Goal: Communication & Community: Answer question/provide support

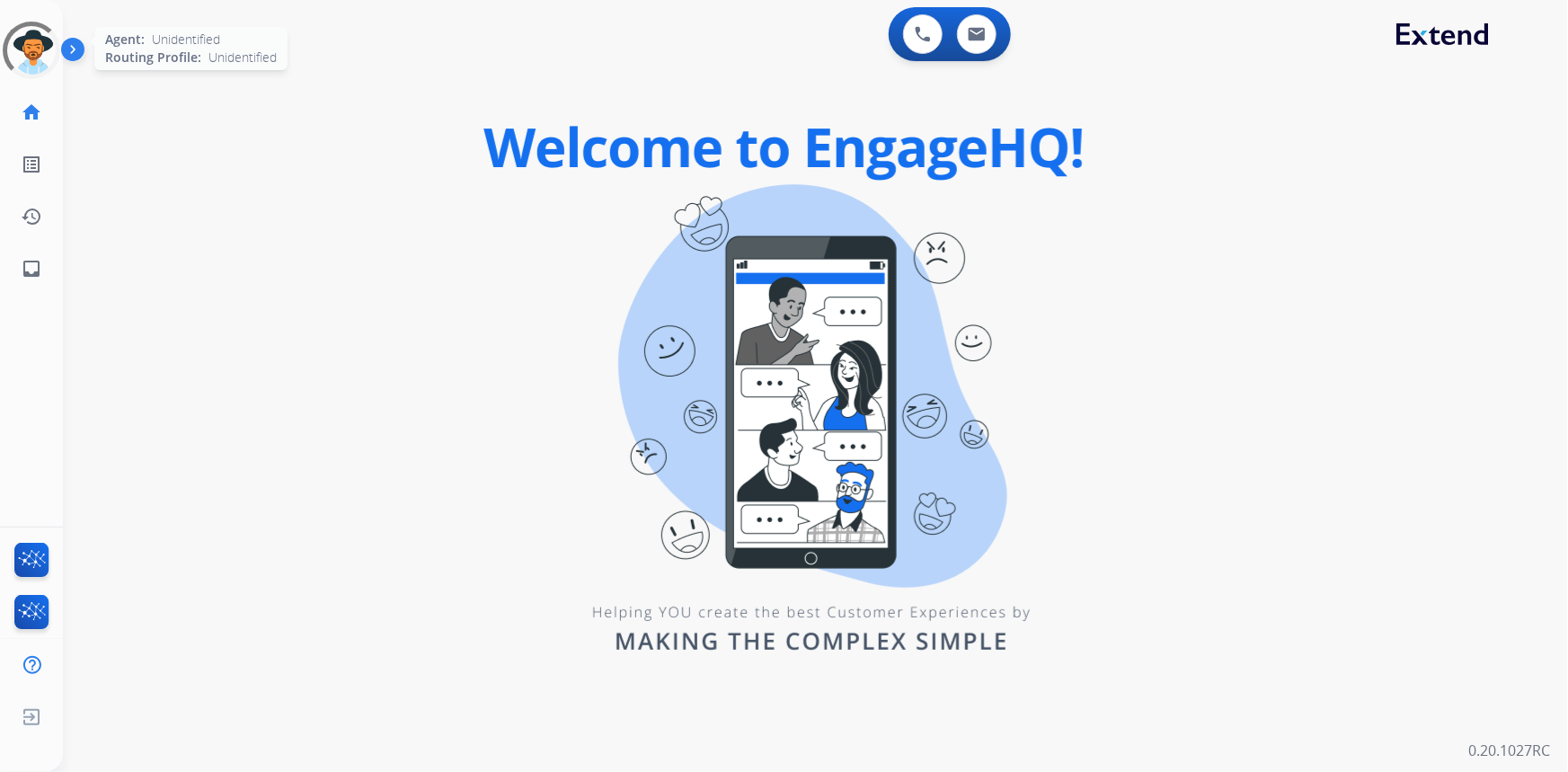
click at [19, 45] on div at bounding box center [31, 51] width 81 height 80
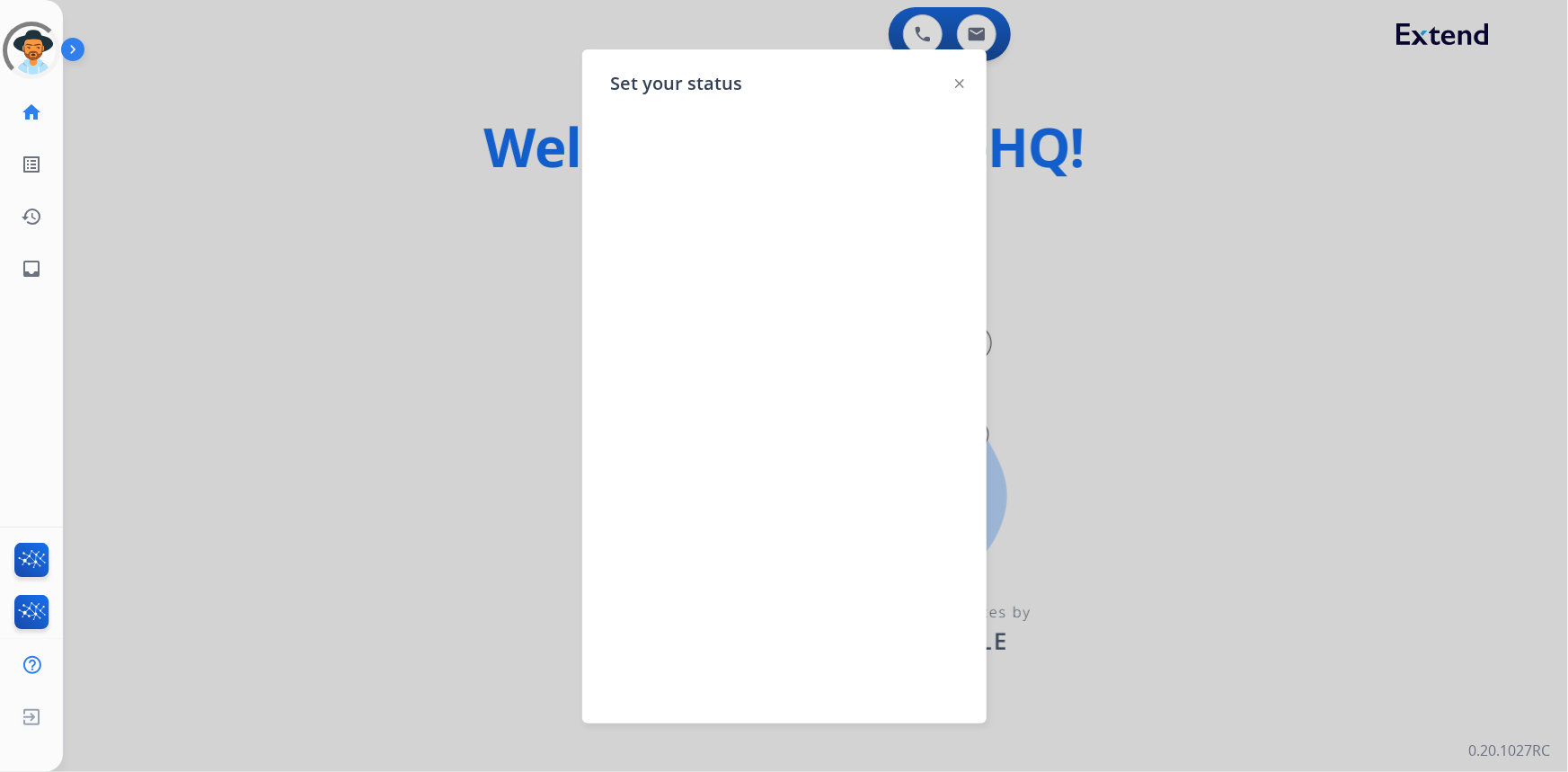
click at [962, 79] on img at bounding box center [960, 83] width 9 height 9
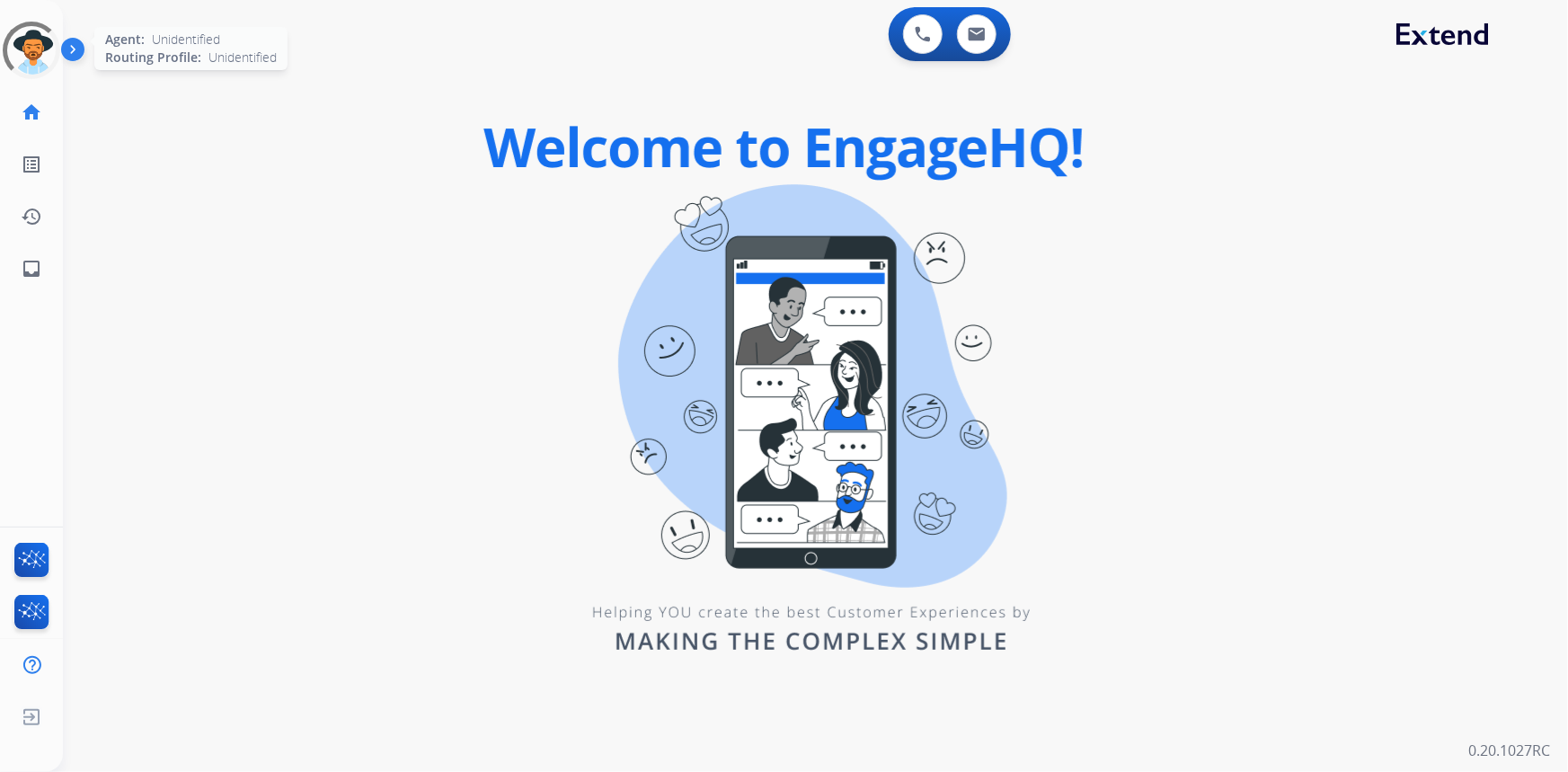
click at [18, 52] on div at bounding box center [31, 50] width 65 height 65
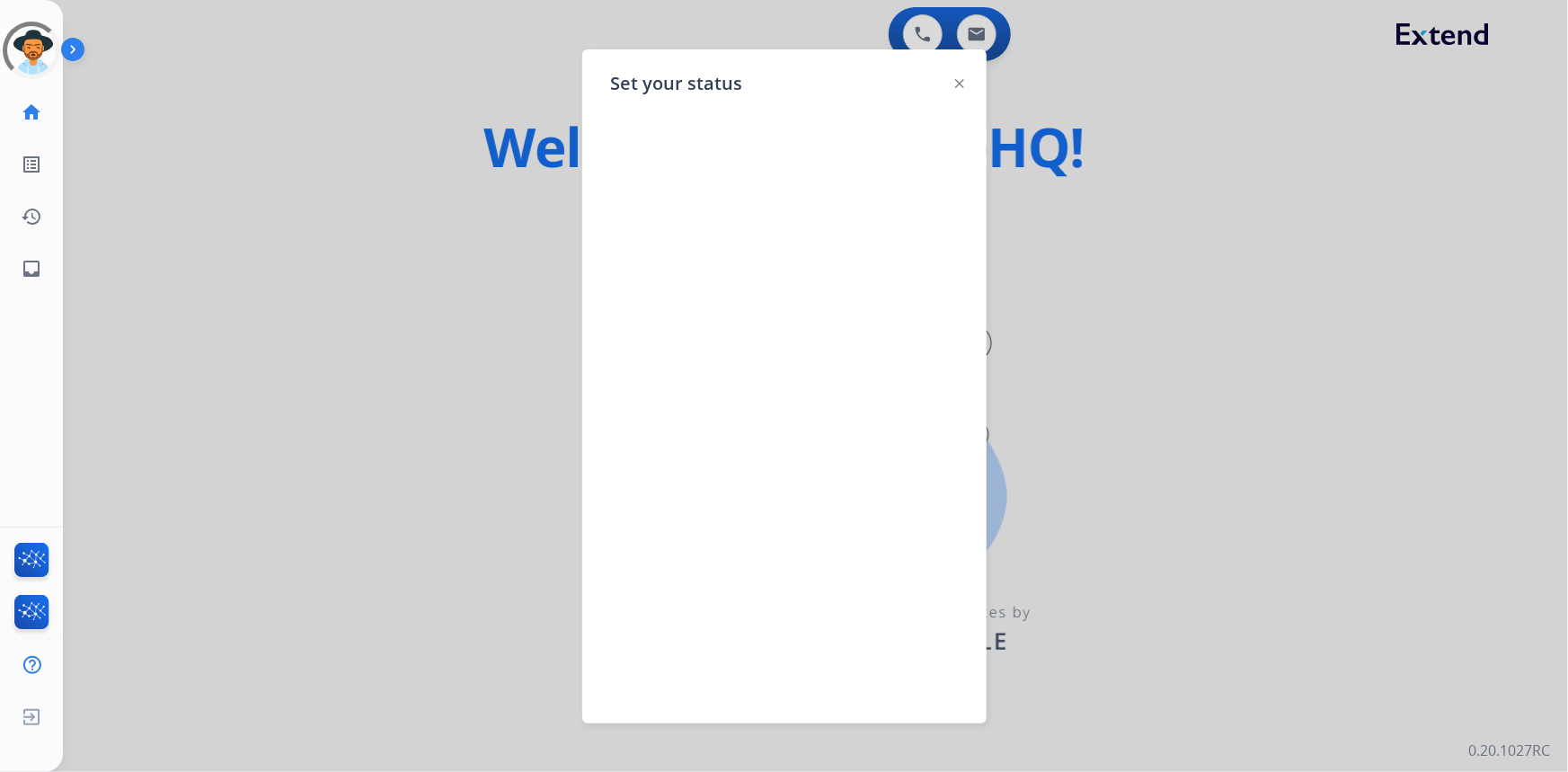
click at [959, 80] on img at bounding box center [960, 83] width 9 height 9
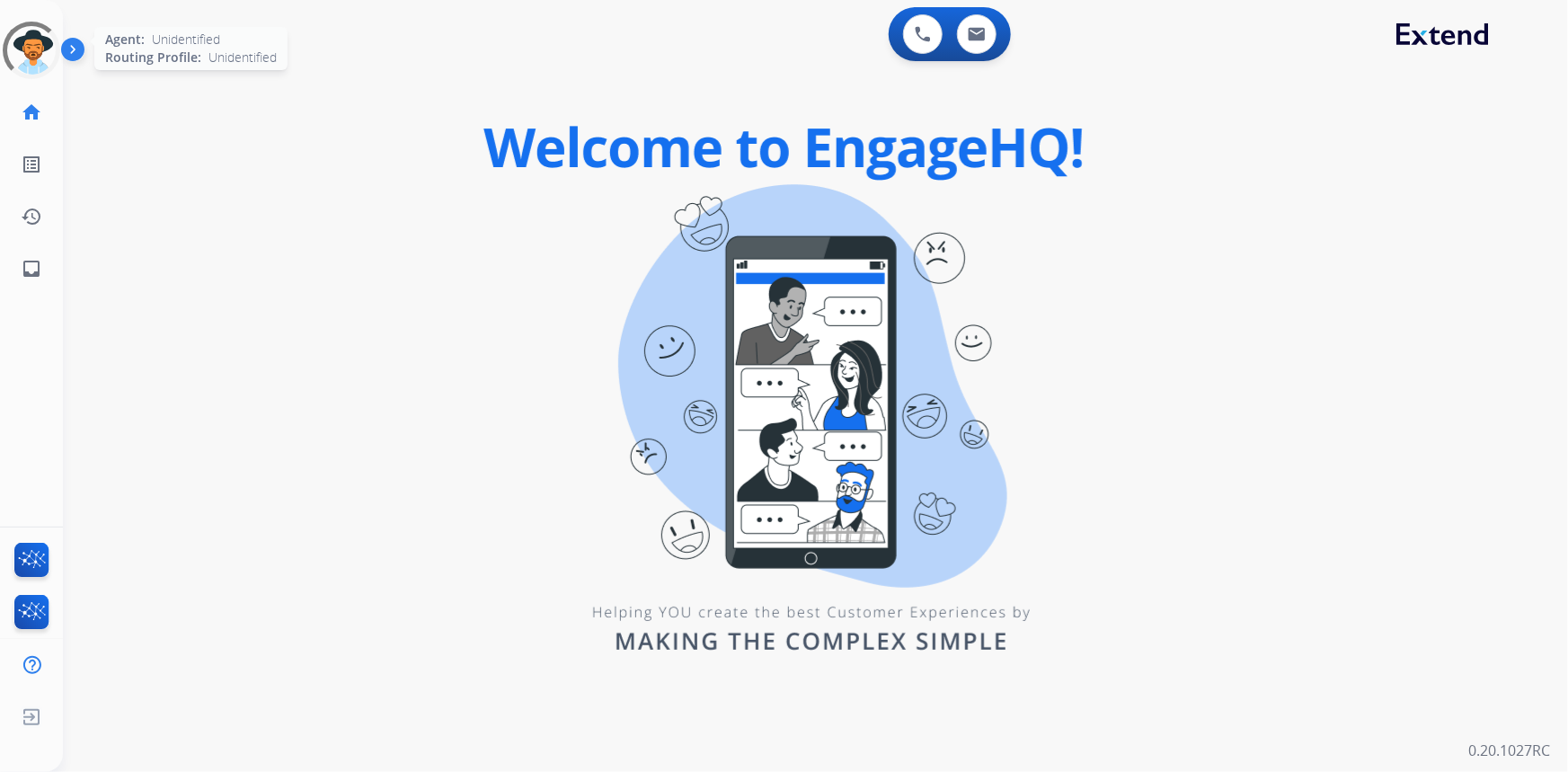
click at [36, 65] on div at bounding box center [31, 50] width 71 height 71
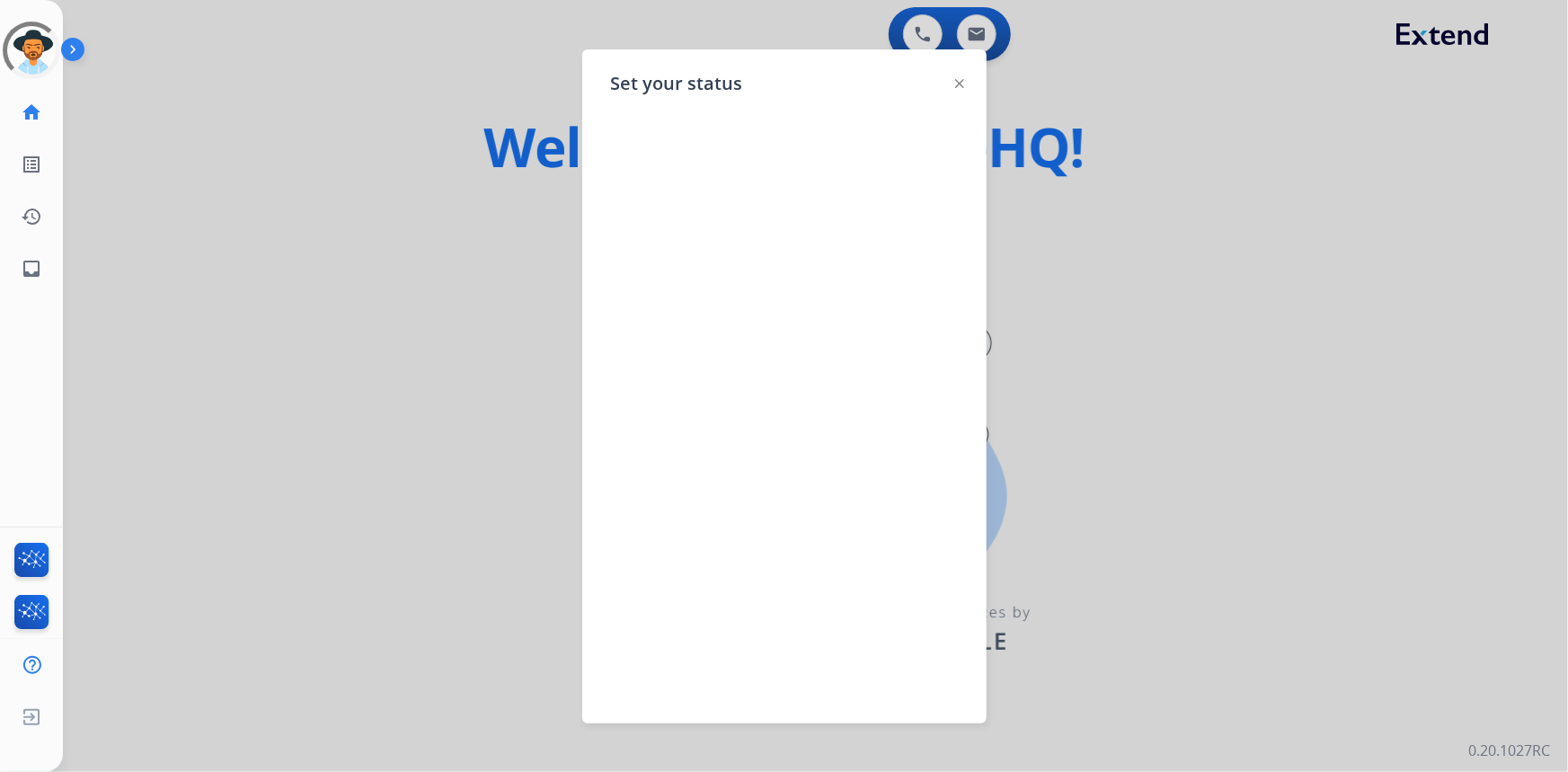
click at [958, 76] on div at bounding box center [960, 82] width 9 height 22
click at [957, 80] on img at bounding box center [960, 83] width 9 height 9
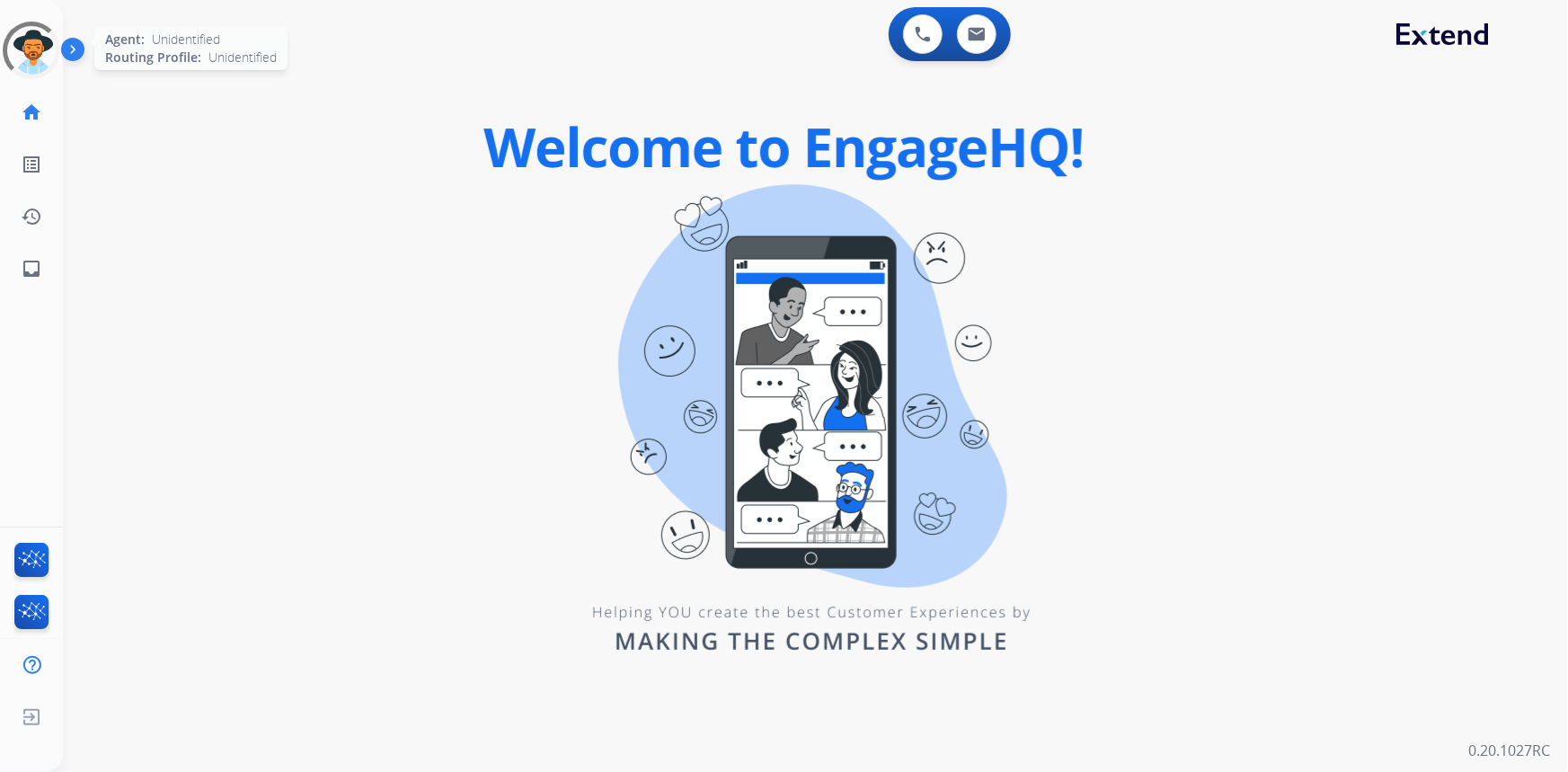
click at [25, 50] on div at bounding box center [31, 50] width 65 height 65
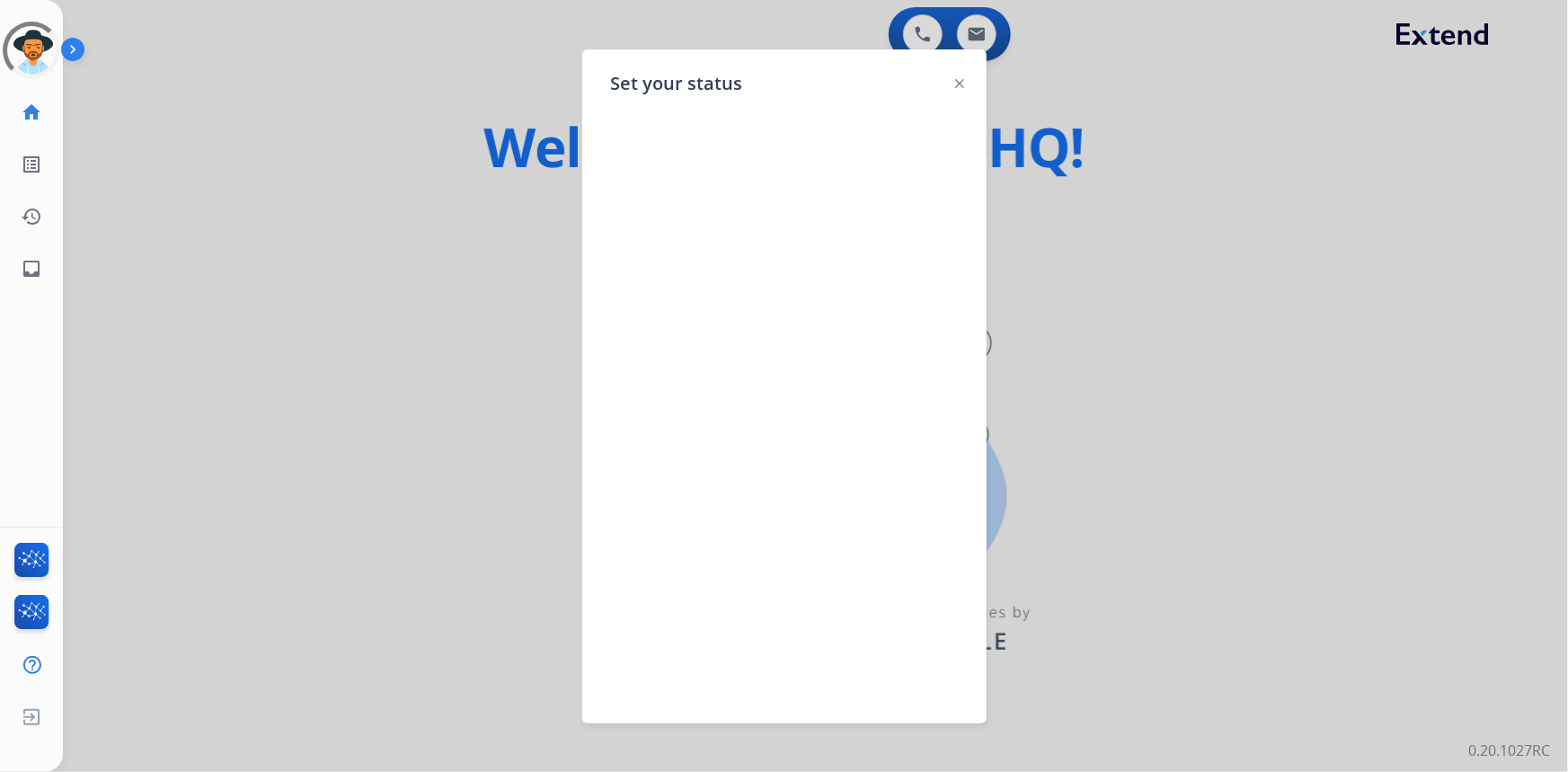
click at [956, 83] on img at bounding box center [960, 83] width 9 height 9
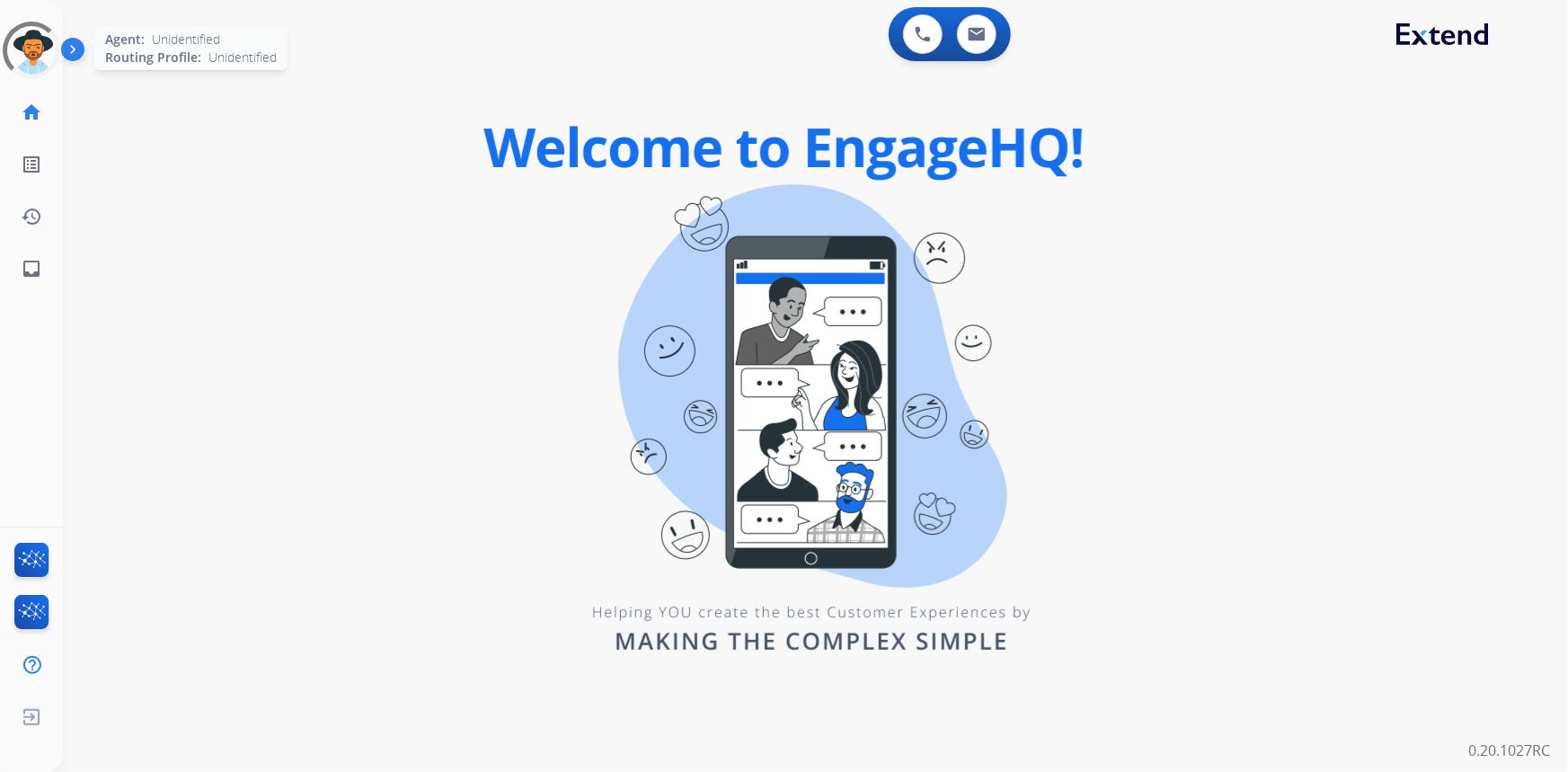
click at [36, 56] on div at bounding box center [31, 50] width 57 height 57
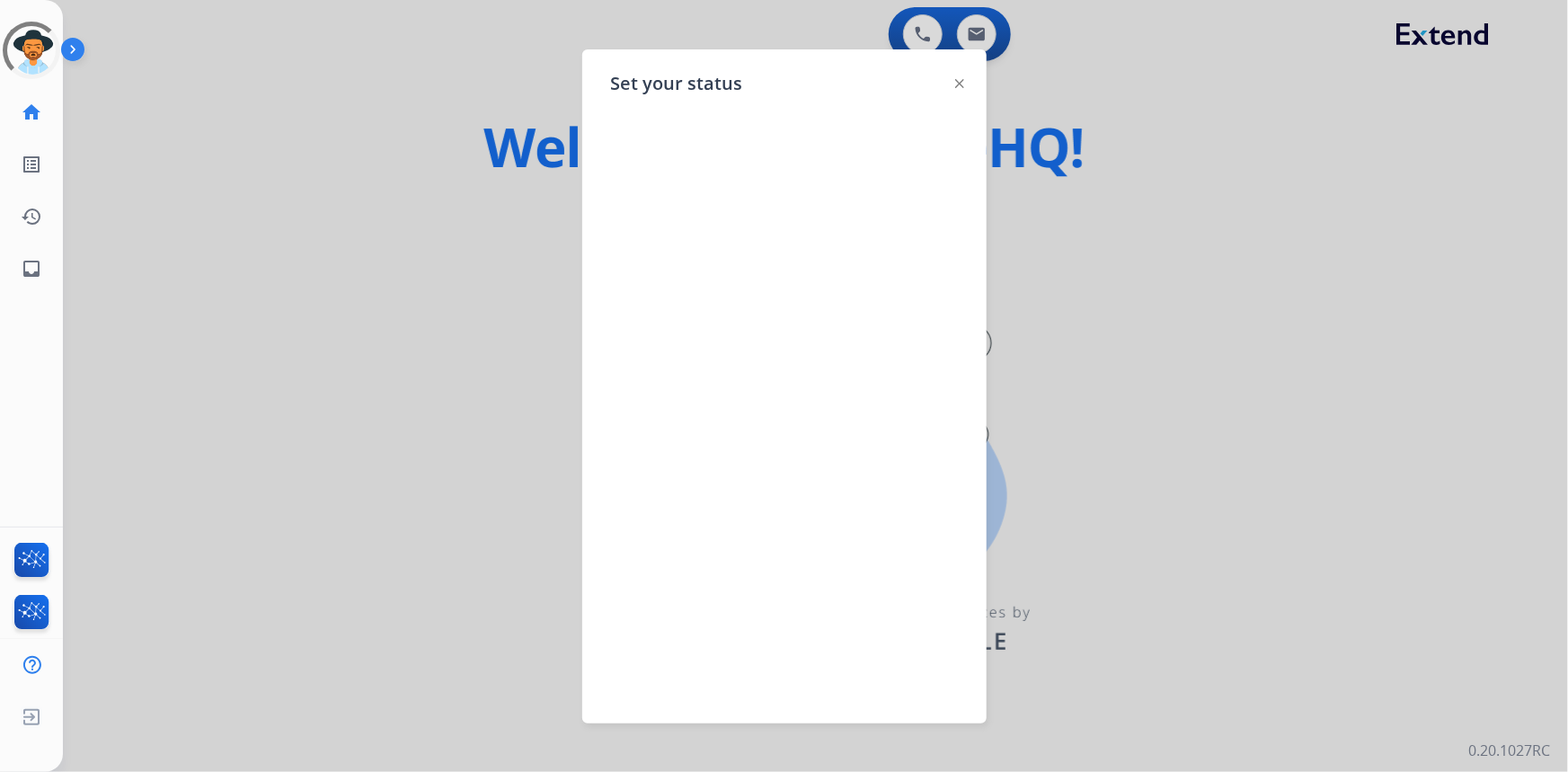
click at [957, 80] on img at bounding box center [960, 83] width 9 height 9
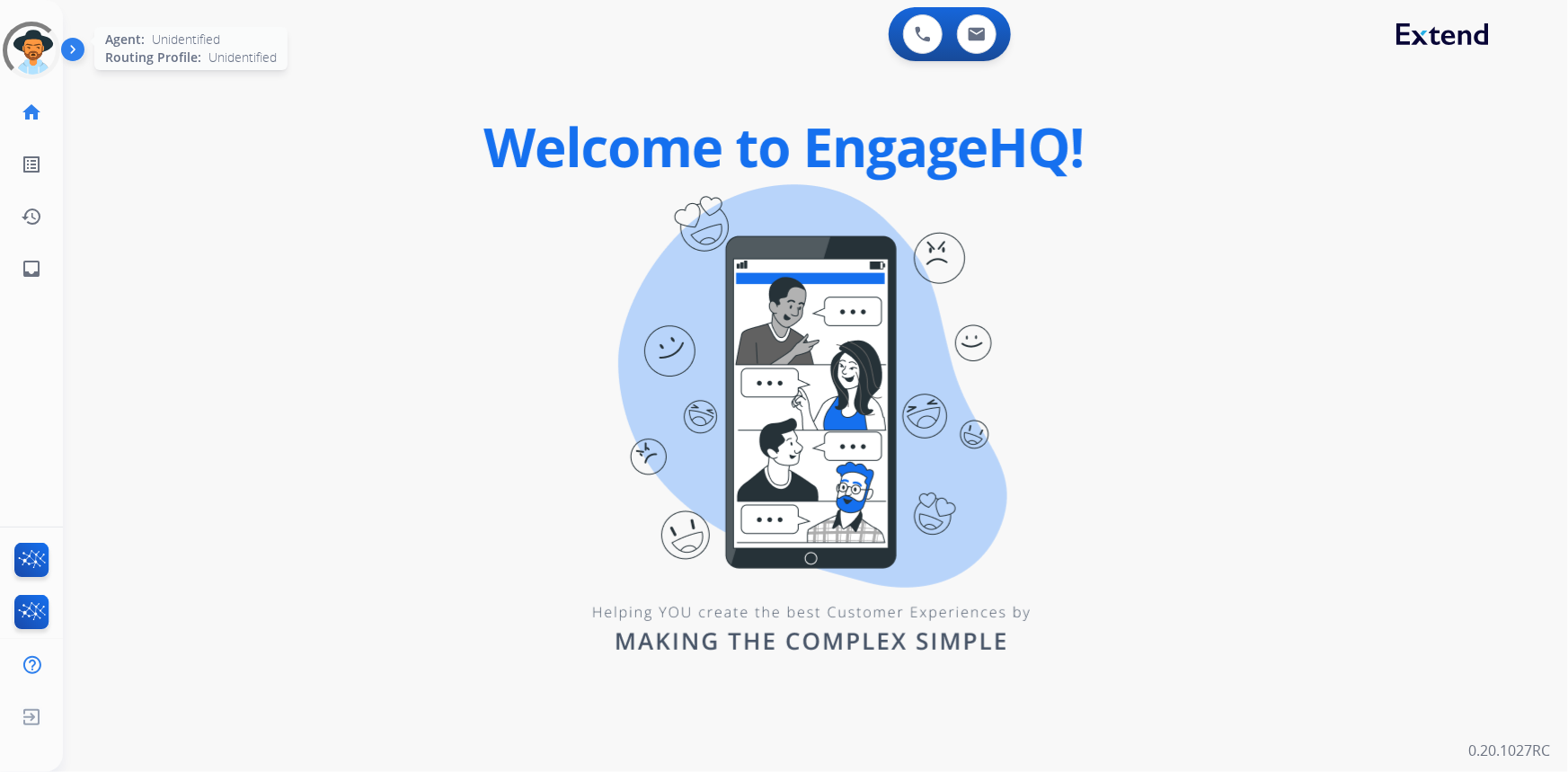
click at [42, 66] on div at bounding box center [31, 51] width 79 height 79
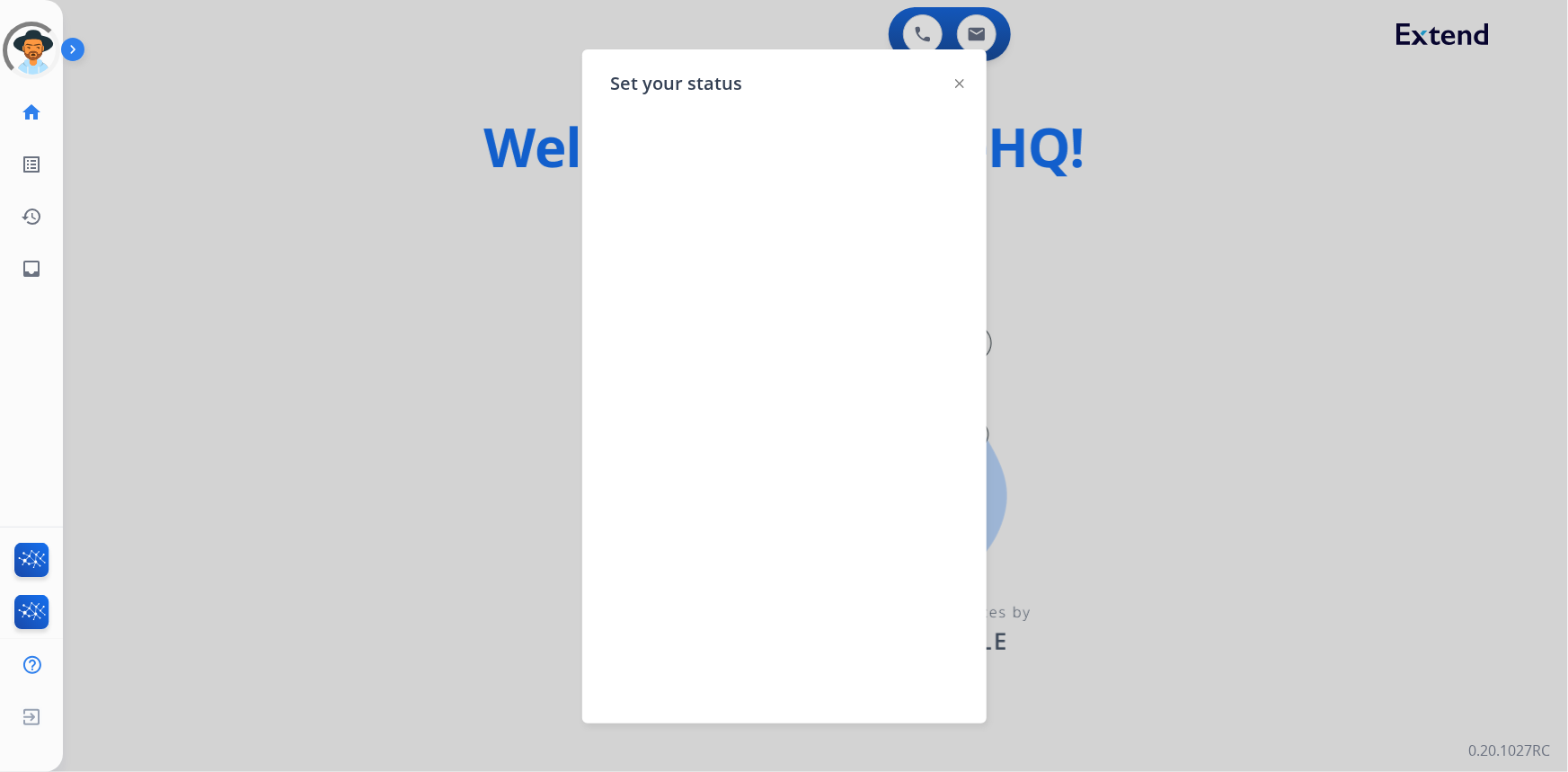
click at [960, 82] on img at bounding box center [960, 83] width 9 height 9
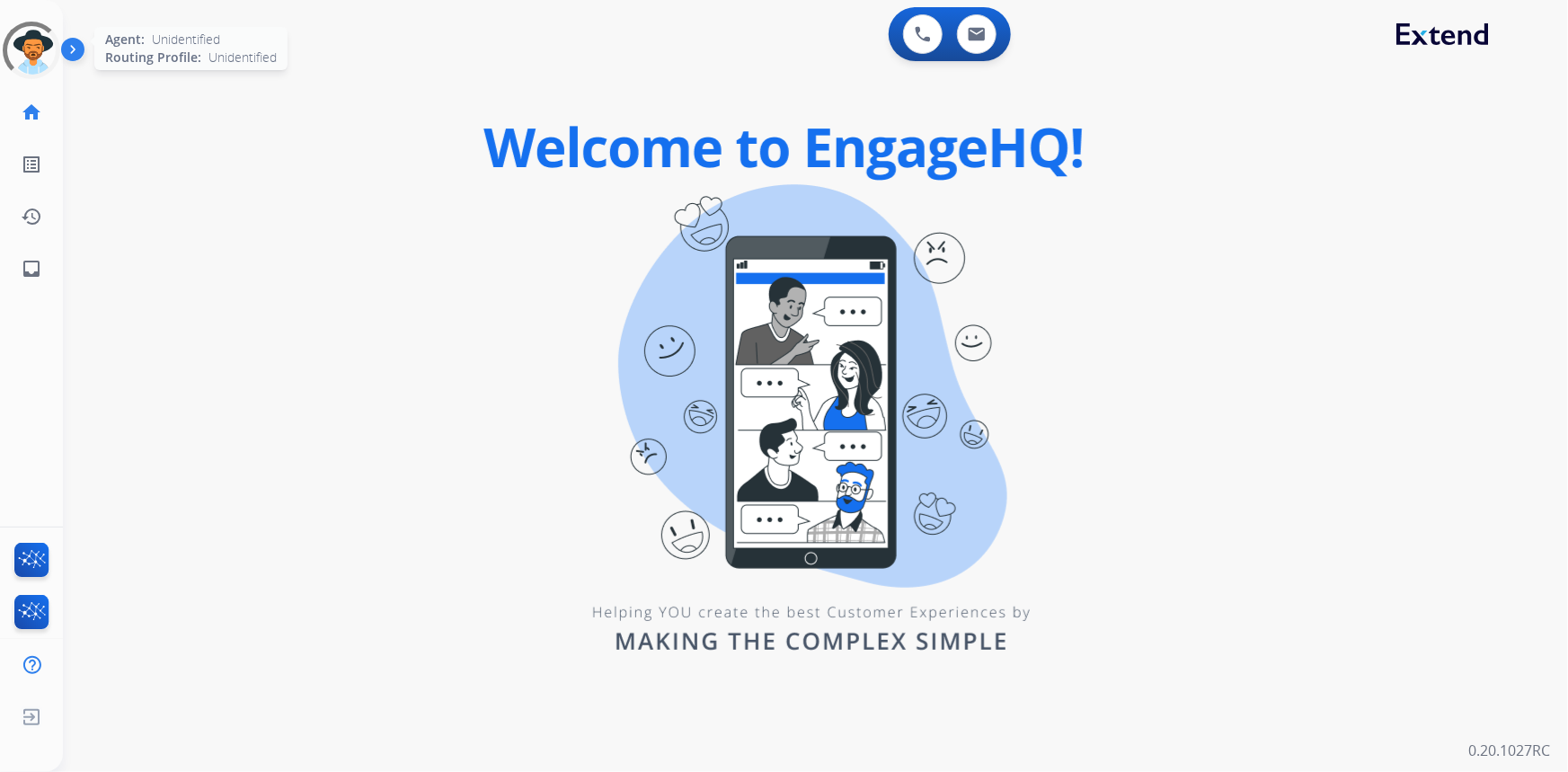
click at [15, 46] on div at bounding box center [31, 50] width 65 height 65
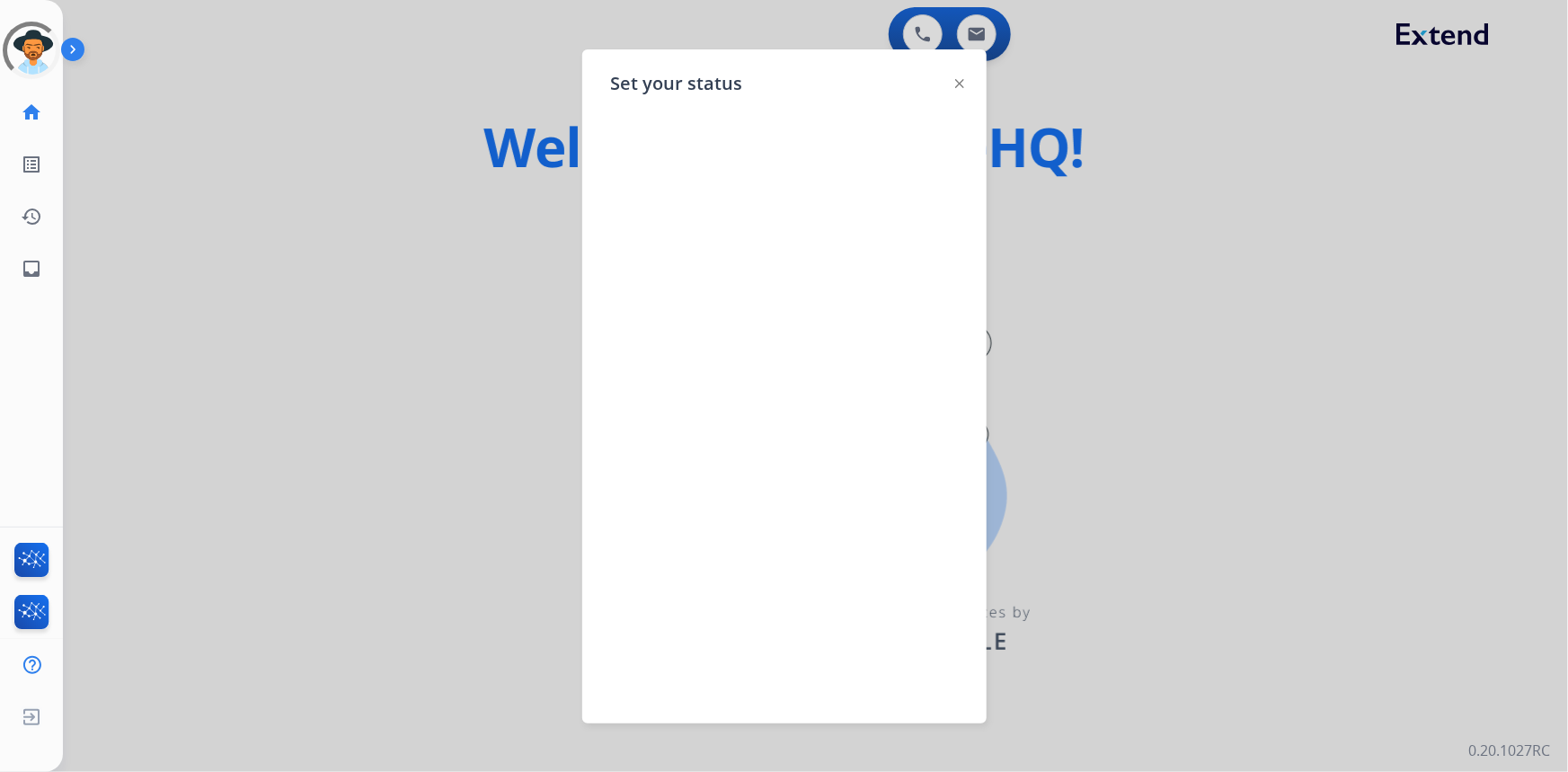
click at [960, 87] on img at bounding box center [960, 83] width 9 height 9
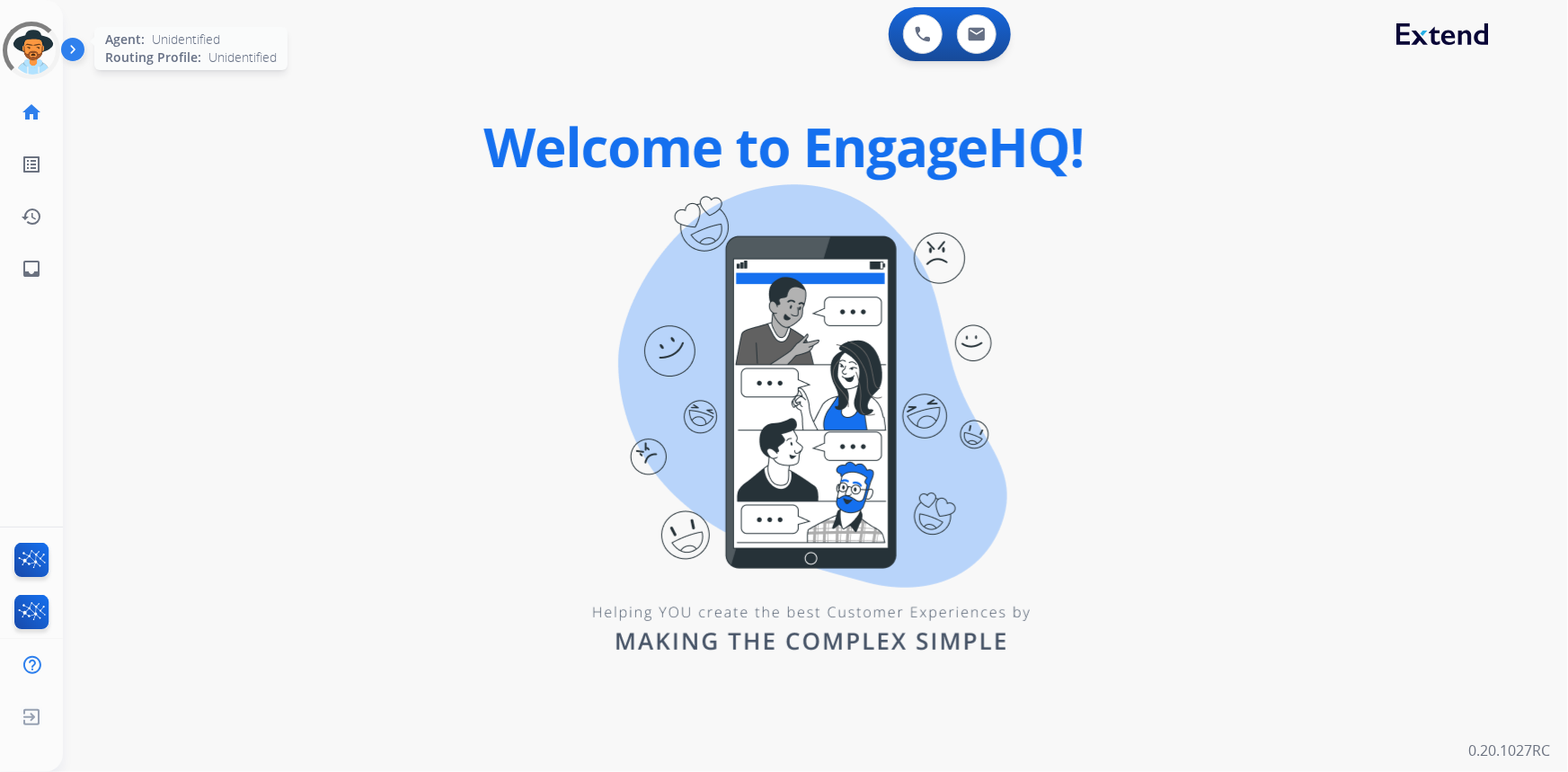
click at [34, 69] on div at bounding box center [31, 50] width 65 height 65
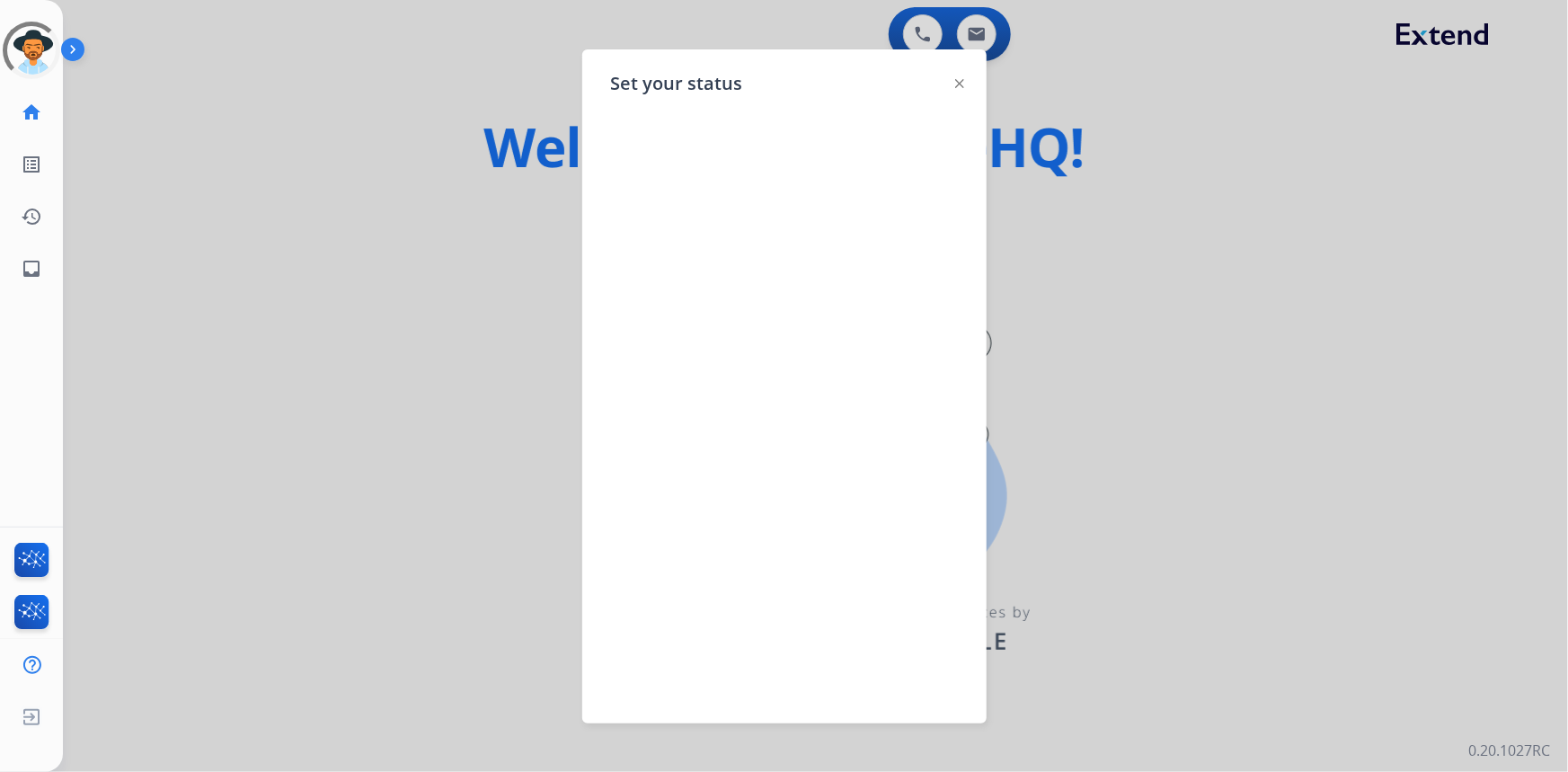
click at [962, 82] on img at bounding box center [960, 83] width 9 height 9
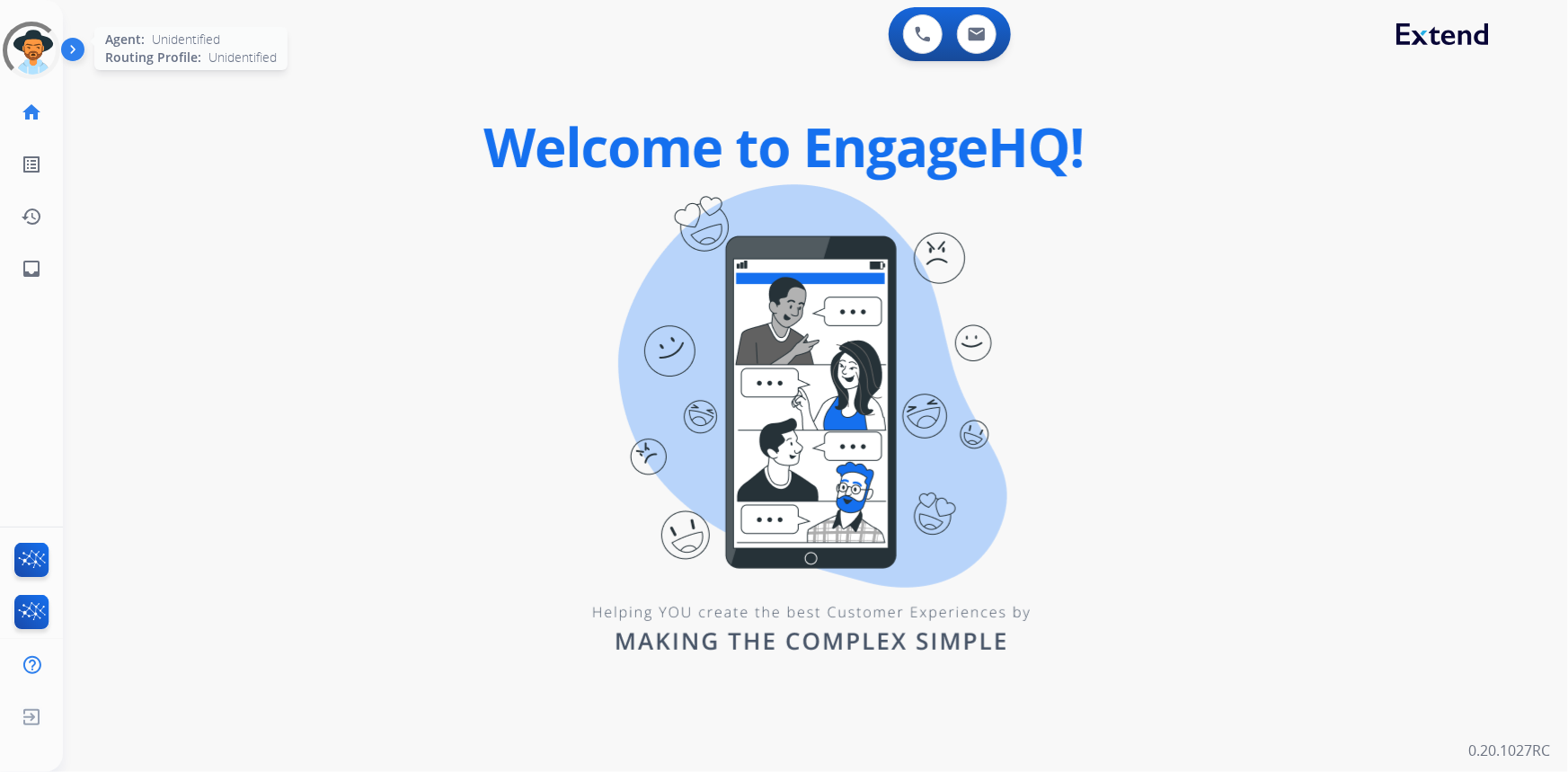
click at [30, 63] on div at bounding box center [31, 50] width 76 height 76
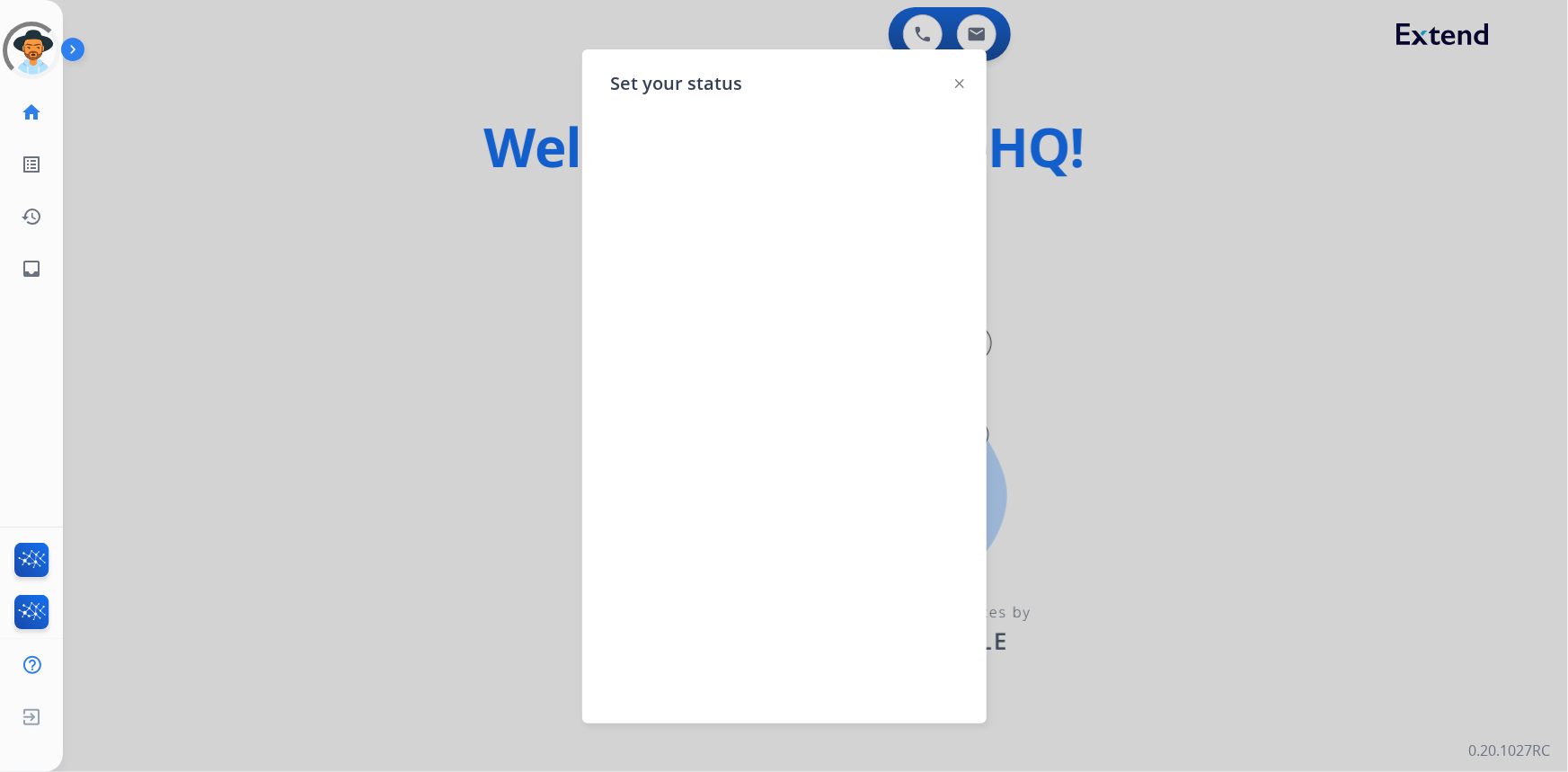
click at [961, 79] on img at bounding box center [960, 83] width 9 height 9
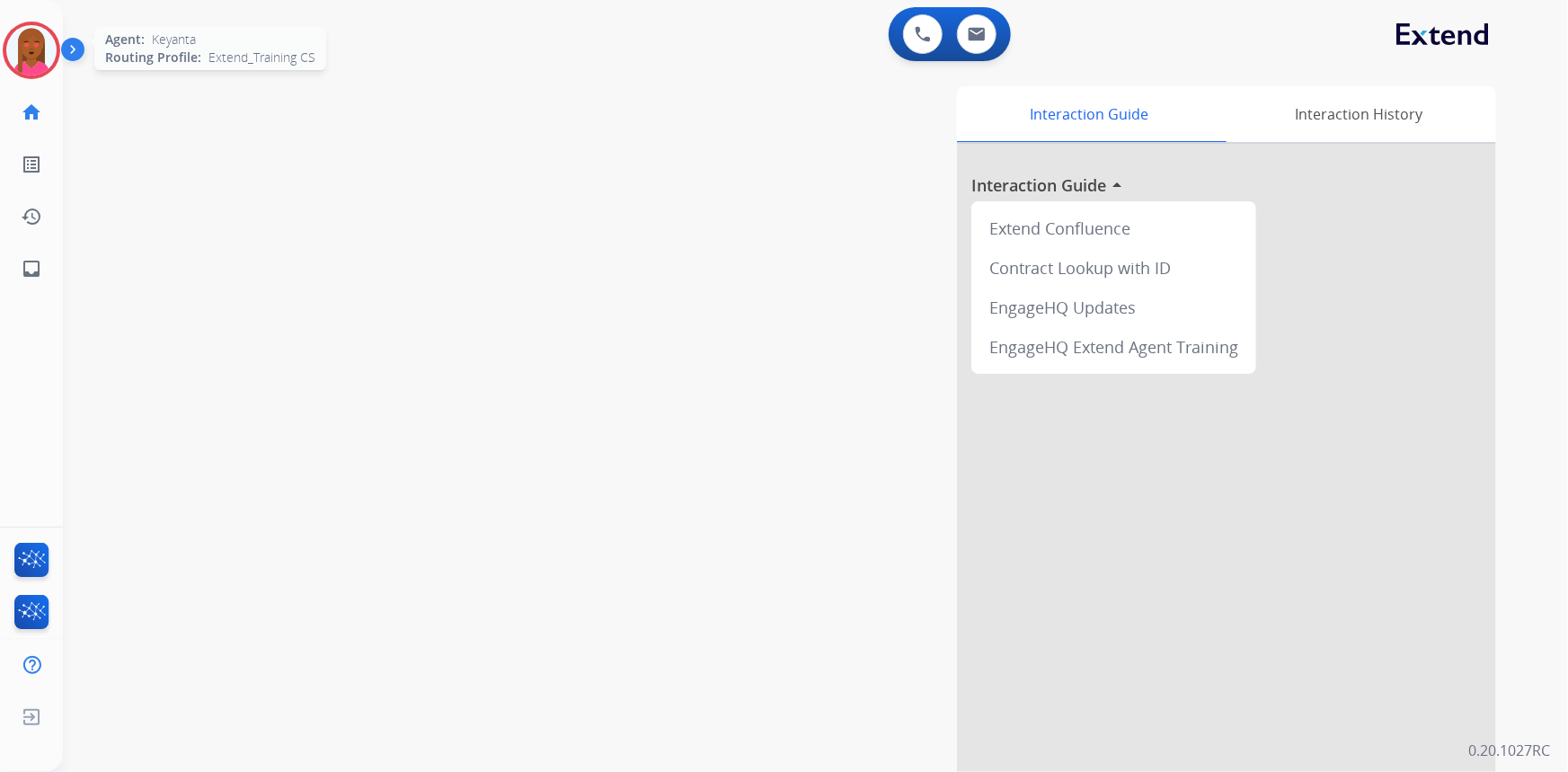
click at [37, 45] on img at bounding box center [32, 51] width 51 height 51
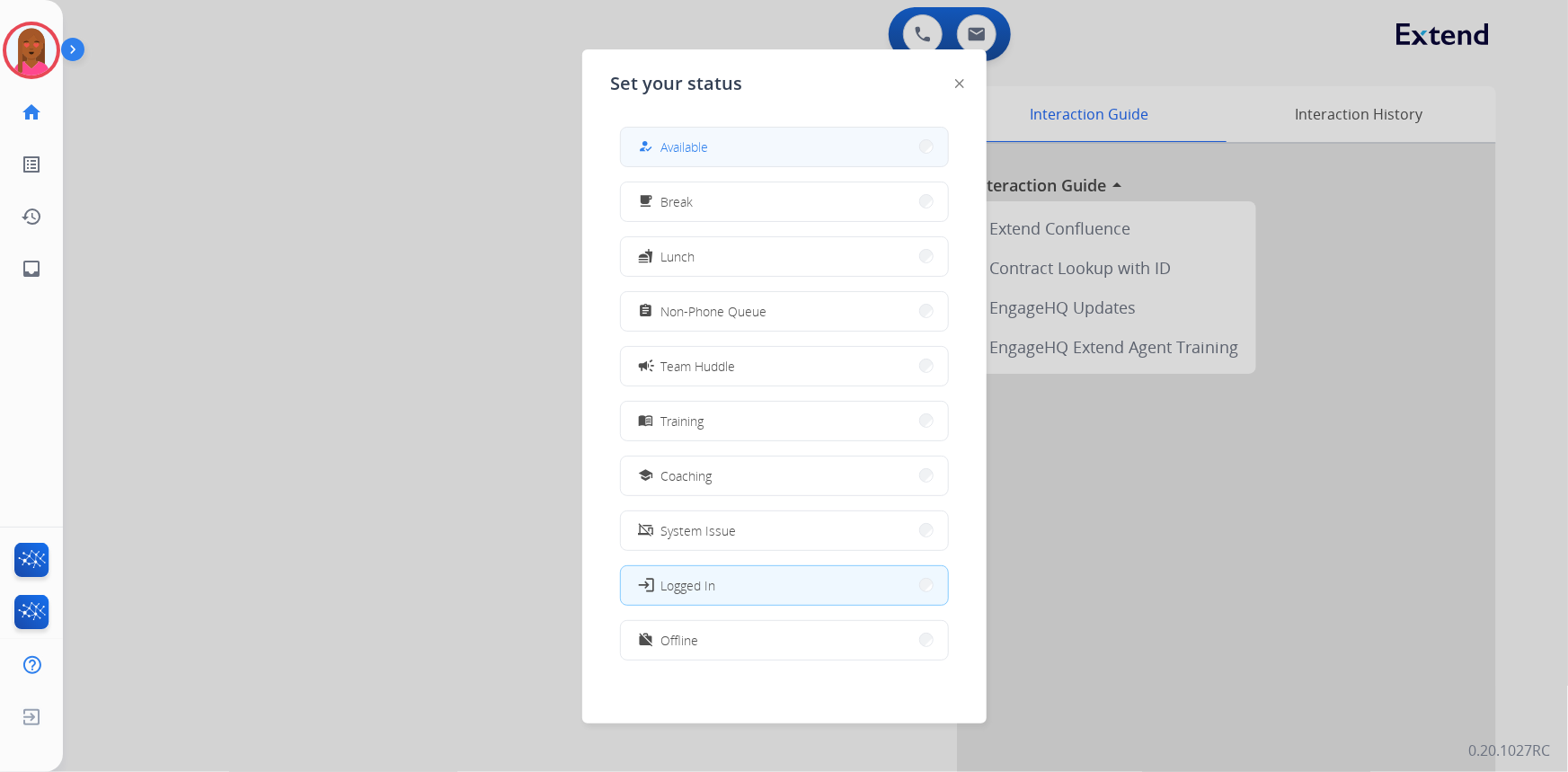
click at [764, 152] on button "how_to_reg Available" at bounding box center [784, 146] width 327 height 38
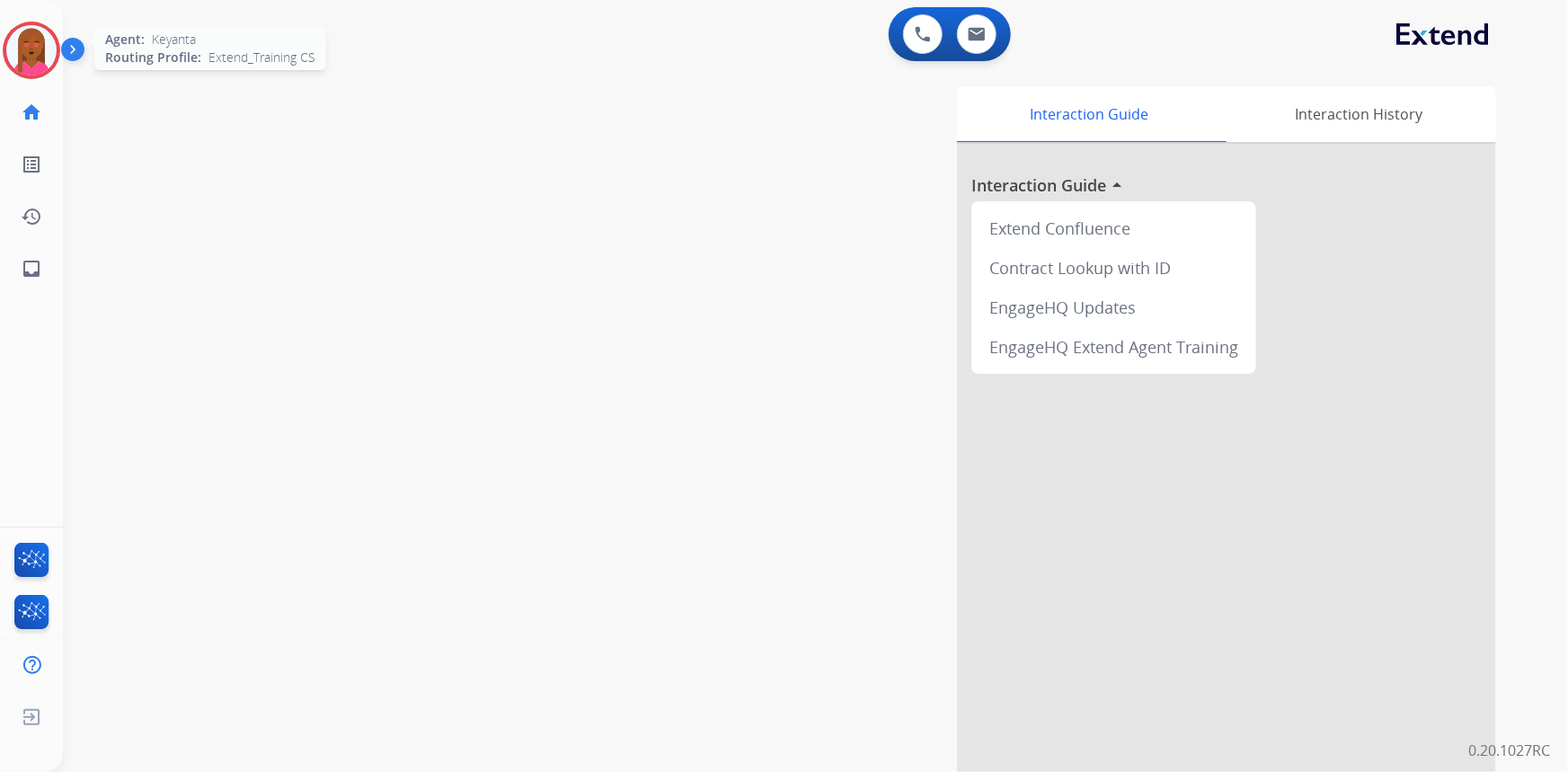
click at [27, 51] on img at bounding box center [32, 51] width 51 height 51
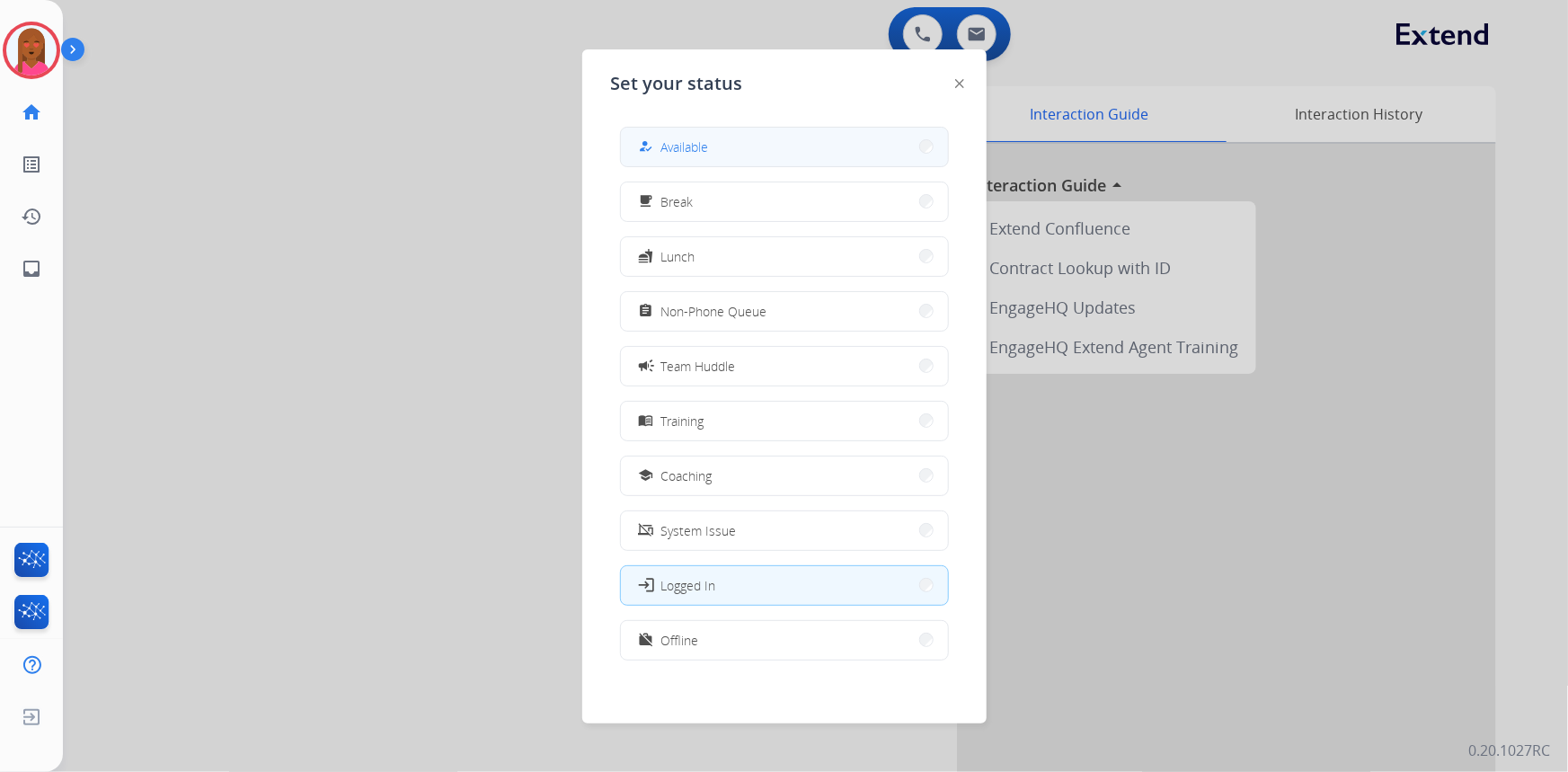
click at [717, 156] on button "how_to_reg Available" at bounding box center [784, 146] width 327 height 38
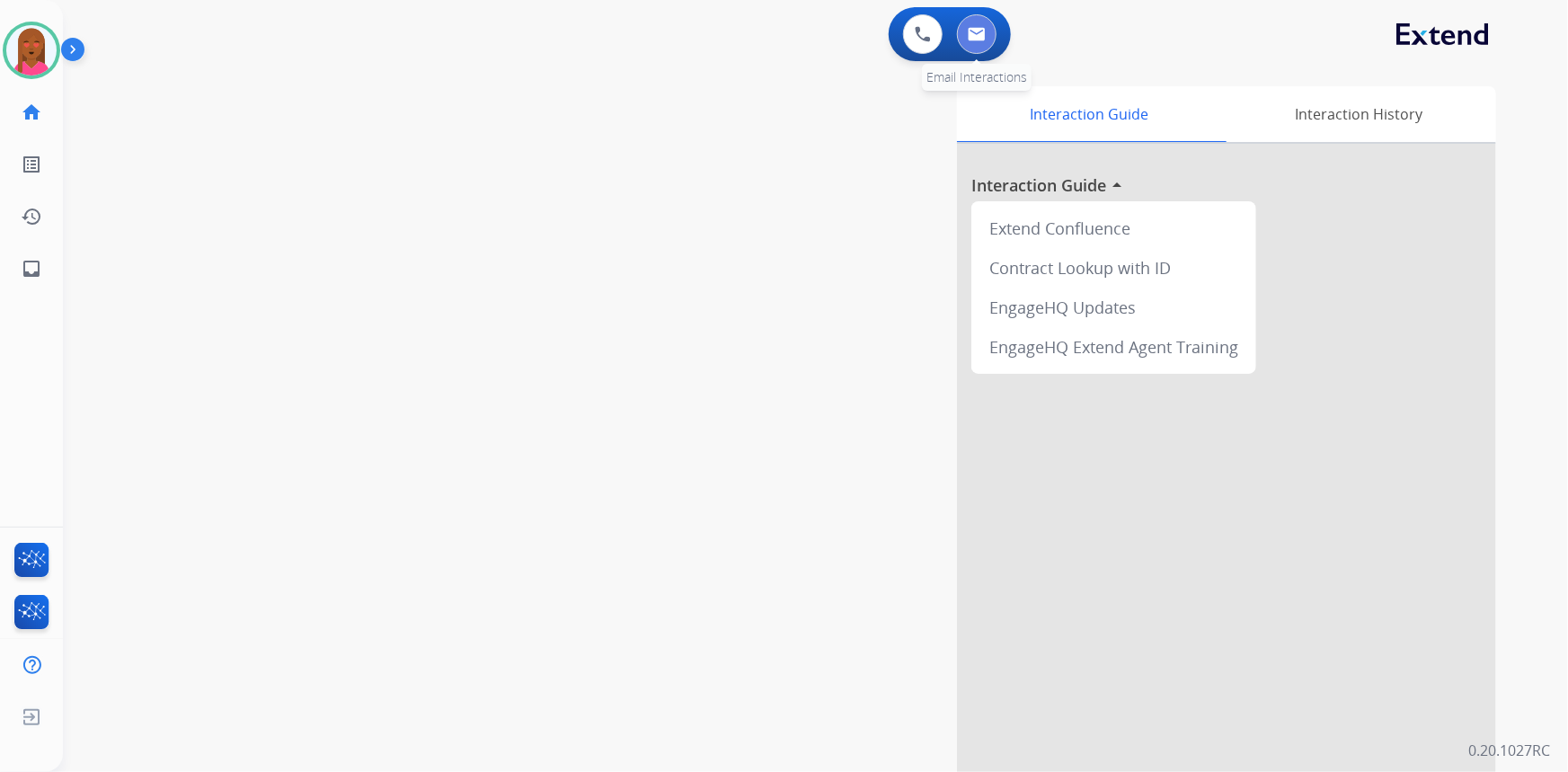
click at [979, 32] on img at bounding box center [976, 34] width 18 height 14
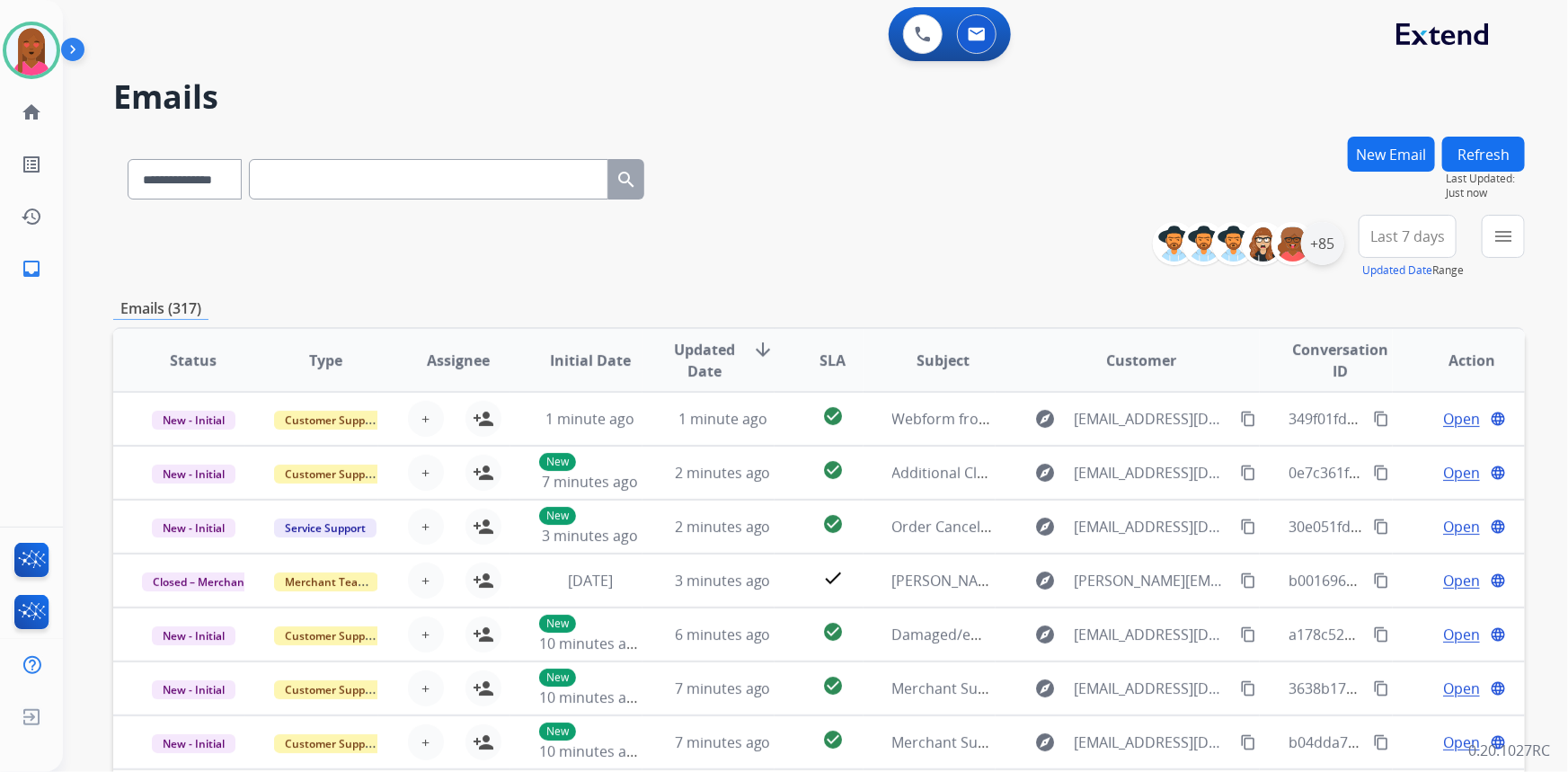
drag, startPoint x: 1305, startPoint y: 218, endPoint x: 1312, endPoint y: 239, distance: 22.1
click at [1307, 221] on div "**********" at bounding box center [1255, 242] width 178 height 57
click at [1311, 242] on div "+85" at bounding box center [1323, 243] width 43 height 43
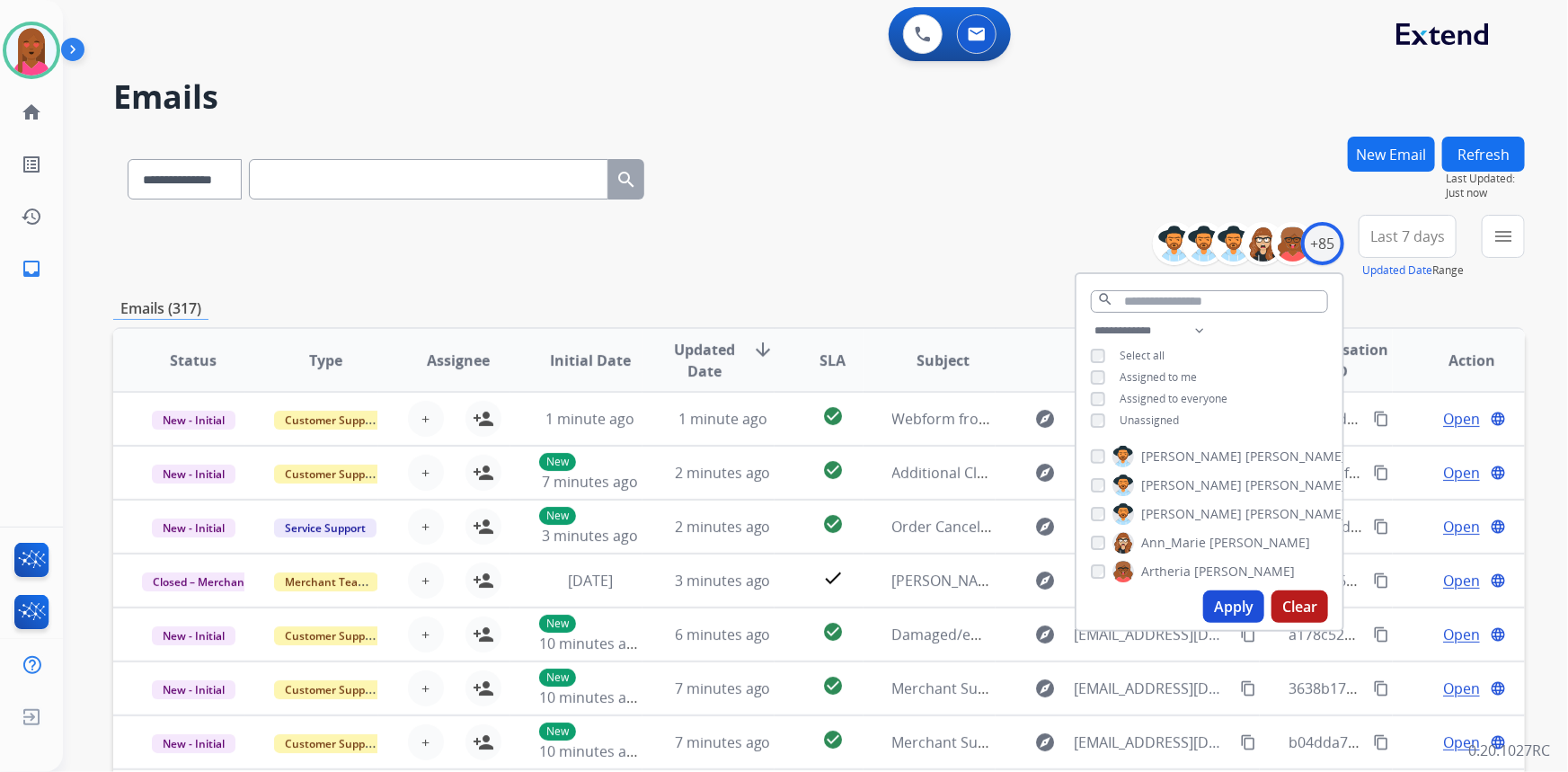
click at [1145, 420] on span "Unassigned" at bounding box center [1149, 420] width 59 height 15
click at [1240, 605] on button "Apply" at bounding box center [1234, 606] width 61 height 33
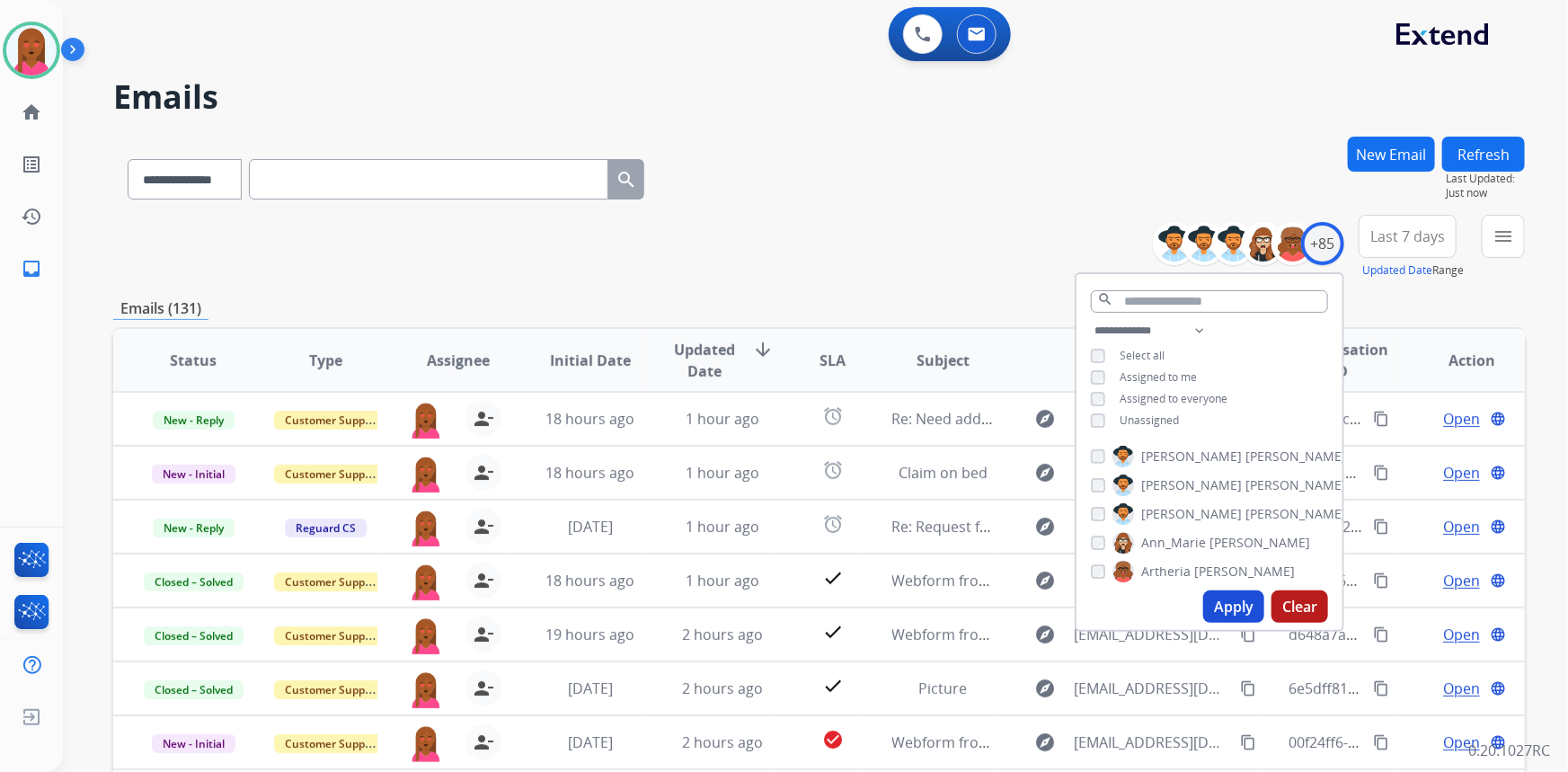
click at [1416, 233] on span "Last 7 days" at bounding box center [1408, 237] width 75 height 7
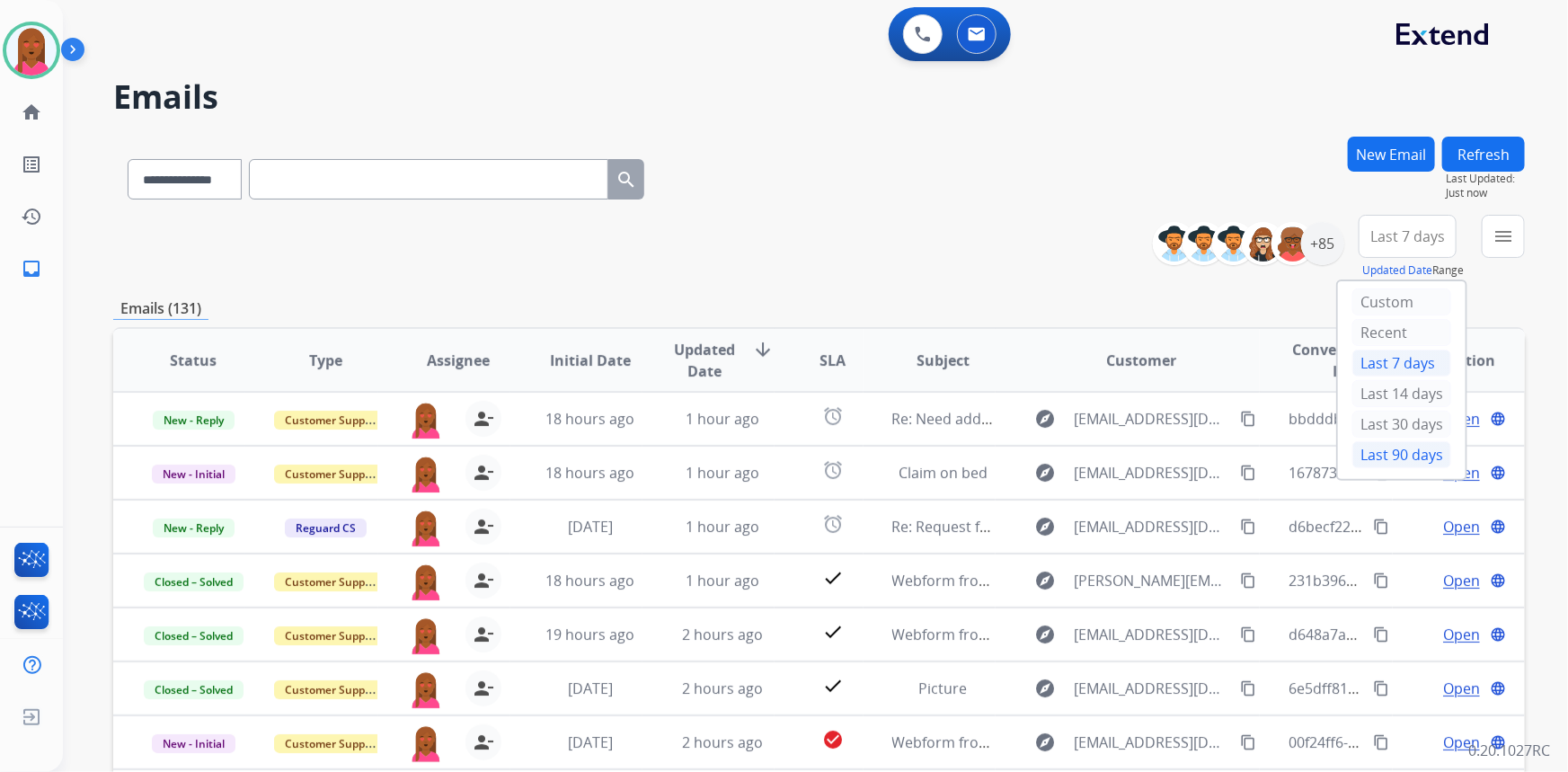
click at [1408, 464] on div "Last 90 days" at bounding box center [1402, 454] width 99 height 27
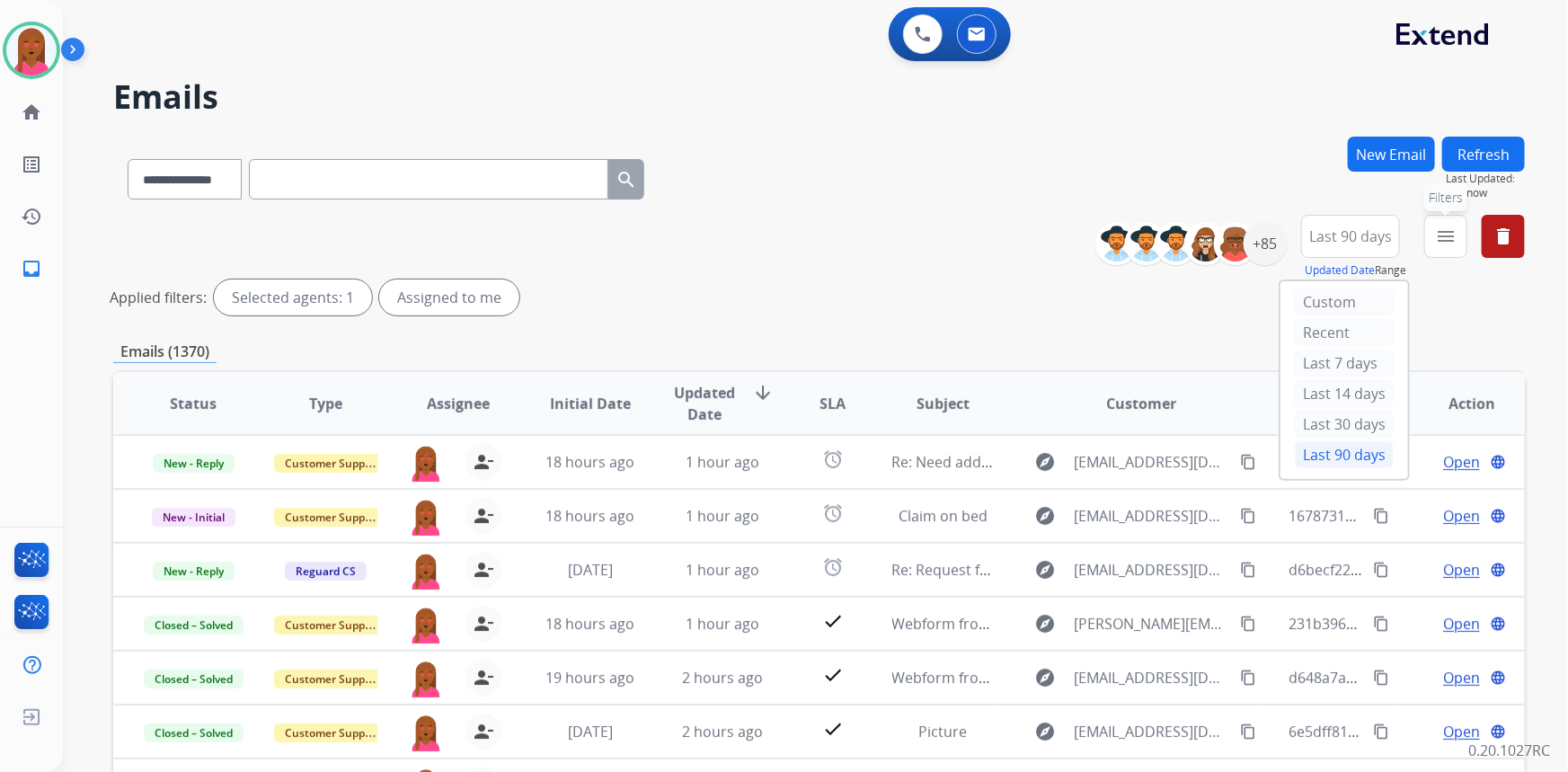
click at [1442, 231] on mat-icon "menu" at bounding box center [1445, 236] width 22 height 22
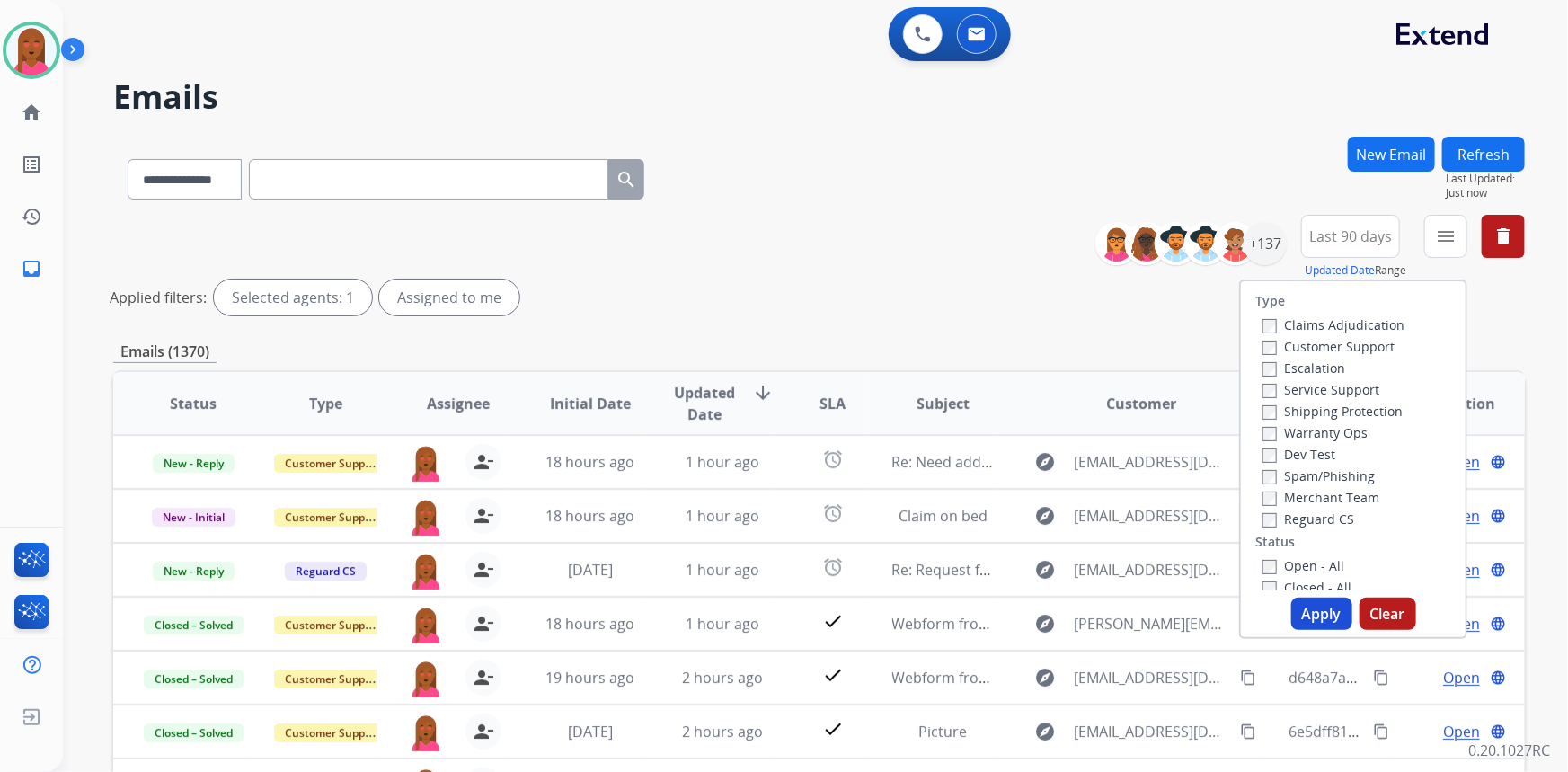
click at [1349, 342] on label "Customer Support" at bounding box center [1328, 346] width 132 height 17
click at [1354, 411] on label "Shipping Protection" at bounding box center [1333, 411] width 140 height 17
click at [1335, 518] on label "Reguard CS" at bounding box center [1309, 518] width 92 height 17
click at [1321, 574] on label "Open - All" at bounding box center [1303, 565] width 81 height 17
click at [1308, 627] on button "Apply" at bounding box center [1322, 613] width 61 height 33
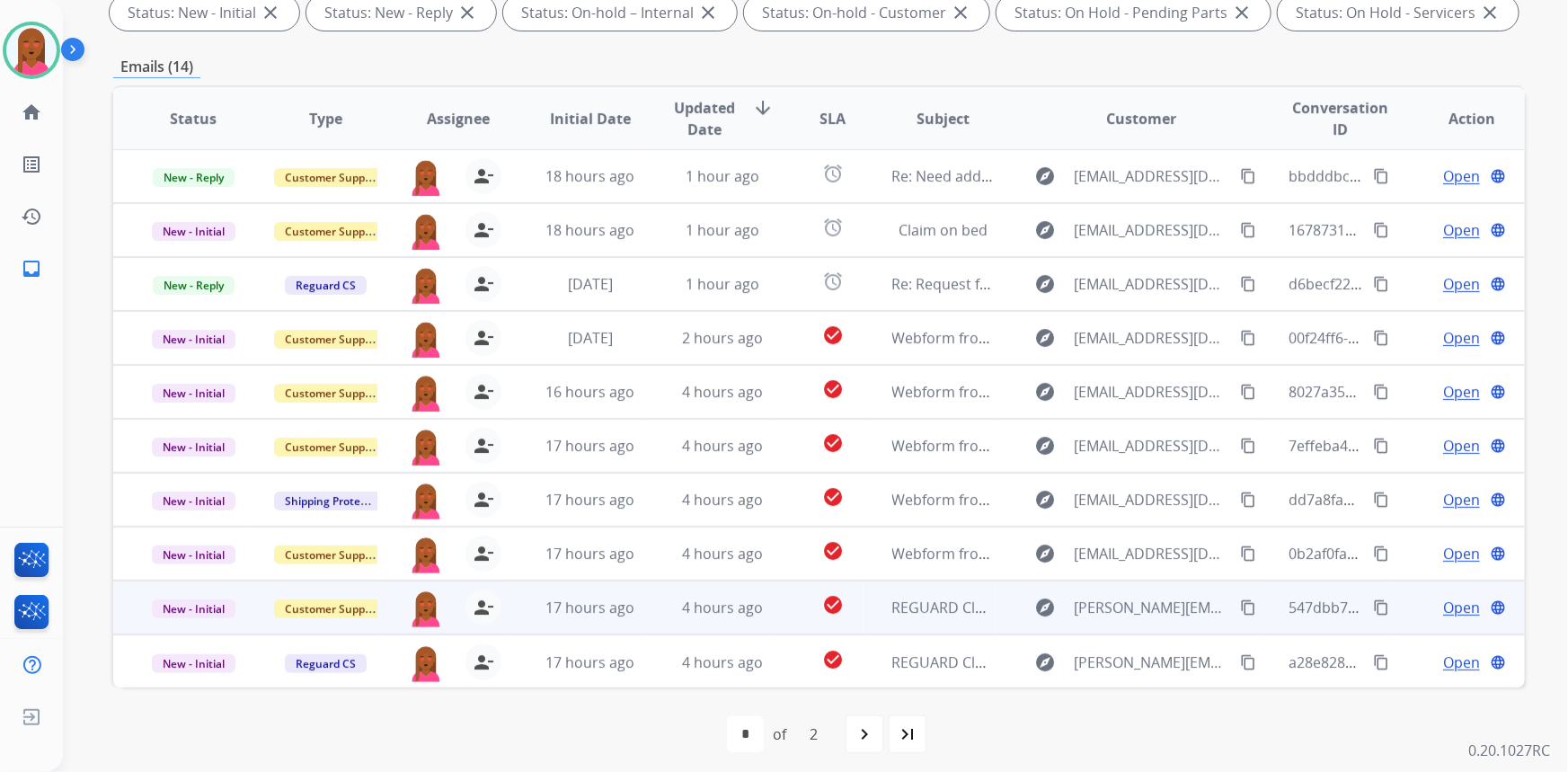
scroll to position [336, 0]
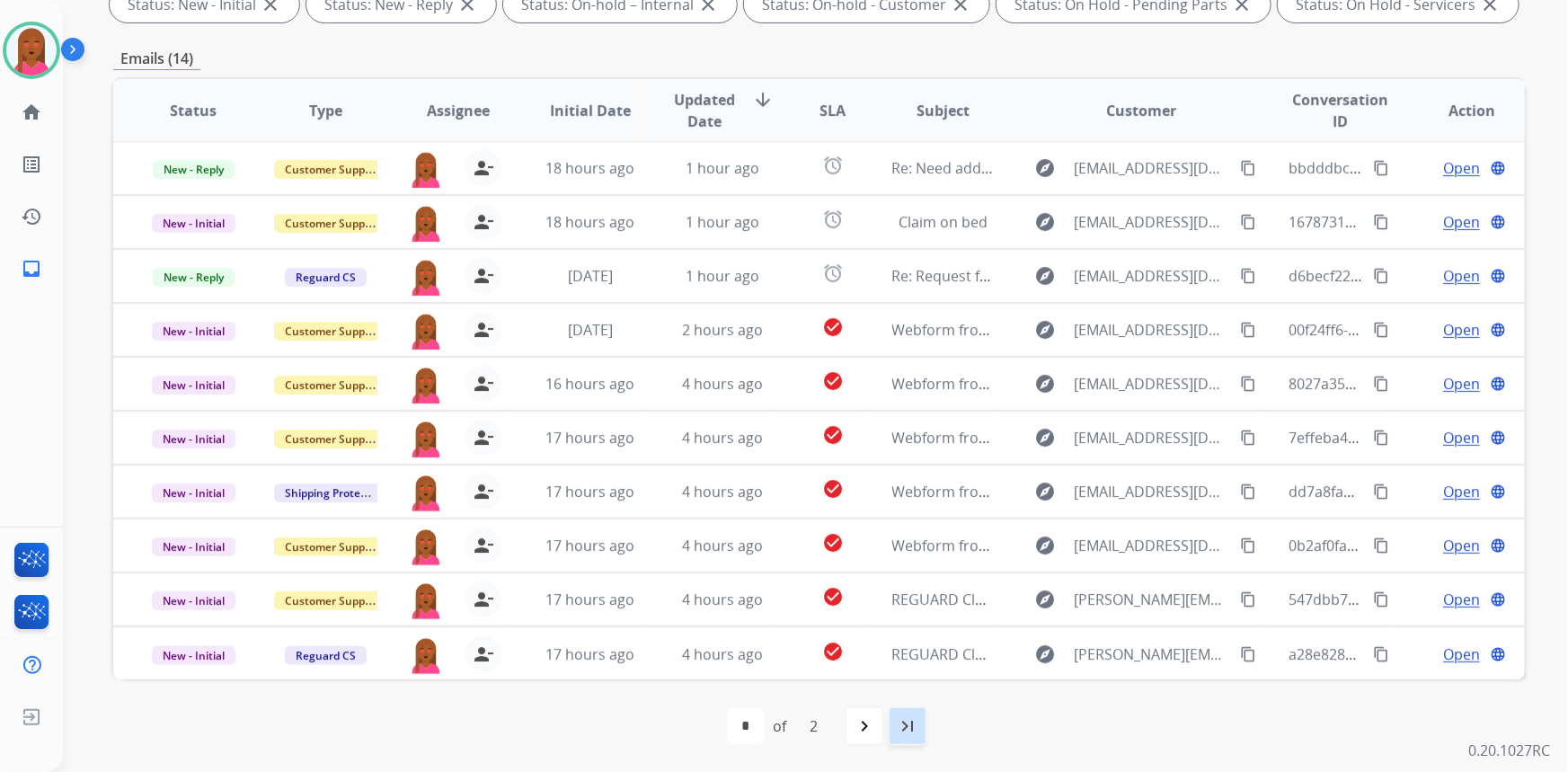
click at [919, 721] on div "last_page" at bounding box center [908, 726] width 39 height 39
select select "*"
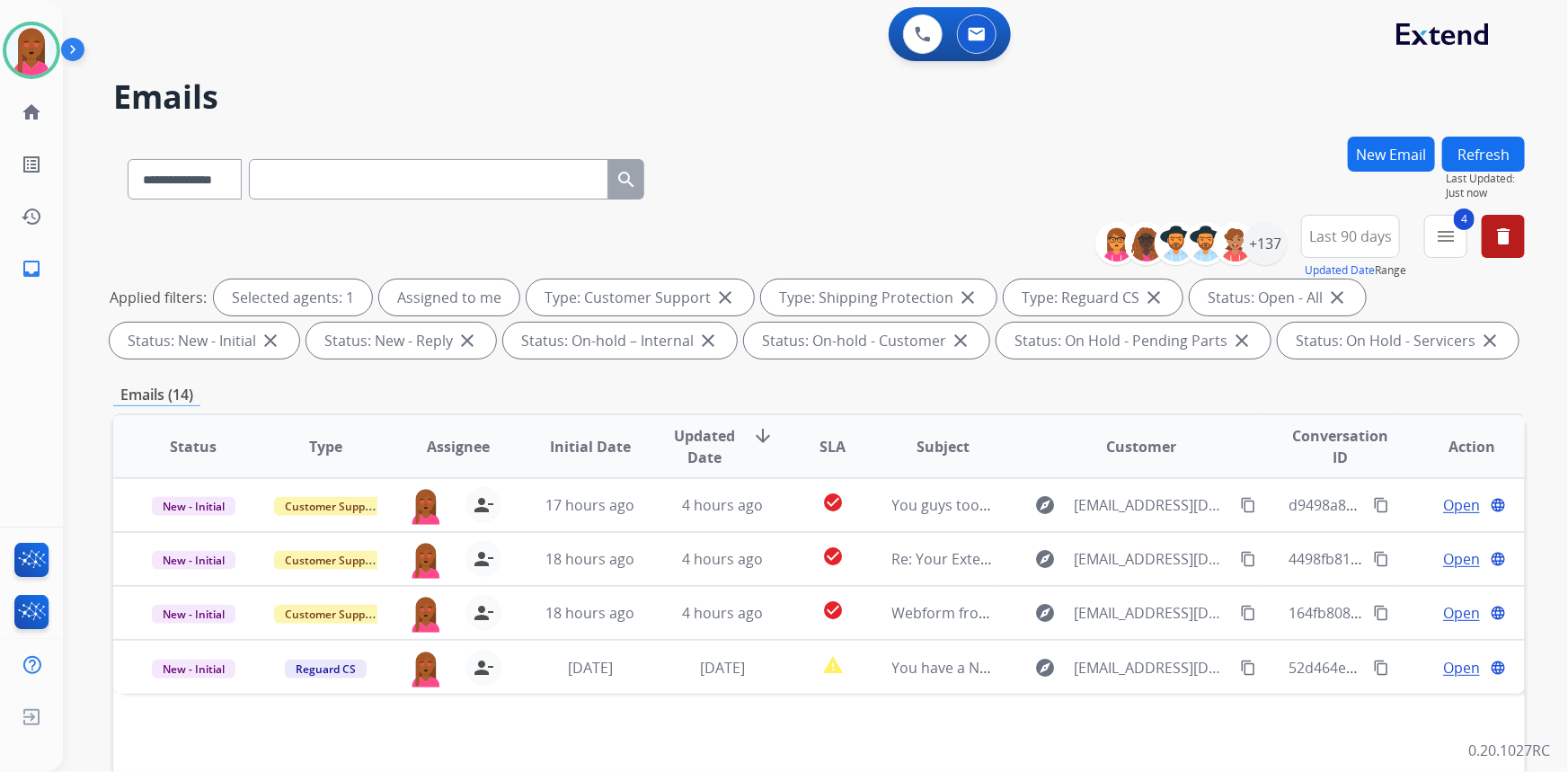
scroll to position [0, 0]
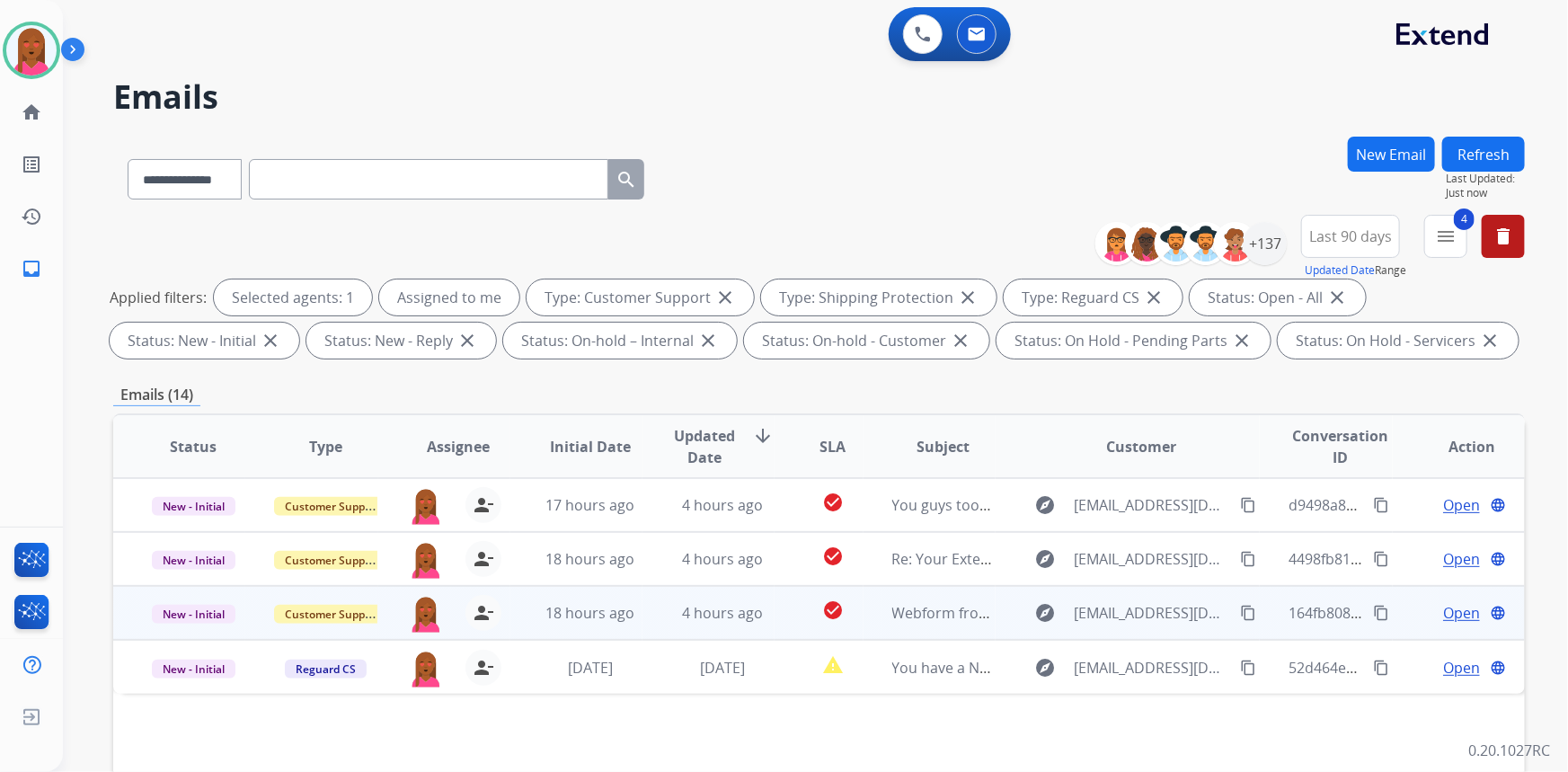
click at [1445, 615] on span "Open" at bounding box center [1461, 612] width 37 height 22
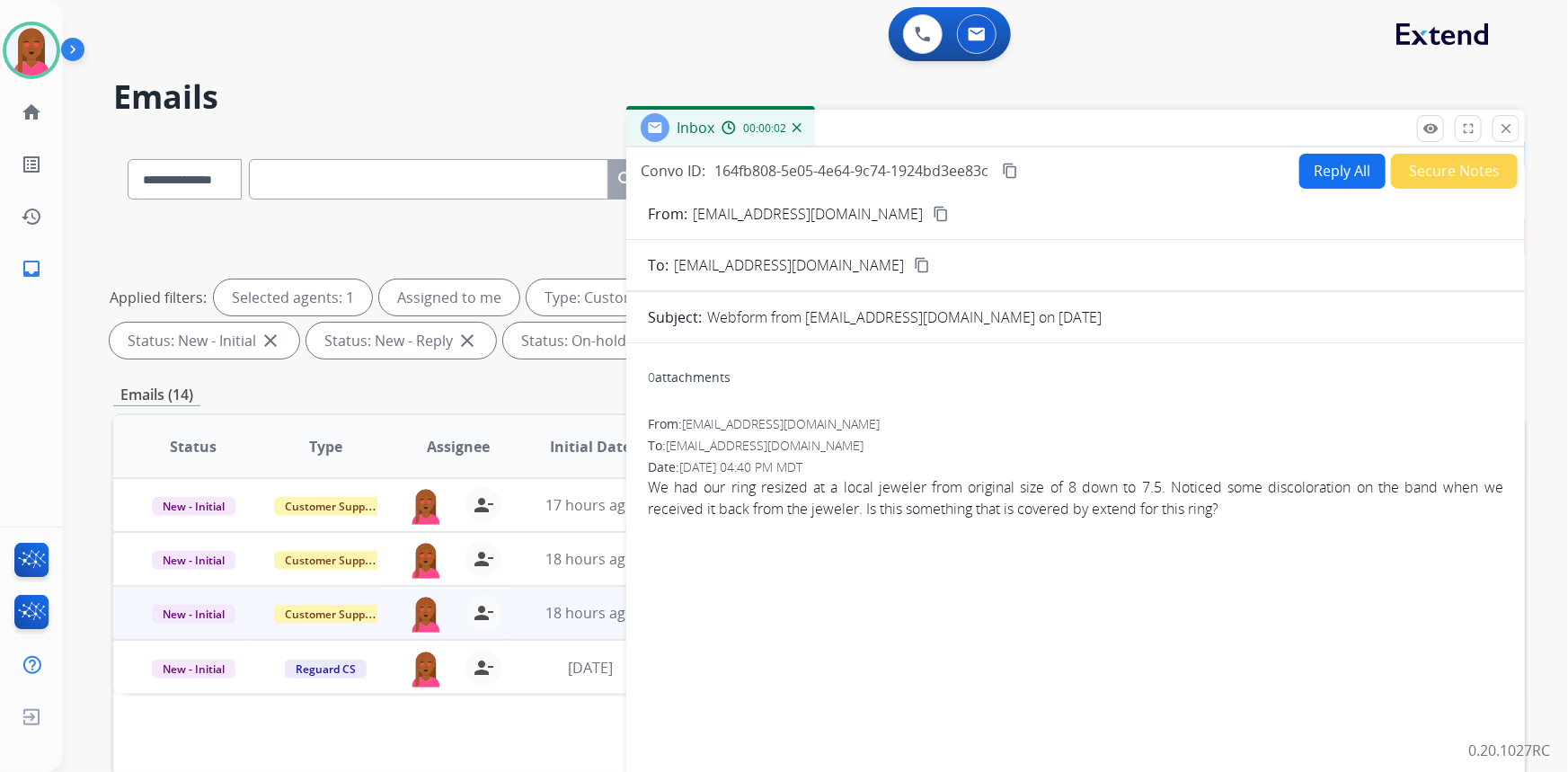
click at [933, 216] on mat-icon "content_copy" at bounding box center [941, 213] width 16 height 16
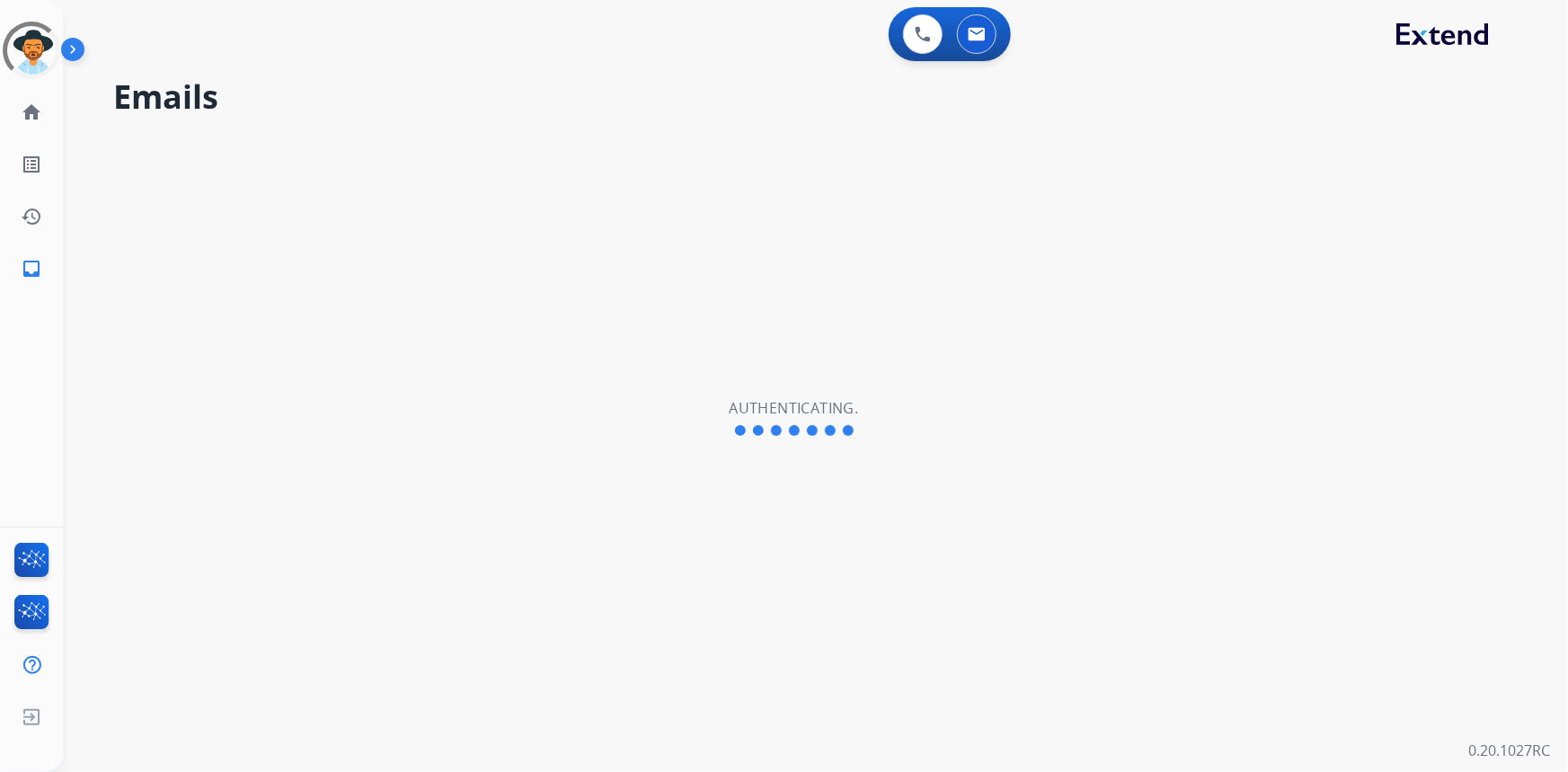
select select "**********"
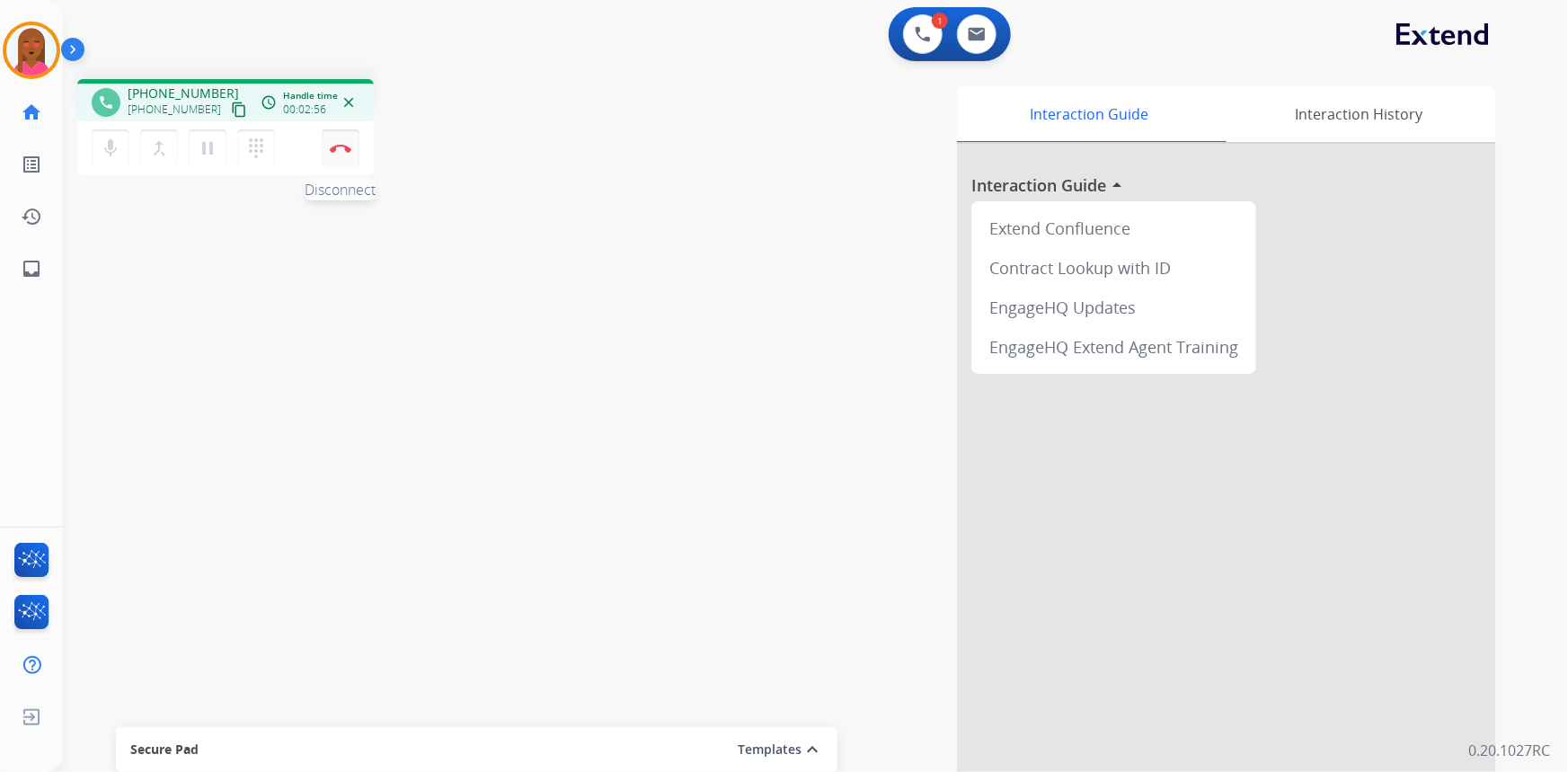
click at [336, 153] on button "Disconnect" at bounding box center [341, 148] width 37 height 37
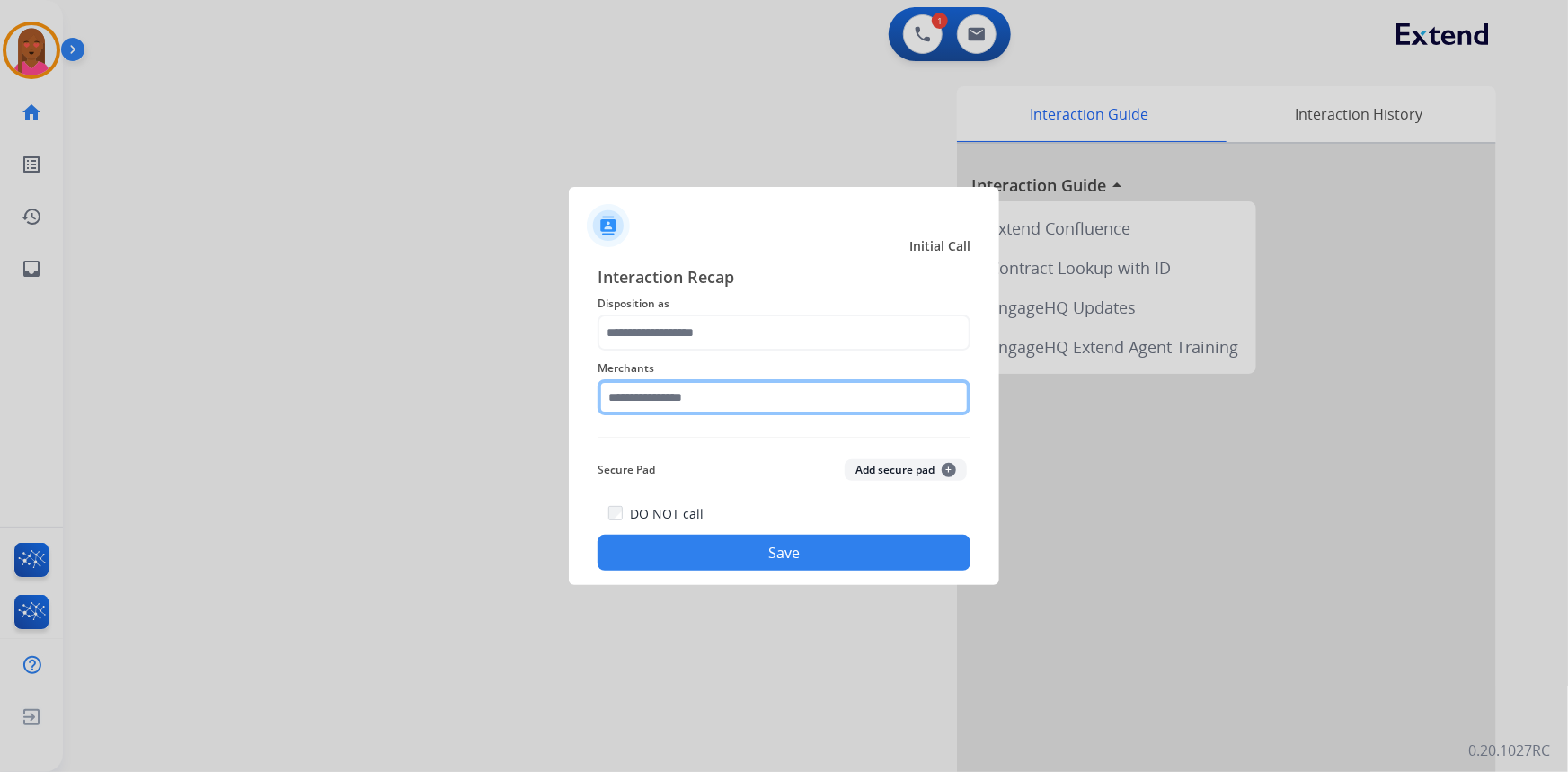
click at [656, 409] on input "text" at bounding box center [784, 397] width 373 height 36
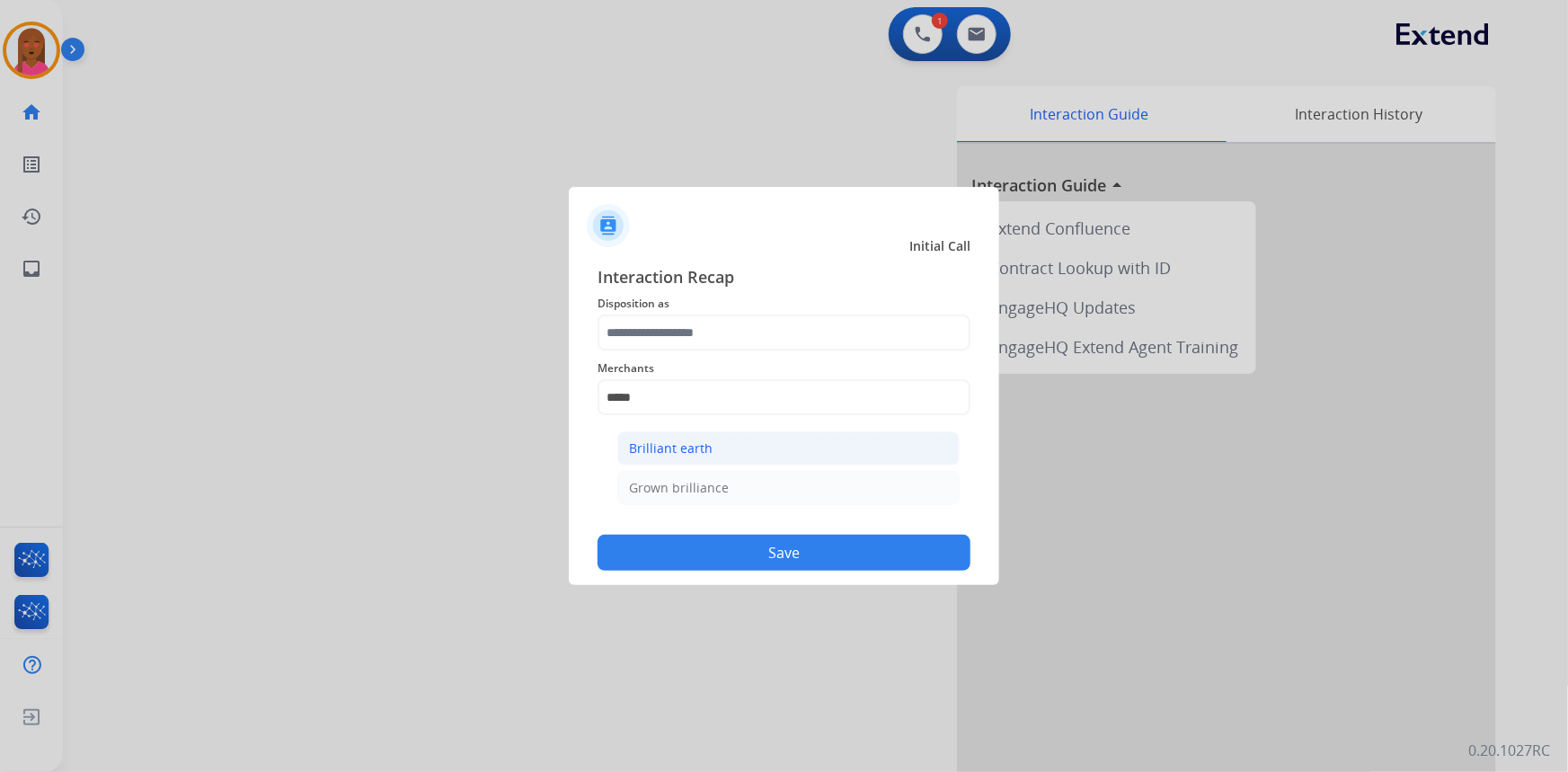
click at [702, 445] on div "Brilliant earth" at bounding box center [670, 447] width 83 height 18
type input "**********"
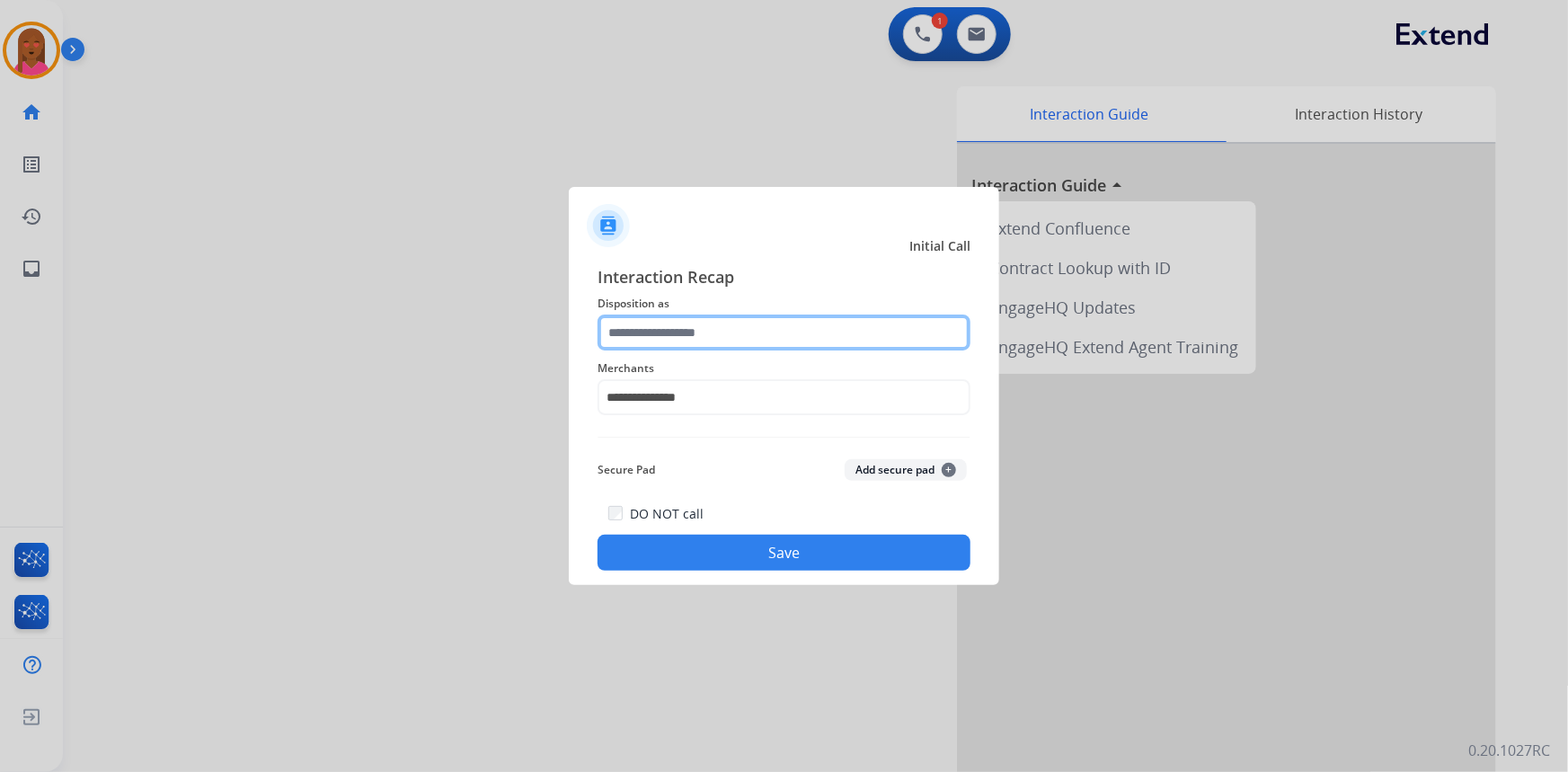
drag, startPoint x: 725, startPoint y: 336, endPoint x: 756, endPoint y: 349, distance: 33.6
click at [732, 343] on input "text" at bounding box center [784, 332] width 373 height 36
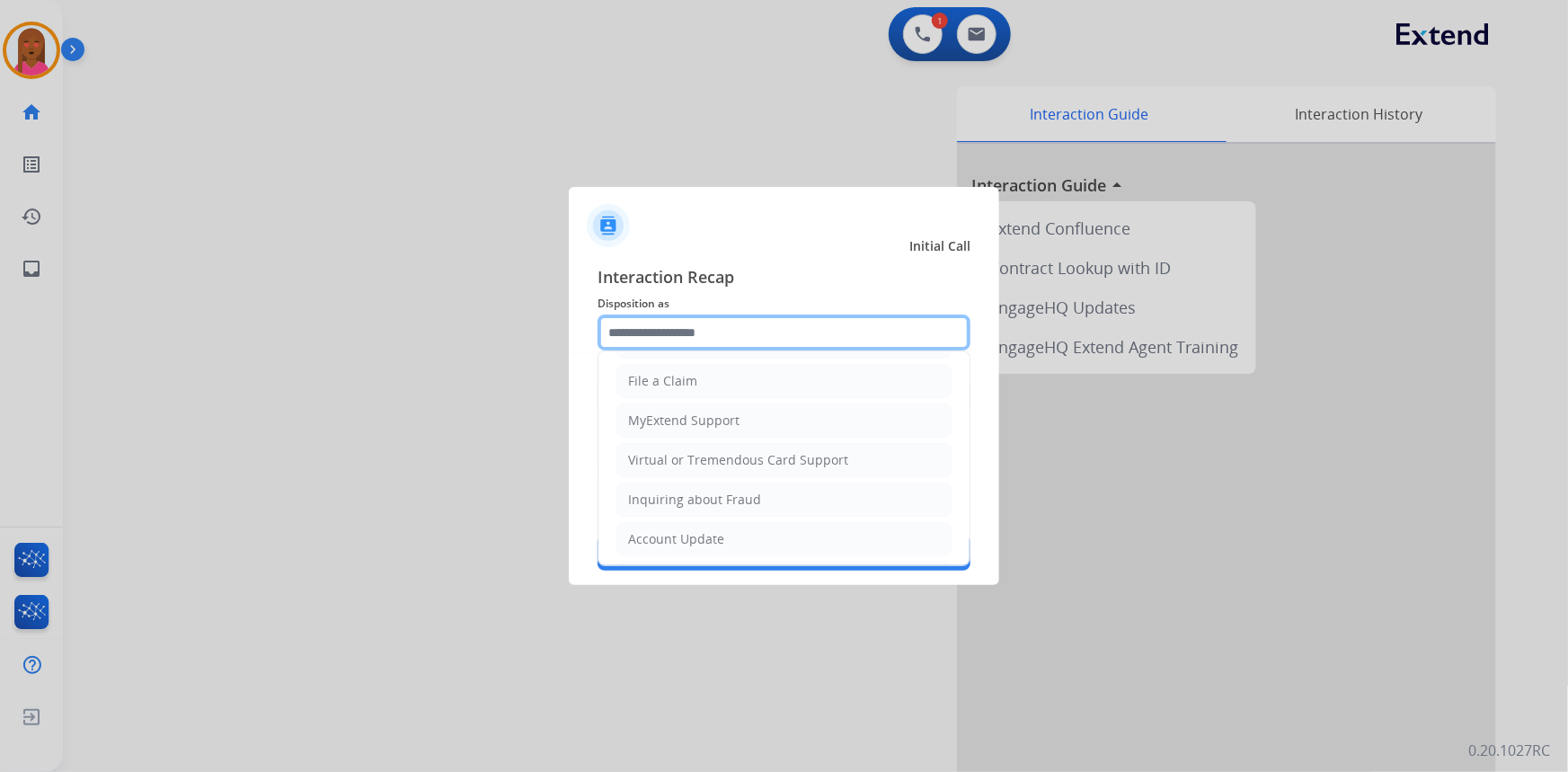
scroll to position [278, 0]
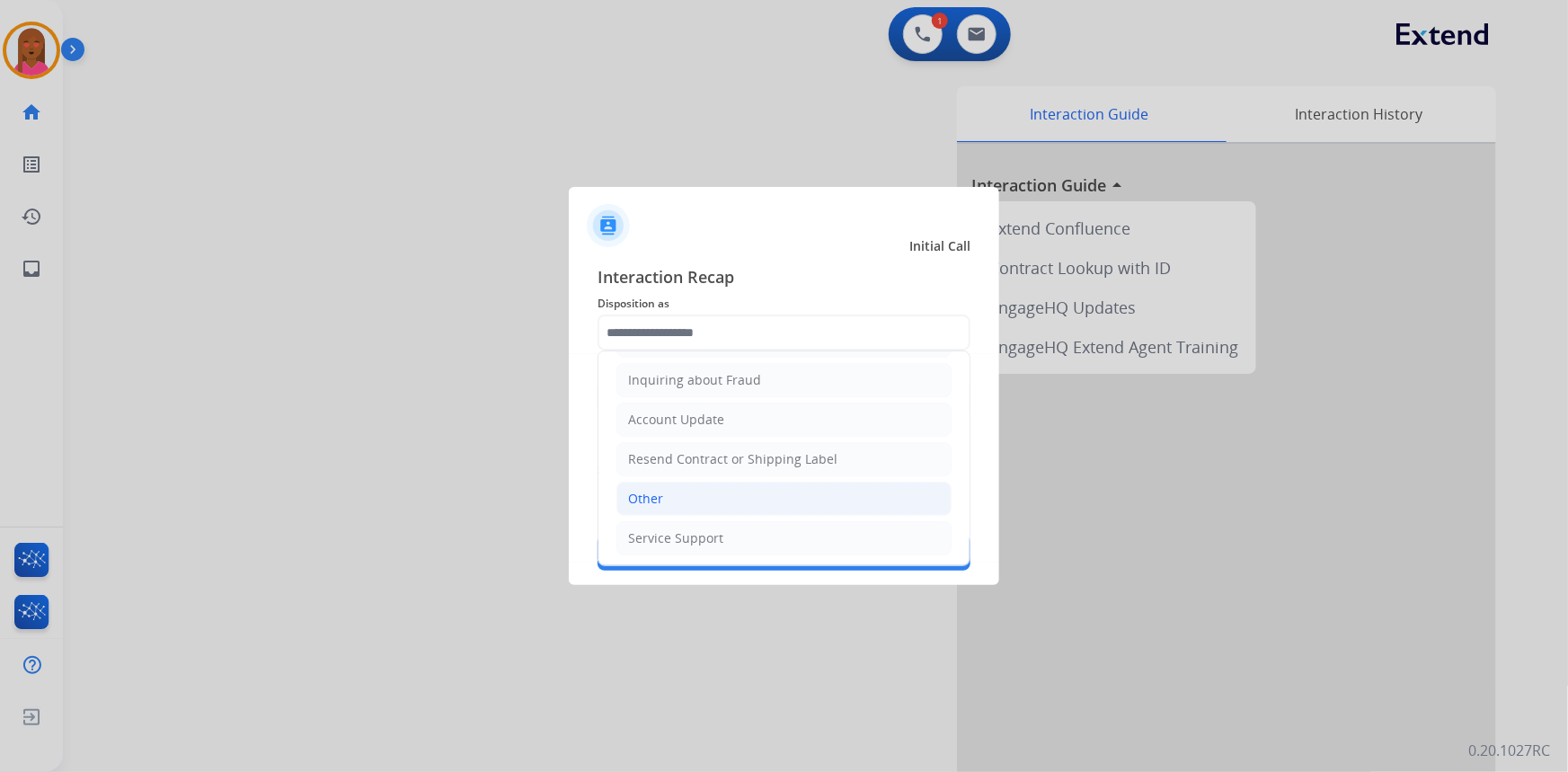
click at [746, 498] on li "Other" at bounding box center [784, 499] width 335 height 34
type input "*****"
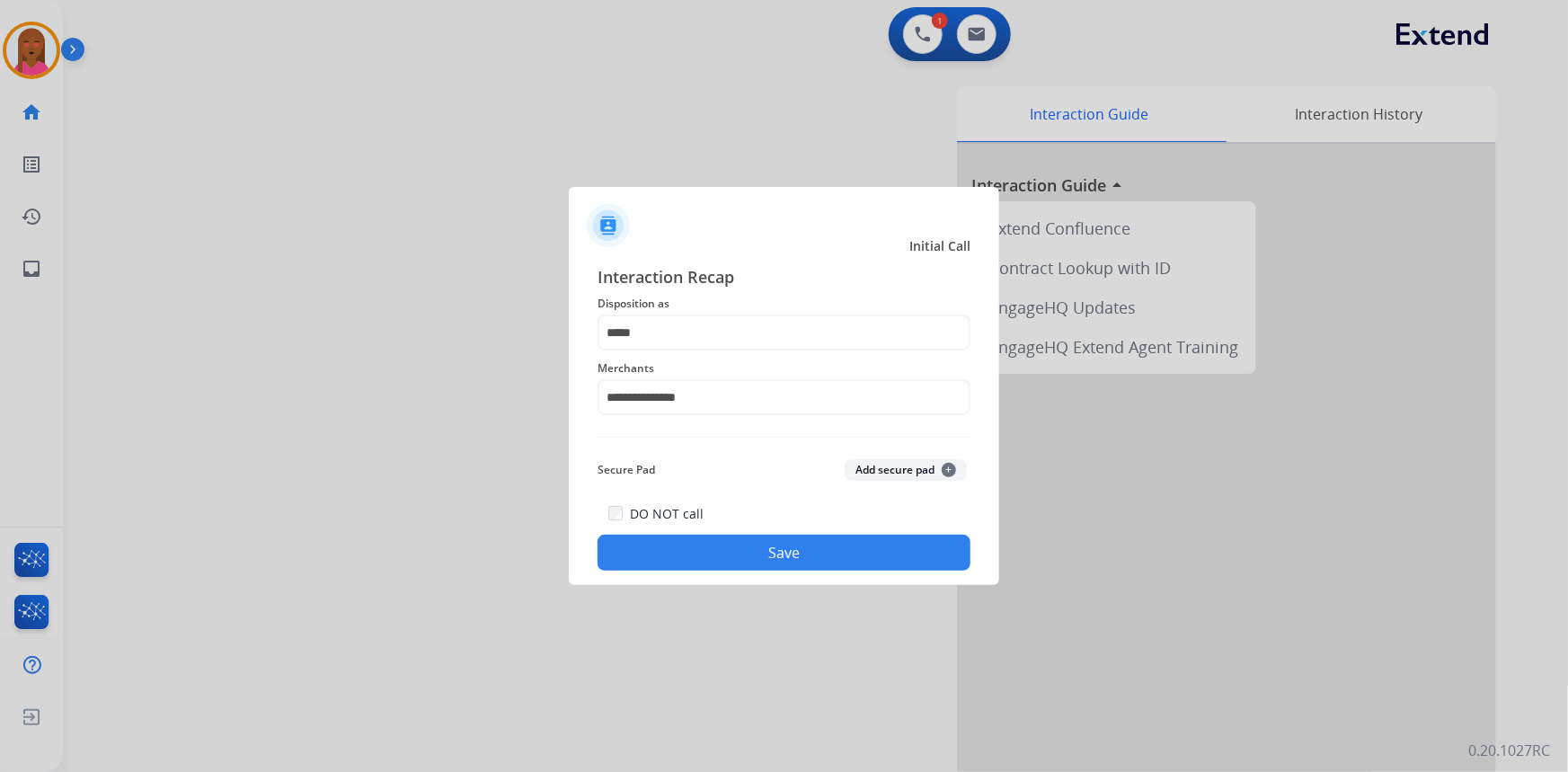
click at [776, 542] on button "Save" at bounding box center [784, 552] width 373 height 36
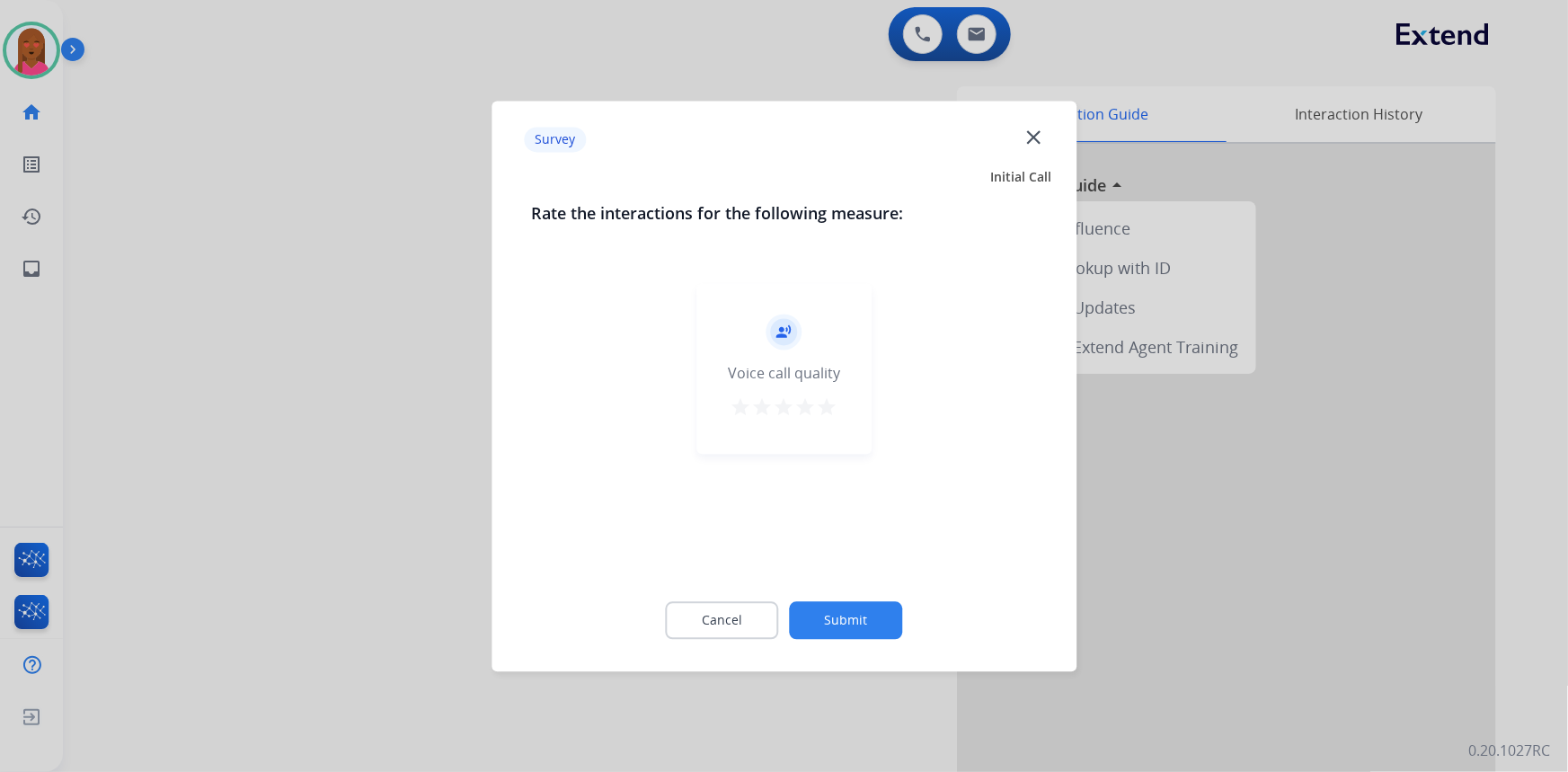
click at [1037, 133] on mat-icon "close" at bounding box center [1033, 136] width 23 height 23
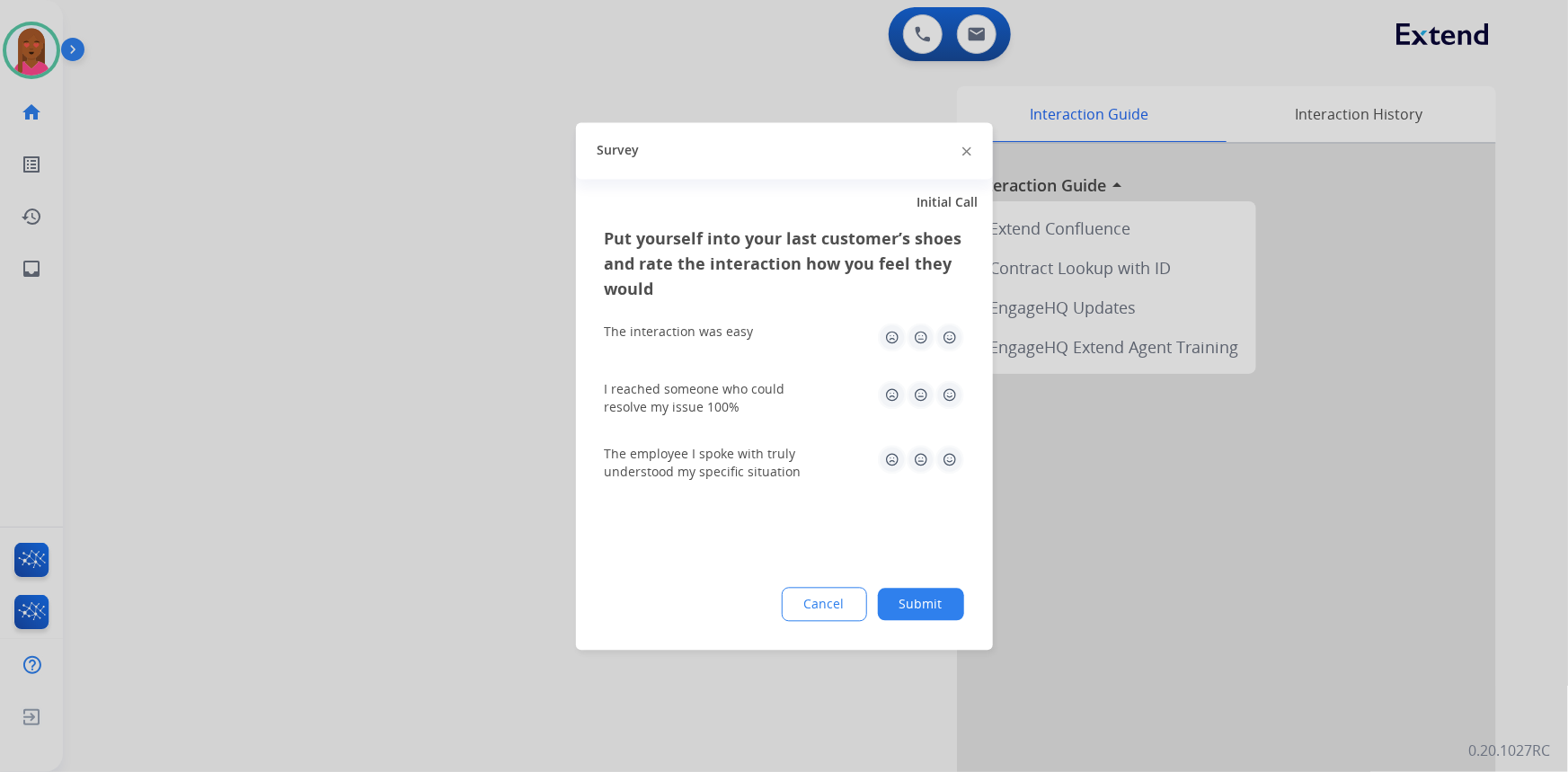
click at [968, 151] on img at bounding box center [967, 152] width 9 height 9
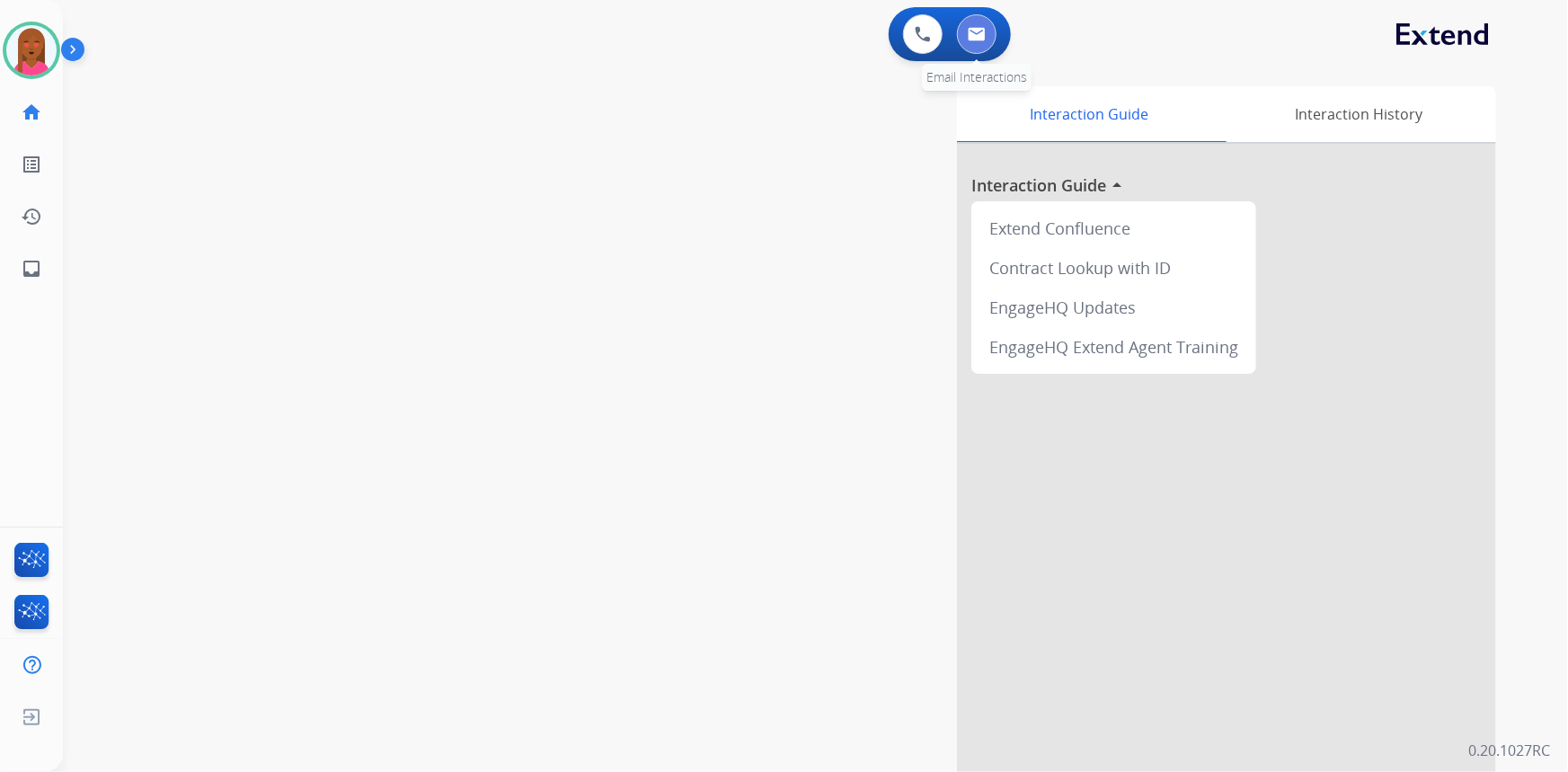
click at [979, 38] on img at bounding box center [976, 34] width 18 height 14
select select "**********"
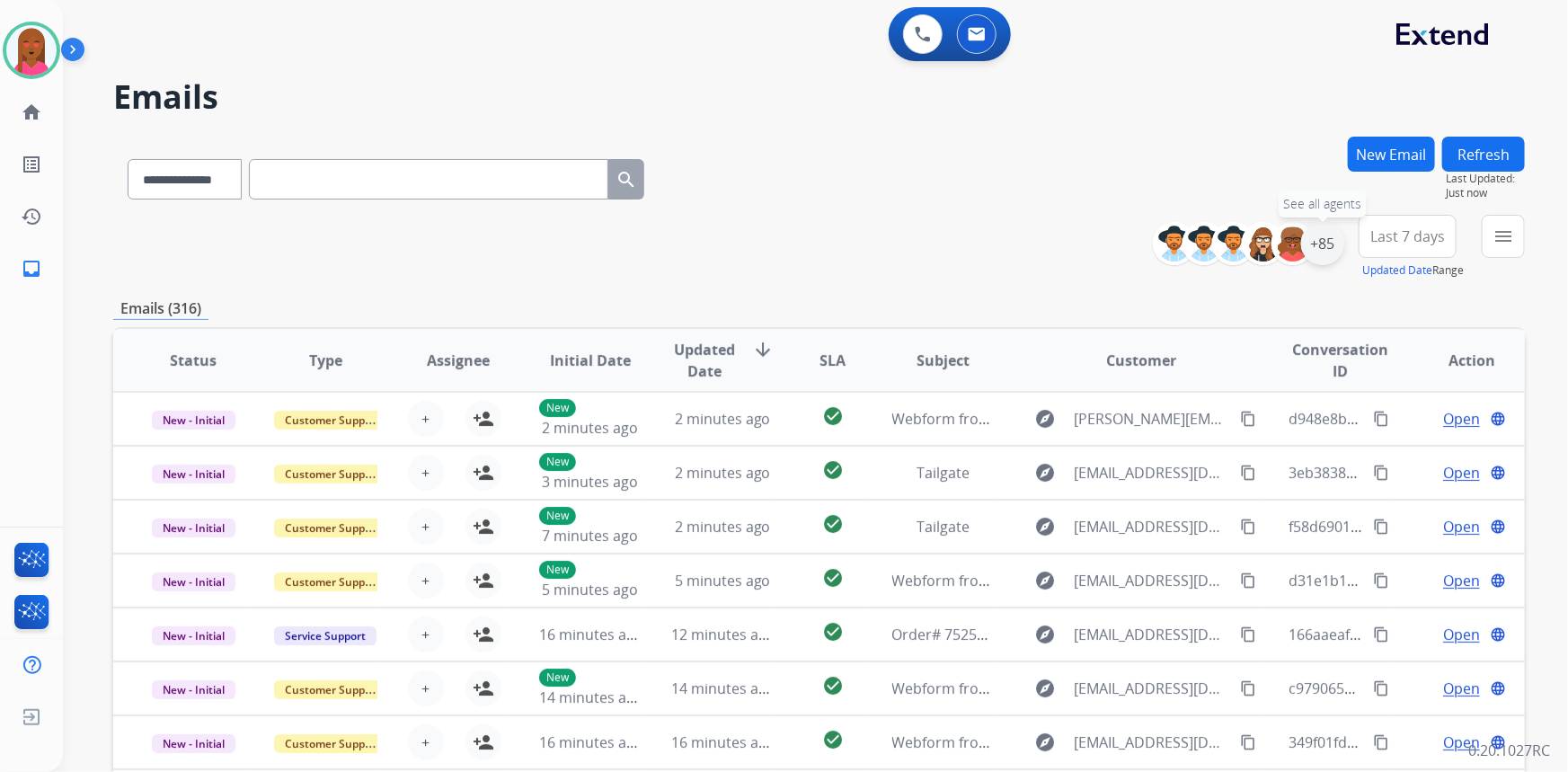
click at [1325, 249] on div "+85" at bounding box center [1323, 243] width 43 height 43
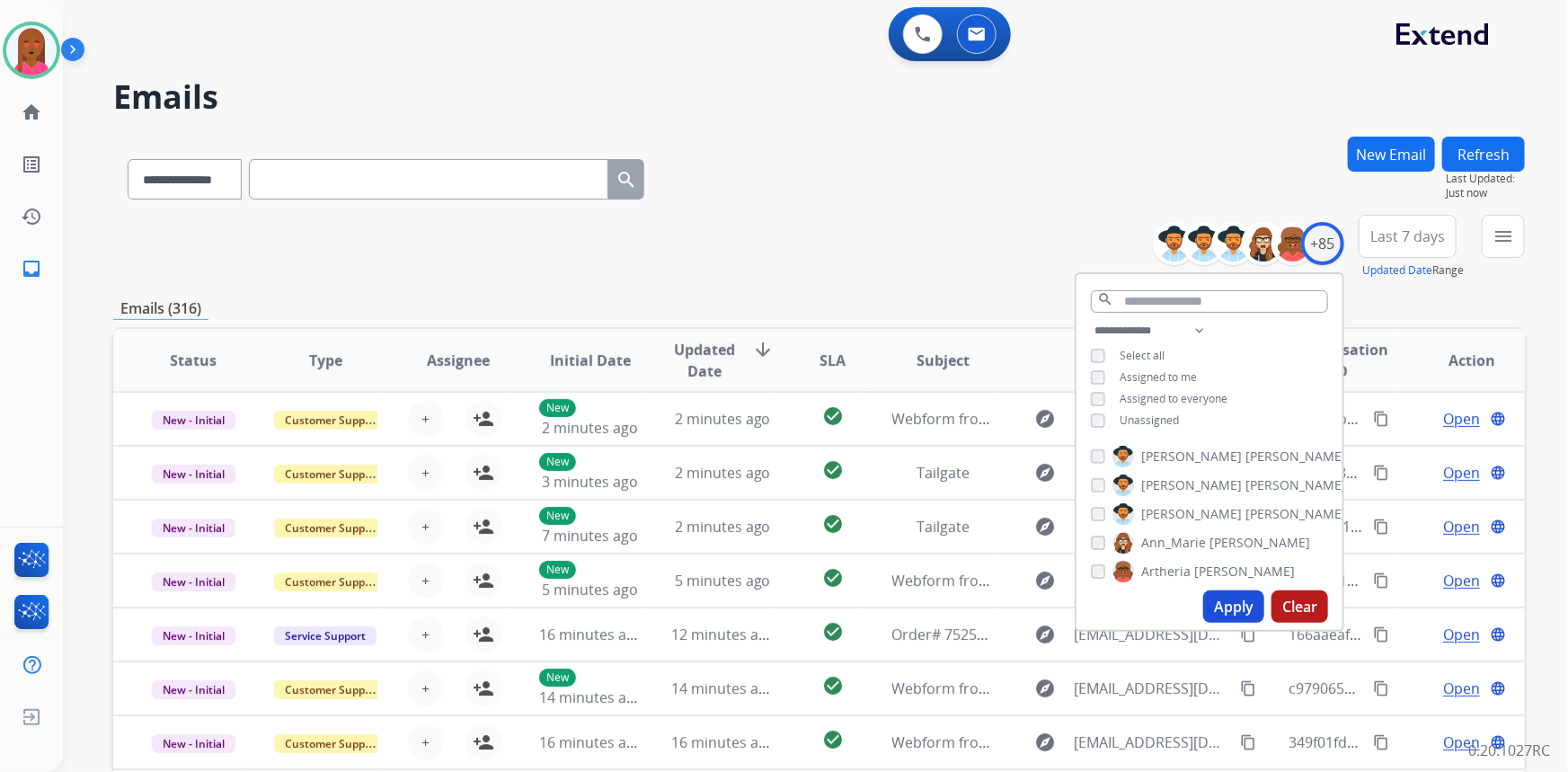
click at [1223, 612] on button "Apply" at bounding box center [1234, 606] width 61 height 33
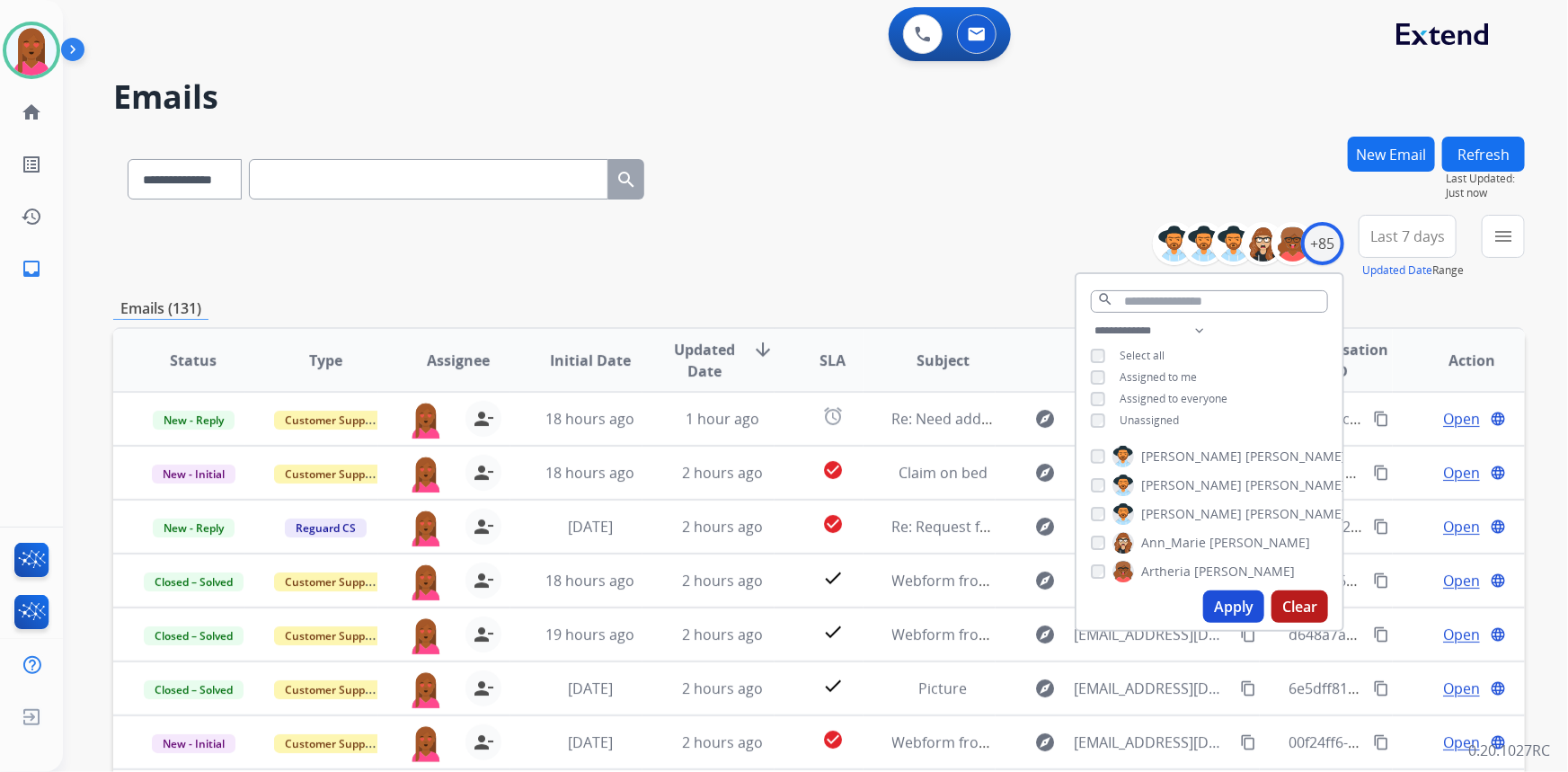
click at [1418, 237] on span "Last 7 days" at bounding box center [1408, 237] width 75 height 7
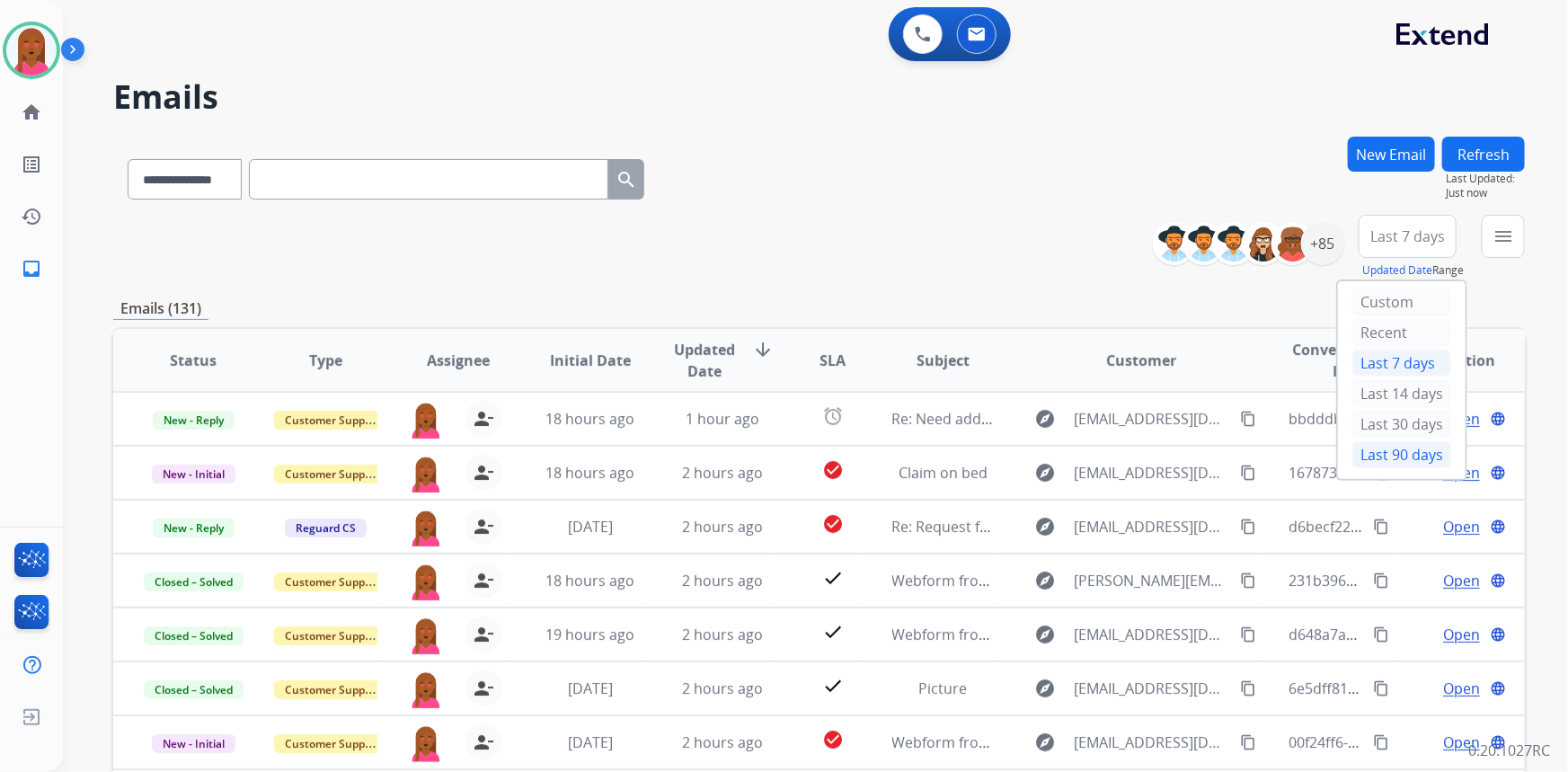
click at [1403, 453] on div "Last 90 days" at bounding box center [1402, 454] width 99 height 27
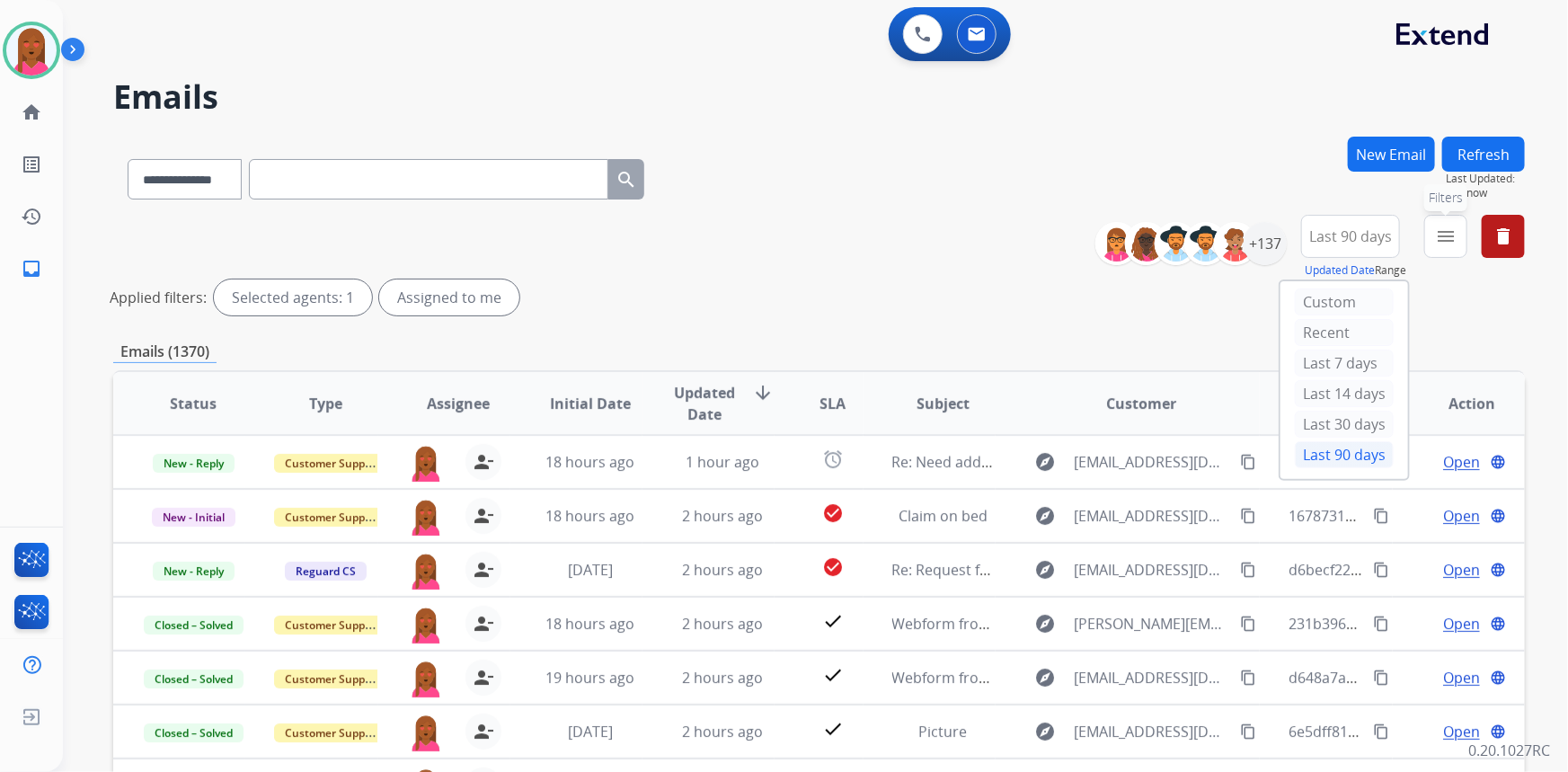
click at [1458, 229] on button "menu Filters" at bounding box center [1446, 236] width 43 height 43
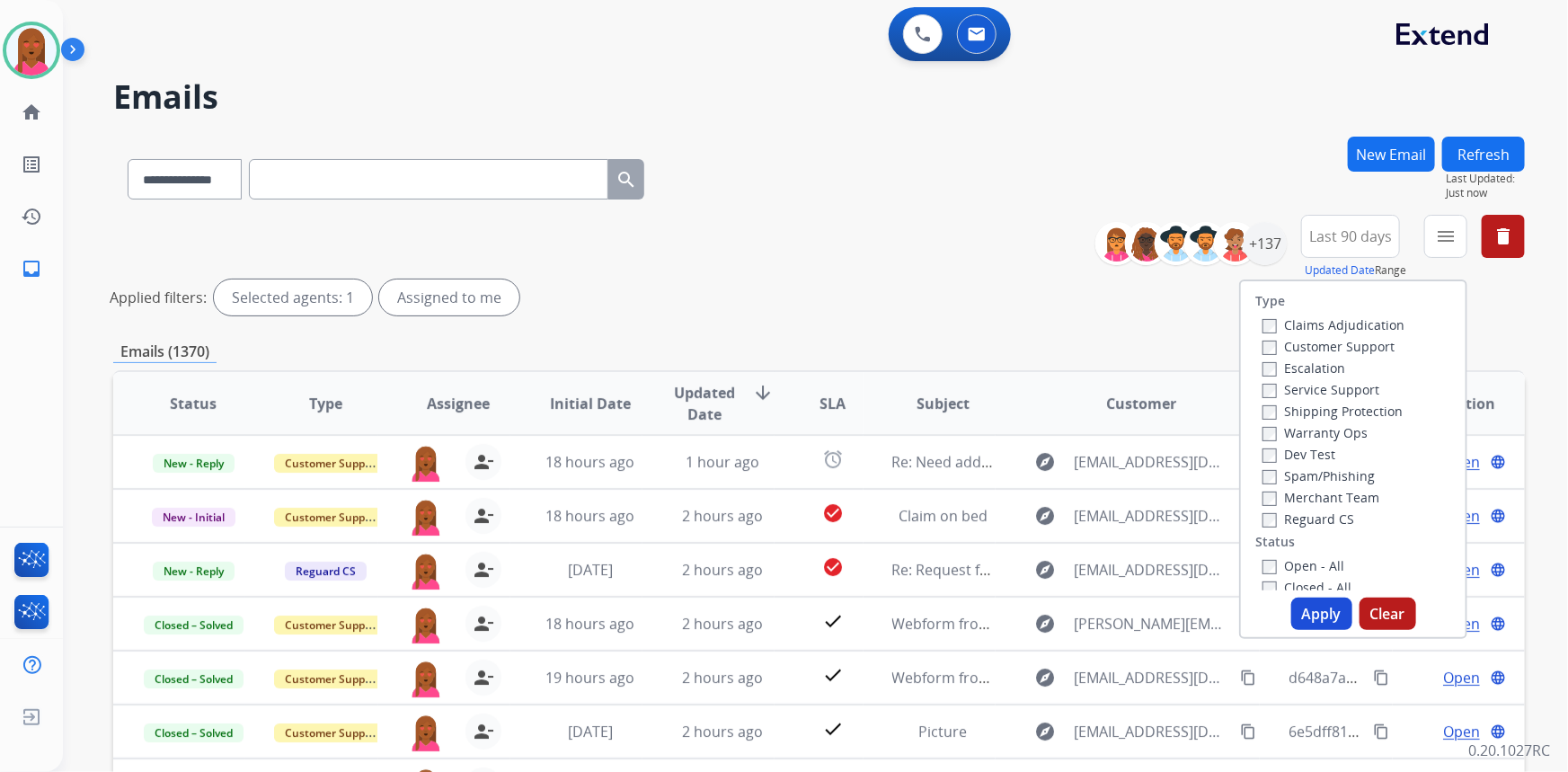
click at [1366, 347] on label "Customer Support" at bounding box center [1328, 346] width 132 height 17
click at [1346, 412] on label "Shipping Protection" at bounding box center [1333, 411] width 140 height 17
click at [1316, 517] on label "Reguard CS" at bounding box center [1309, 518] width 92 height 17
click at [1288, 564] on label "Open - All" at bounding box center [1303, 565] width 81 height 17
click at [1303, 615] on button "Apply" at bounding box center [1322, 613] width 61 height 33
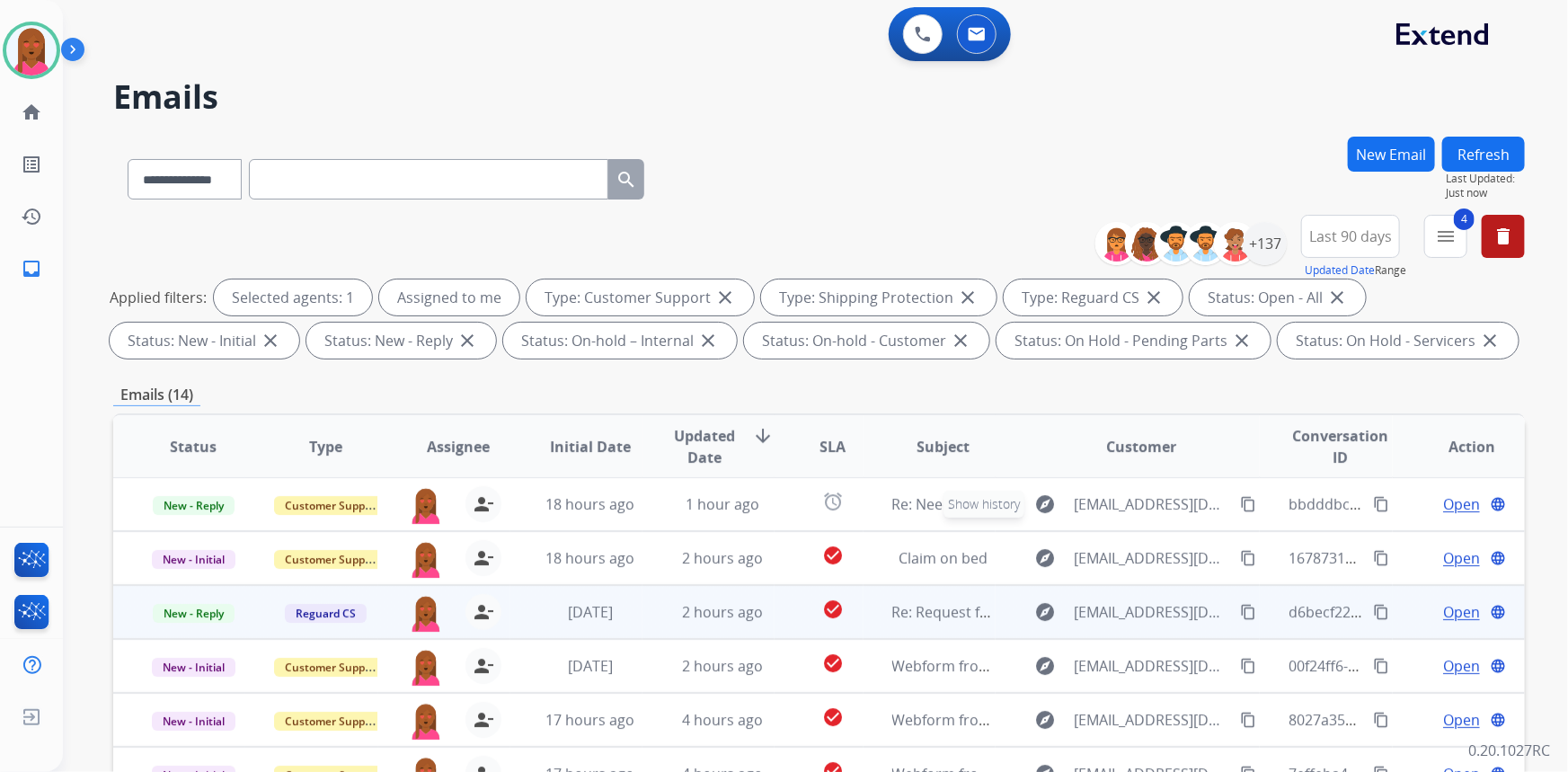
scroll to position [336, 0]
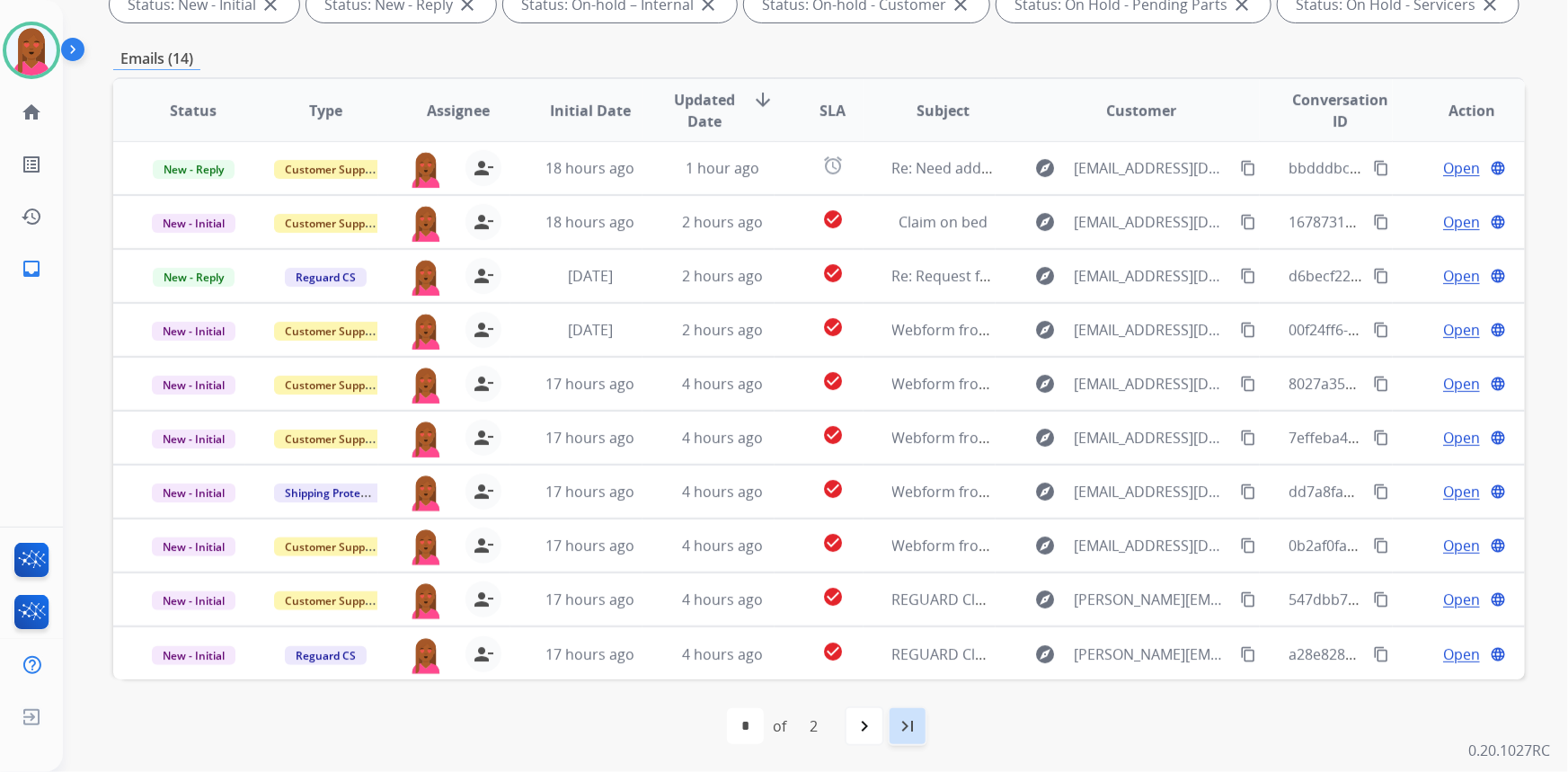
click at [910, 721] on mat-icon "last_page" at bounding box center [907, 725] width 22 height 22
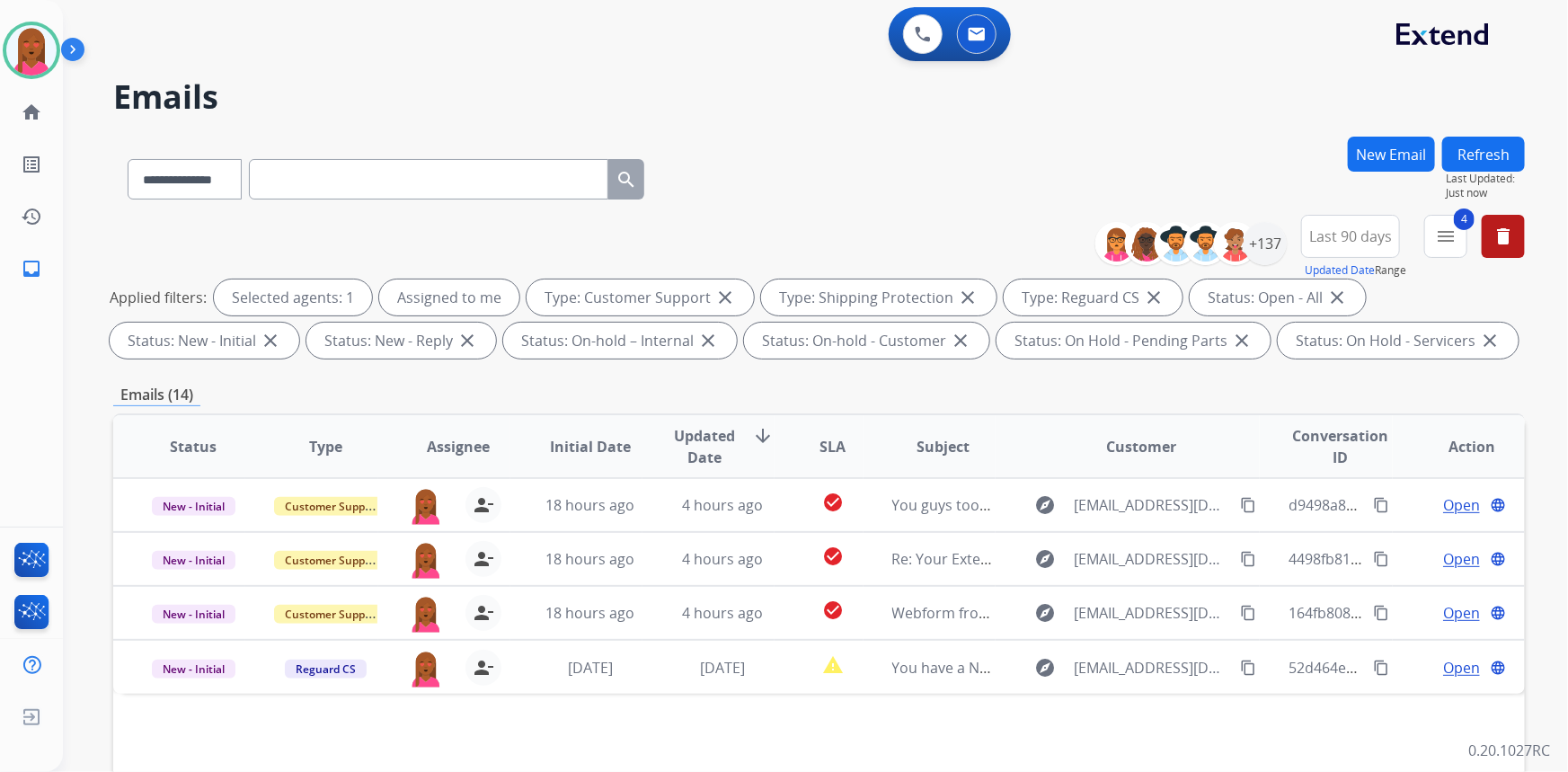
scroll to position [0, 0]
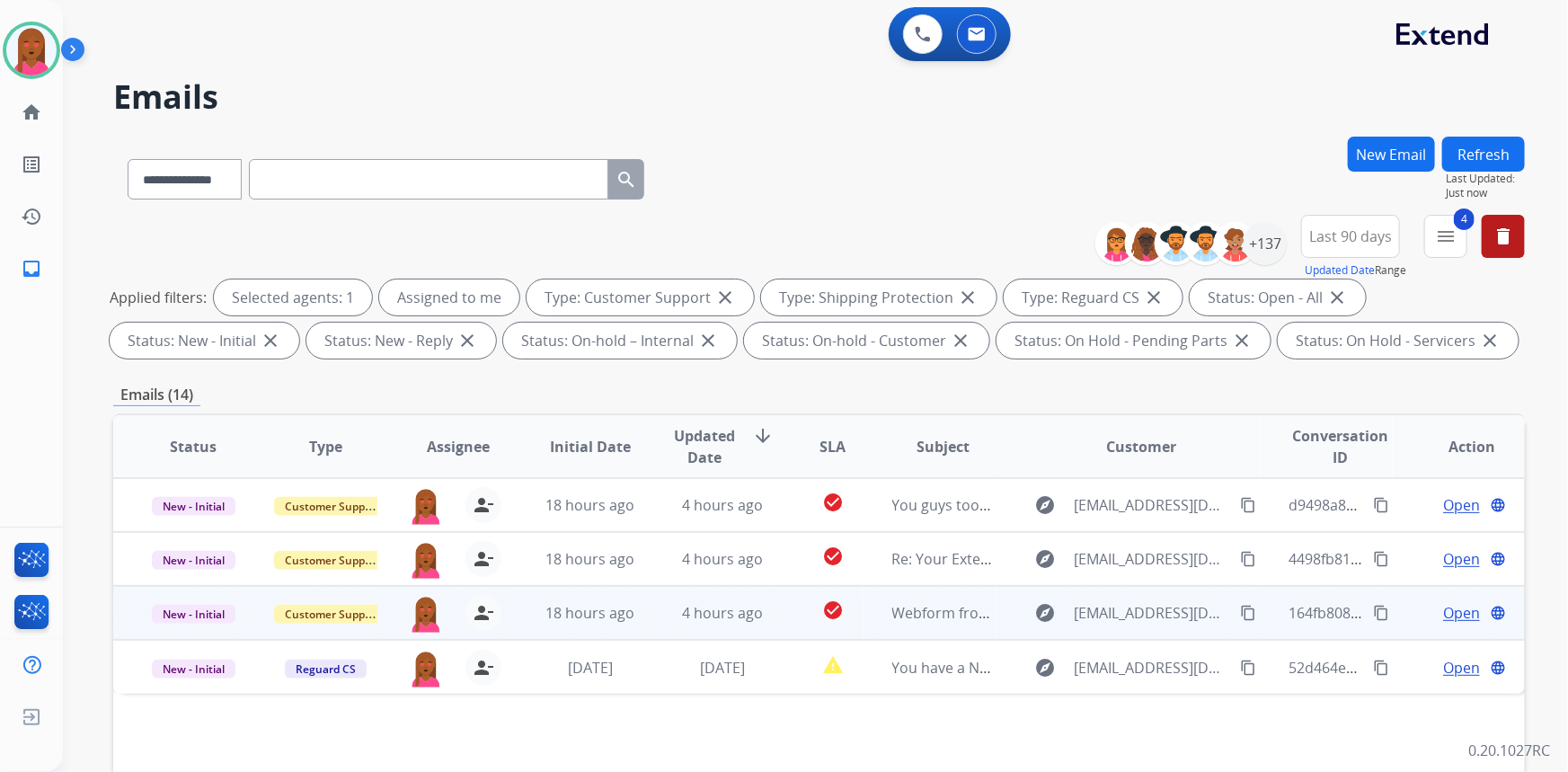
click at [1455, 616] on span "Open" at bounding box center [1461, 612] width 37 height 22
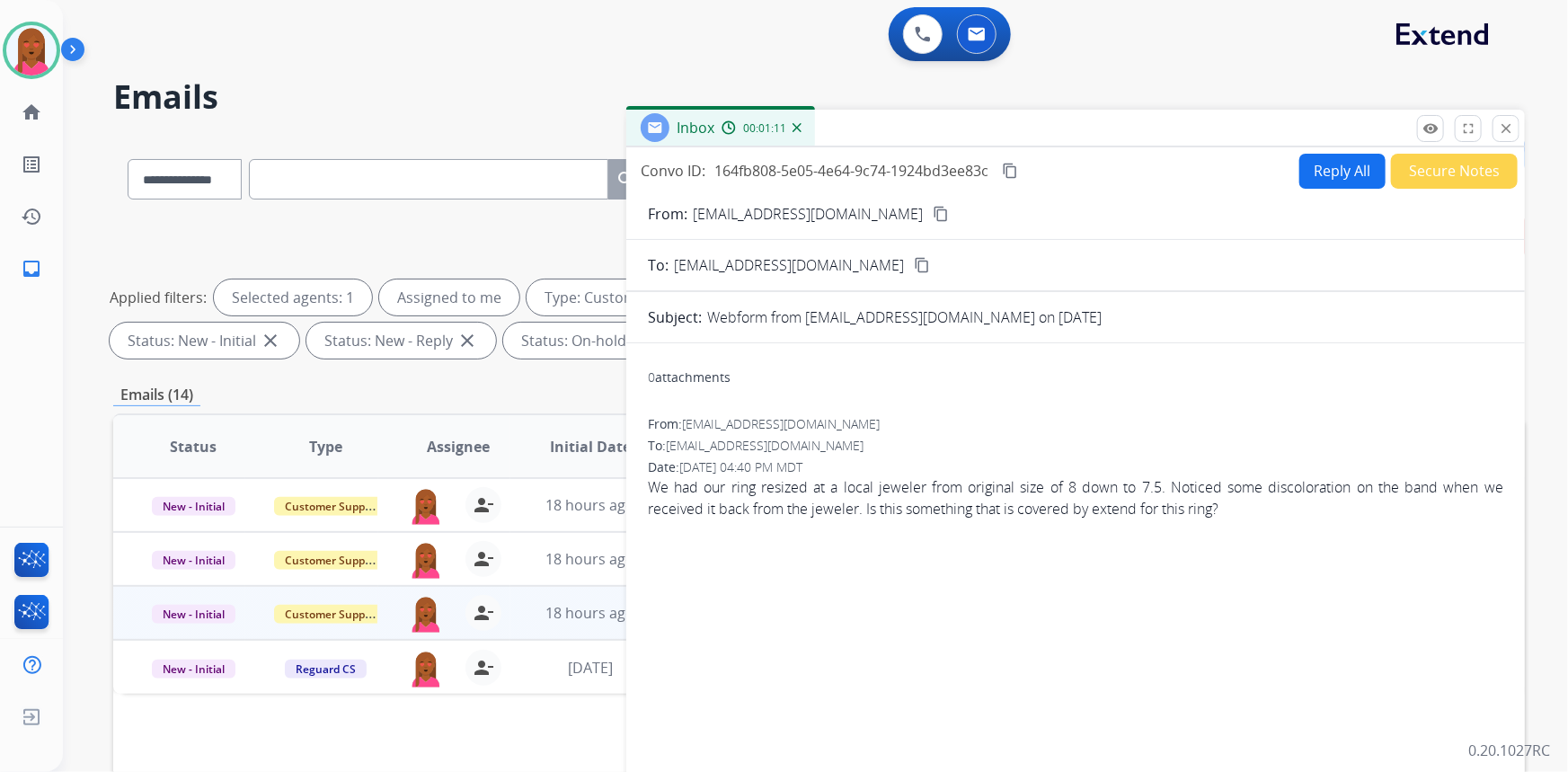
click at [845, 487] on span "We had our ring resized at a local jeweler from original size of 8 down to 7.5.…" at bounding box center [1076, 498] width 856 height 43
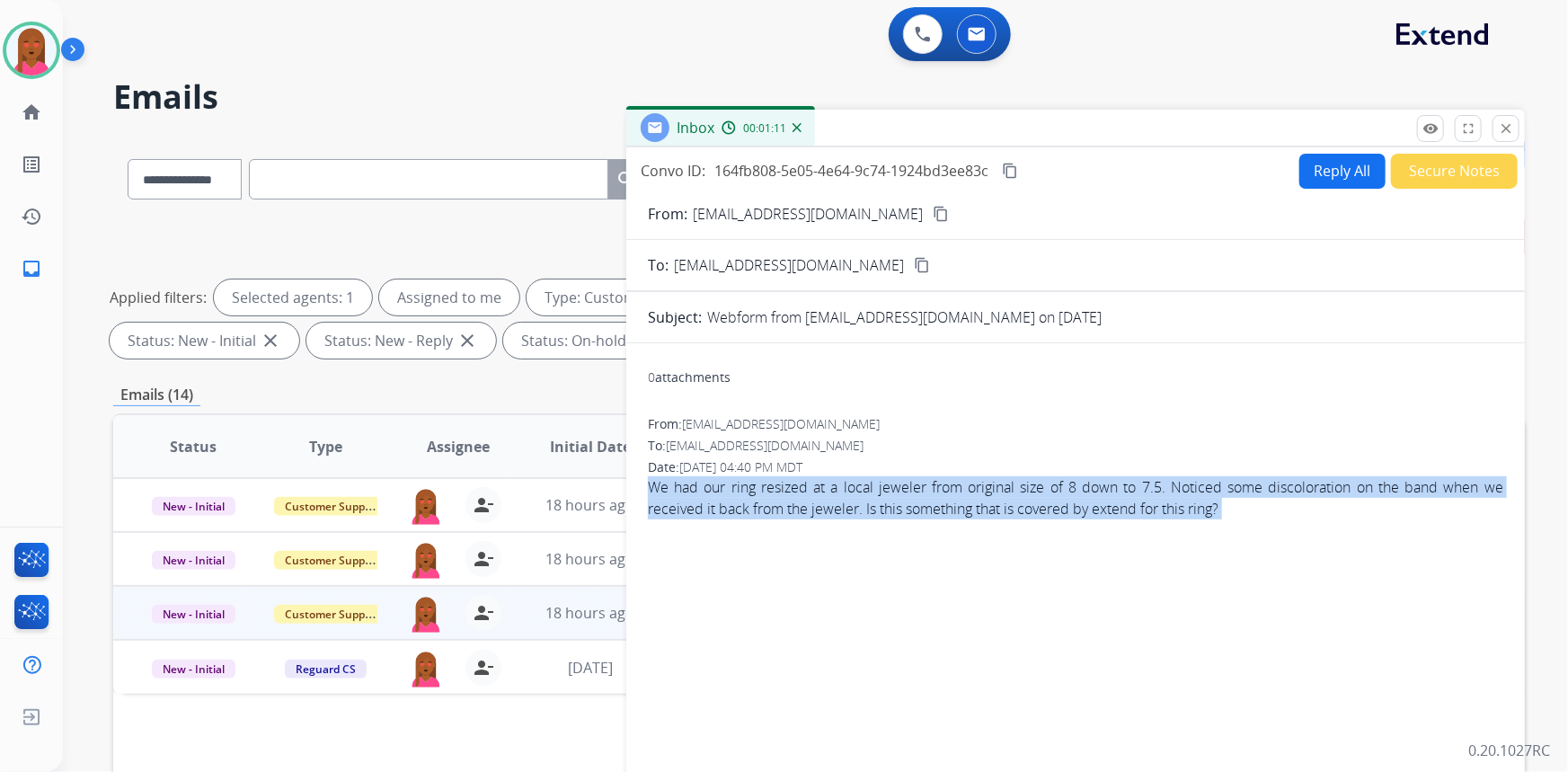
click at [845, 487] on span "We had our ring resized at a local jeweler from original size of 8 down to 7.5.…" at bounding box center [1076, 498] width 856 height 43
copy app-emails-table "We had our ring resized at a local jeweler from original size of 8 down to 7.5.…"
click at [1016, 171] on mat-icon "content_copy" at bounding box center [1009, 170] width 16 height 16
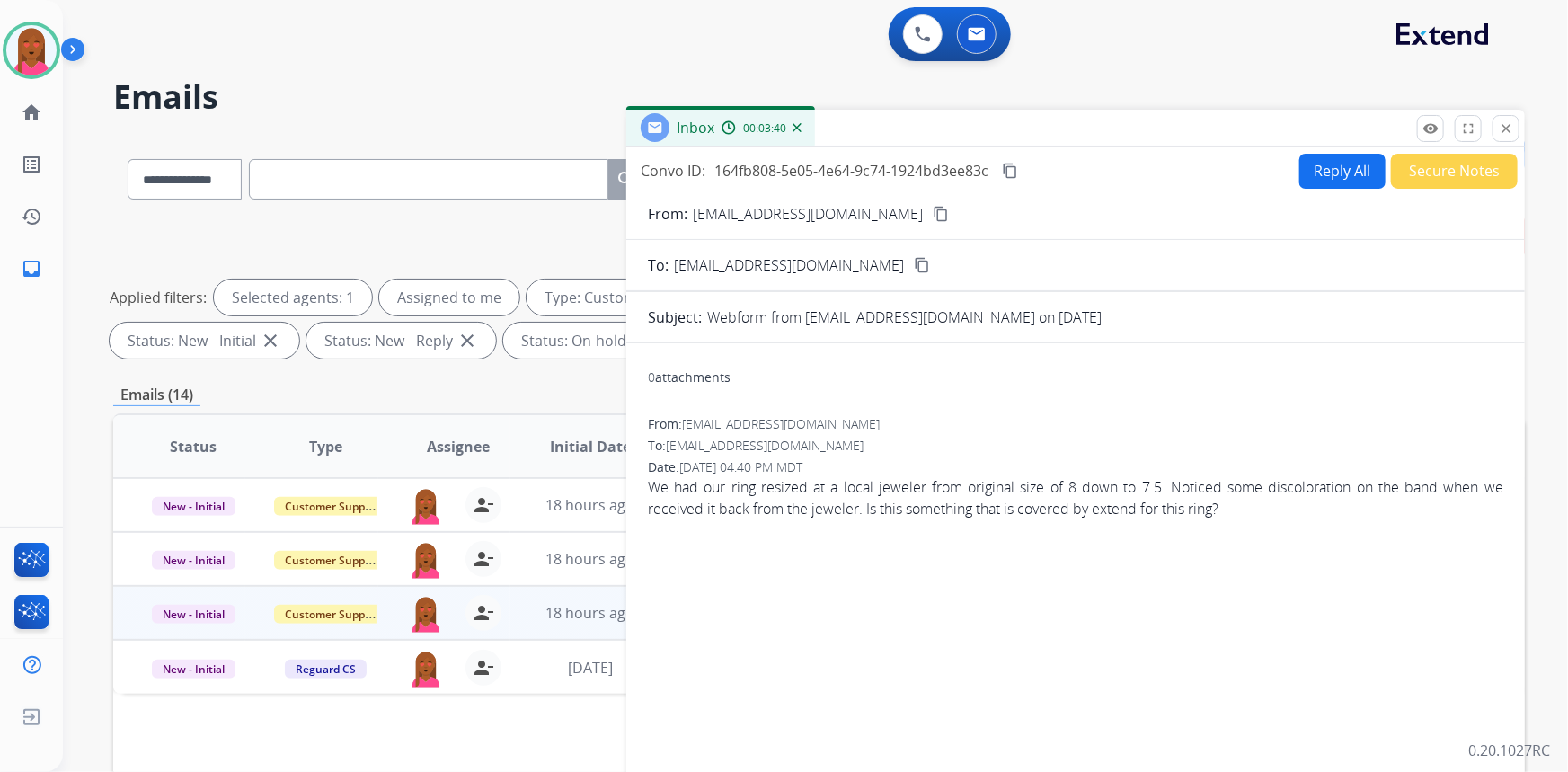
click at [1326, 189] on form "From: camdenbish@gmail.com content_copy To: support@extend.com content_copy Sub…" at bounding box center [1076, 534] width 899 height 692
click at [1339, 173] on button "Reply All" at bounding box center [1342, 170] width 86 height 35
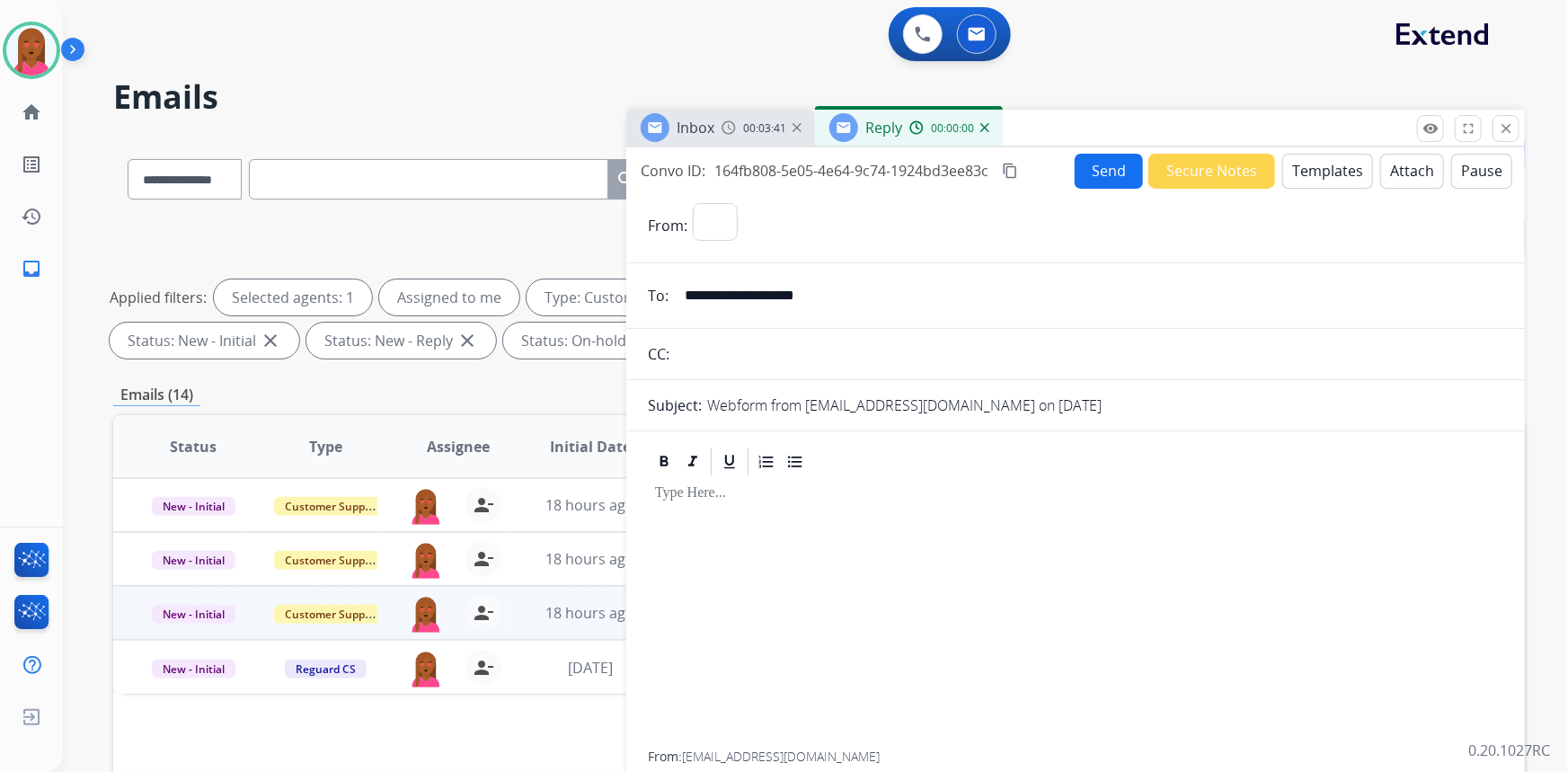
select select "**********"
click at [1303, 175] on button "Templates" at bounding box center [1327, 170] width 91 height 35
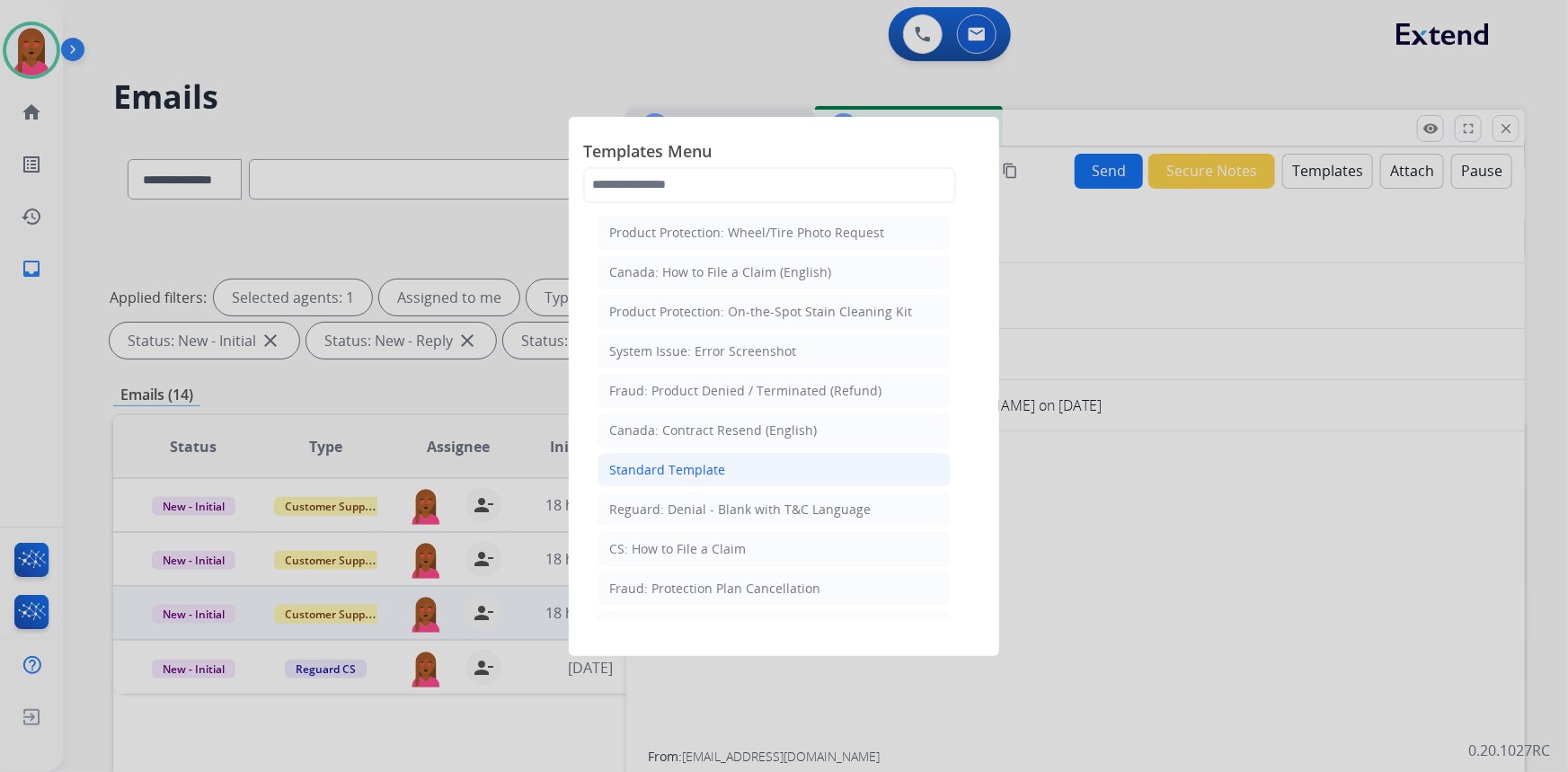
click at [736, 473] on li "Standard Template" at bounding box center [773, 470] width 353 height 34
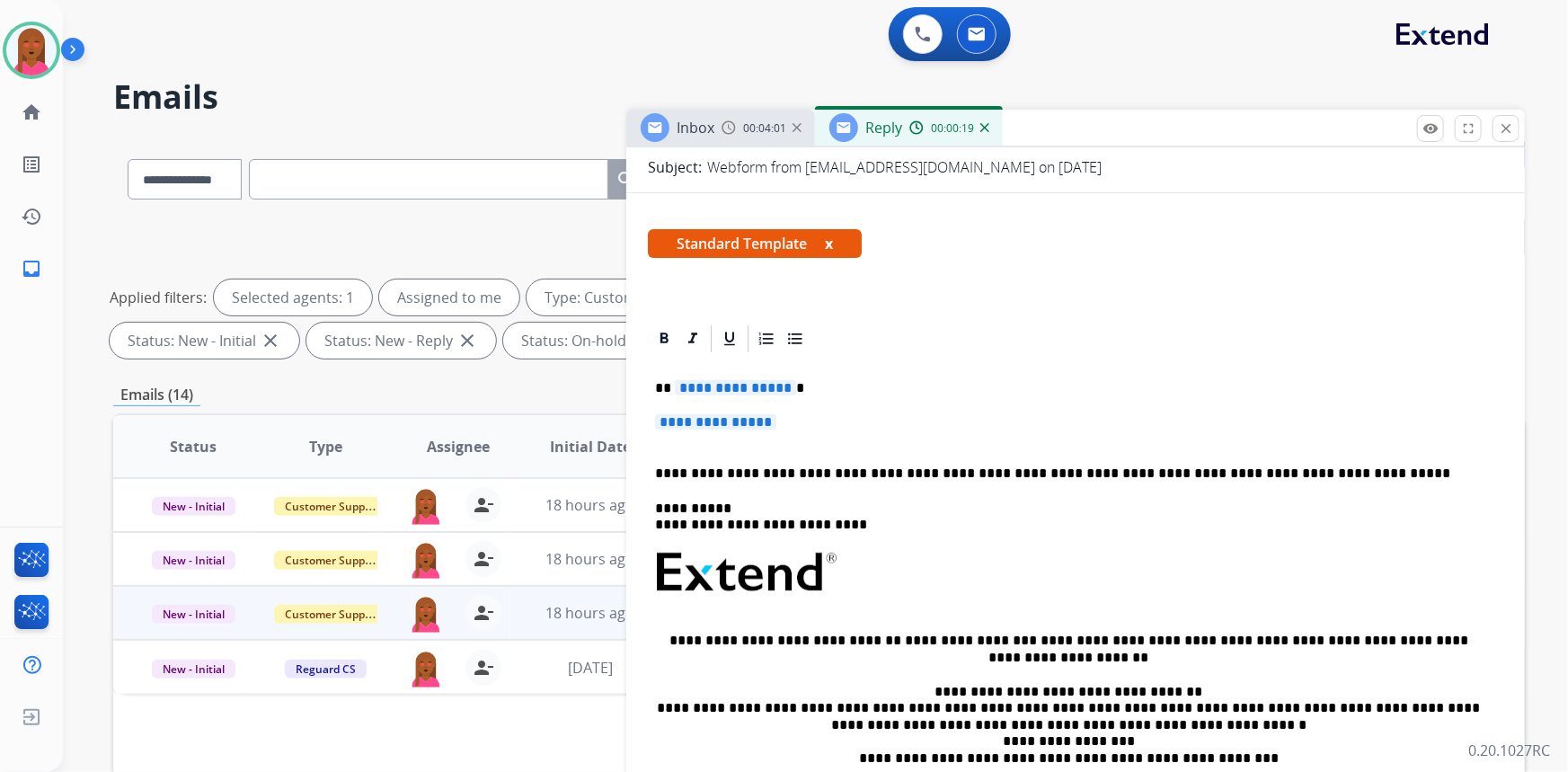
scroll to position [244, 0]
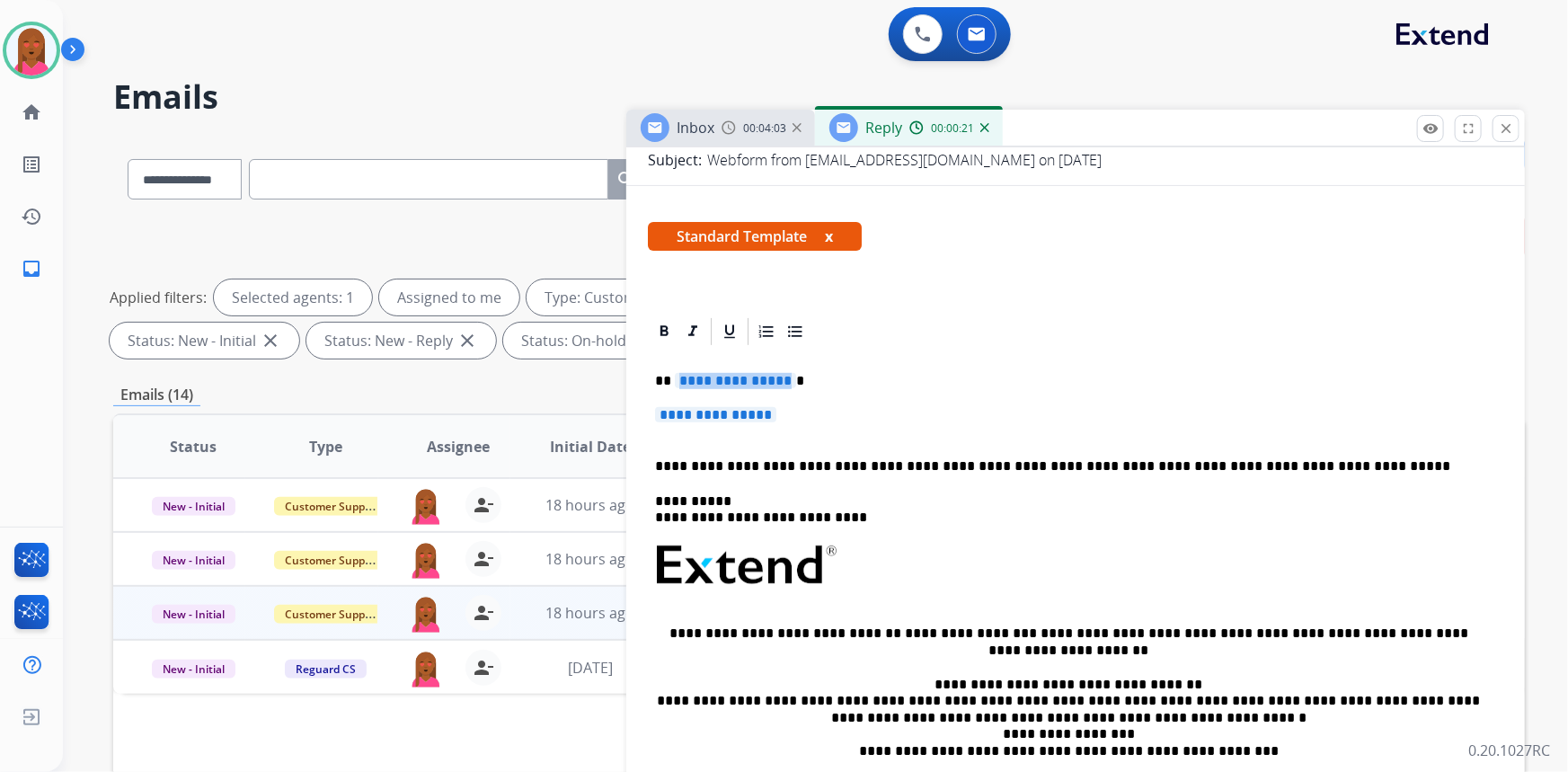
drag, startPoint x: 784, startPoint y: 377, endPoint x: 750, endPoint y: 377, distance: 34.0
click at [751, 377] on span "**********" at bounding box center [736, 380] width 122 height 15
click at [817, 428] on p "**********" at bounding box center [1076, 424] width 842 height 34
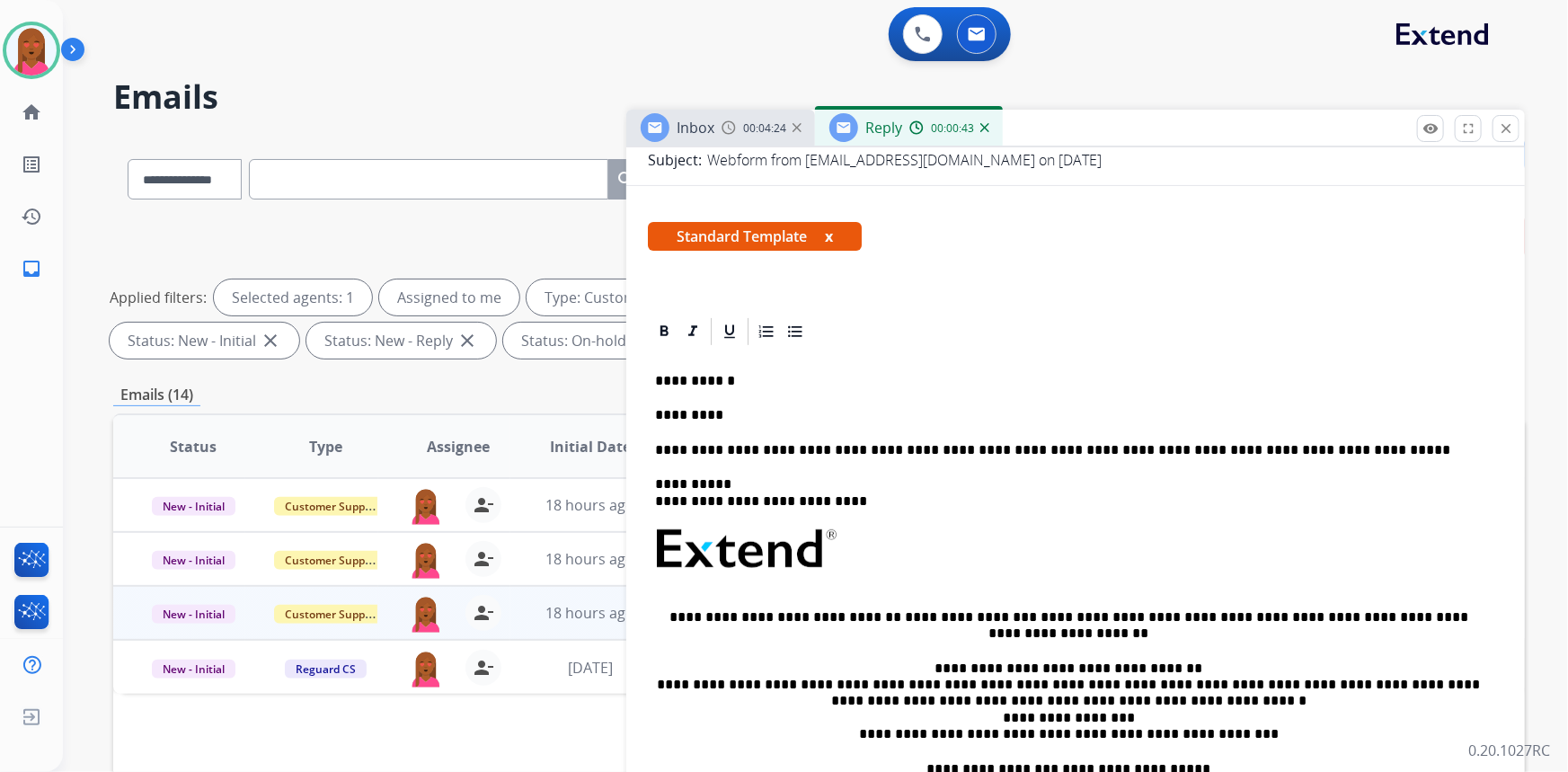
click at [1411, 357] on div "**********" at bounding box center [1076, 600] width 856 height 503
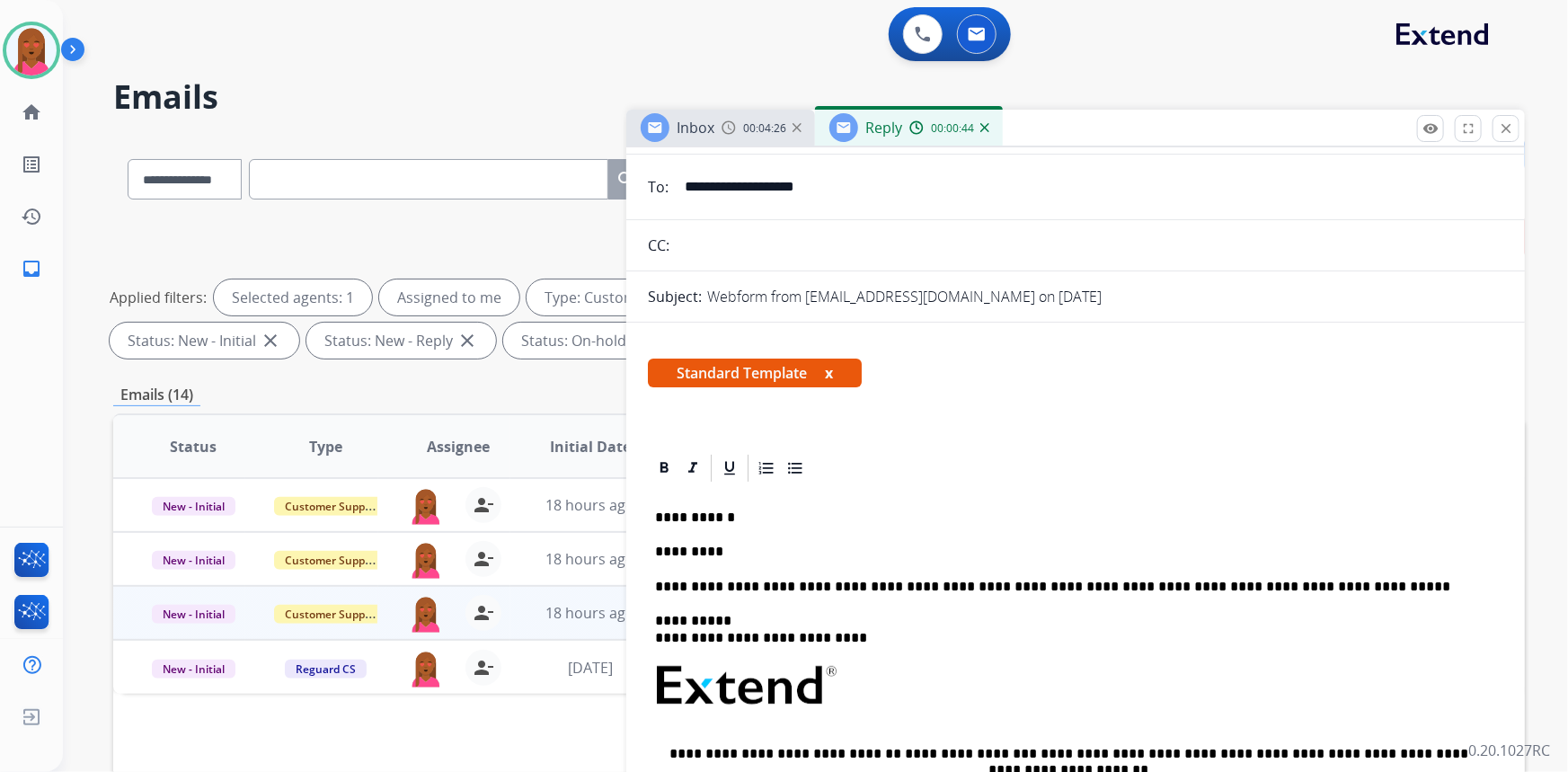
scroll to position [163, 0]
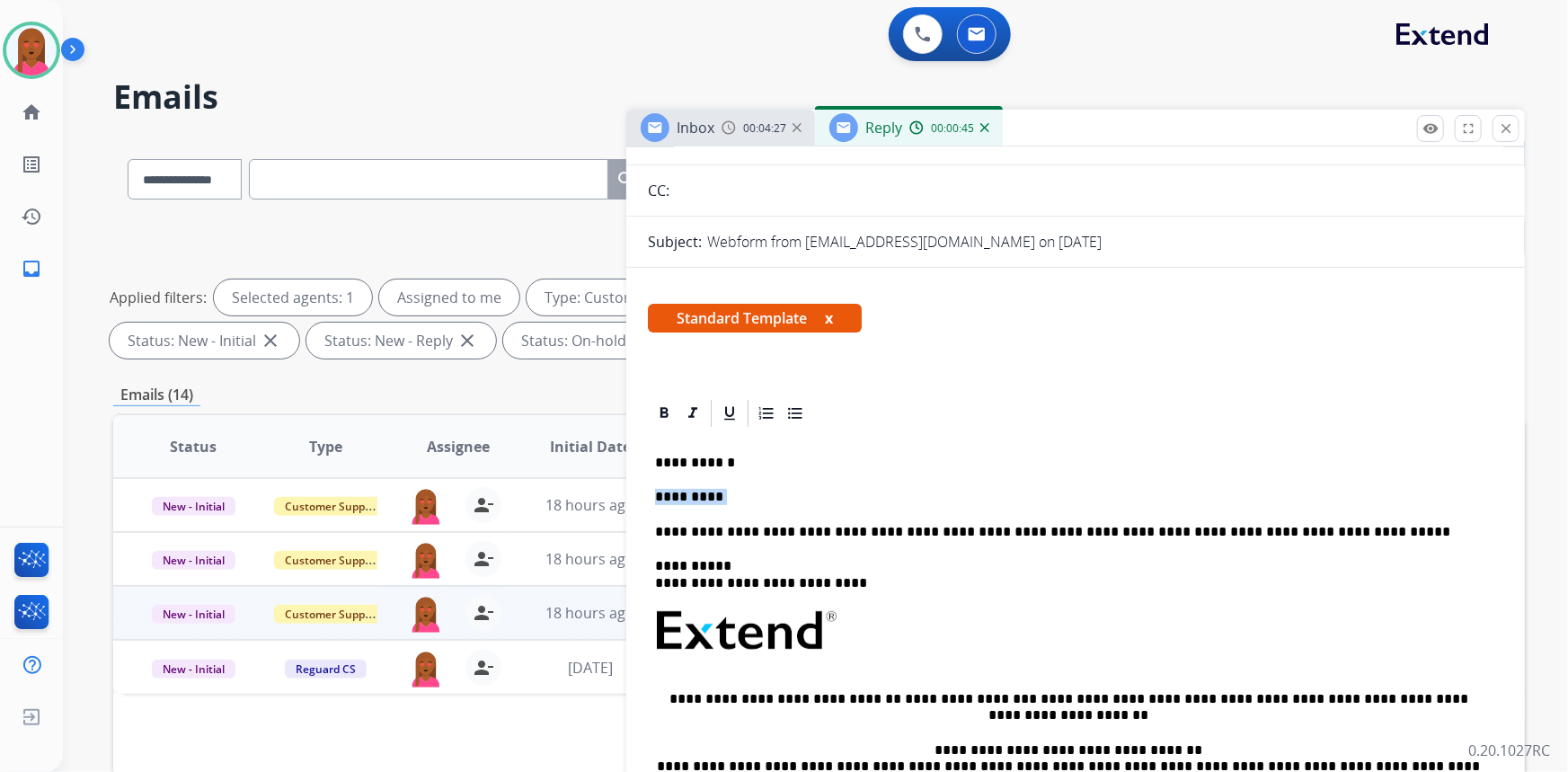
drag, startPoint x: 731, startPoint y: 491, endPoint x: 653, endPoint y: 492, distance: 78.0
click at [653, 492] on div "**********" at bounding box center [1076, 681] width 856 height 503
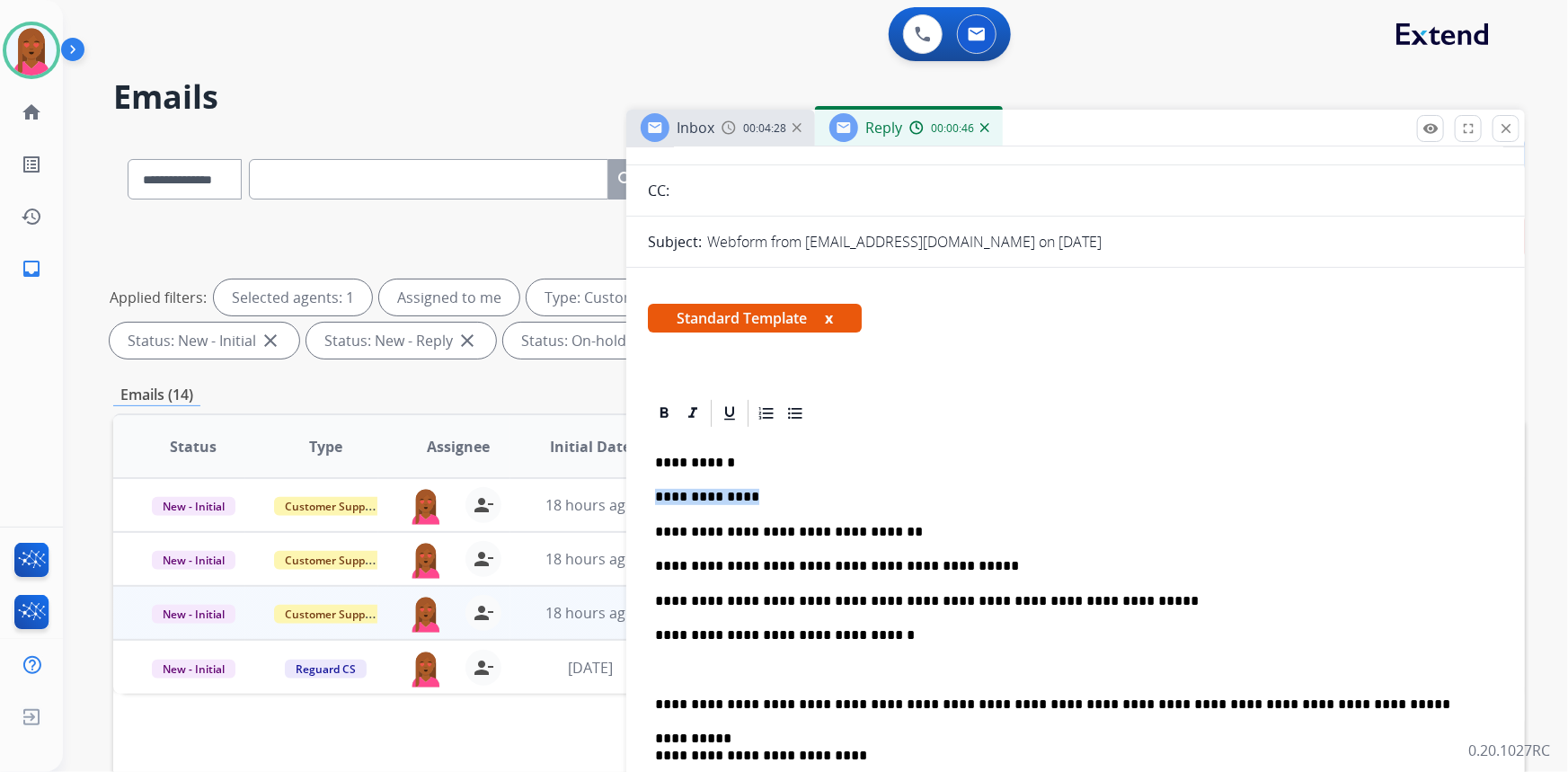
drag, startPoint x: 758, startPoint y: 497, endPoint x: 656, endPoint y: 494, distance: 102.0
click at [656, 494] on p "**********" at bounding box center [1069, 496] width 828 height 16
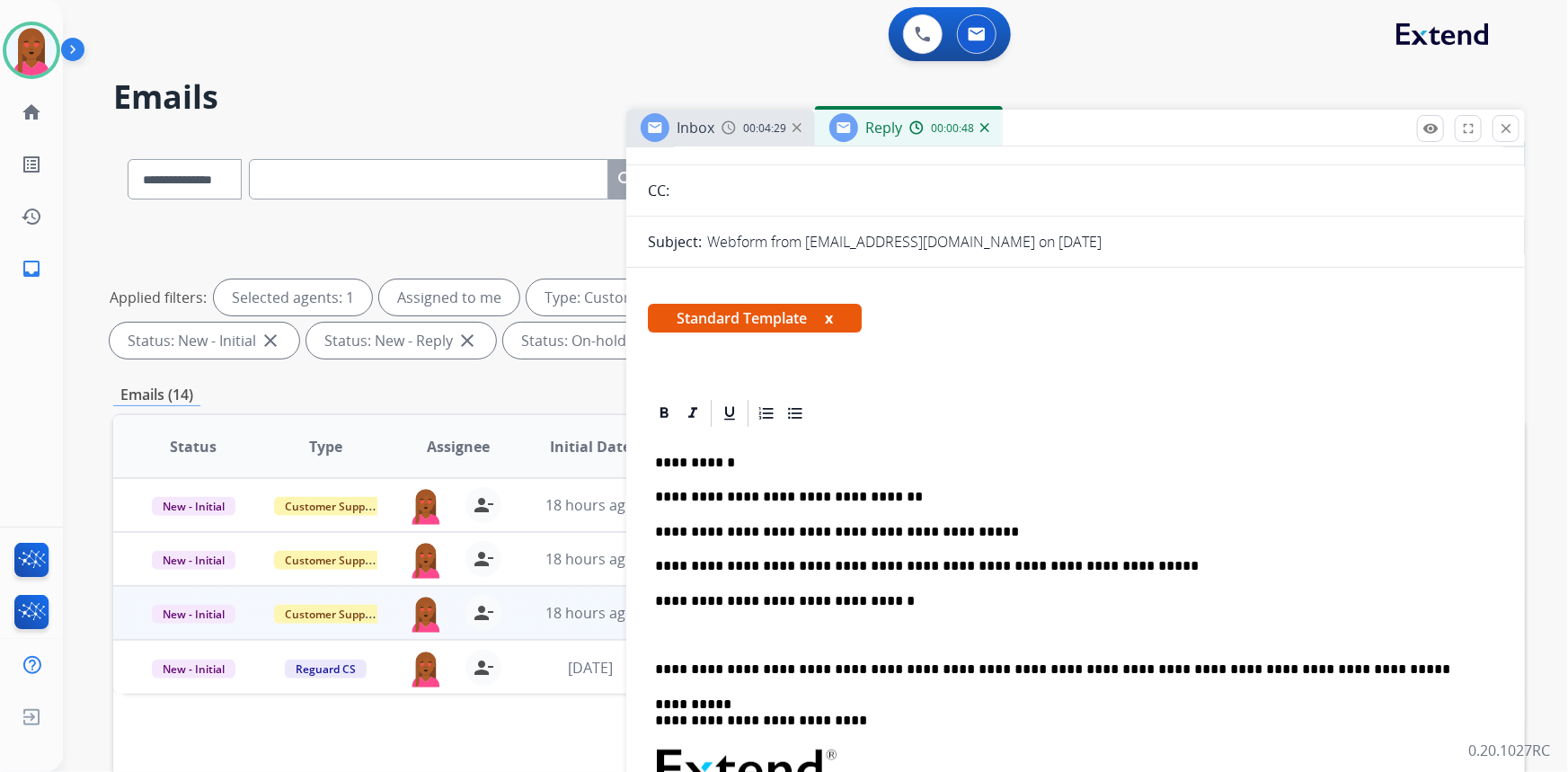
click at [662, 641] on p at bounding box center [1076, 634] width 842 height 16
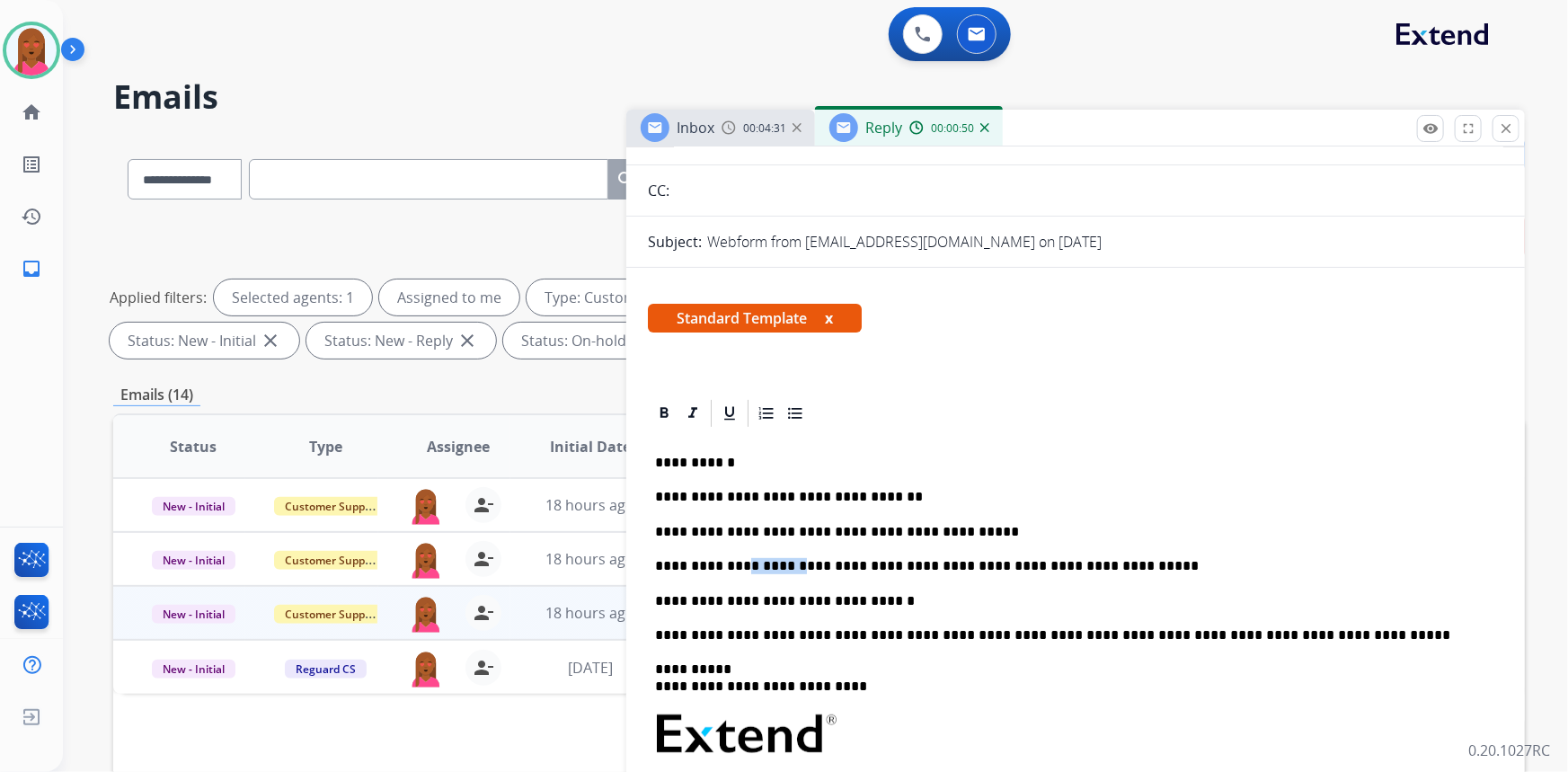
drag, startPoint x: 775, startPoint y: 566, endPoint x: 733, endPoint y: 566, distance: 42.0
click at [733, 566] on p "**********" at bounding box center [1069, 565] width 828 height 16
drag, startPoint x: 850, startPoint y: 566, endPoint x: 821, endPoint y: 565, distance: 29.0
click at [821, 565] on p "**********" at bounding box center [1069, 565] width 828 height 16
drag, startPoint x: 902, startPoint y: 529, endPoint x: 860, endPoint y: 531, distance: 42.0
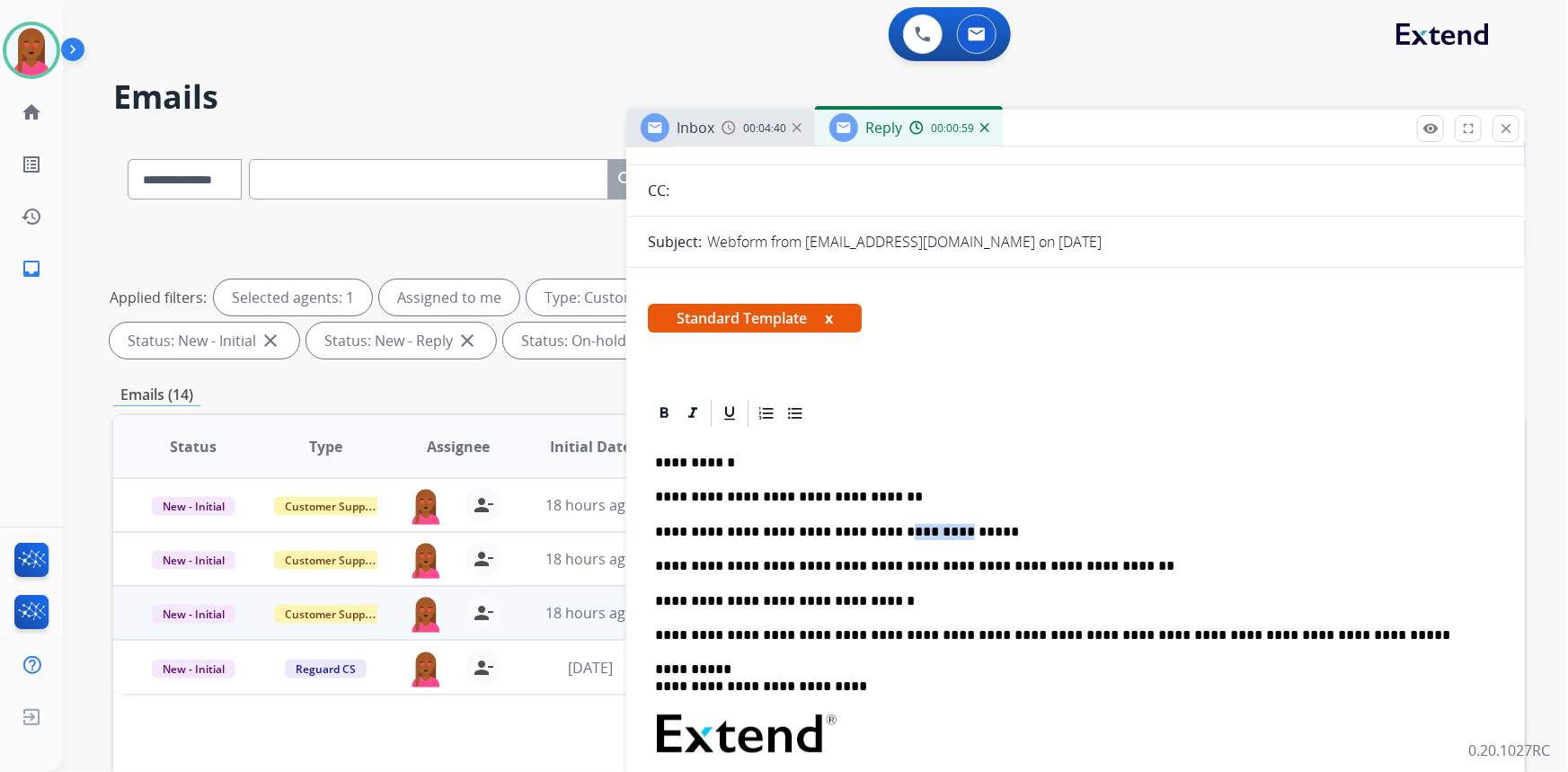
click at [860, 531] on p "**********" at bounding box center [1069, 532] width 828 height 16
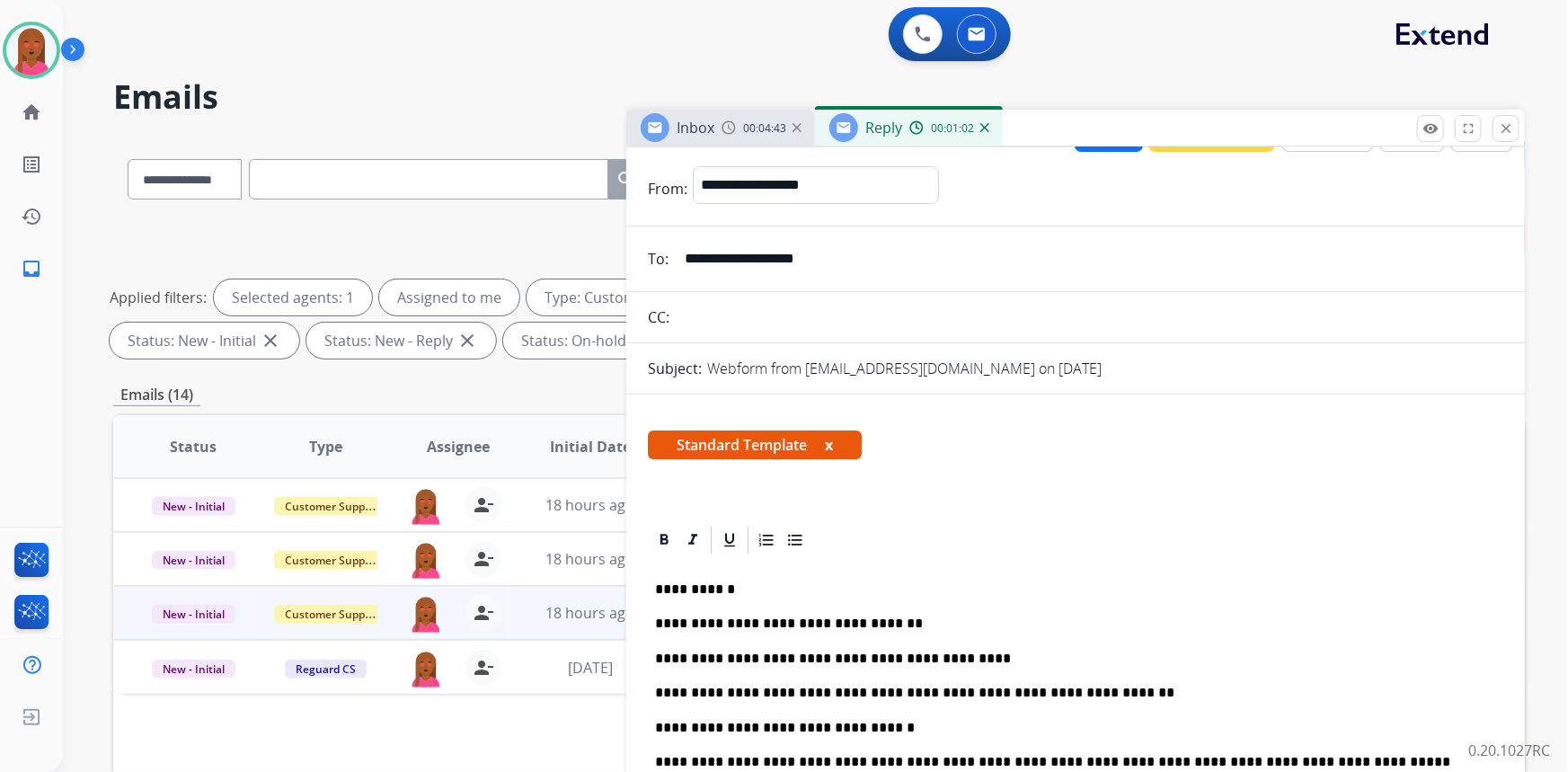
scroll to position [0, 0]
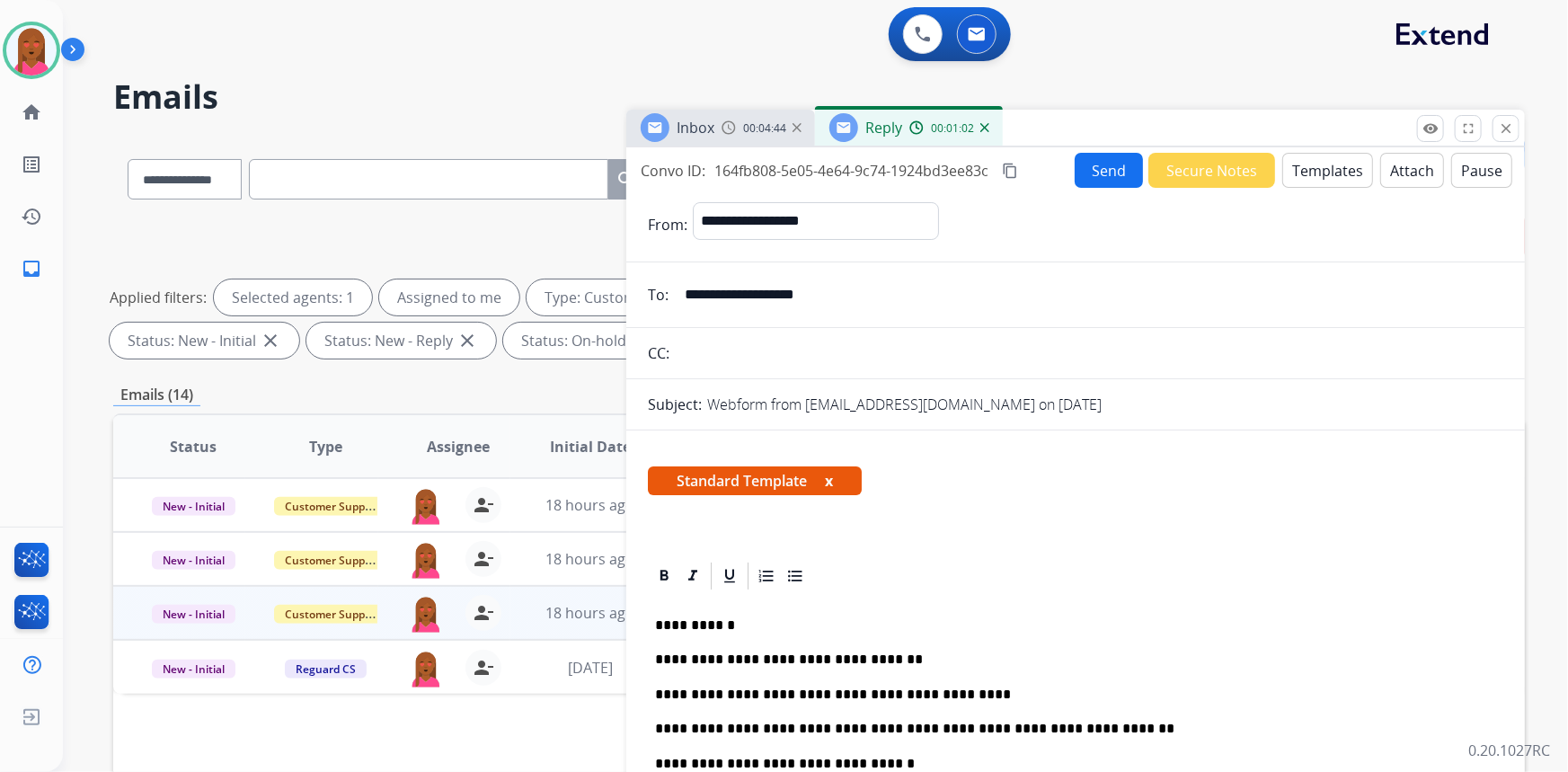
click at [1017, 168] on mat-icon "content_copy" at bounding box center [1009, 170] width 16 height 16
click at [1102, 165] on button "Send" at bounding box center [1108, 169] width 68 height 35
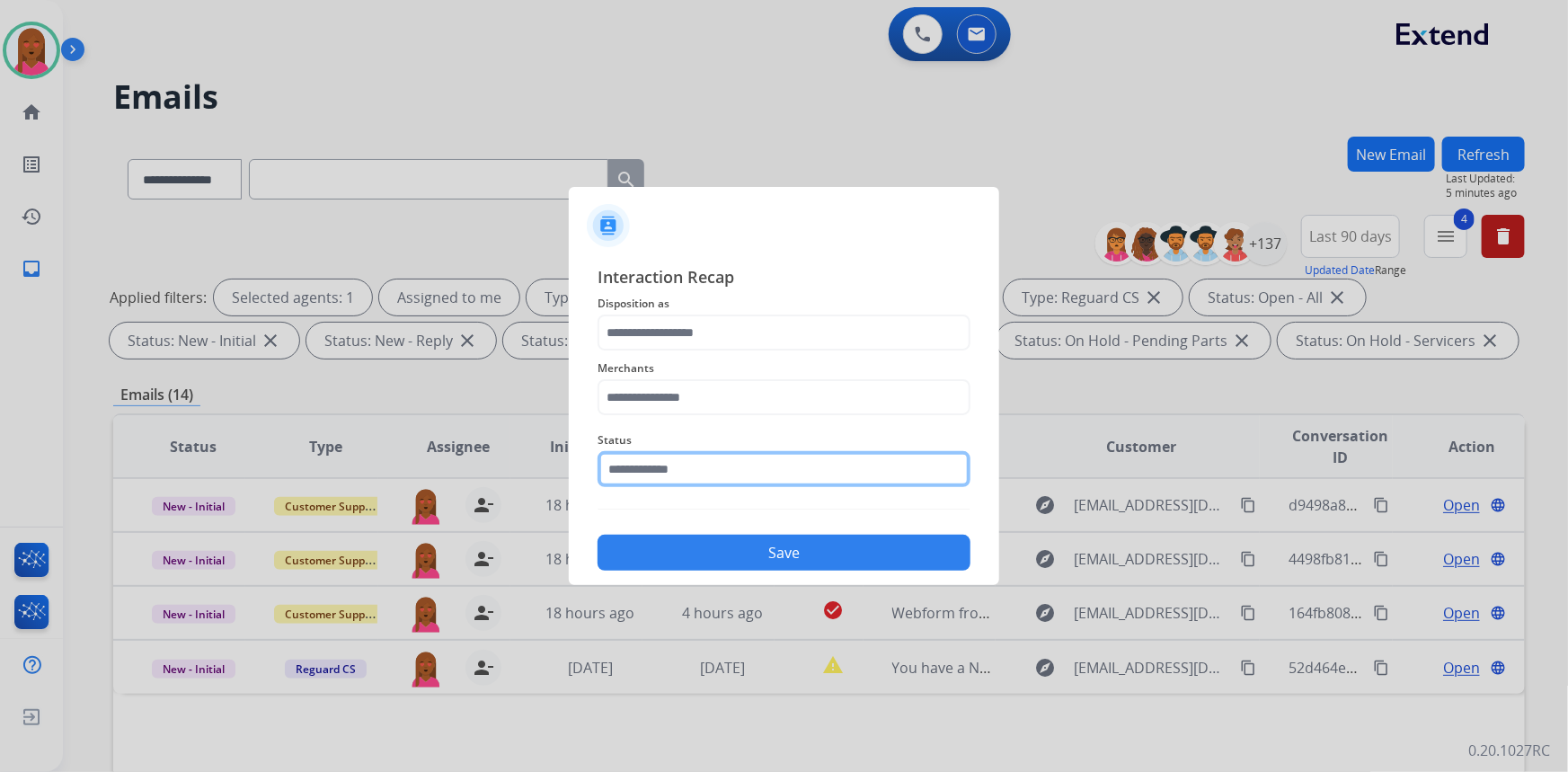
click at [676, 467] on input "text" at bounding box center [784, 469] width 373 height 36
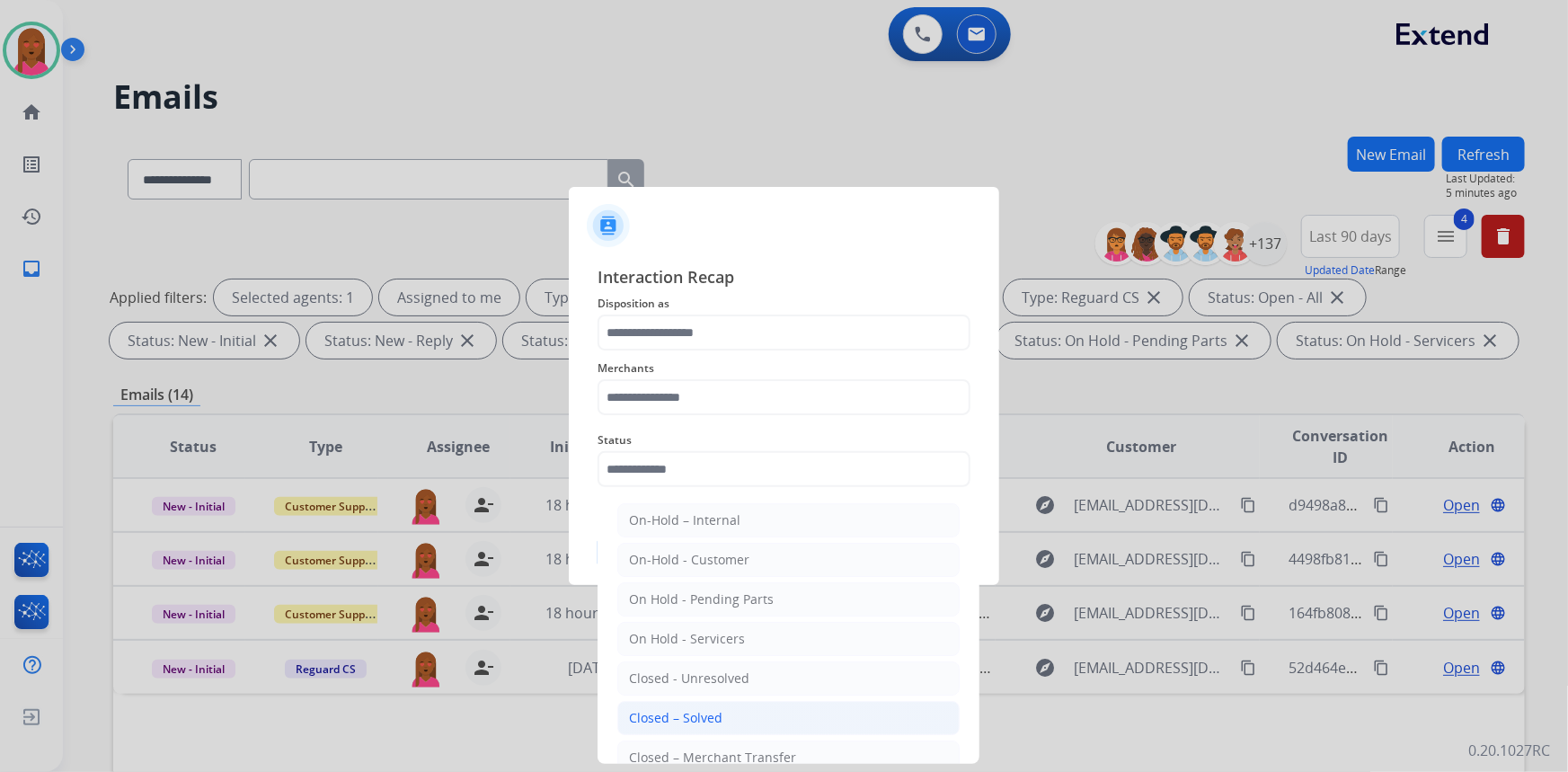
click at [687, 720] on div "Closed – Solved" at bounding box center [676, 717] width 94 height 18
type input "**********"
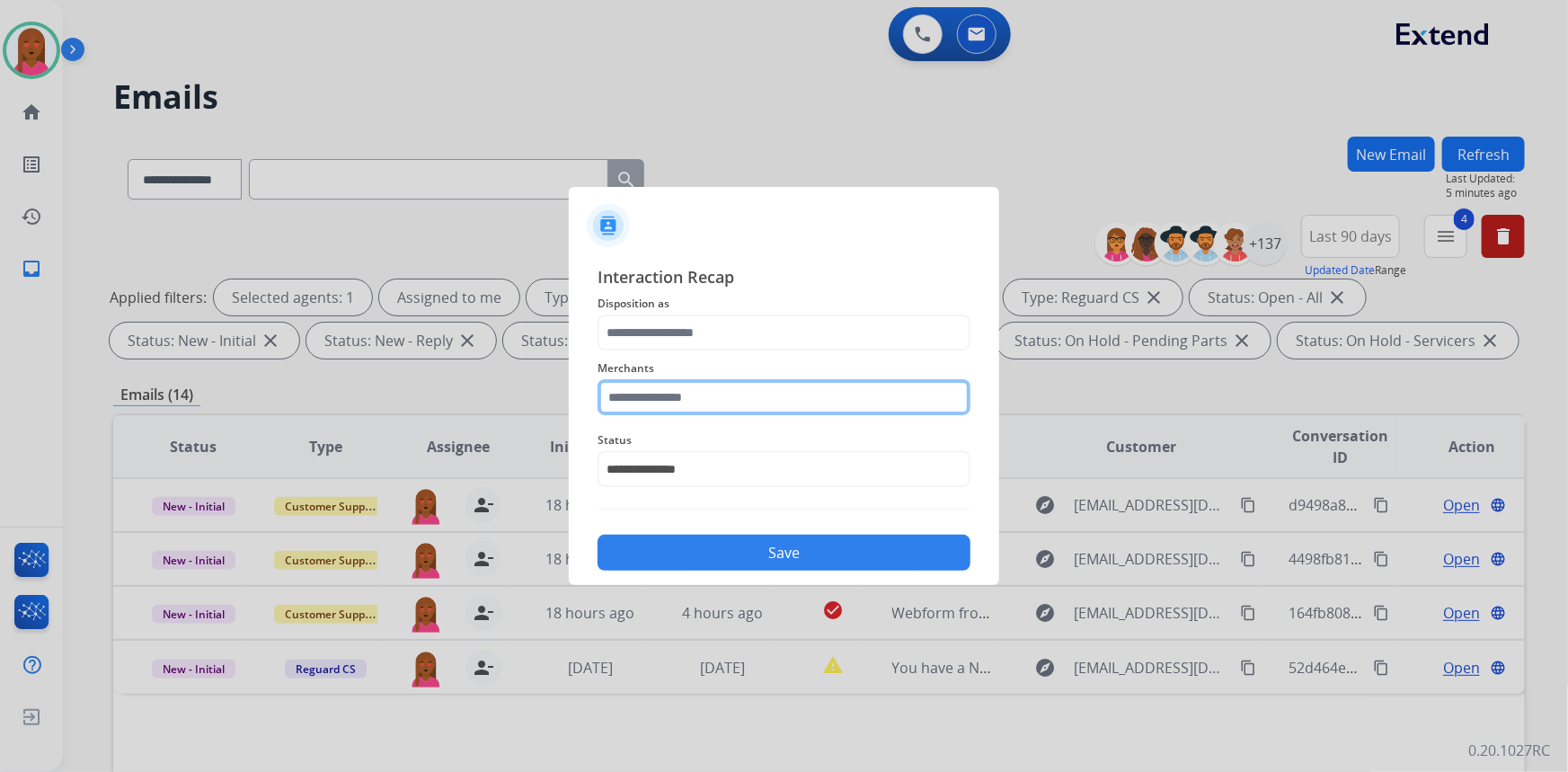
click at [734, 394] on input "text" at bounding box center [784, 397] width 373 height 36
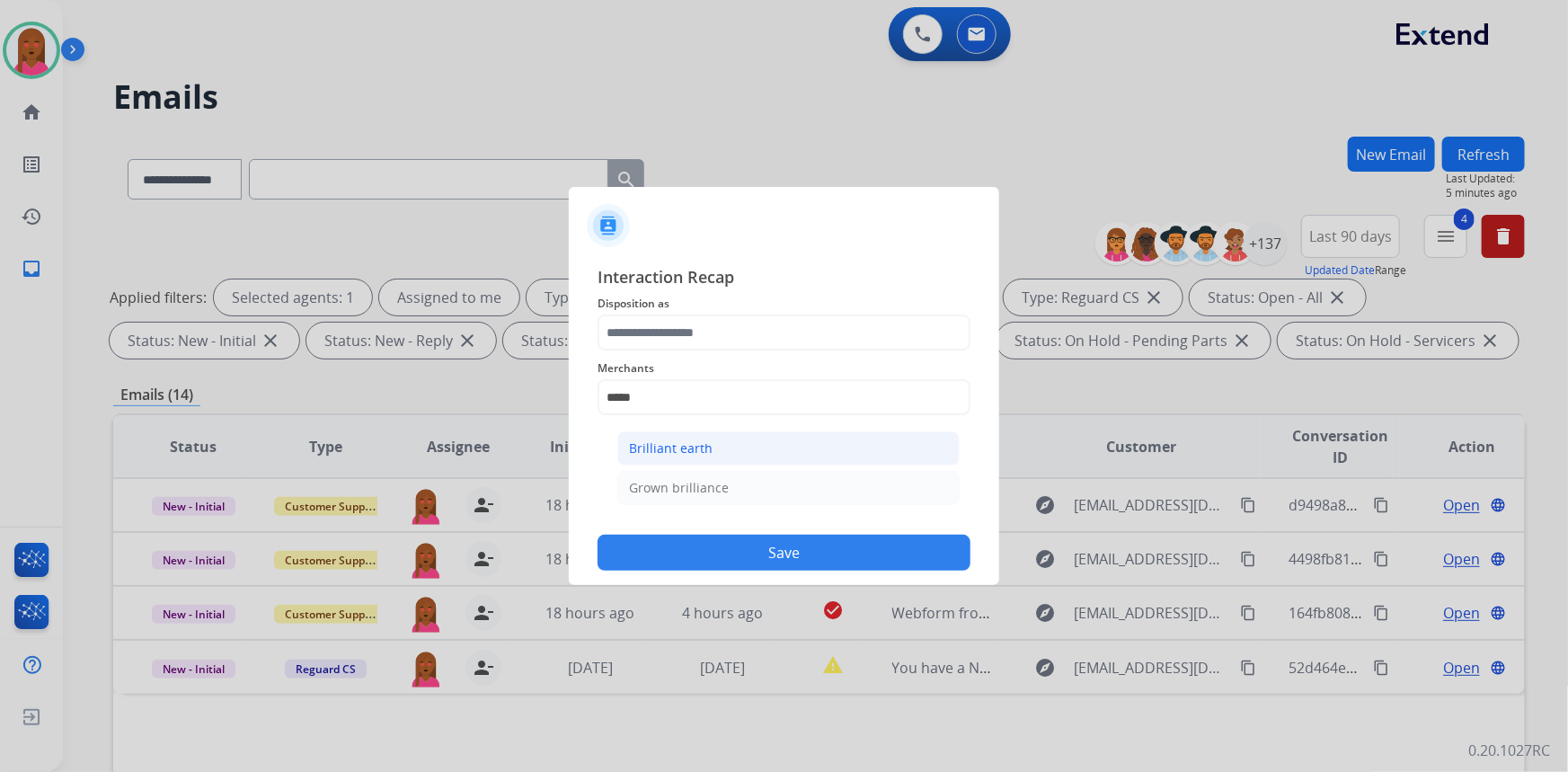
click at [709, 444] on div "Brilliant earth" at bounding box center [670, 447] width 83 height 18
type input "**********"
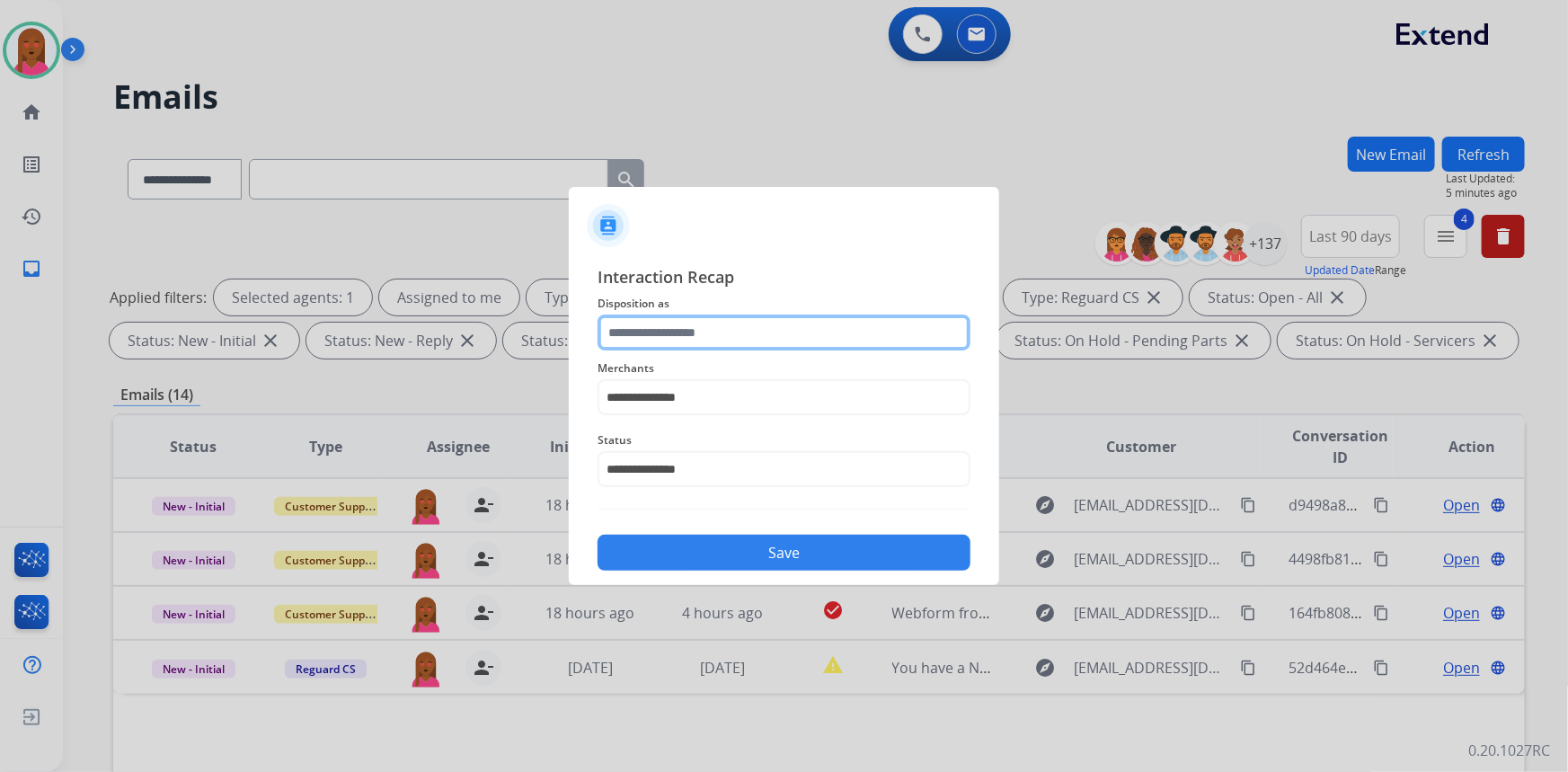
click at [709, 335] on input "text" at bounding box center [784, 332] width 373 height 36
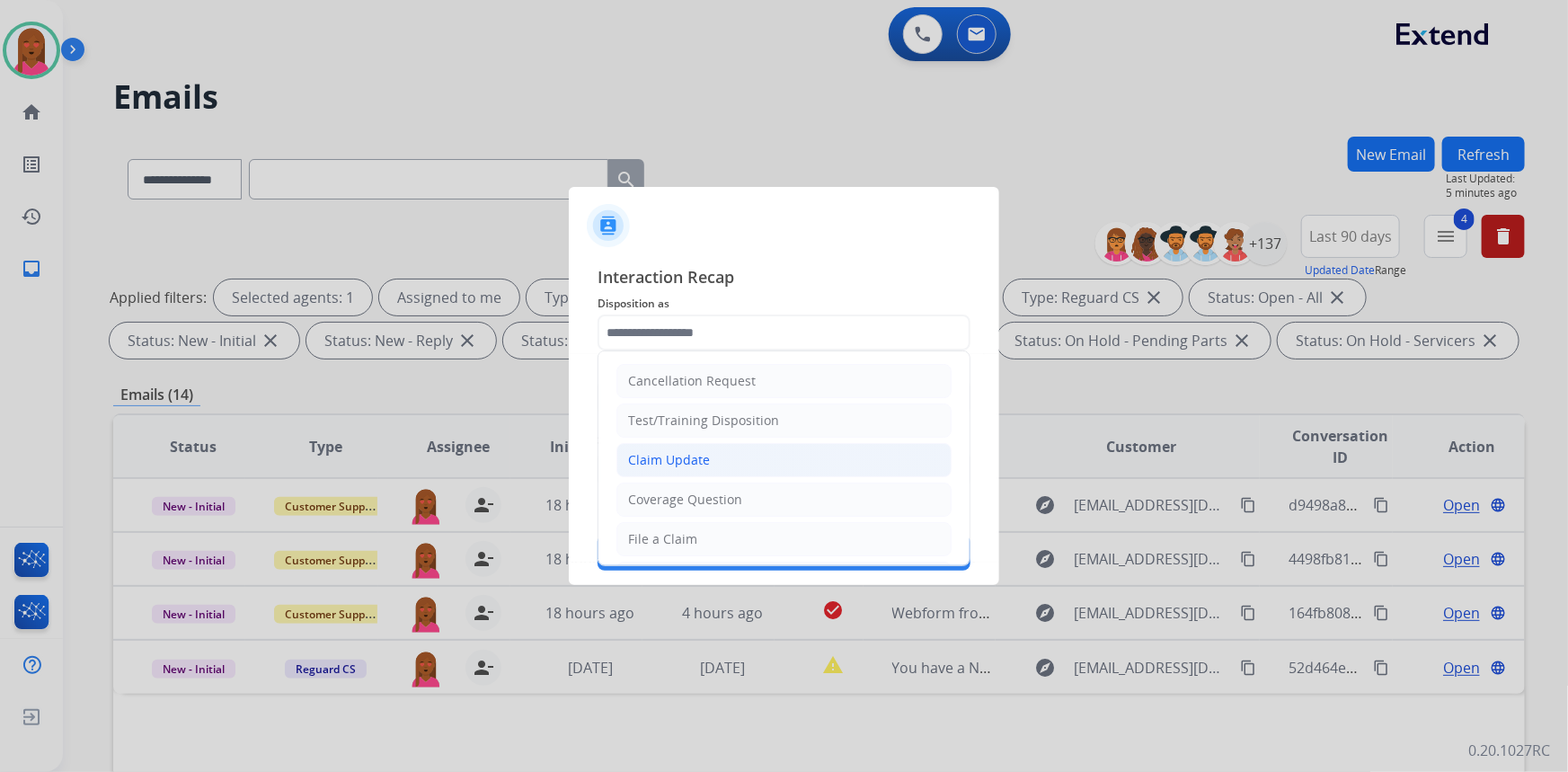
drag, startPoint x: 737, startPoint y: 458, endPoint x: 732, endPoint y: 505, distance: 47.3
click at [737, 459] on li "Claim Update" at bounding box center [784, 459] width 335 height 34
type input "**********"
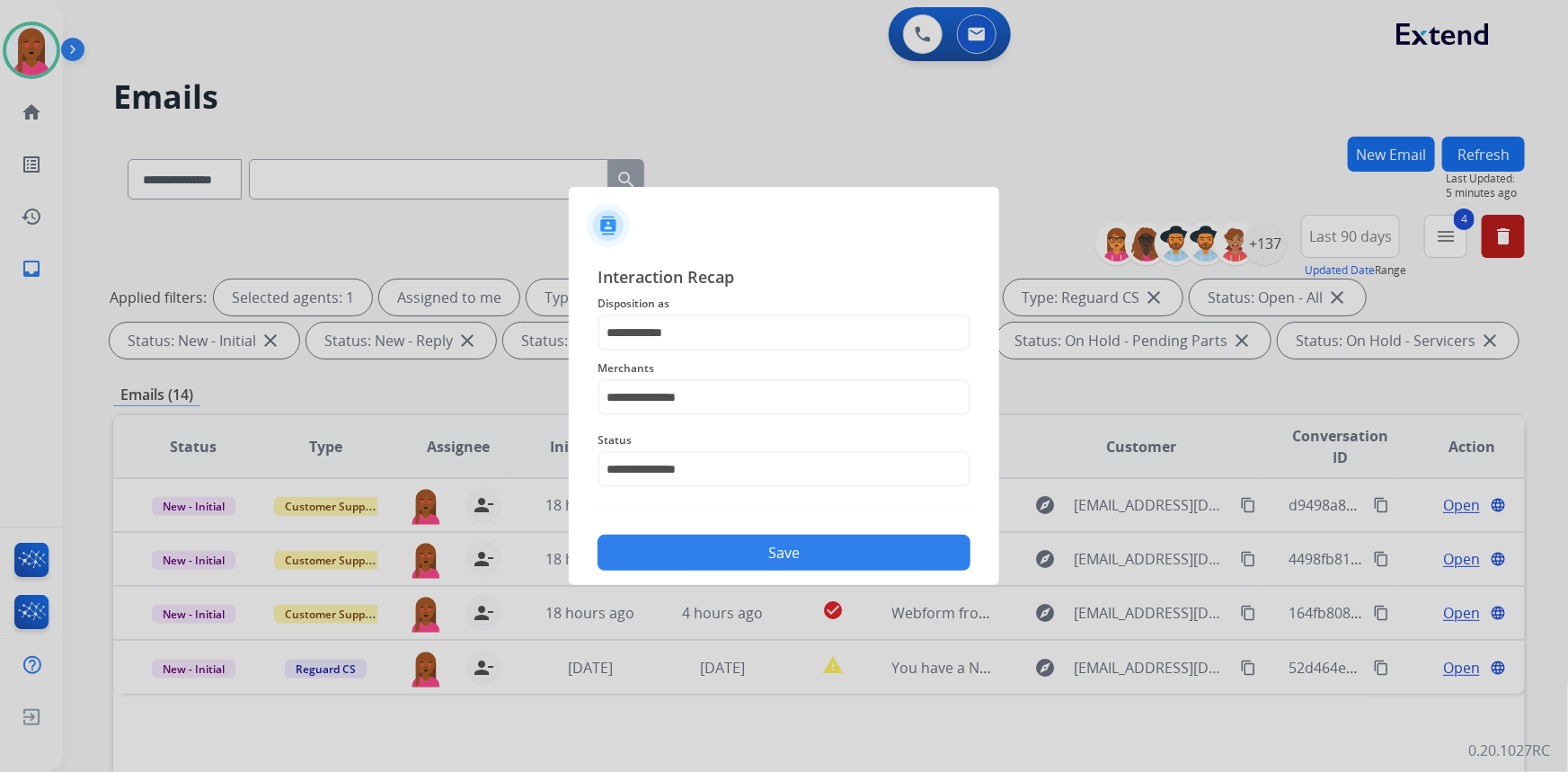
click at [723, 548] on button "Save" at bounding box center [784, 552] width 373 height 36
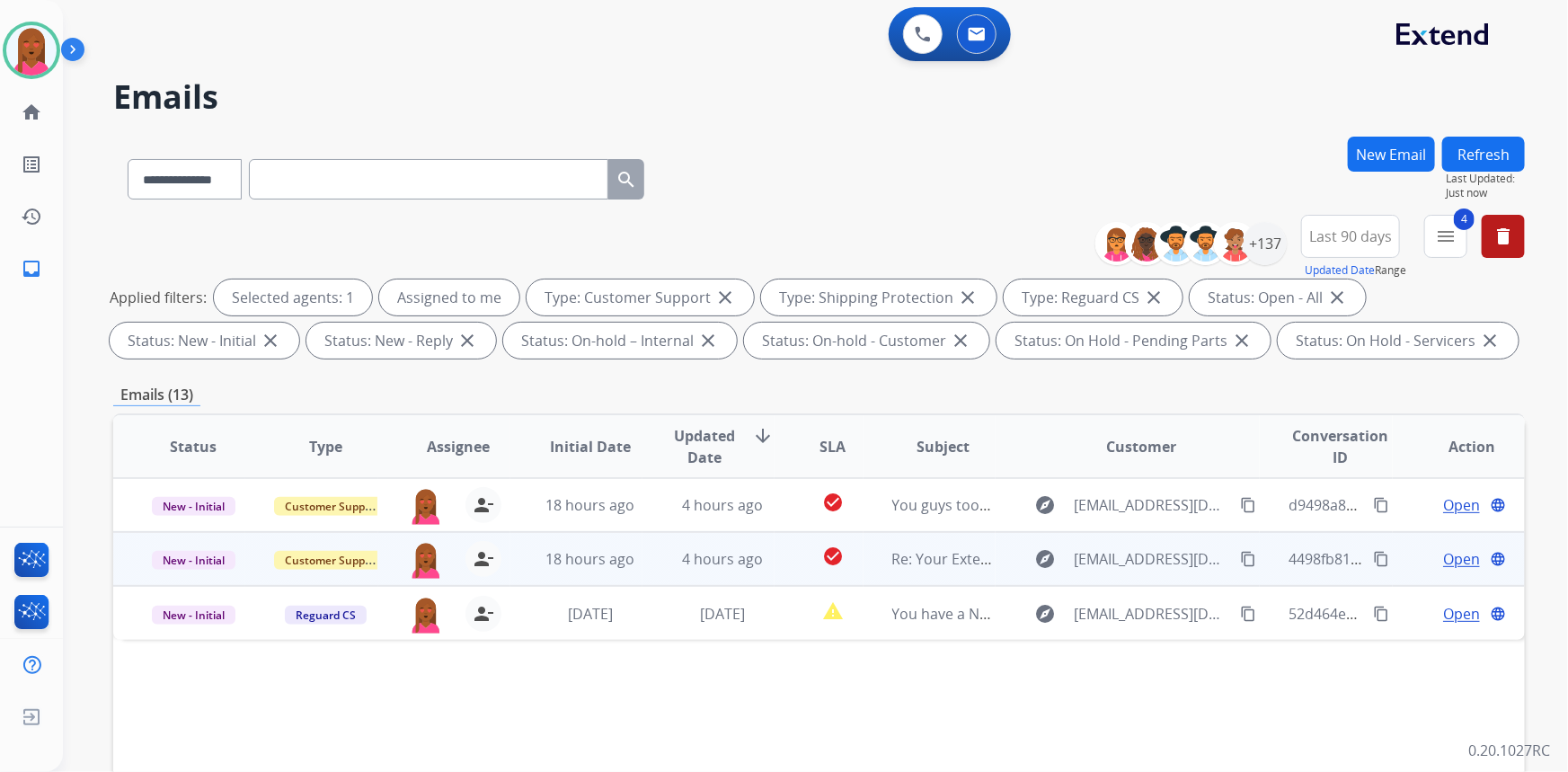
click at [1448, 561] on span "Open" at bounding box center [1461, 559] width 37 height 22
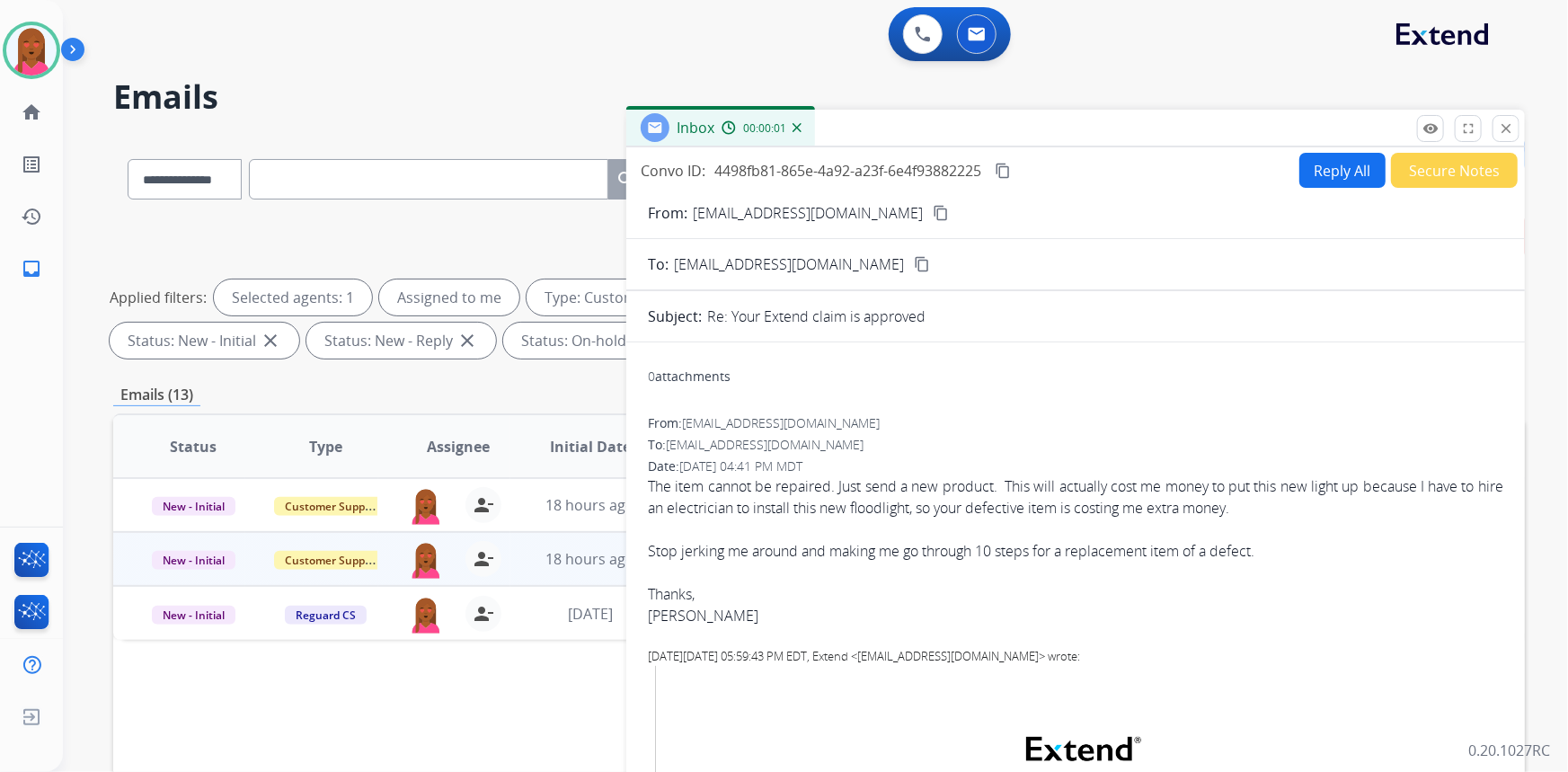
click at [933, 212] on mat-icon "content_copy" at bounding box center [941, 212] width 16 height 16
click at [975, 546] on div "Stop jerking me around and making me go through 10 steps for a replacement item…" at bounding box center [1076, 550] width 856 height 22
click at [889, 492] on div "The item cannot be repaired. Just send a new product. This will actually cost m…" at bounding box center [1076, 497] width 856 height 43
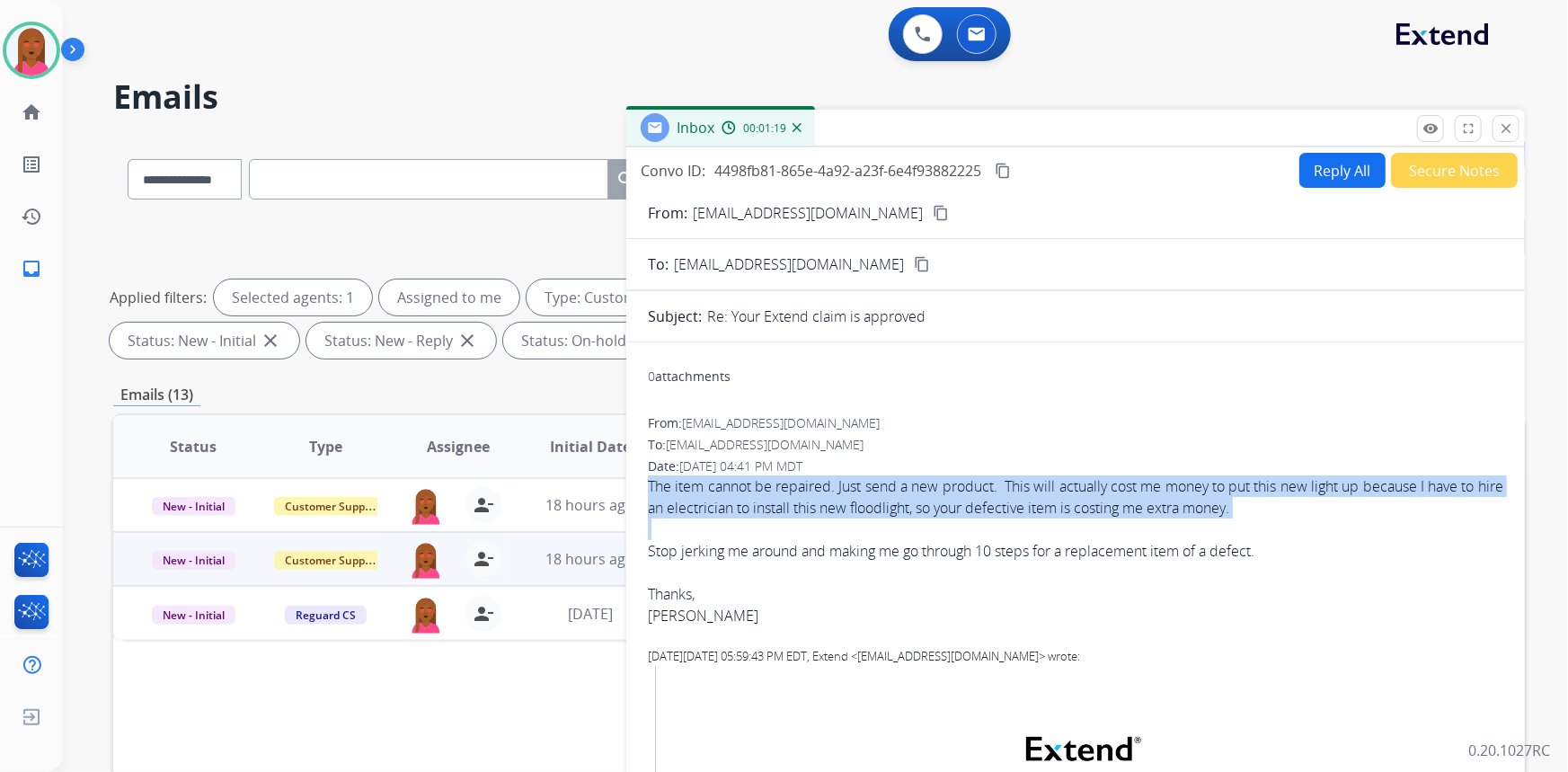
click at [889, 492] on div "The item cannot be repaired. Just send a new product. This will actually cost m…" at bounding box center [1076, 497] width 856 height 43
copy div "The item cannot be repaired. Just send a new product. This will actually cost m…"
click at [1333, 161] on button "Reply All" at bounding box center [1342, 169] width 86 height 35
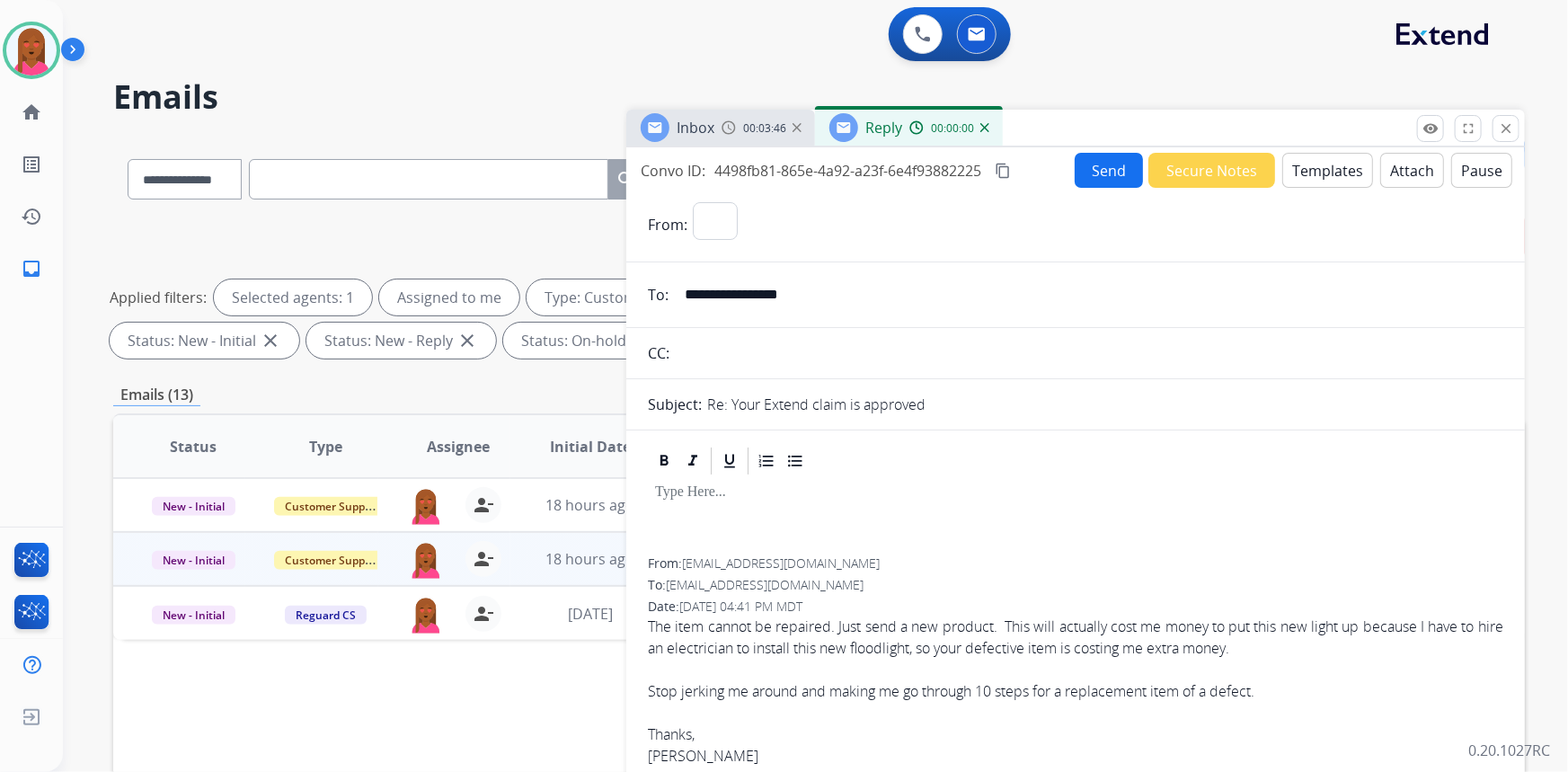
select select "**********"
click at [1318, 172] on button "Templates" at bounding box center [1327, 169] width 91 height 35
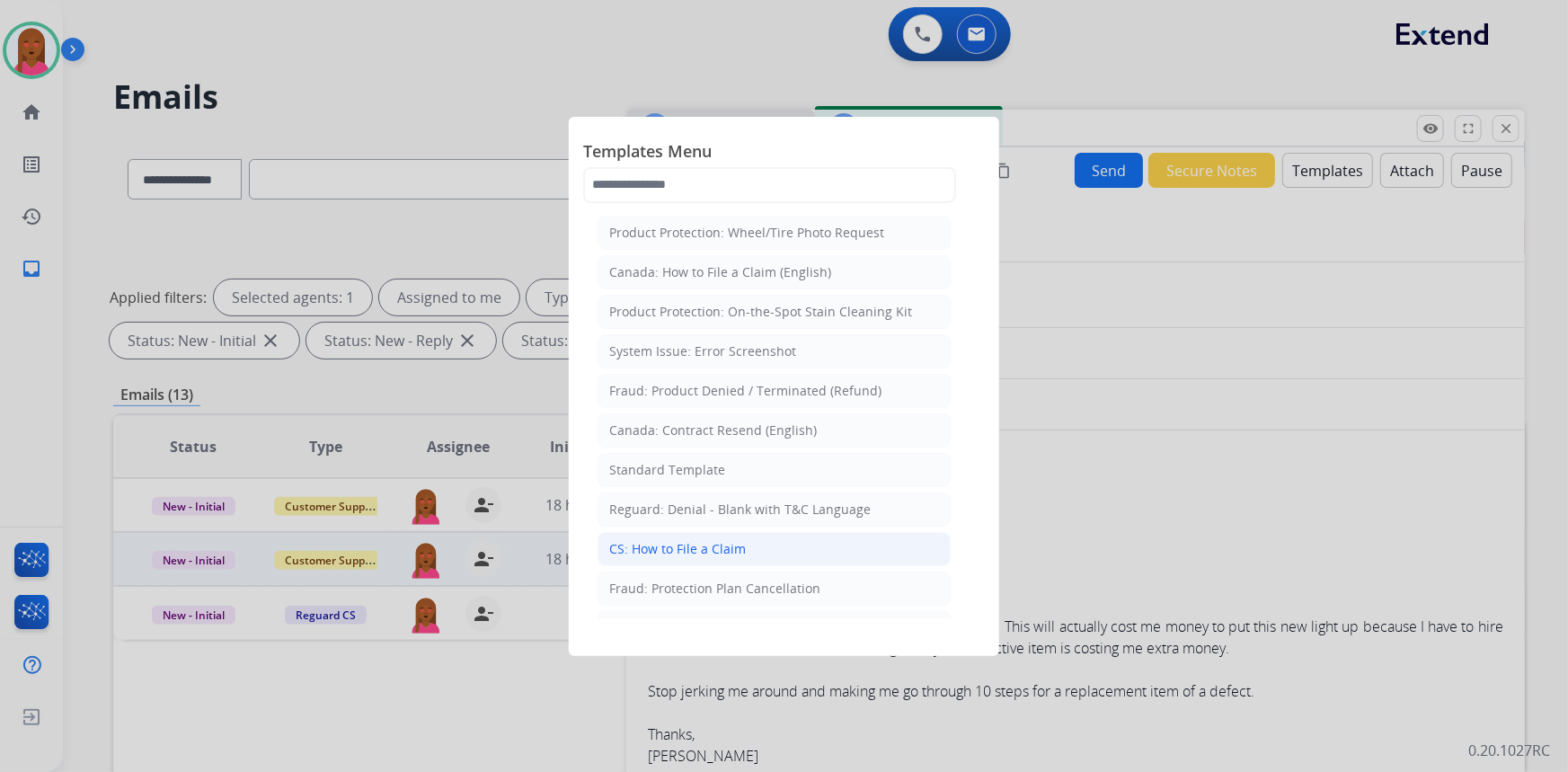
click at [806, 533] on li "CS: How to File a Claim" at bounding box center [773, 548] width 353 height 34
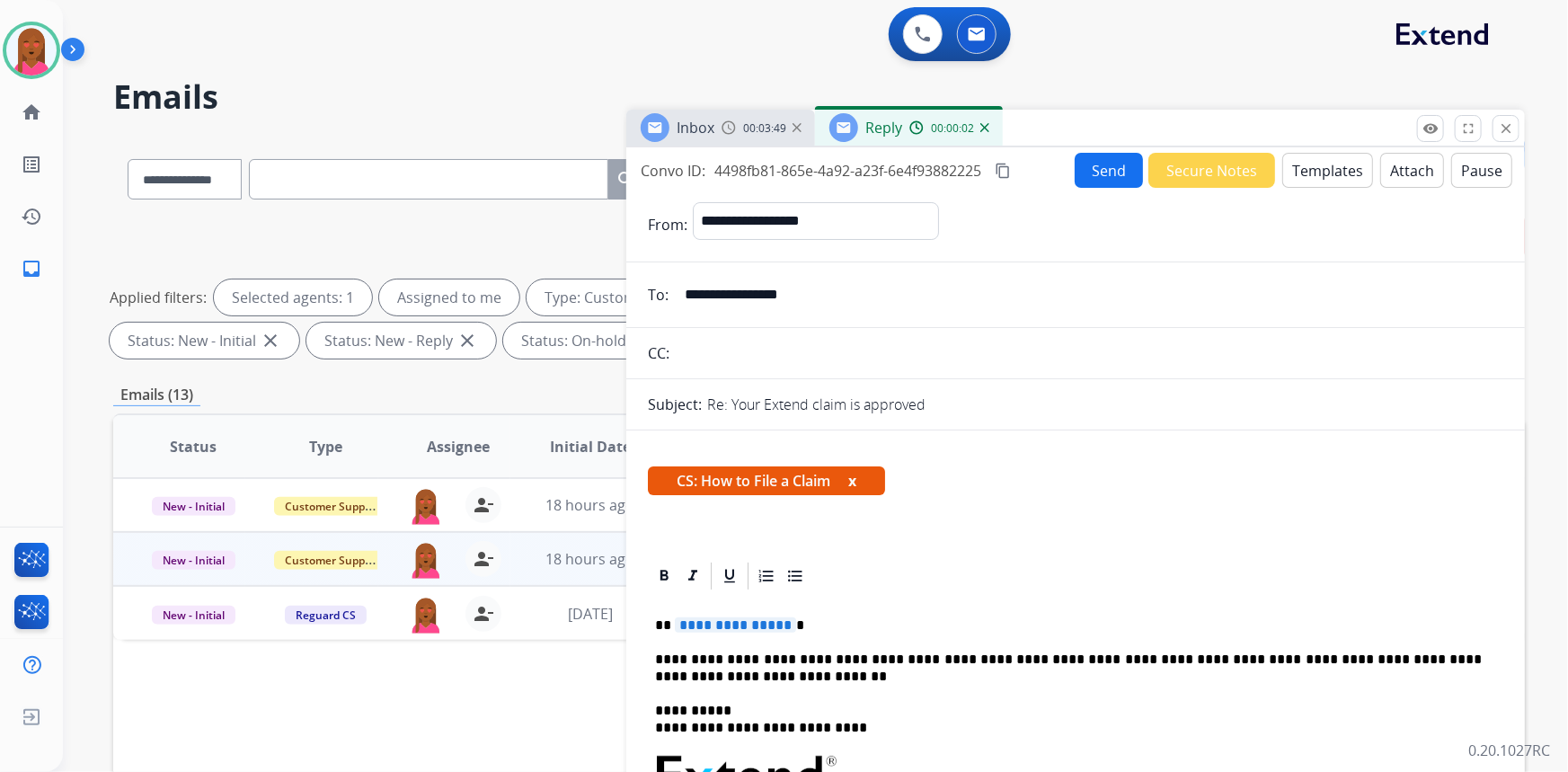
click at [1305, 170] on button "Templates" at bounding box center [1327, 169] width 91 height 35
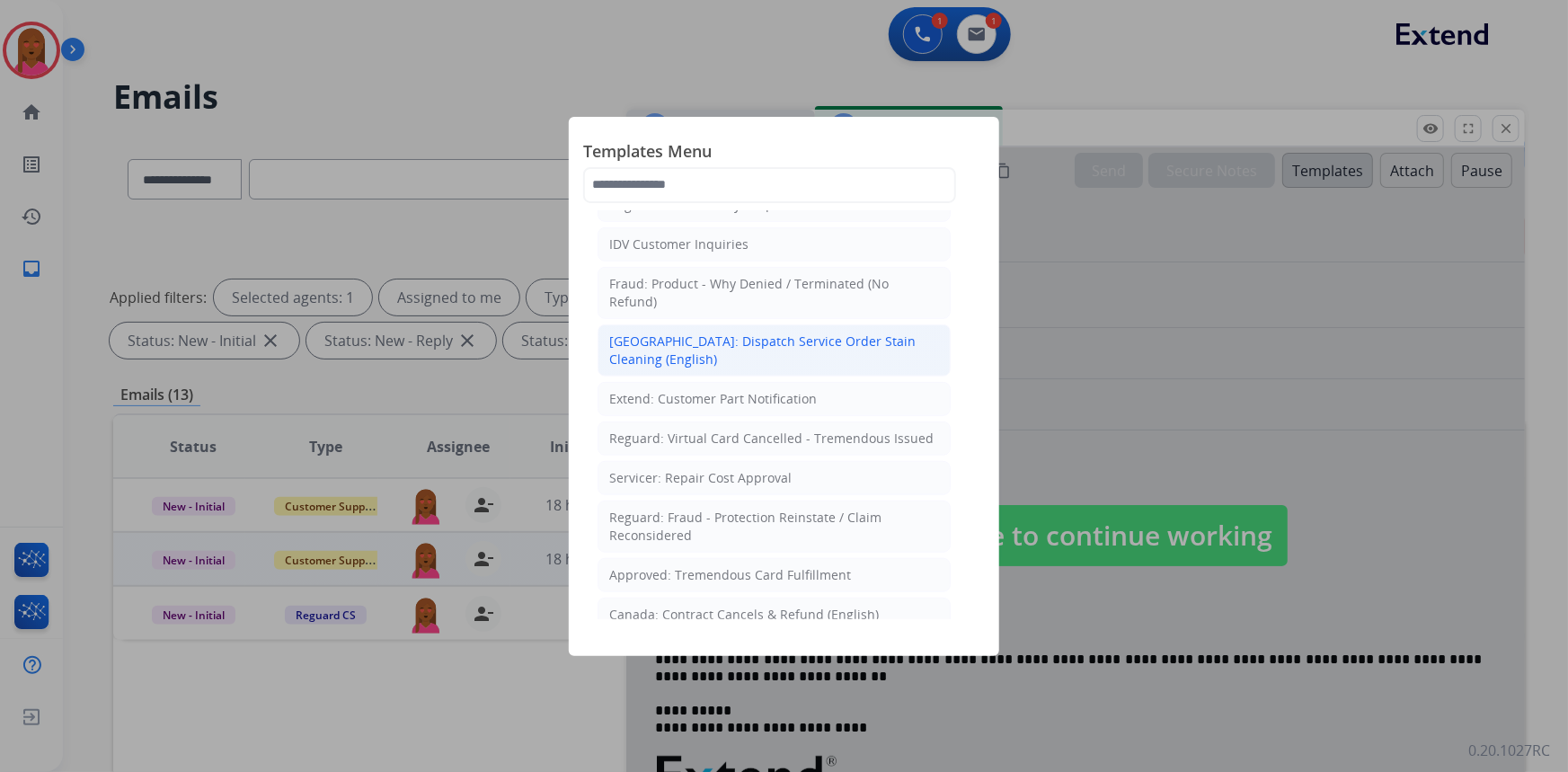
scroll to position [581, 0]
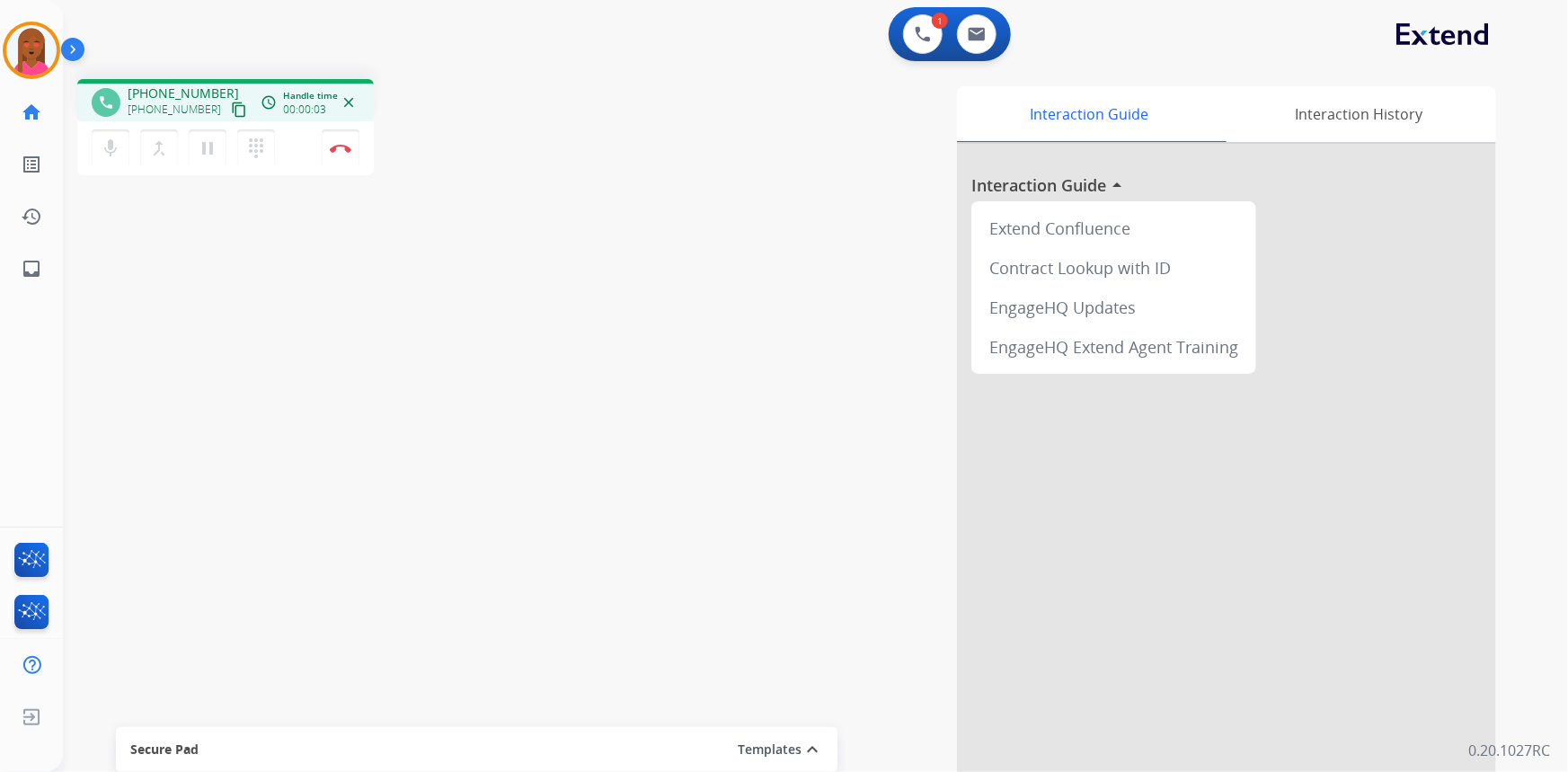
click at [231, 107] on mat-icon "content_copy" at bounding box center [239, 109] width 16 height 16
click at [261, 146] on mat-icon "dialpad" at bounding box center [256, 148] width 22 height 22
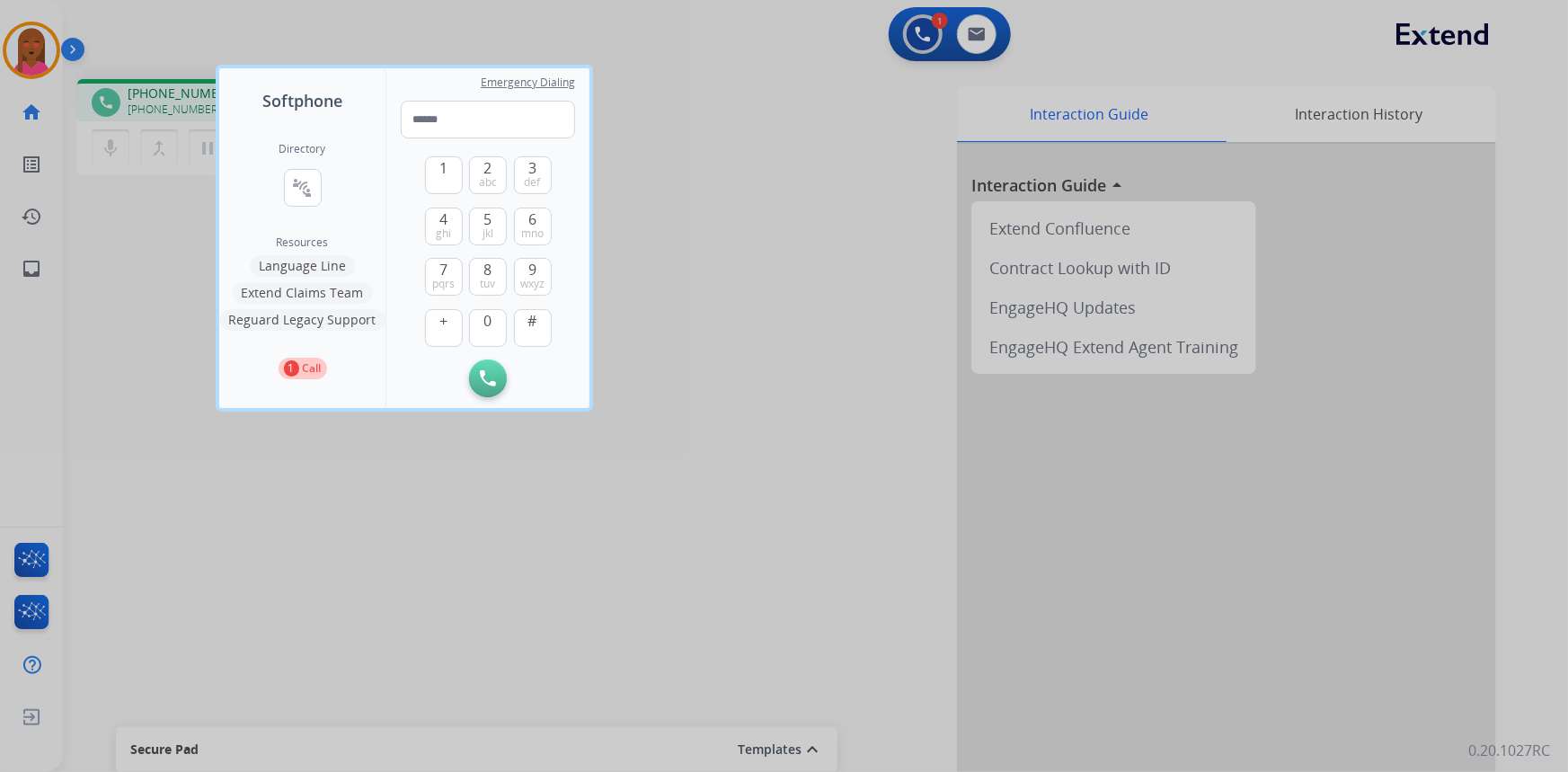
click at [308, 263] on button "Language Line" at bounding box center [302, 266] width 105 height 22
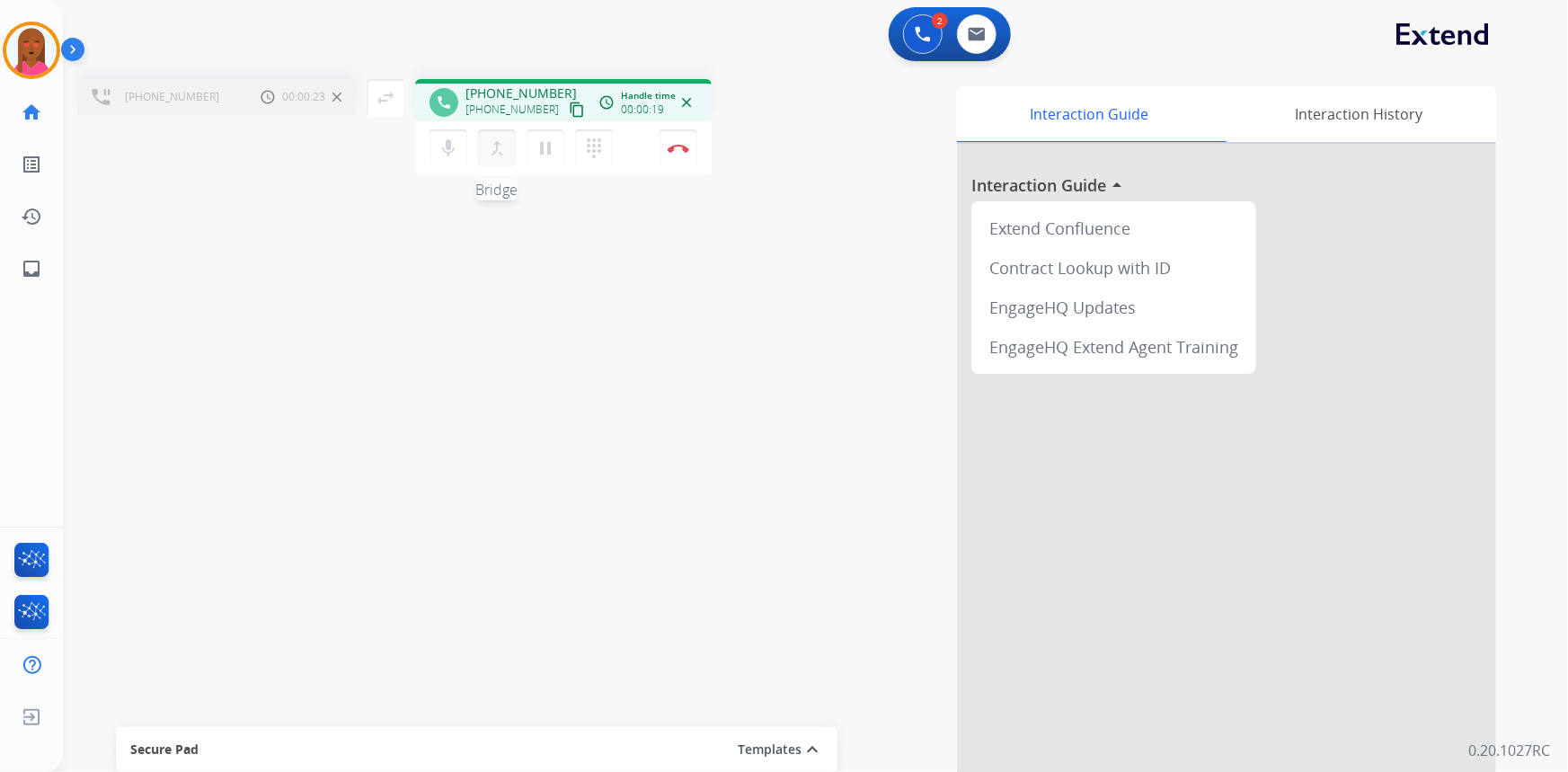
click at [498, 151] on mat-icon "merge_type" at bounding box center [496, 148] width 22 height 22
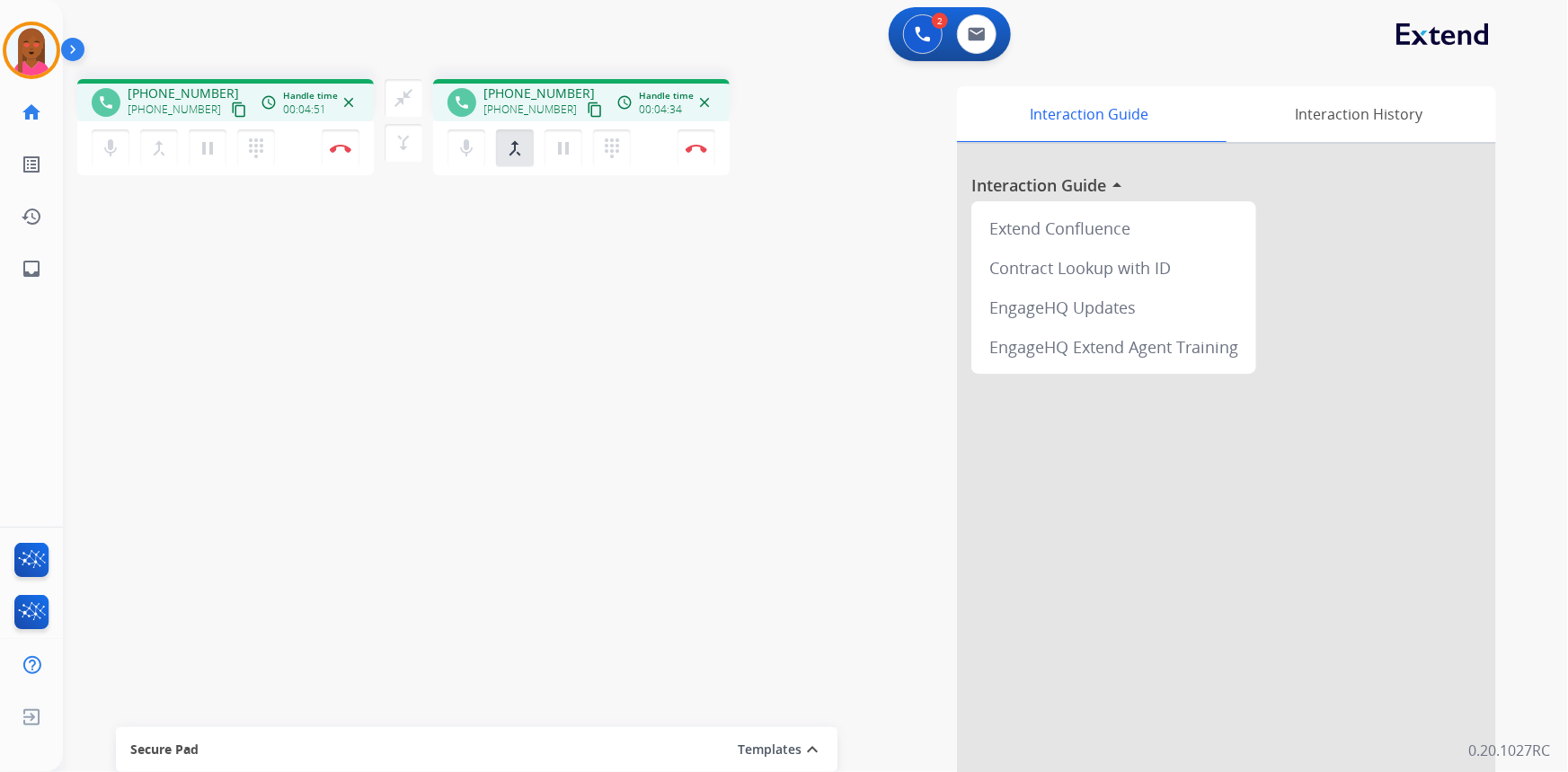
click at [439, 586] on div "phone +13236219363 +13236219363 content_copy access_time Call metrics Queue 00:…" at bounding box center [794, 439] width 1462 height 750
drag, startPoint x: 217, startPoint y: 104, endPoint x: 179, endPoint y: 81, distance: 44.4
click at [231, 104] on mat-icon "content_copy" at bounding box center [239, 109] width 16 height 16
click at [551, 653] on div "phone +13236219363 +13236219363 content_copy access_time Call metrics Queue 00:…" at bounding box center [794, 439] width 1462 height 750
click at [231, 107] on mat-icon "content_copy" at bounding box center [239, 109] width 16 height 16
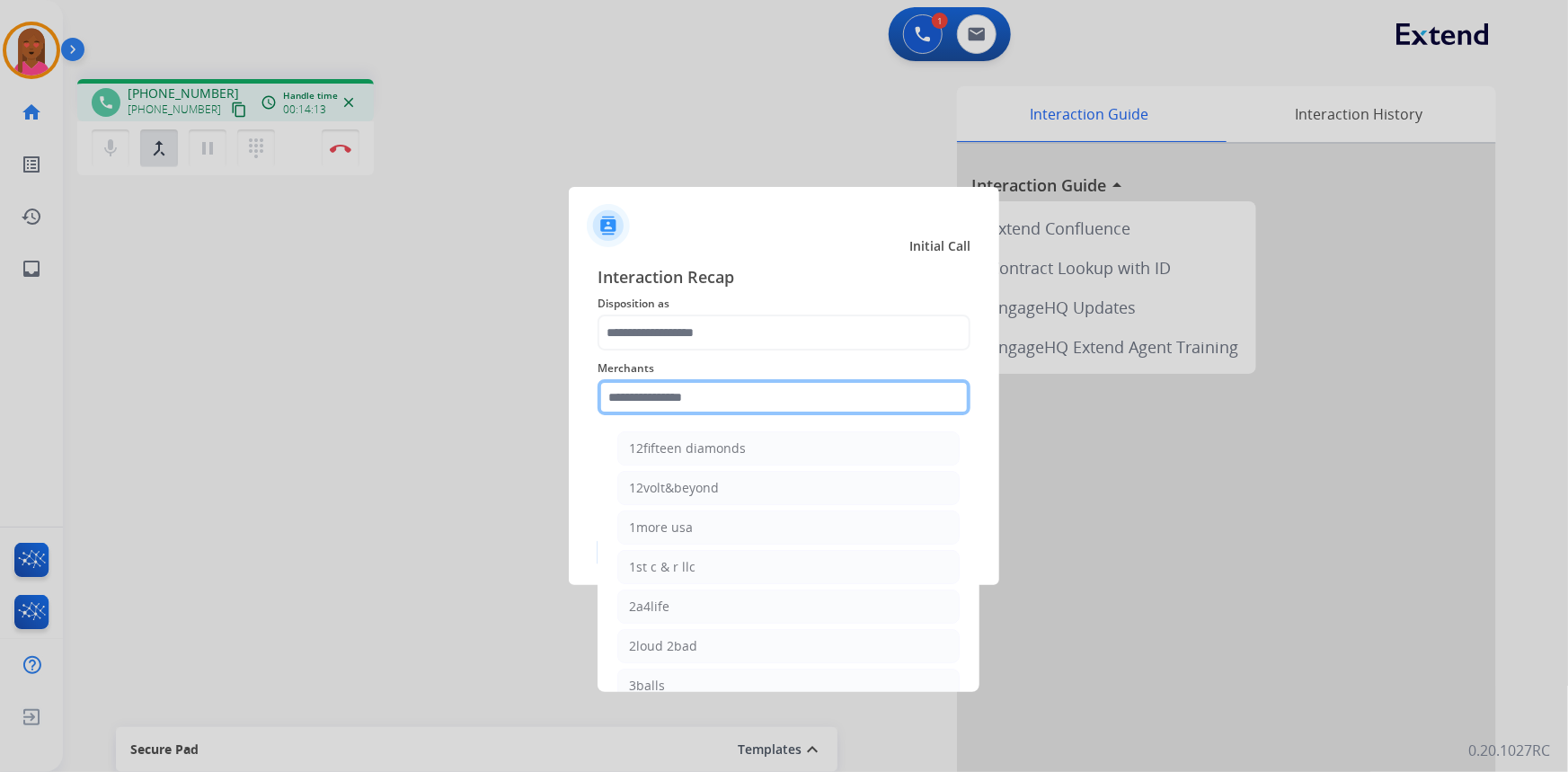
click at [699, 402] on input "text" at bounding box center [784, 397] width 373 height 36
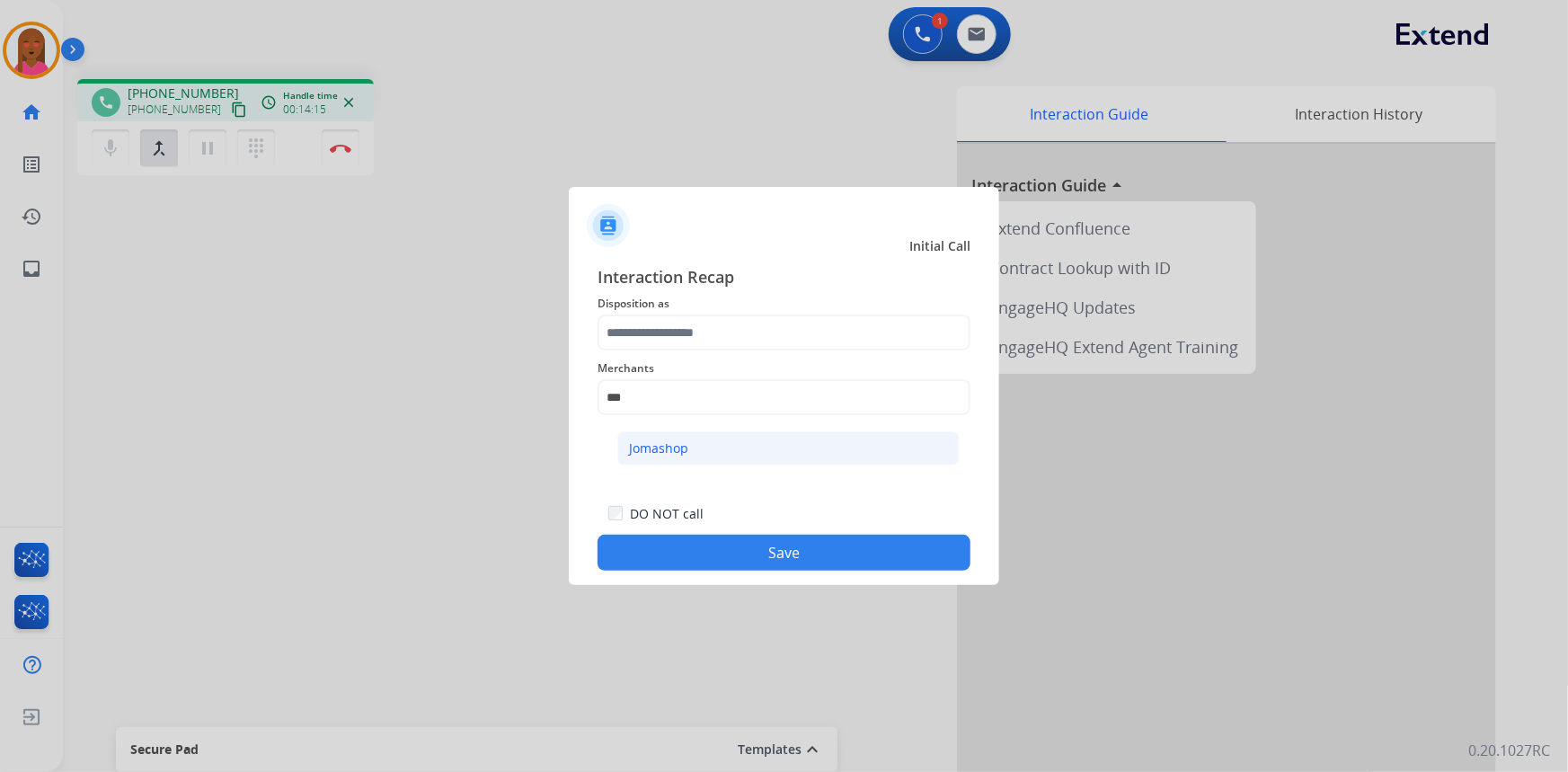
click at [683, 448] on div "Jomashop" at bounding box center [658, 447] width 59 height 18
type input "********"
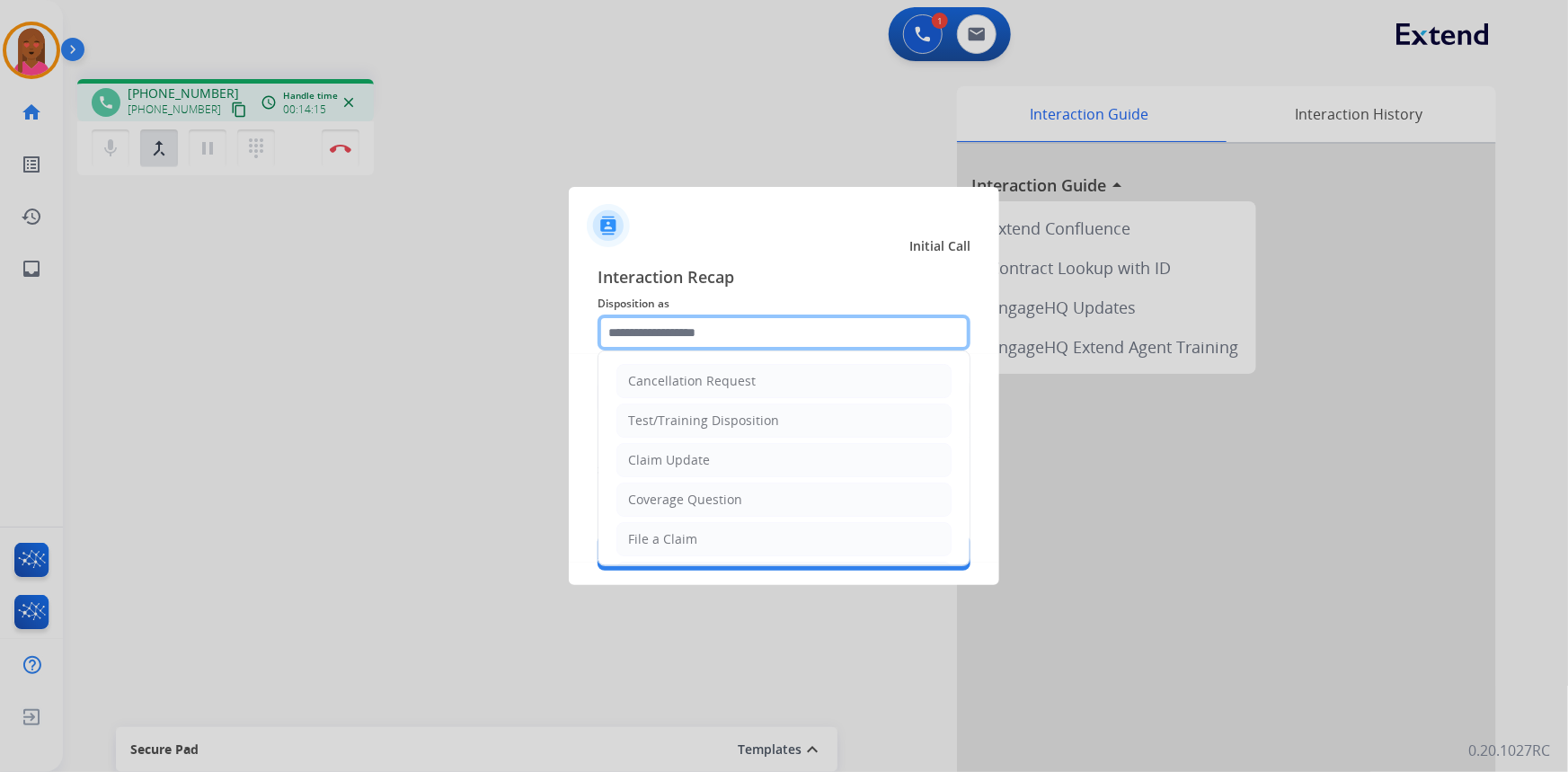
click at [720, 338] on input "text" at bounding box center [784, 332] width 373 height 36
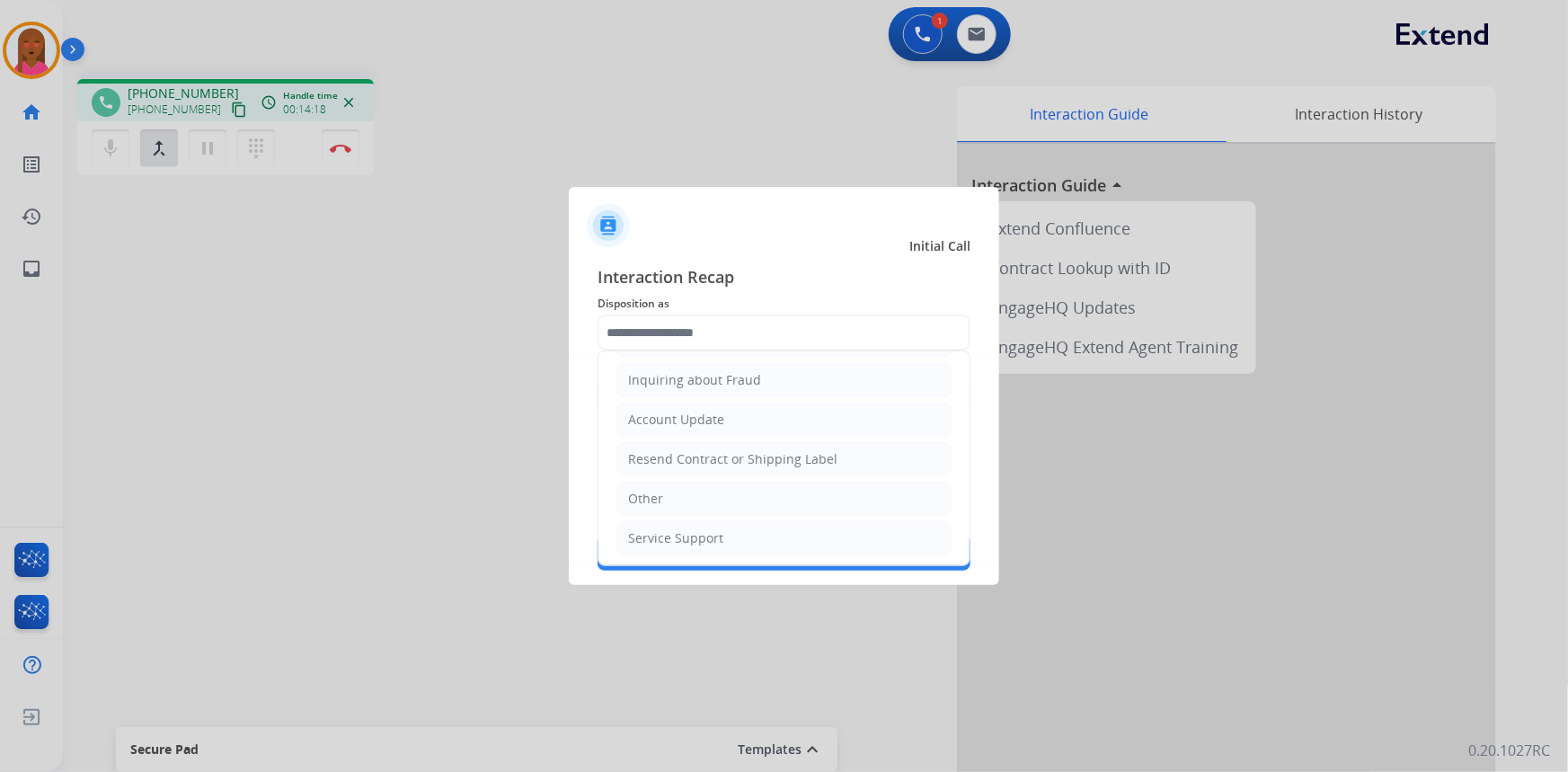
drag, startPoint x: 707, startPoint y: 496, endPoint x: 728, endPoint y: 524, distance: 35.0
click at [707, 497] on li "Other" at bounding box center [784, 499] width 335 height 34
type input "*****"
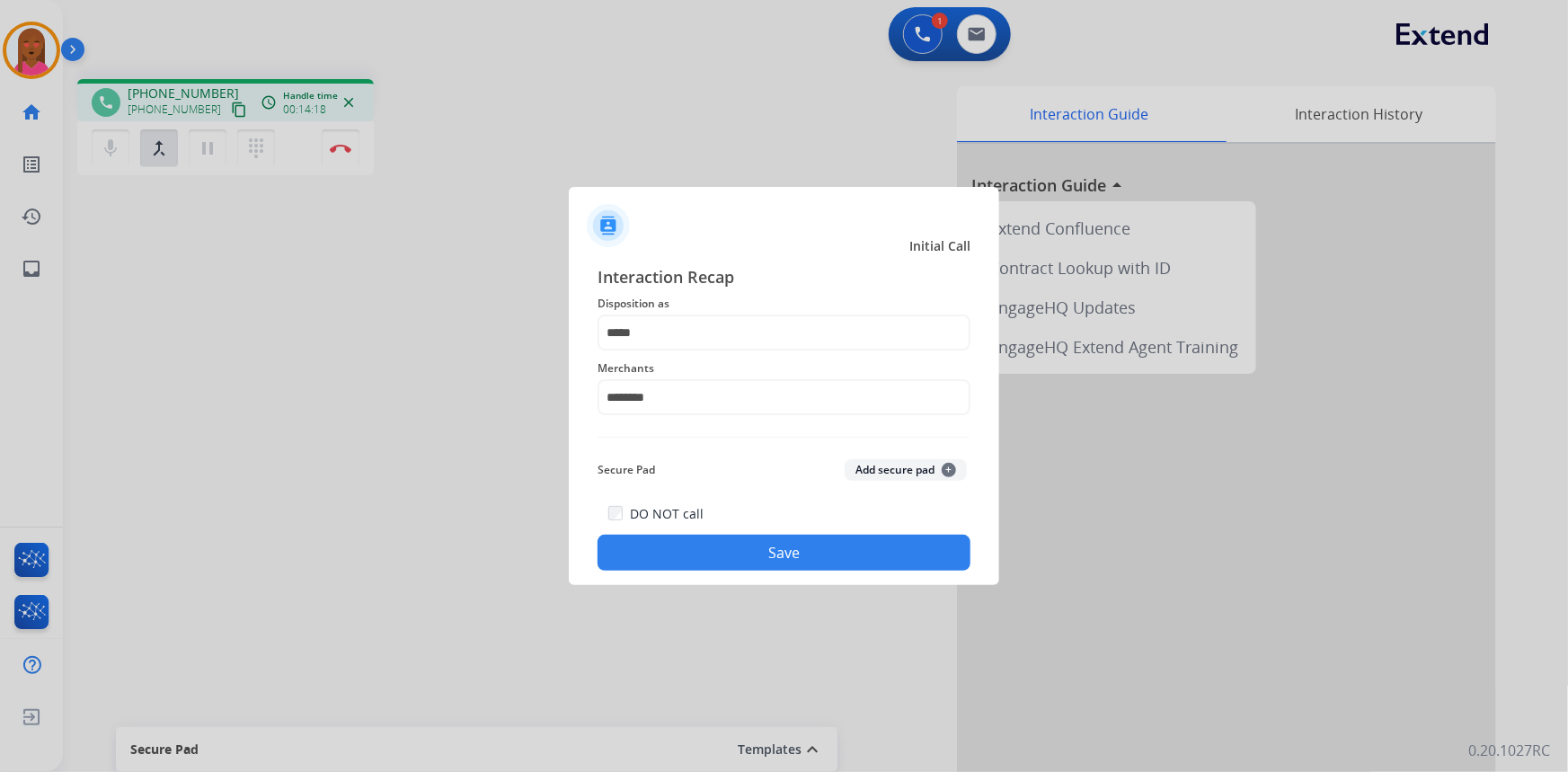
click at [757, 562] on button "Save" at bounding box center [784, 552] width 373 height 36
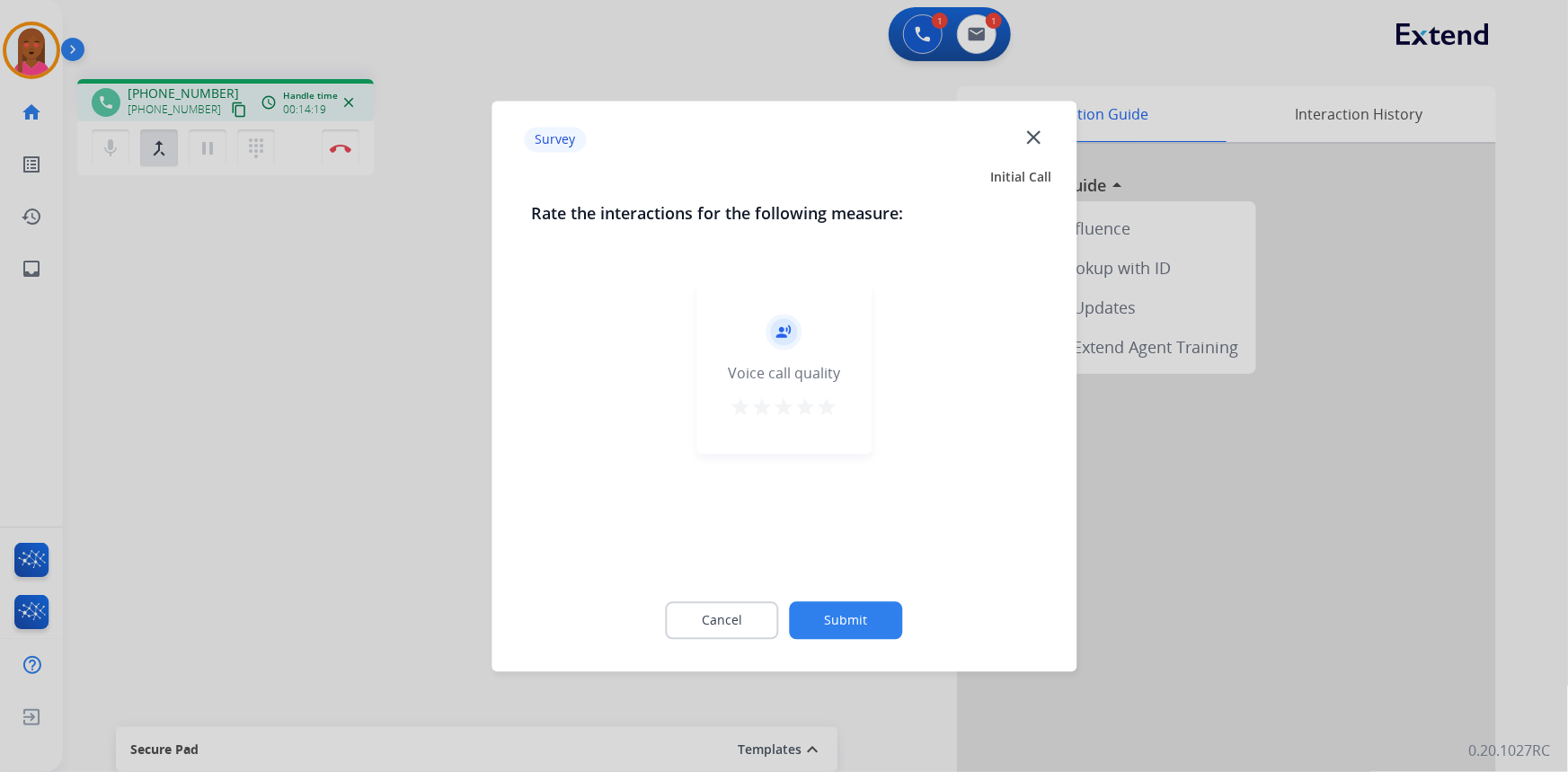
click at [341, 153] on div at bounding box center [784, 386] width 1568 height 772
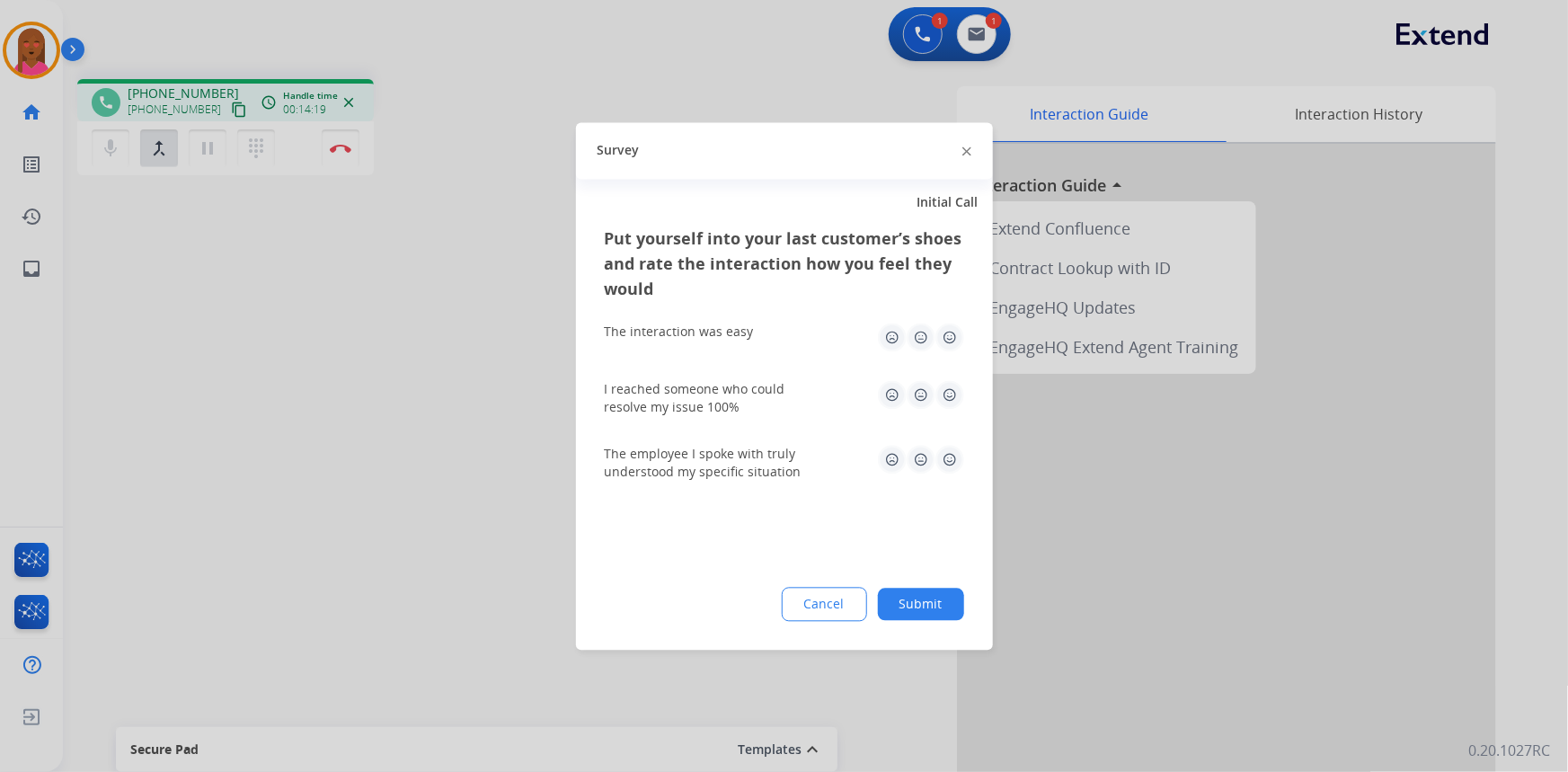
click at [341, 151] on div at bounding box center [784, 386] width 1568 height 772
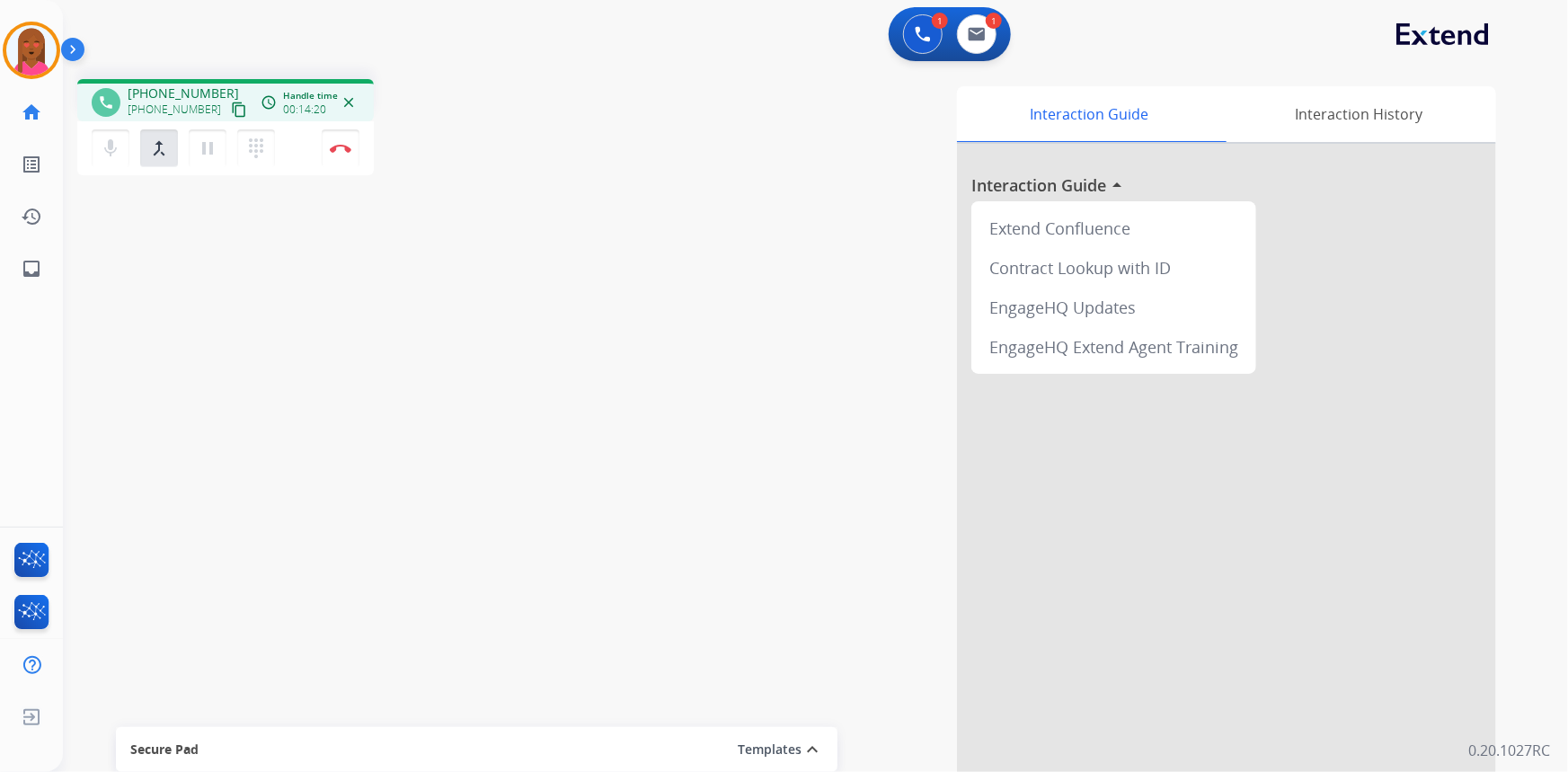
click at [341, 151] on img at bounding box center [340, 149] width 22 height 9
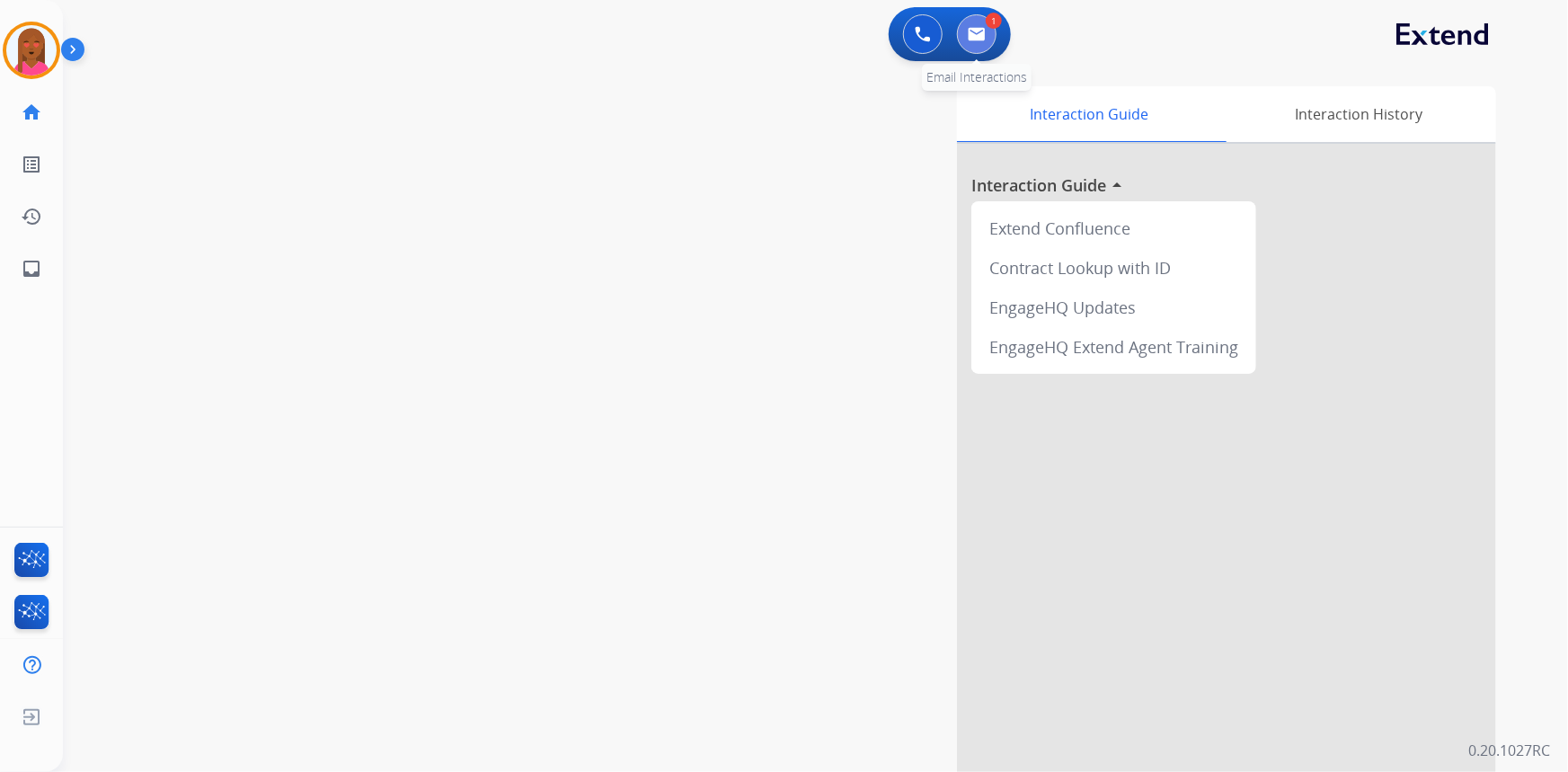
click at [985, 28] on img at bounding box center [976, 34] width 18 height 14
select select "**********"
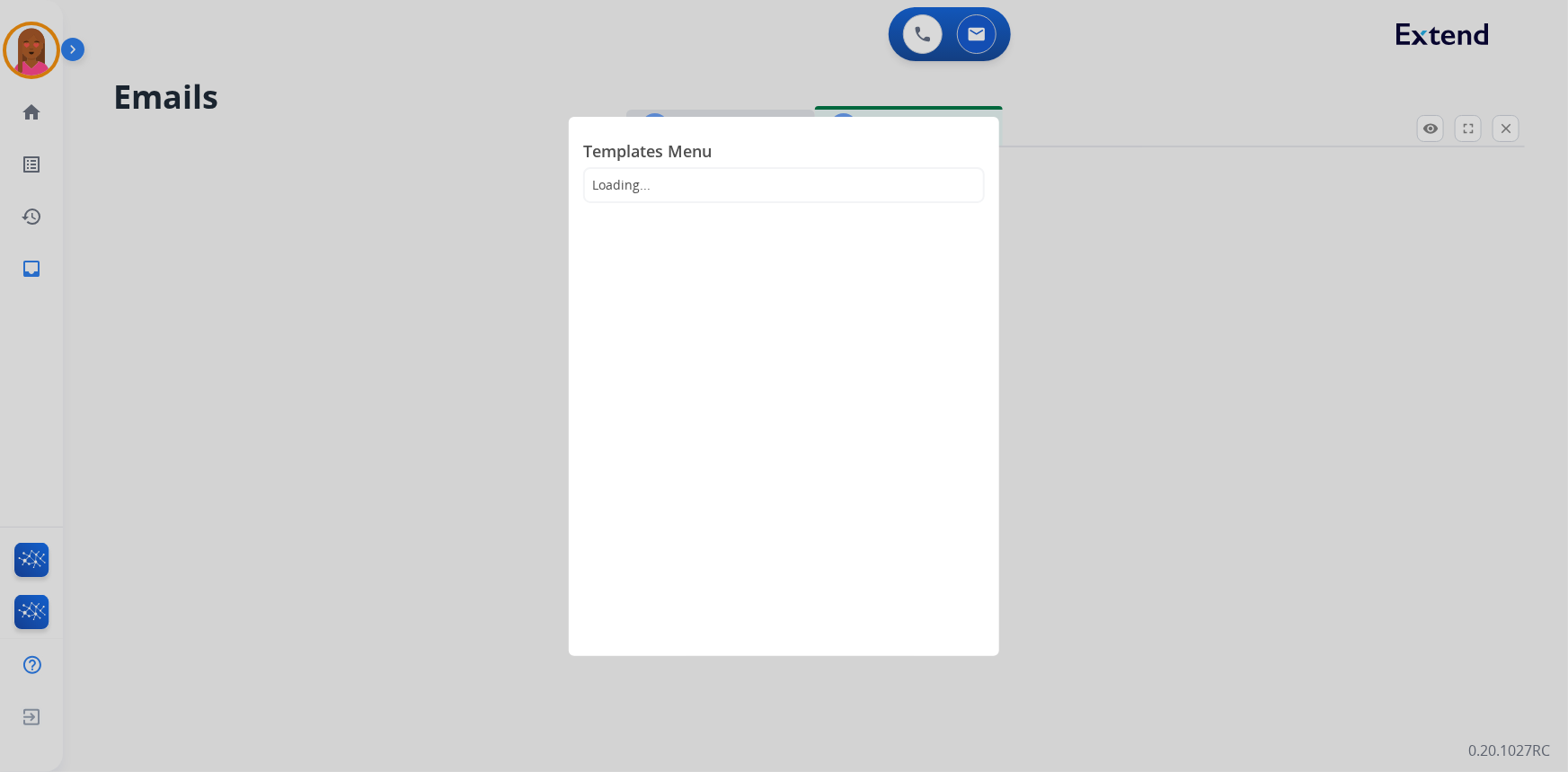
select select "**********"
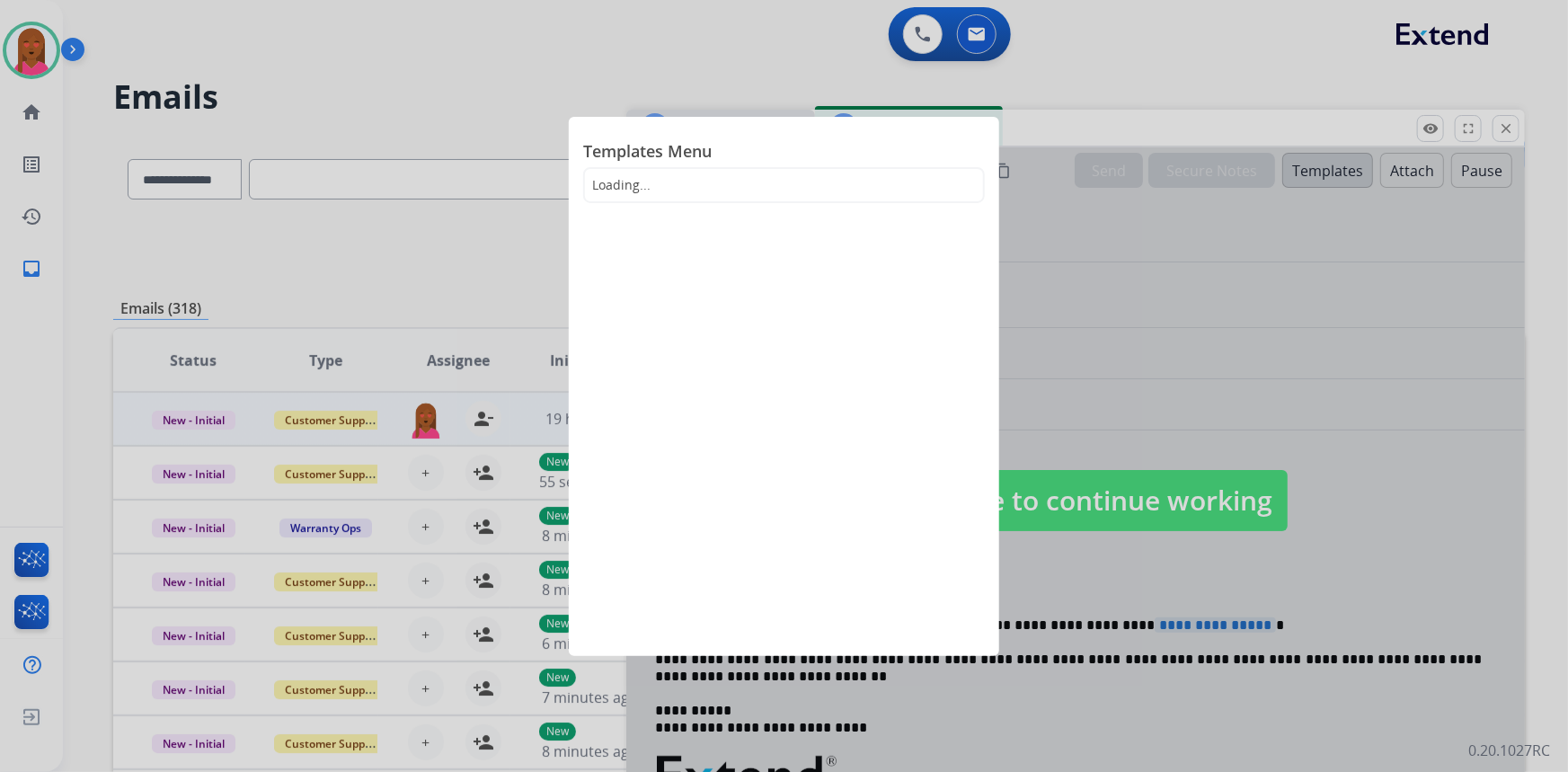
click at [390, 413] on div at bounding box center [784, 386] width 1568 height 772
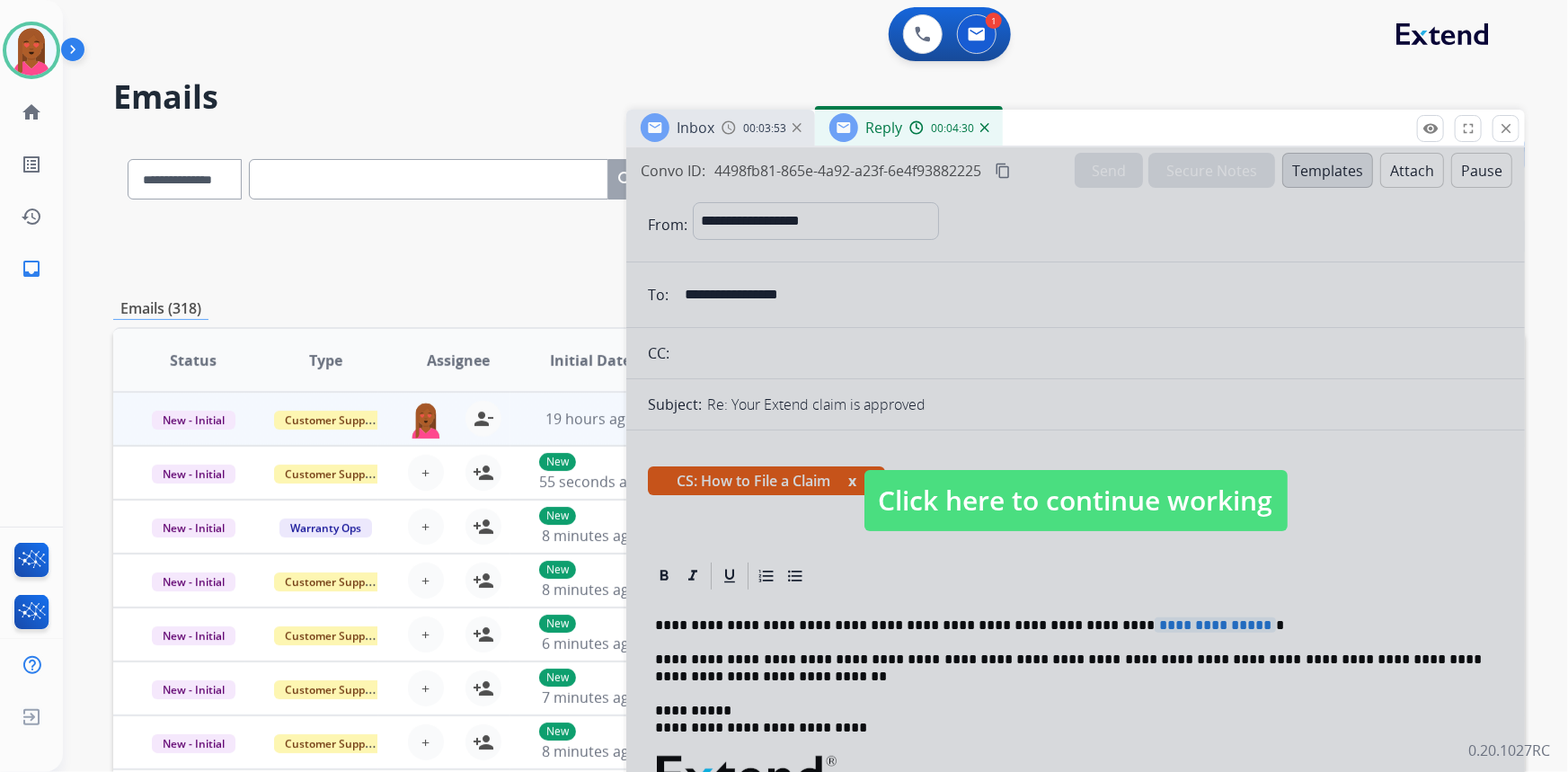
click at [942, 499] on span "Click here to continue working" at bounding box center [1077, 500] width 423 height 61
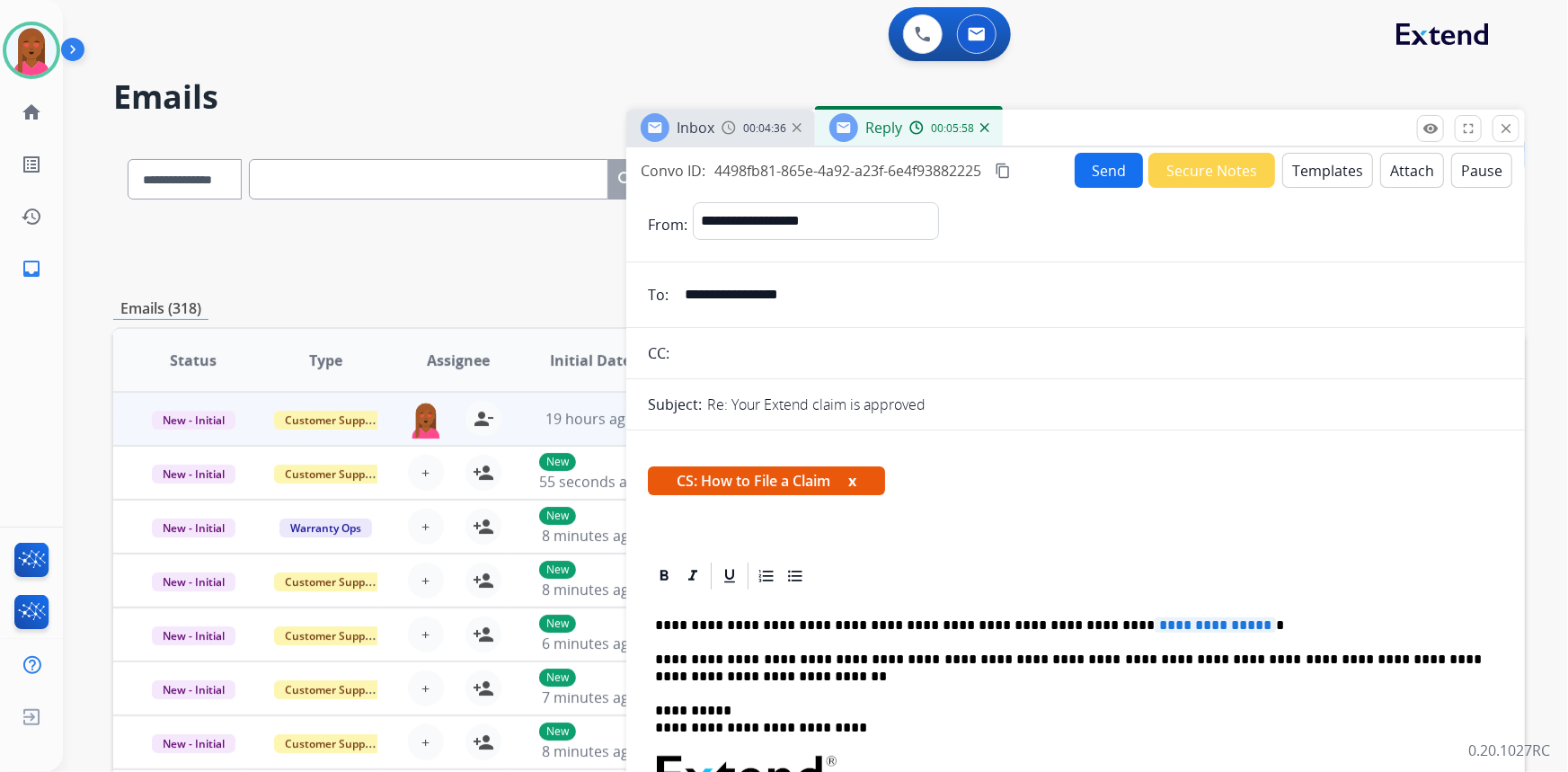
click at [1326, 166] on button "Templates" at bounding box center [1327, 169] width 91 height 35
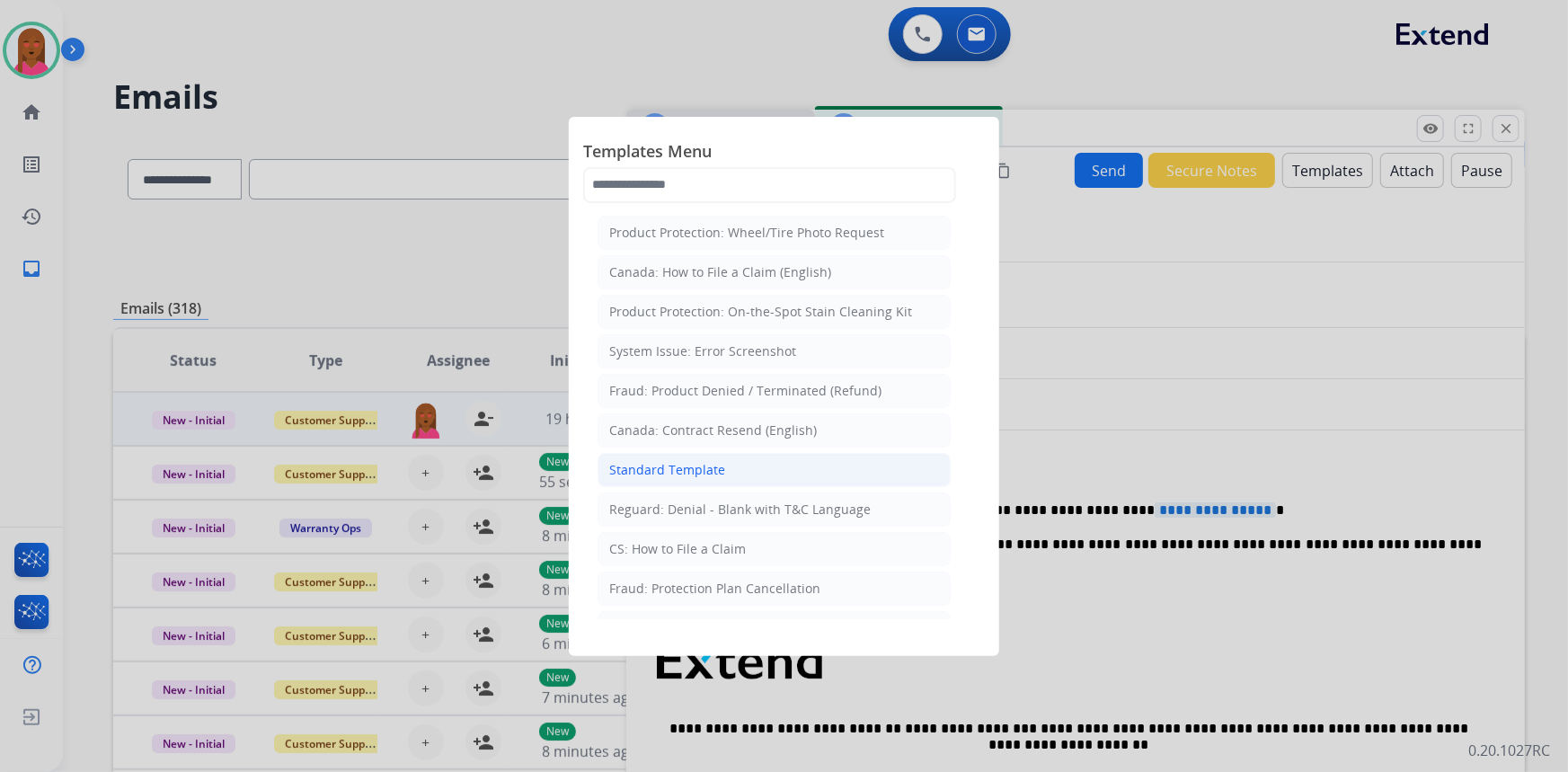
click at [755, 470] on li "Standard Template" at bounding box center [773, 470] width 353 height 34
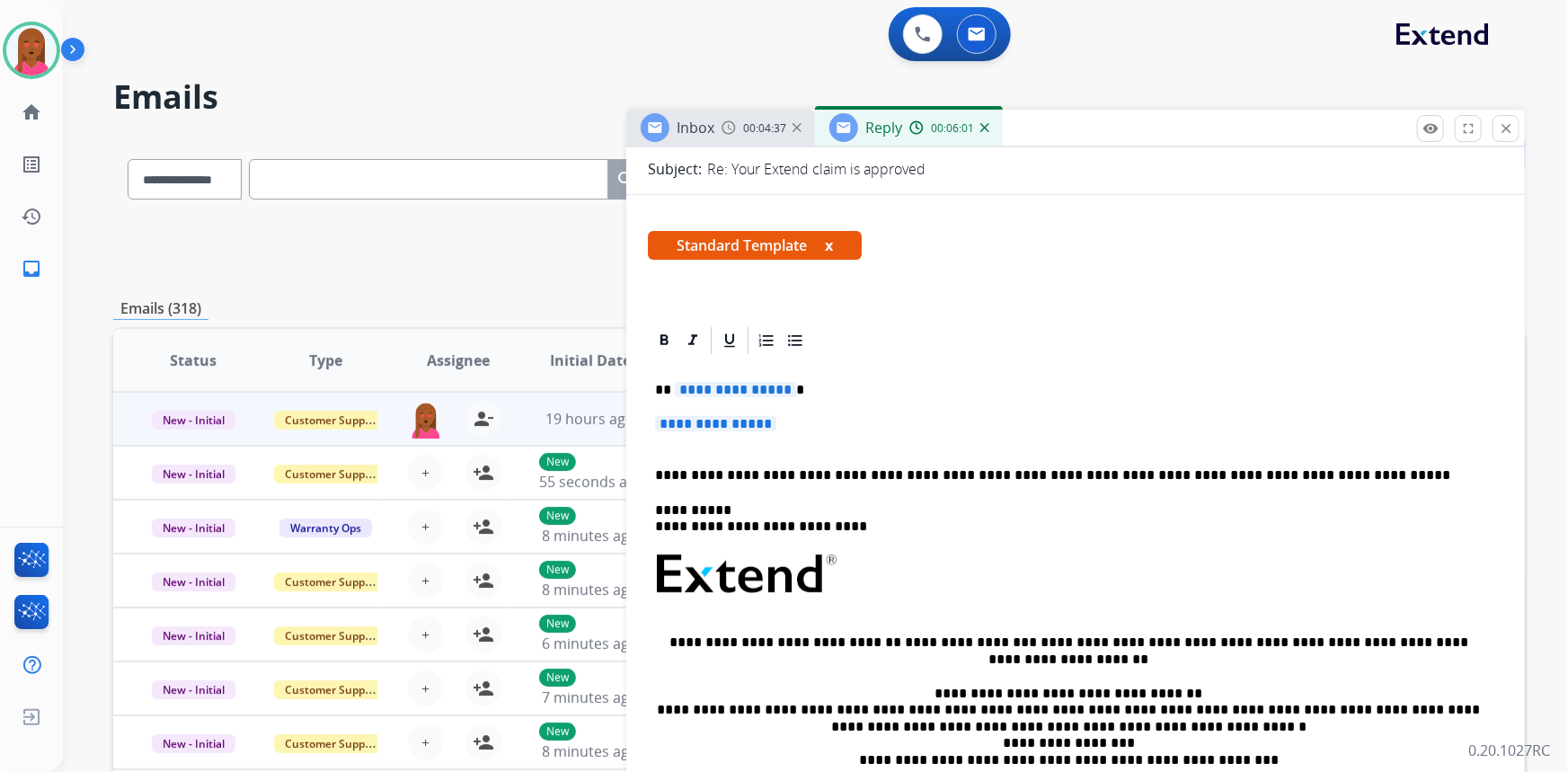
scroll to position [244, 0]
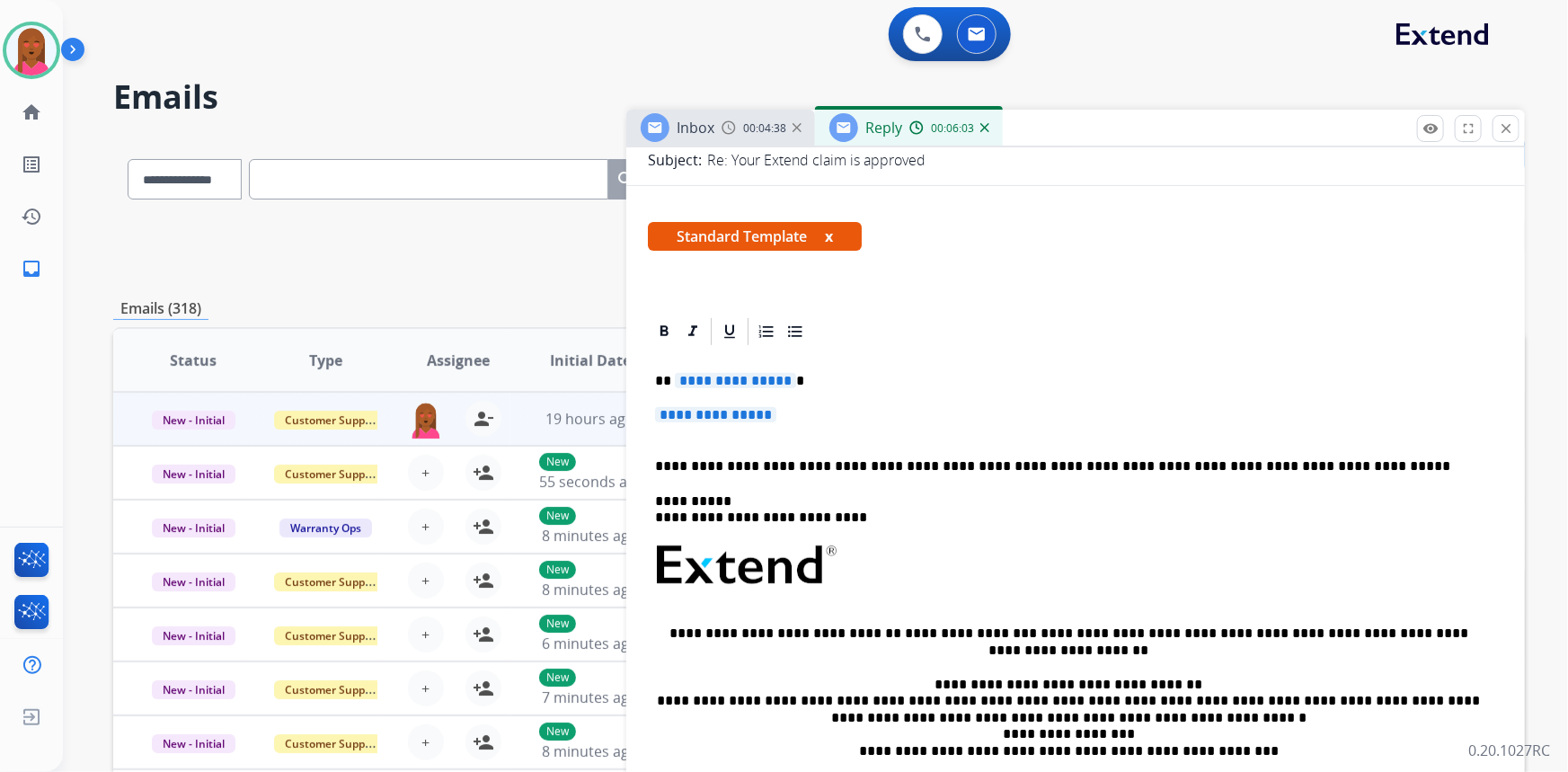
click at [785, 377] on p "**********" at bounding box center [1069, 380] width 828 height 16
drag, startPoint x: 785, startPoint y: 377, endPoint x: 664, endPoint y: 378, distance: 121.0
click at [664, 378] on p "**********" at bounding box center [1069, 380] width 828 height 16
drag, startPoint x: 777, startPoint y: 416, endPoint x: 661, endPoint y: 413, distance: 116.0
click at [661, 413] on p "**********" at bounding box center [1076, 424] width 842 height 34
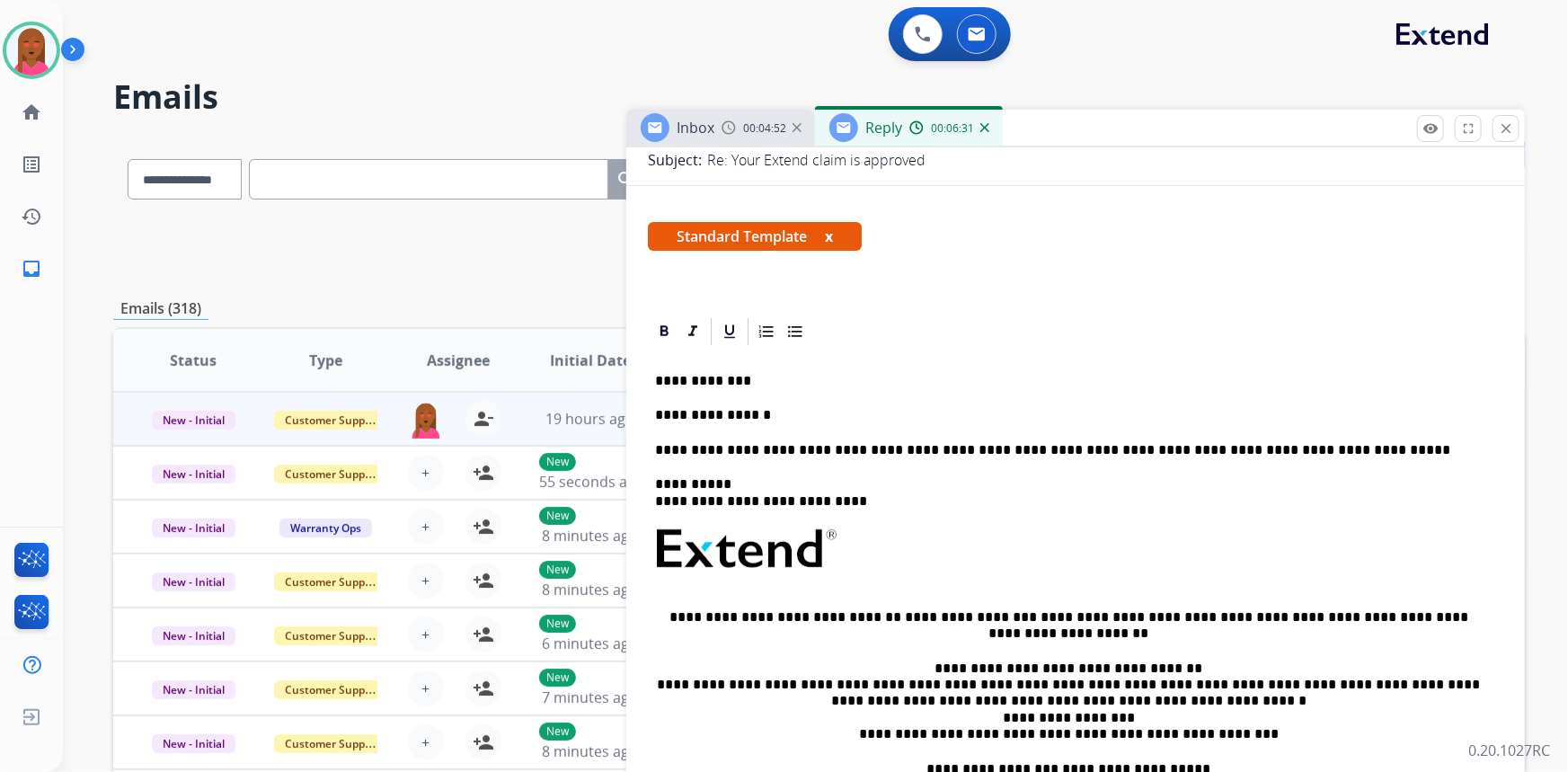
drag, startPoint x: 1241, startPoint y: 365, endPoint x: 1223, endPoint y: 364, distance: 18.0
click at [1241, 364] on div "**********" at bounding box center [1076, 600] width 856 height 503
drag, startPoint x: 799, startPoint y: 413, endPoint x: 638, endPoint y: 414, distance: 161.0
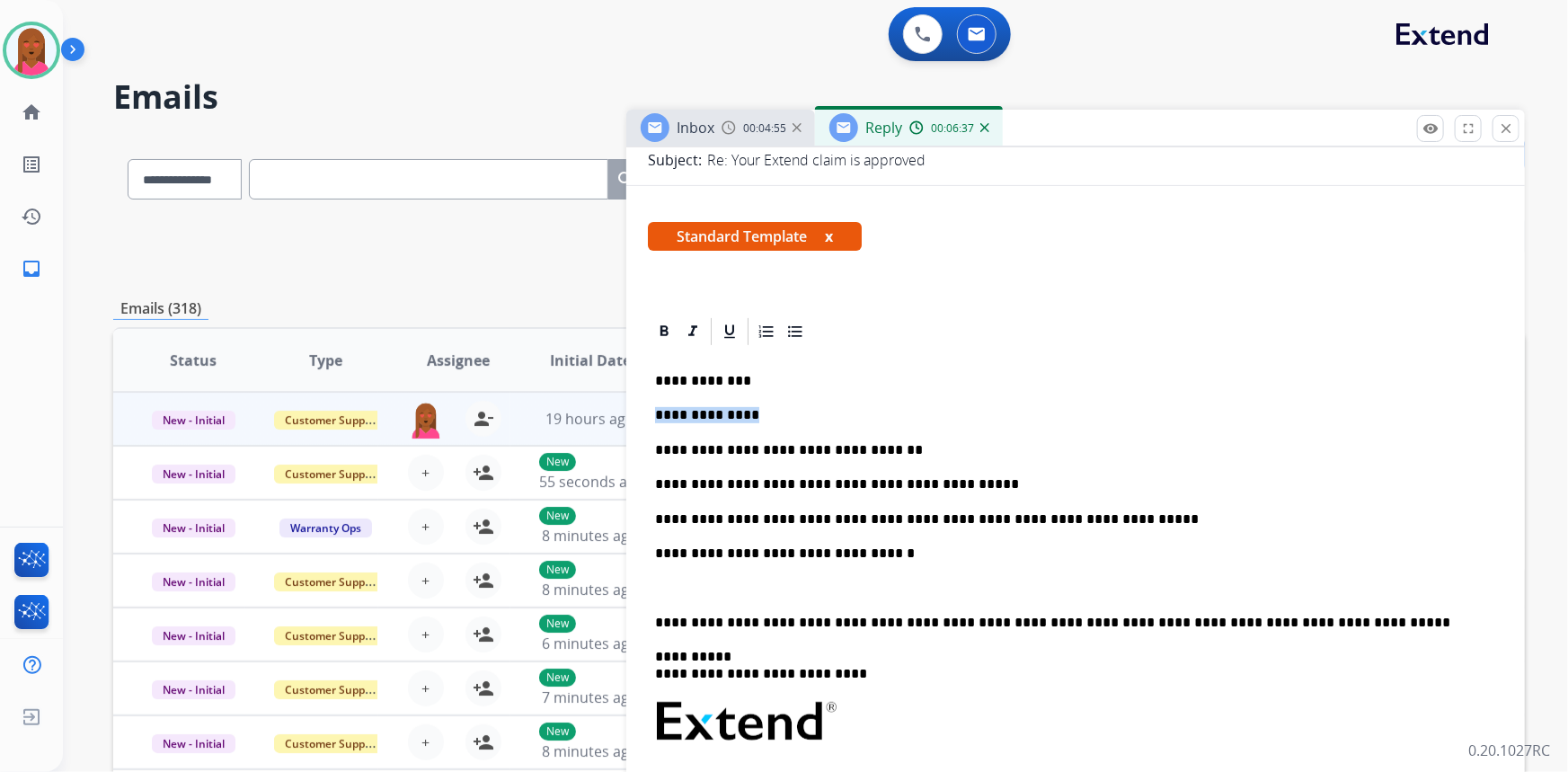
drag, startPoint x: 764, startPoint y: 413, endPoint x: 654, endPoint y: 419, distance: 110.2
click at [654, 419] on div "**********" at bounding box center [1076, 686] width 856 height 676
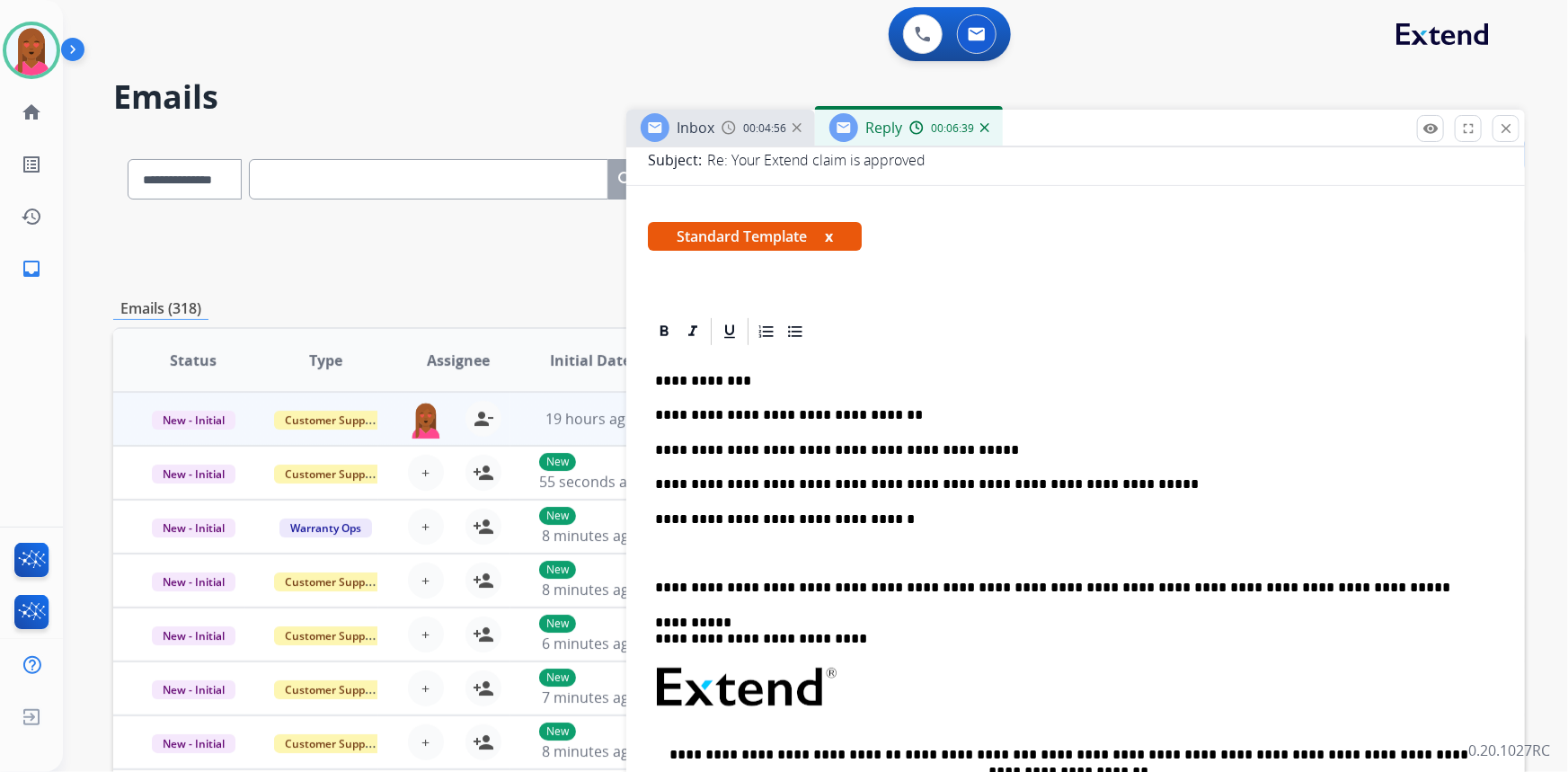
click at [672, 550] on p at bounding box center [1076, 553] width 842 height 16
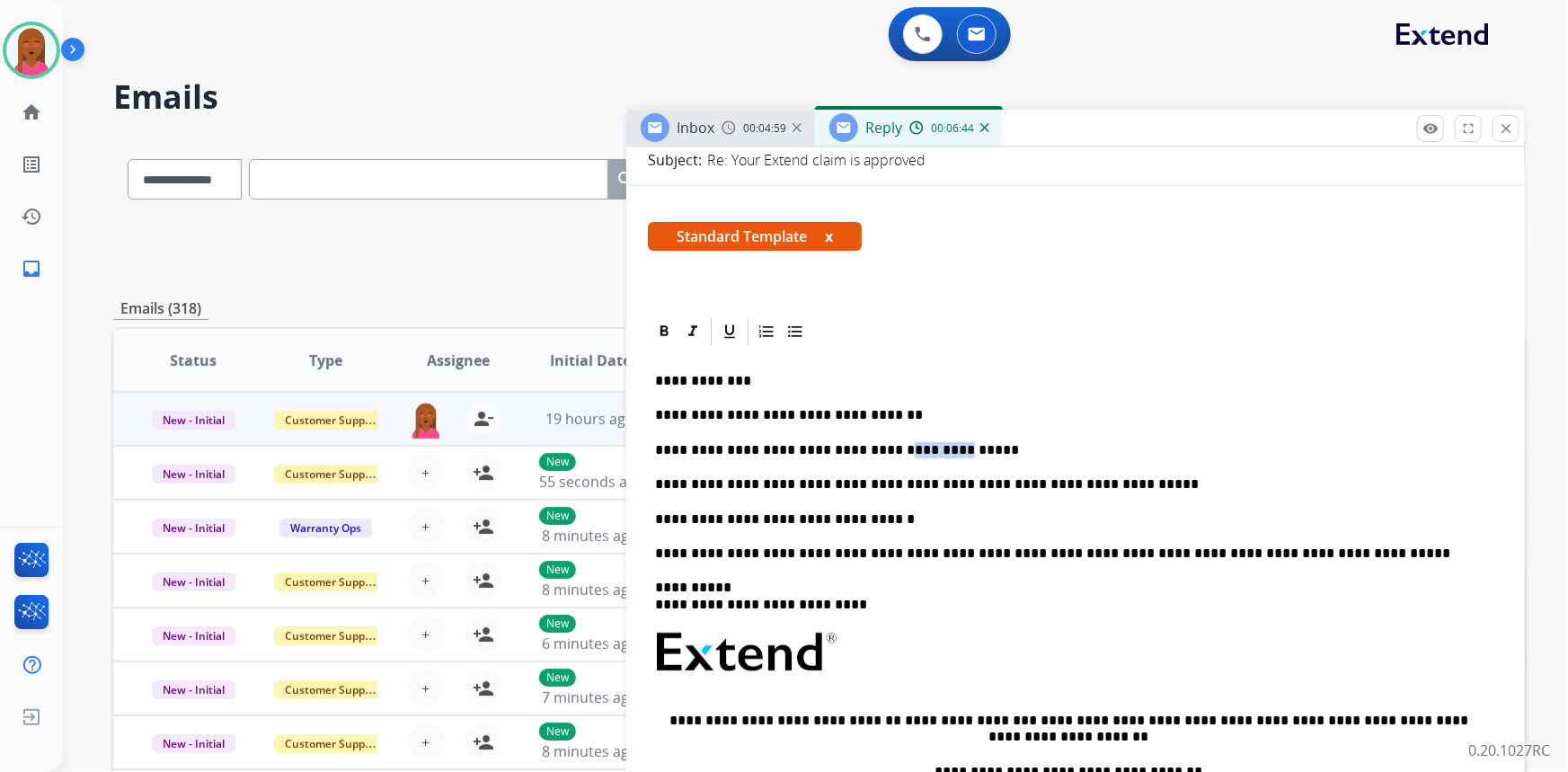
drag, startPoint x: 901, startPoint y: 446, endPoint x: 860, endPoint y: 446, distance: 41.0
click at [860, 446] on p "**********" at bounding box center [1069, 449] width 828 height 16
drag, startPoint x: 866, startPoint y: 488, endPoint x: 835, endPoint y: 485, distance: 31.1
click at [835, 485] on p "**********" at bounding box center [1069, 484] width 828 height 16
drag, startPoint x: 776, startPoint y: 478, endPoint x: 734, endPoint y: 480, distance: 42.0
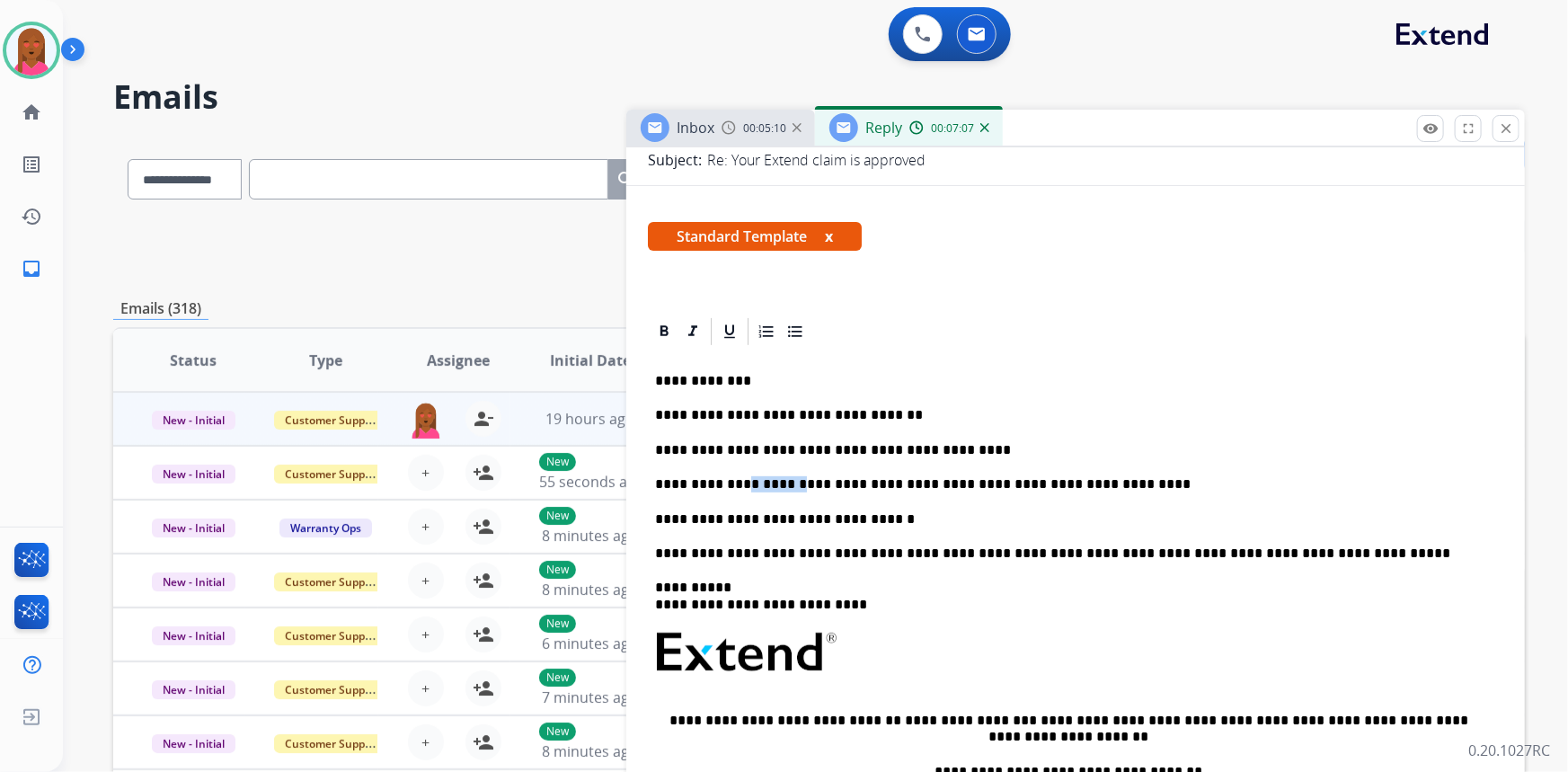
click at [734, 480] on p "**********" at bounding box center [1069, 484] width 828 height 16
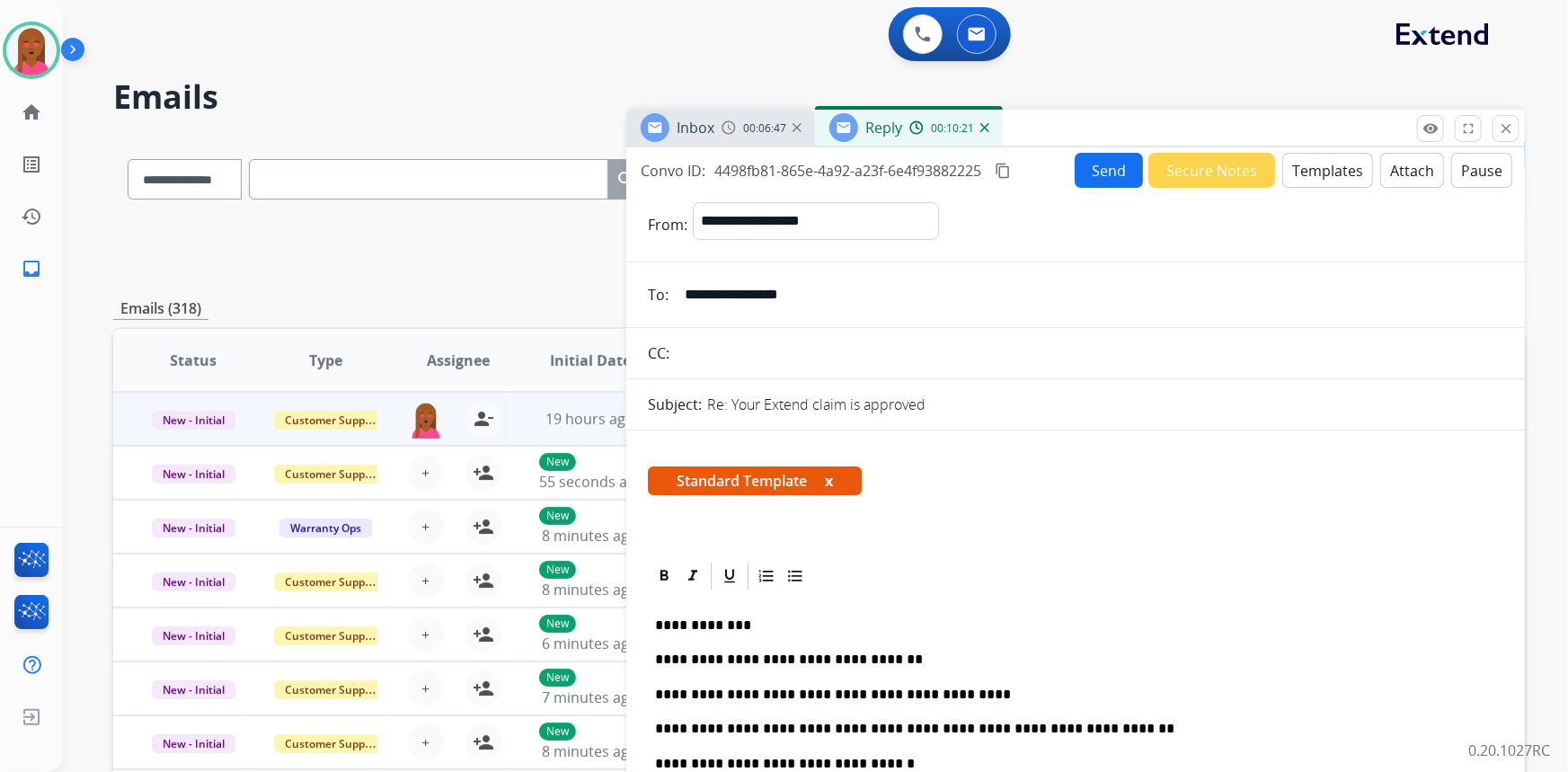
click at [1014, 165] on button "content_copy" at bounding box center [1003, 170] width 22 height 22
click at [1107, 180] on button "Send" at bounding box center [1108, 169] width 68 height 35
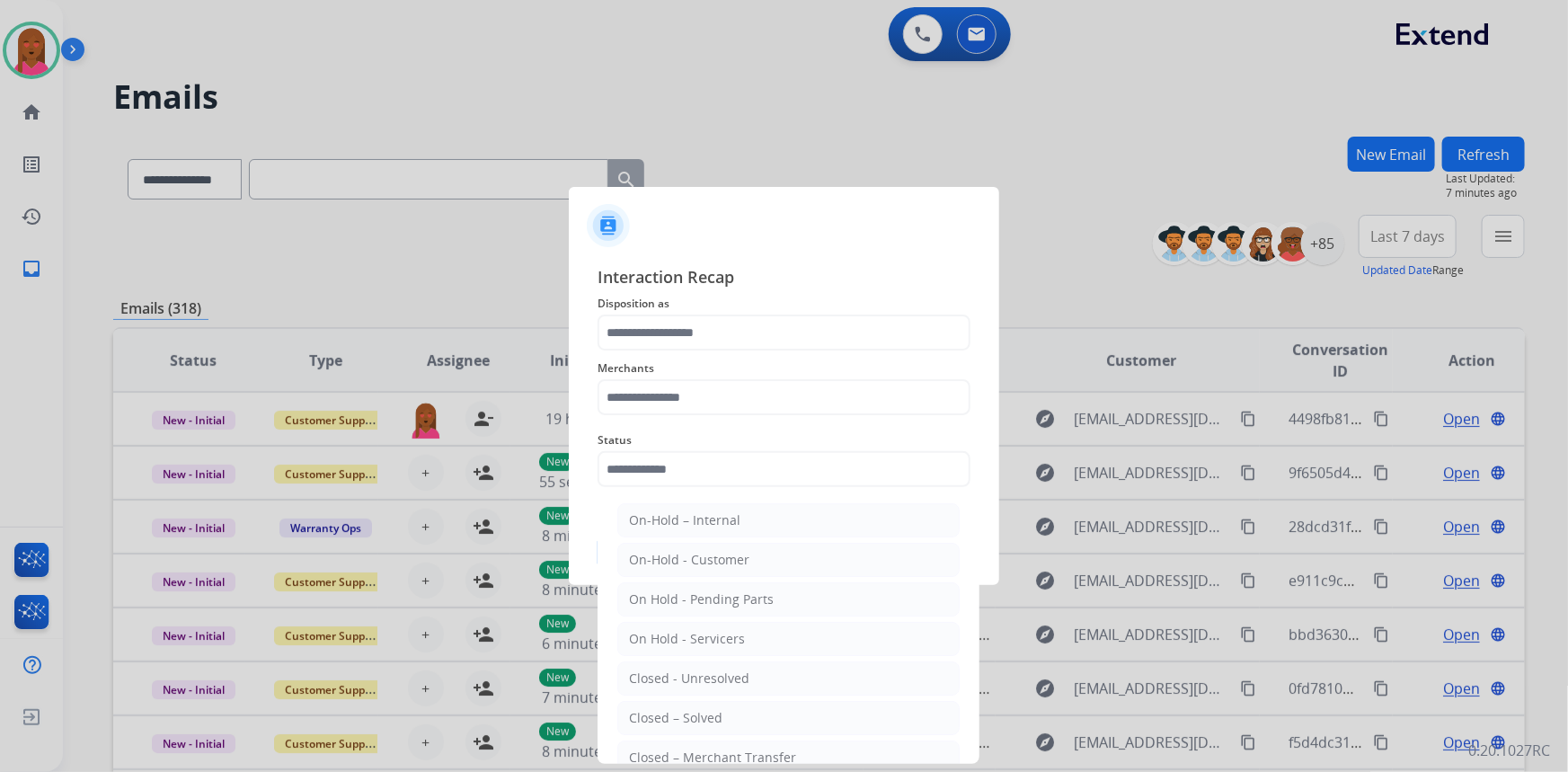
drag, startPoint x: 666, startPoint y: 709, endPoint x: 707, endPoint y: 648, distance: 73.5
click at [666, 708] on div "Closed – Solved" at bounding box center [676, 717] width 94 height 18
type input "**********"
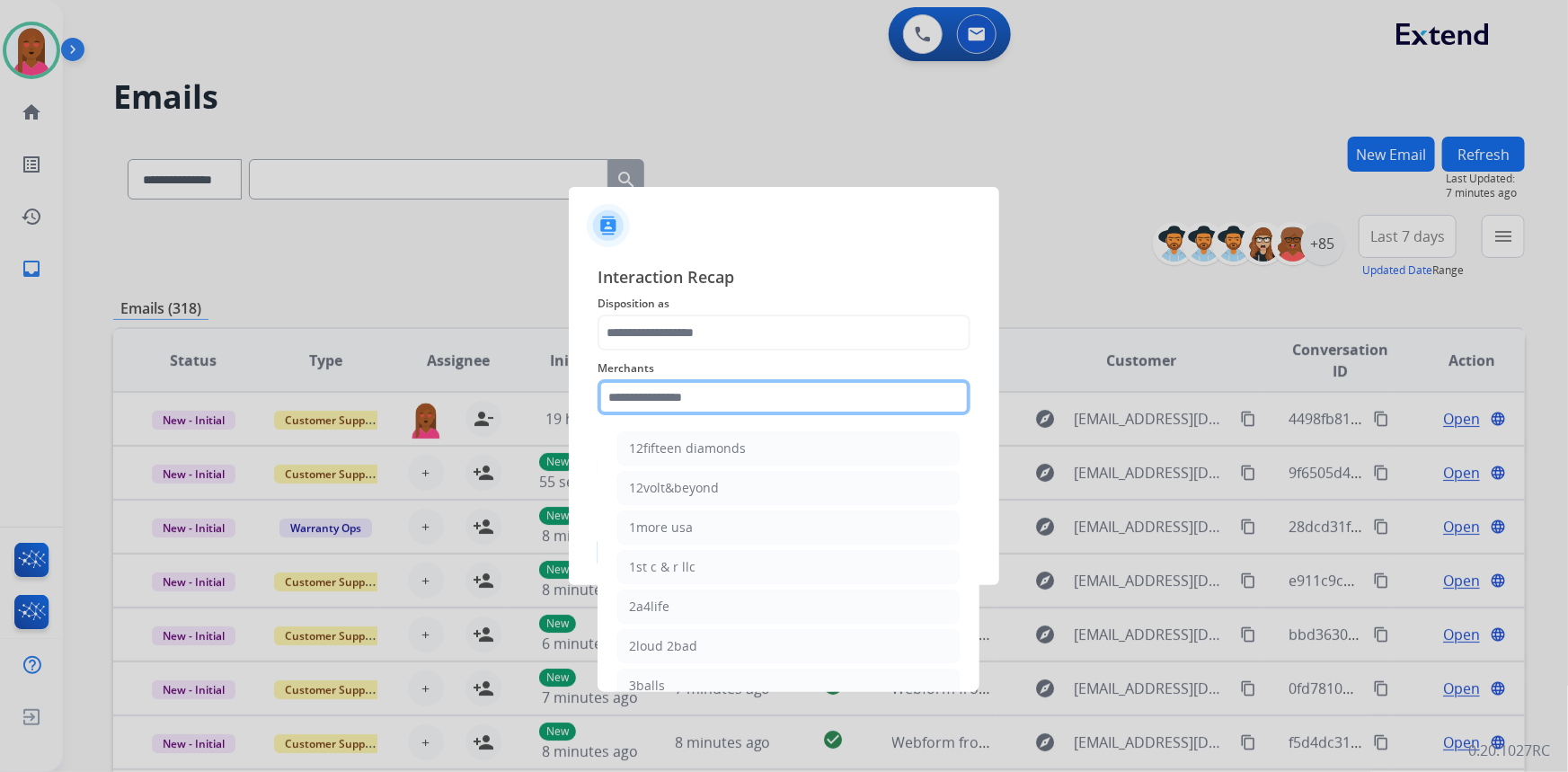
click at [777, 396] on input "text" at bounding box center [784, 397] width 373 height 36
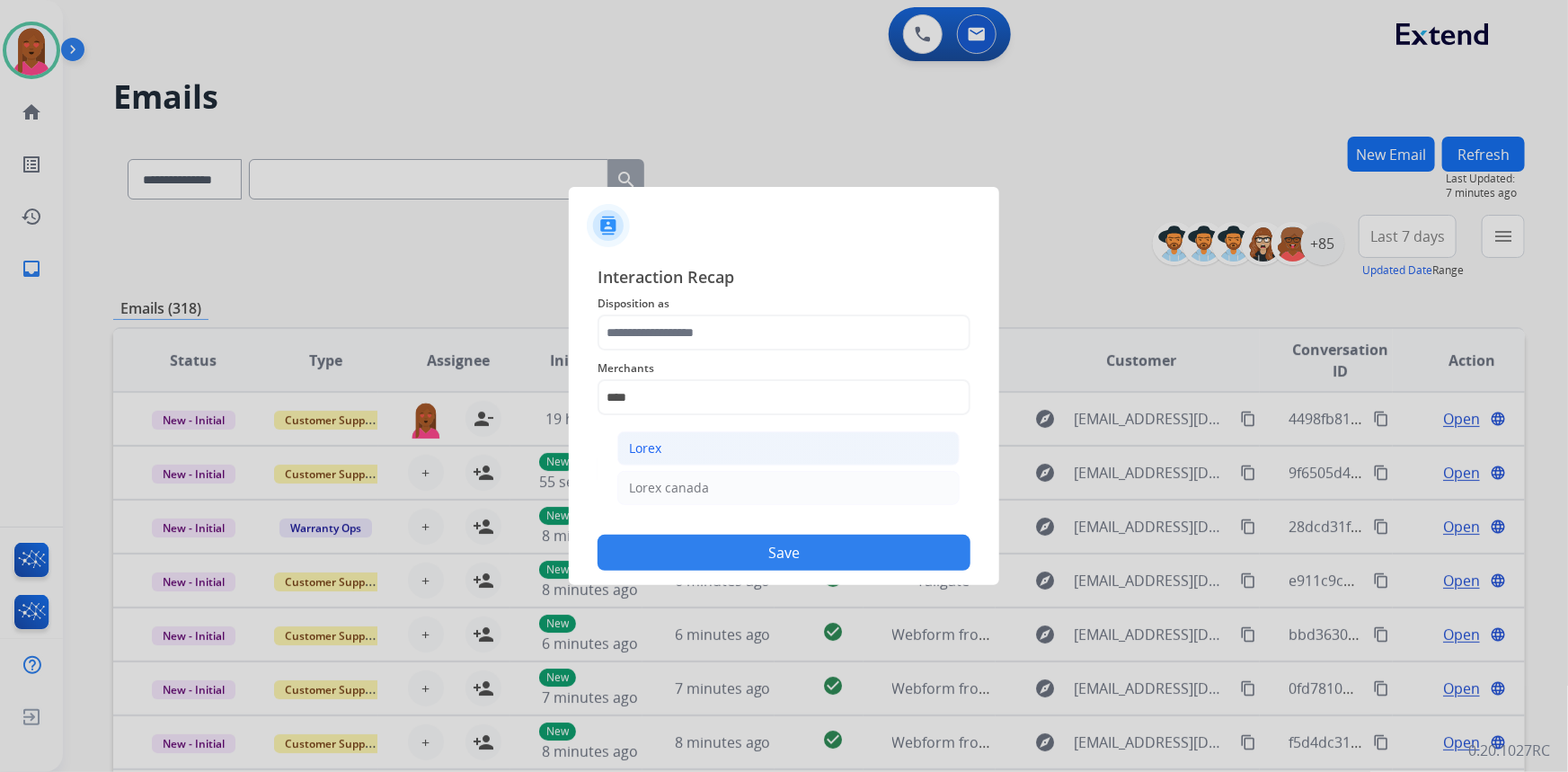
click at [735, 459] on li "Lorex" at bounding box center [789, 448] width 343 height 34
type input "*****"
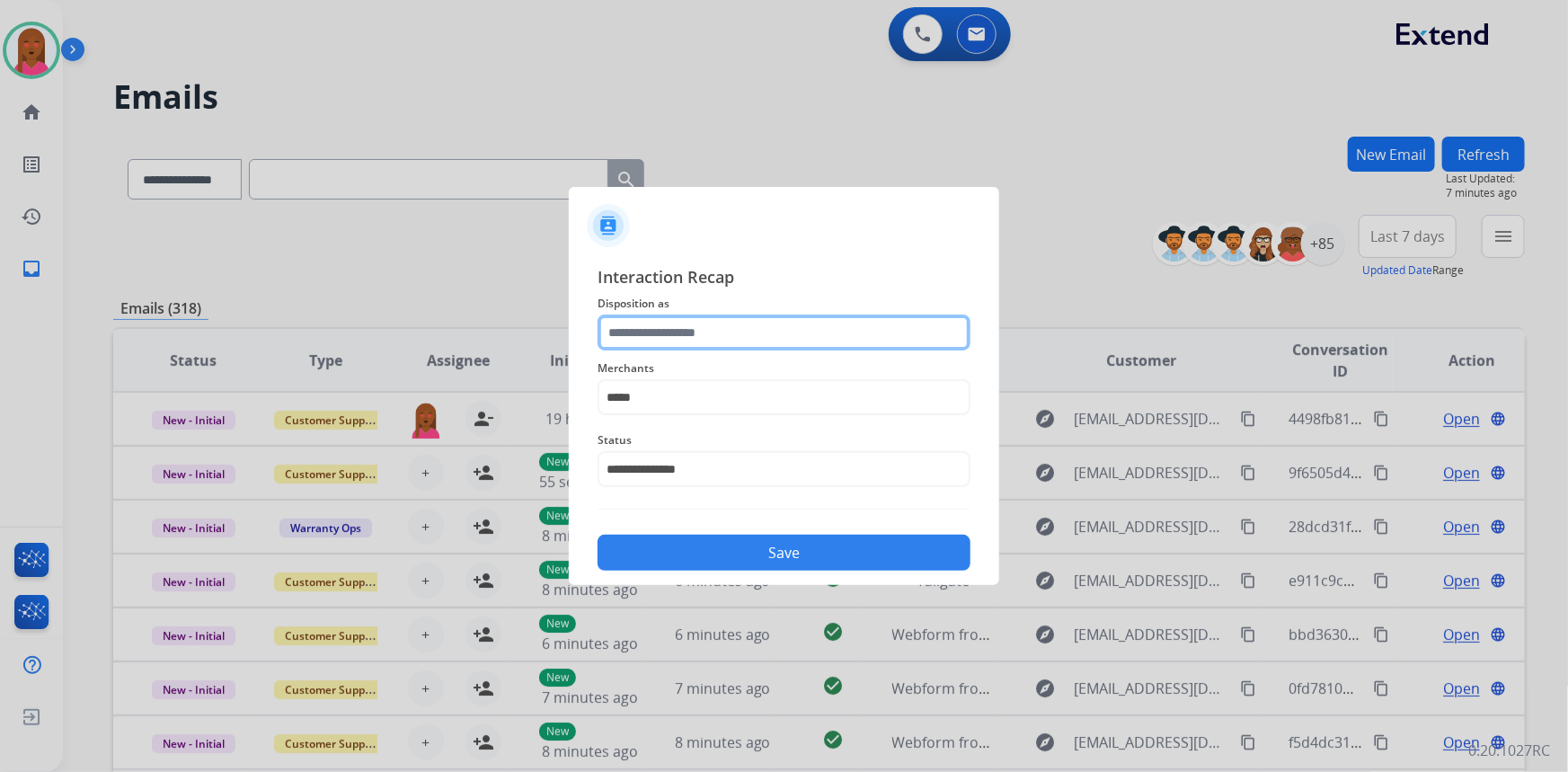
click at [755, 329] on input "text" at bounding box center [784, 332] width 373 height 36
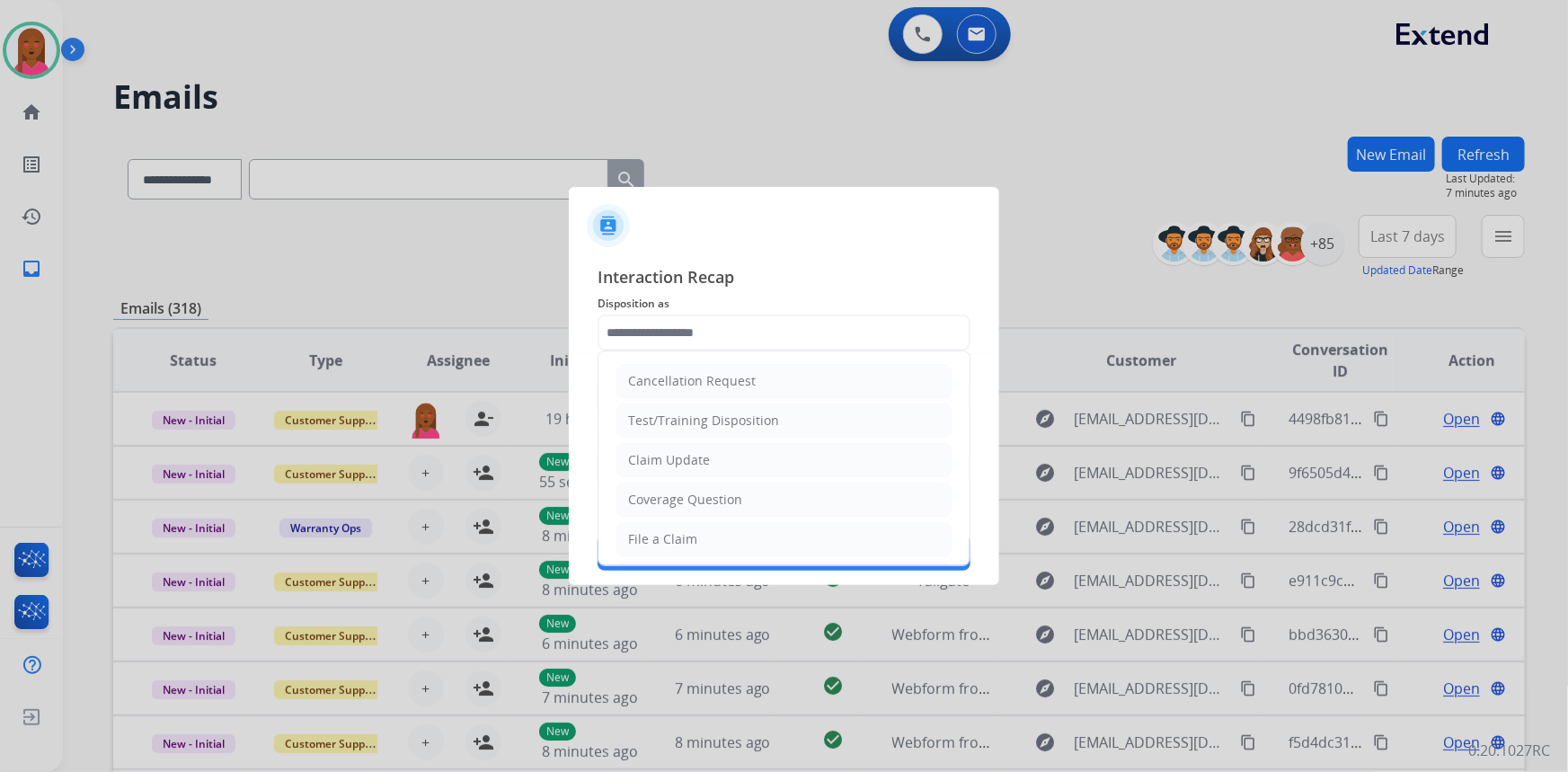
drag, startPoint x: 734, startPoint y: 458, endPoint x: 736, endPoint y: 479, distance: 21.1
click at [735, 461] on li "Claim Update" at bounding box center [784, 459] width 335 height 34
type input "**********"
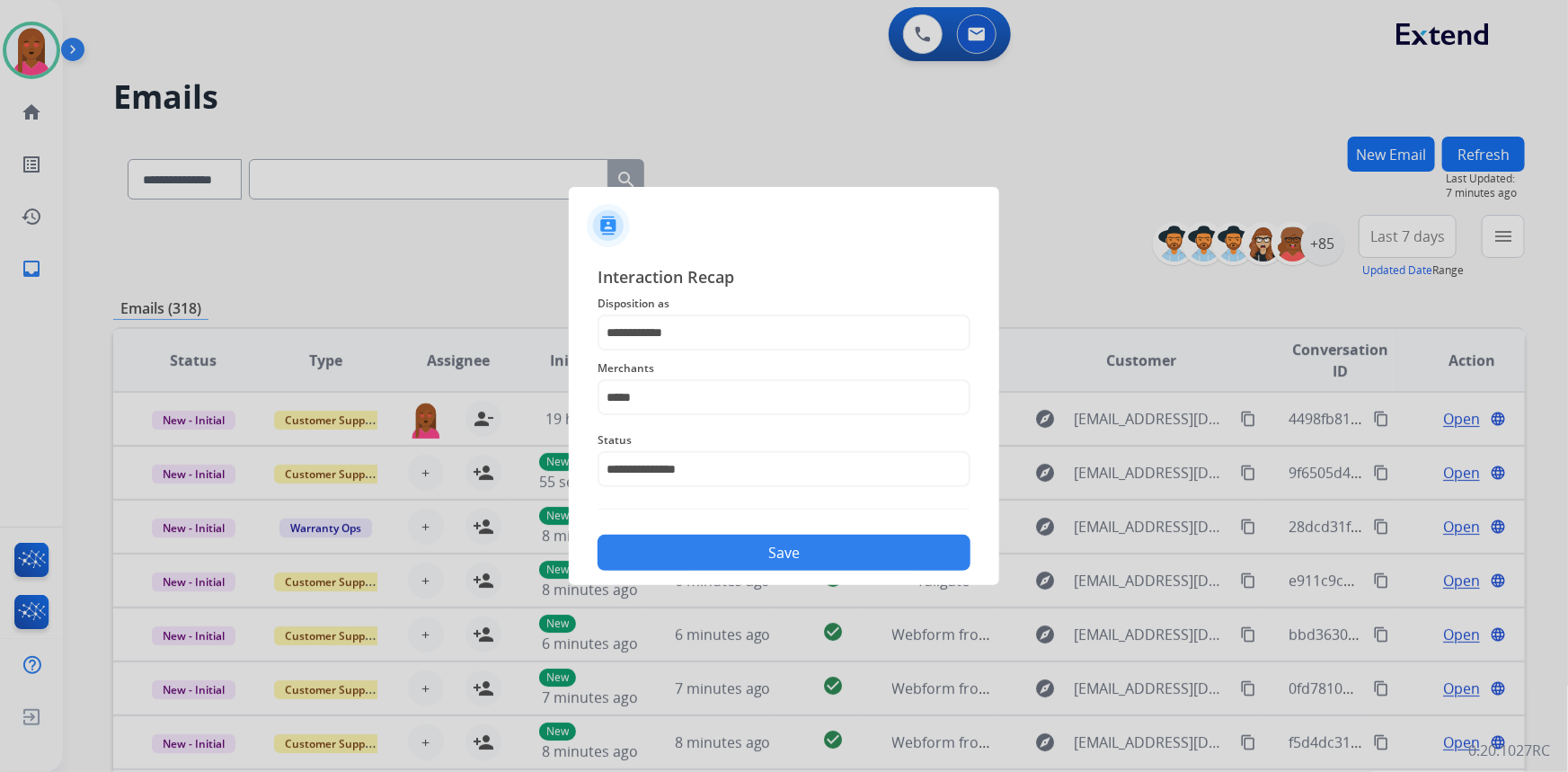
drag, startPoint x: 751, startPoint y: 546, endPoint x: 721, endPoint y: 542, distance: 30.3
click at [745, 547] on button "Save" at bounding box center [784, 552] width 373 height 36
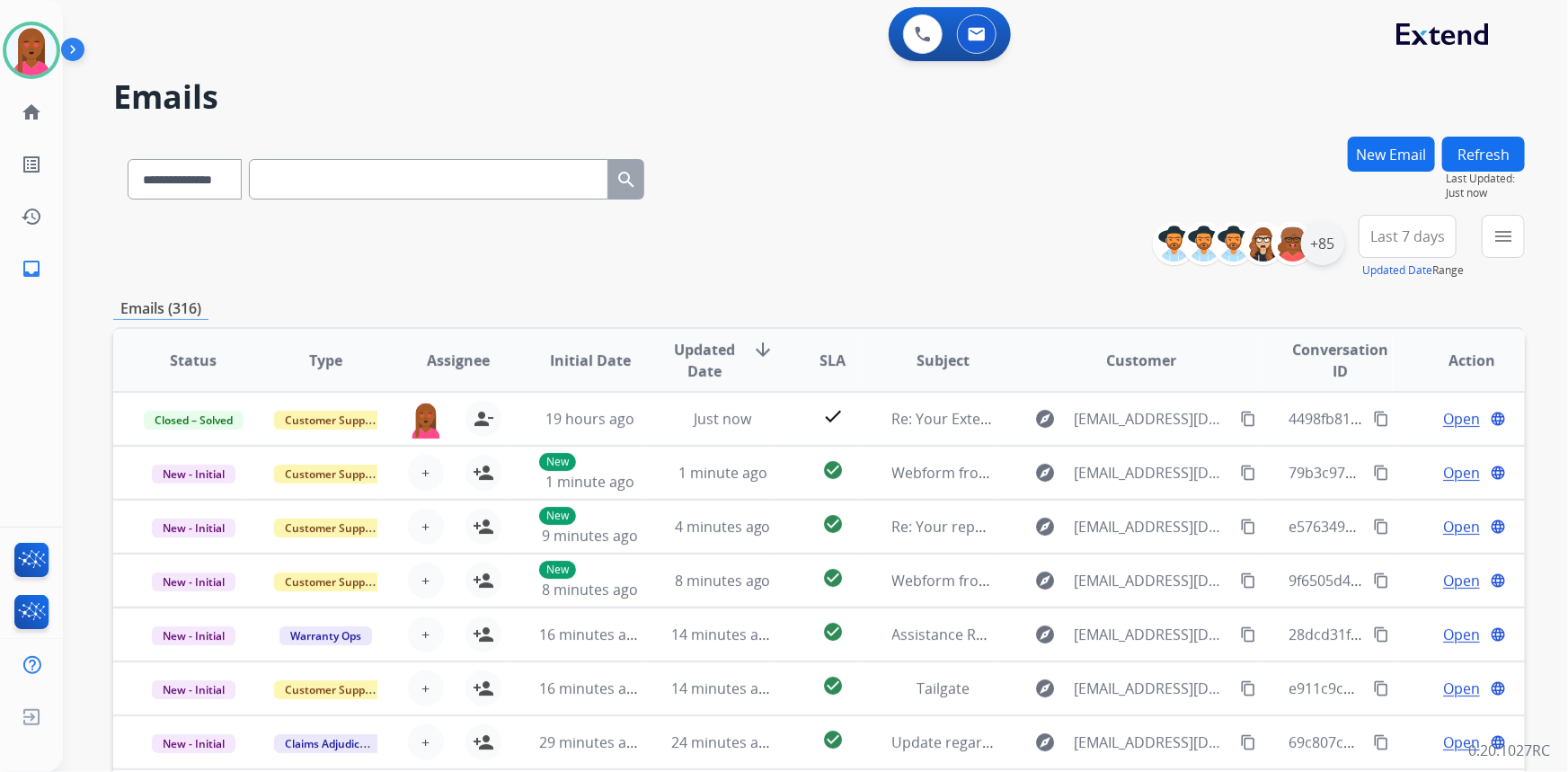
click at [1334, 239] on div "+85" at bounding box center [1323, 243] width 43 height 43
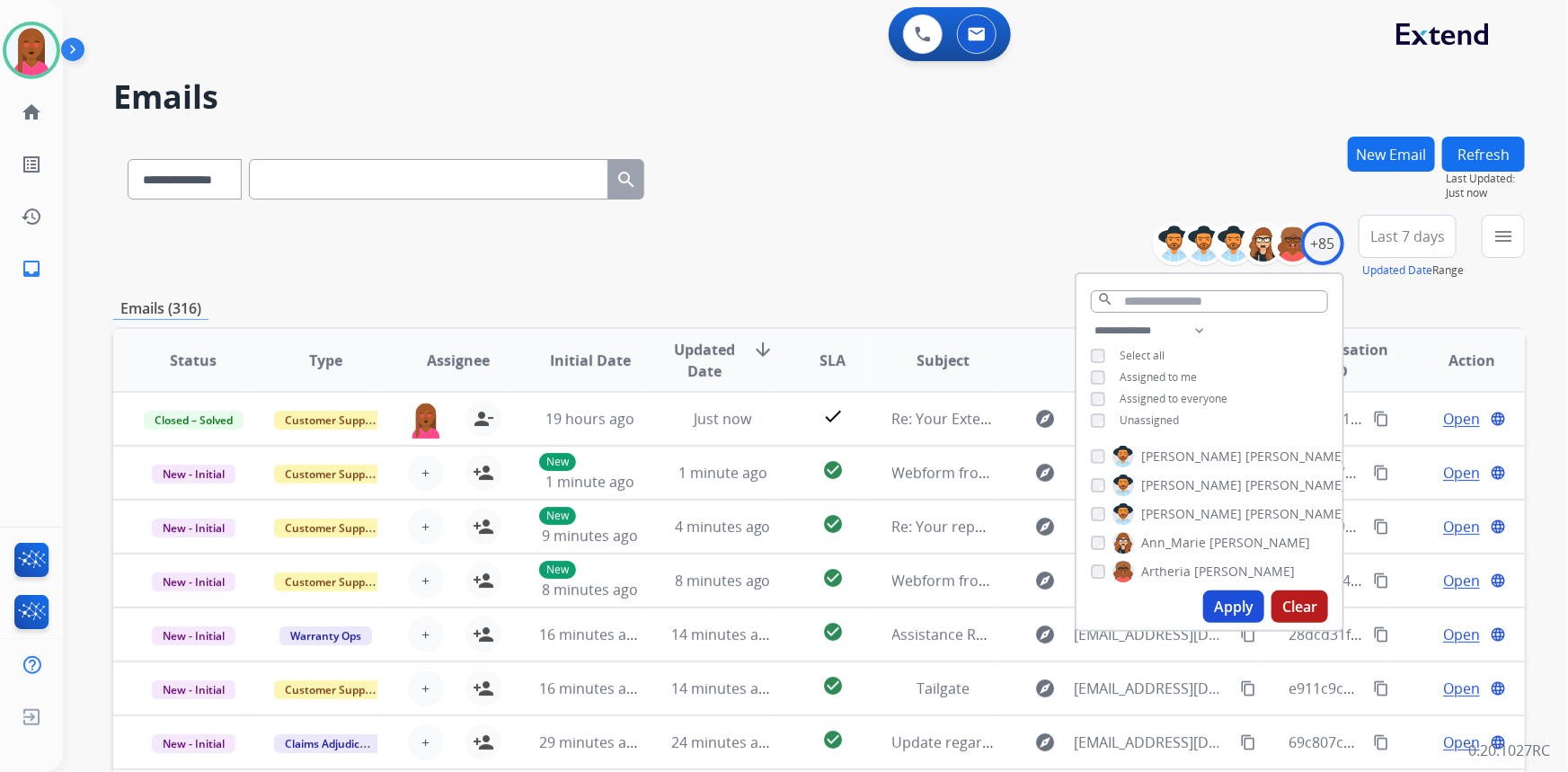
click at [1224, 601] on button "Apply" at bounding box center [1234, 606] width 61 height 33
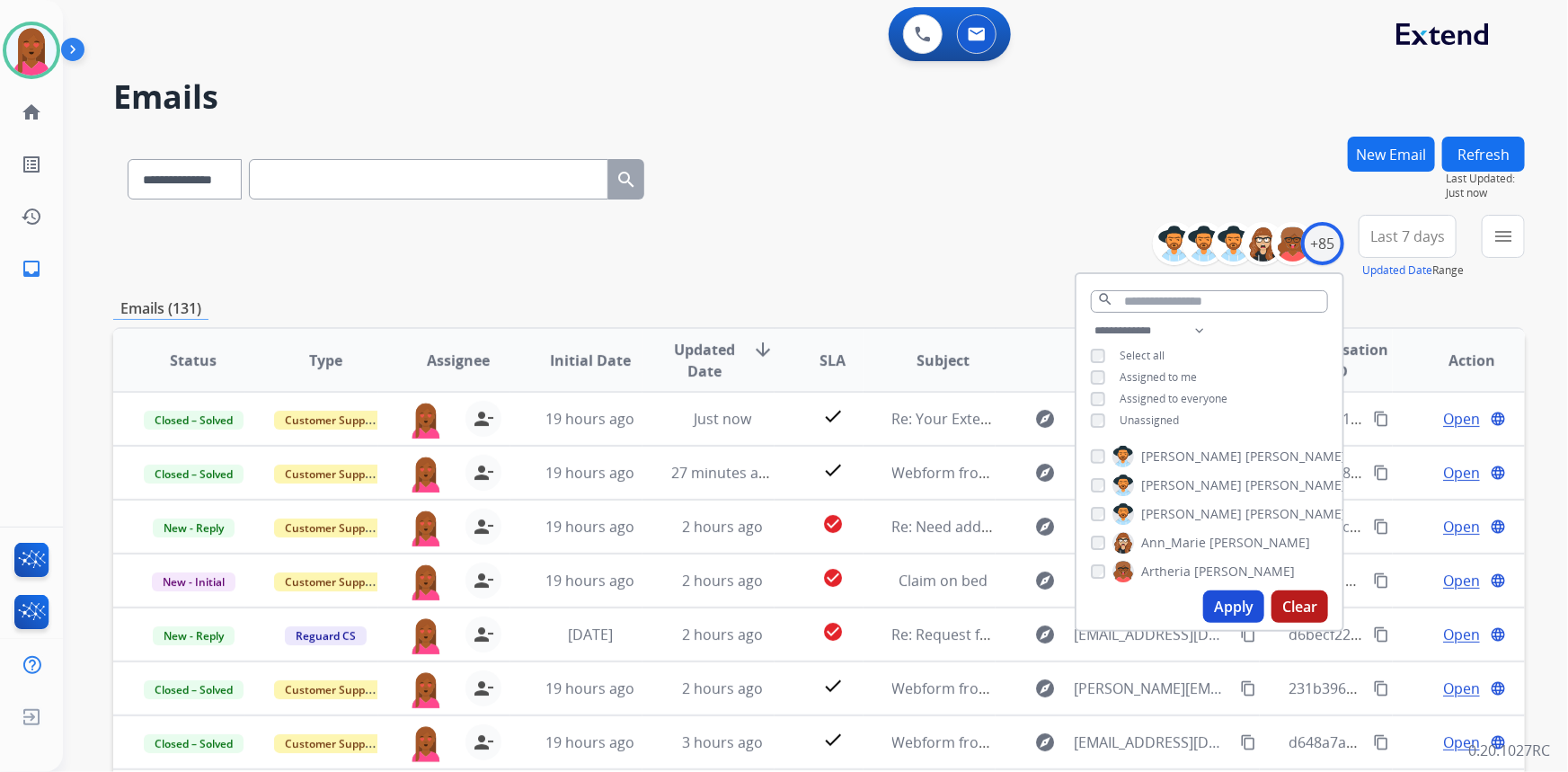
click at [1394, 225] on button "Last 7 days" at bounding box center [1408, 236] width 98 height 43
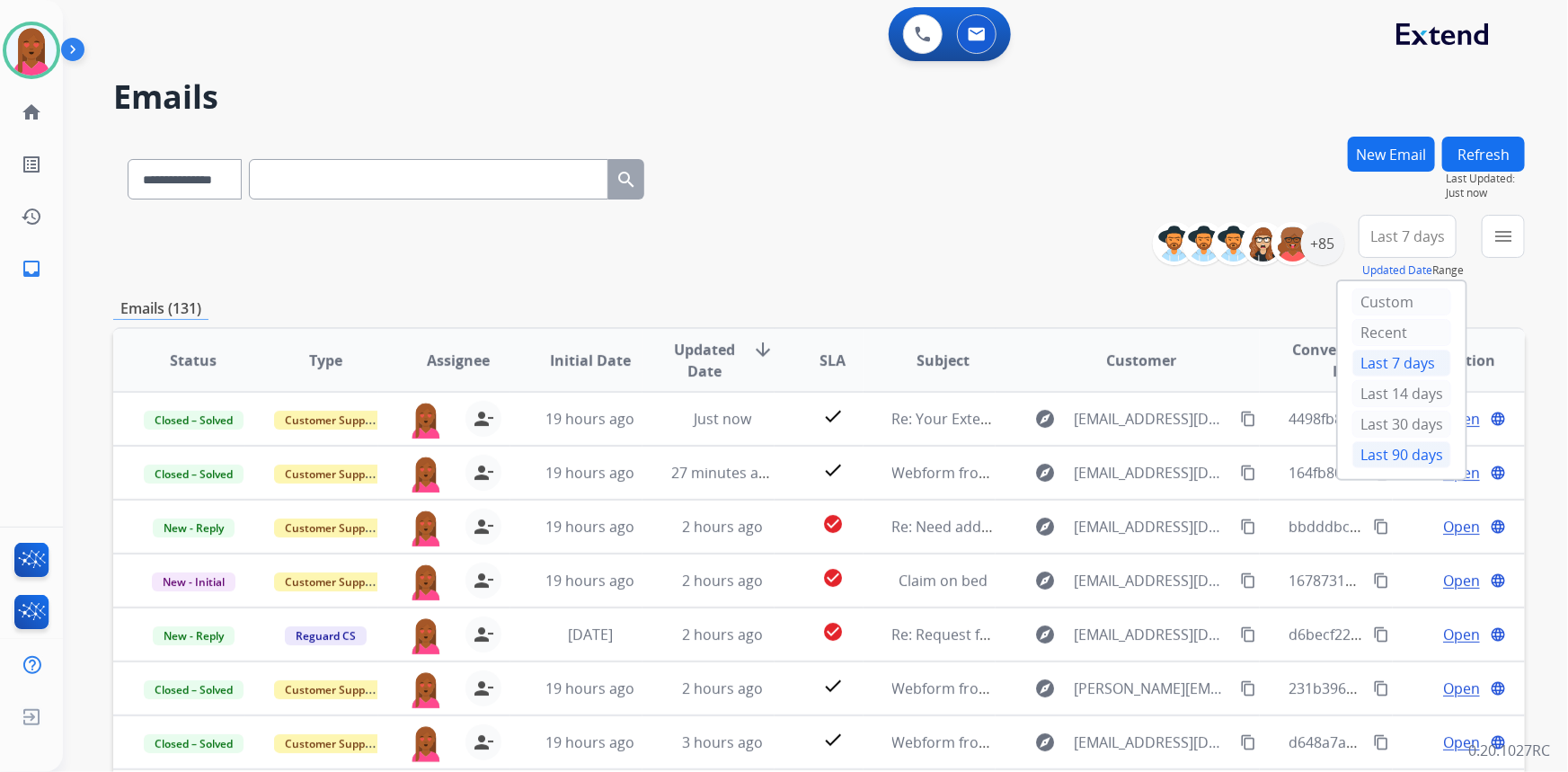
click at [1370, 454] on div "Last 90 days" at bounding box center [1402, 454] width 99 height 27
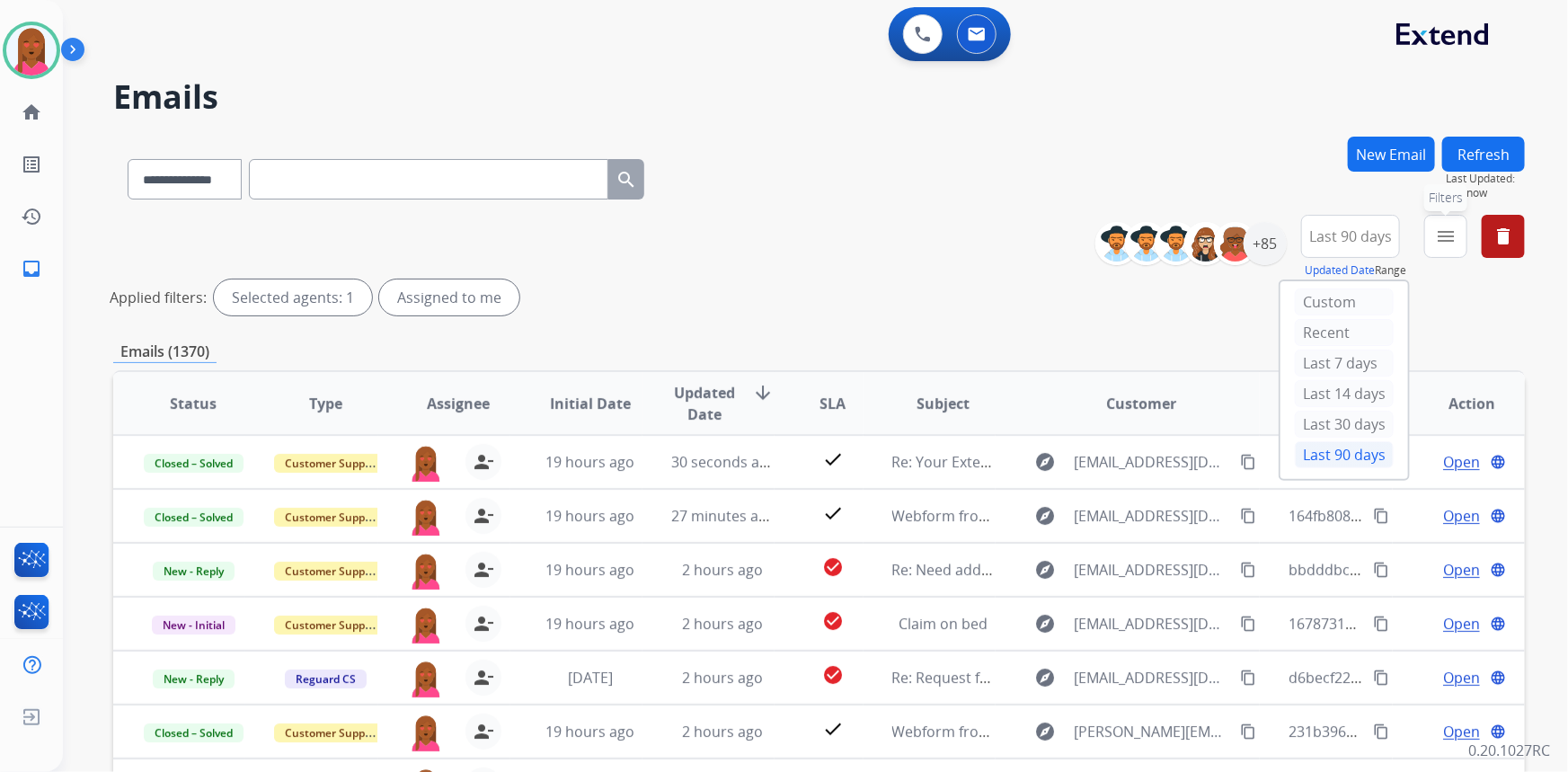
click at [1441, 226] on mat-icon "menu" at bounding box center [1445, 236] width 22 height 22
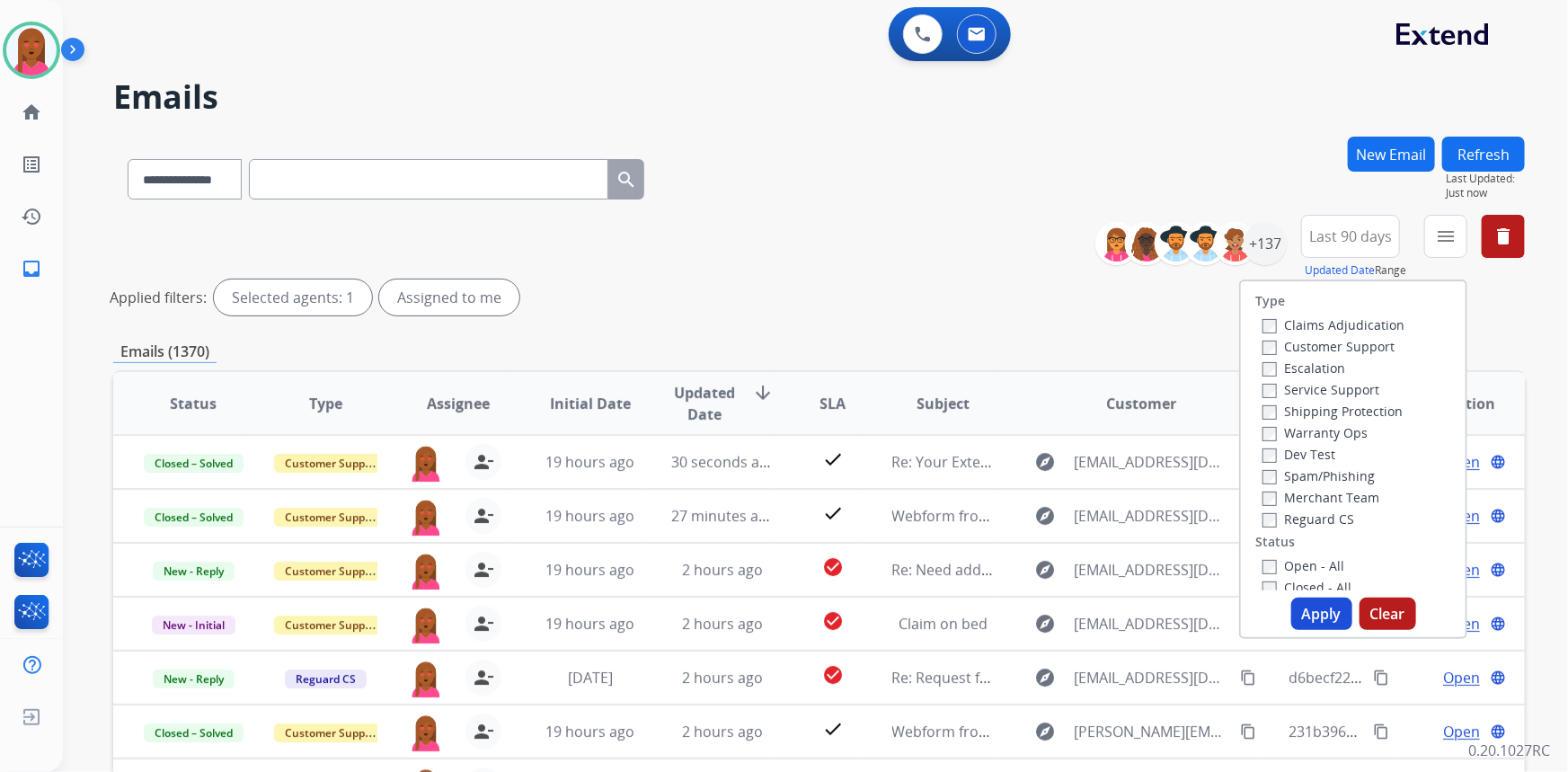
click at [1376, 348] on label "Customer Support" at bounding box center [1328, 346] width 132 height 17
click at [1339, 412] on label "Shipping Protection" at bounding box center [1333, 411] width 140 height 17
click at [1333, 517] on label "Reguard CS" at bounding box center [1309, 518] width 92 height 17
click at [1312, 560] on label "Open - All" at bounding box center [1303, 565] width 81 height 17
click at [1307, 604] on button "Apply" at bounding box center [1322, 613] width 61 height 33
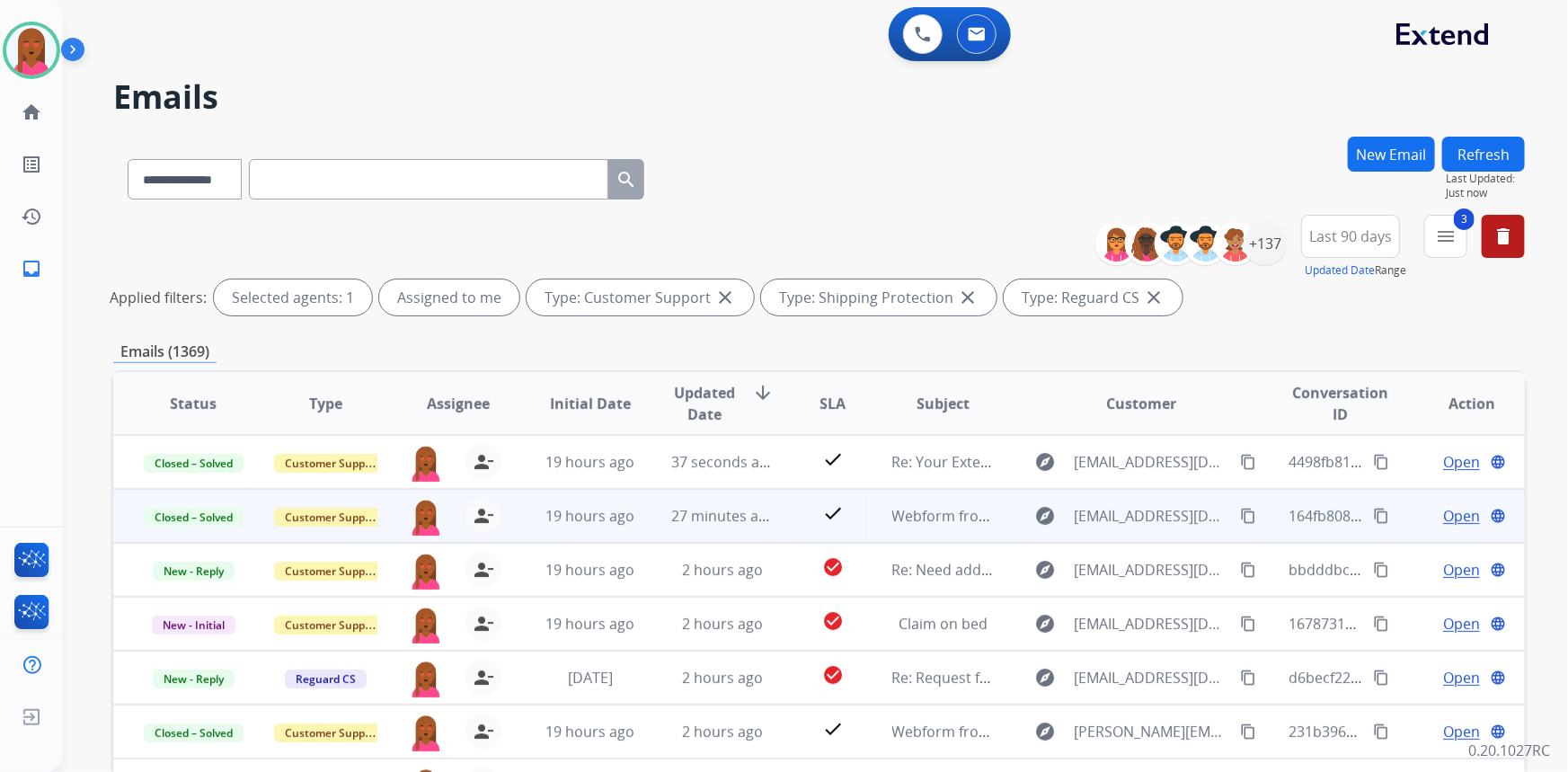
scroll to position [1, 0]
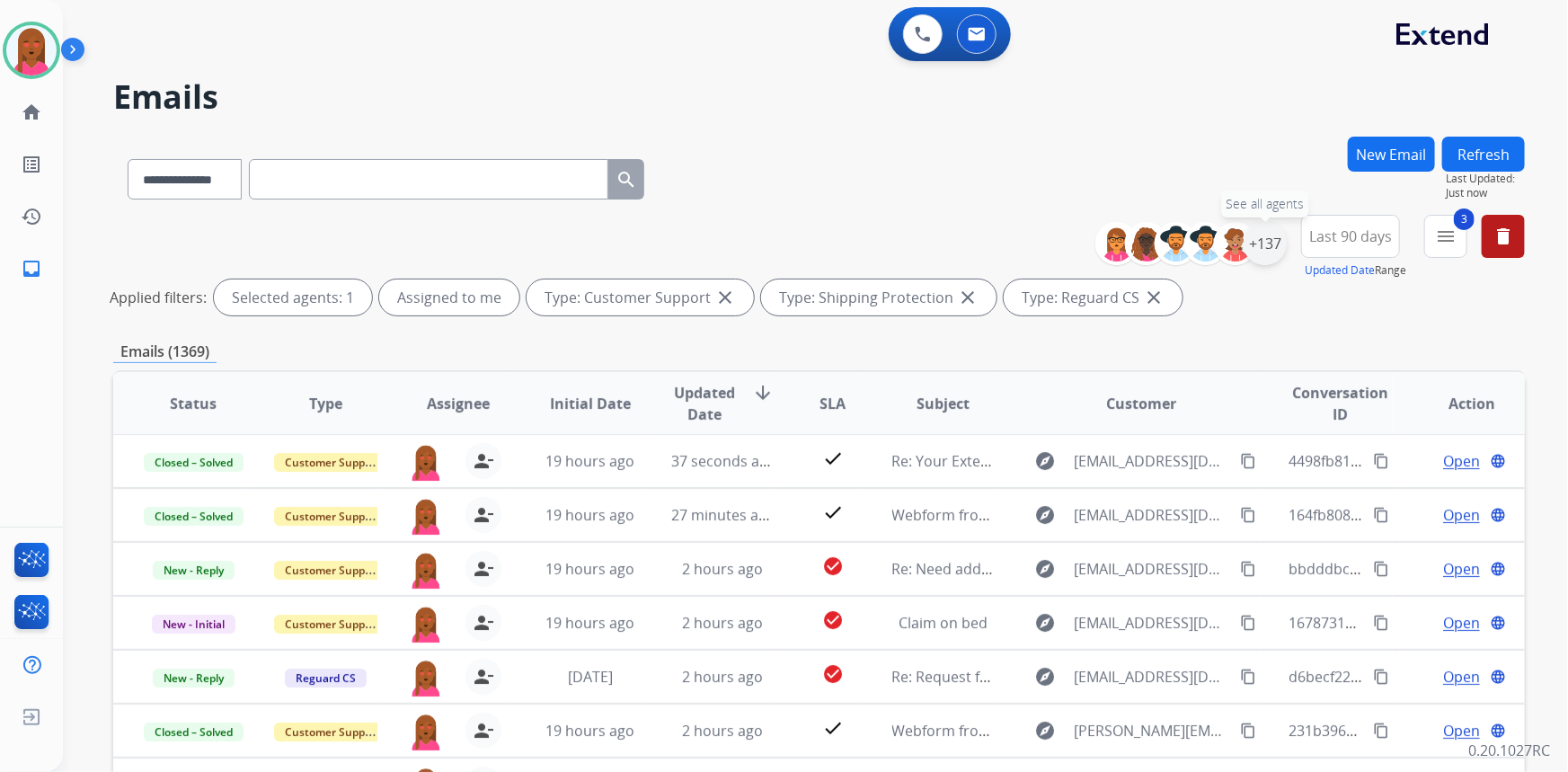
click at [1271, 240] on div "+137" at bounding box center [1266, 243] width 43 height 43
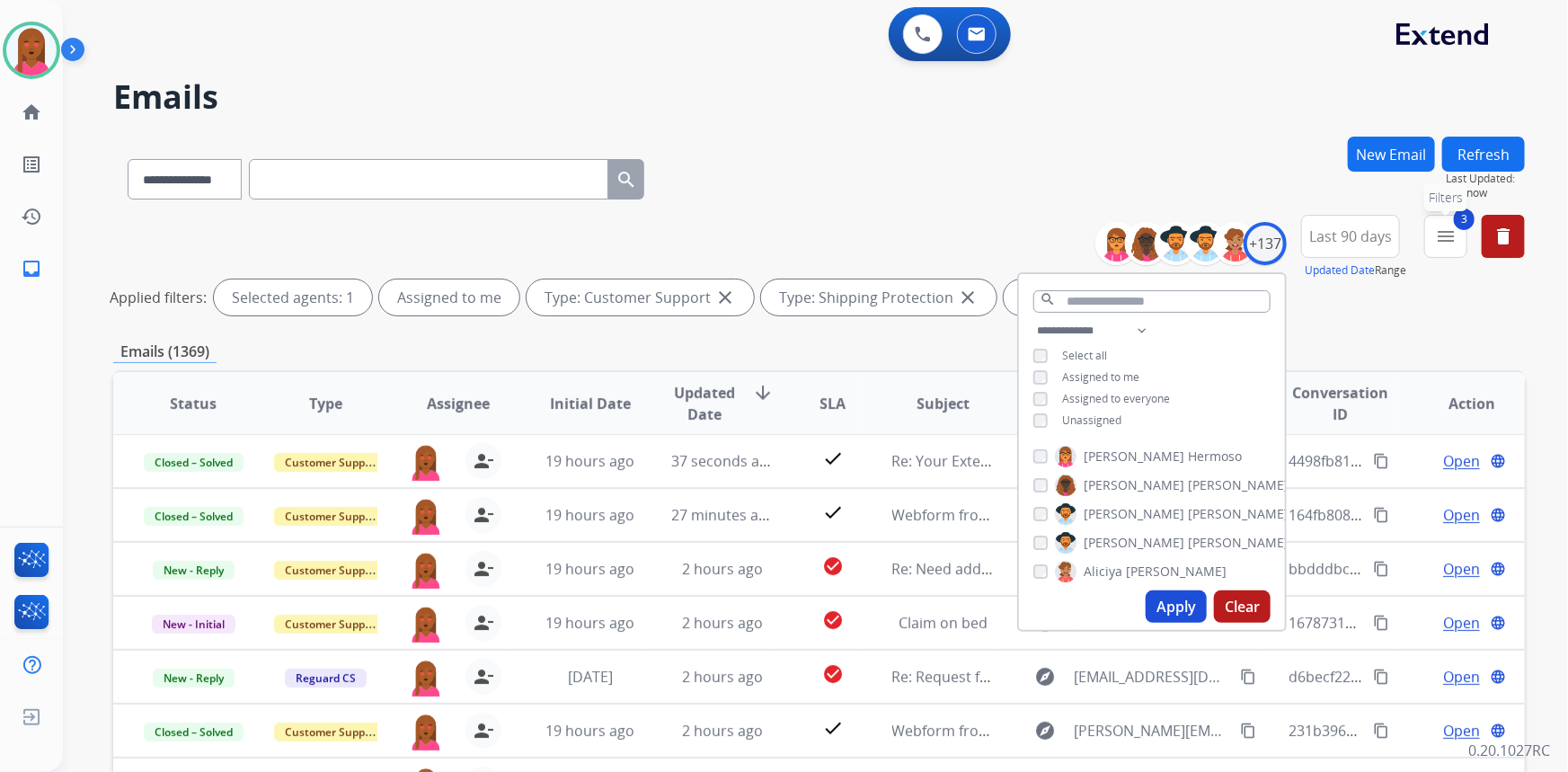
click at [1456, 245] on button "3 menu Filters" at bounding box center [1446, 236] width 43 height 43
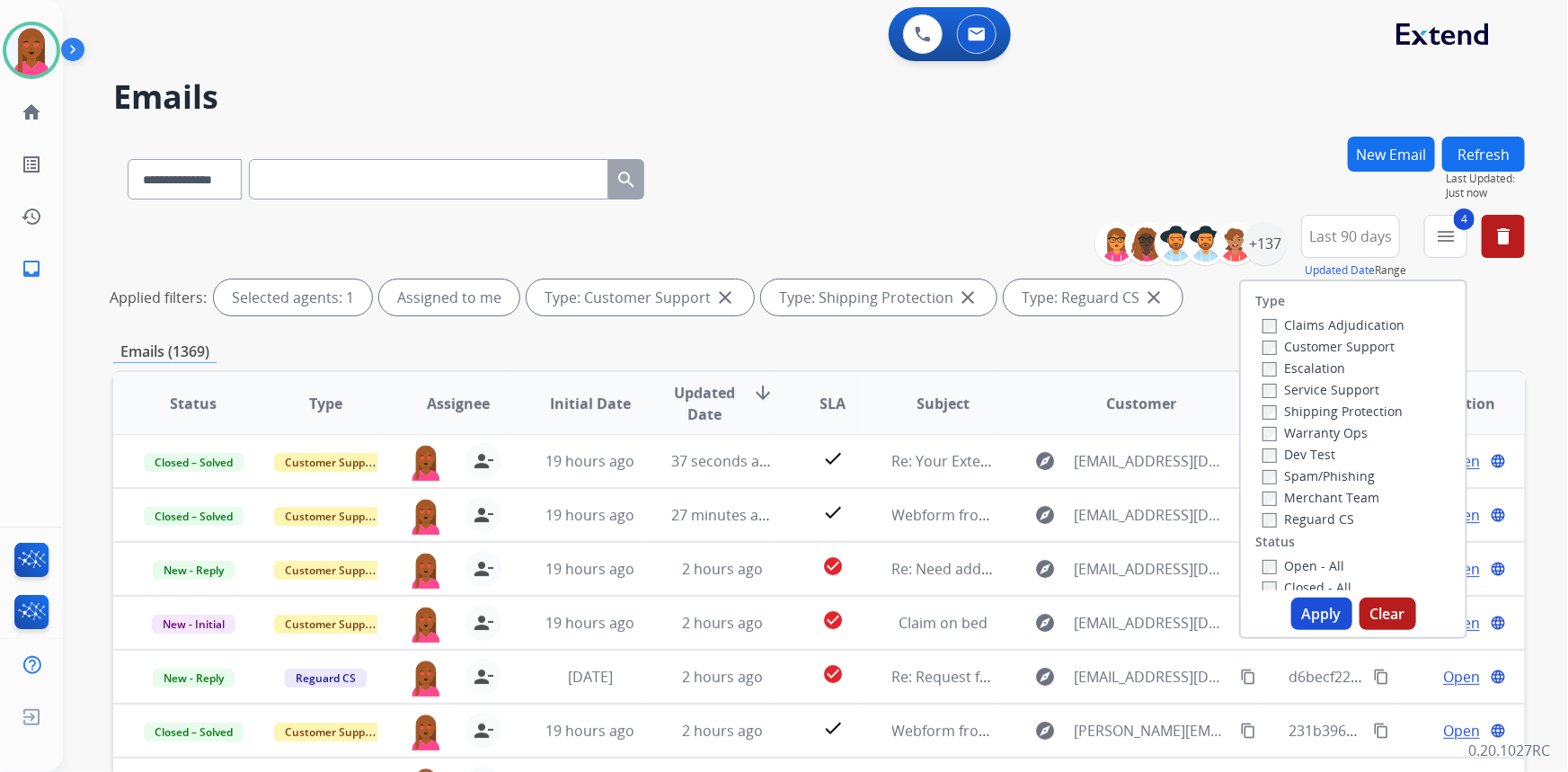
click at [1304, 605] on button "Apply" at bounding box center [1322, 613] width 61 height 33
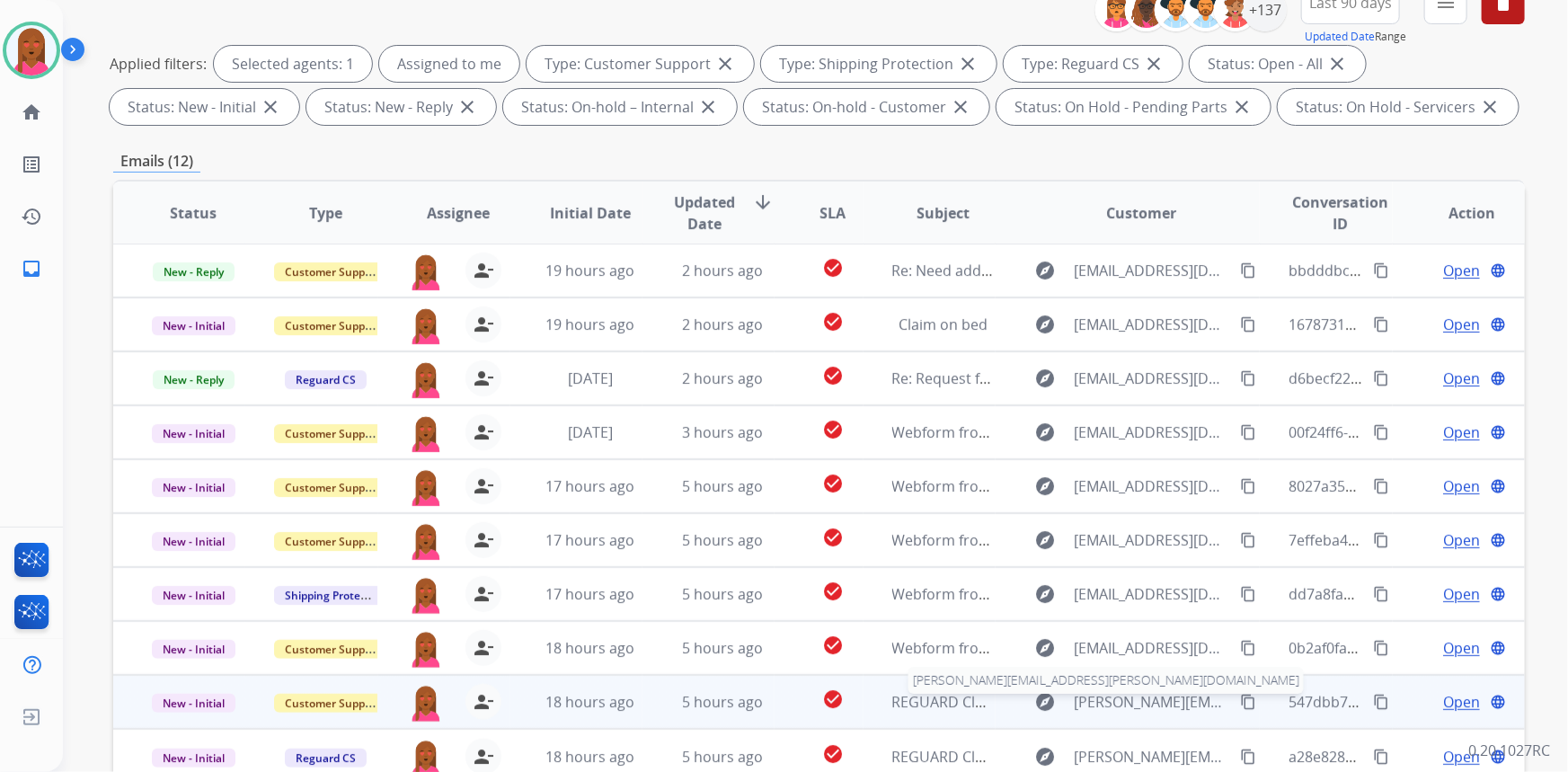
scroll to position [336, 0]
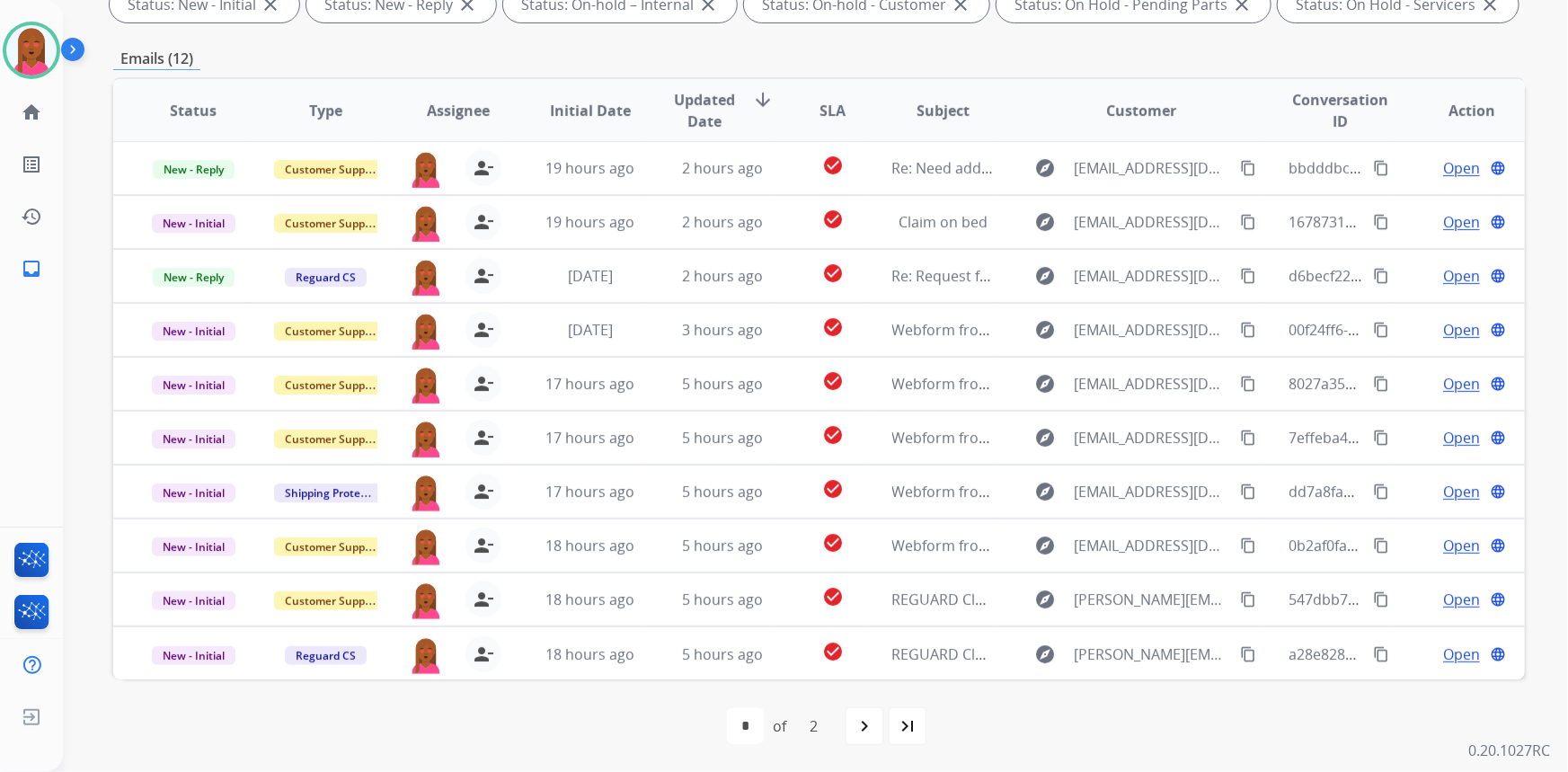
click at [916, 723] on mat-icon "last_page" at bounding box center [907, 725] width 22 height 22
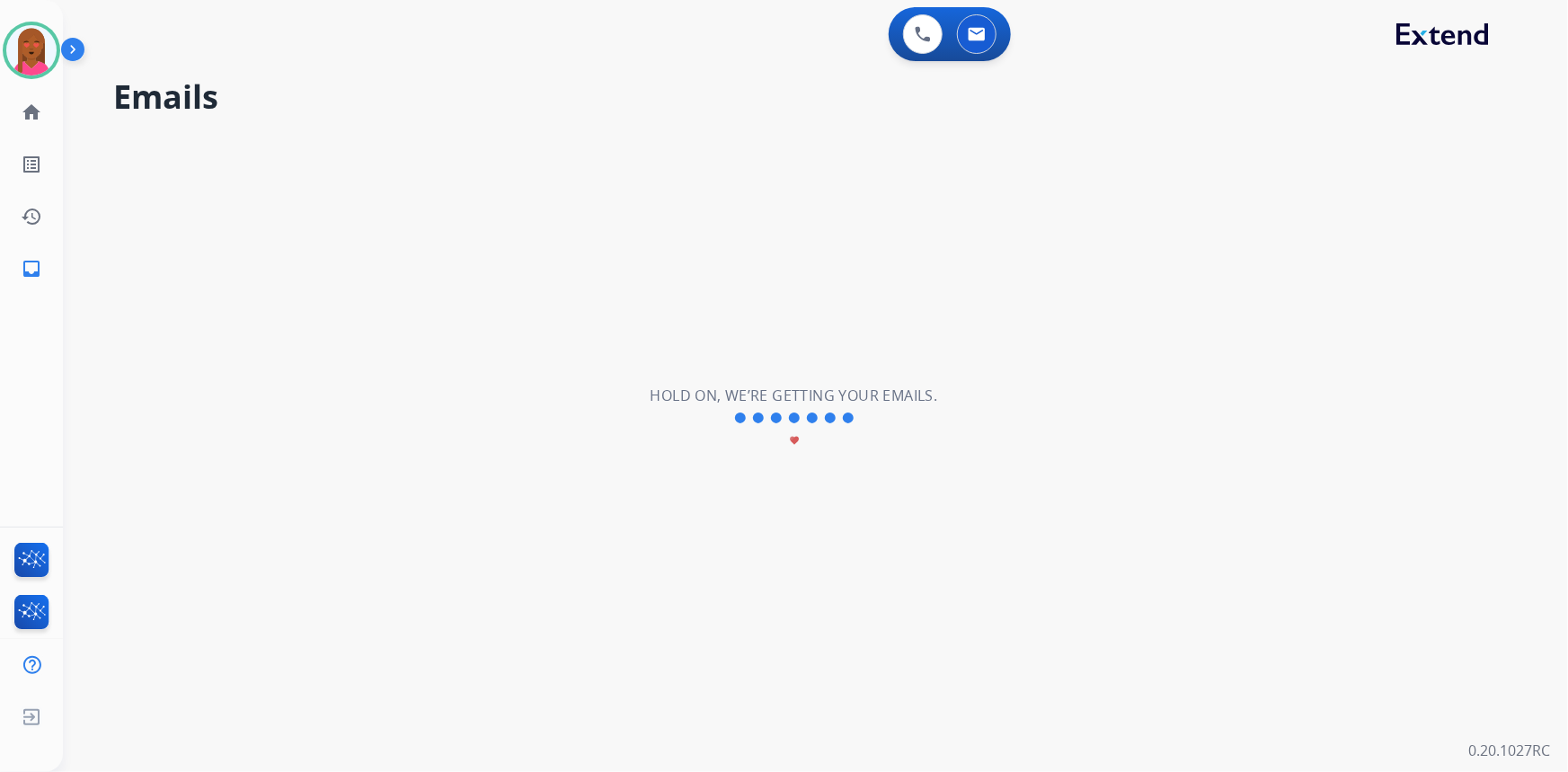
scroll to position [0, 0]
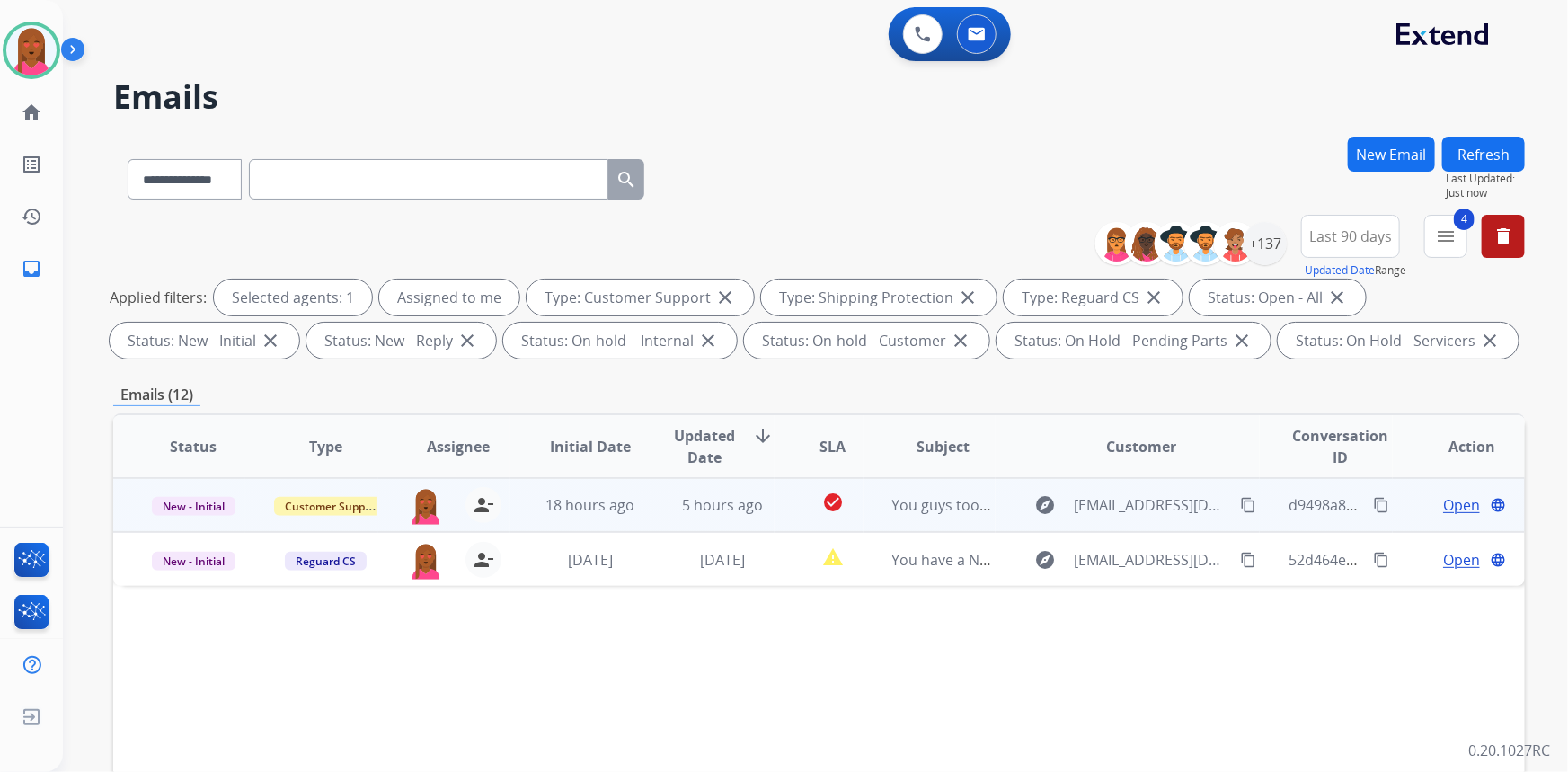
click at [1458, 504] on span "Open" at bounding box center [1461, 504] width 37 height 22
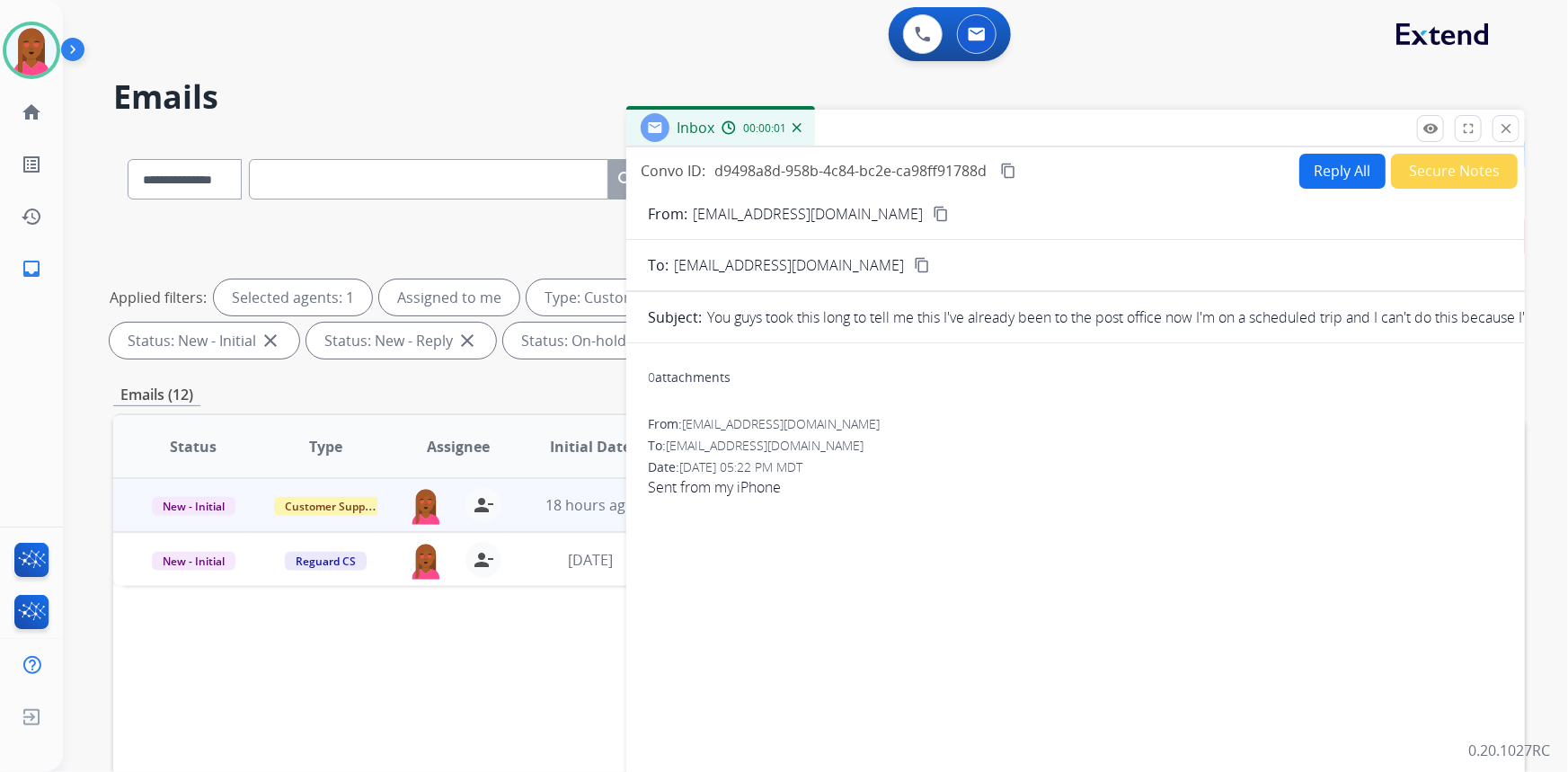
click at [933, 208] on mat-icon "content_copy" at bounding box center [941, 213] width 16 height 16
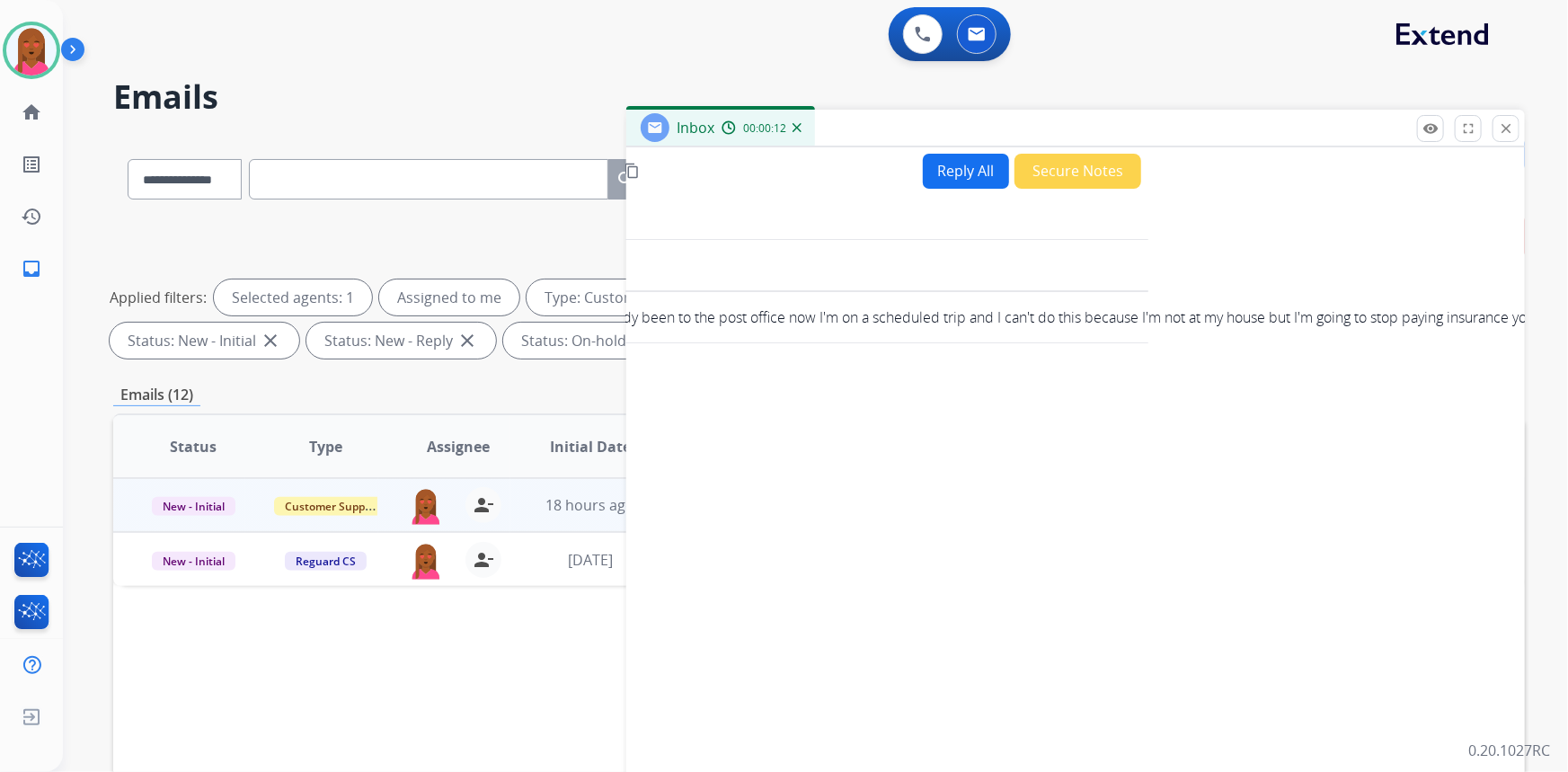
scroll to position [0, 634]
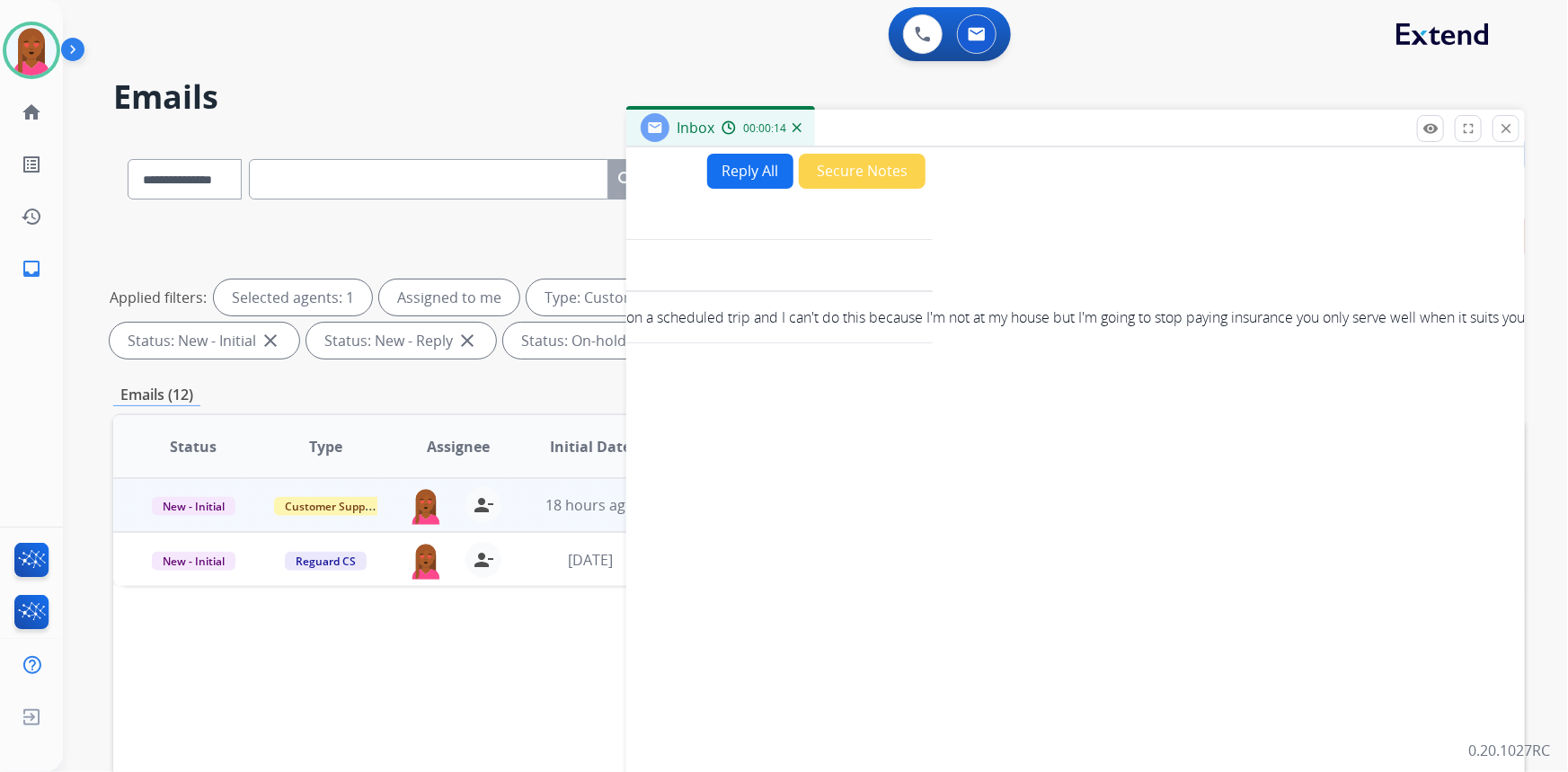
drag, startPoint x: 749, startPoint y: 312, endPoint x: 1489, endPoint y: 323, distance: 740.1
click at [1490, 323] on p "You guys took this long to tell me this I've already been to the post office no…" at bounding box center [820, 316] width 1410 height 22
click at [1496, 321] on p "You guys took this long to tell me this I've already been to the post office no…" at bounding box center [820, 316] width 1410 height 22
click at [830, 317] on p "You guys took this long to tell me this I've already been to the post office no…" at bounding box center [820, 316] width 1410 height 22
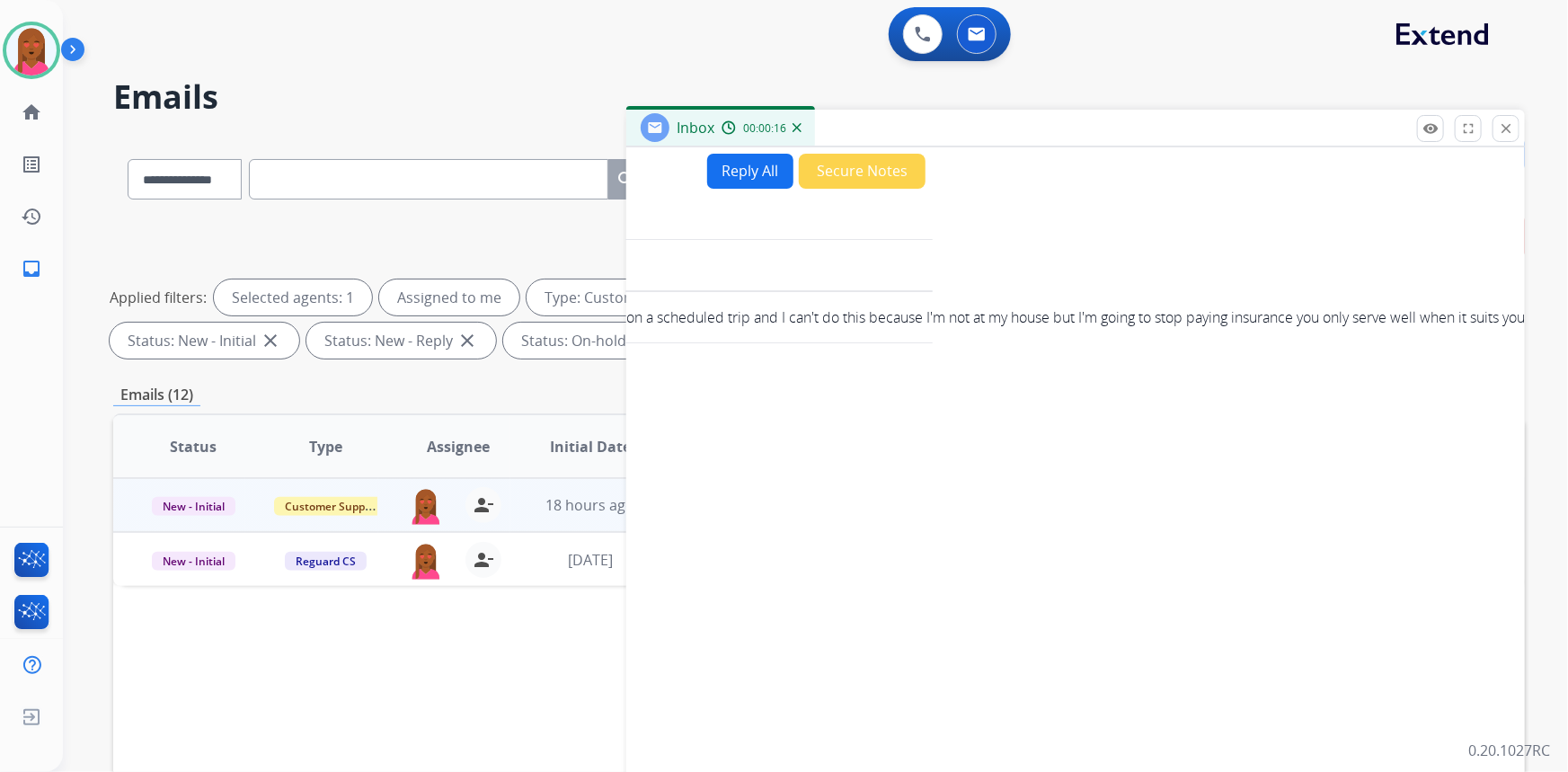
click at [830, 317] on p "You guys took this long to tell me this I've already been to the post office no…" at bounding box center [820, 316] width 1410 height 22
copy div "Subject:"
drag, startPoint x: 1280, startPoint y: 548, endPoint x: 1283, endPoint y: 539, distance: 9.5
click at [1278, 548] on div "Convo ID: d9498a8d-958b-4c84-bc2e-ca98ff91788d content_copy Reply All Secure No…" at bounding box center [1076, 517] width 899 height 740
click at [997, 318] on p "You guys took this long to tell me this I've already been to the post office no…" at bounding box center [820, 316] width 1410 height 22
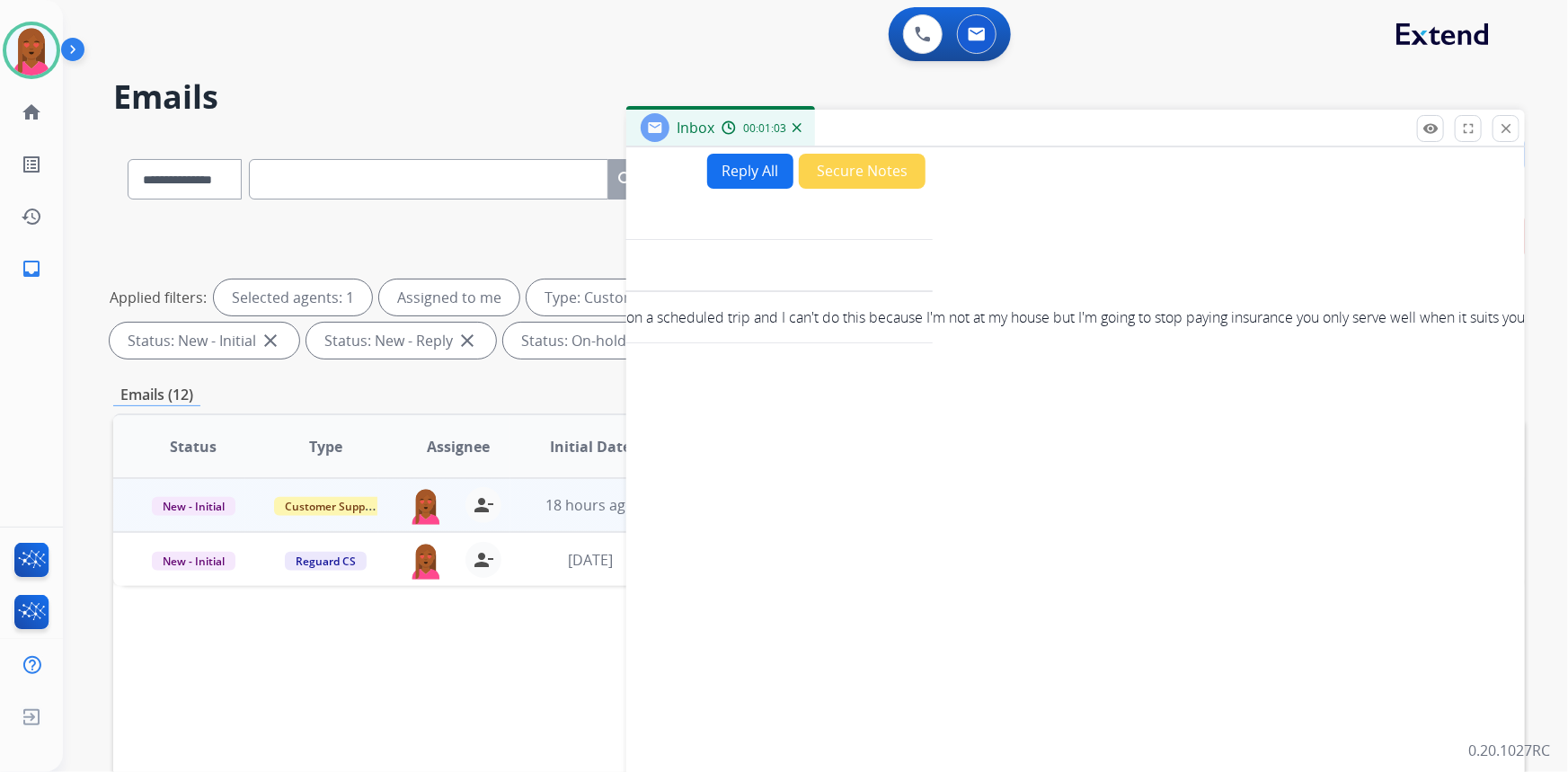
click at [997, 318] on p "You guys took this long to tell me this I've already been to the post office no…" at bounding box center [820, 316] width 1410 height 22
click at [995, 320] on p "You guys took this long to tell me this I've already been to the post office no…" at bounding box center [820, 316] width 1410 height 22
copy div "Subject:"
drag, startPoint x: 1239, startPoint y: 485, endPoint x: 1001, endPoint y: 157, distance: 405.3
click at [1008, 128] on div "Inbox 00:02:20 Convo ID: d9498a8d-958b-4c84-bc2e-ca98ff91788d content_copy Repl…" at bounding box center [1076, 498] width 899 height 778
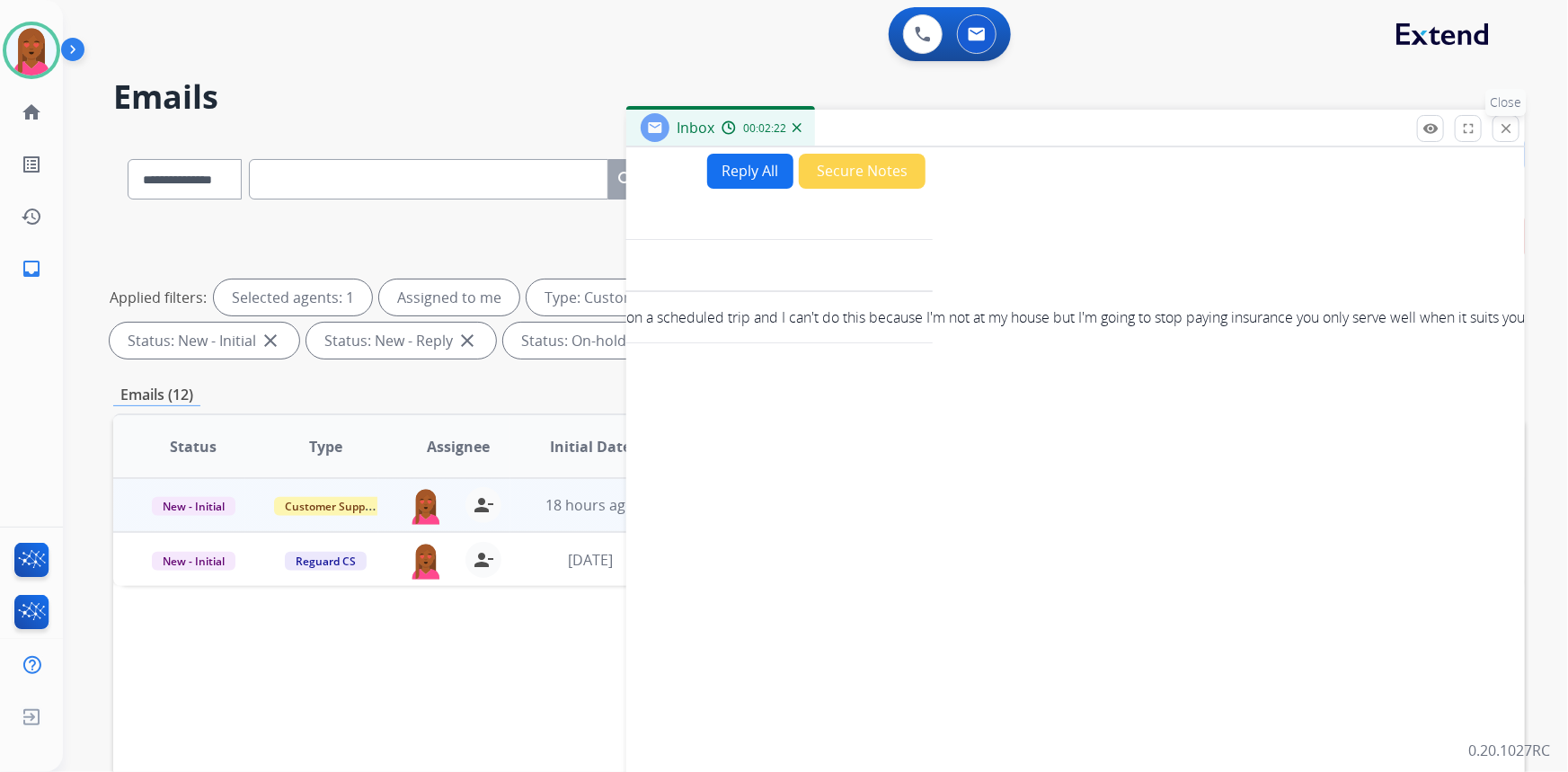
click at [1502, 133] on mat-icon "close" at bounding box center [1505, 128] width 16 height 16
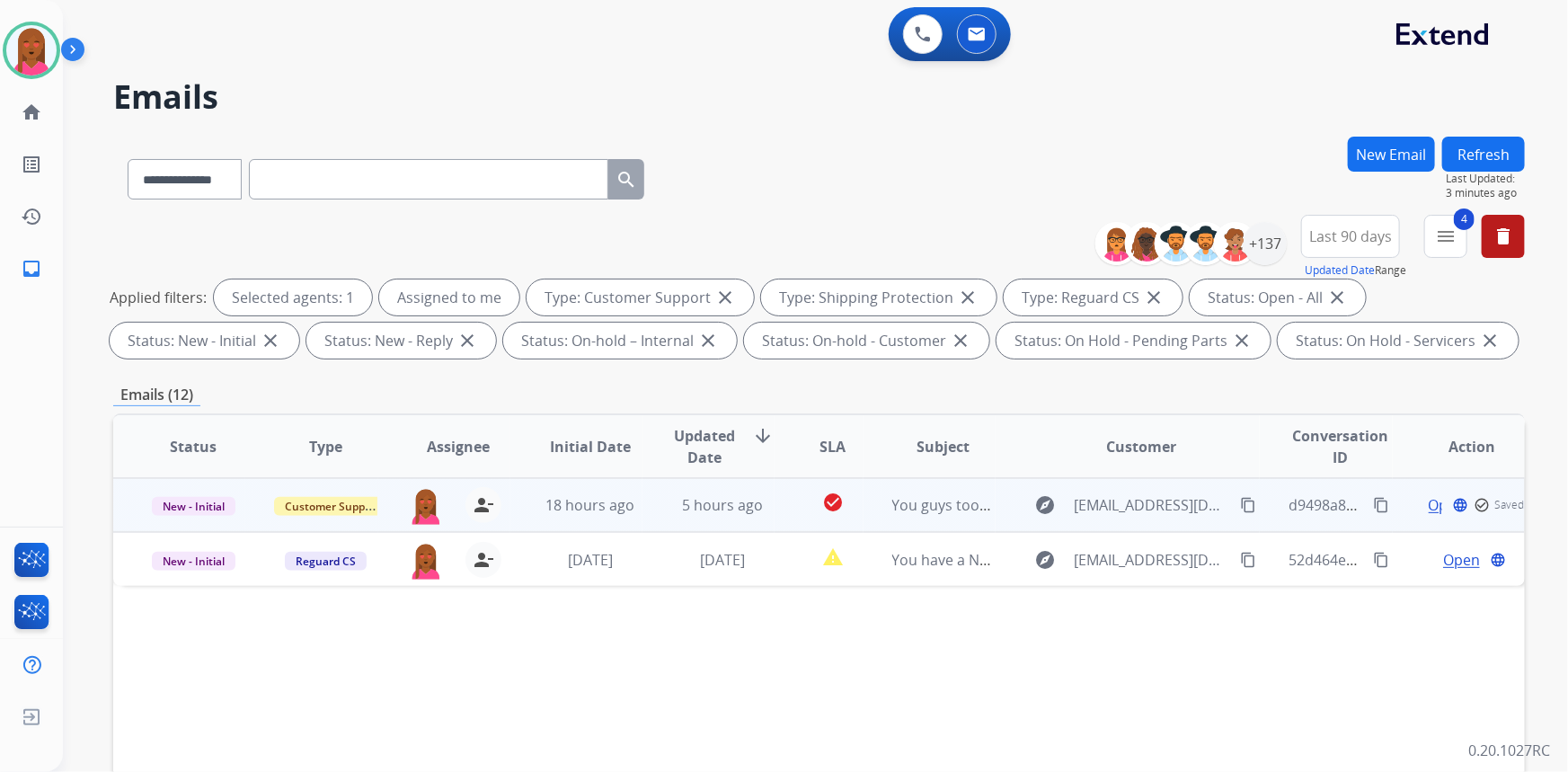
click at [1373, 504] on mat-icon "content_copy" at bounding box center [1381, 504] width 16 height 16
click at [1448, 501] on span "Open" at bounding box center [1461, 504] width 37 height 22
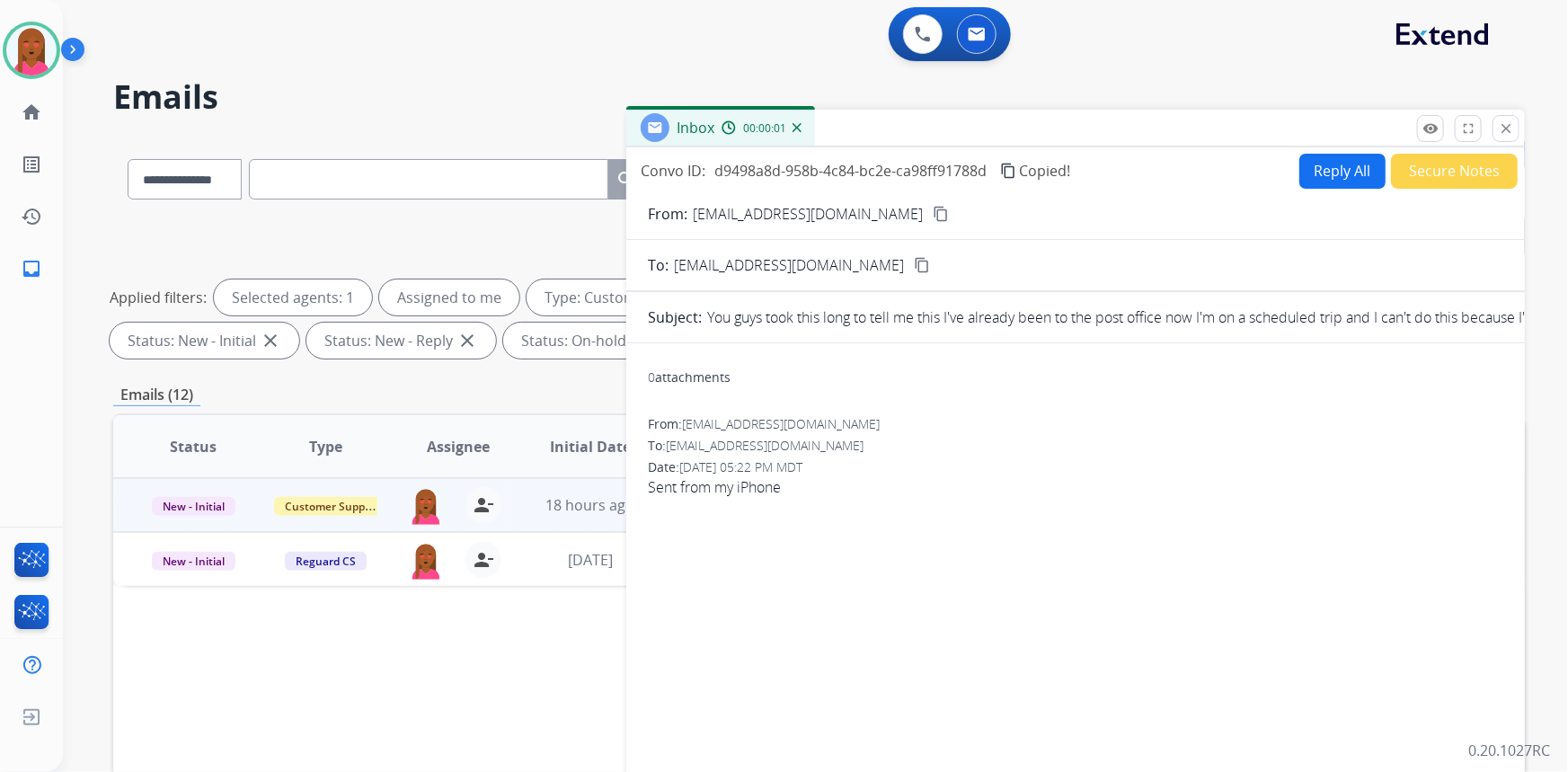
click at [1344, 161] on button "Reply All" at bounding box center [1342, 170] width 86 height 35
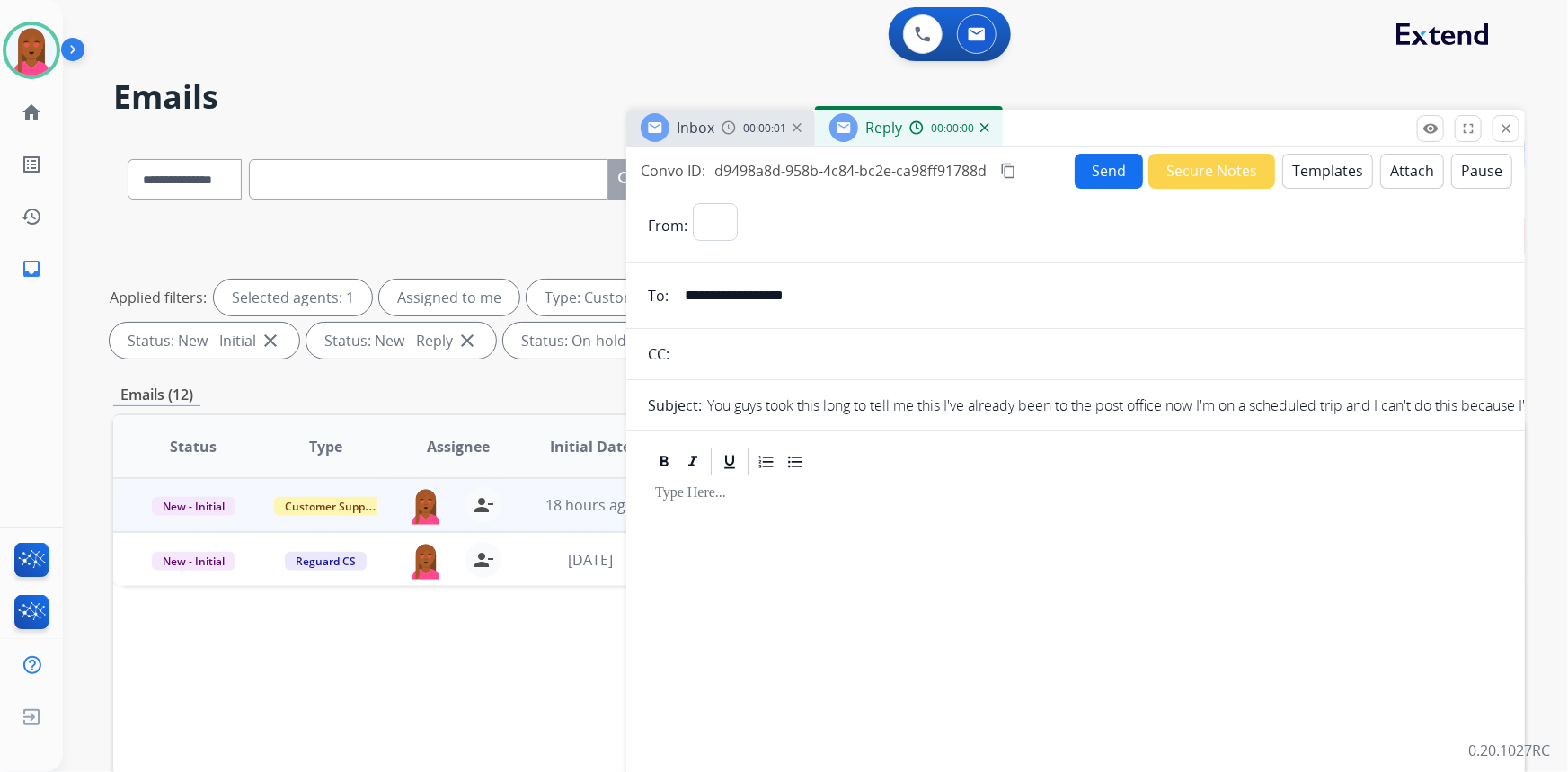
select select "**********"
click at [1316, 170] on button "Templates" at bounding box center [1327, 170] width 91 height 35
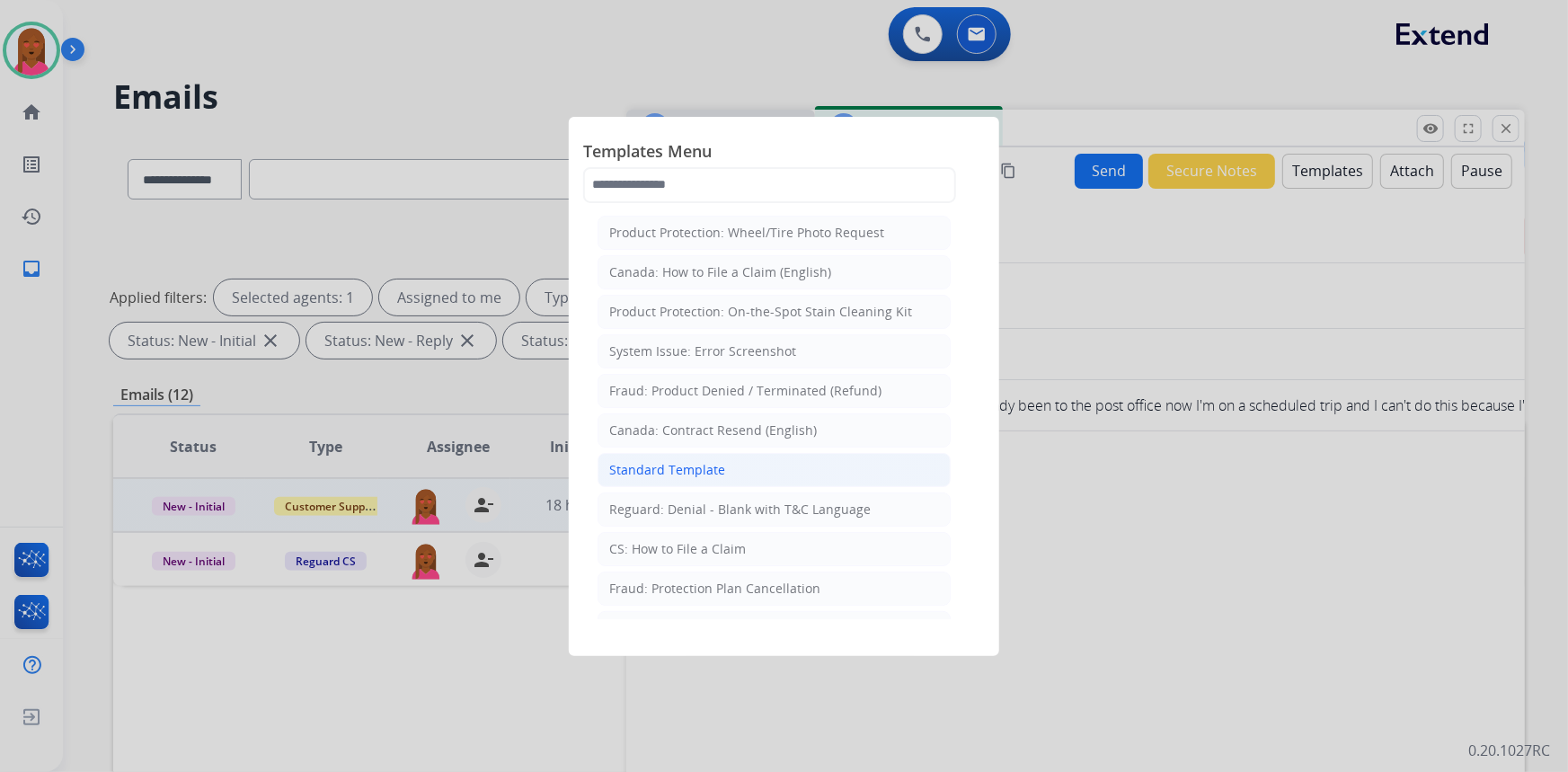
click at [716, 473] on div "Standard Template" at bounding box center [667, 470] width 116 height 18
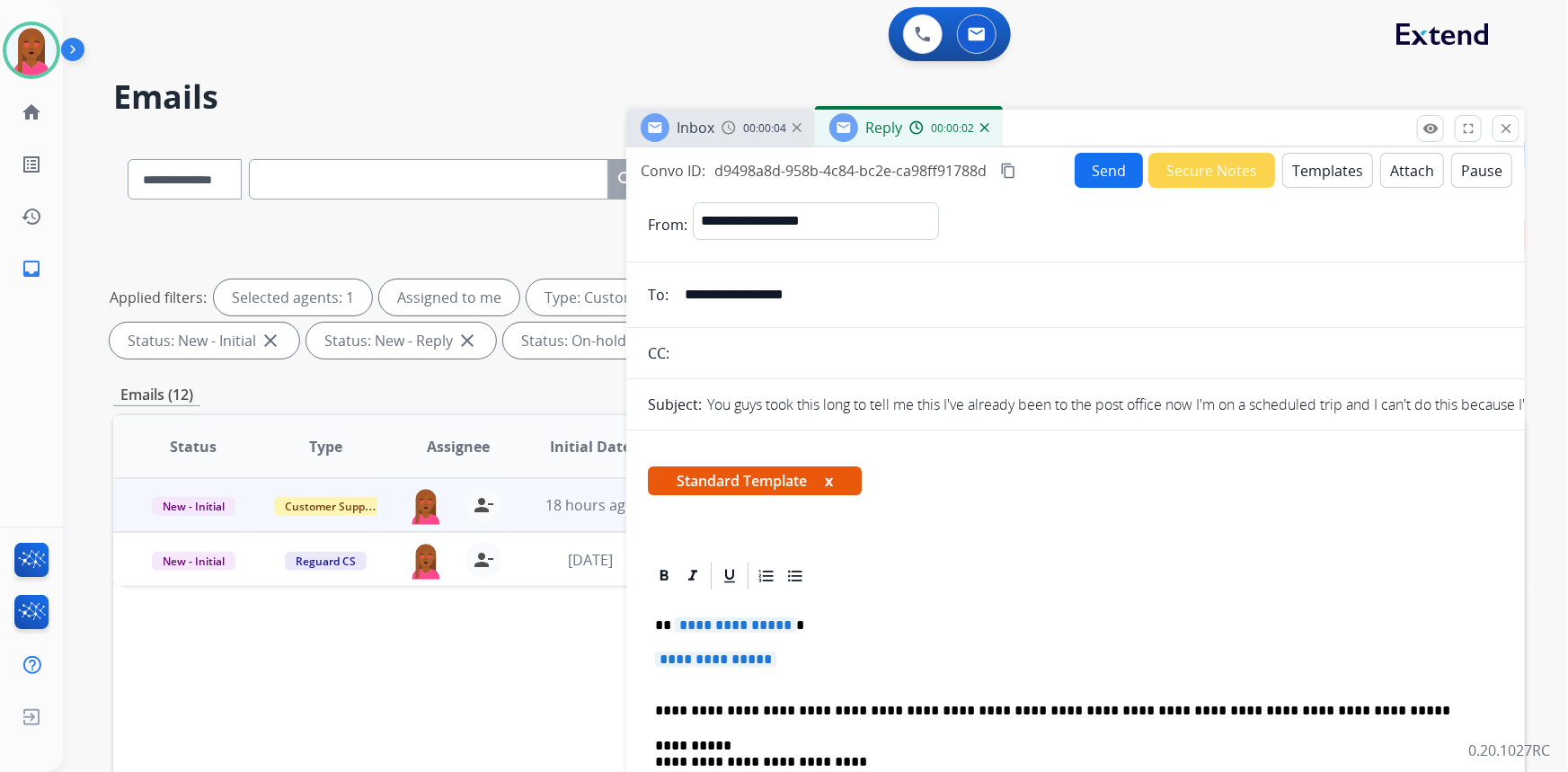
click at [801, 627] on p "**********" at bounding box center [1069, 625] width 828 height 16
drag, startPoint x: 799, startPoint y: 627, endPoint x: 664, endPoint y: 625, distance: 135.0
click at [664, 625] on p "**********" at bounding box center [1069, 625] width 828 height 16
drag, startPoint x: 663, startPoint y: 670, endPoint x: 657, endPoint y: 650, distance: 20.9
click at [657, 651] on p "**********" at bounding box center [1076, 668] width 842 height 34
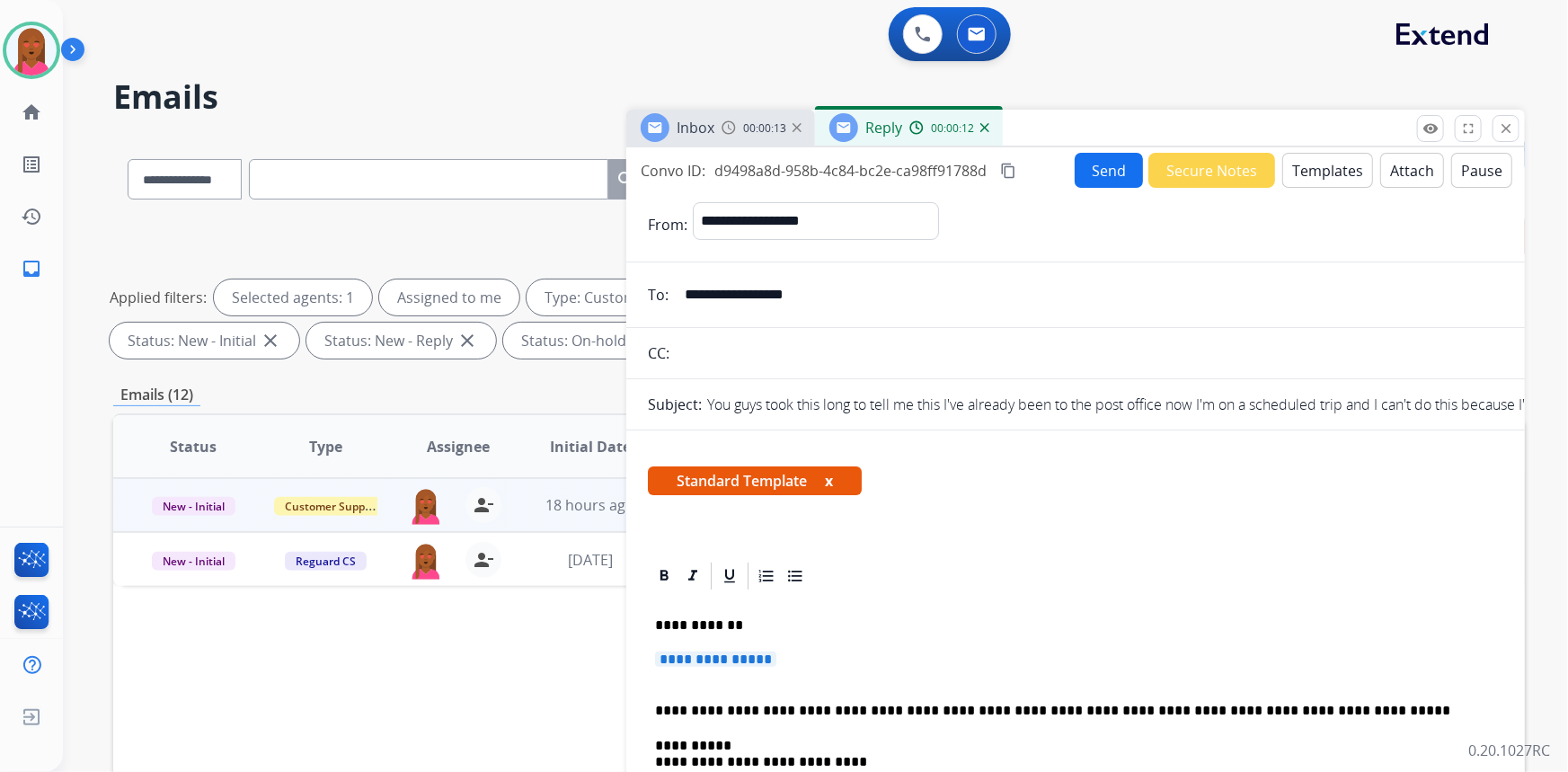
drag, startPoint x: 836, startPoint y: 669, endPoint x: 826, endPoint y: 670, distance: 10.0
click at [828, 670] on p "**********" at bounding box center [1076, 668] width 842 height 34
click at [813, 663] on p "**********" at bounding box center [1076, 668] width 842 height 34
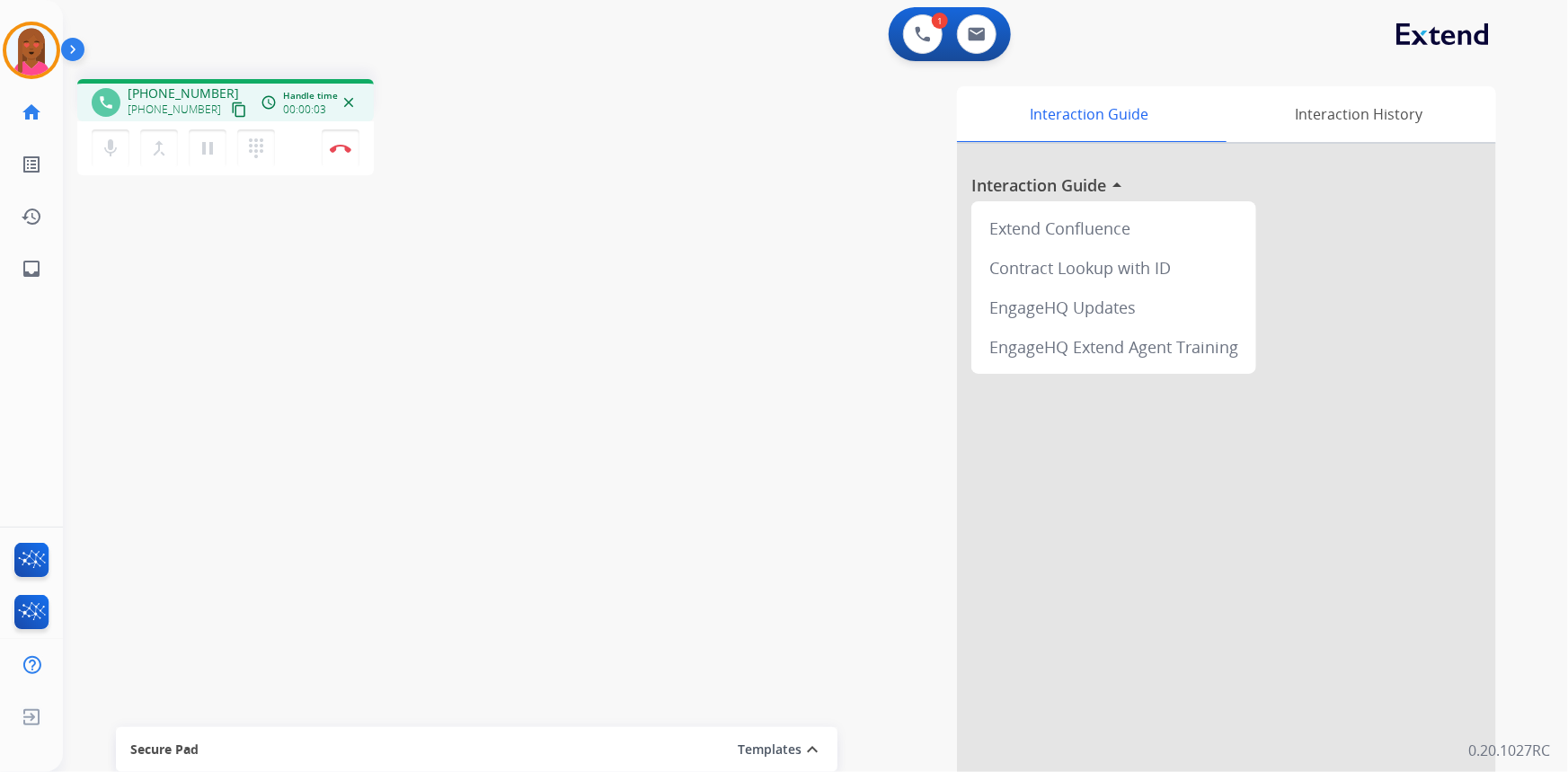
click at [231, 113] on mat-icon "content_copy" at bounding box center [239, 109] width 16 height 16
click at [929, 494] on div "Interaction Guide Interaction History Interaction Guide arrow_drop_up Extend Co…" at bounding box center [1036, 450] width 919 height 728
click at [342, 147] on img at bounding box center [340, 149] width 22 height 9
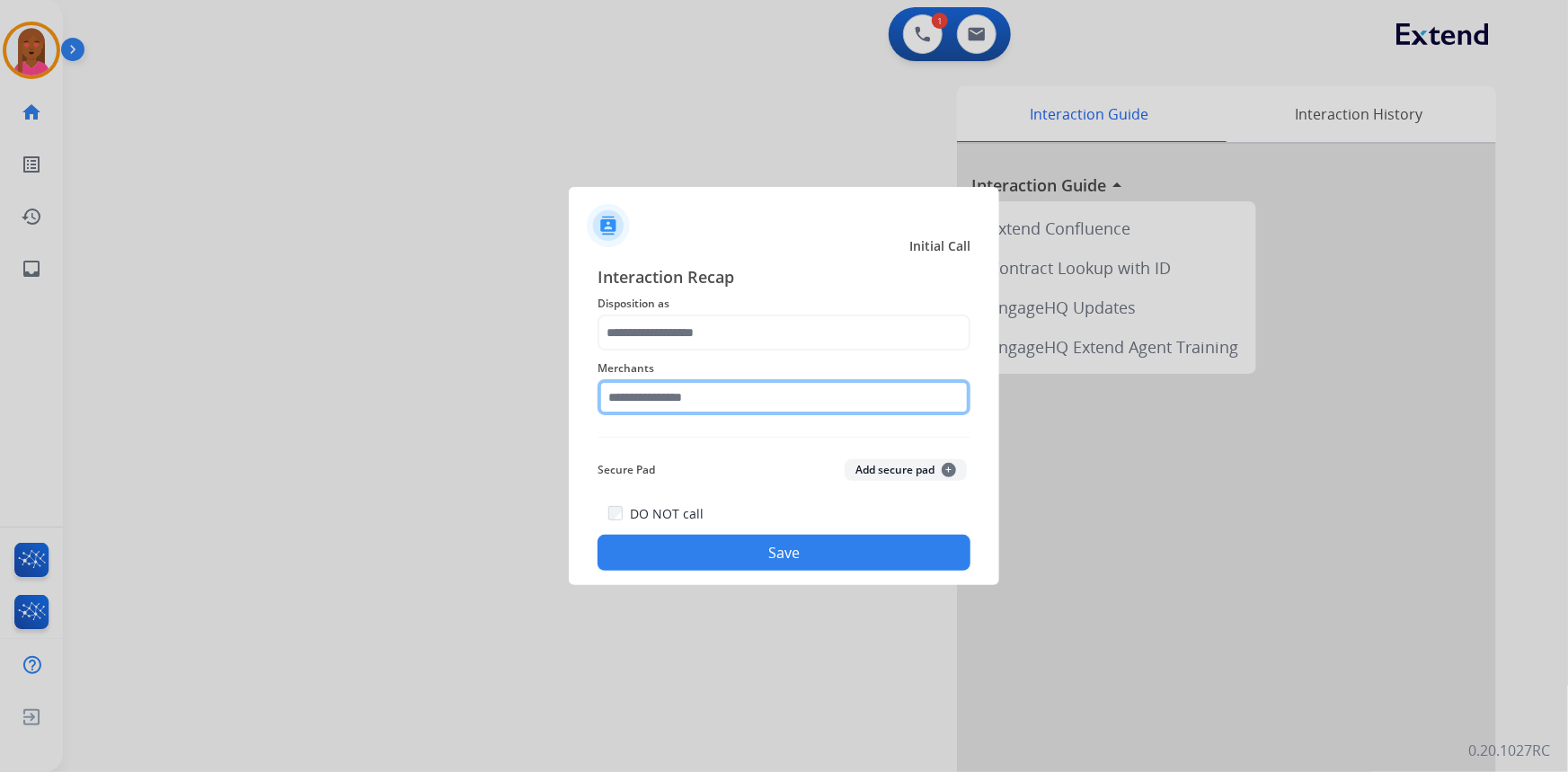
click at [786, 406] on input "text" at bounding box center [784, 397] width 373 height 36
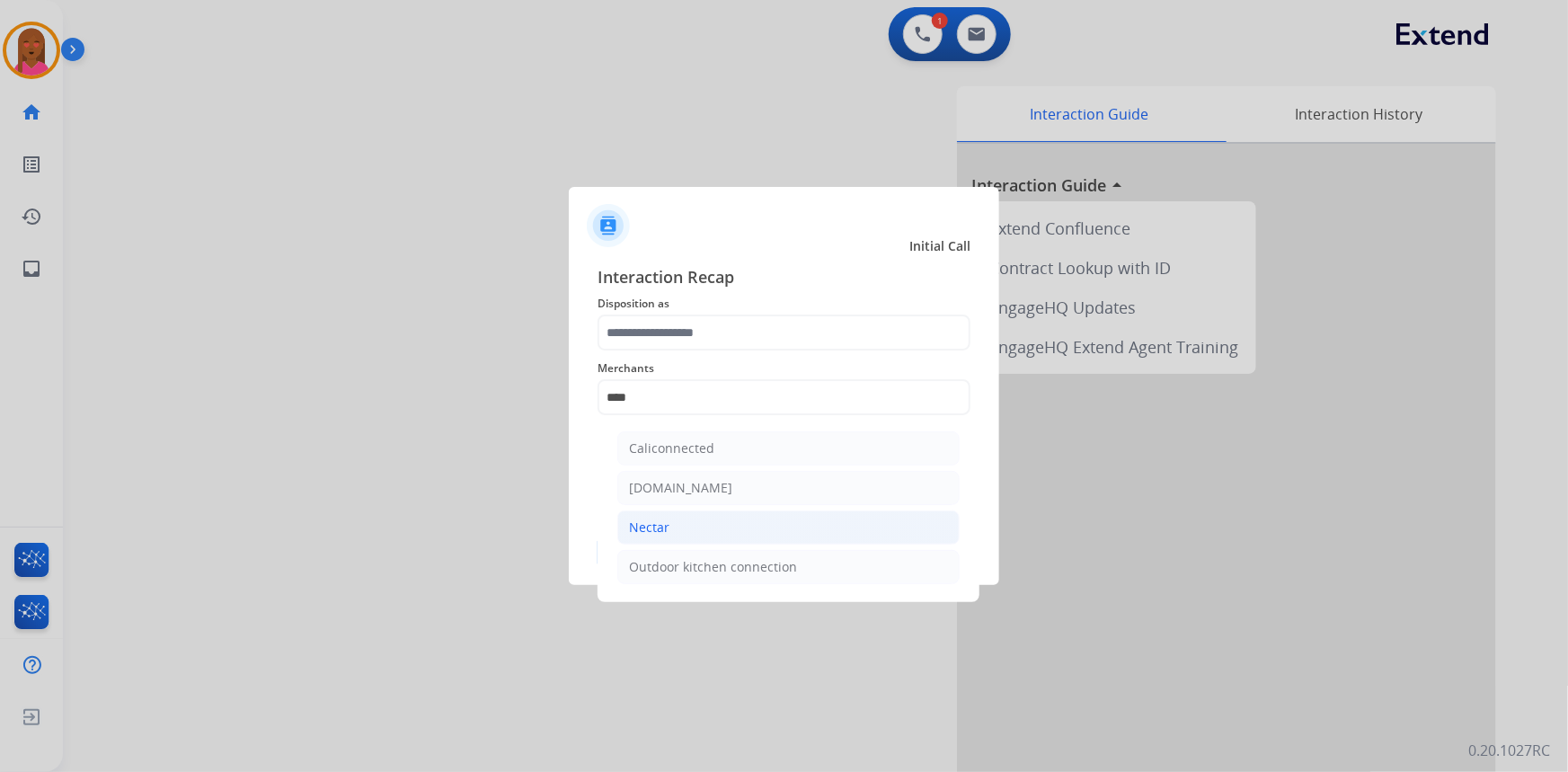
click at [694, 530] on li "Nectar" at bounding box center [789, 527] width 343 height 34
type input "******"
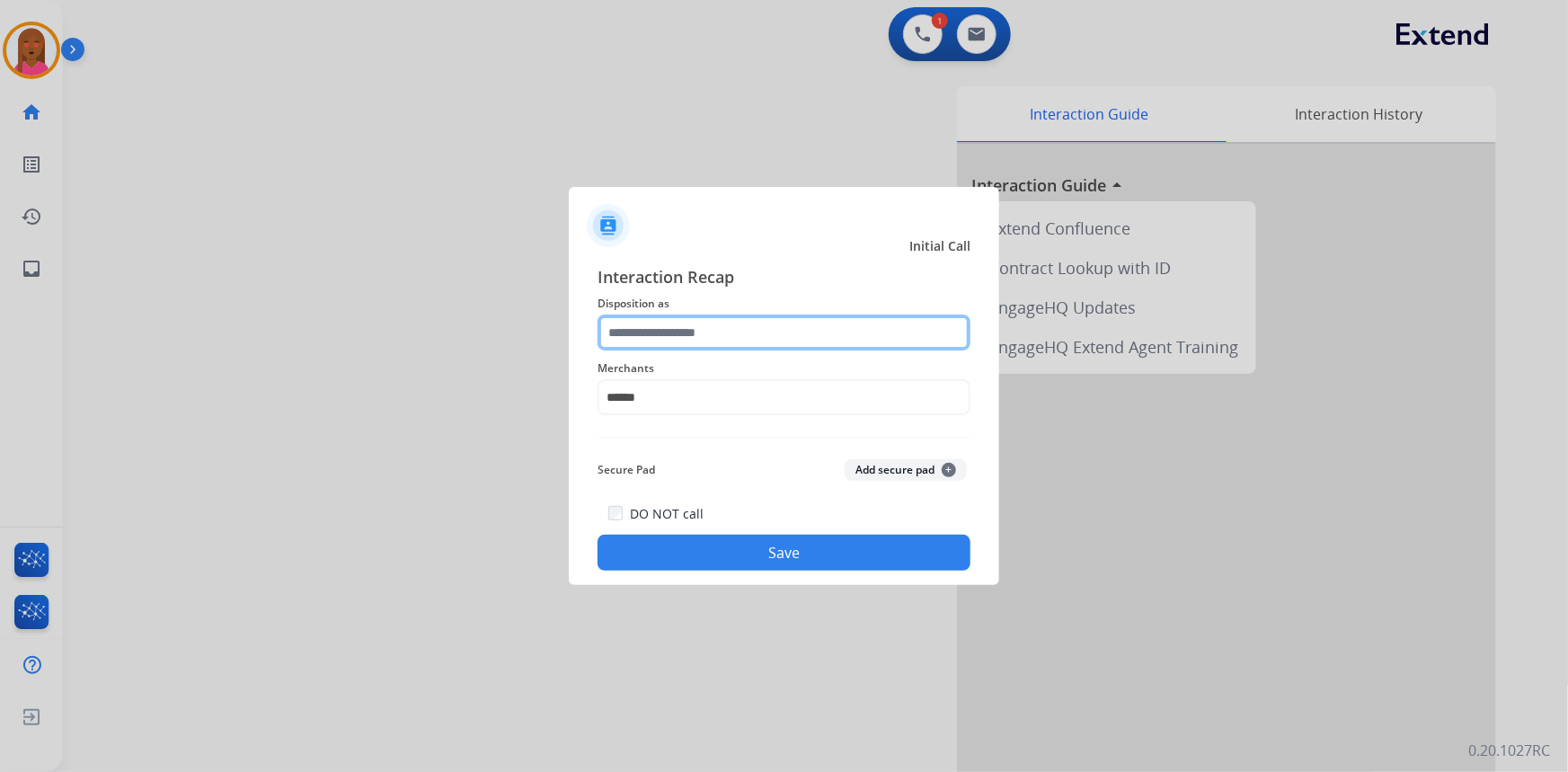
click at [740, 332] on input "text" at bounding box center [784, 332] width 373 height 36
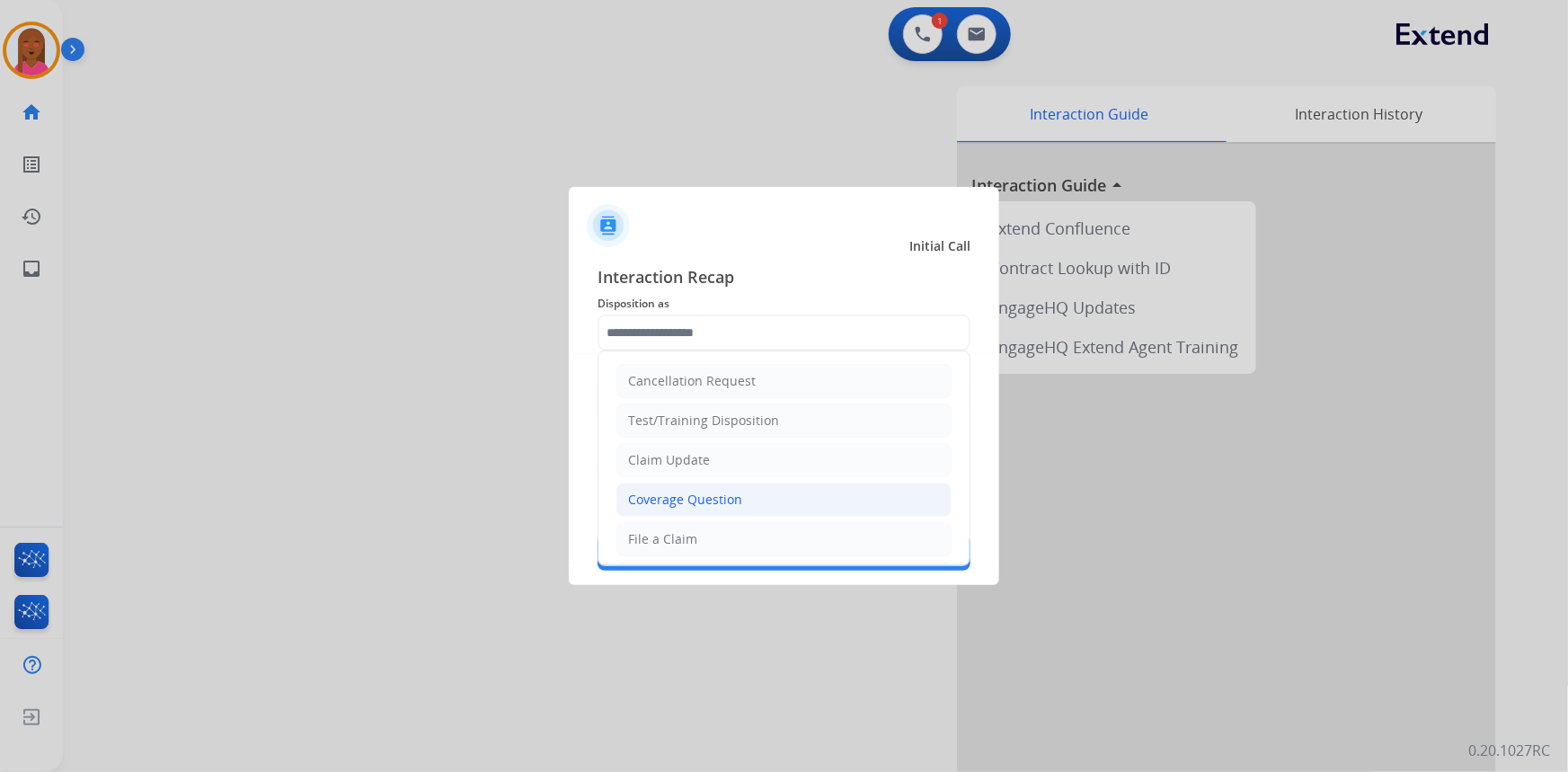
click at [735, 490] on div "Coverage Question" at bounding box center [685, 499] width 114 height 18
type input "**********"
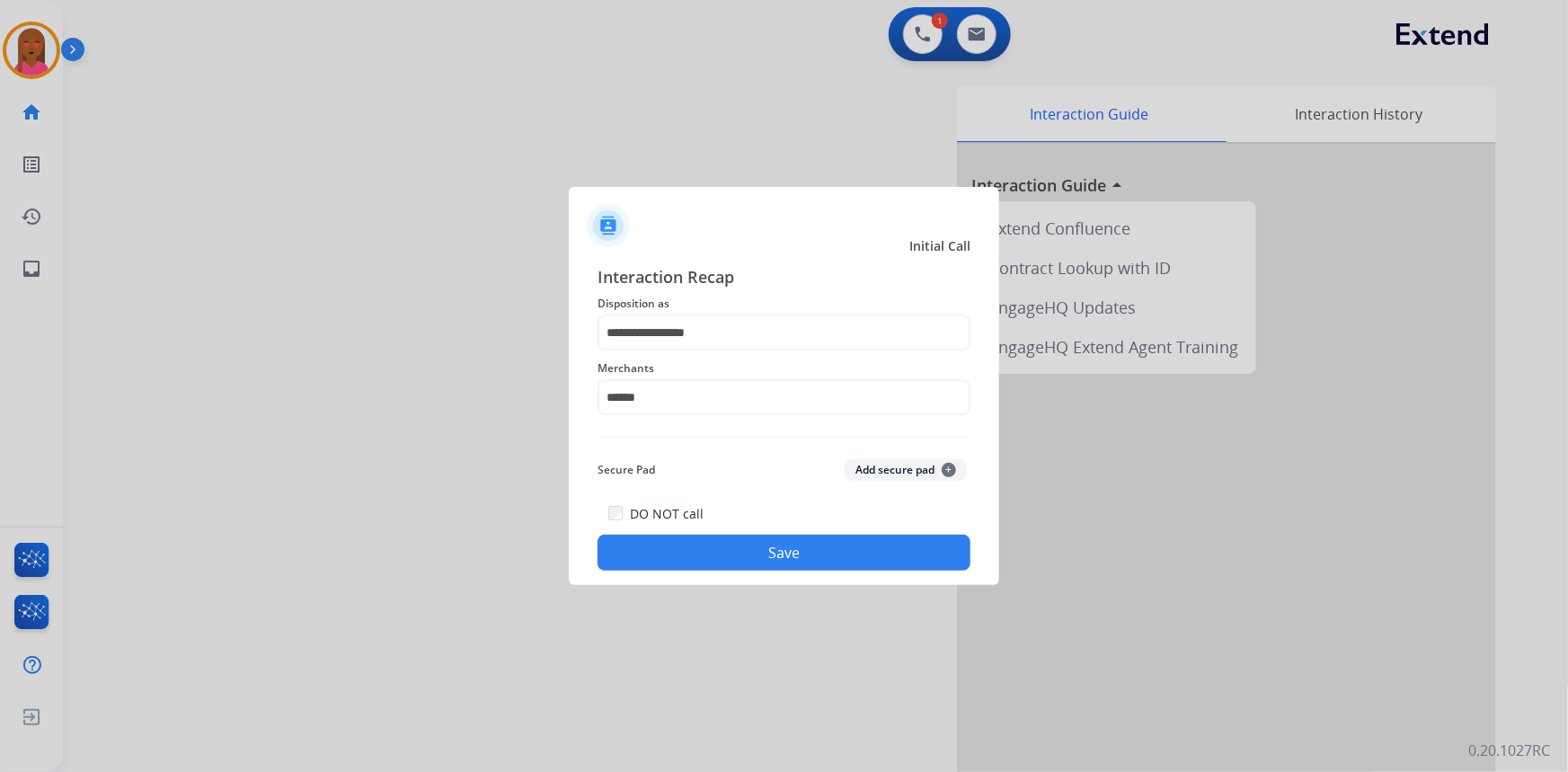
click at [750, 539] on button "Save" at bounding box center [784, 552] width 373 height 36
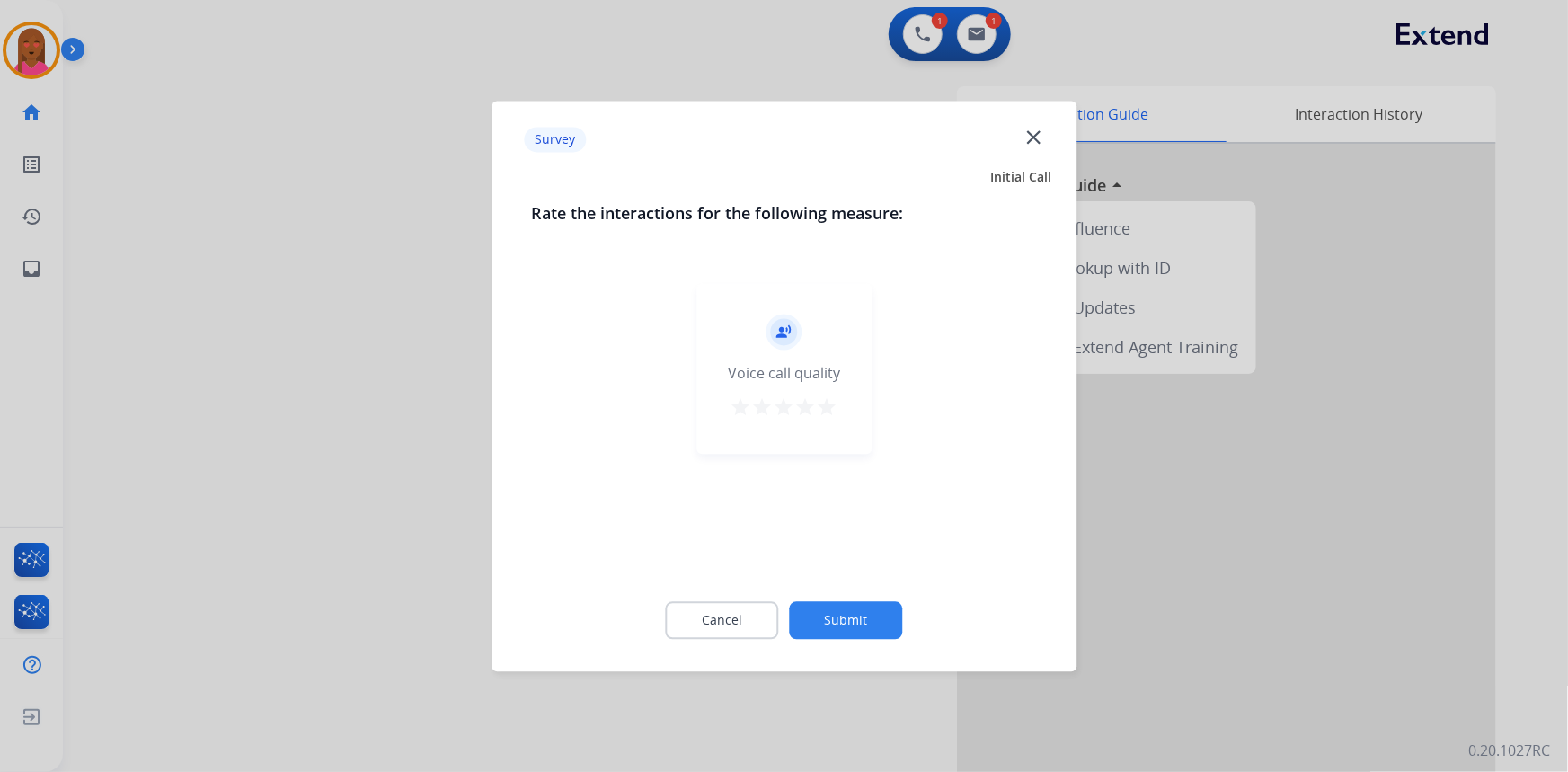
click at [1035, 138] on mat-icon "close" at bounding box center [1033, 136] width 23 height 23
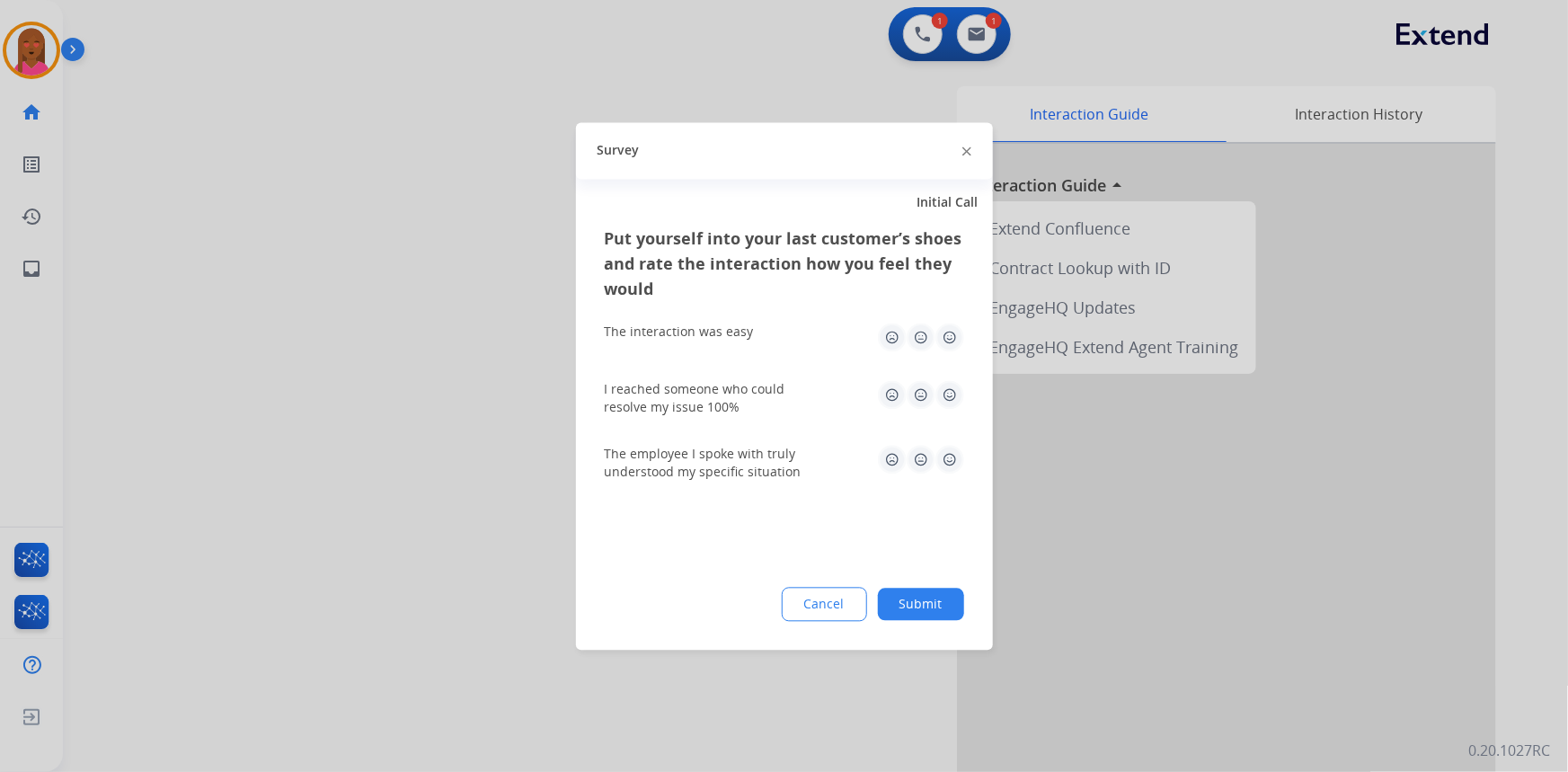
click at [916, 34] on div at bounding box center [784, 386] width 1568 height 772
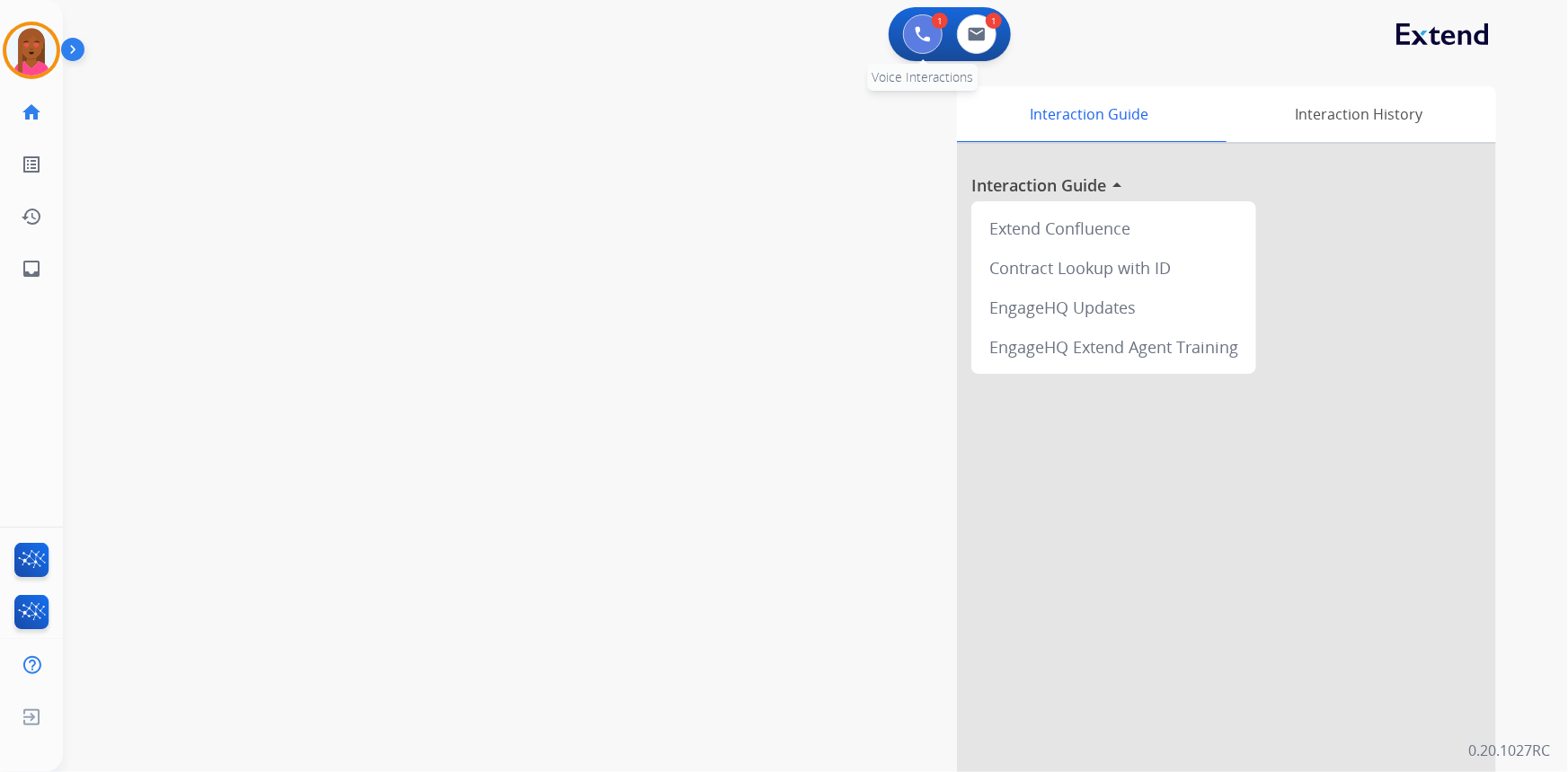
click at [916, 34] on img at bounding box center [922, 34] width 16 height 16
click at [980, 37] on img at bounding box center [976, 34] width 18 height 14
select select "**********"
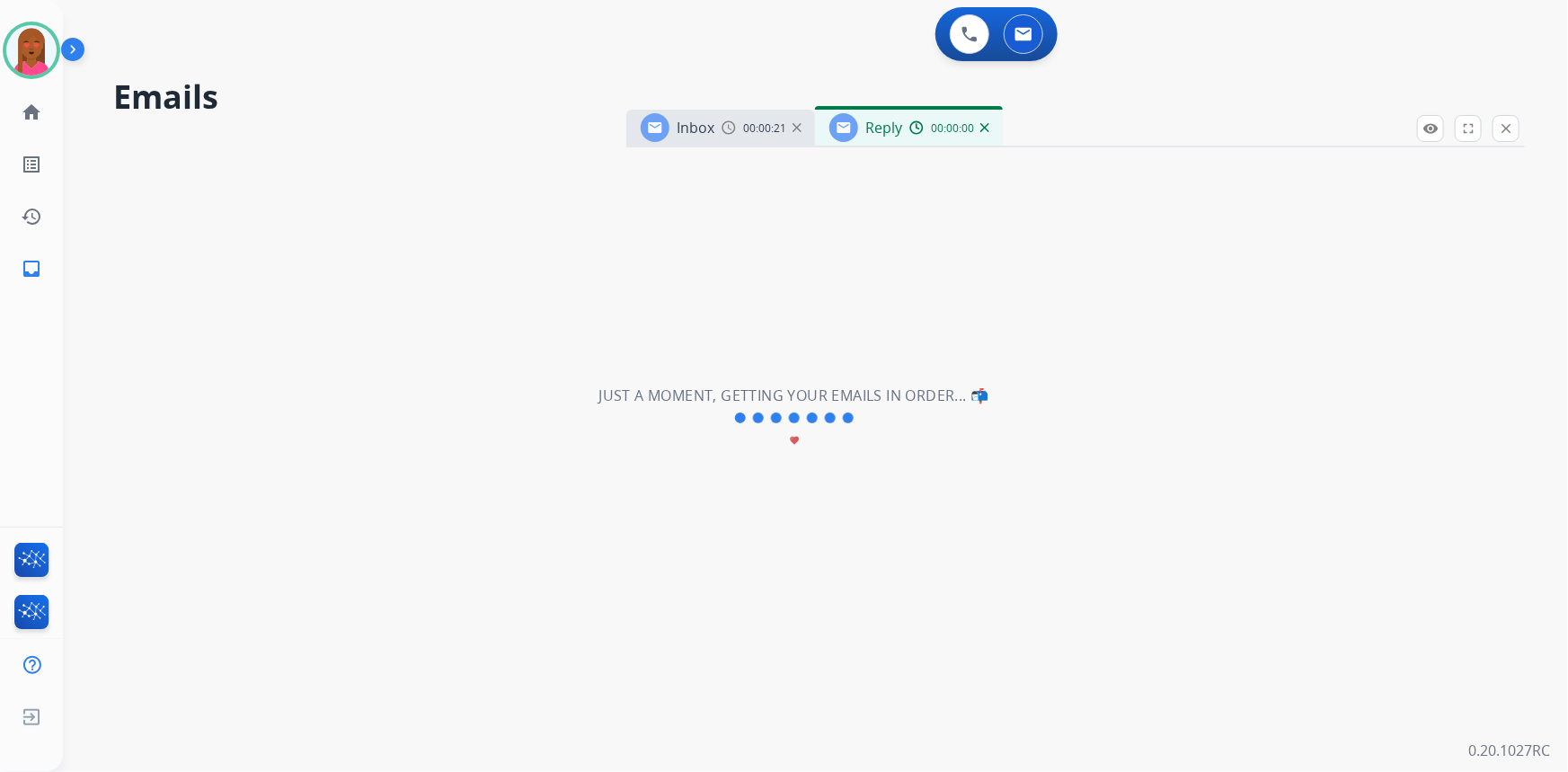
select select "**********"
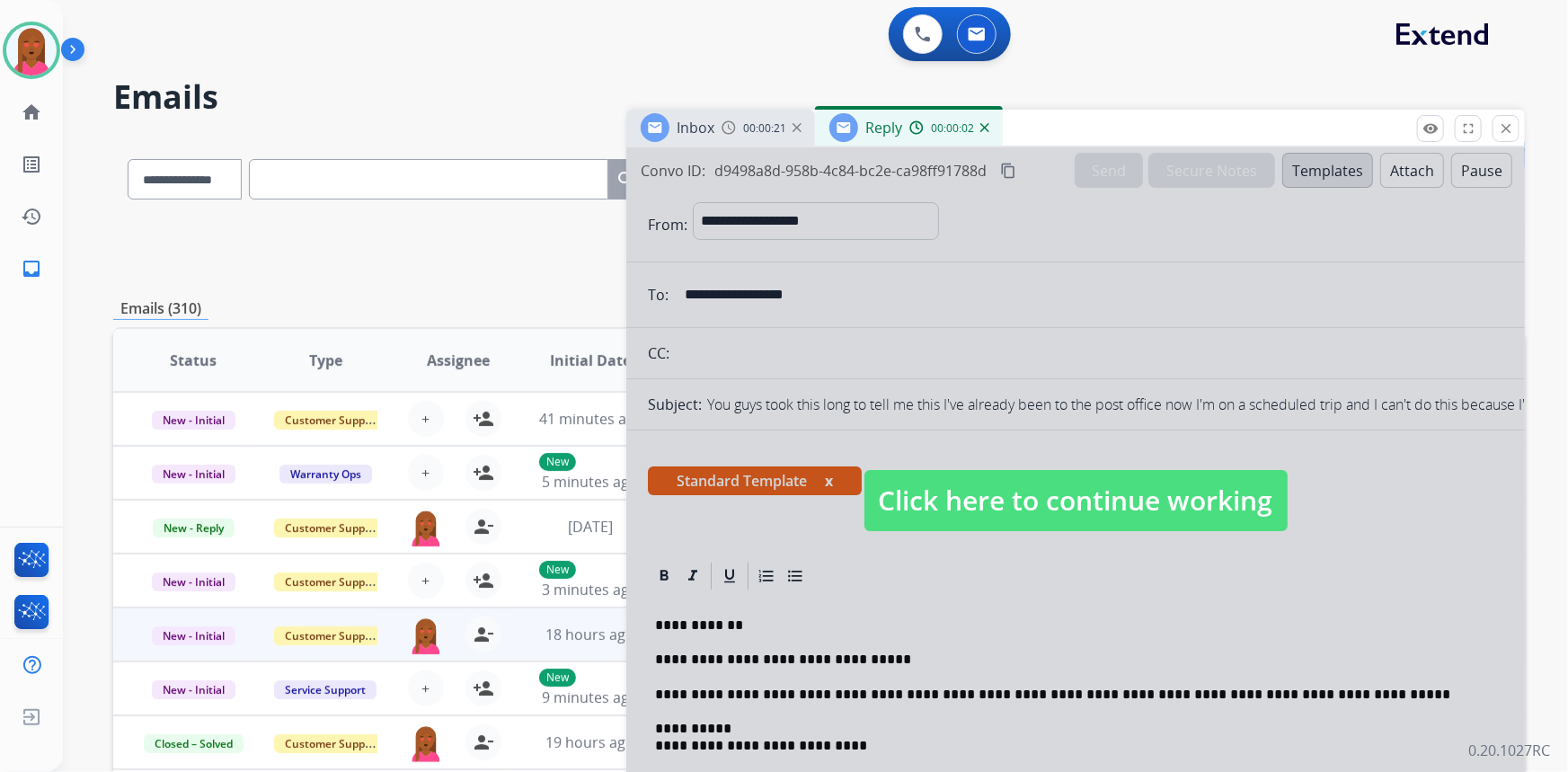
click at [1100, 503] on span "Click here to continue working" at bounding box center [1077, 500] width 423 height 61
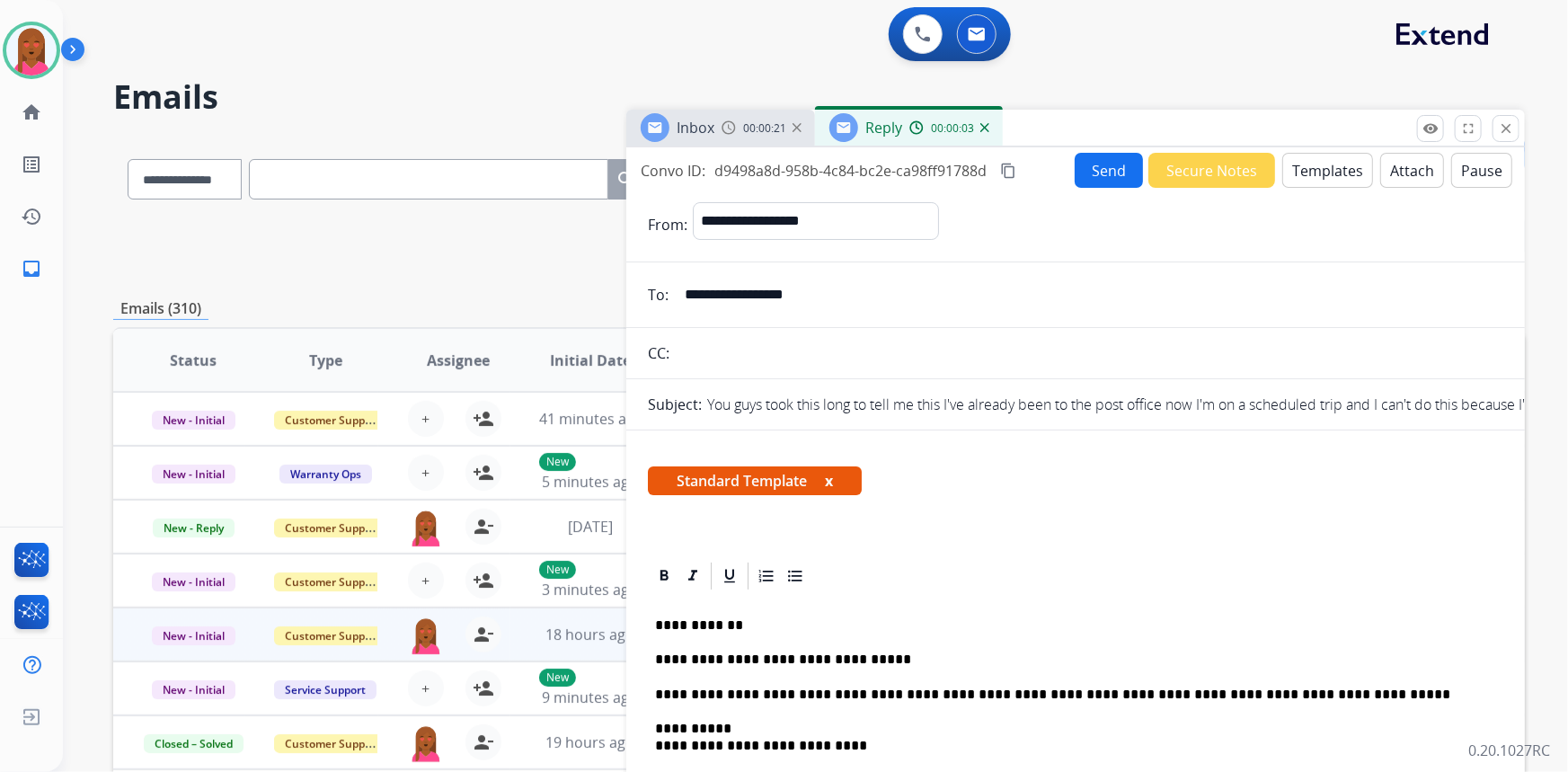
click at [898, 657] on p "**********" at bounding box center [1069, 659] width 828 height 16
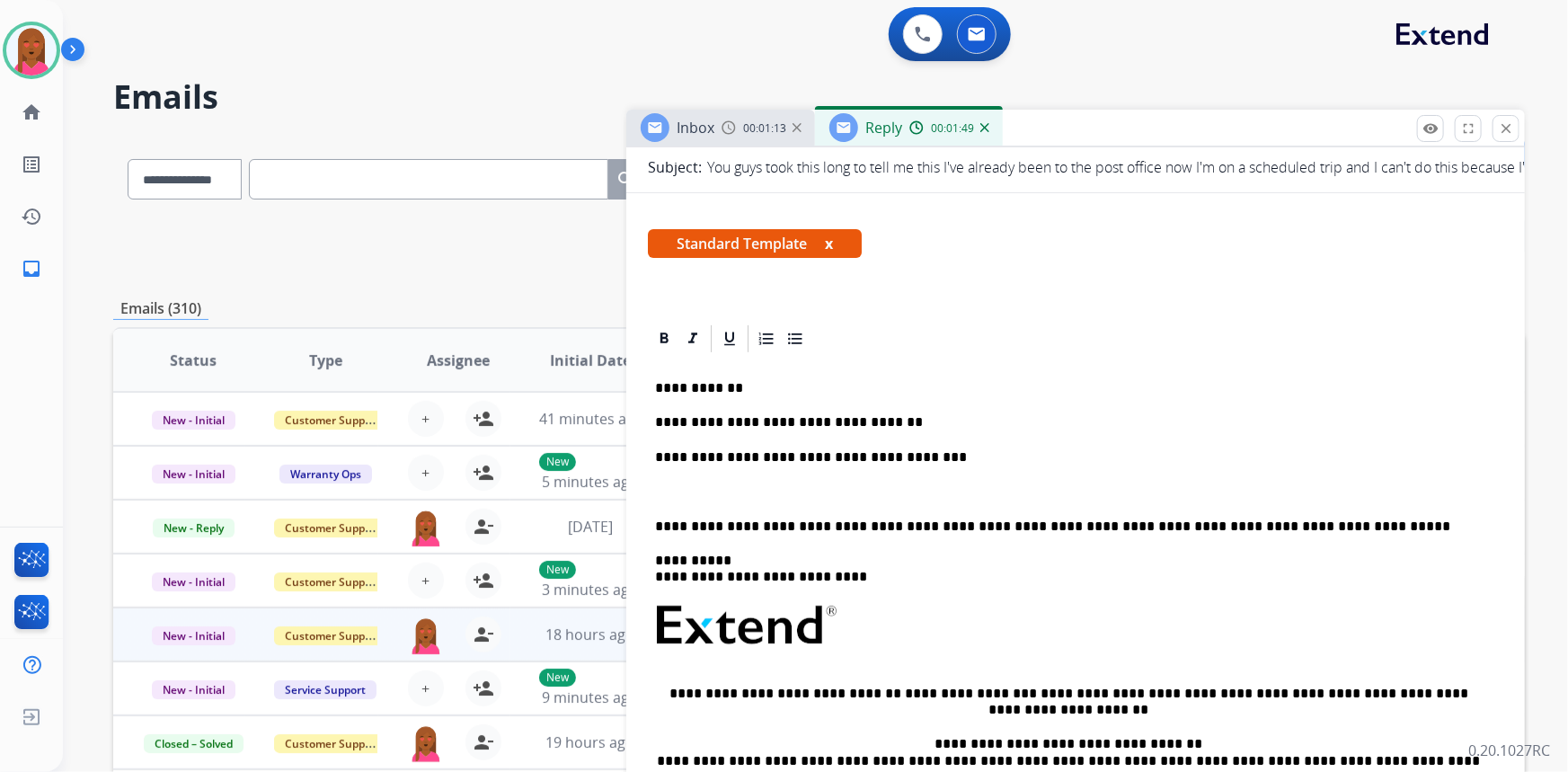
scroll to position [244, 0]
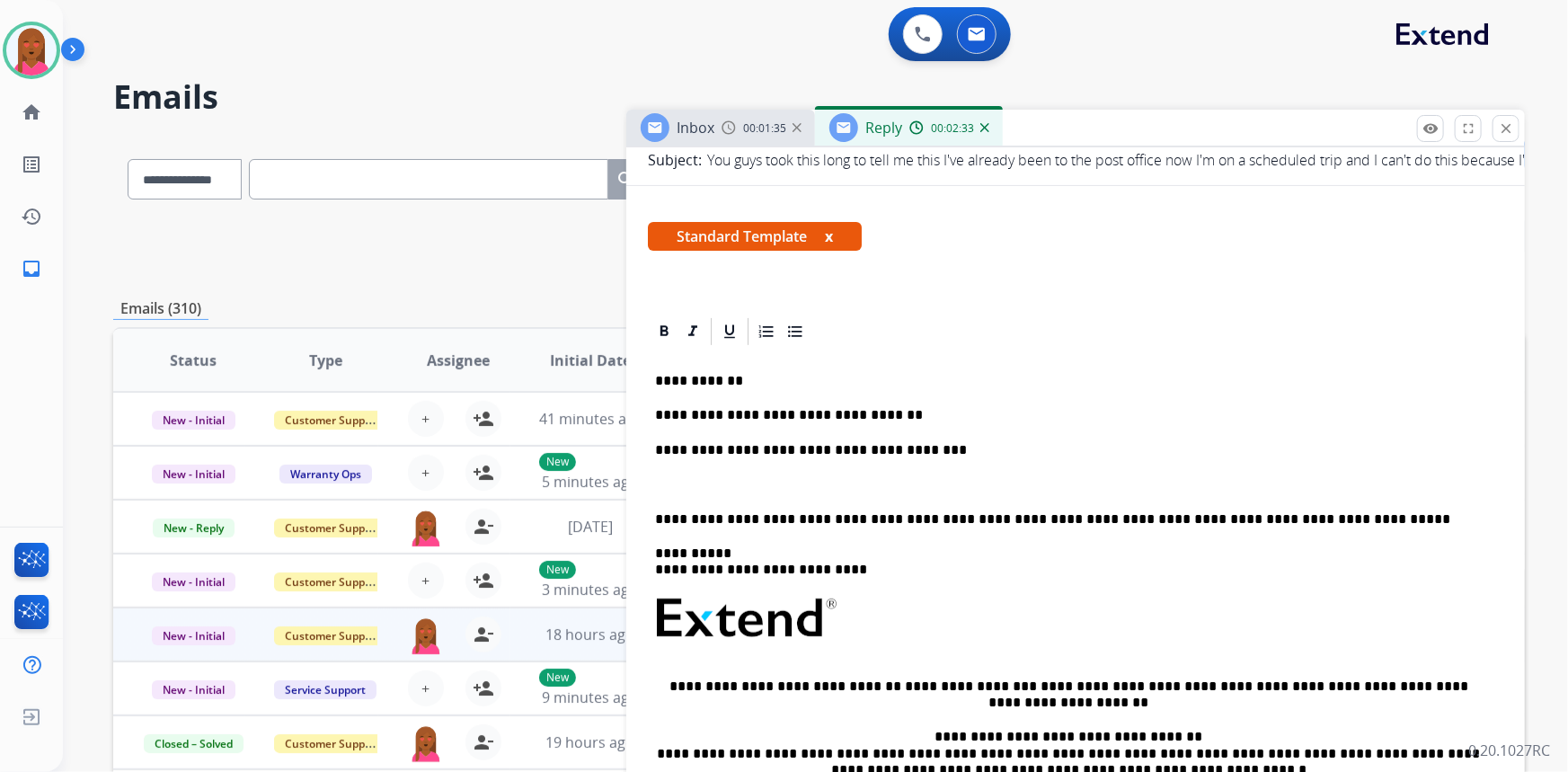
click at [1188, 314] on div "**********" at bounding box center [1076, 607] width 899 height 842
click at [769, 479] on p at bounding box center [1076, 484] width 842 height 16
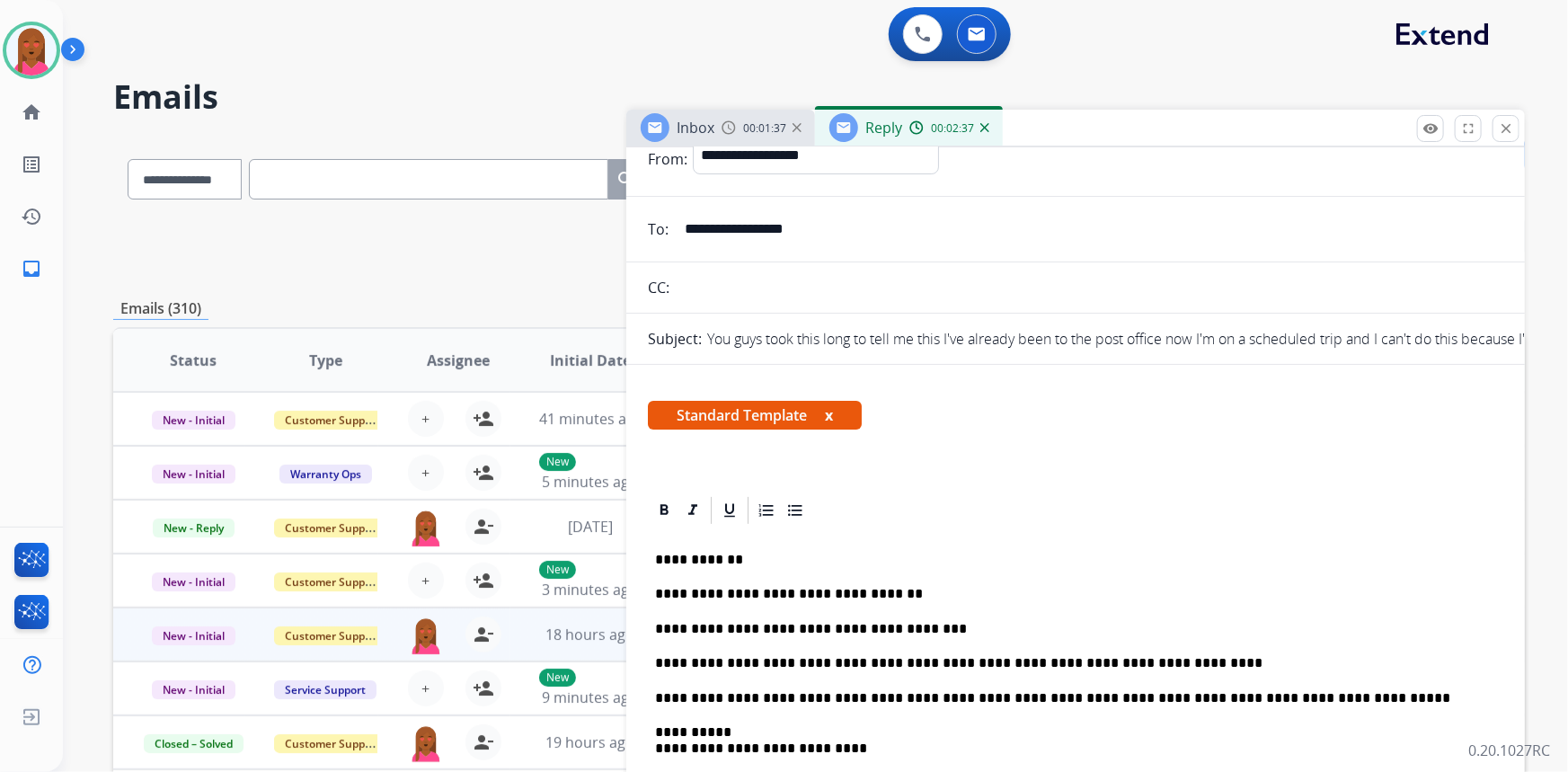
scroll to position [0, 0]
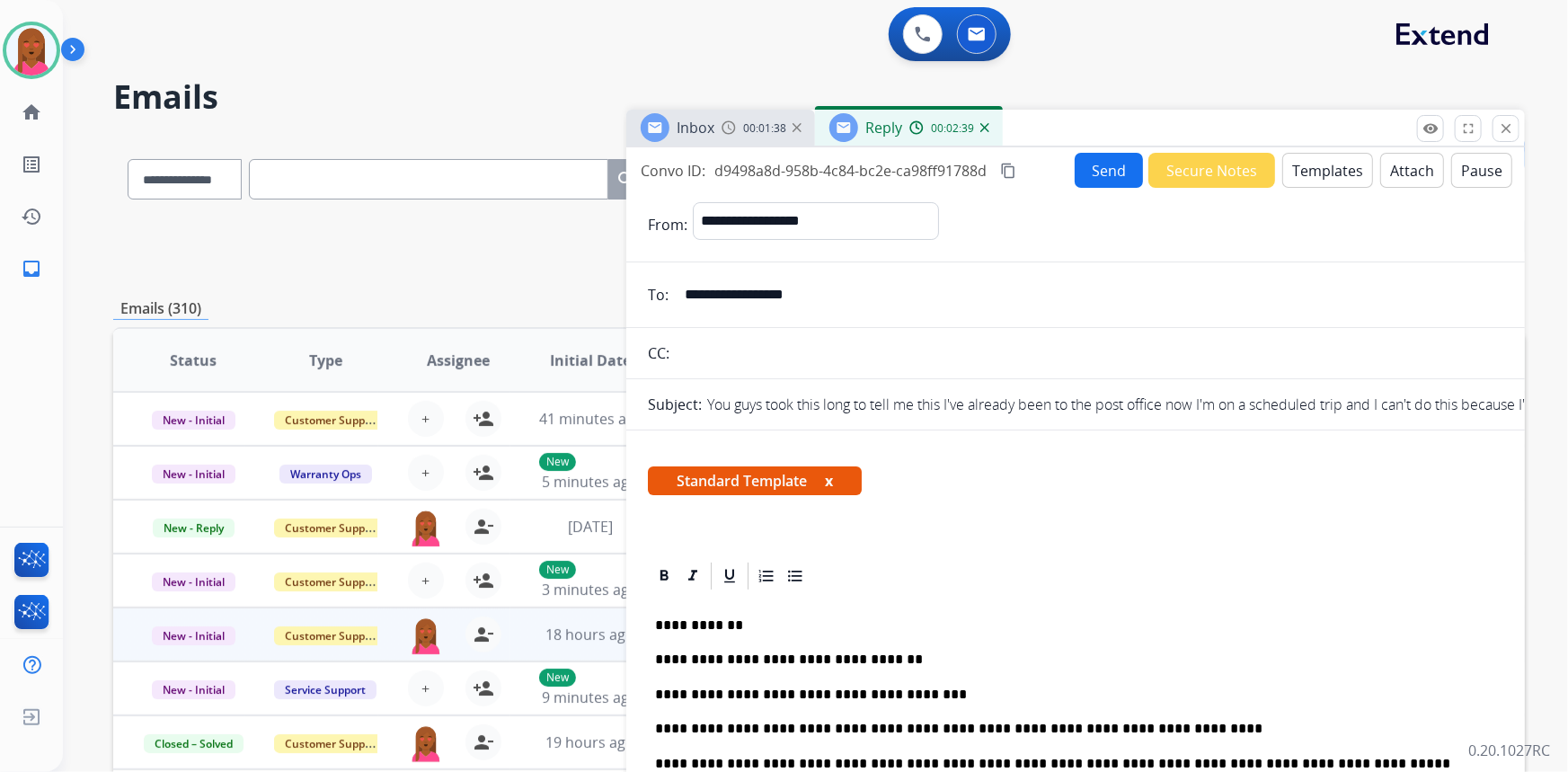
click at [1089, 171] on button "Send" at bounding box center [1108, 169] width 68 height 35
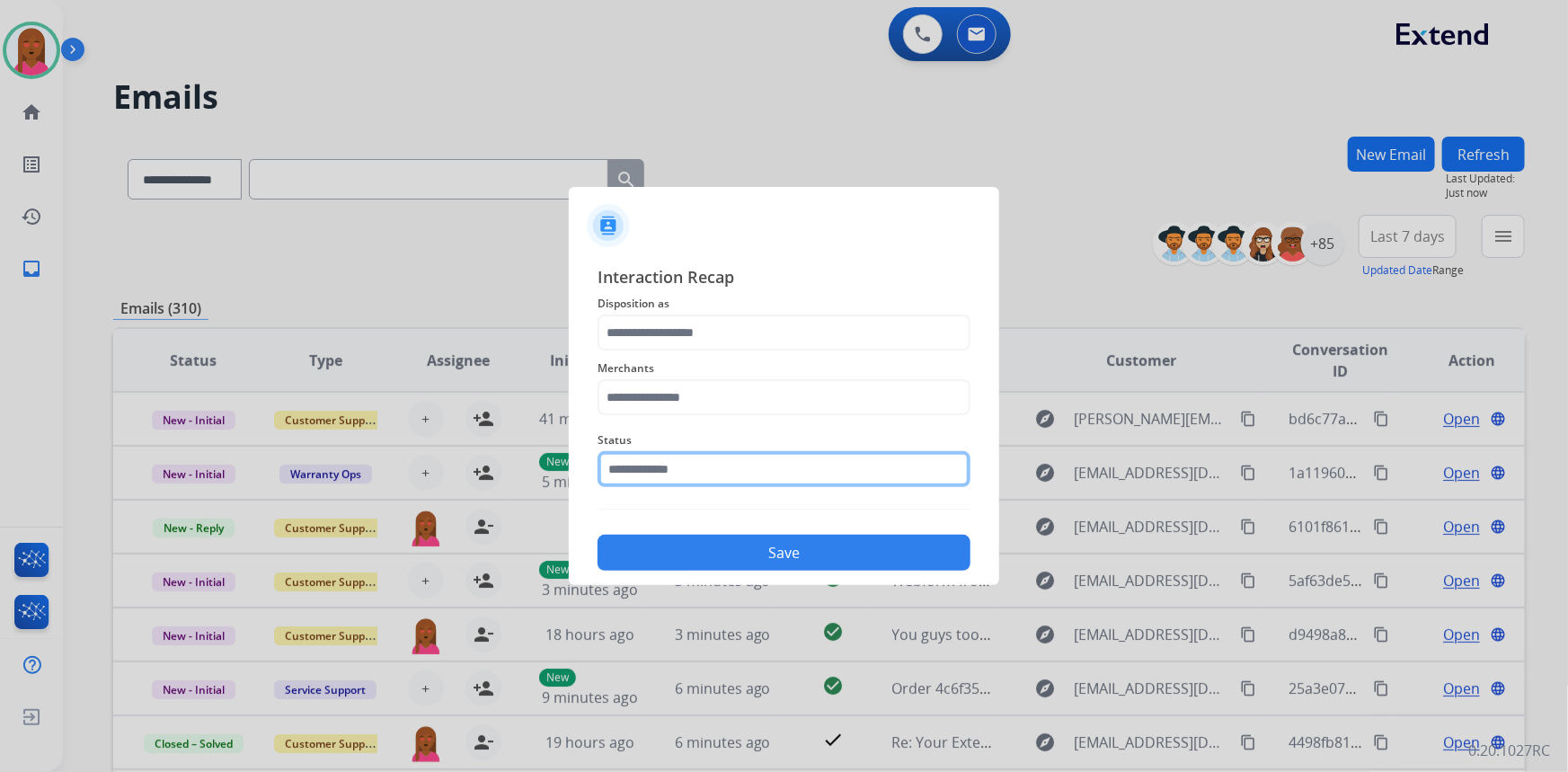
drag, startPoint x: 709, startPoint y: 461, endPoint x: 709, endPoint y: 493, distance: 32.0
click at [709, 462] on input "text" at bounding box center [784, 469] width 373 height 36
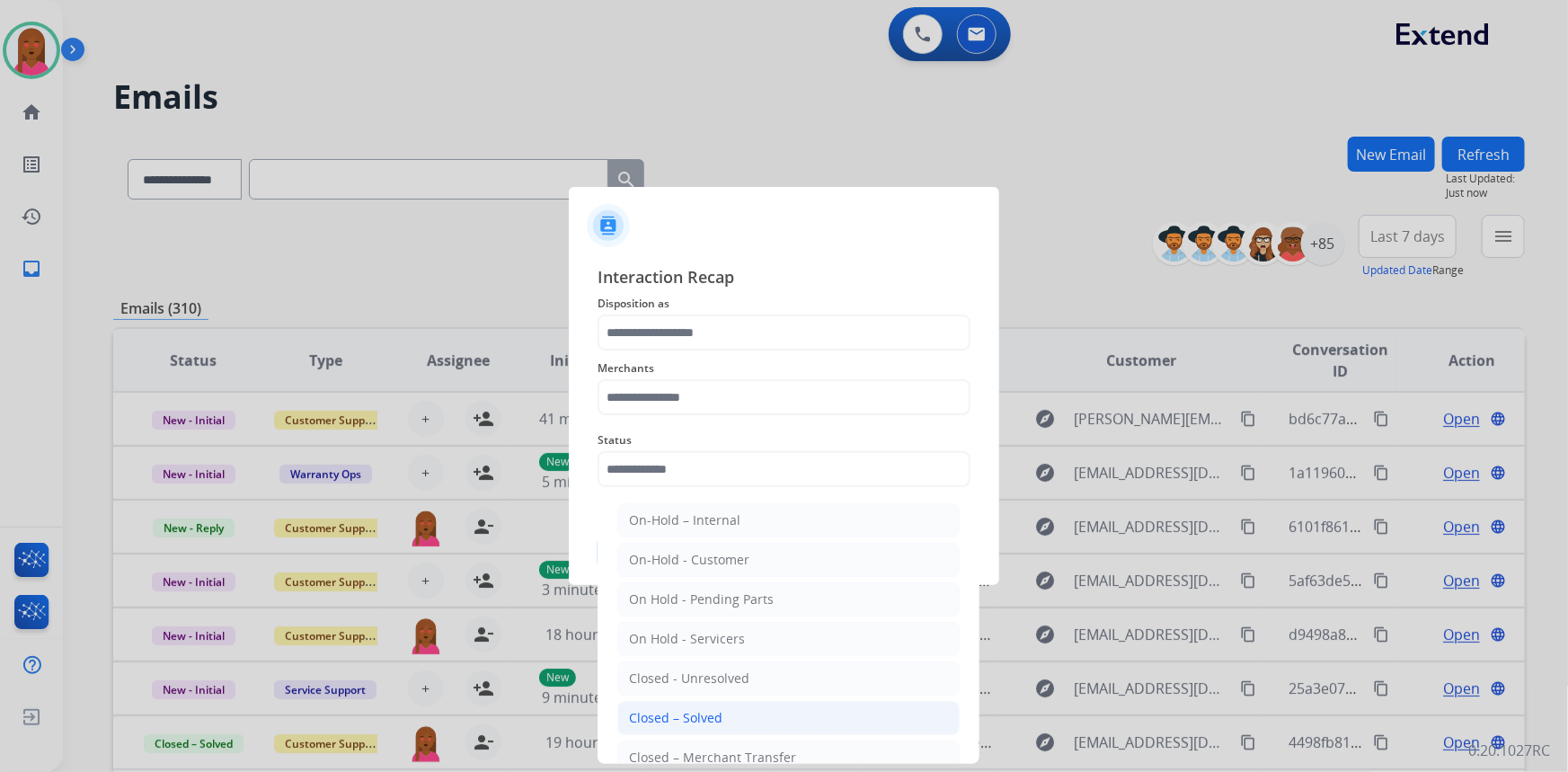
click at [705, 717] on div "Closed – Solved" at bounding box center [676, 717] width 94 height 18
type input "**********"
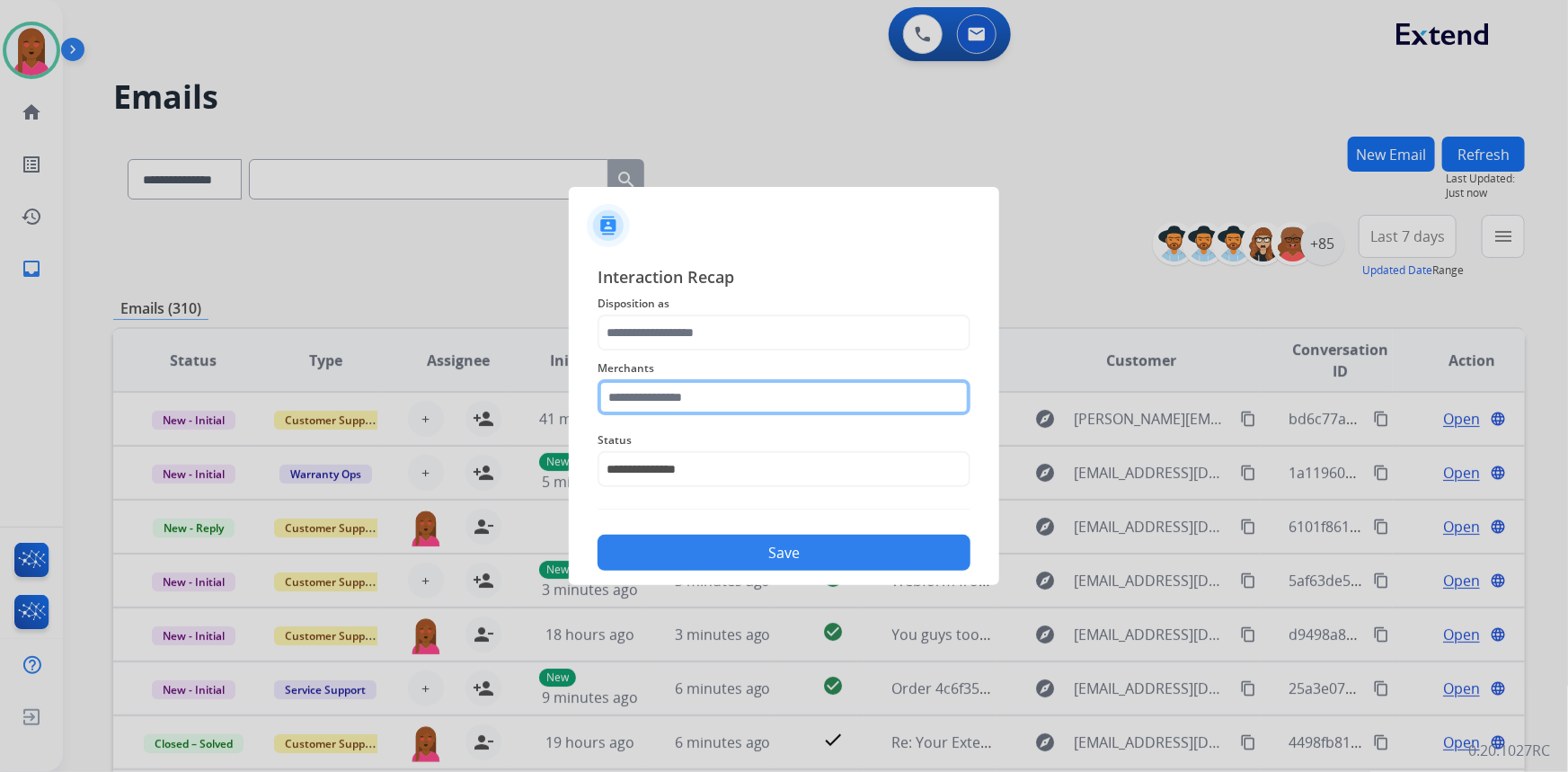
click at [768, 405] on input "text" at bounding box center [784, 397] width 373 height 36
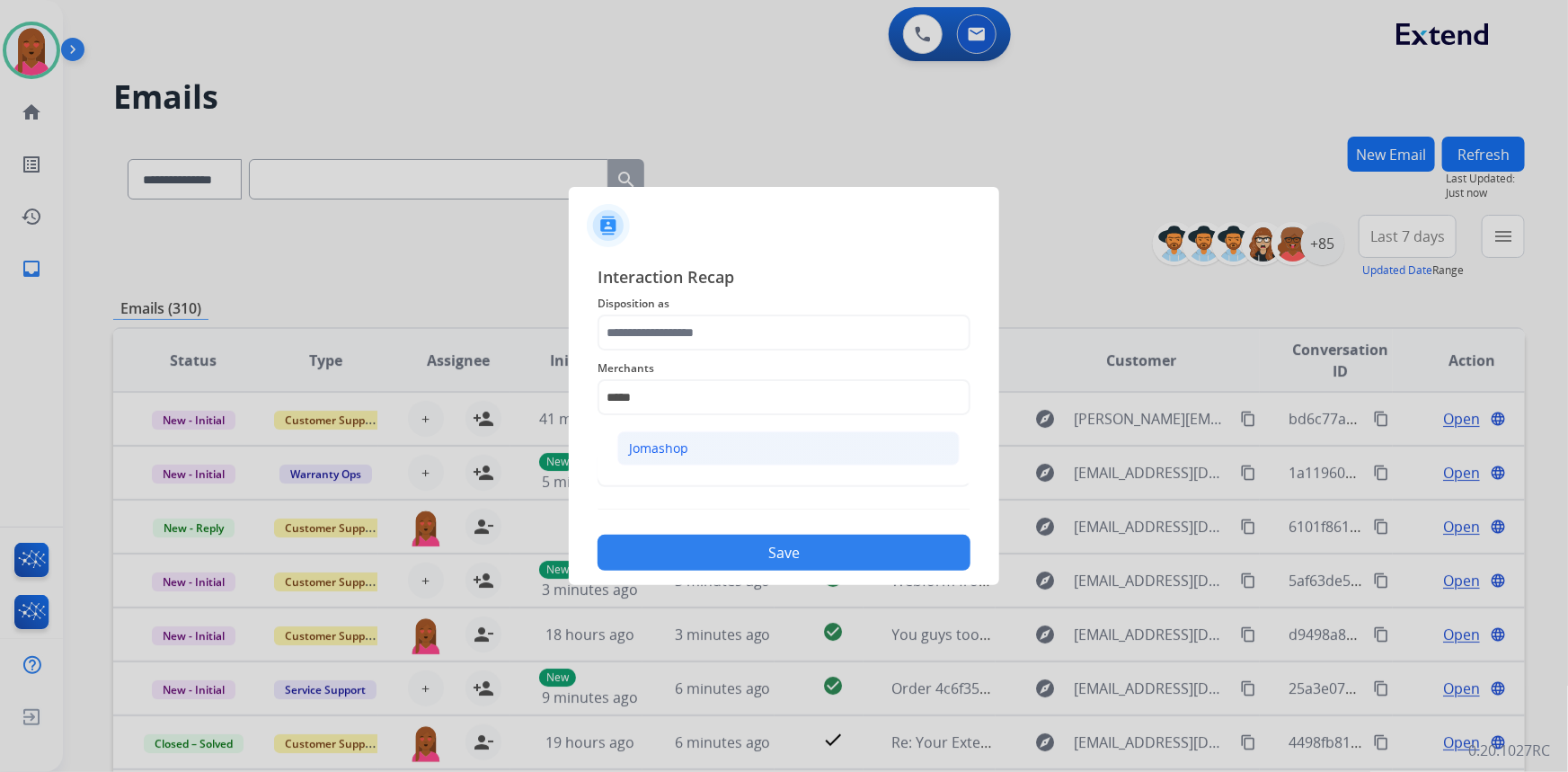
click at [743, 450] on li "Jomashop" at bounding box center [789, 448] width 343 height 34
type input "********"
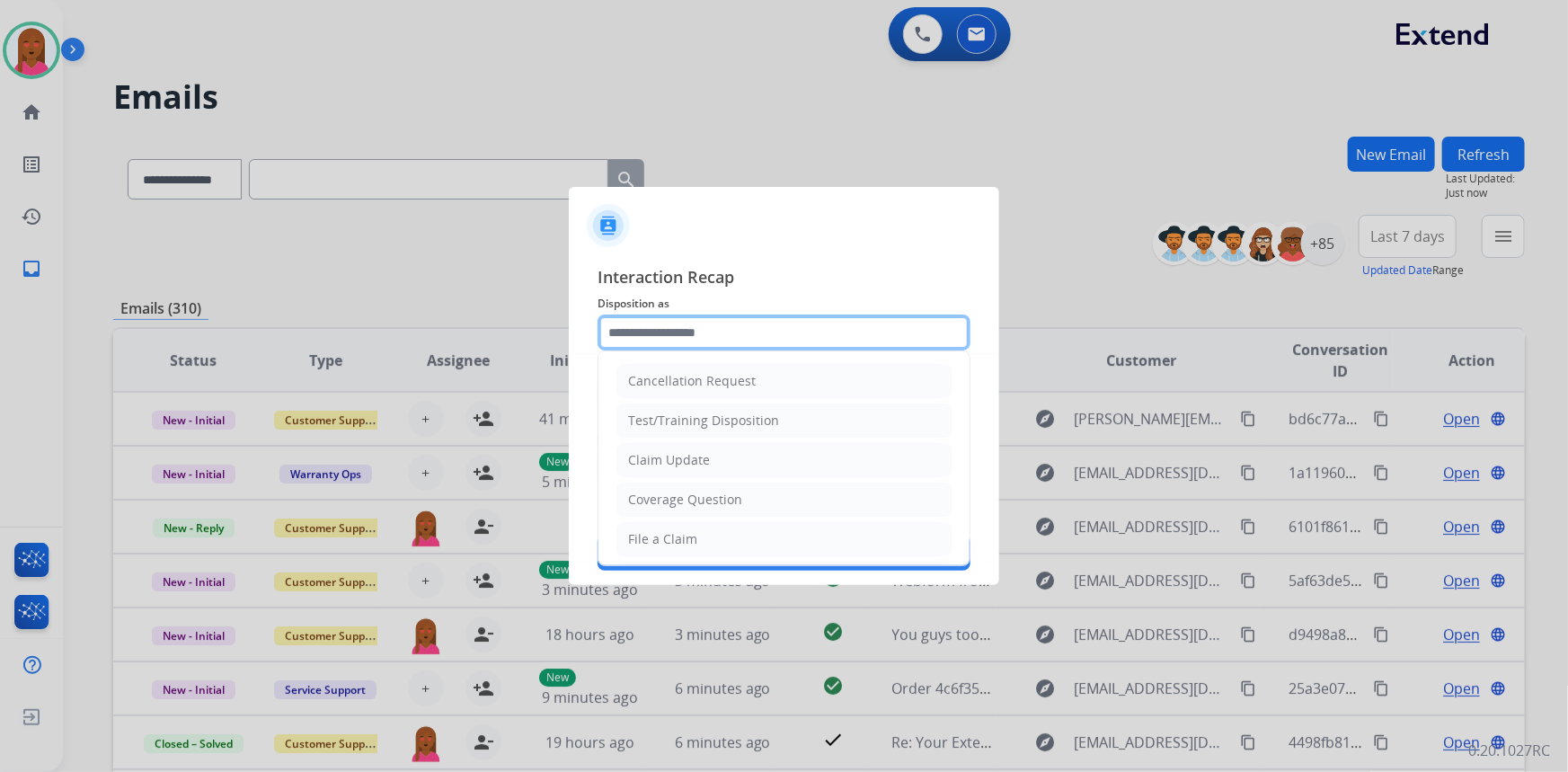
click at [765, 327] on input "text" at bounding box center [784, 332] width 373 height 36
click at [740, 467] on li "Claim Update" at bounding box center [784, 459] width 335 height 34
type input "**********"
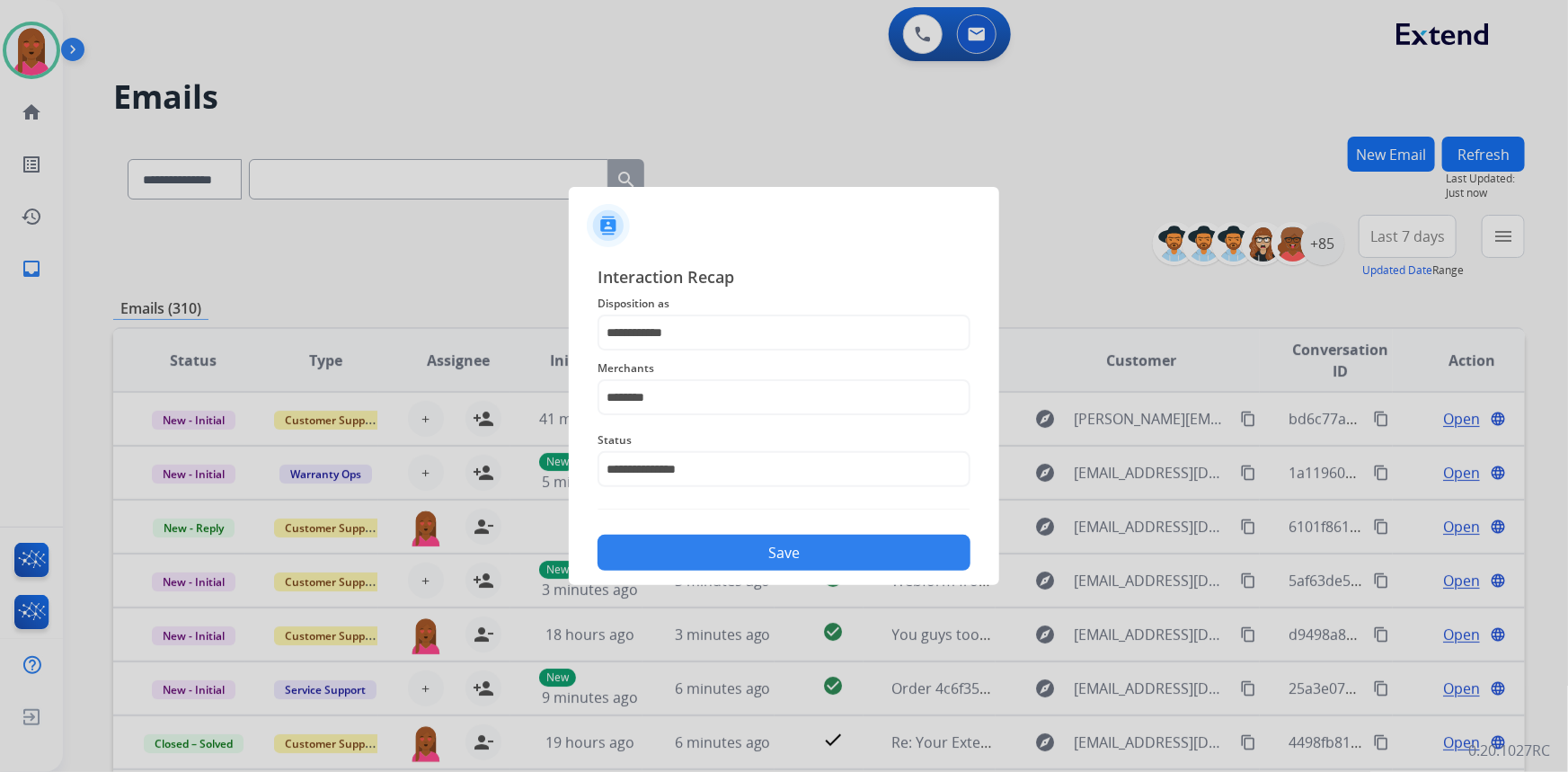
click at [746, 561] on button "Save" at bounding box center [784, 552] width 373 height 36
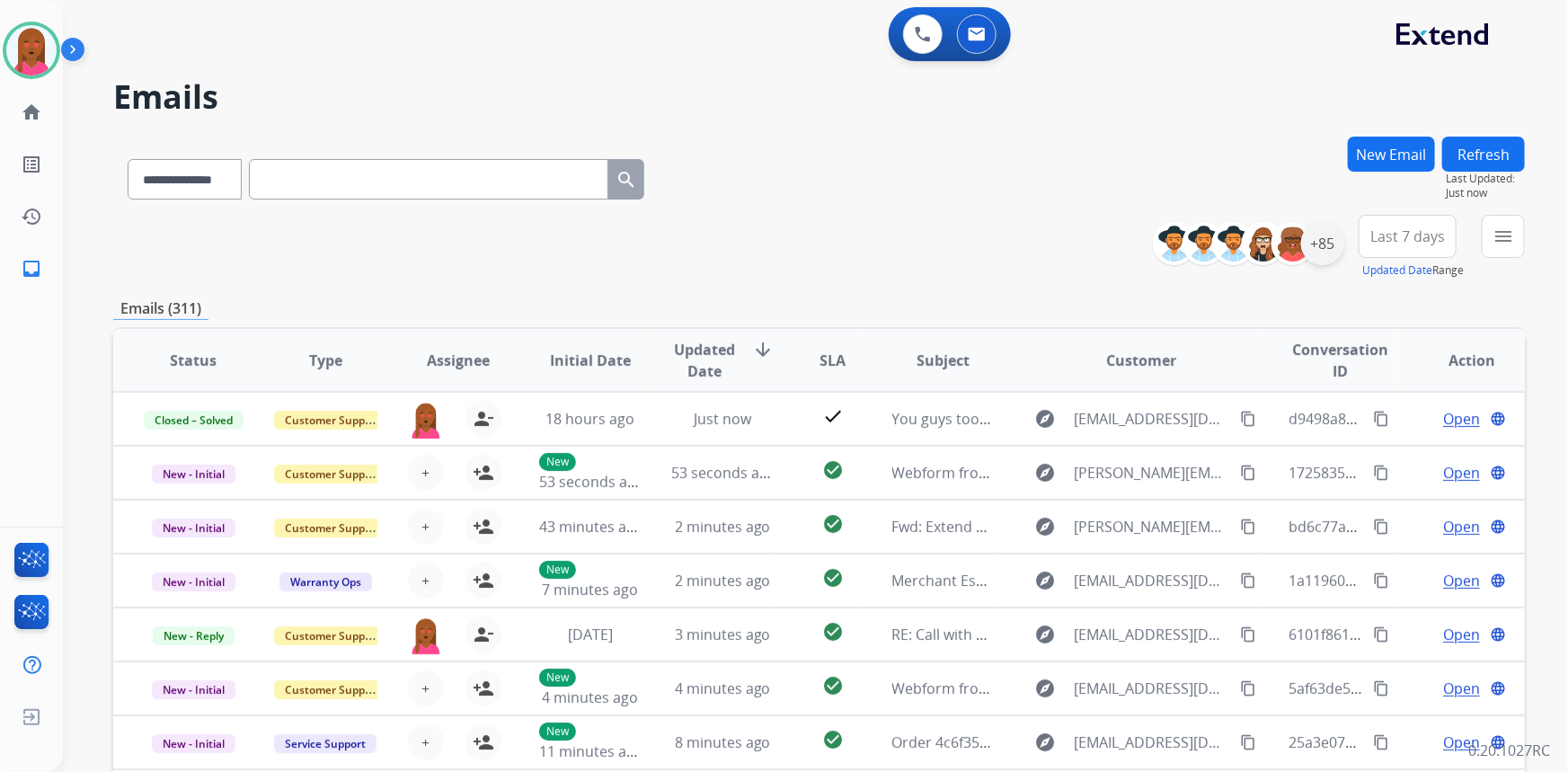
click at [1339, 252] on div "+85" at bounding box center [1323, 243] width 43 height 43
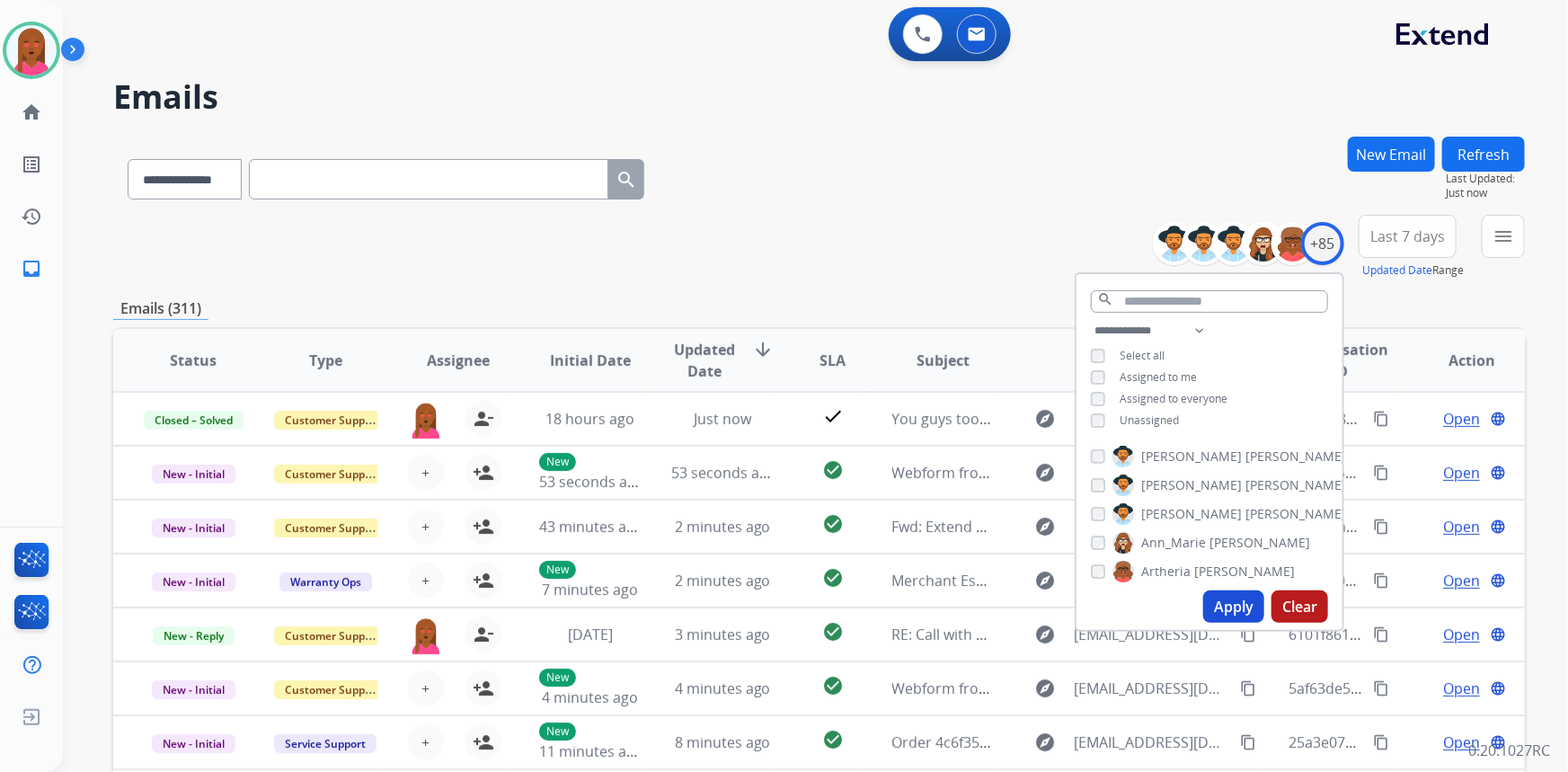
click at [1104, 421] on div "Unassigned" at bounding box center [1136, 420] width 88 height 14
click at [1250, 613] on button "Apply" at bounding box center [1234, 606] width 61 height 33
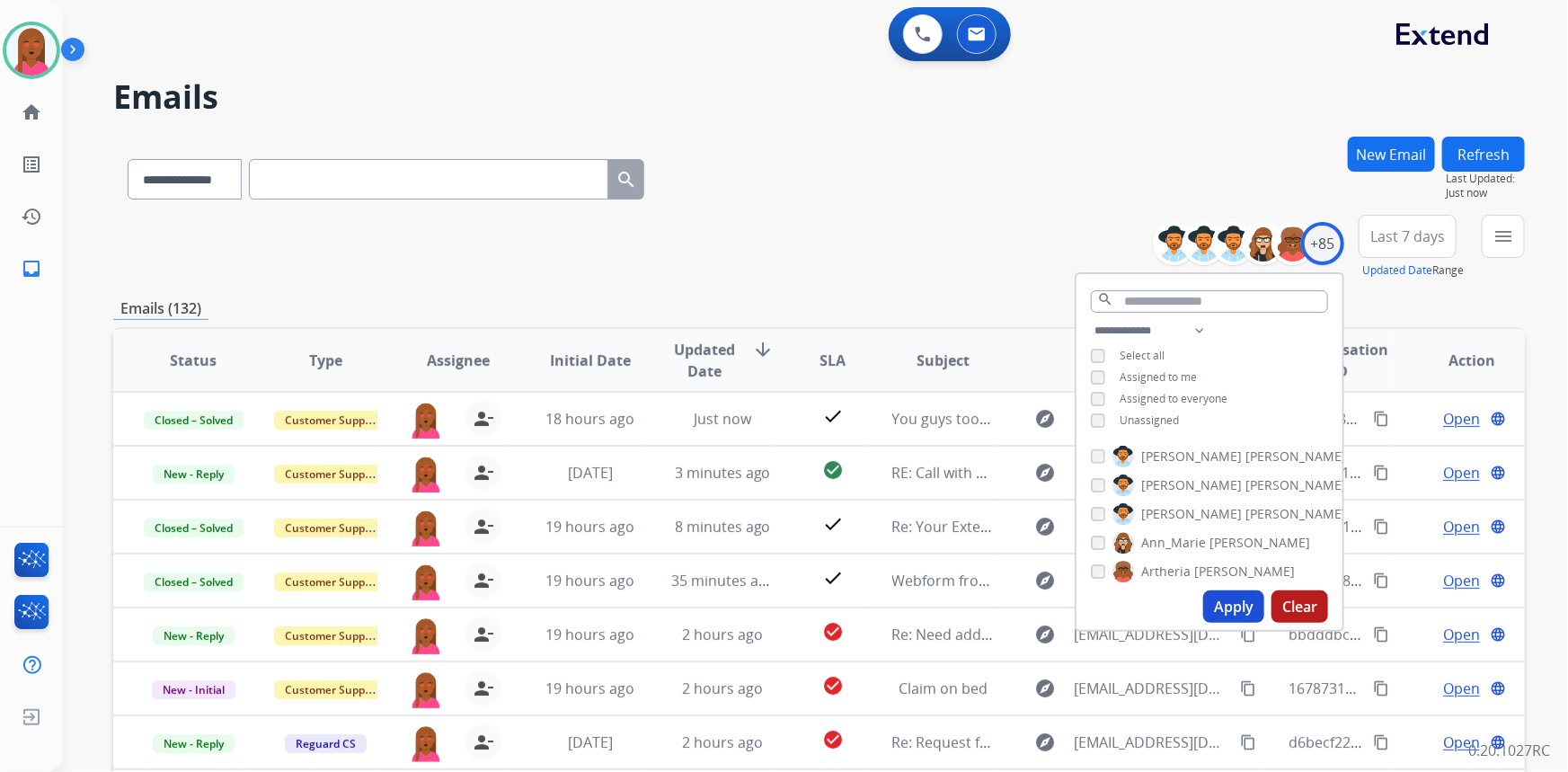
click at [1420, 236] on span "Last 7 days" at bounding box center [1408, 237] width 75 height 7
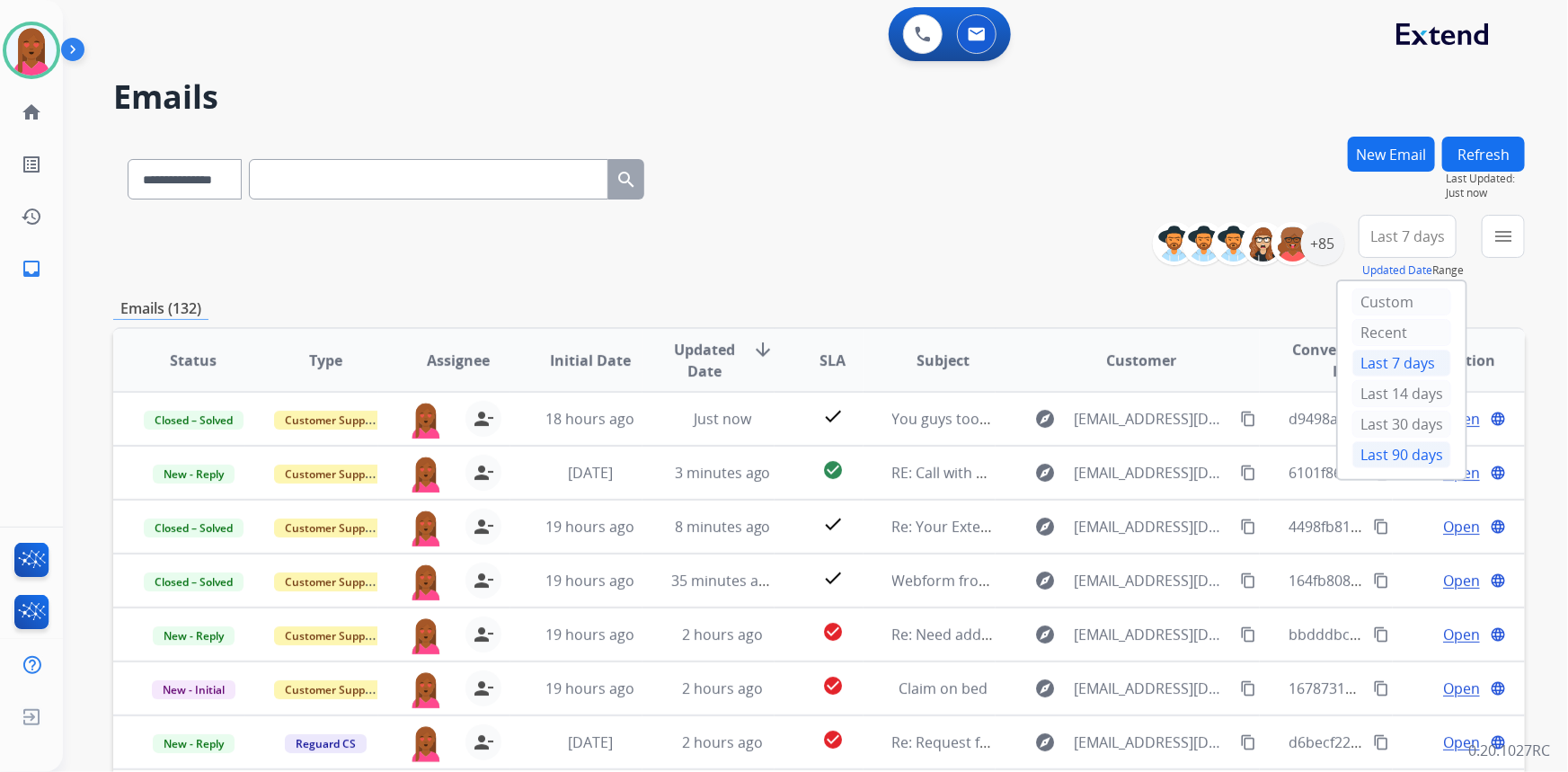
click at [1393, 464] on div "Last 90 days" at bounding box center [1402, 454] width 99 height 27
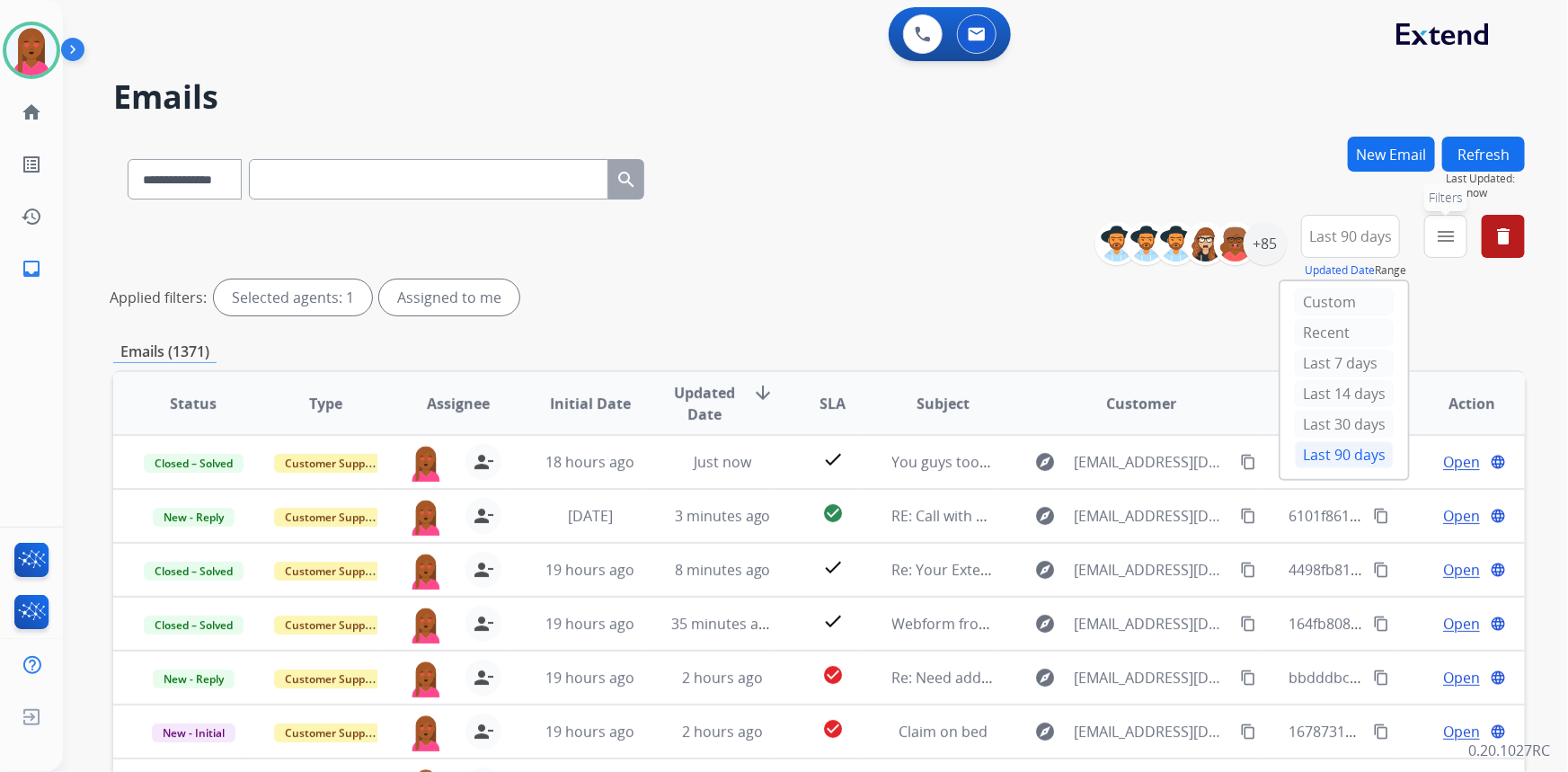
click at [1442, 238] on mat-icon "menu" at bounding box center [1445, 236] width 22 height 22
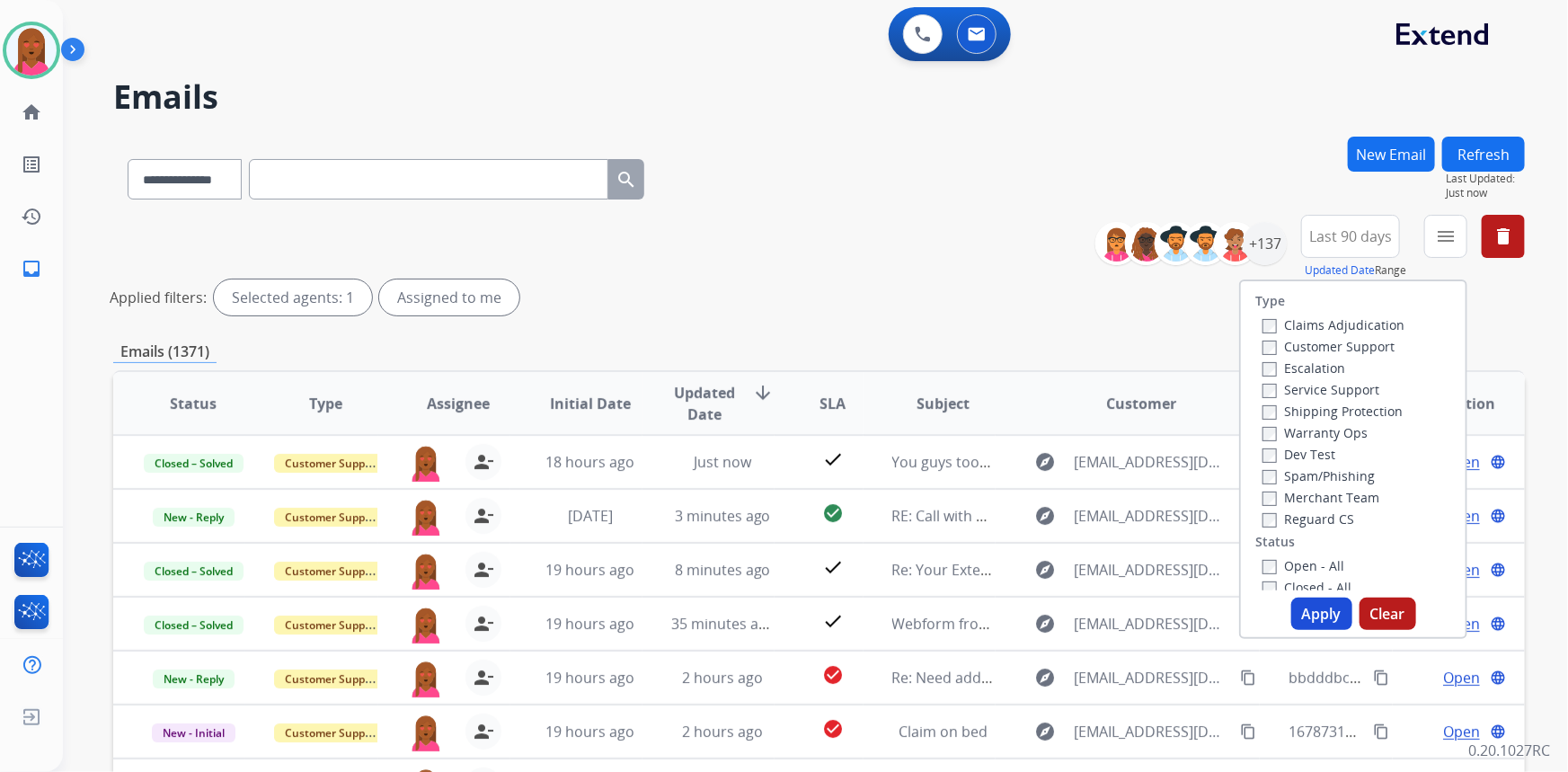
click at [1363, 342] on label "Customer Support" at bounding box center [1328, 346] width 132 height 17
click at [1353, 411] on label "Shipping Protection" at bounding box center [1333, 411] width 140 height 17
drag, startPoint x: 1330, startPoint y: 515, endPoint x: 1333, endPoint y: 526, distance: 11.4
click at [1332, 515] on label "Reguard CS" at bounding box center [1309, 518] width 92 height 17
click at [1323, 557] on label "Open - All" at bounding box center [1303, 565] width 81 height 17
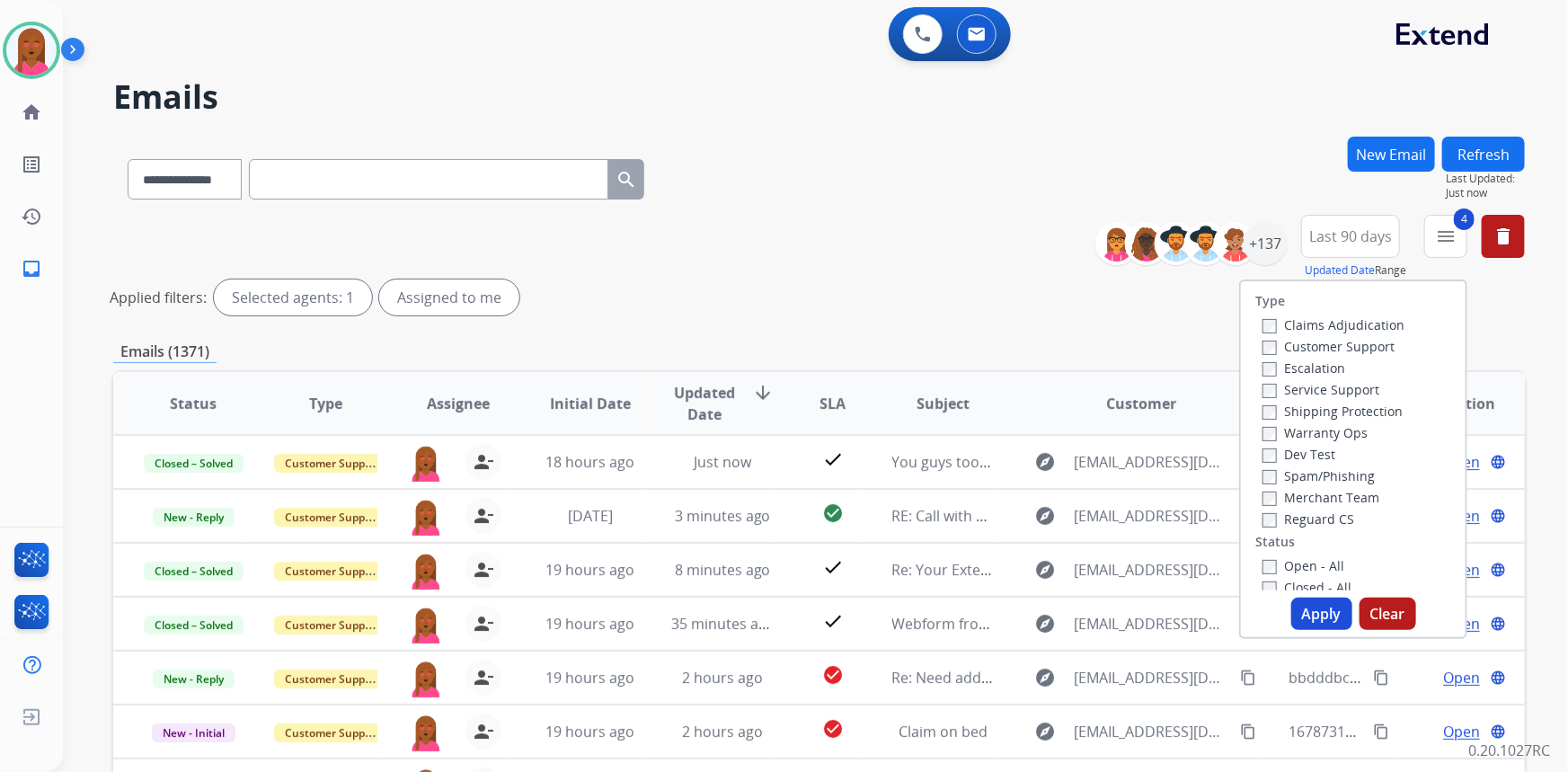
click at [1318, 611] on button "Apply" at bounding box center [1322, 613] width 61 height 33
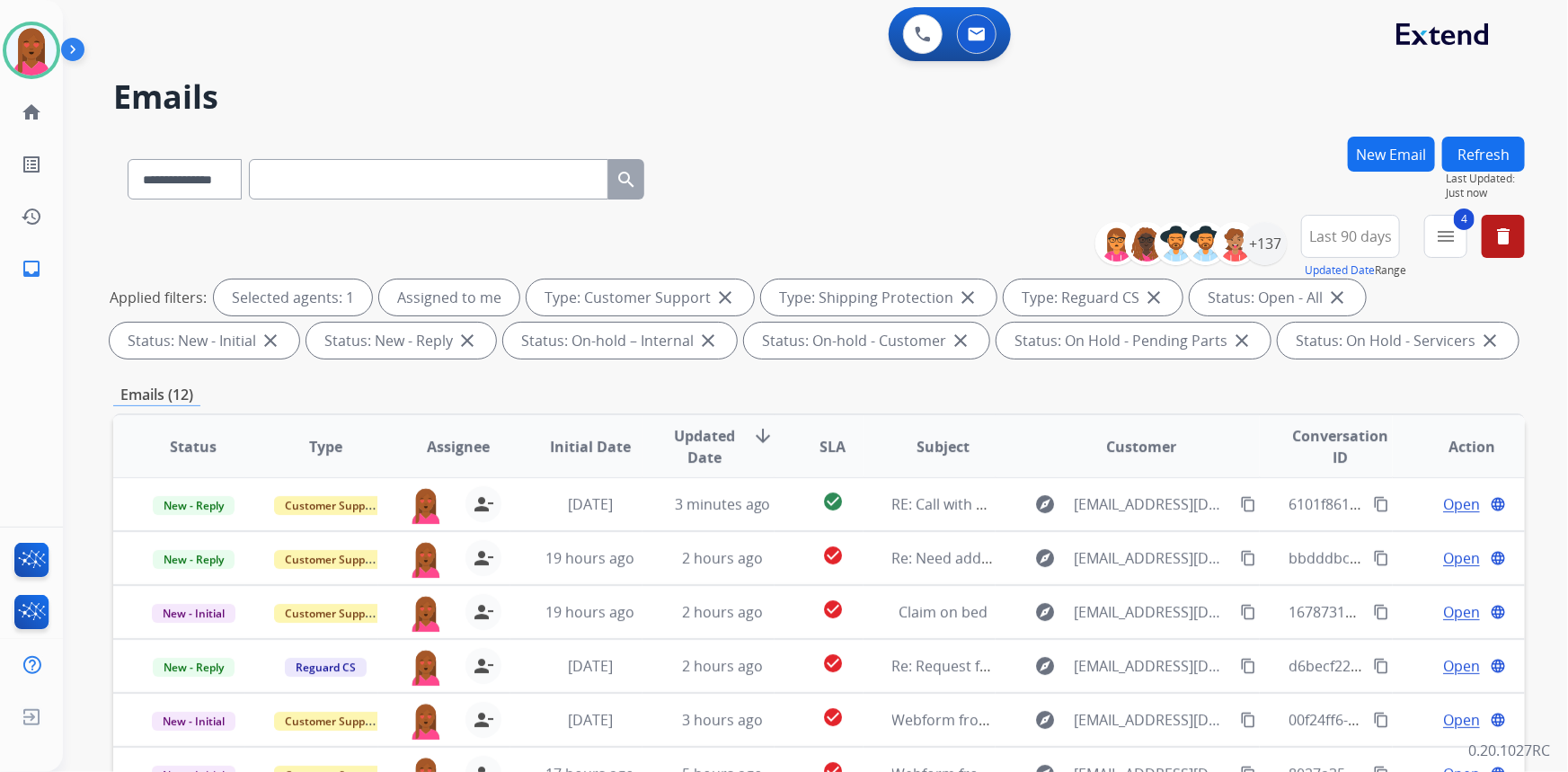
scroll to position [336, 0]
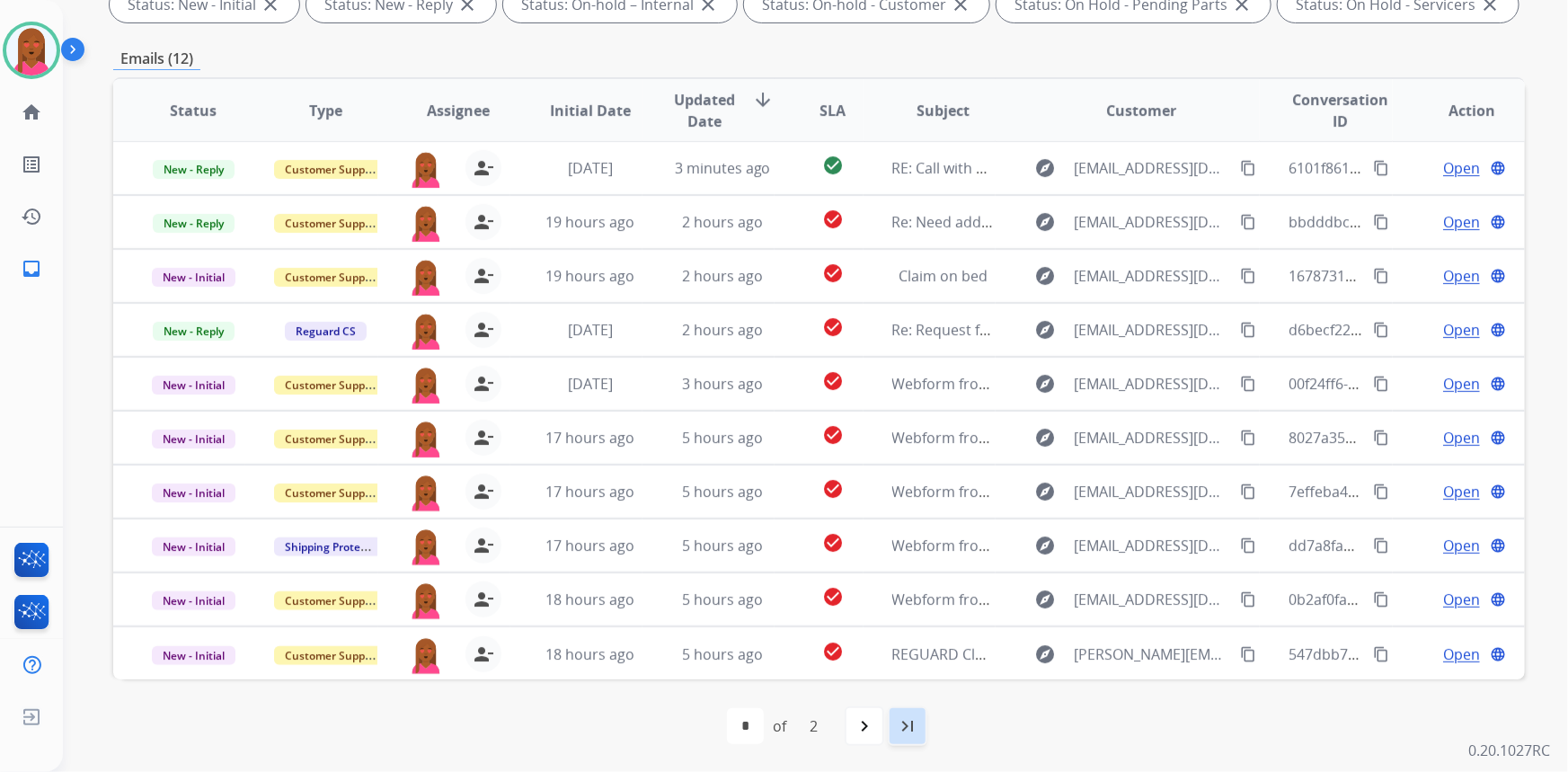
click at [906, 729] on mat-icon "last_page" at bounding box center [907, 725] width 22 height 22
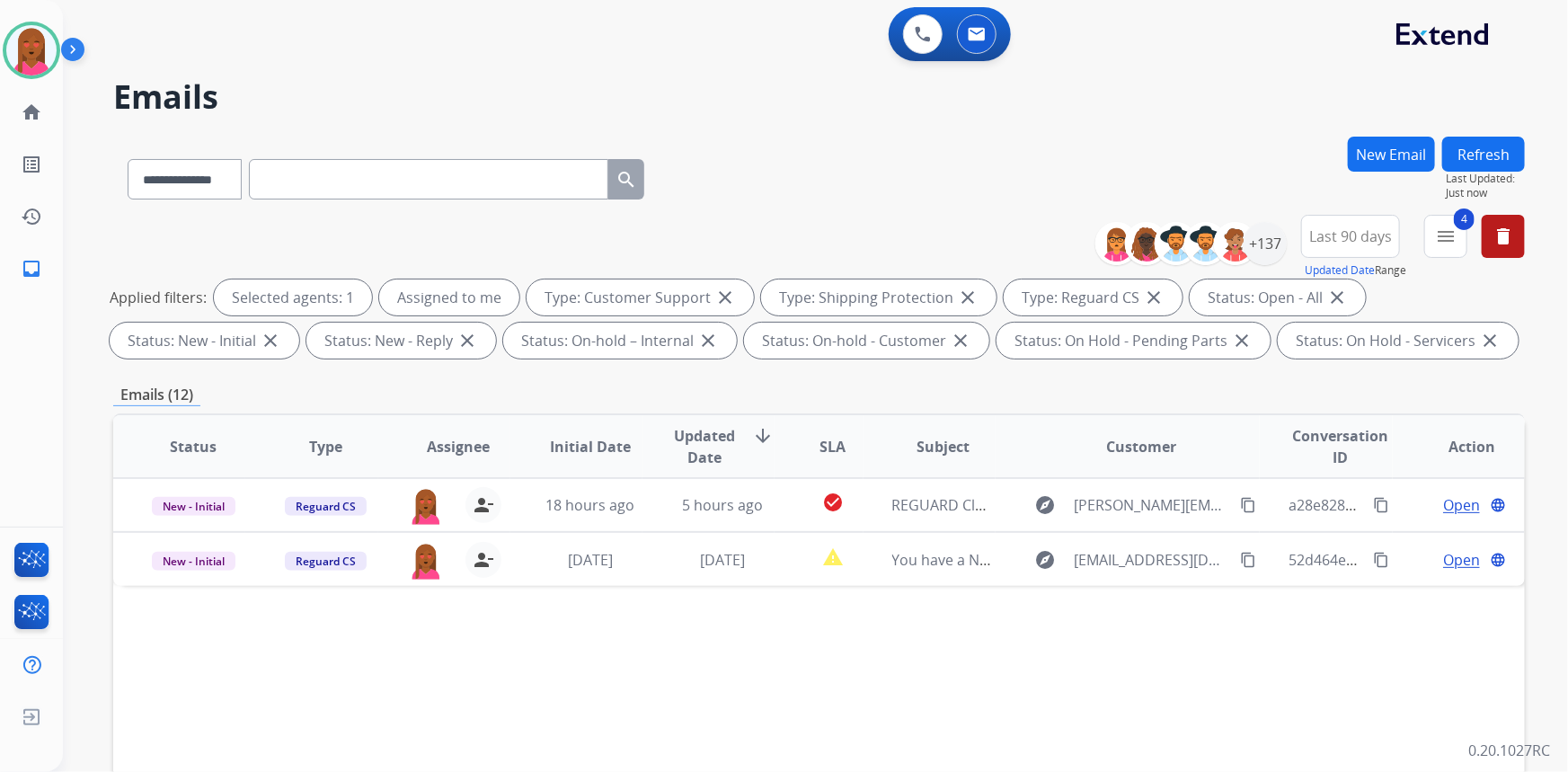
scroll to position [0, 0]
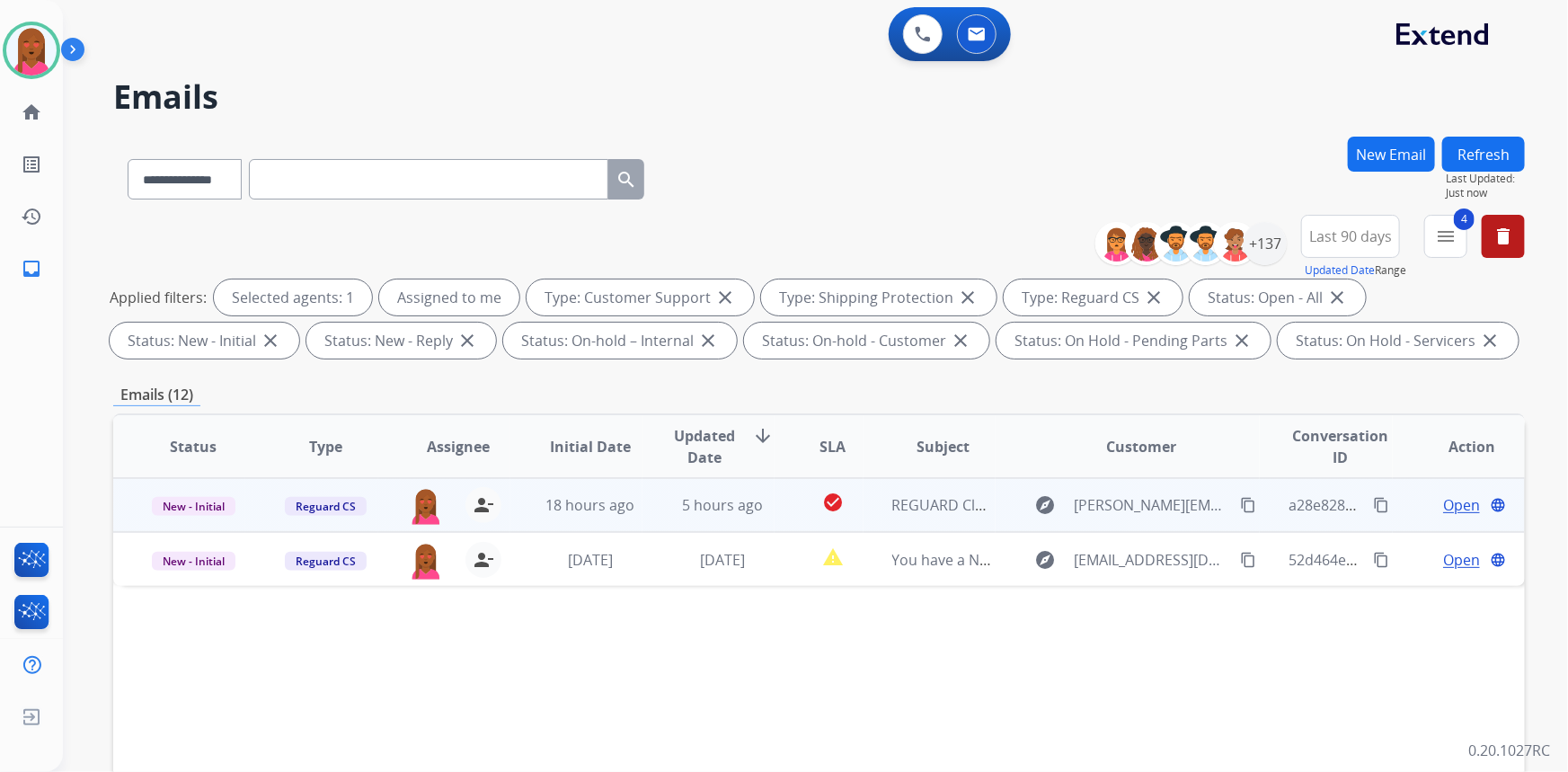
click at [1444, 495] on span "Open" at bounding box center [1461, 504] width 37 height 22
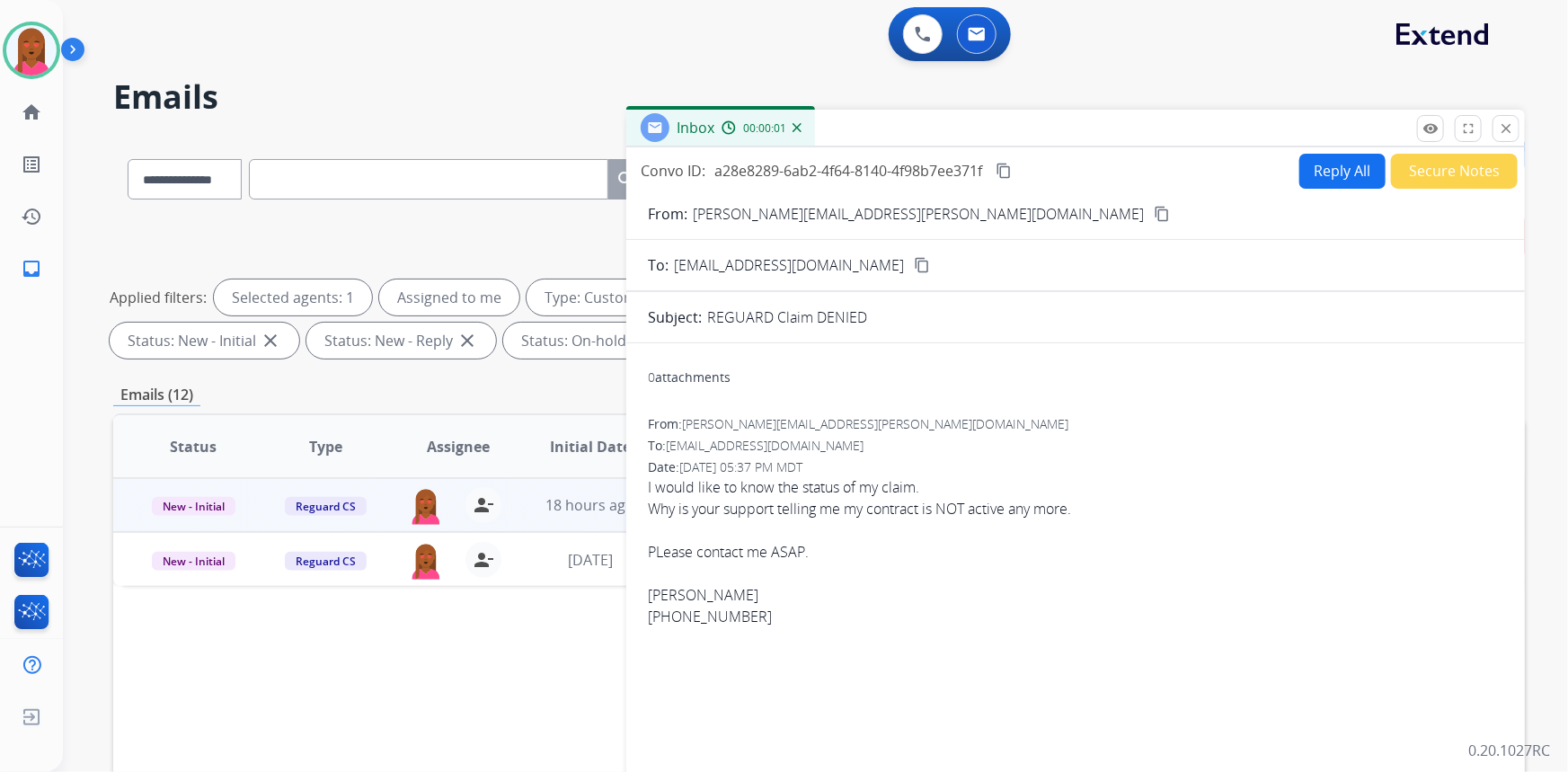
click at [1151, 208] on button "content_copy" at bounding box center [1162, 213] width 22 height 22
click at [873, 487] on div "I would like to know the status of my claim. Why is your support telling me my …" at bounding box center [1076, 551] width 856 height 151
click at [858, 498] on div "Why is your support telling me my contract is NOT active any more." at bounding box center [1076, 508] width 856 height 22
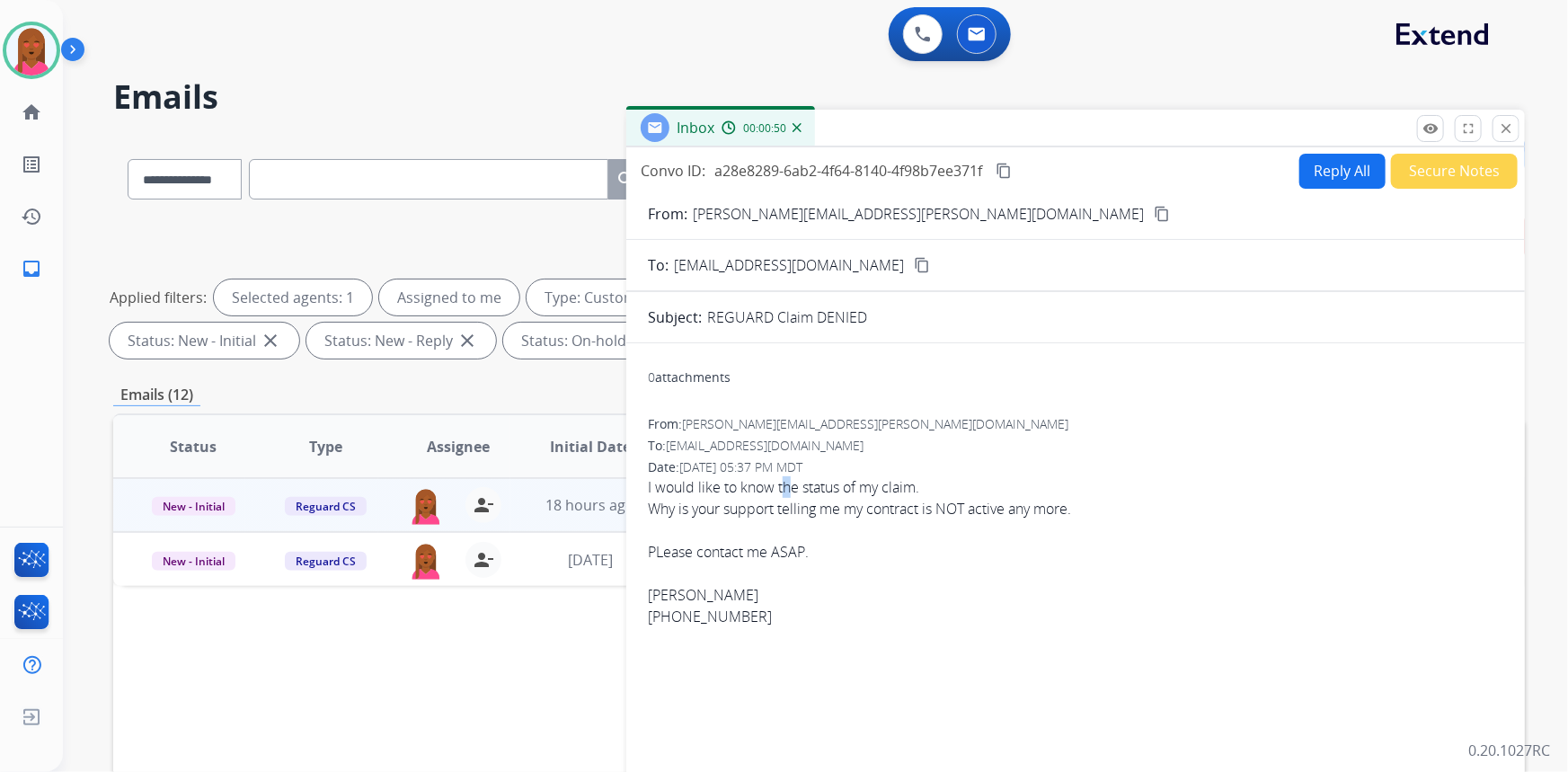
click at [789, 480] on div "I would like to know the status of my claim. Why is your support telling me my …" at bounding box center [1076, 551] width 856 height 151
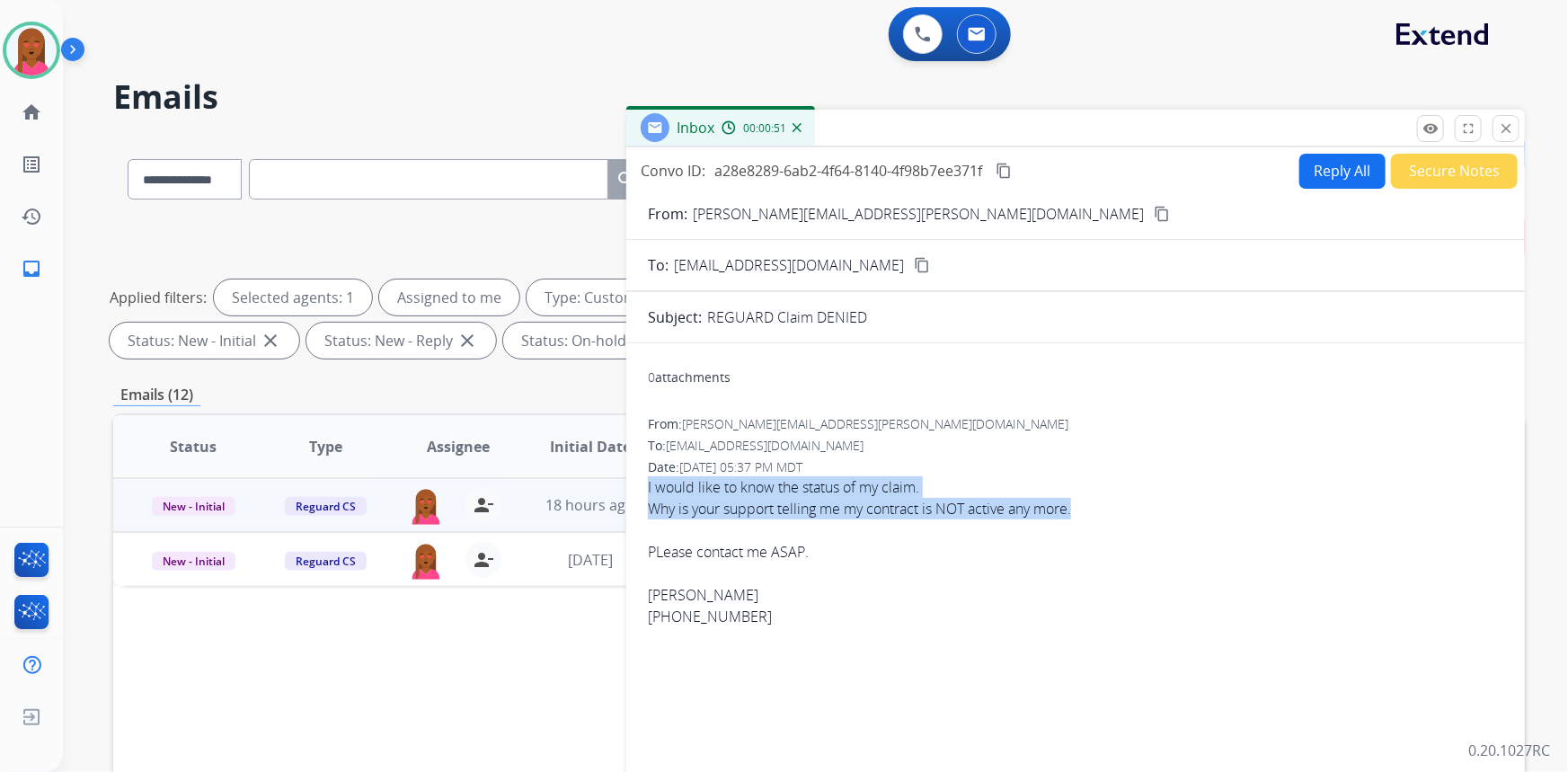
drag, startPoint x: 693, startPoint y: 487, endPoint x: 1121, endPoint y: 506, distance: 428.4
click at [1123, 505] on div "0 attachments From: mutneja.shalu@gmail.com To: customerservice@reguardprotecti…" at bounding box center [1076, 611] width 899 height 508
copy div "I would like to know the status of my claim. Why is your support telling me my …"
click at [1011, 178] on mat-icon "content_copy" at bounding box center [1004, 170] width 16 height 16
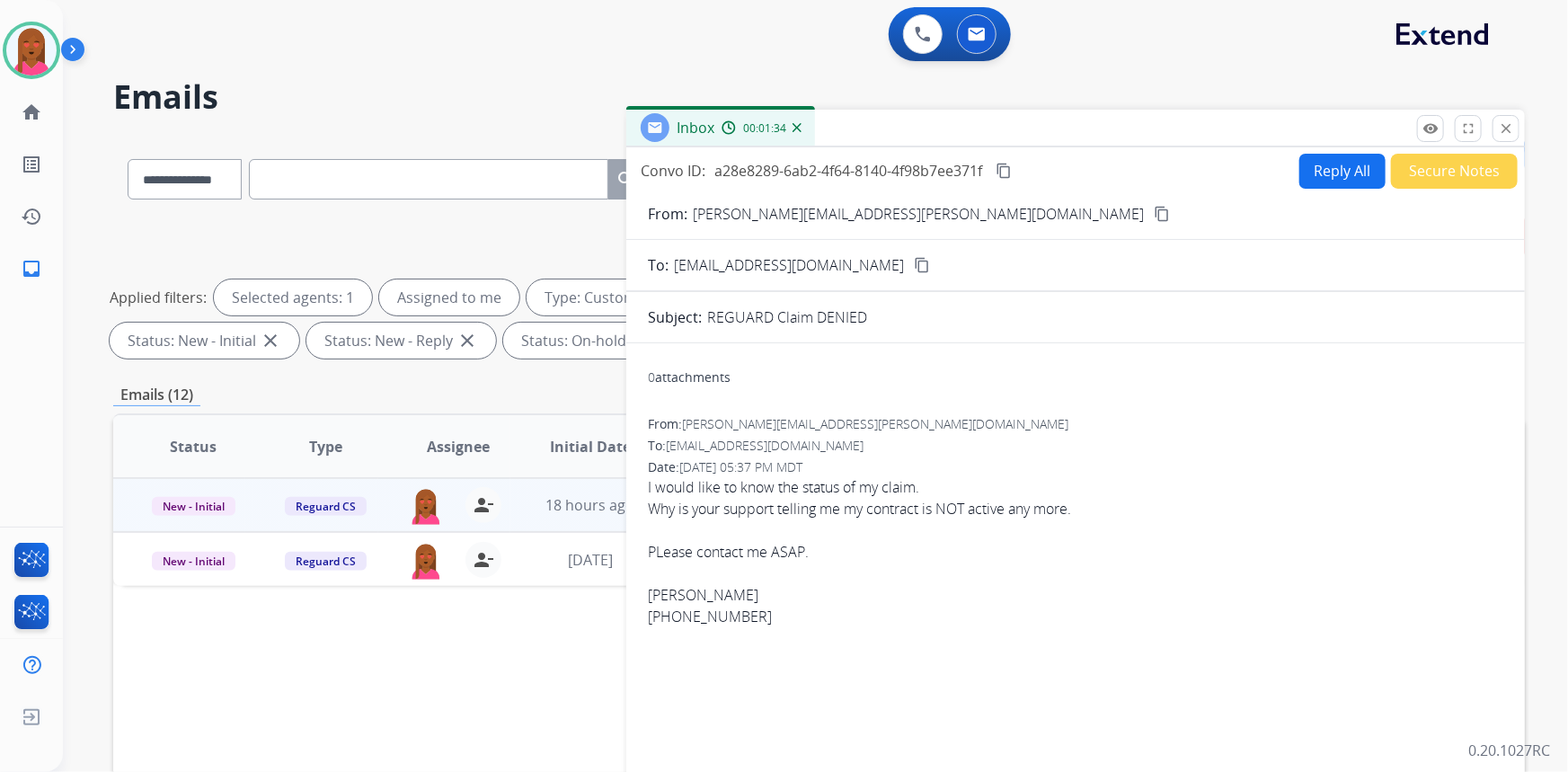
click at [1349, 186] on div "Convo ID: a28e8289-6ab2-4f64-8140-4f98b7ee371f content_copy Reply All Secure No…" at bounding box center [1076, 513] width 899 height 733
click at [1341, 169] on button "Reply All" at bounding box center [1342, 170] width 86 height 35
select select "**********"
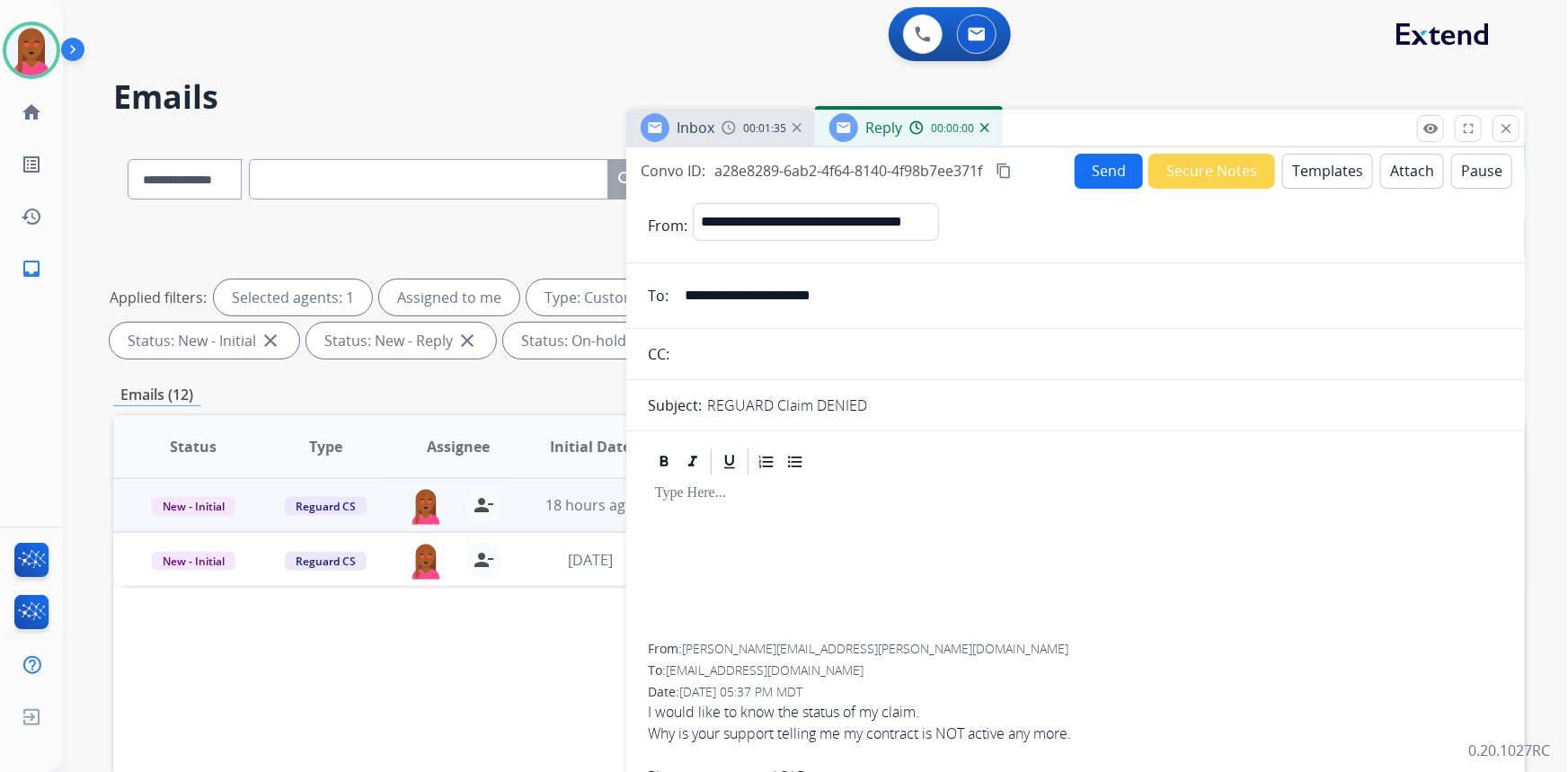
drag, startPoint x: 1330, startPoint y: 159, endPoint x: 1328, endPoint y: 171, distance: 12.2
click at [1328, 171] on button "Templates" at bounding box center [1327, 170] width 91 height 35
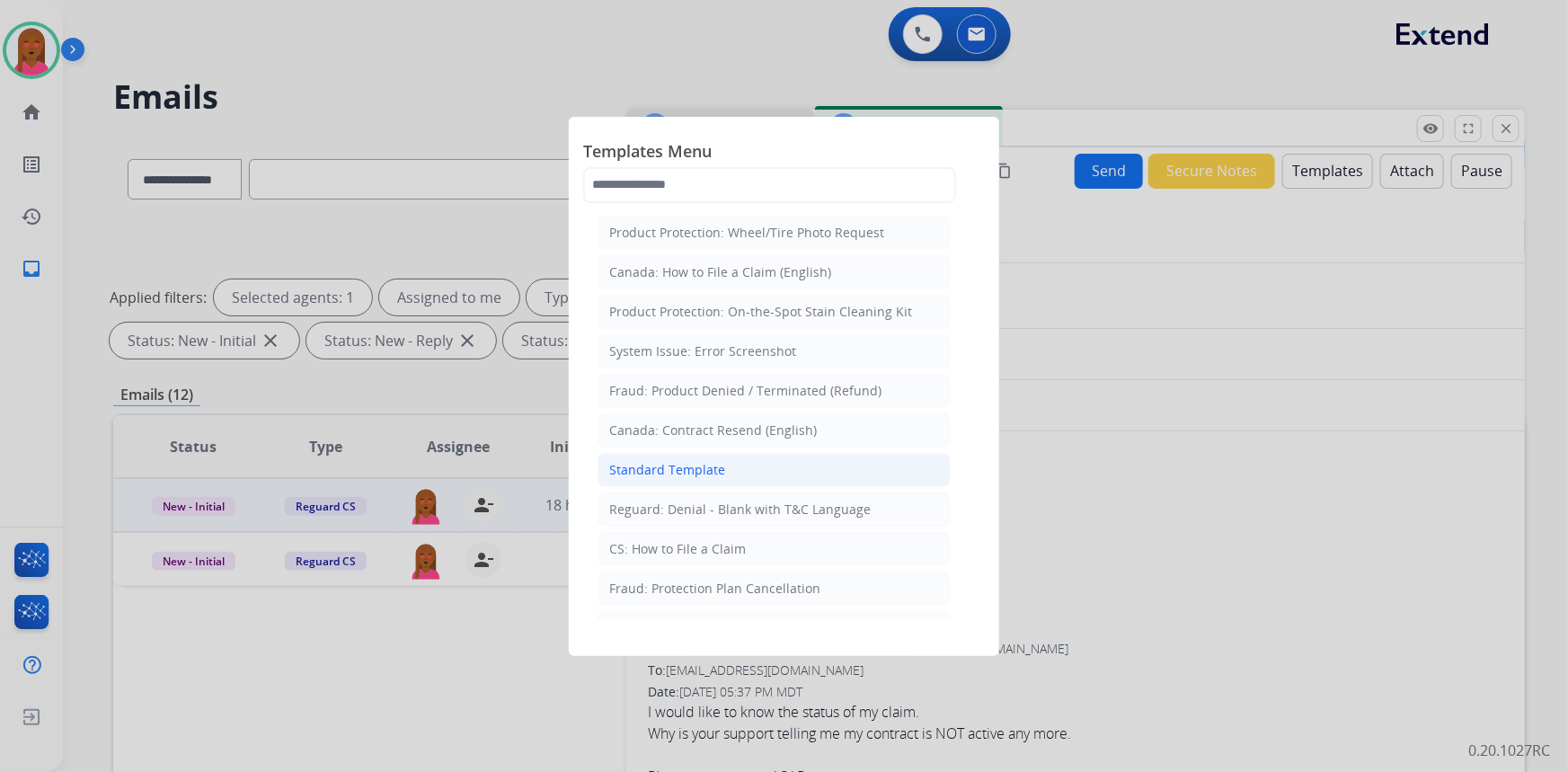
click at [736, 463] on li "Standard Template" at bounding box center [773, 470] width 353 height 34
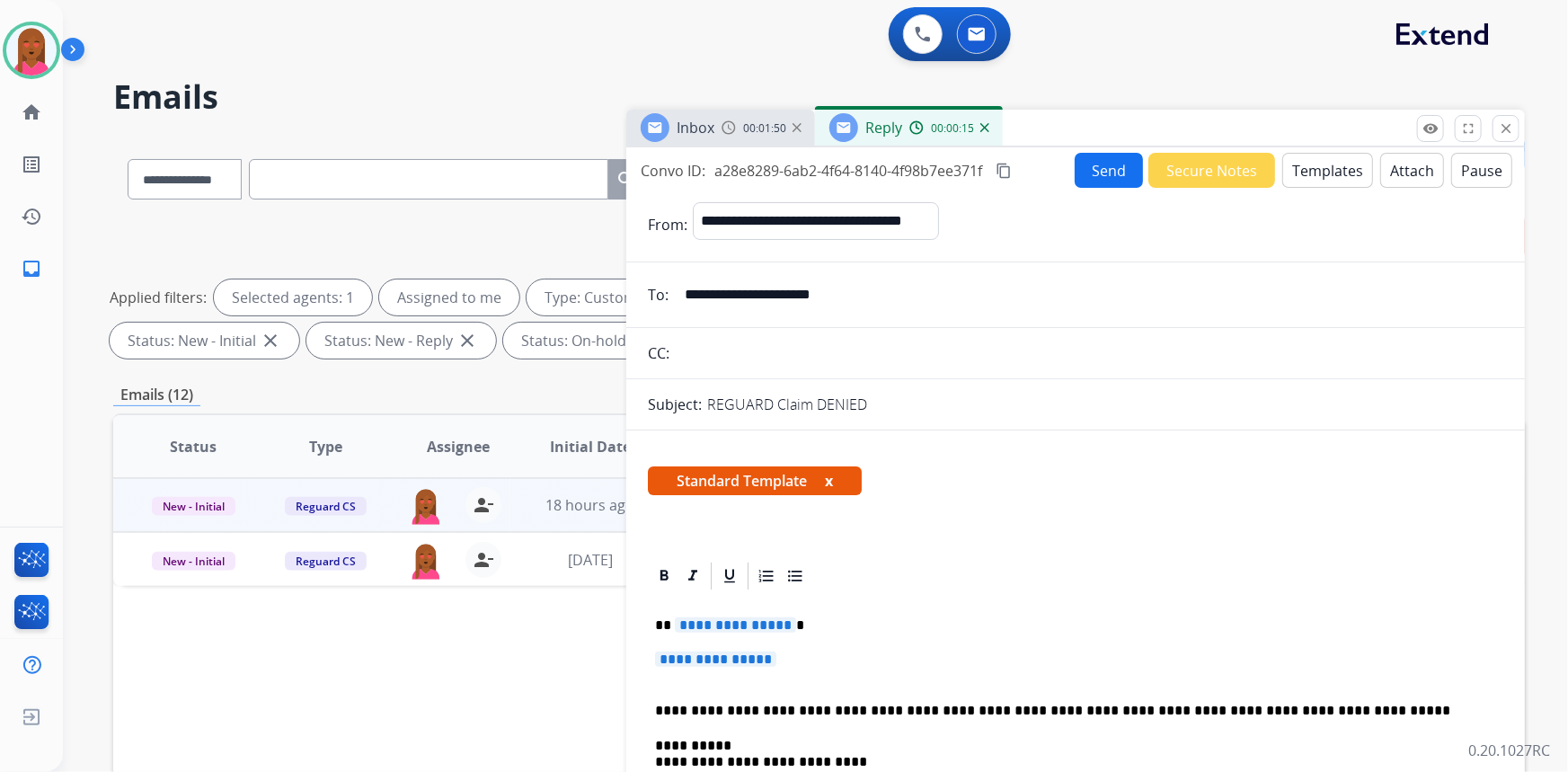
click at [1312, 163] on button "Templates" at bounding box center [1327, 169] width 91 height 35
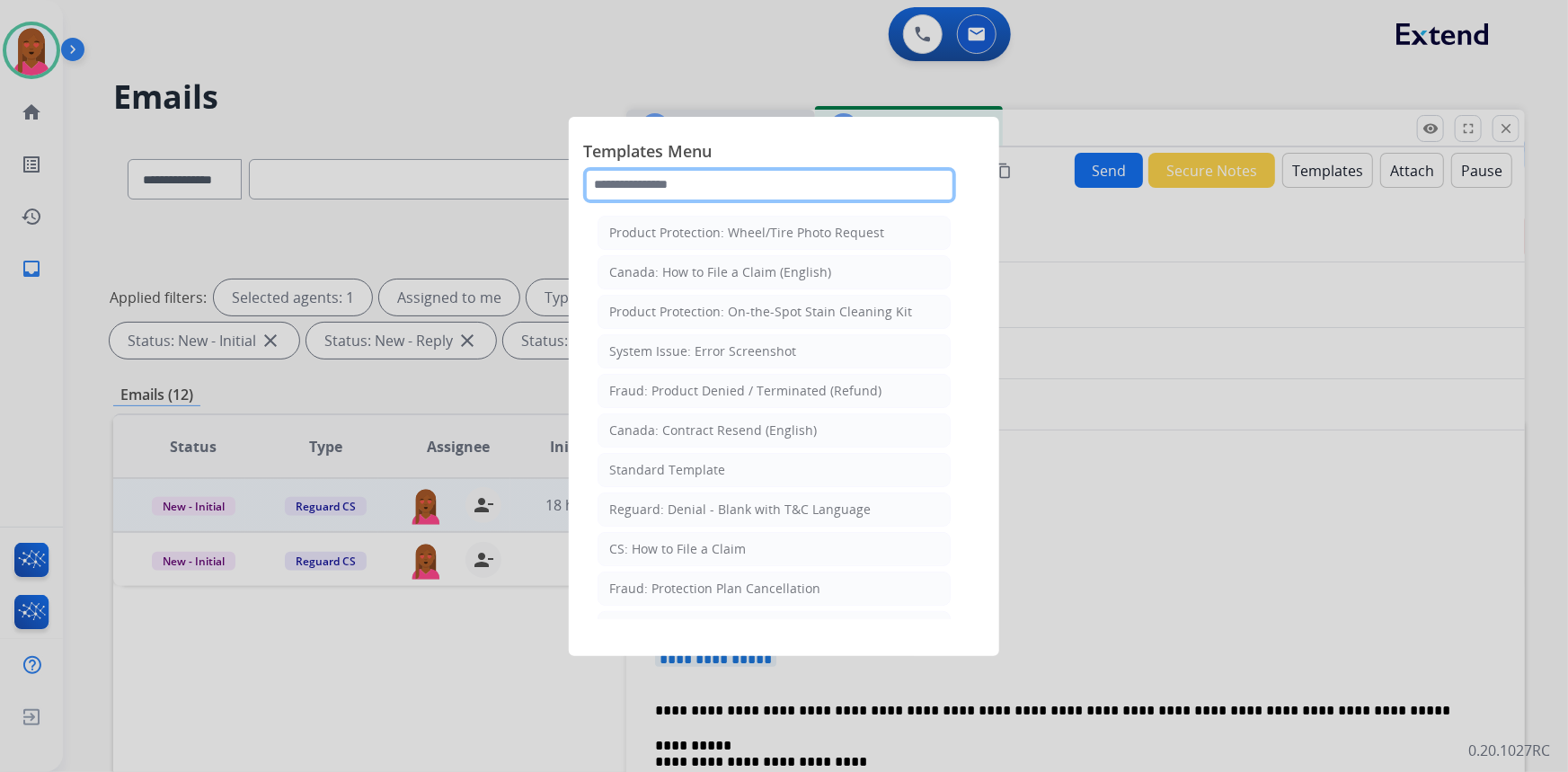
click at [788, 186] on input "text" at bounding box center [769, 185] width 373 height 36
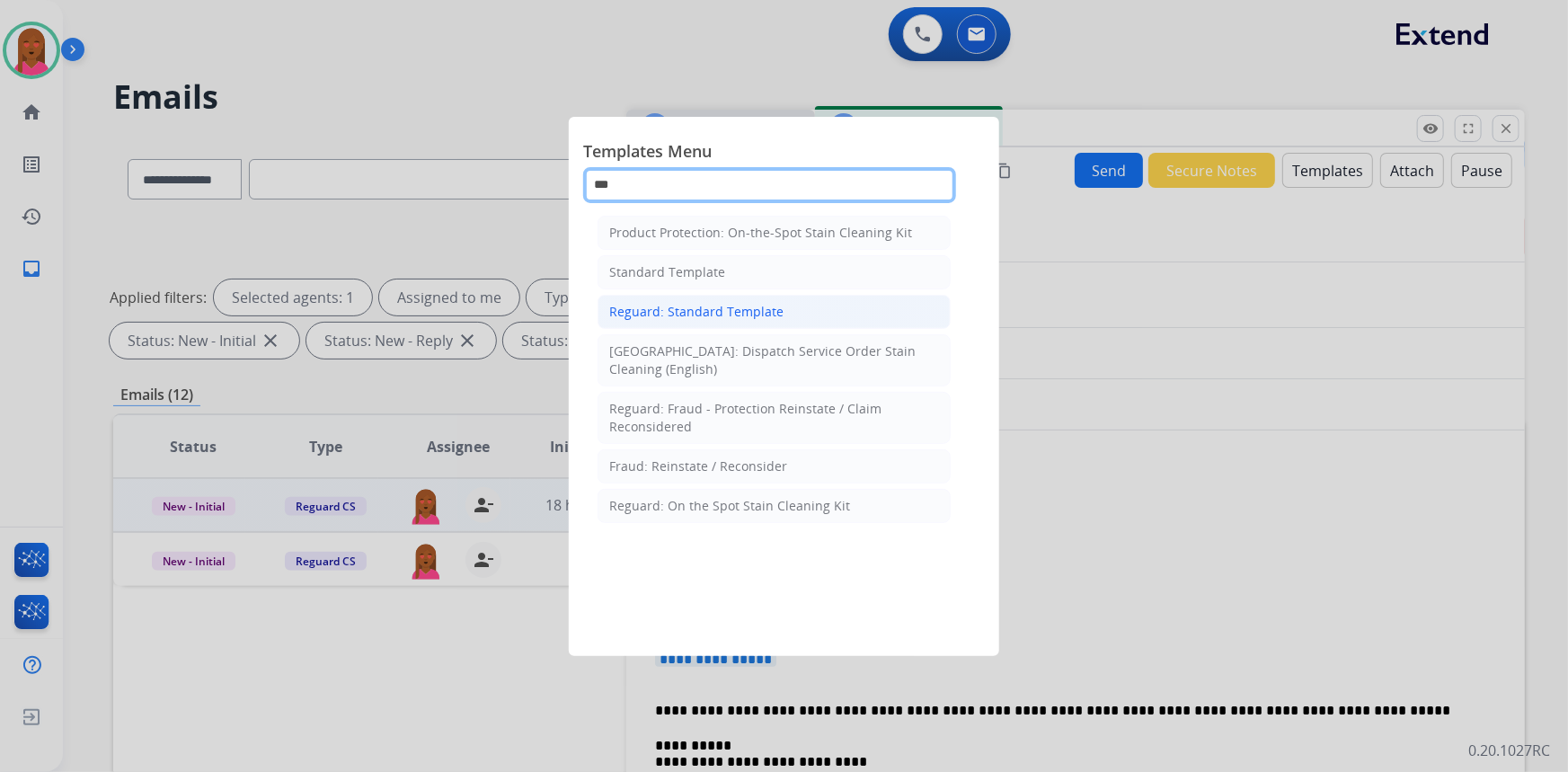
type input "***"
click at [759, 316] on div "Reguard: Standard Template" at bounding box center [696, 312] width 174 height 18
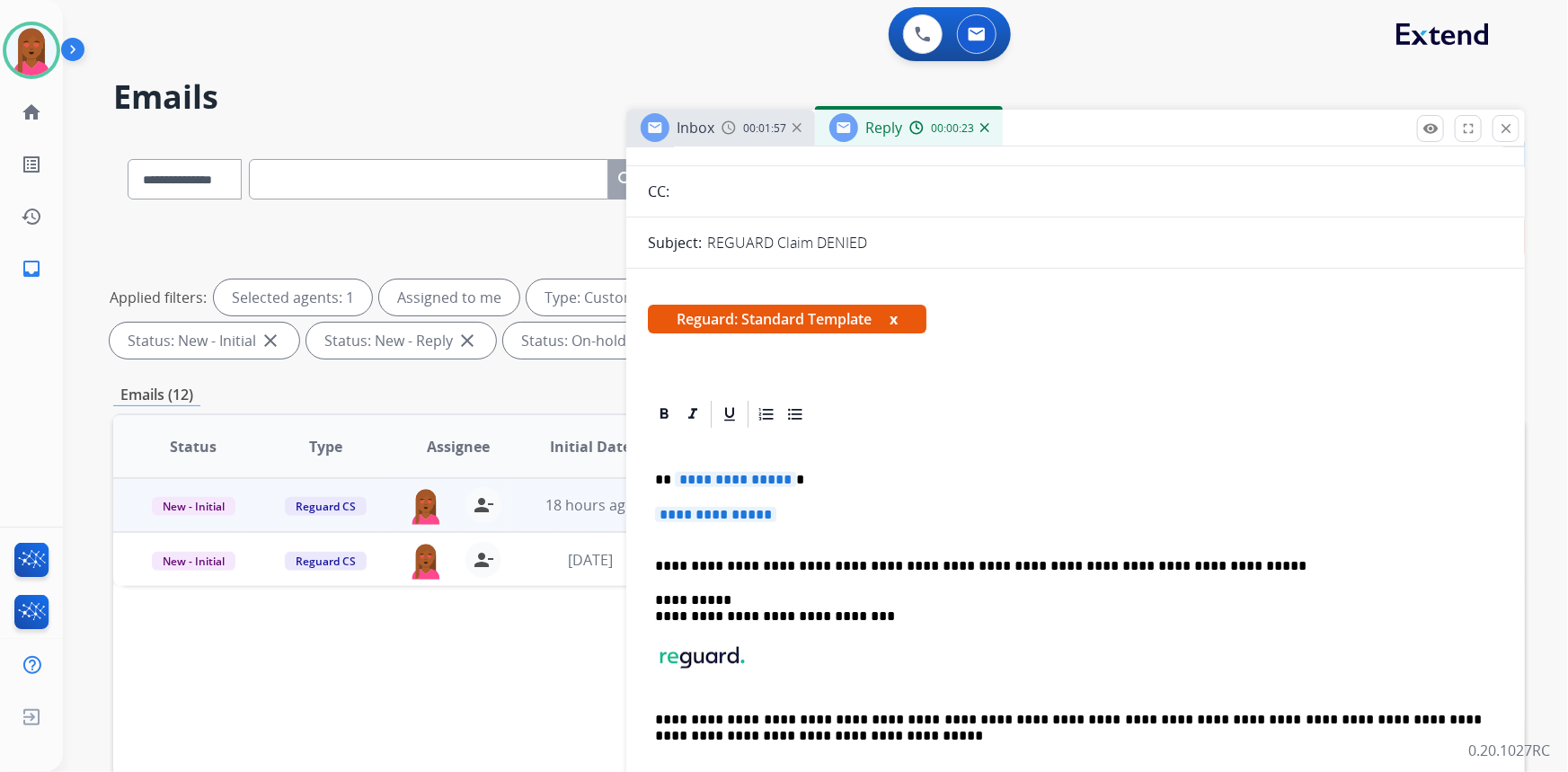
scroll to position [163, 0]
drag, startPoint x: 799, startPoint y: 508, endPoint x: 653, endPoint y: 476, distance: 149.5
click at [653, 476] on div "**********" at bounding box center [1076, 615] width 856 height 371
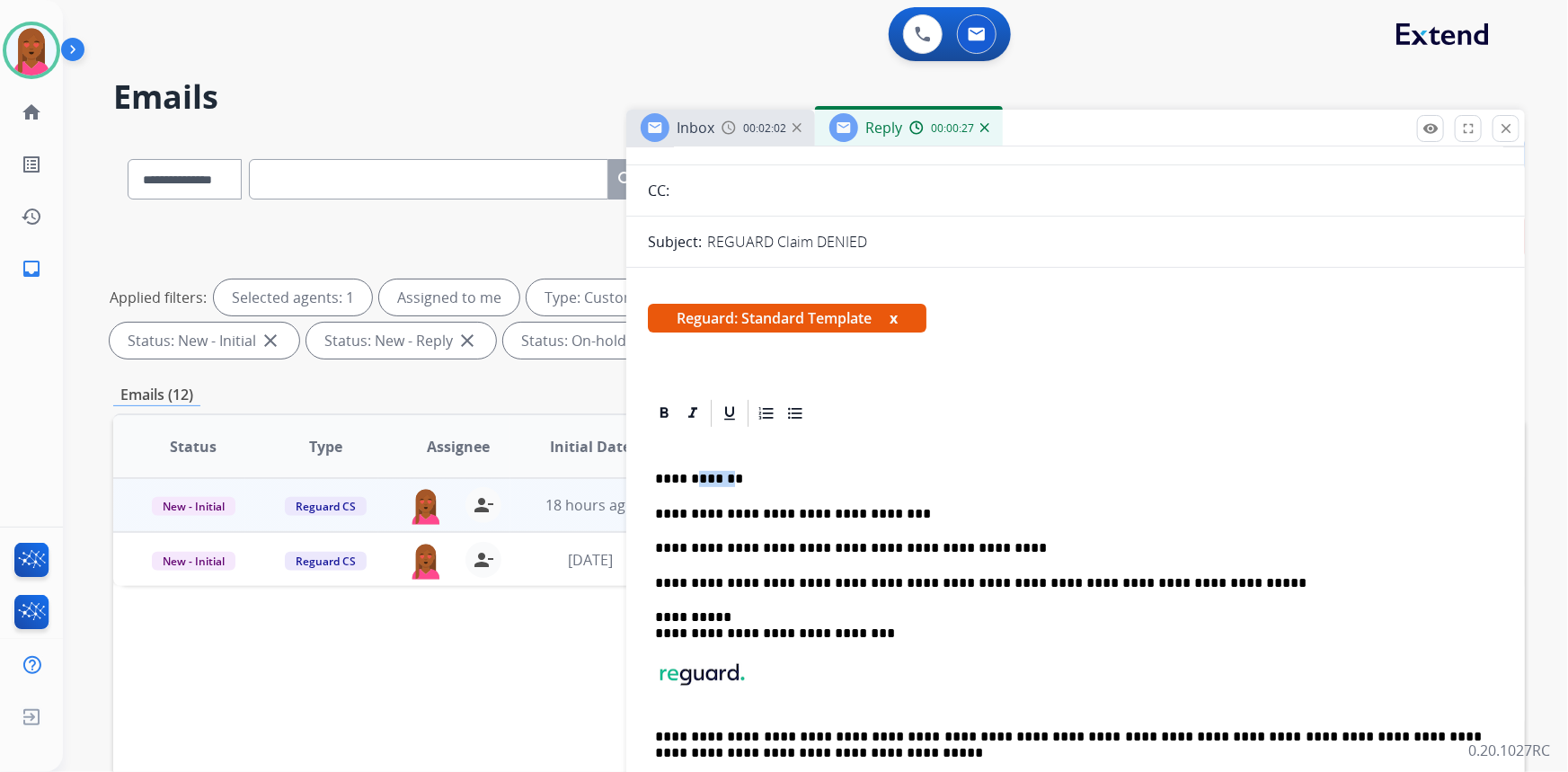
drag, startPoint x: 727, startPoint y: 476, endPoint x: 691, endPoint y: 483, distance: 36.7
click at [691, 483] on p "**********" at bounding box center [1069, 478] width 828 height 16
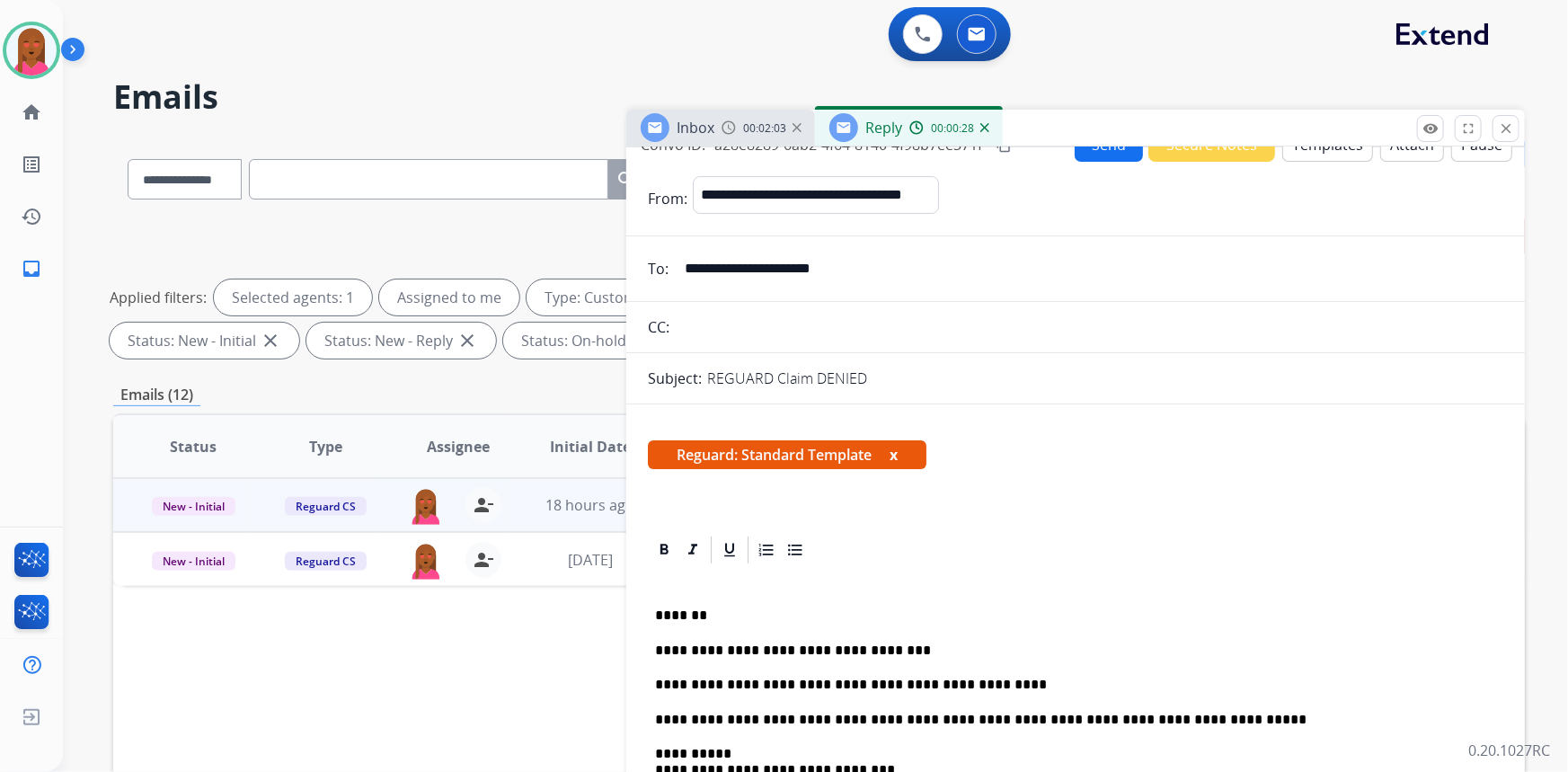
scroll to position [0, 0]
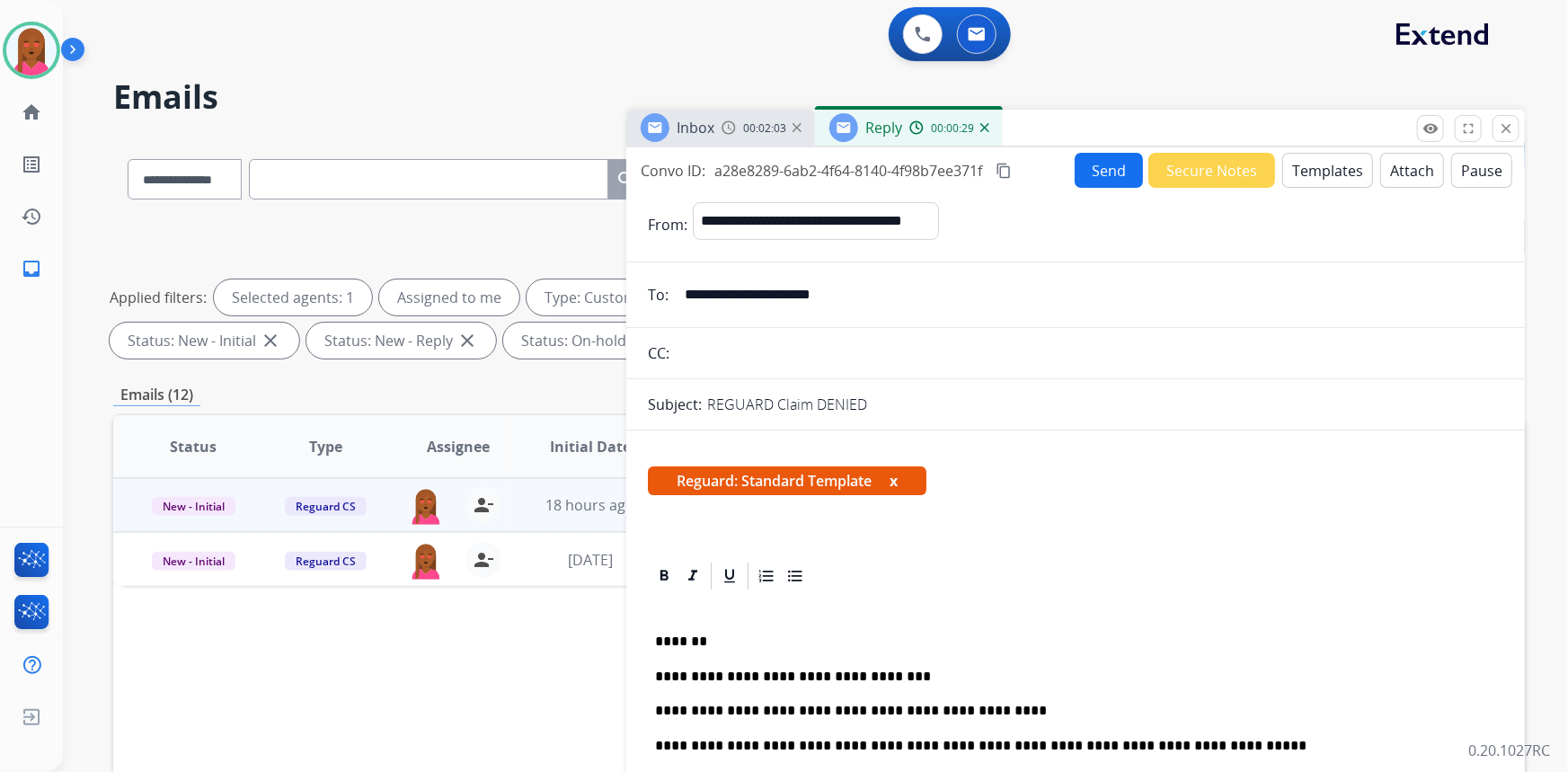
click at [1100, 168] on button "Send" at bounding box center [1108, 169] width 68 height 35
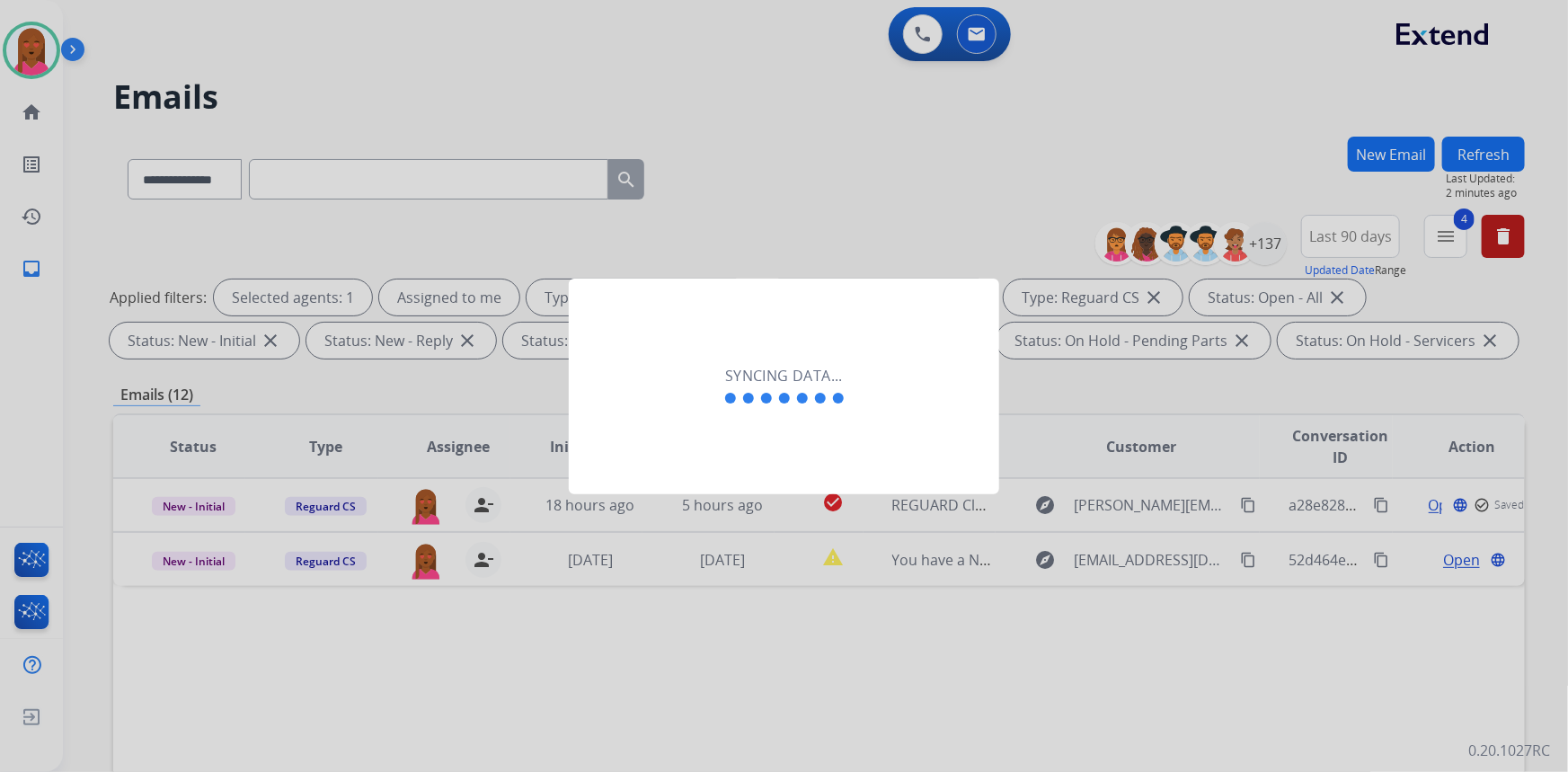
click at [756, 465] on div "Syncing data..." at bounding box center [784, 386] width 431 height 215
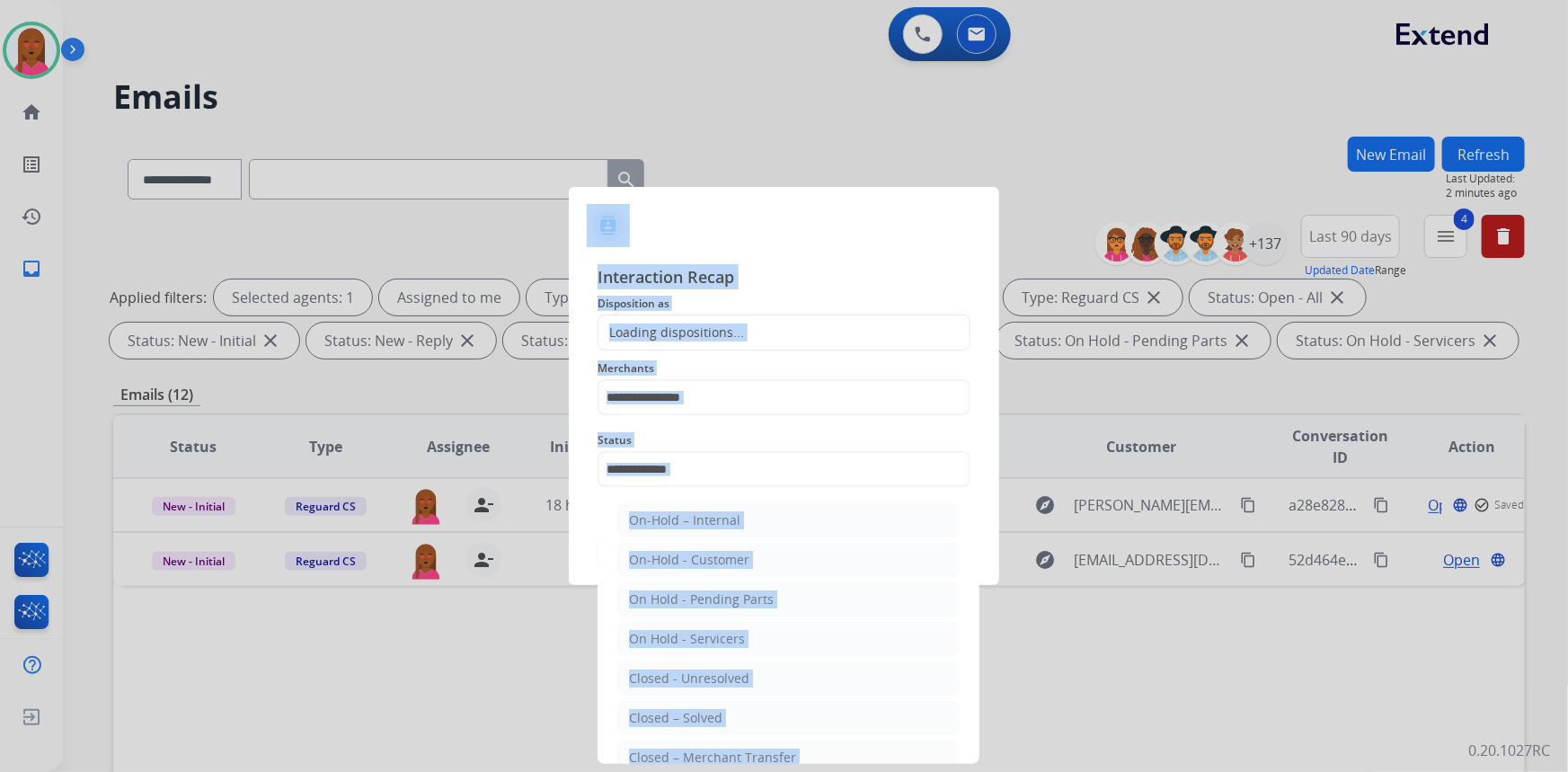
click at [692, 479] on input "text" at bounding box center [784, 469] width 373 height 36
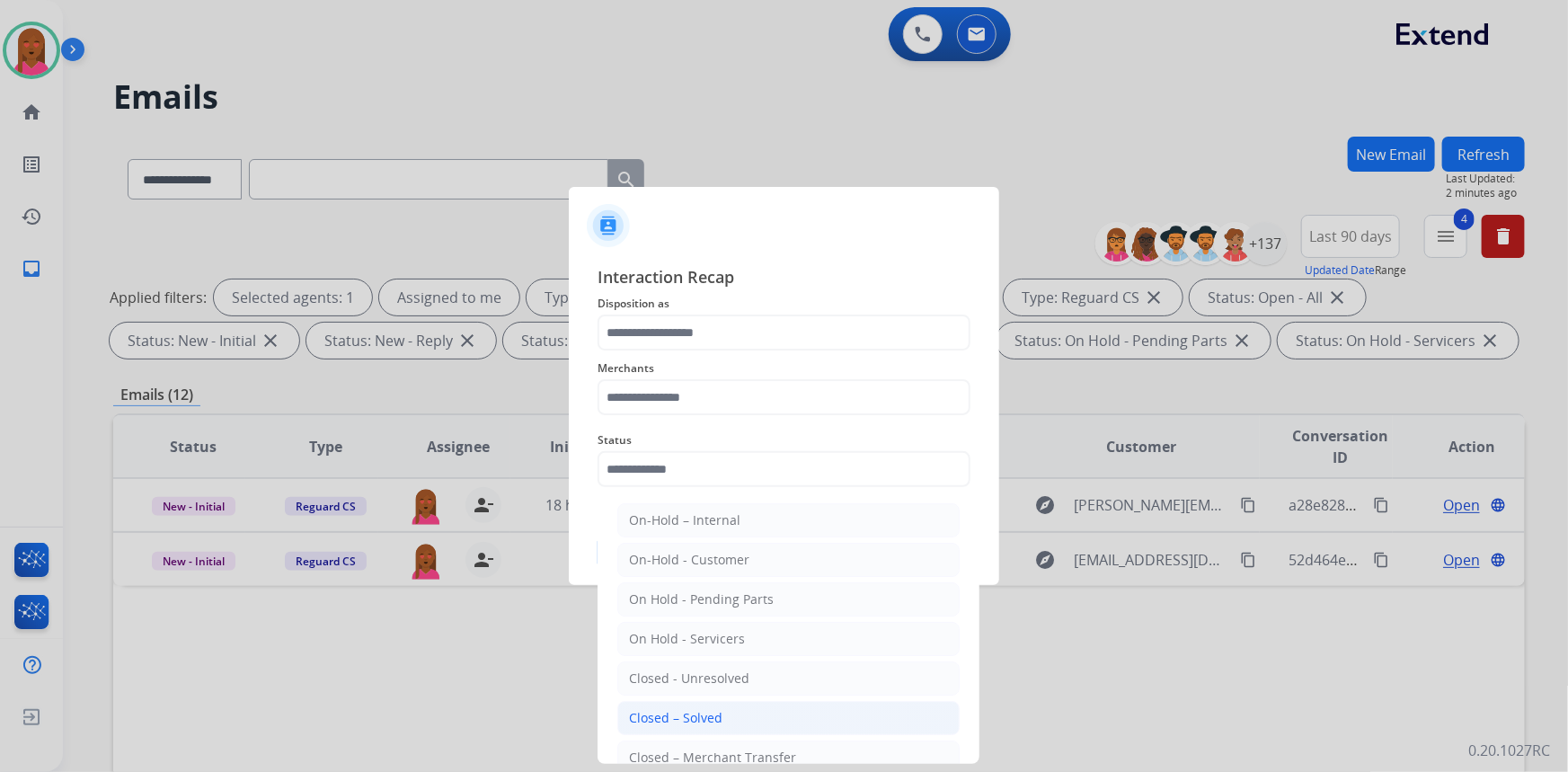
click at [673, 712] on div "Closed – Solved" at bounding box center [676, 717] width 94 height 18
type input "**********"
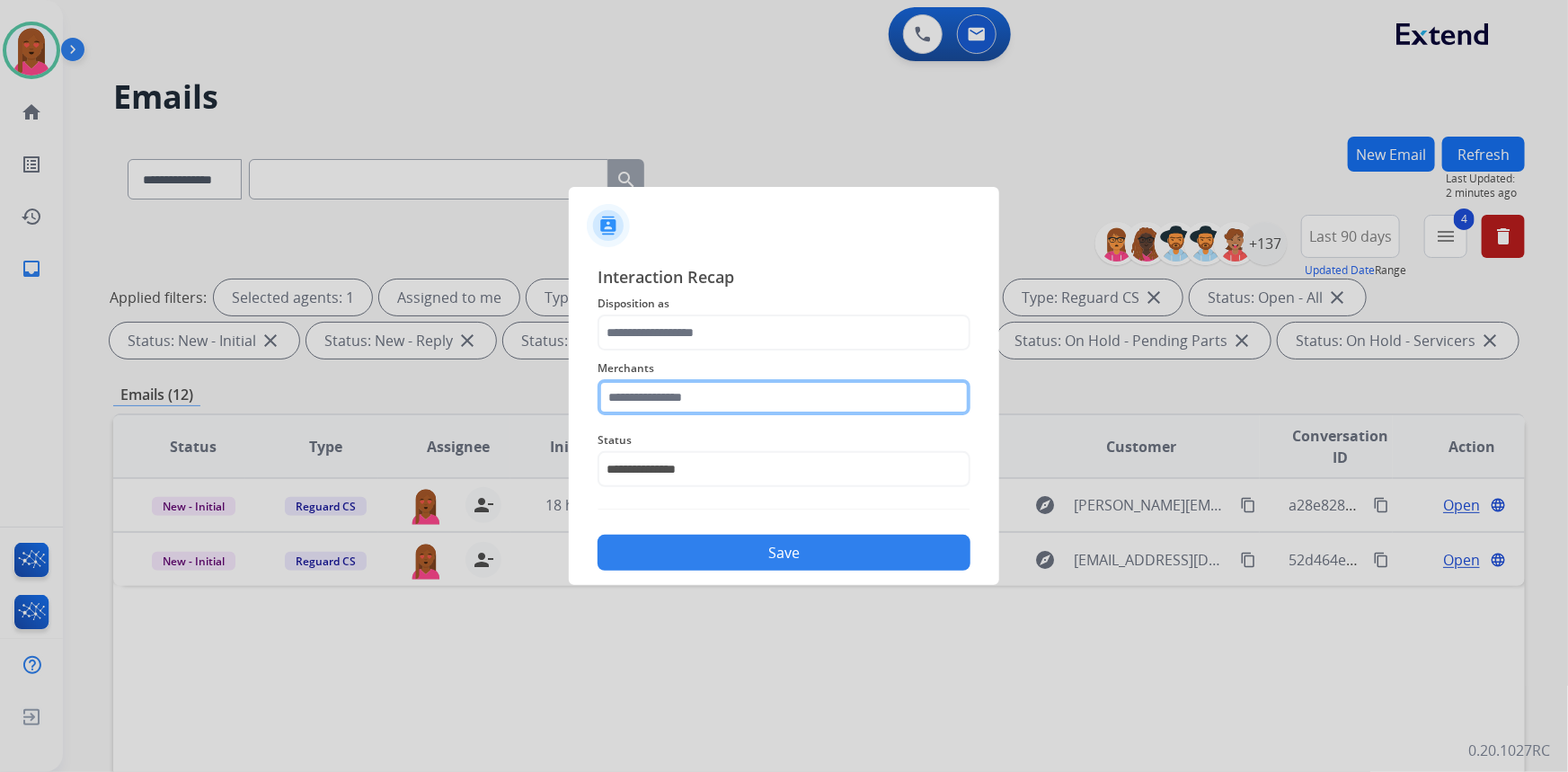
click at [750, 396] on input "text" at bounding box center [784, 397] width 373 height 36
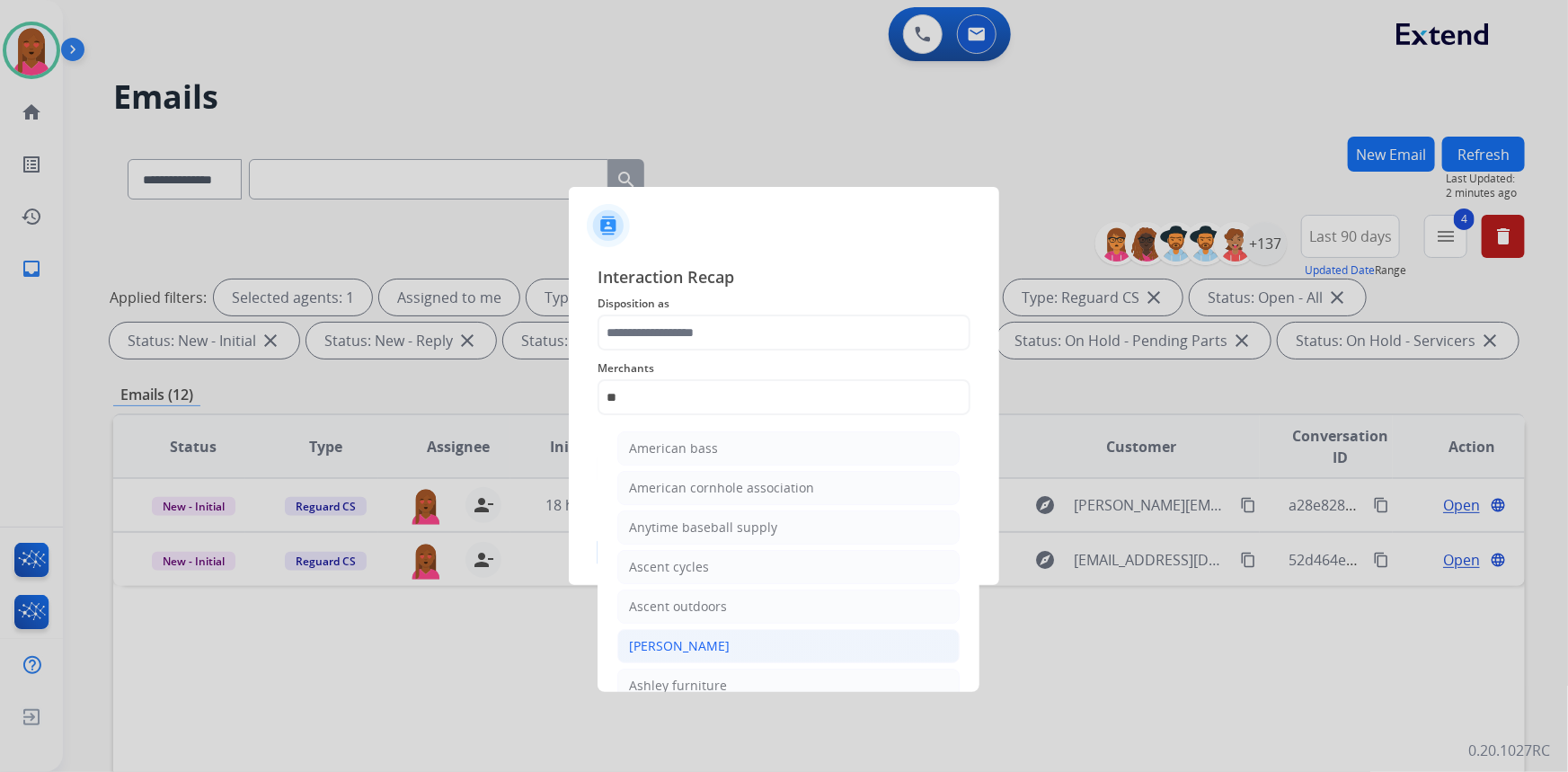
click at [708, 644] on div "[PERSON_NAME]" at bounding box center [680, 646] width 101 height 18
type input "**********"
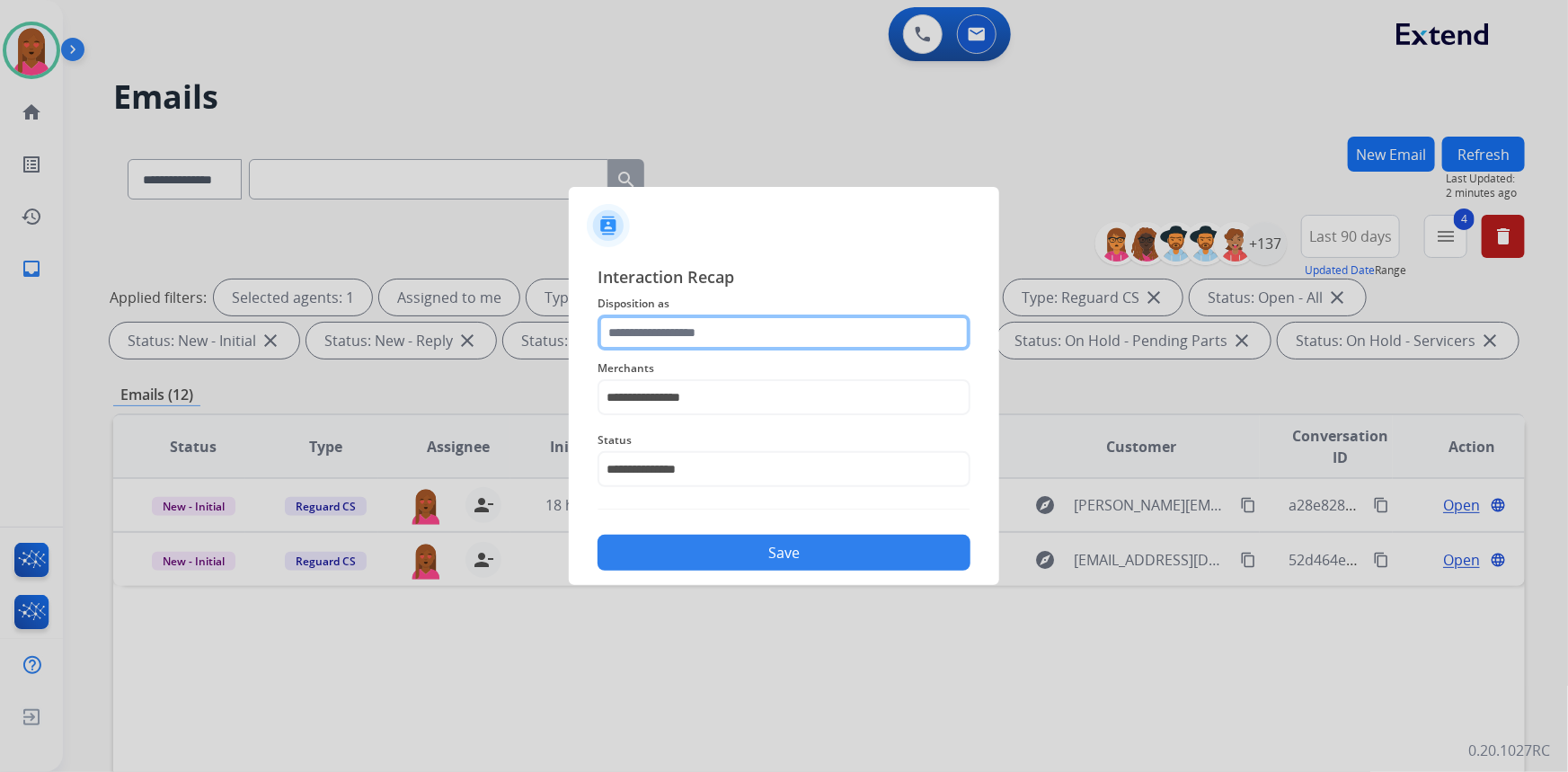
click at [755, 342] on input "text" at bounding box center [784, 332] width 373 height 36
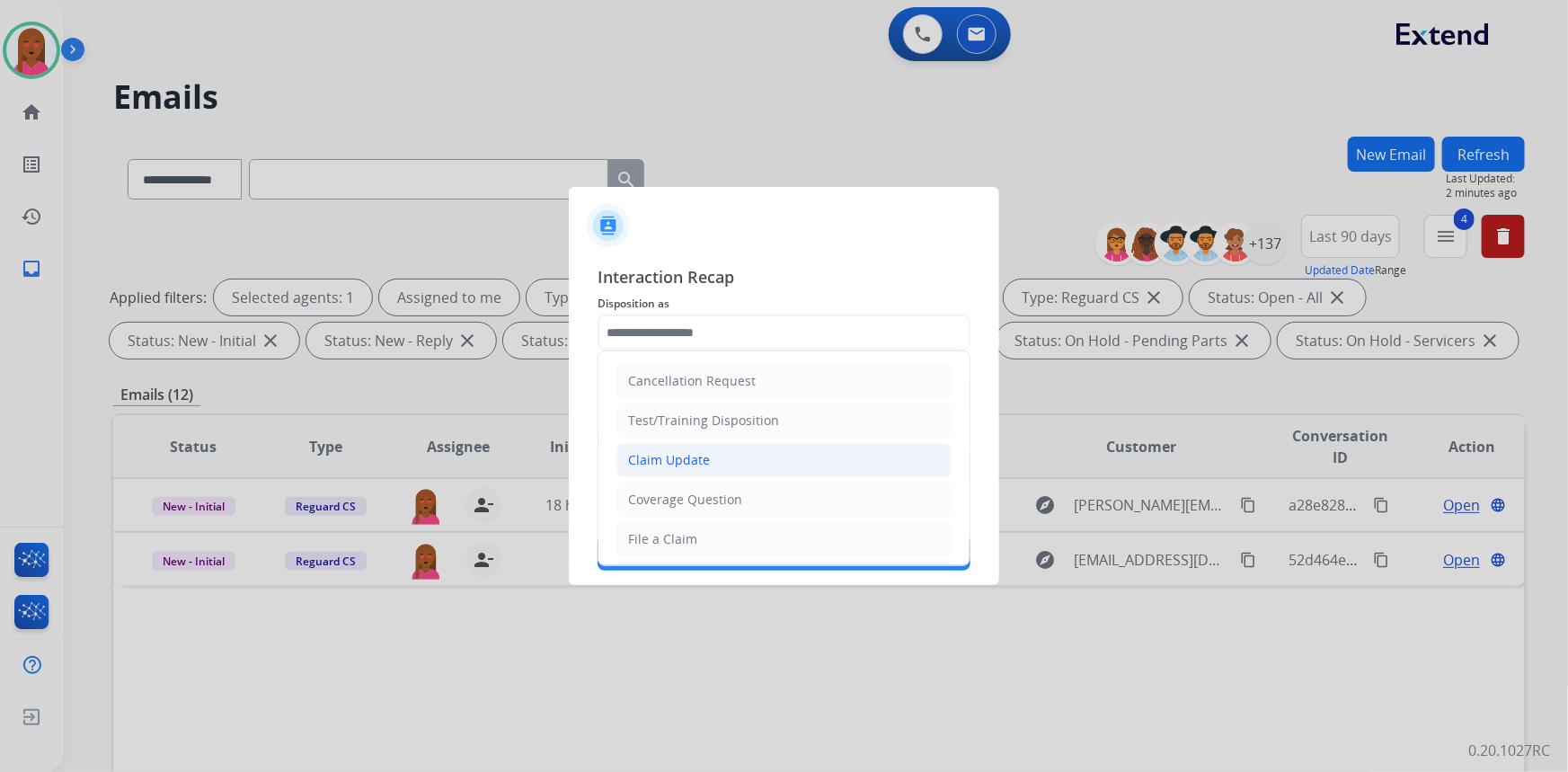
click at [723, 460] on li "Claim Update" at bounding box center [784, 459] width 335 height 34
type input "**********"
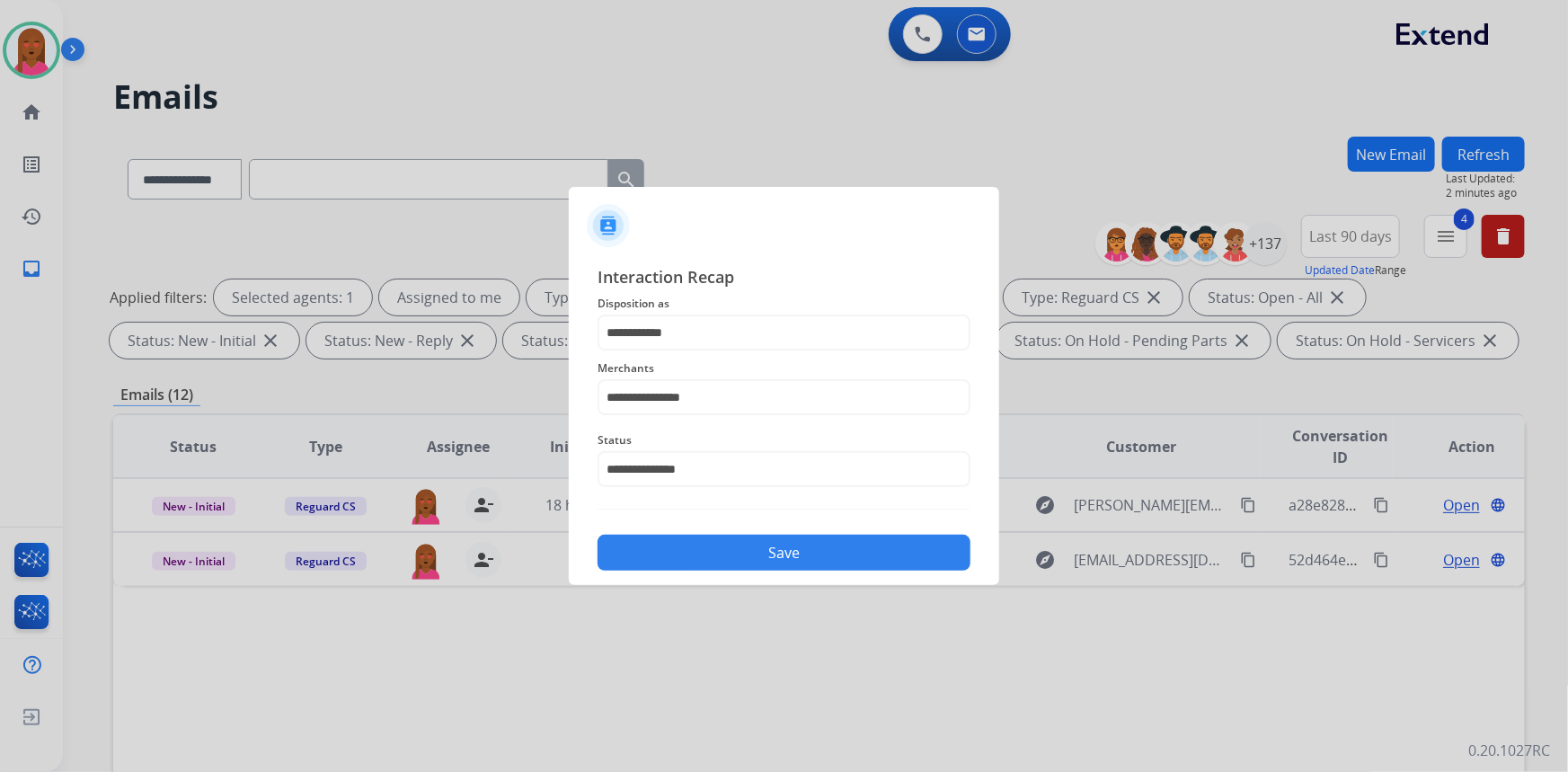
drag, startPoint x: 753, startPoint y: 561, endPoint x: 99, endPoint y: 166, distance: 764.0
click at [753, 559] on button "Save" at bounding box center [784, 552] width 373 height 36
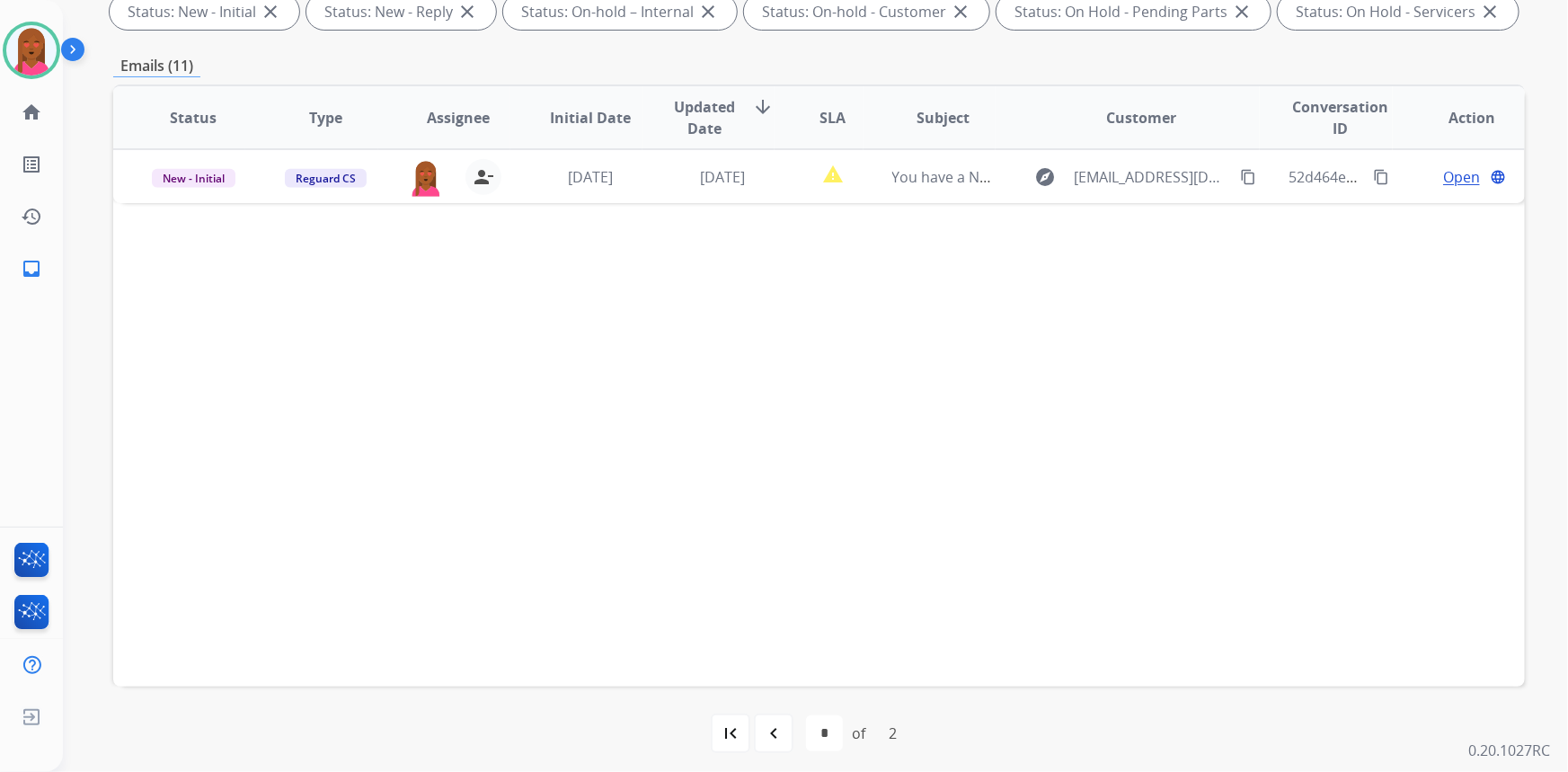
scroll to position [336, 0]
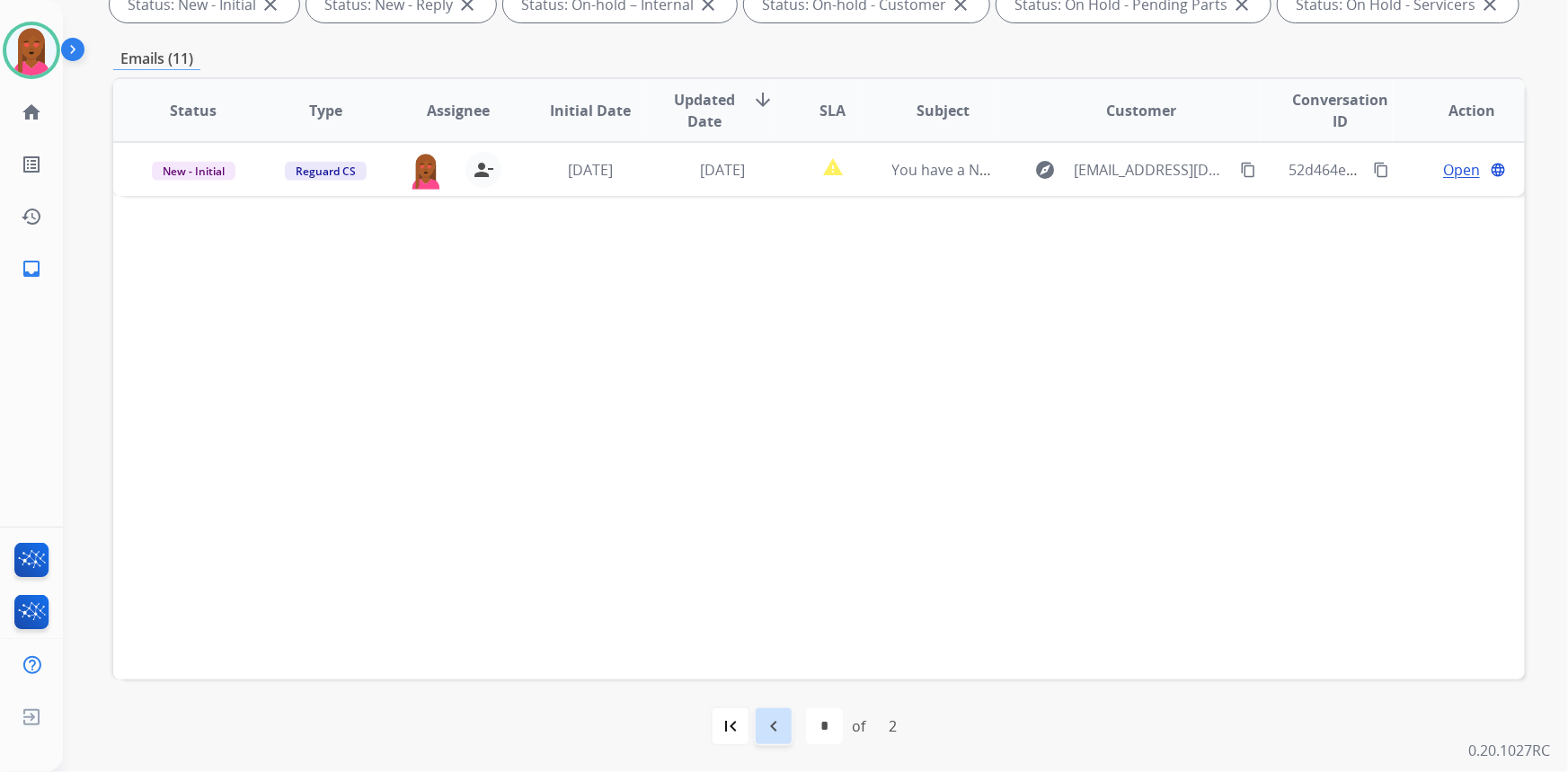
click at [780, 725] on mat-icon "navigate_before" at bounding box center [773, 725] width 22 height 22
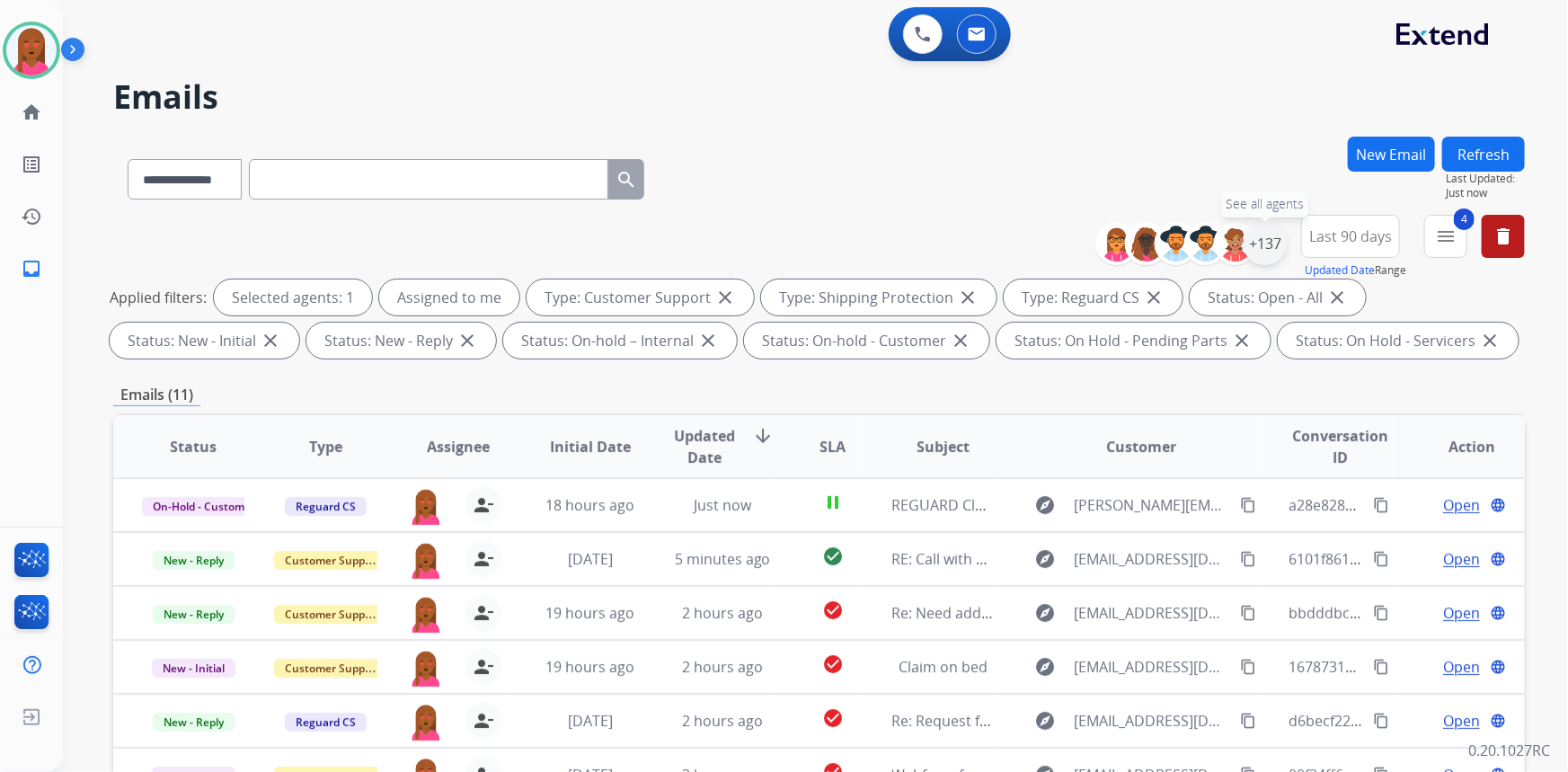
click at [1277, 239] on div "+137" at bounding box center [1266, 243] width 43 height 43
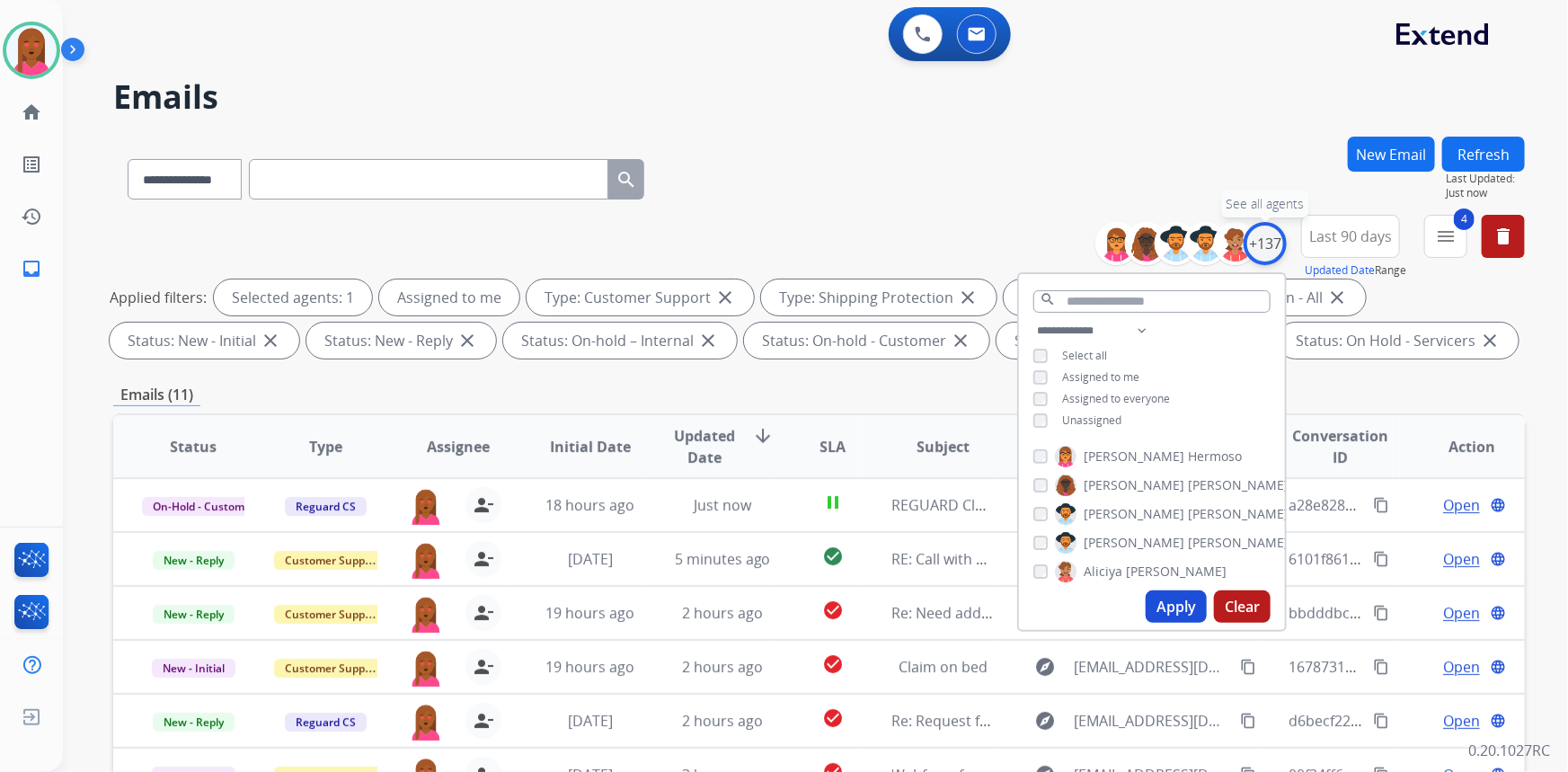
click at [1277, 239] on div "+137" at bounding box center [1266, 243] width 43 height 43
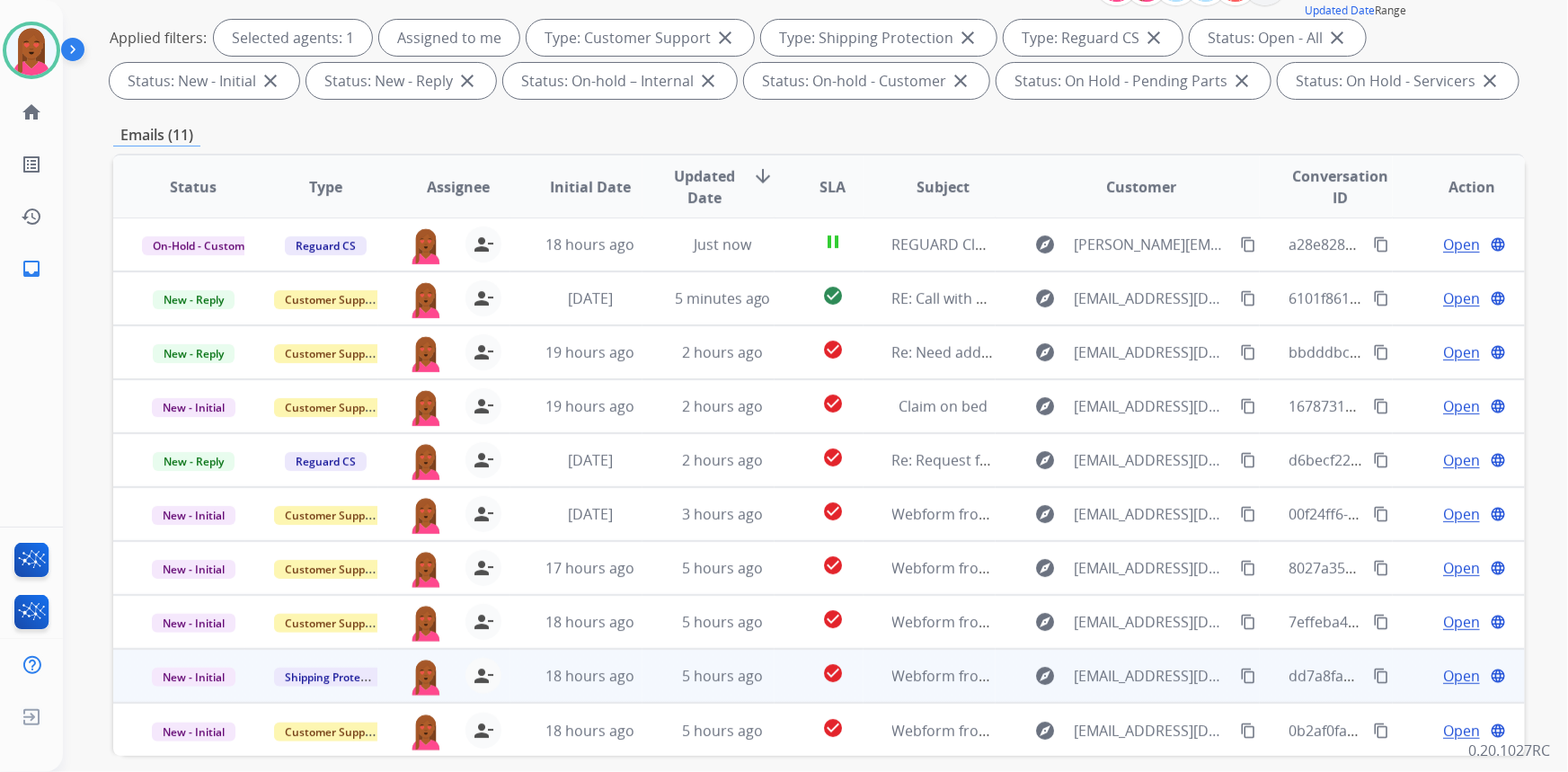
scroll to position [336, 0]
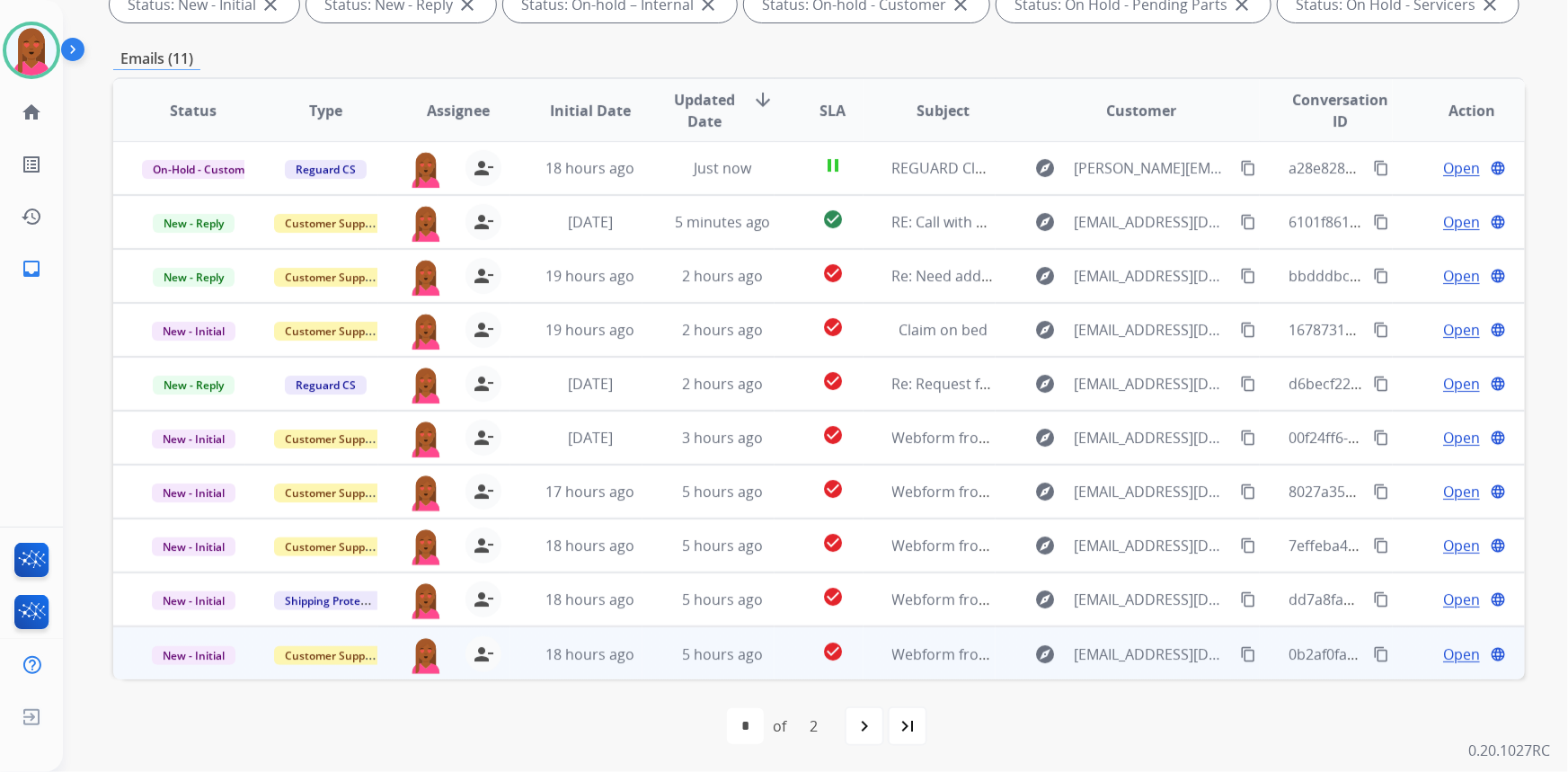
click at [1443, 653] on span "Open" at bounding box center [1461, 653] width 37 height 22
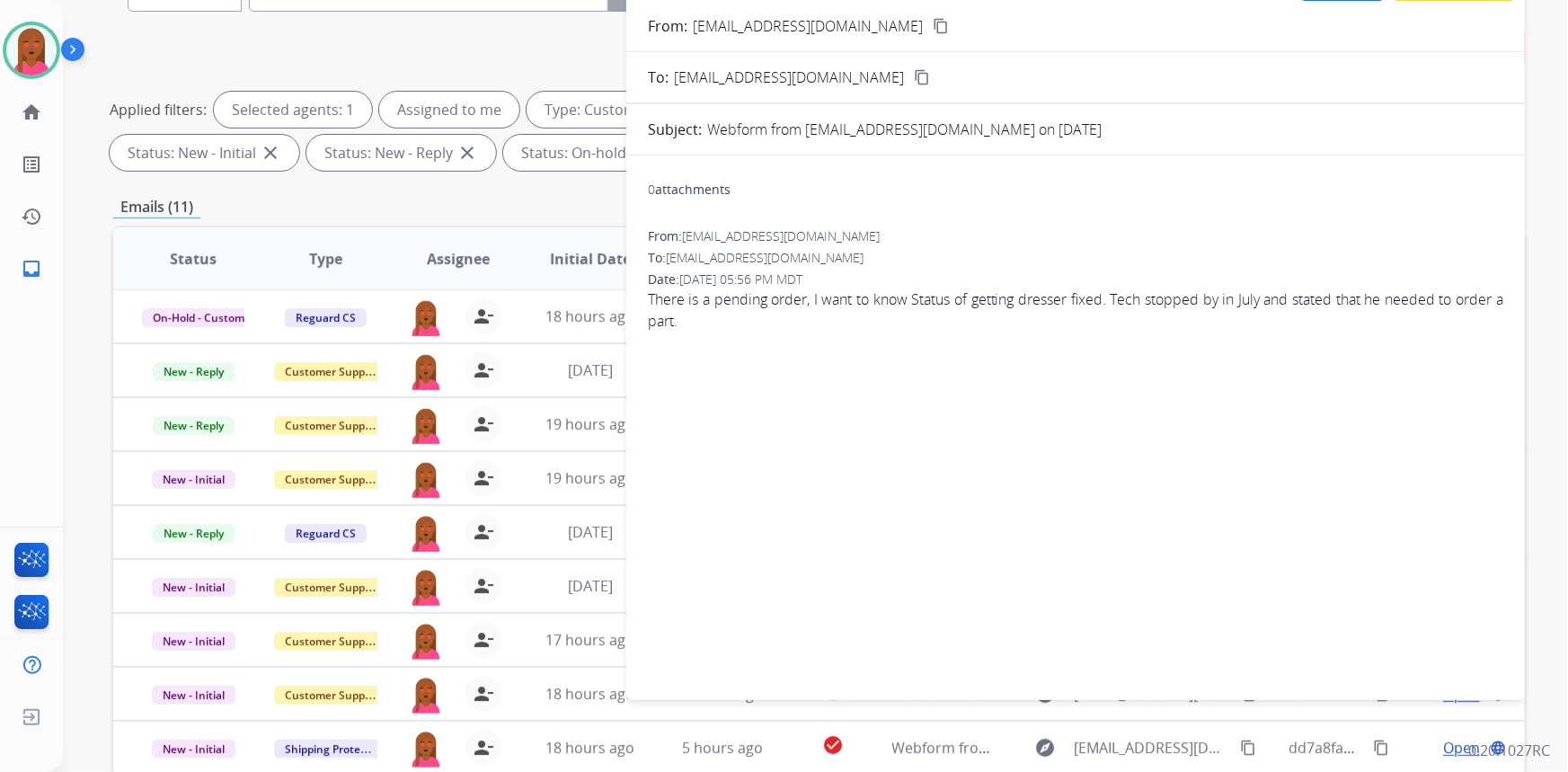
scroll to position [9, 0]
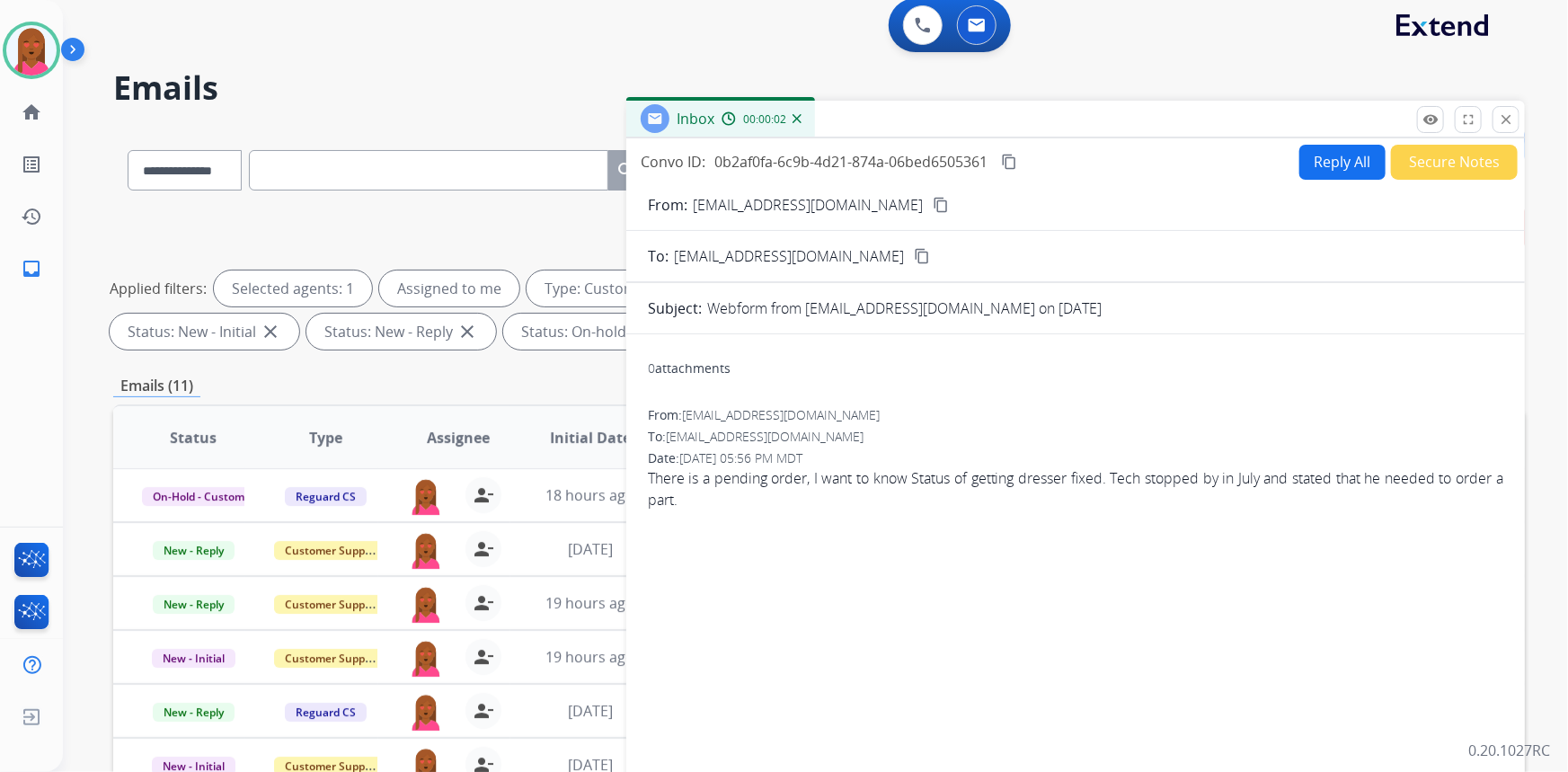
click at [933, 205] on mat-icon "content_copy" at bounding box center [941, 204] width 16 height 16
click at [1502, 120] on mat-icon "close" at bounding box center [1505, 119] width 16 height 16
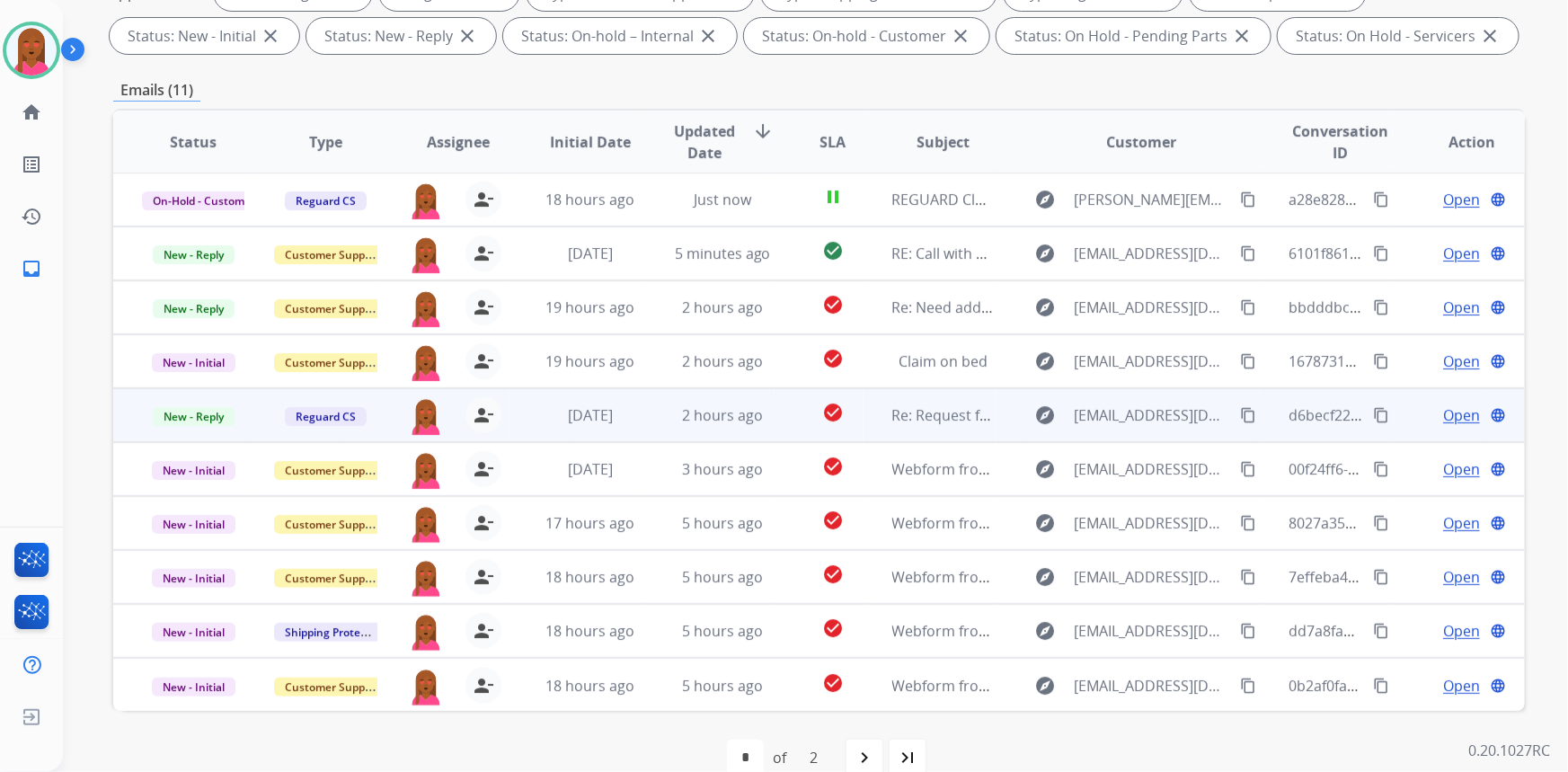
scroll to position [336, 0]
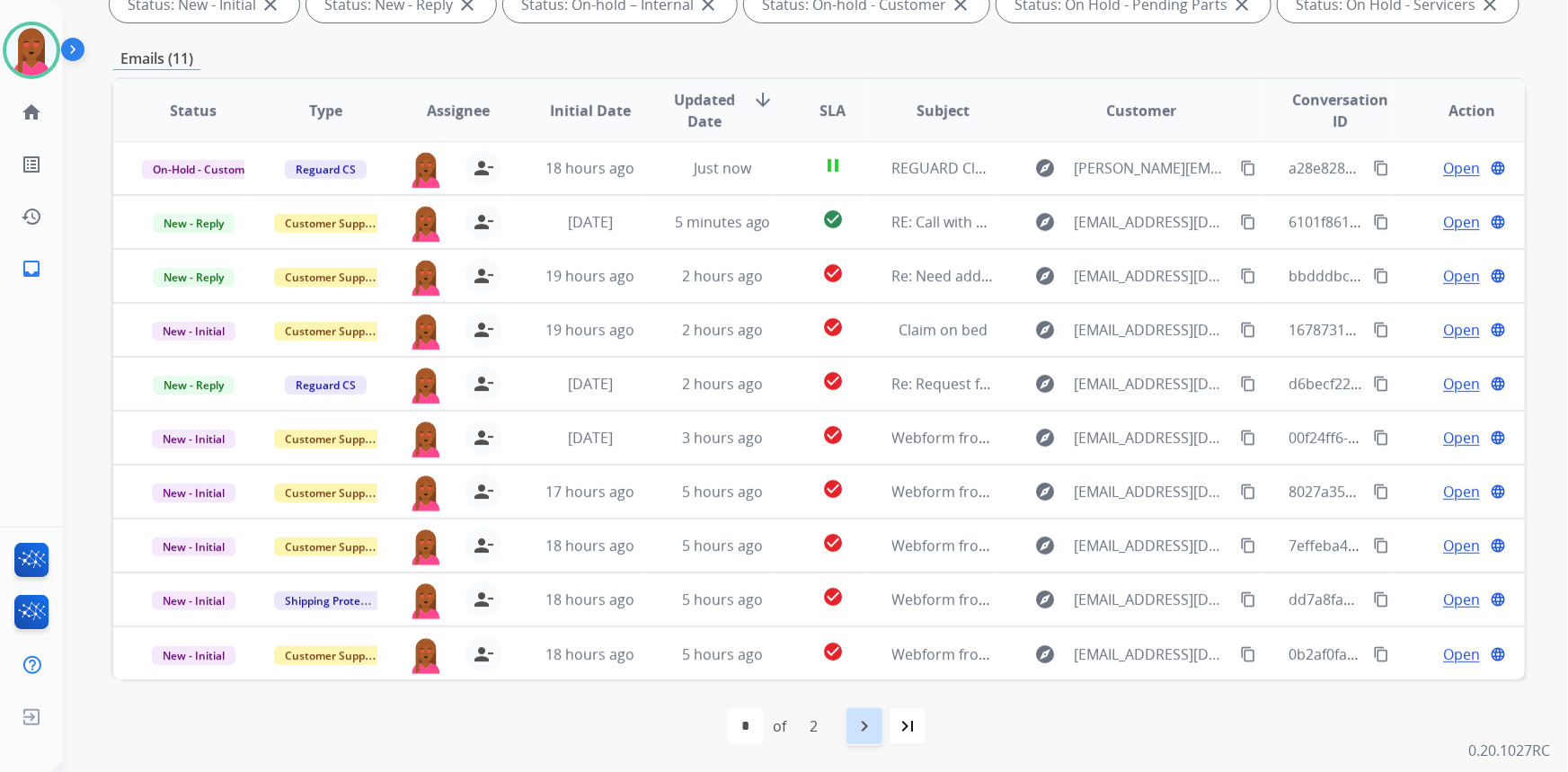
click at [866, 721] on mat-icon "navigate_next" at bounding box center [864, 725] width 22 height 22
select select "*"
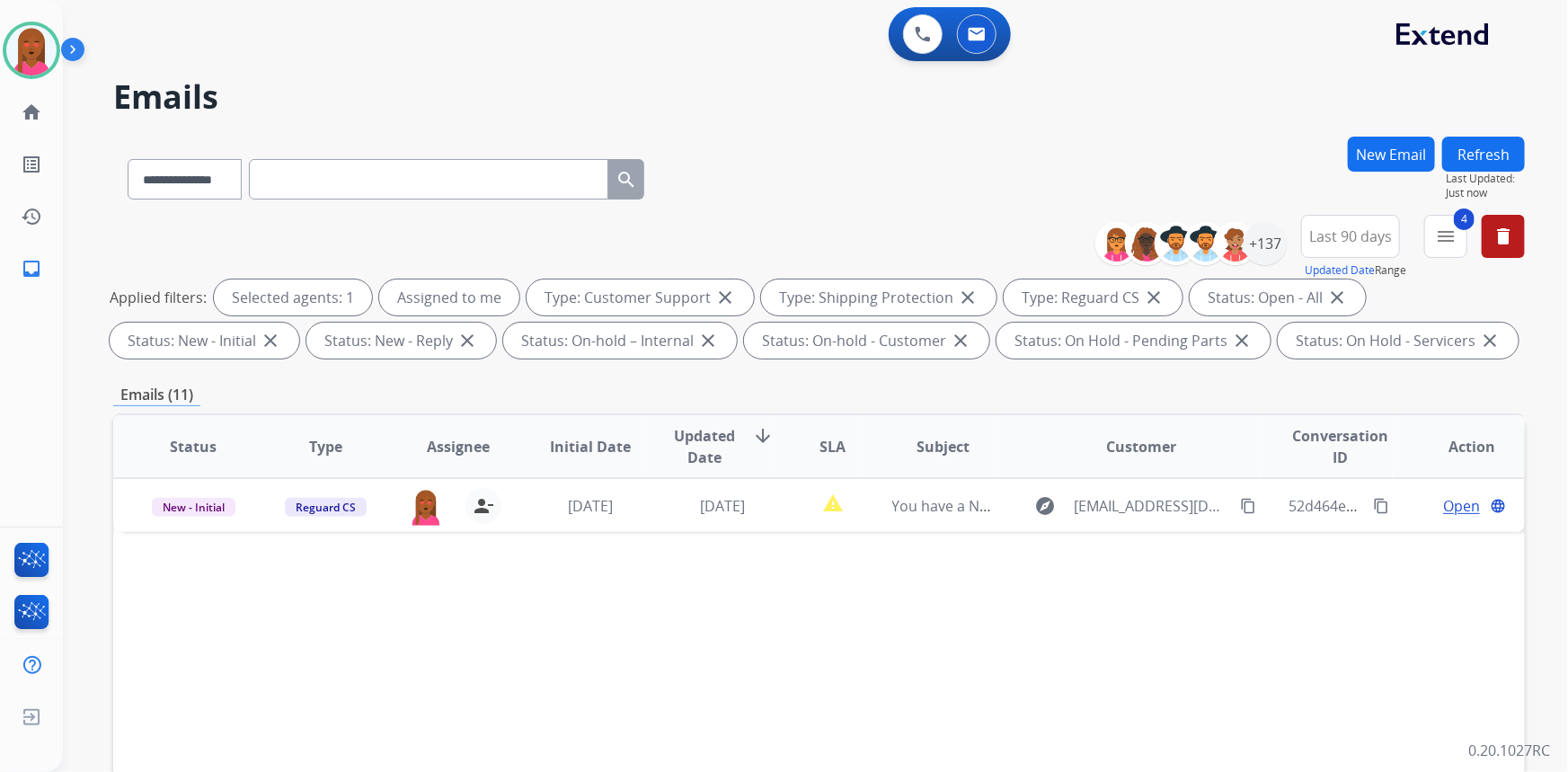
scroll to position [0, 0]
drag, startPoint x: 191, startPoint y: 185, endPoint x: 198, endPoint y: 195, distance: 12.2
click at [191, 185] on select "**********" at bounding box center [183, 179] width 112 height 40
select select "**********"
click at [127, 159] on select "**********" at bounding box center [183, 179] width 112 height 40
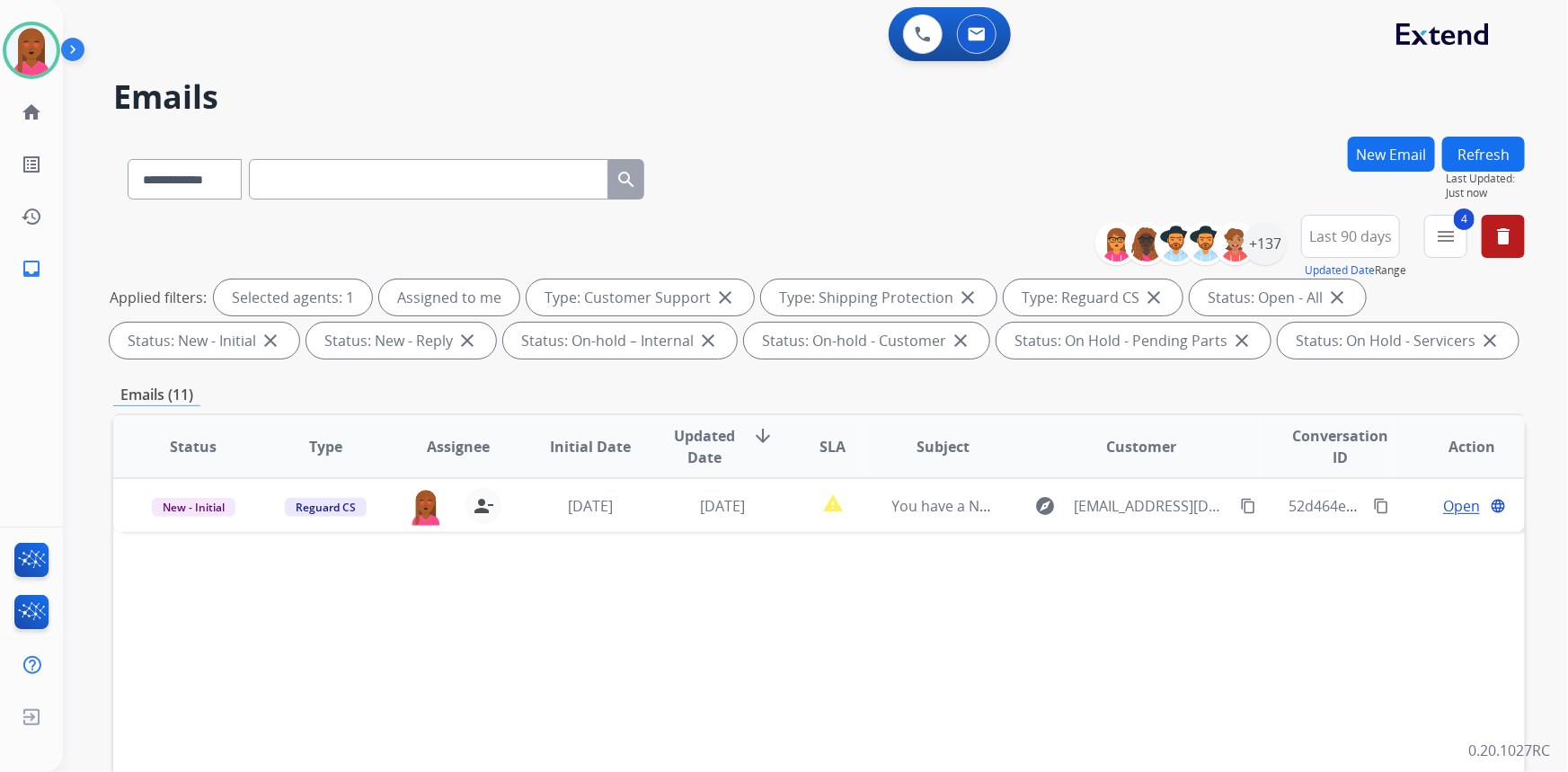
click at [428, 183] on input "text" at bounding box center [429, 179] width 359 height 40
paste input "**********"
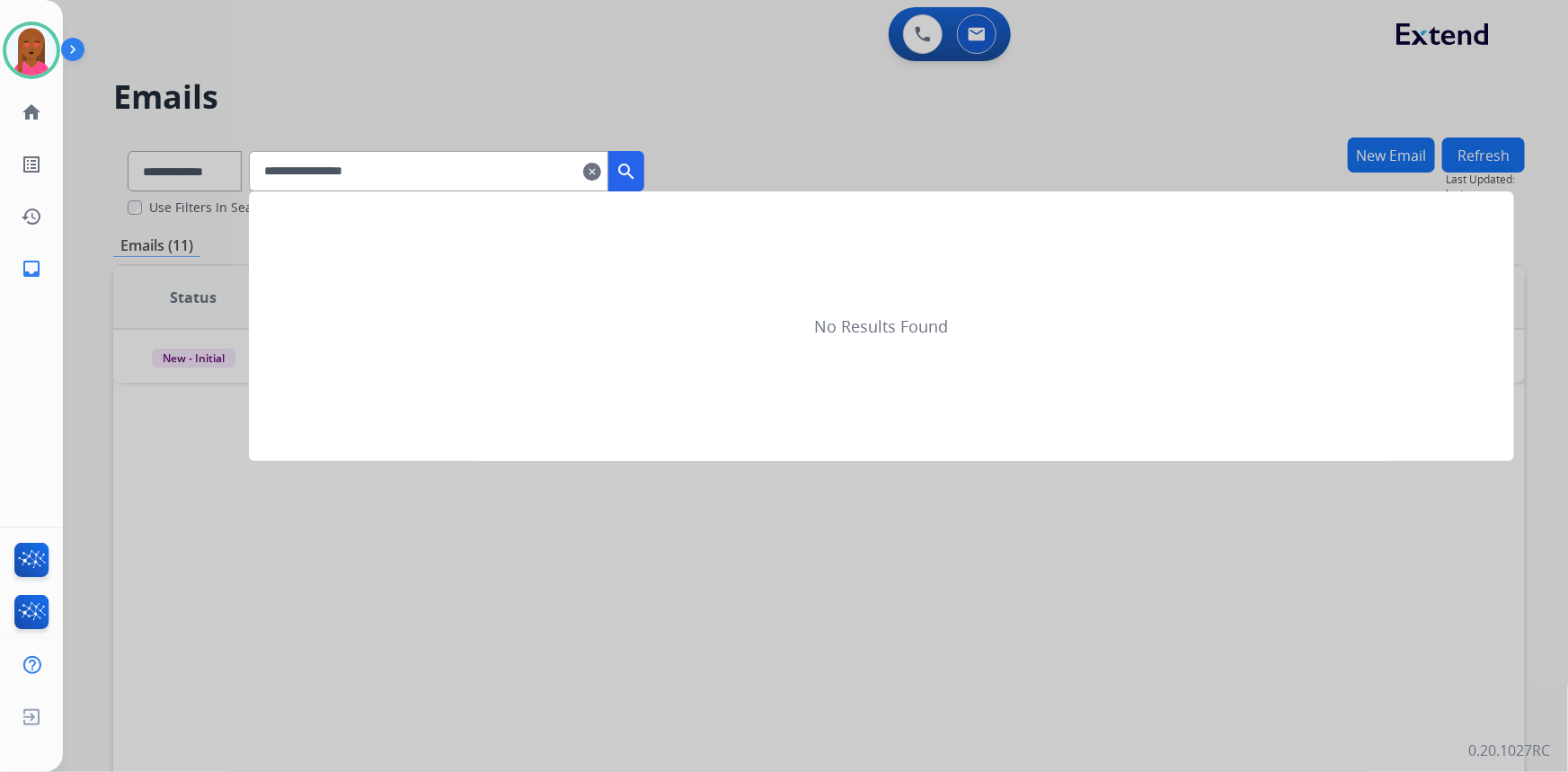
type input "**********"
click at [637, 179] on mat-icon "search" at bounding box center [626, 171] width 22 height 22
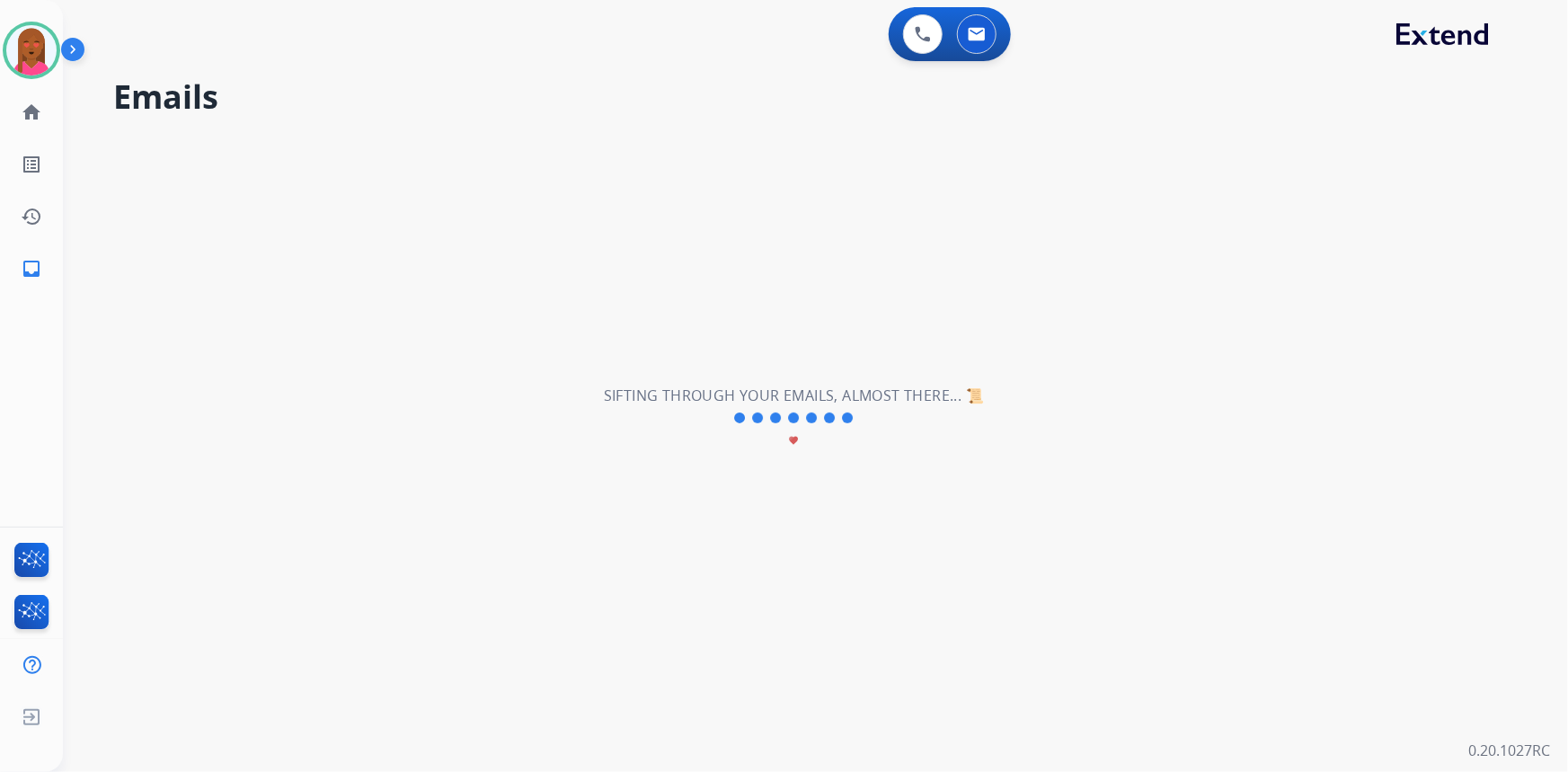
select select "*"
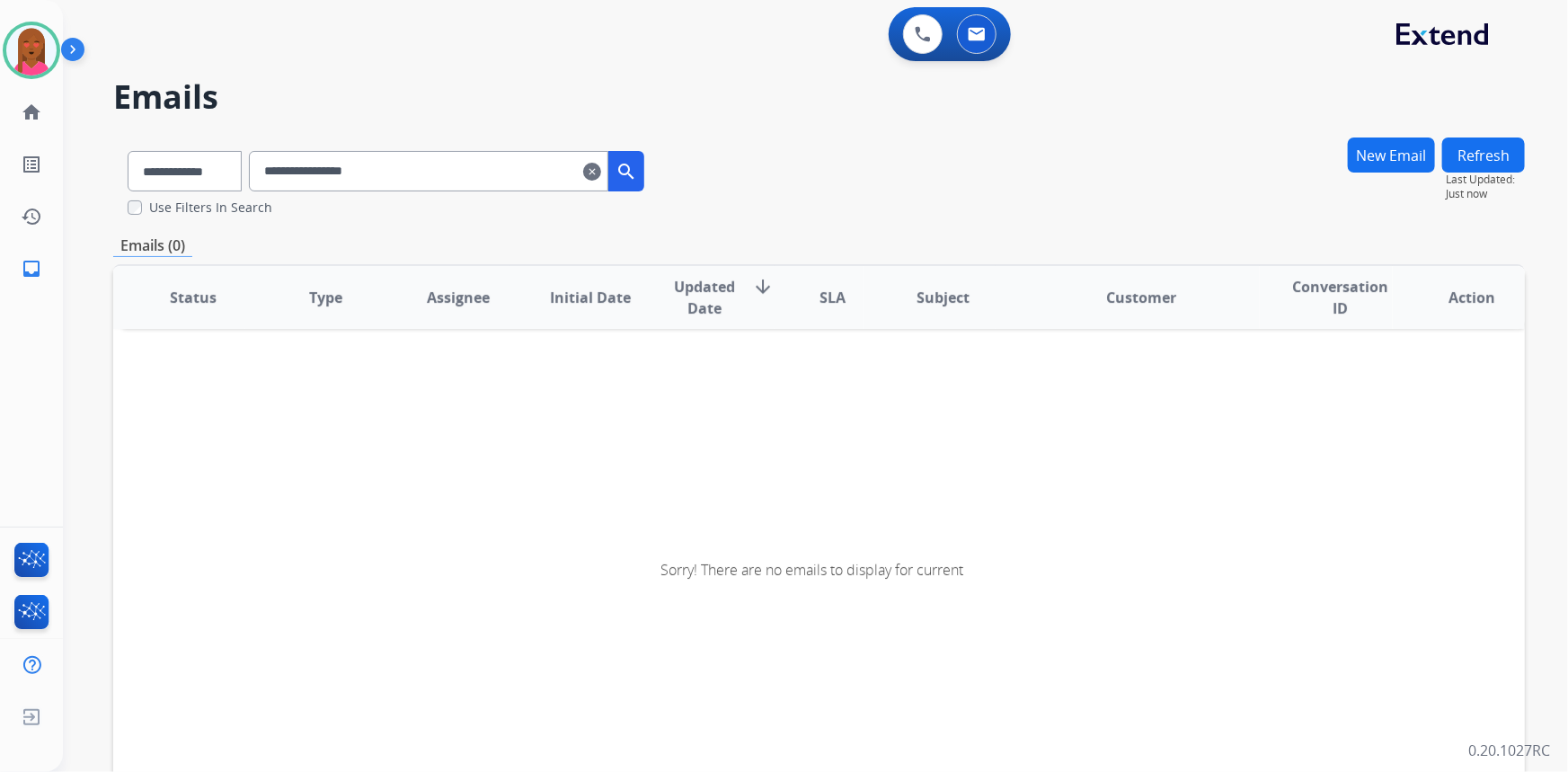
click at [432, 180] on input "**********" at bounding box center [429, 170] width 359 height 40
click at [447, 171] on input "**********" at bounding box center [429, 170] width 359 height 40
click at [287, 168] on input "**********" at bounding box center [429, 170] width 359 height 40
click at [637, 179] on mat-icon "search" at bounding box center [626, 171] width 22 height 22
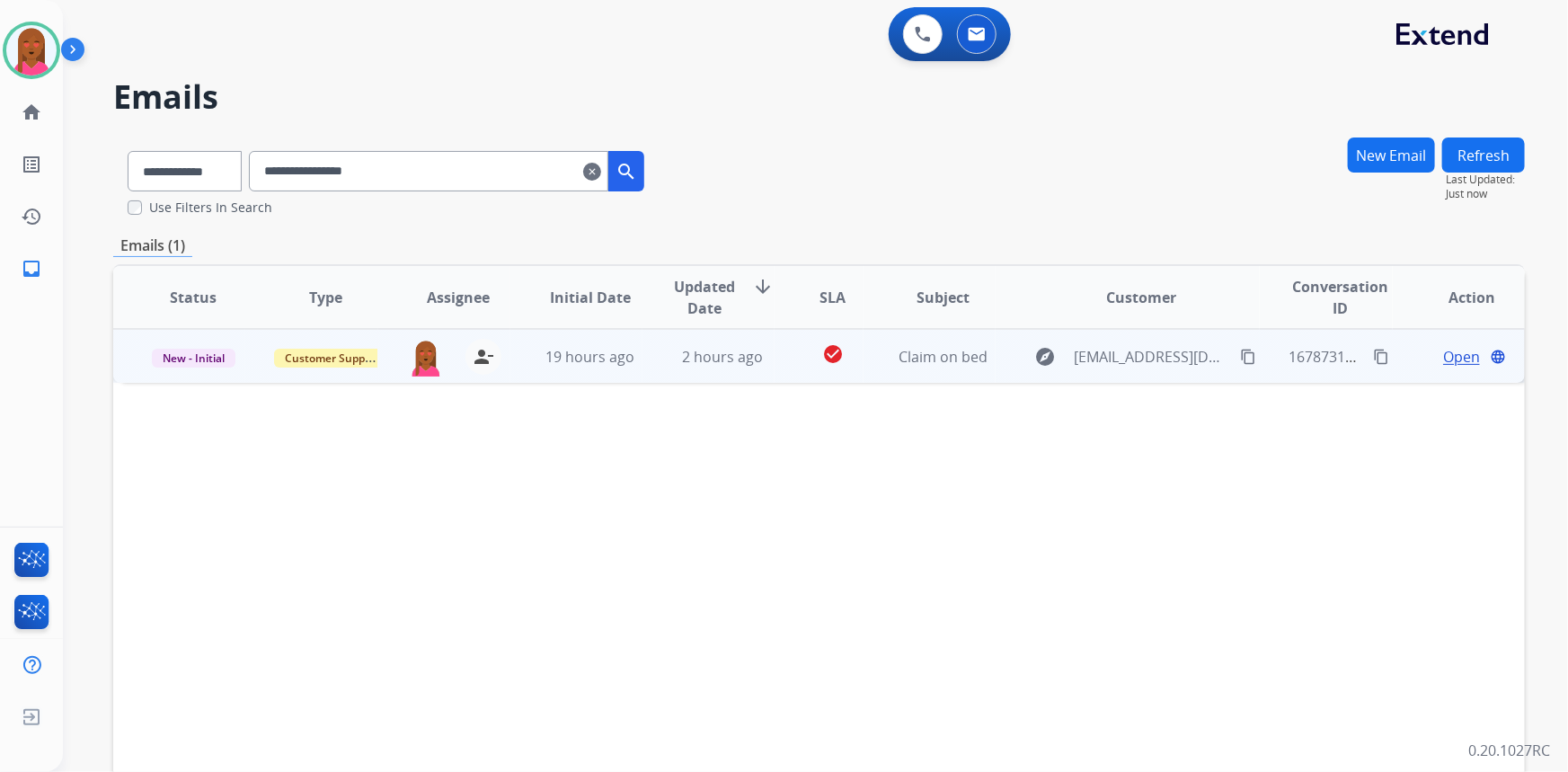
click at [1467, 349] on span "Open" at bounding box center [1461, 357] width 37 height 22
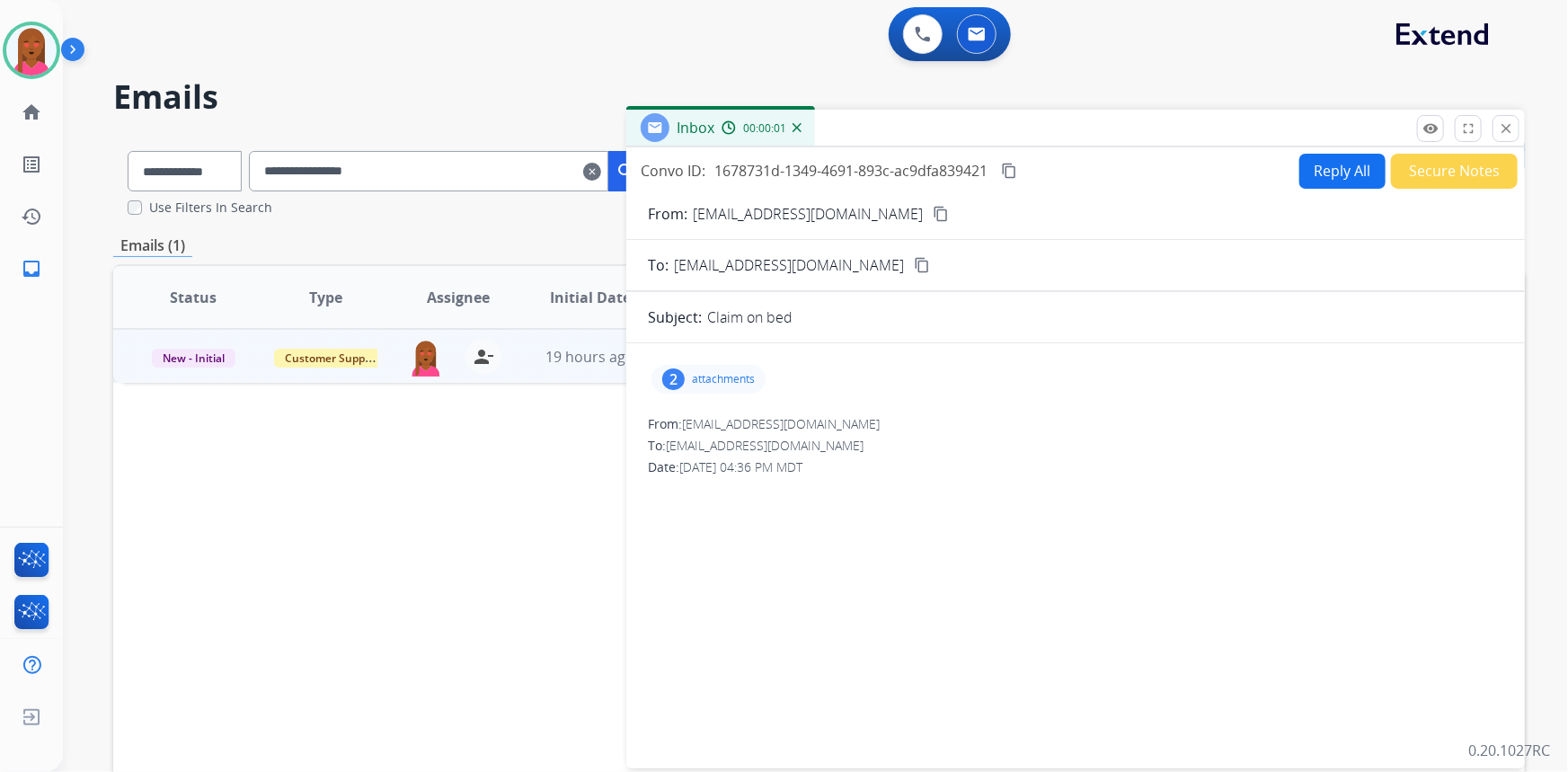
click at [1358, 172] on button "Reply All" at bounding box center [1342, 170] width 86 height 35
select select "**********"
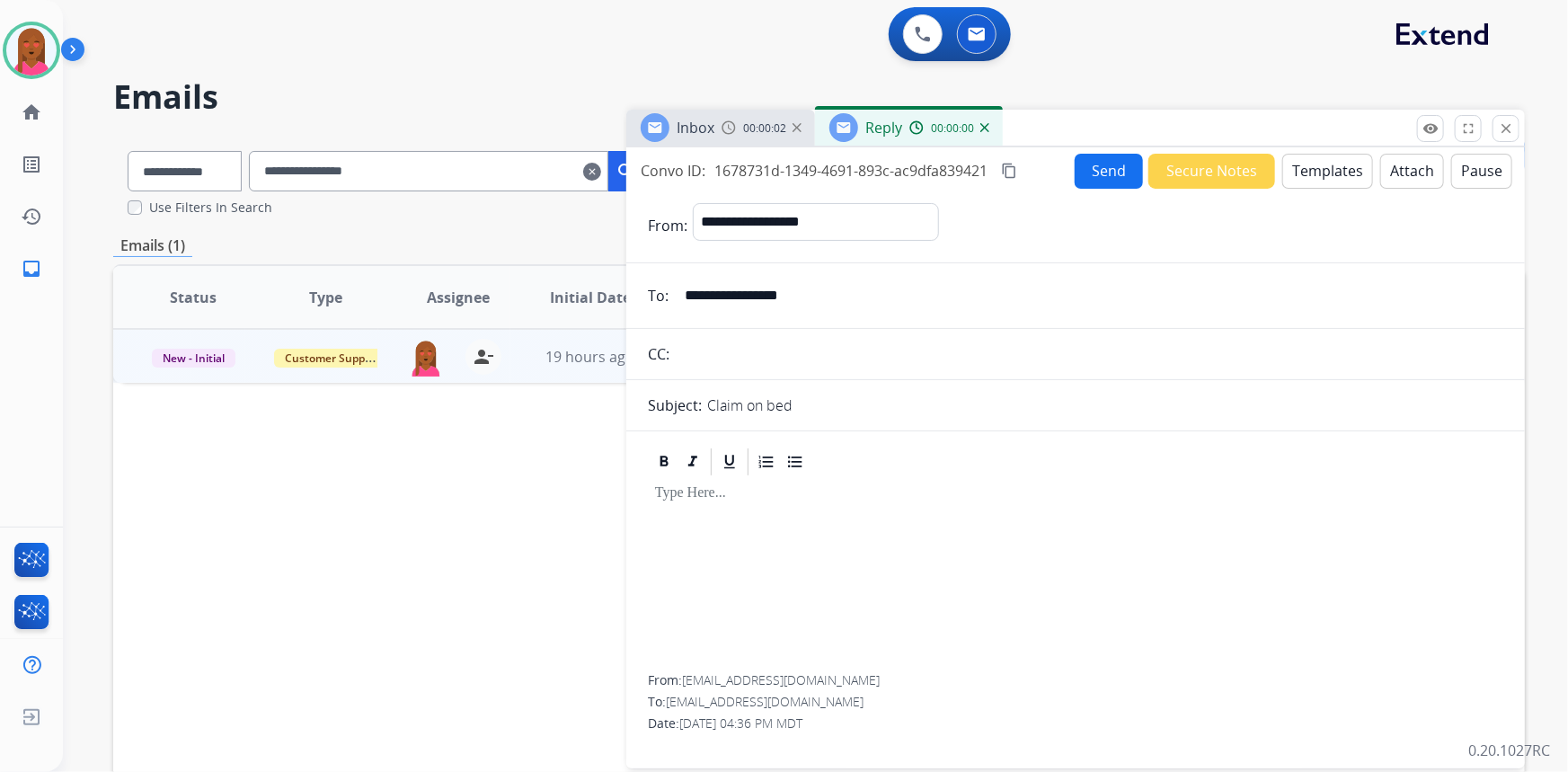
click at [1323, 173] on button "Templates" at bounding box center [1327, 170] width 91 height 35
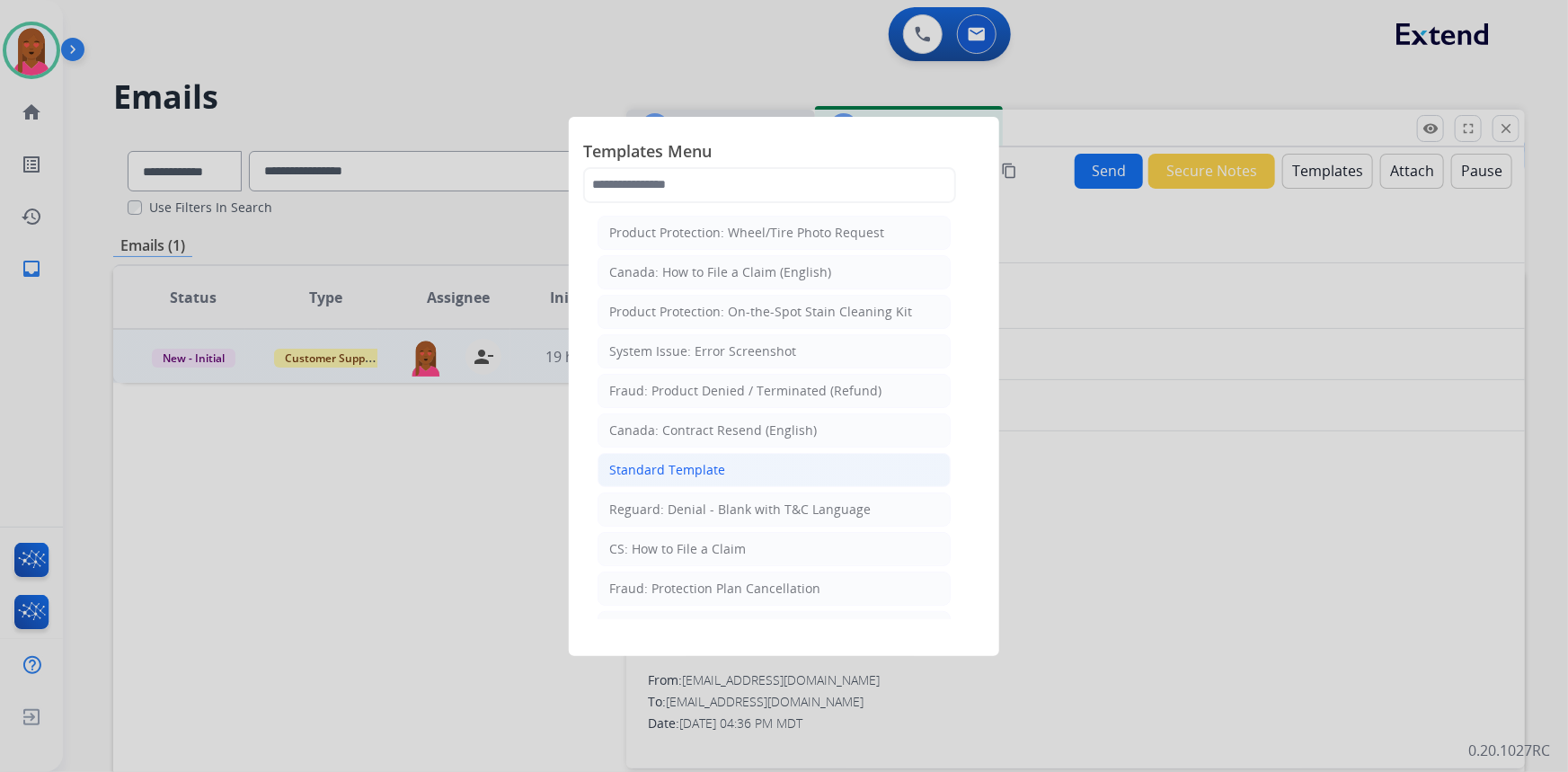
click at [742, 467] on li "Standard Template" at bounding box center [773, 470] width 353 height 34
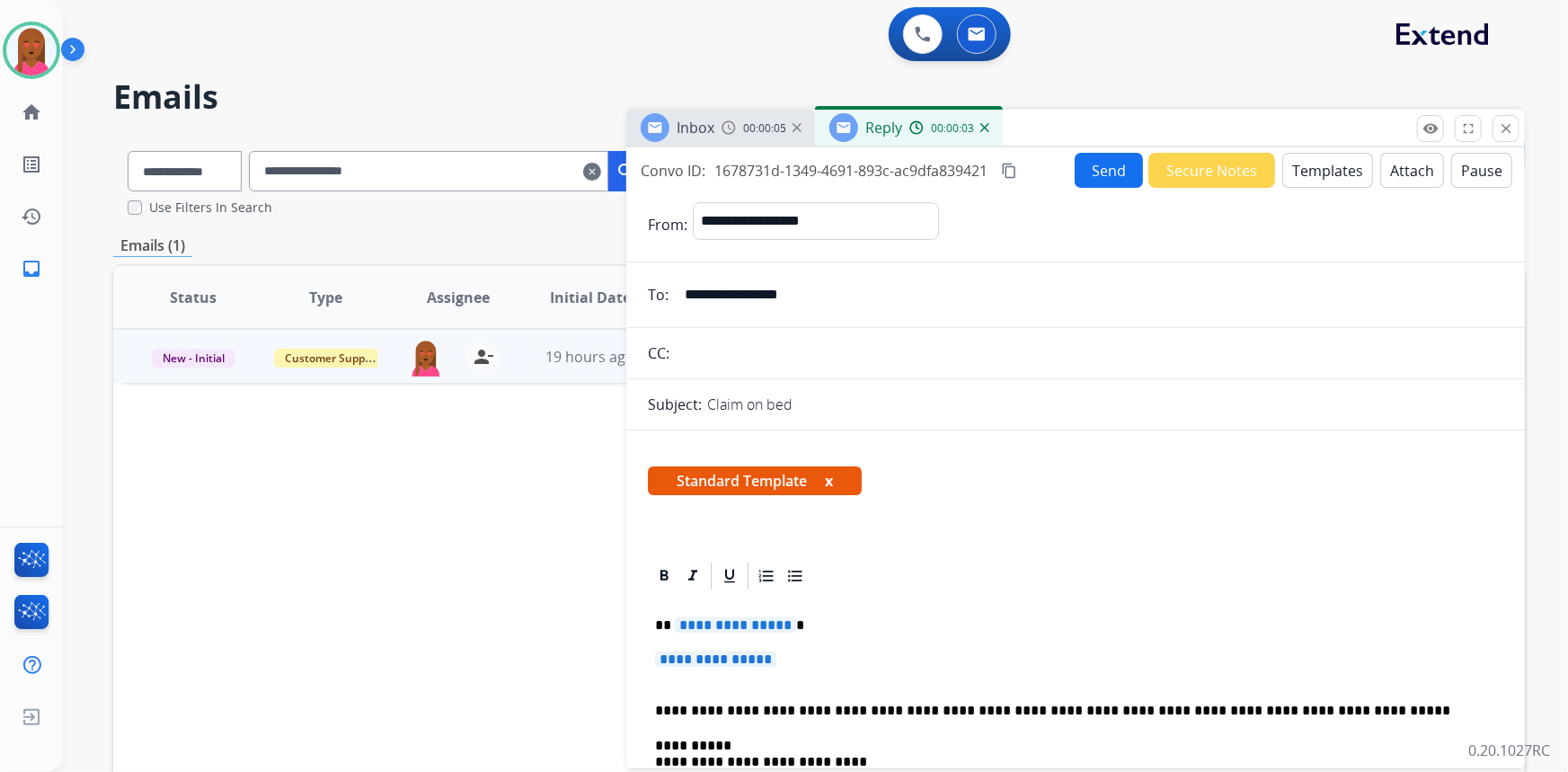
click at [1323, 158] on button "Templates" at bounding box center [1327, 169] width 91 height 35
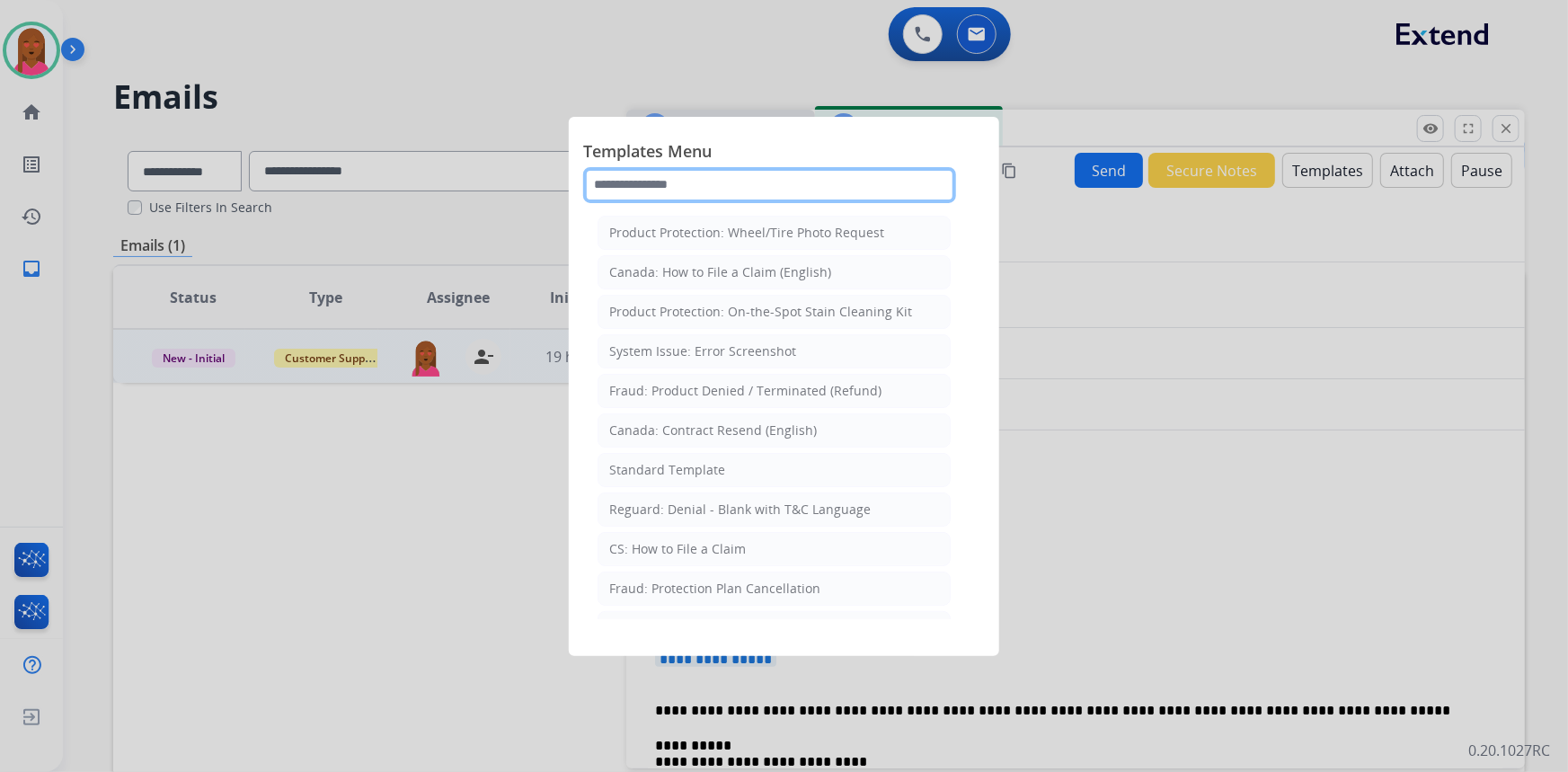
click at [853, 182] on input "text" at bounding box center [769, 185] width 373 height 36
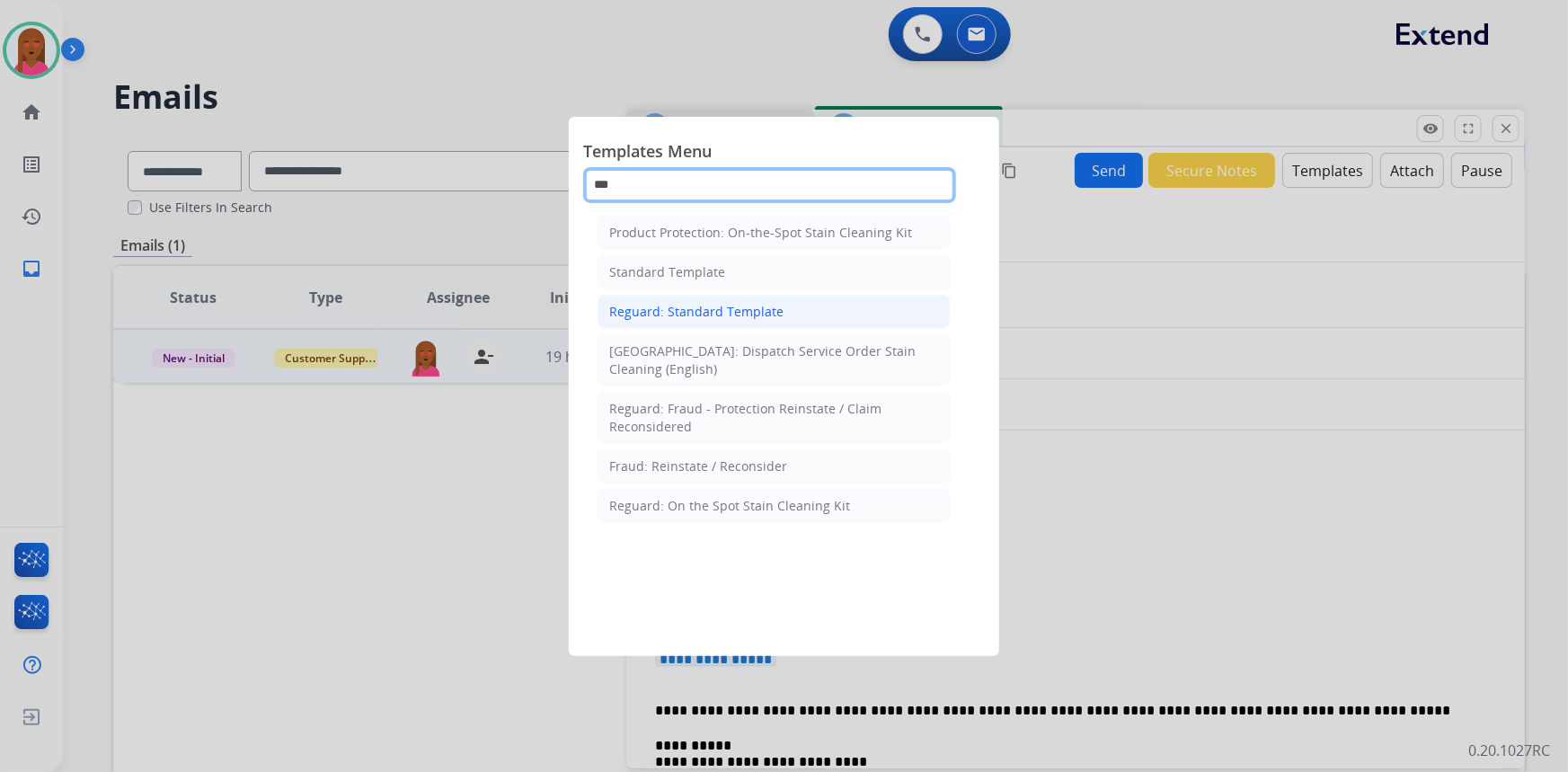
type input "***"
click at [776, 308] on div "Reguard: Standard Template" at bounding box center [696, 312] width 174 height 18
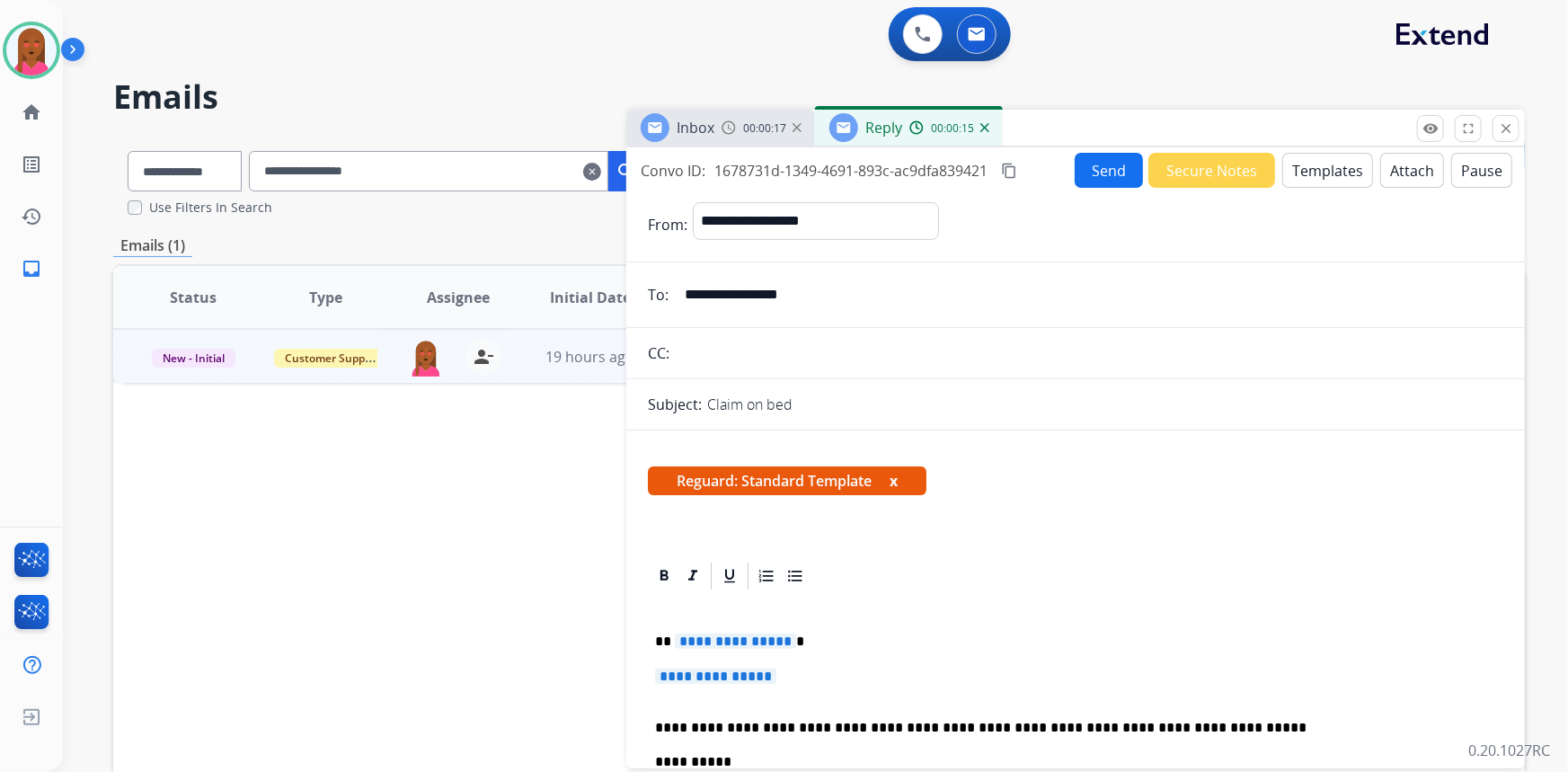
click at [1100, 519] on div "Reguard: Standard Template x" at bounding box center [1076, 488] width 899 height 86
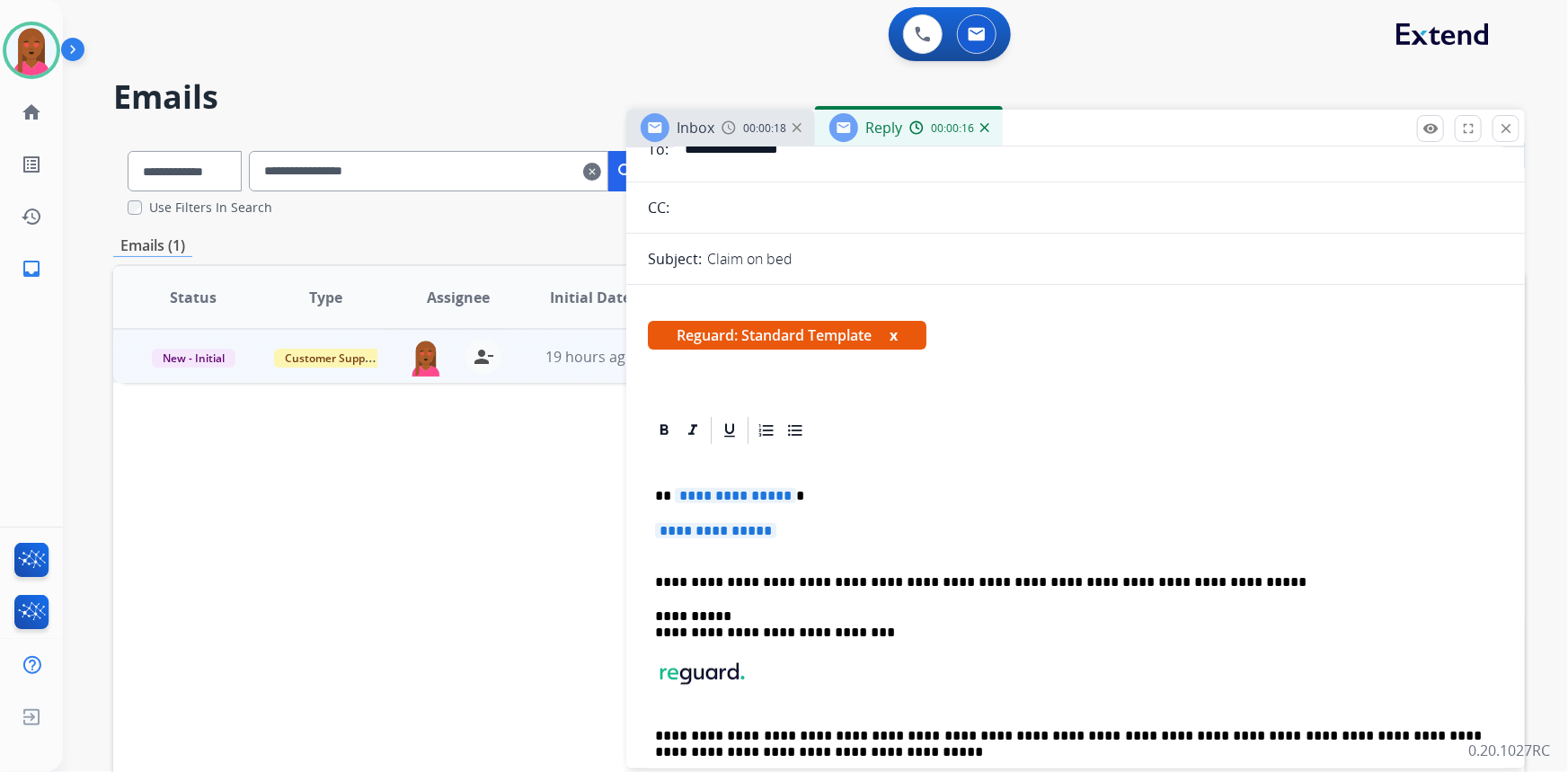
scroll to position [163, 0]
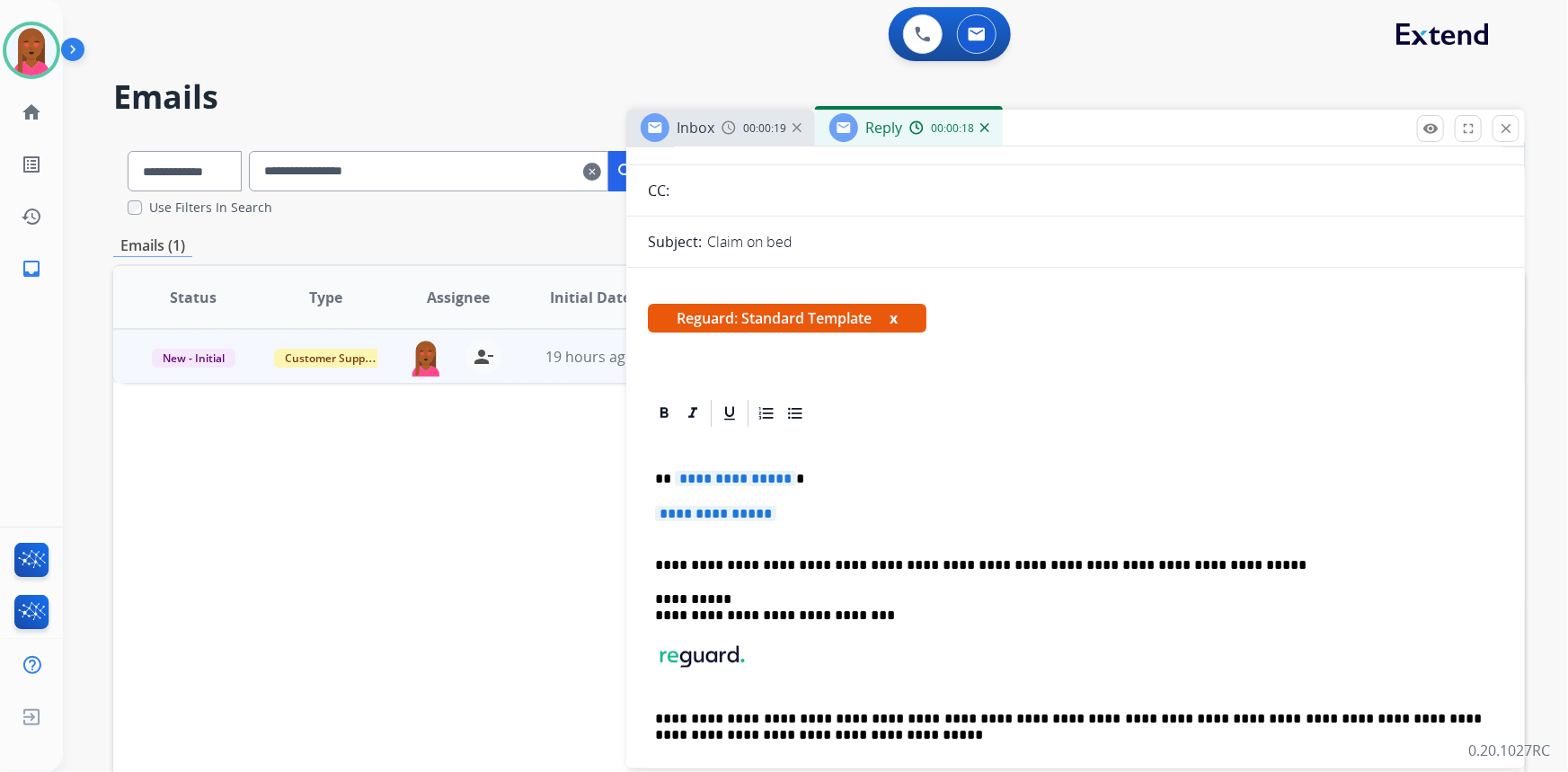
drag, startPoint x: 801, startPoint y: 502, endPoint x: 653, endPoint y: 506, distance: 148.1
click at [653, 506] on div "**********" at bounding box center [1076, 615] width 856 height 371
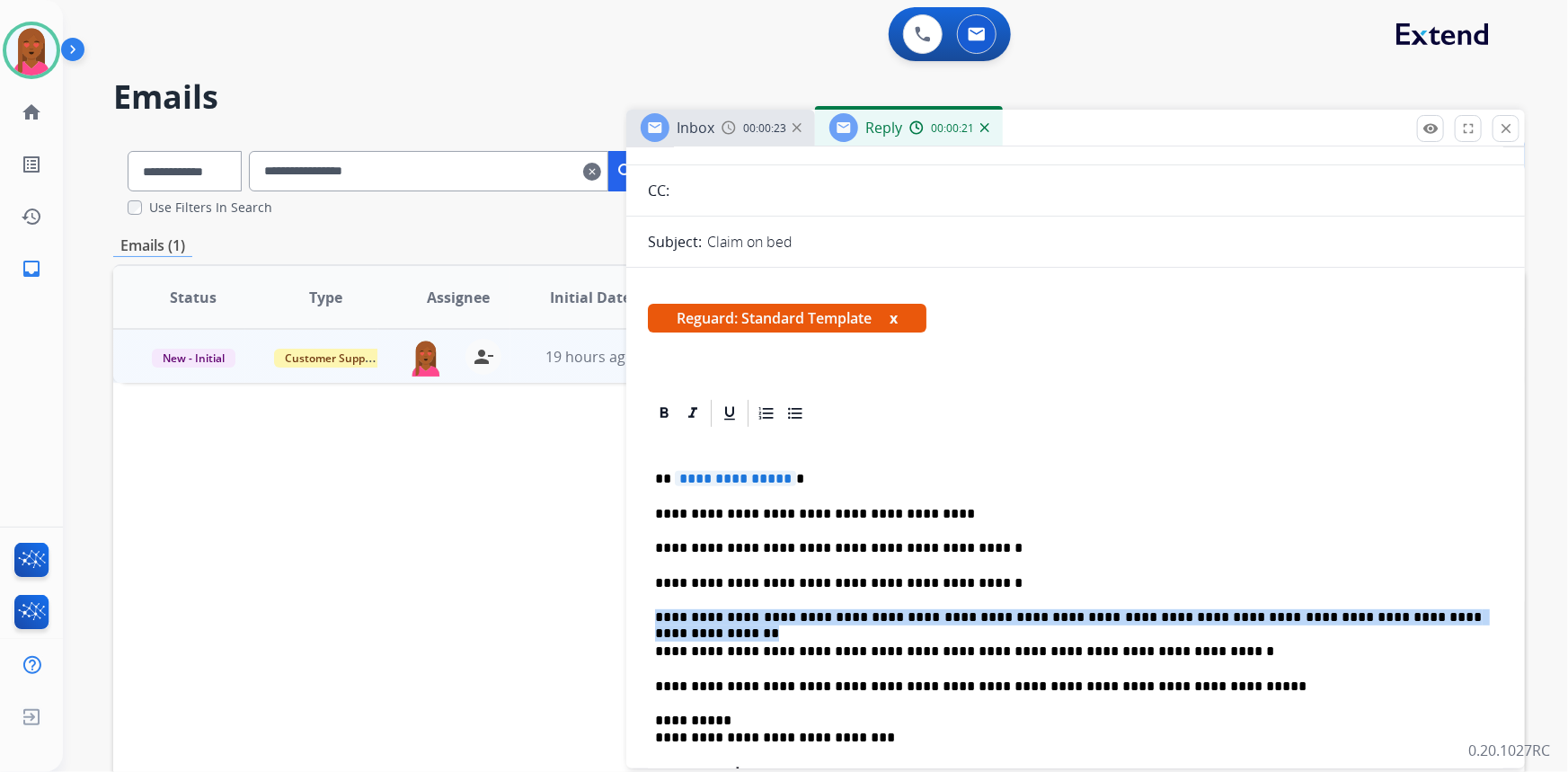
drag, startPoint x: 1451, startPoint y: 619, endPoint x: 656, endPoint y: 605, distance: 795.1
click at [656, 605] on div "**********" at bounding box center [1076, 676] width 856 height 493
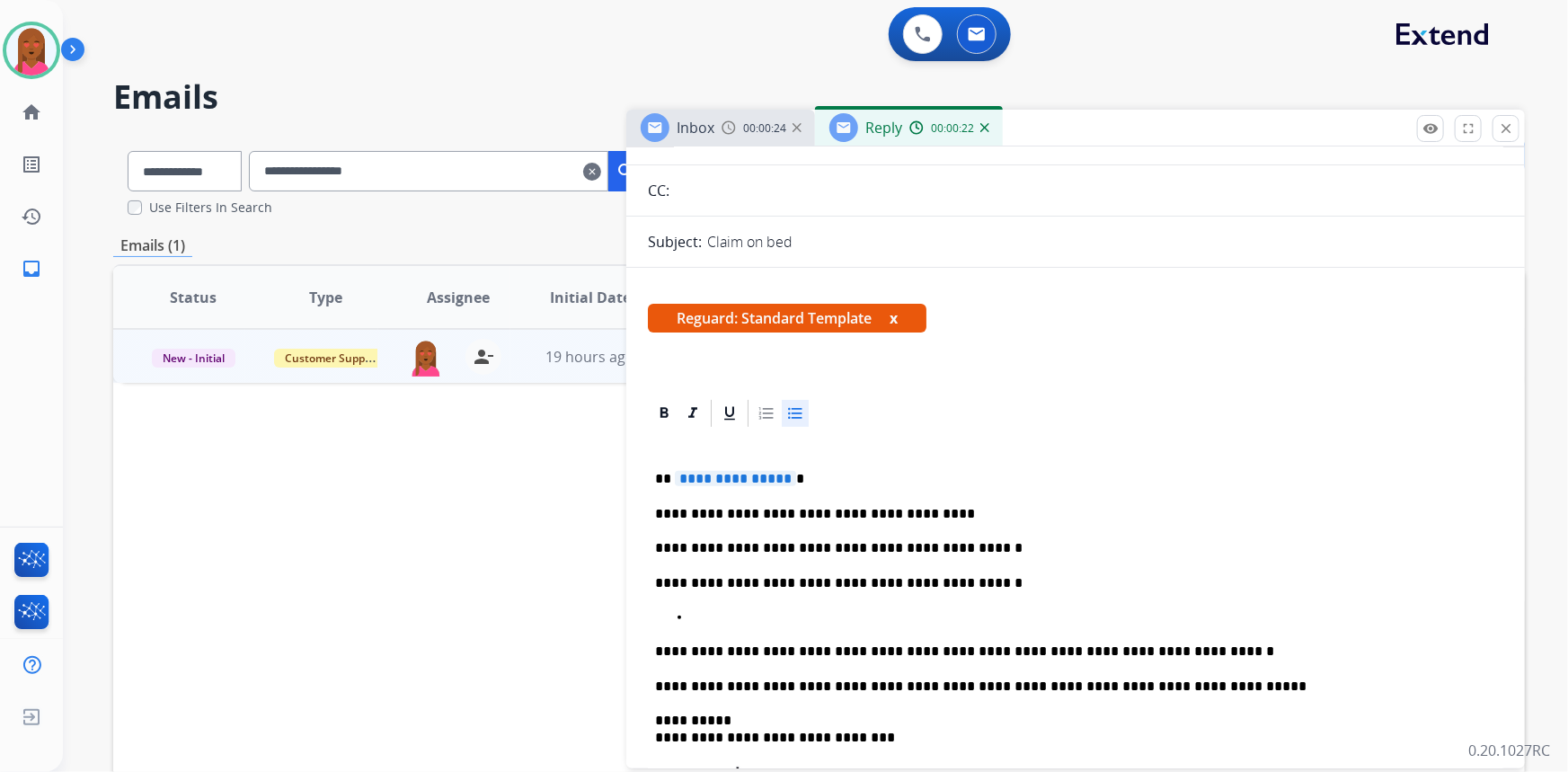
click at [795, 423] on div at bounding box center [795, 413] width 27 height 27
click at [789, 478] on p "**********" at bounding box center [1069, 478] width 828 height 16
drag, startPoint x: 788, startPoint y: 473, endPoint x: 733, endPoint y: 472, distance: 55.0
click at [733, 472] on p "**********" at bounding box center [1069, 478] width 828 height 16
click at [801, 473] on p "**********" at bounding box center [1069, 478] width 828 height 16
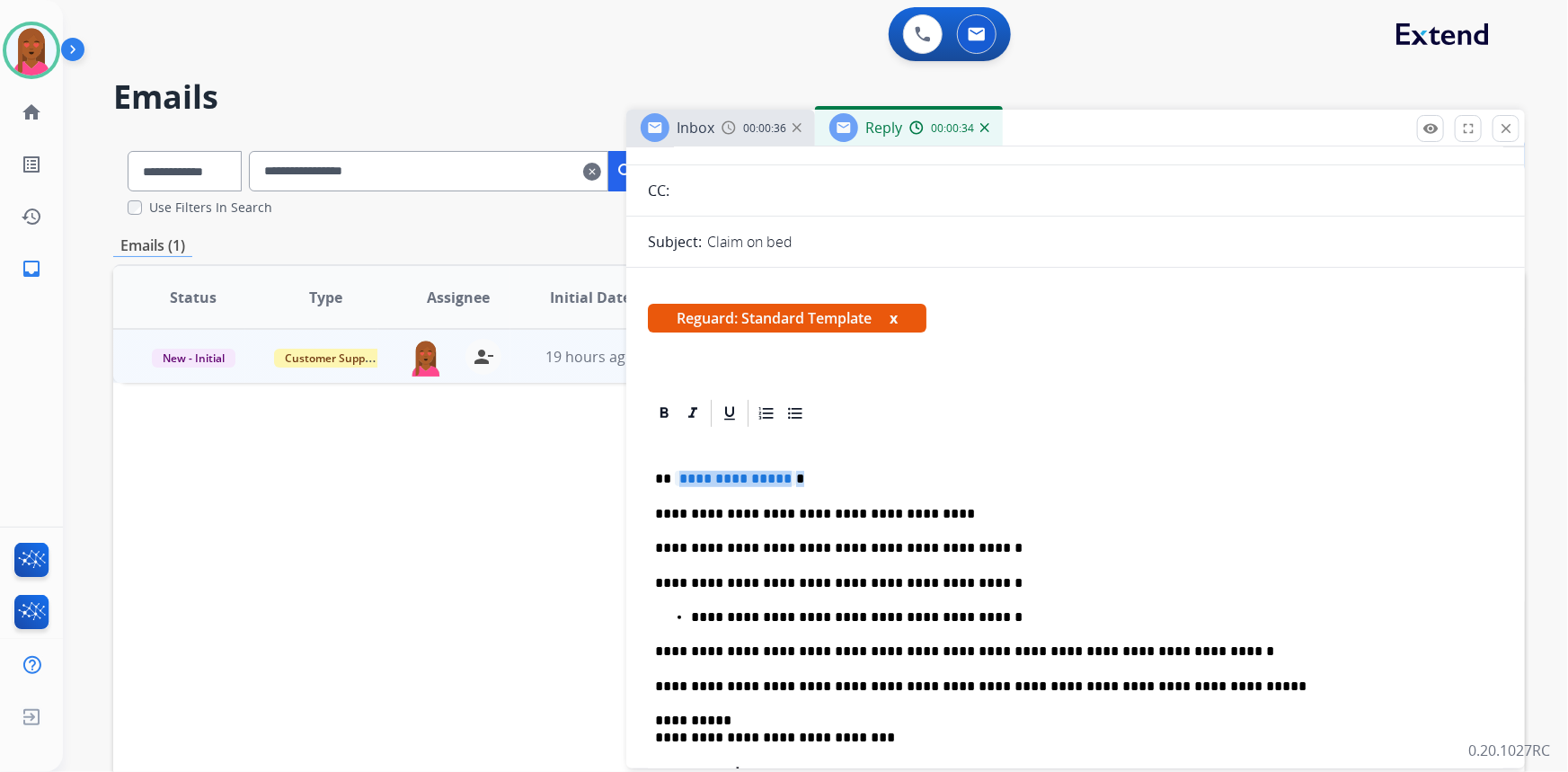
click at [799, 474] on p "**********" at bounding box center [1069, 478] width 828 height 16
click at [799, 478] on p "**********" at bounding box center [1069, 478] width 828 height 16
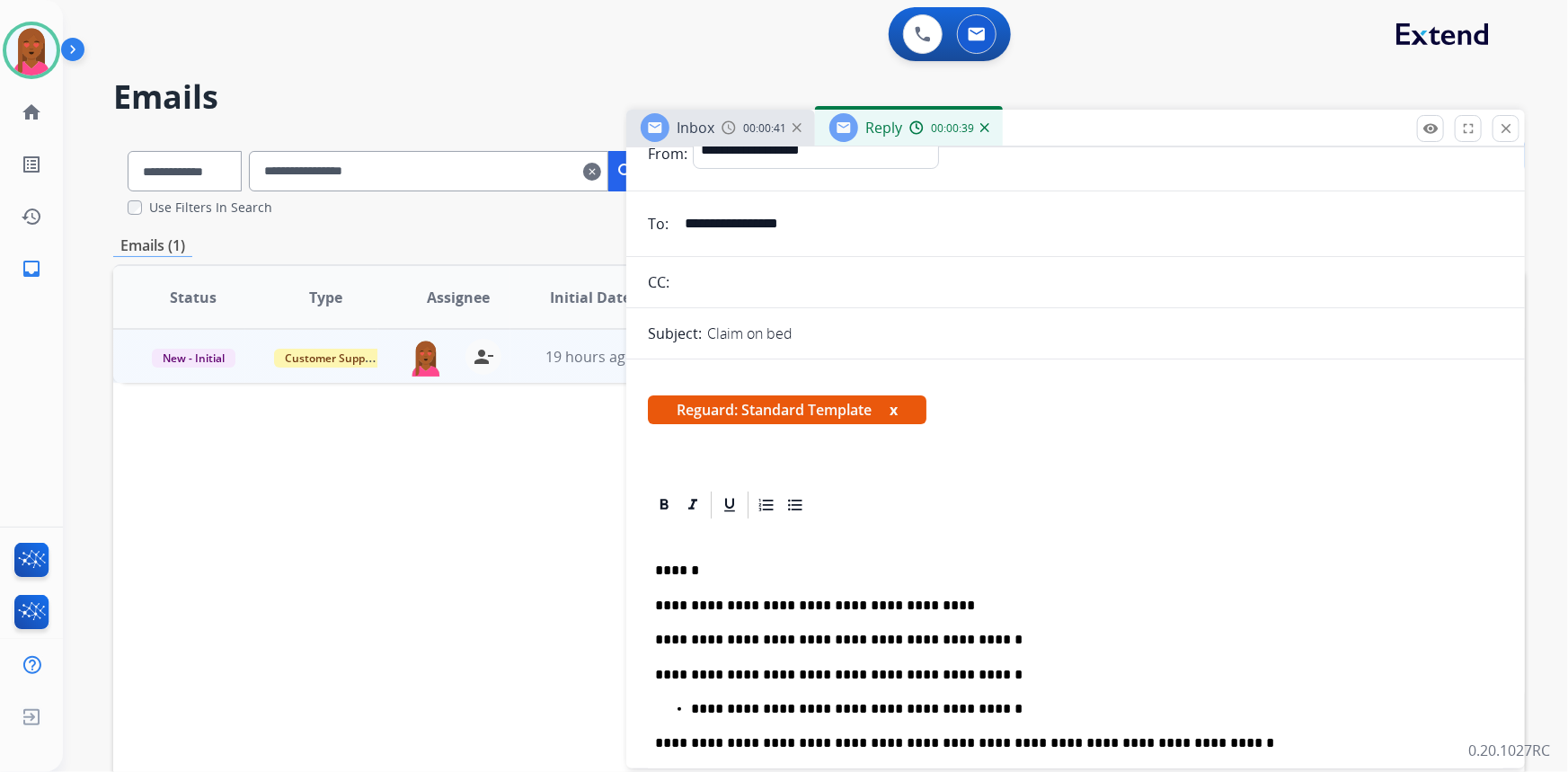
scroll to position [0, 0]
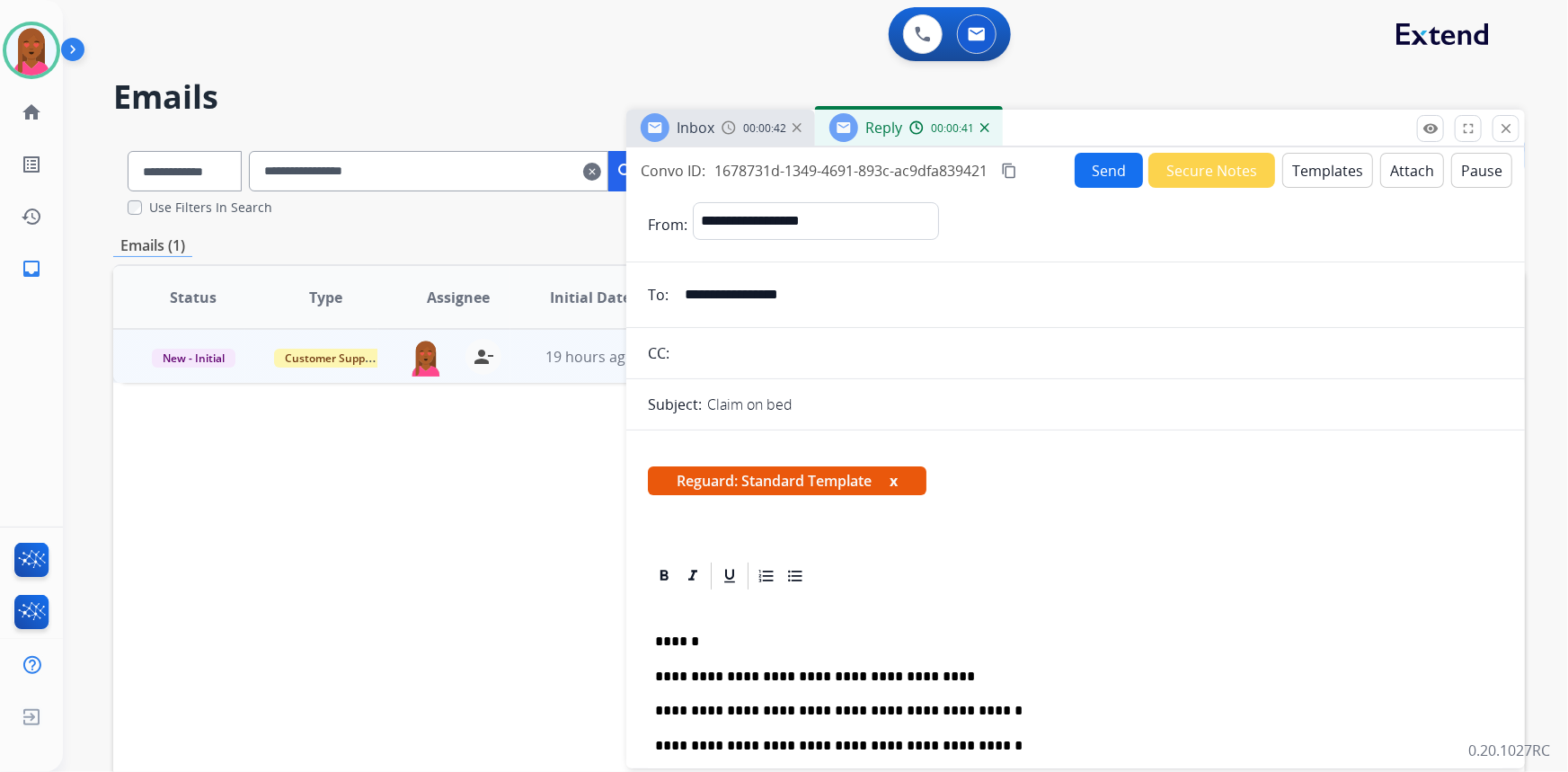
click at [1003, 170] on div "Convo ID: 1678731d-1349-4691-893c-ac9dfa839421 content_copy" at bounding box center [830, 170] width 379 height 22
click at [1011, 169] on mat-icon "content_copy" at bounding box center [1008, 170] width 16 height 16
click at [1088, 168] on button "Send" at bounding box center [1108, 169] width 68 height 35
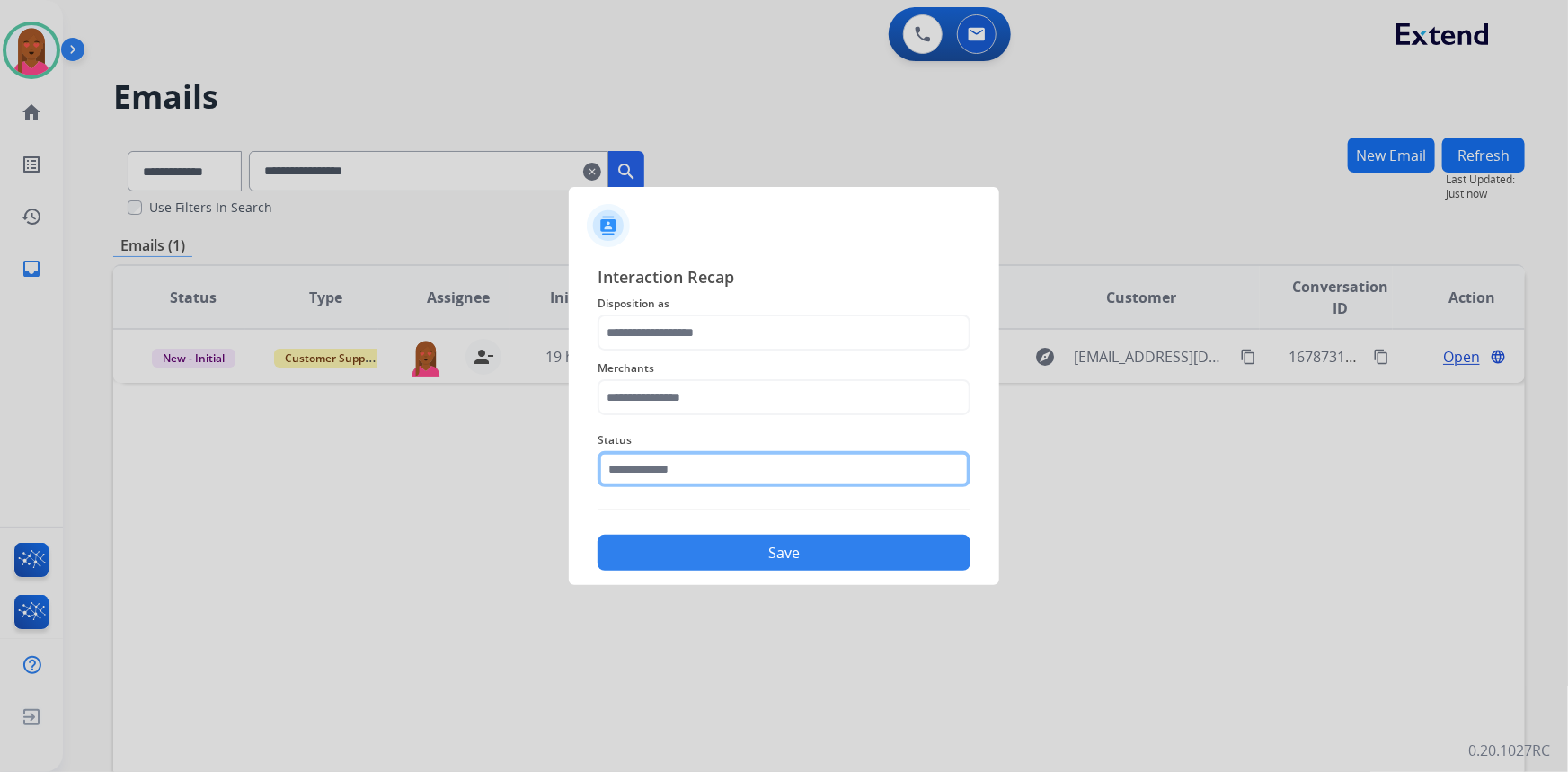
click at [767, 476] on input "text" at bounding box center [784, 469] width 373 height 36
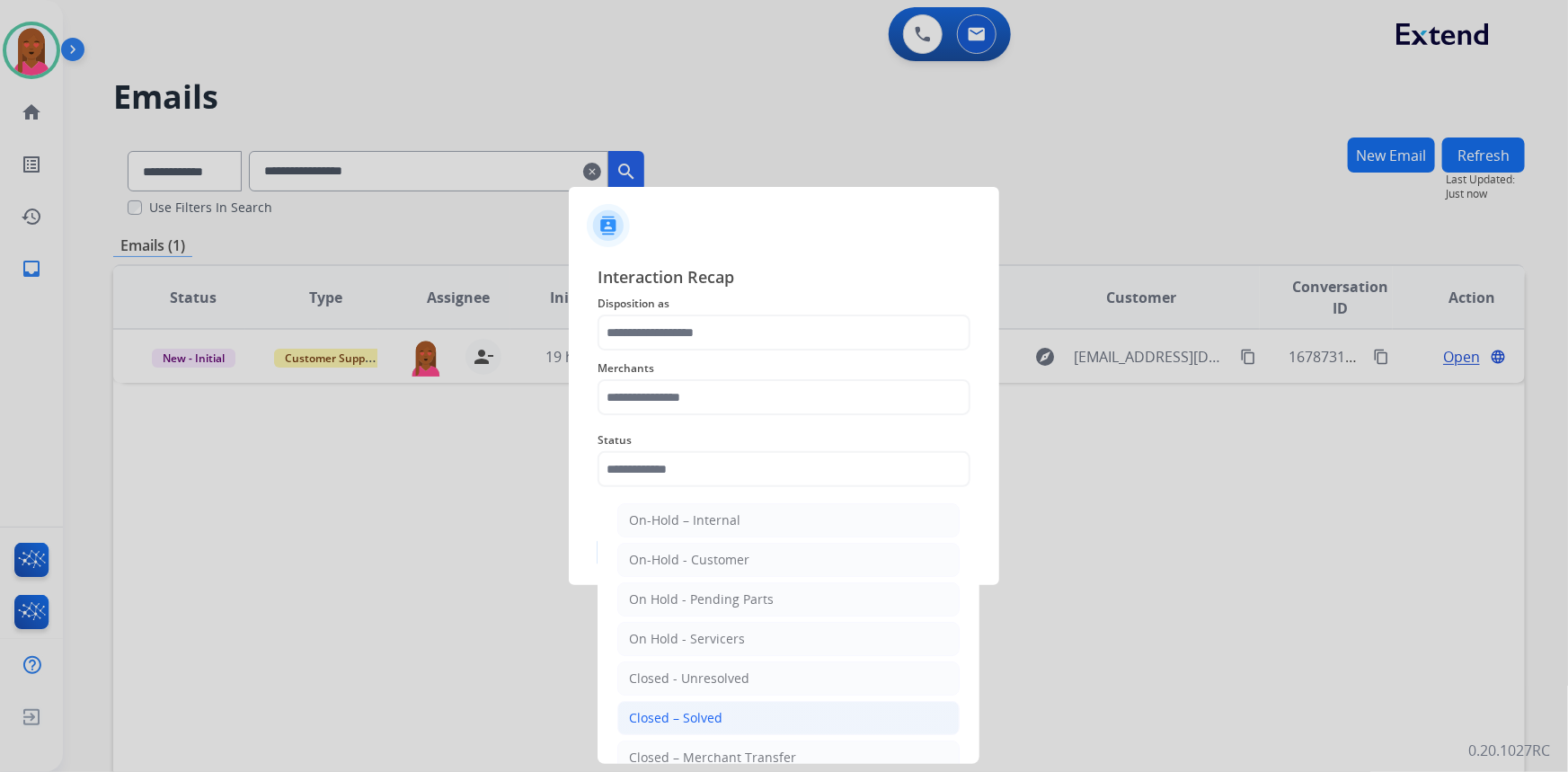
drag, startPoint x: 745, startPoint y: 715, endPoint x: 747, endPoint y: 683, distance: 32.1
click at [745, 710] on li "Closed – Solved" at bounding box center [789, 718] width 343 height 34
type input "**********"
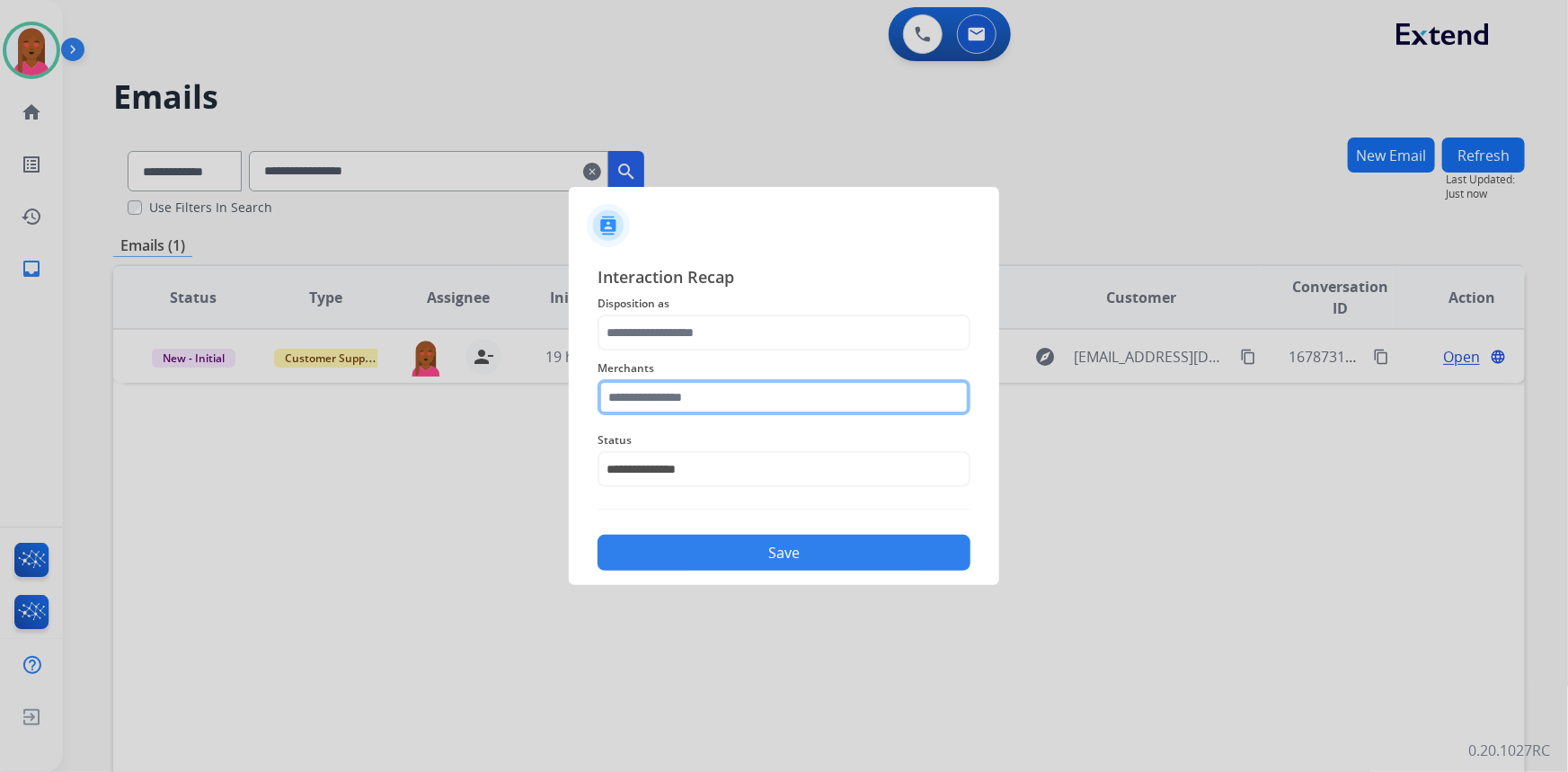
click at [767, 404] on input "text" at bounding box center [784, 397] width 373 height 36
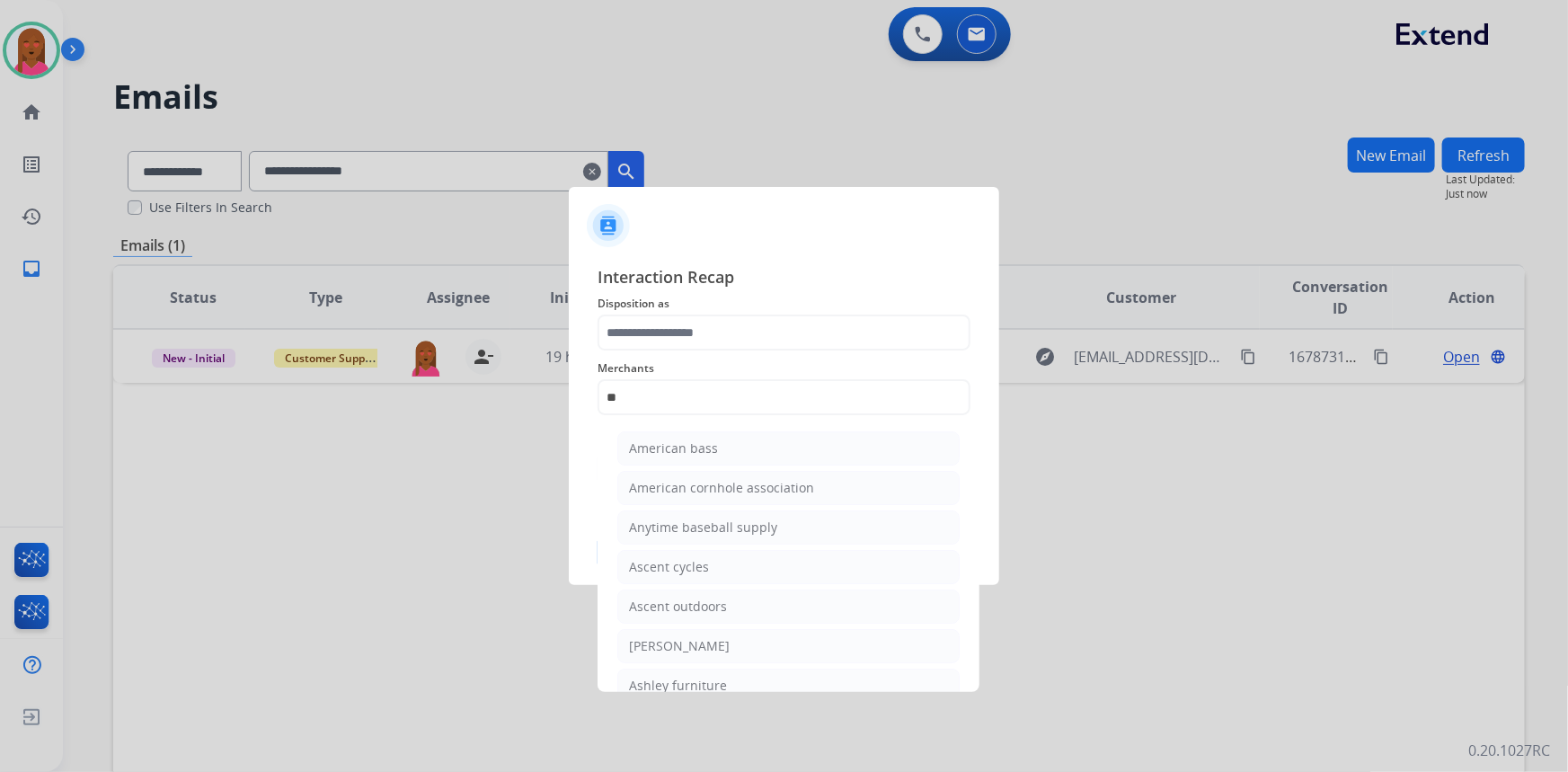
drag, startPoint x: 696, startPoint y: 645, endPoint x: 708, endPoint y: 620, distance: 27.7
click at [701, 638] on div "[PERSON_NAME]" at bounding box center [680, 646] width 101 height 18
type input "**********"
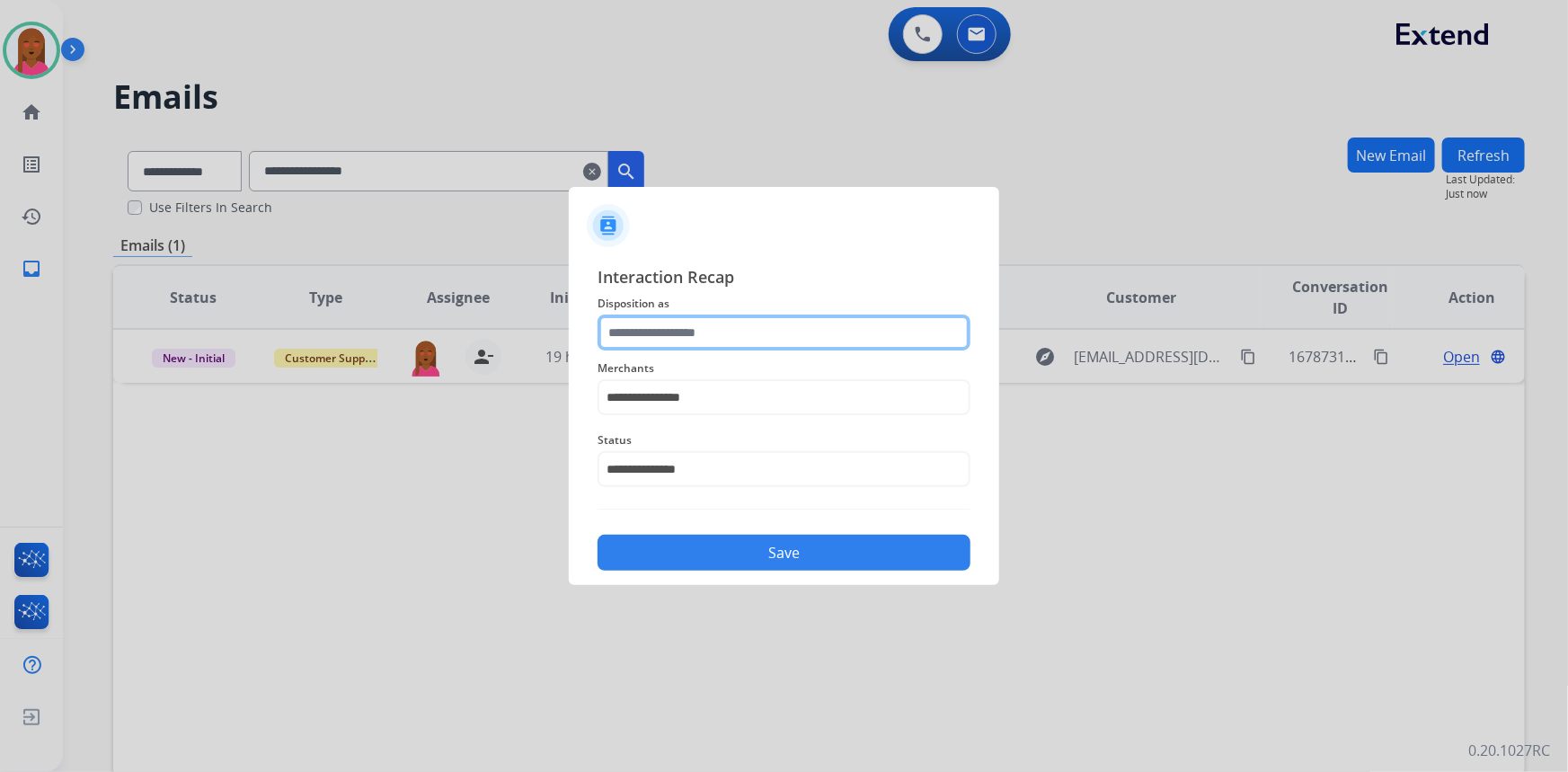
drag, startPoint x: 717, startPoint y: 339, endPoint x: 710, endPoint y: 348, distance: 11.4
click at [717, 338] on input "text" at bounding box center [784, 332] width 373 height 36
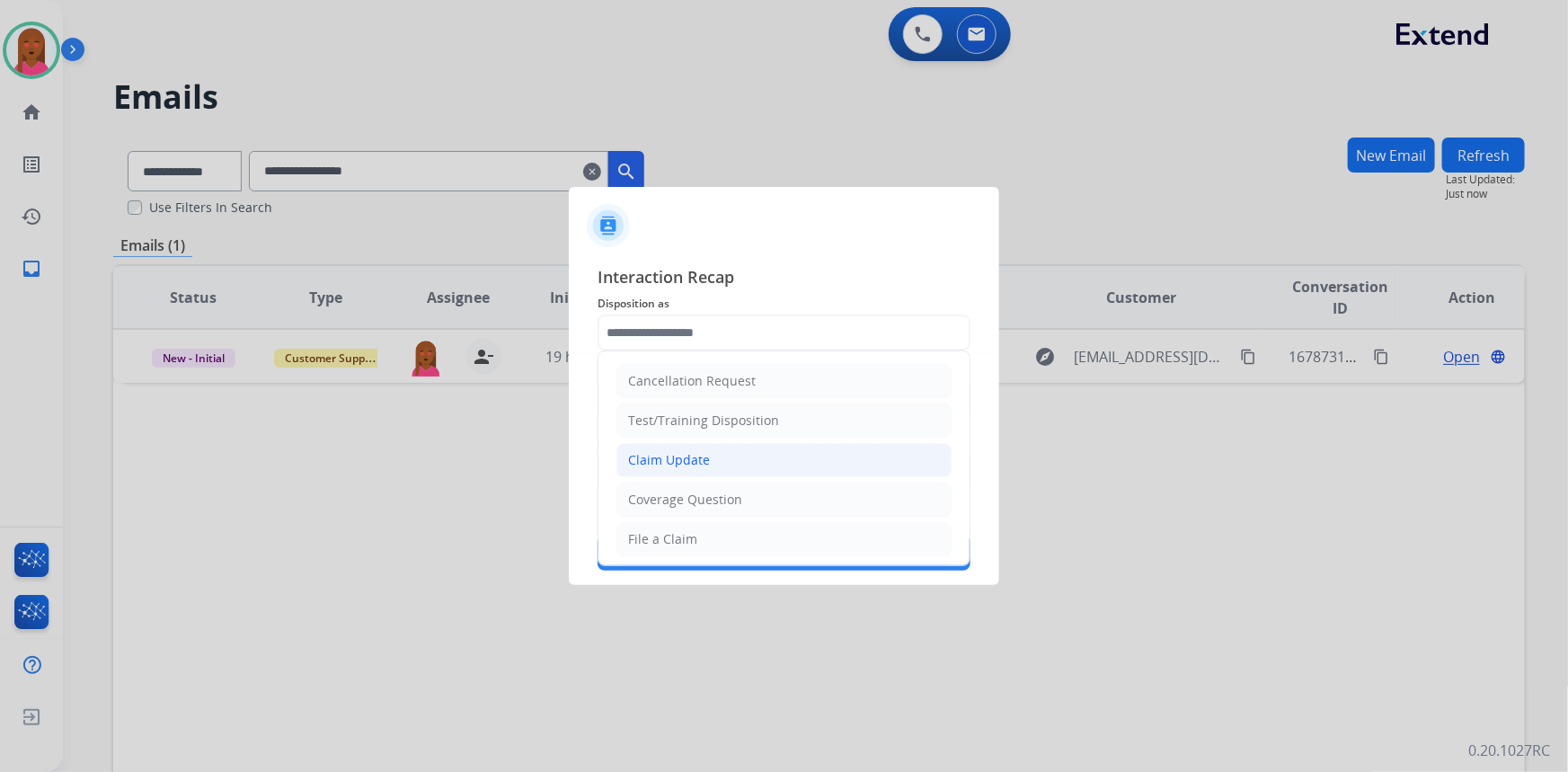
click at [718, 459] on li "Claim Update" at bounding box center [784, 459] width 335 height 34
type input "**********"
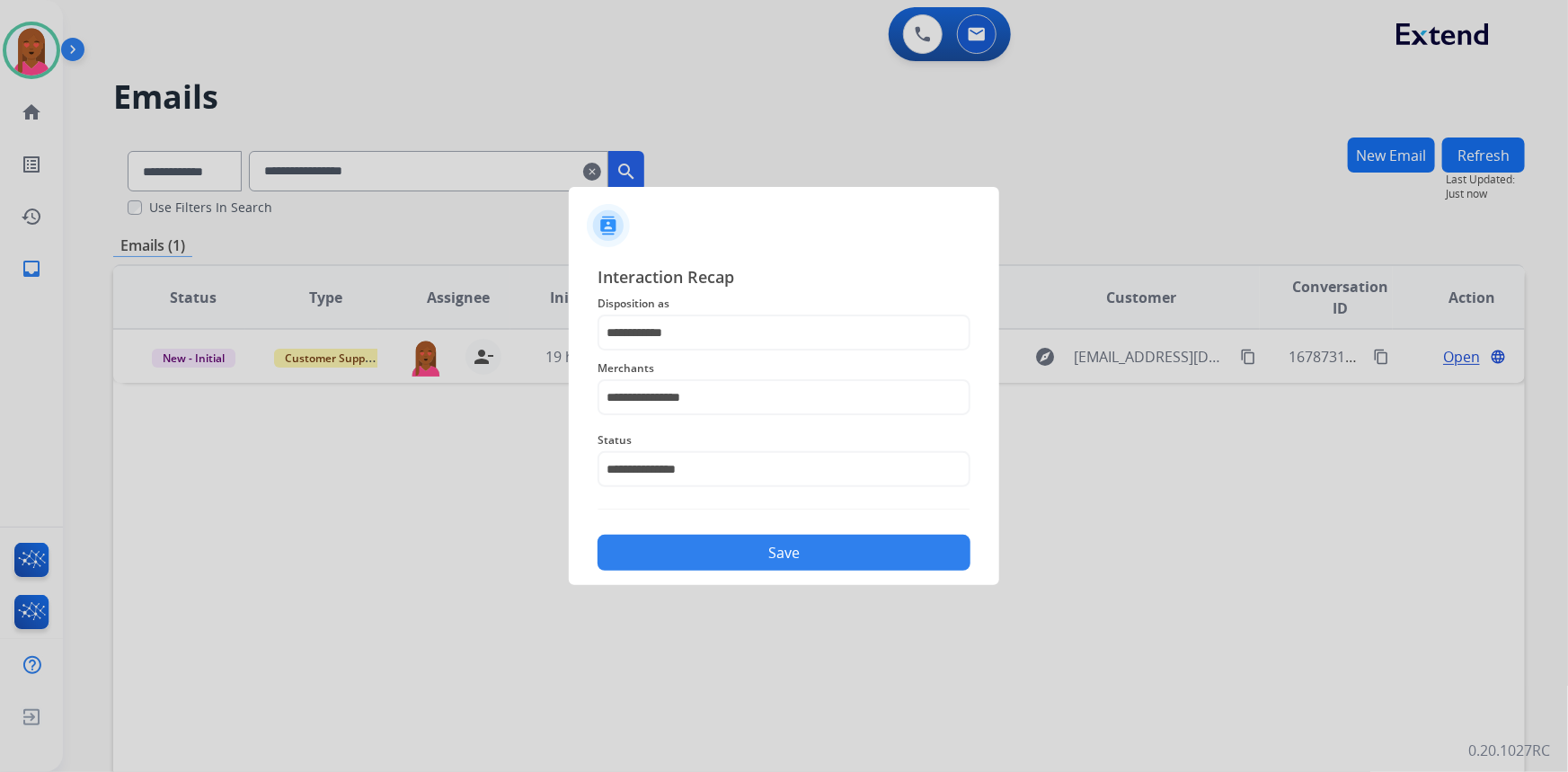
click at [761, 546] on button "Save" at bounding box center [784, 552] width 373 height 36
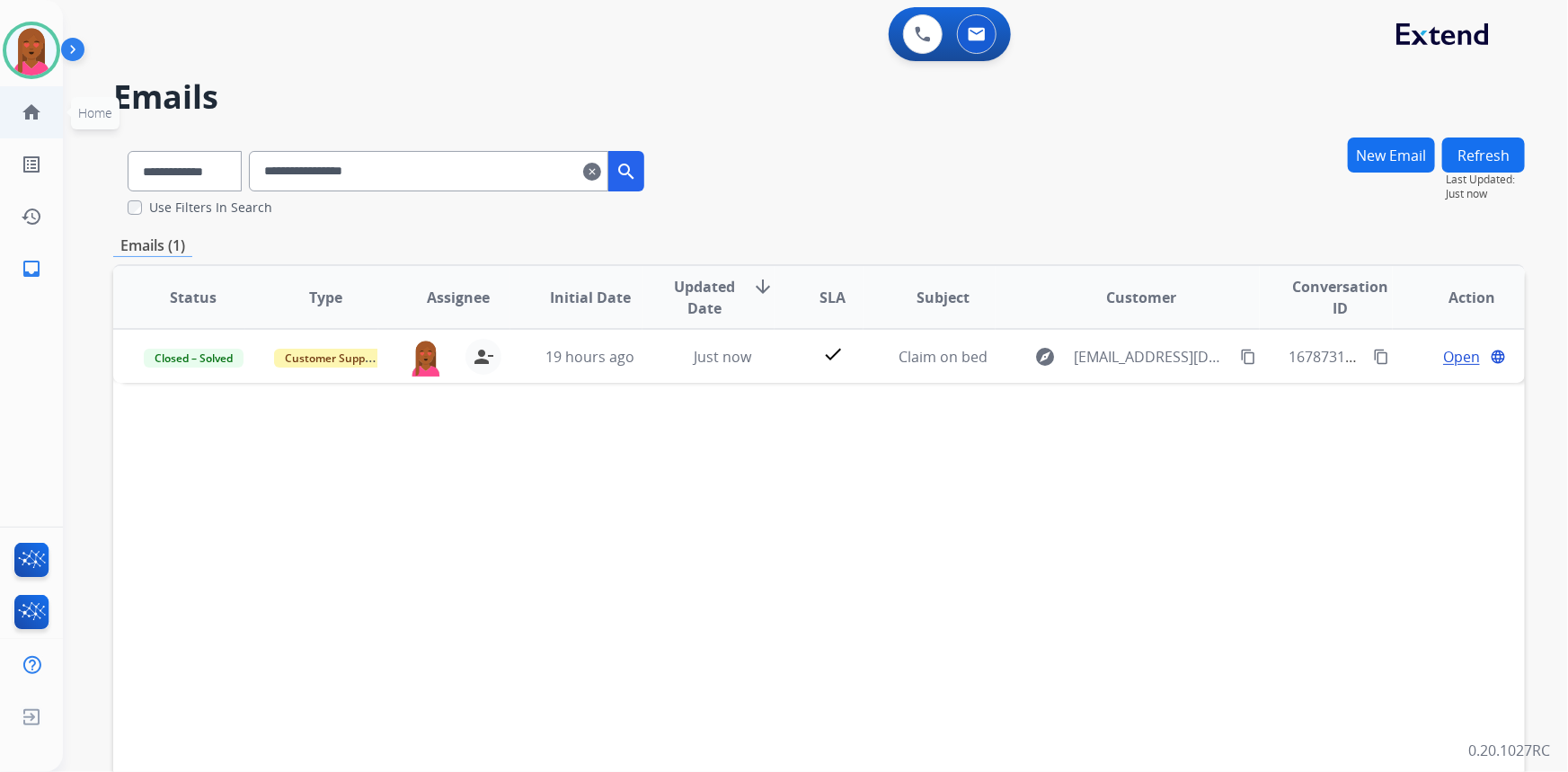
click at [34, 119] on mat-icon "home" at bounding box center [31, 111] width 22 height 22
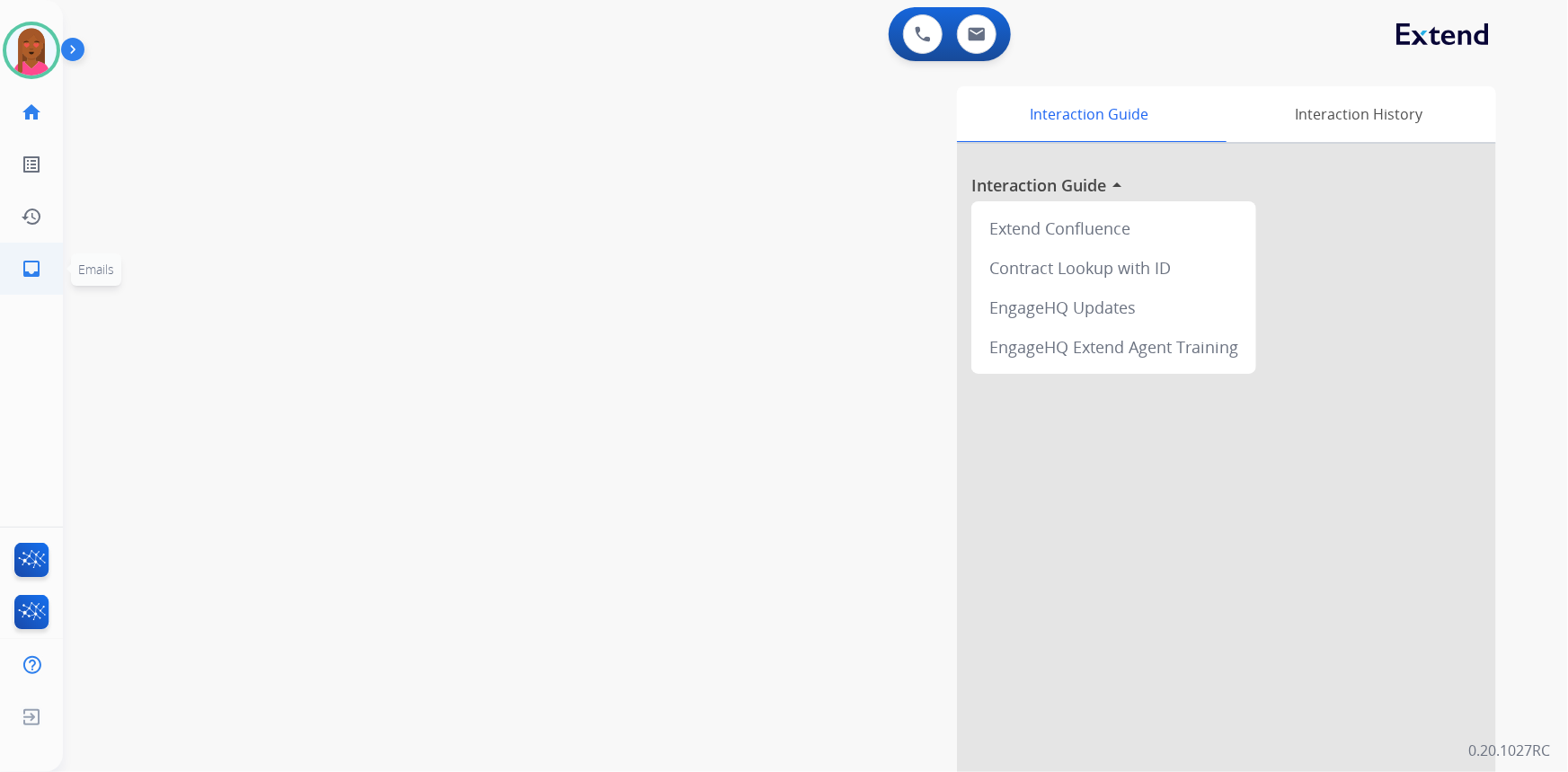
click at [22, 268] on mat-icon "inbox" at bounding box center [31, 269] width 22 height 22
select select "**********"
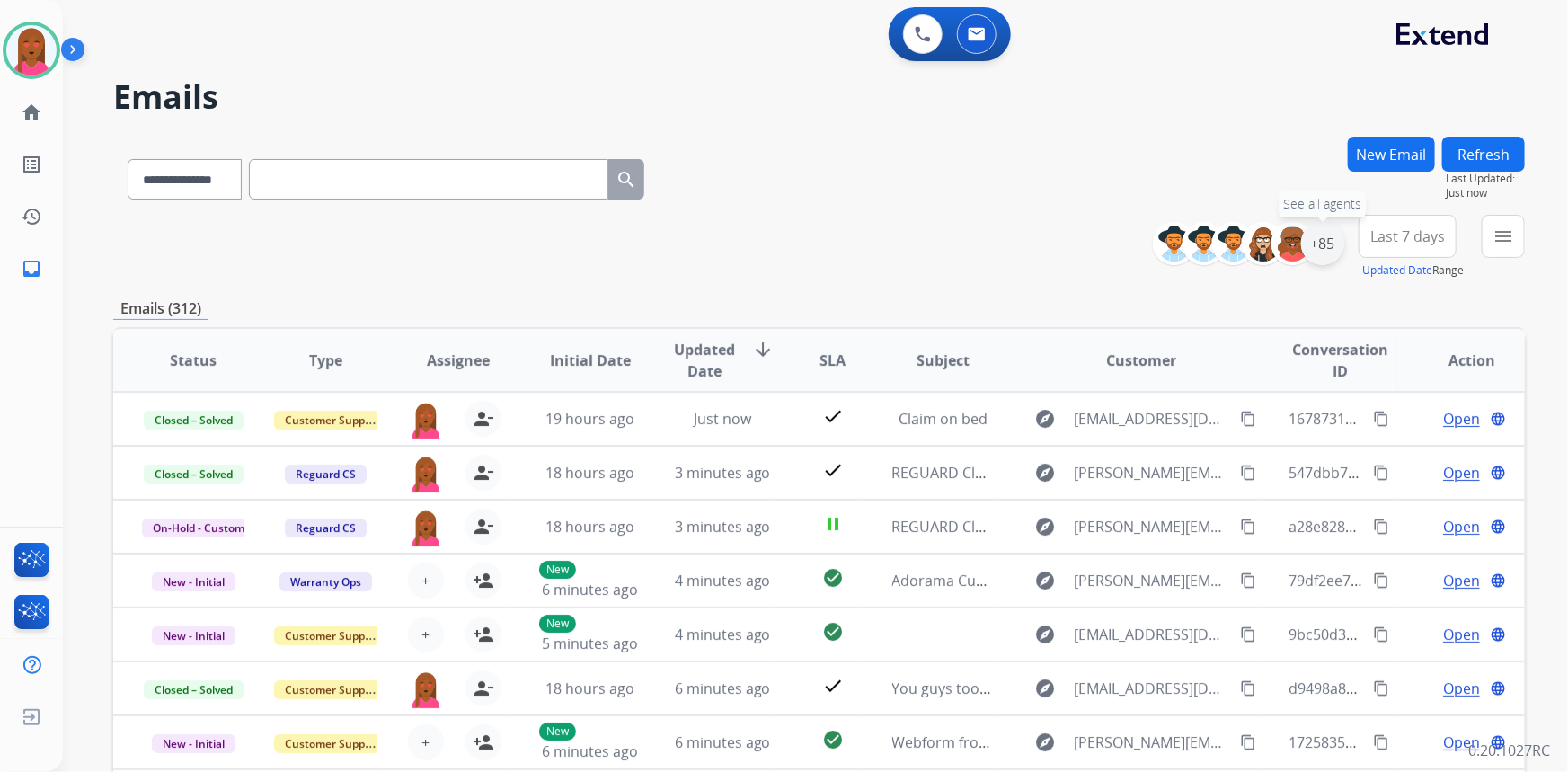
click at [1340, 246] on div "+85" at bounding box center [1323, 243] width 43 height 43
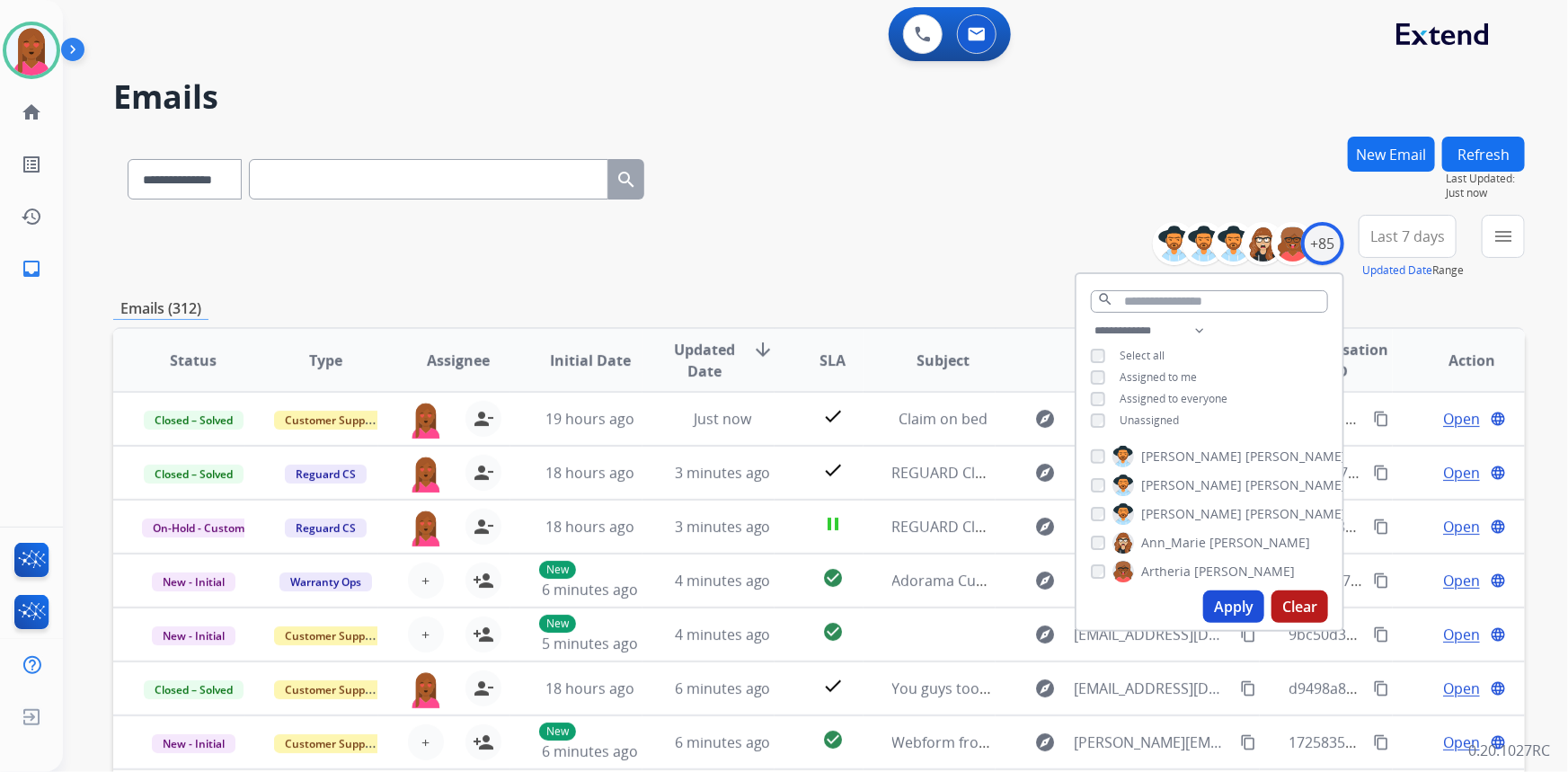
click at [1226, 618] on button "Apply" at bounding box center [1234, 606] width 61 height 33
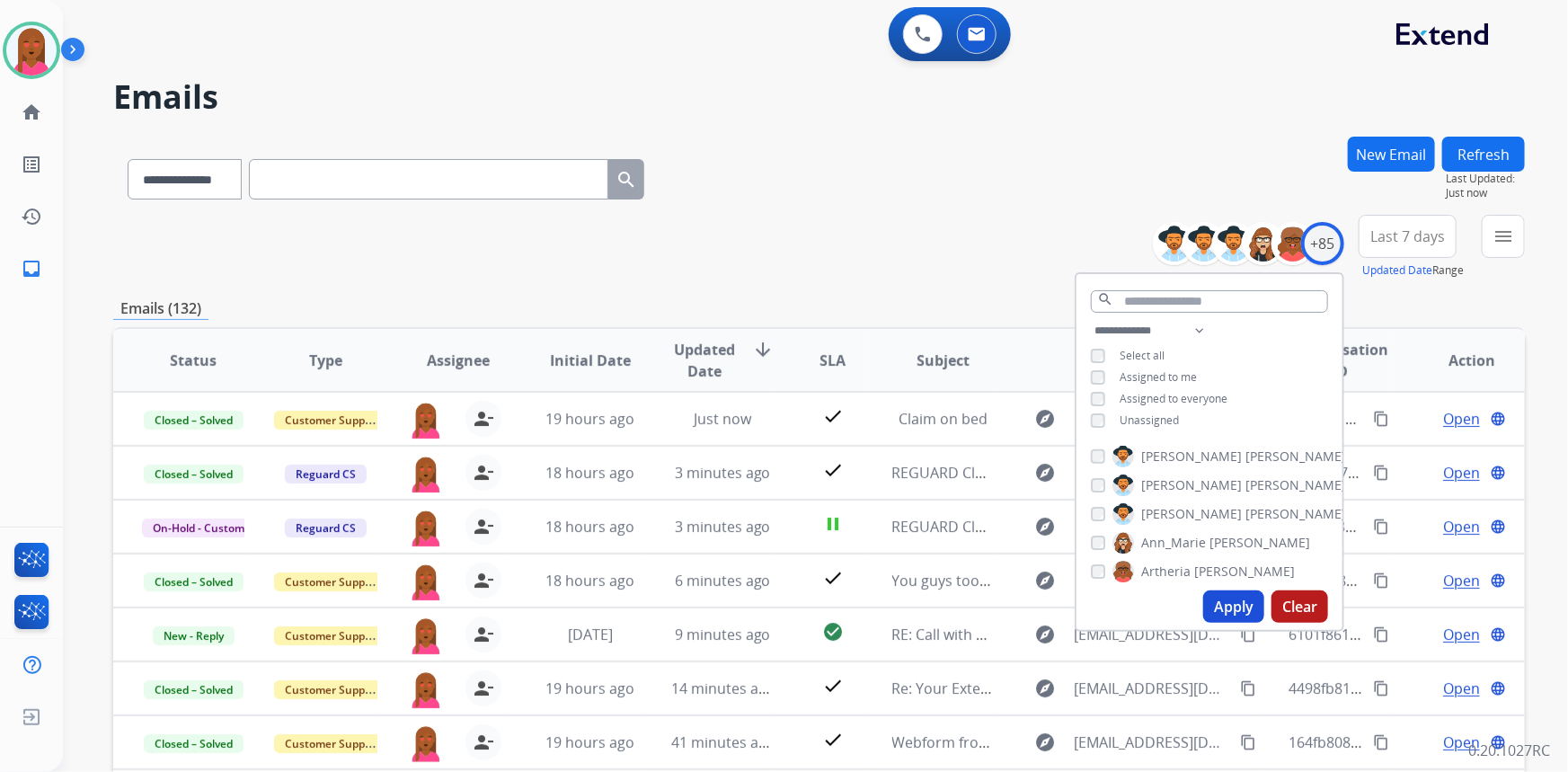
click at [1216, 607] on button "Apply" at bounding box center [1234, 606] width 61 height 33
drag, startPoint x: 1385, startPoint y: 236, endPoint x: 1380, endPoint y: 263, distance: 27.5
click at [1385, 236] on span "Last 7 days" at bounding box center [1408, 237] width 75 height 7
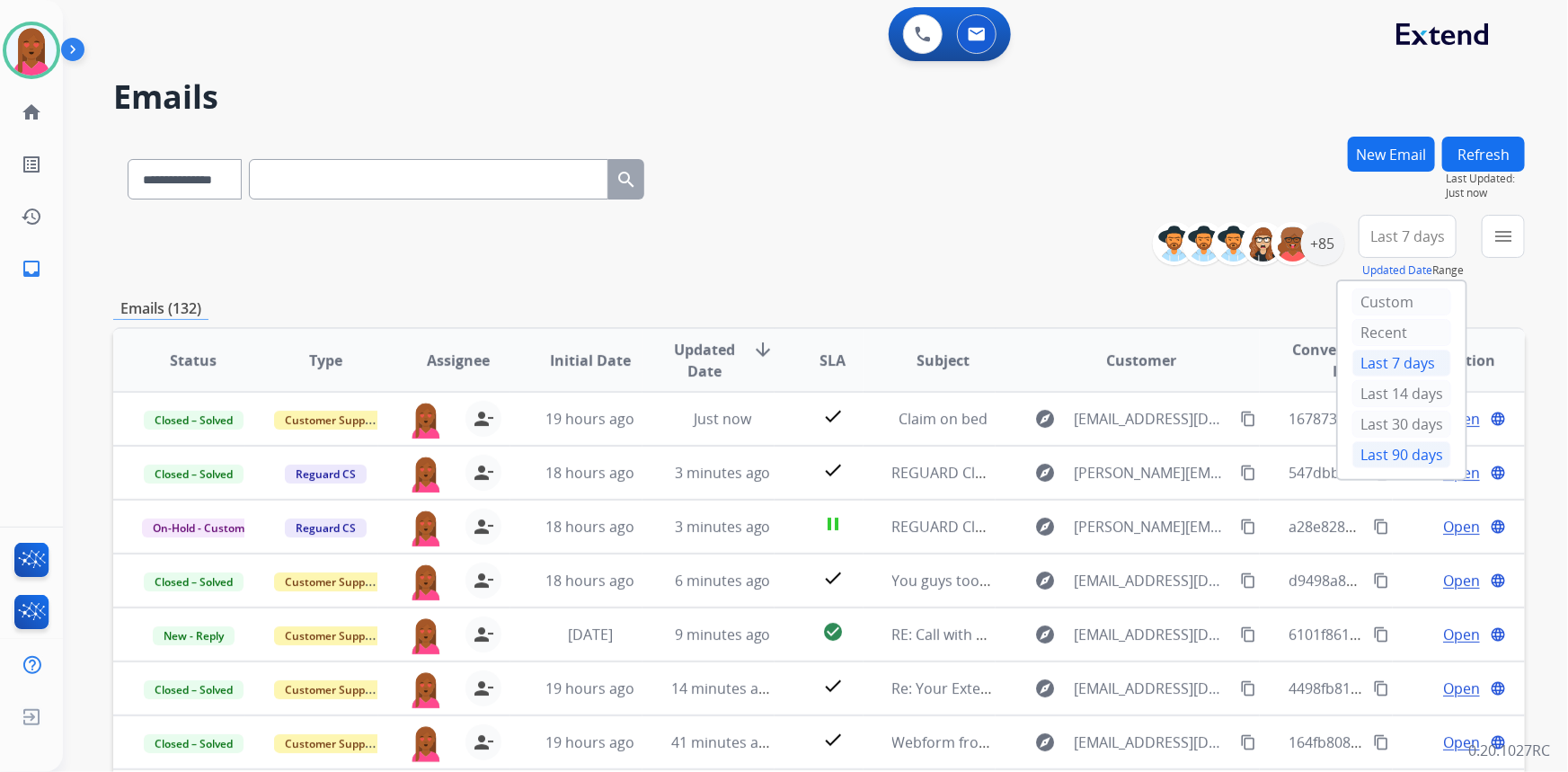
click at [1366, 446] on div "Last 90 days" at bounding box center [1402, 454] width 99 height 27
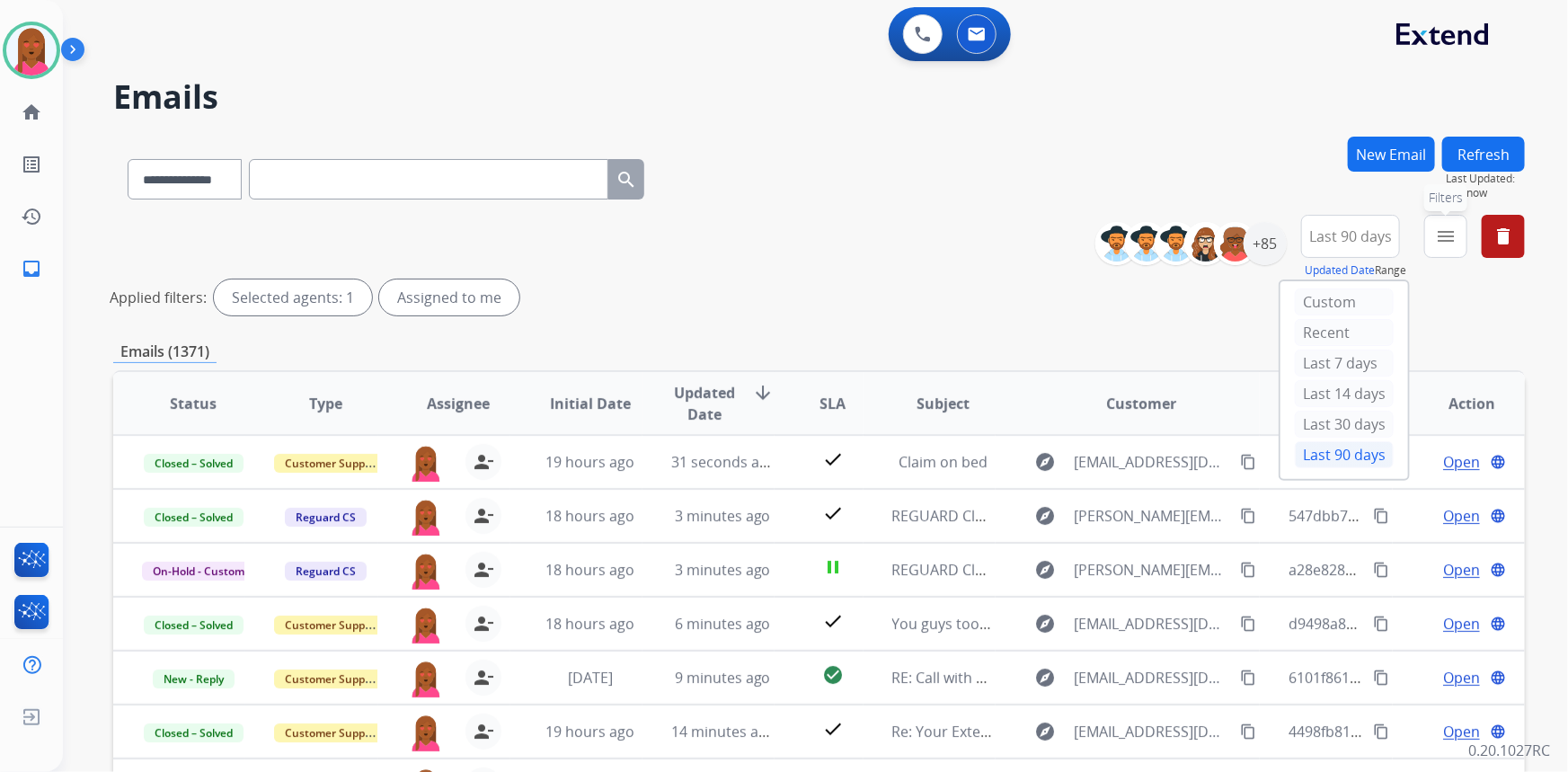
click at [1447, 240] on mat-icon "menu" at bounding box center [1445, 236] width 22 height 22
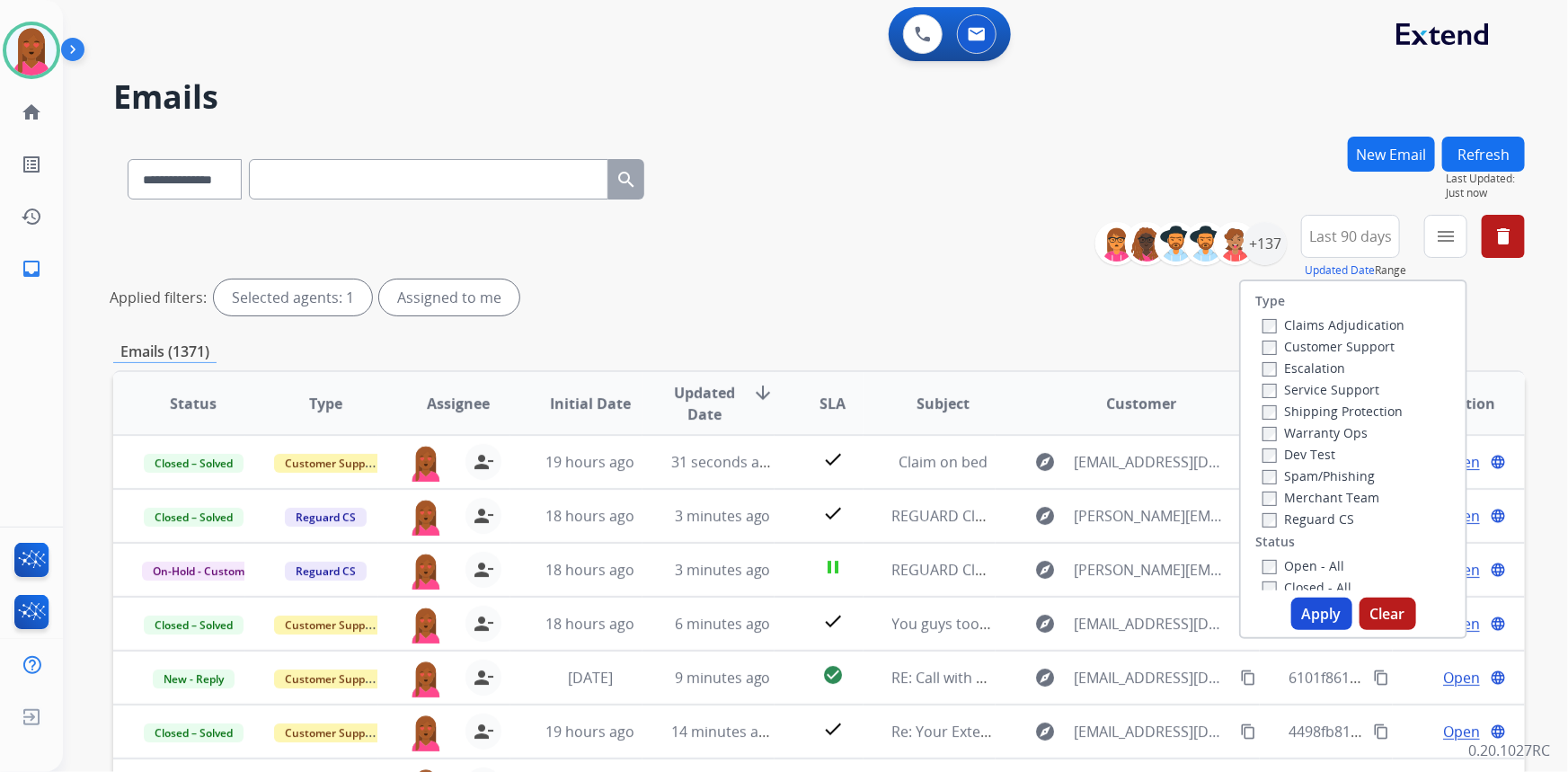
drag, startPoint x: 1359, startPoint y: 345, endPoint x: 1361, endPoint y: 430, distance: 85.0
click at [1359, 347] on label "Customer Support" at bounding box center [1328, 346] width 132 height 17
drag, startPoint x: 1352, startPoint y: 406, endPoint x: 1316, endPoint y: 463, distance: 67.4
click at [1353, 408] on label "Shipping Protection" at bounding box center [1333, 411] width 140 height 17
drag, startPoint x: 1300, startPoint y: 508, endPoint x: 1308, endPoint y: 555, distance: 47.7
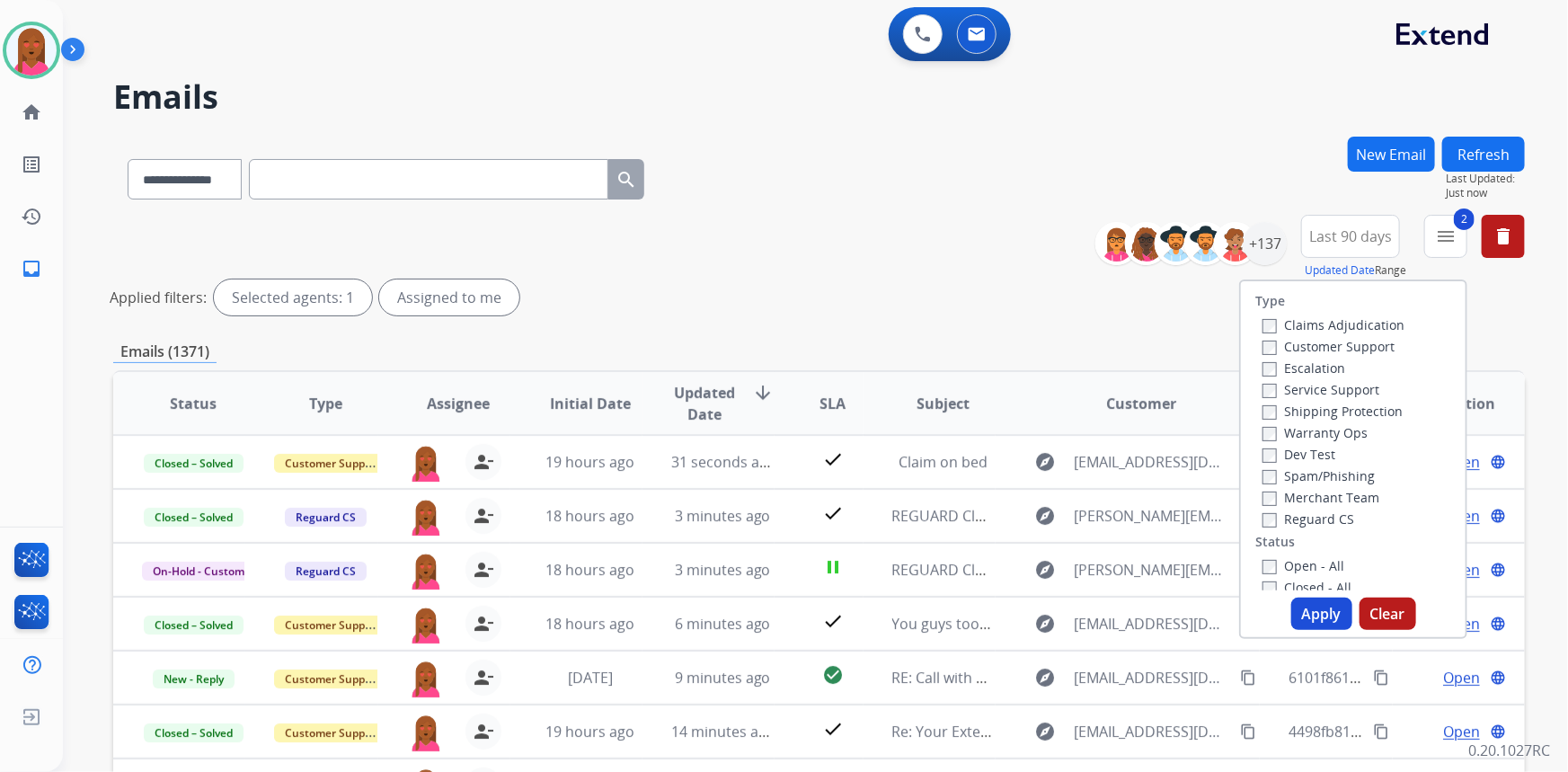
click at [1304, 516] on div "Reguard CS" at bounding box center [1334, 517] width 142 height 22
click at [1303, 529] on div "Type Claims Adjudication Customer Support Escalation Service Support Shipping P…" at bounding box center [1354, 435] width 225 height 309
click at [1300, 519] on label "Reguard CS" at bounding box center [1309, 518] width 92 height 17
click at [1296, 564] on label "Open - All" at bounding box center [1303, 565] width 81 height 17
click at [1312, 611] on button "Apply" at bounding box center [1322, 613] width 61 height 33
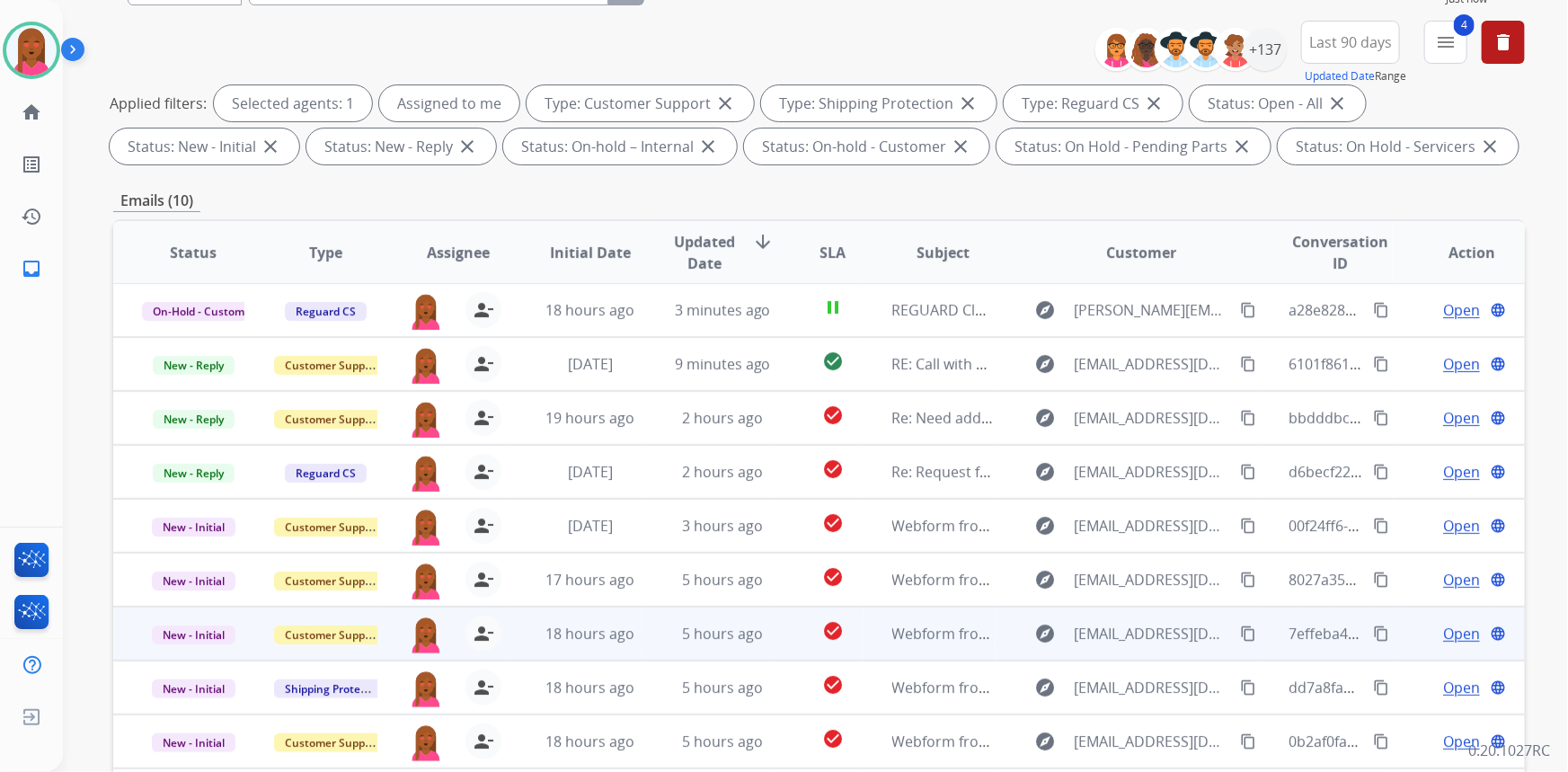
scroll to position [336, 0]
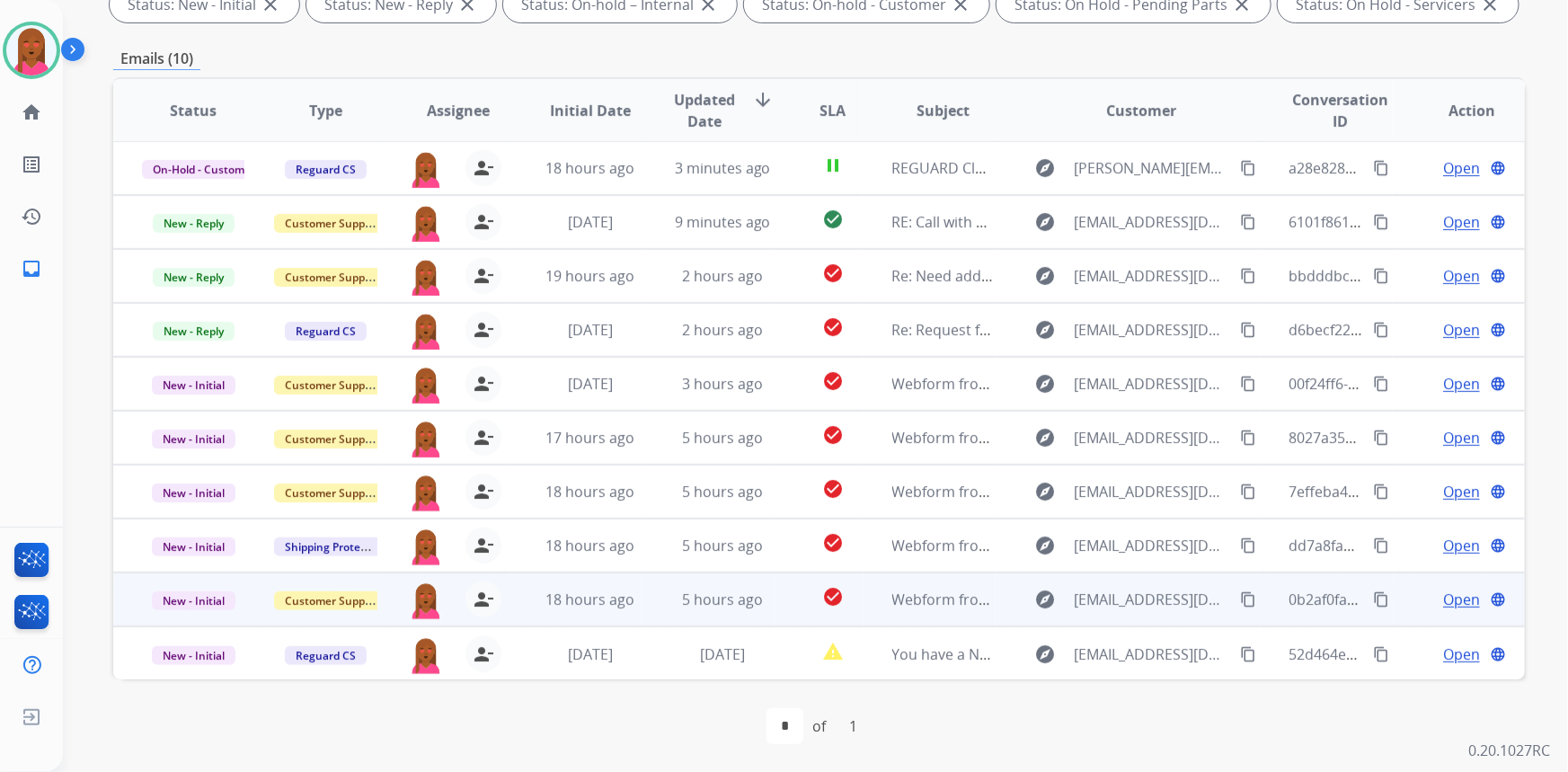
click at [1438, 578] on td "Open language" at bounding box center [1458, 600] width 132 height 54
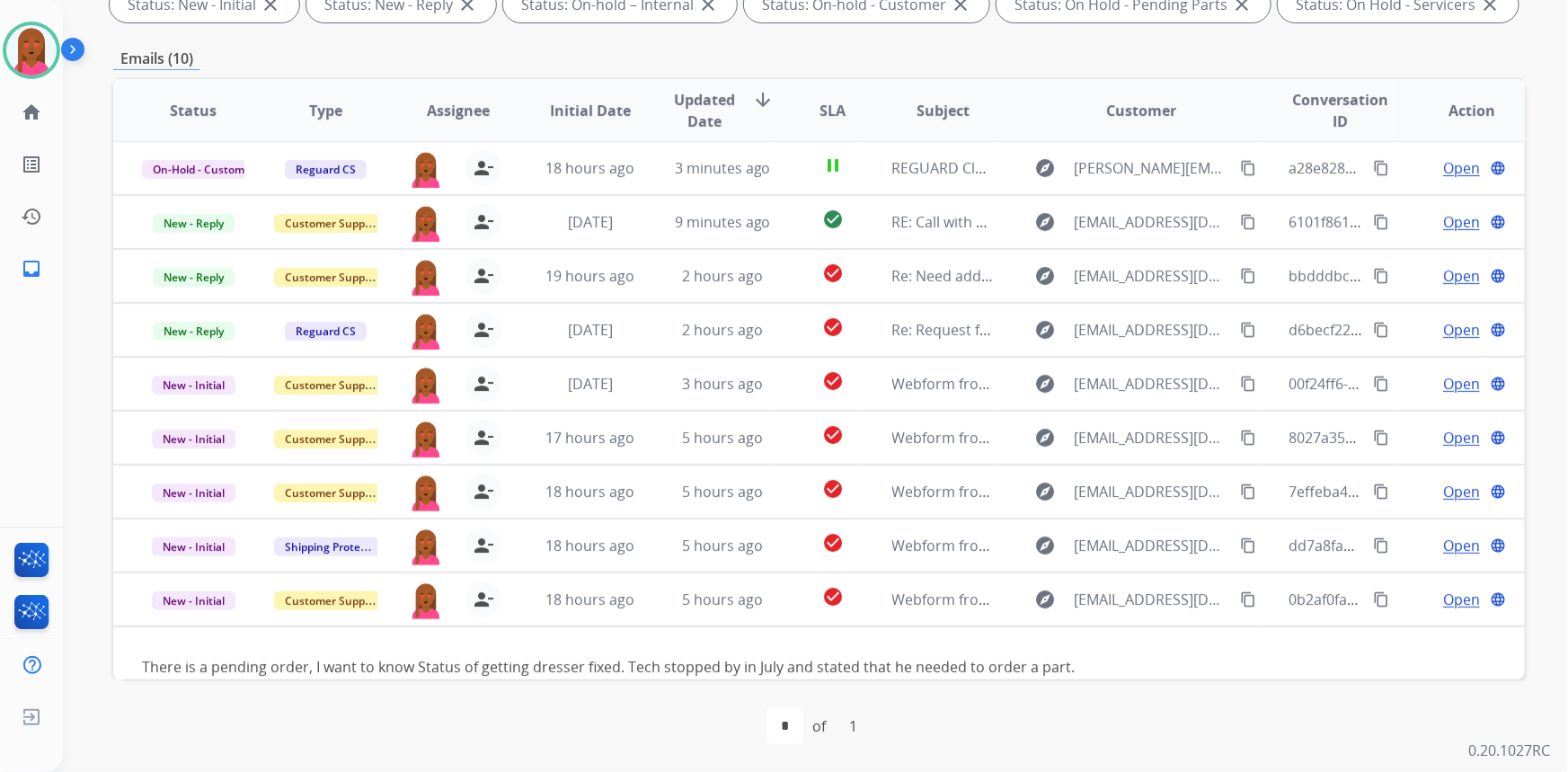
scroll to position [81, 0]
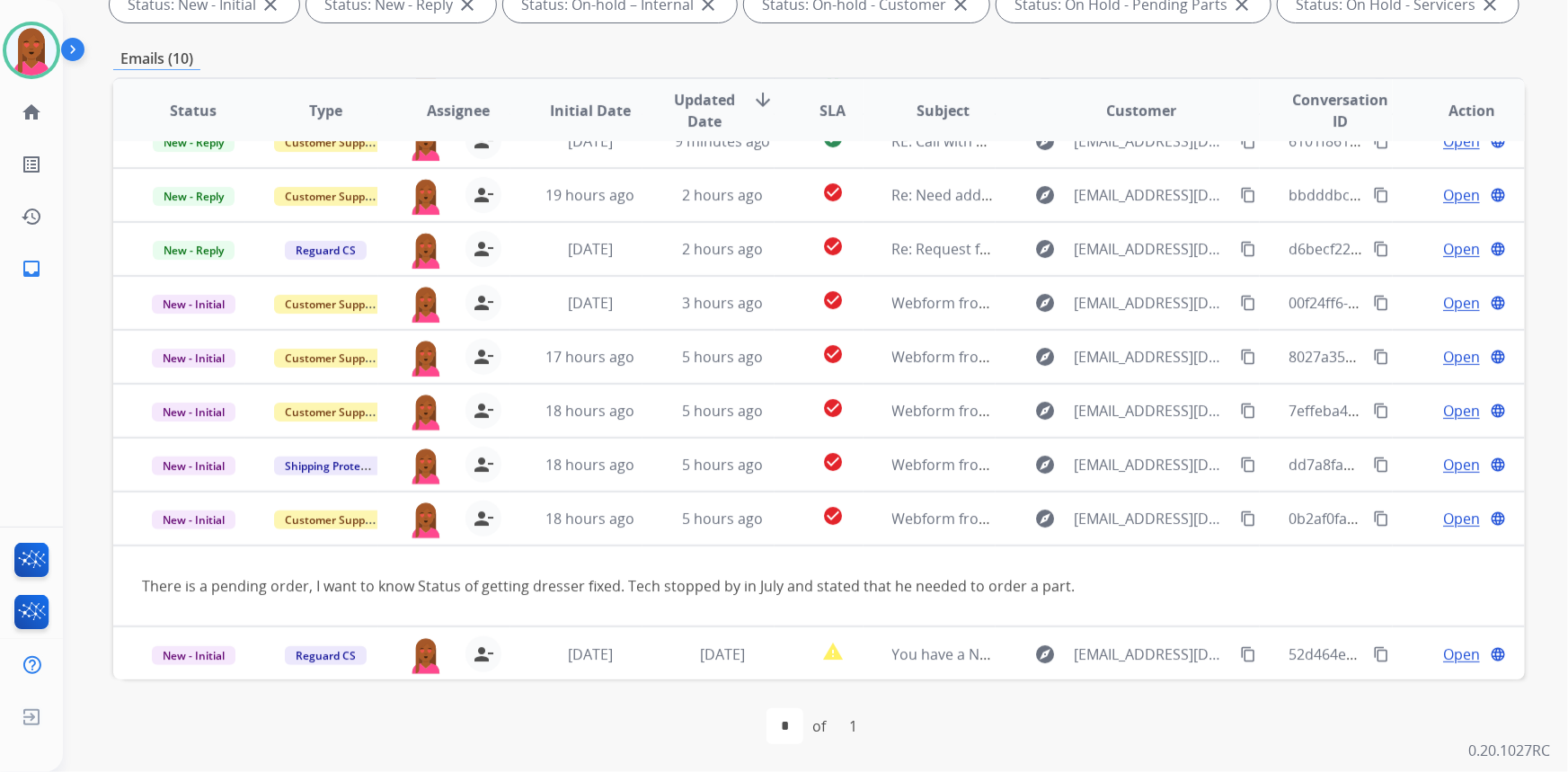
click at [1452, 602] on table "Status Type Assignee Initial Date Updated Date arrow_downward SLA Subject Custo…" at bounding box center [819, 339] width 1412 height 683
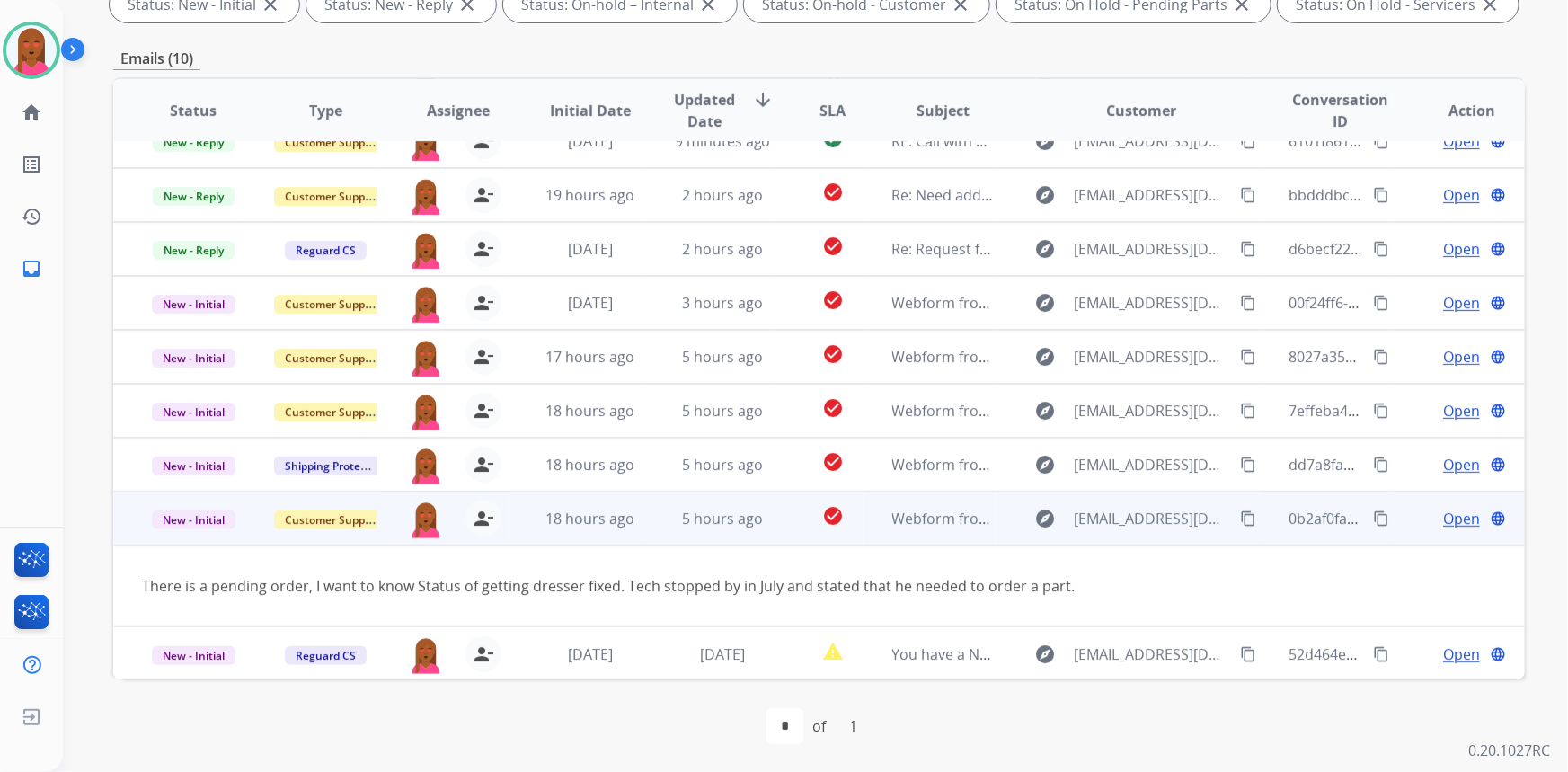
click at [1444, 512] on span "Open" at bounding box center [1461, 517] width 37 height 22
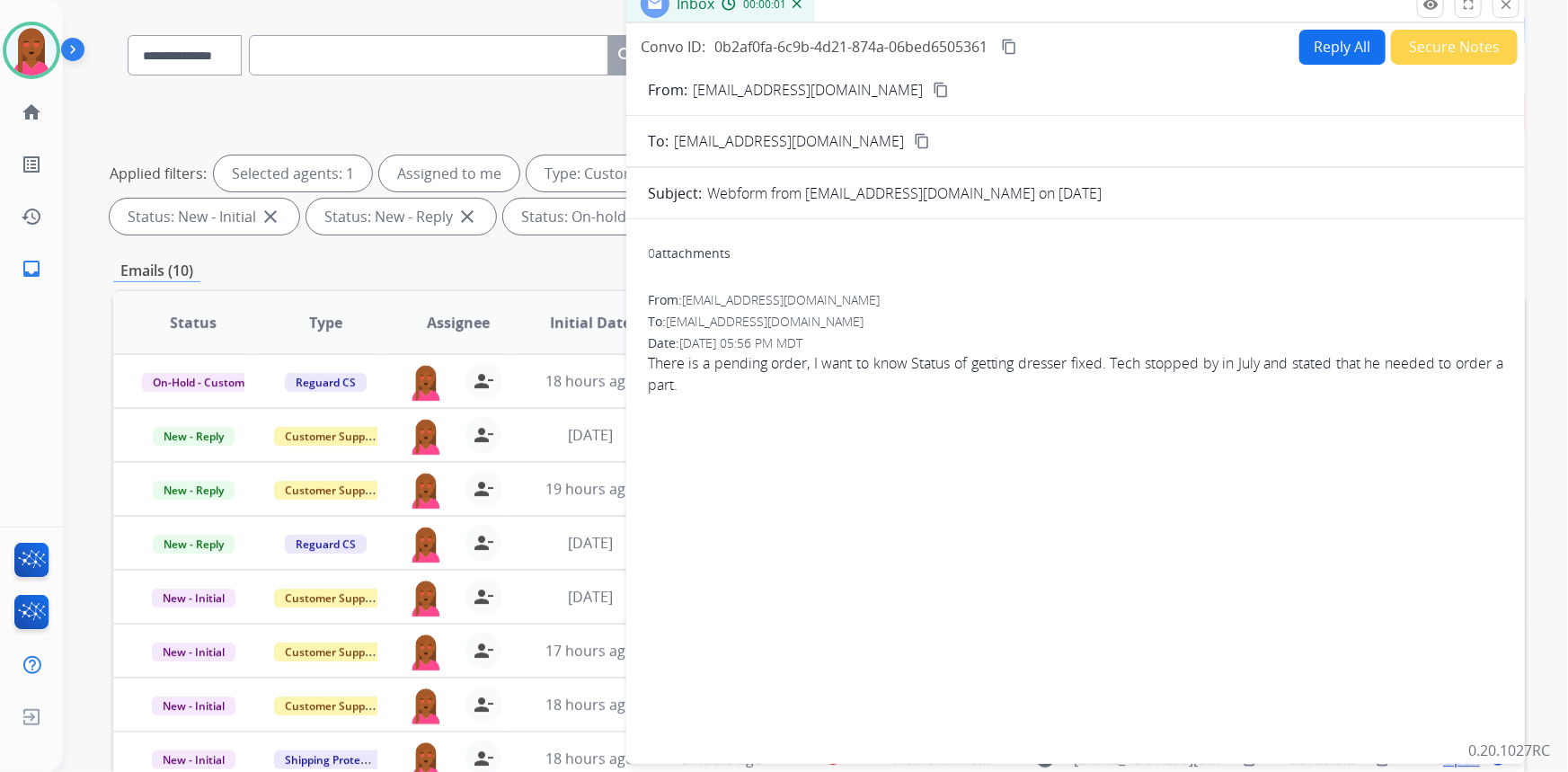
scroll to position [9, 0]
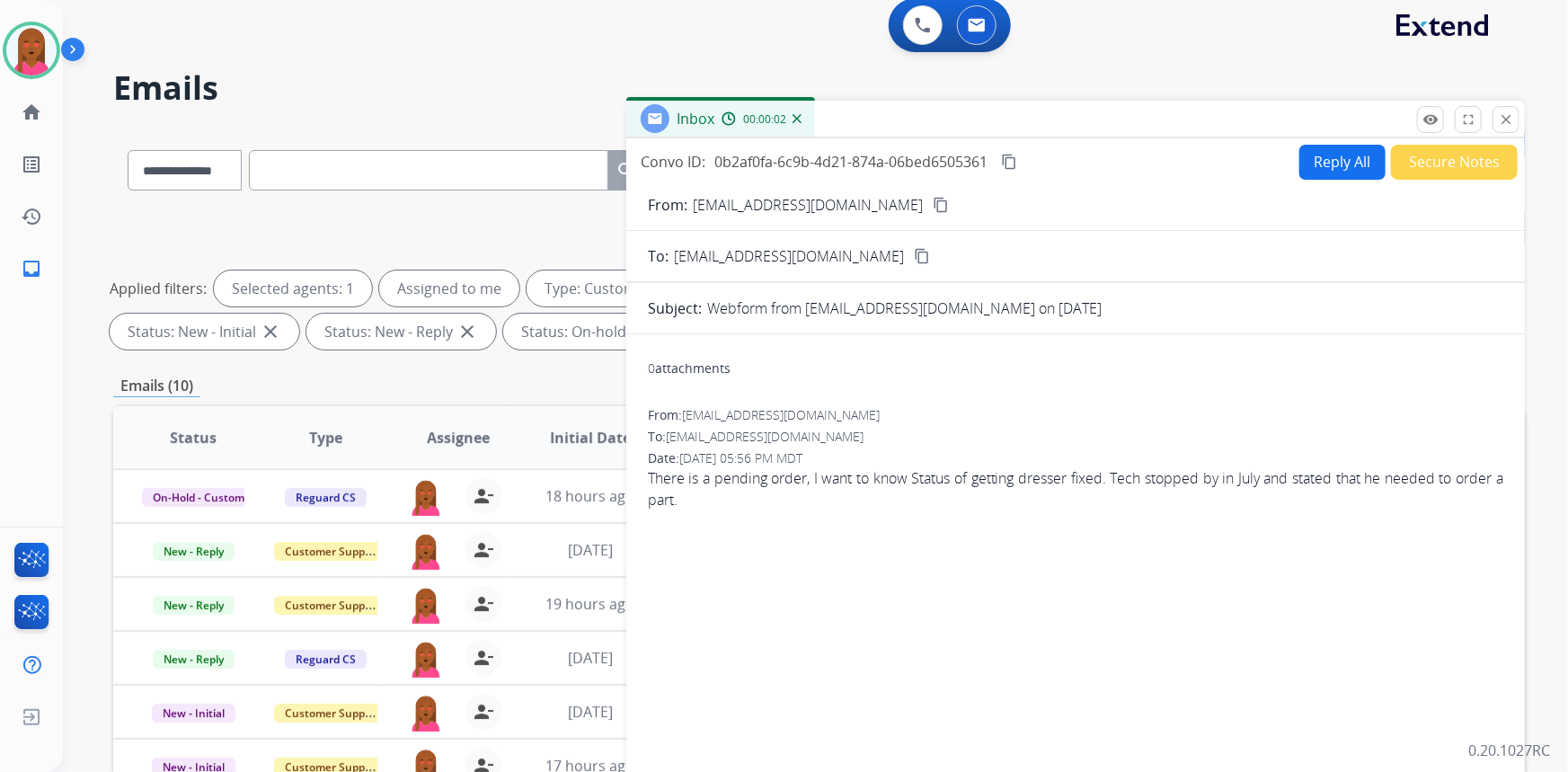
drag, startPoint x: 916, startPoint y: 206, endPoint x: 519, endPoint y: 92, distance: 413.0
click at [933, 206] on mat-icon "content_copy" at bounding box center [941, 204] width 16 height 16
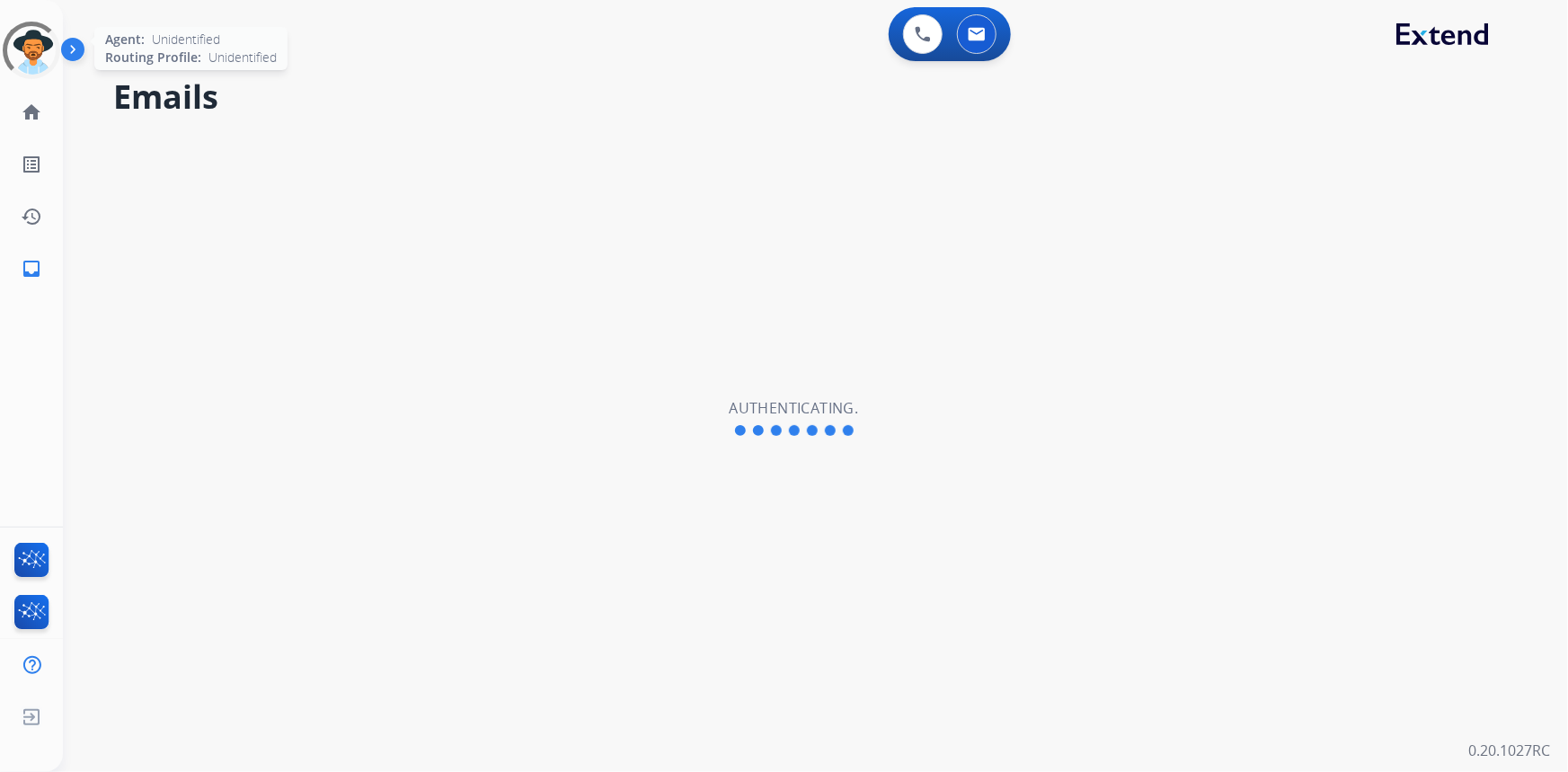
click at [32, 51] on div at bounding box center [31, 50] width 57 height 57
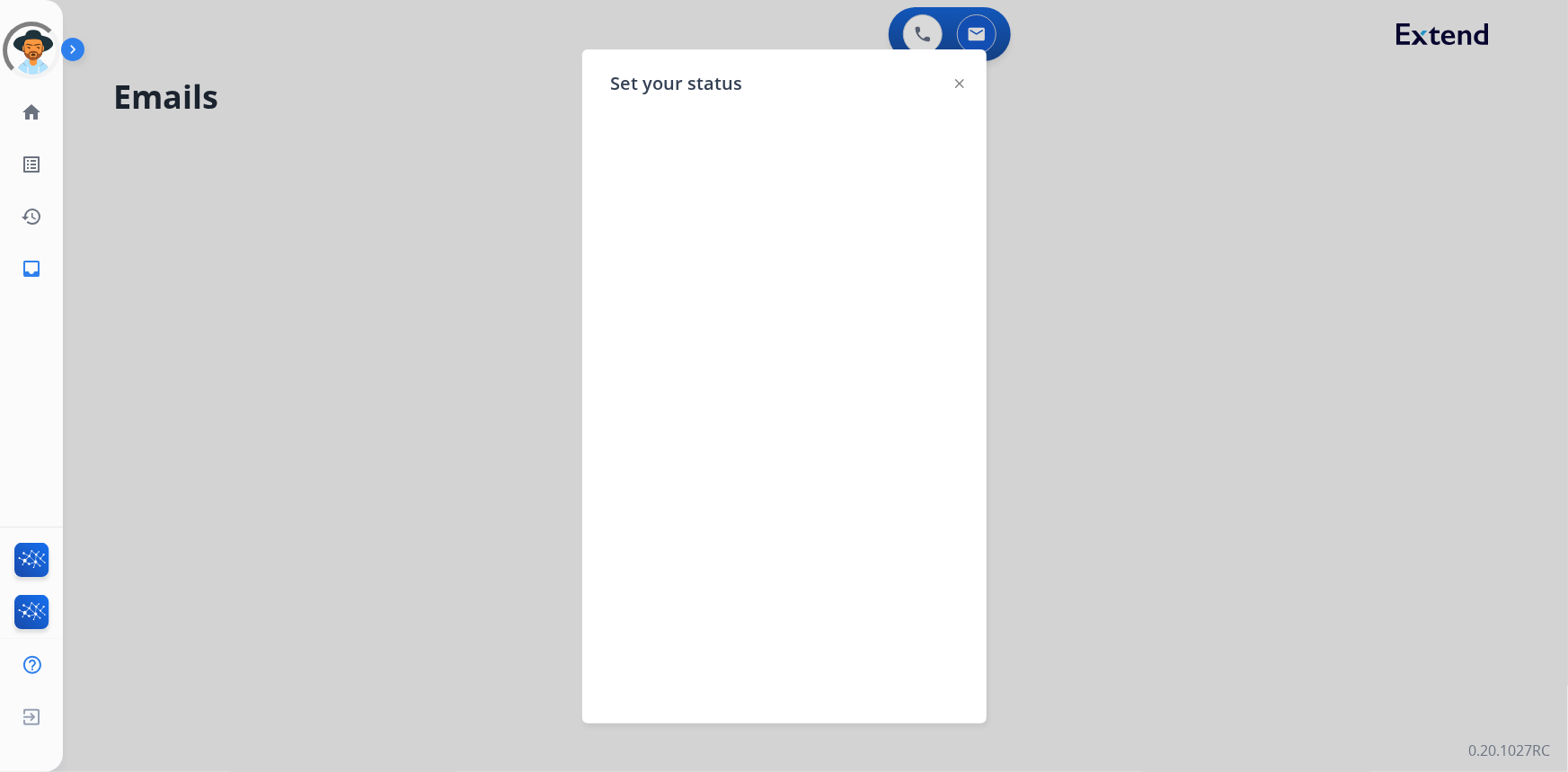
click at [957, 81] on img at bounding box center [960, 83] width 9 height 9
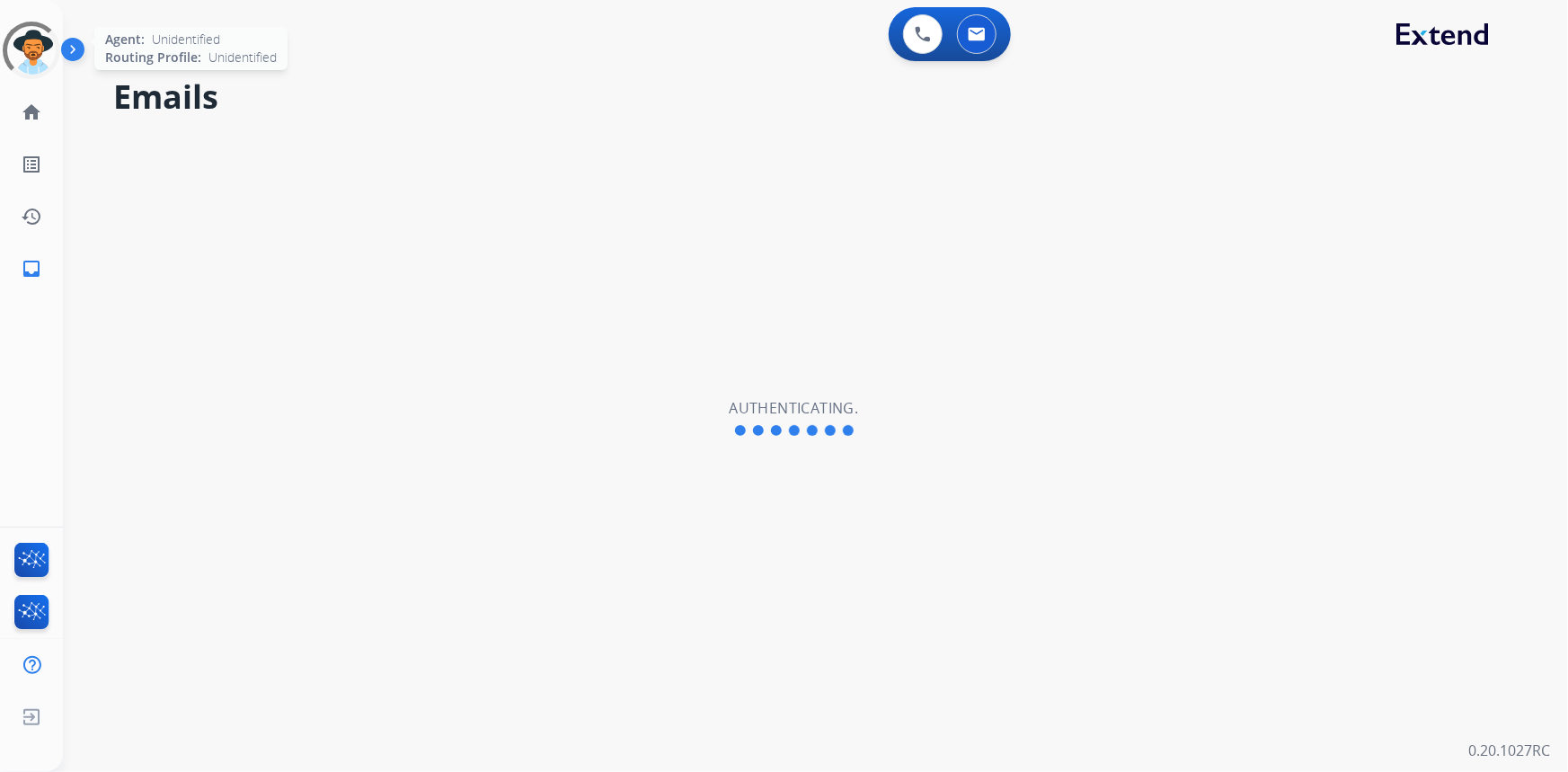
click at [32, 44] on div at bounding box center [31, 50] width 65 height 65
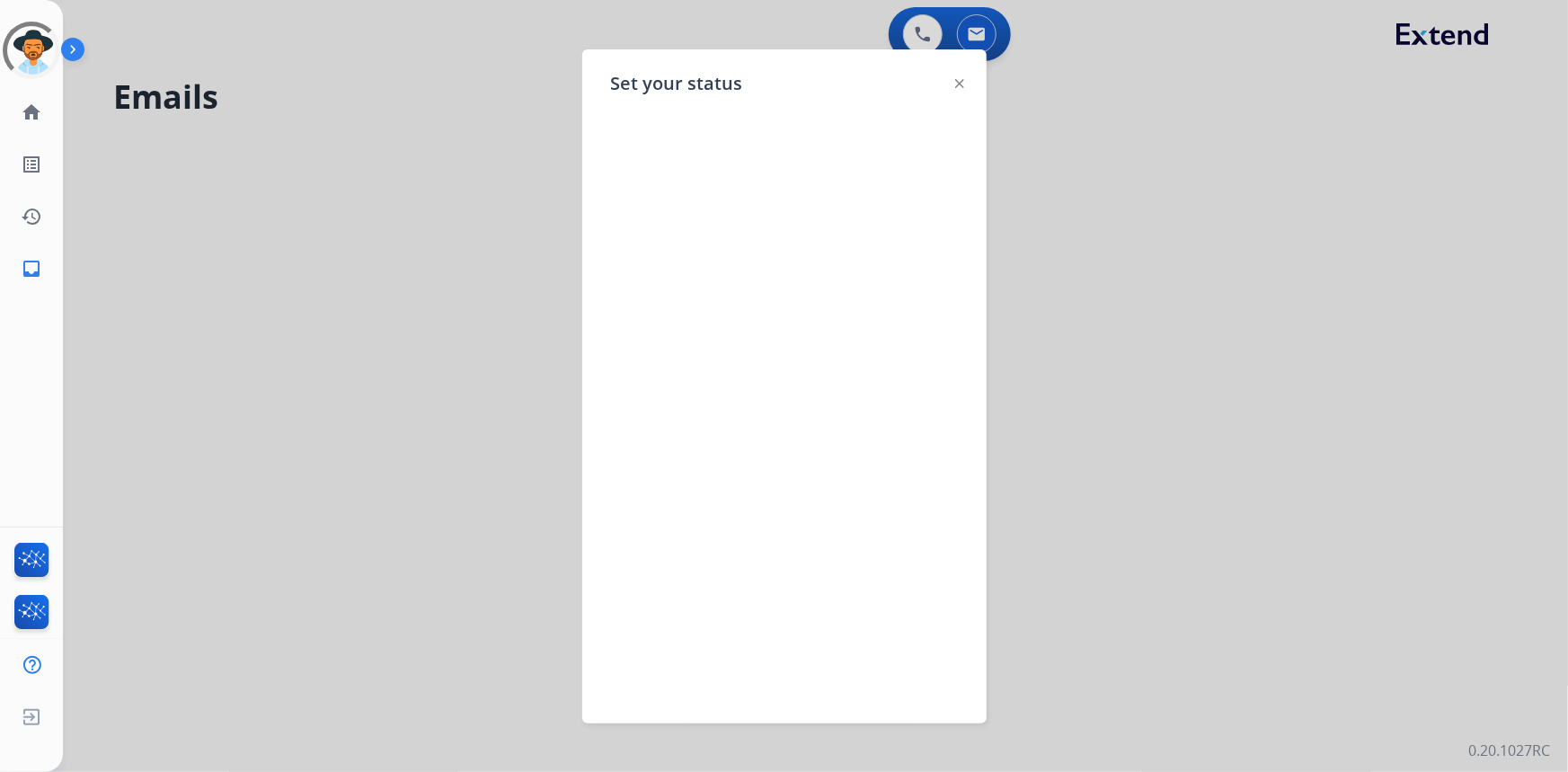
select select "**********"
drag, startPoint x: 959, startPoint y: 79, endPoint x: 303, endPoint y: 70, distance: 656.1
click at [960, 79] on img at bounding box center [960, 83] width 9 height 9
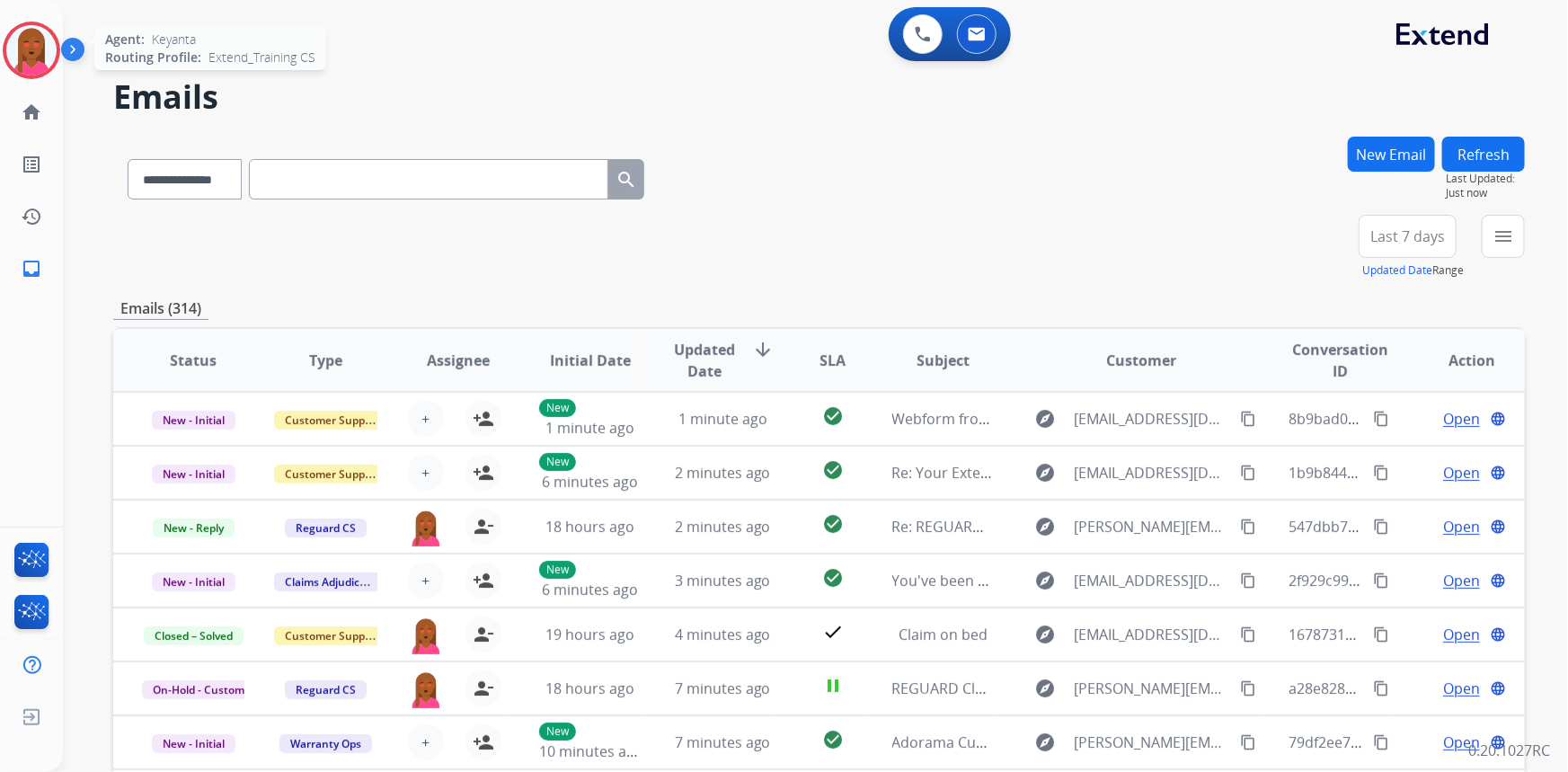
click at [38, 47] on img at bounding box center [32, 51] width 51 height 51
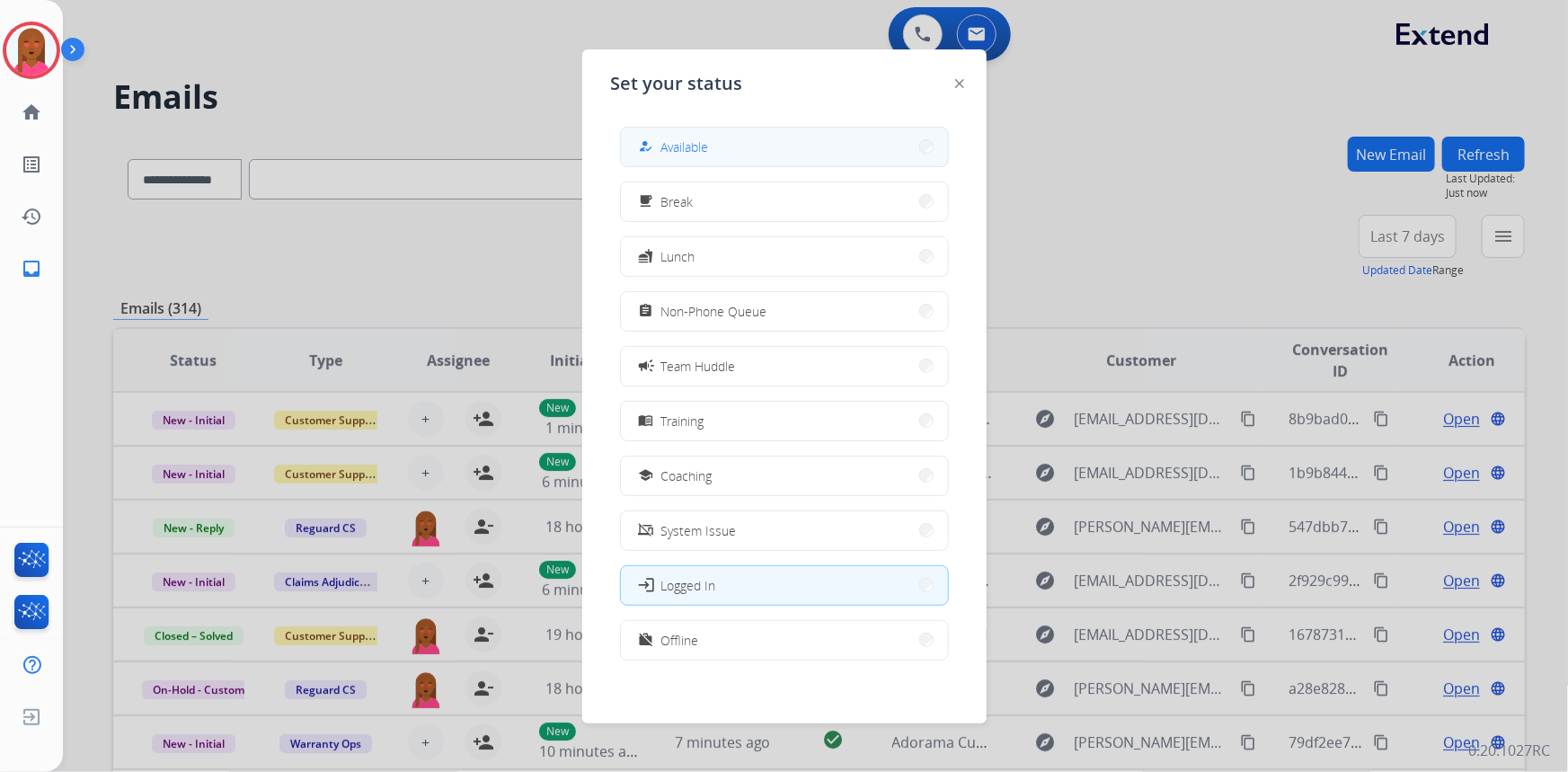
click at [728, 138] on button "how_to_reg Available" at bounding box center [784, 146] width 327 height 38
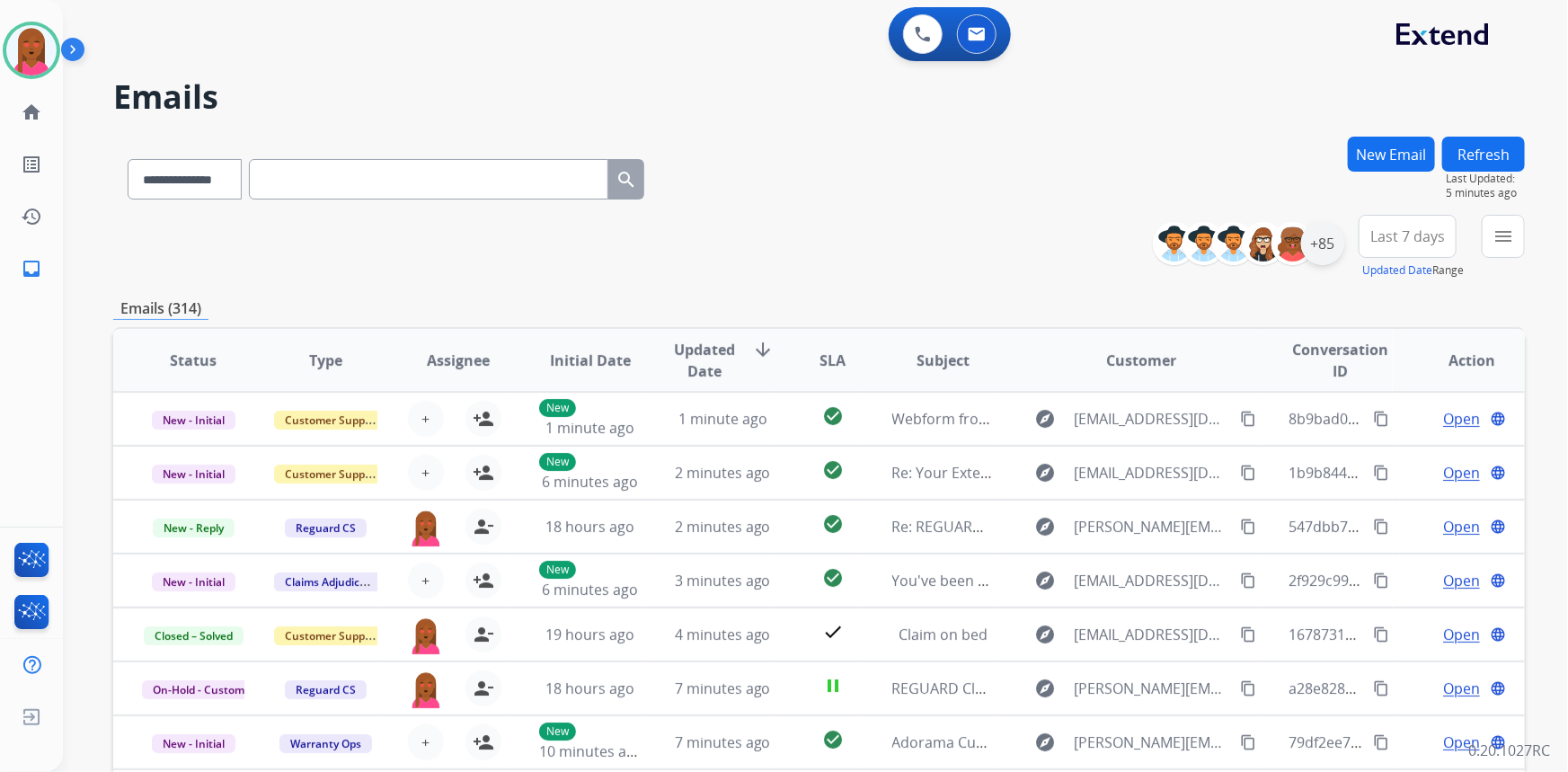
click at [1332, 251] on div "+85" at bounding box center [1323, 243] width 43 height 43
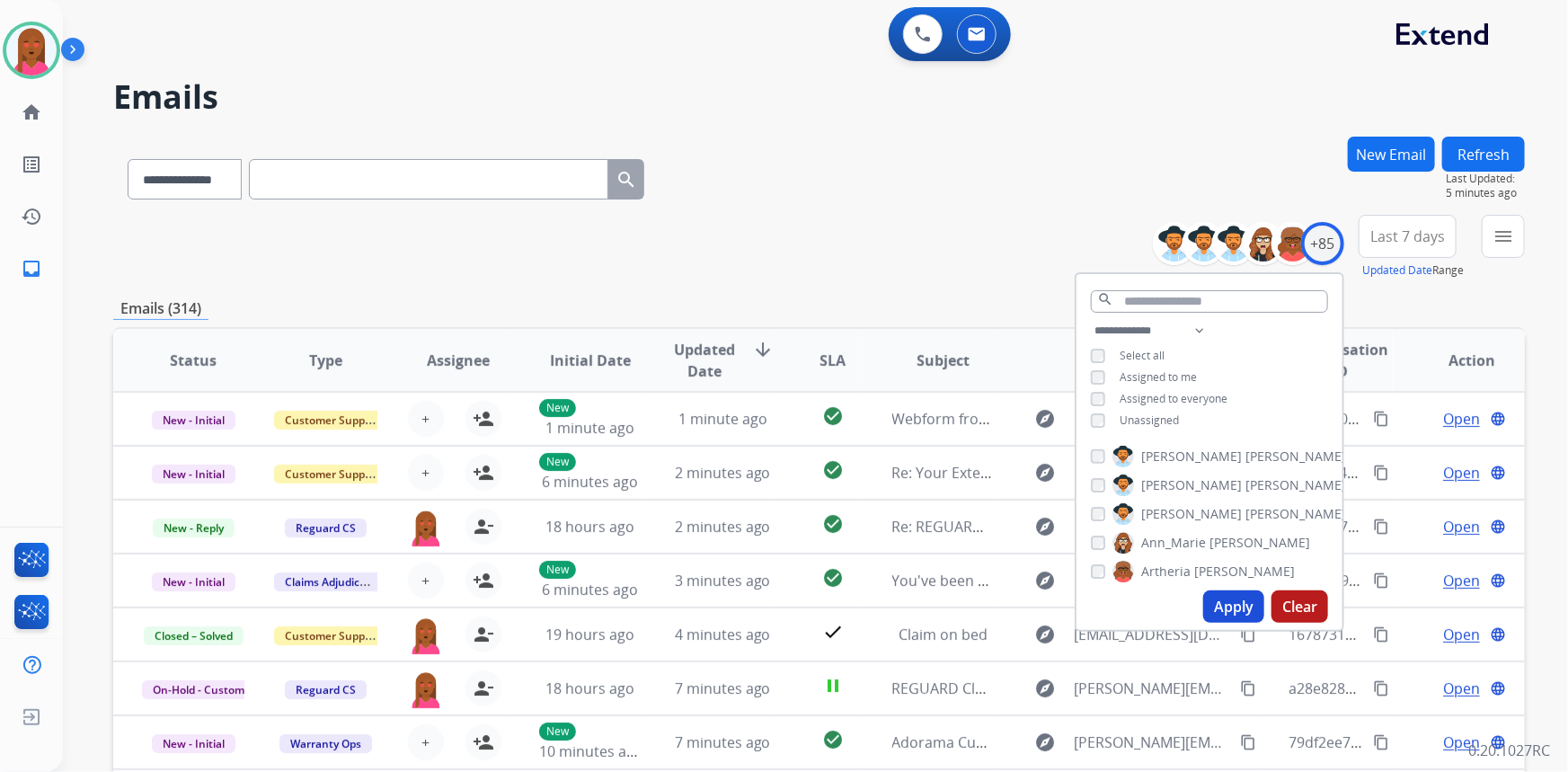
click at [1225, 606] on button "Apply" at bounding box center [1234, 606] width 61 height 33
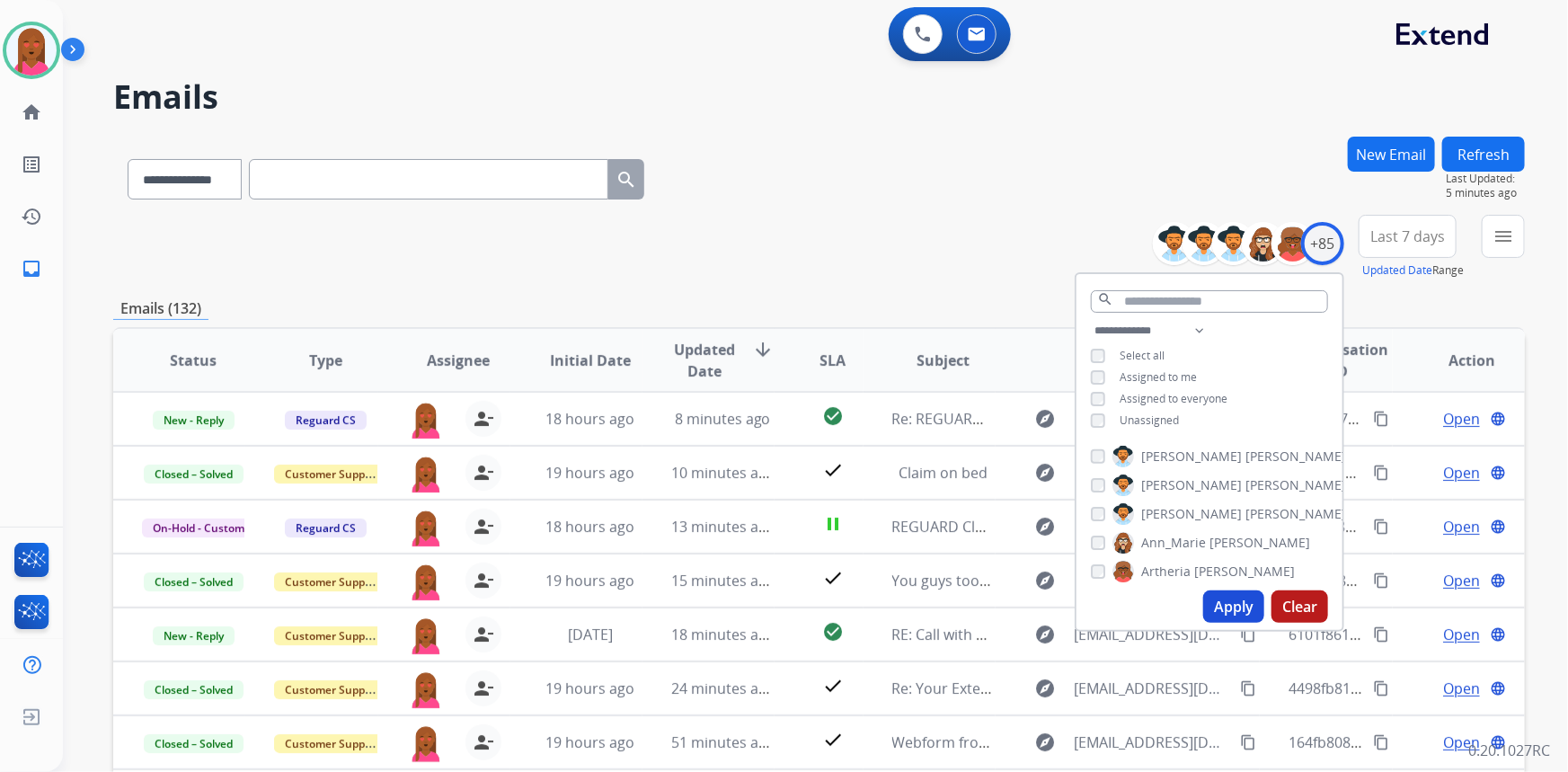
click at [1425, 245] on button "Last 7 days" at bounding box center [1408, 236] width 98 height 43
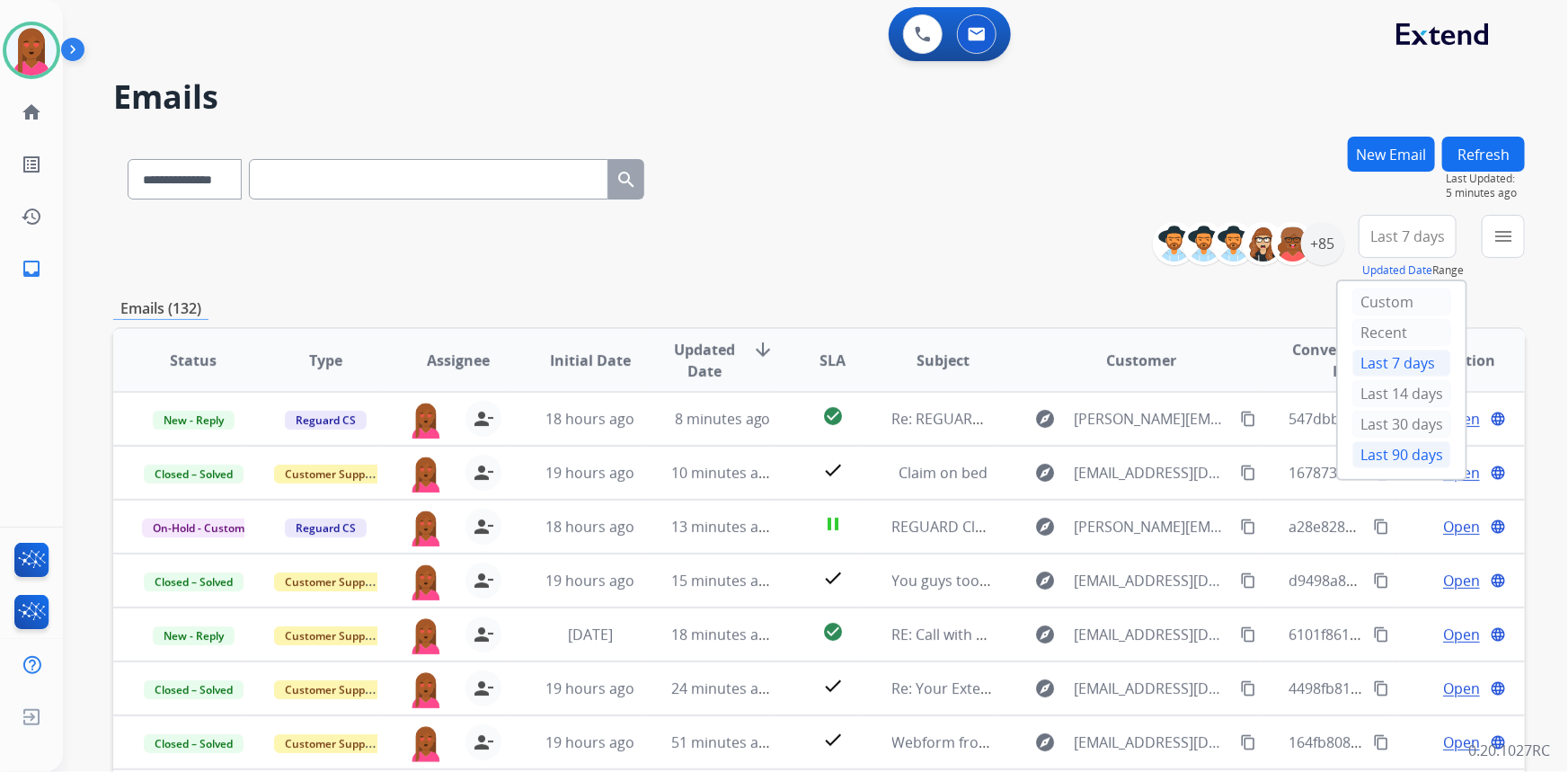
click at [1368, 457] on div "Last 90 days" at bounding box center [1402, 454] width 99 height 27
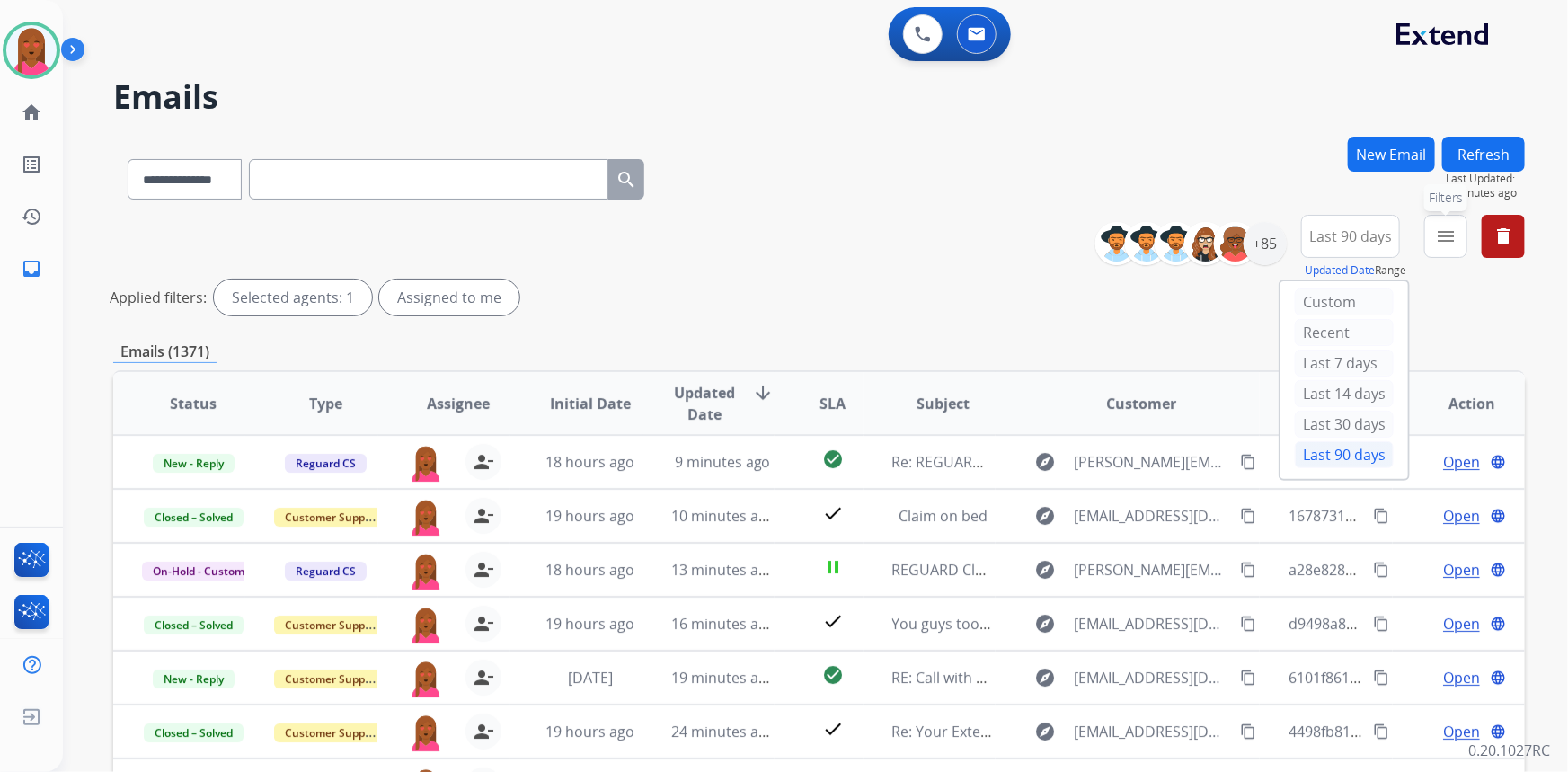
click at [1447, 236] on mat-icon "menu" at bounding box center [1445, 236] width 22 height 22
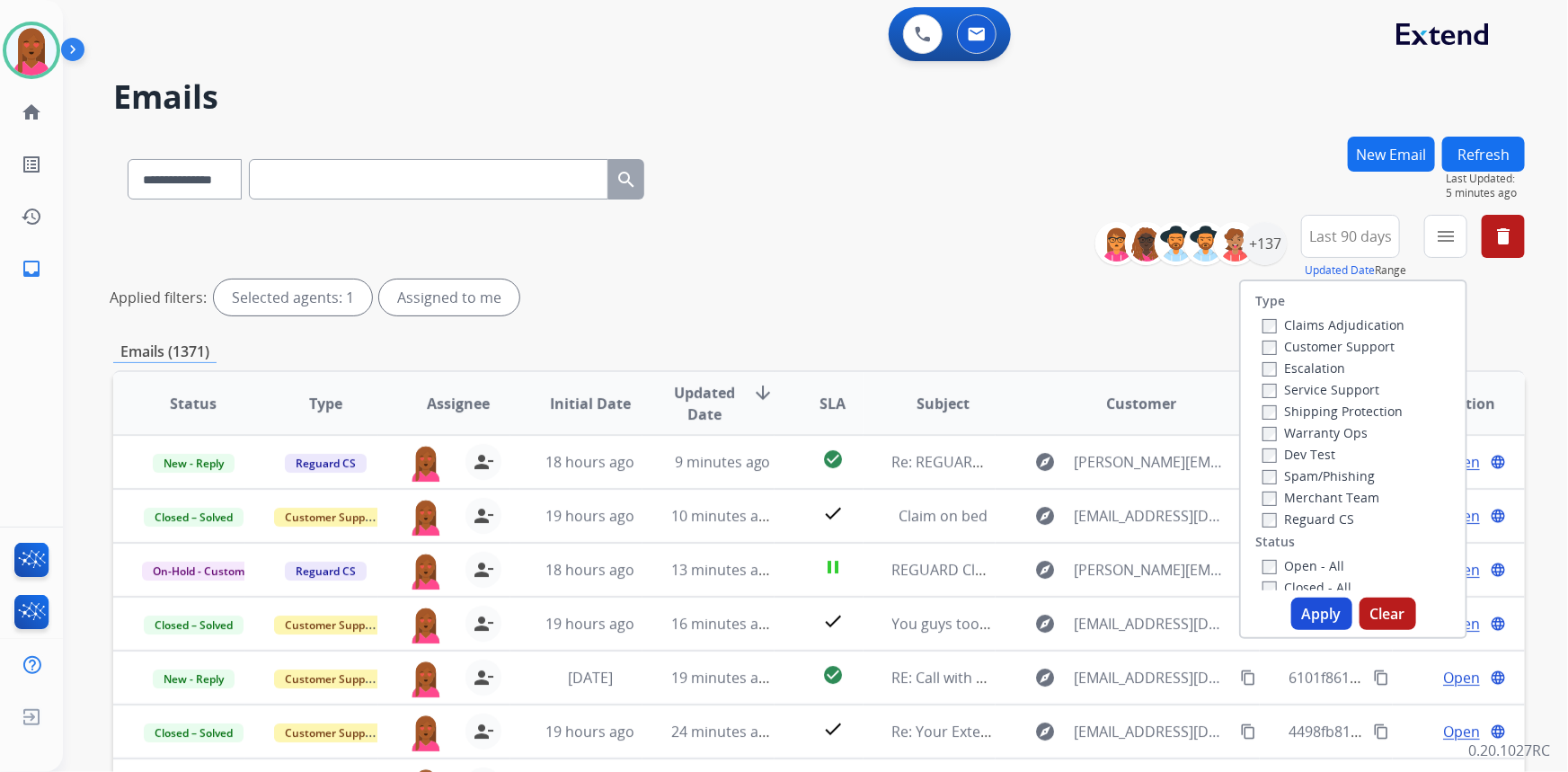
click at [1368, 344] on label "Customer Support" at bounding box center [1328, 346] width 132 height 17
click at [1362, 416] on label "Shipping Protection" at bounding box center [1333, 411] width 140 height 17
click at [1294, 515] on label "Reguard CS" at bounding box center [1309, 518] width 92 height 17
click at [1294, 569] on label "Open - All" at bounding box center [1303, 565] width 81 height 17
click at [1303, 620] on button "Apply" at bounding box center [1322, 613] width 61 height 33
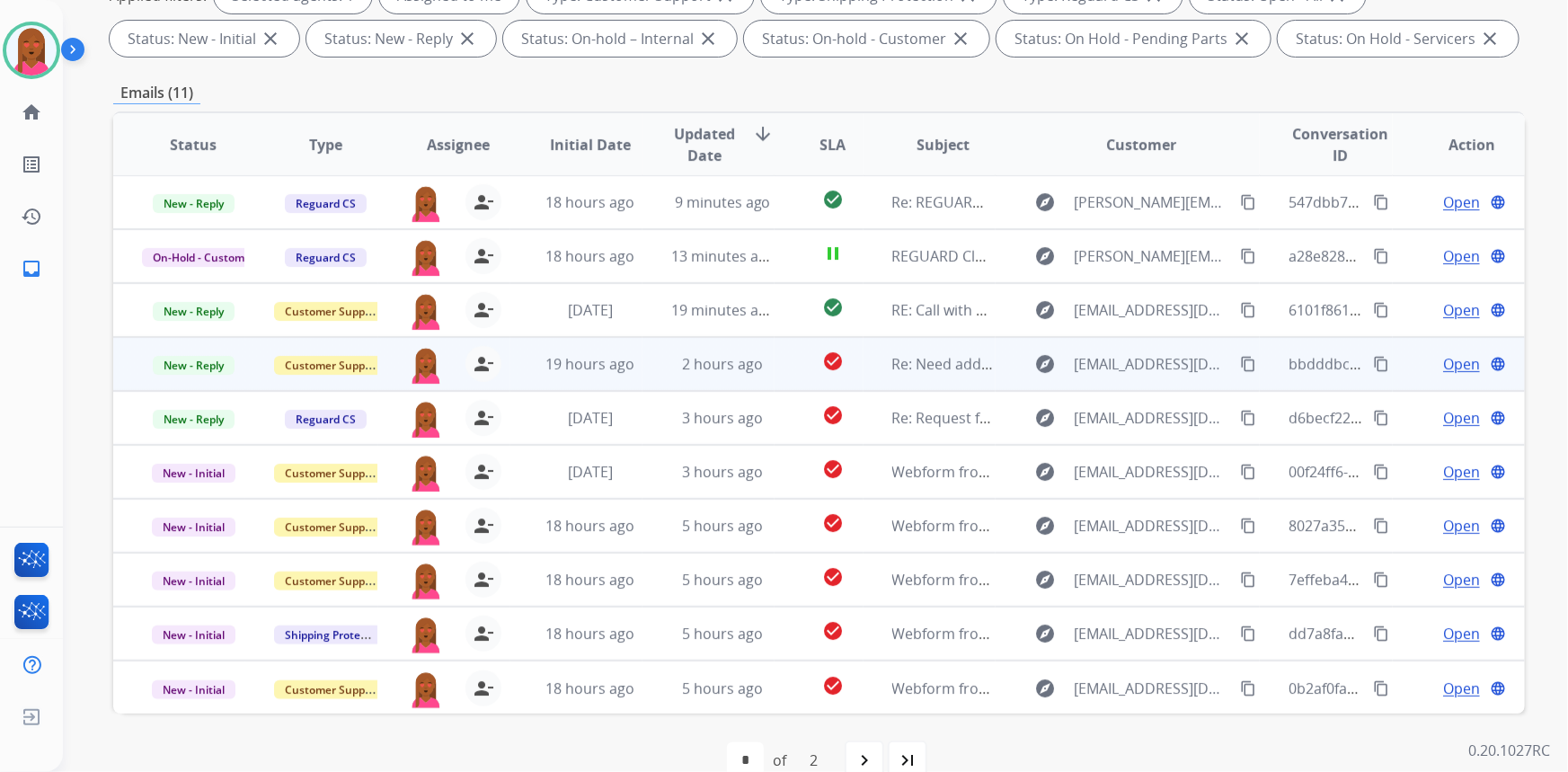
scroll to position [336, 0]
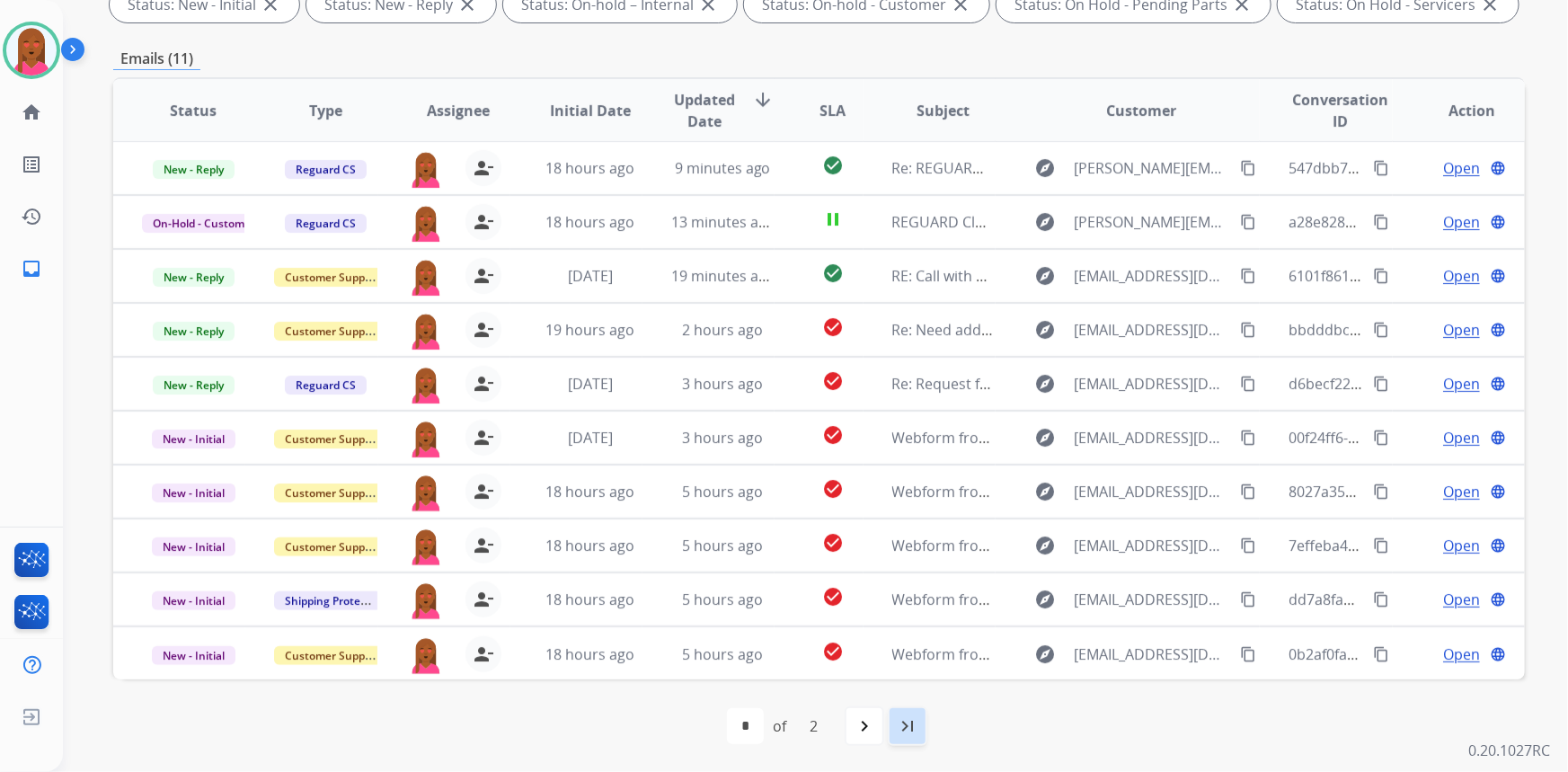
click at [910, 733] on mat-icon "last_page" at bounding box center [907, 725] width 22 height 22
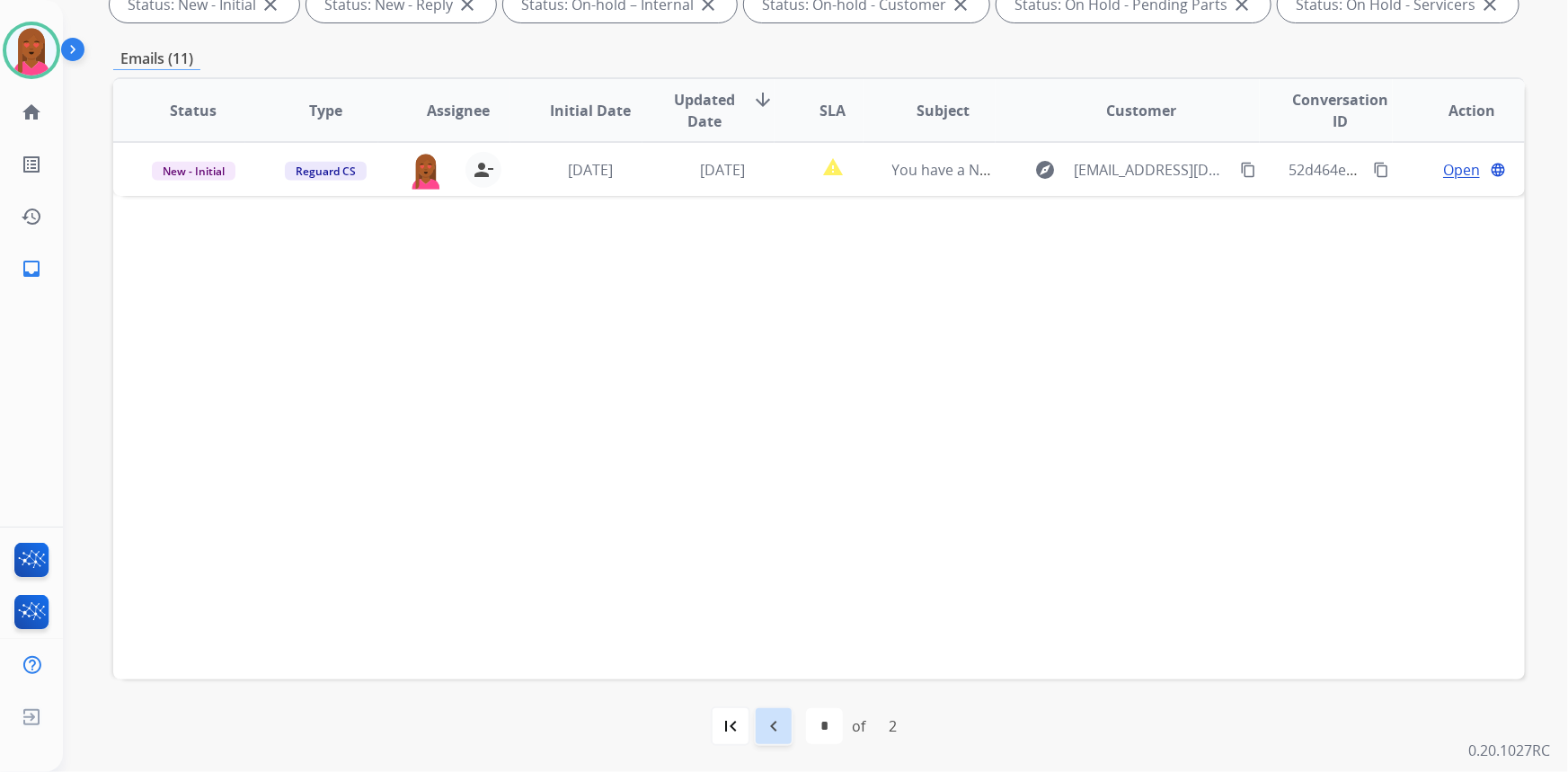
click at [788, 725] on div "navigate_before" at bounding box center [773, 726] width 39 height 39
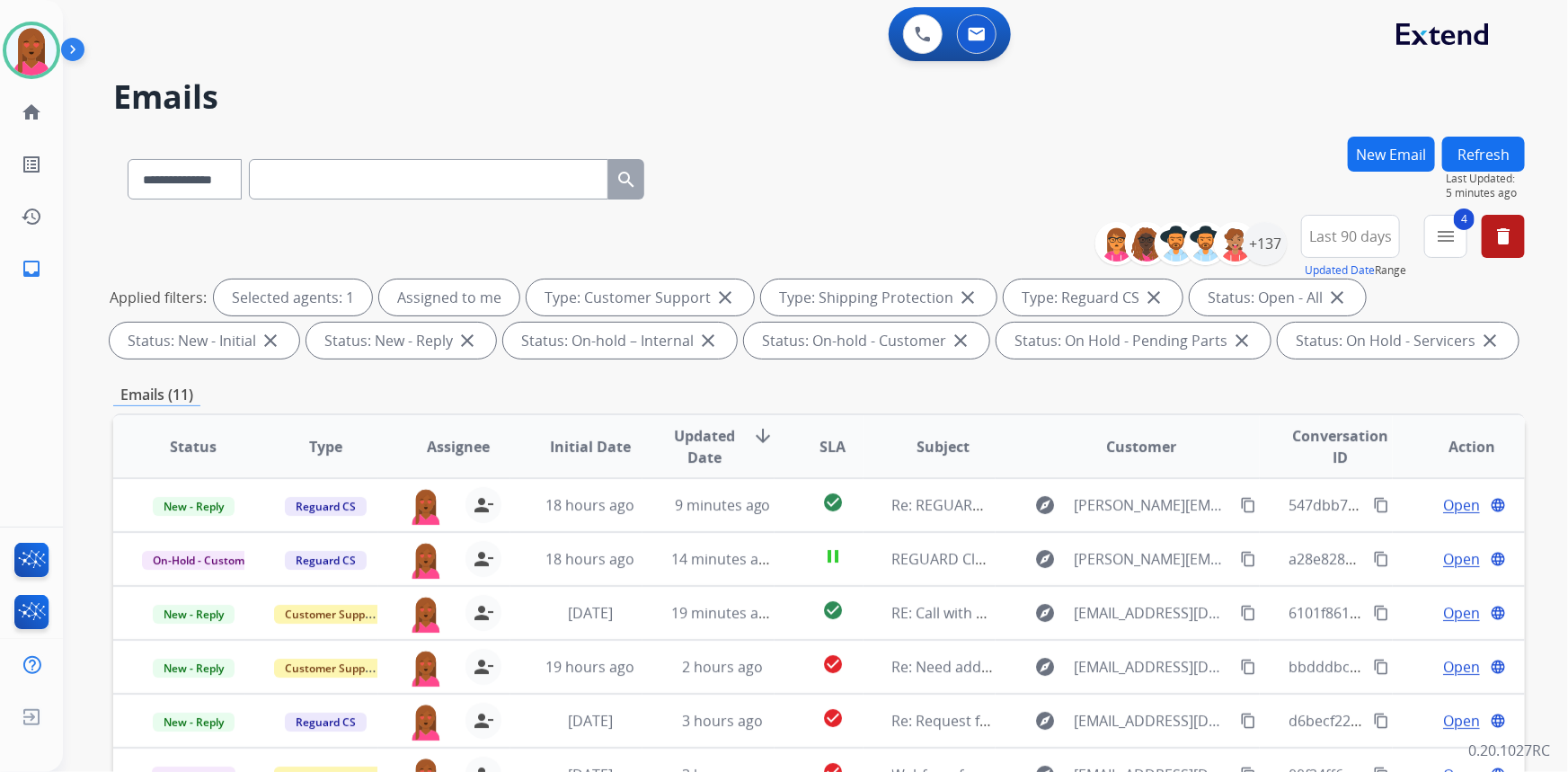
drag, startPoint x: 1033, startPoint y: 140, endPoint x: 978, endPoint y: 191, distance: 75.0
click at [1033, 140] on div "**********" at bounding box center [819, 176] width 1412 height 79
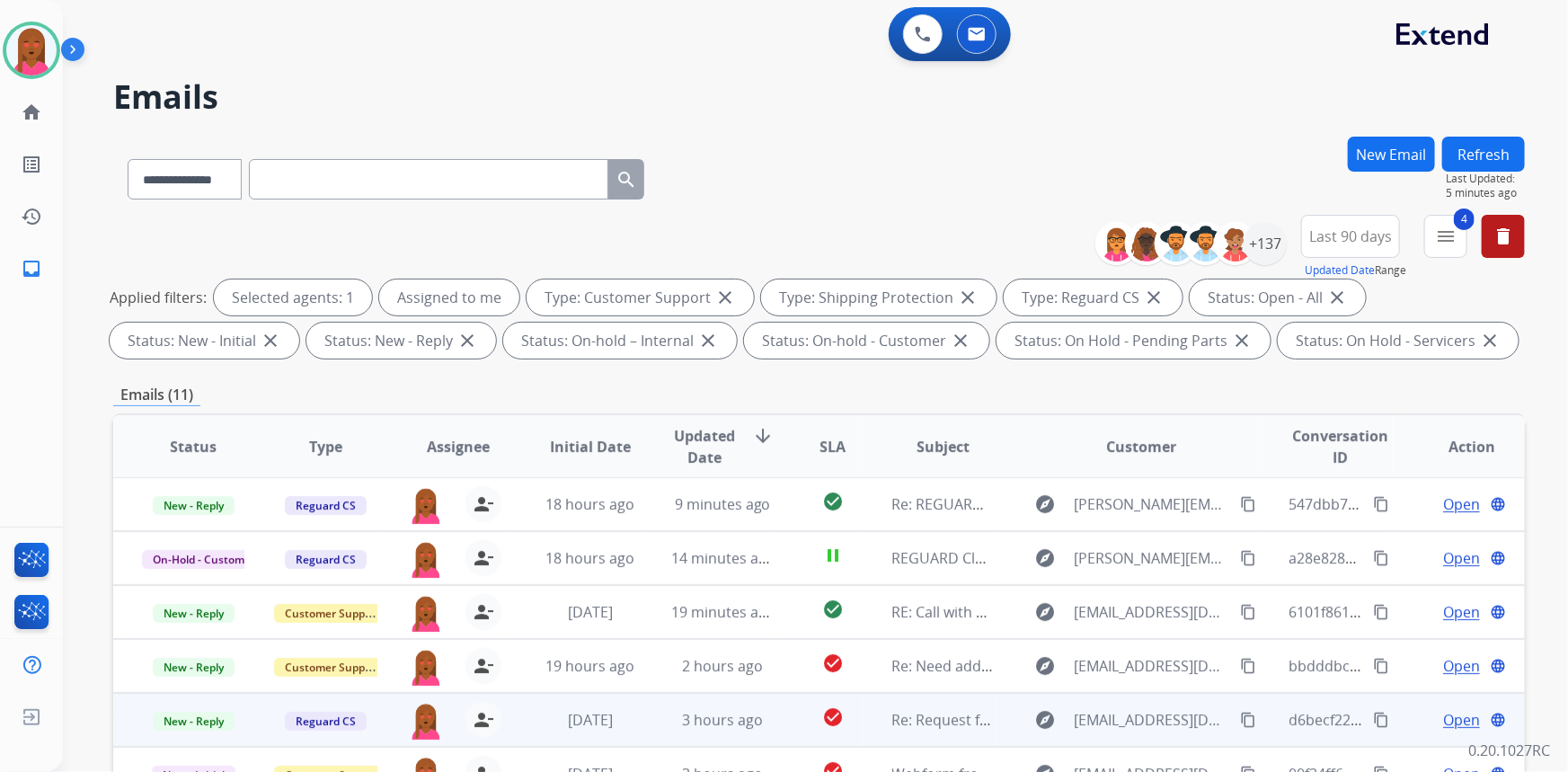
scroll to position [336, 0]
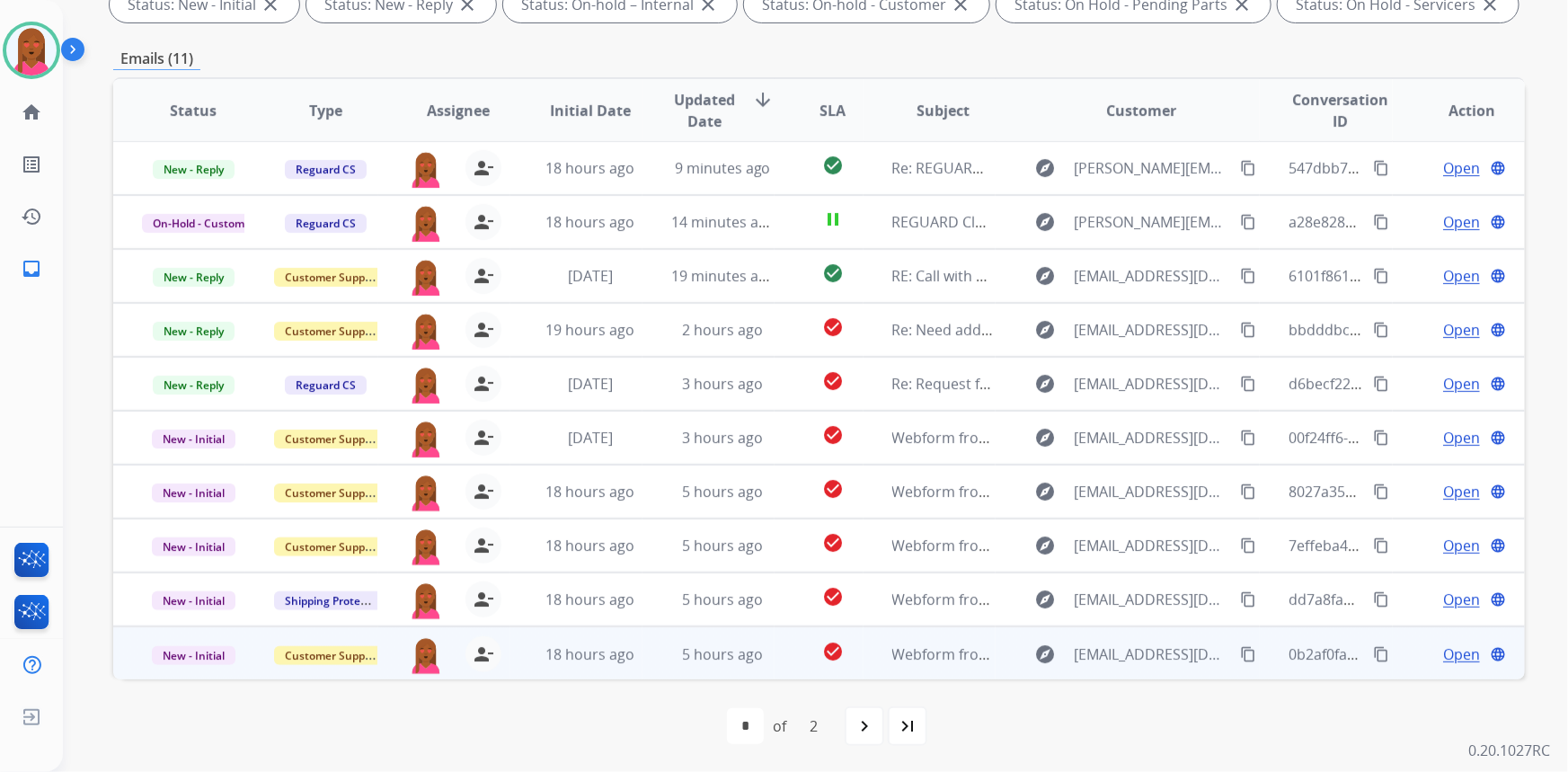
click at [1443, 646] on span "Open" at bounding box center [1461, 653] width 37 height 22
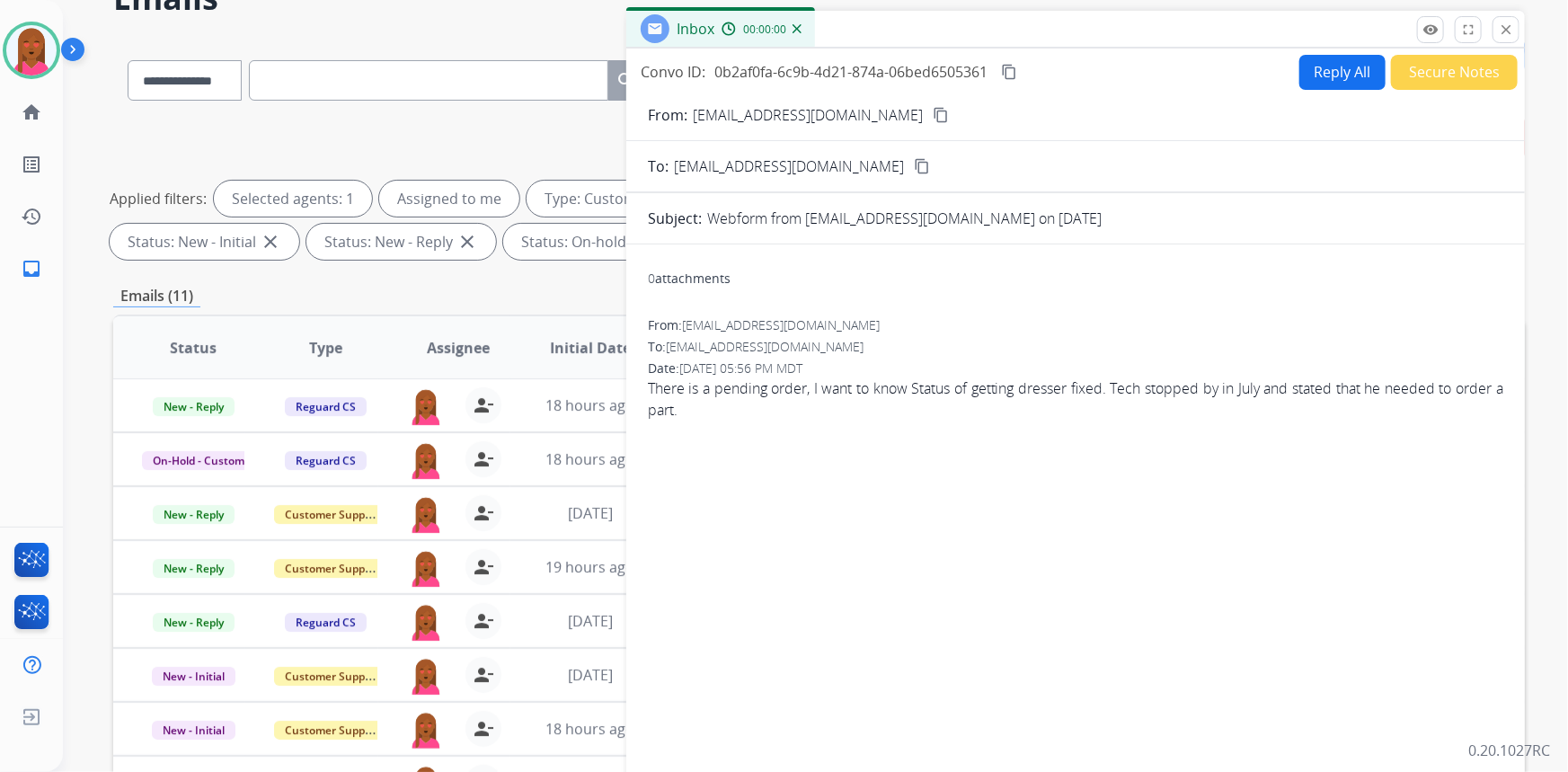
scroll to position [91, 0]
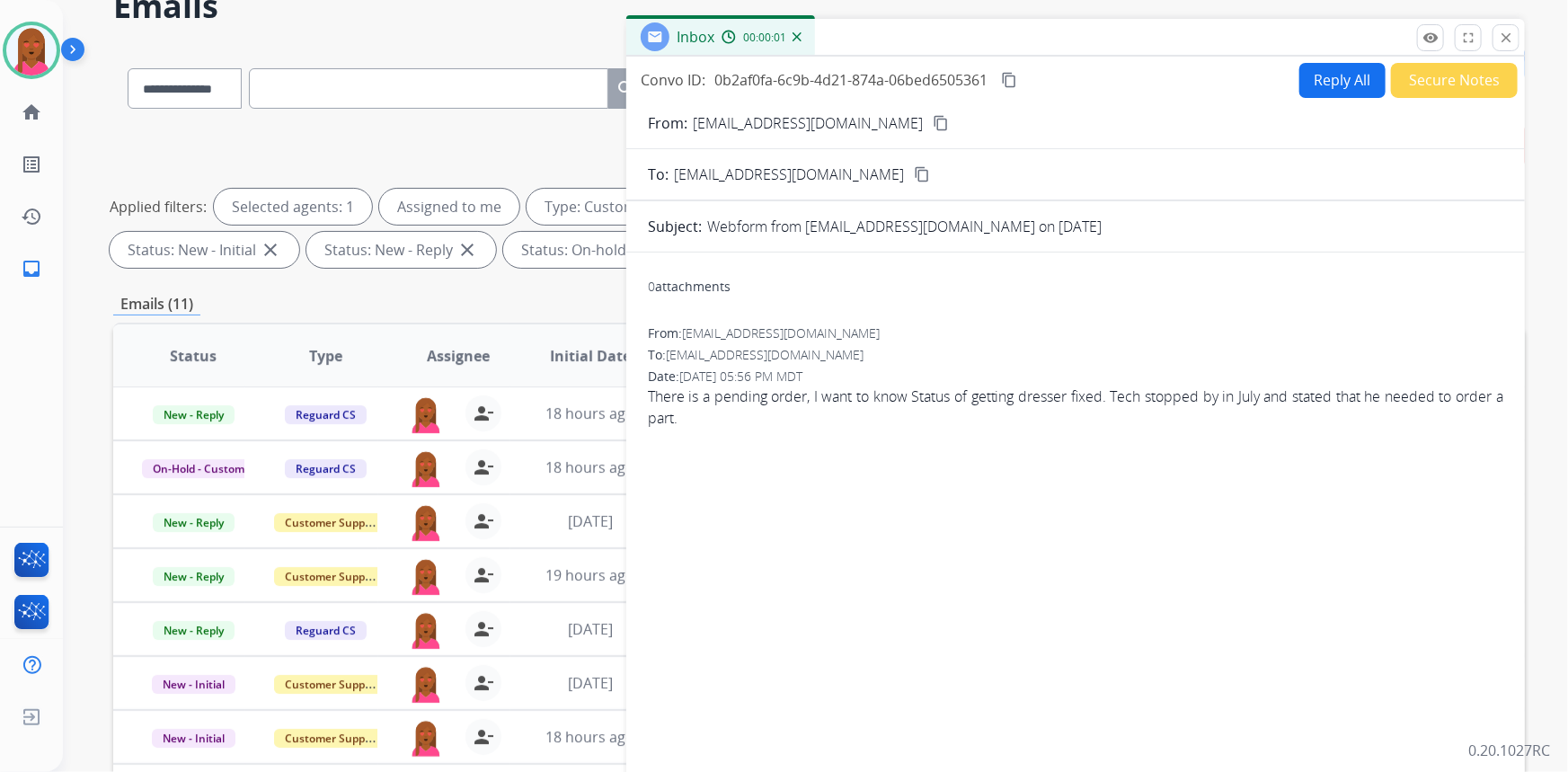
click at [716, 409] on span "There is a pending order, I want to know Status of getting dresser fixed. Tech …" at bounding box center [1076, 407] width 856 height 43
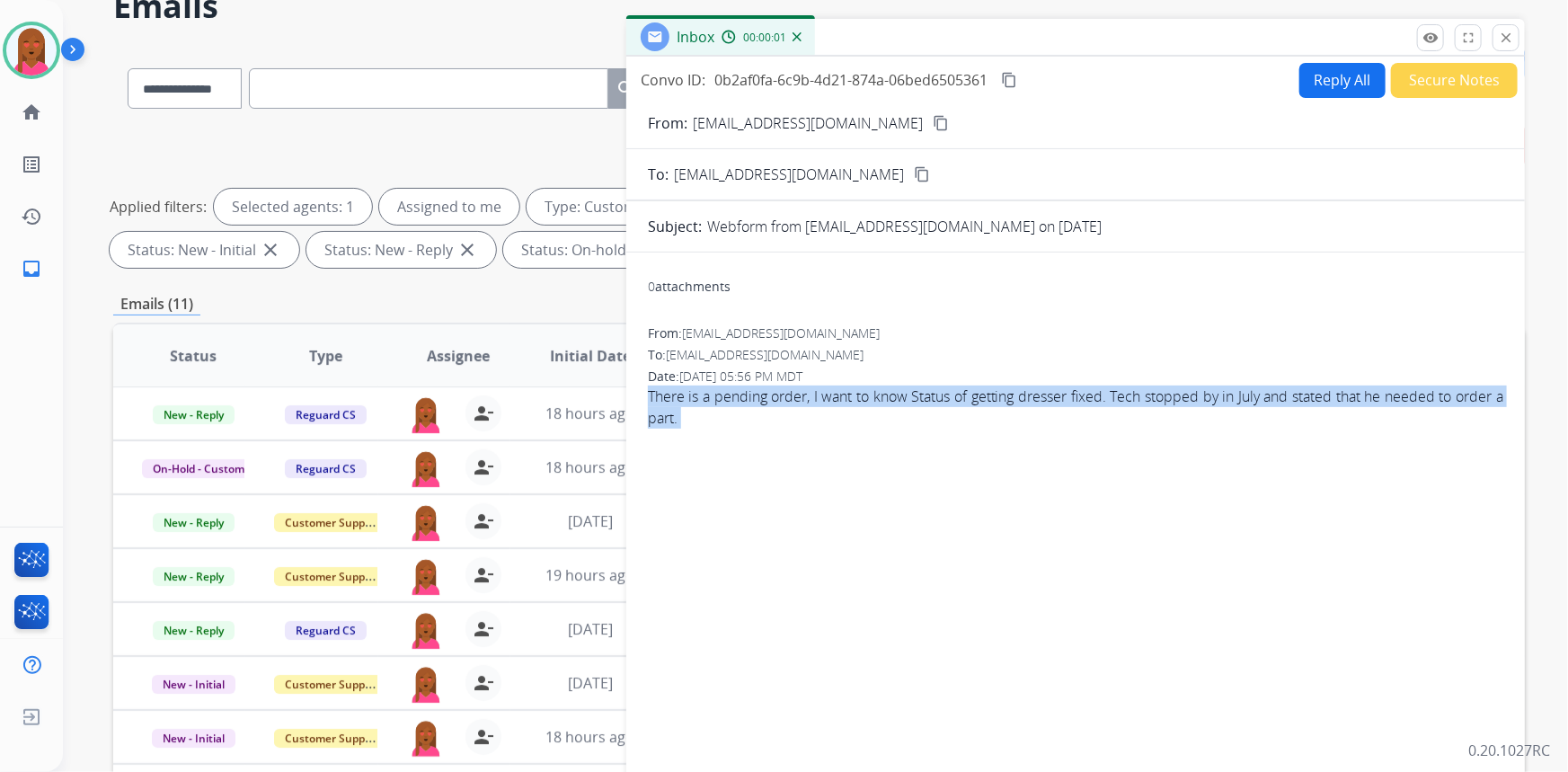
click at [716, 409] on span "There is a pending order, I want to know Status of getting dresser fixed. Tech …" at bounding box center [1076, 407] width 856 height 43
copy app-emails-table "There is a pending order, I want to know Status of getting dresser fixed. Tech …"
click at [911, 475] on div "0 attachments From: Elizondoyolanda61@gmail.com To: support@extend.com Date: 08…" at bounding box center [1076, 520] width 899 height 508
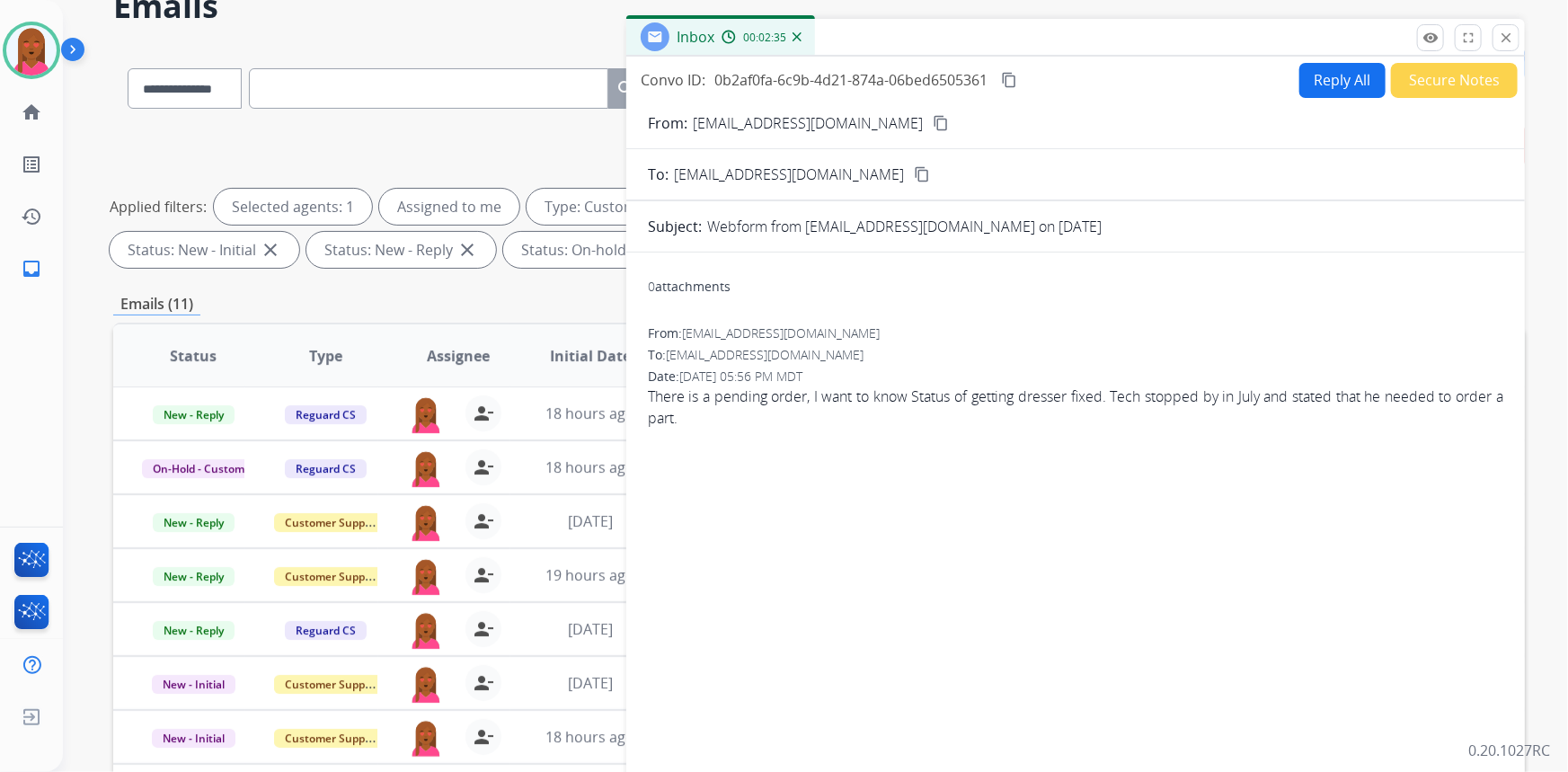
click at [1299, 76] on button "Reply All" at bounding box center [1342, 80] width 86 height 35
select select "**********"
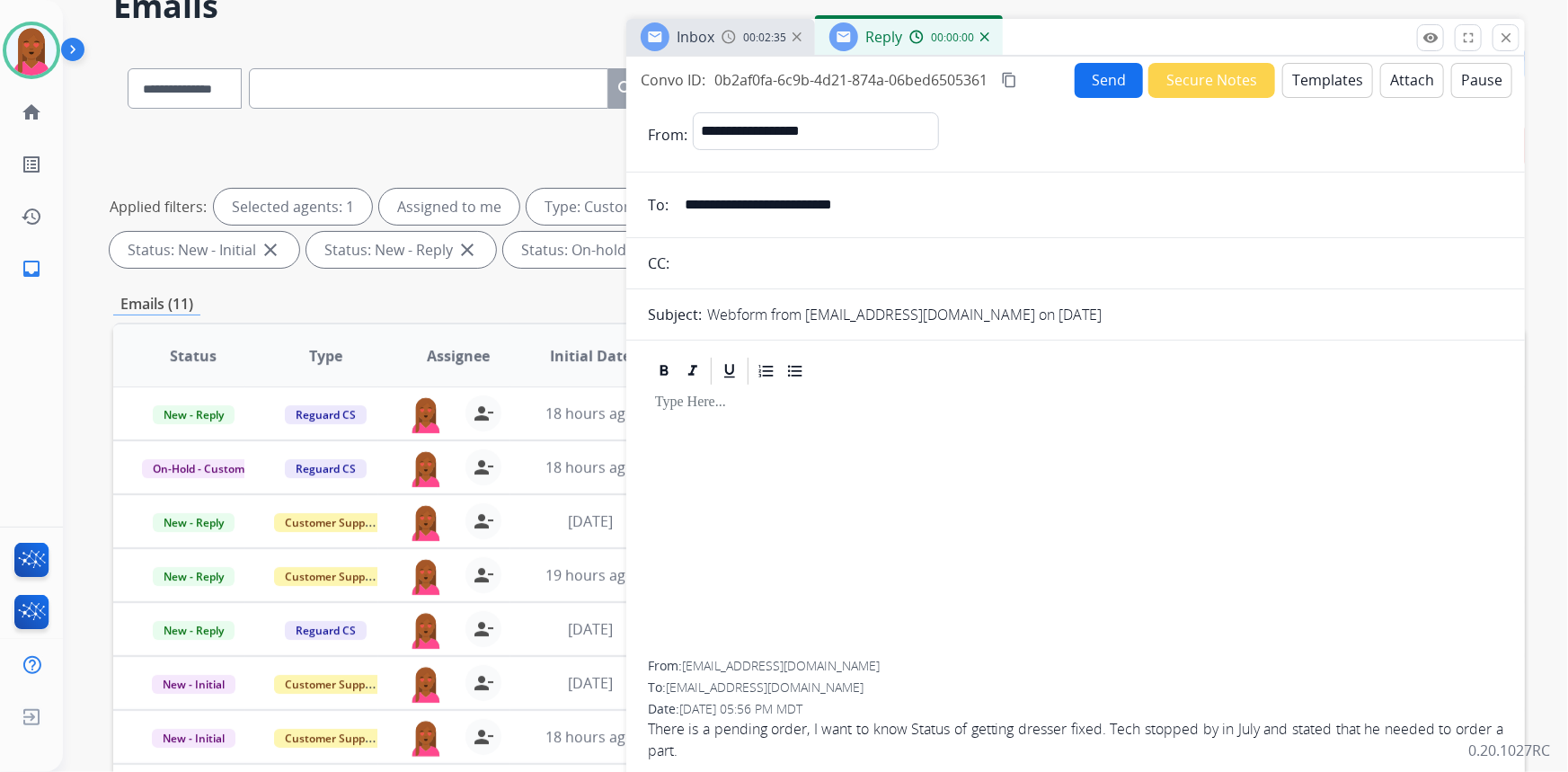
click at [1325, 79] on button "Templates" at bounding box center [1327, 80] width 91 height 35
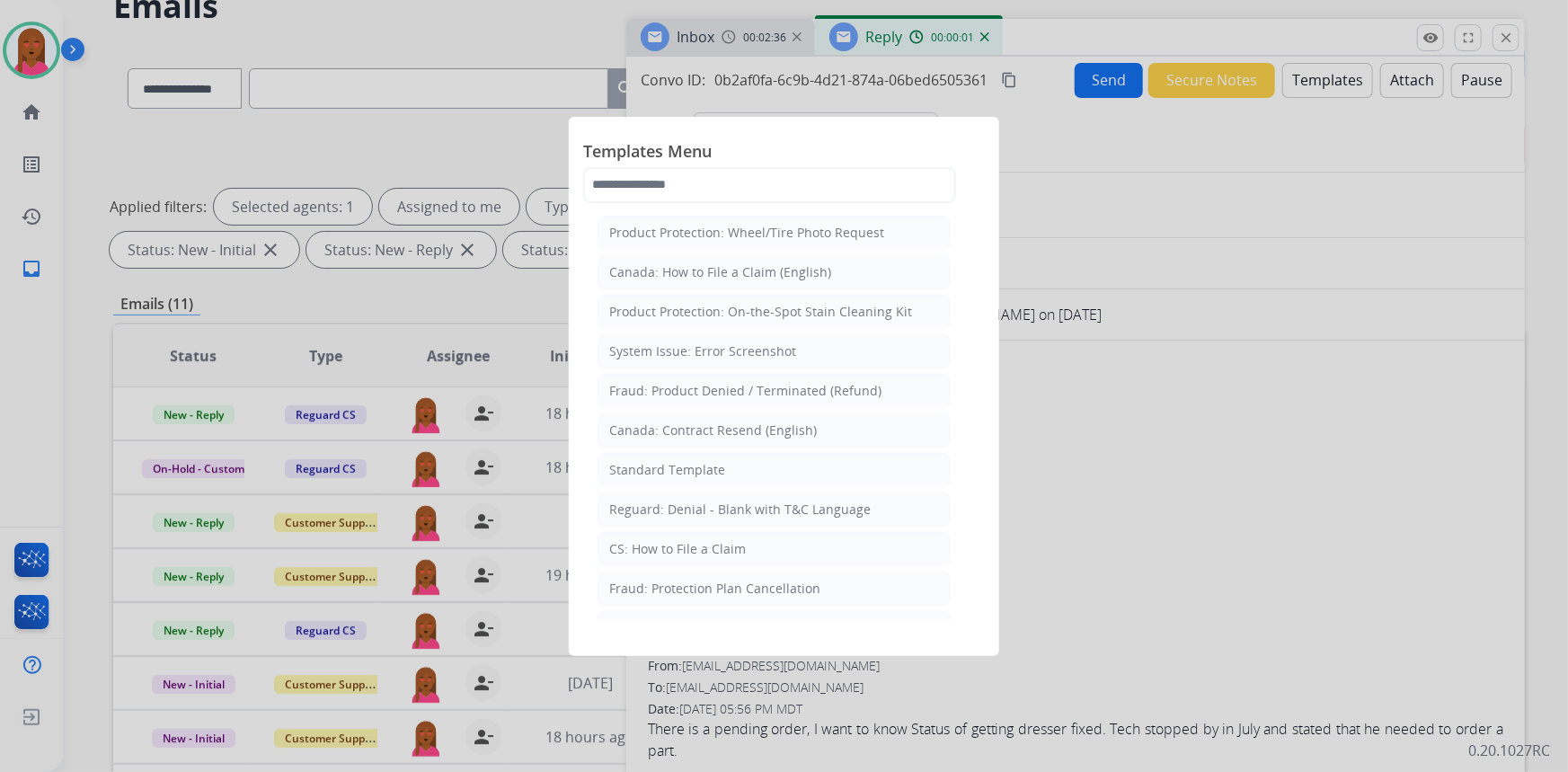
click at [746, 468] on li "Standard Template" at bounding box center [773, 470] width 353 height 34
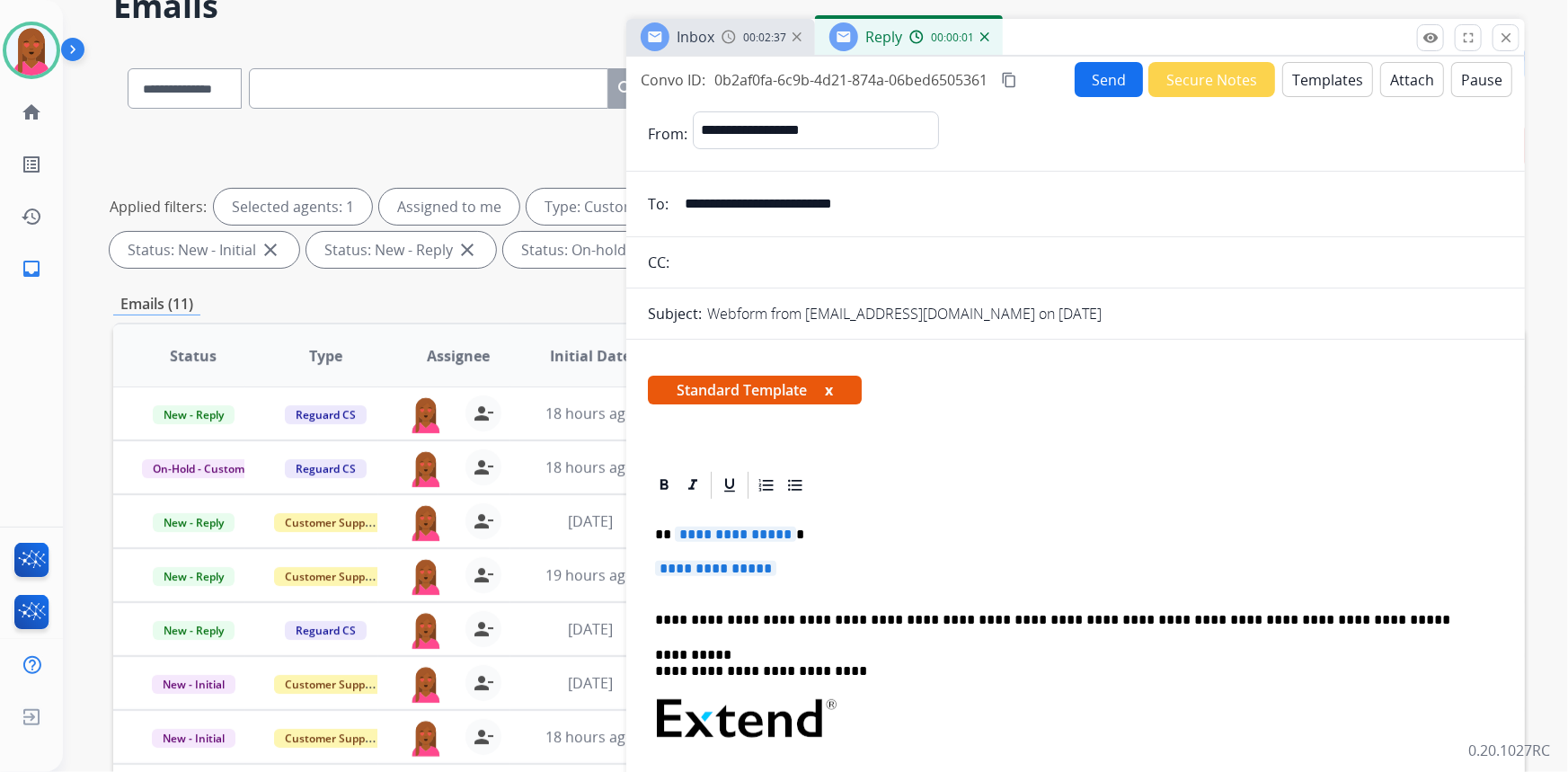
scroll to position [80, 0]
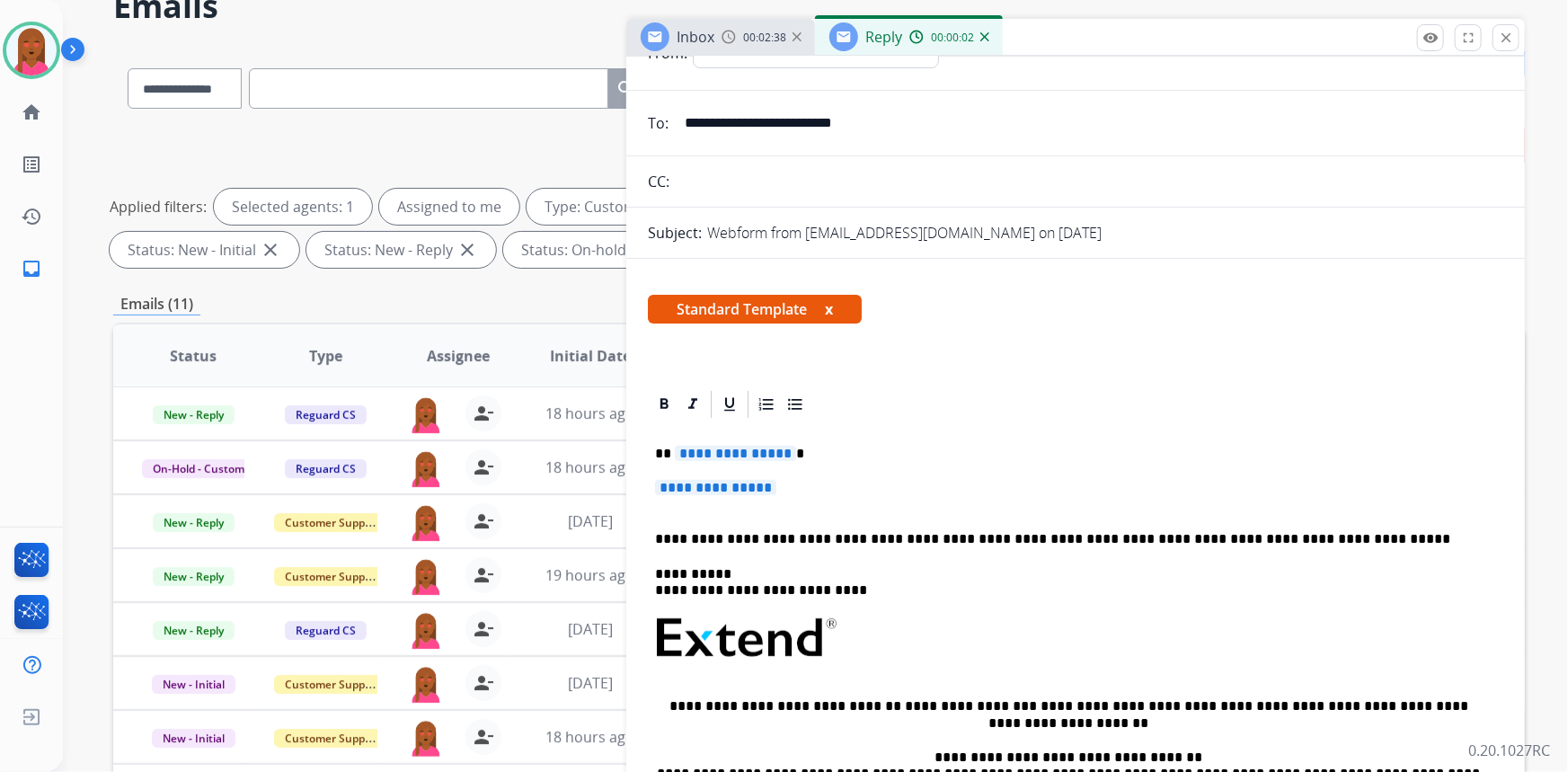
click at [785, 451] on p "**********" at bounding box center [1069, 453] width 828 height 16
drag, startPoint x: 785, startPoint y: 451, endPoint x: 665, endPoint y: 454, distance: 120.0
click at [665, 454] on p "**********" at bounding box center [1069, 453] width 828 height 16
drag, startPoint x: 822, startPoint y: 476, endPoint x: 703, endPoint y: 466, distance: 119.4
click at [703, 466] on div "**********" at bounding box center [1076, 680] width 856 height 520
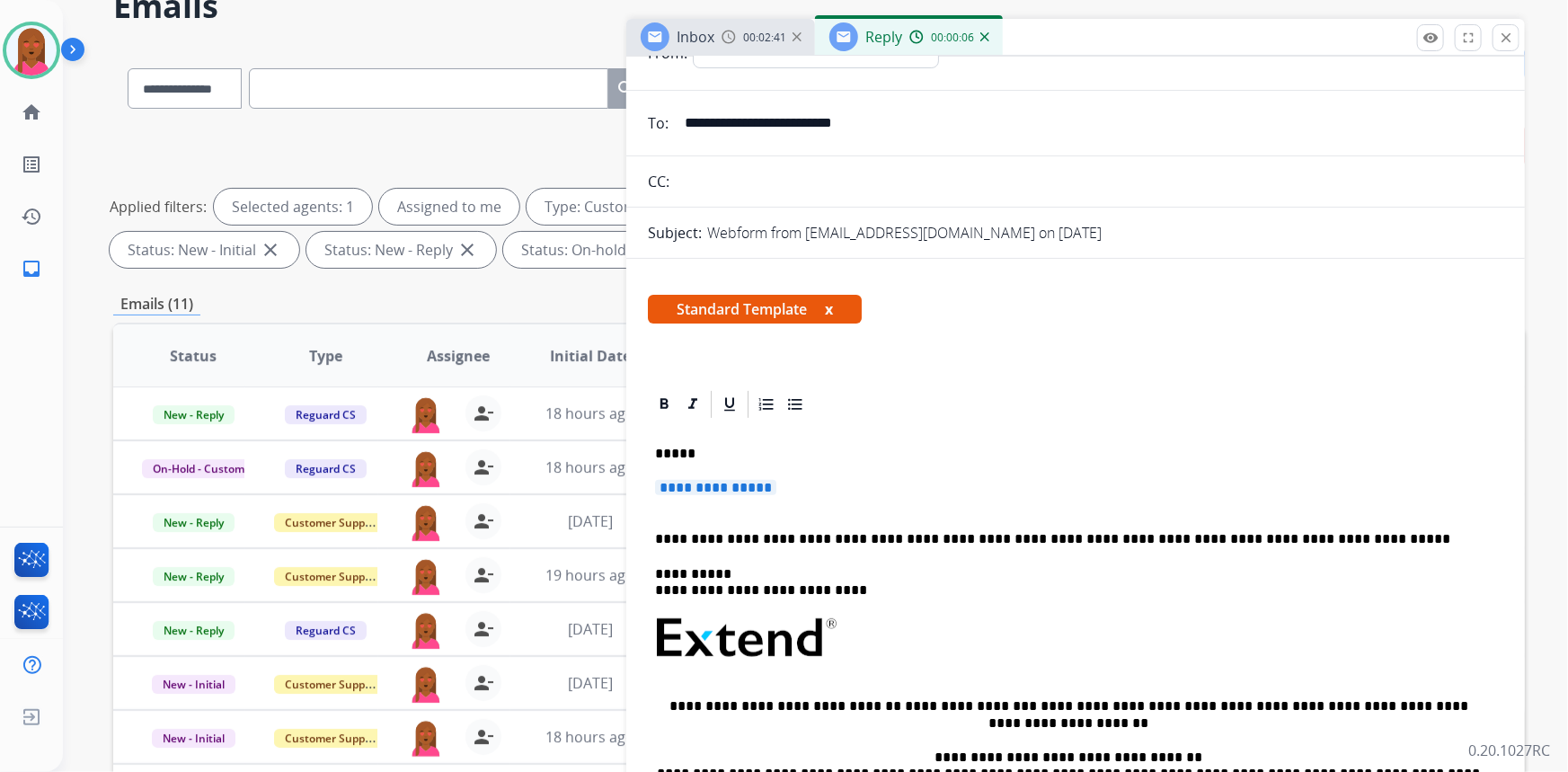
click at [694, 445] on p "*****" at bounding box center [1069, 453] width 828 height 16
drag, startPoint x: 800, startPoint y: 493, endPoint x: 658, endPoint y: 482, distance: 142.4
click at [658, 482] on p "**********" at bounding box center [1076, 497] width 842 height 34
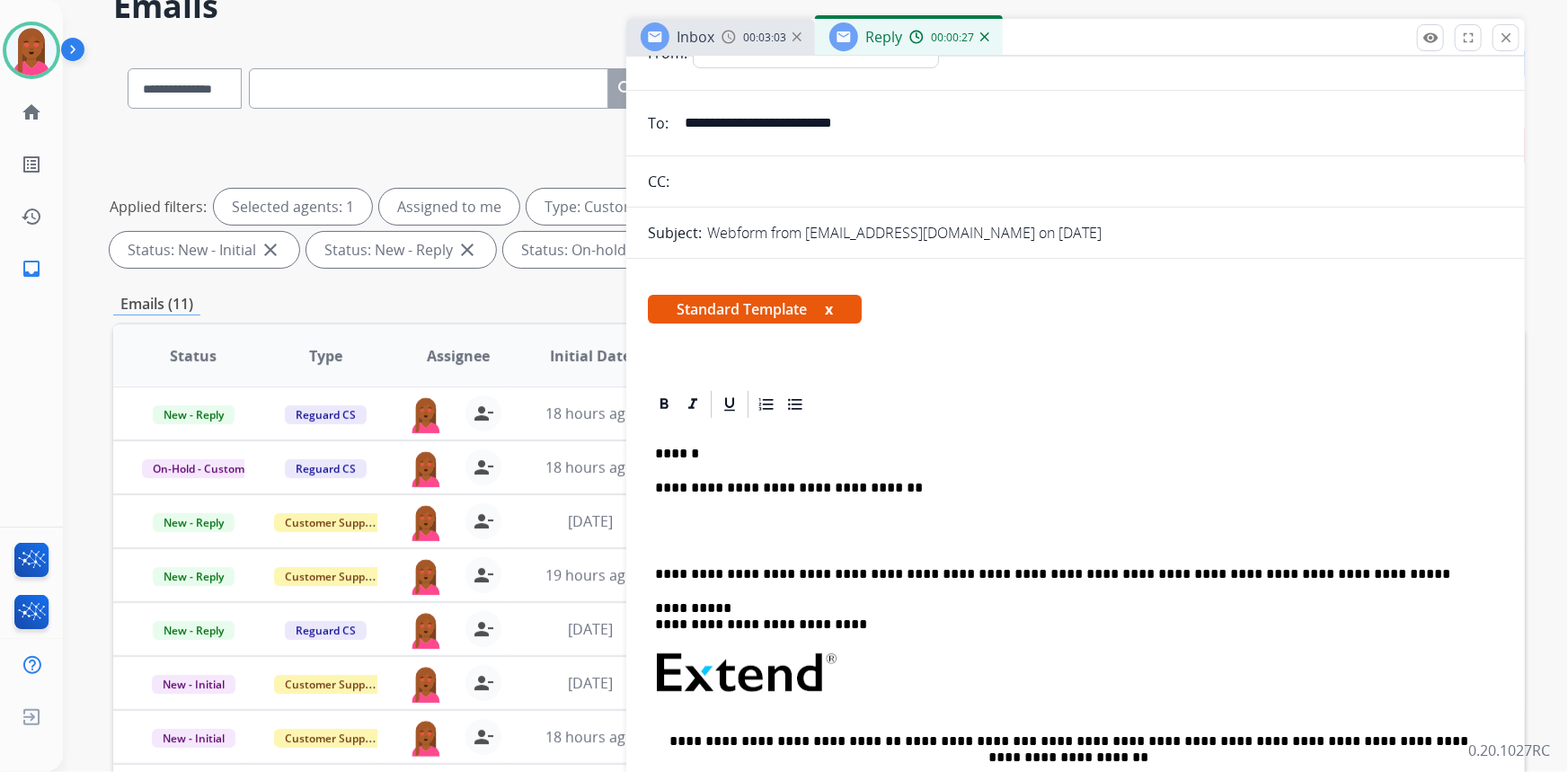
click at [1351, 420] on div "**********" at bounding box center [1076, 697] width 856 height 554
drag, startPoint x: 707, startPoint y: 509, endPoint x: 644, endPoint y: 447, distance: 88.4
click at [644, 447] on div "**********" at bounding box center [1076, 739] width 899 height 702
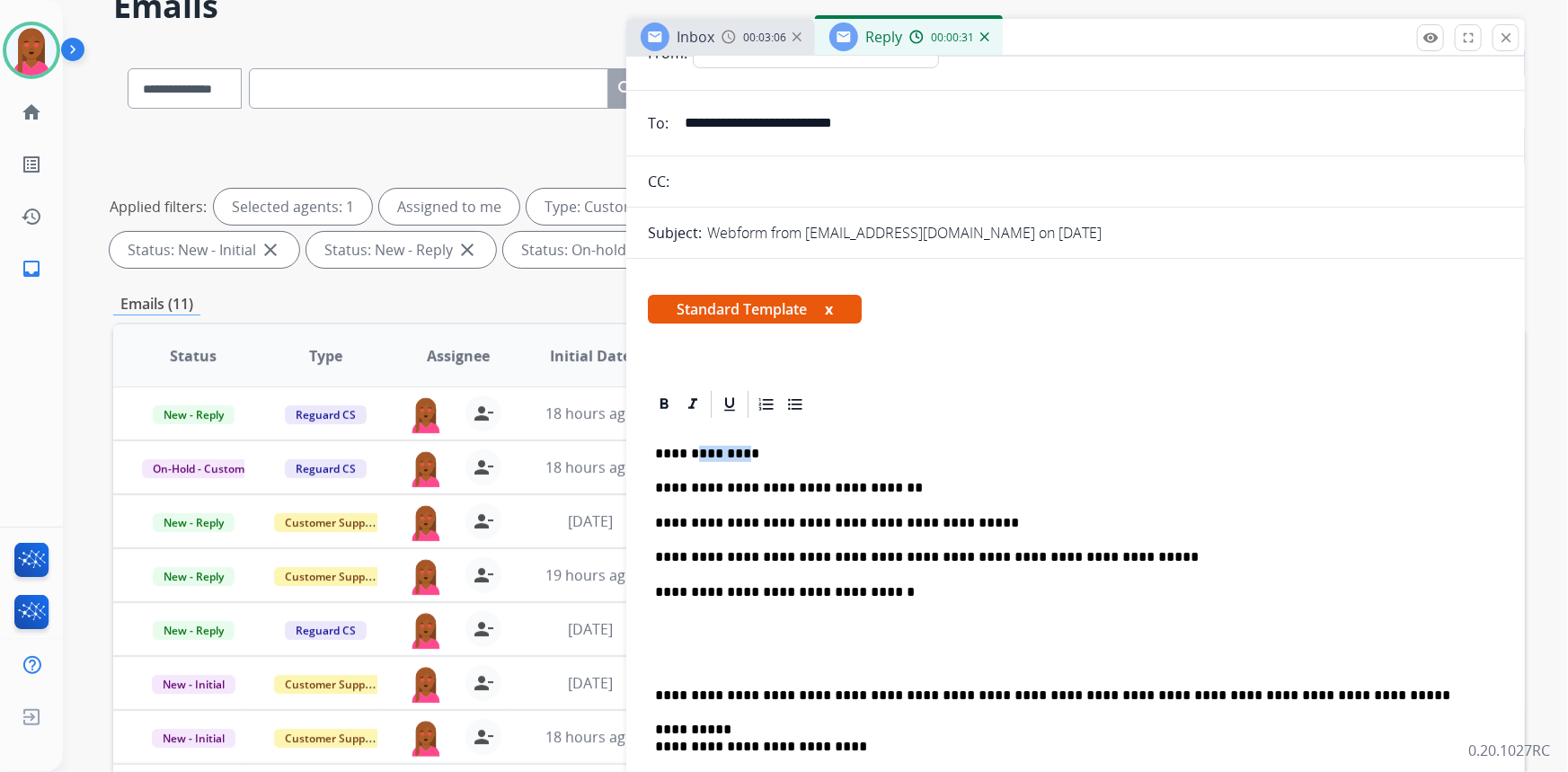
drag, startPoint x: 737, startPoint y: 447, endPoint x: 699, endPoint y: 448, distance: 38.0
click at [694, 447] on p "**********" at bounding box center [1069, 453] width 828 height 16
drag, startPoint x: 904, startPoint y: 520, endPoint x: 860, endPoint y: 516, distance: 44.2
click at [859, 516] on p "**********" at bounding box center [1069, 522] width 828 height 16
click at [856, 552] on p "**********" at bounding box center [1069, 557] width 828 height 16
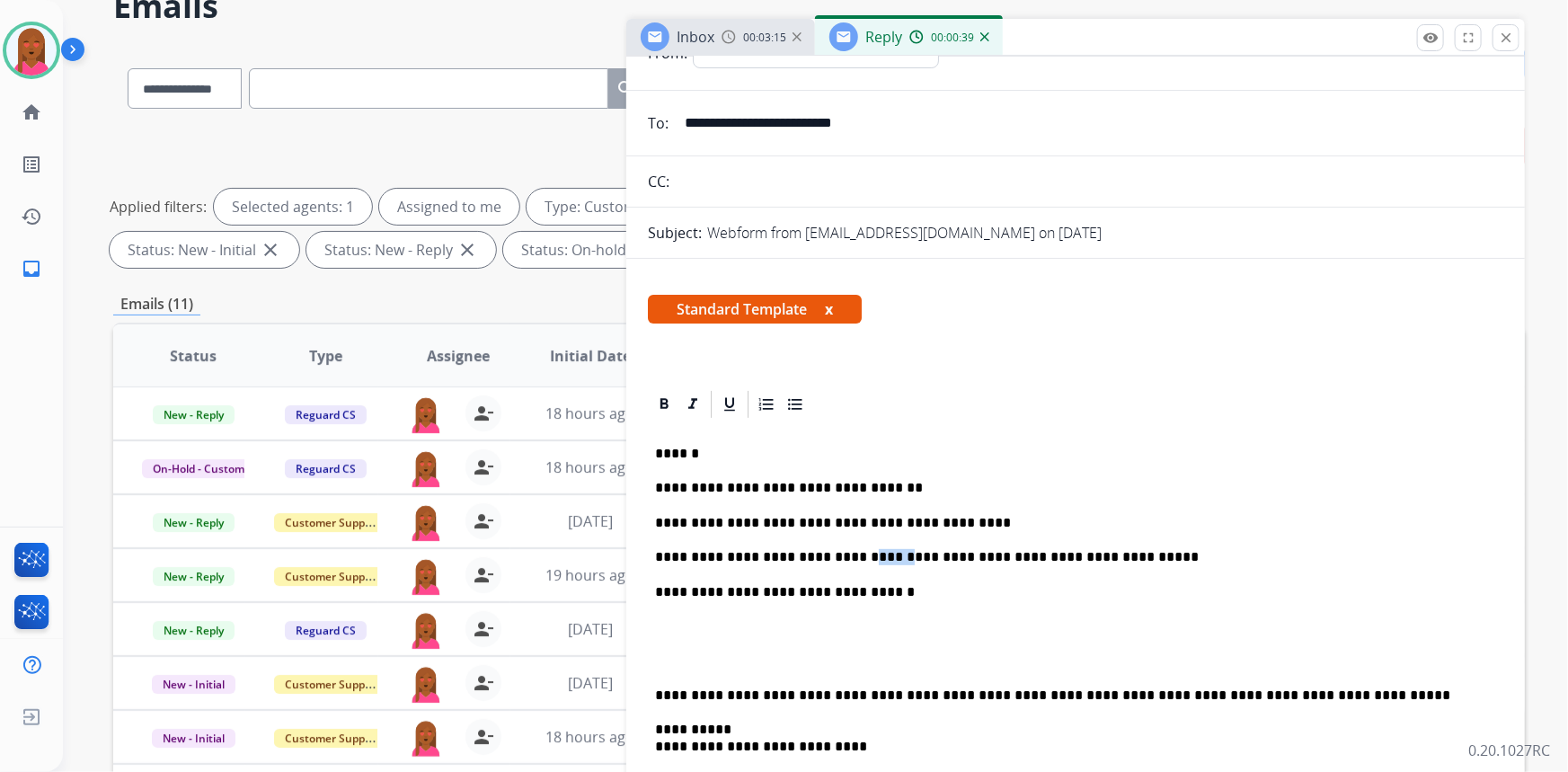
drag, startPoint x: 866, startPoint y: 550, endPoint x: 835, endPoint y: 555, distance: 31.4
click at [835, 555] on p "**********" at bounding box center [1069, 557] width 828 height 16
drag, startPoint x: 777, startPoint y: 553, endPoint x: 731, endPoint y: 548, distance: 46.3
click at [731, 549] on p "**********" at bounding box center [1069, 557] width 828 height 16
click at [677, 652] on p at bounding box center [1076, 660] width 842 height 16
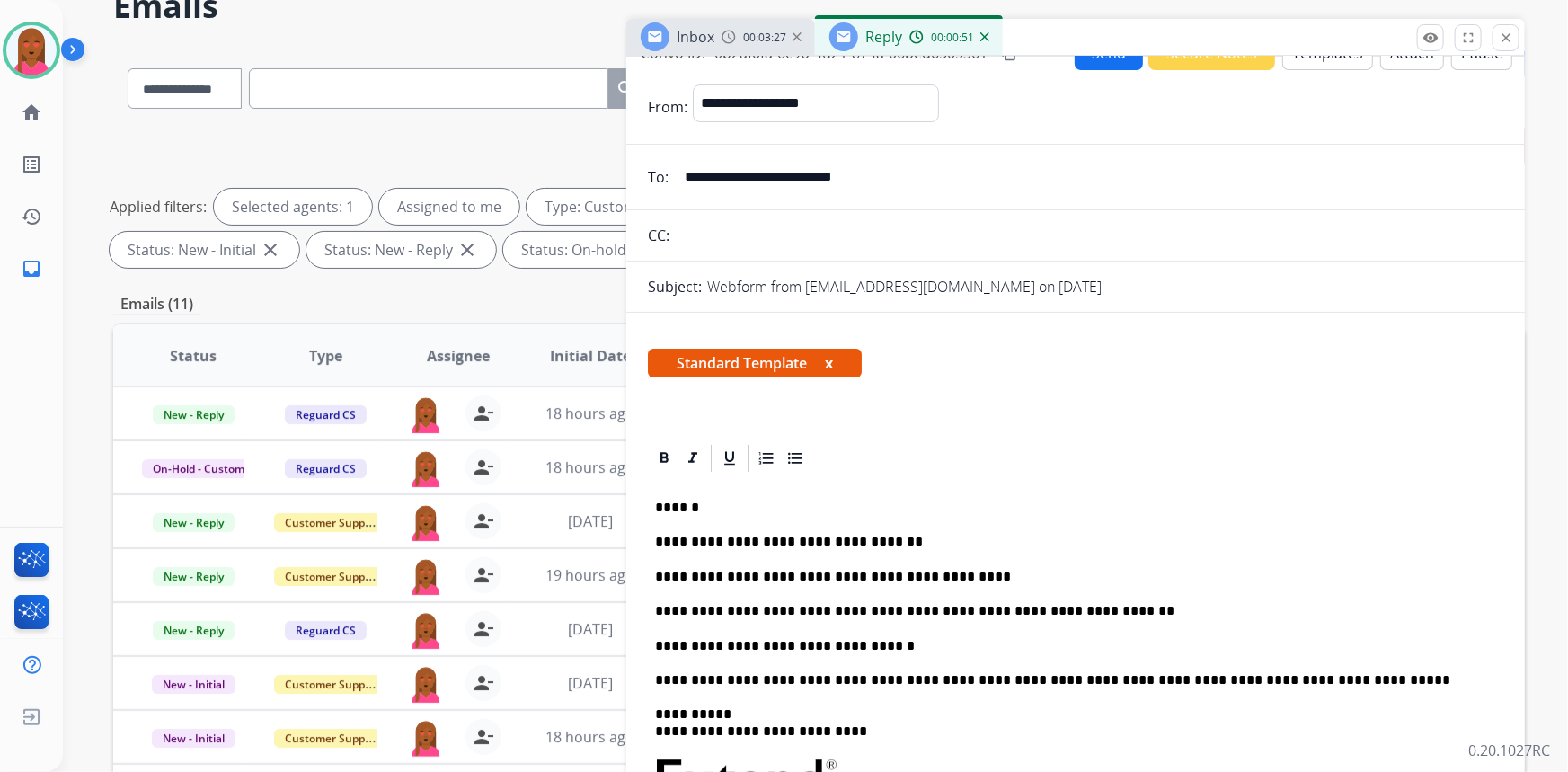
scroll to position [0, 0]
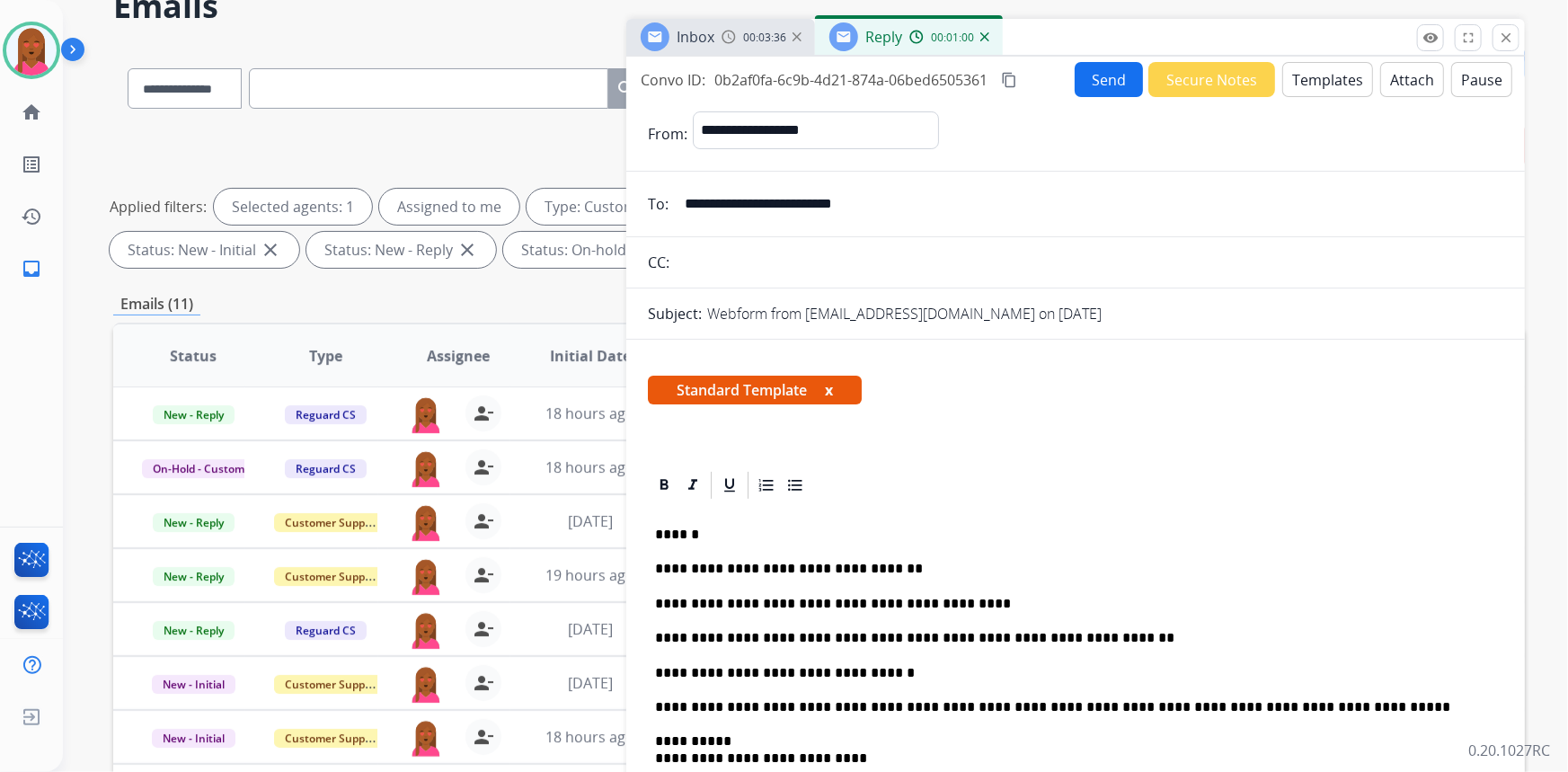
click at [1103, 79] on button "Send" at bounding box center [1108, 79] width 68 height 35
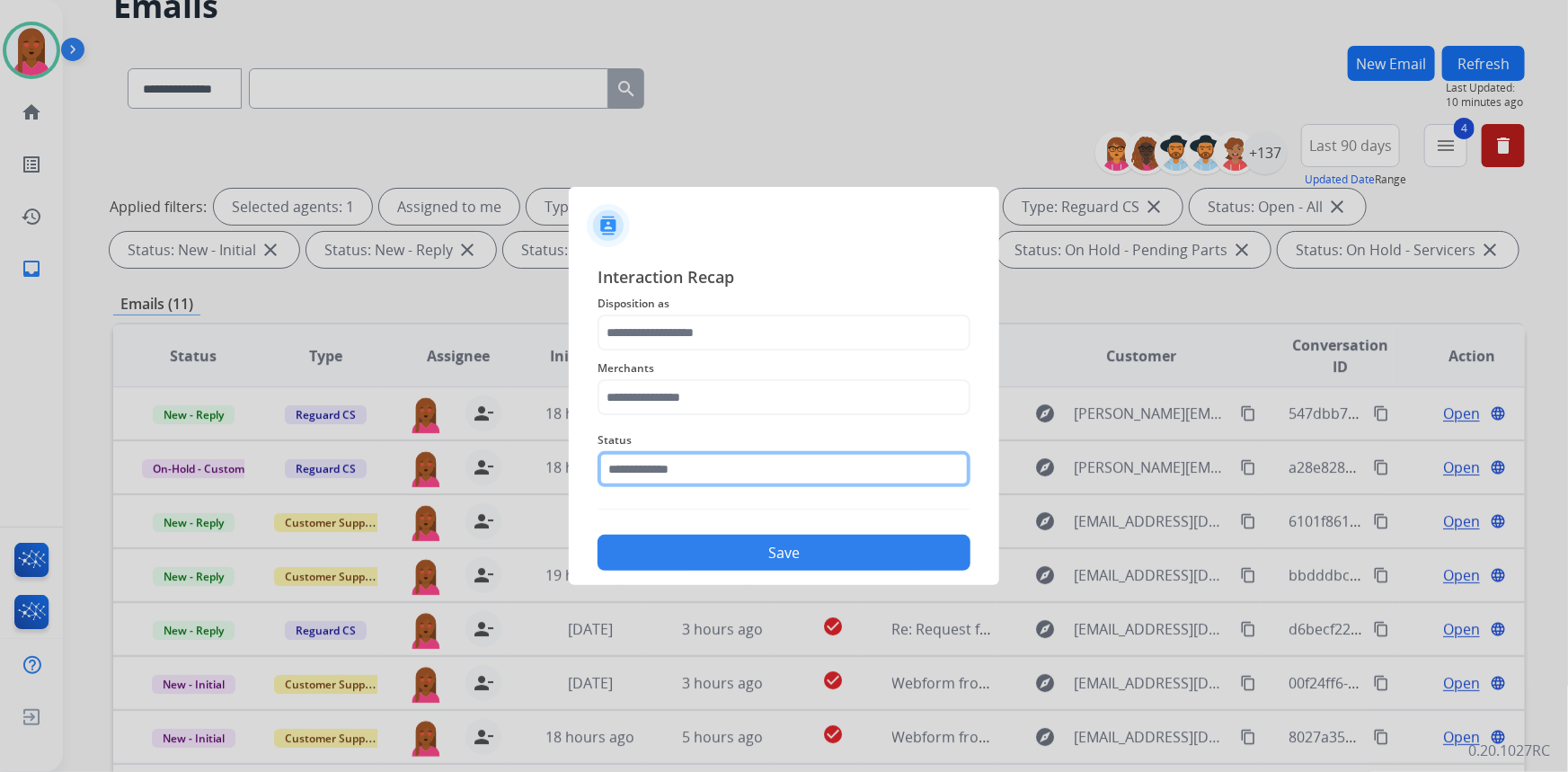
click at [683, 469] on input "text" at bounding box center [784, 469] width 373 height 36
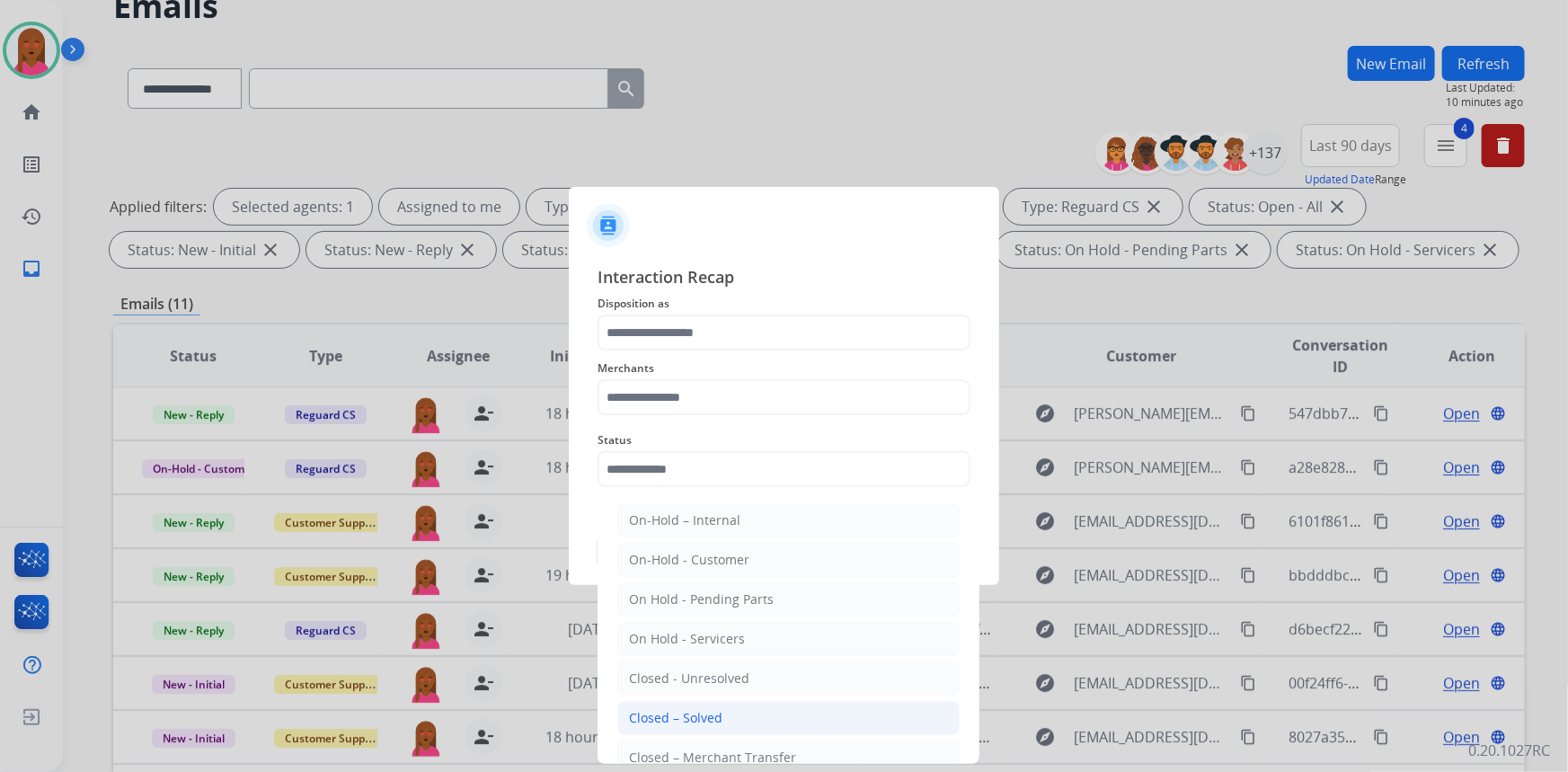
click at [710, 719] on div "Closed – Solved" at bounding box center [676, 717] width 94 height 18
type input "**********"
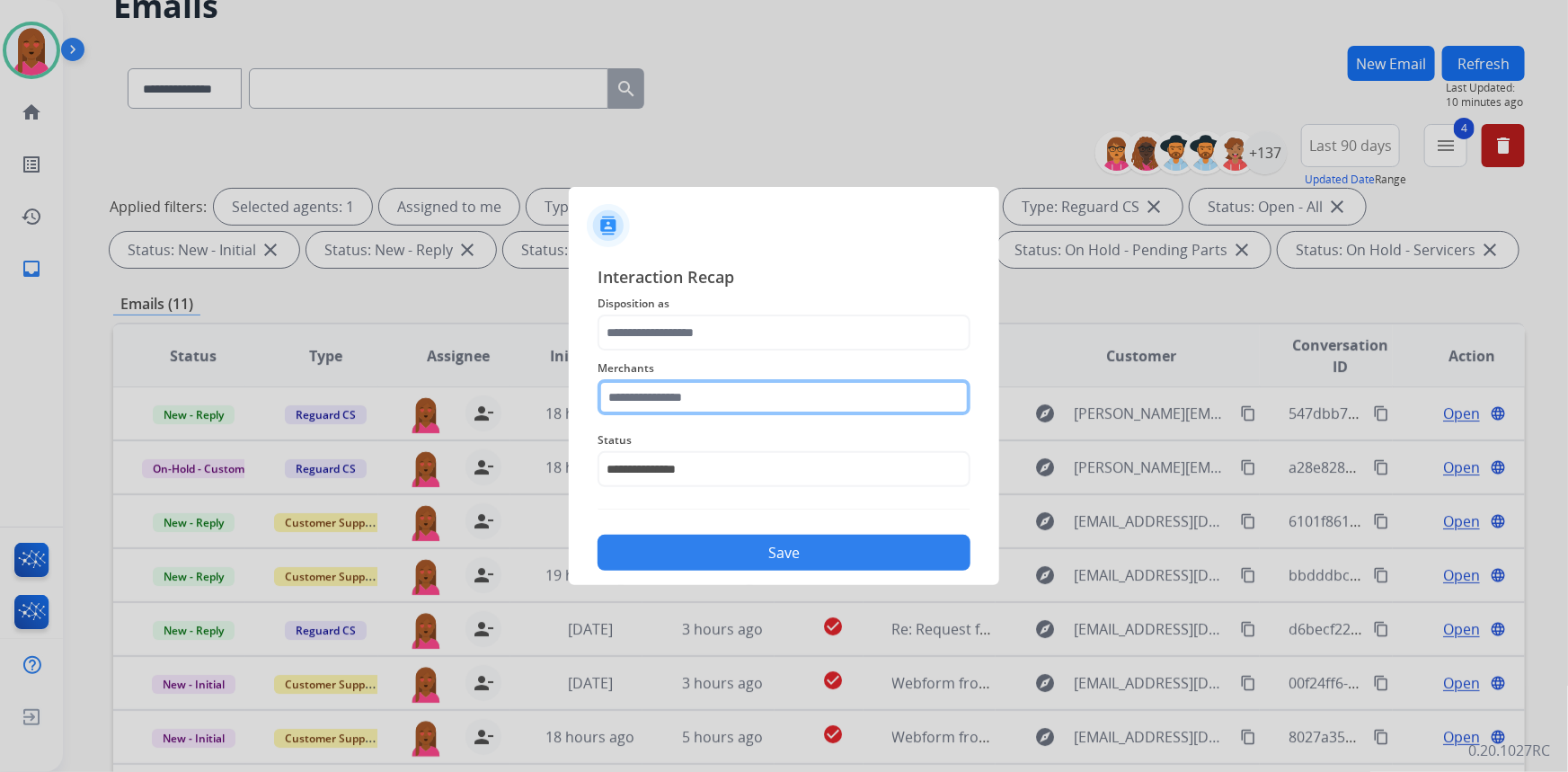
click at [737, 399] on input "text" at bounding box center [784, 397] width 373 height 36
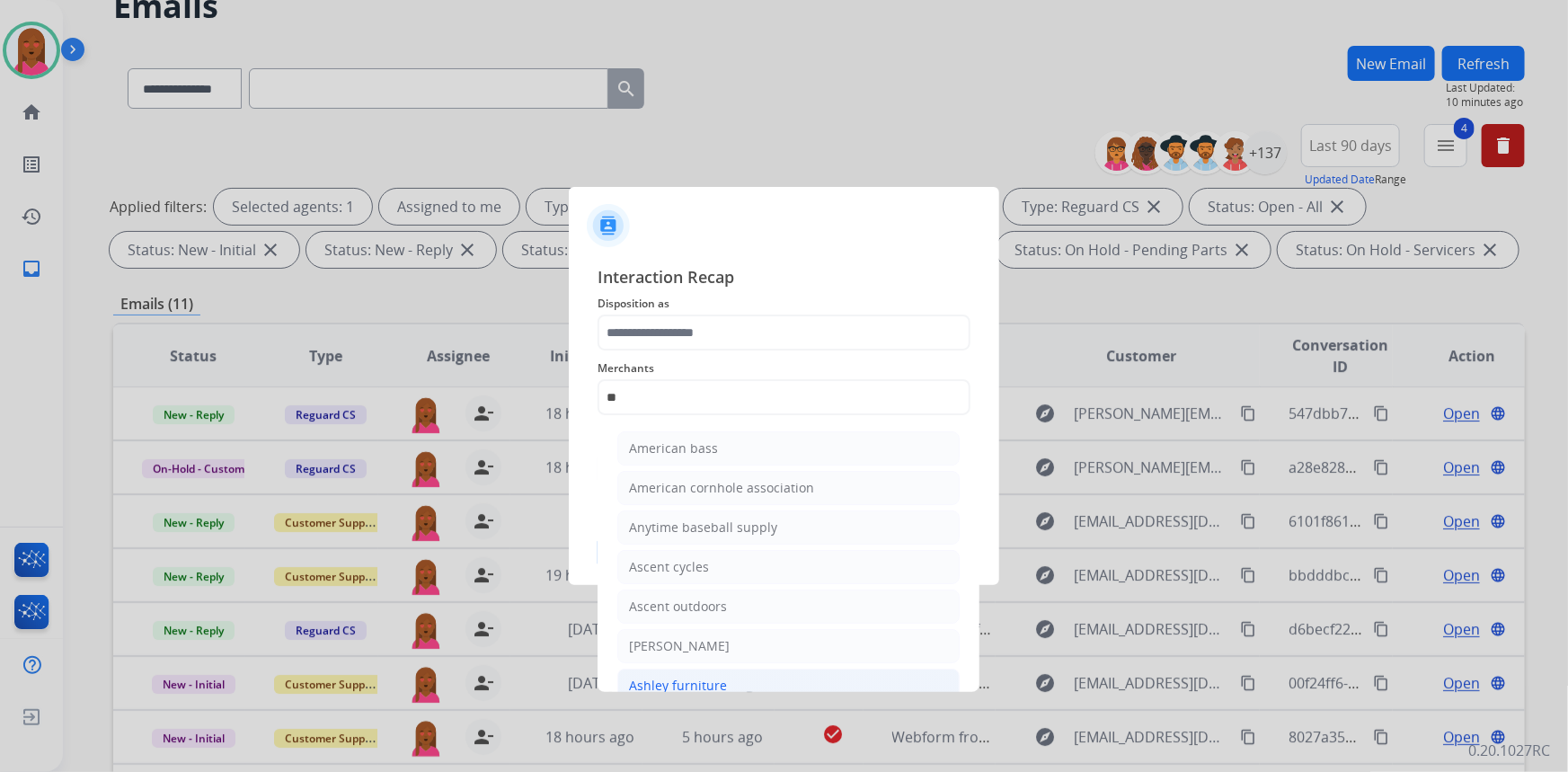
click at [681, 683] on div "Ashley furniture" at bounding box center [678, 685] width 98 height 18
type input "**********"
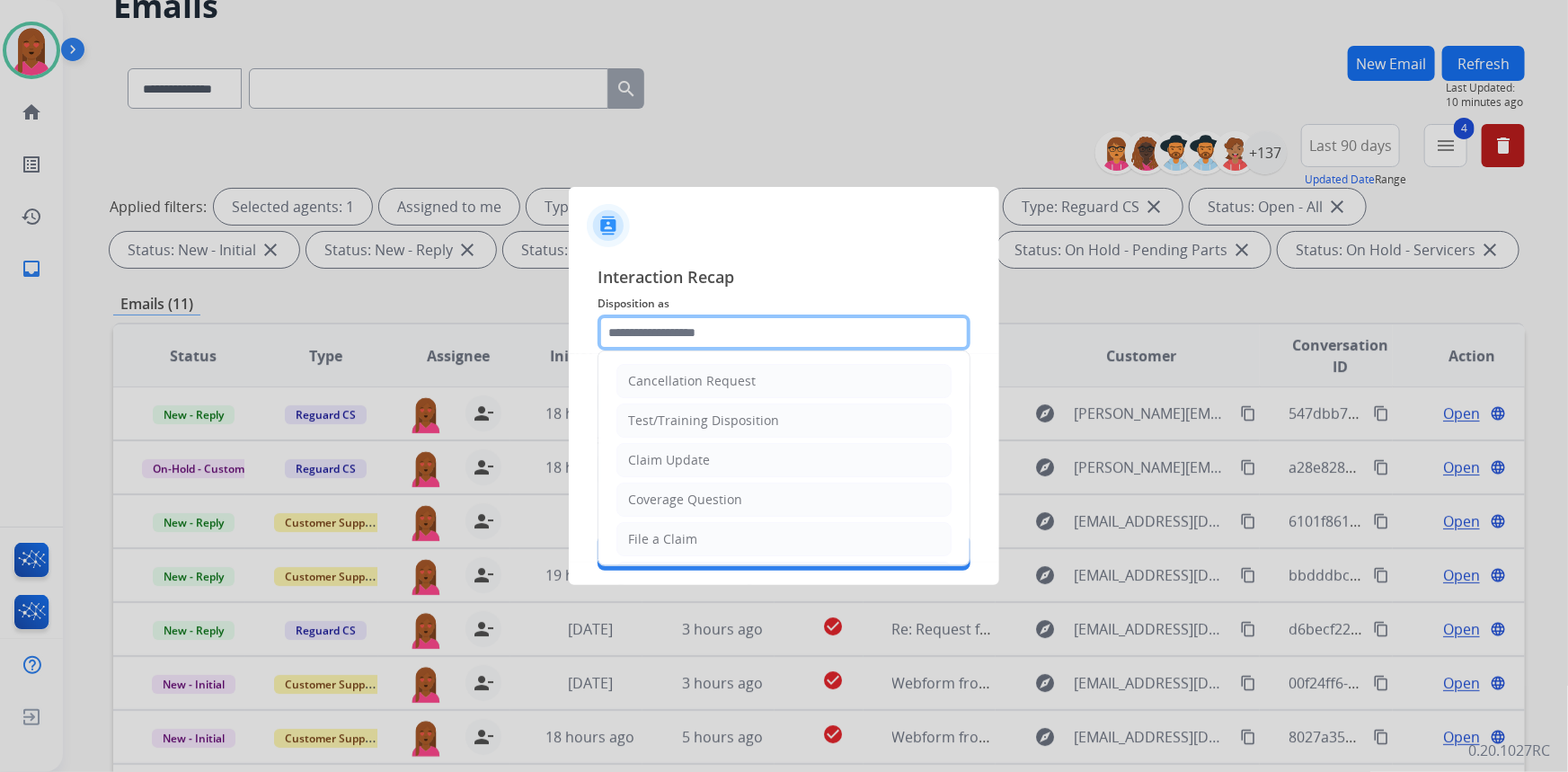
click at [700, 342] on input "text" at bounding box center [784, 332] width 373 height 36
click at [702, 461] on div "Claim Update" at bounding box center [668, 459] width 81 height 18
type input "**********"
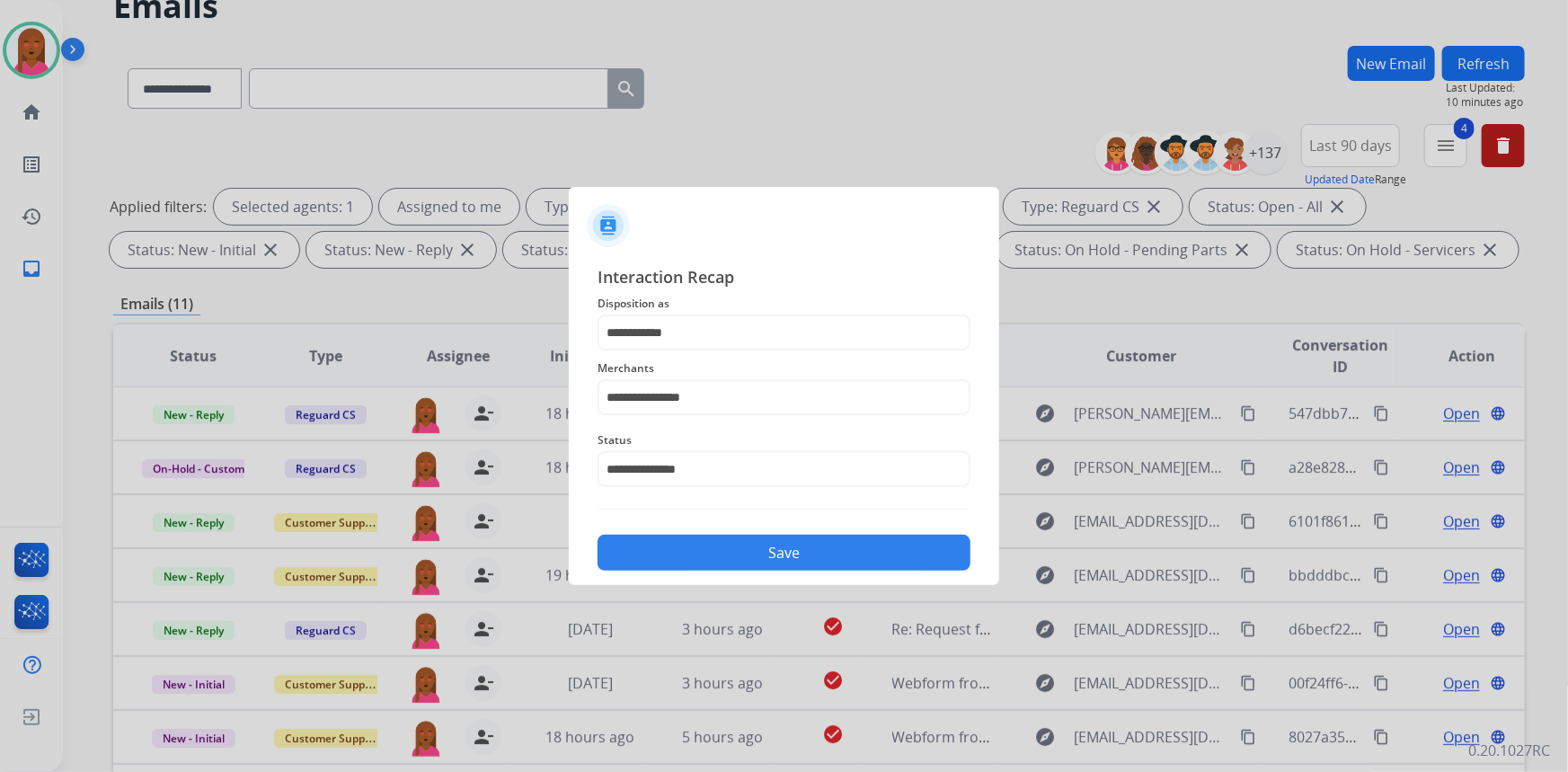
click at [705, 556] on button "Save" at bounding box center [784, 552] width 373 height 36
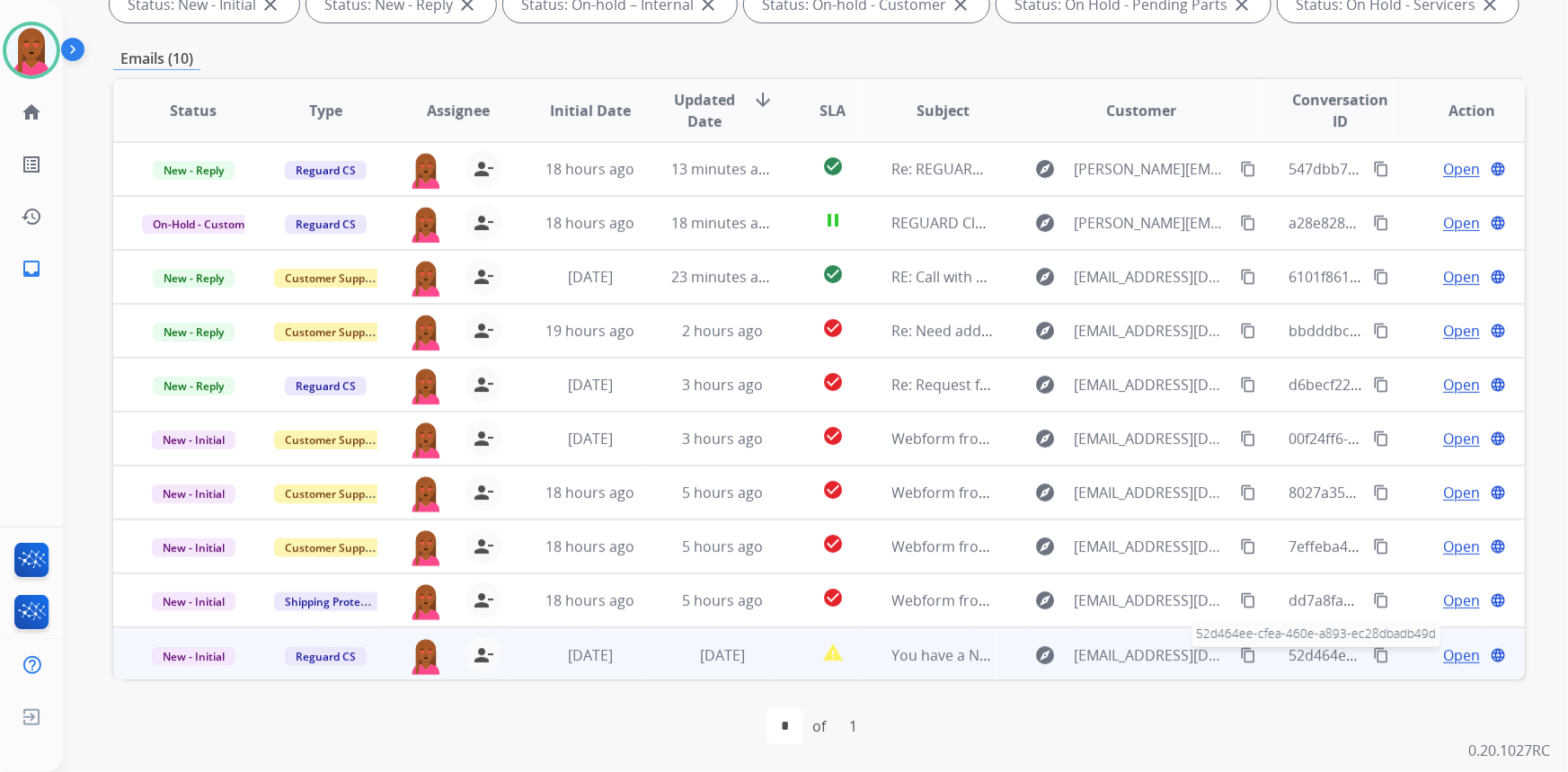
scroll to position [255, 0]
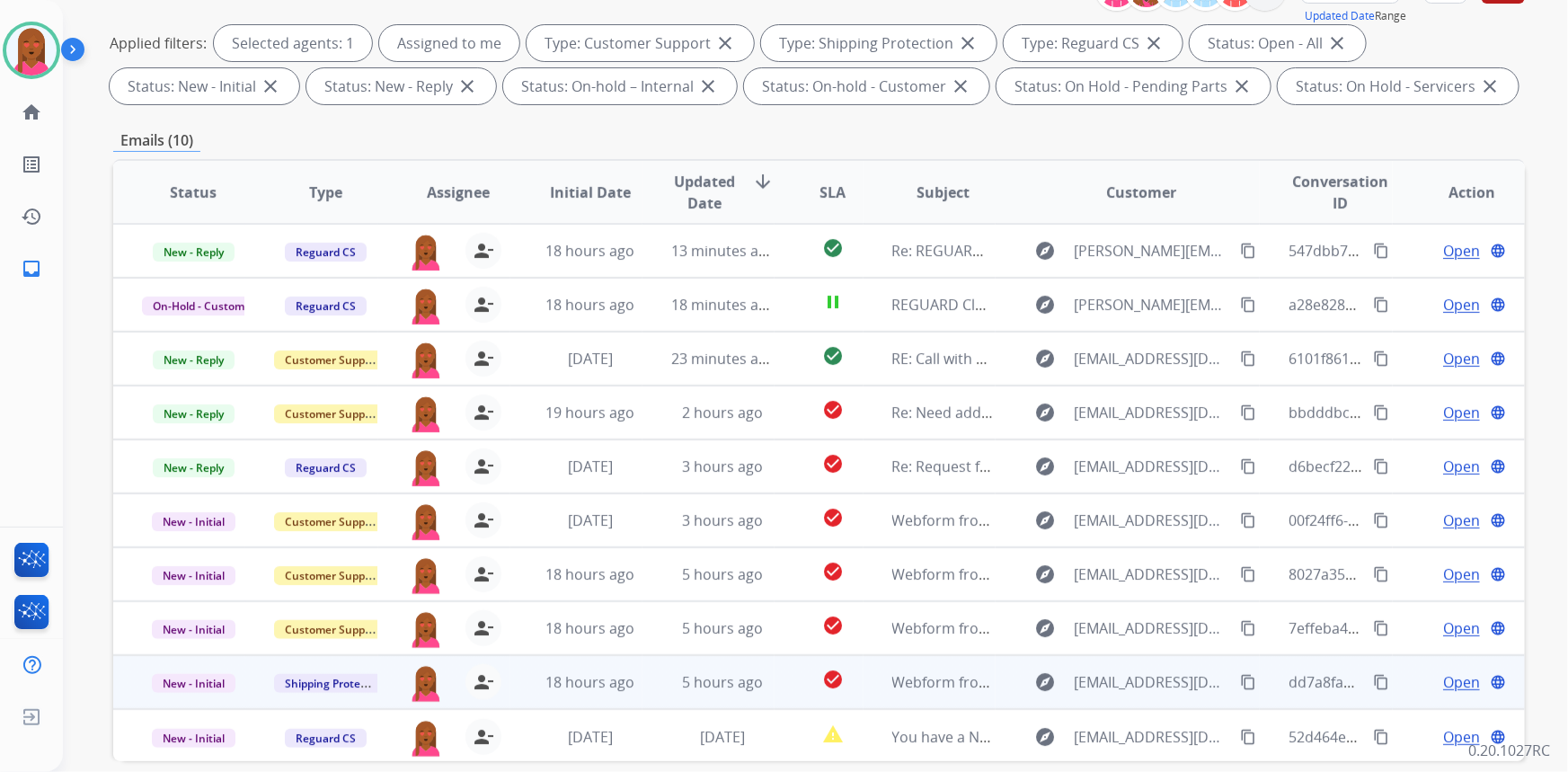
click at [1443, 683] on span "Open" at bounding box center [1461, 681] width 37 height 22
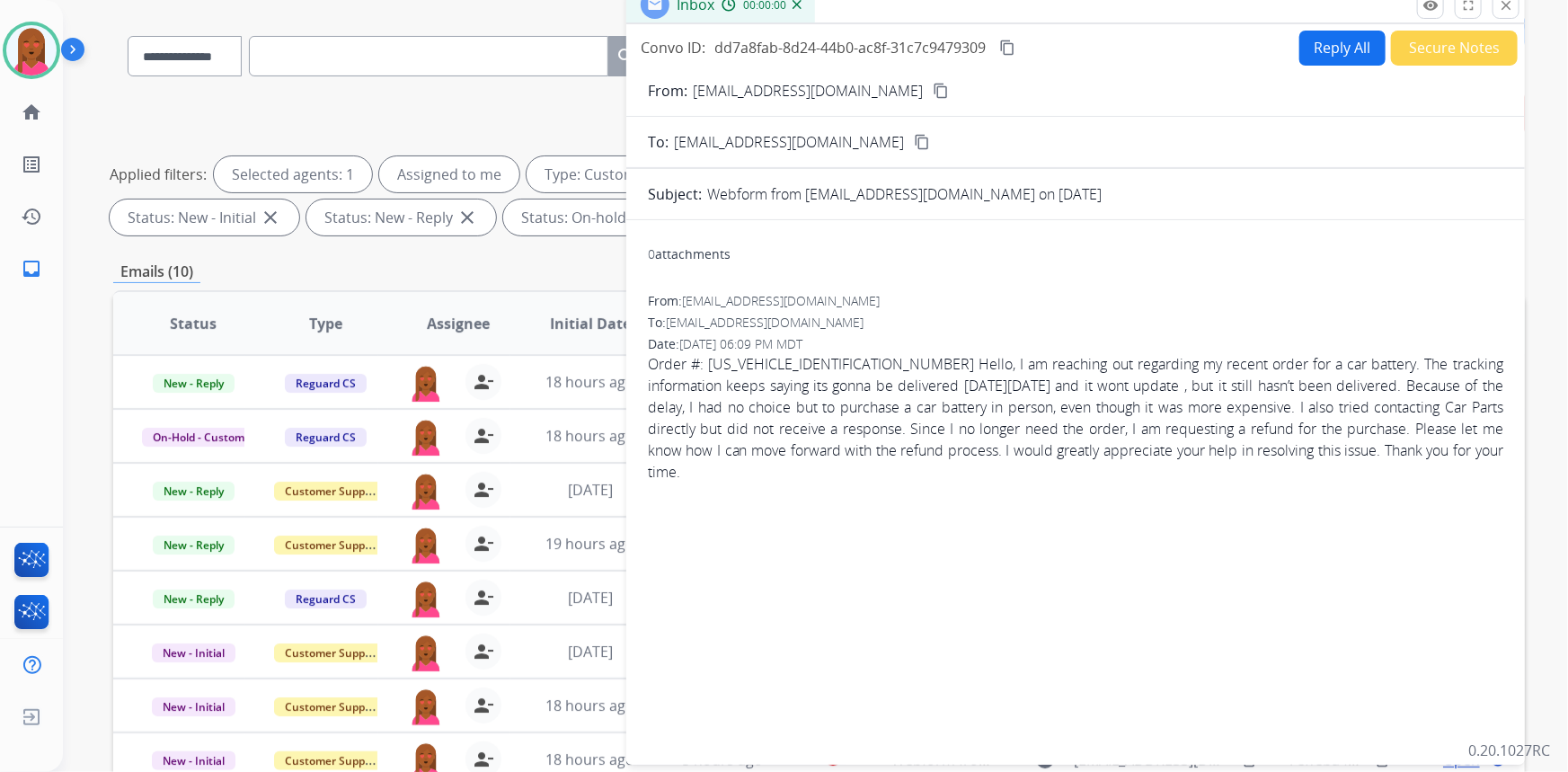
scroll to position [91, 0]
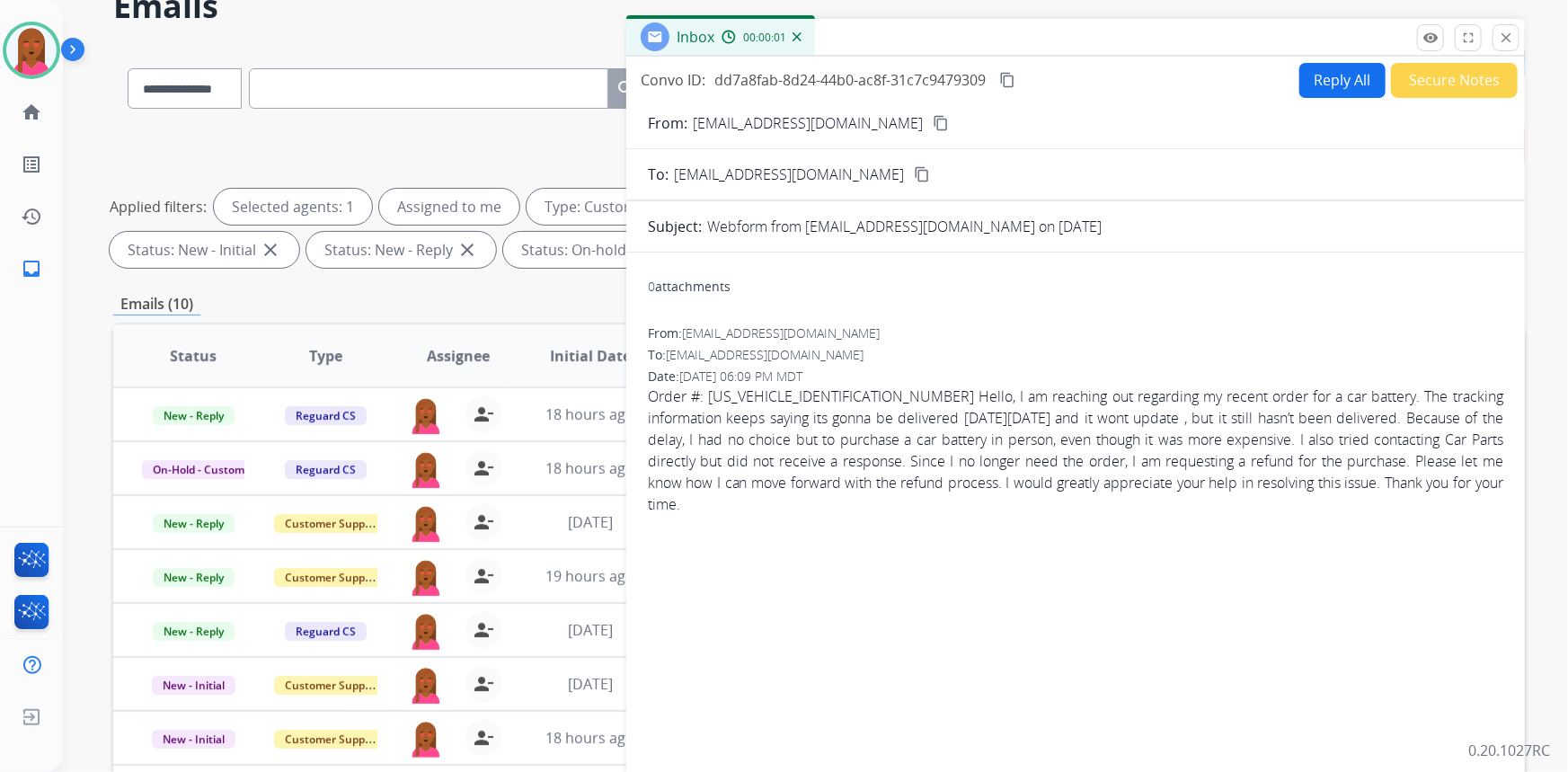
click at [933, 116] on mat-icon "content_copy" at bounding box center [941, 123] width 16 height 16
click at [1080, 437] on span "Order #: CPX25233304883696 Hello, I am reaching out regarding my recent order f…" at bounding box center [1076, 450] width 856 height 129
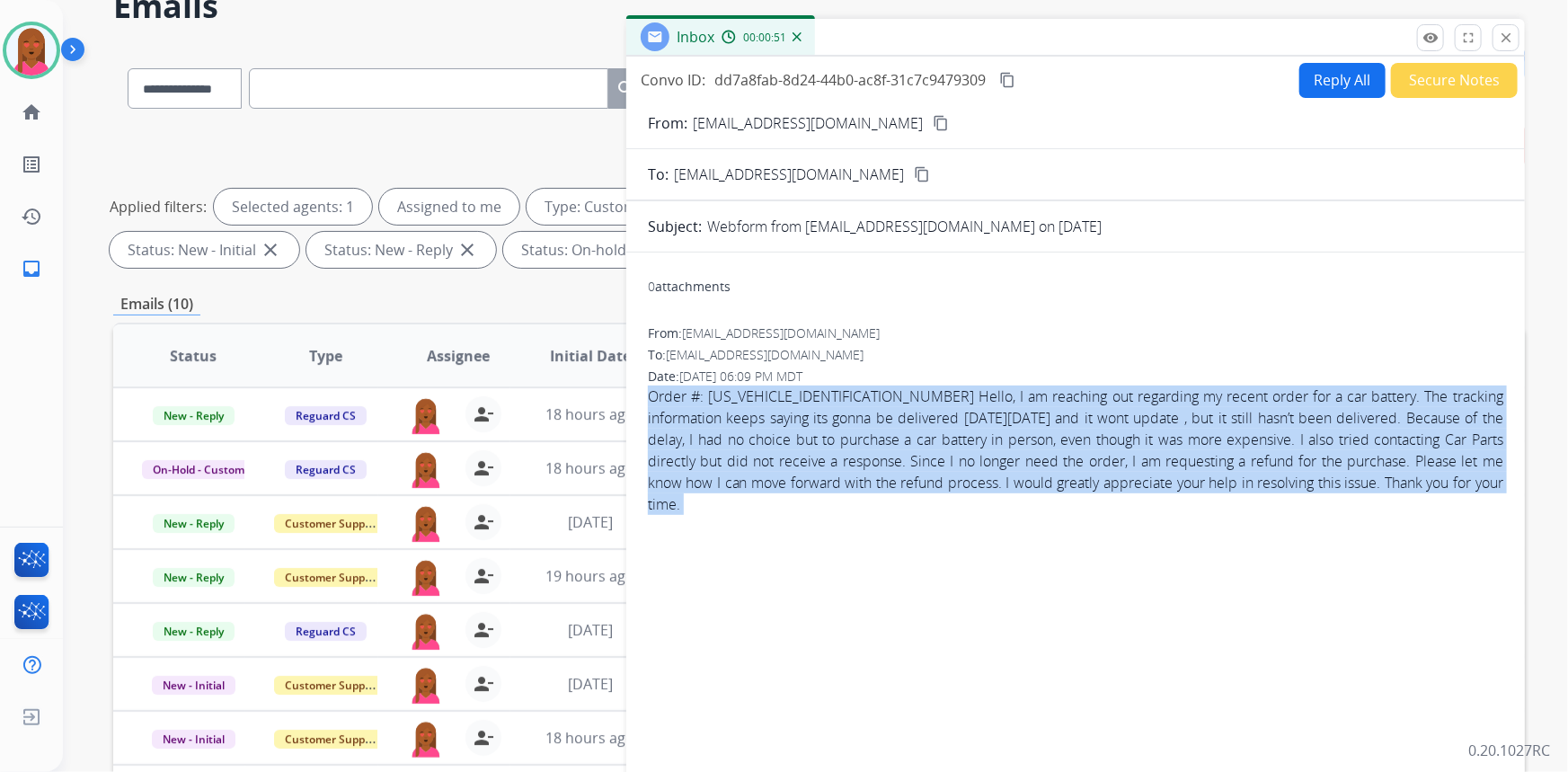
click at [1080, 437] on span "Order #: CPX25233304883696 Hello, I am reaching out regarding my recent order f…" at bounding box center [1076, 450] width 856 height 129
copy app-emails-table "Order #: CPX25233304883696 Hello, I am reaching out regarding my recent order f…"
click at [1017, 80] on button "content_copy" at bounding box center [1007, 80] width 22 height 22
click at [1322, 73] on button "Reply All" at bounding box center [1342, 80] width 86 height 35
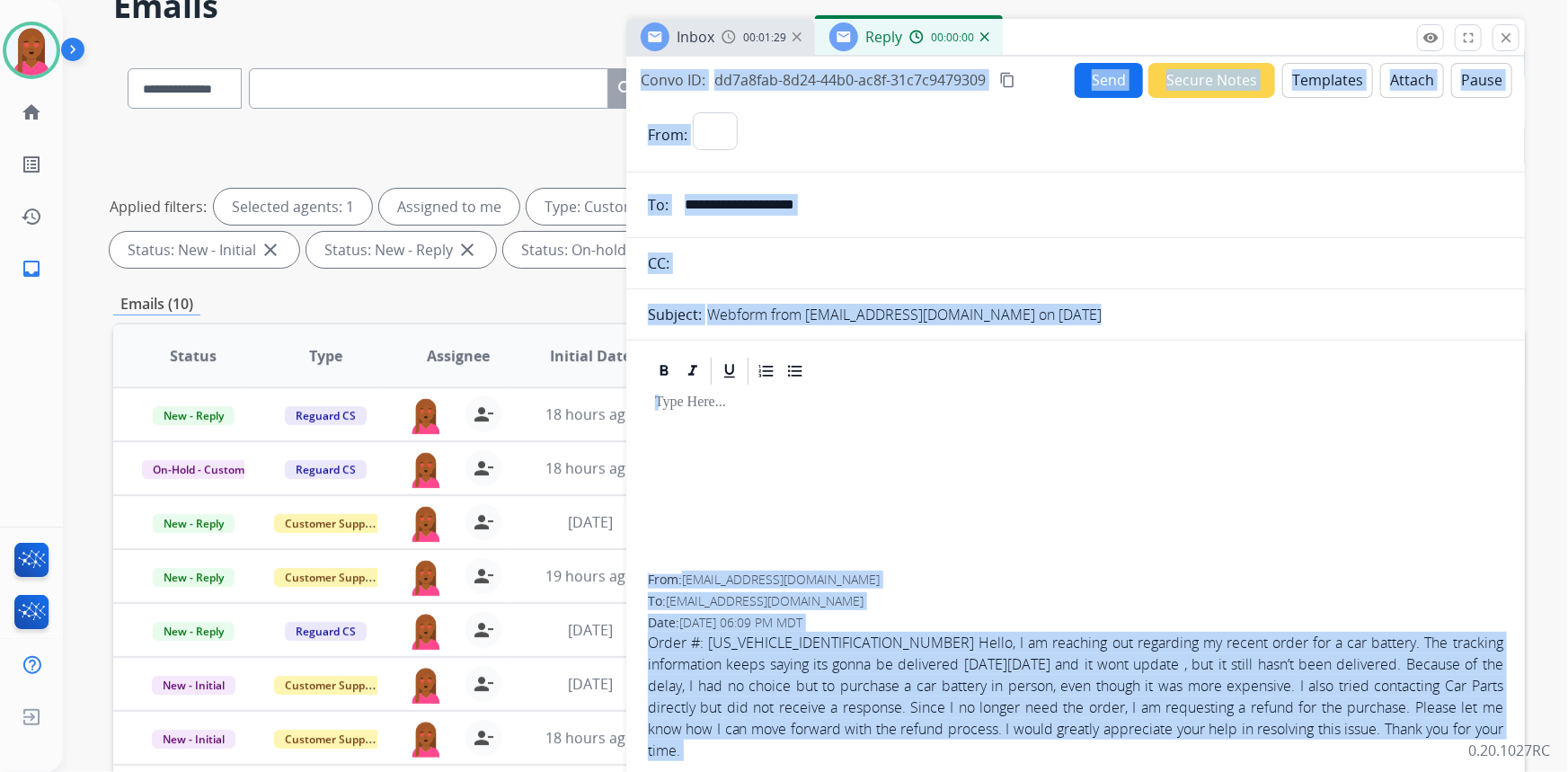
select select "**********"
click at [1316, 80] on button "Templates" at bounding box center [1327, 80] width 91 height 35
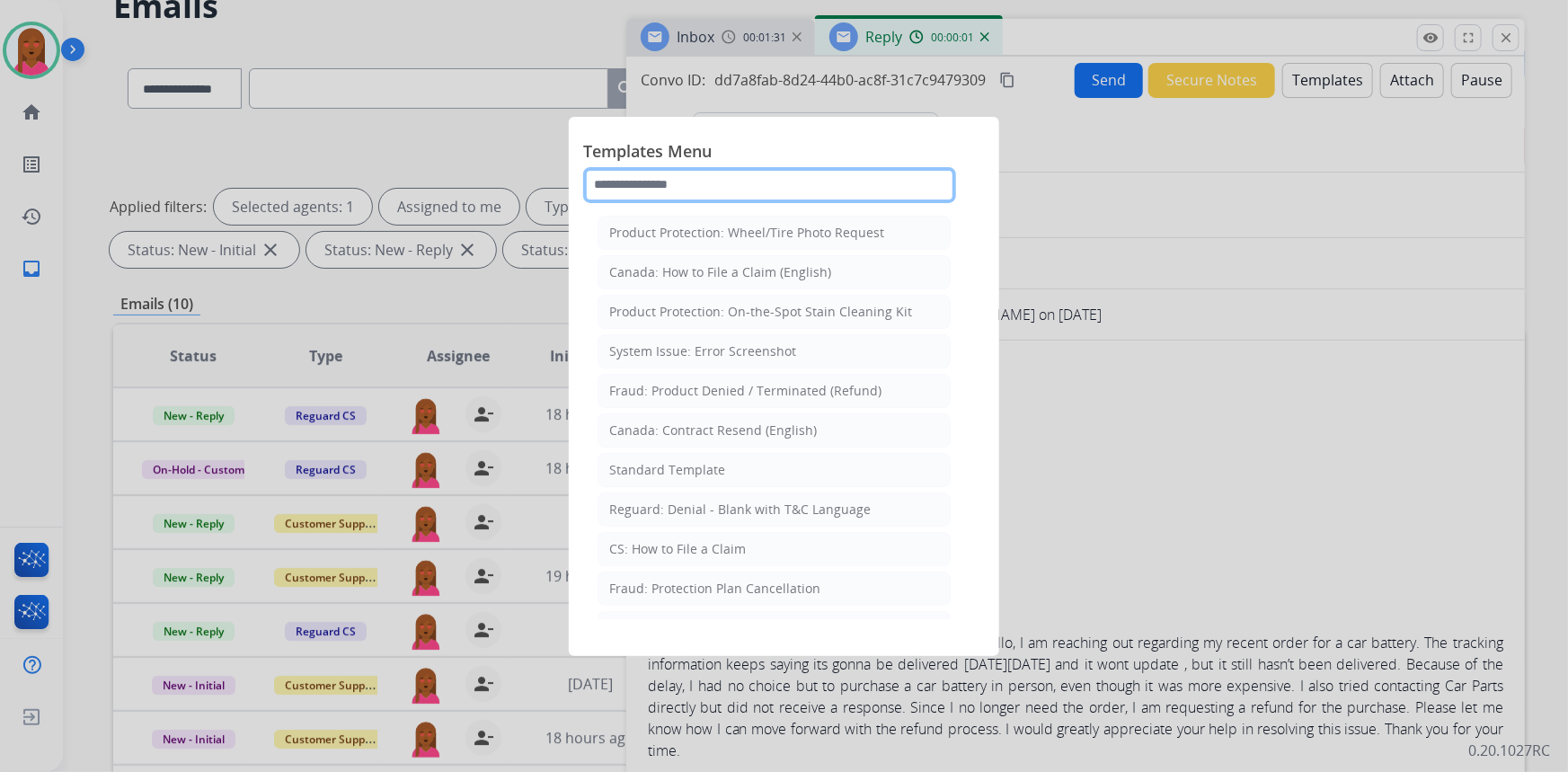
click at [857, 180] on input "text" at bounding box center [769, 185] width 373 height 36
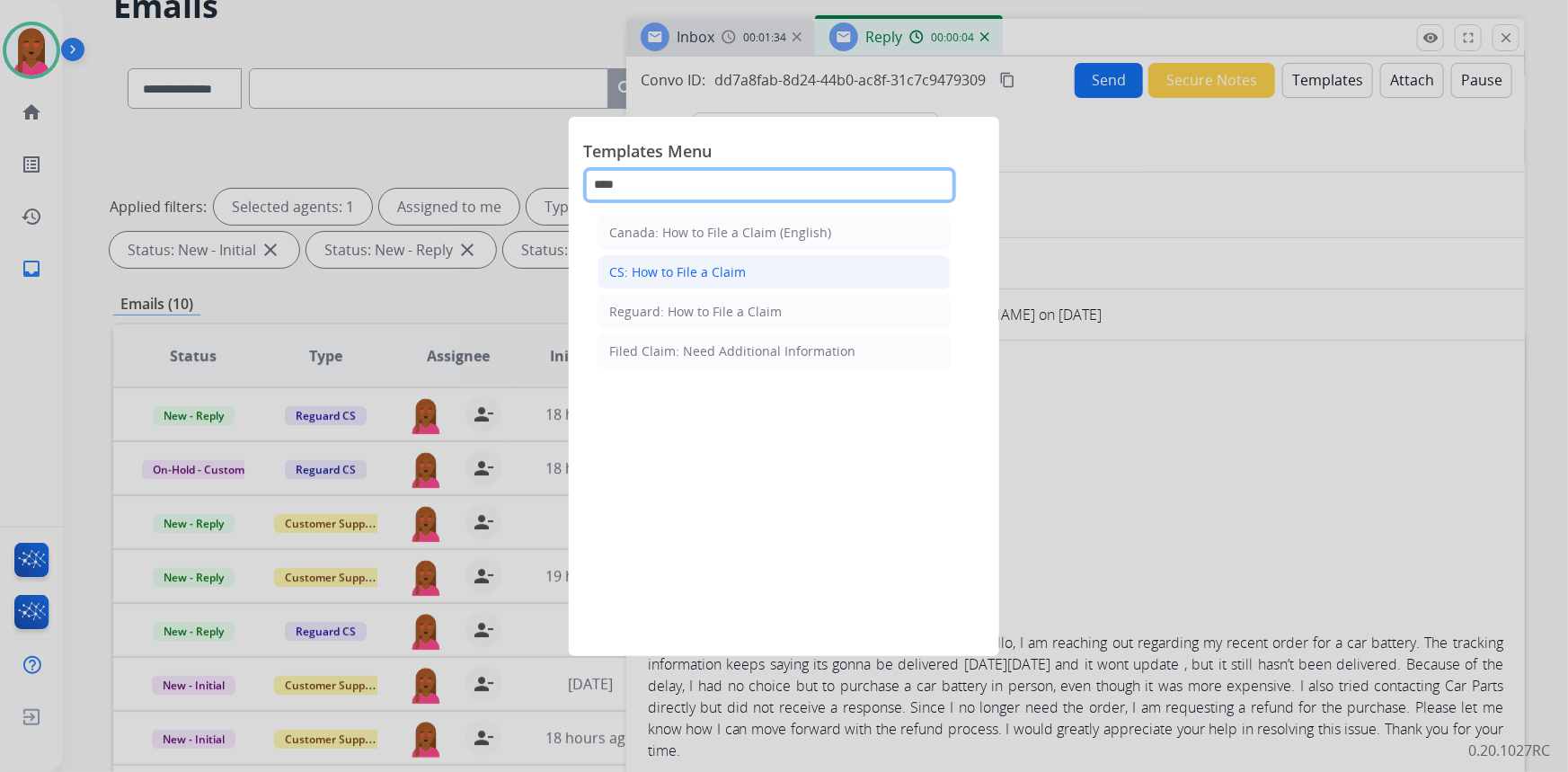
type input "****"
click at [776, 268] on li "CS: How to File a Claim" at bounding box center [773, 272] width 353 height 34
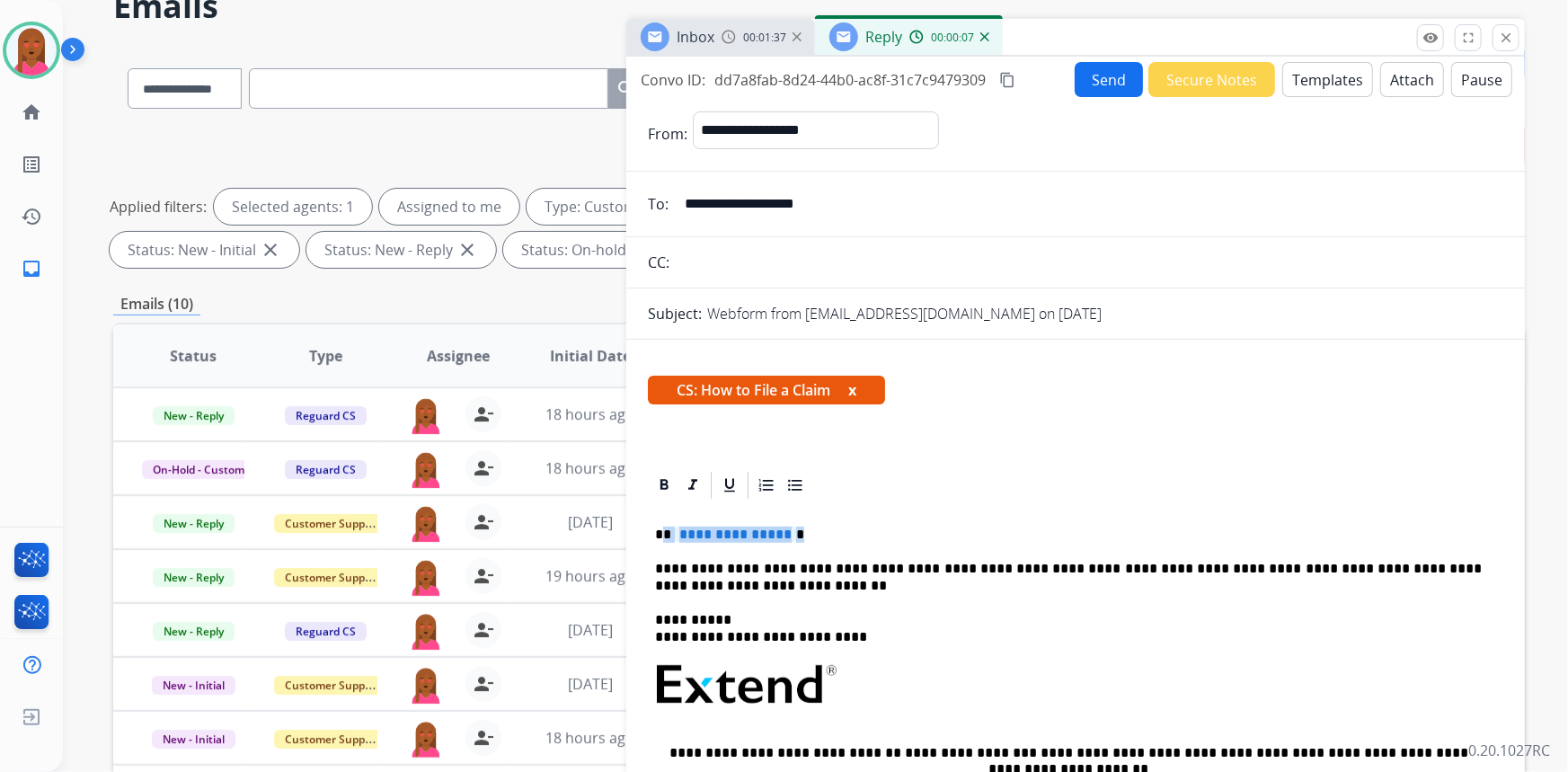
drag, startPoint x: 796, startPoint y: 527, endPoint x: 664, endPoint y: 534, distance: 132.2
click at [664, 534] on p "**********" at bounding box center [1069, 534] width 828 height 16
click at [929, 564] on p "**********" at bounding box center [1069, 577] width 828 height 34
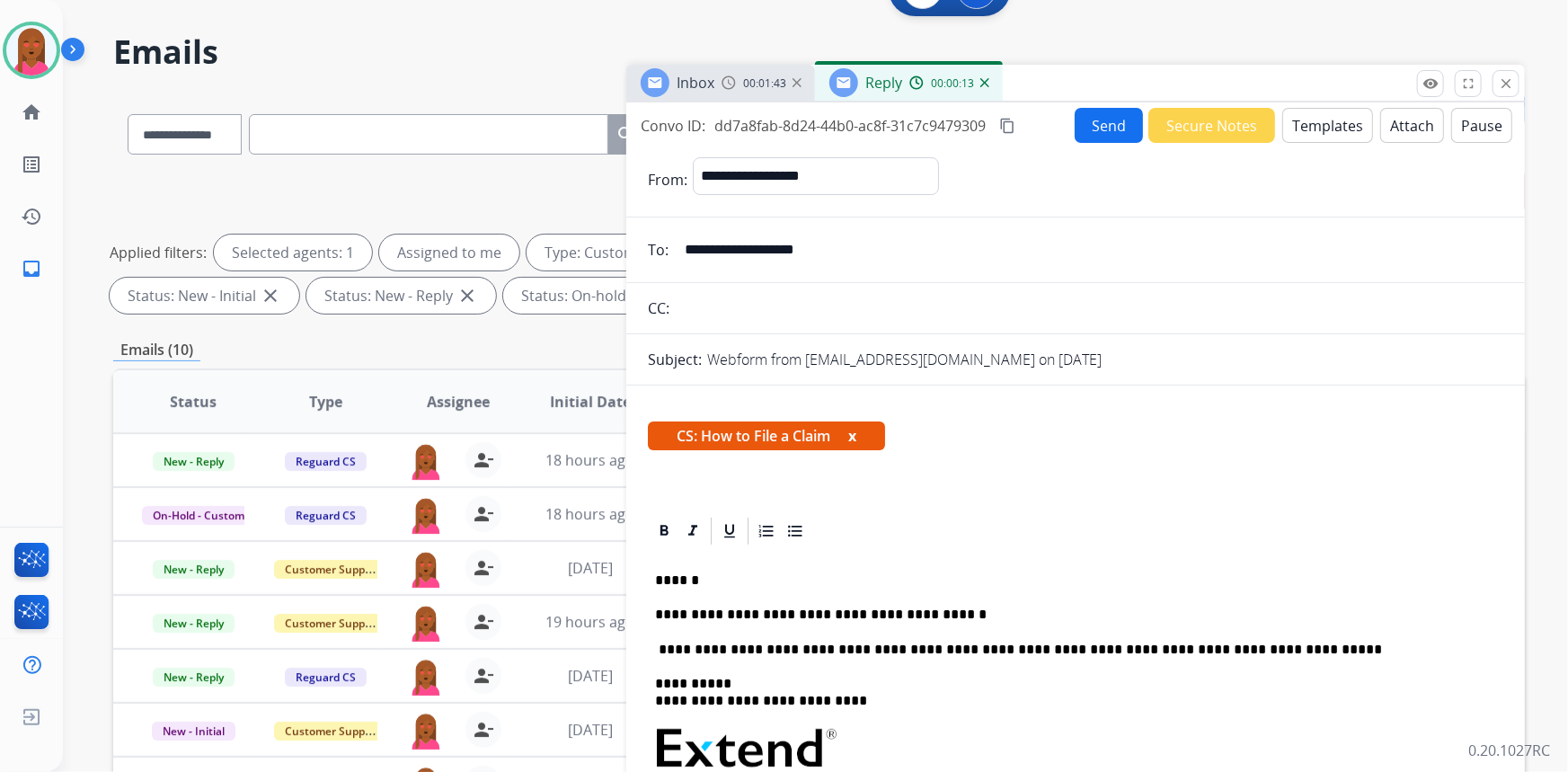
scroll to position [0, 0]
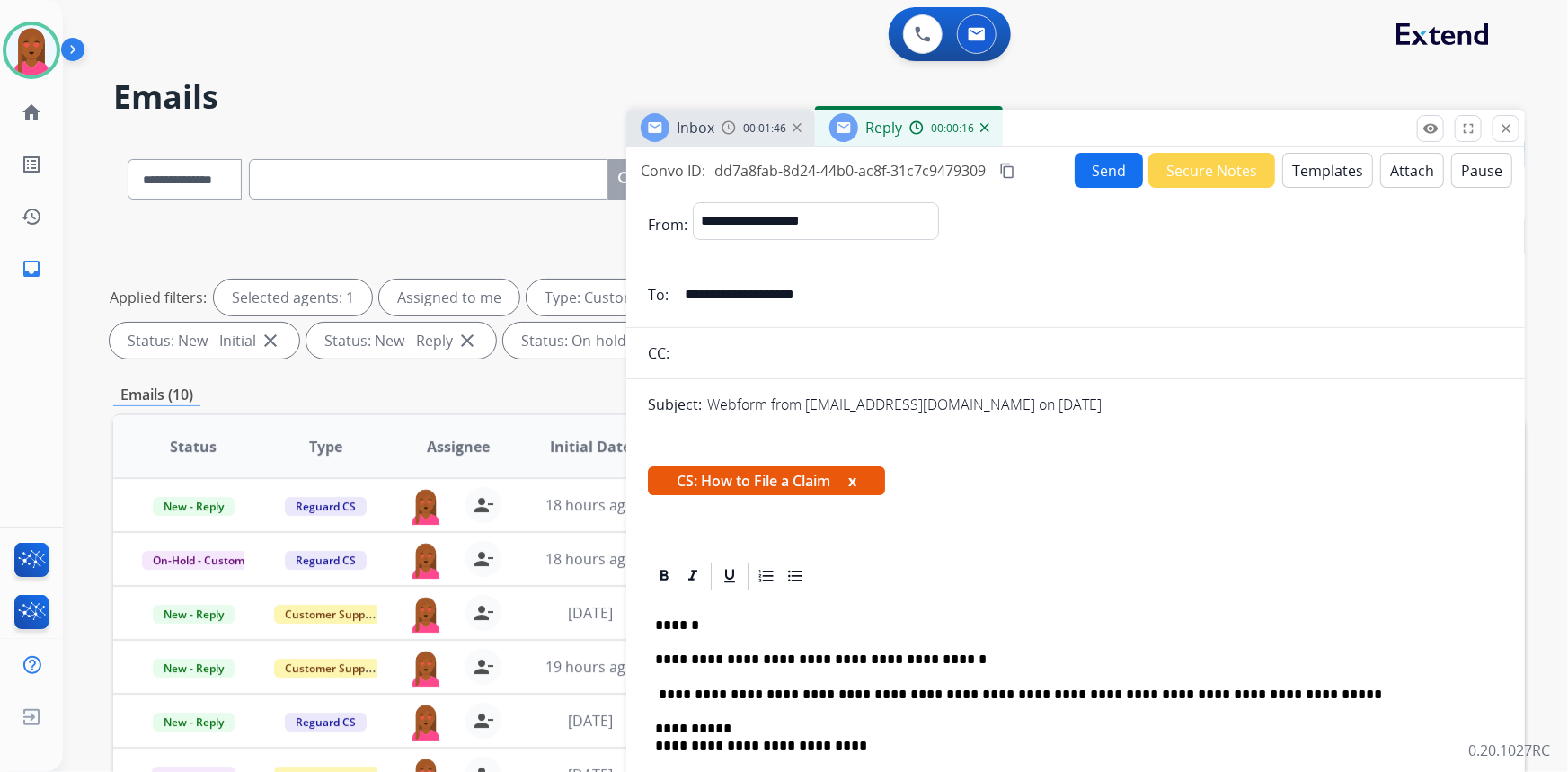
click at [659, 691] on p "**********" at bounding box center [1069, 693] width 828 height 16
click at [1093, 159] on button "Send" at bounding box center [1108, 169] width 68 height 35
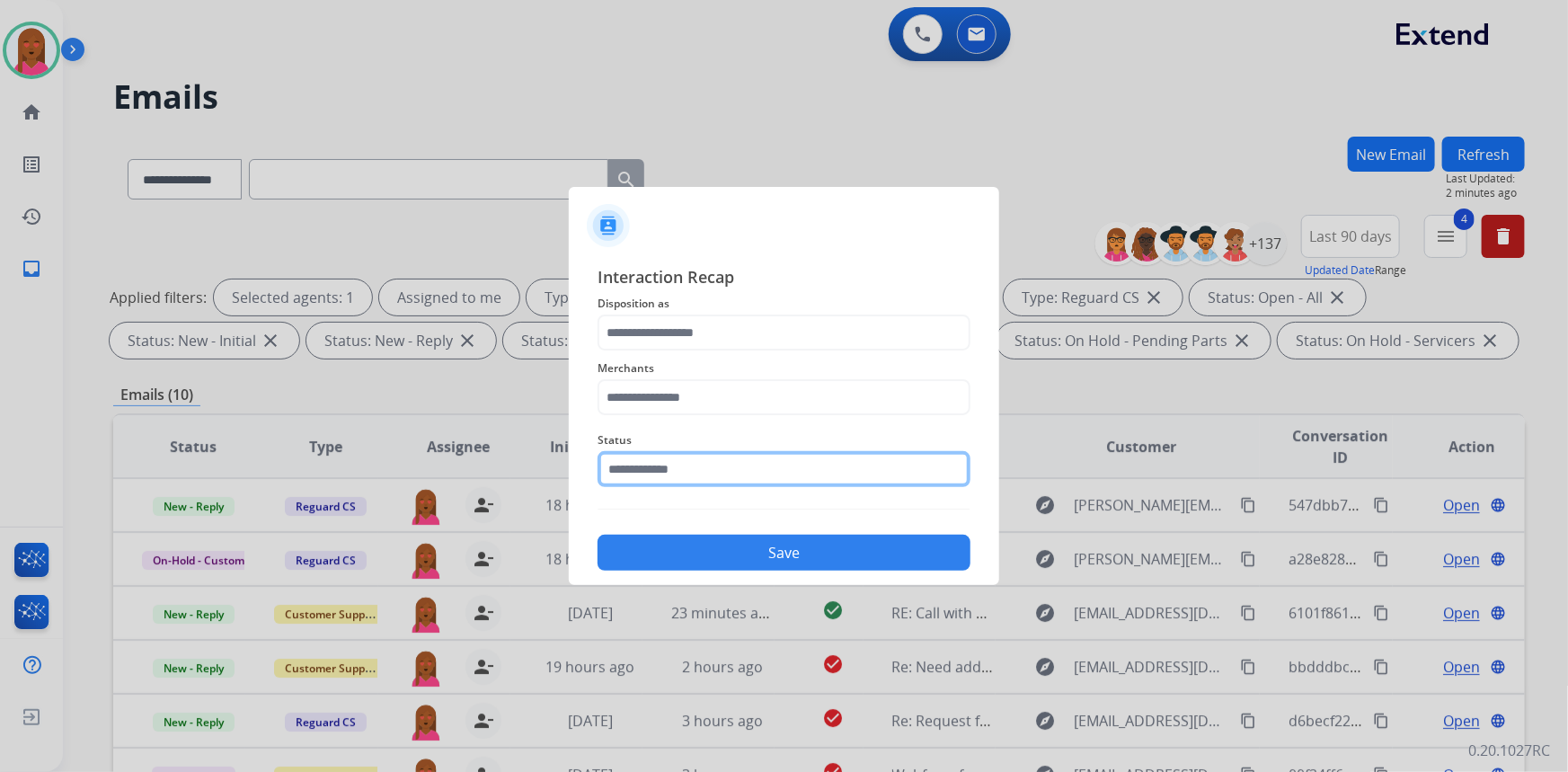
click at [725, 473] on input "text" at bounding box center [784, 469] width 373 height 36
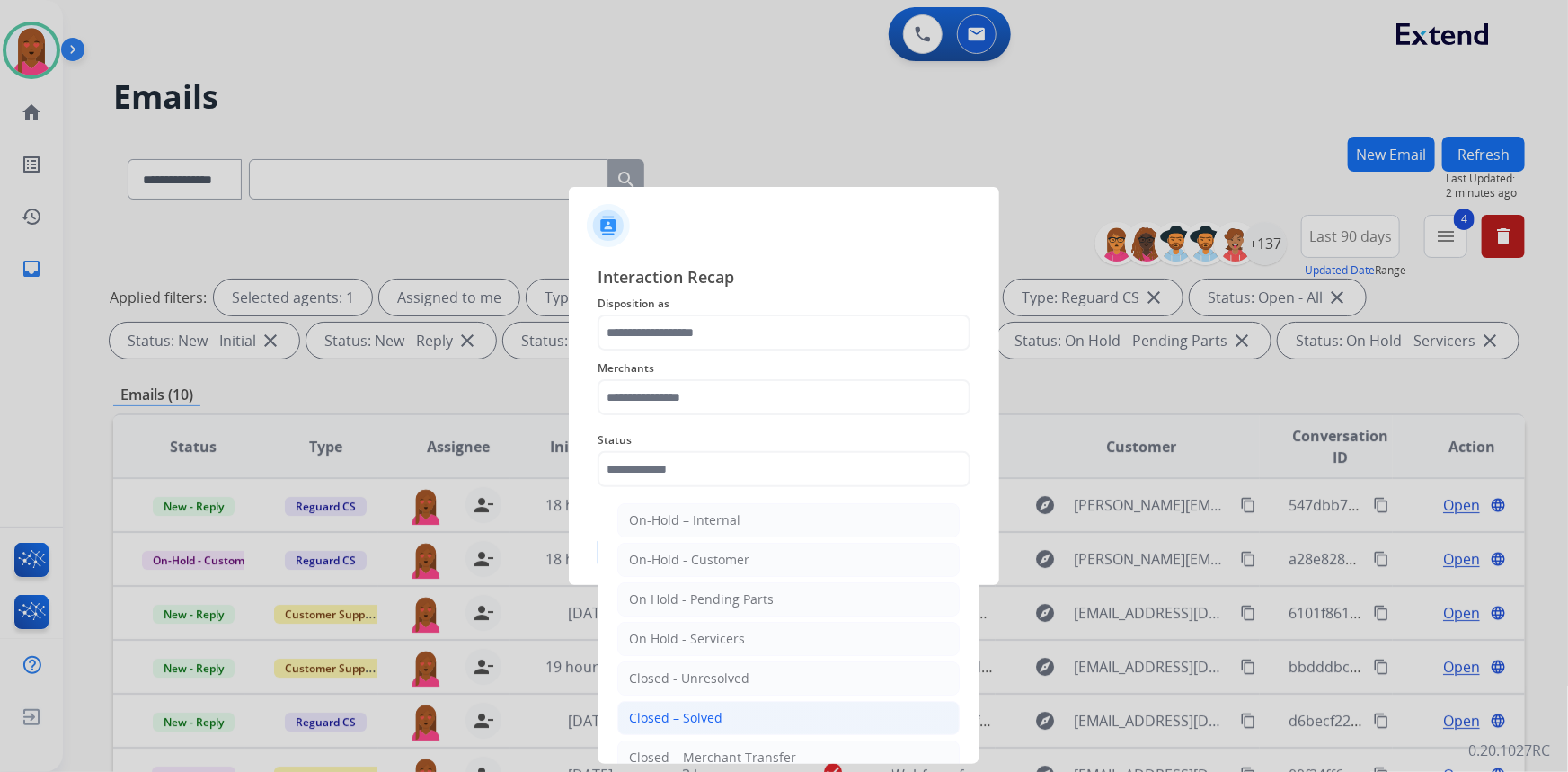
click at [719, 715] on div "Closed – Solved" at bounding box center [676, 717] width 94 height 18
type input "**********"
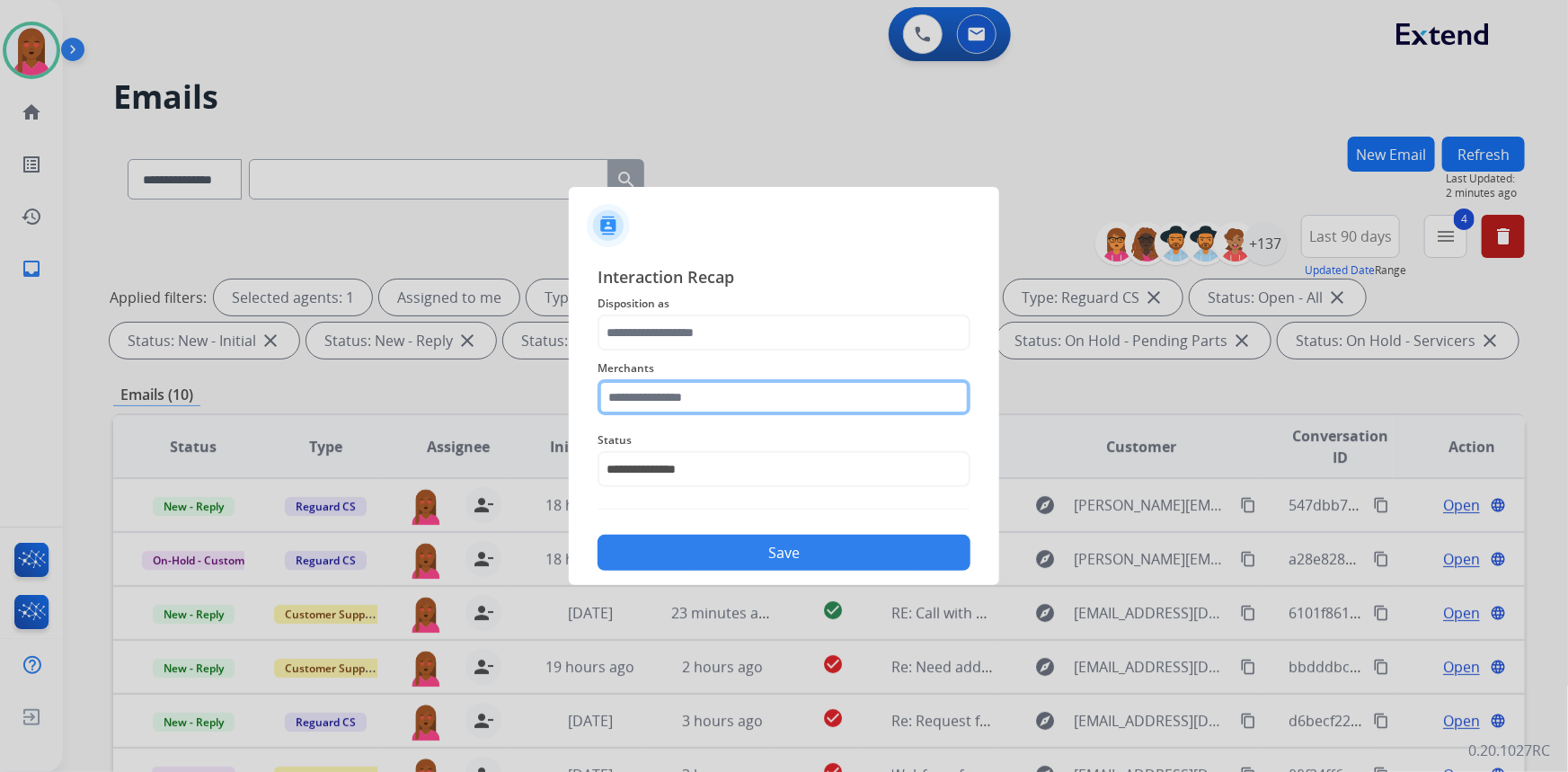
click at [689, 392] on input "text" at bounding box center [784, 397] width 373 height 36
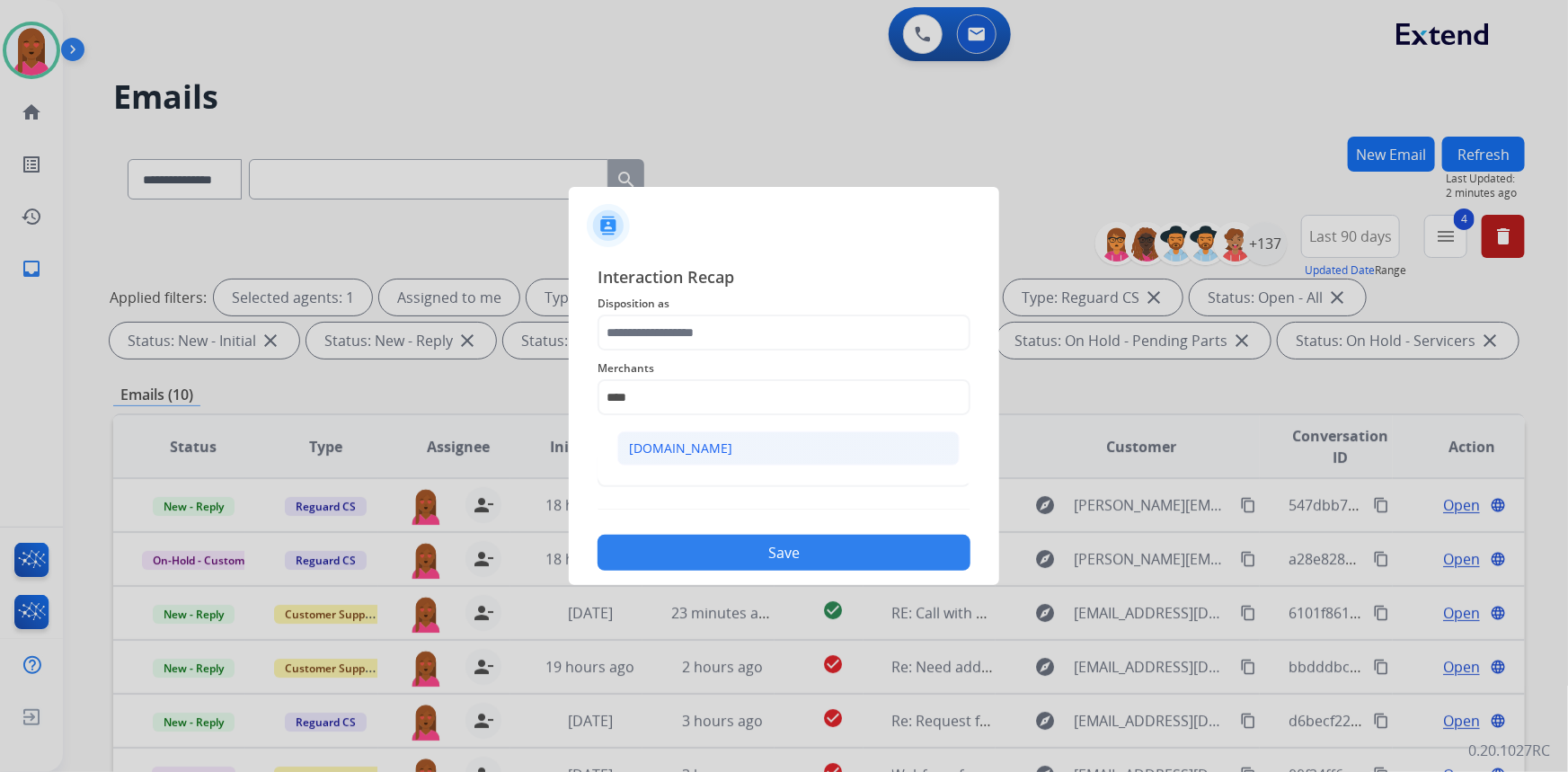
click at [678, 452] on div "[DOMAIN_NAME]" at bounding box center [681, 447] width 103 height 18
type input "**********"
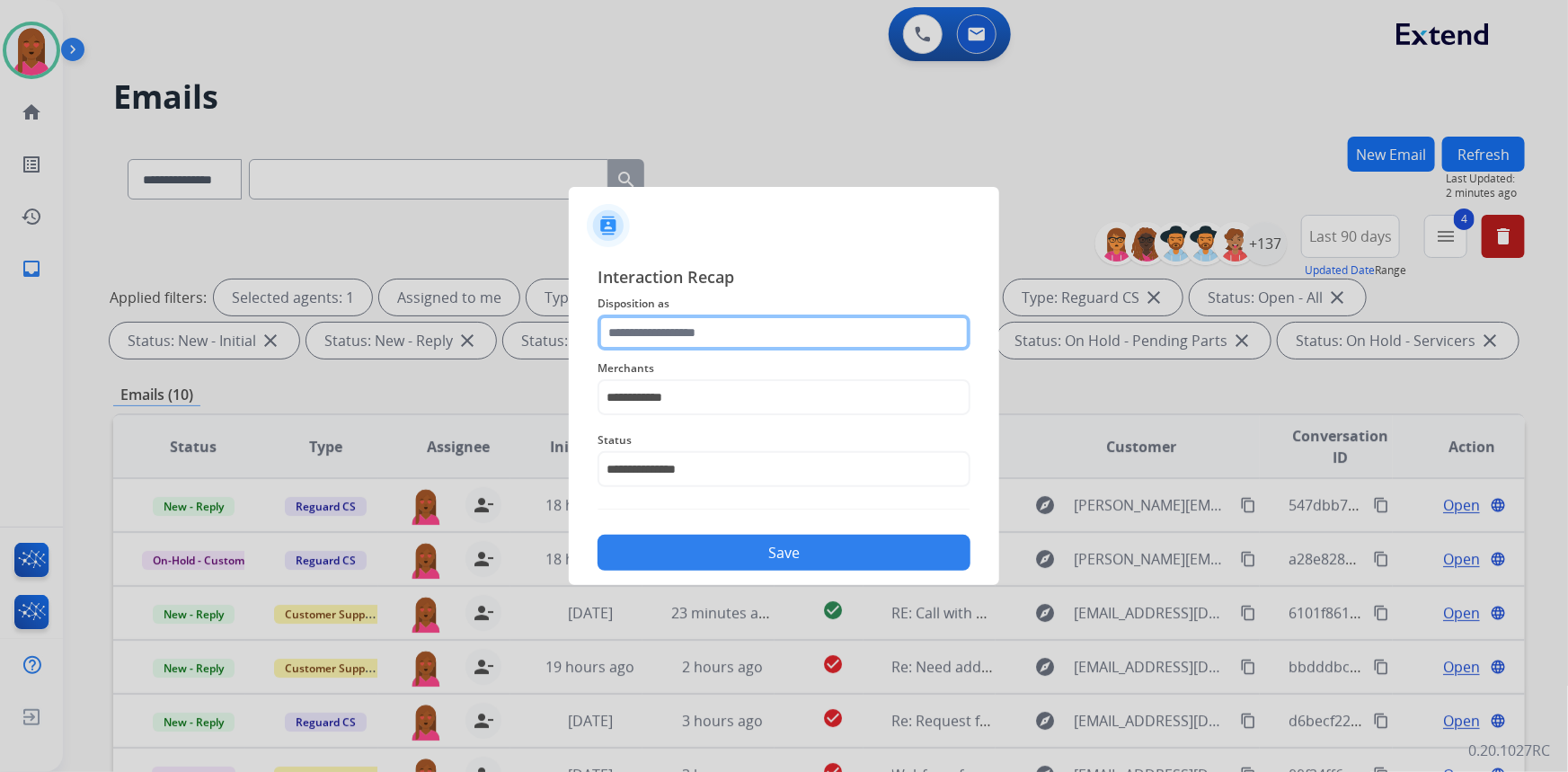
click at [688, 328] on input "text" at bounding box center [784, 332] width 373 height 36
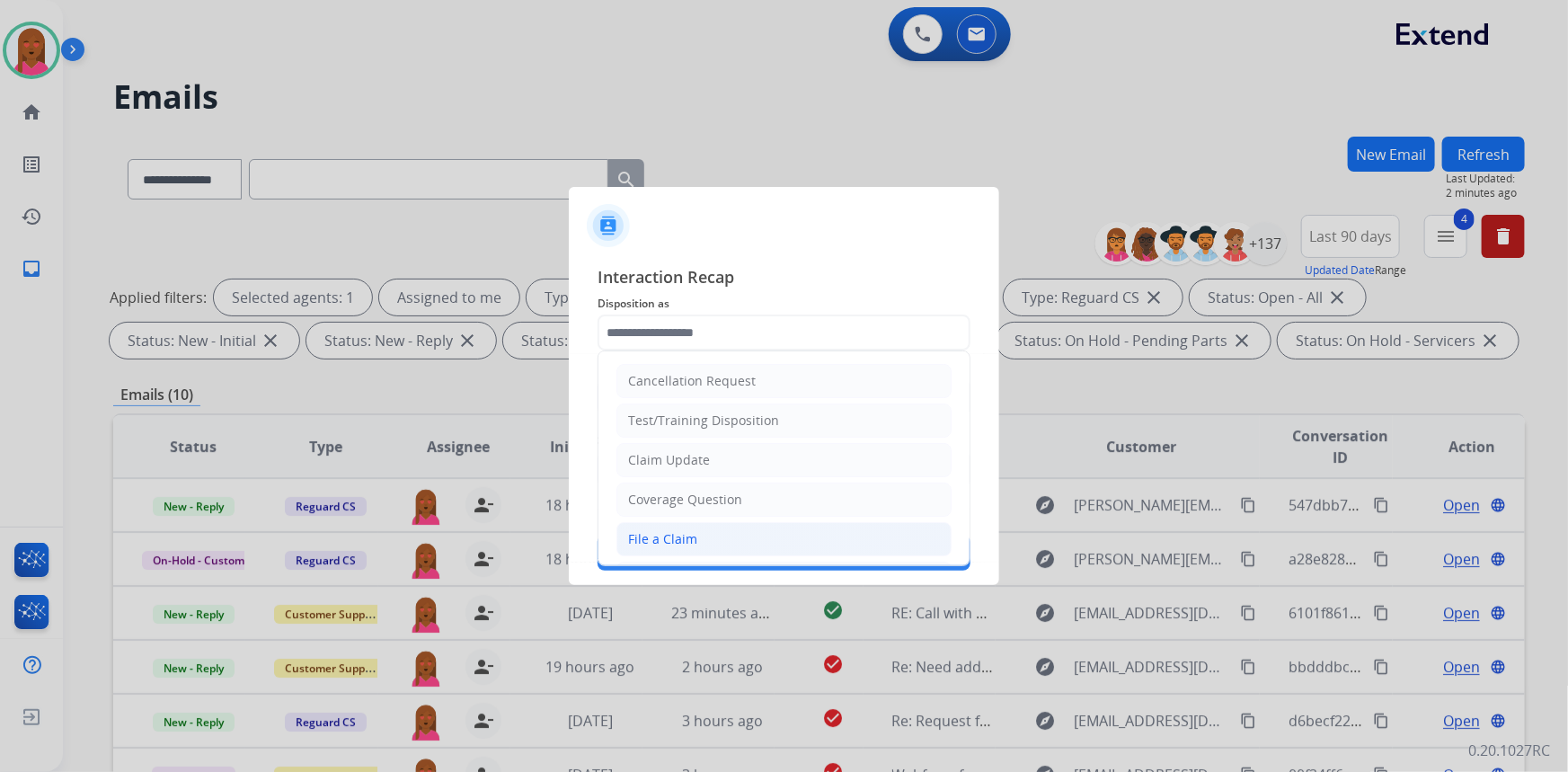
click at [693, 522] on li "File a Claim" at bounding box center [784, 539] width 335 height 34
type input "**********"
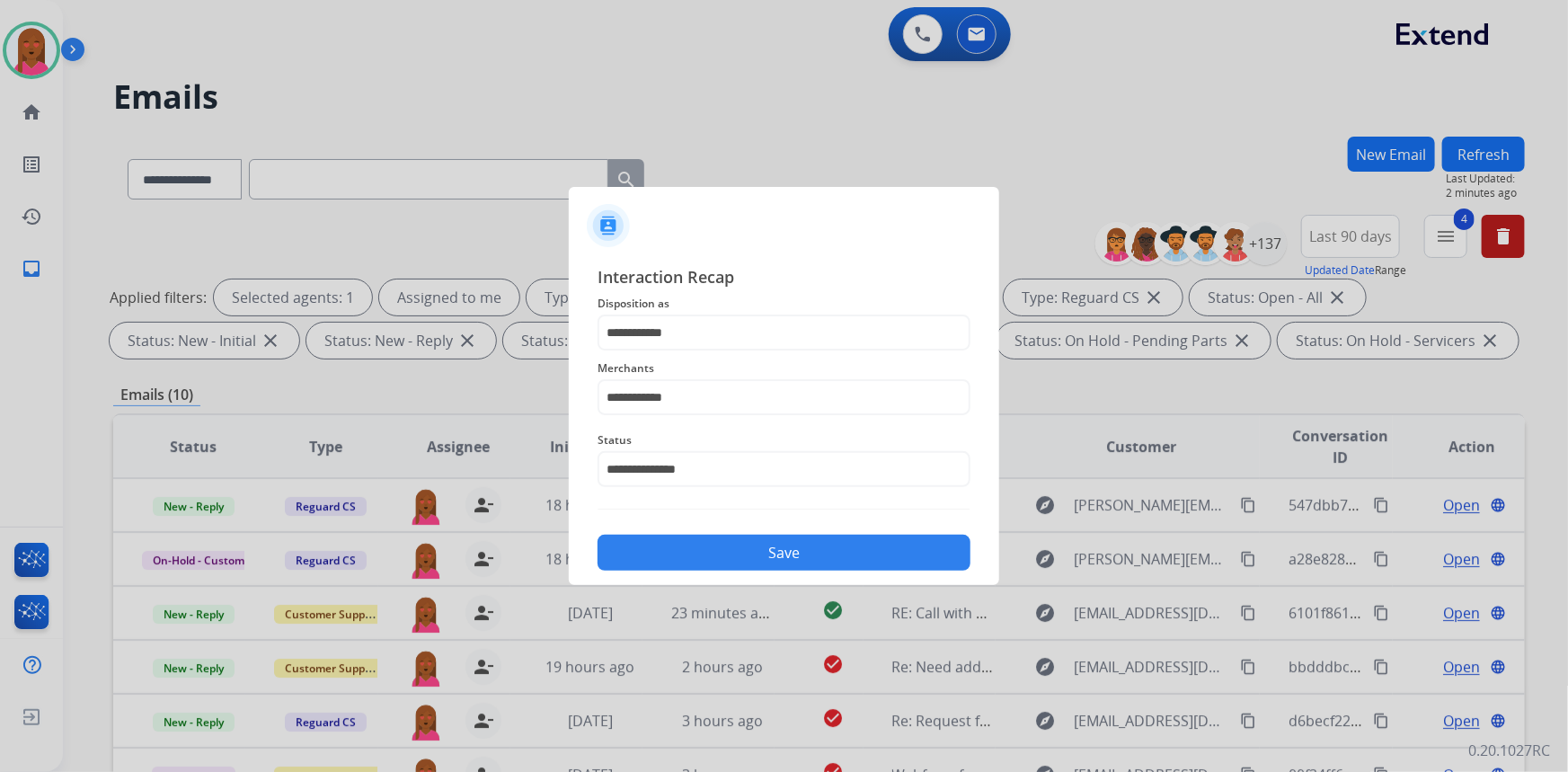
click at [688, 555] on button "Save" at bounding box center [784, 552] width 373 height 36
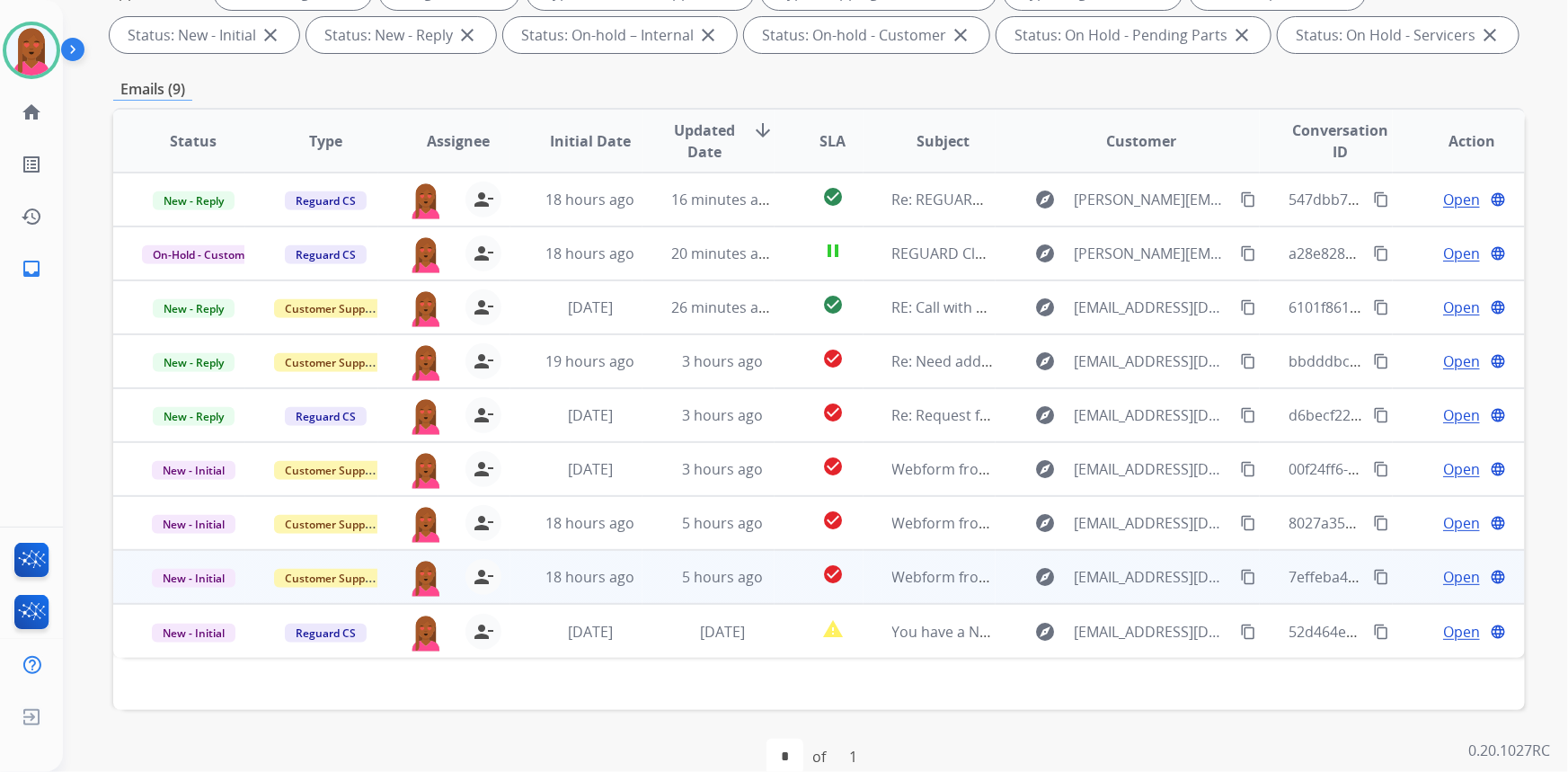
scroll to position [255, 0]
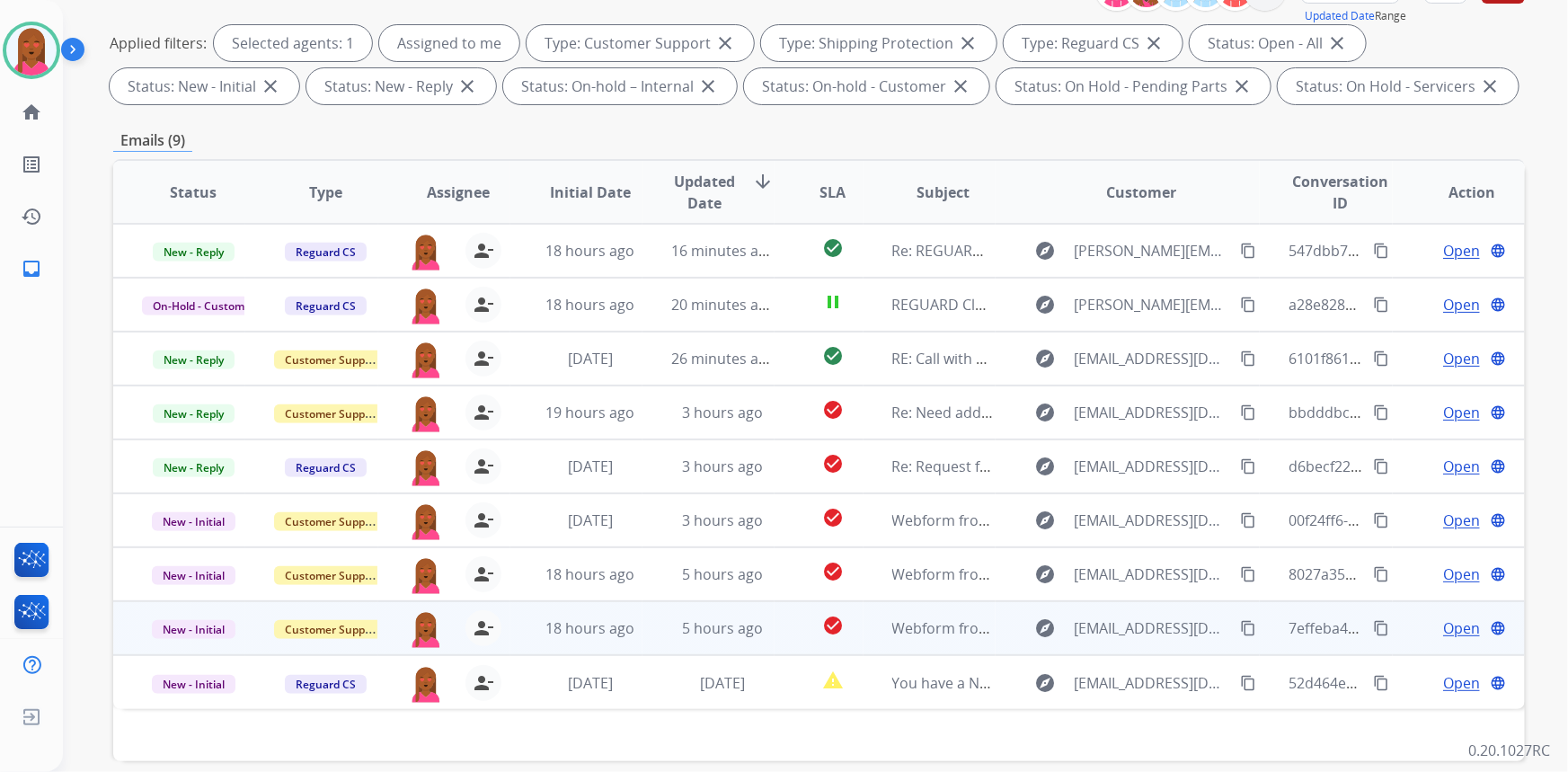
click at [1443, 623] on span "Open" at bounding box center [1461, 628] width 37 height 22
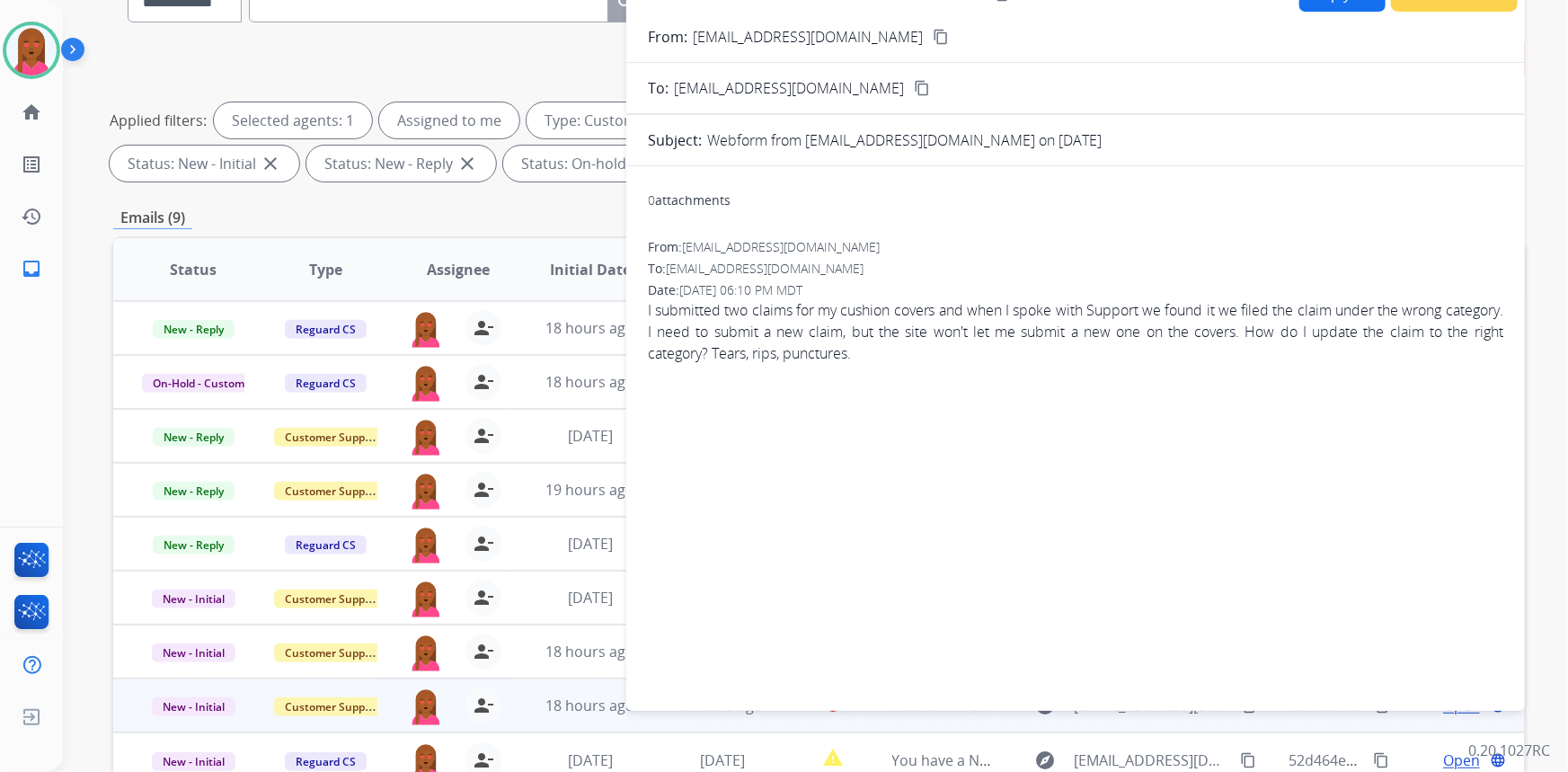
scroll to position [172, 0]
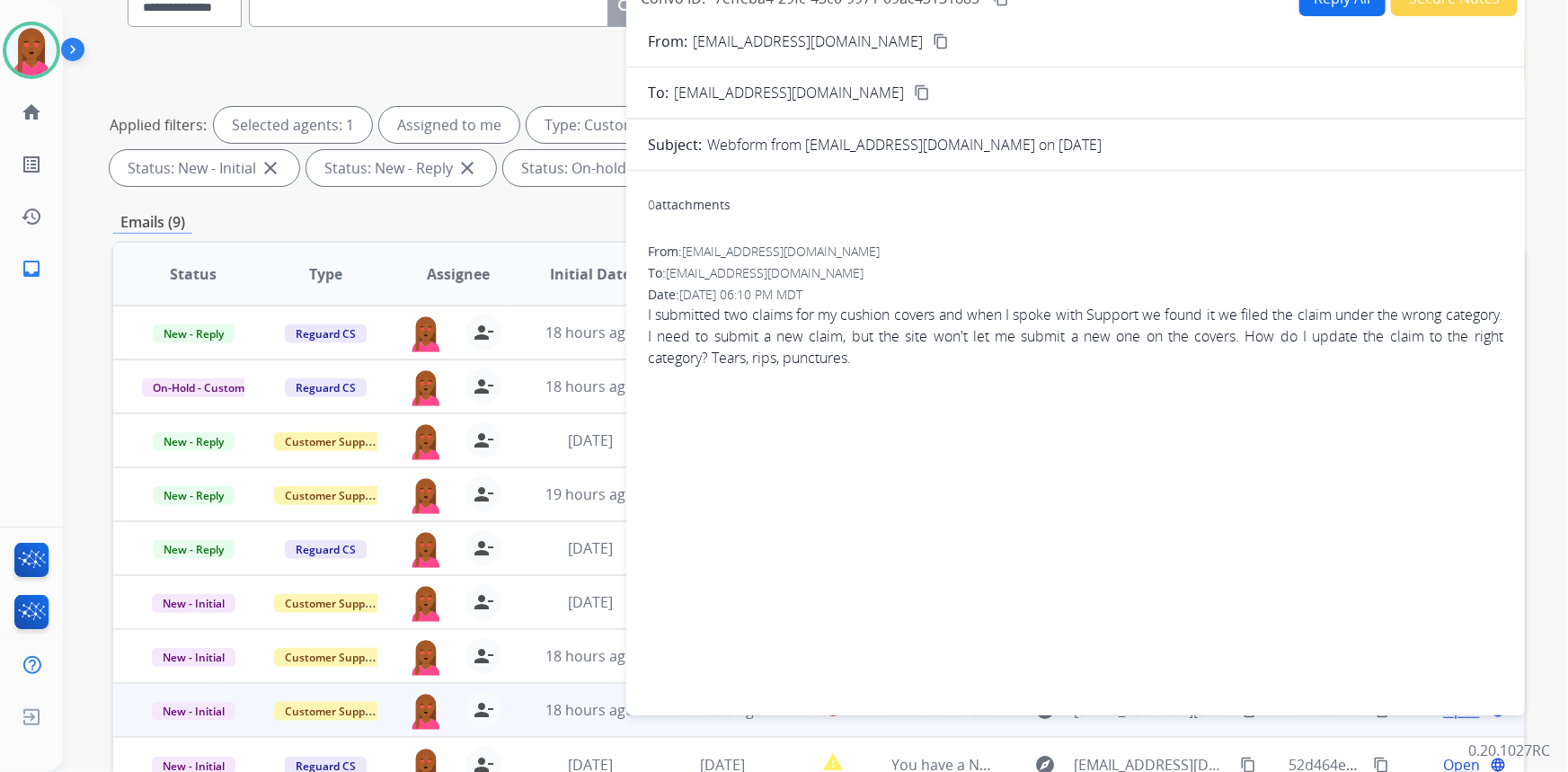
click at [933, 42] on mat-icon "content_copy" at bounding box center [941, 41] width 16 height 16
click at [835, 359] on span "I submitted two claims for my cushion covers and when I spoke with Support we f…" at bounding box center [1076, 335] width 856 height 65
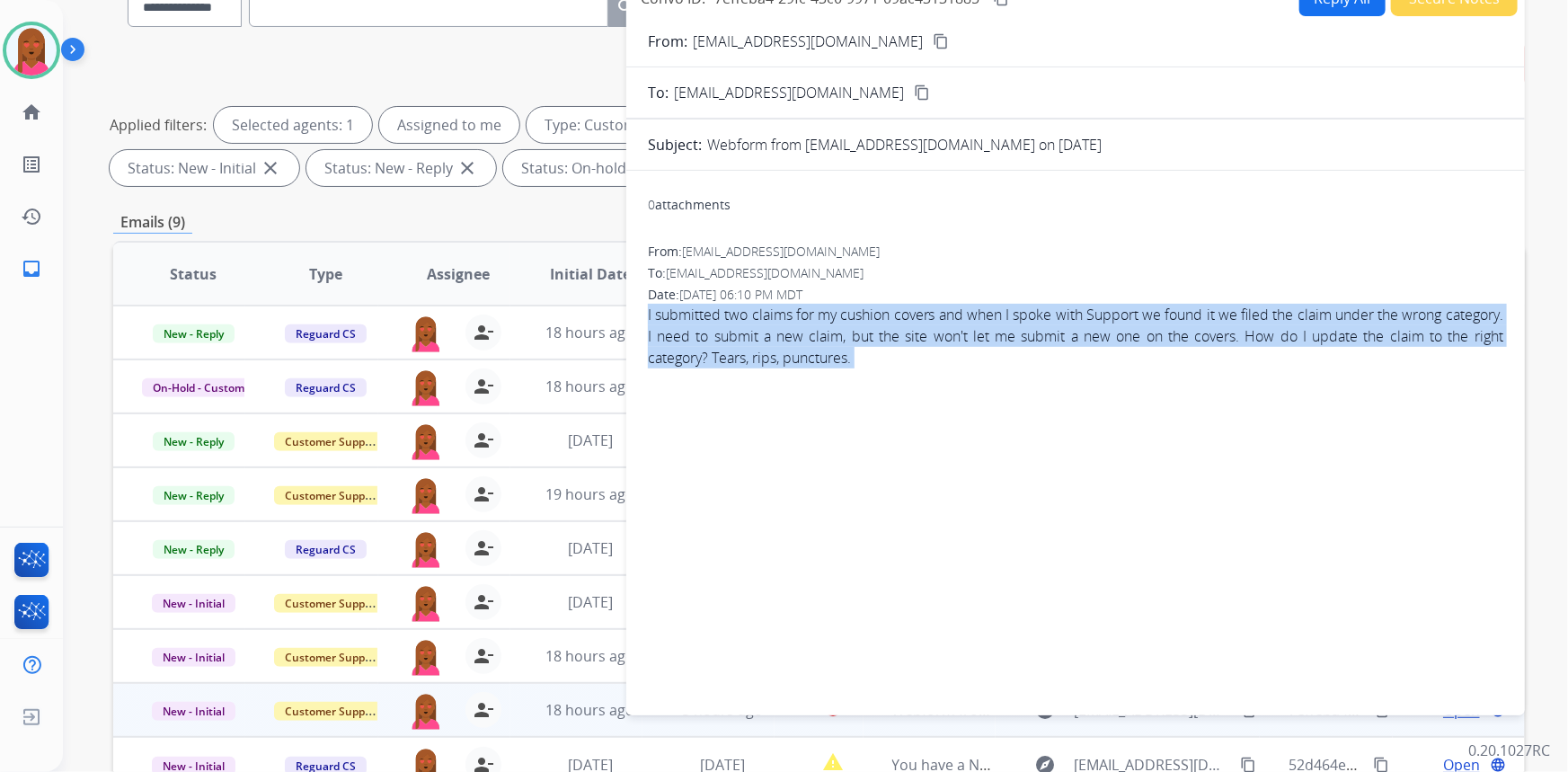
click at [835, 359] on span "I submitted two claims for my cushion covers and when I spoke with Support we f…" at bounding box center [1076, 335] width 856 height 65
copy app-emails-table "I submitted two claims for my cushion covers and when I spoke with Support we f…"
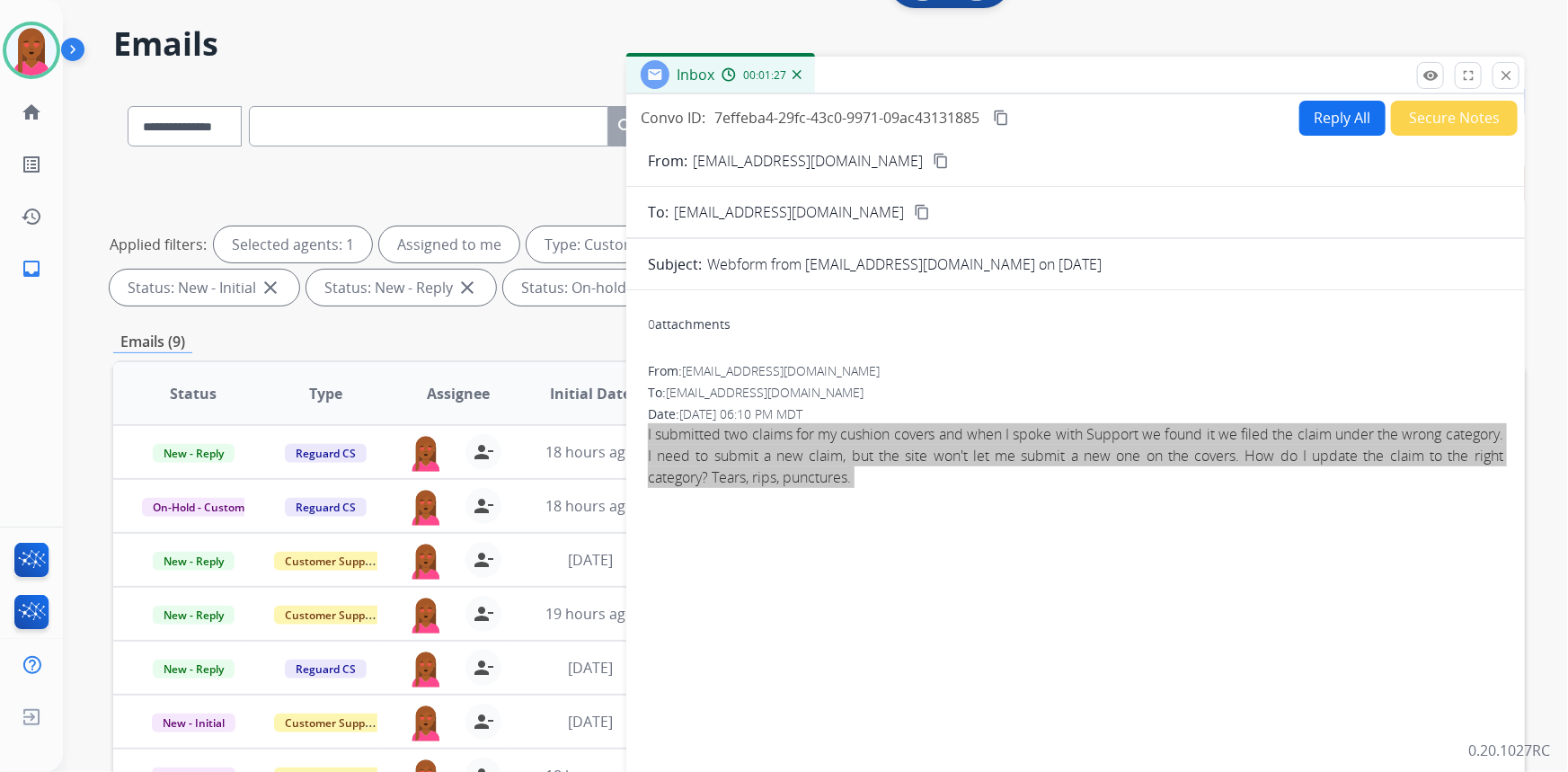
scroll to position [0, 0]
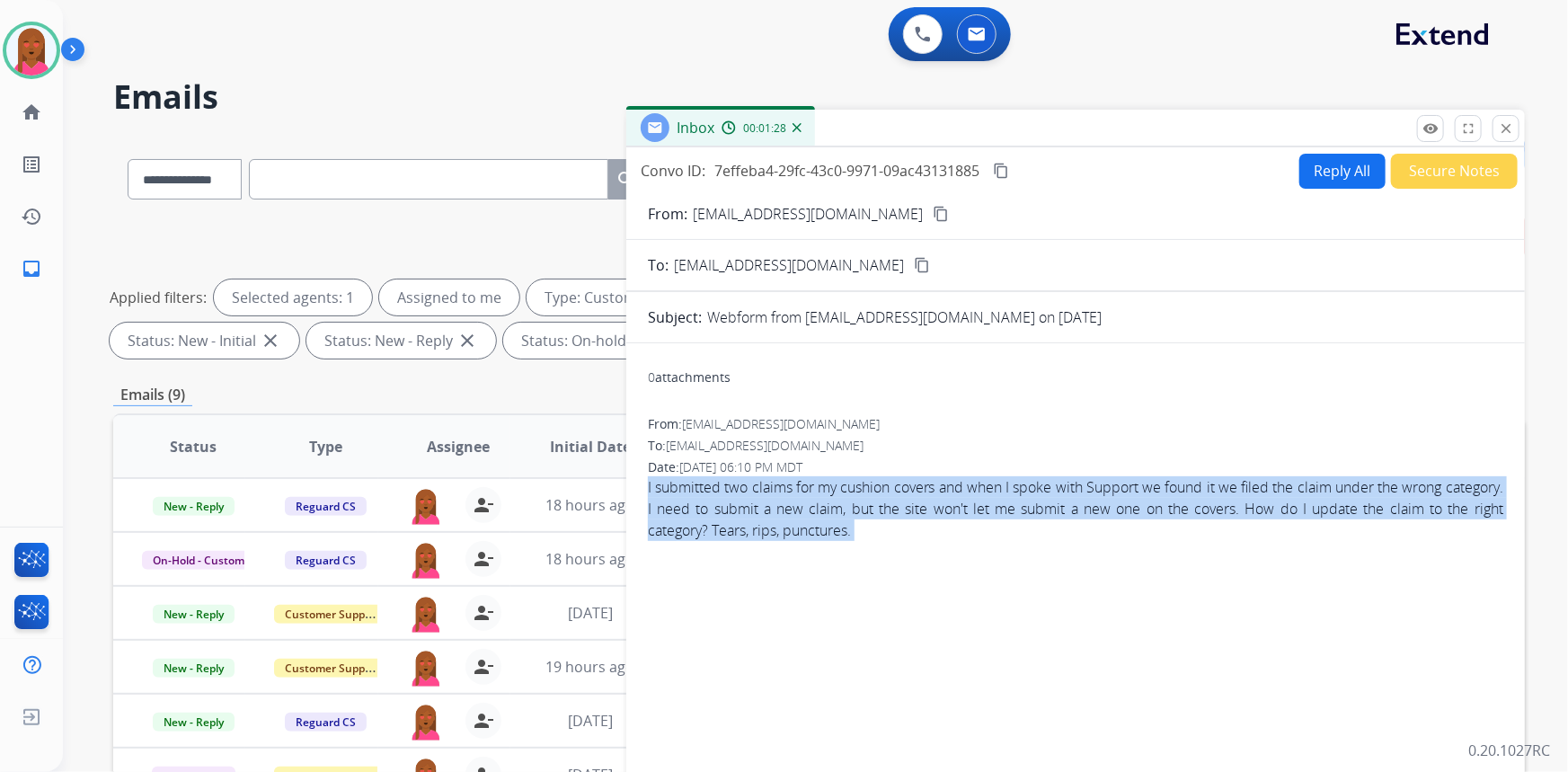
click at [1005, 174] on mat-icon "content_copy" at bounding box center [1001, 170] width 16 height 16
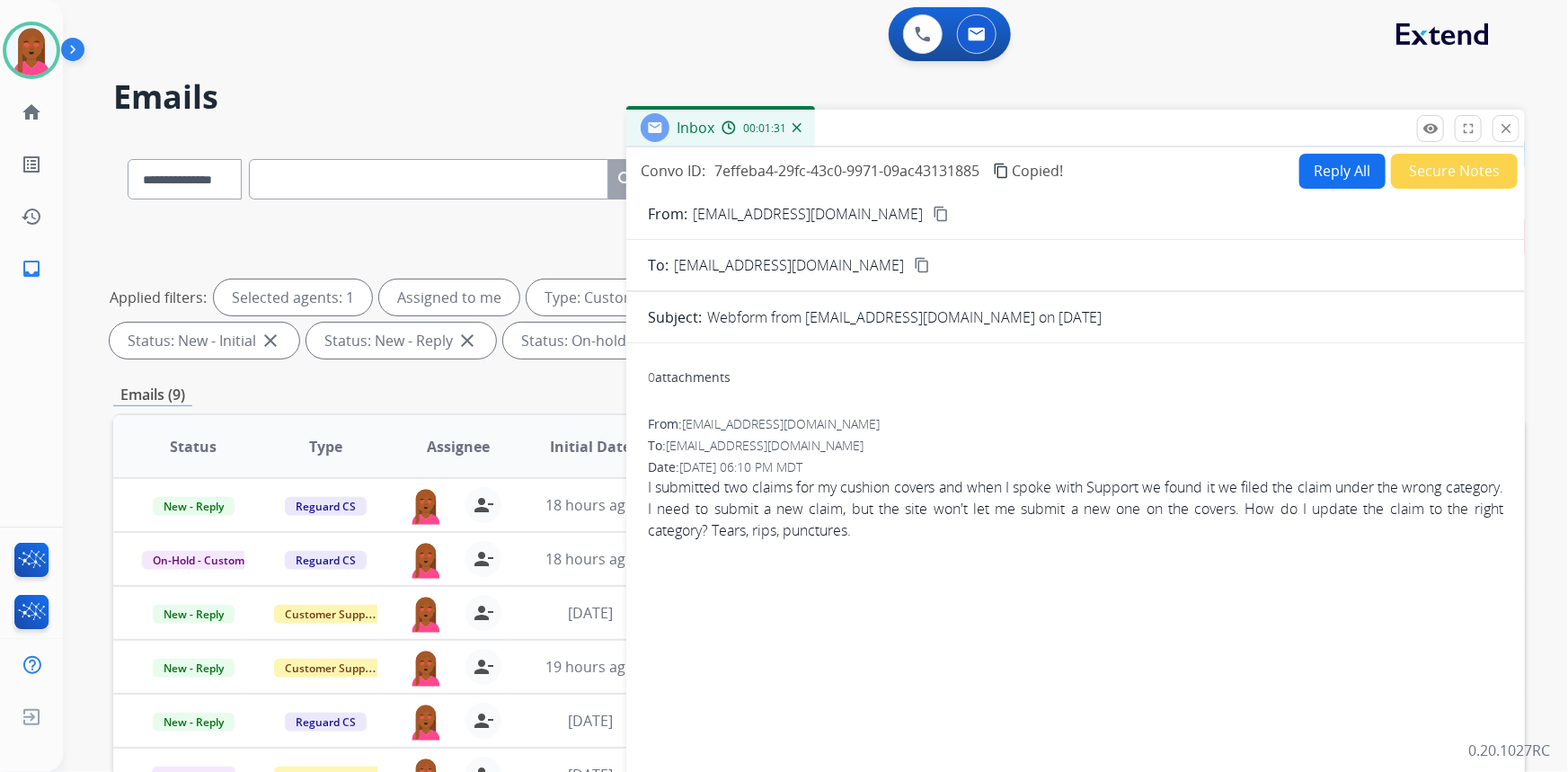
drag, startPoint x: 1321, startPoint y: 149, endPoint x: 1325, endPoint y: 165, distance: 16.5
click at [1321, 153] on div "Convo ID: 7effeba4-29fc-43c0-9971-09ac43131885 content_copy Copied! Reply All S…" at bounding box center [1076, 513] width 899 height 733
click at [1325, 165] on button "Reply All" at bounding box center [1342, 170] width 86 height 35
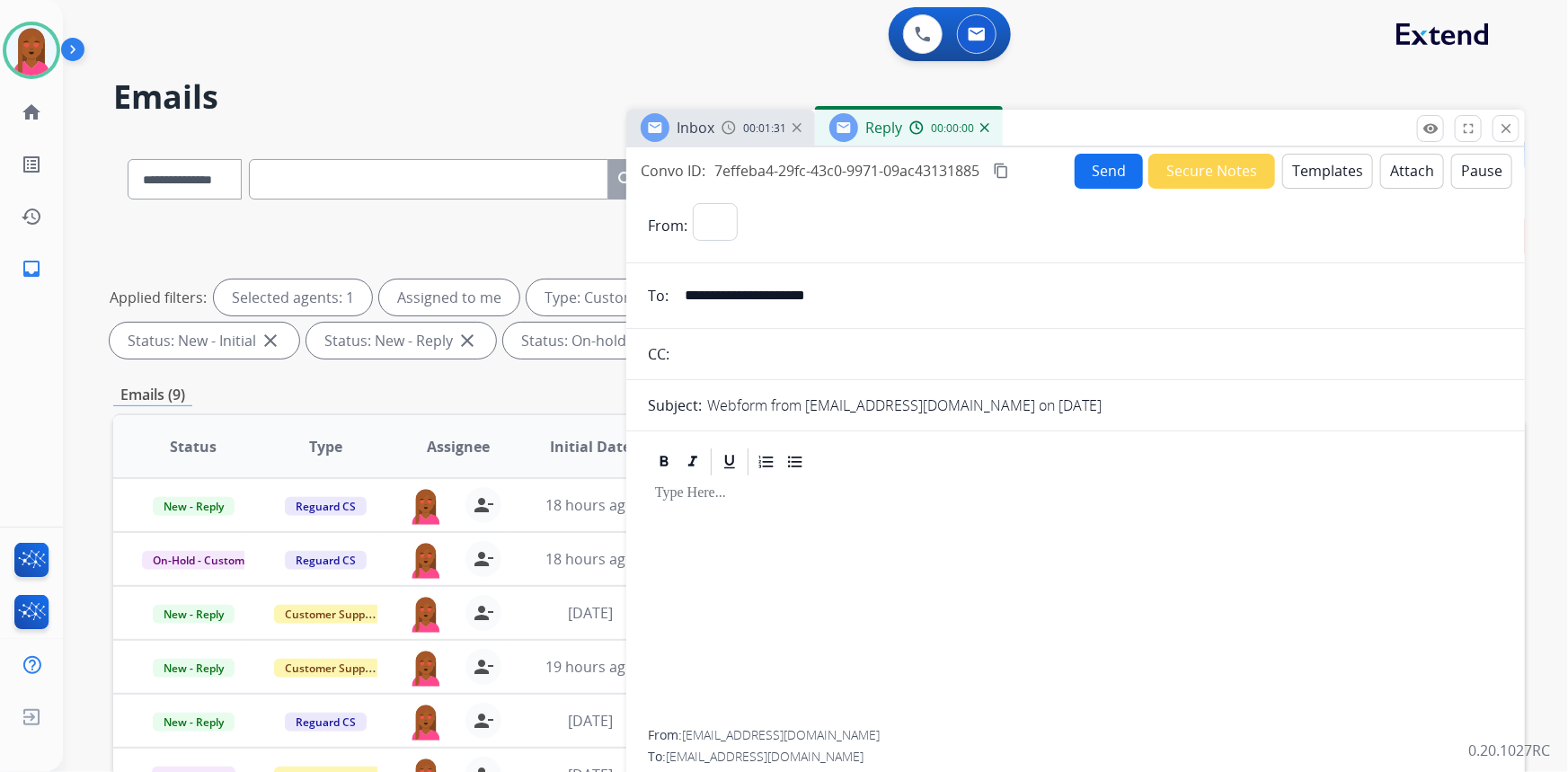
select select "**********"
click at [1312, 168] on button "Templates" at bounding box center [1327, 170] width 91 height 35
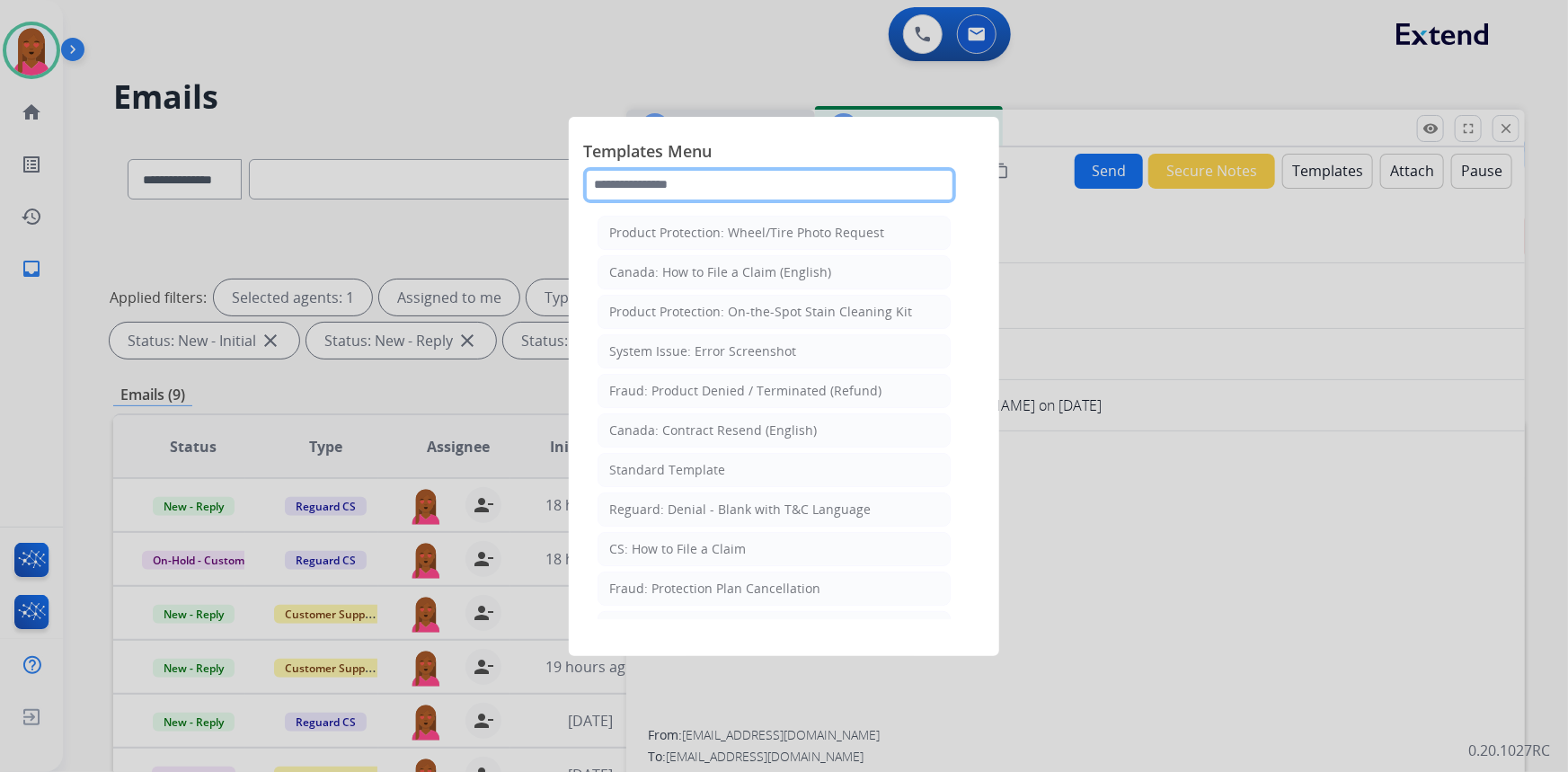
click at [773, 182] on input "text" at bounding box center [769, 185] width 373 height 36
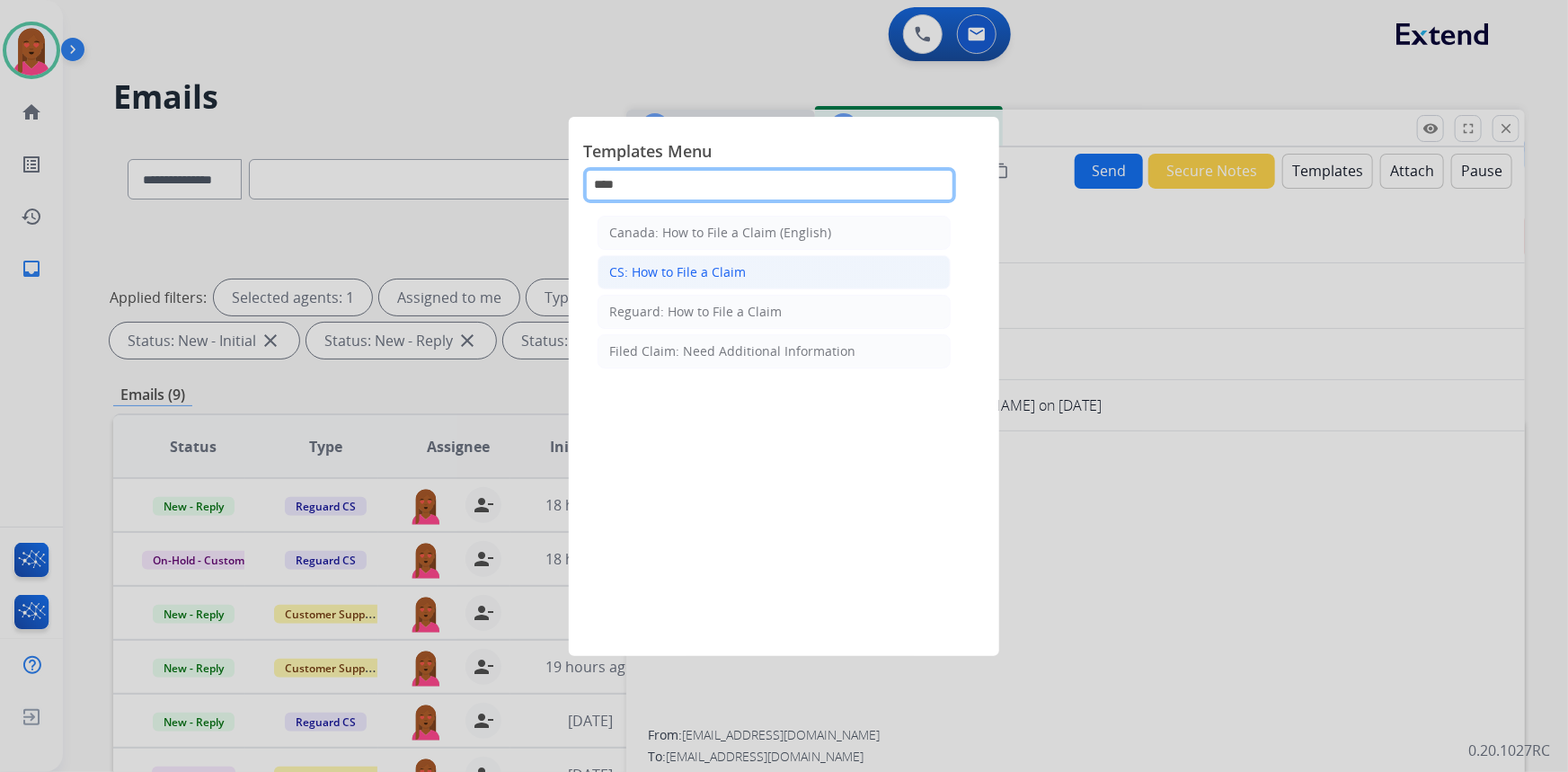
type input "****"
click at [754, 258] on li "CS: How to File a Claim" at bounding box center [773, 272] width 353 height 34
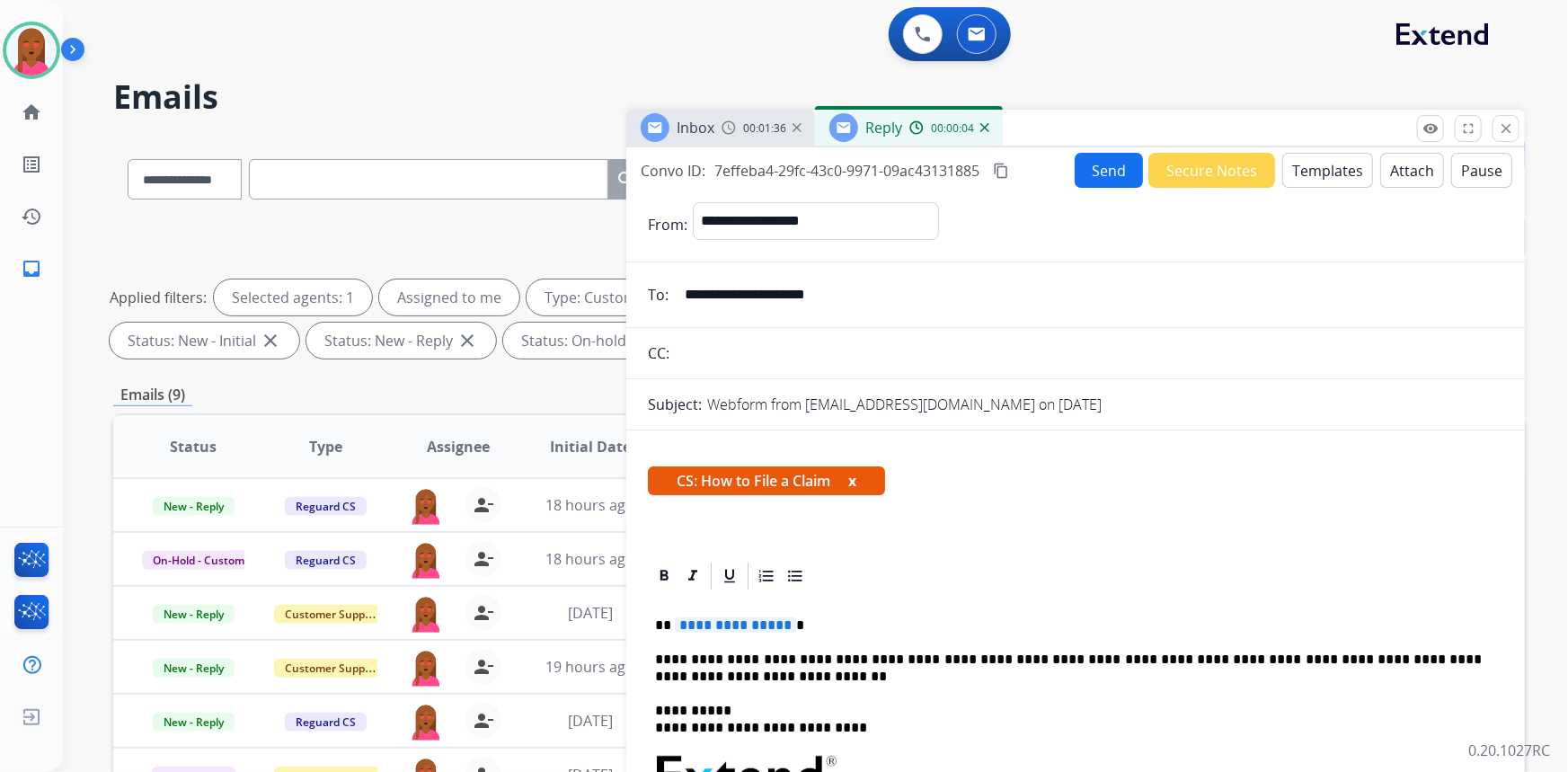
click at [1335, 163] on button "Templates" at bounding box center [1327, 169] width 91 height 35
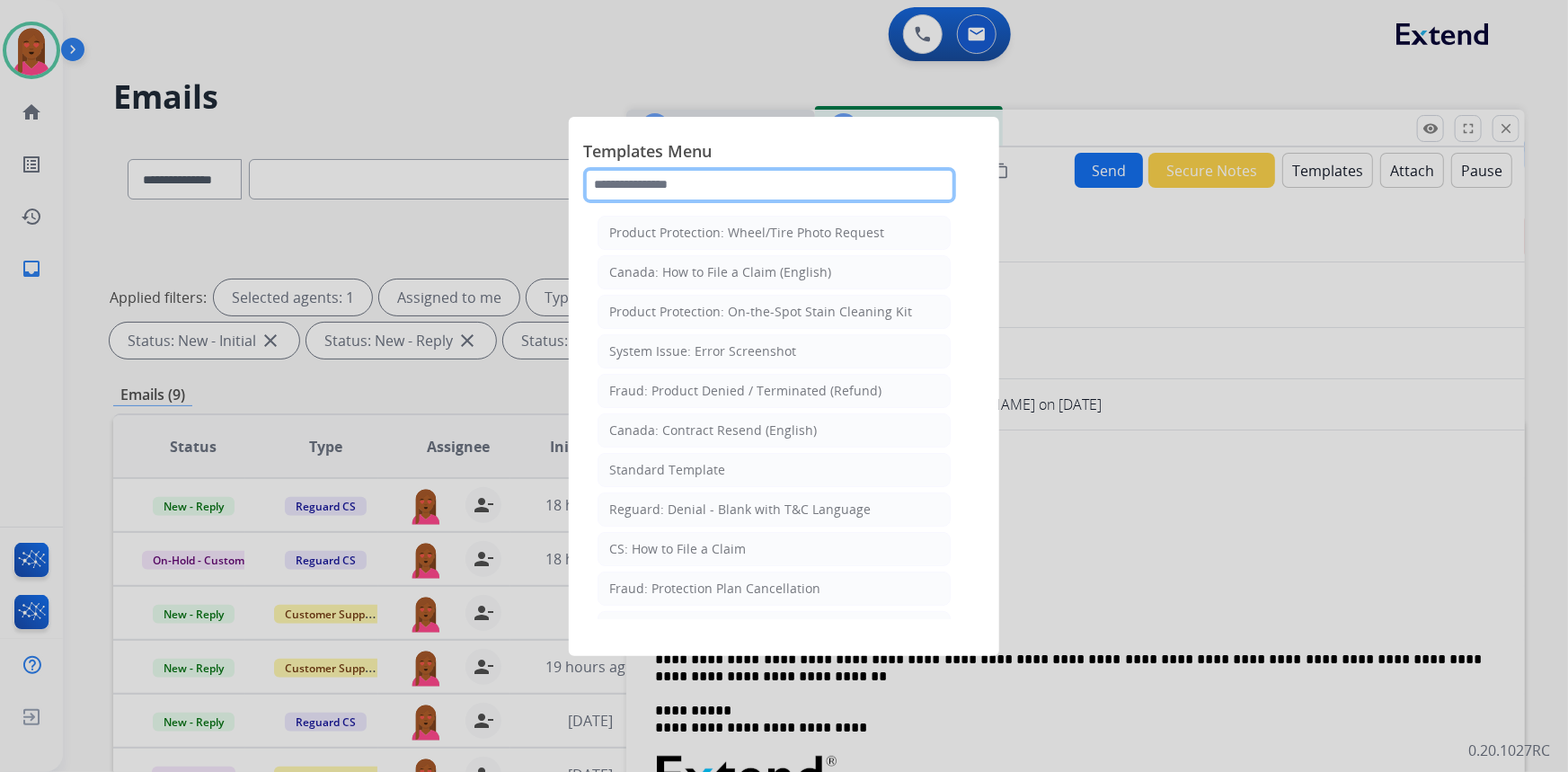
click at [693, 183] on input "text" at bounding box center [769, 185] width 373 height 36
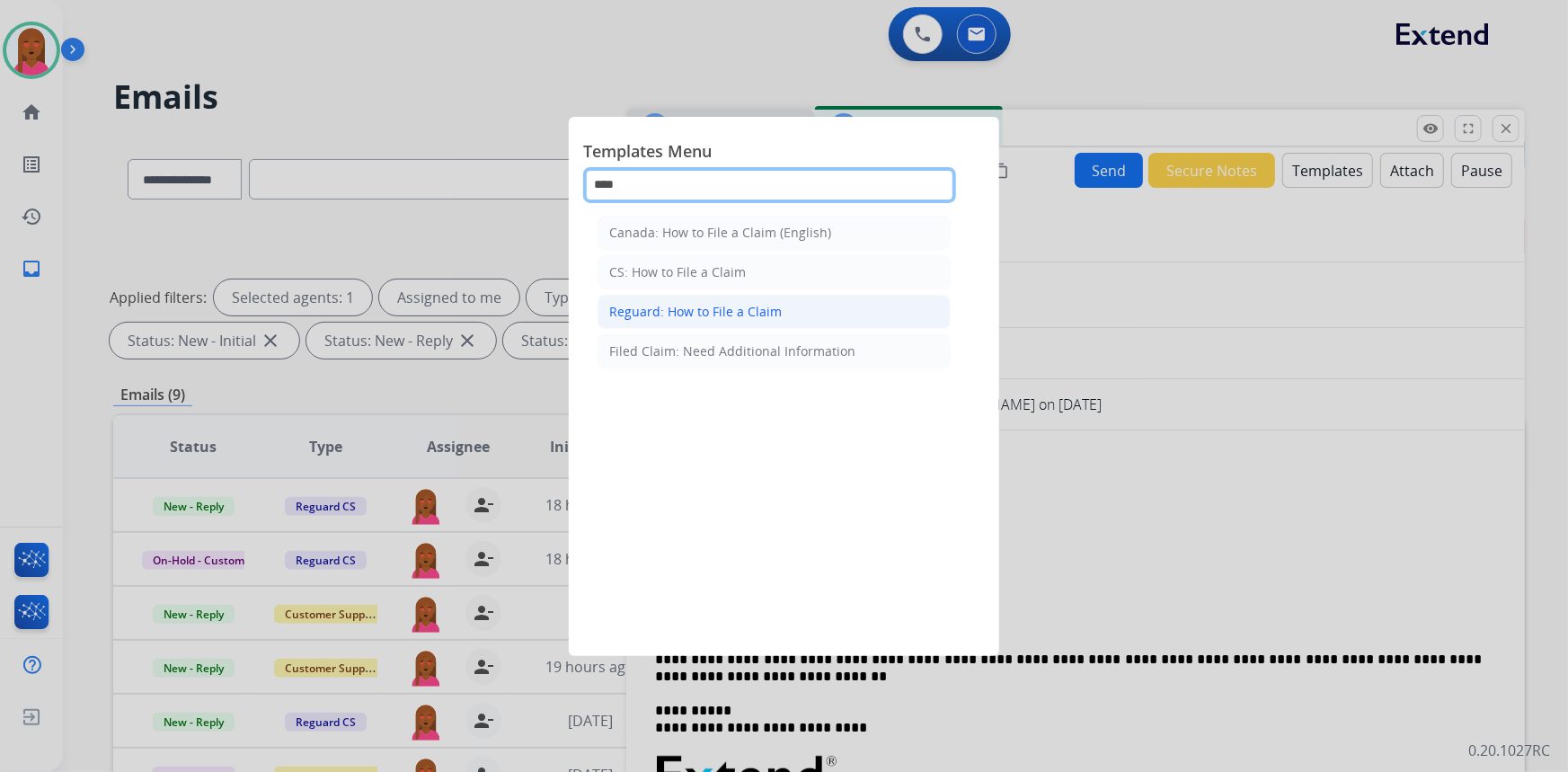
type input "****"
click at [733, 297] on li "Reguard: How to File a Claim" at bounding box center [773, 312] width 353 height 34
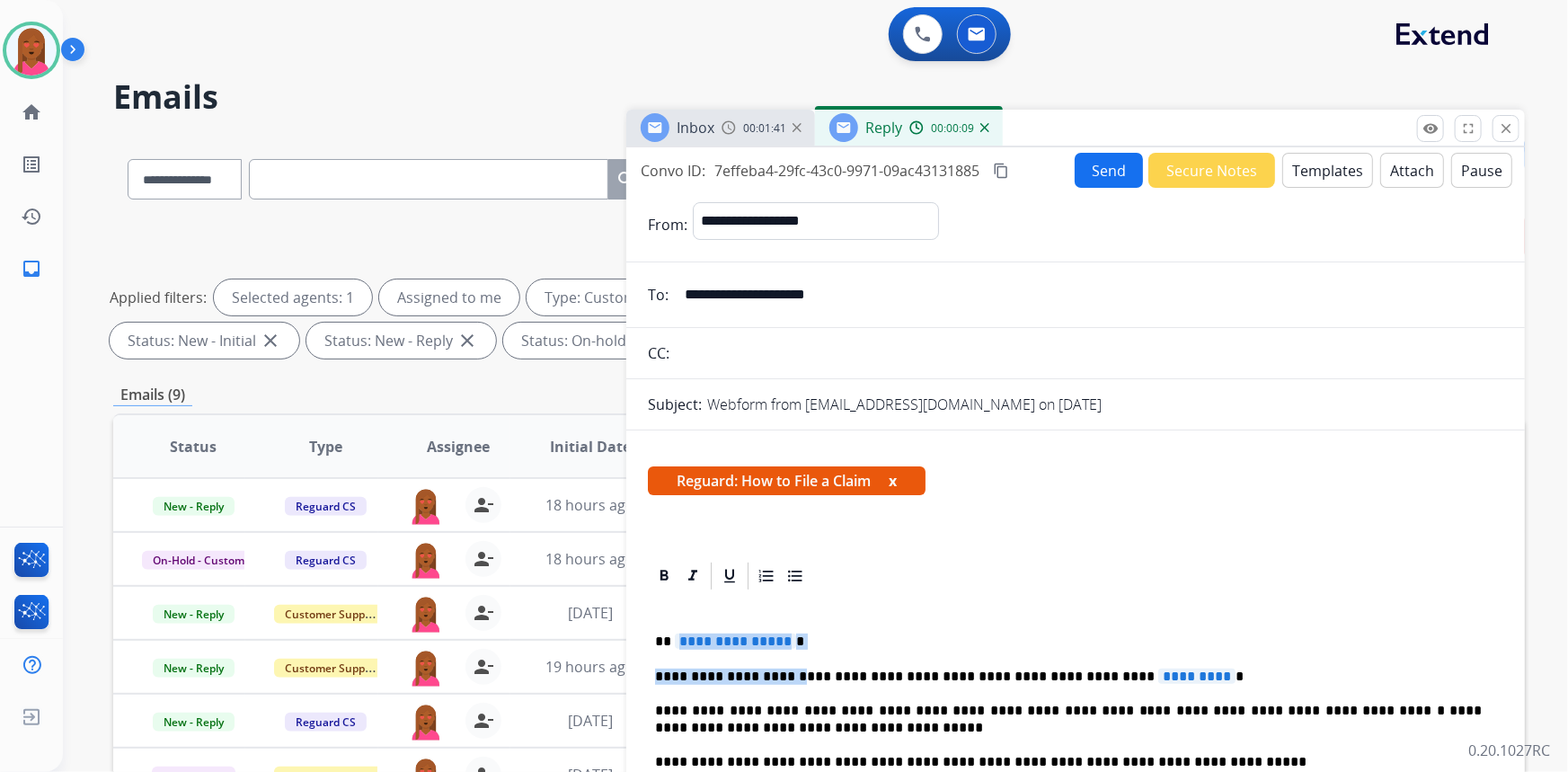
drag, startPoint x: 781, startPoint y: 650, endPoint x: 755, endPoint y: 638, distance: 28.6
click at [806, 636] on p "**********" at bounding box center [1069, 641] width 828 height 16
drag, startPoint x: 784, startPoint y: 632, endPoint x: 664, endPoint y: 642, distance: 120.4
click at [664, 642] on p "**********" at bounding box center [1069, 641] width 828 height 16
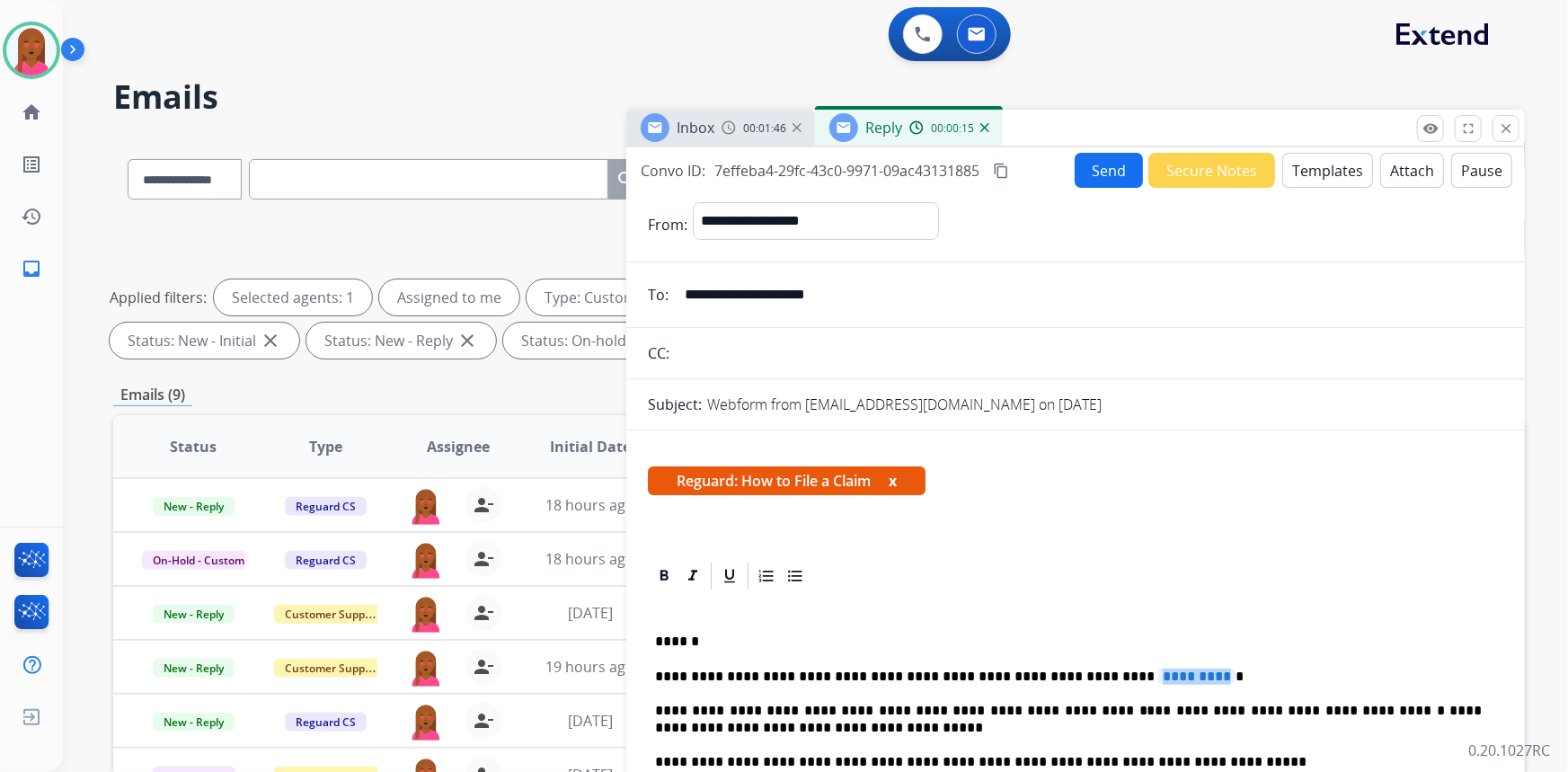
drag, startPoint x: 1154, startPoint y: 664, endPoint x: 1081, endPoint y: 677, distance: 74.1
click at [1159, 678] on span "*********" at bounding box center [1197, 676] width 78 height 15
click at [1159, 677] on span "*********" at bounding box center [1197, 676] width 78 height 15
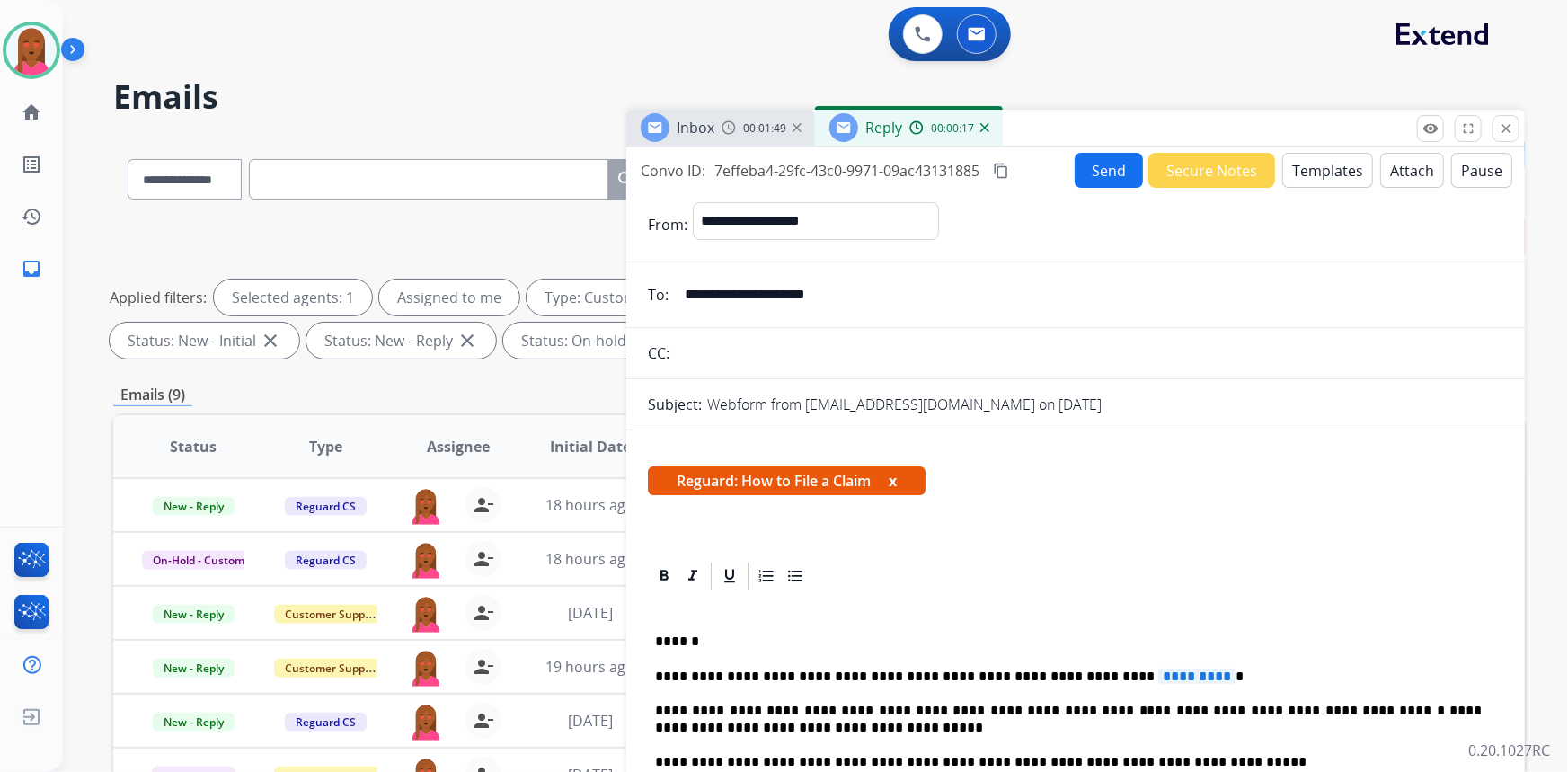
click at [1159, 670] on p "**********" at bounding box center [1069, 676] width 828 height 16
drag, startPoint x: 1155, startPoint y: 669, endPoint x: 1083, endPoint y: 675, distance: 72.2
click at [1159, 675] on span "*********" at bounding box center [1197, 676] width 78 height 15
click at [1088, 164] on button "Send" at bounding box center [1108, 169] width 68 height 35
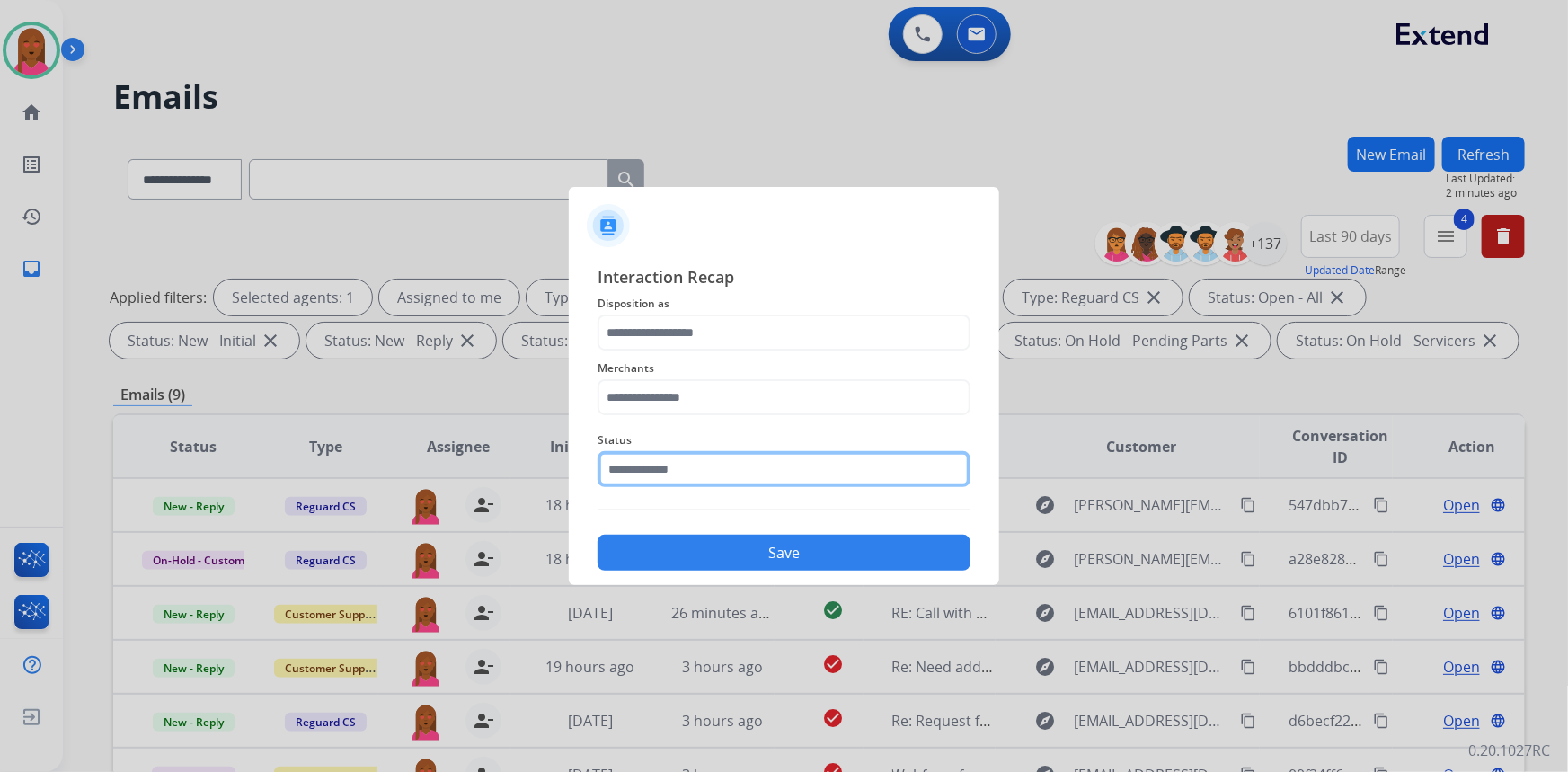
click at [728, 474] on input "text" at bounding box center [784, 469] width 373 height 36
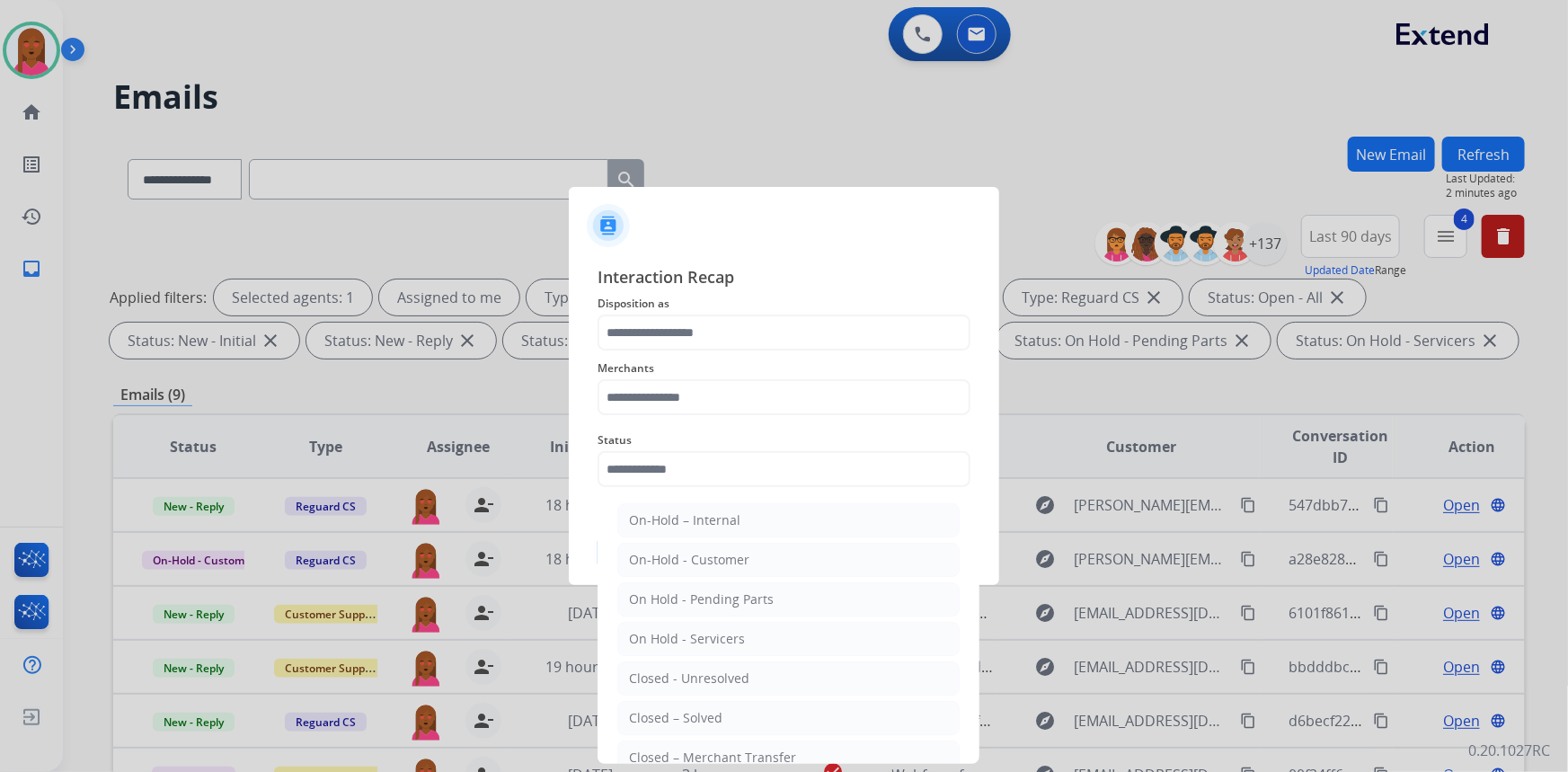
click at [716, 726] on li "Closed – Solved" at bounding box center [789, 718] width 343 height 34
type input "**********"
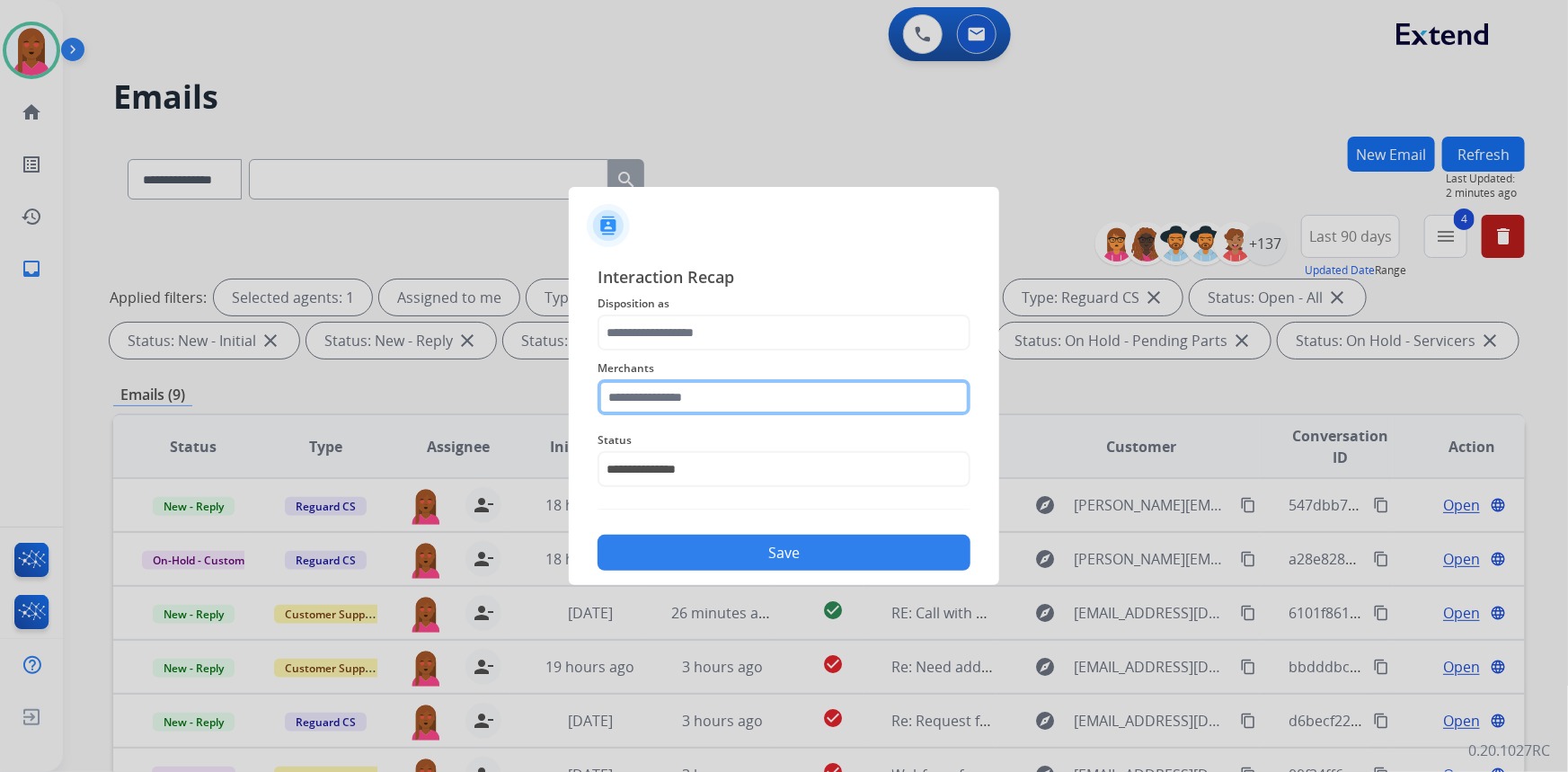
click at [732, 399] on input "text" at bounding box center [784, 397] width 373 height 36
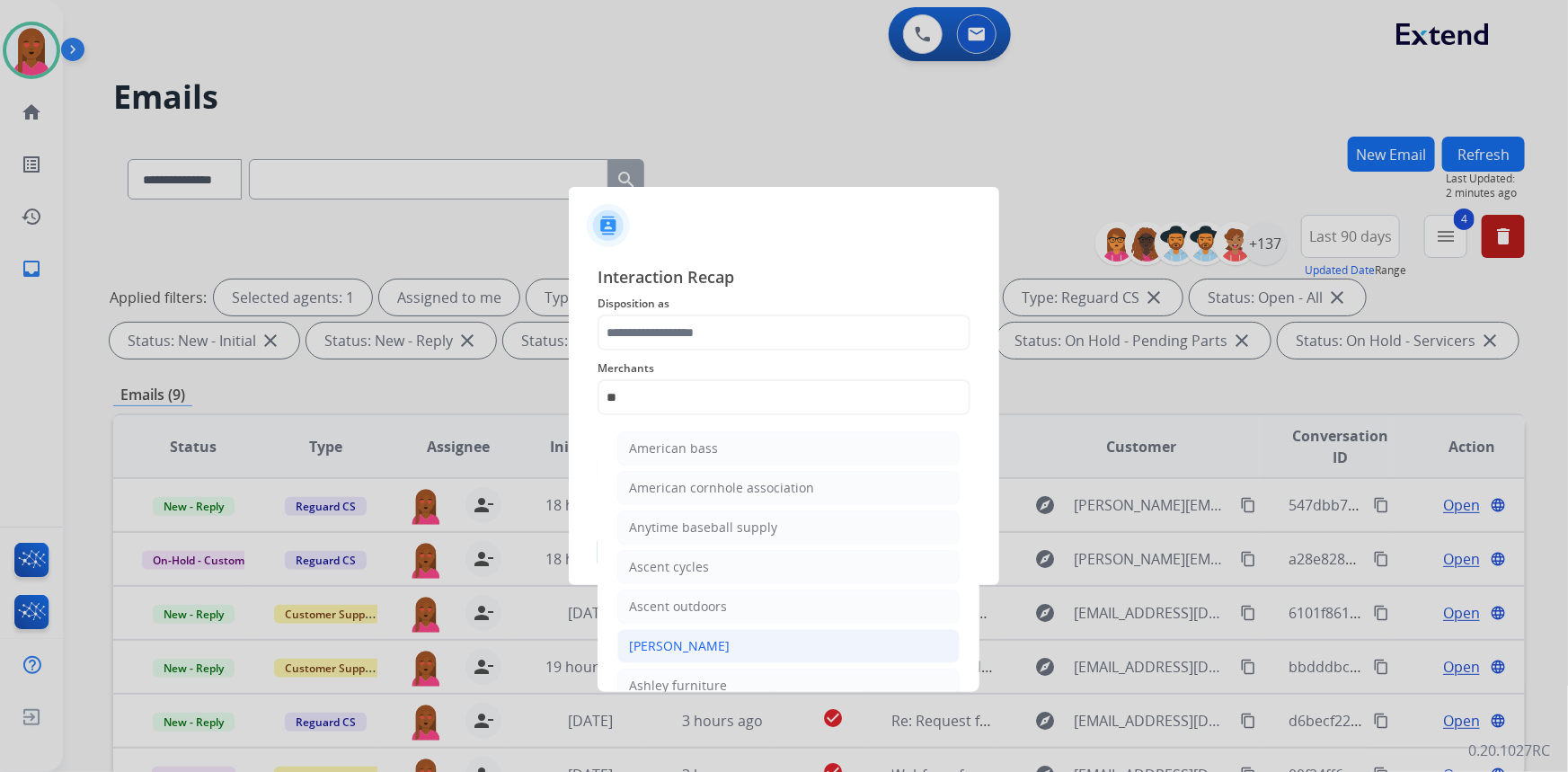
drag, startPoint x: 708, startPoint y: 642, endPoint x: 709, endPoint y: 620, distance: 22.0
click at [708, 638] on div "[PERSON_NAME]" at bounding box center [680, 646] width 101 height 18
type input "**********"
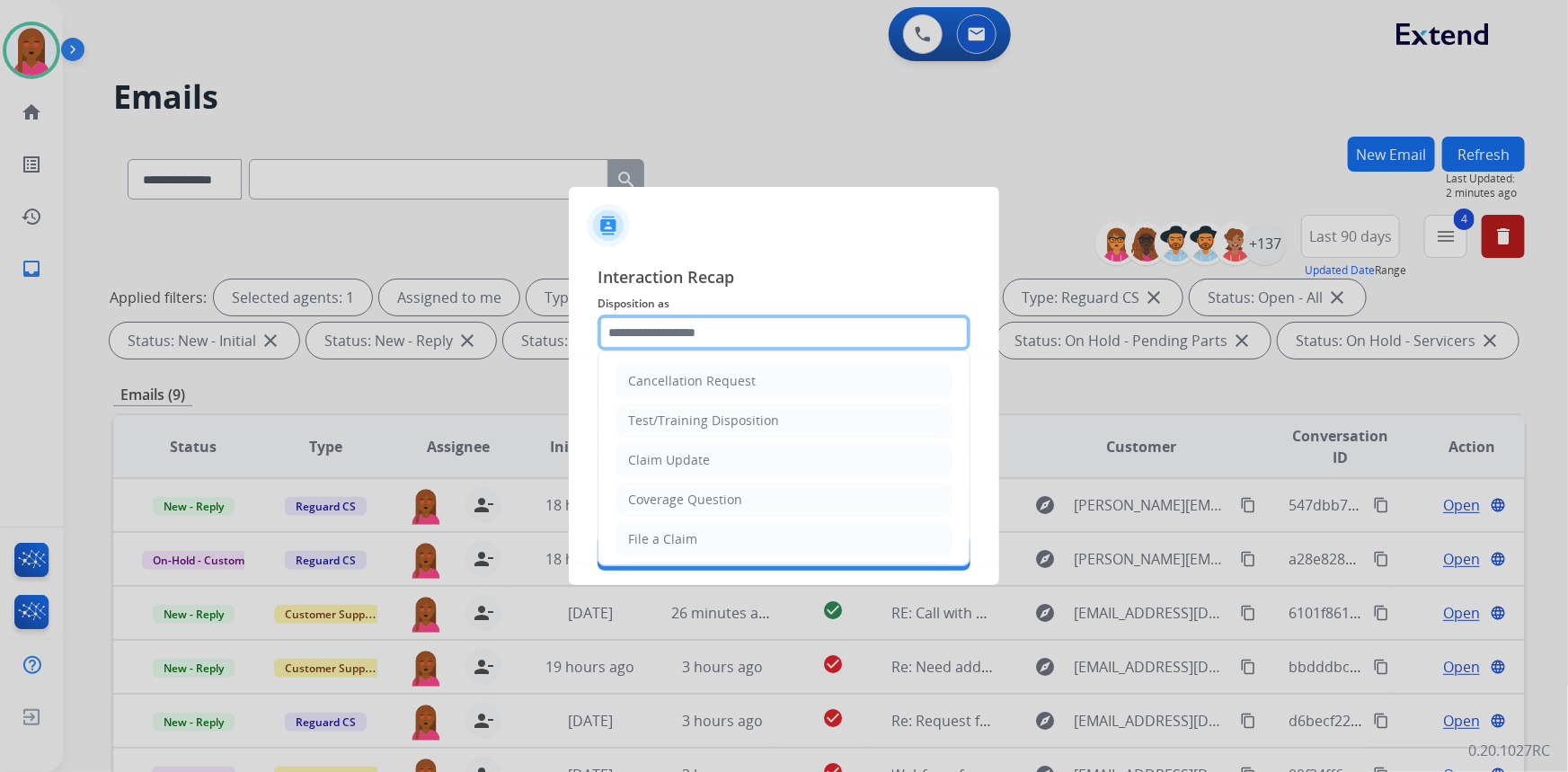
click at [768, 316] on input "text" at bounding box center [784, 332] width 373 height 36
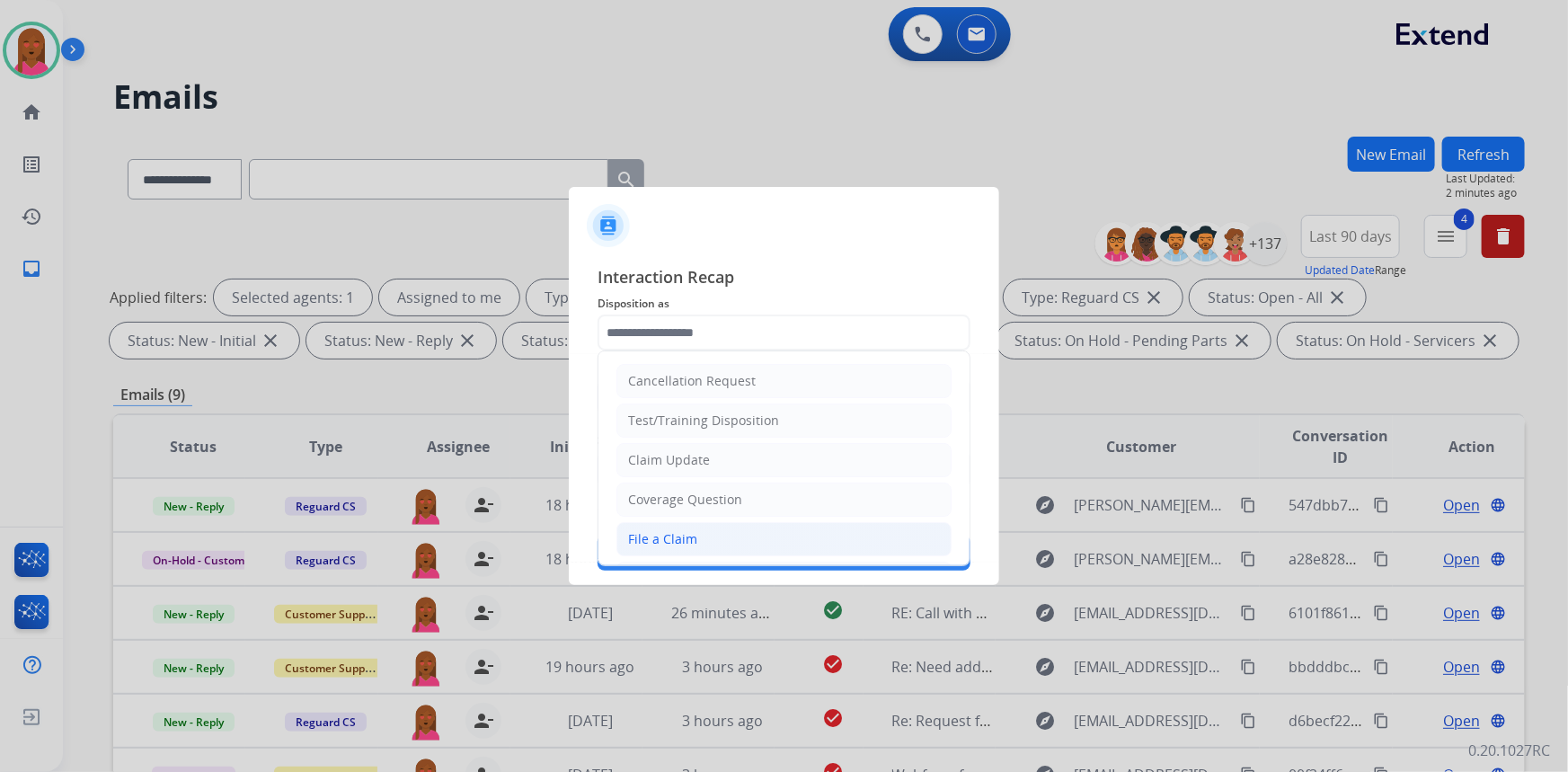
click at [668, 528] on li "File a Claim" at bounding box center [784, 539] width 335 height 34
type input "**********"
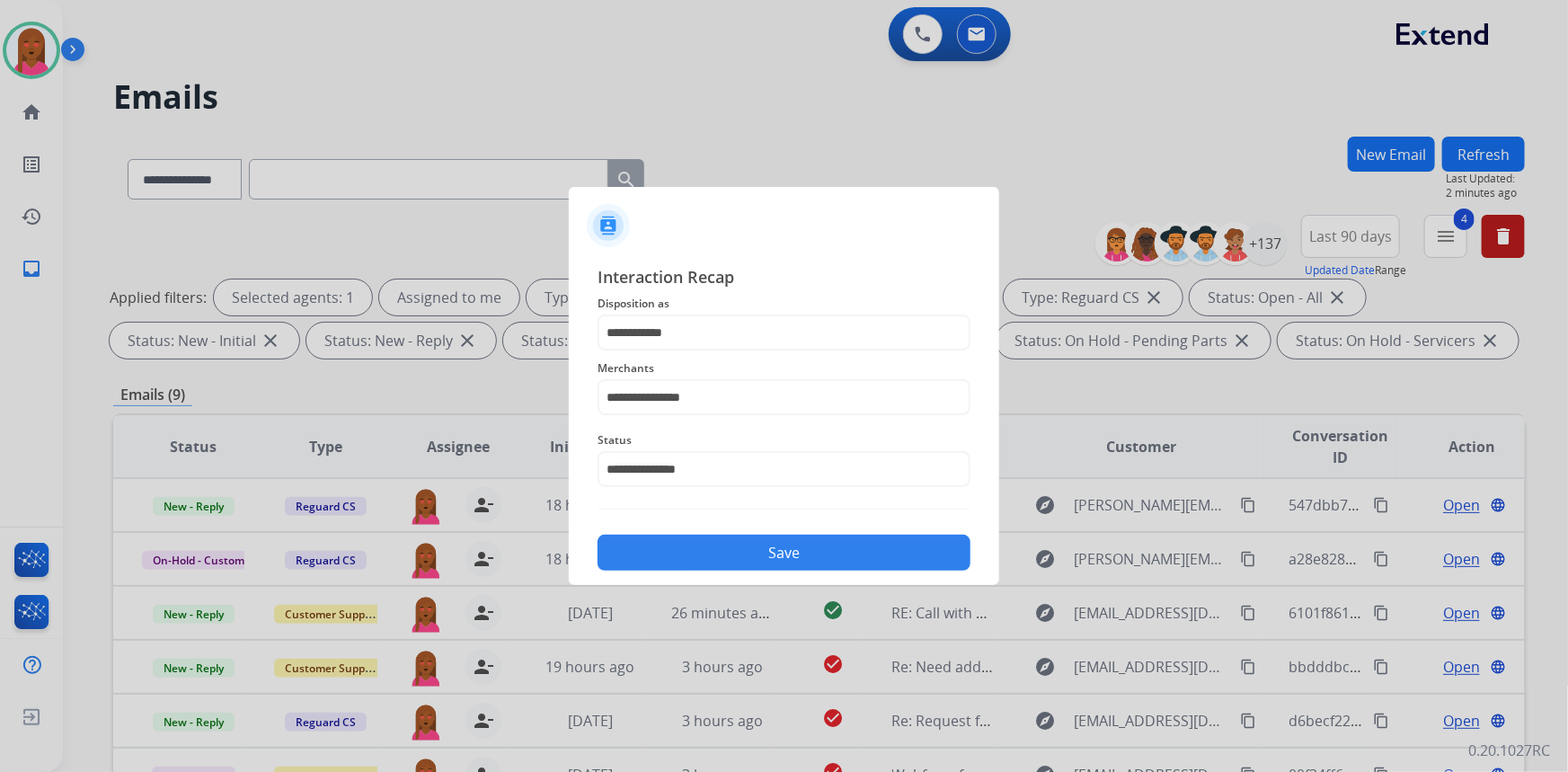
click at [701, 556] on button "Save" at bounding box center [784, 552] width 373 height 36
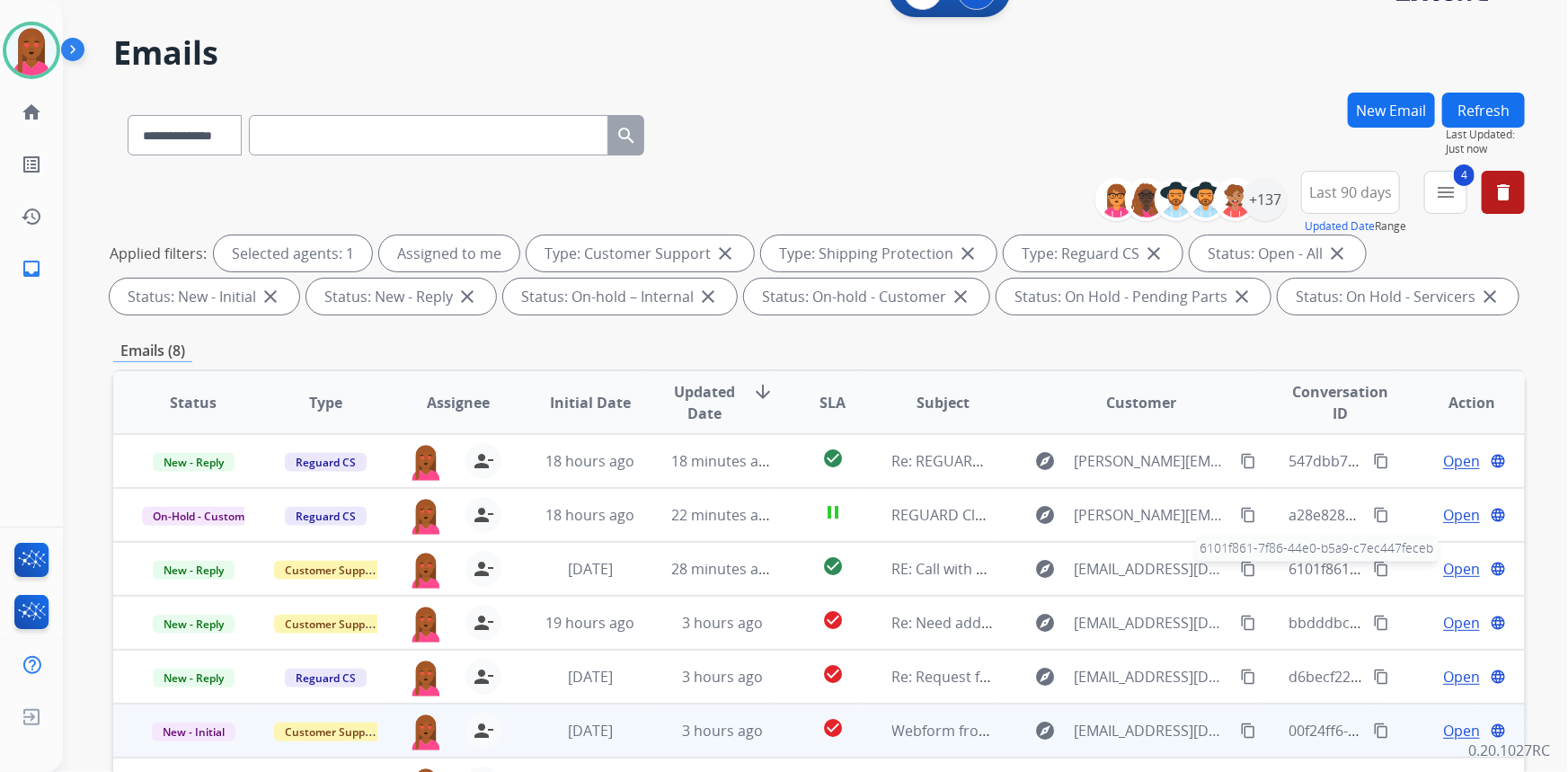
scroll to position [244, 0]
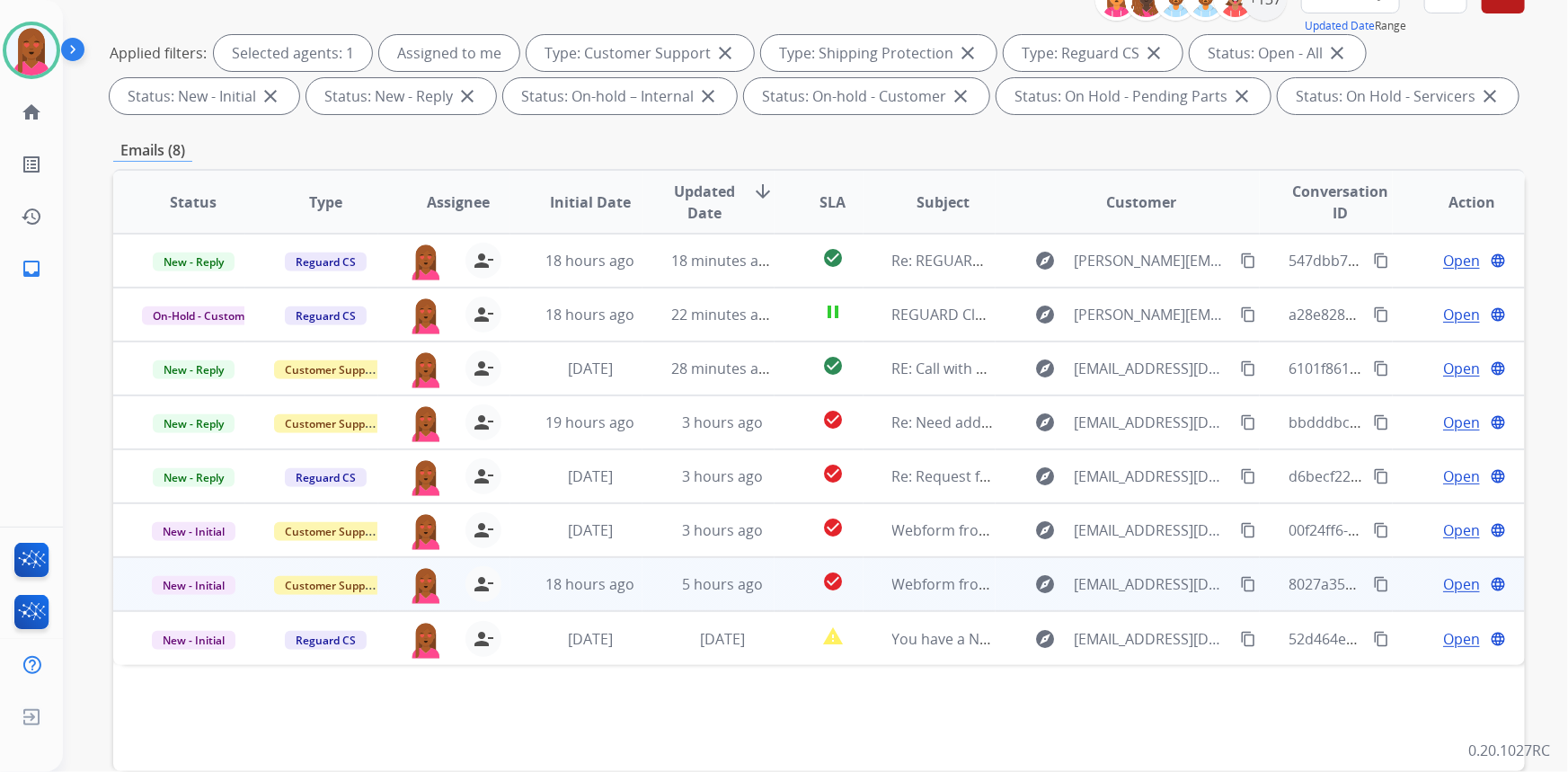
click at [1447, 574] on span "Open" at bounding box center [1461, 584] width 37 height 22
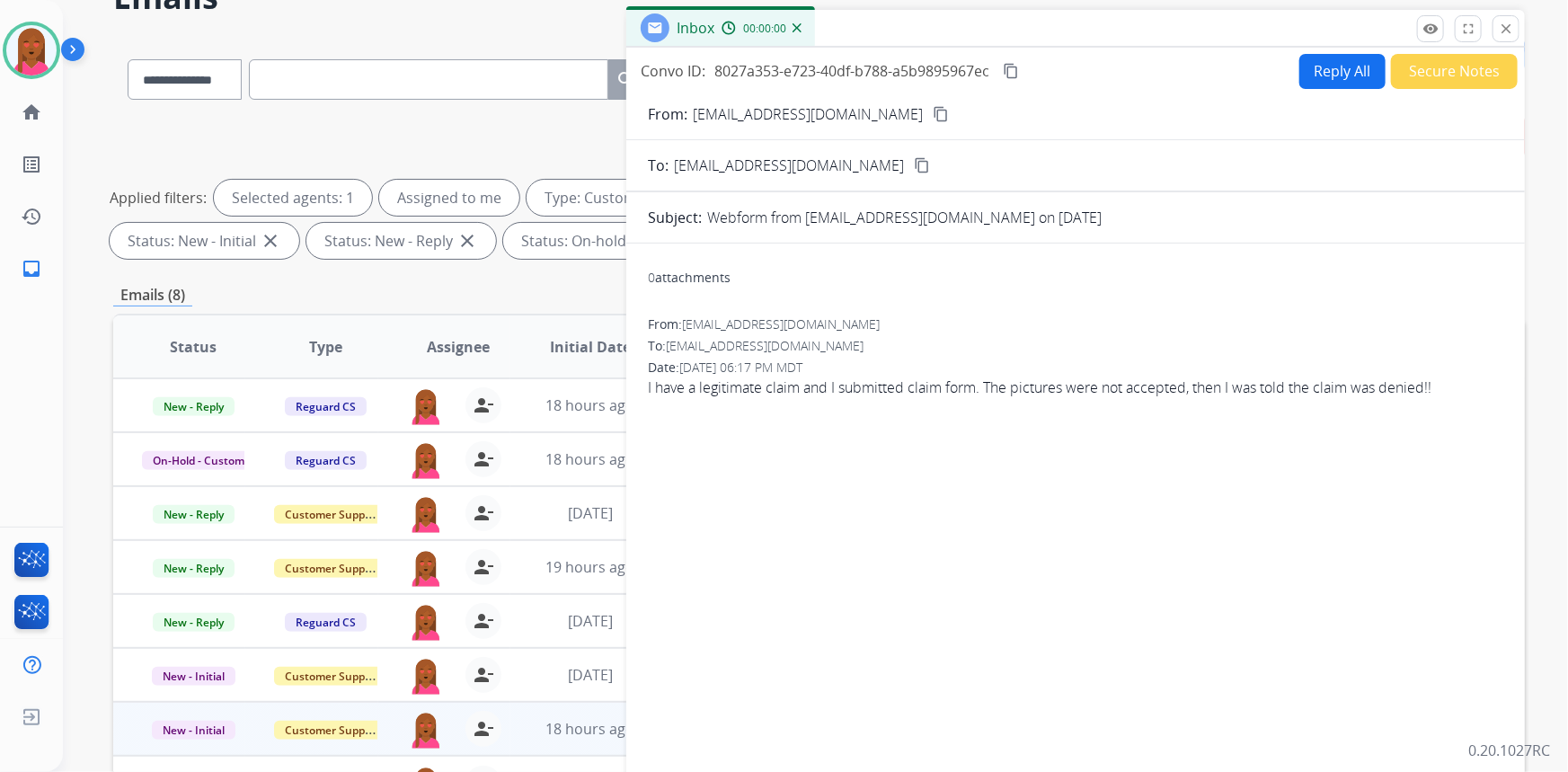
scroll to position [80, 0]
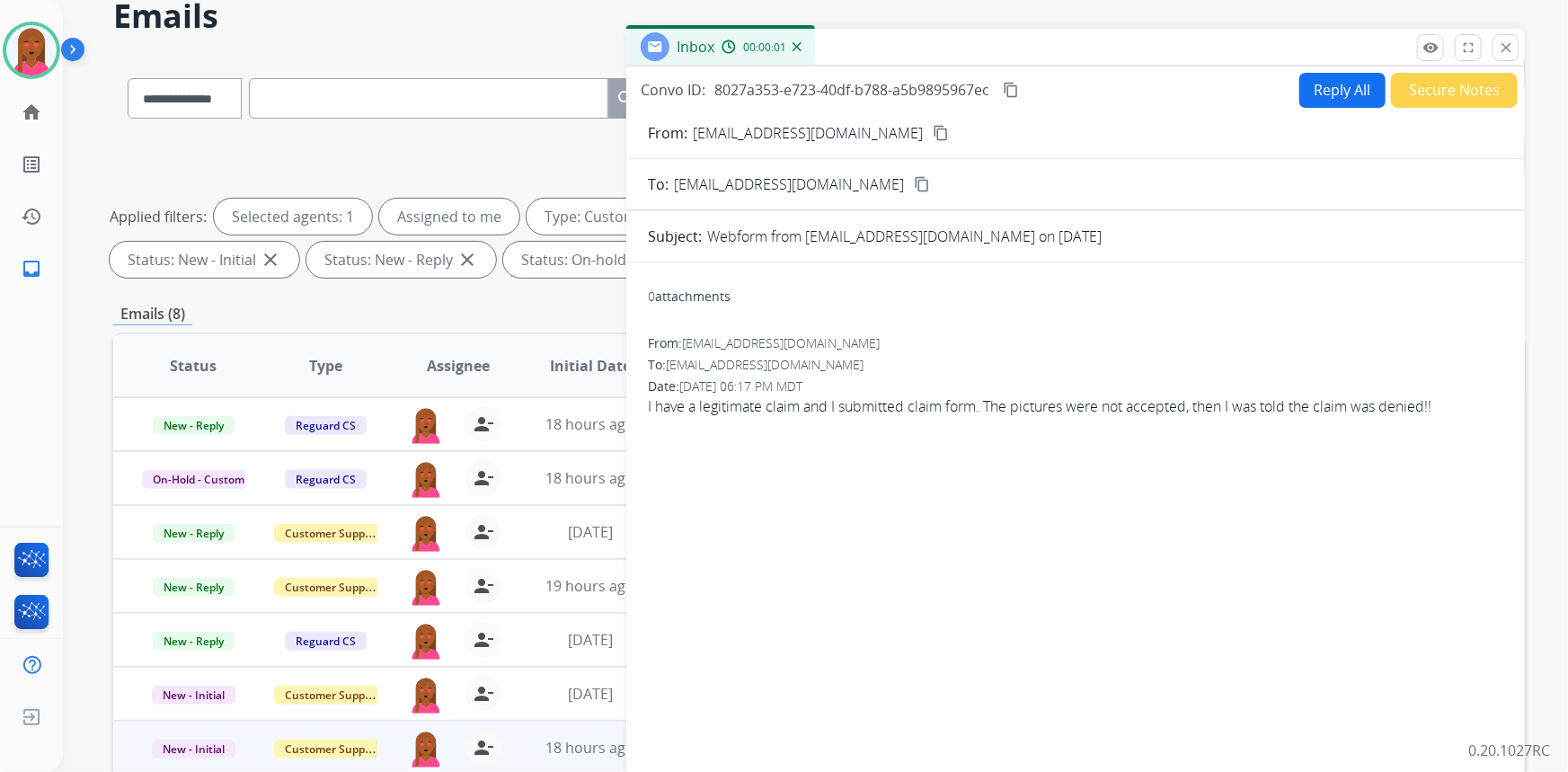
click at [933, 125] on mat-icon "content_copy" at bounding box center [941, 132] width 16 height 16
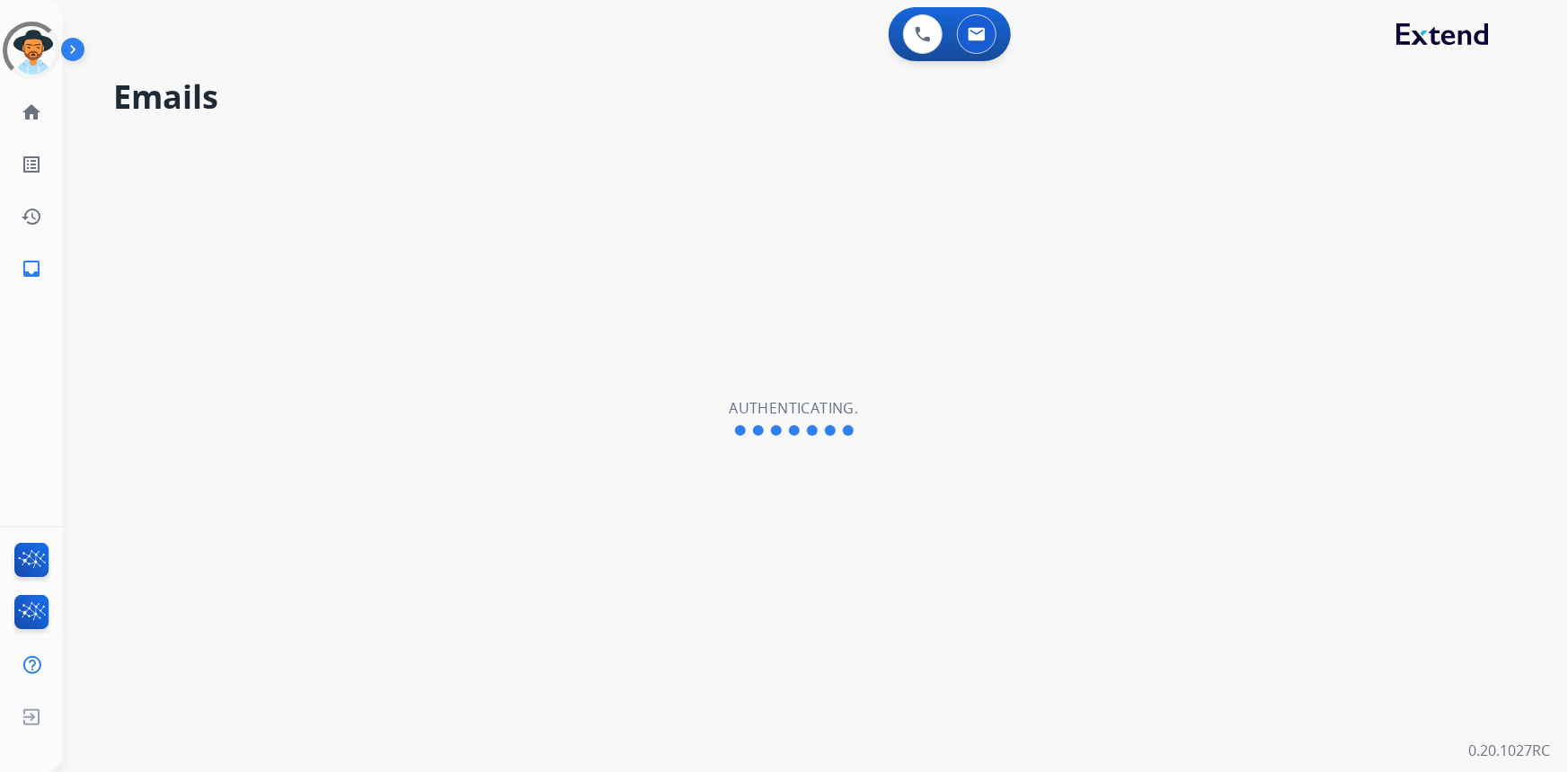
select select "**********"
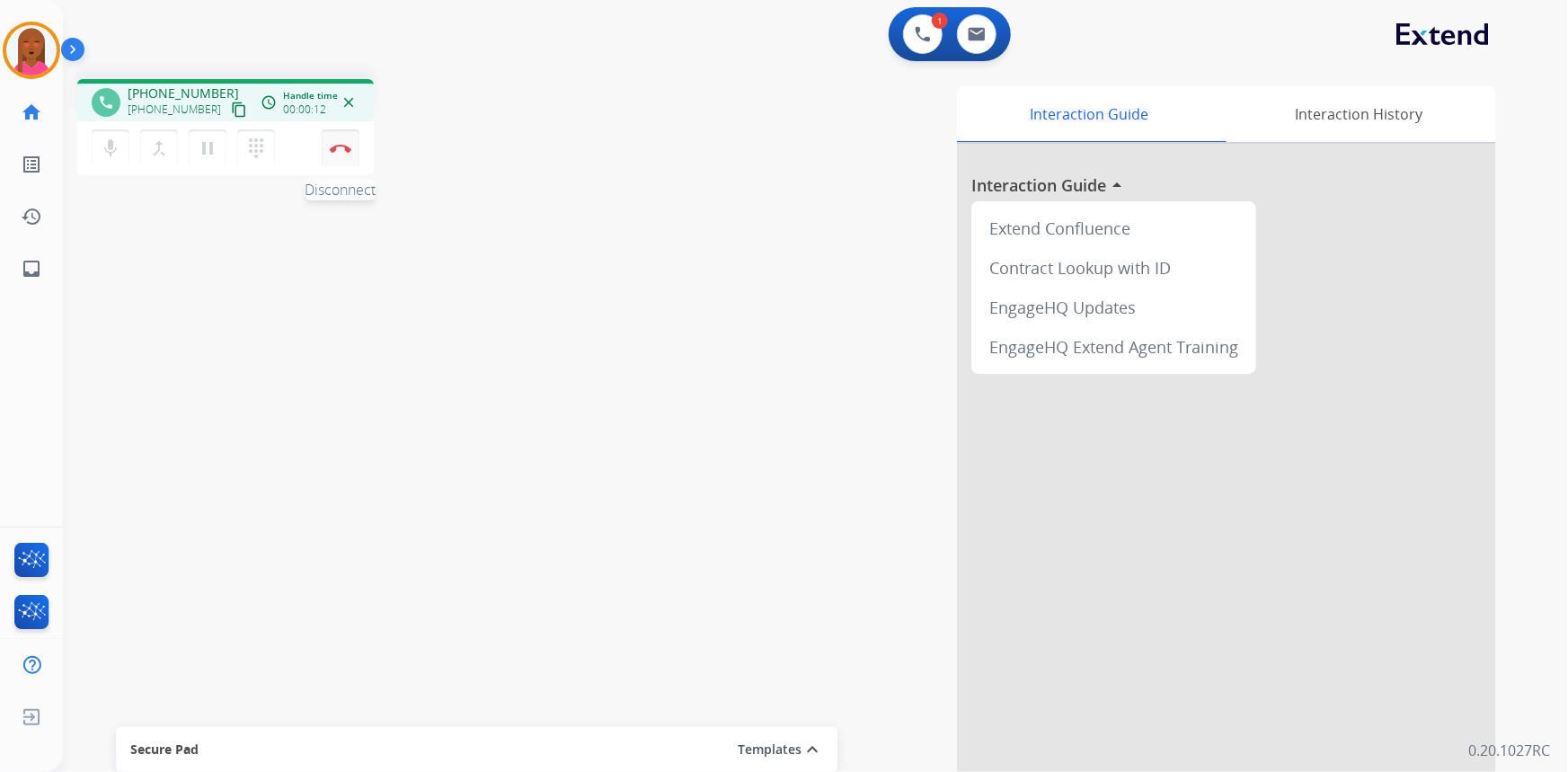
click at [348, 144] on img at bounding box center [340, 149] width 22 height 9
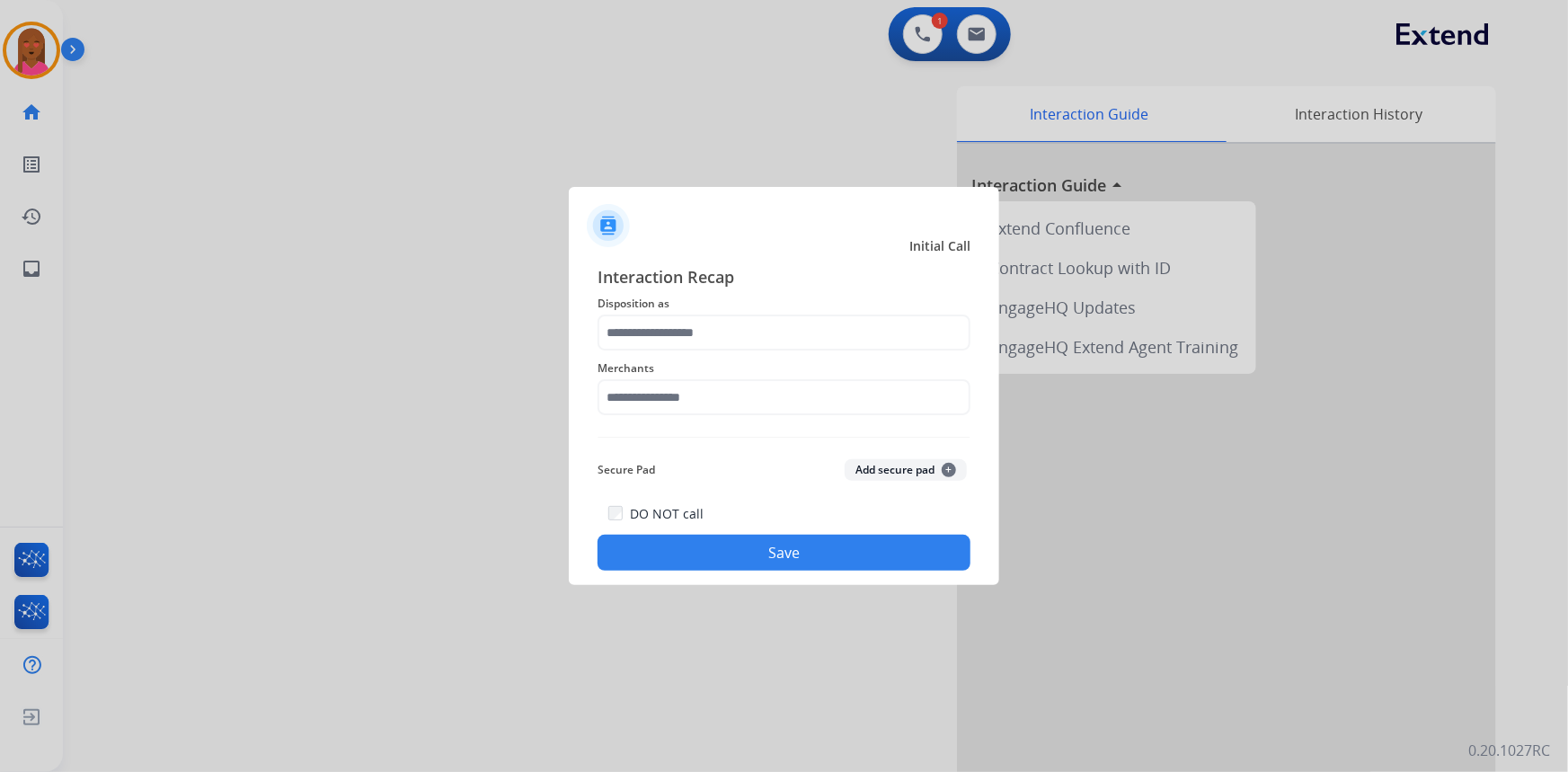
drag, startPoint x: 737, startPoint y: 380, endPoint x: 740, endPoint y: 392, distance: 12.4
click at [738, 385] on div "Merchants" at bounding box center [784, 386] width 373 height 72
click at [740, 388] on input "text" at bounding box center [784, 397] width 373 height 36
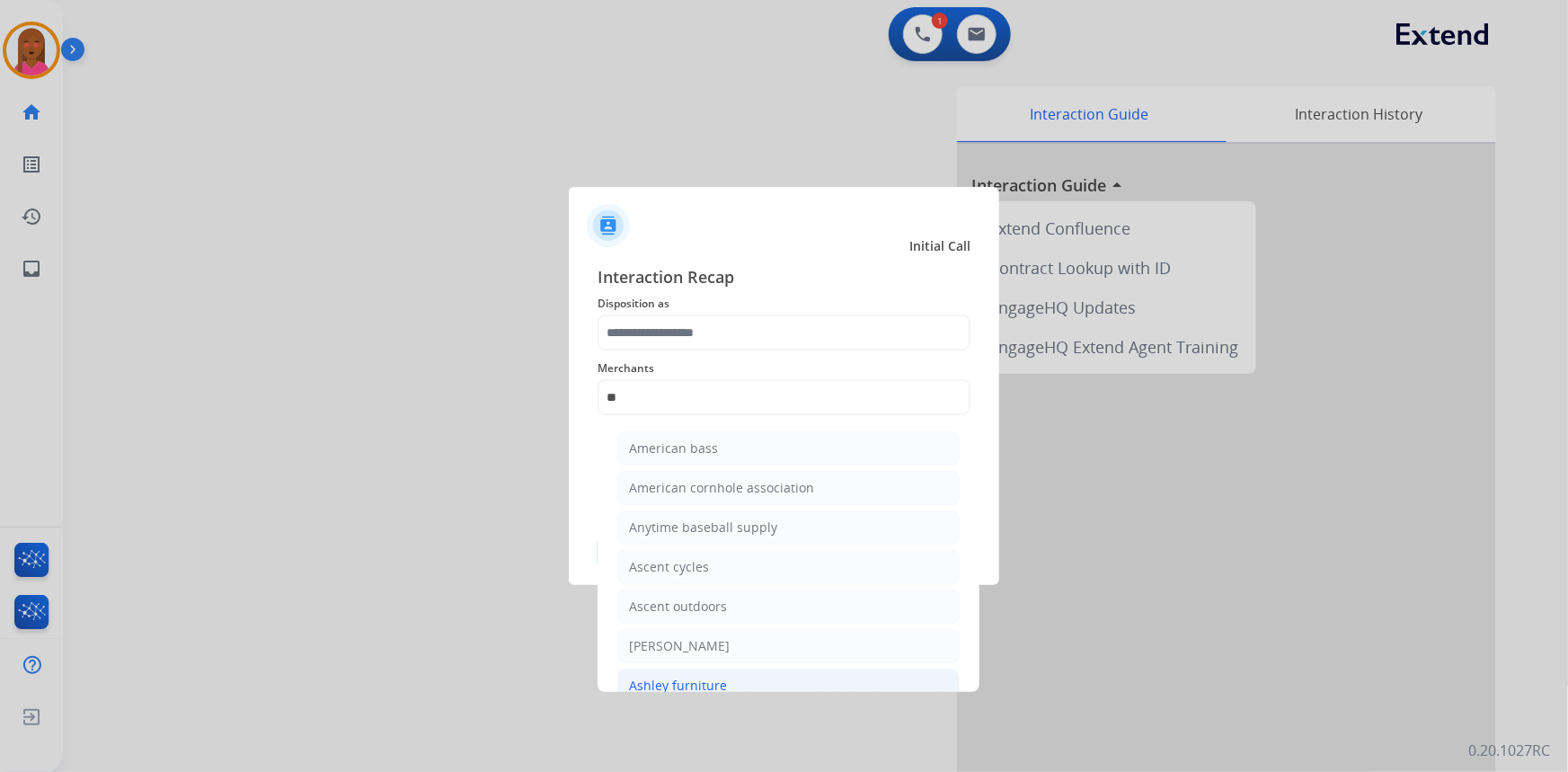
drag, startPoint x: 722, startPoint y: 681, endPoint x: 725, endPoint y: 671, distance: 10.4
click at [722, 680] on div "Ashley furniture" at bounding box center [678, 685] width 98 height 18
type input "**********"
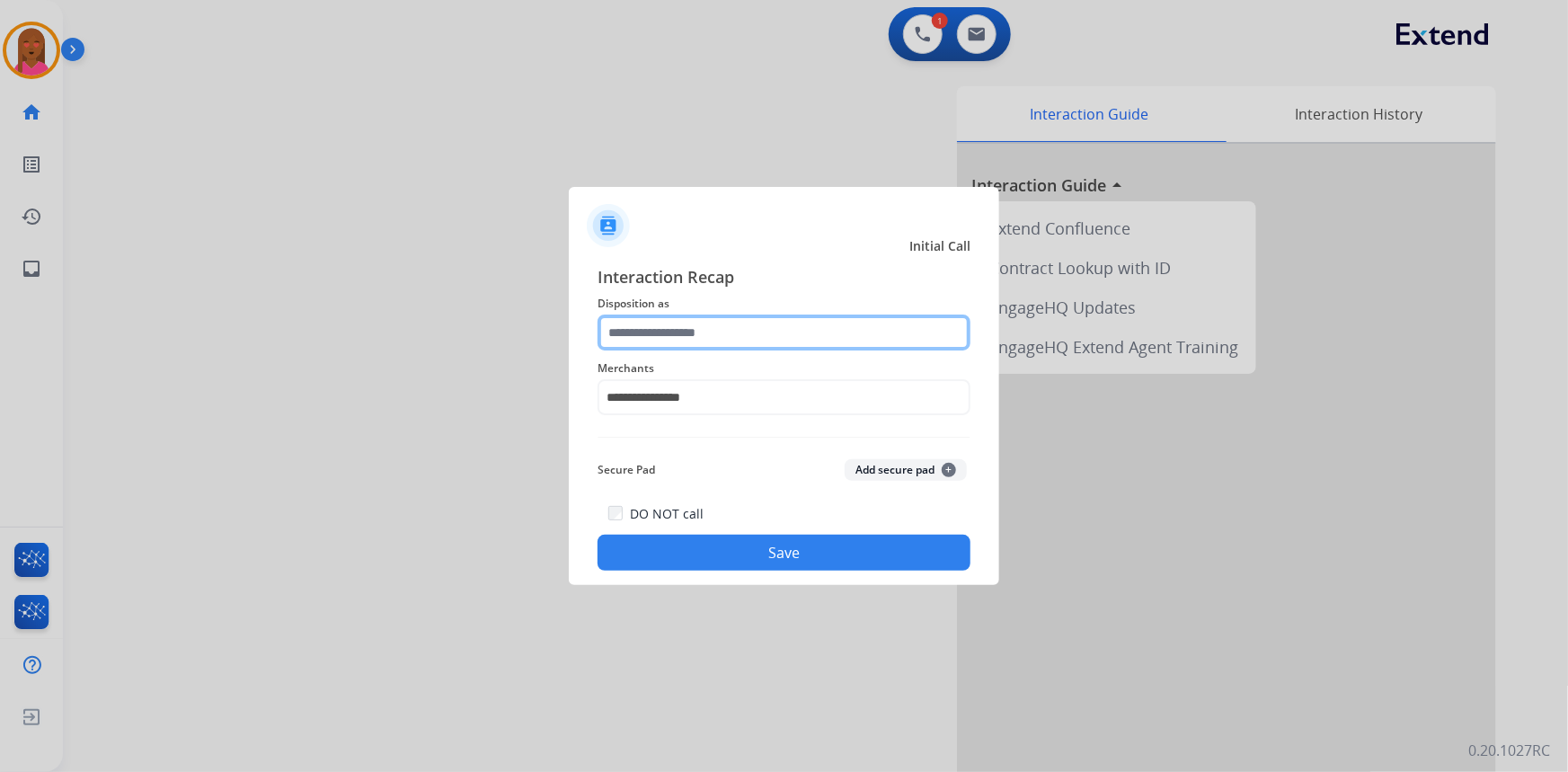
click at [719, 328] on input "text" at bounding box center [784, 332] width 373 height 36
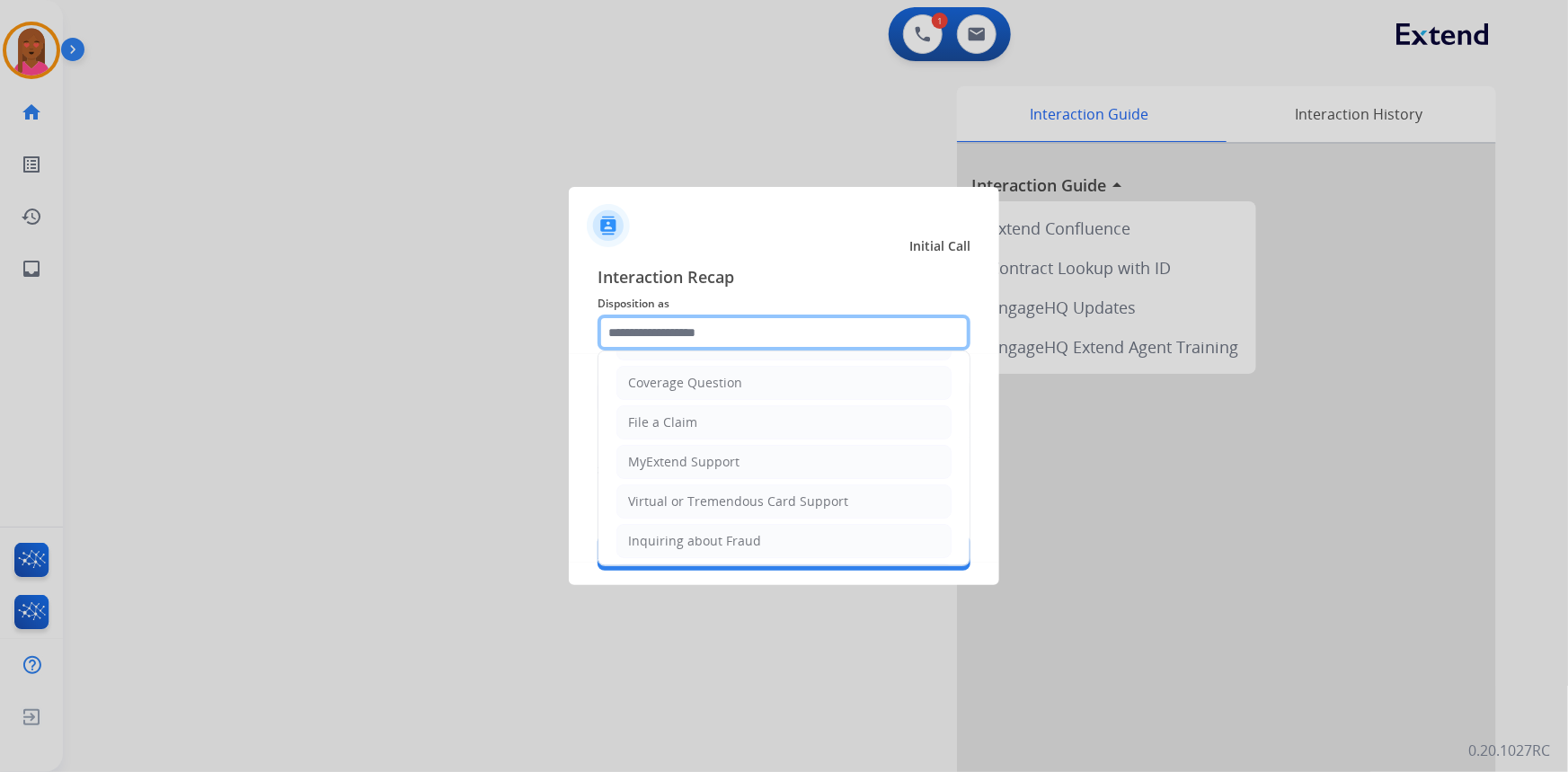
scroll to position [278, 0]
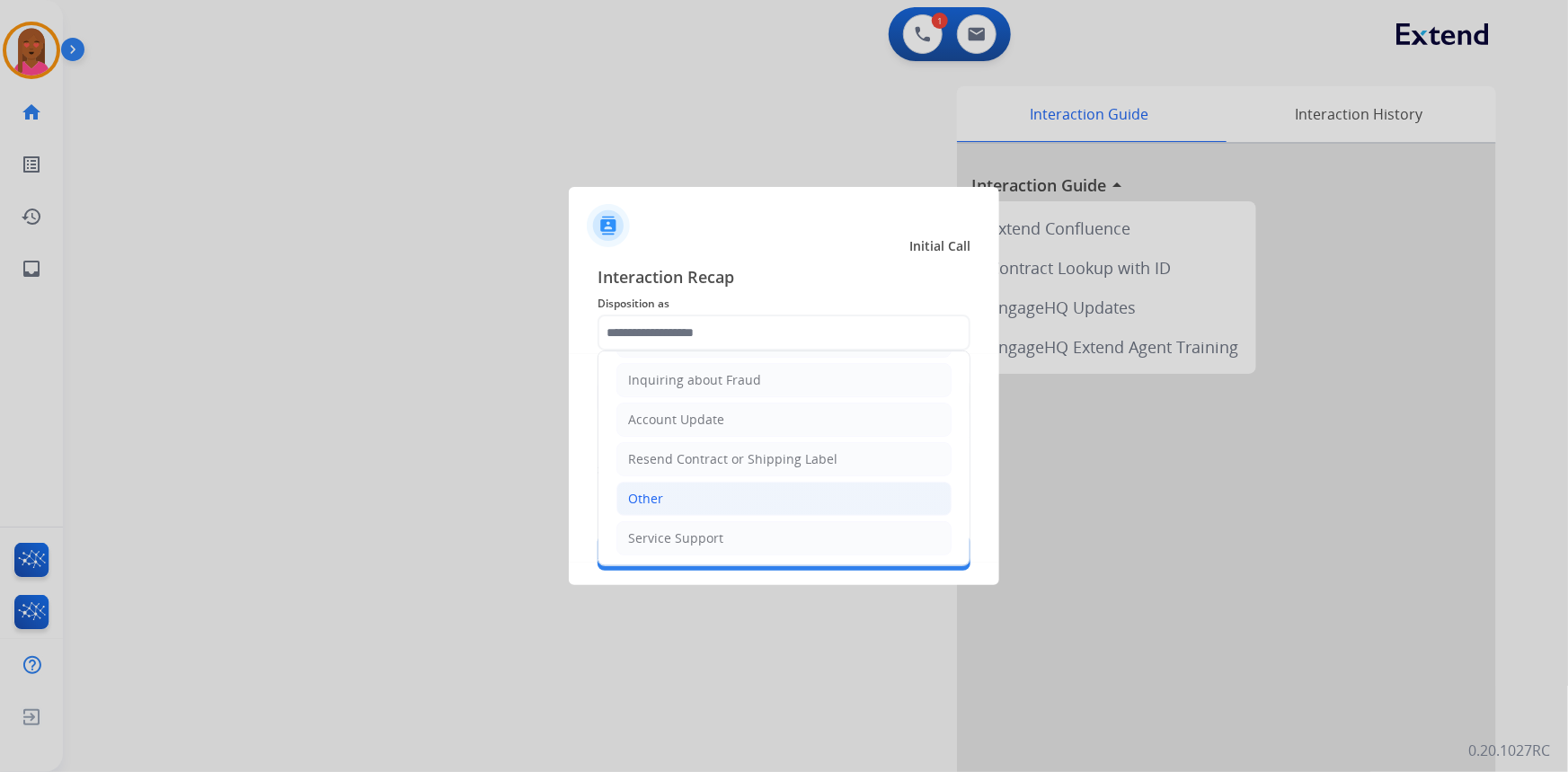
click at [685, 491] on li "Other" at bounding box center [784, 499] width 335 height 34
type input "*****"
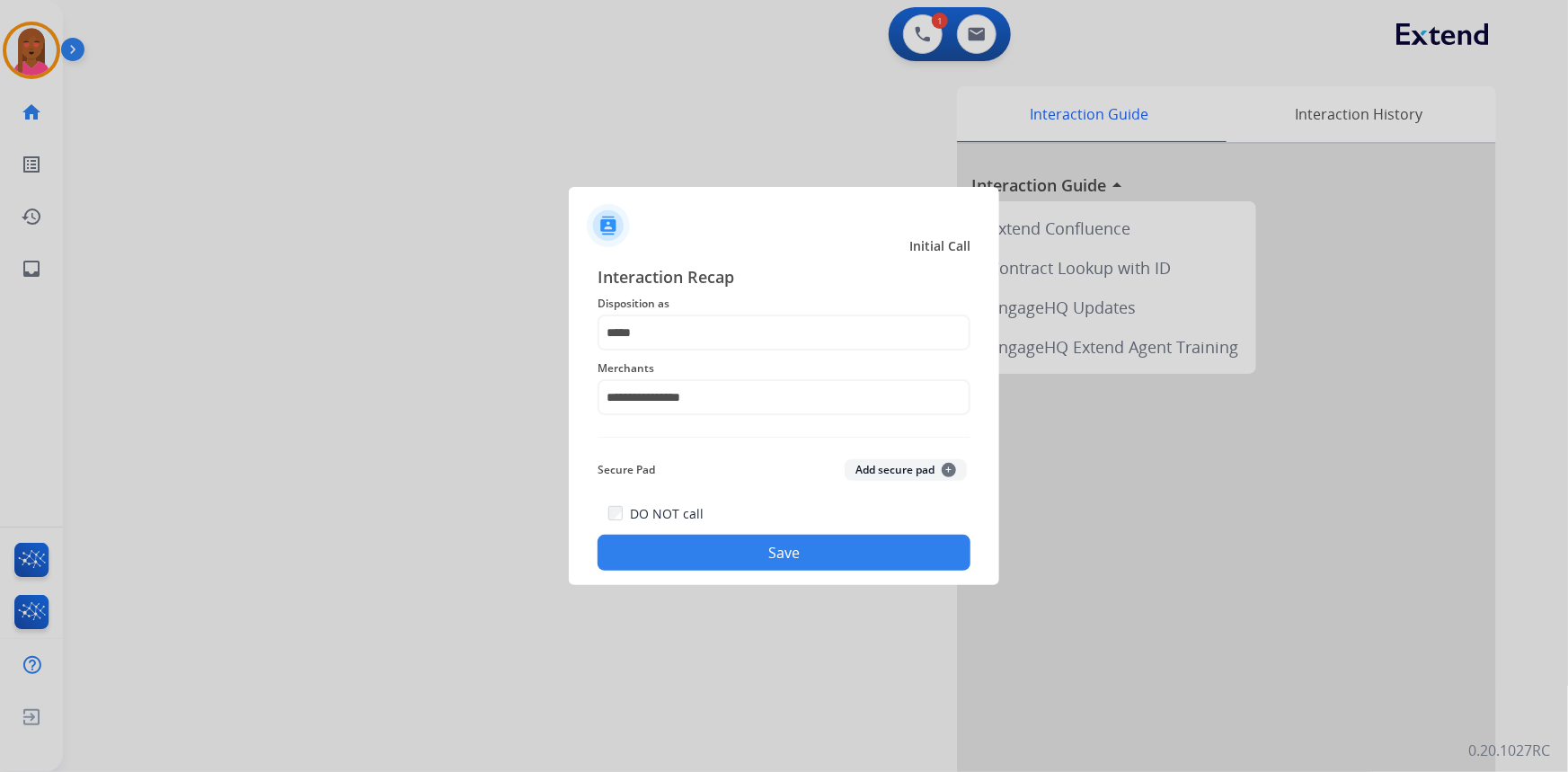
click at [717, 549] on button "Save" at bounding box center [784, 552] width 373 height 36
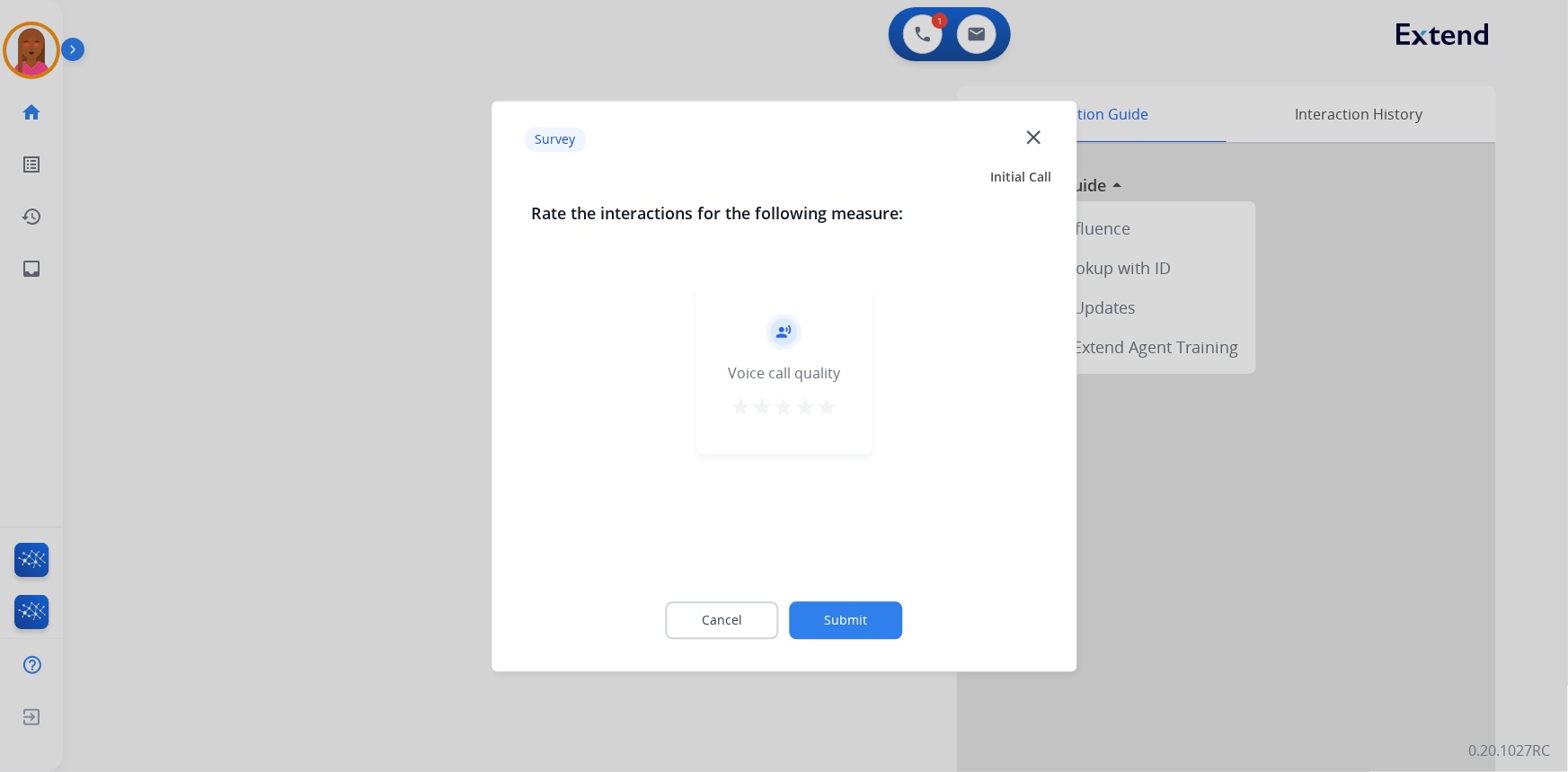
click at [1043, 133] on mat-icon "close" at bounding box center [1033, 136] width 23 height 23
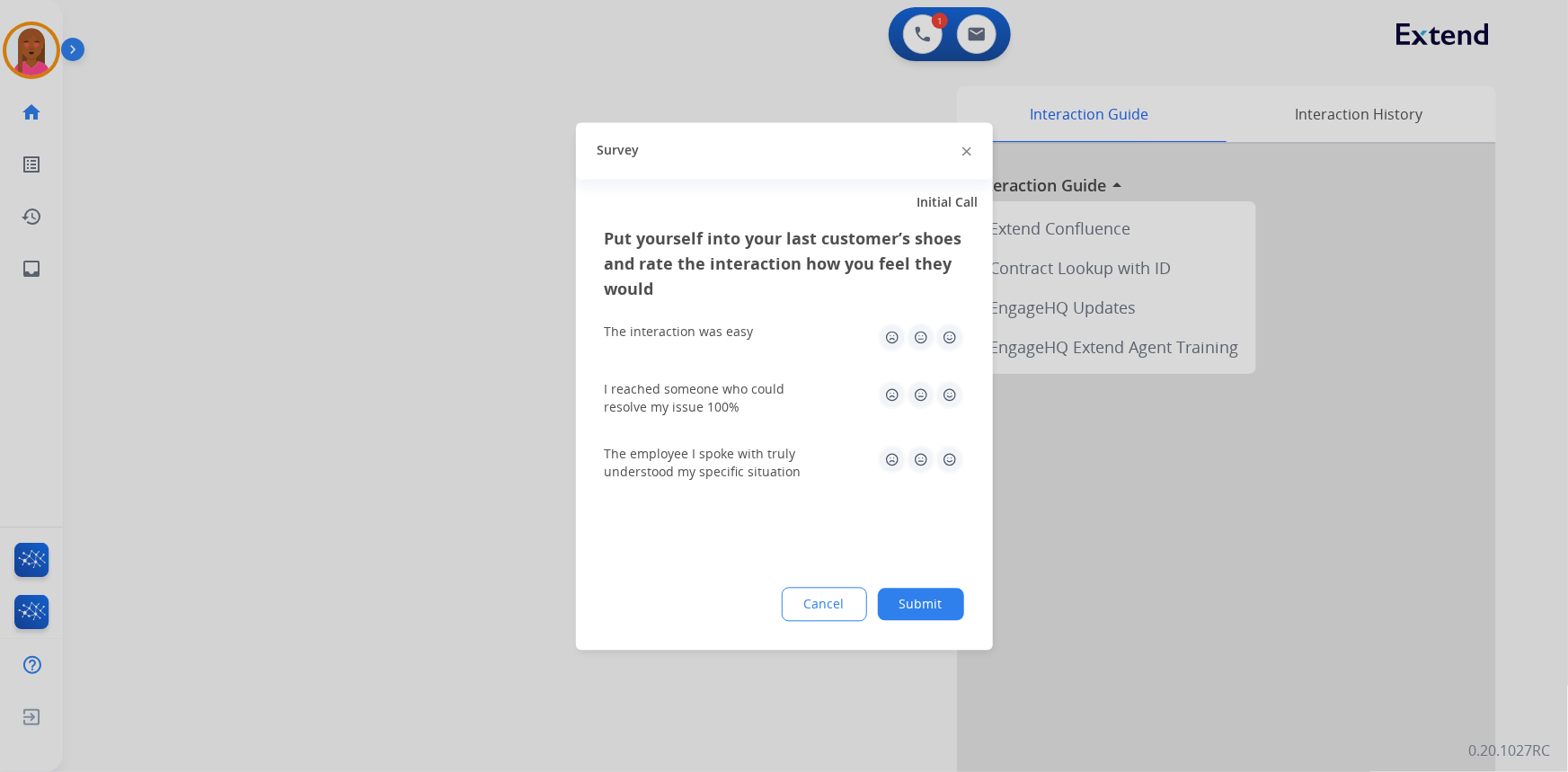
click at [966, 148] on img at bounding box center [967, 152] width 9 height 9
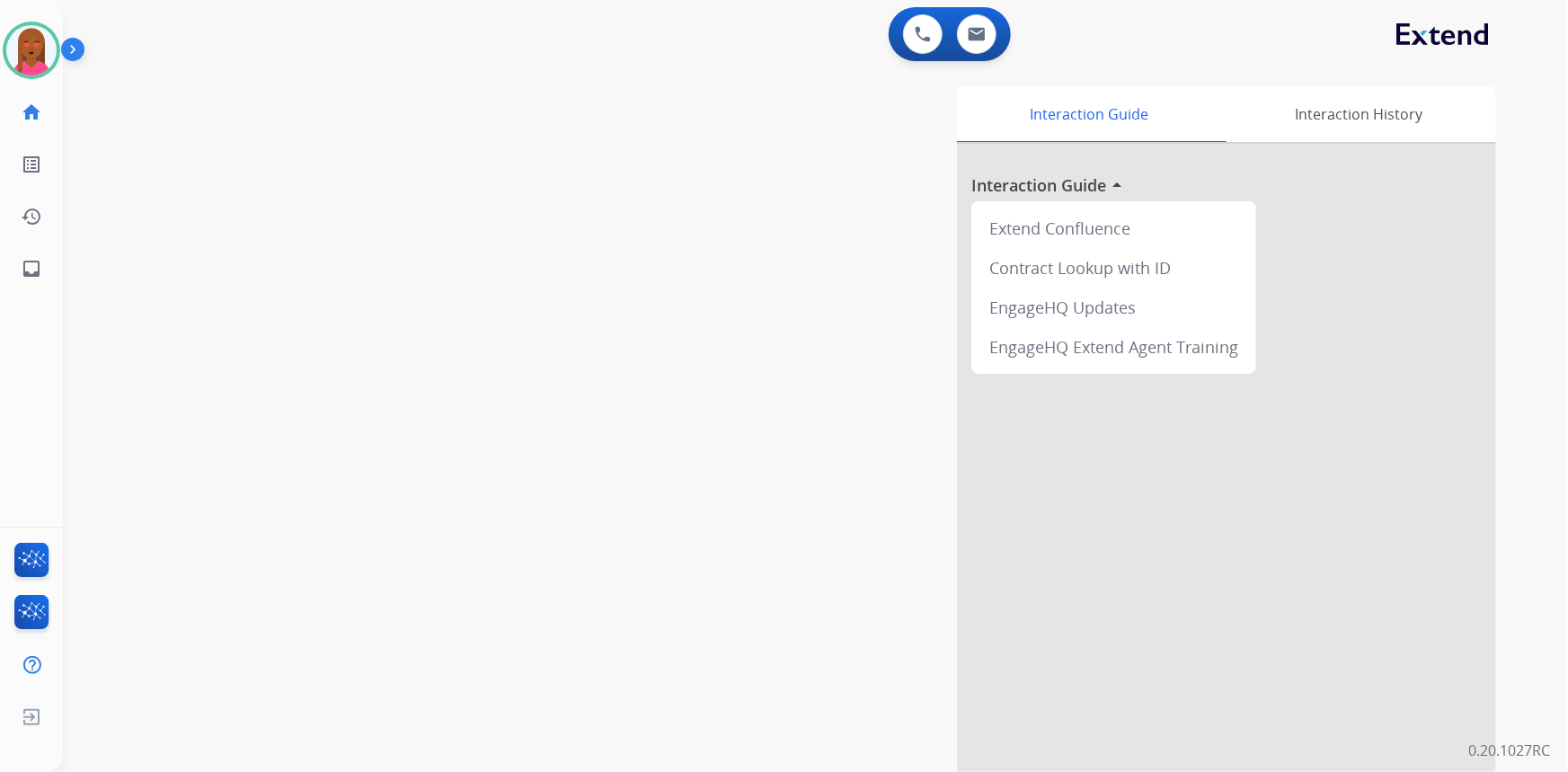
click at [462, 444] on div "swap_horiz Break voice bridge close_fullscreen Connect 3-Way Call merge_type Se…" at bounding box center [794, 439] width 1462 height 750
click at [972, 50] on button at bounding box center [976, 34] width 39 height 39
click at [972, 41] on button at bounding box center [976, 34] width 39 height 39
select select "**********"
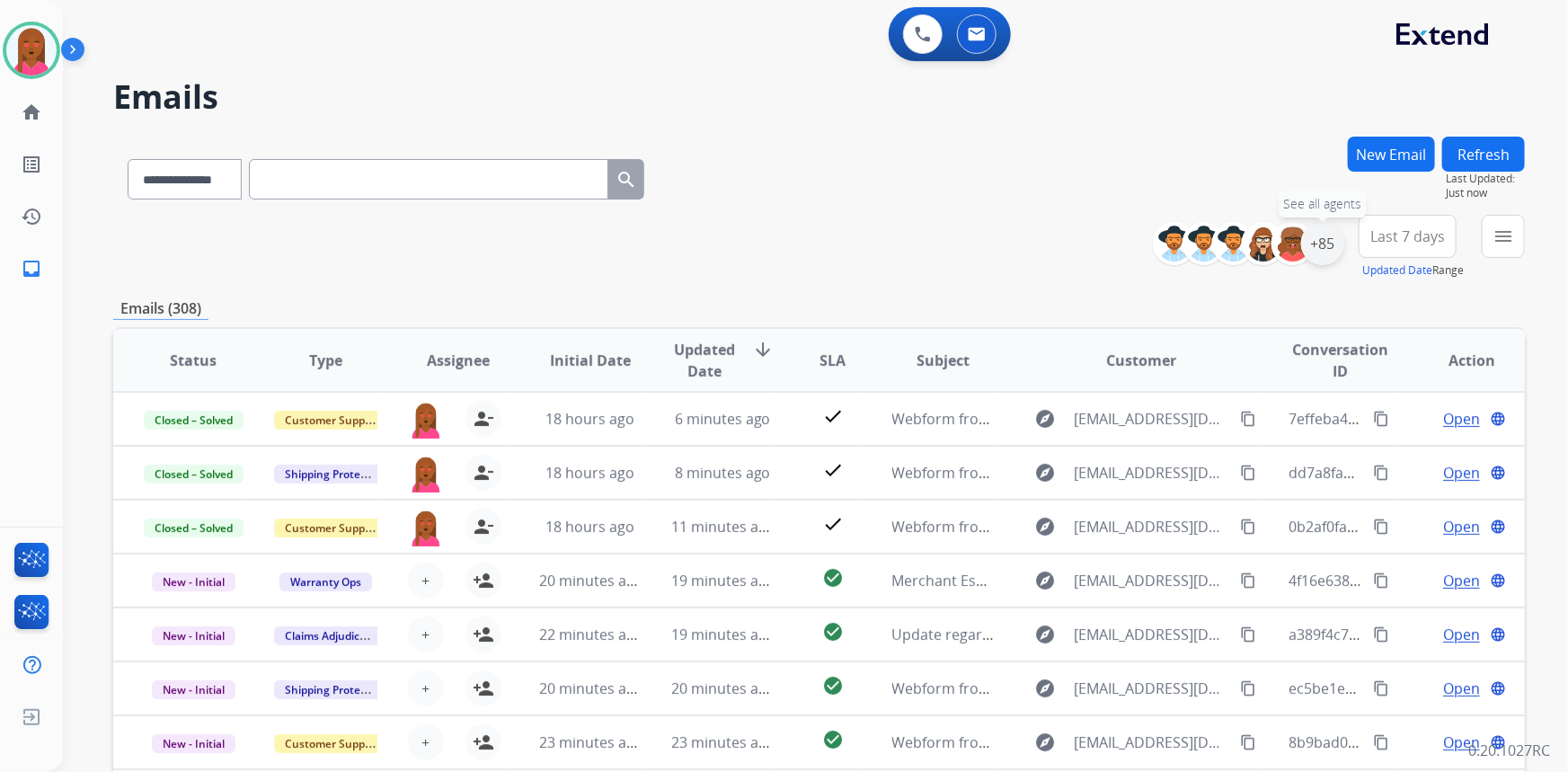
click at [1329, 246] on div "+85" at bounding box center [1323, 243] width 43 height 43
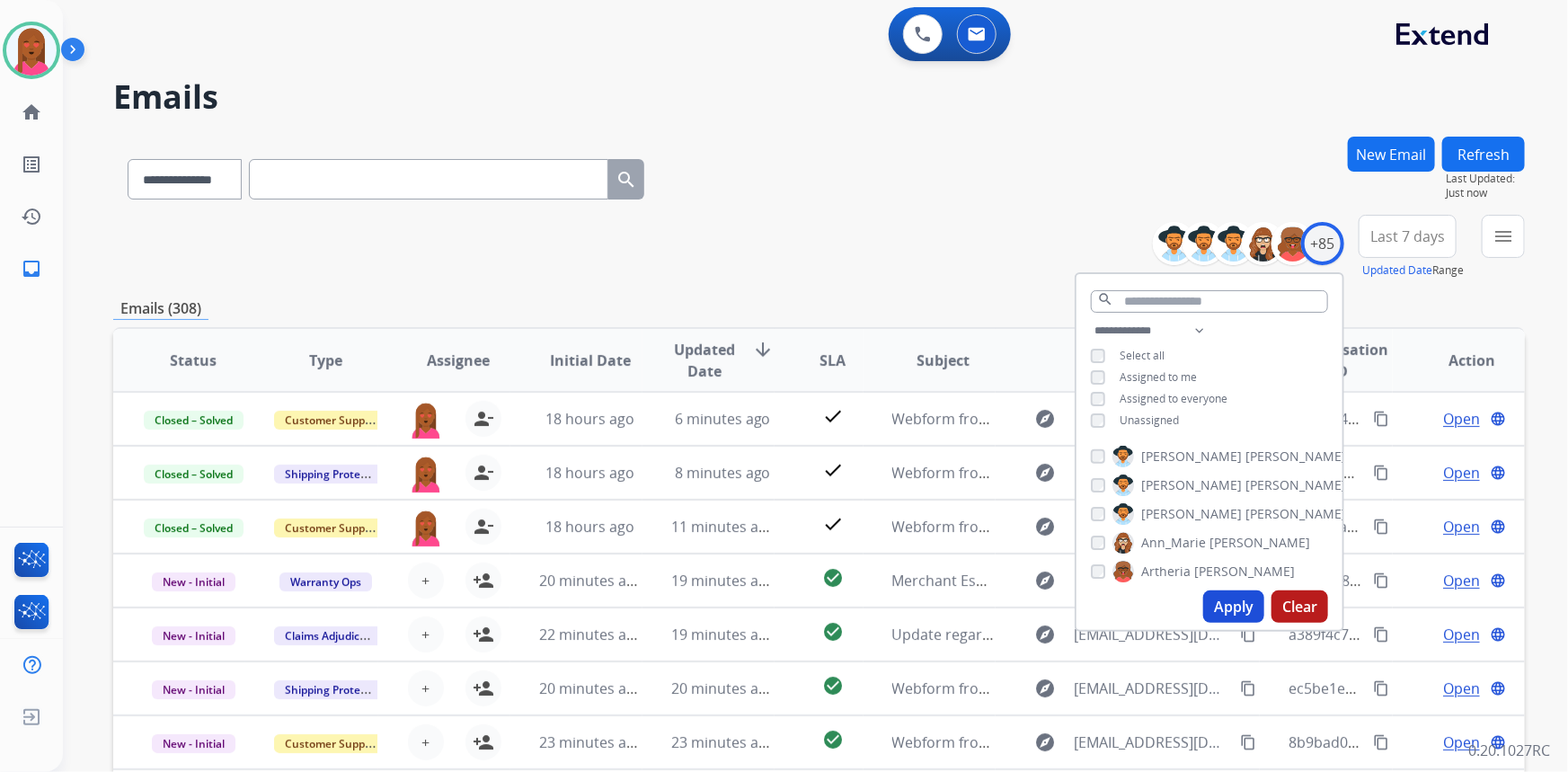
click at [1217, 600] on button "Apply" at bounding box center [1234, 606] width 61 height 33
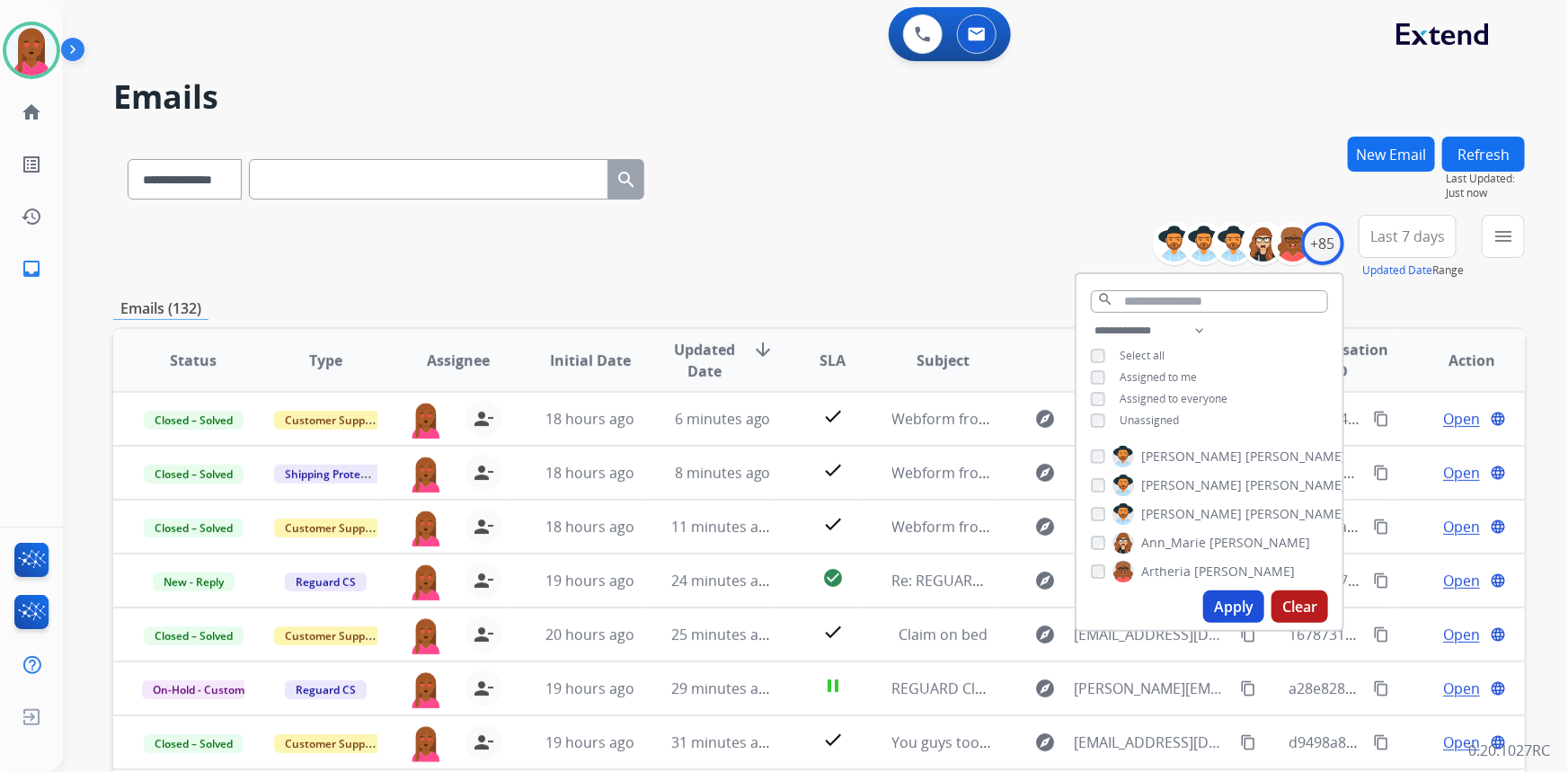
click at [1393, 240] on span "Last 7 days" at bounding box center [1408, 237] width 75 height 7
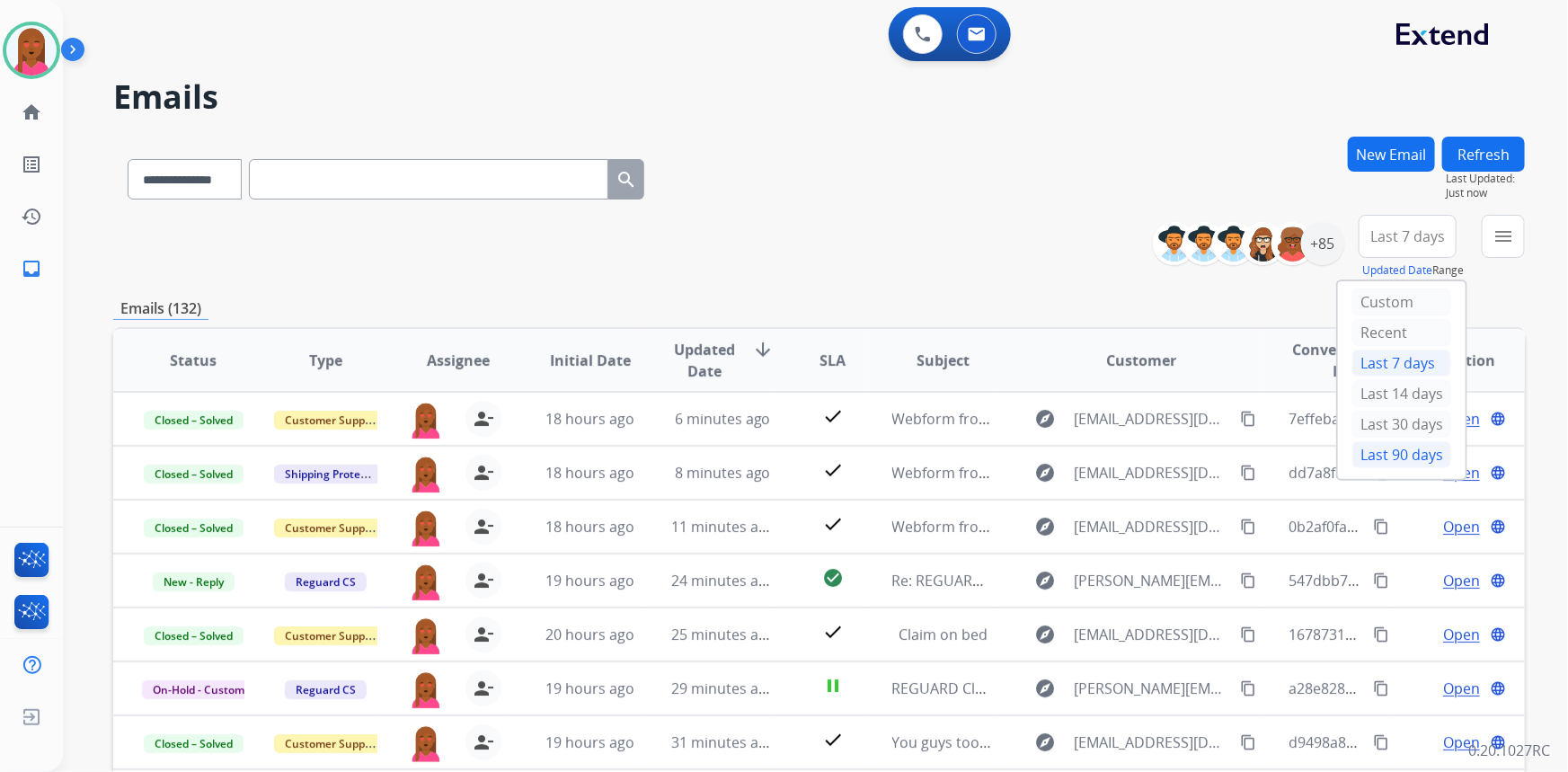
click at [1393, 449] on div "Last 90 days" at bounding box center [1402, 454] width 99 height 27
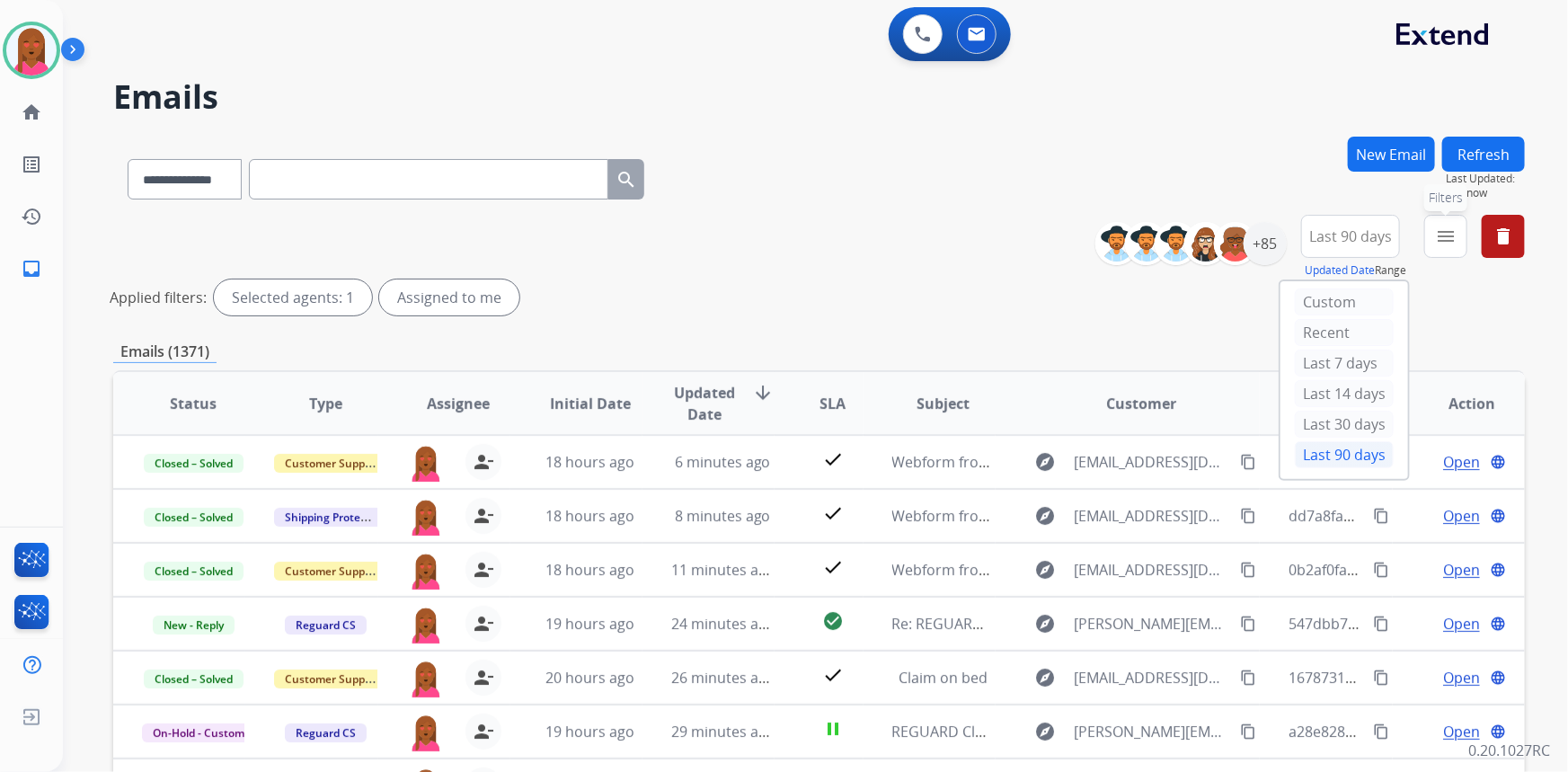
drag, startPoint x: 1441, startPoint y: 238, endPoint x: 1417, endPoint y: 295, distance: 61.8
click at [1441, 239] on mat-icon "menu" at bounding box center [1445, 236] width 22 height 22
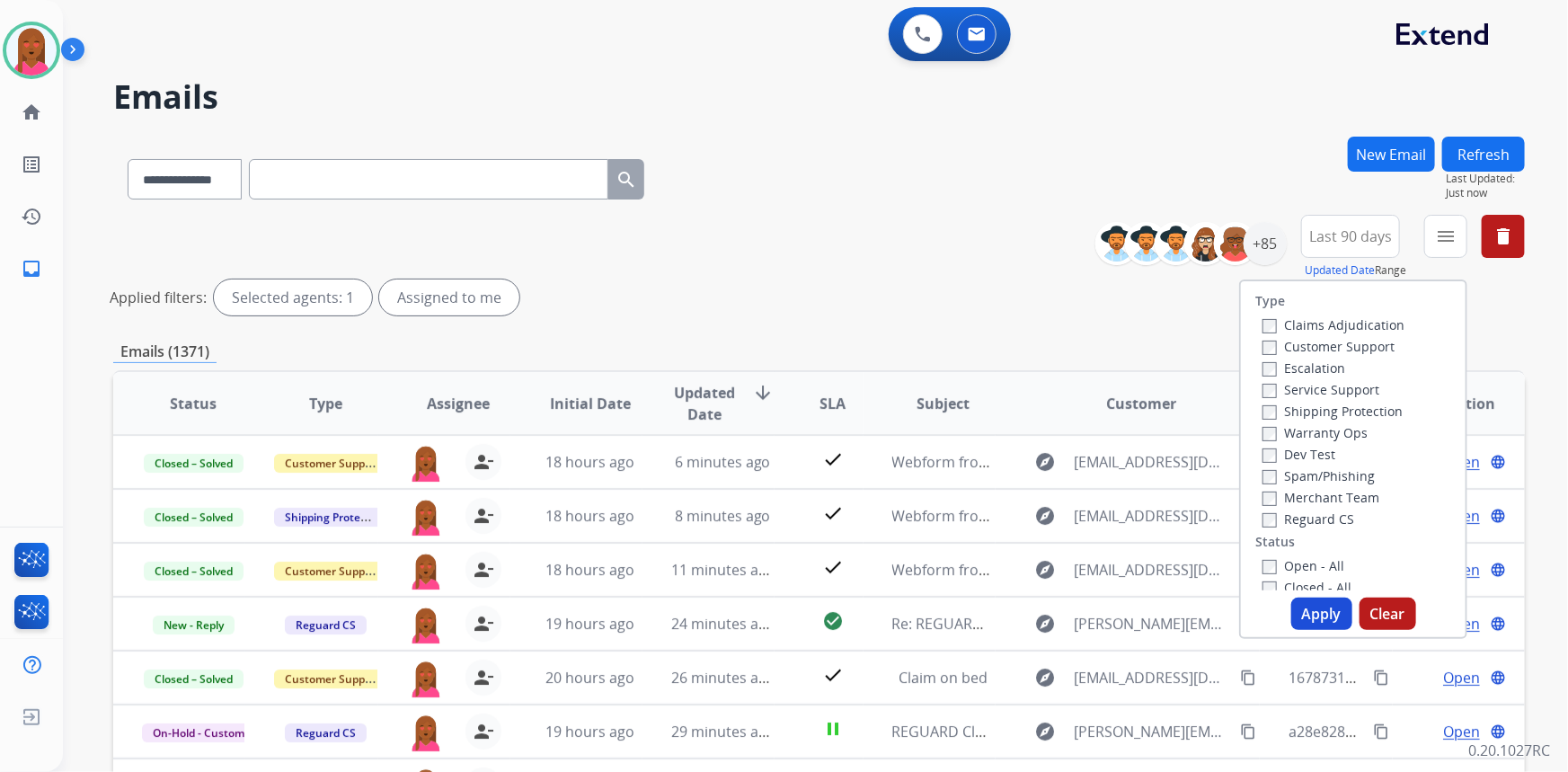
click at [1380, 345] on label "Customer Support" at bounding box center [1328, 346] width 132 height 17
click at [1360, 413] on label "Shipping Protection" at bounding box center [1333, 411] width 140 height 17
click at [1307, 524] on label "Reguard CS" at bounding box center [1309, 518] width 92 height 17
click at [1301, 571] on label "Open - All" at bounding box center [1303, 565] width 81 height 17
click at [1300, 606] on button "Apply" at bounding box center [1322, 613] width 61 height 33
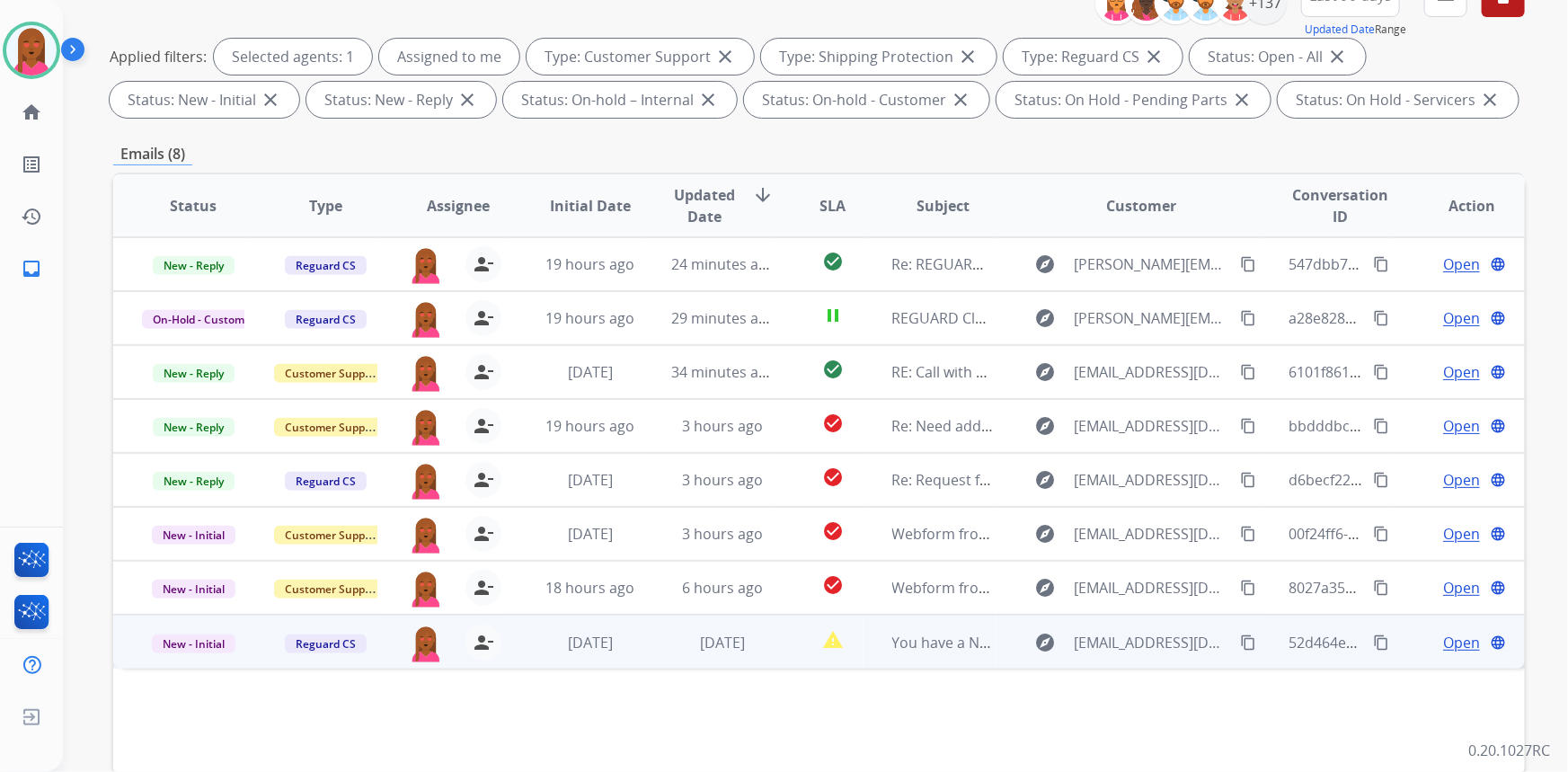
scroll to position [244, 0]
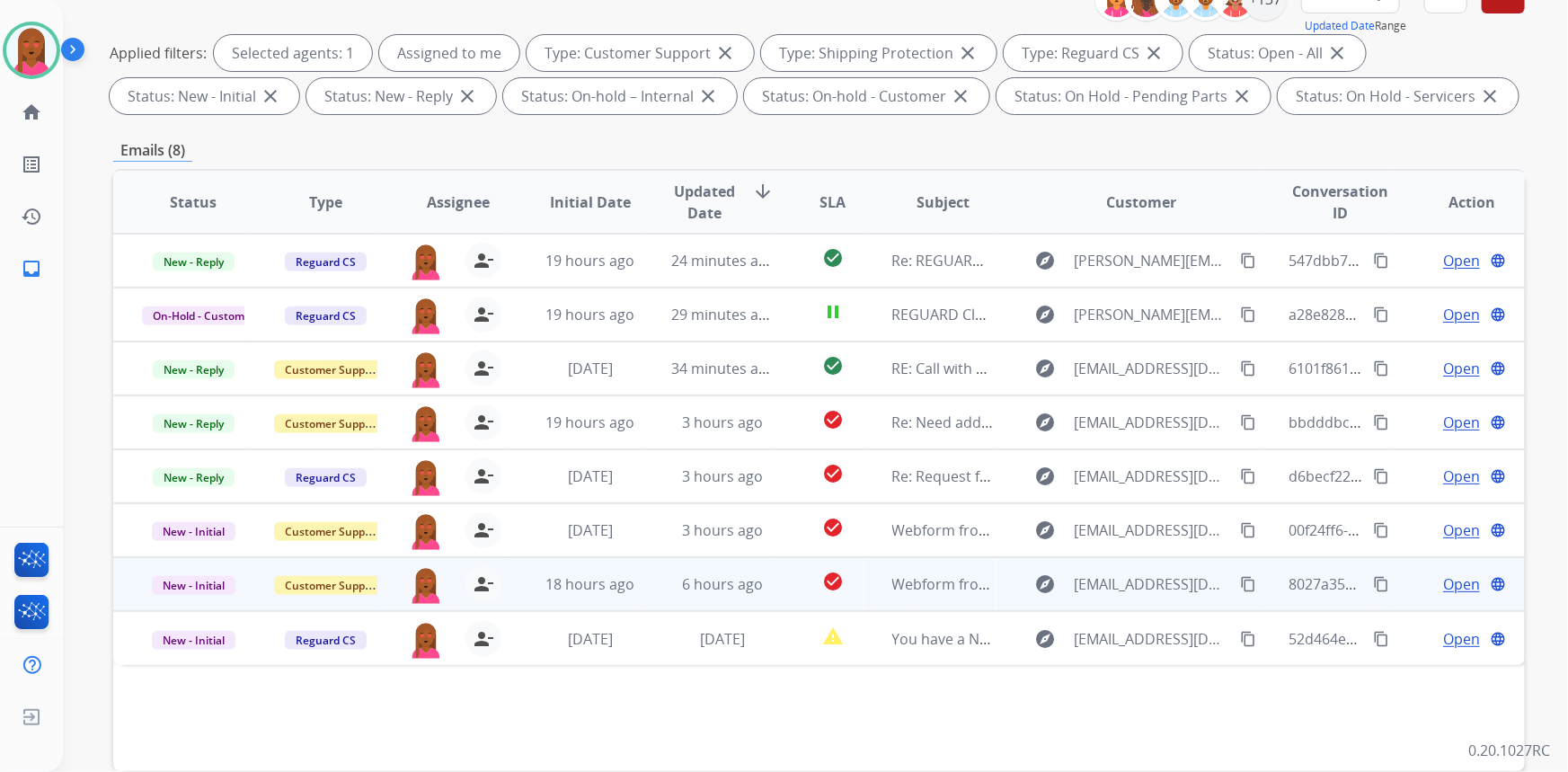
click at [1458, 578] on span "Open" at bounding box center [1461, 584] width 37 height 22
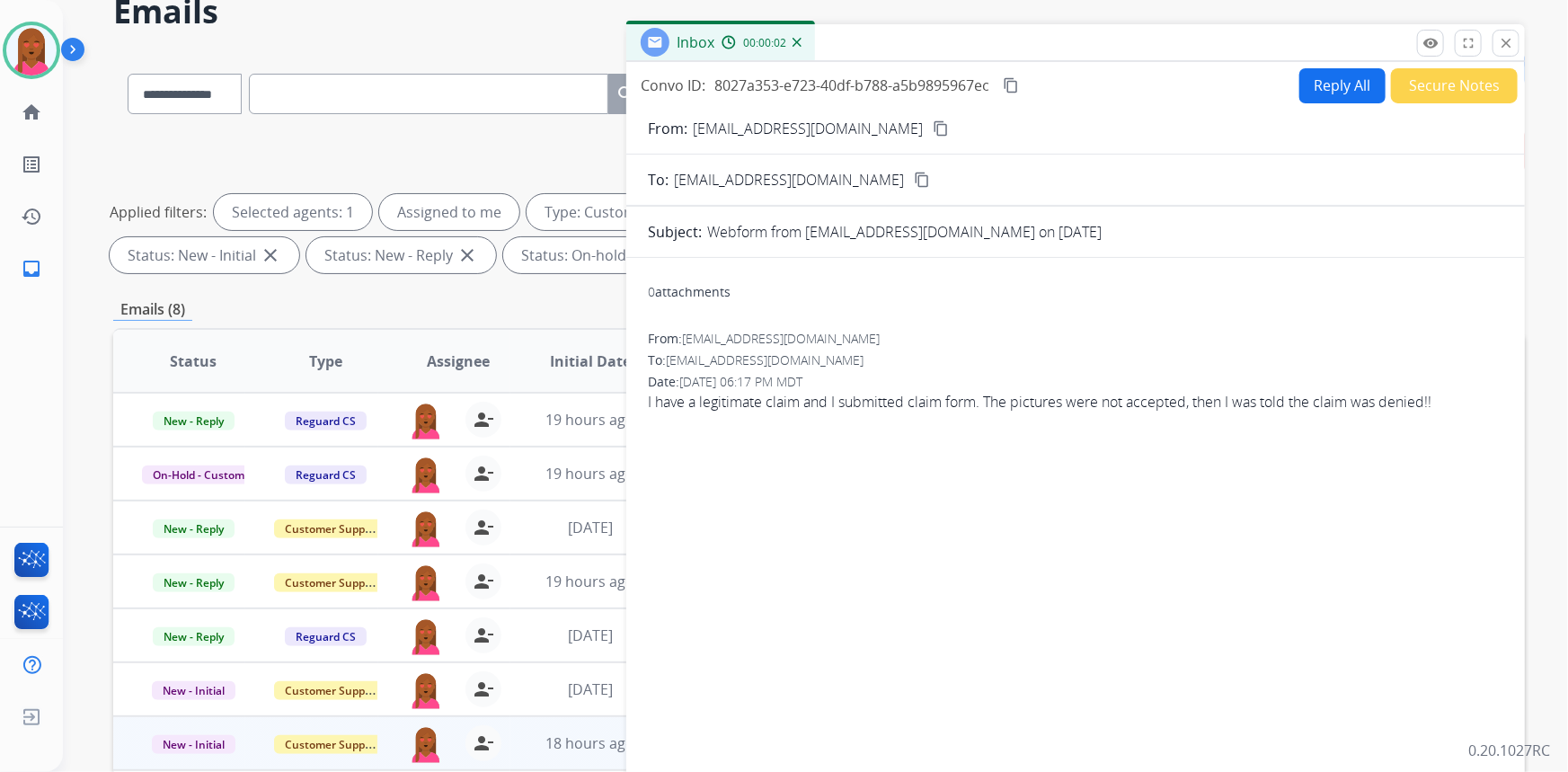
scroll to position [80, 0]
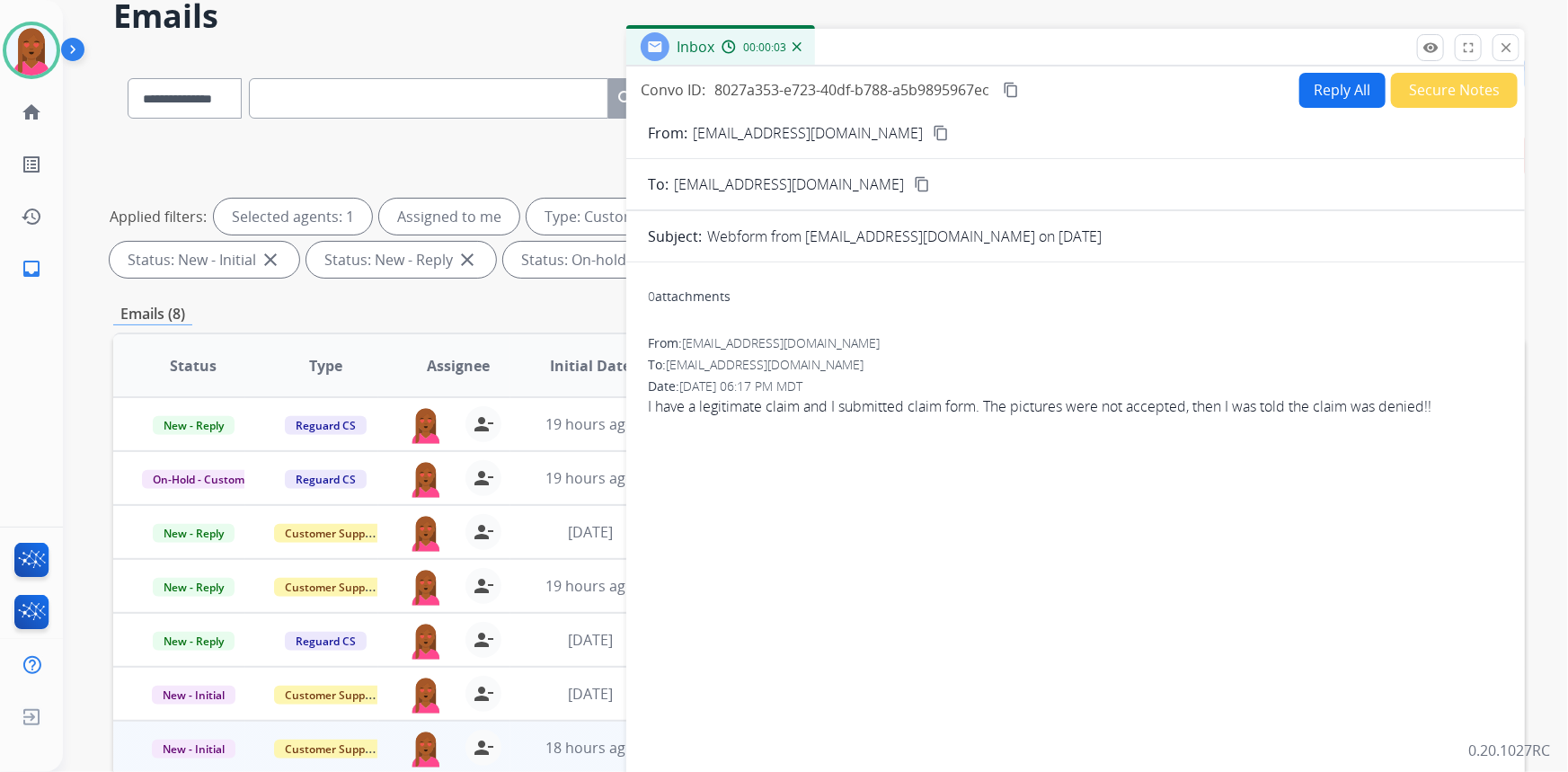
click at [933, 130] on mat-icon "content_copy" at bounding box center [941, 132] width 16 height 16
click at [1433, 84] on button "Secure Notes" at bounding box center [1454, 90] width 126 height 35
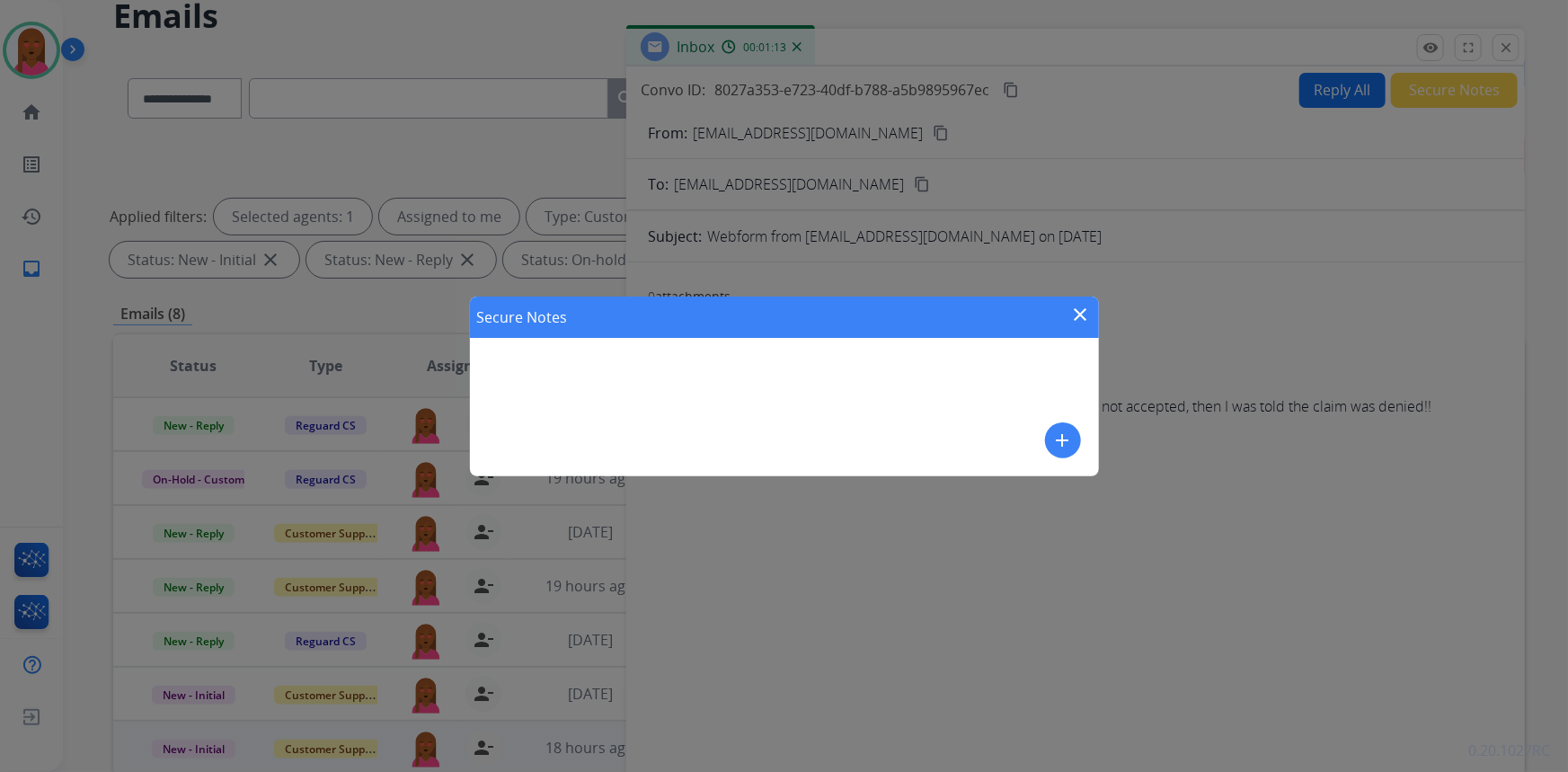
click at [1069, 432] on mat-icon "add" at bounding box center [1062, 440] width 22 height 22
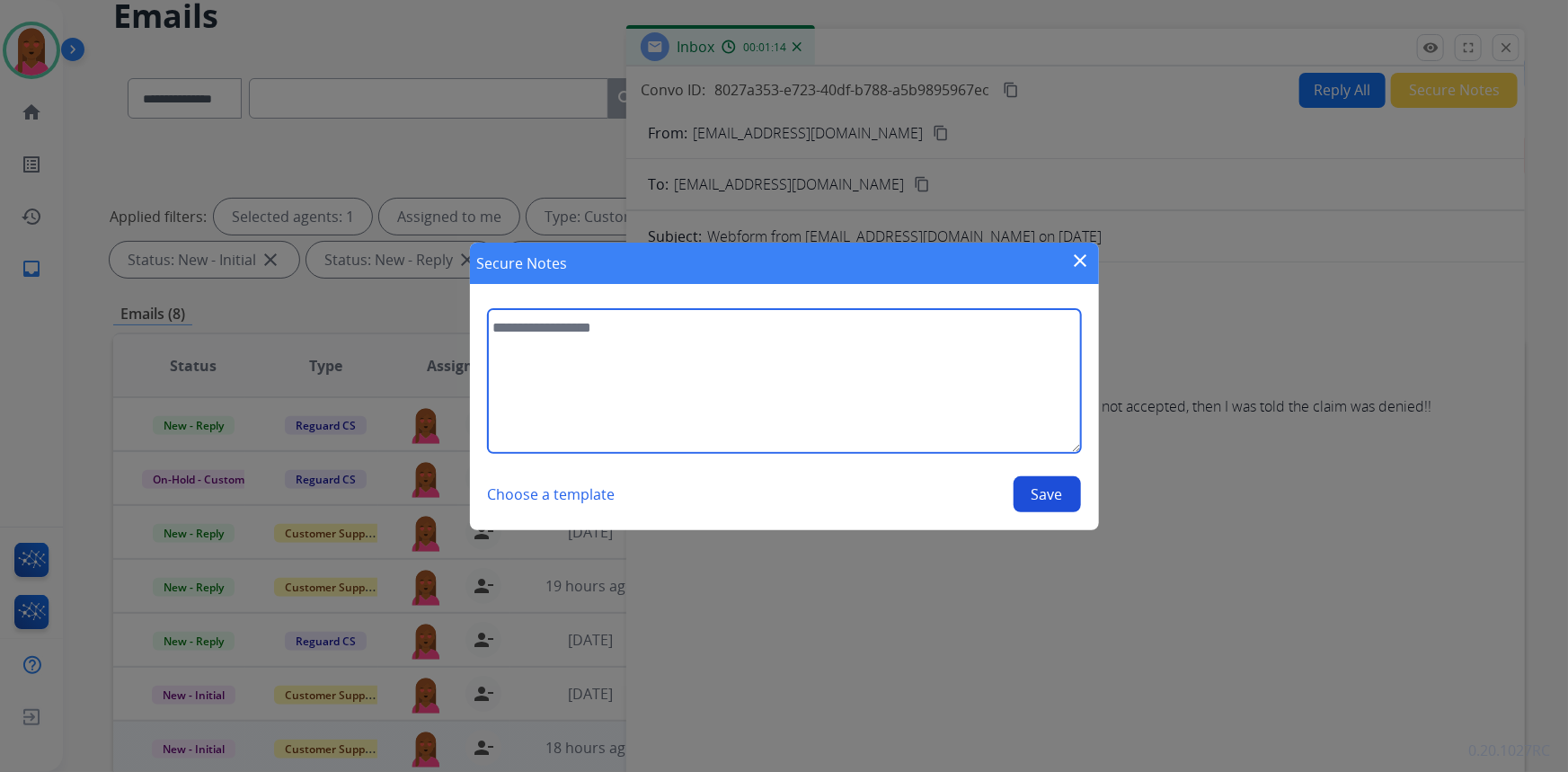
click at [809, 390] on textarea at bounding box center [784, 381] width 593 height 144
type textarea "**********"
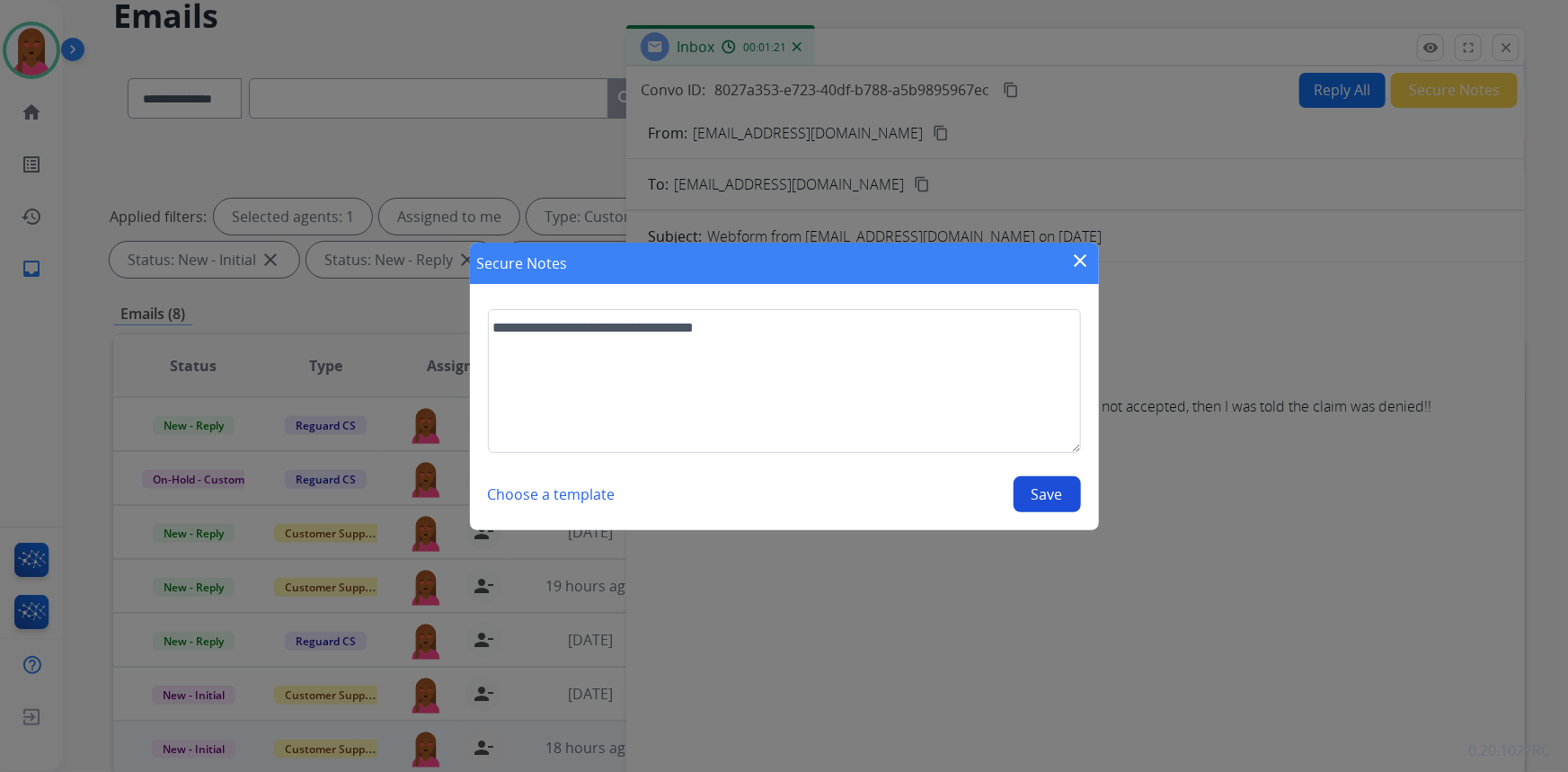
click at [1053, 496] on button "Save" at bounding box center [1048, 494] width 67 height 36
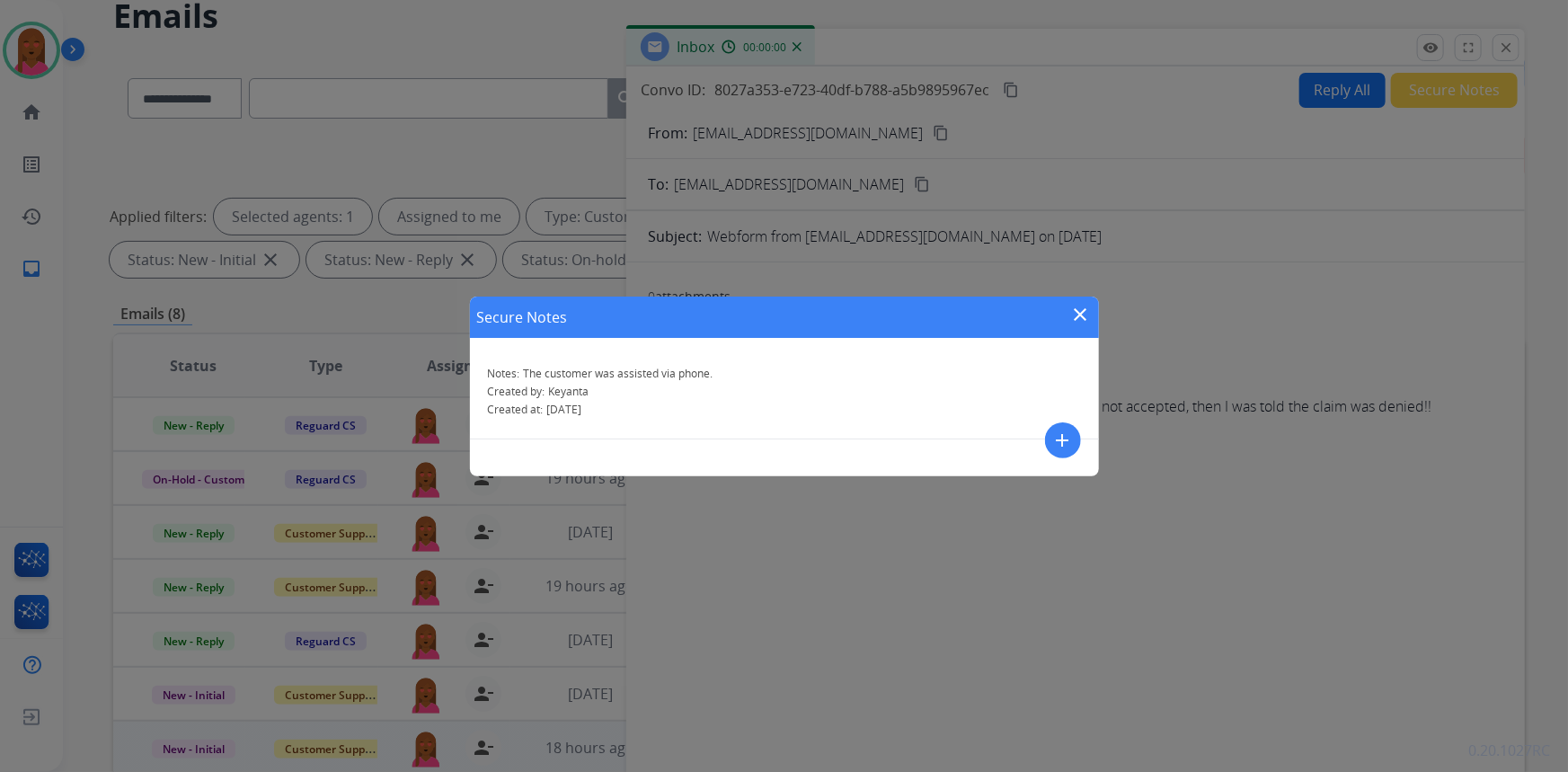
click at [1077, 307] on mat-icon "close" at bounding box center [1080, 313] width 22 height 22
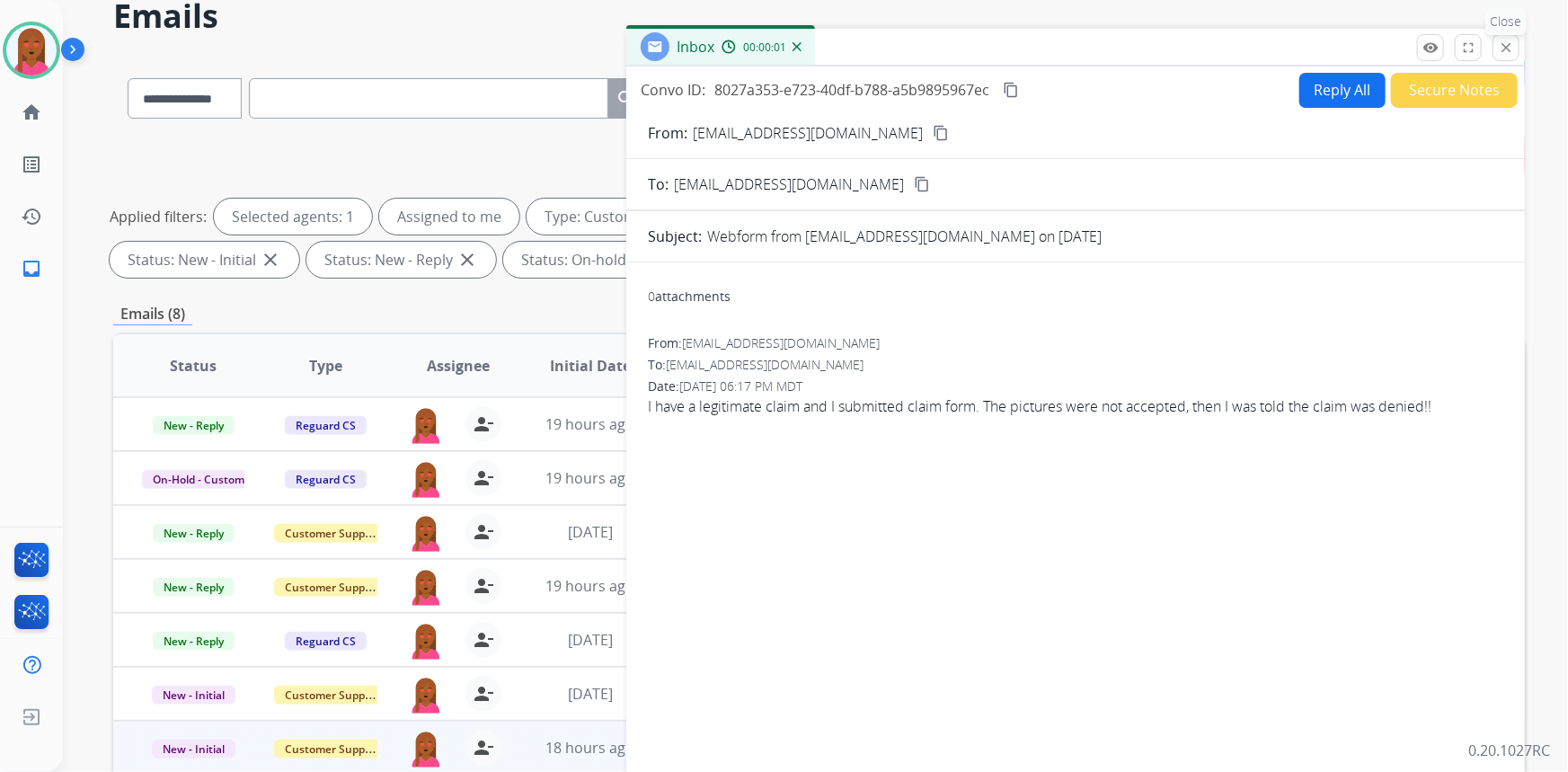
click at [1499, 56] on button "close Close" at bounding box center [1506, 47] width 27 height 27
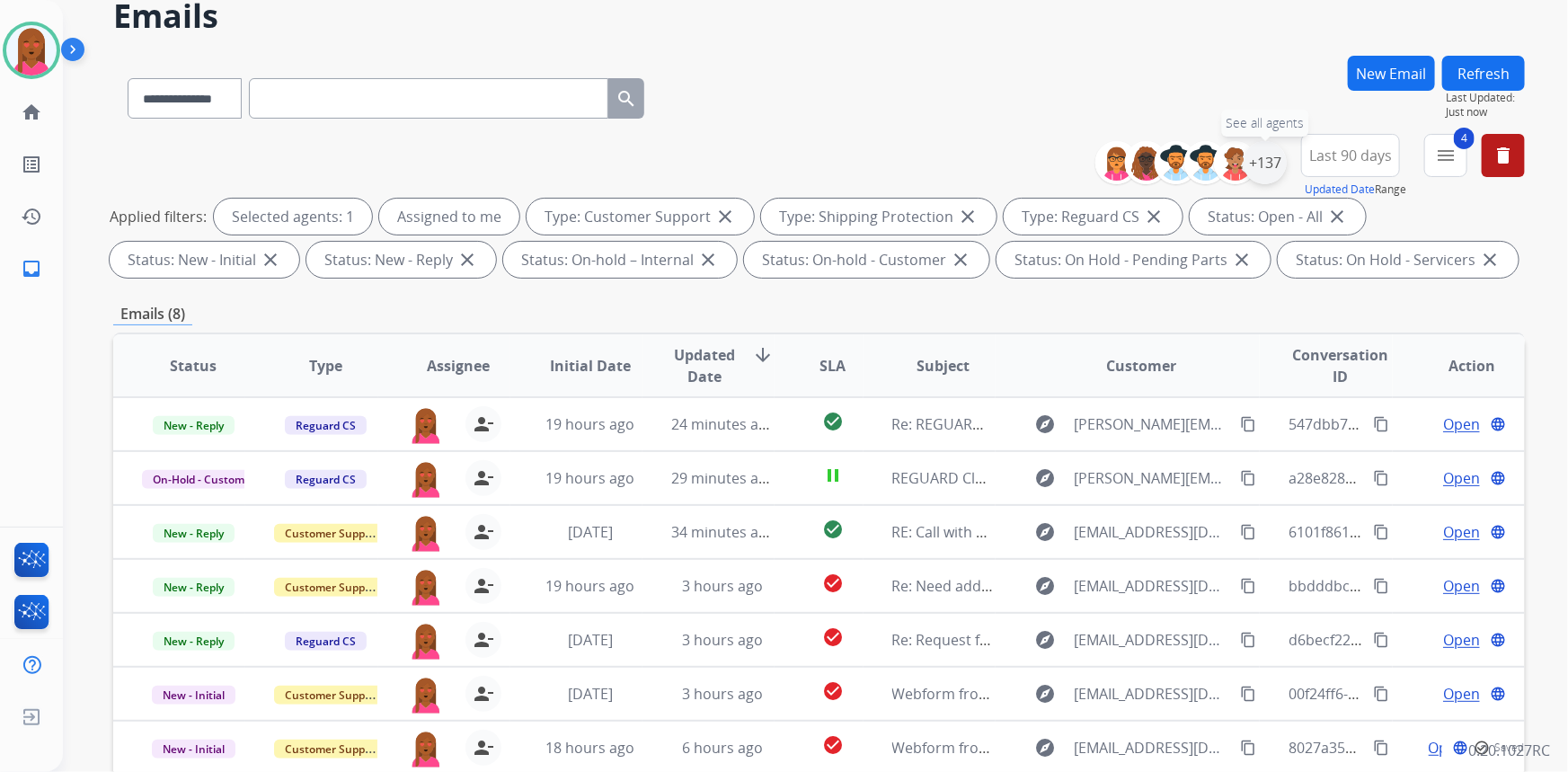
click at [1269, 162] on div "+137" at bounding box center [1266, 163] width 43 height 43
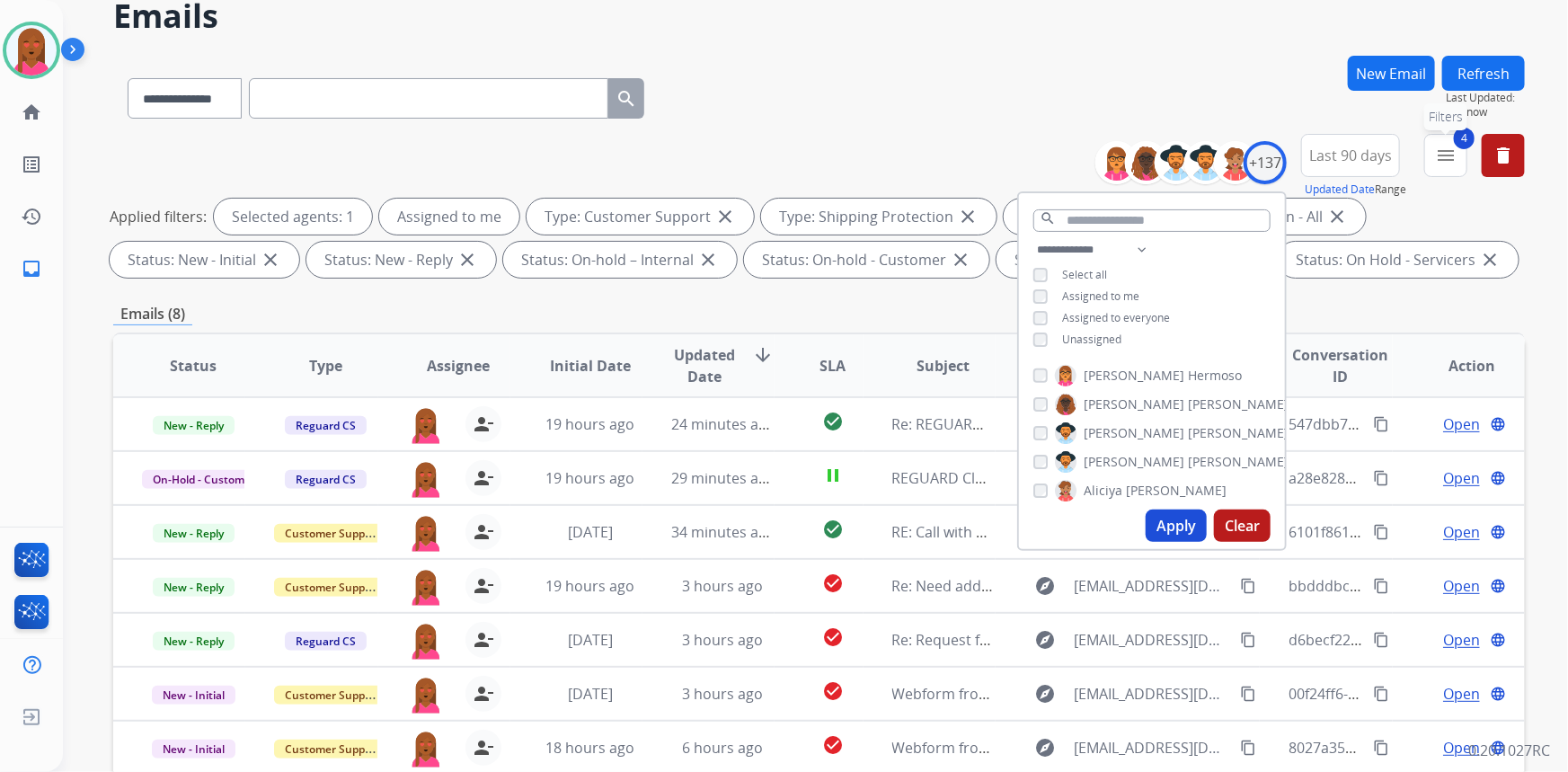
click at [1439, 158] on mat-icon "menu" at bounding box center [1445, 155] width 22 height 22
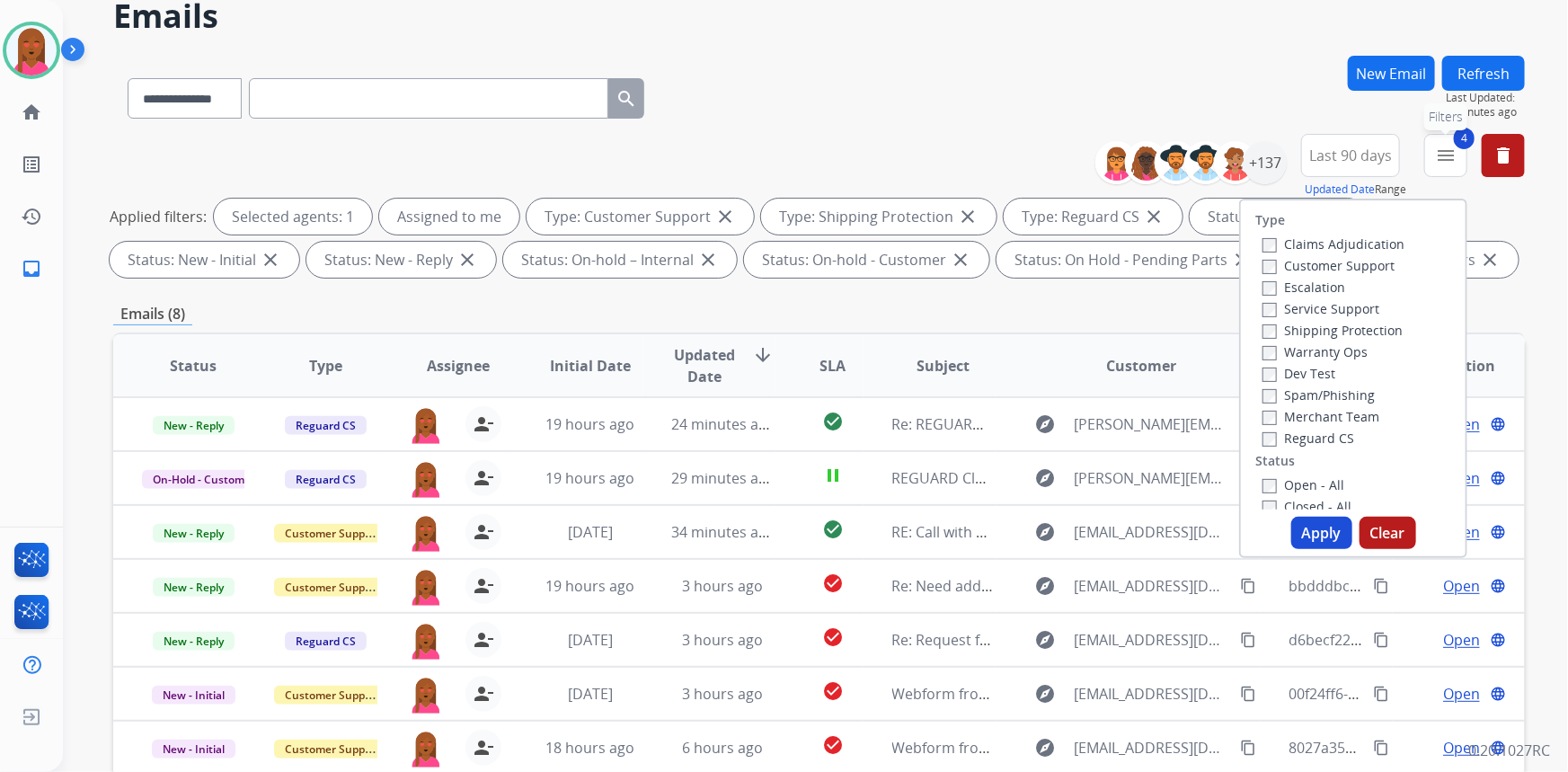
click at [1439, 158] on mat-icon "menu" at bounding box center [1445, 155] width 22 height 22
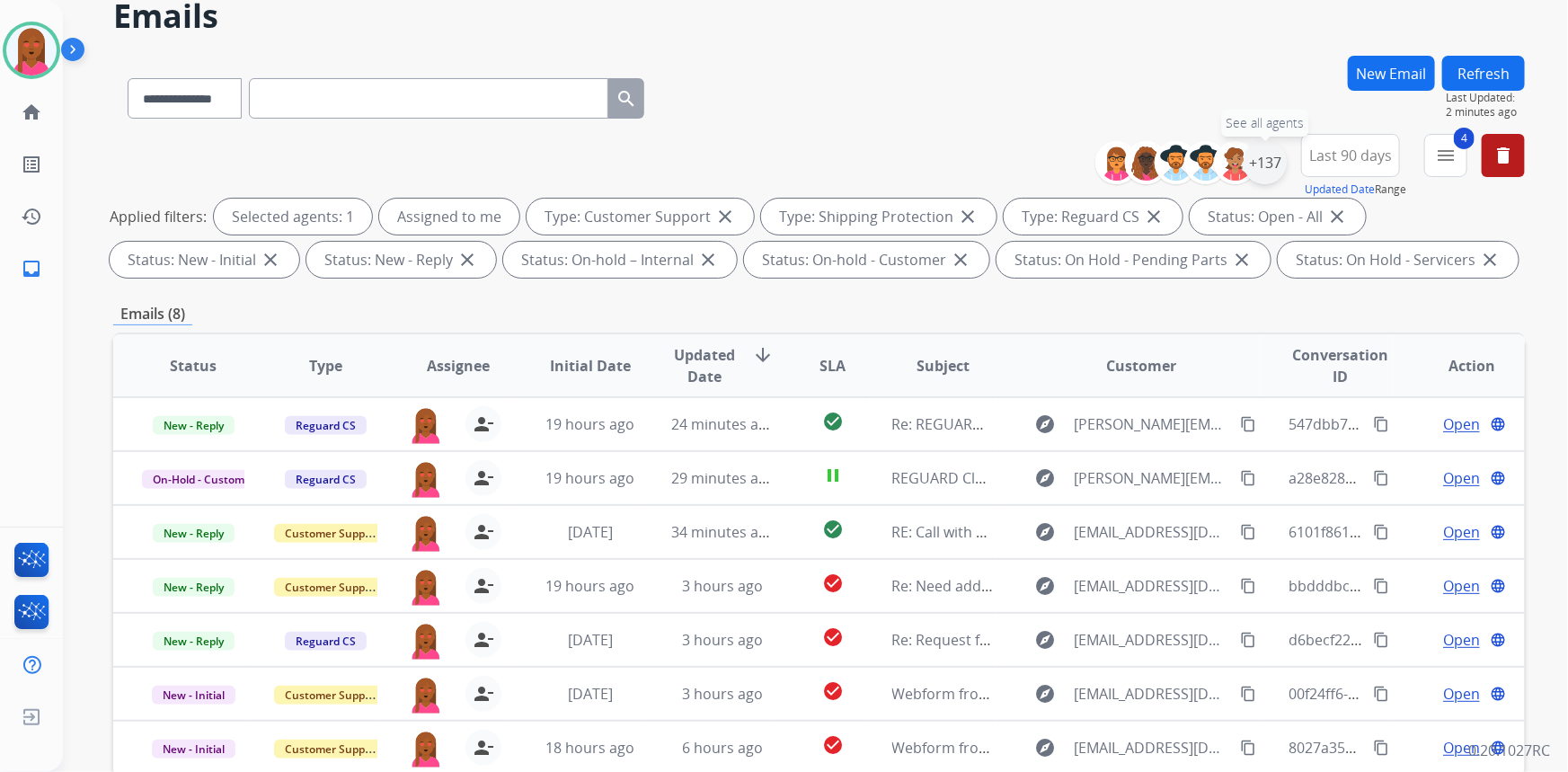
click at [1261, 153] on div "+137" at bounding box center [1266, 163] width 43 height 43
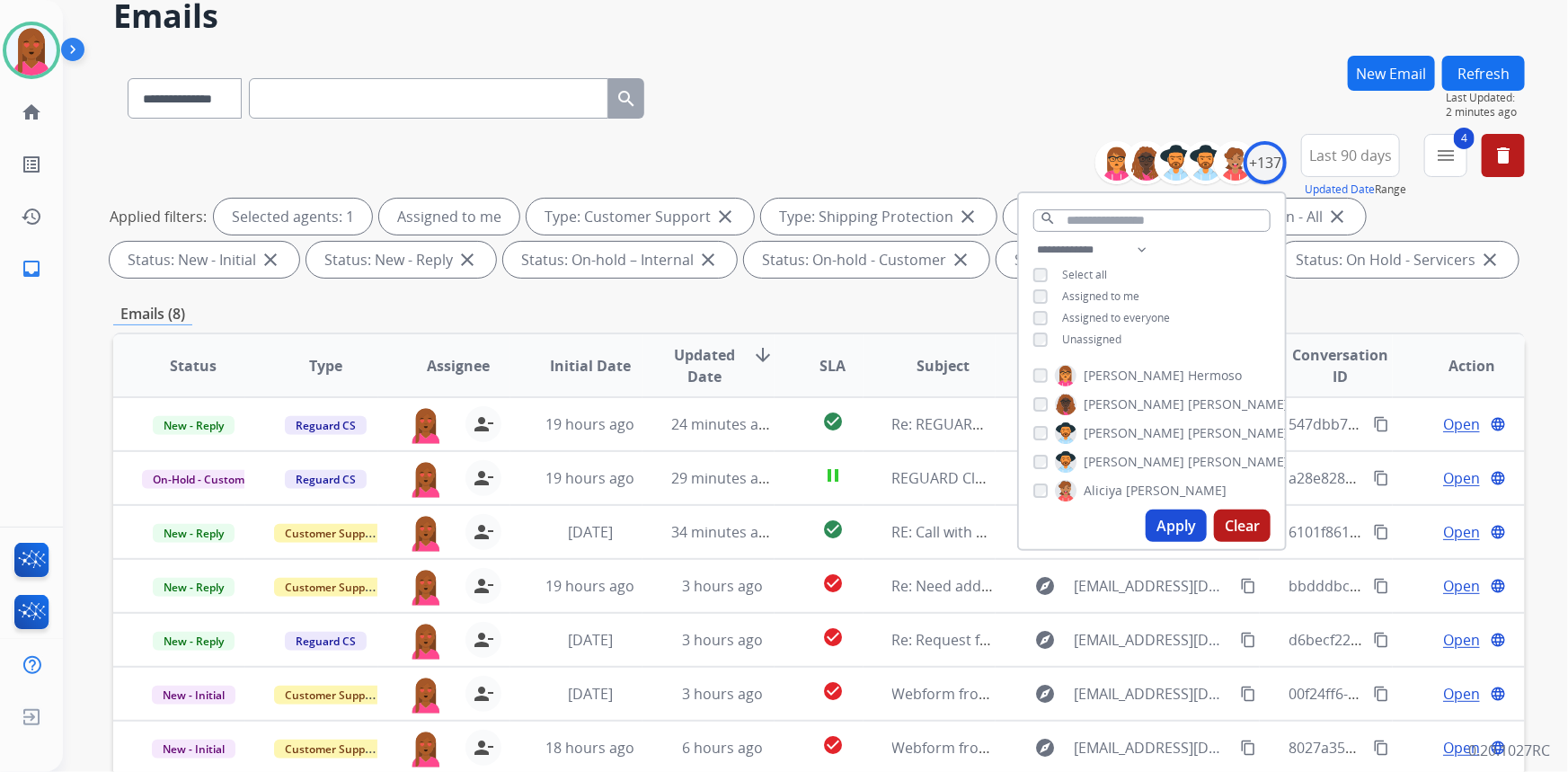
click at [1159, 526] on button "Apply" at bounding box center [1176, 525] width 61 height 33
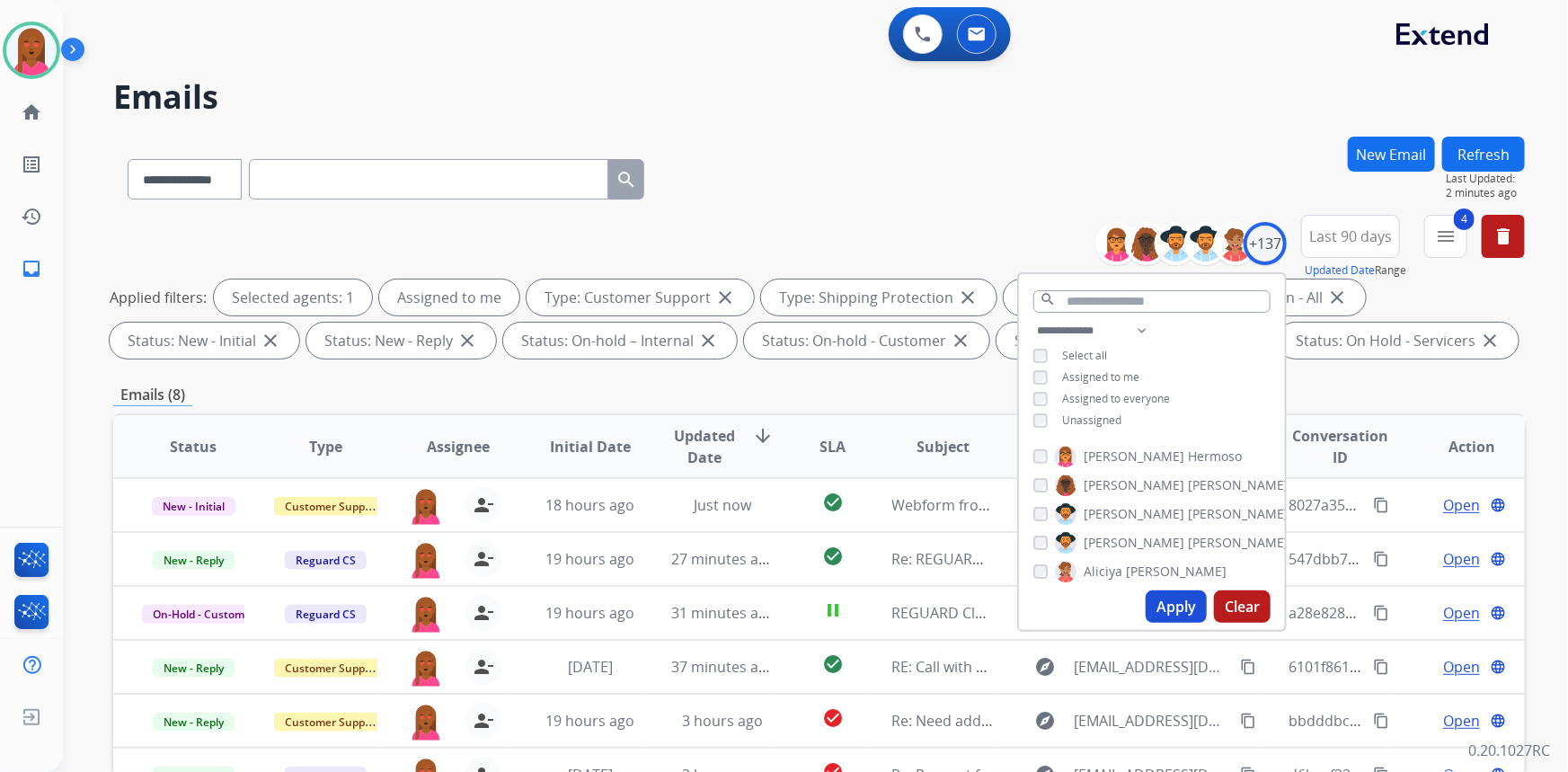
click at [1001, 149] on div "**********" at bounding box center [819, 176] width 1412 height 79
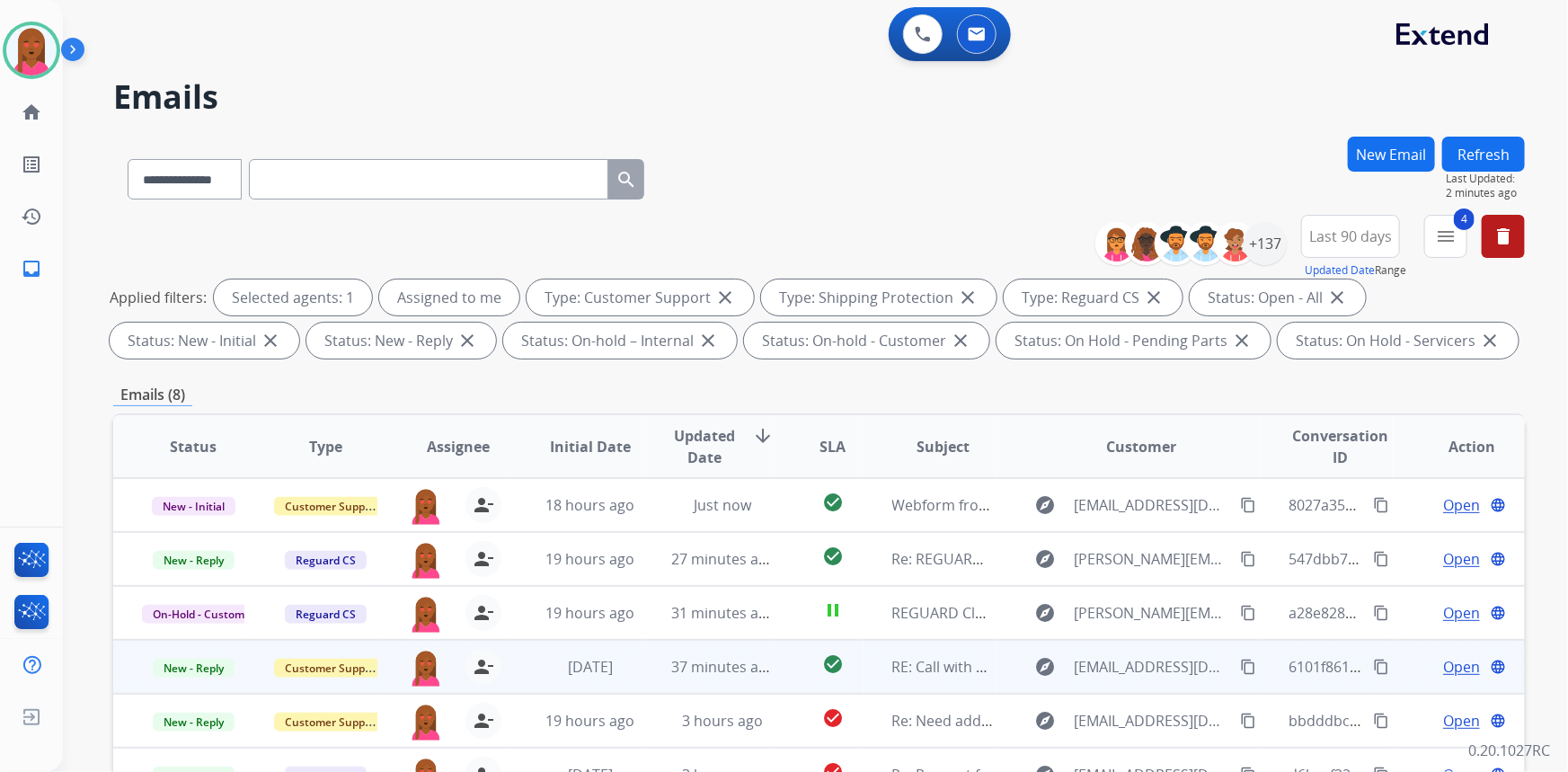
scroll to position [336, 0]
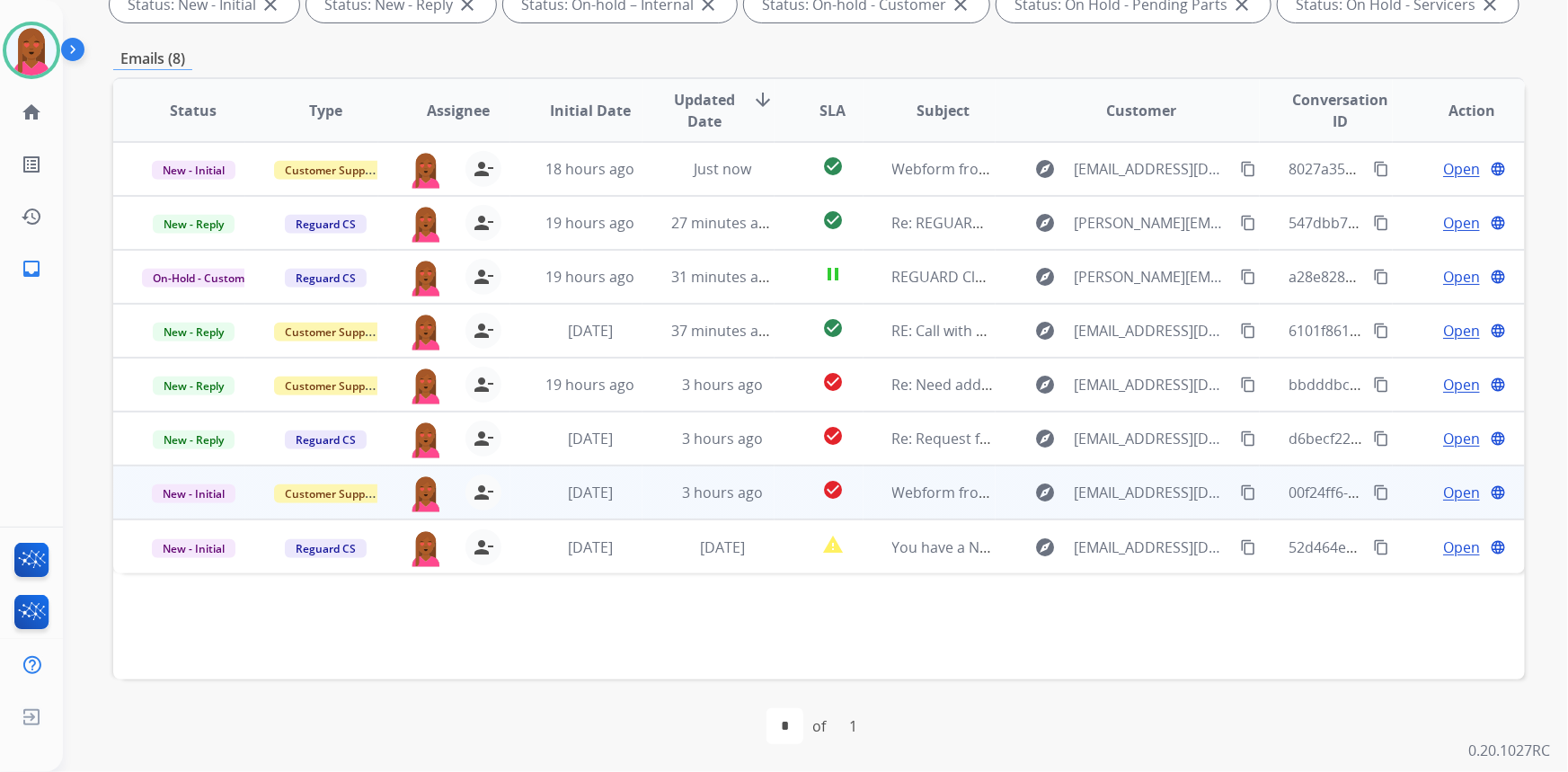
click at [1447, 488] on span "Open" at bounding box center [1461, 492] width 37 height 22
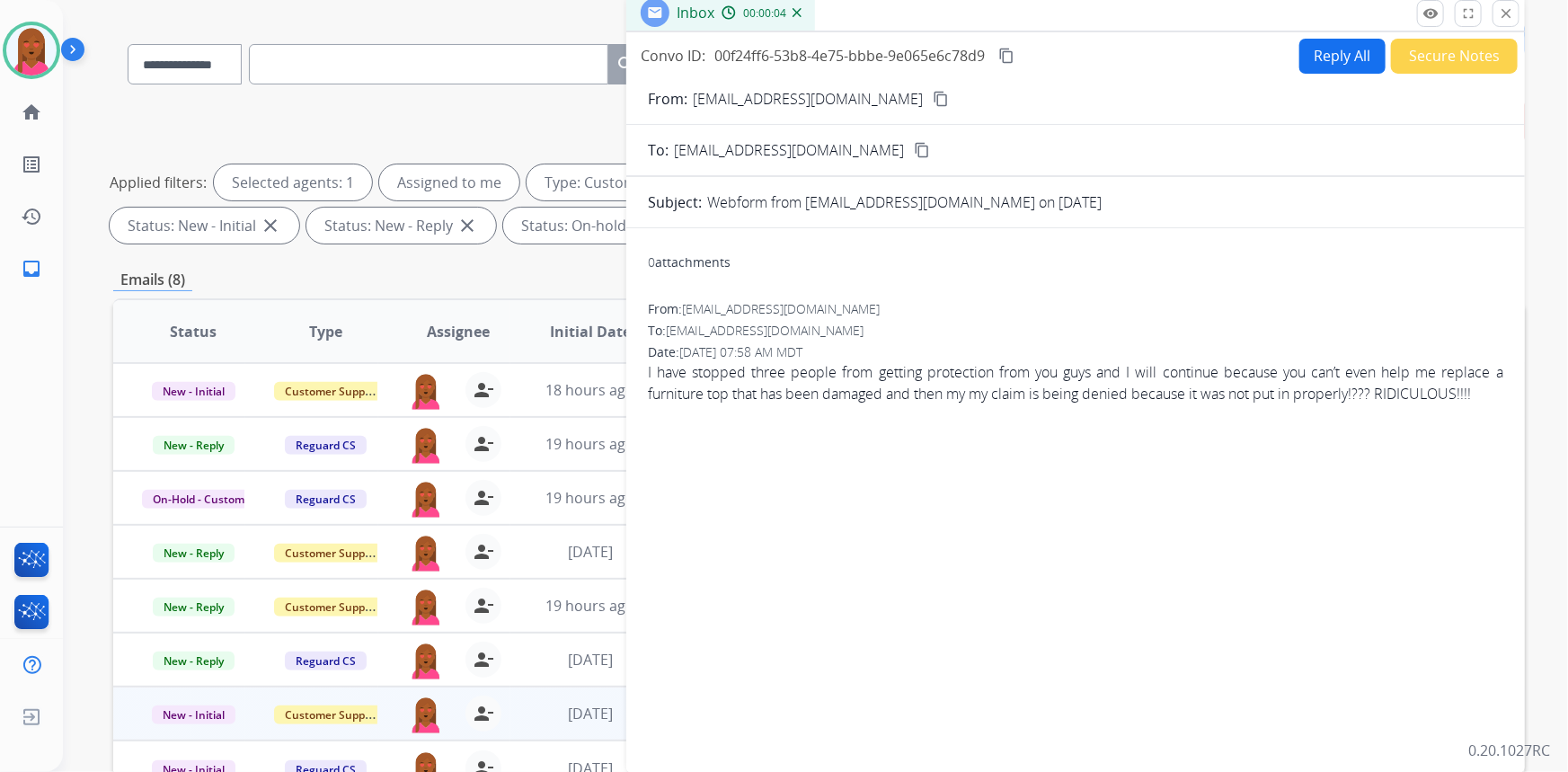
scroll to position [0, 0]
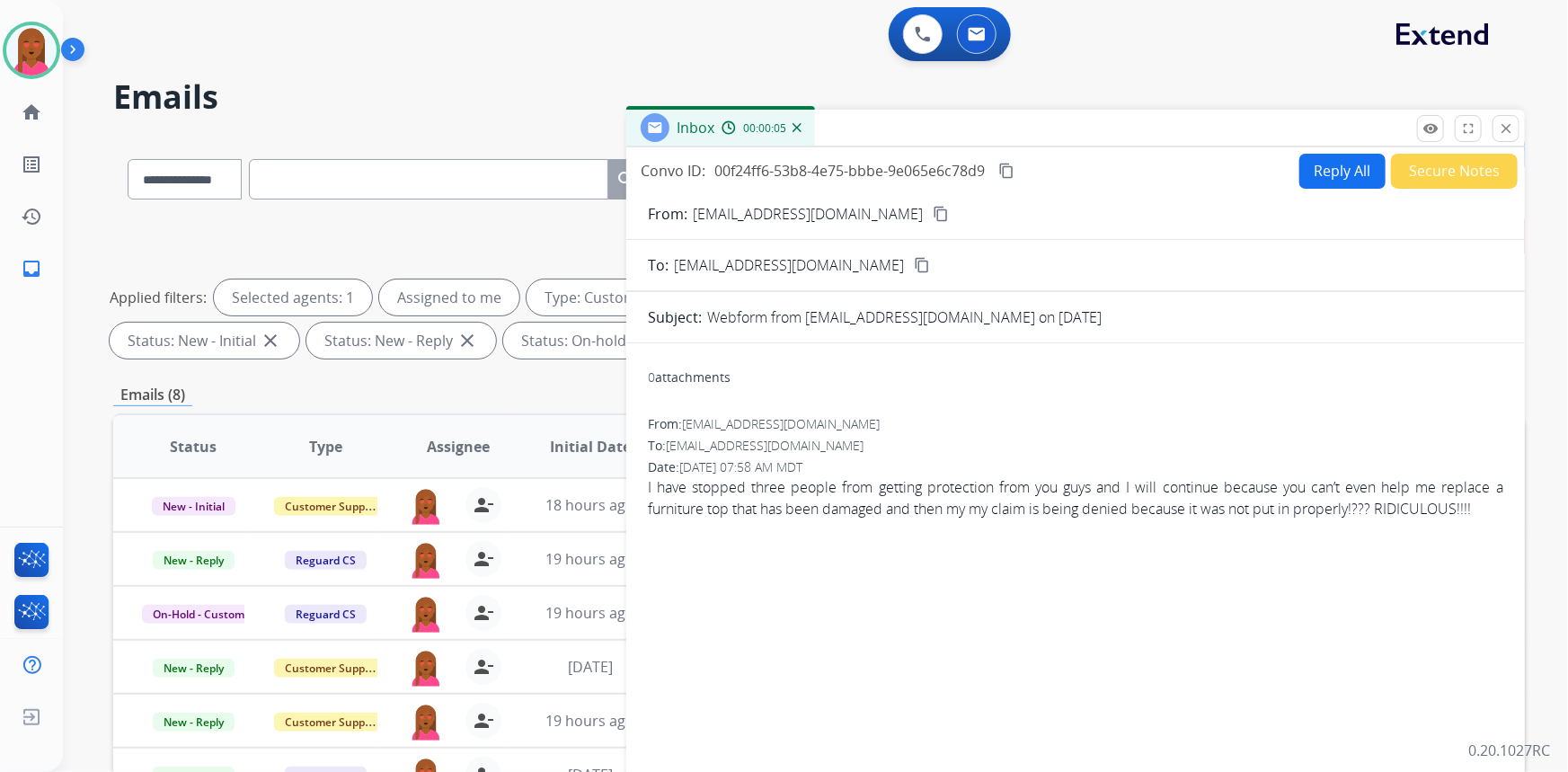
click at [1455, 171] on button "Secure Notes" at bounding box center [1454, 170] width 126 height 35
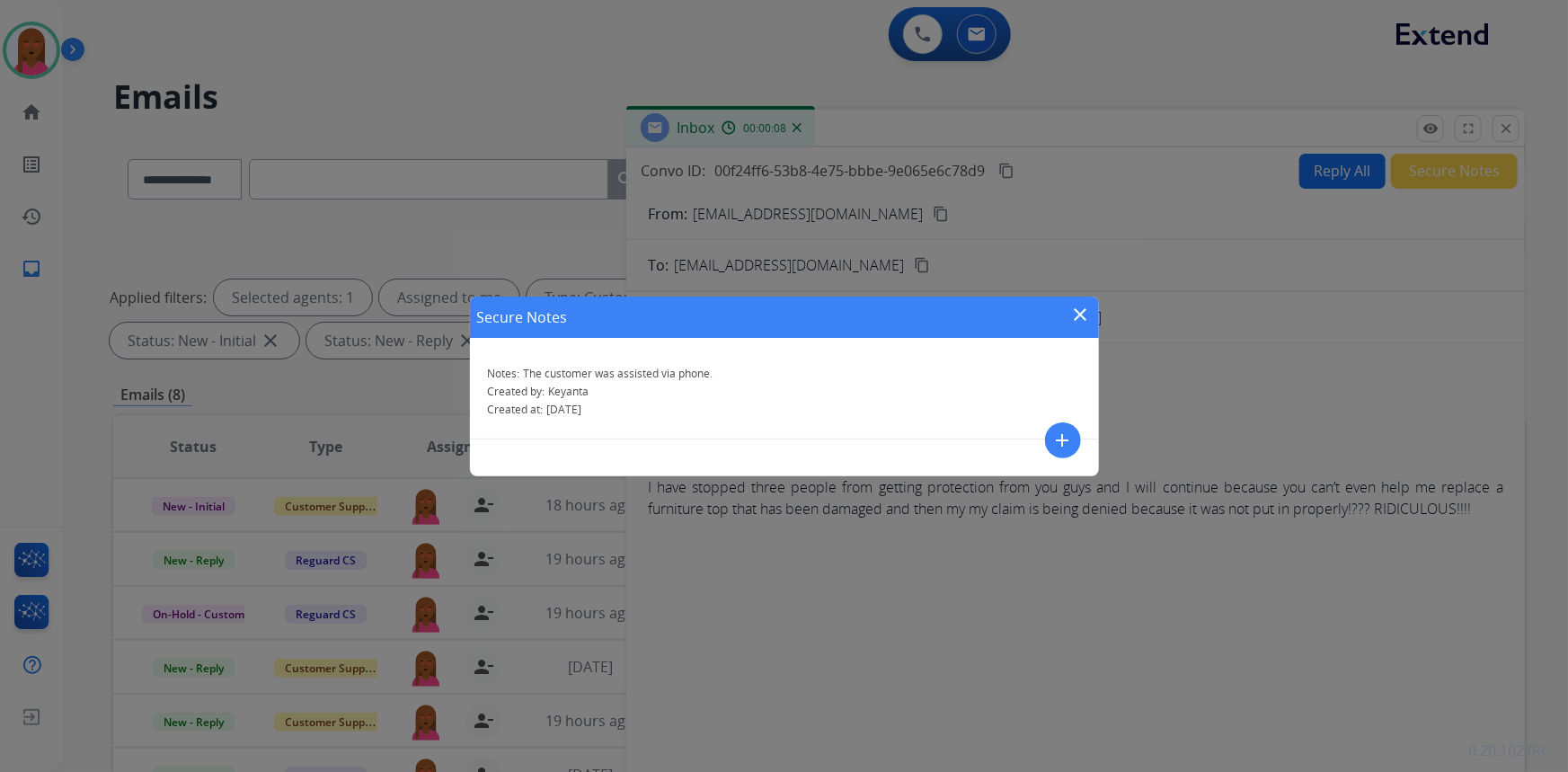
click at [1072, 326] on button "close" at bounding box center [1080, 316] width 22 height 27
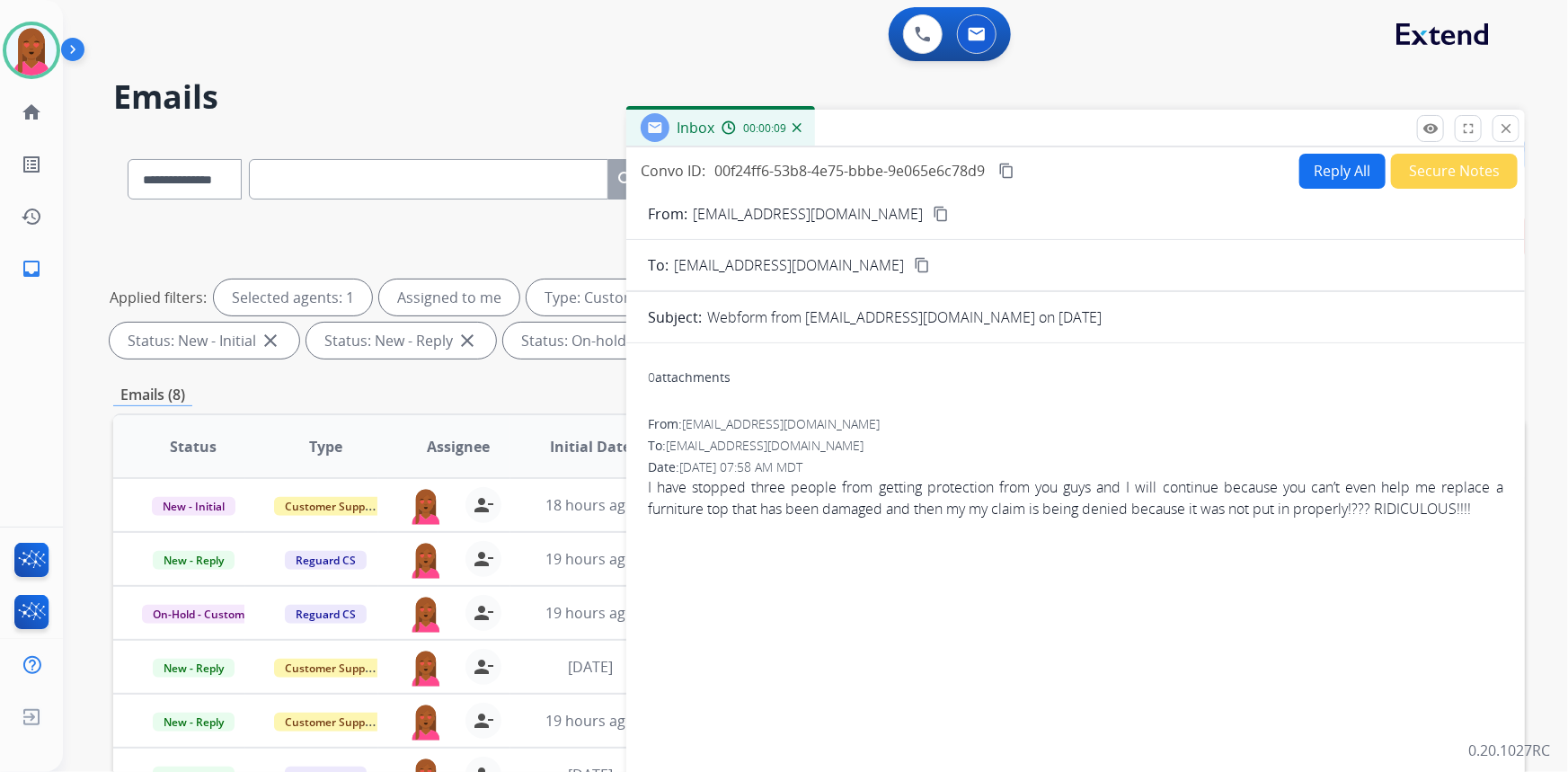
click at [1505, 125] on mat-icon "close" at bounding box center [1505, 128] width 16 height 16
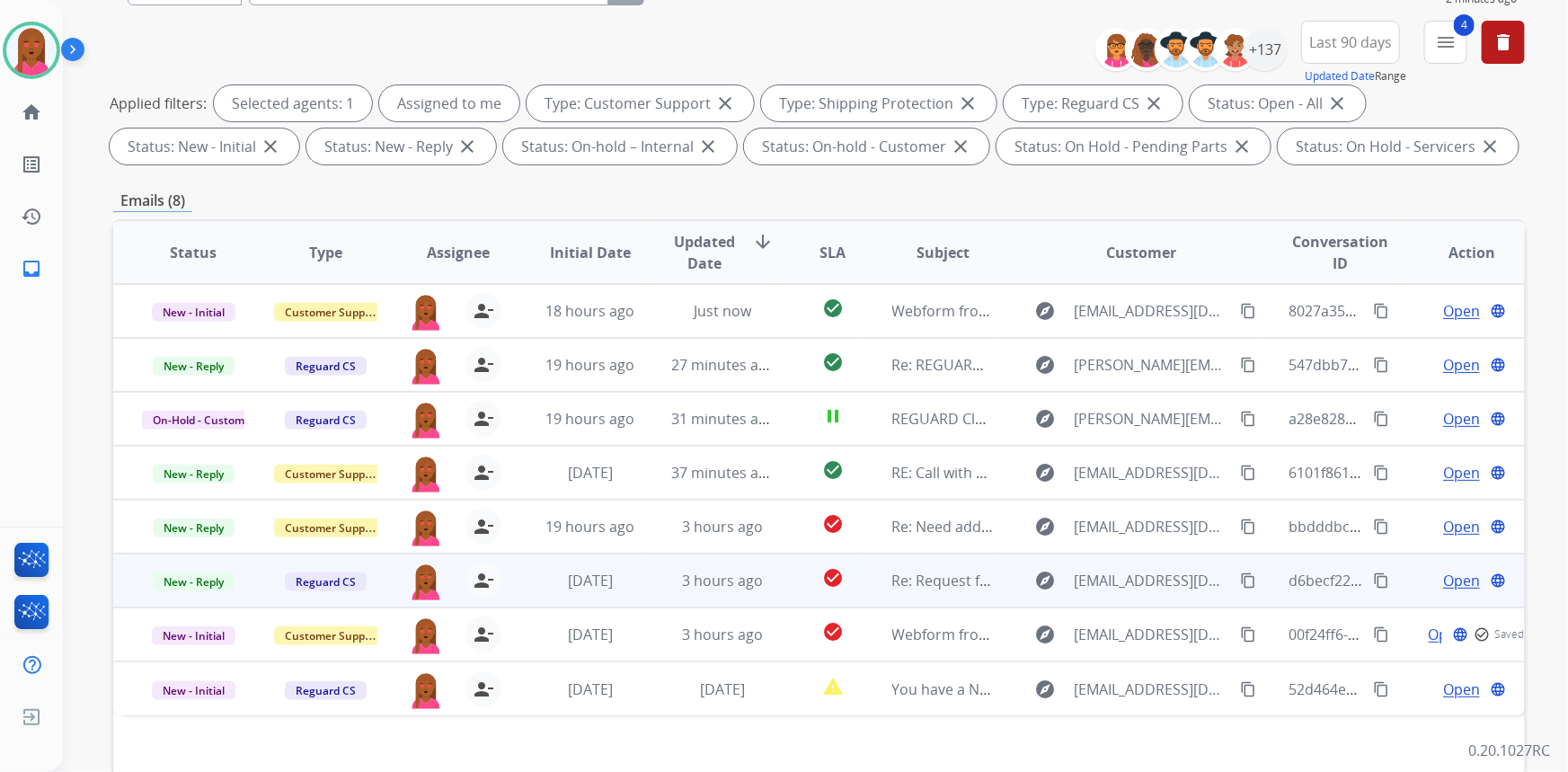
scroll to position [326, 0]
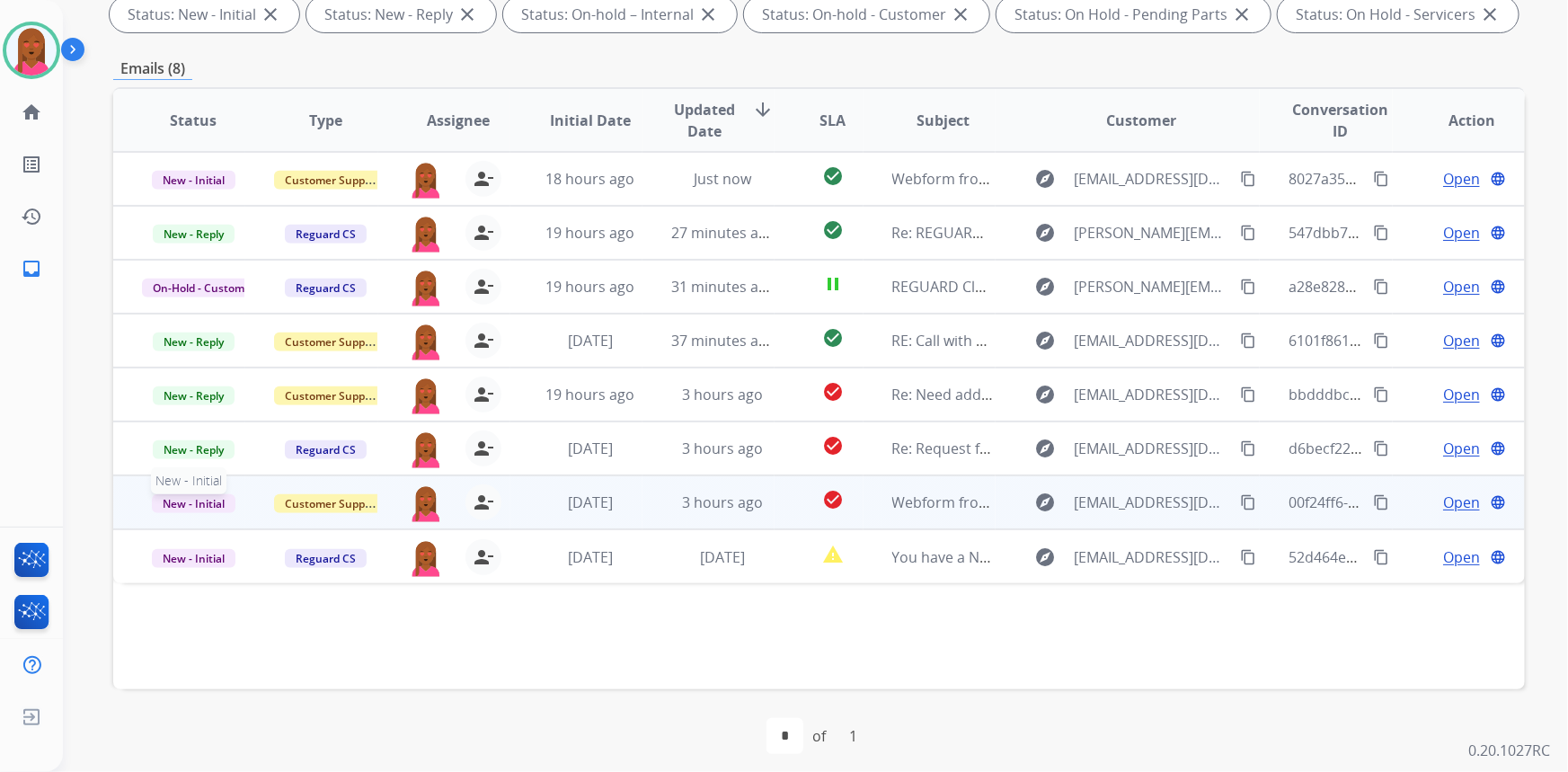
click at [189, 506] on span "New - Initial" at bounding box center [193, 503] width 83 height 19
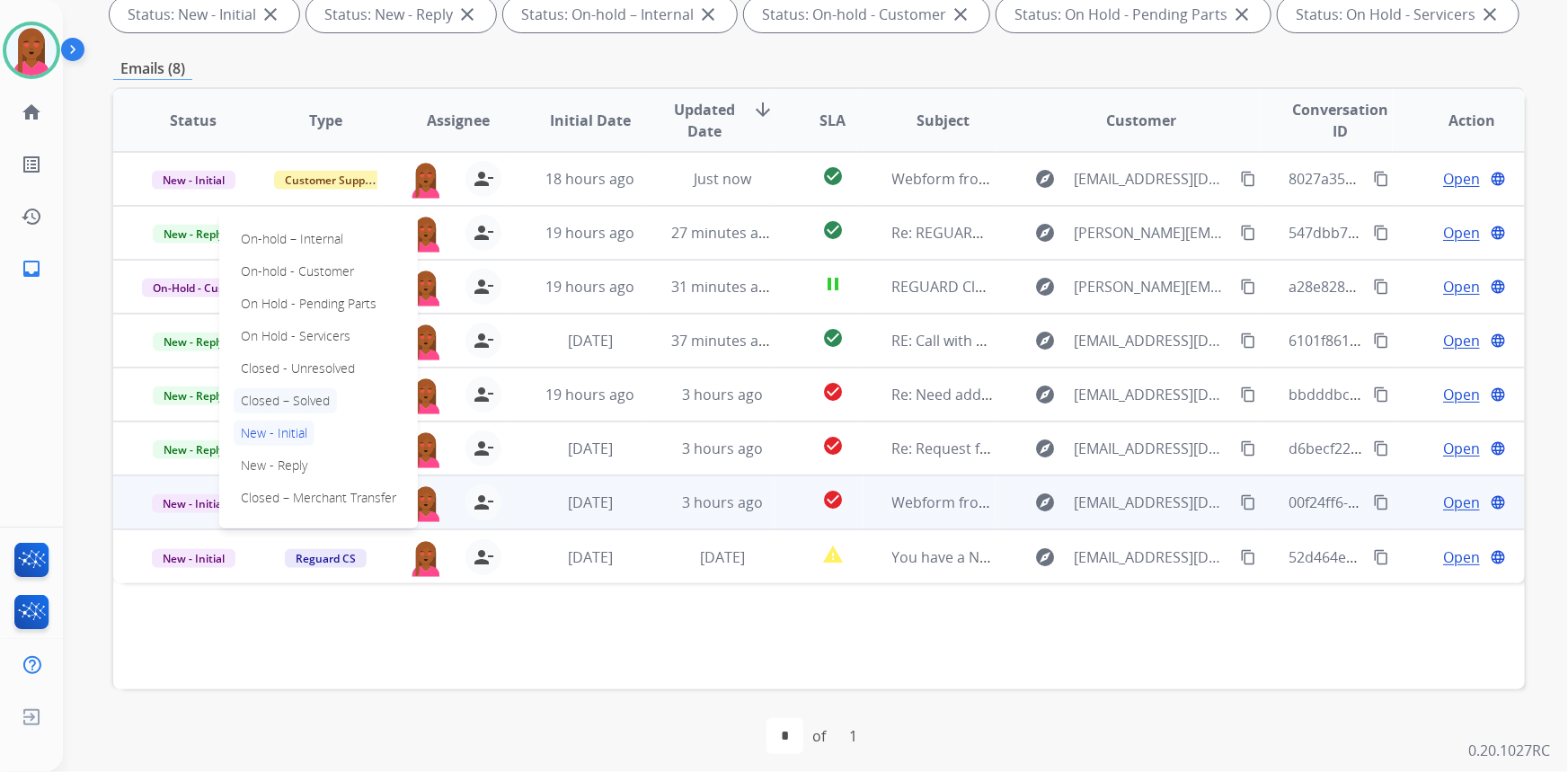
click at [296, 394] on p "Closed – Solved" at bounding box center [286, 401] width 103 height 25
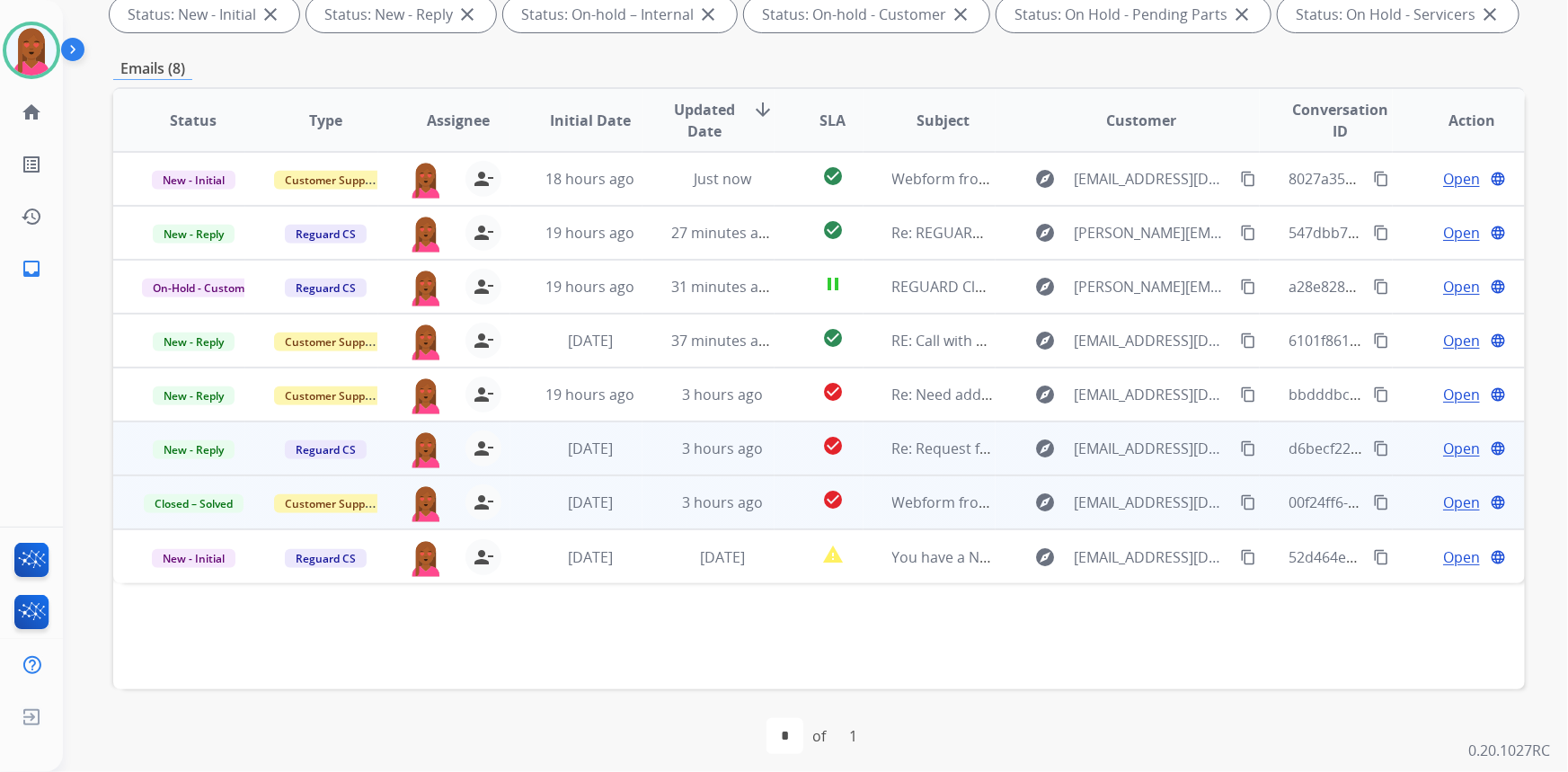
click at [1446, 445] on span "Open" at bounding box center [1461, 448] width 37 height 22
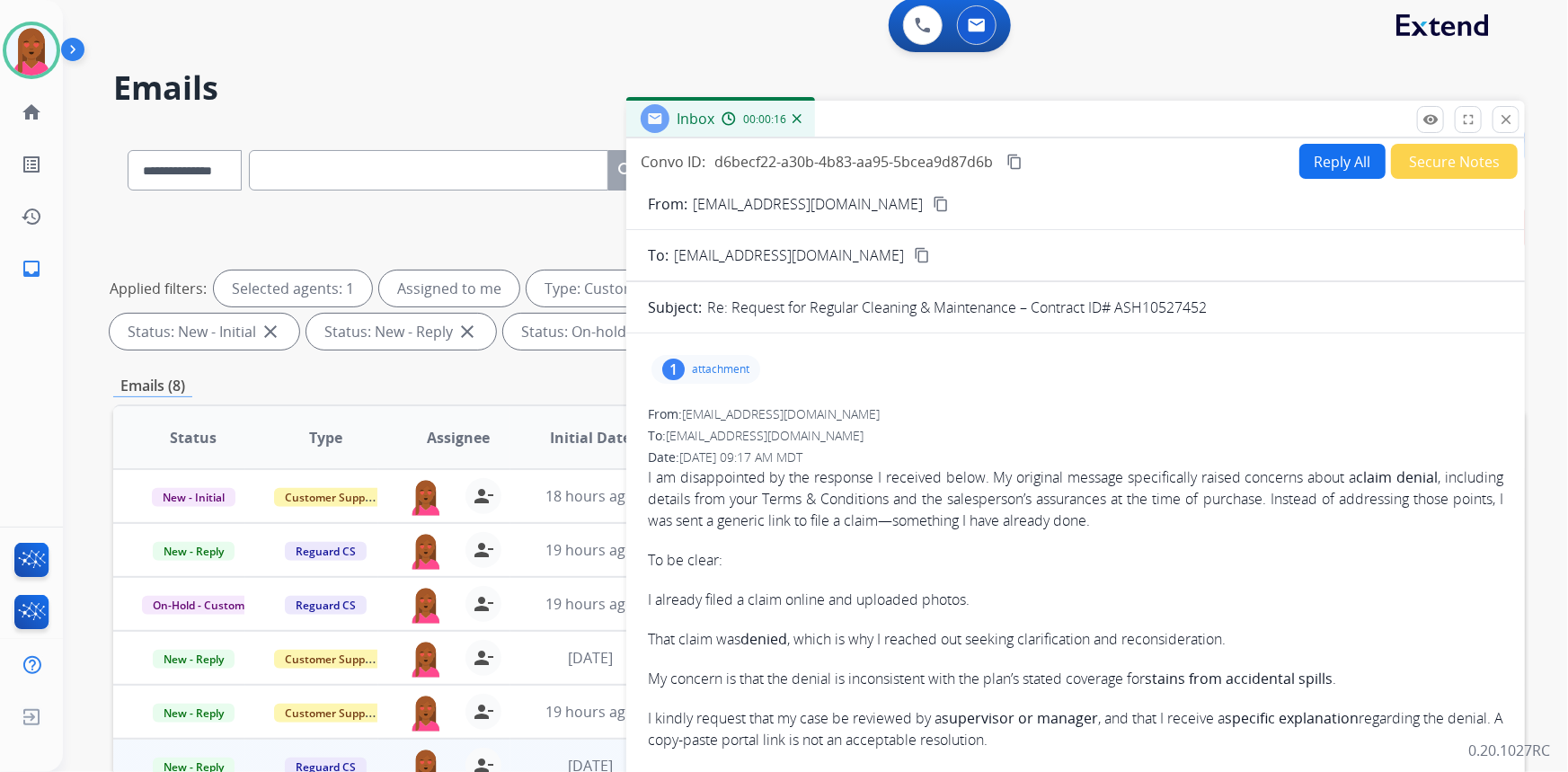
scroll to position [0, 0]
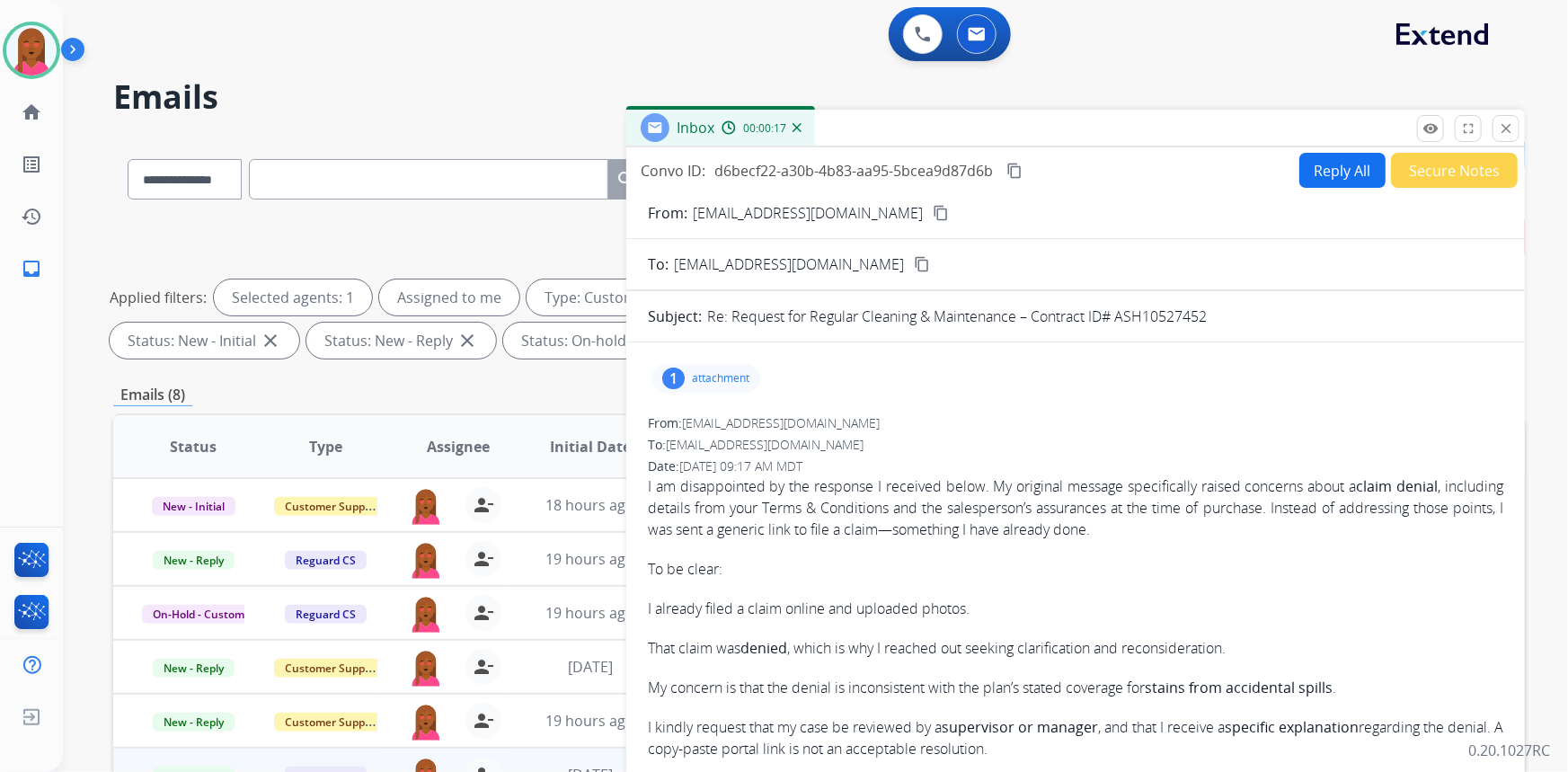
click at [933, 214] on mat-icon "content_copy" at bounding box center [941, 212] width 16 height 16
click at [800, 503] on p "I am disappointed by the response I received below. My original message specifi…" at bounding box center [1076, 507] width 856 height 65
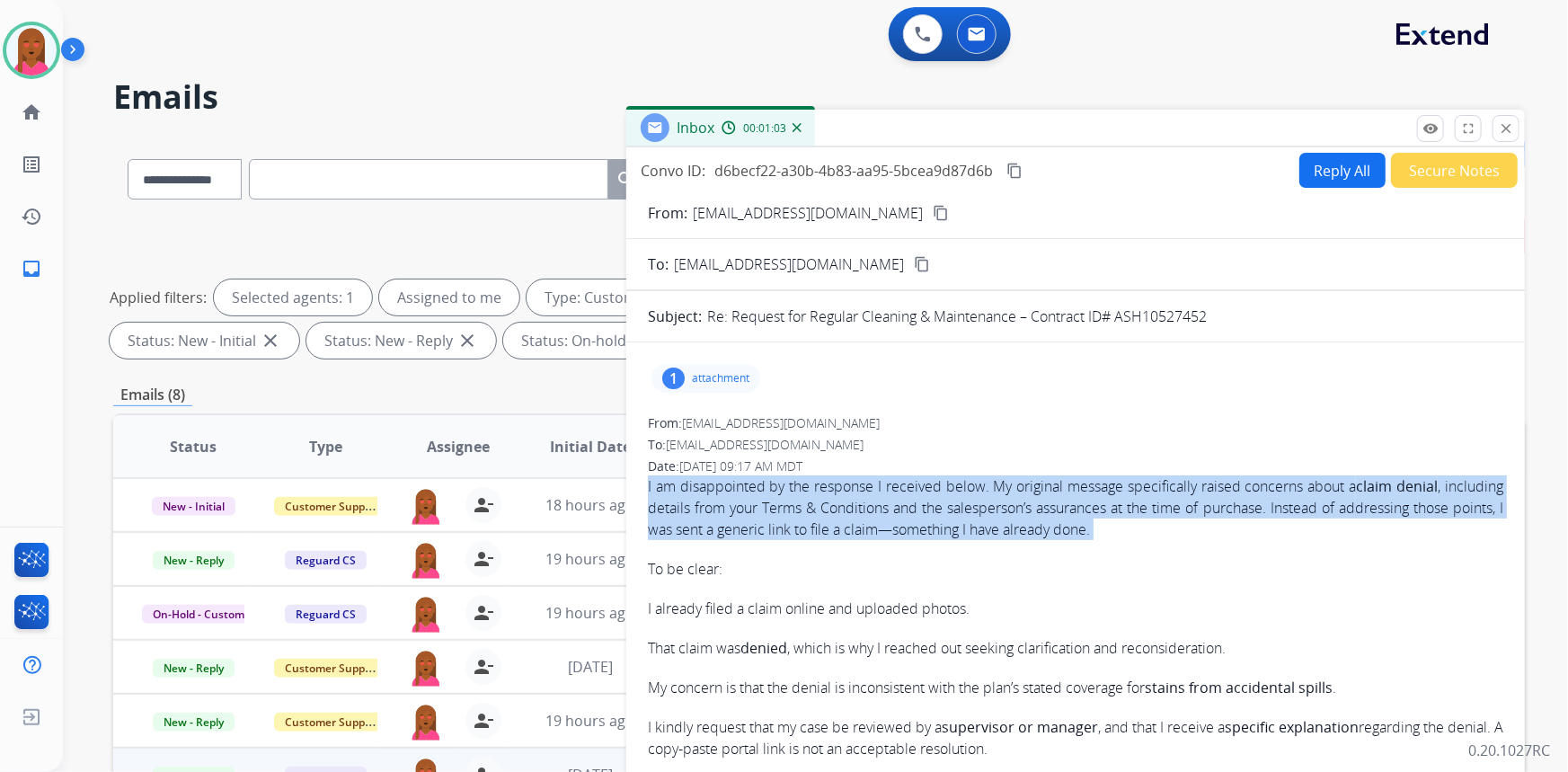
click at [800, 503] on p "I am disappointed by the response I received below. My original message specifi…" at bounding box center [1076, 507] width 856 height 65
copy div "I am disappointed by the response I received below. My original message specifi…"
click at [1347, 162] on button "Reply All" at bounding box center [1342, 169] width 86 height 35
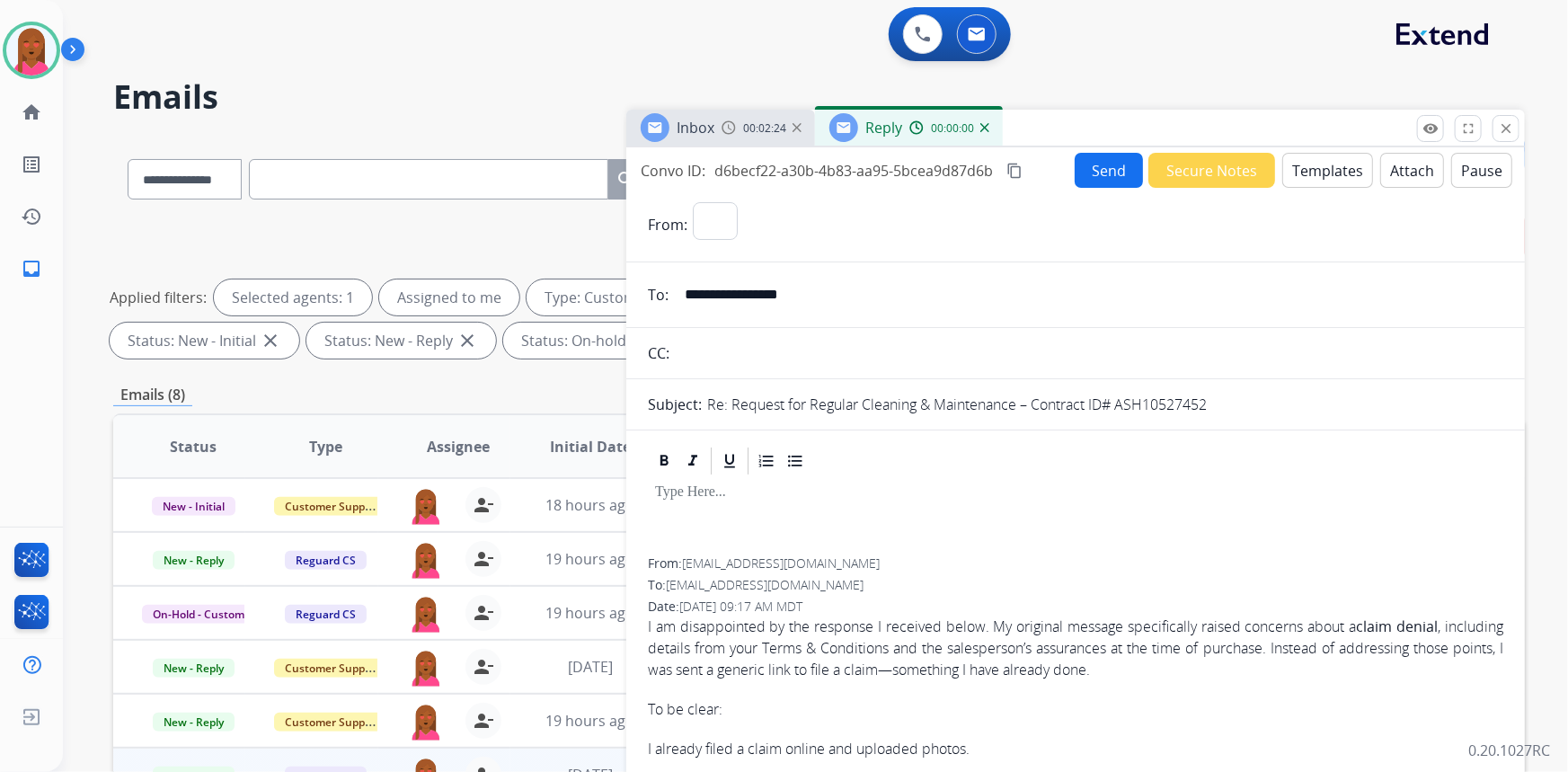
select select "**********"
click at [1344, 173] on button "Templates" at bounding box center [1327, 169] width 91 height 35
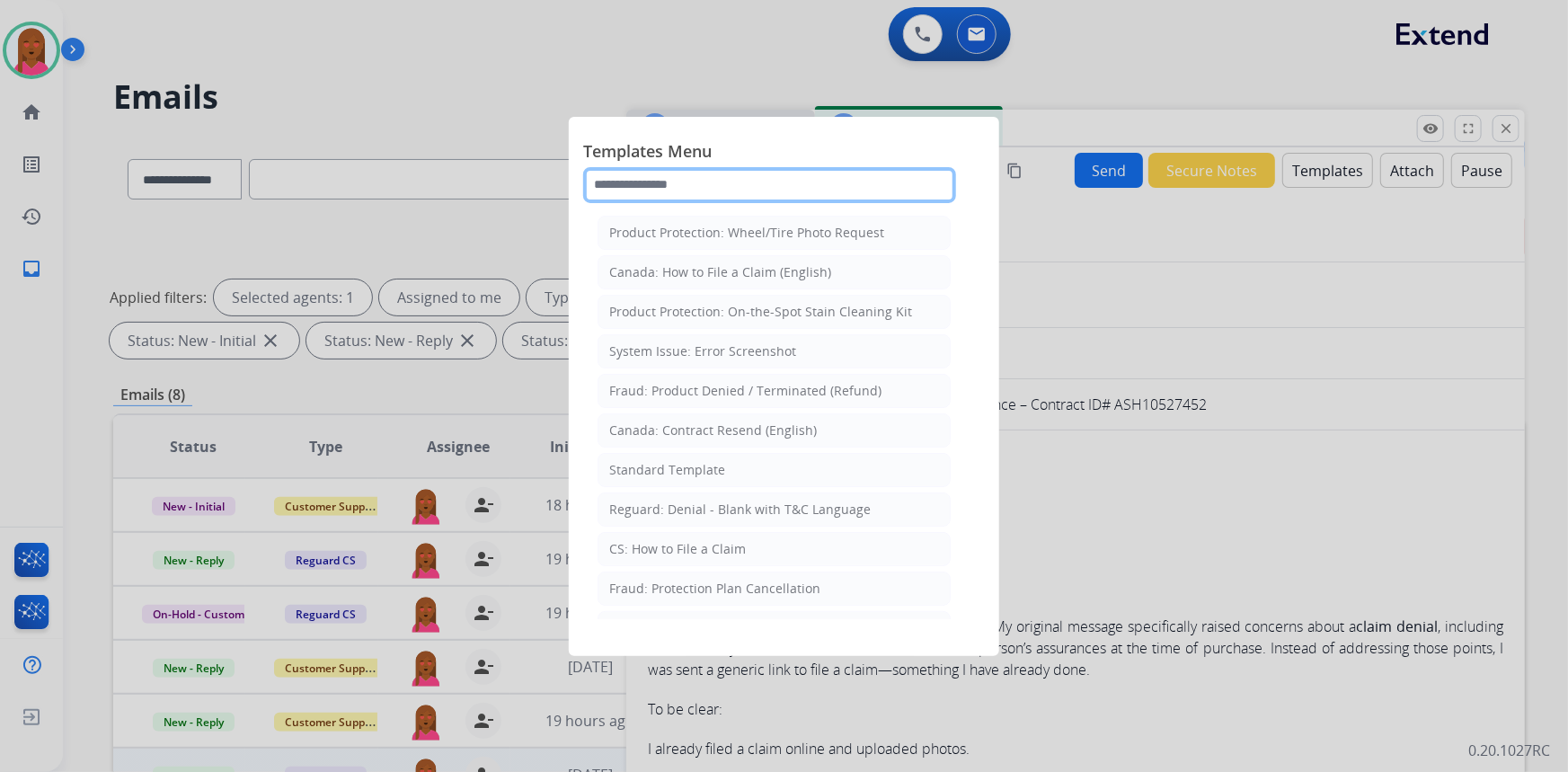
click at [692, 182] on input "text" at bounding box center [769, 185] width 373 height 36
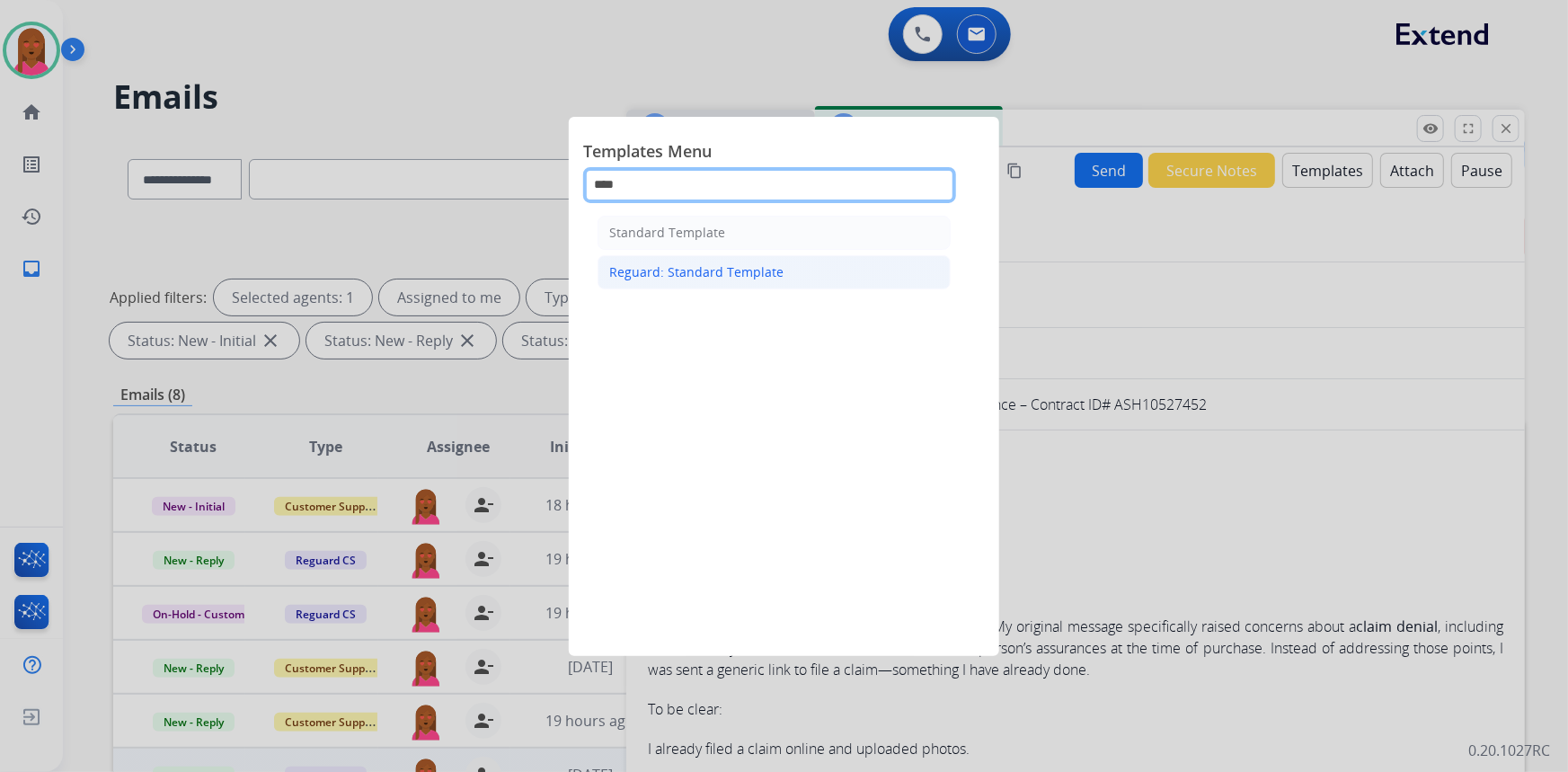
type input "****"
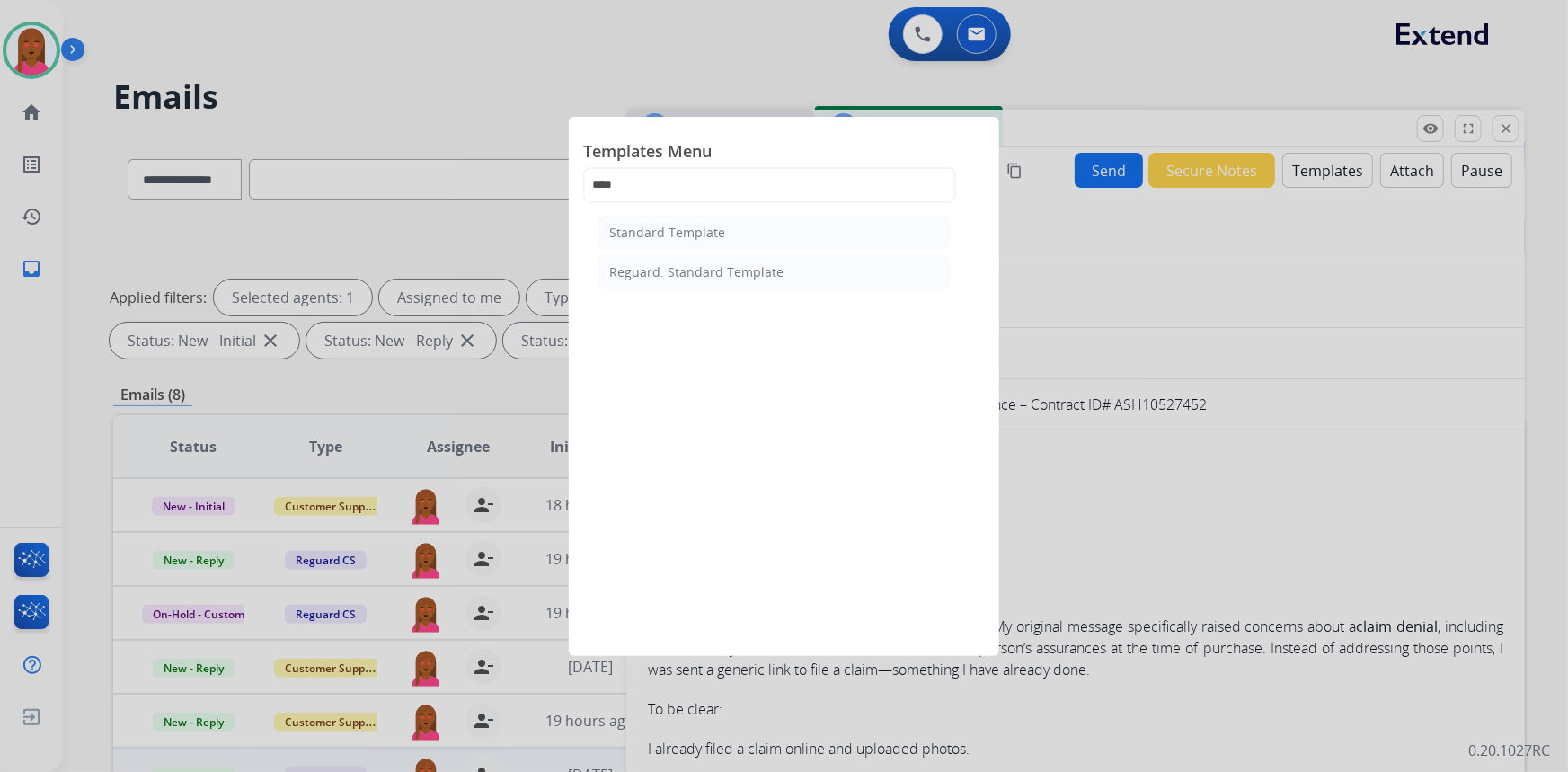
drag, startPoint x: 656, startPoint y: 269, endPoint x: 728, endPoint y: 287, distance: 74.2
click at [656, 269] on div "Reguard: Standard Template" at bounding box center [696, 271] width 174 height 18
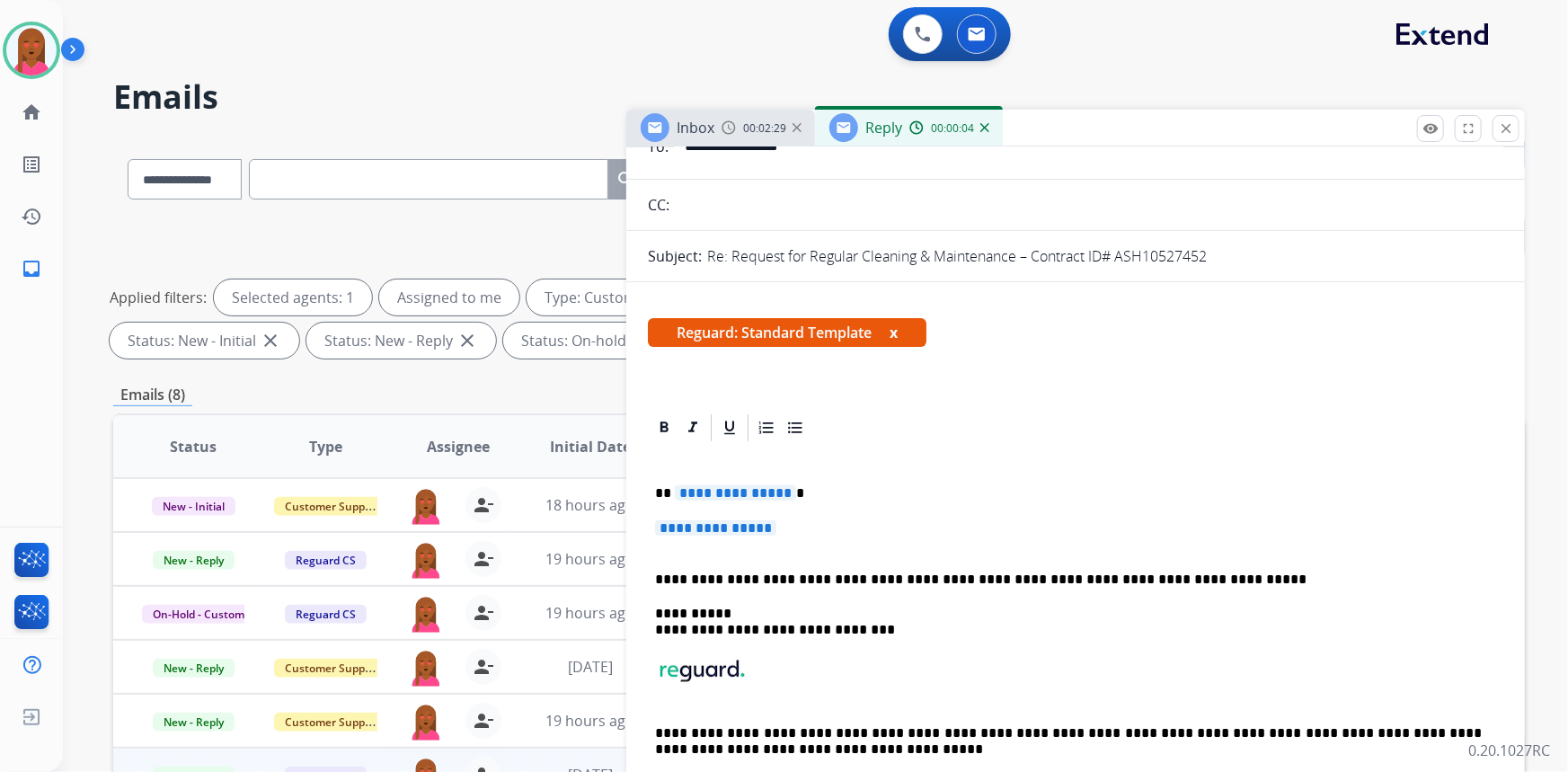
scroll to position [244, 0]
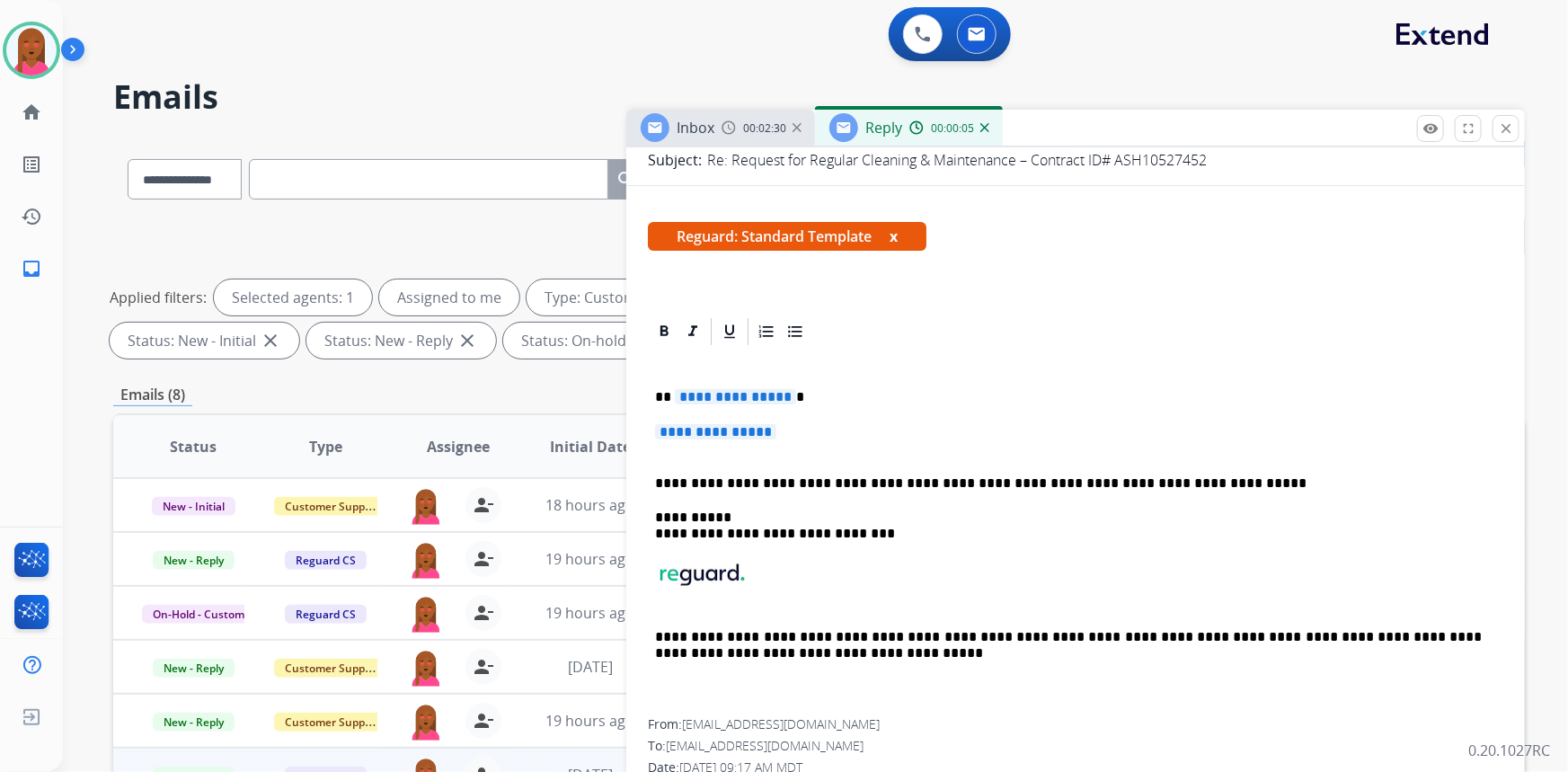
click at [788, 392] on p "**********" at bounding box center [1069, 397] width 828 height 16
drag, startPoint x: 791, startPoint y: 394, endPoint x: 664, endPoint y: 394, distance: 127.0
click at [664, 394] on p "**********" at bounding box center [1069, 397] width 828 height 16
drag, startPoint x: 660, startPoint y: 435, endPoint x: 648, endPoint y: 428, distance: 13.9
click at [648, 428] on div "**********" at bounding box center [1076, 533] width 856 height 371
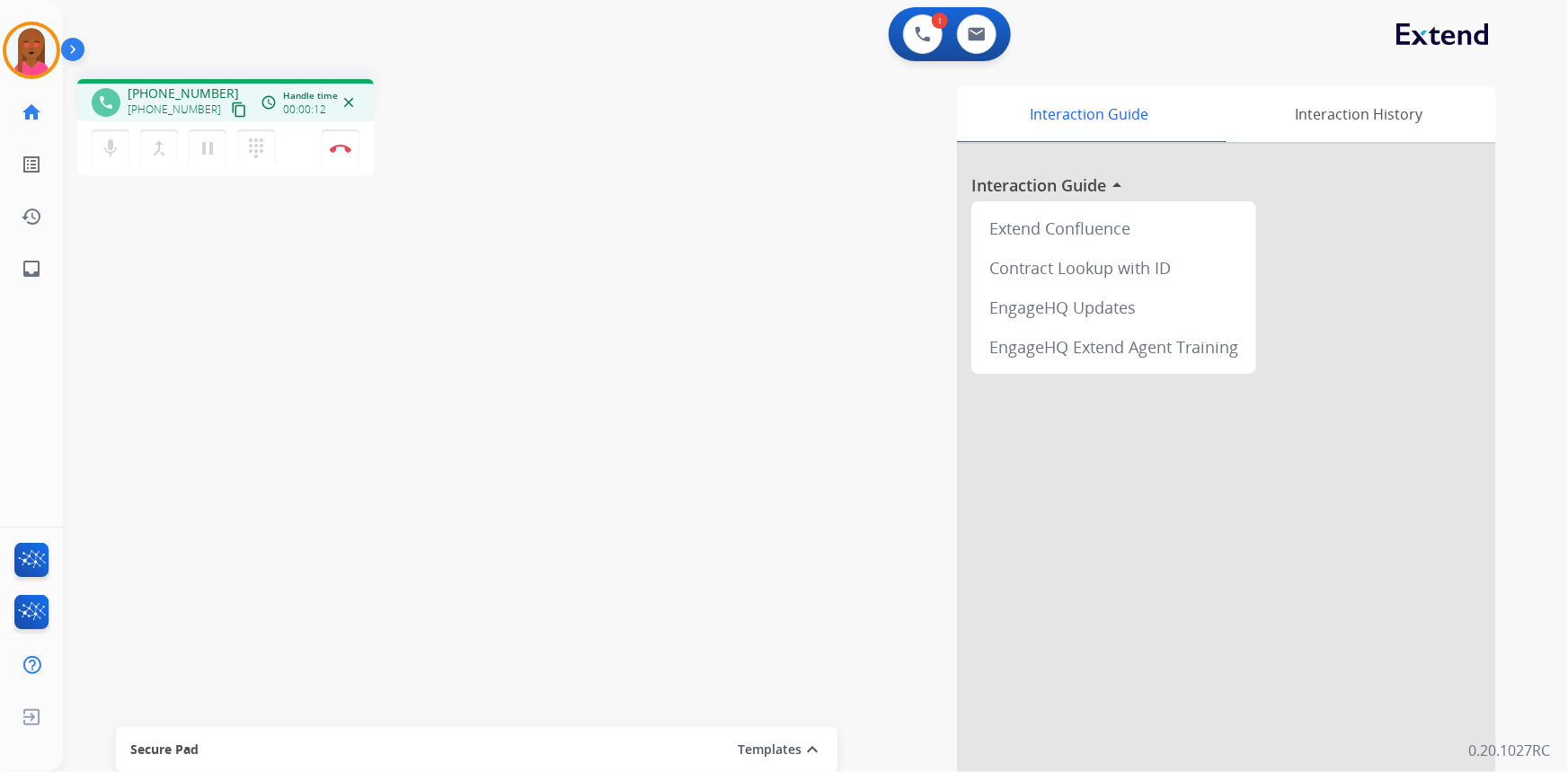
click at [231, 108] on mat-icon "content_copy" at bounding box center [239, 109] width 16 height 16
click at [231, 109] on mat-icon "content_copy" at bounding box center [239, 109] width 16 height 16
drag, startPoint x: 626, startPoint y: 641, endPoint x: 618, endPoint y: 641, distance: 8.0
click at [625, 641] on div "Interaction Guide Interaction History Interaction Guide arrow_drop_up Extend Co…" at bounding box center [1036, 450] width 919 height 728
click at [342, 146] on img at bounding box center [340, 149] width 22 height 9
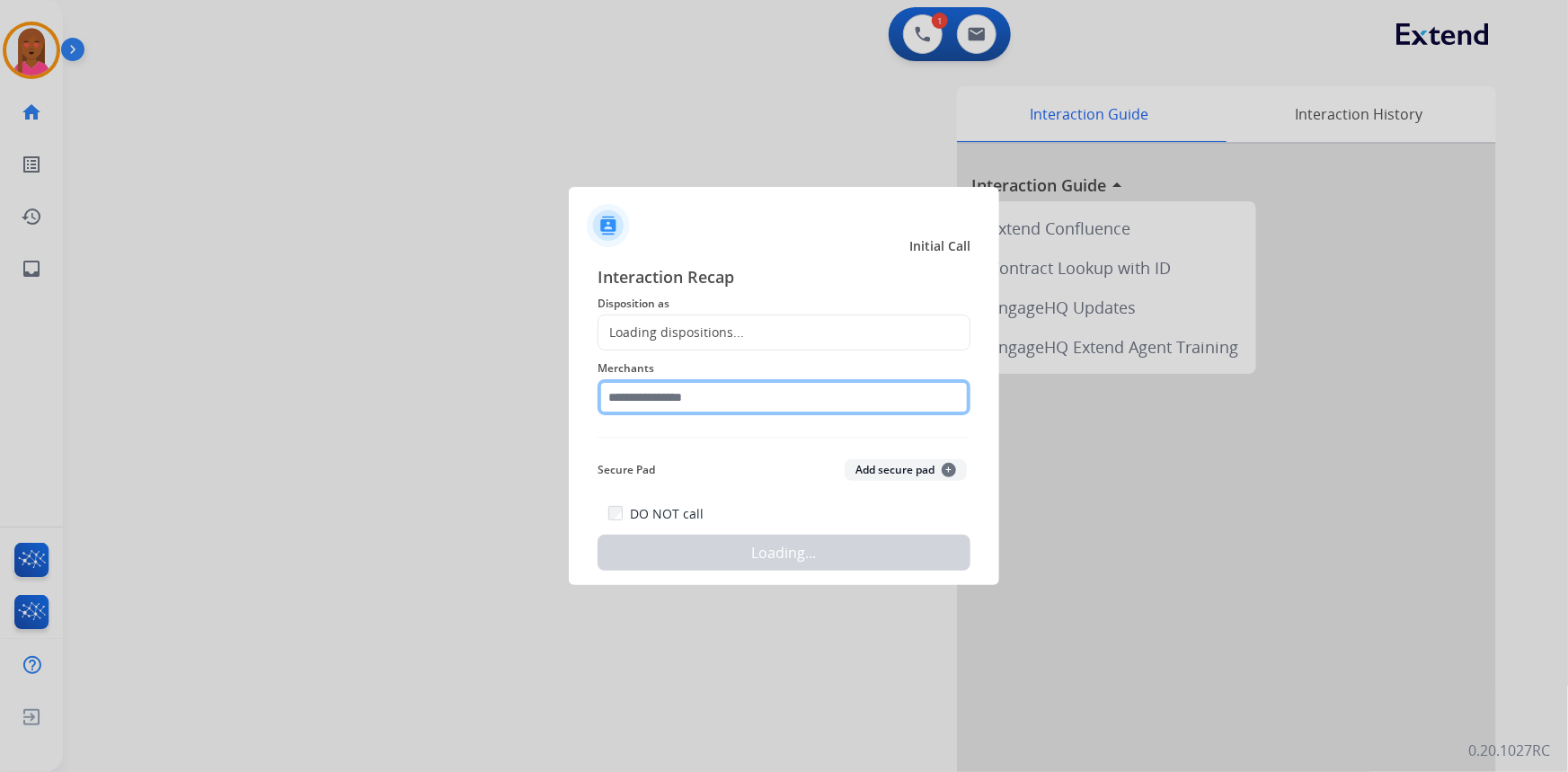
click at [626, 398] on input "text" at bounding box center [784, 397] width 373 height 36
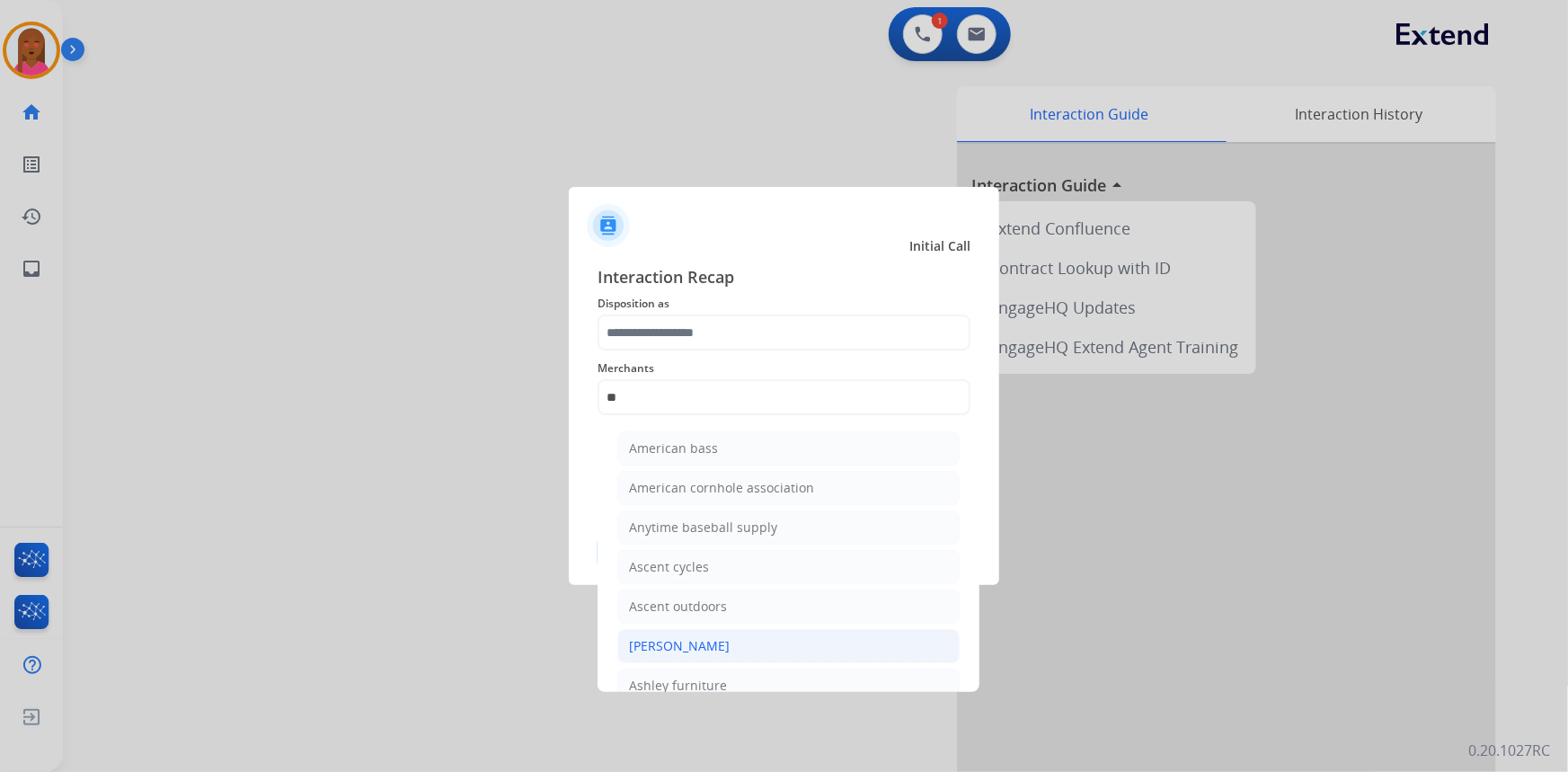
click at [740, 653] on li "[PERSON_NAME]" at bounding box center [789, 646] width 343 height 34
type input "**********"
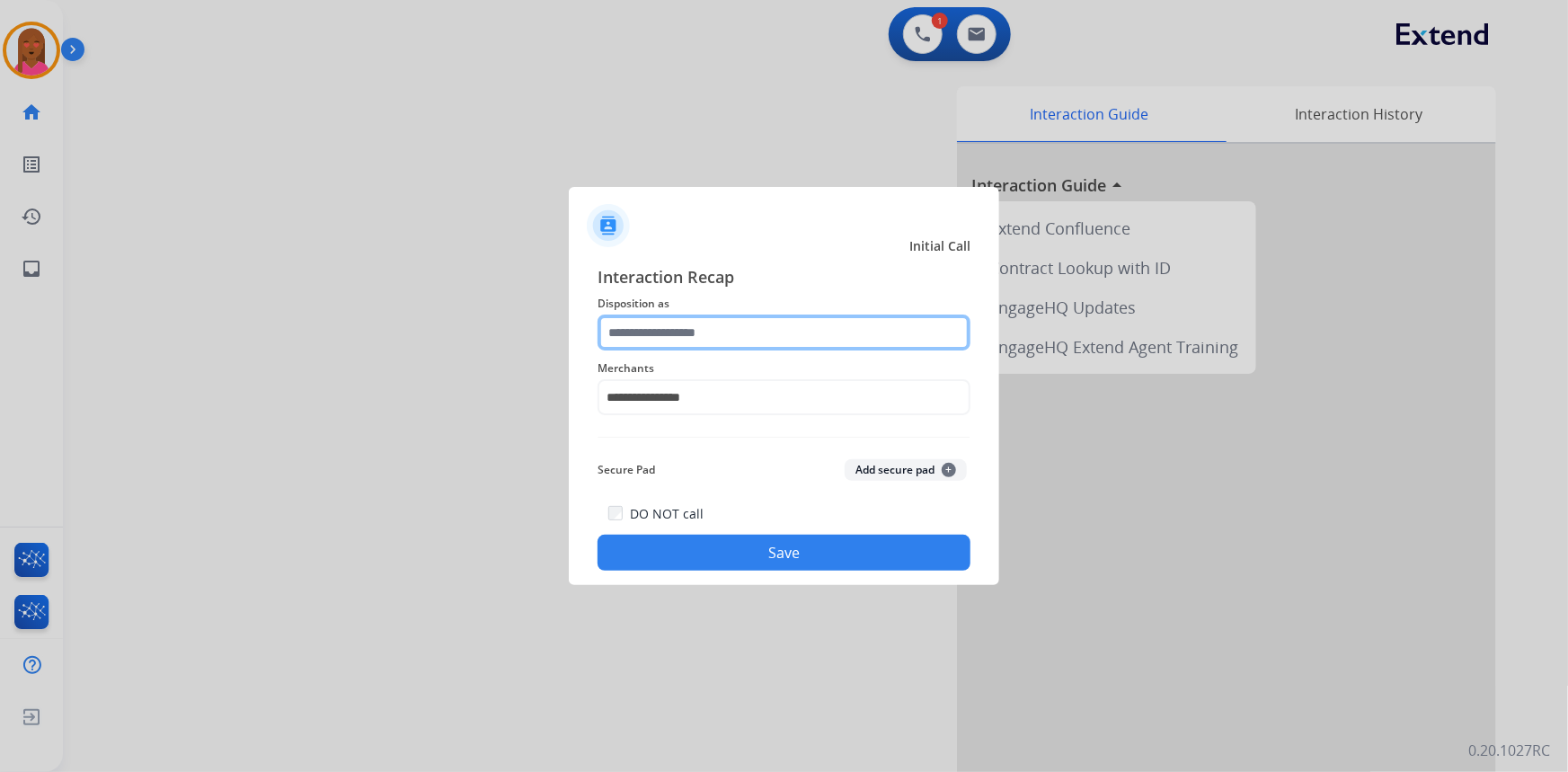
click at [775, 337] on input "text" at bounding box center [784, 332] width 373 height 36
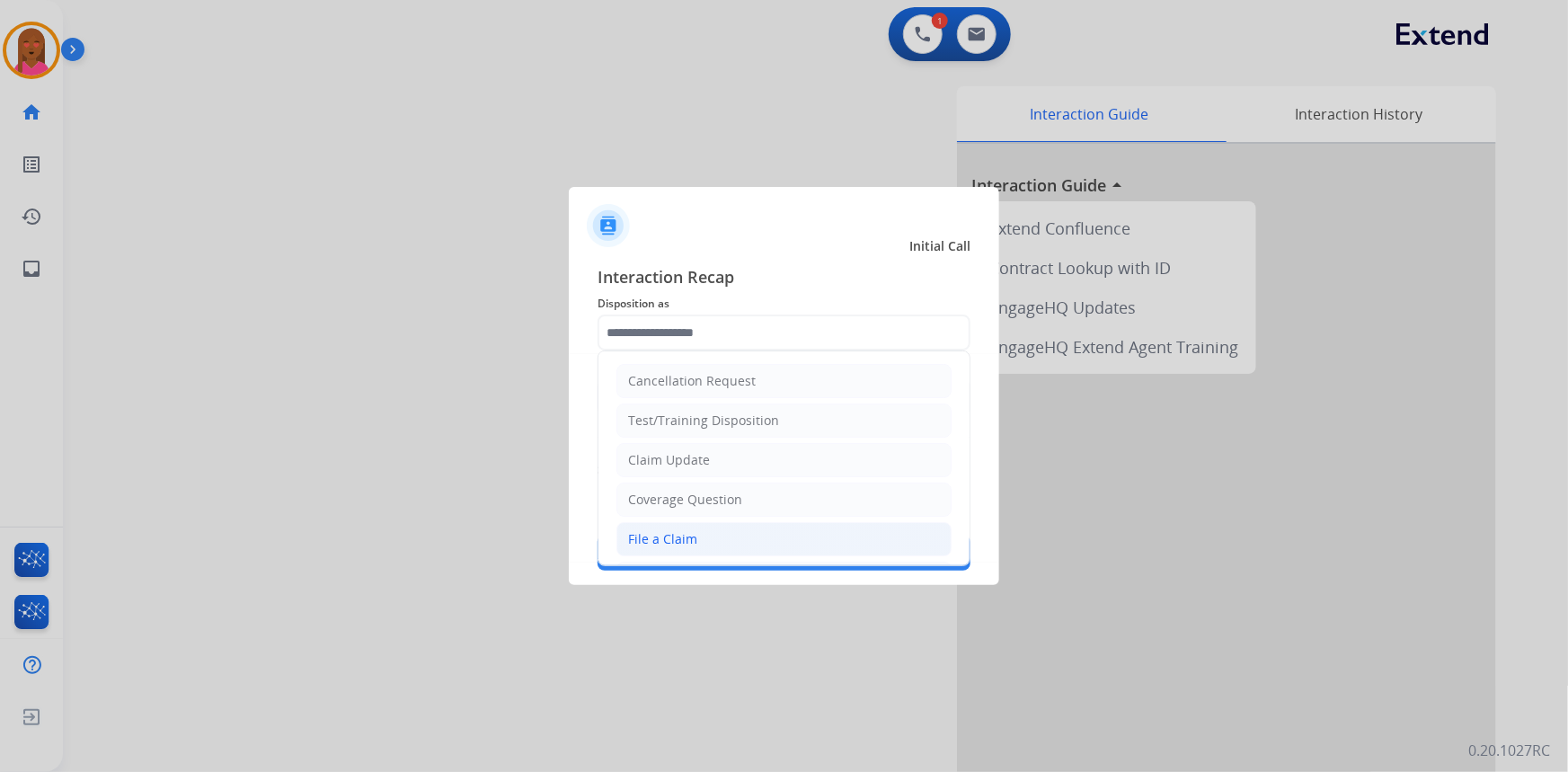
click at [696, 539] on li "File a Claim" at bounding box center [784, 539] width 335 height 34
type input "**********"
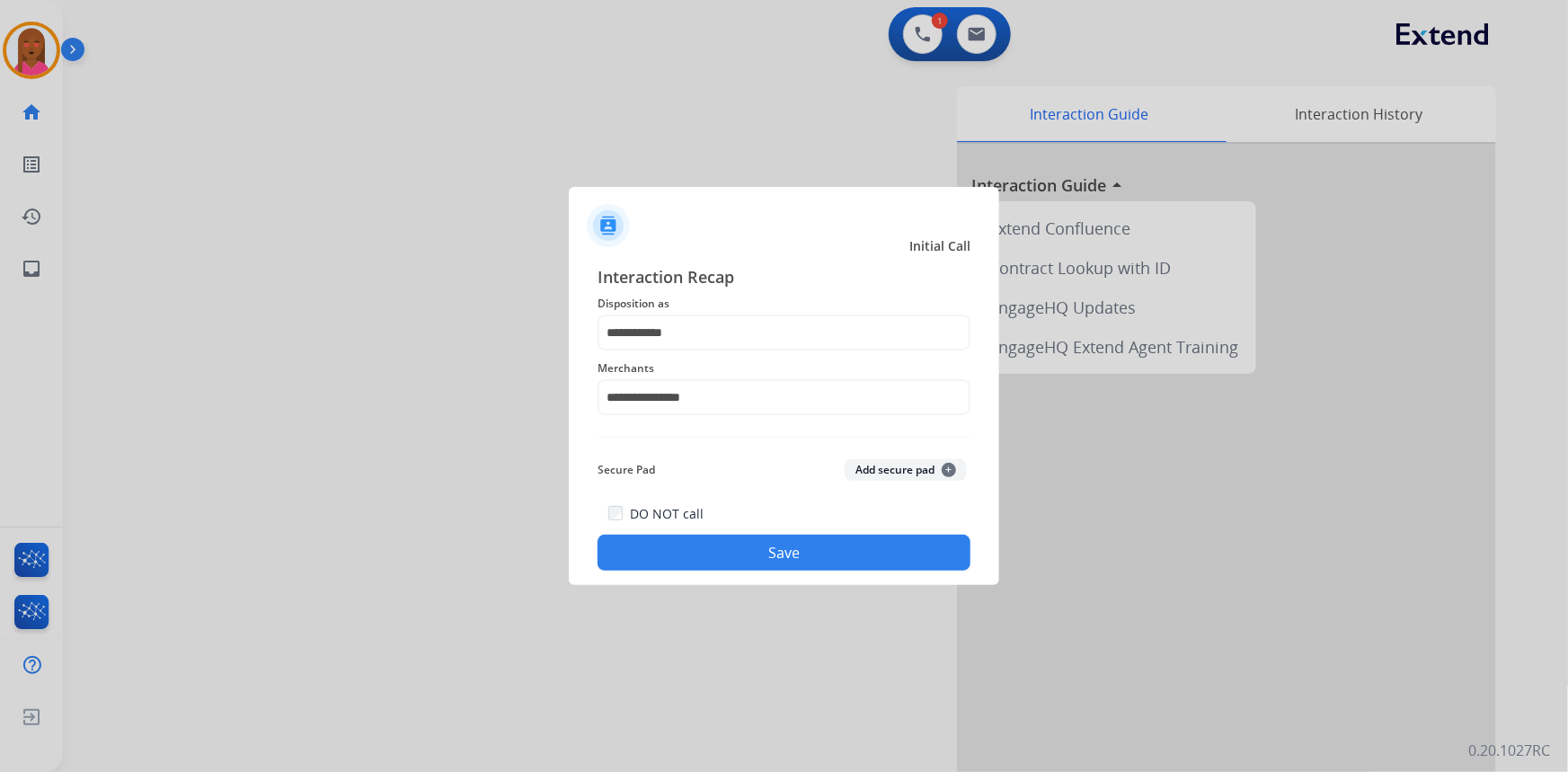
click at [710, 559] on button "Save" at bounding box center [784, 552] width 373 height 36
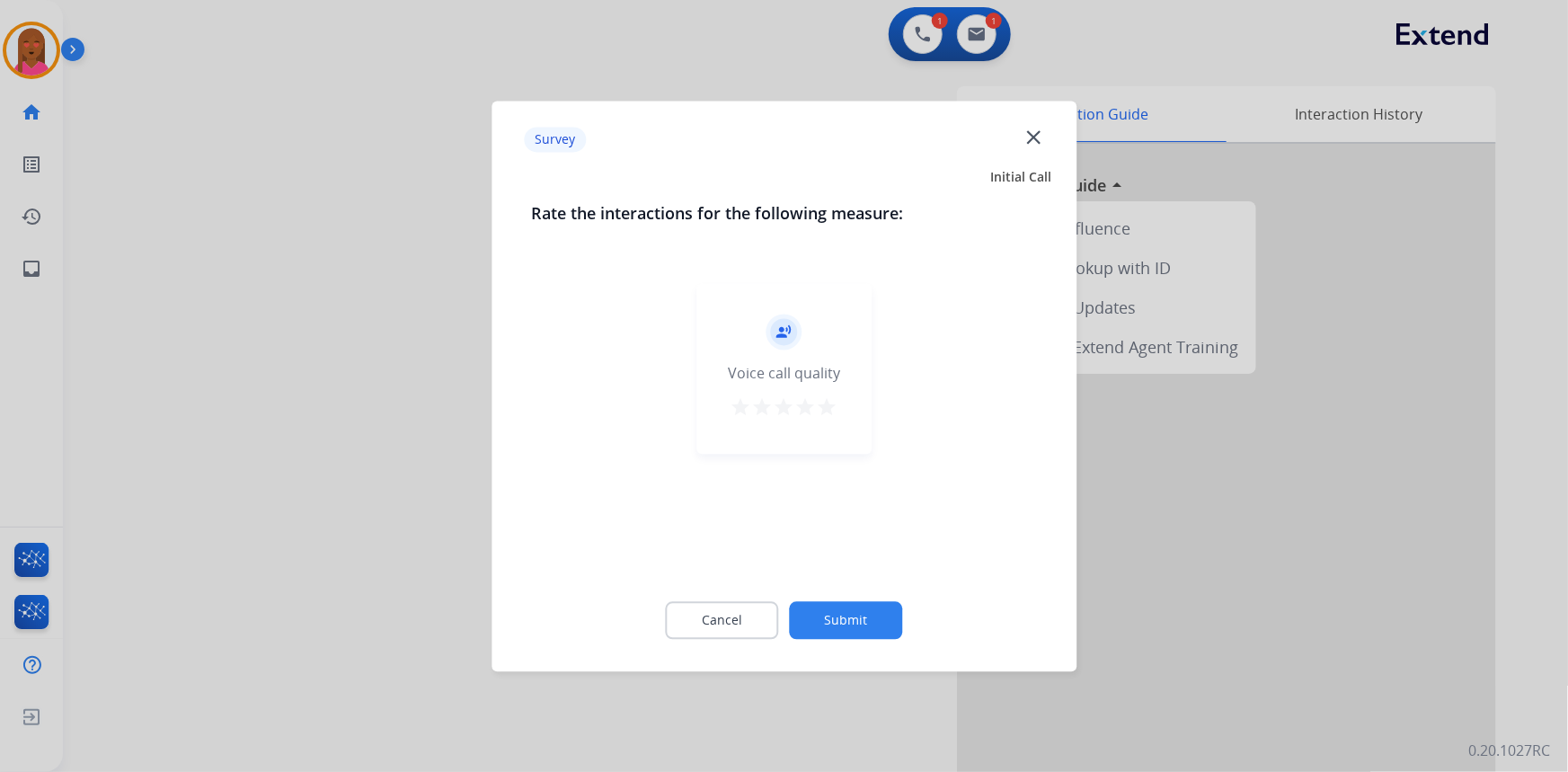
click at [1033, 136] on mat-icon "close" at bounding box center [1033, 136] width 23 height 23
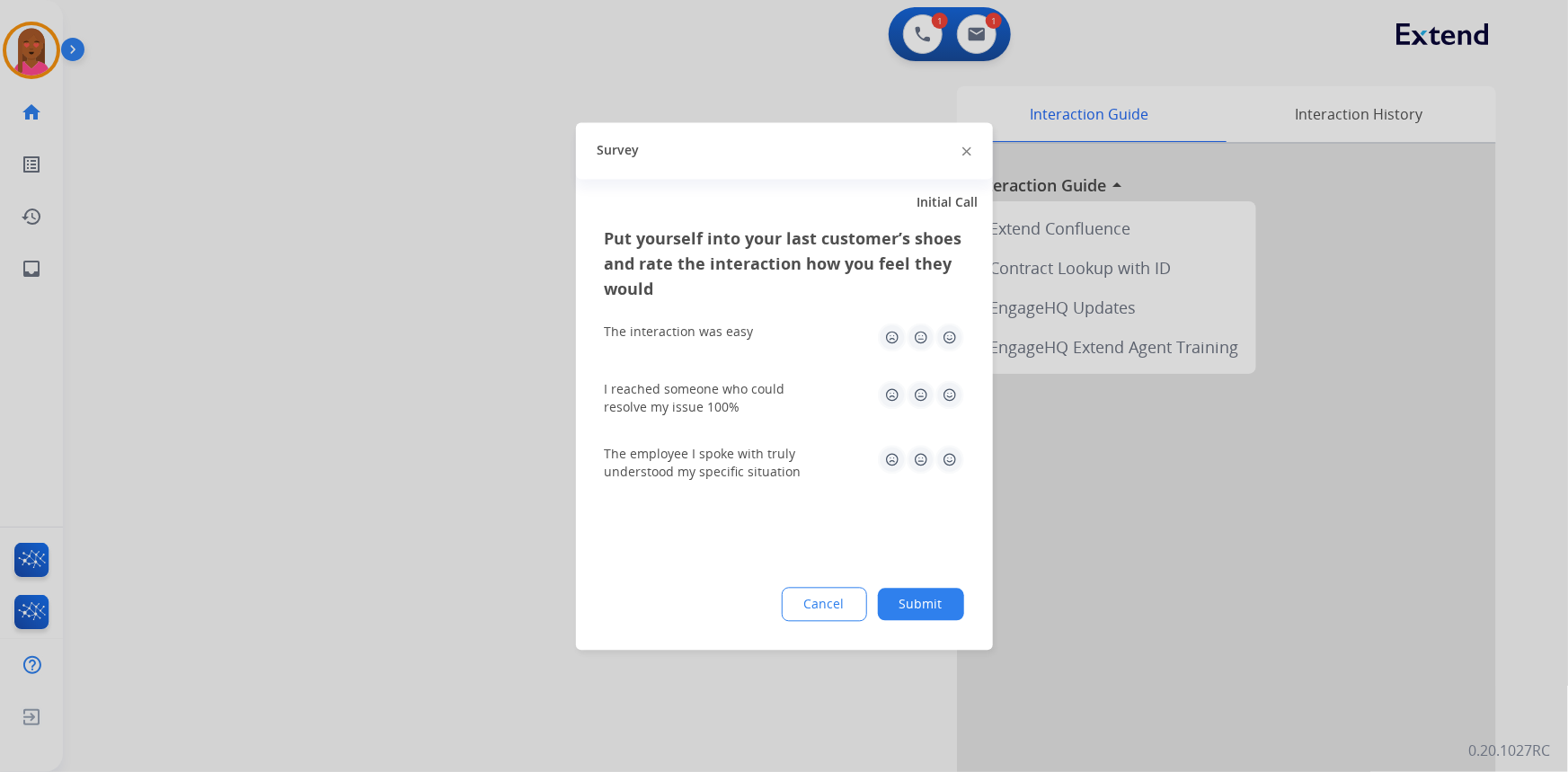
click at [963, 144] on div at bounding box center [967, 151] width 9 height 22
click at [963, 146] on div at bounding box center [967, 151] width 9 height 22
click at [975, 42] on div at bounding box center [784, 386] width 1568 height 772
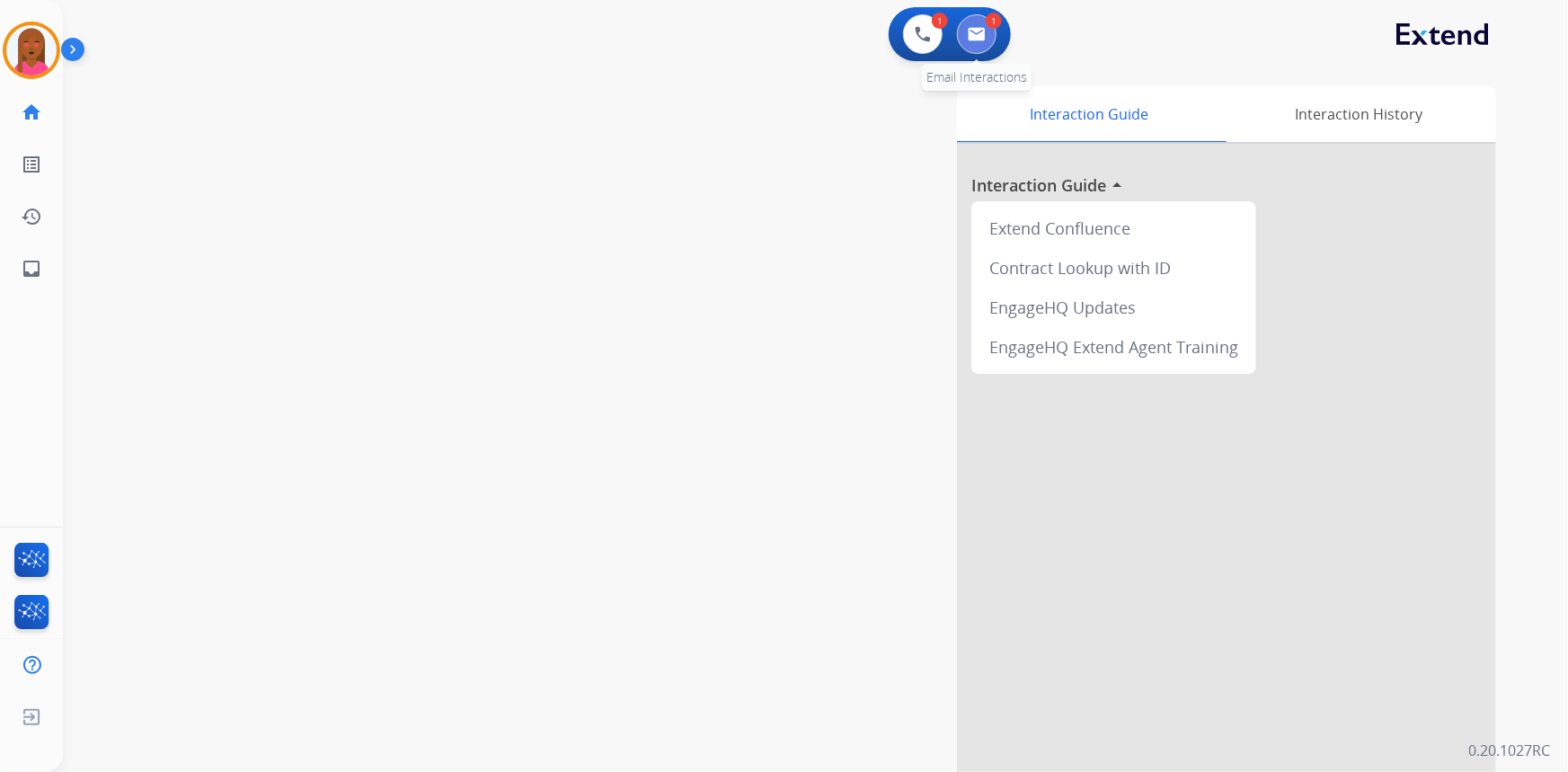
click at [973, 42] on button at bounding box center [976, 34] width 39 height 39
select select "**********"
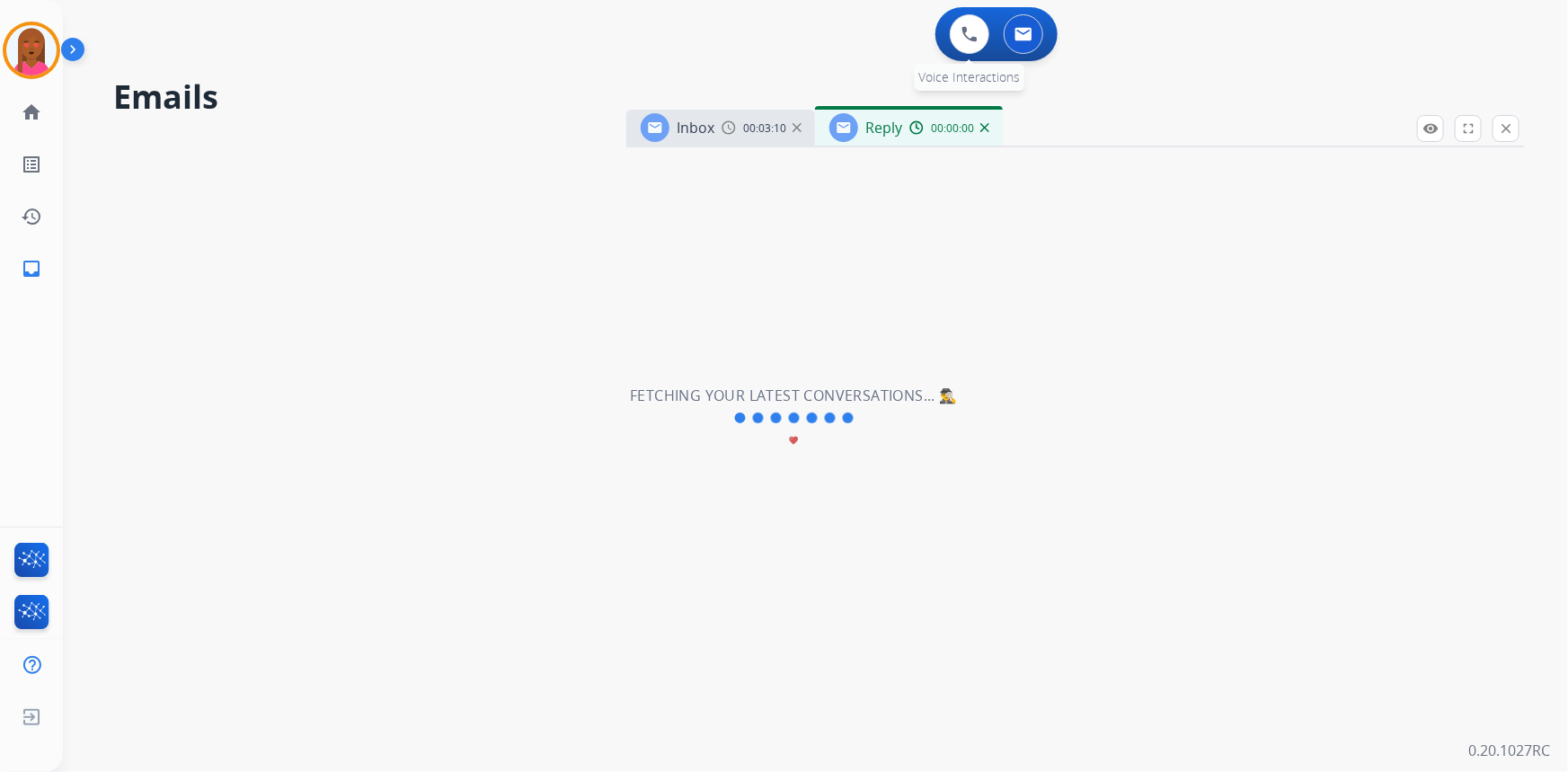
select select "**********"
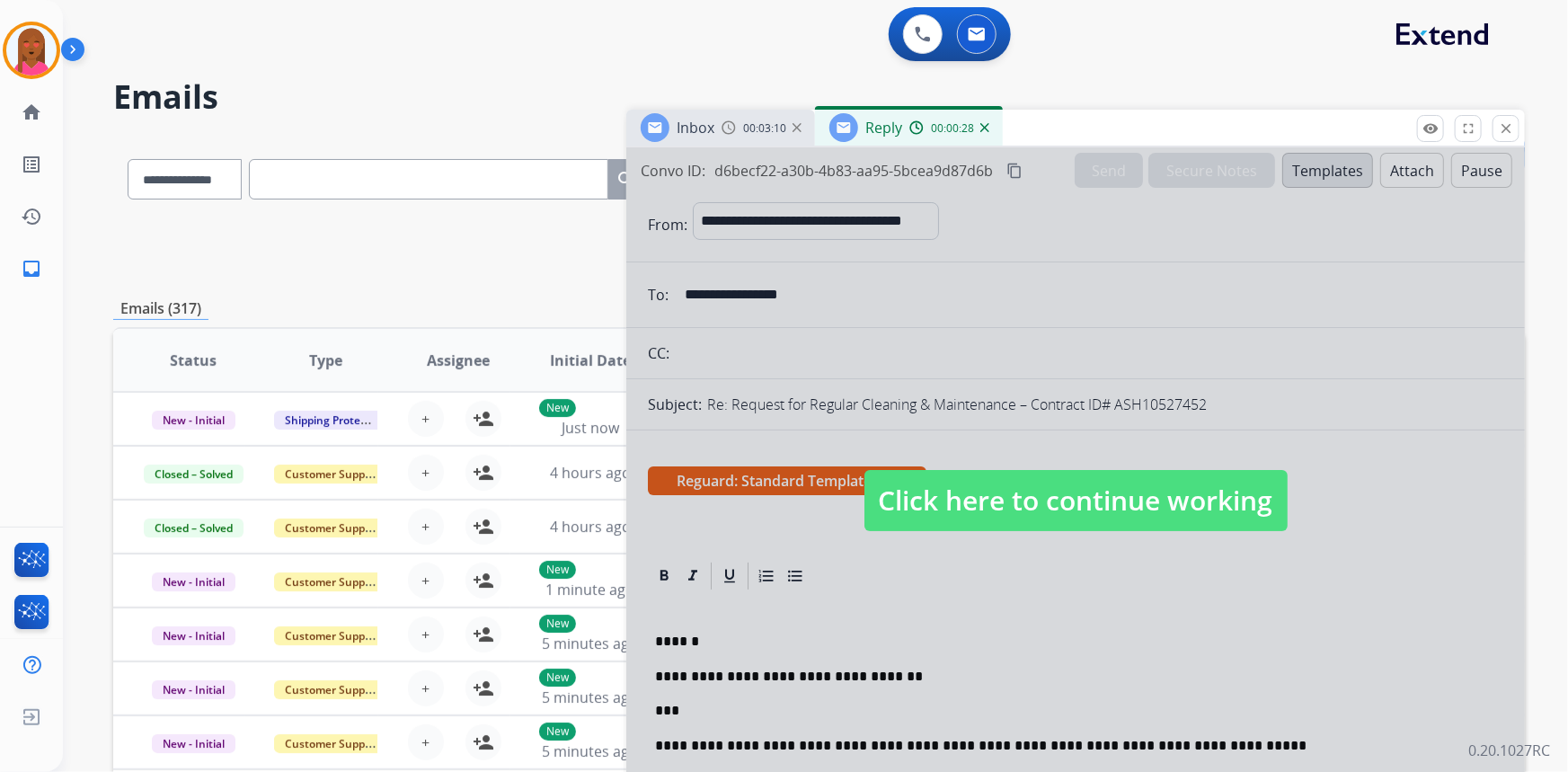
click at [1214, 495] on span "Click here to continue working" at bounding box center [1077, 500] width 423 height 61
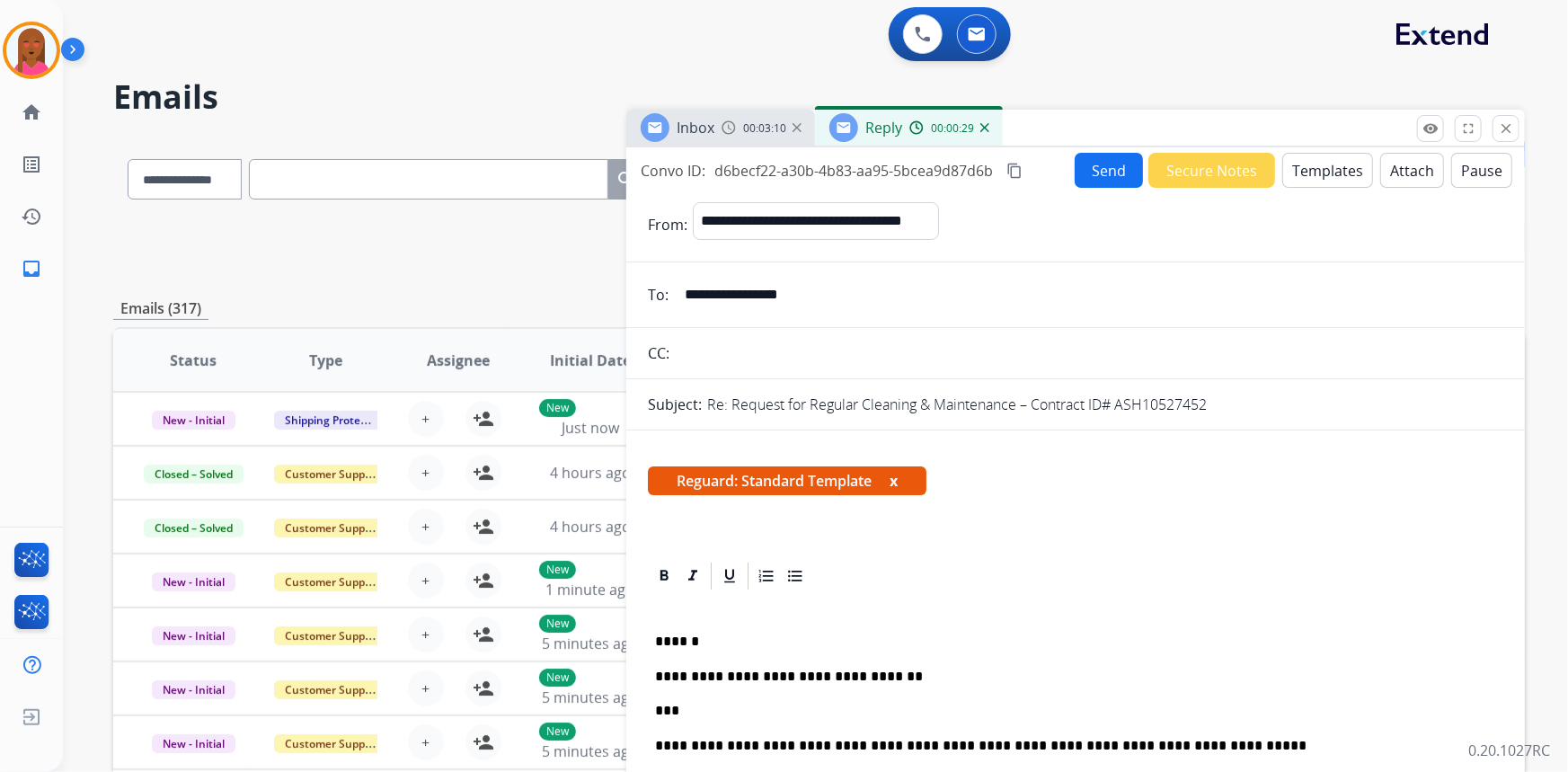
click at [729, 698] on div "**********" at bounding box center [1076, 787] width 856 height 389
click at [816, 710] on p "**********" at bounding box center [1069, 710] width 828 height 16
drag, startPoint x: 961, startPoint y: 708, endPoint x: 790, endPoint y: 708, distance: 171.0
click at [790, 708] on p "**********" at bounding box center [1069, 710] width 828 height 16
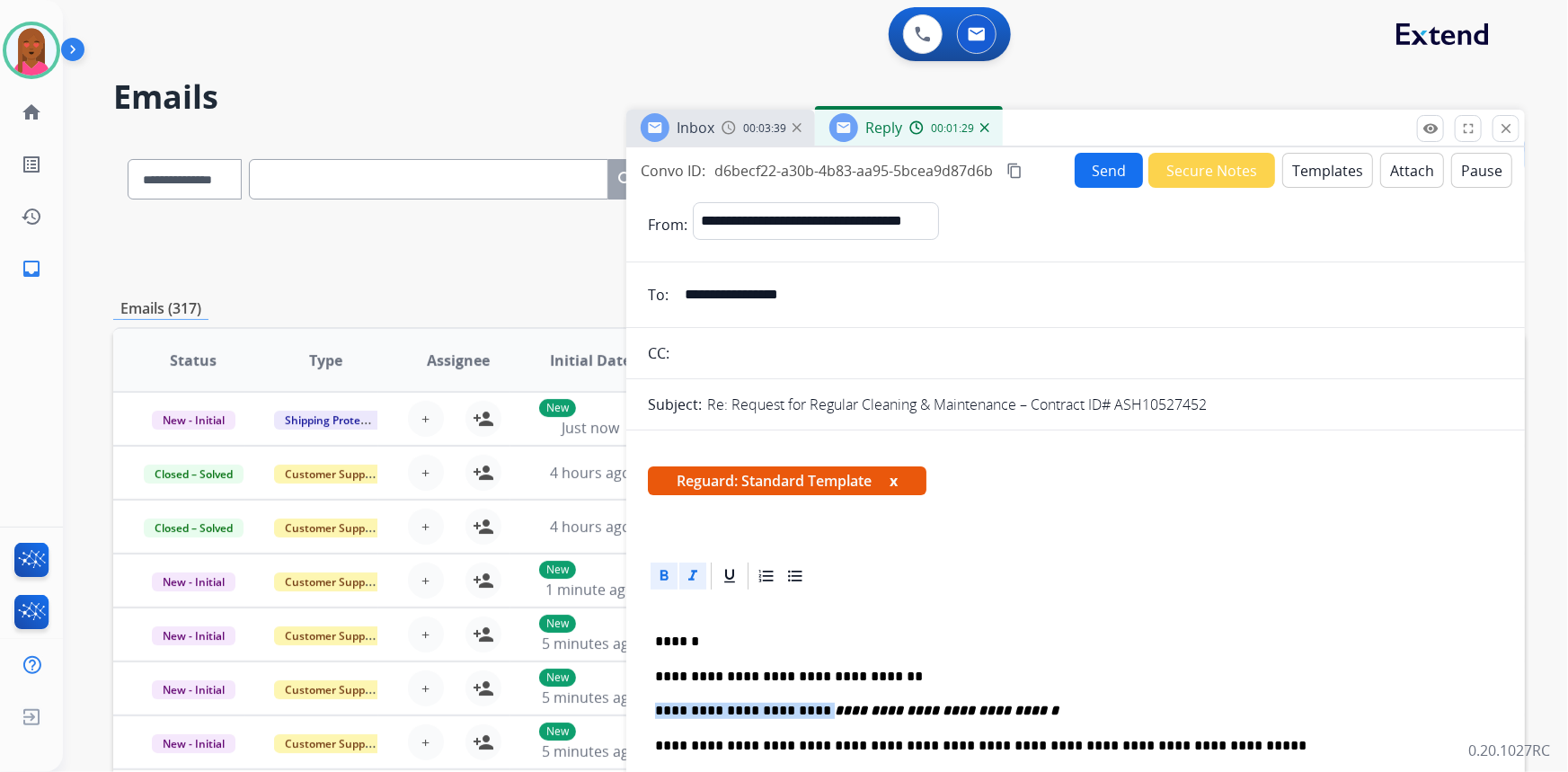
click at [689, 572] on icon at bounding box center [693, 575] width 18 height 18
click at [666, 575] on icon at bounding box center [665, 575] width 8 height 11
click at [1092, 172] on button "Send" at bounding box center [1108, 169] width 68 height 35
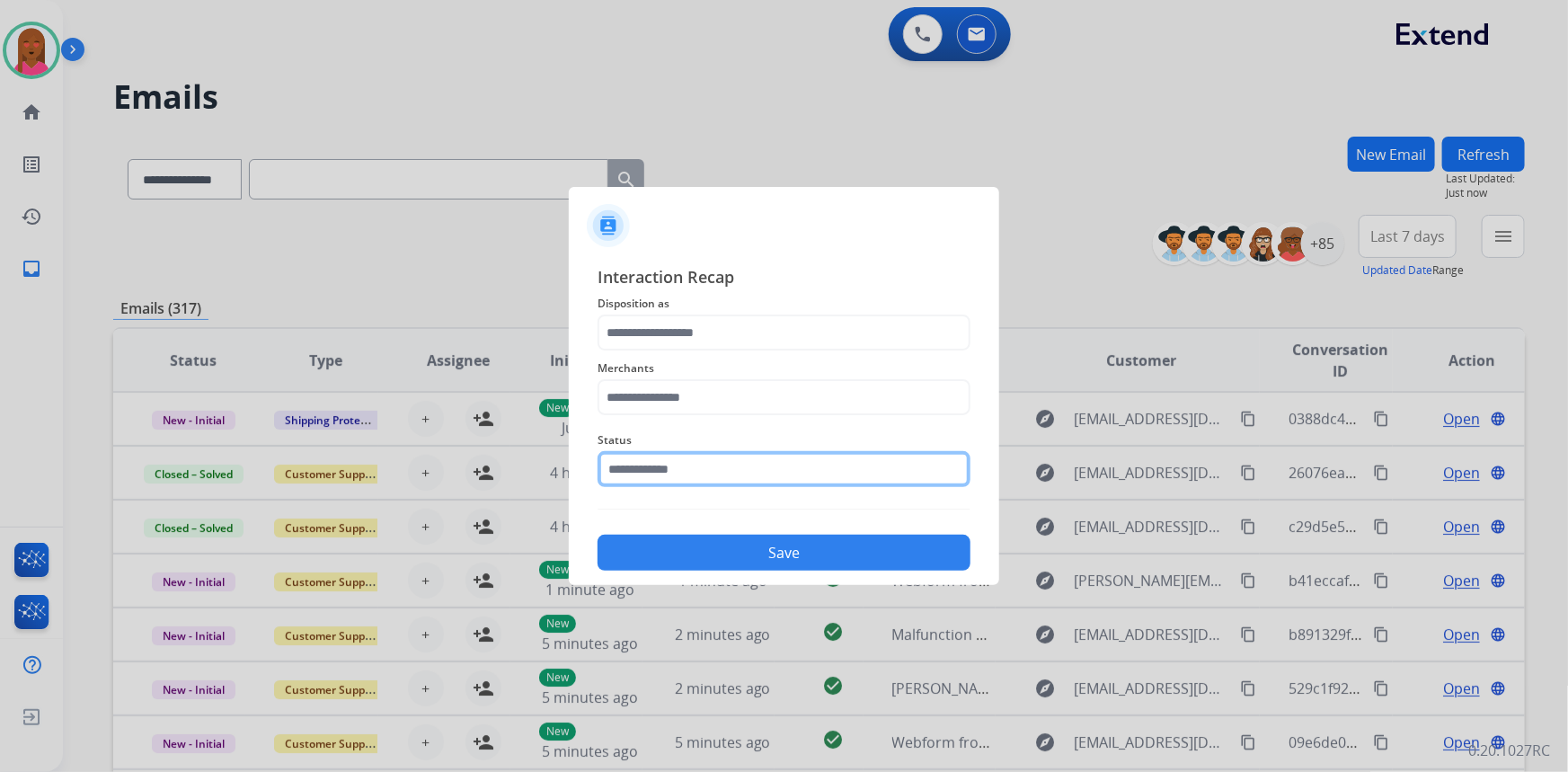
click at [674, 476] on input "text" at bounding box center [784, 469] width 373 height 36
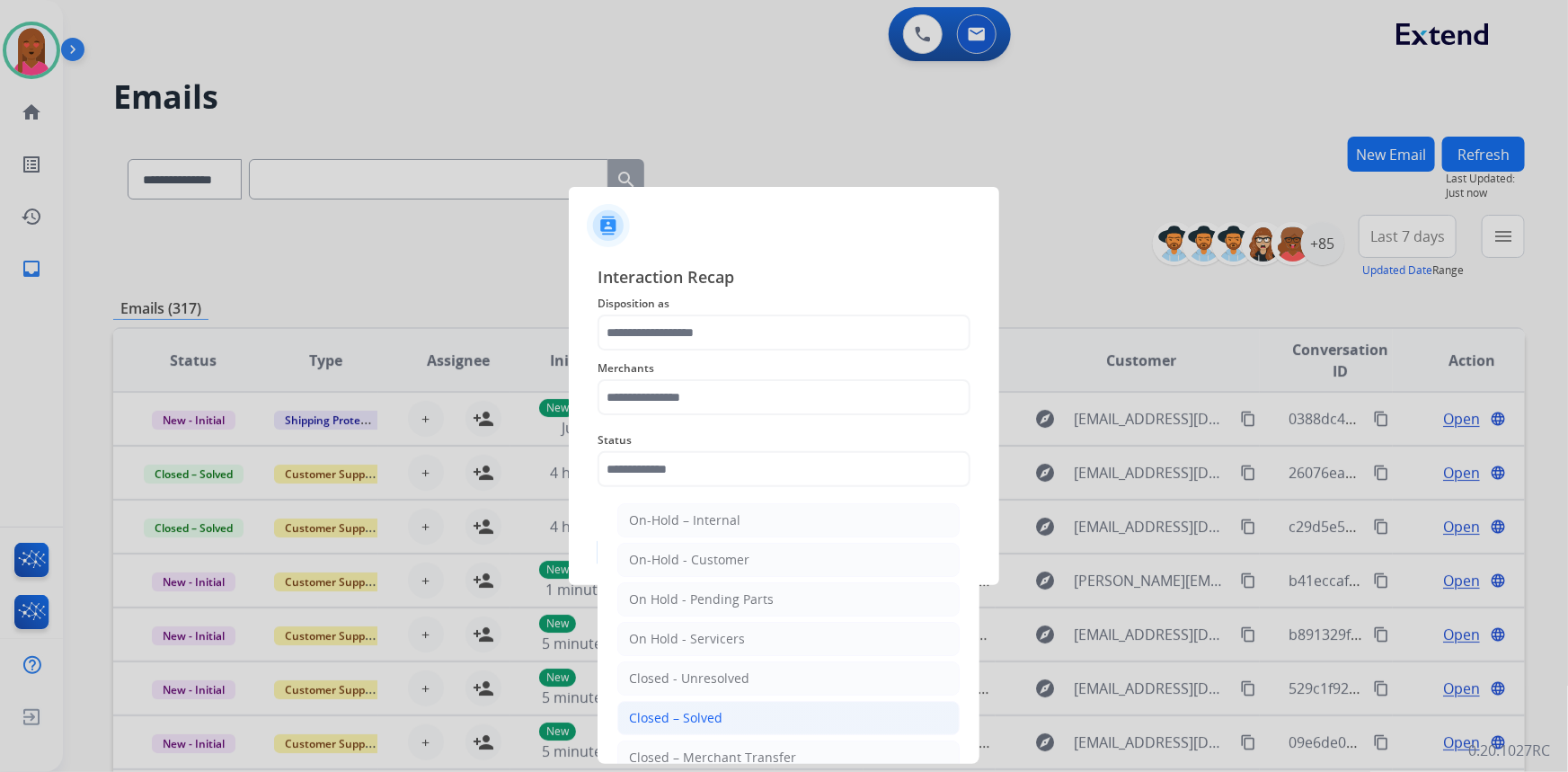
drag, startPoint x: 653, startPoint y: 714, endPoint x: 706, endPoint y: 464, distance: 255.6
click at [655, 708] on div "Closed – Solved" at bounding box center [676, 717] width 94 height 18
type input "**********"
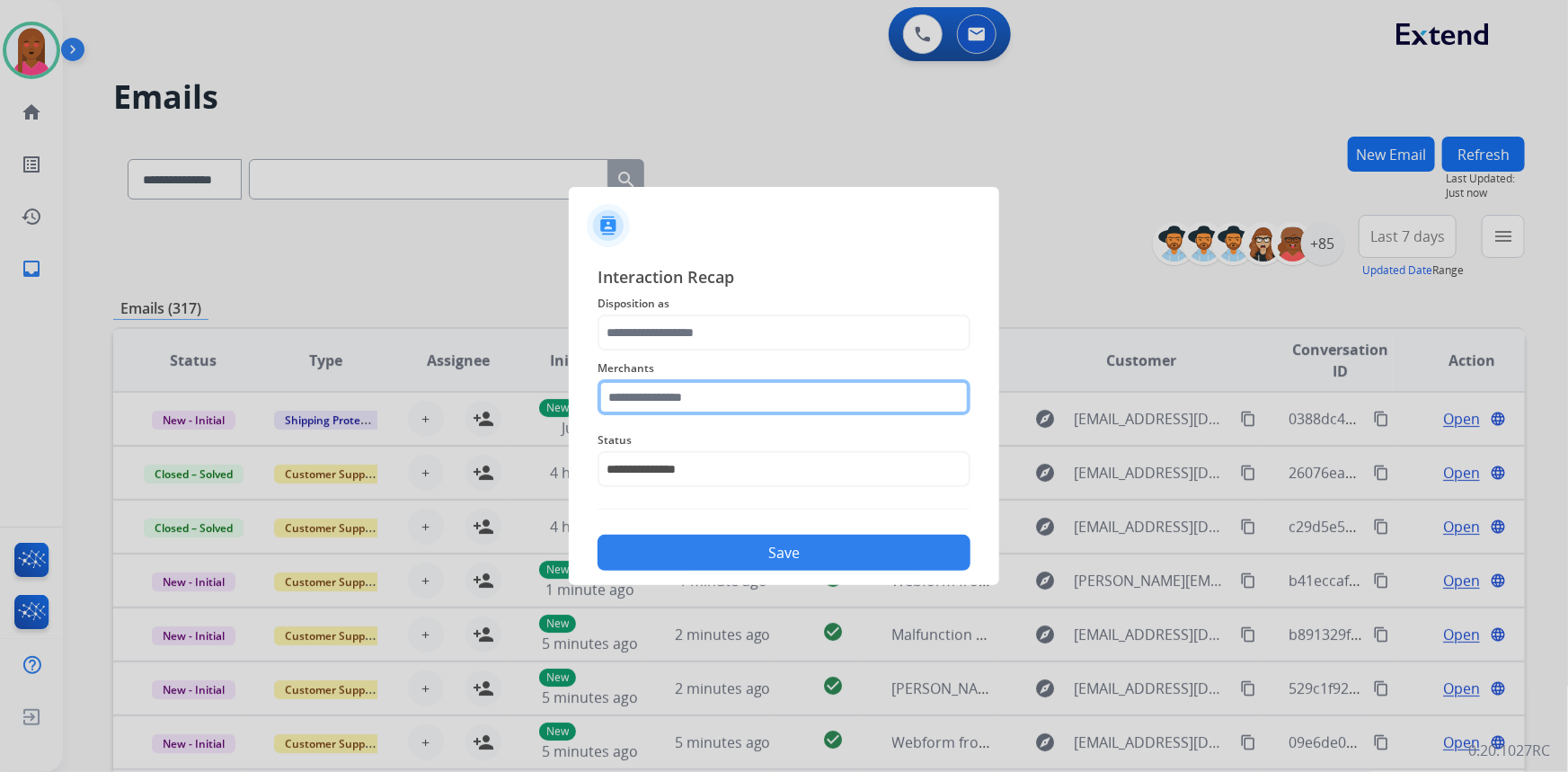
click at [739, 401] on input "text" at bounding box center [784, 397] width 373 height 36
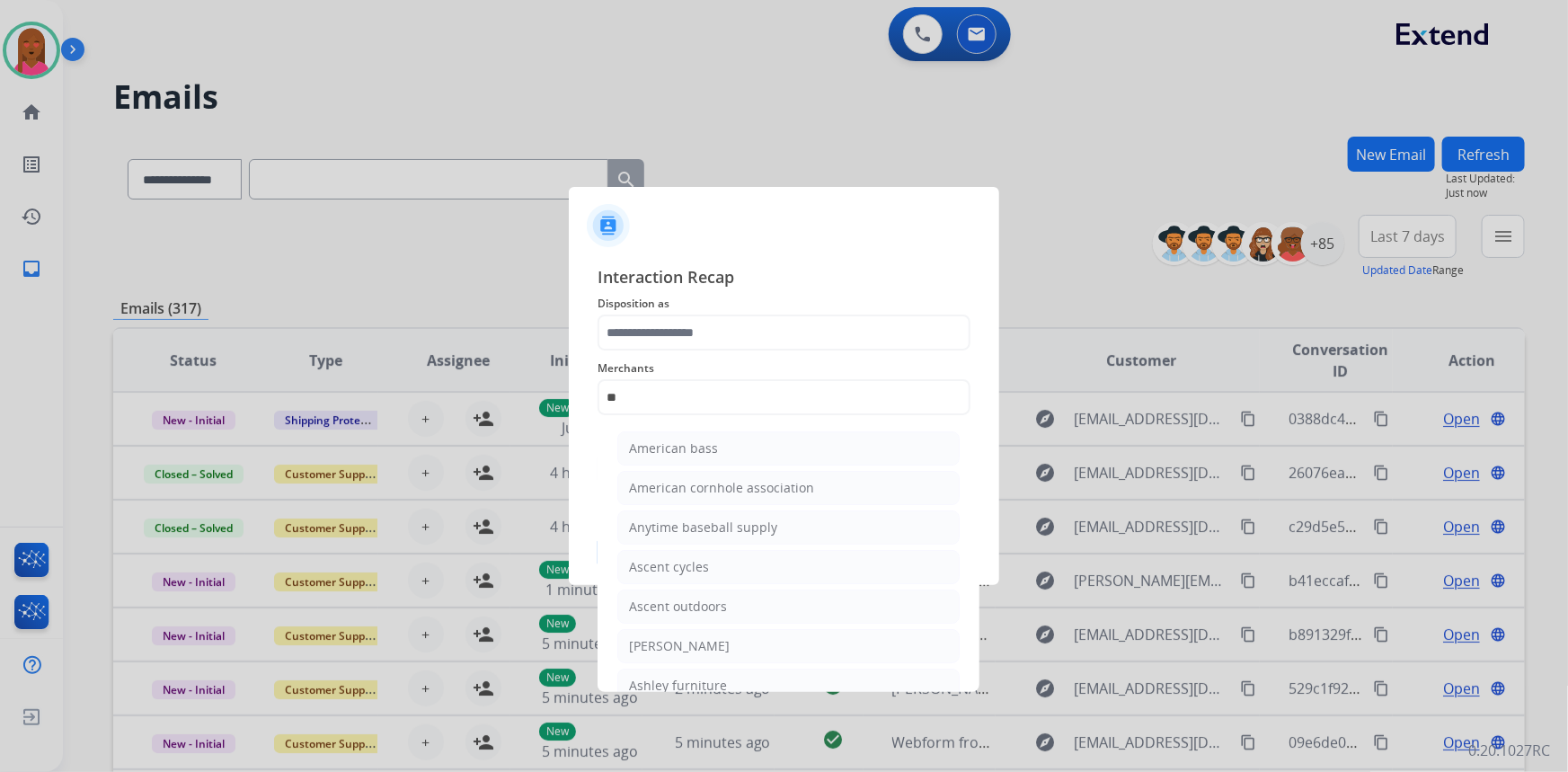
click at [707, 638] on div "[PERSON_NAME]" at bounding box center [680, 646] width 101 height 18
type input "**********"
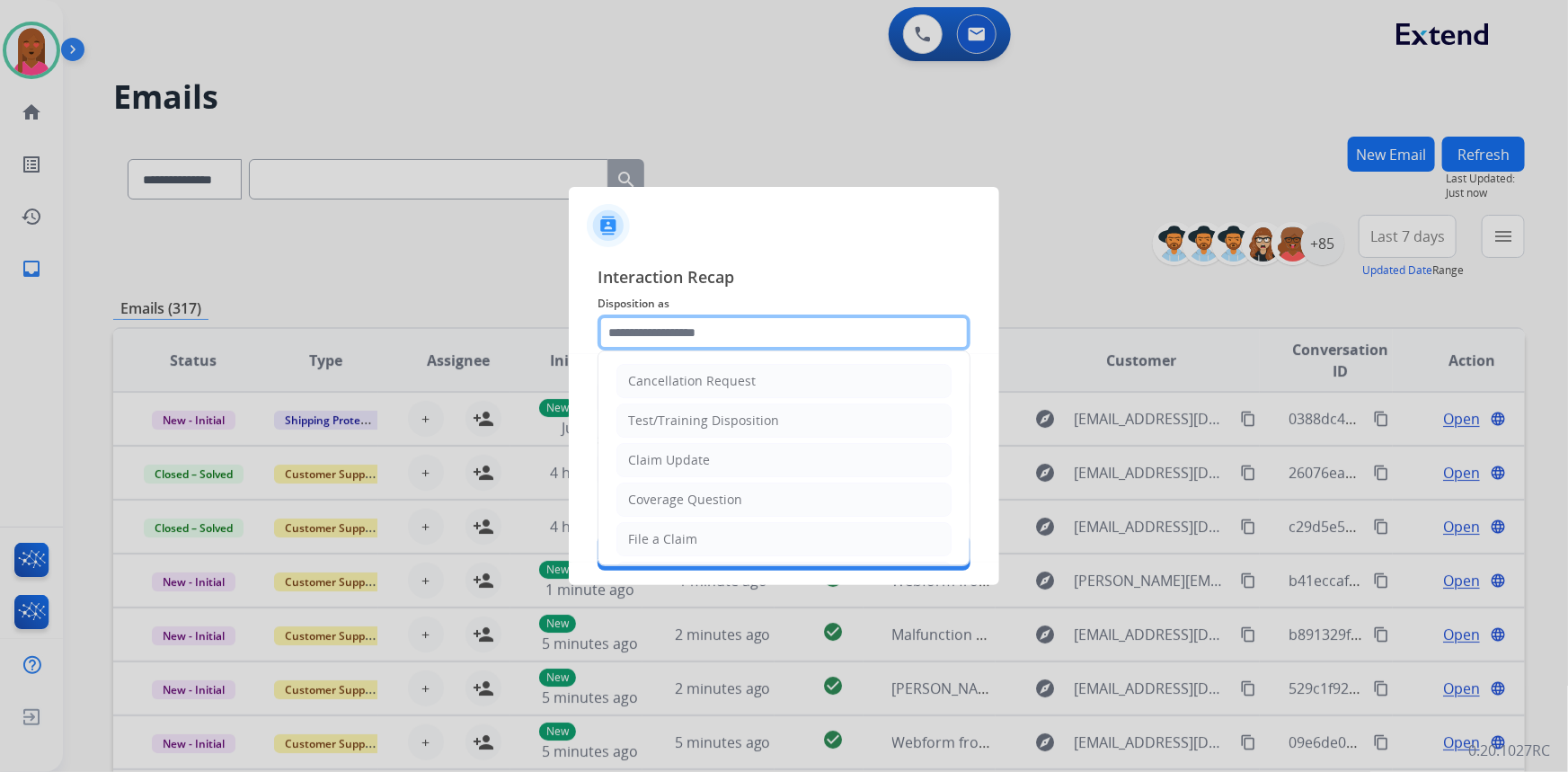
click at [742, 332] on input "text" at bounding box center [784, 332] width 373 height 36
click at [728, 458] on li "Claim Update" at bounding box center [784, 459] width 335 height 34
type input "**********"
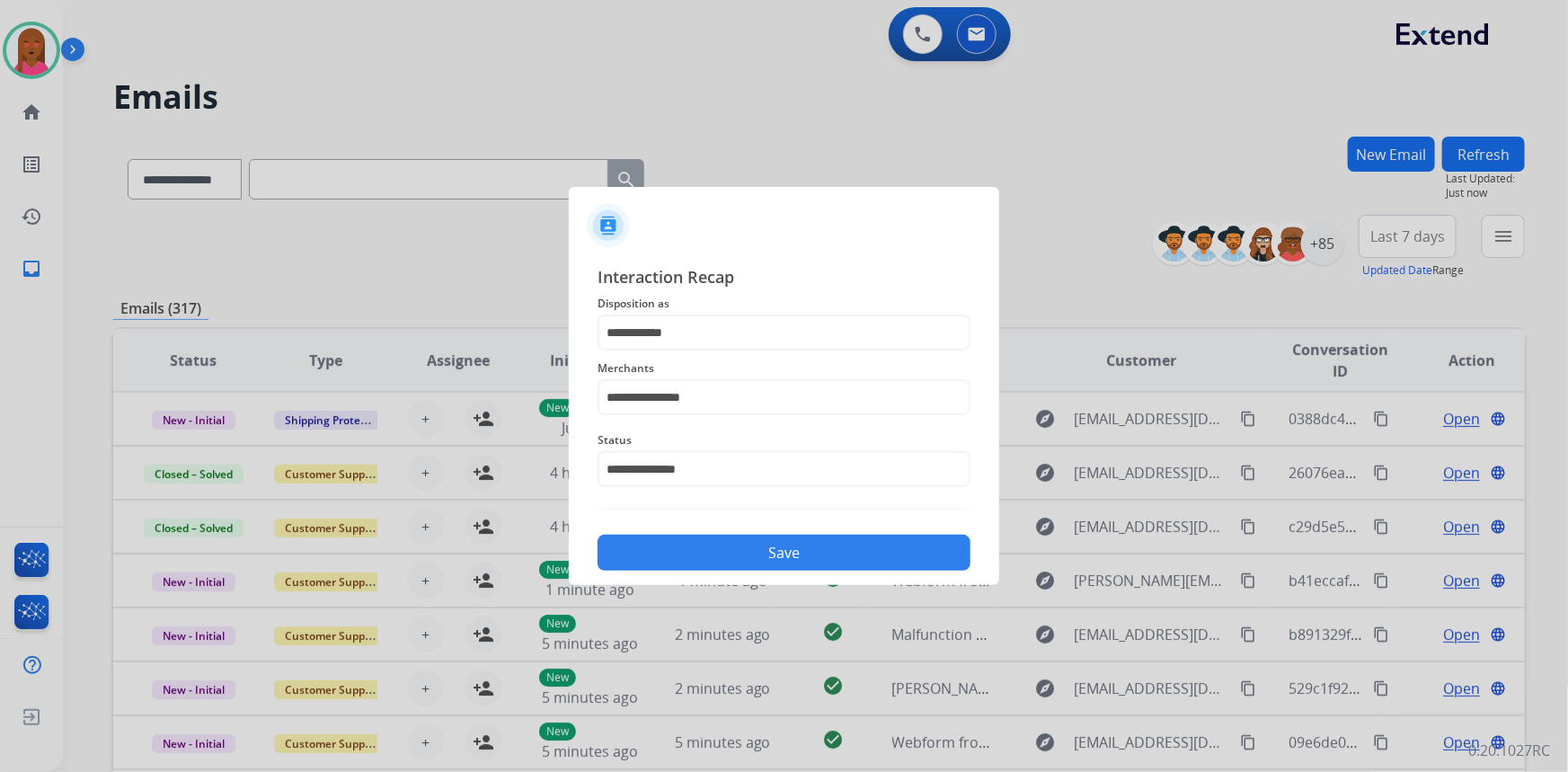
drag, startPoint x: 752, startPoint y: 534, endPoint x: 689, endPoint y: 535, distance: 63.0
click at [751, 536] on button "Save" at bounding box center [784, 552] width 373 height 36
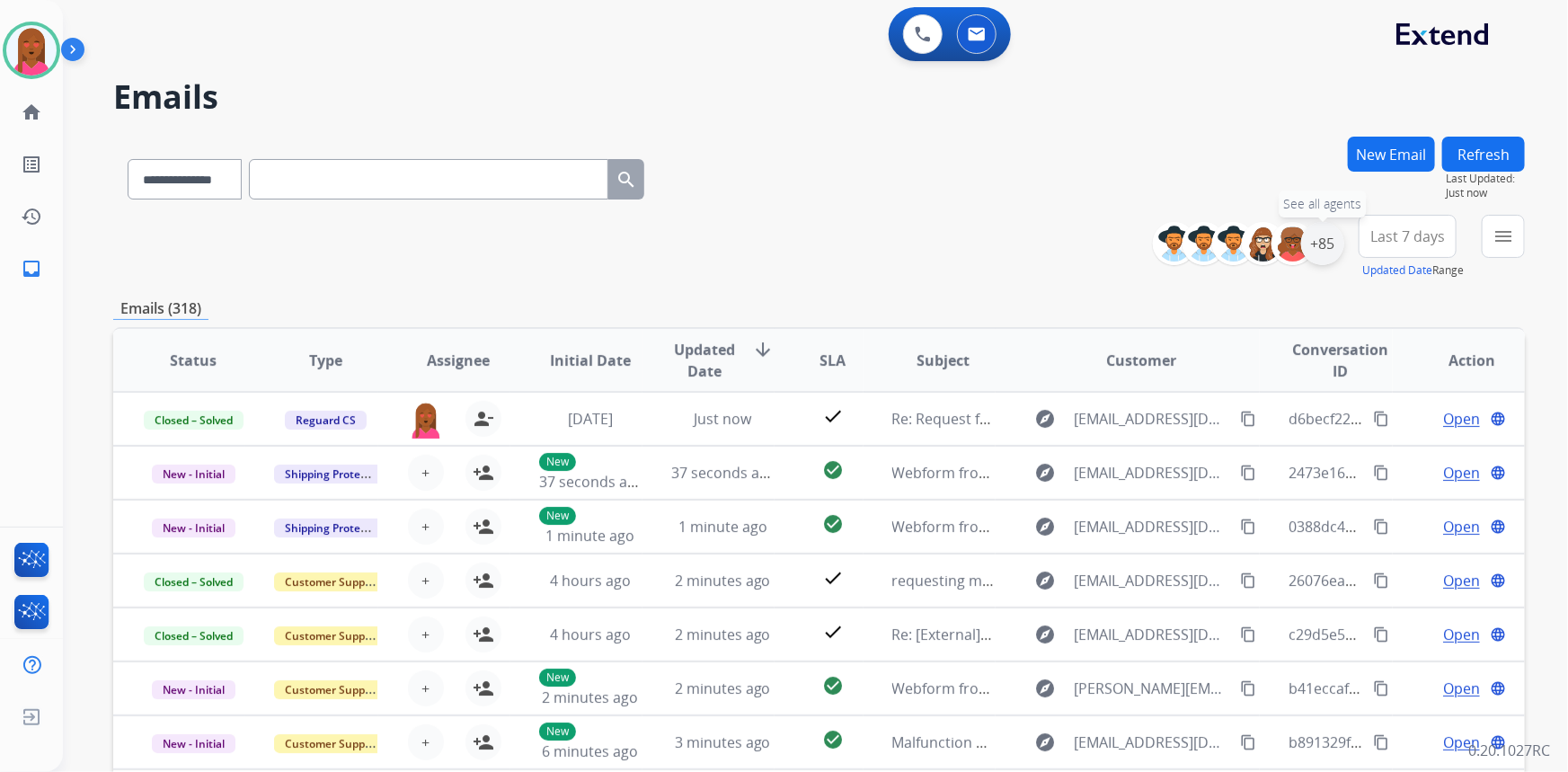
click at [1325, 242] on div "+85" at bounding box center [1323, 243] width 43 height 43
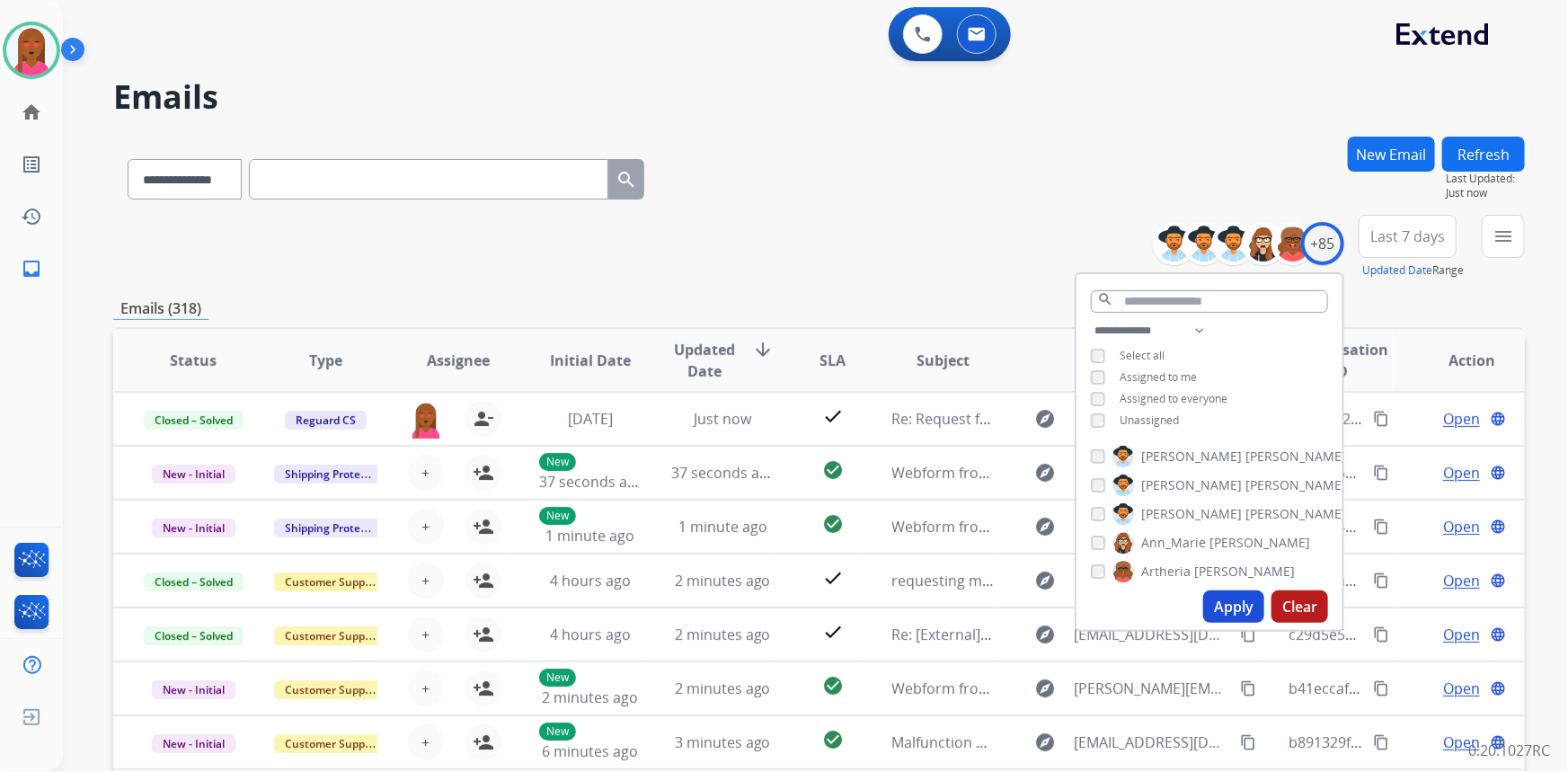
click at [1227, 599] on button "Apply" at bounding box center [1234, 606] width 61 height 33
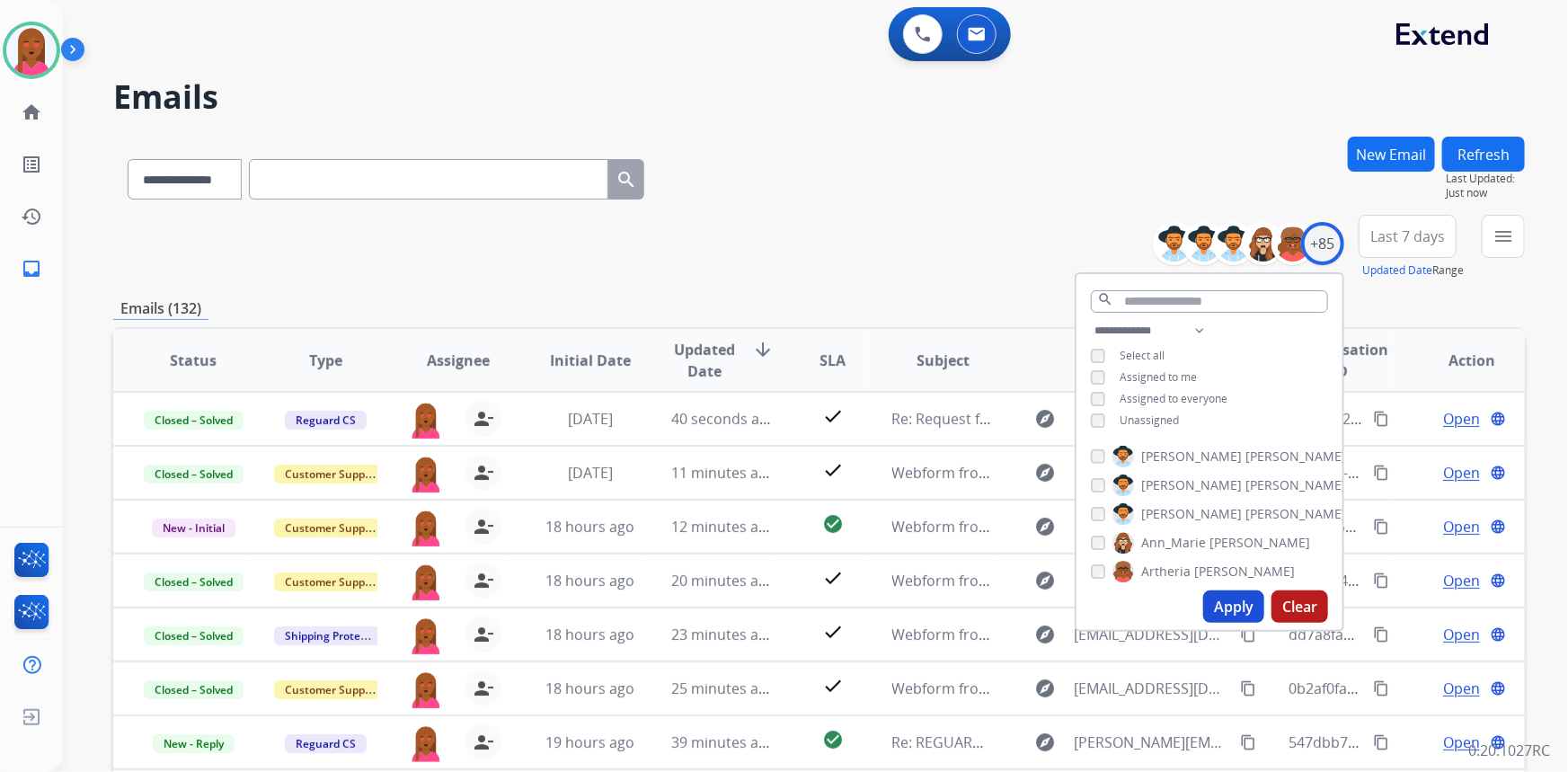
drag, startPoint x: 1420, startPoint y: 236, endPoint x: 1416, endPoint y: 247, distance: 11.7
click at [1421, 237] on span "Last 7 days" at bounding box center [1408, 237] width 75 height 7
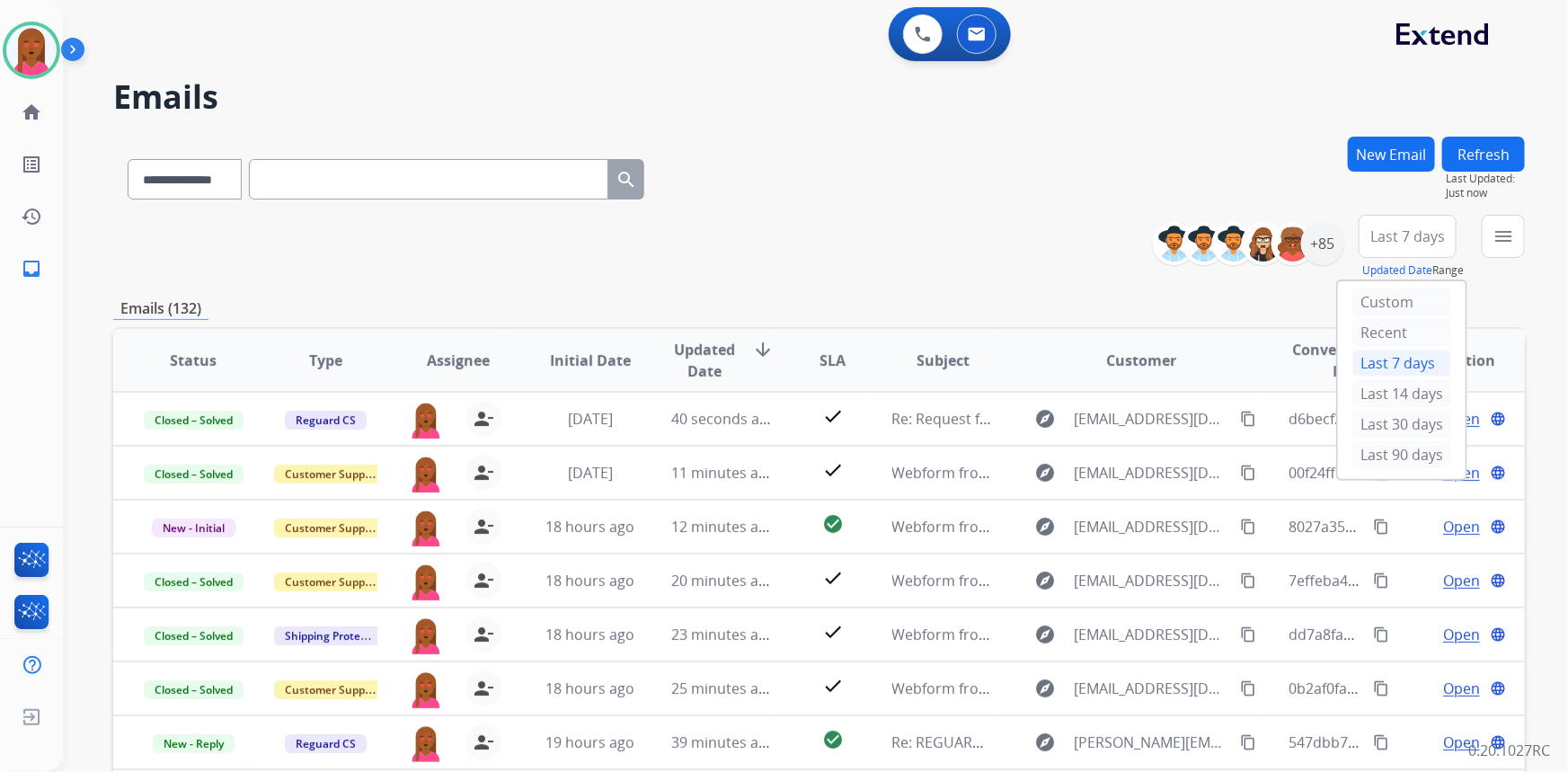
click at [1382, 444] on div "Last 90 days" at bounding box center [1402, 454] width 99 height 27
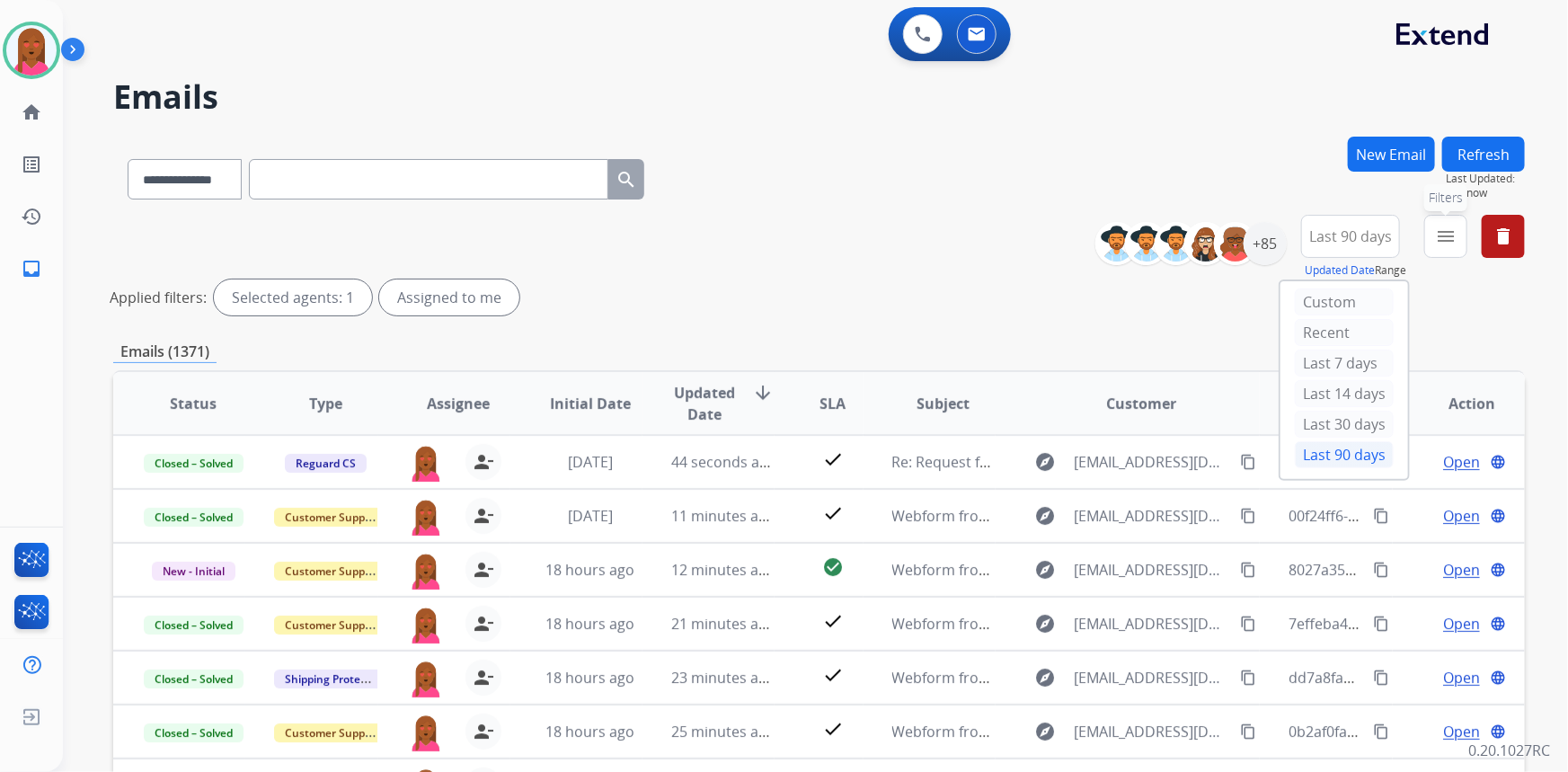
click at [1451, 237] on mat-icon "menu" at bounding box center [1445, 236] width 22 height 22
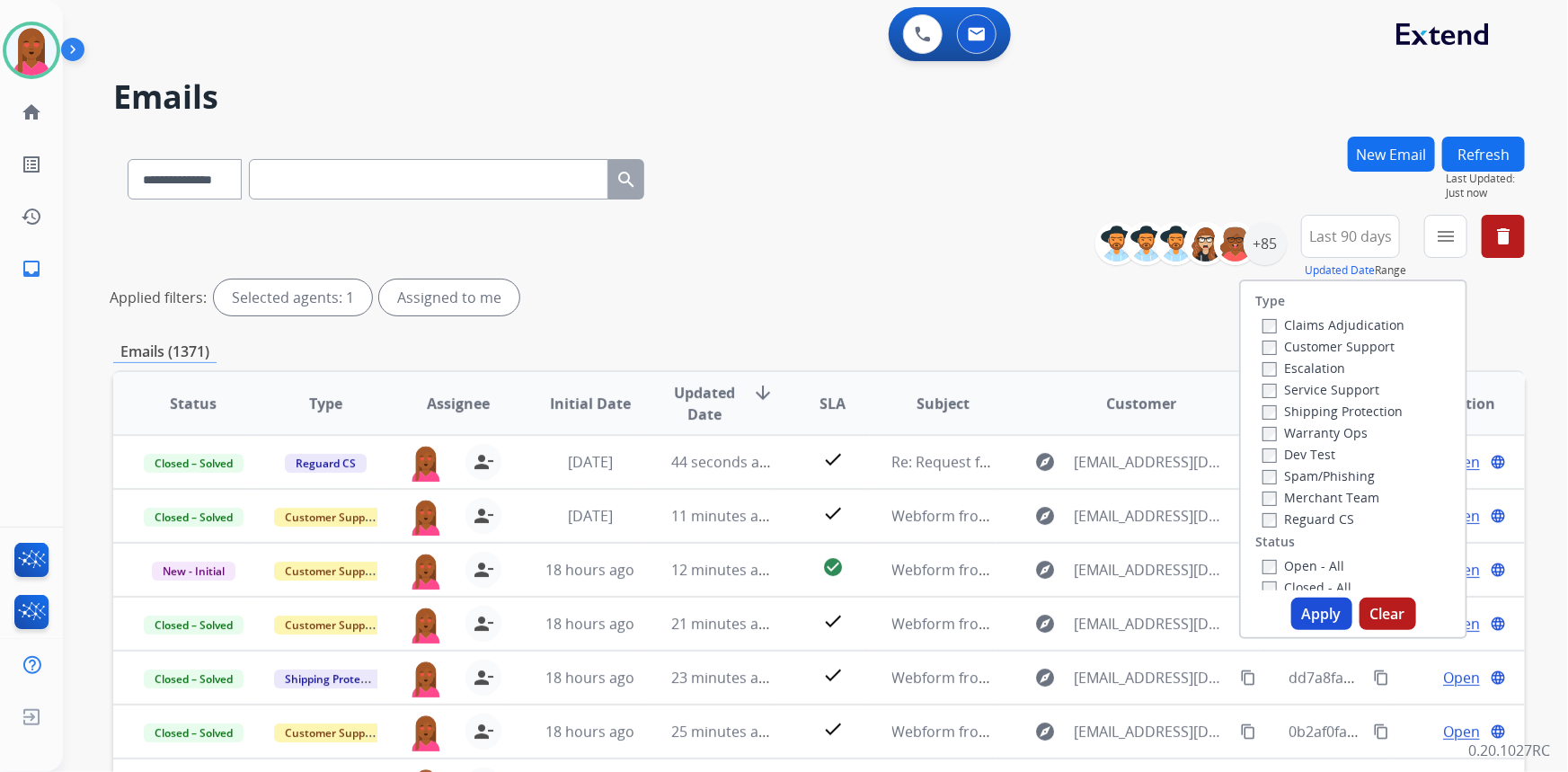
click at [1356, 343] on label "Customer Support" at bounding box center [1328, 346] width 132 height 17
click at [1357, 407] on label "Shipping Protection" at bounding box center [1333, 411] width 140 height 17
click at [1366, 333] on div "Claims Adjudication" at bounding box center [1334, 324] width 142 height 22
click at [1341, 339] on label "Customer Support" at bounding box center [1328, 346] width 132 height 17
click at [1330, 505] on label "Merchant Team" at bounding box center [1321, 497] width 117 height 17
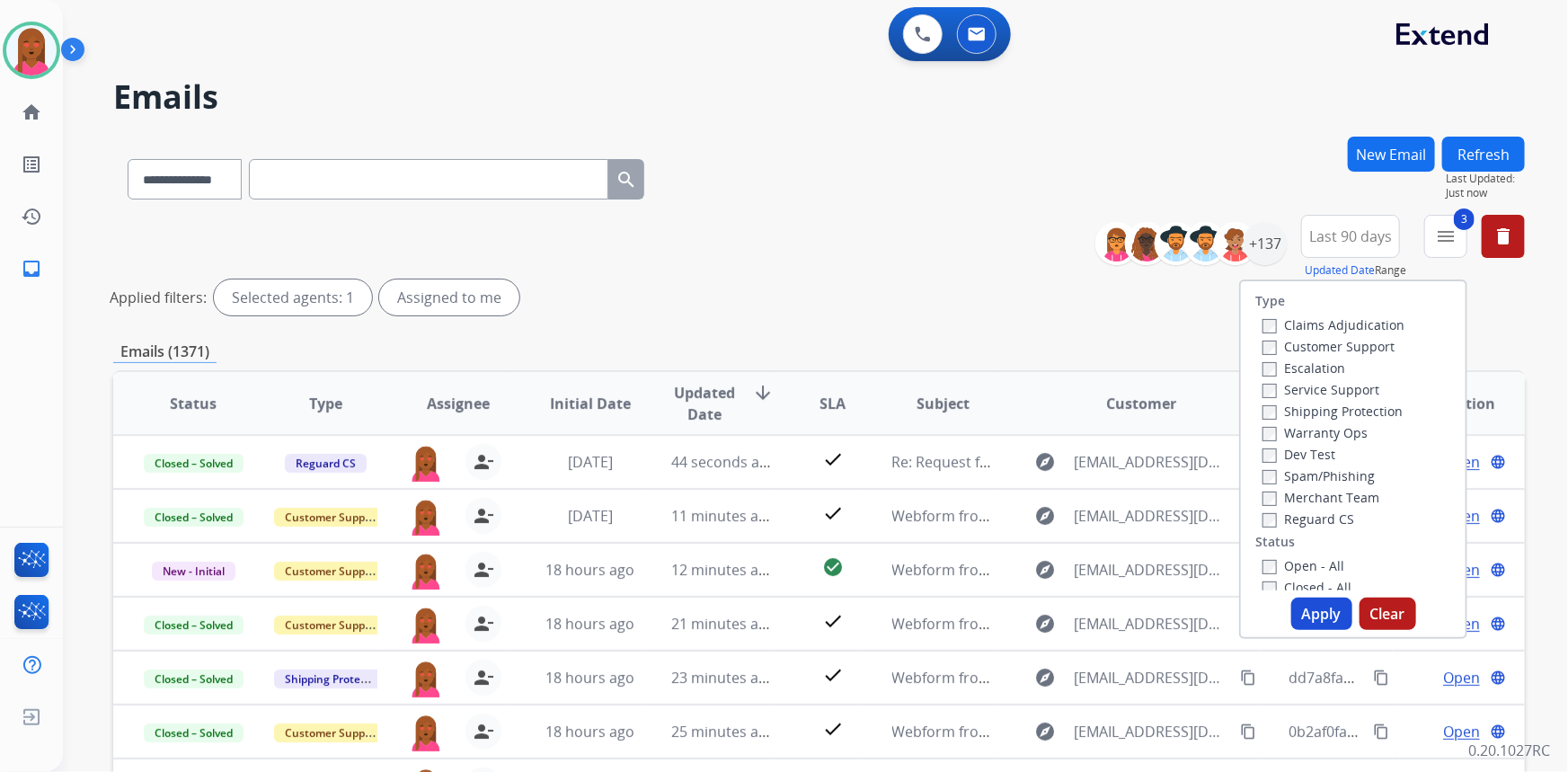
click at [1295, 557] on label "Open - All" at bounding box center [1303, 565] width 81 height 17
click at [1298, 609] on button "Apply" at bounding box center [1322, 613] width 61 height 33
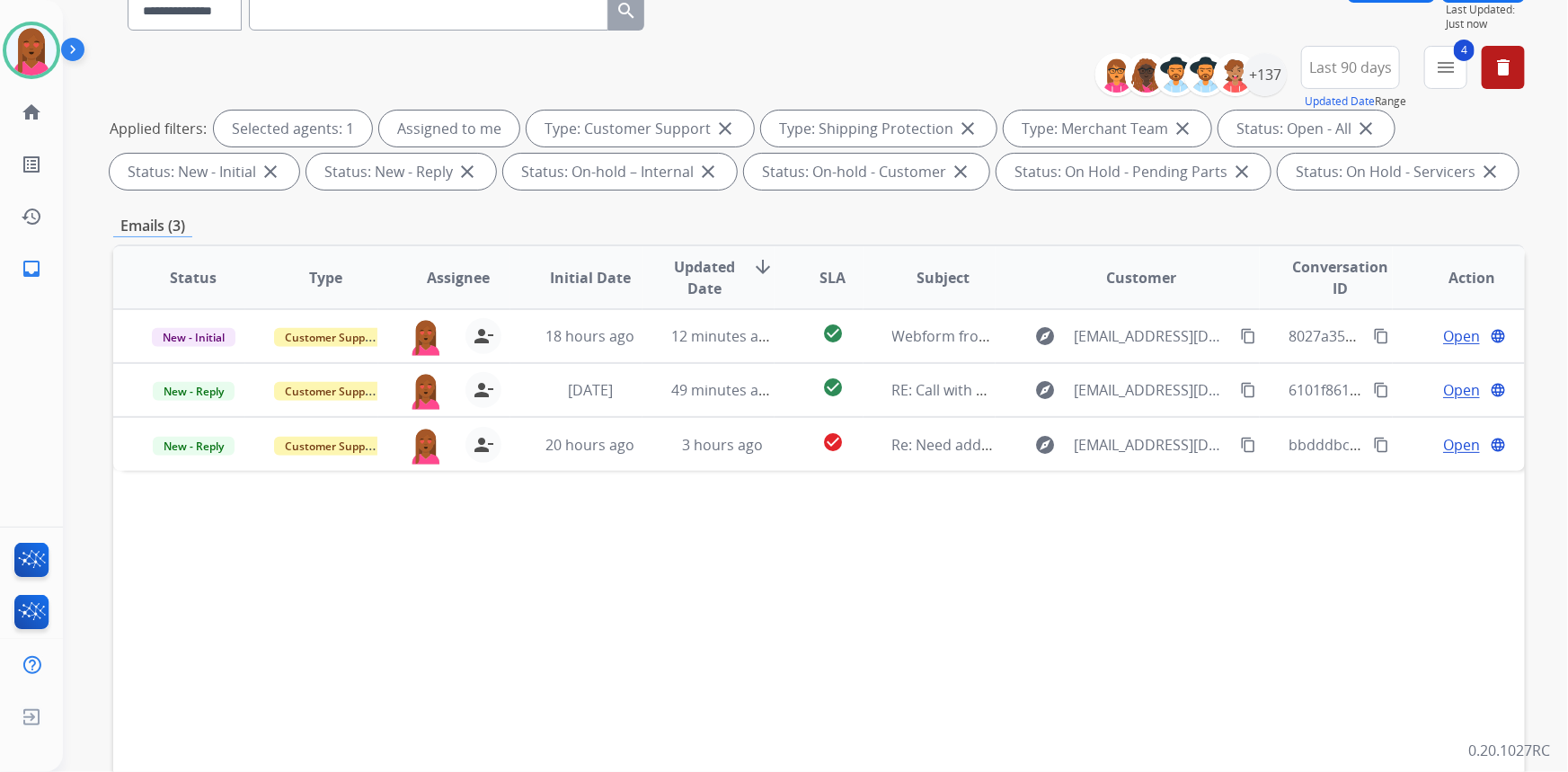
scroll to position [91, 0]
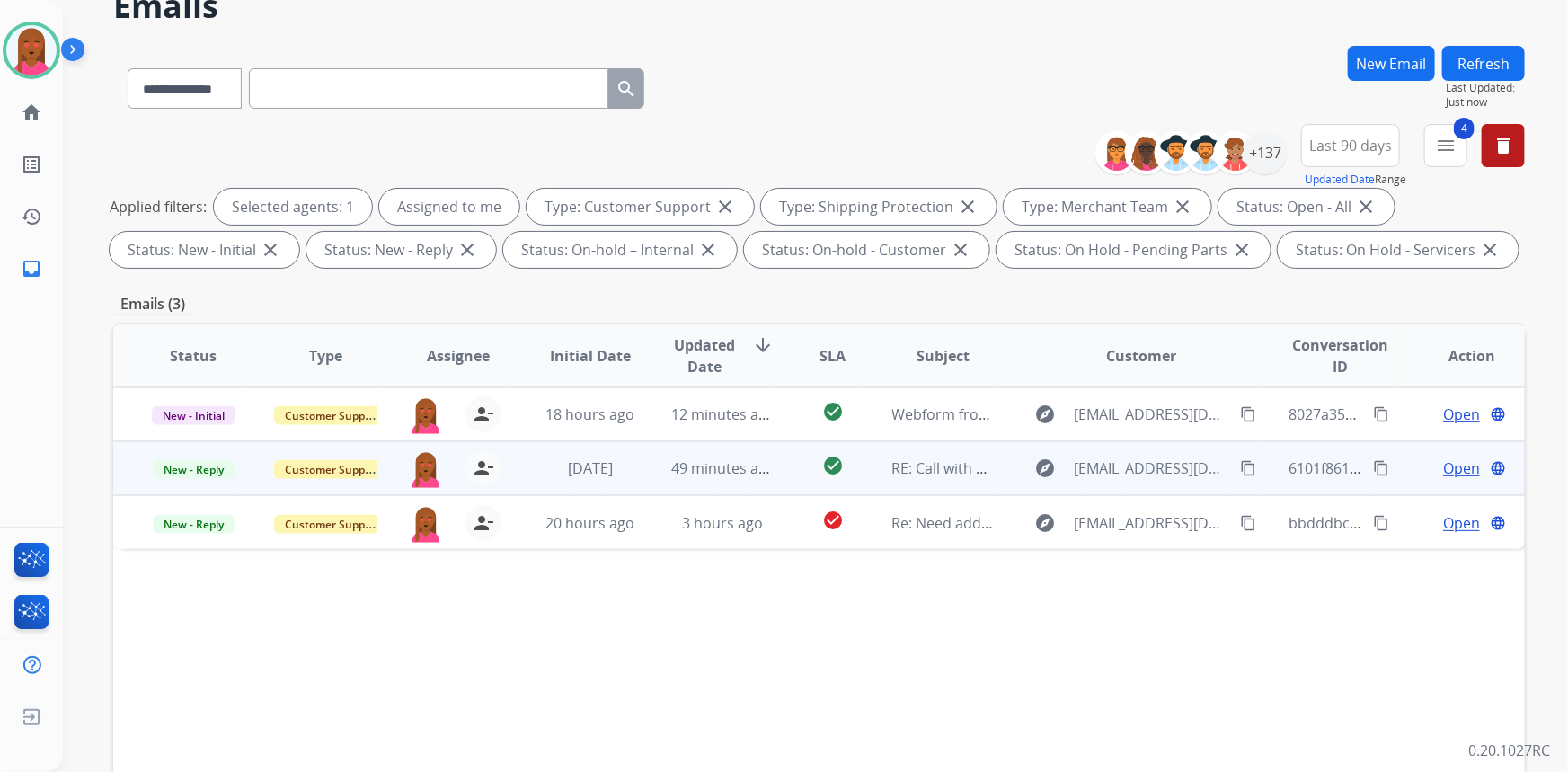
click at [1443, 474] on span "Open" at bounding box center [1461, 468] width 37 height 22
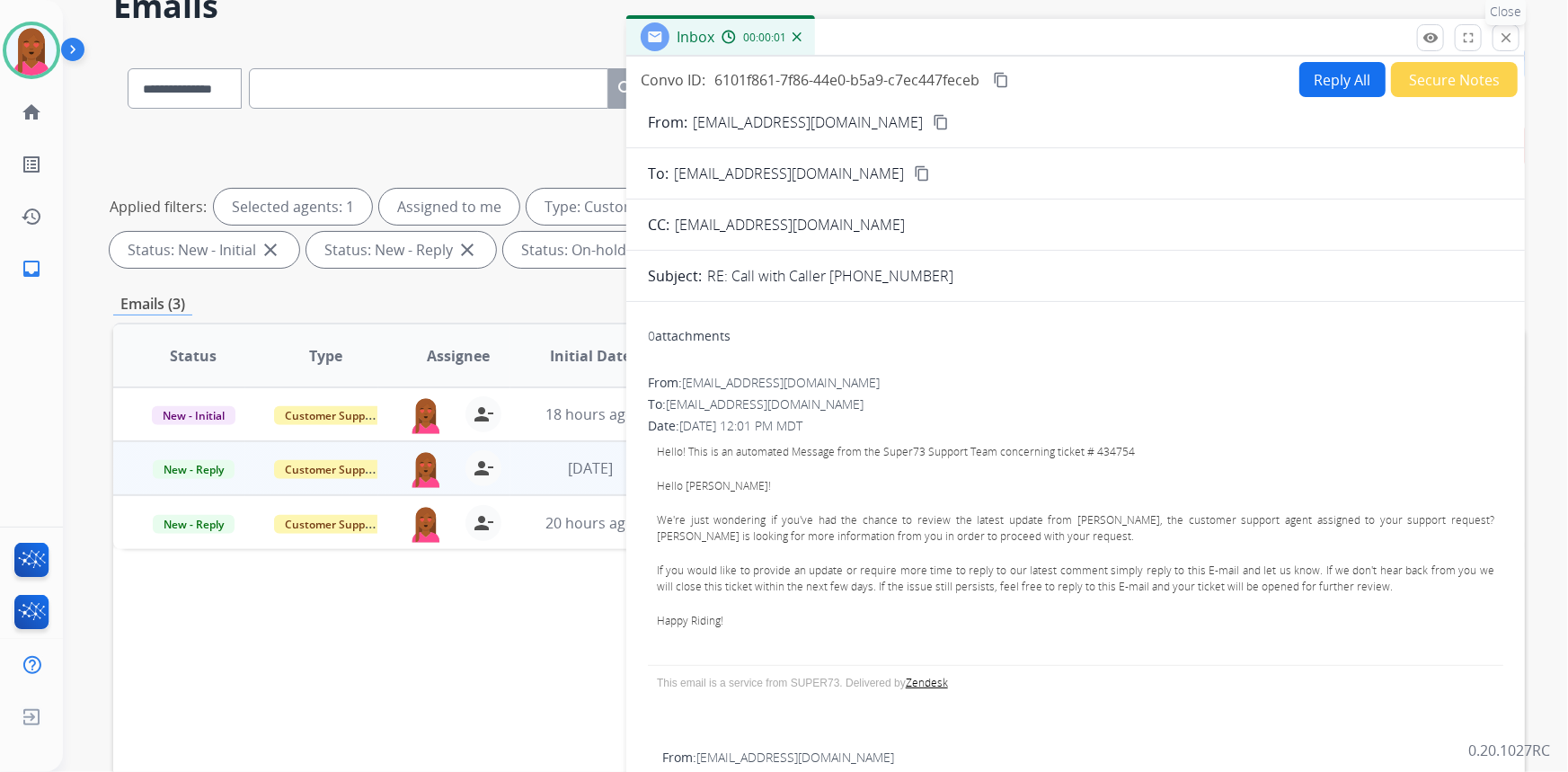
click at [1506, 38] on mat-icon "close" at bounding box center [1505, 37] width 16 height 16
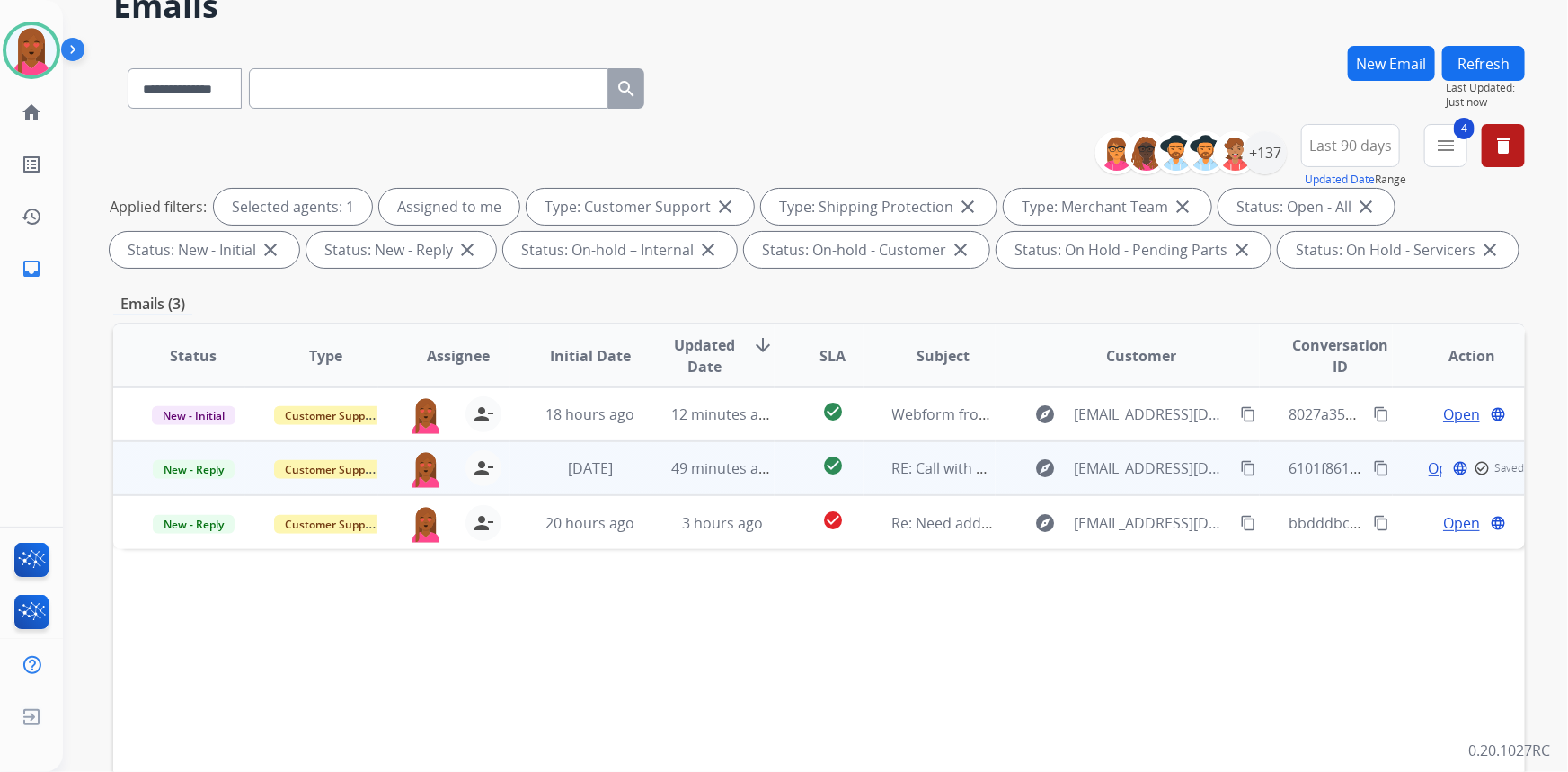
click at [1429, 464] on span "Open" at bounding box center [1446, 468] width 37 height 22
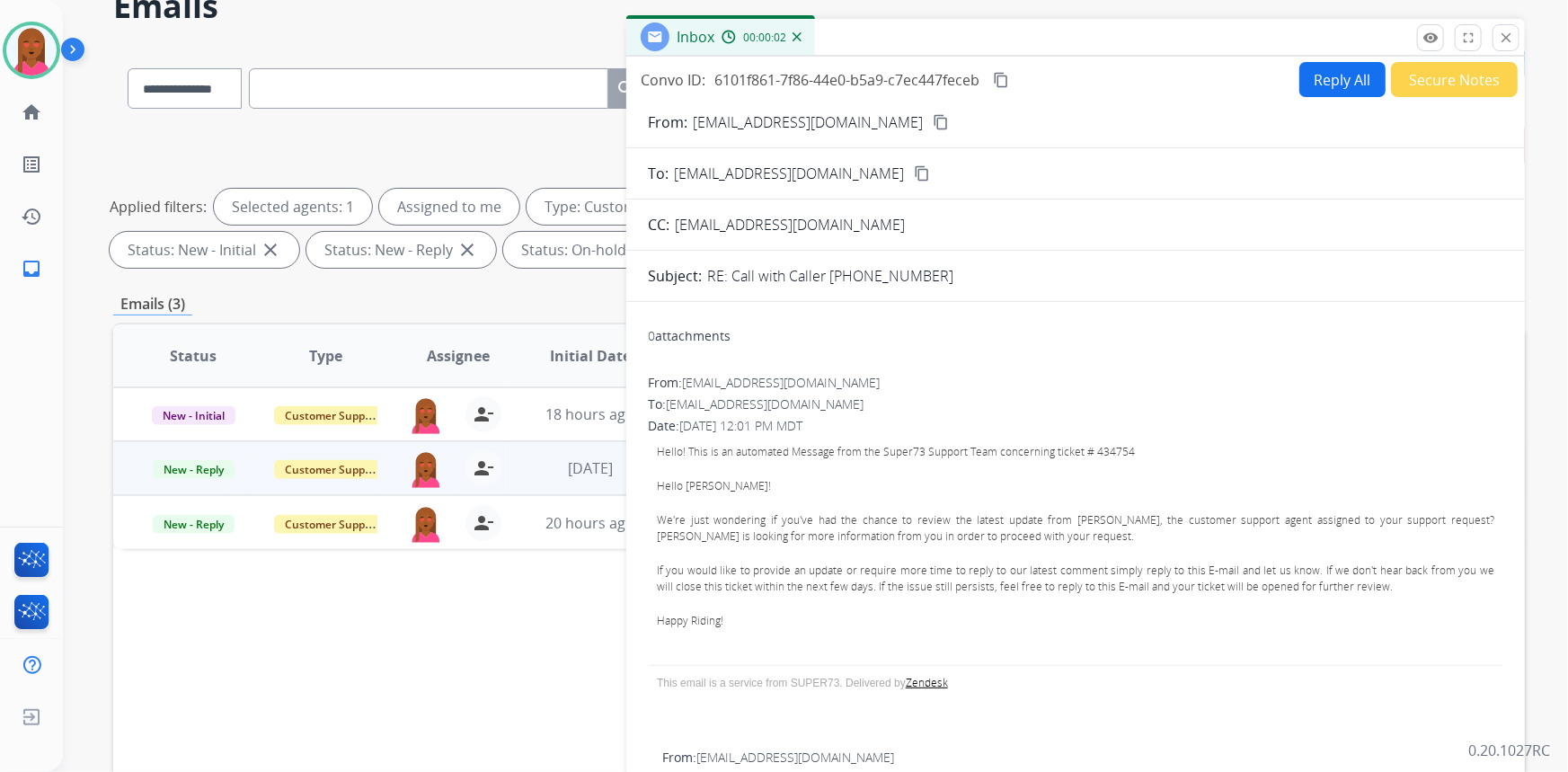
click at [933, 124] on mat-icon "content_copy" at bounding box center [941, 122] width 16 height 16
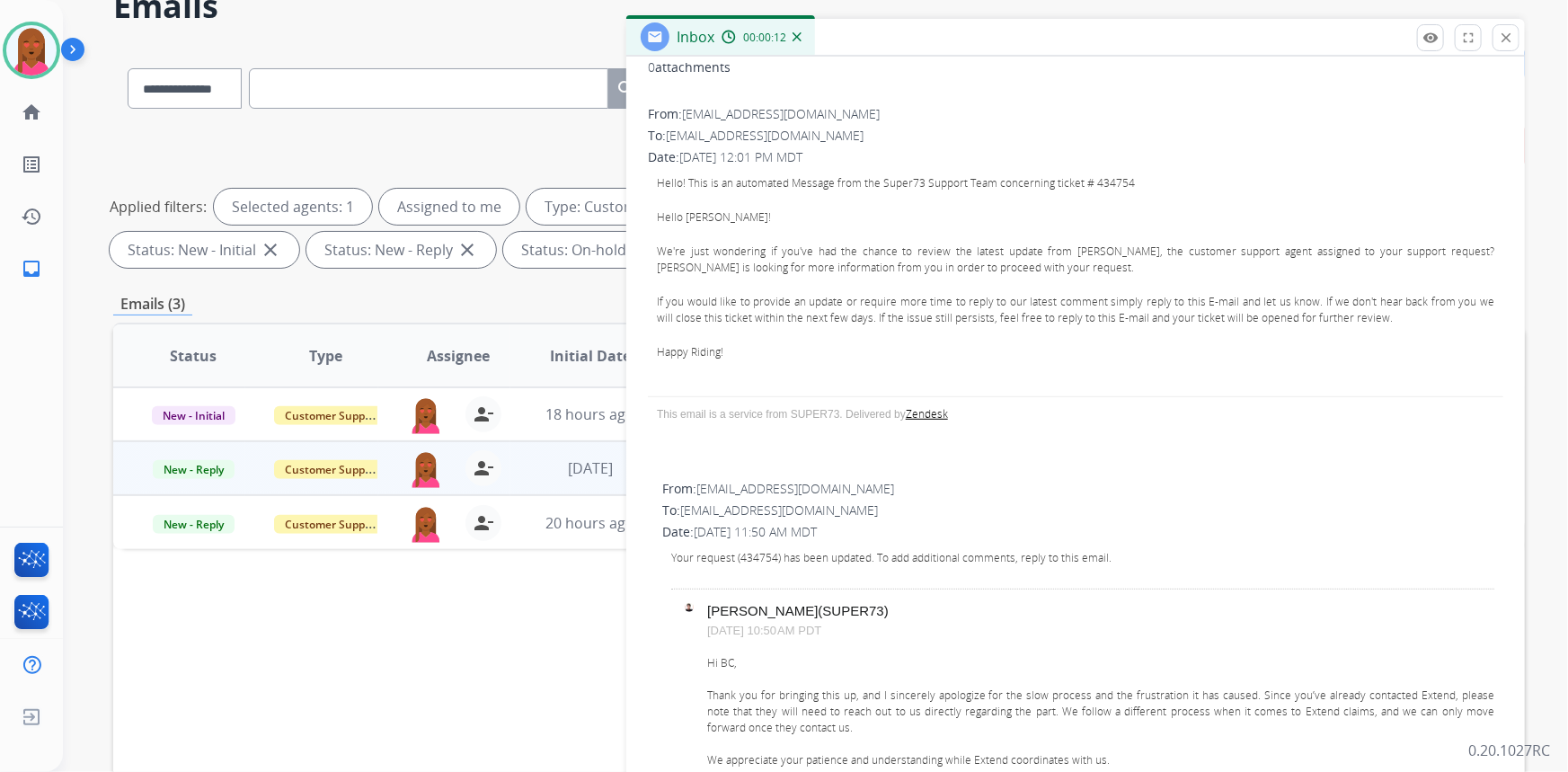
scroll to position [163, 0]
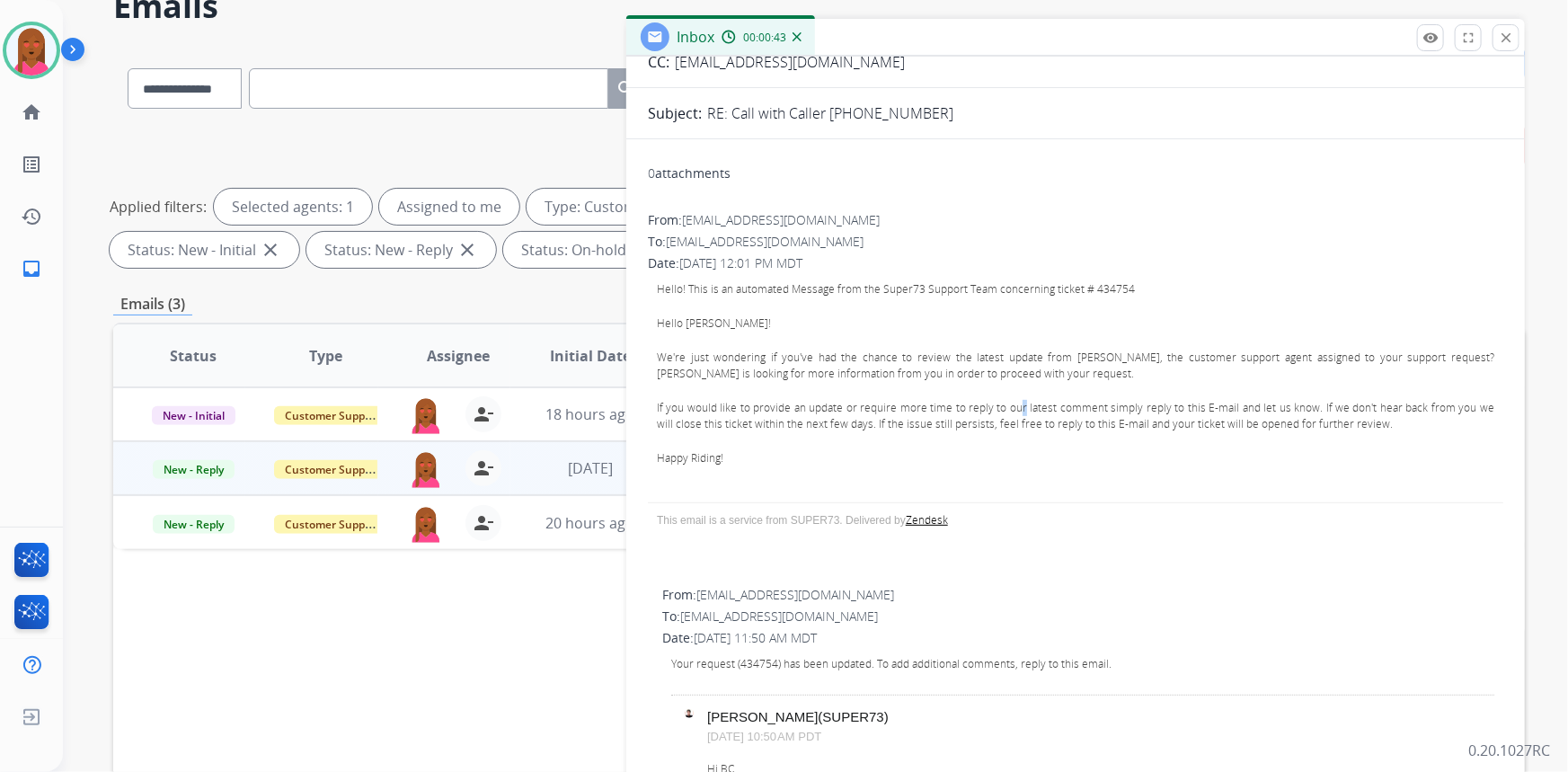
click at [1016, 400] on p "If you would like to provide an update or require more time to reply to our lat…" at bounding box center [1076, 415] width 838 height 33
drag, startPoint x: 960, startPoint y: 111, endPoint x: 859, endPoint y: 115, distance: 101.1
click at [859, 115] on div "RE: Call with Caller +1 (805) 682-9358" at bounding box center [1106, 112] width 797 height 22
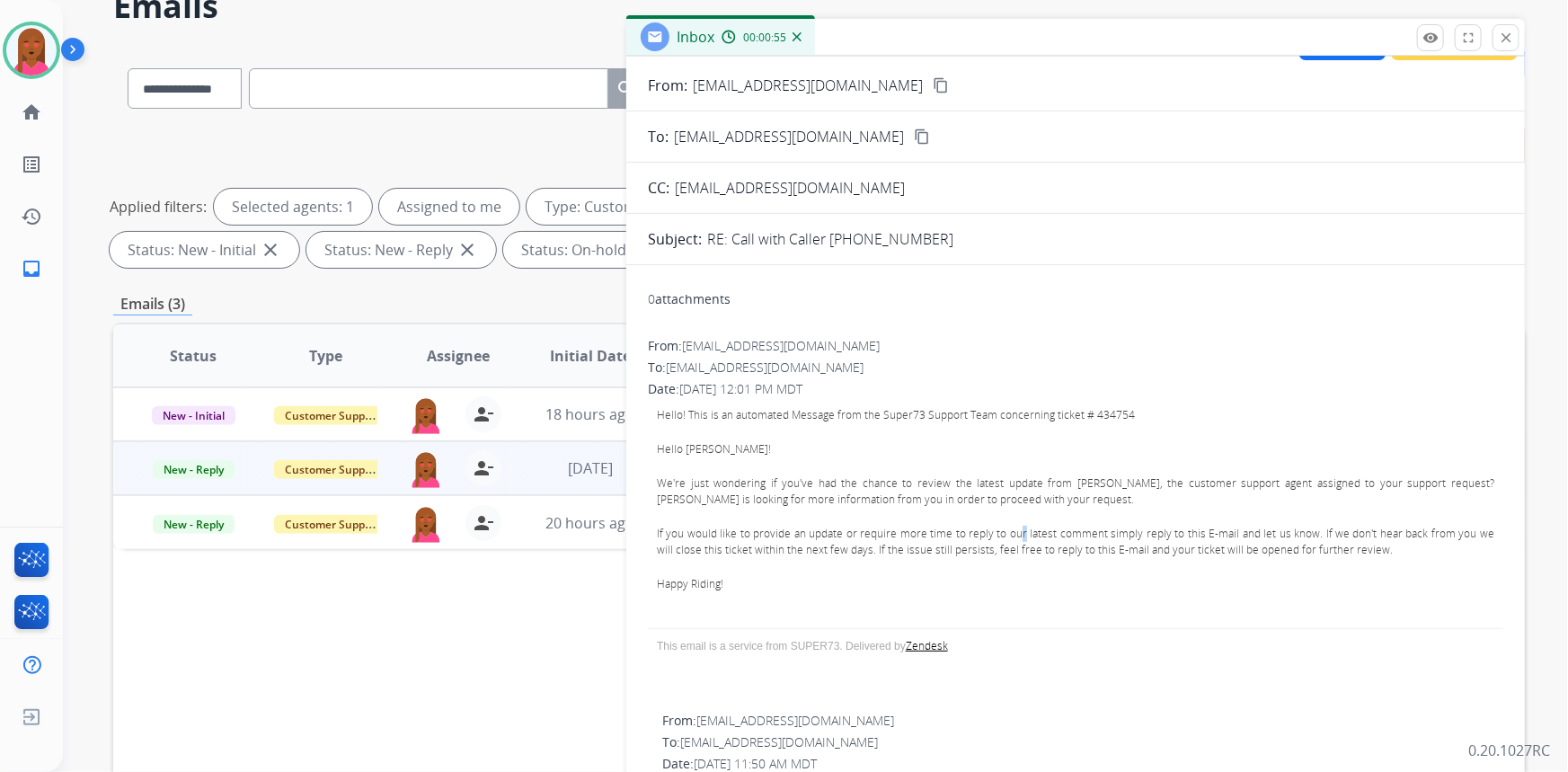
scroll to position [0, 0]
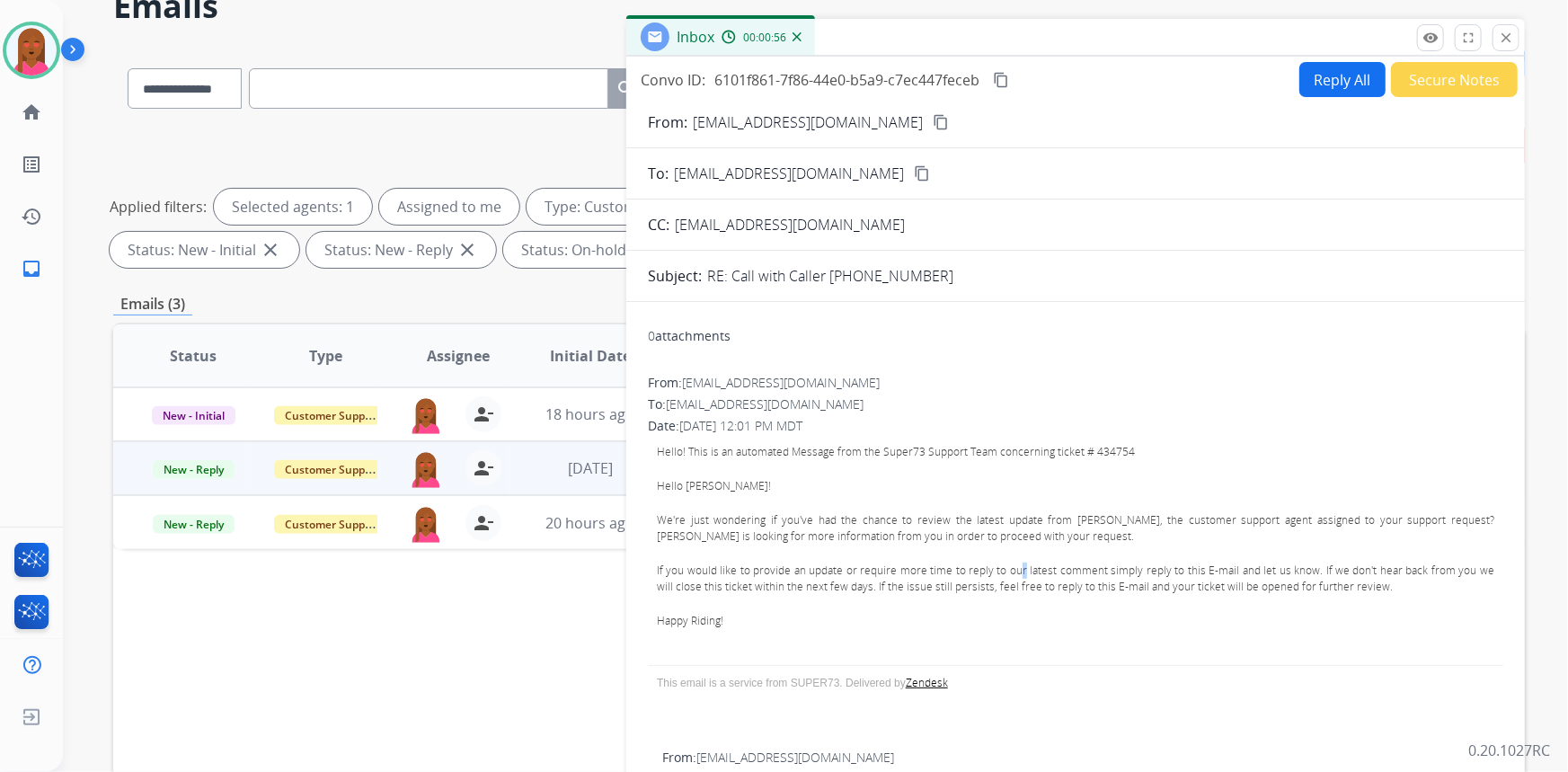
click at [1441, 80] on button "Secure Notes" at bounding box center [1454, 79] width 126 height 35
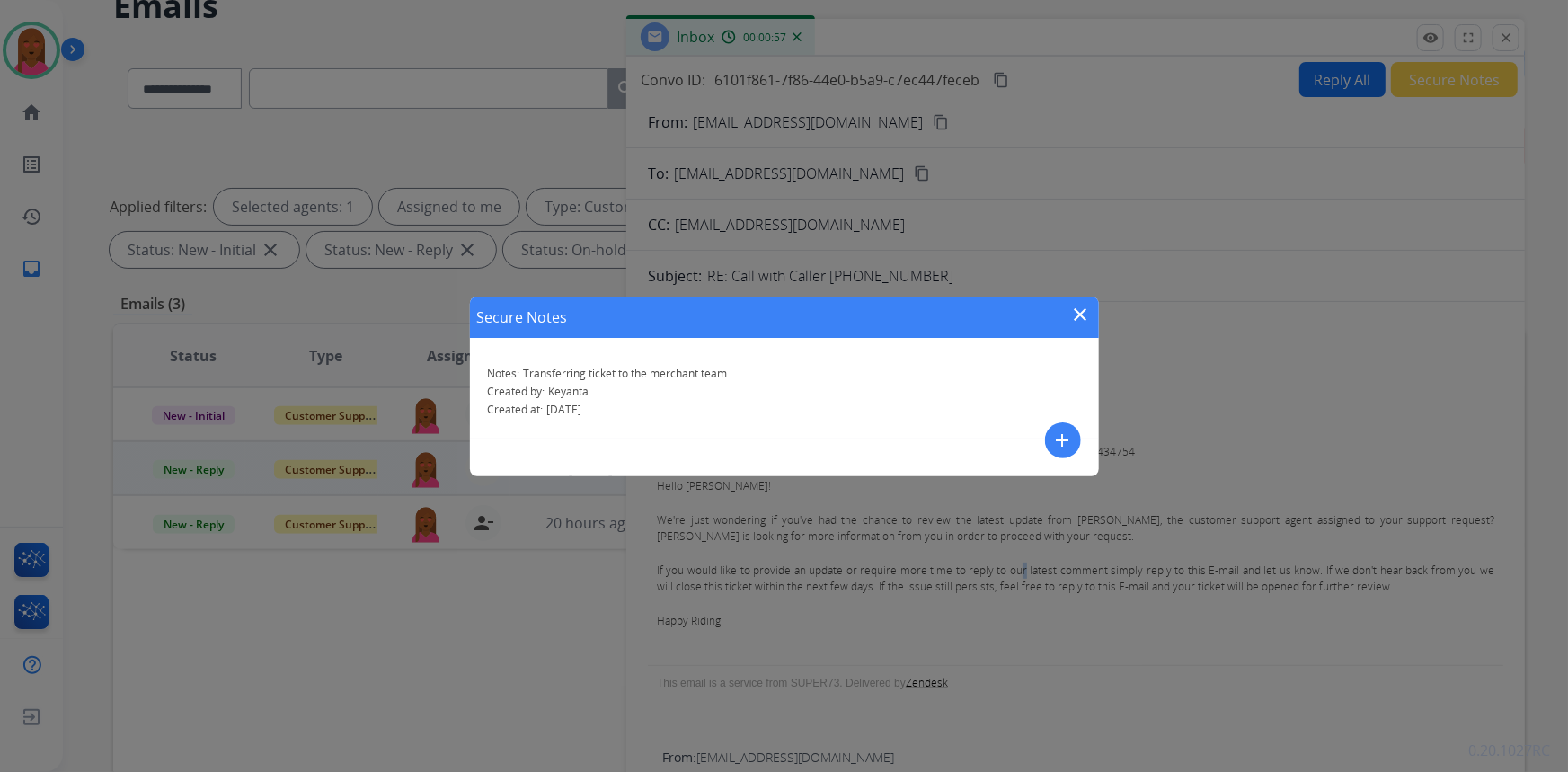
click at [1058, 439] on mat-icon "add" at bounding box center [1062, 440] width 22 height 22
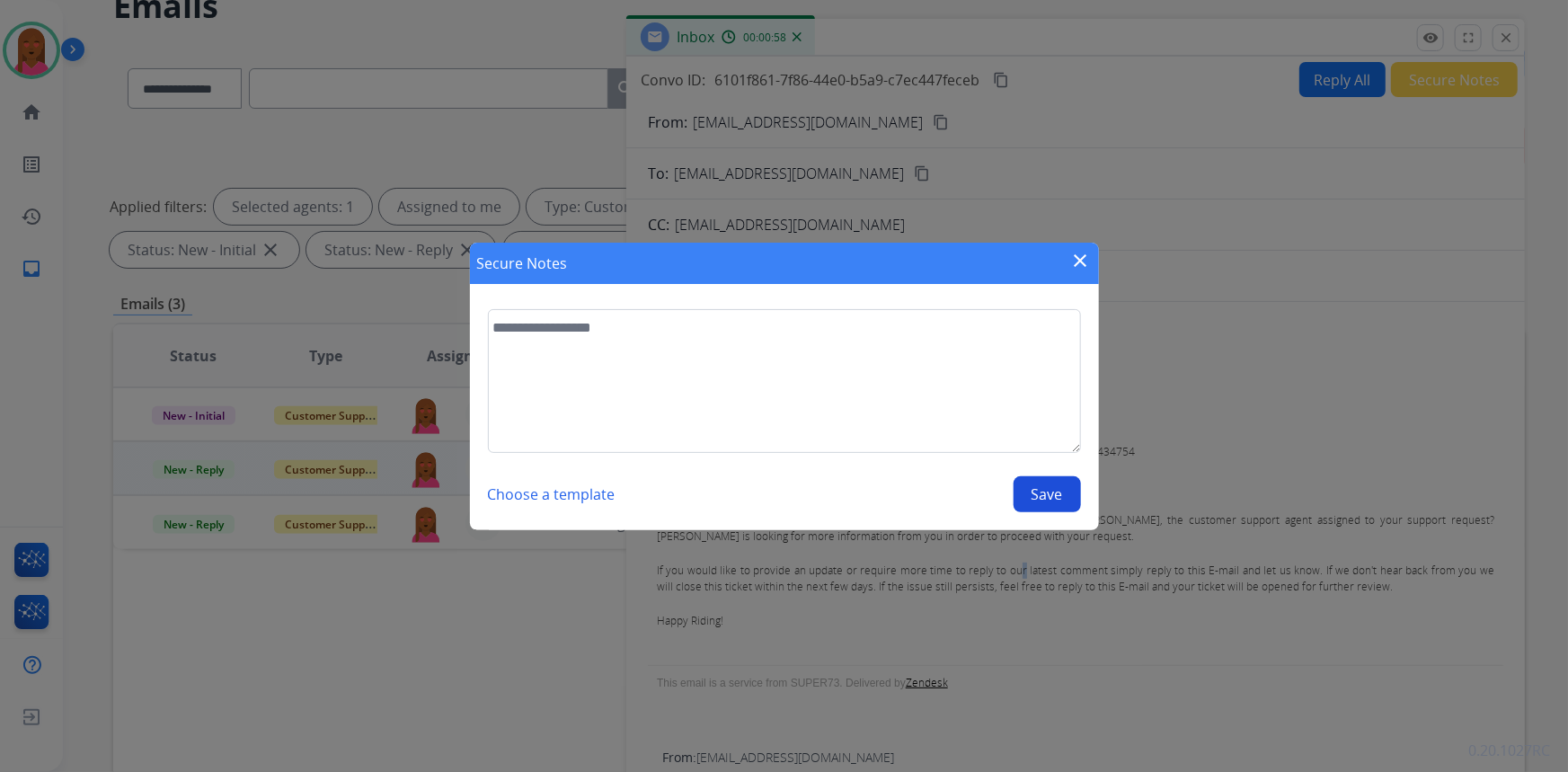
drag, startPoint x: 1077, startPoint y: 266, endPoint x: 1168, endPoint y: 208, distance: 107.9
click at [1078, 266] on mat-icon "close" at bounding box center [1080, 260] width 22 height 22
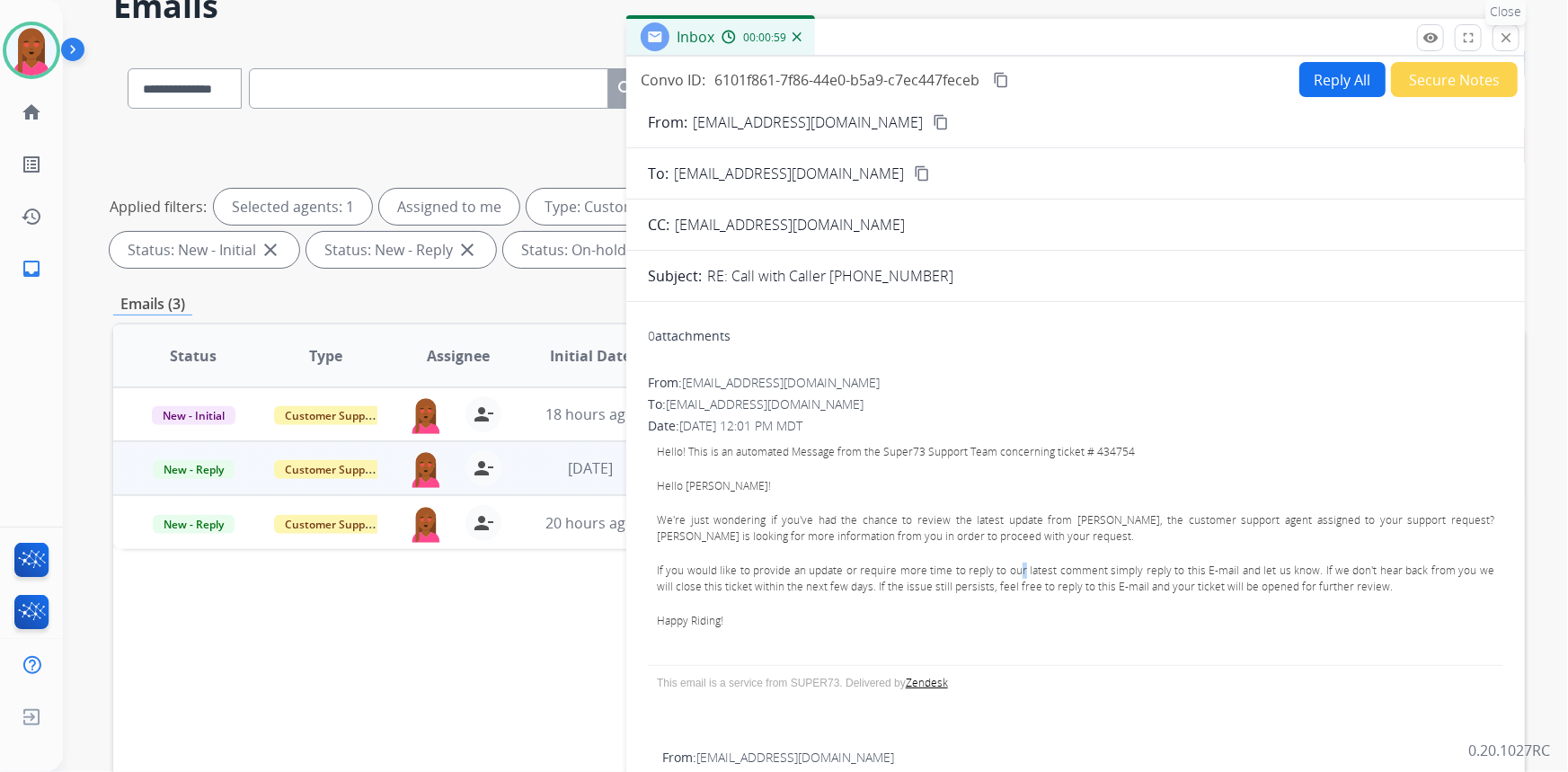
click at [1501, 38] on mat-icon "close" at bounding box center [1505, 37] width 16 height 16
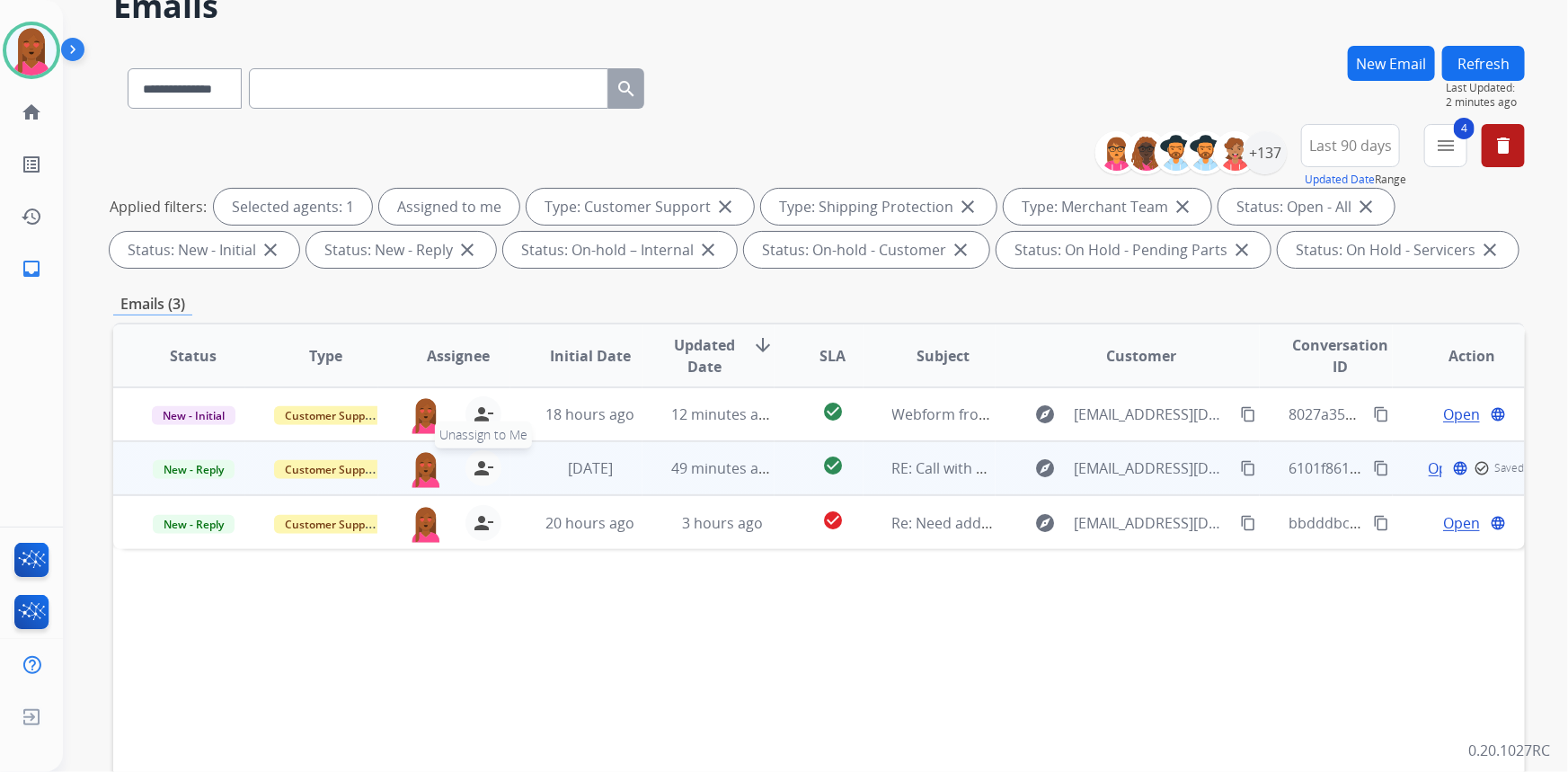
click at [476, 464] on mat-icon "person_remove" at bounding box center [483, 468] width 22 height 22
click at [344, 467] on span "Customer Support" at bounding box center [332, 470] width 117 height 19
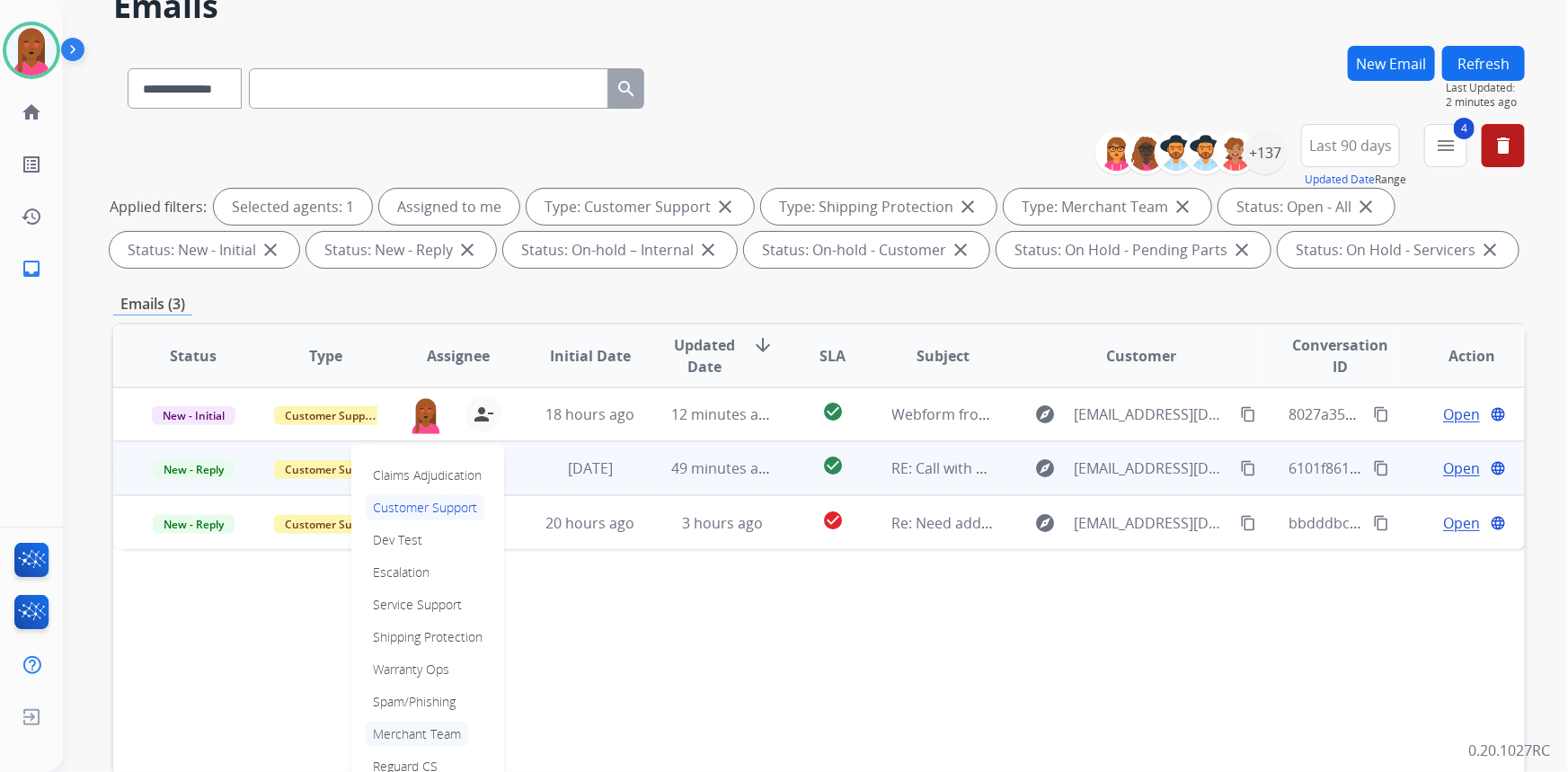
click at [417, 735] on p "Merchant Team" at bounding box center [417, 734] width 102 height 25
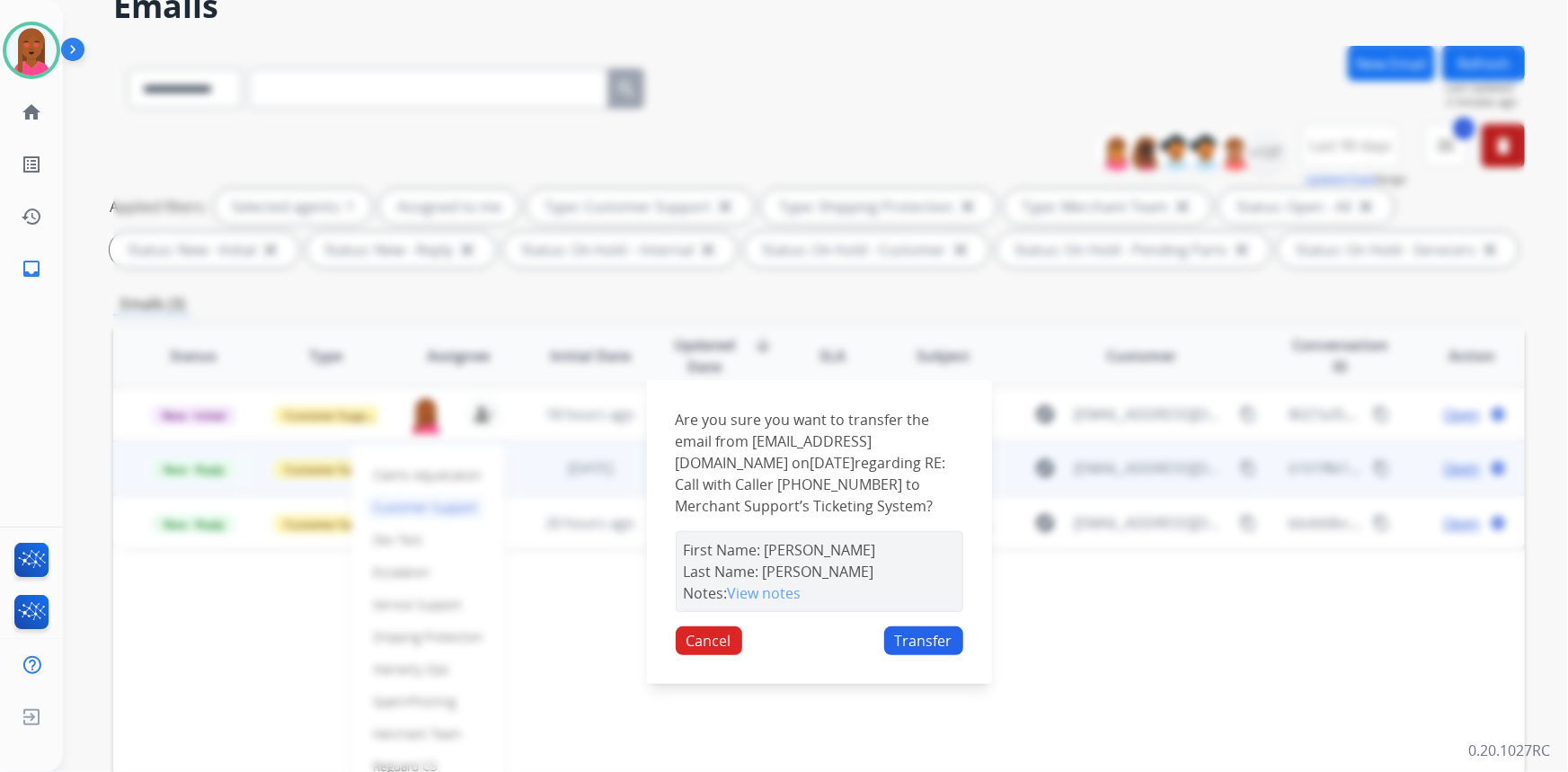
click at [896, 641] on button "Transfer" at bounding box center [924, 640] width 79 height 29
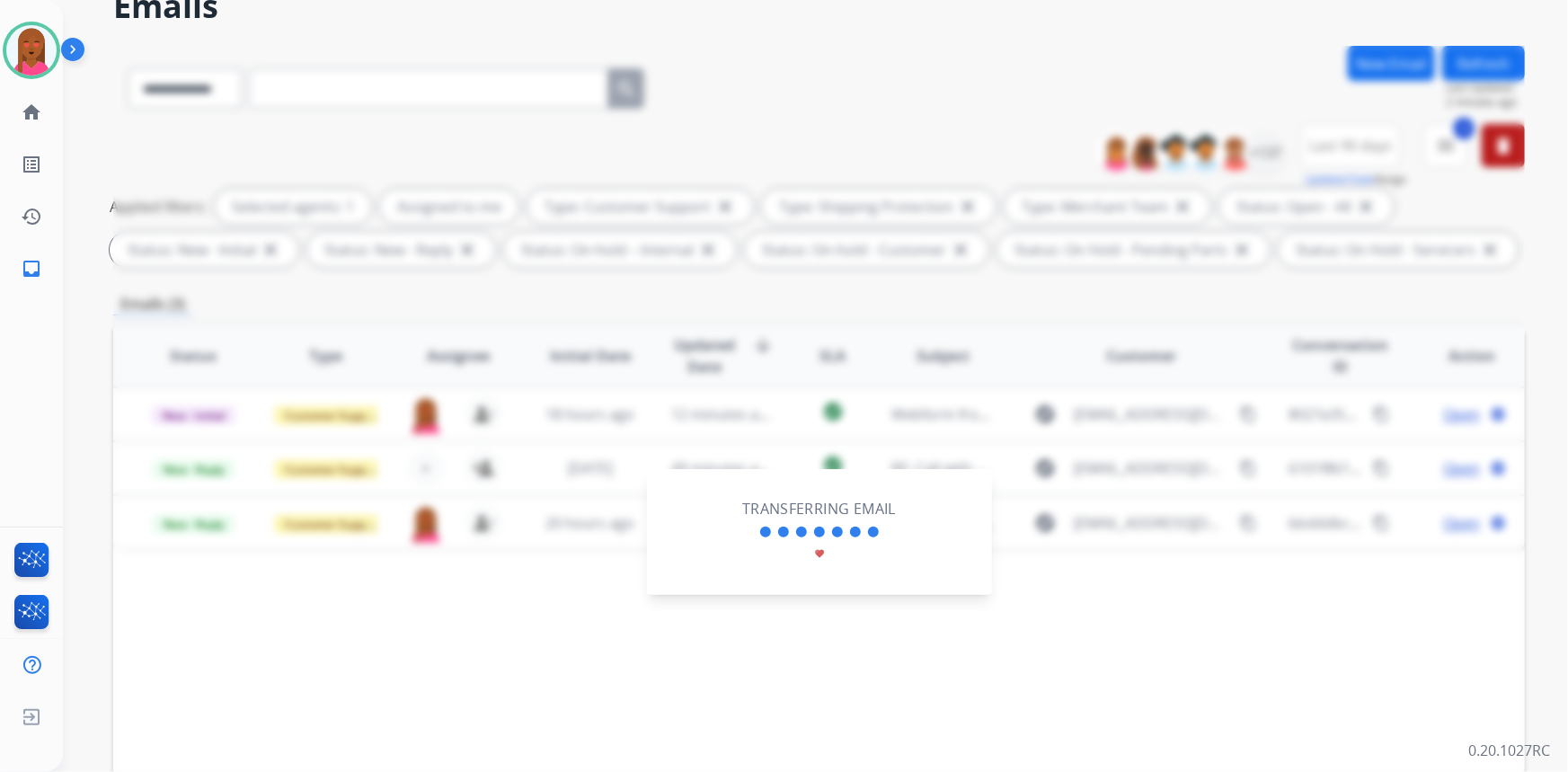
click at [716, 546] on div "Transferring Email favorite" at bounding box center [819, 532] width 287 height 68
drag, startPoint x: 784, startPoint y: 550, endPoint x: 799, endPoint y: 550, distance: 15.0
click at [799, 550] on div "Transferring Email favorite" at bounding box center [819, 532] width 287 height 68
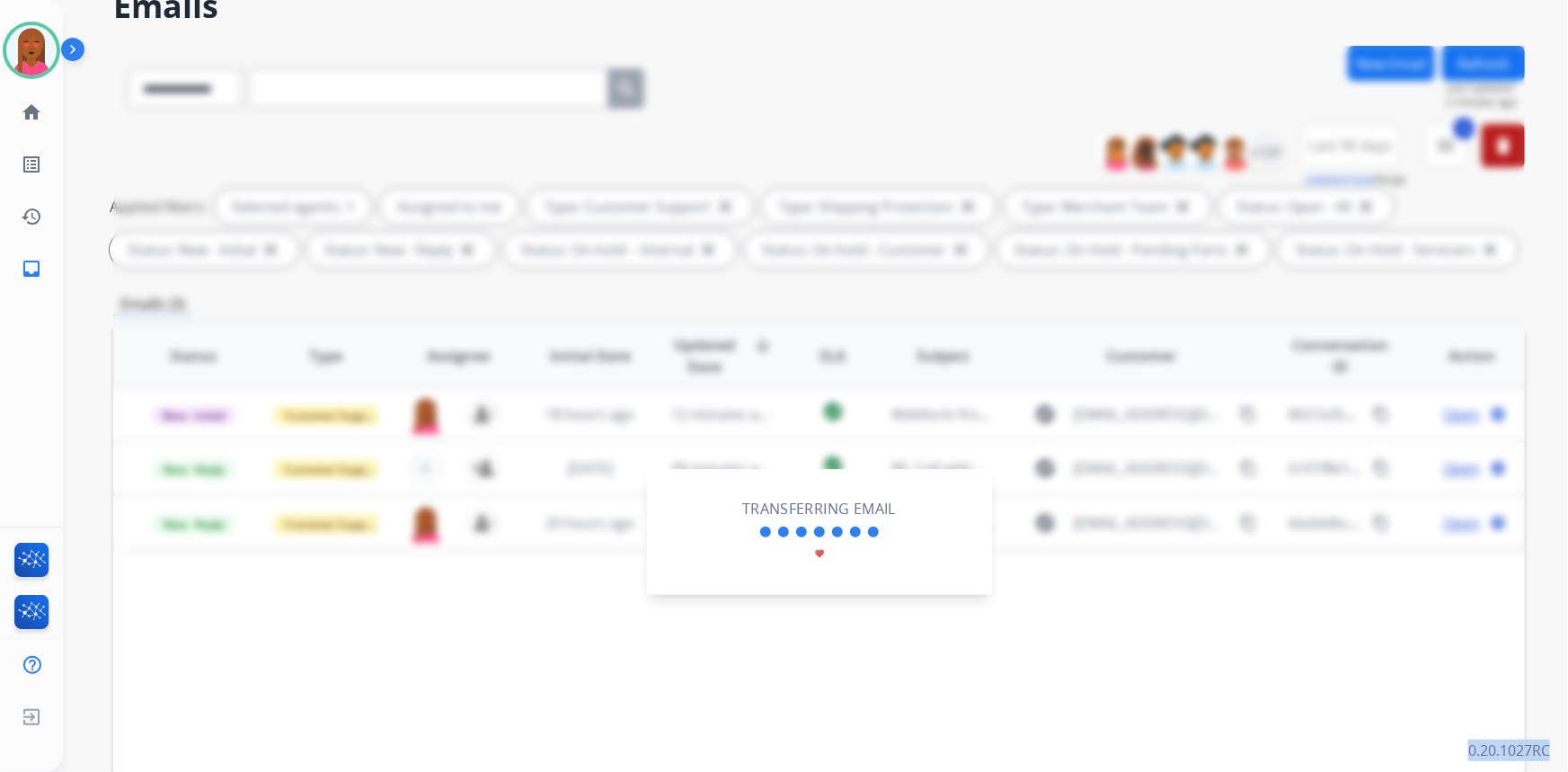
click at [799, 550] on div "Transferring Email favorite" at bounding box center [819, 532] width 287 height 68
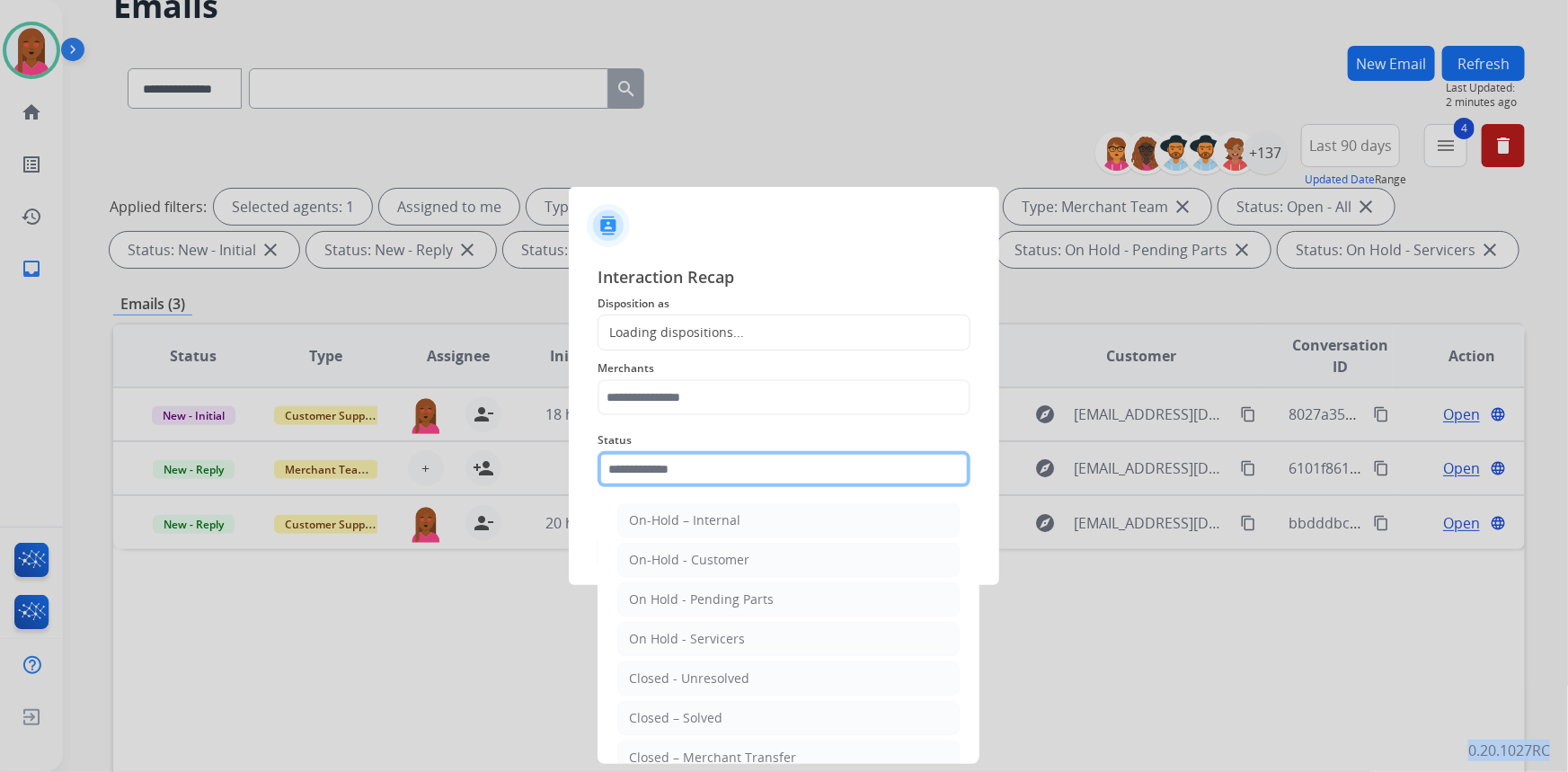
click at [740, 473] on input "text" at bounding box center [784, 469] width 373 height 36
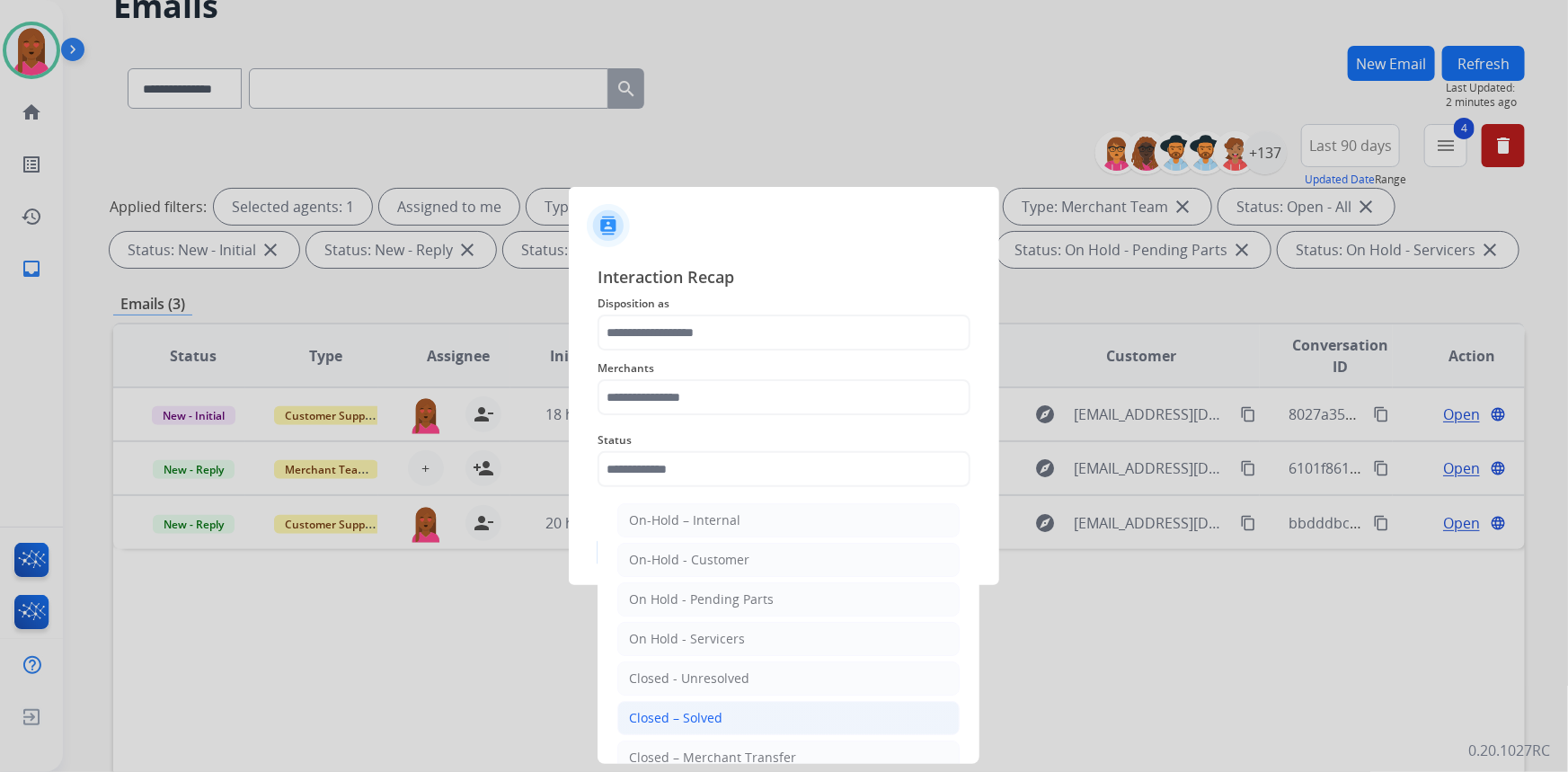
click at [725, 709] on li "Closed – Solved" at bounding box center [789, 718] width 343 height 34
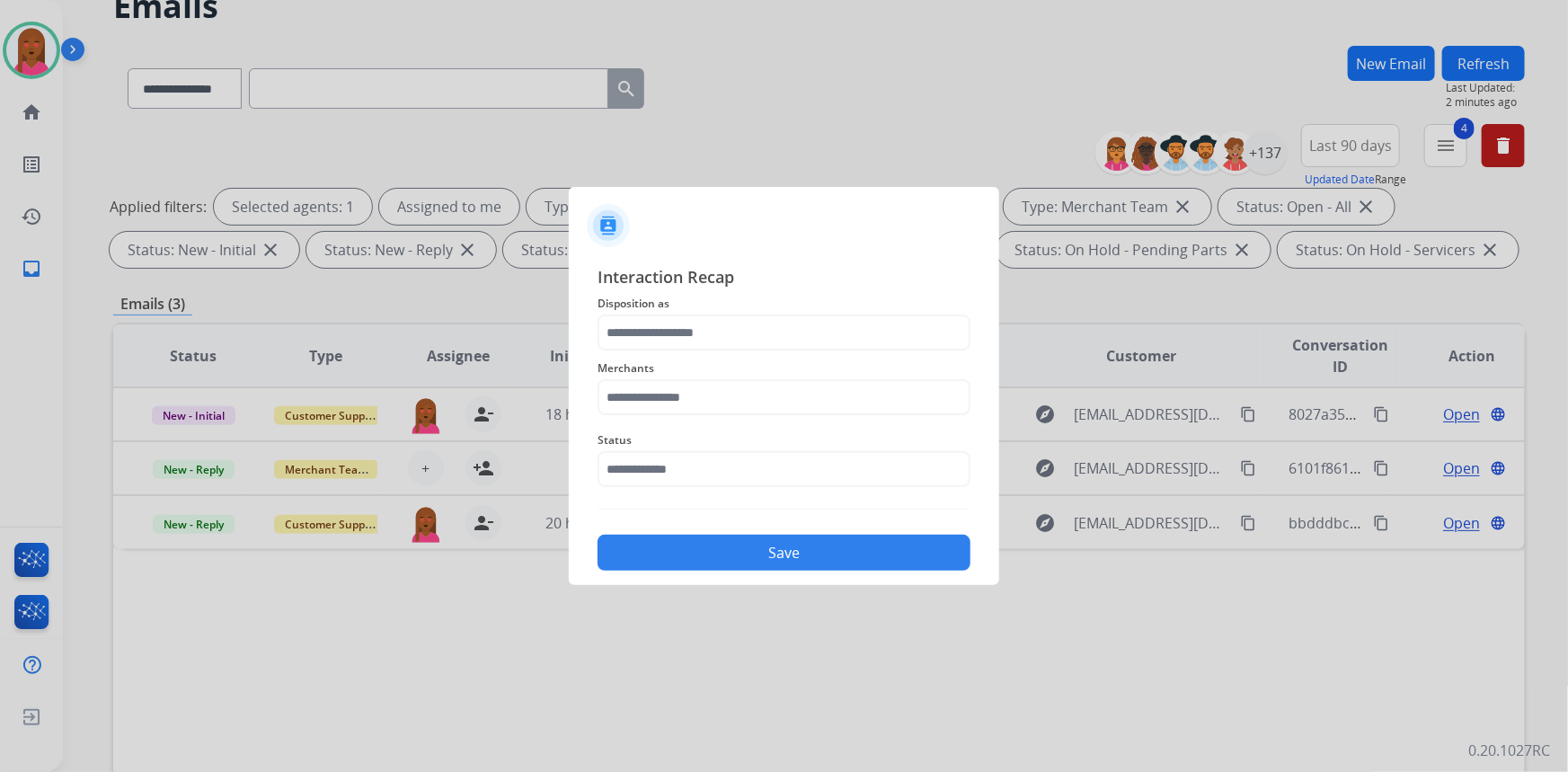
type input "**********"
click at [750, 403] on input "text" at bounding box center [784, 397] width 373 height 36
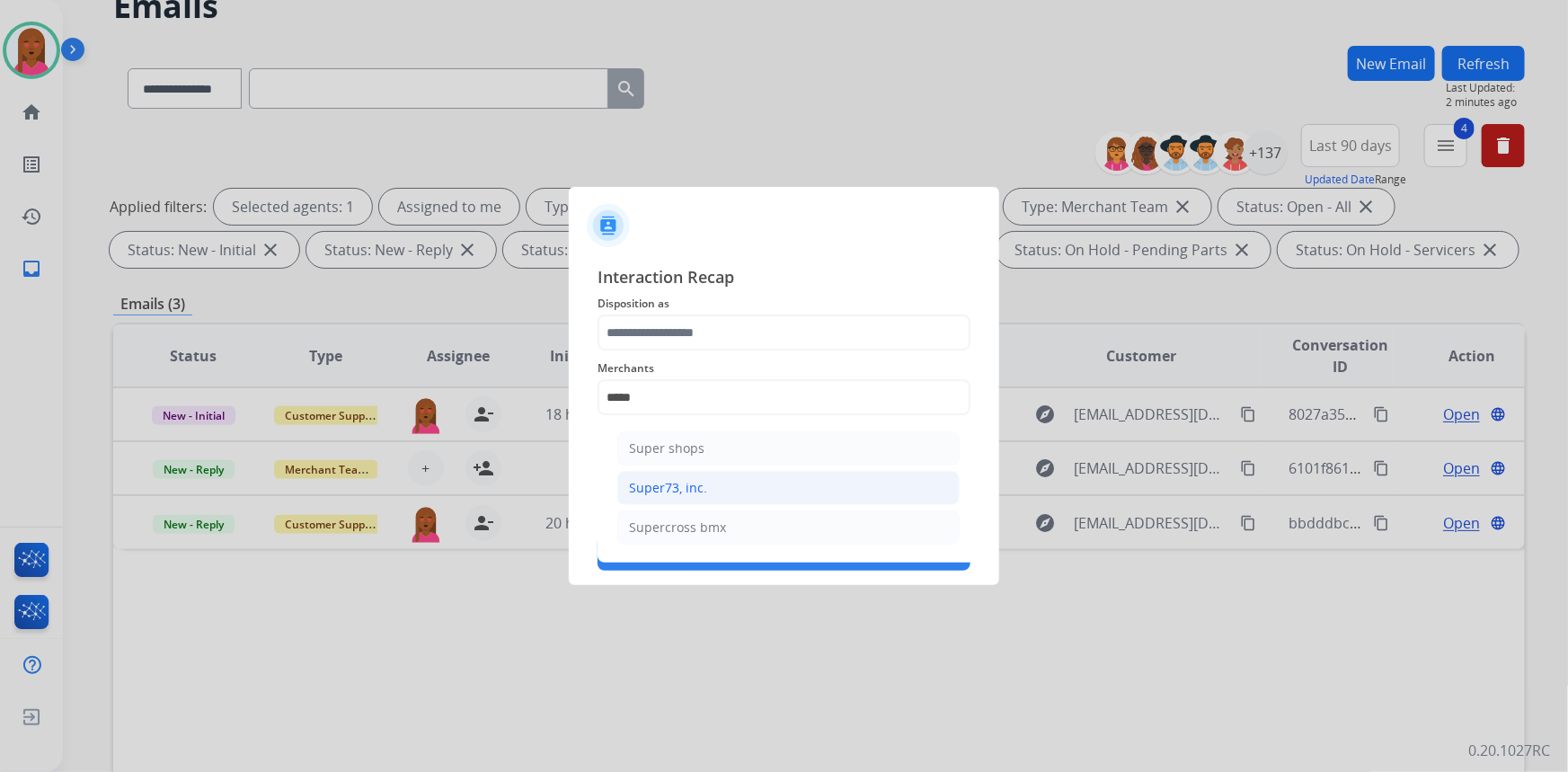
click at [710, 500] on li "Super73, inc." at bounding box center [789, 488] width 343 height 34
type input "**********"
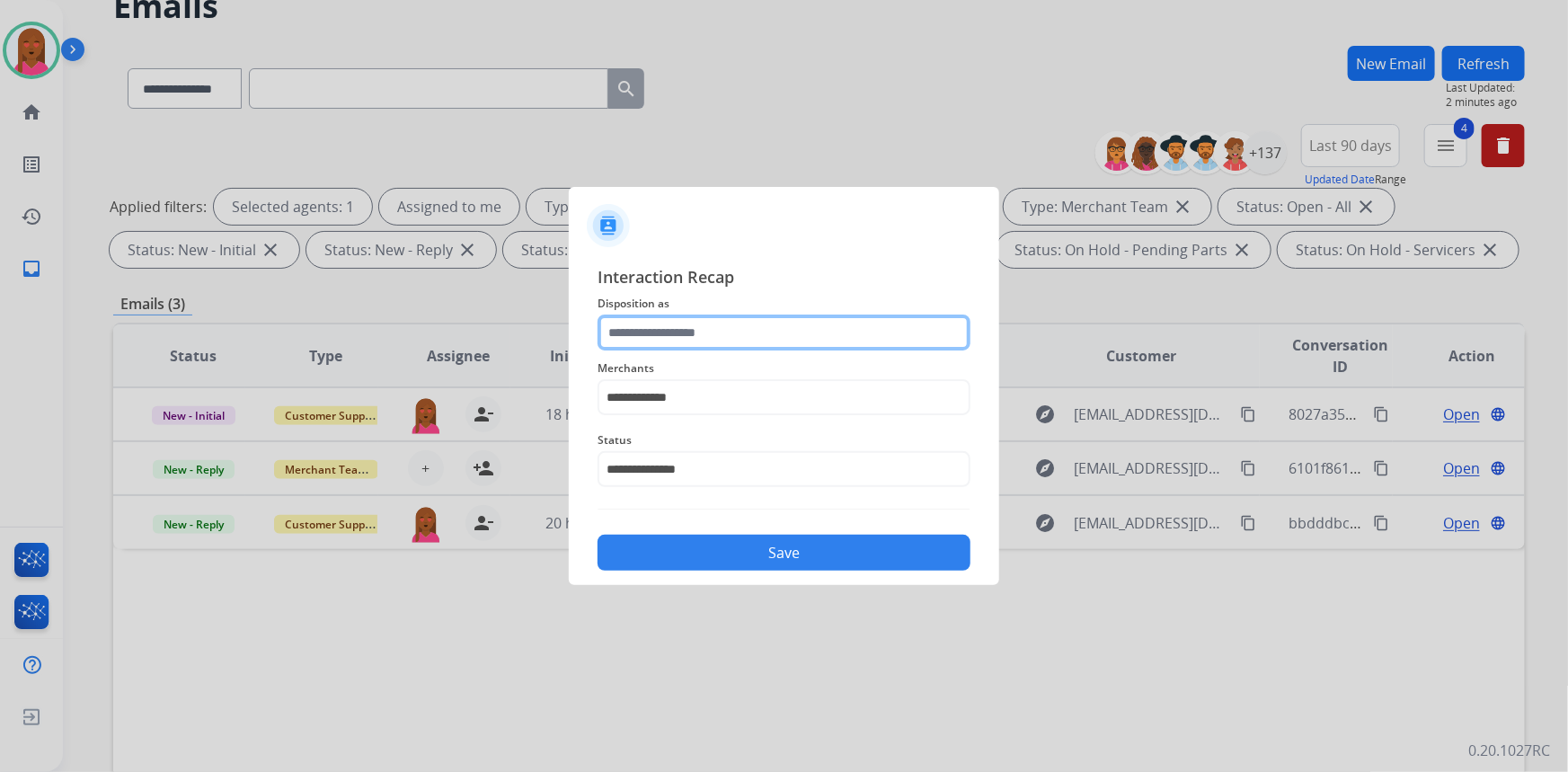
click at [761, 340] on input "text" at bounding box center [784, 332] width 373 height 36
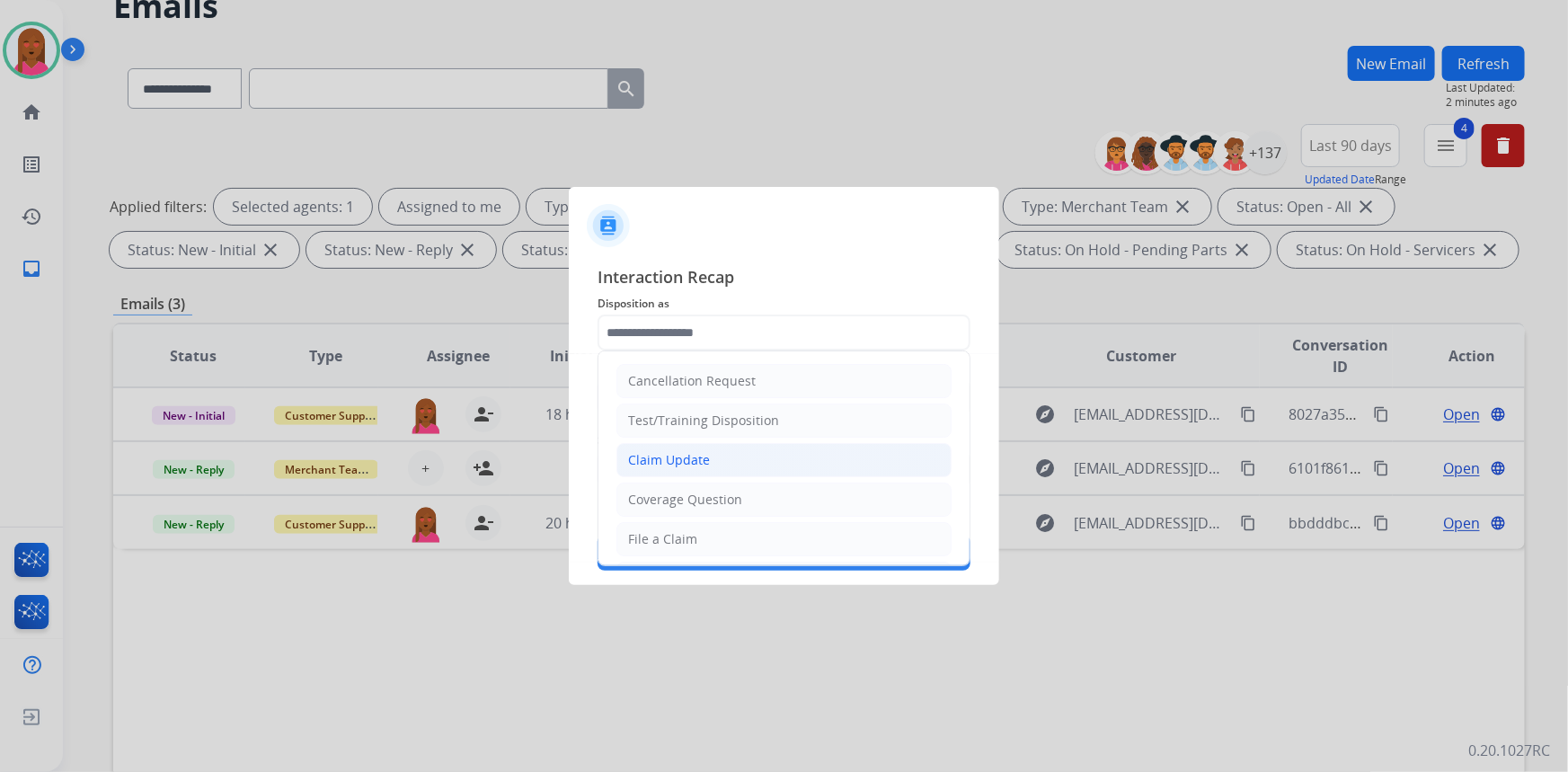
click at [720, 467] on li "Claim Update" at bounding box center [784, 459] width 335 height 34
type input "**********"
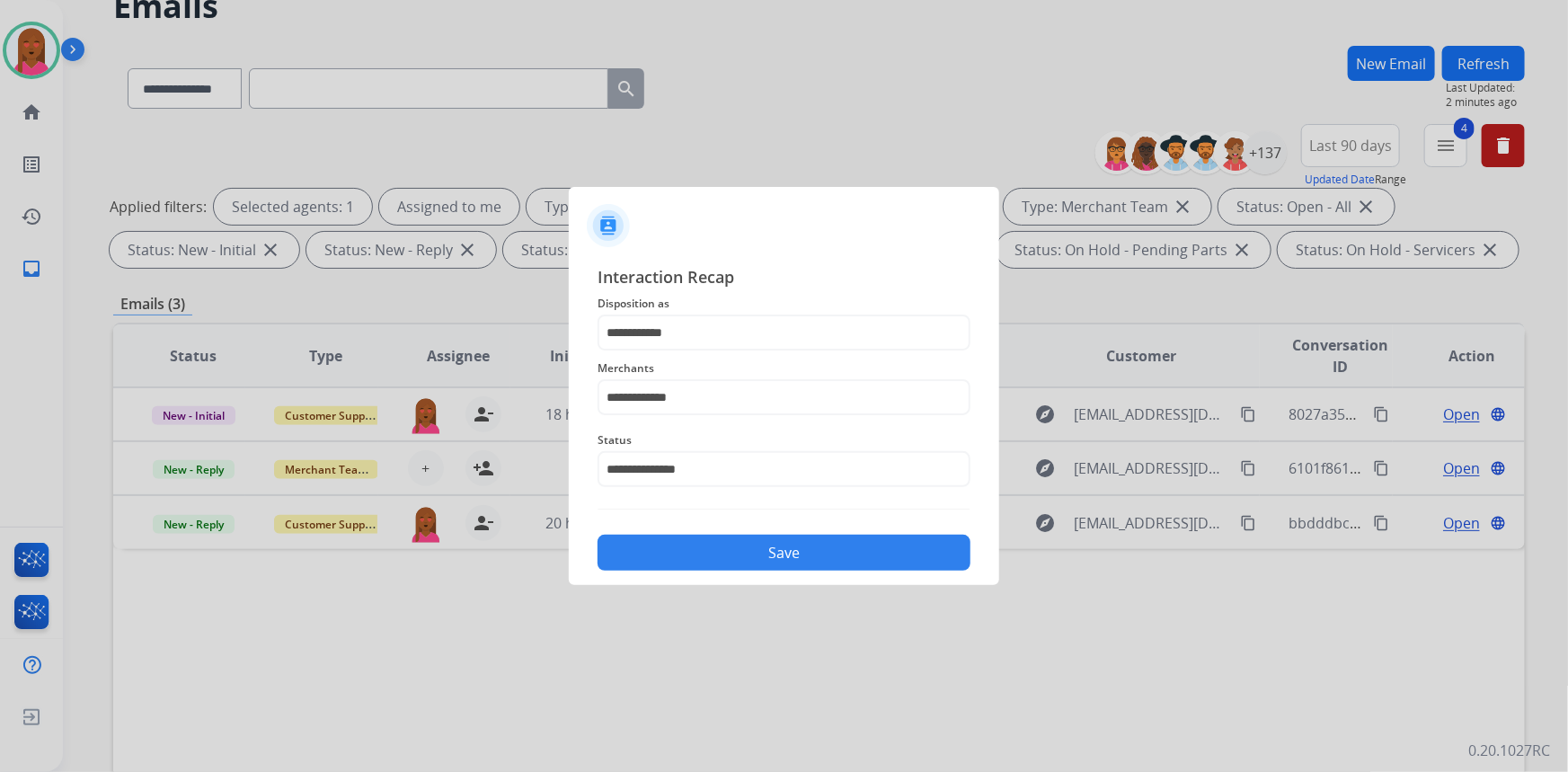
click at [731, 568] on button "Save" at bounding box center [784, 552] width 373 height 36
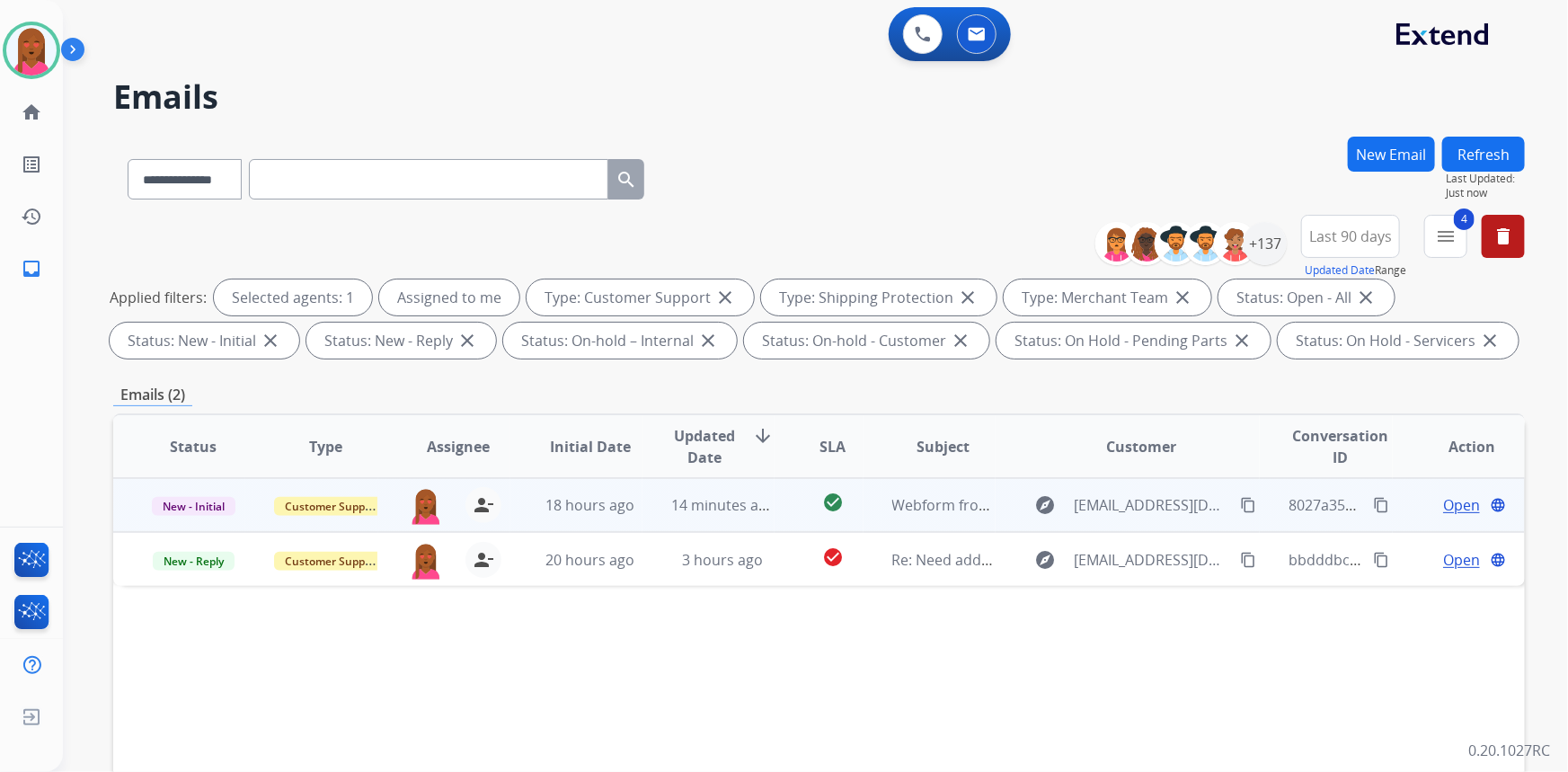
click at [1449, 510] on span "Open" at bounding box center [1461, 504] width 37 height 22
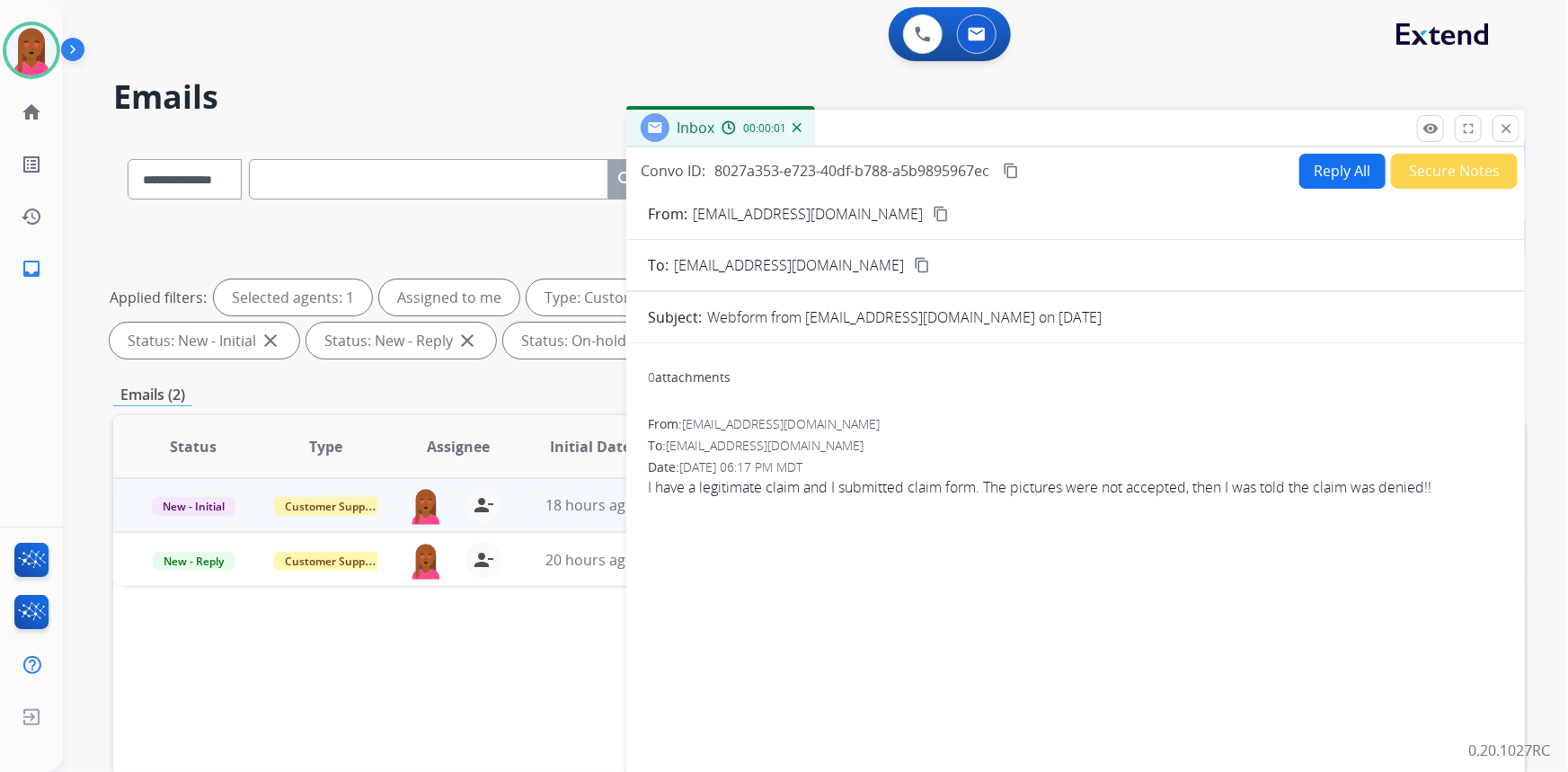
click at [933, 213] on mat-icon "content_copy" at bounding box center [941, 213] width 16 height 16
click at [1500, 125] on mat-icon "close" at bounding box center [1505, 128] width 16 height 16
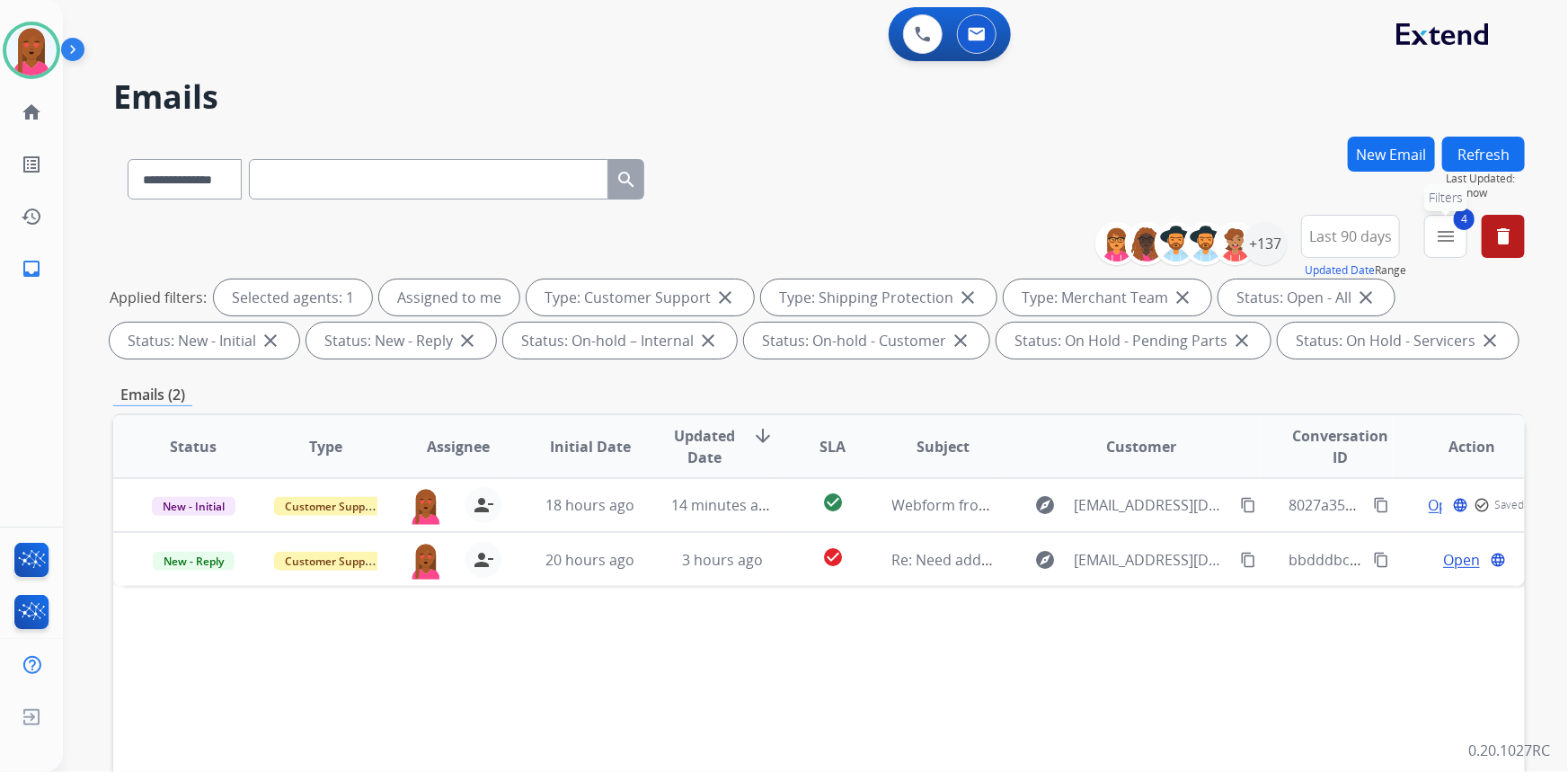
click at [1443, 240] on mat-icon "menu" at bounding box center [1445, 236] width 22 height 22
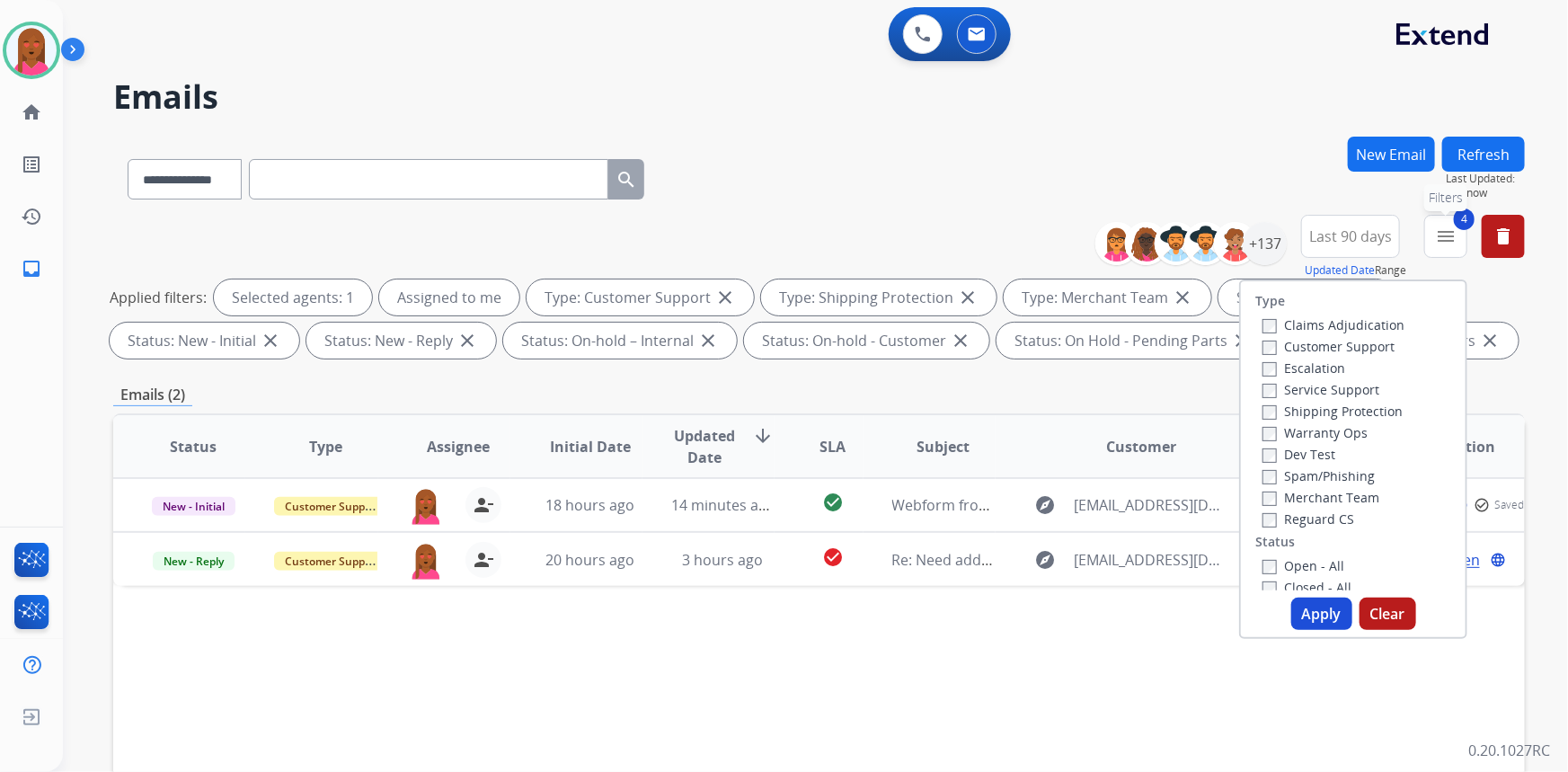
click at [1433, 240] on button "4 menu Filters" at bounding box center [1446, 236] width 43 height 43
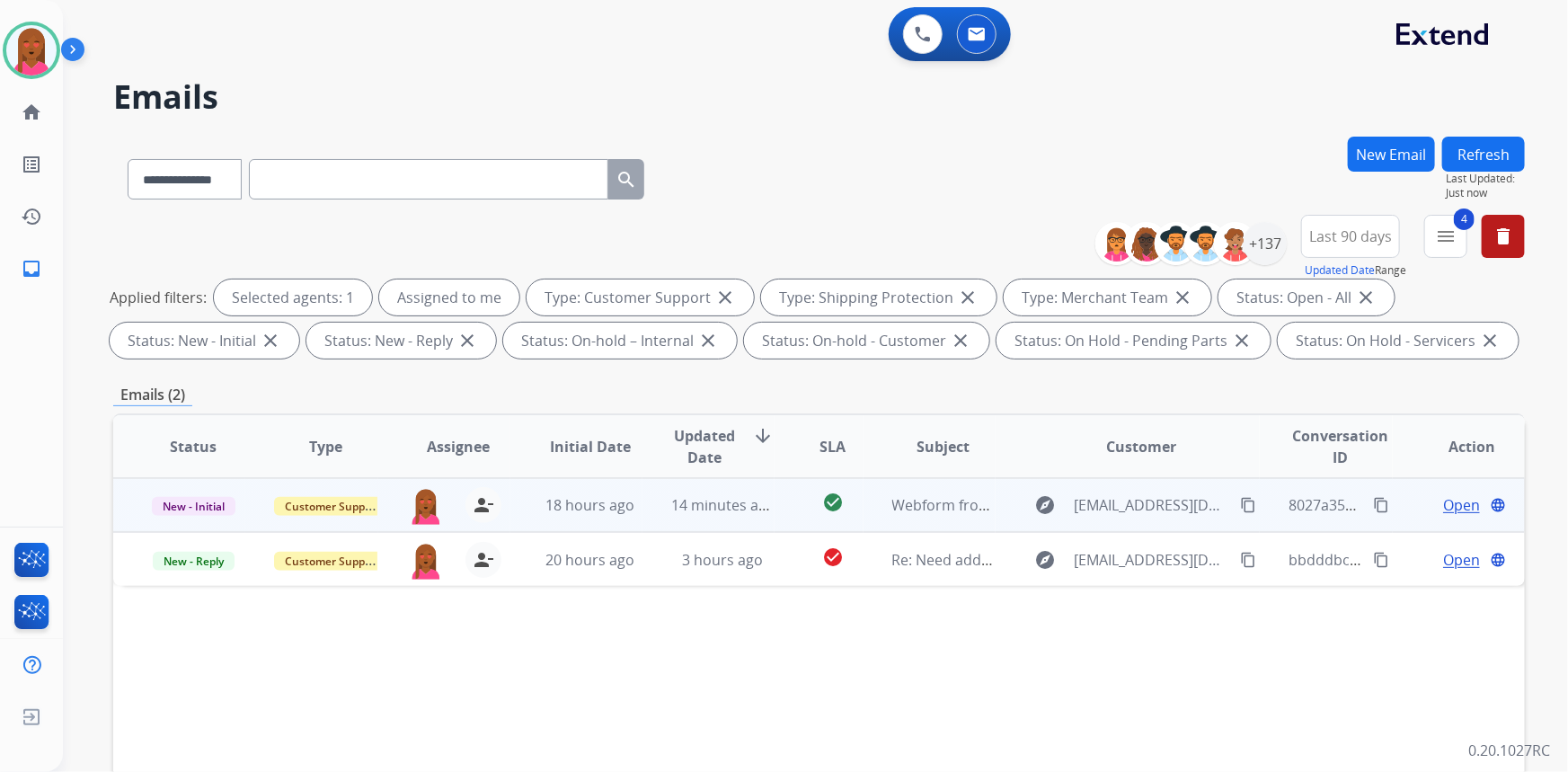
click at [1443, 501] on span "Open" at bounding box center [1461, 504] width 37 height 22
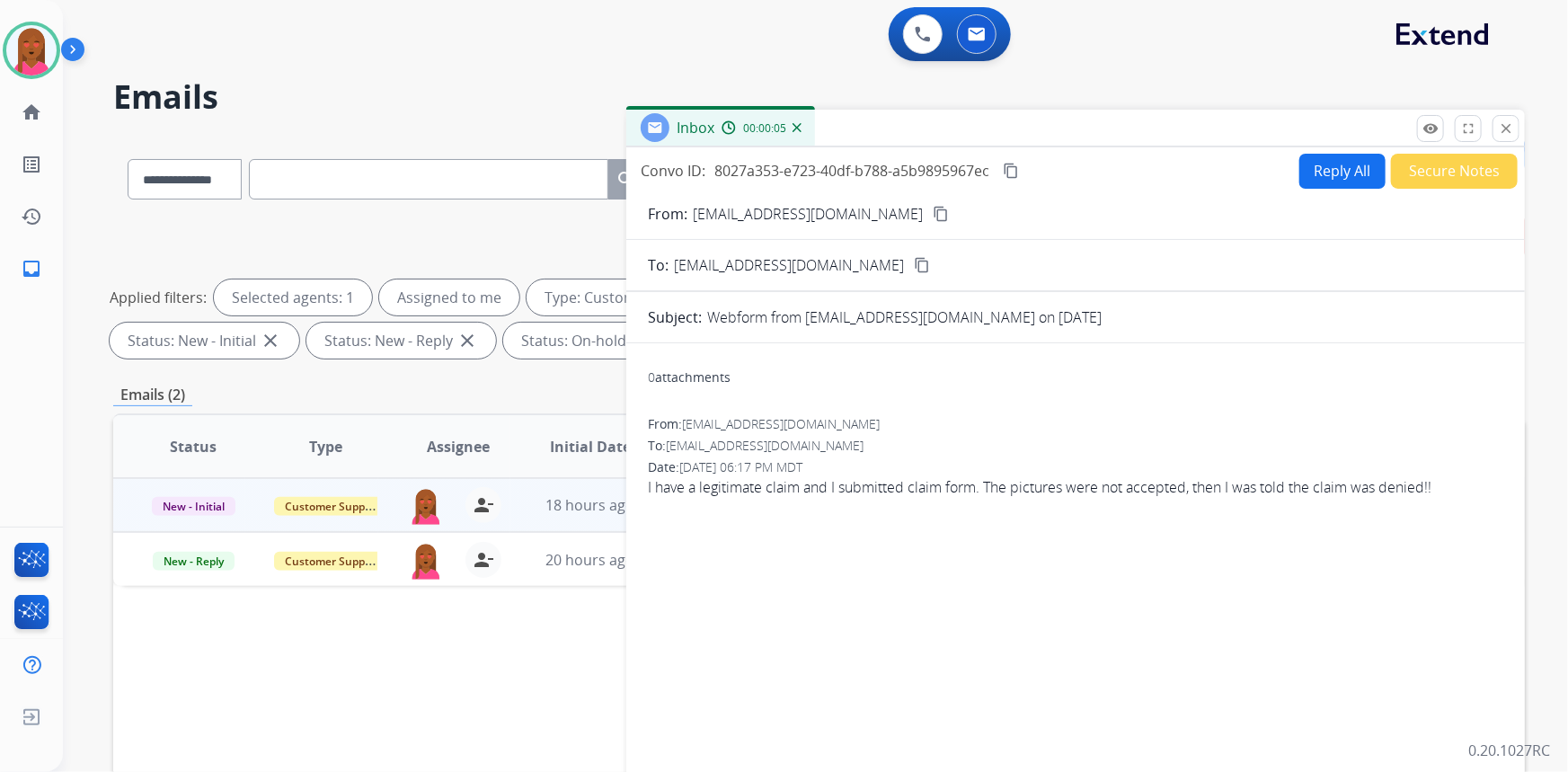
click at [1338, 170] on button "Reply All" at bounding box center [1342, 170] width 86 height 35
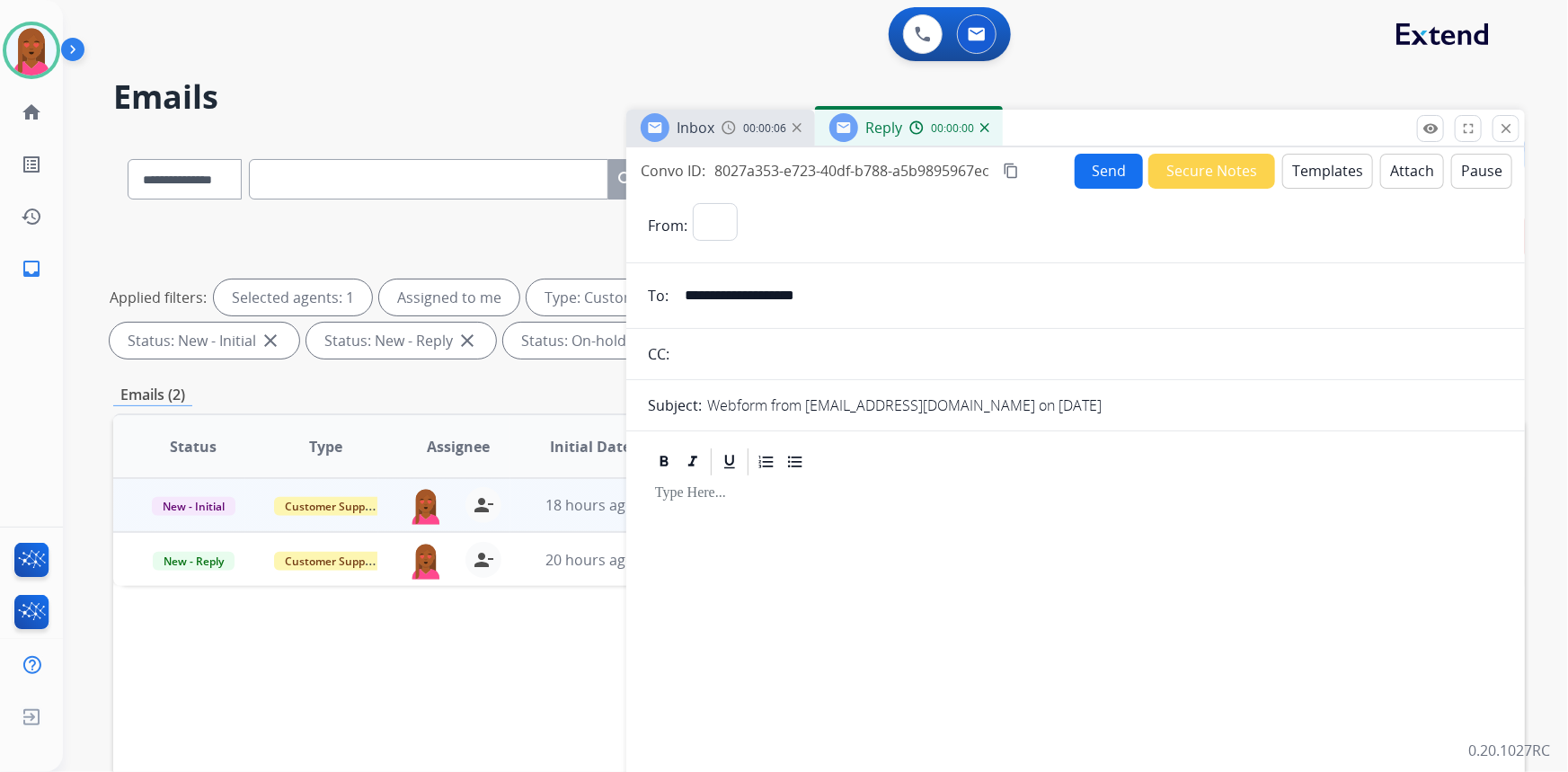
select select "**********"
click at [1339, 181] on button "Templates" at bounding box center [1327, 170] width 91 height 35
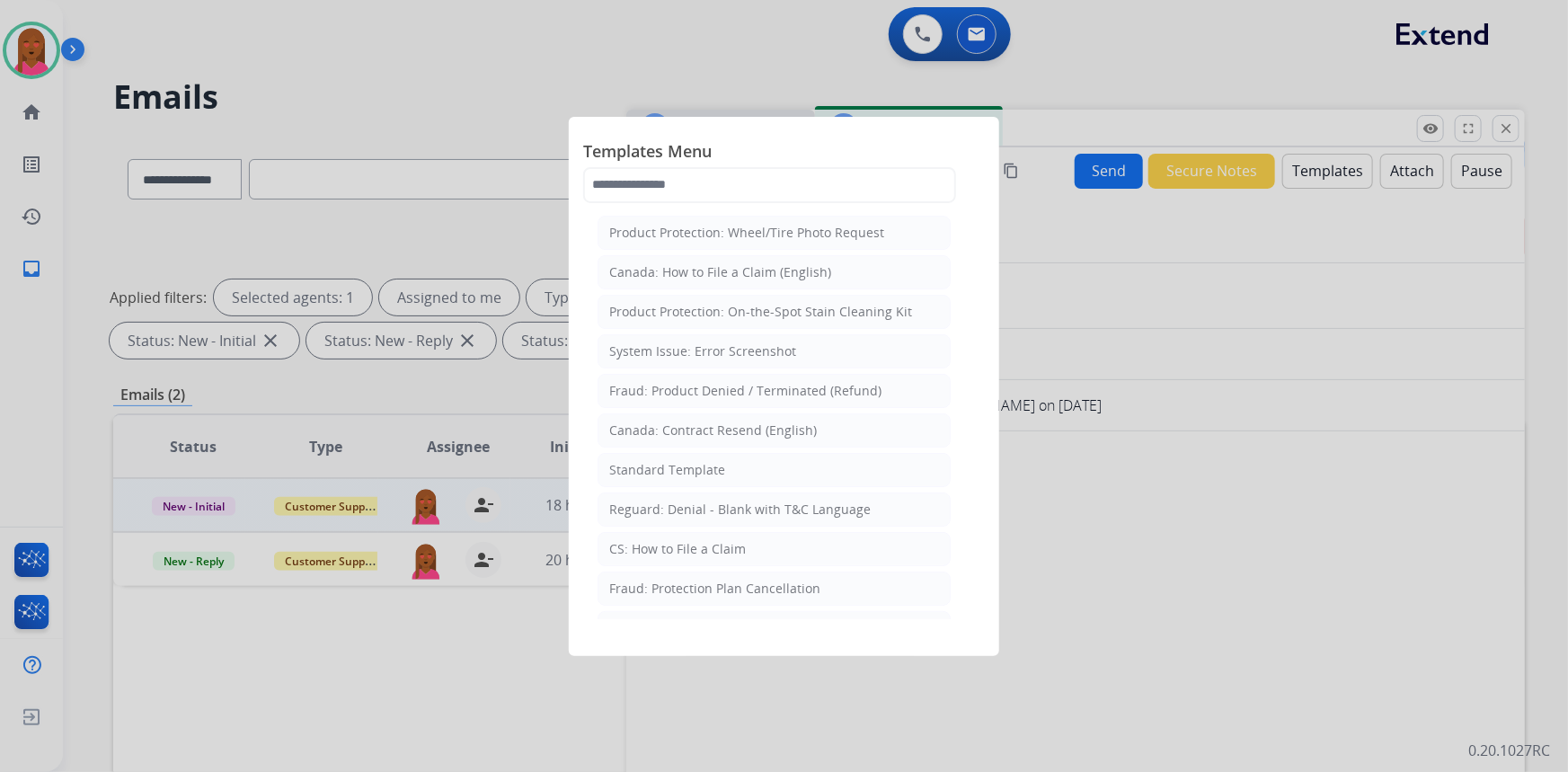
click at [1092, 558] on div at bounding box center [784, 386] width 1568 height 772
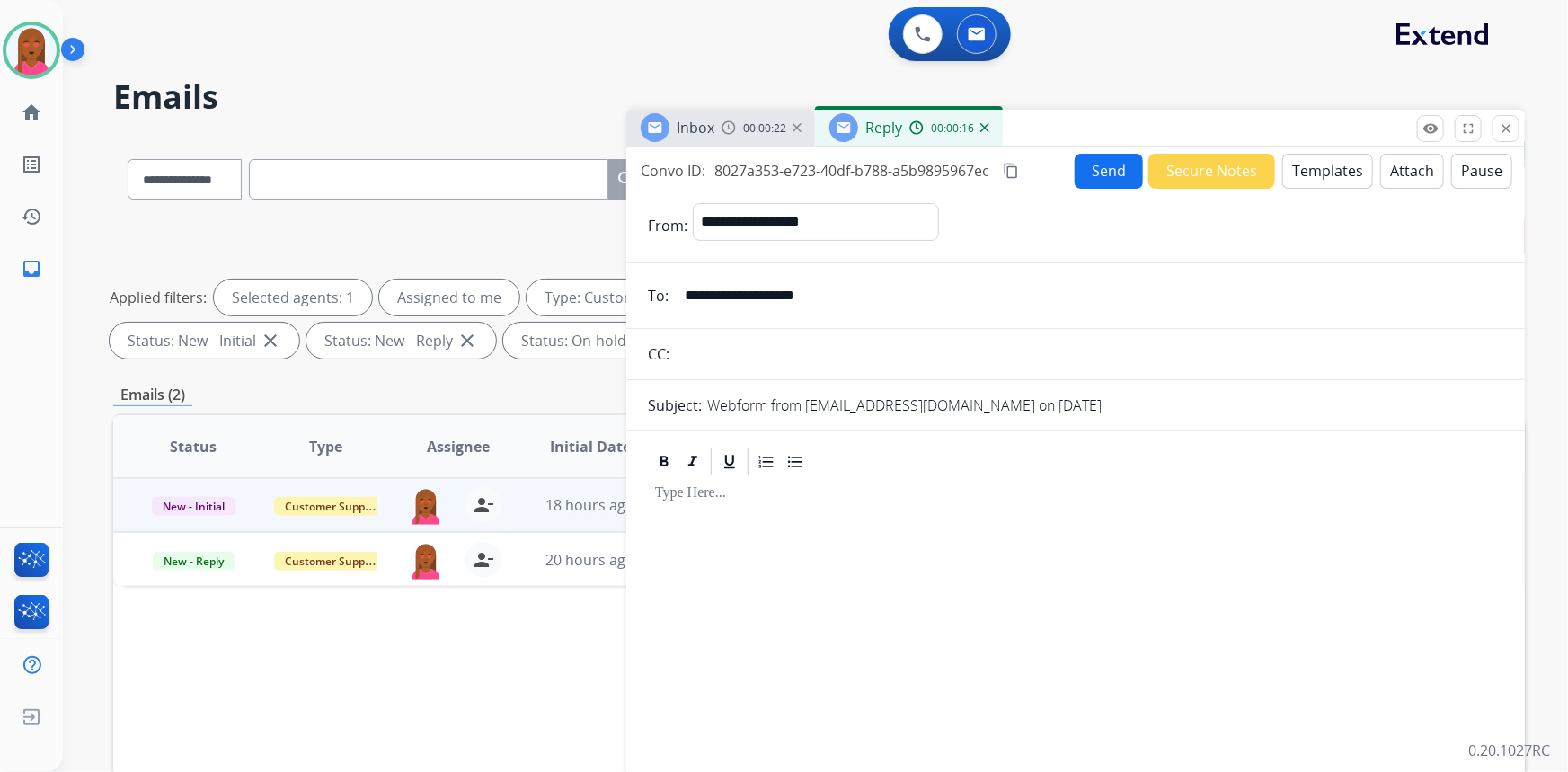
click at [1230, 165] on button "Secure Notes" at bounding box center [1211, 170] width 126 height 35
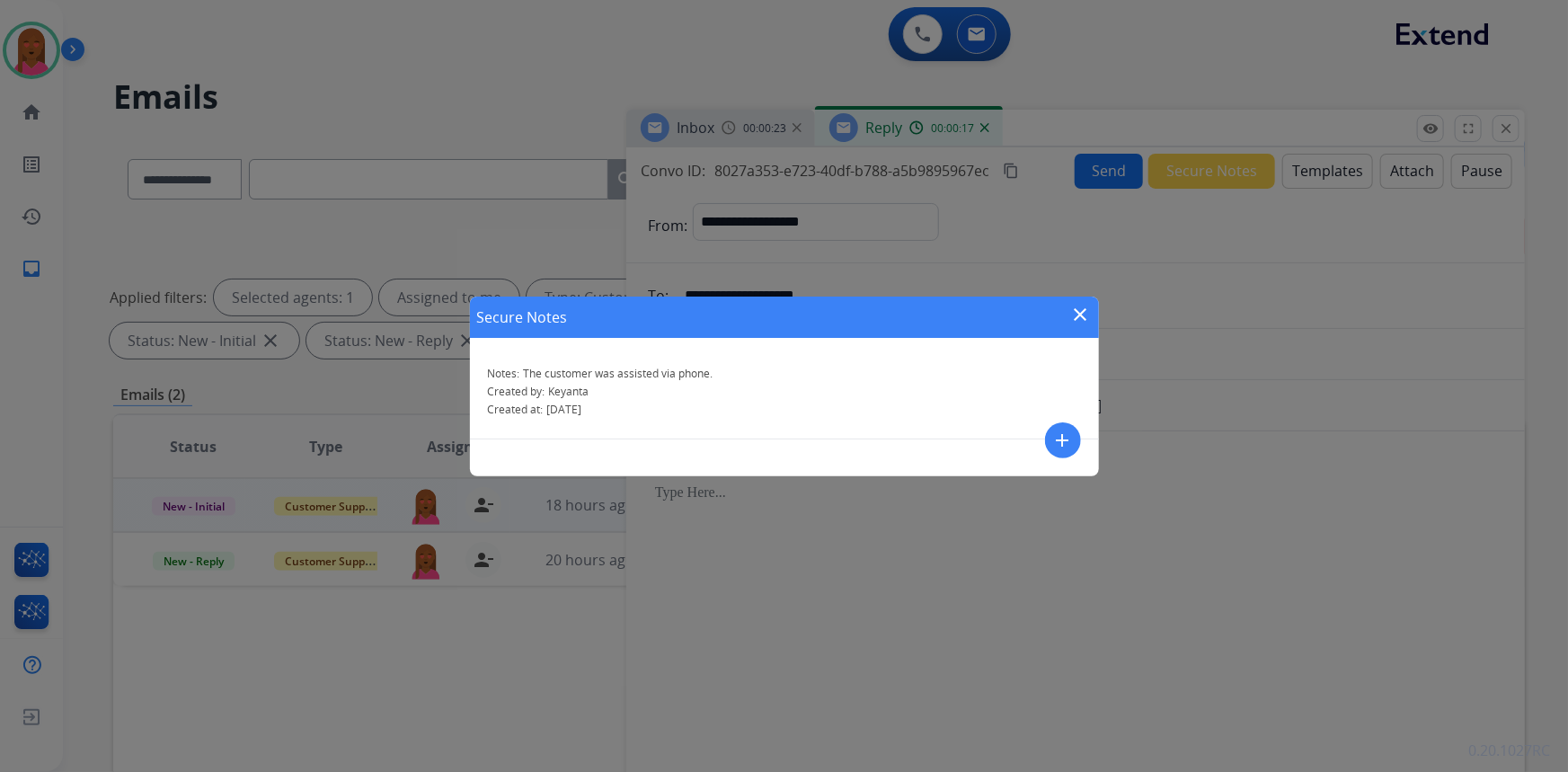
click at [1081, 313] on mat-icon "close" at bounding box center [1080, 313] width 22 height 22
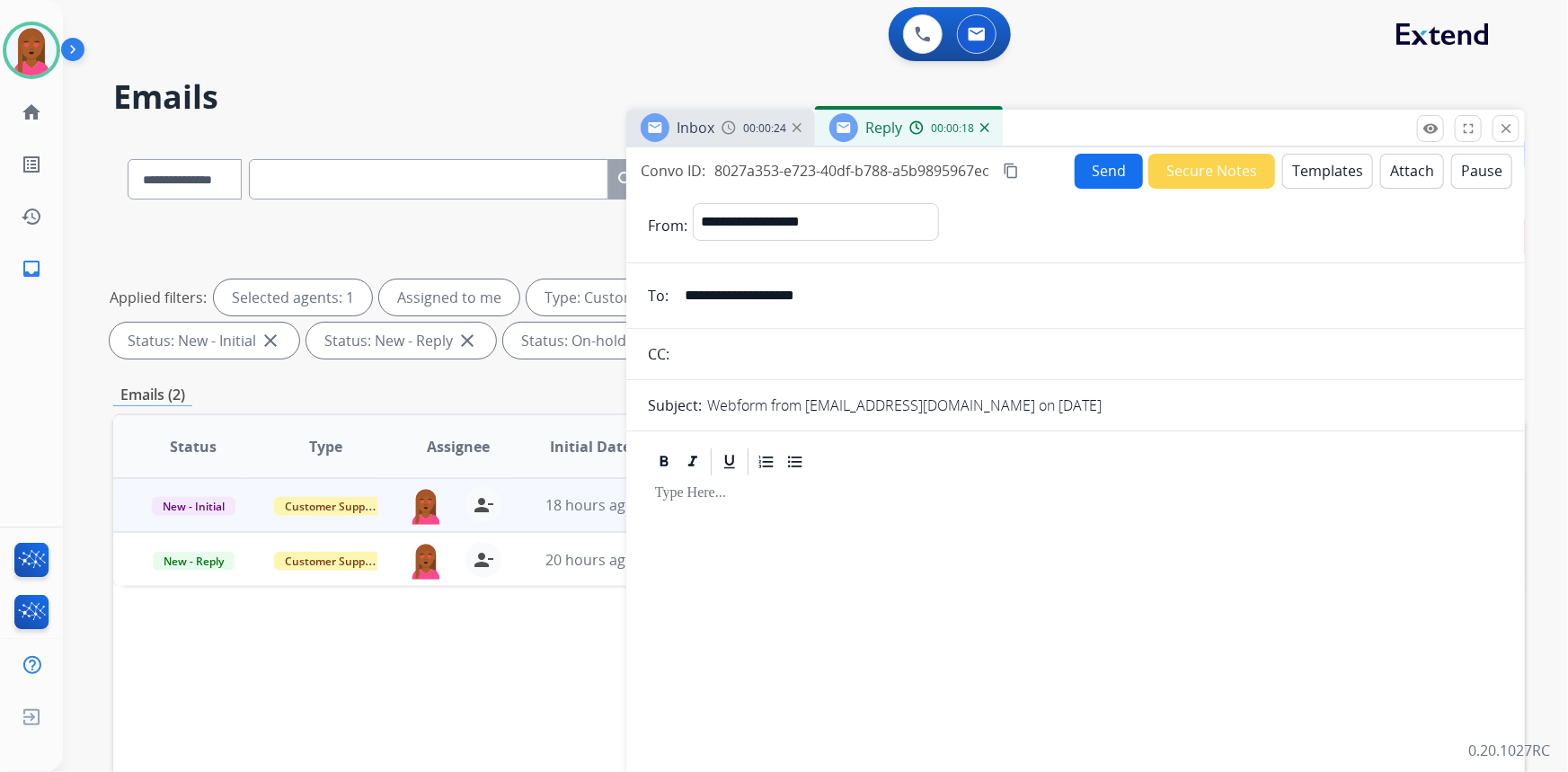
drag, startPoint x: 1509, startPoint y: 115, endPoint x: 1482, endPoint y: 116, distance: 27.0
click at [1509, 116] on p "Close" at bounding box center [1506, 102] width 40 height 27
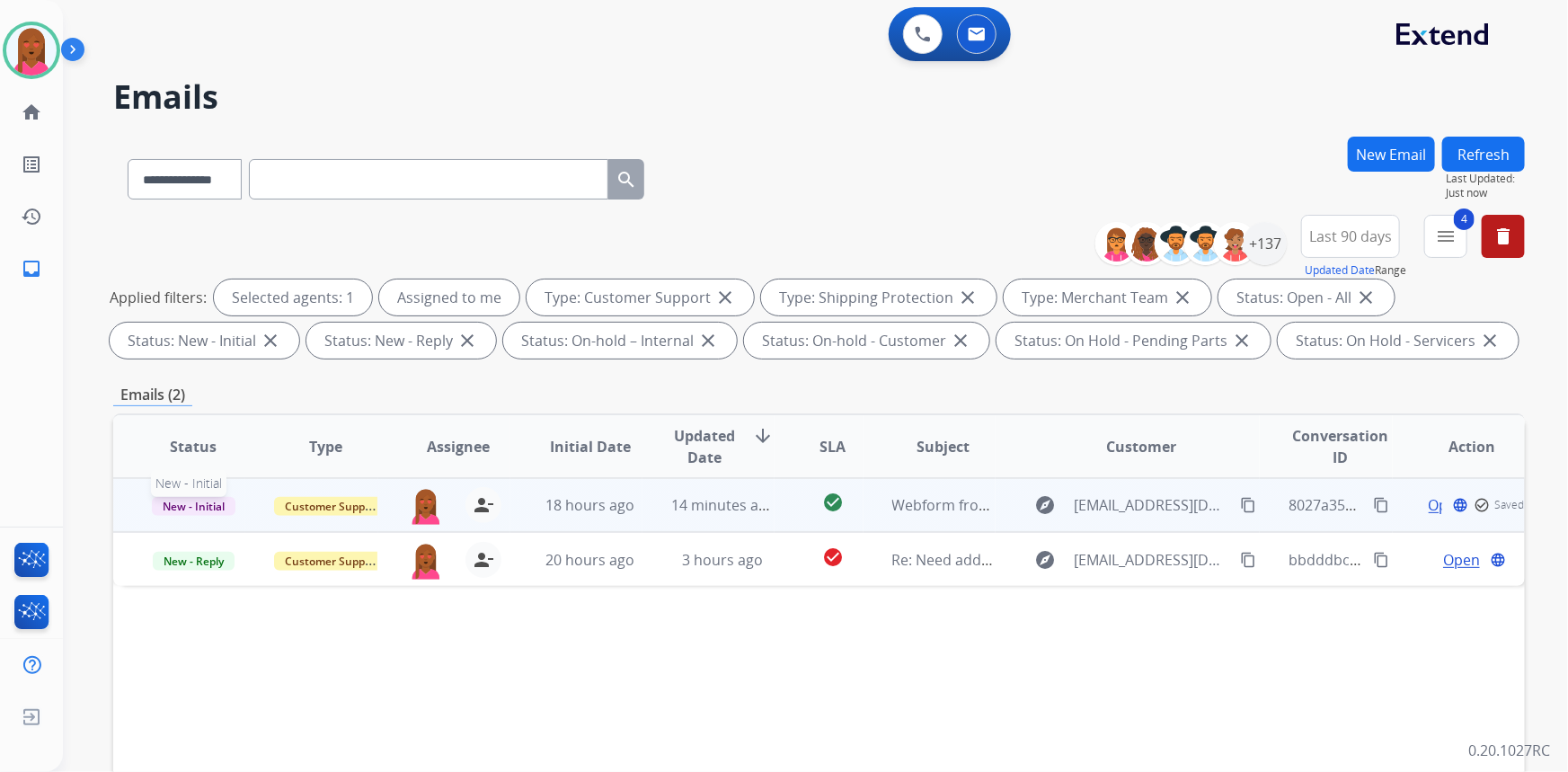
click at [206, 511] on span "New - Initial" at bounding box center [193, 506] width 83 height 19
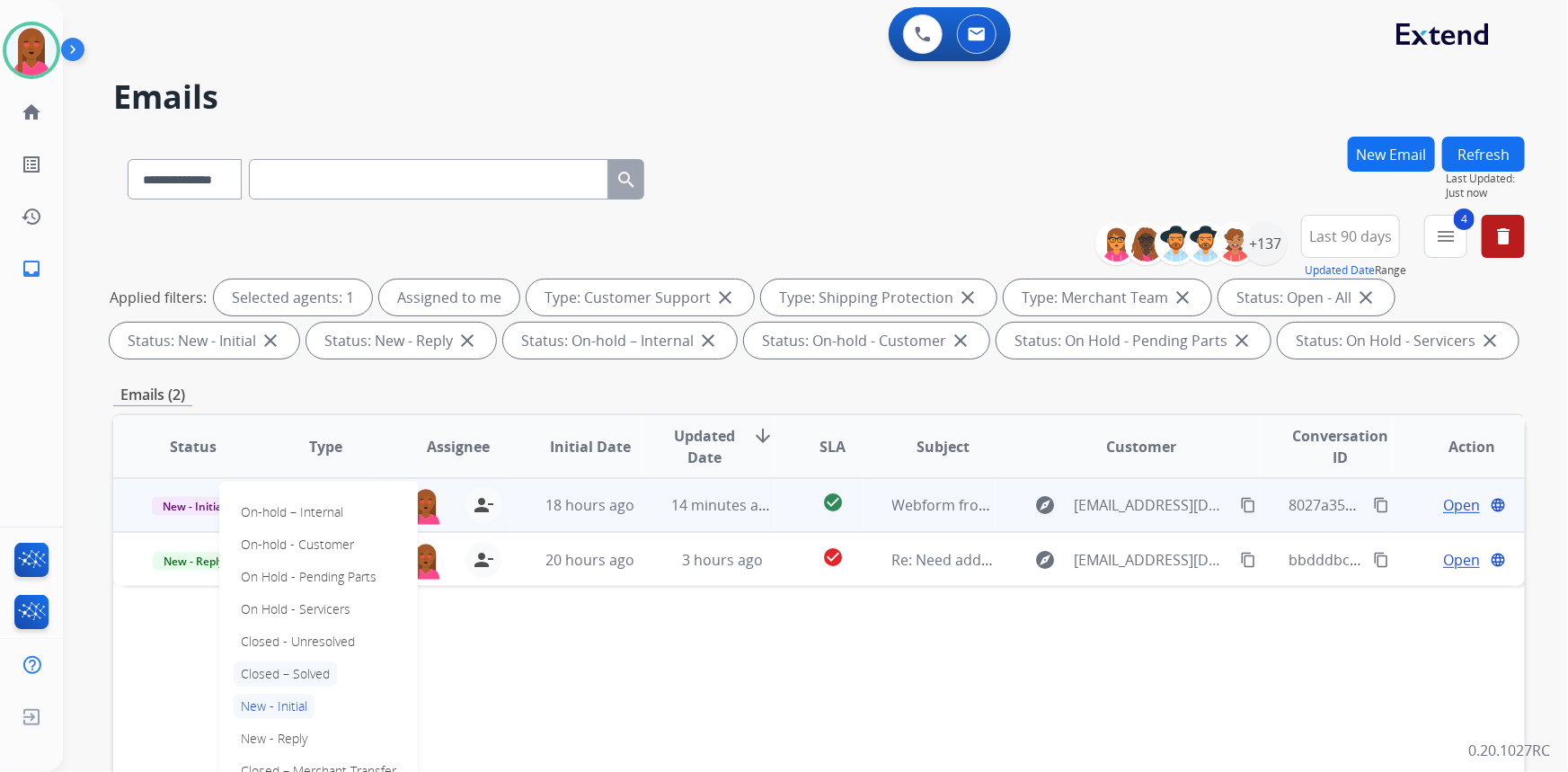
click at [314, 676] on p "Closed – Solved" at bounding box center [286, 674] width 103 height 25
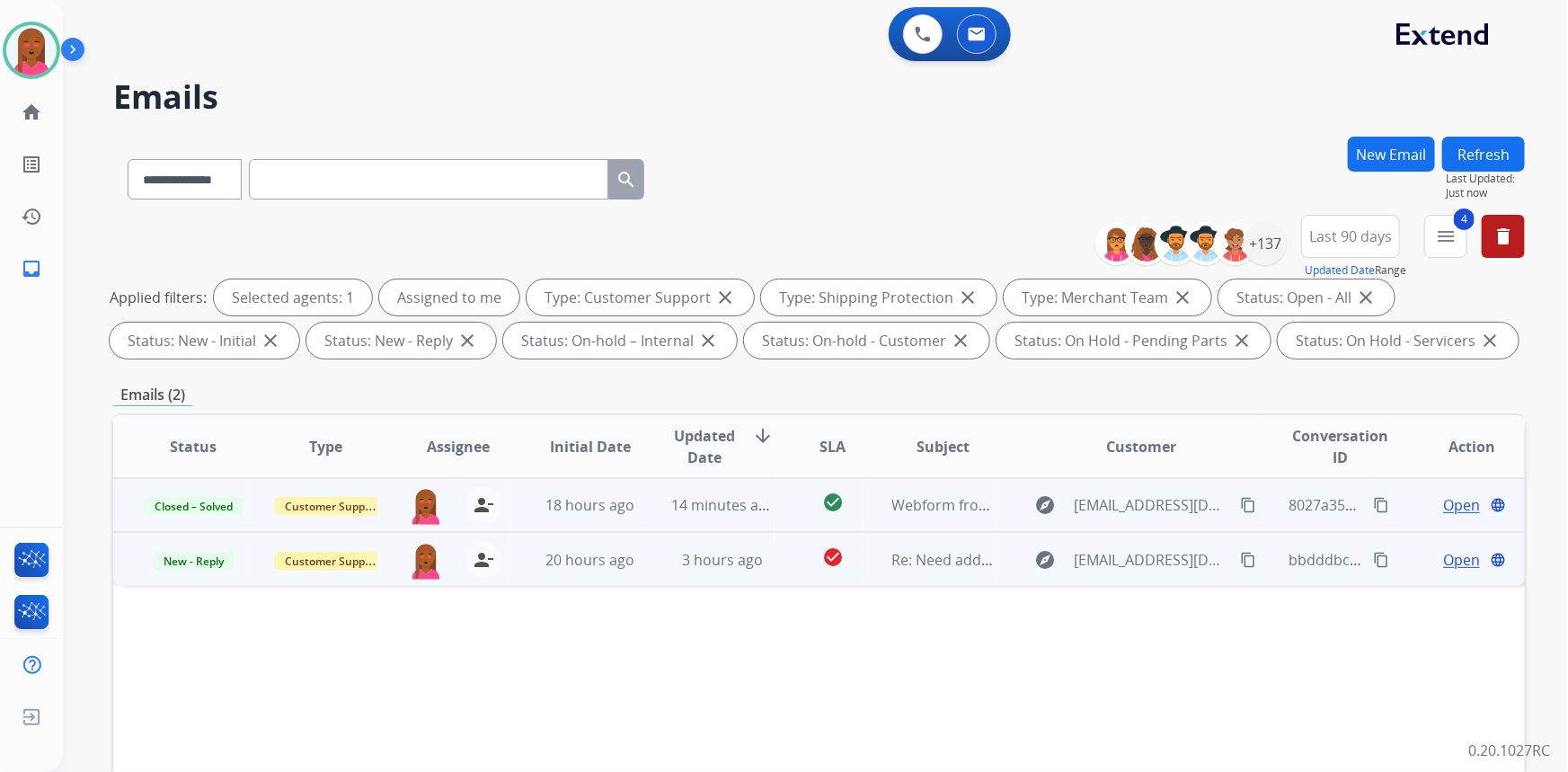
click at [1450, 557] on span "Open" at bounding box center [1461, 560] width 37 height 22
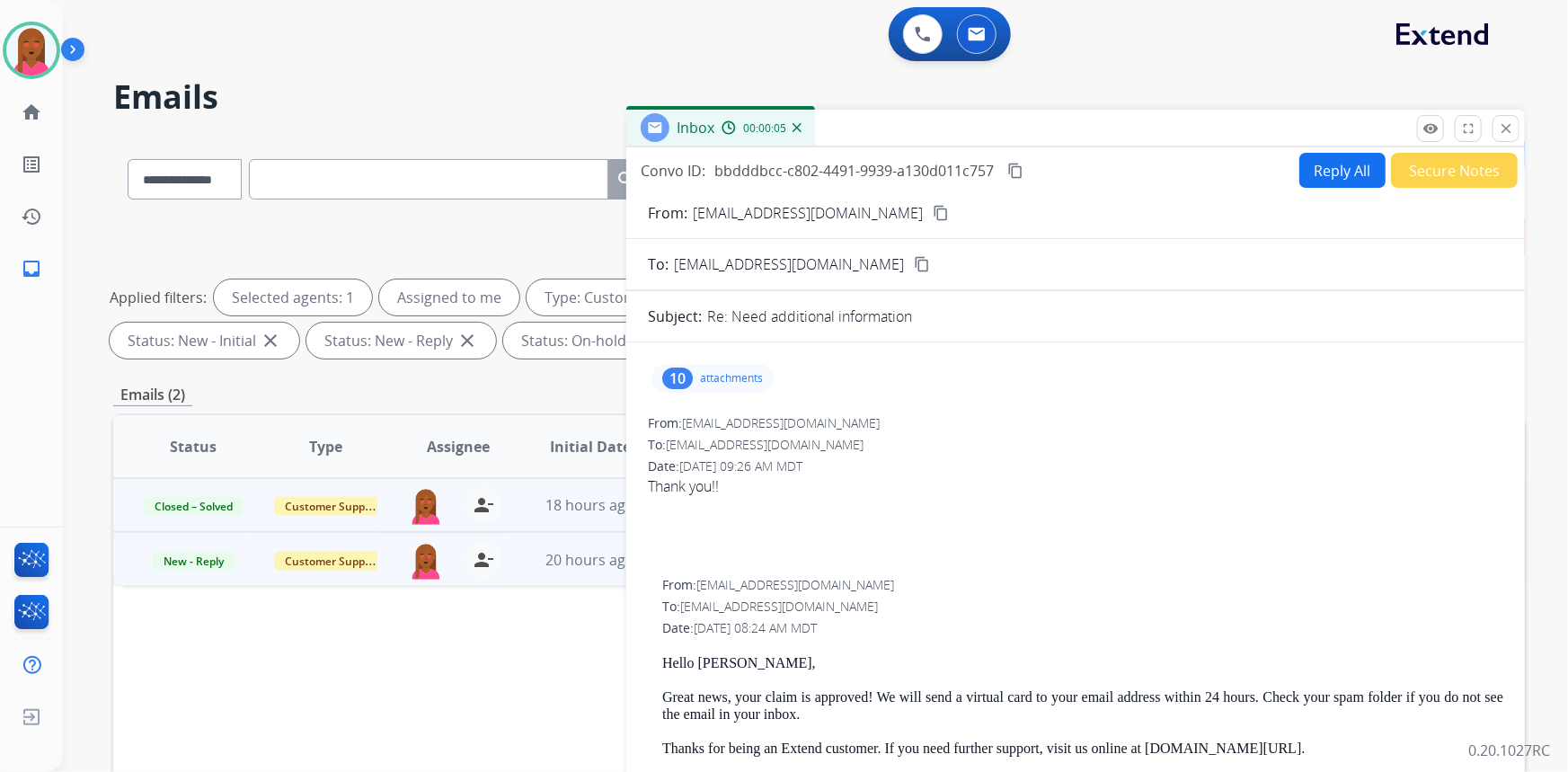
click at [1420, 178] on button "Secure Notes" at bounding box center [1454, 169] width 126 height 35
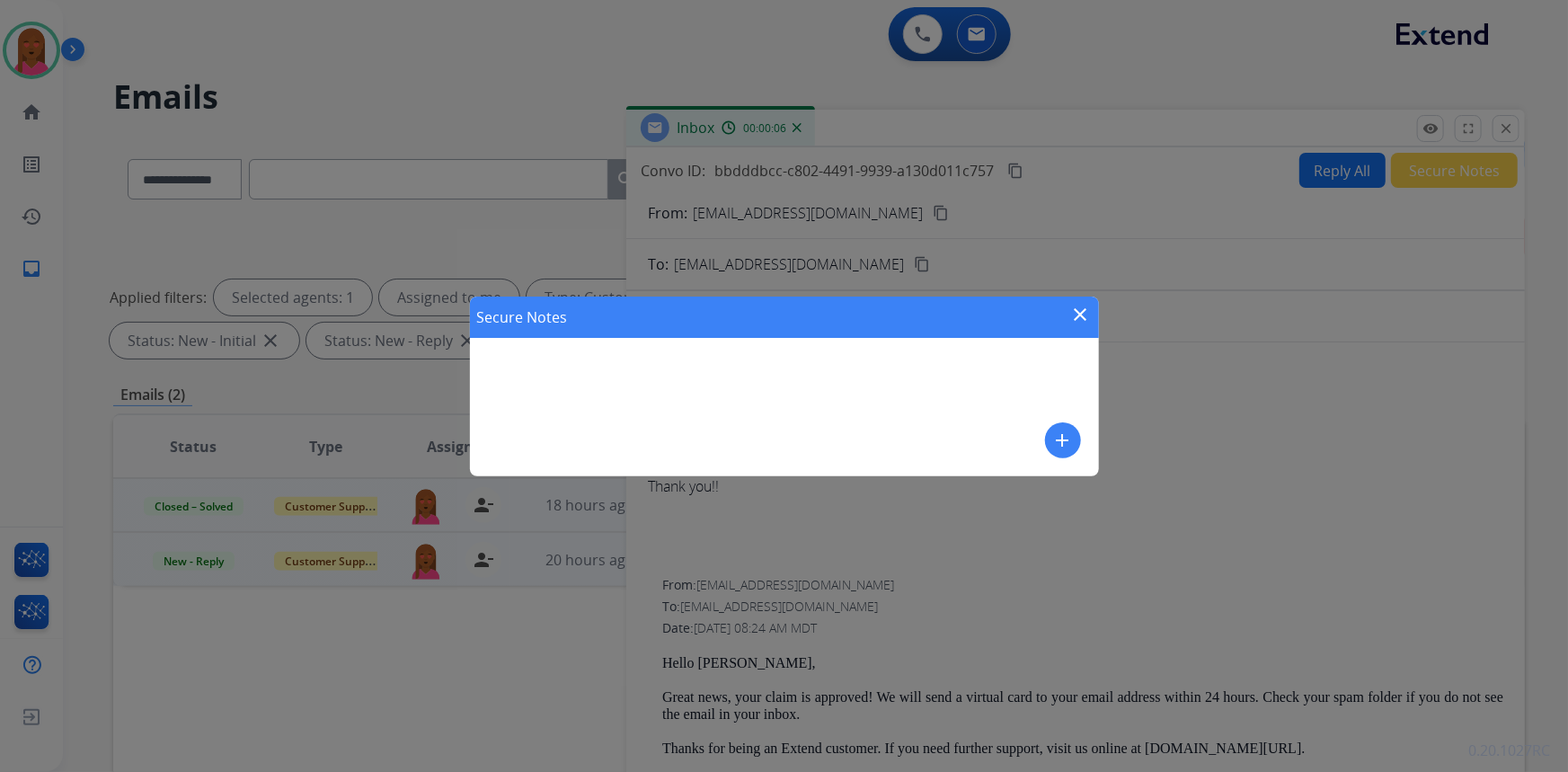
click at [1064, 437] on mat-icon "add" at bounding box center [1062, 440] width 22 height 22
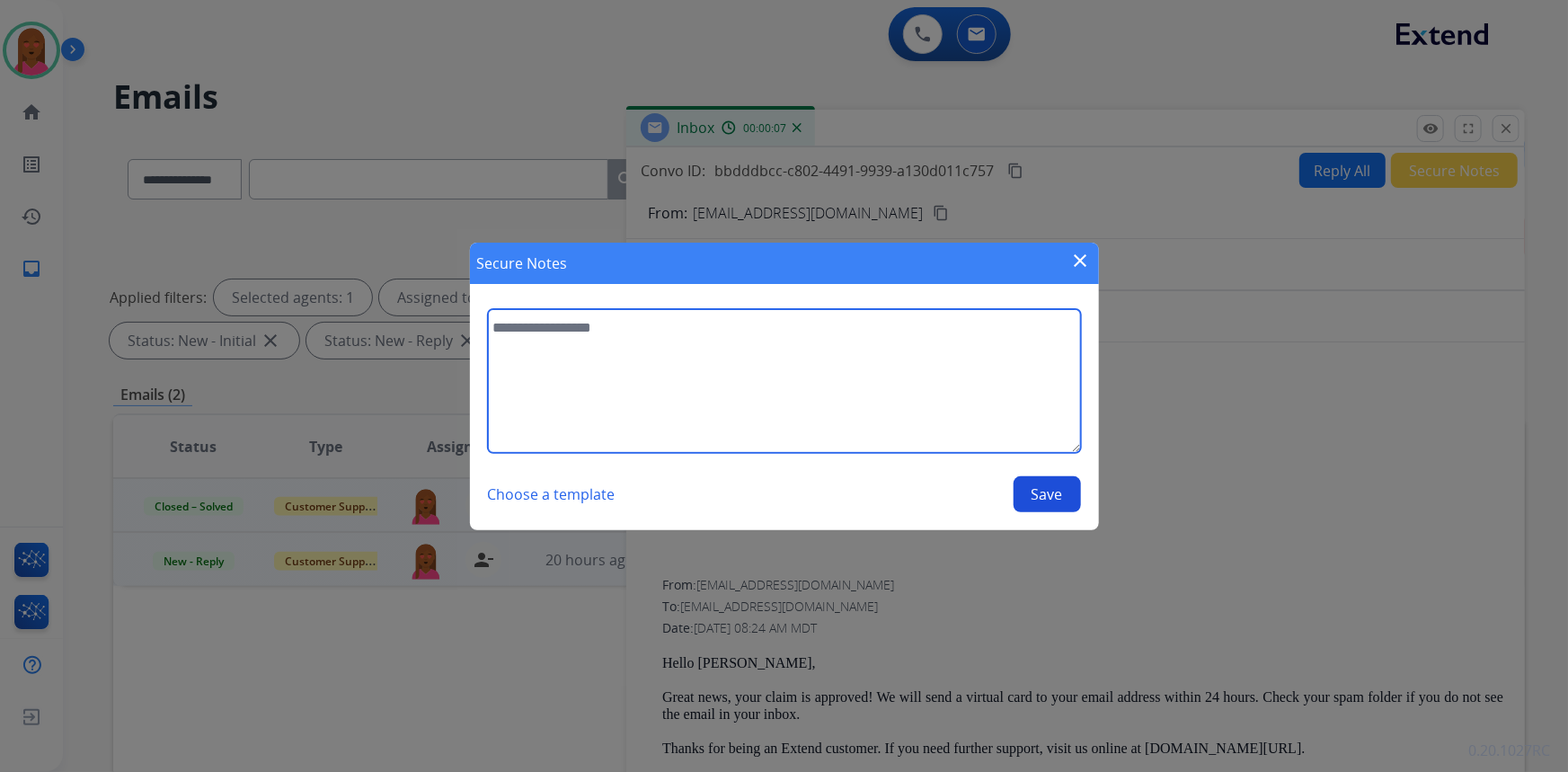
click at [824, 410] on textarea at bounding box center [784, 381] width 593 height 144
type textarea "**********"
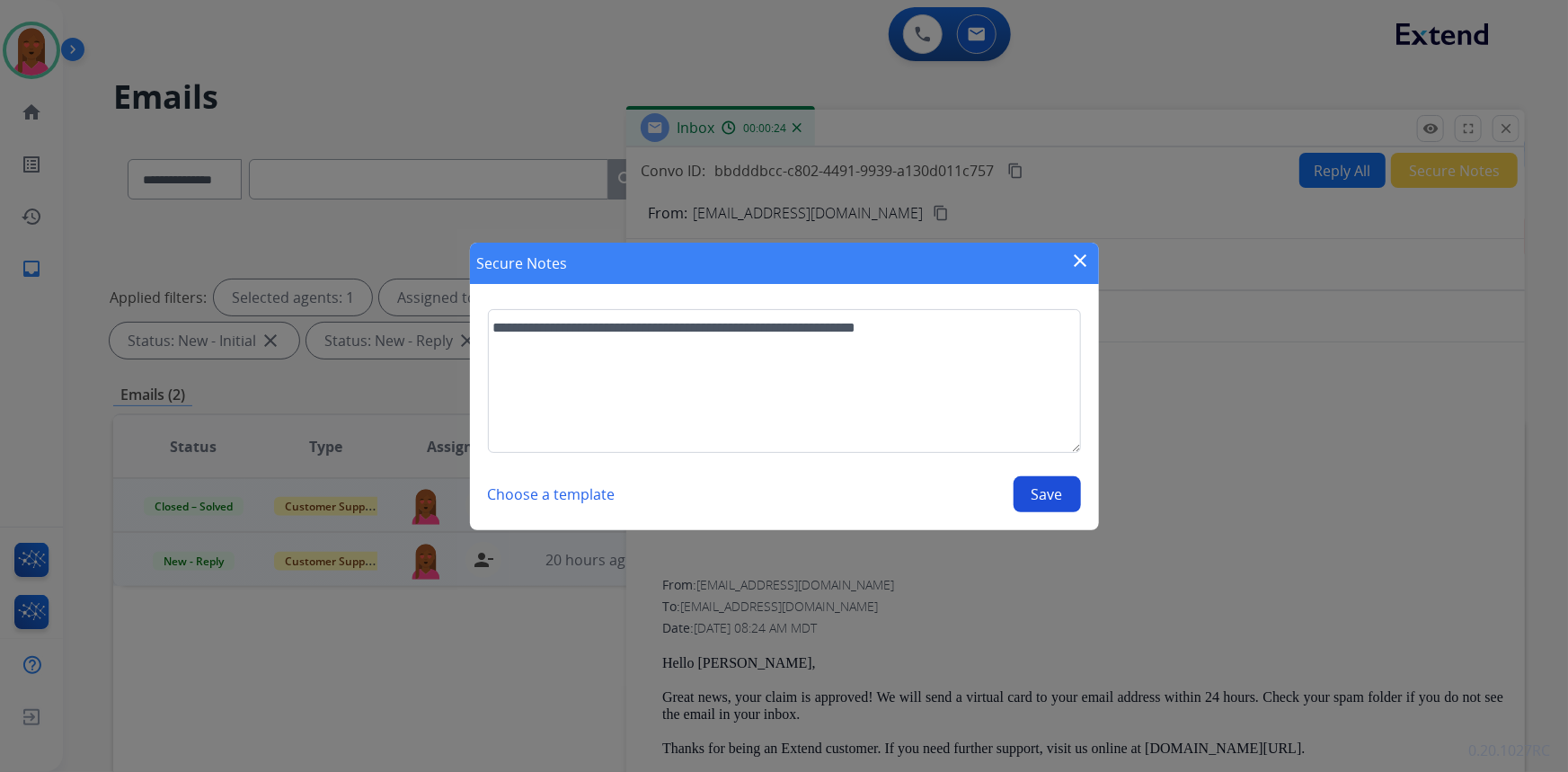
click at [1057, 507] on button "Save" at bounding box center [1048, 494] width 67 height 36
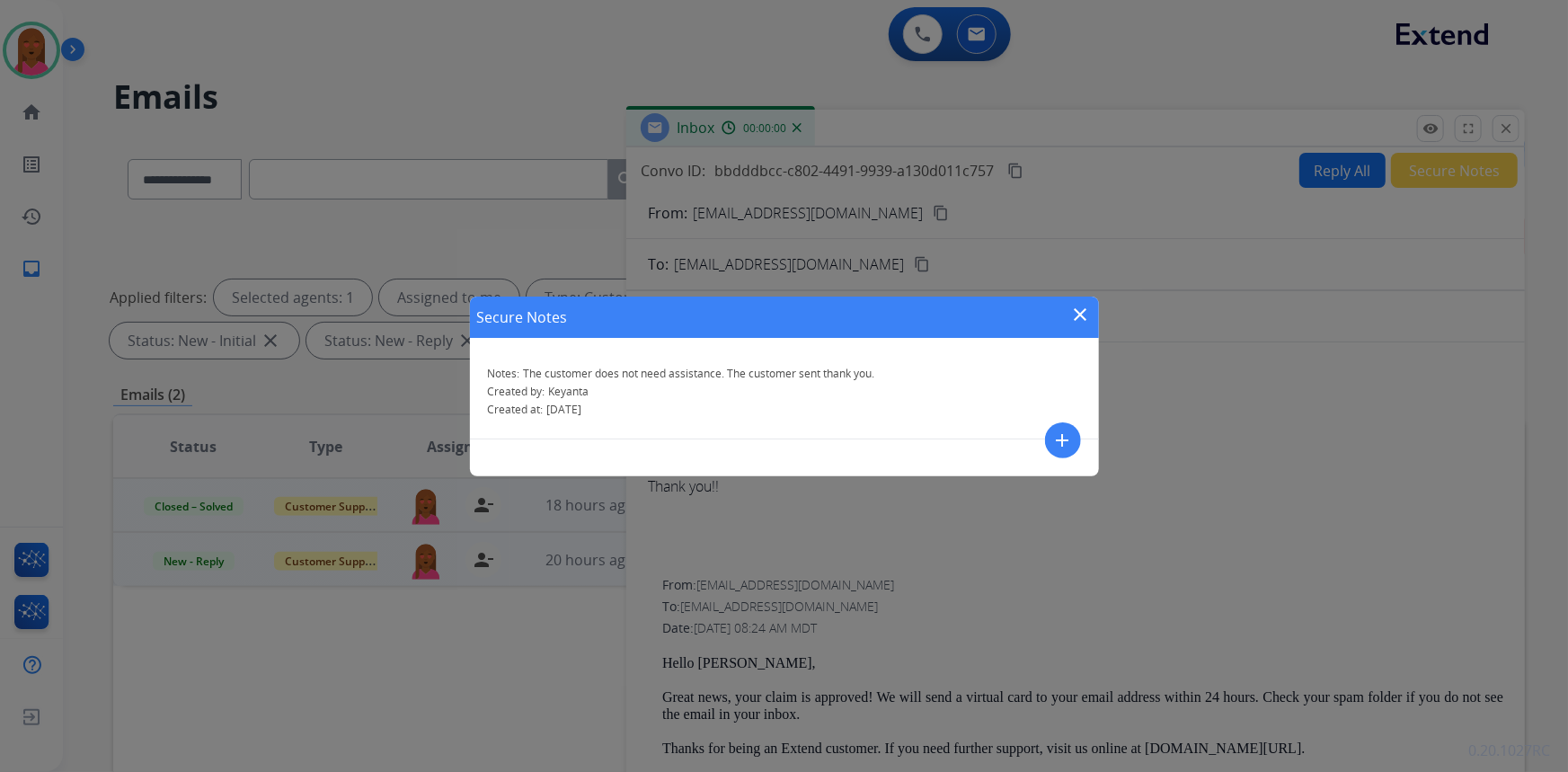
click at [1088, 315] on mat-icon "close" at bounding box center [1080, 313] width 22 height 22
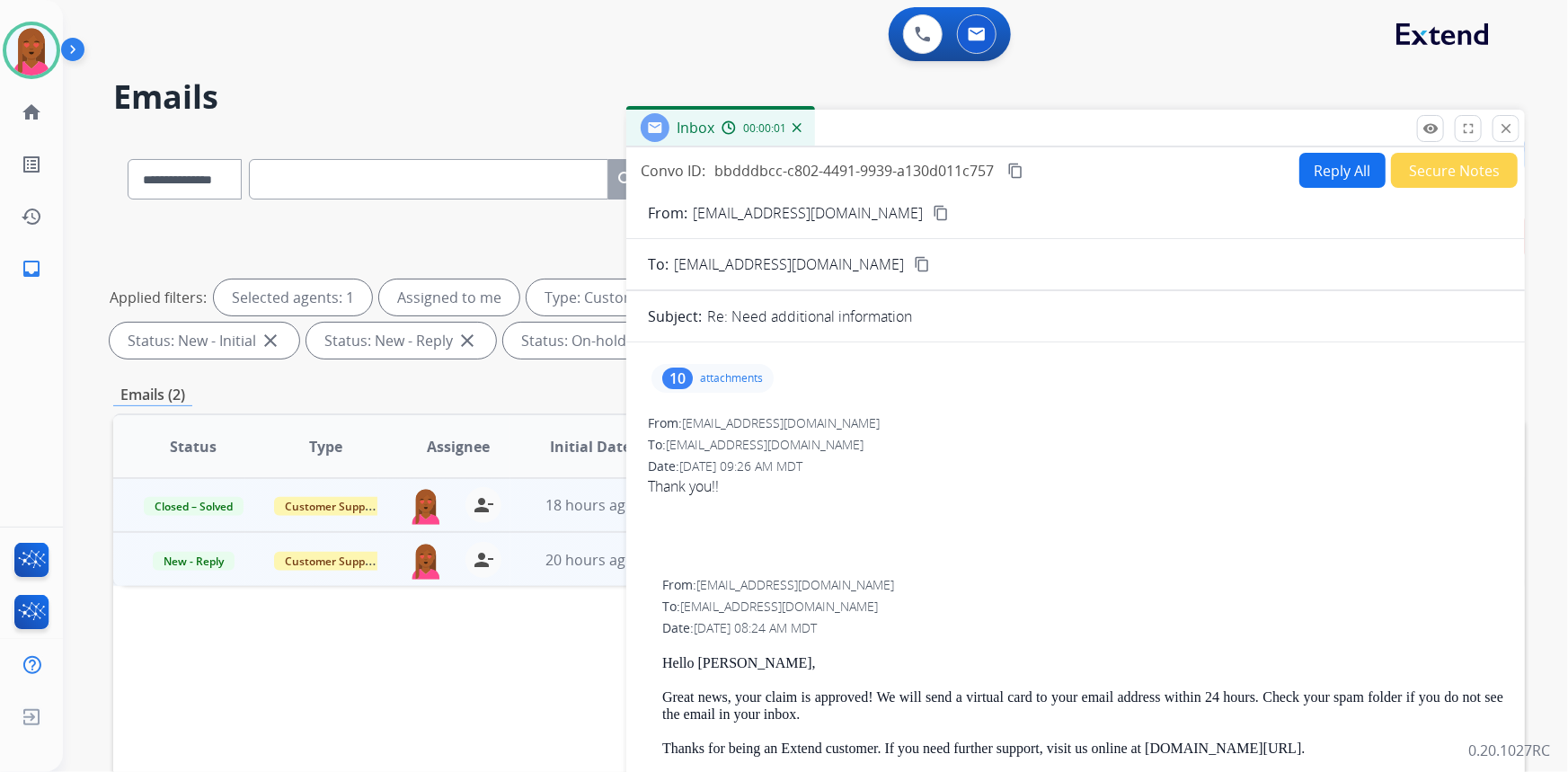
drag, startPoint x: 1517, startPoint y: 135, endPoint x: 1024, endPoint y: 84, distance: 495.6
click at [1510, 134] on button "close Close" at bounding box center [1506, 128] width 27 height 27
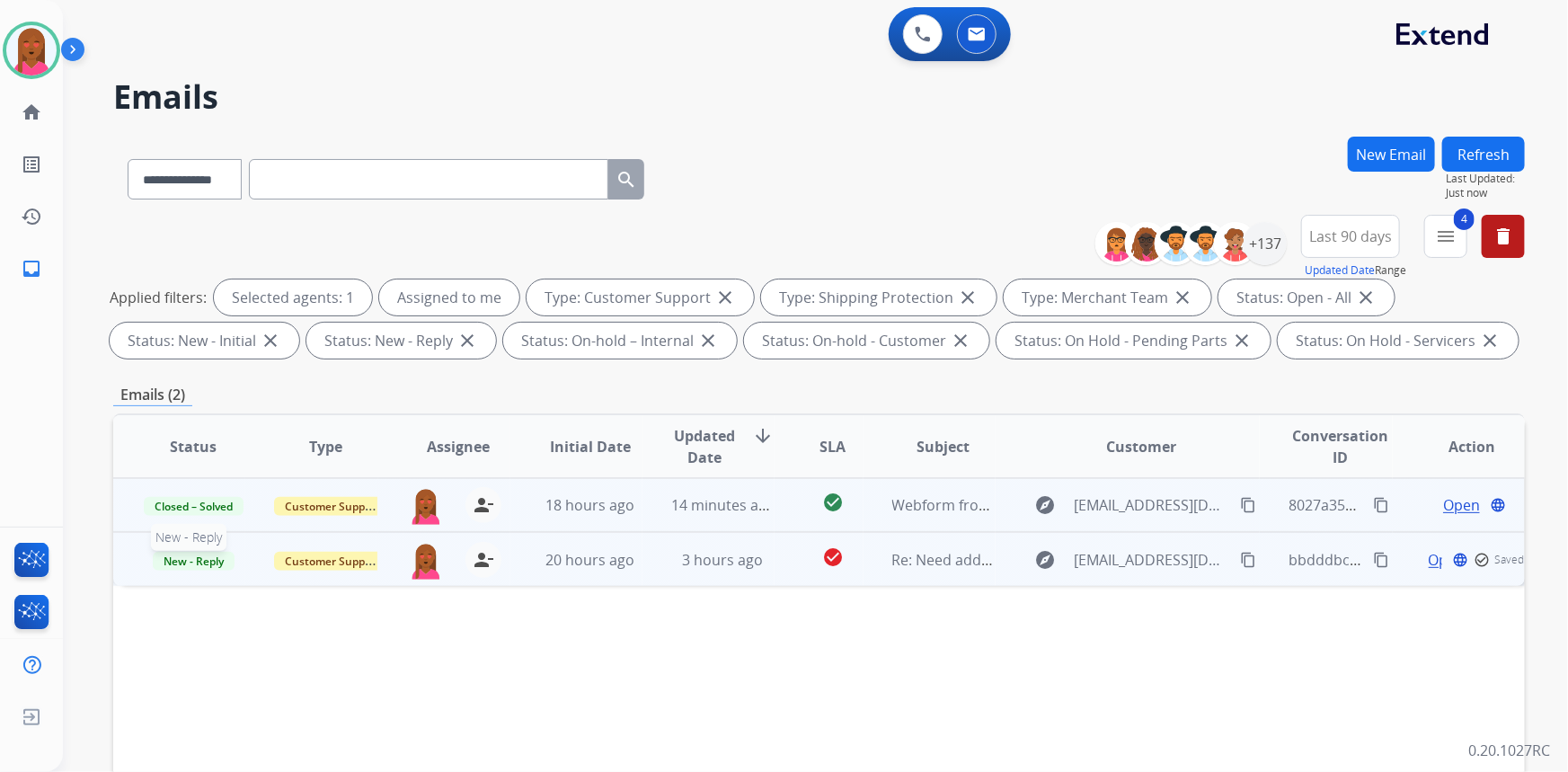
click at [210, 558] on span "New - Reply" at bounding box center [193, 561] width 81 height 19
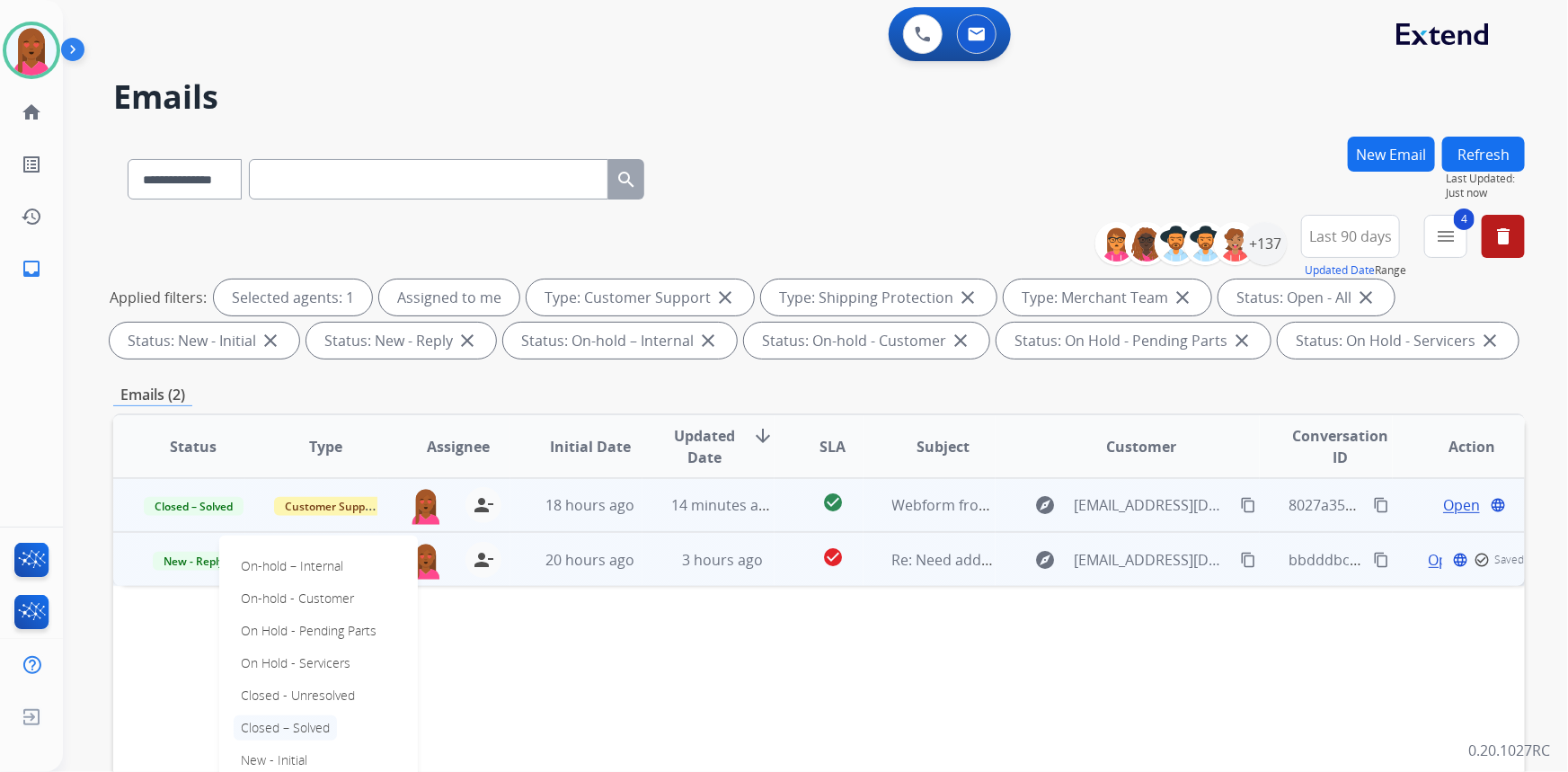
click at [300, 728] on p "Closed – Solved" at bounding box center [286, 727] width 103 height 25
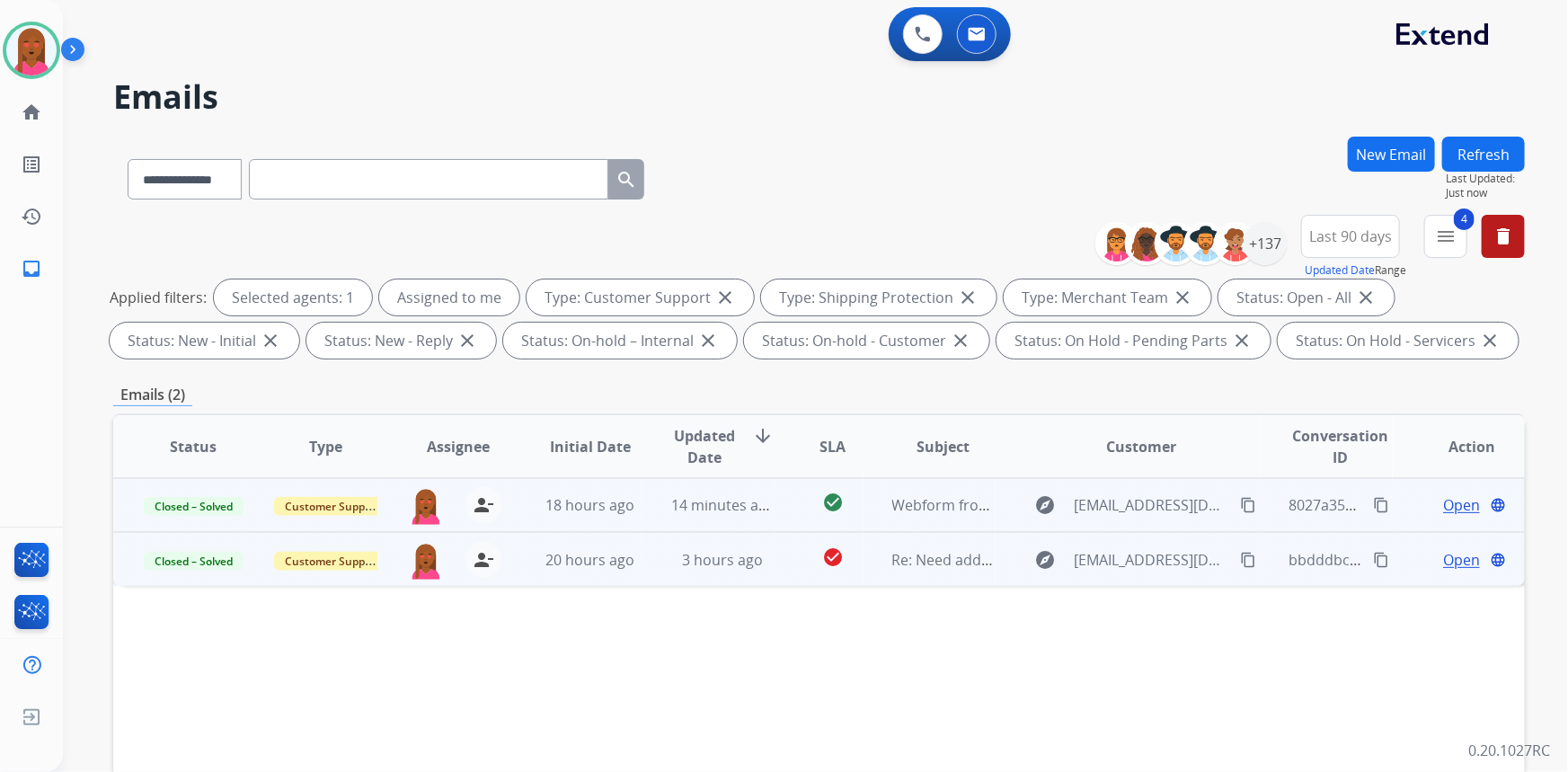
click at [1484, 163] on button "Refresh" at bounding box center [1484, 153] width 82 height 35
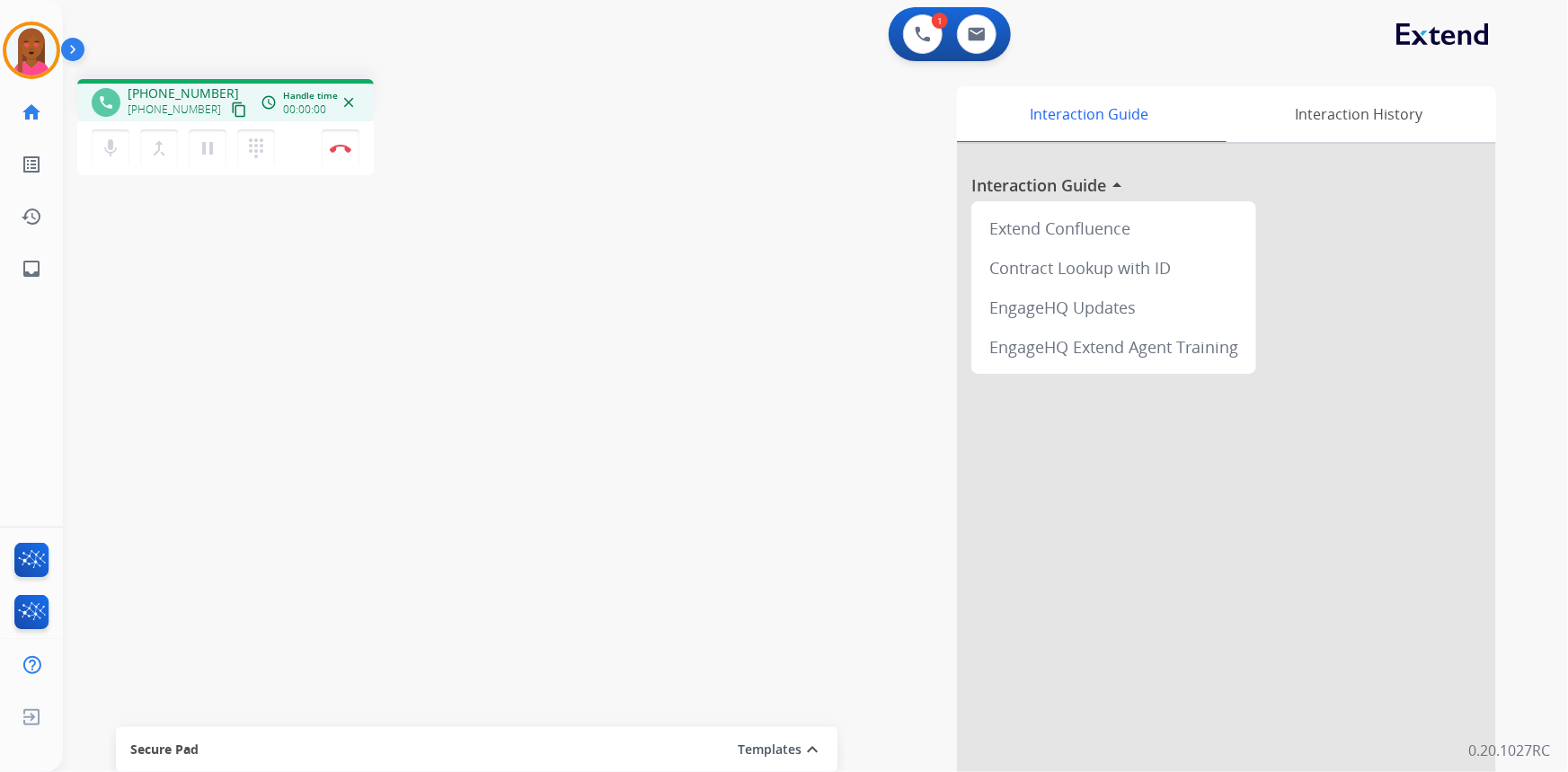
click at [228, 115] on button "content_copy" at bounding box center [239, 109] width 22 height 22
click at [114, 144] on mat-icon "mic" at bounding box center [110, 148] width 22 height 22
drag, startPoint x: 117, startPoint y: 149, endPoint x: 129, endPoint y: 326, distance: 177.4
click at [129, 327] on div "phone +14088784235 +14088784235 content_copy access_time Call metrics Queue 00:…" at bounding box center [794, 439] width 1462 height 750
click at [118, 146] on mat-icon "mic_off" at bounding box center [110, 148] width 22 height 22
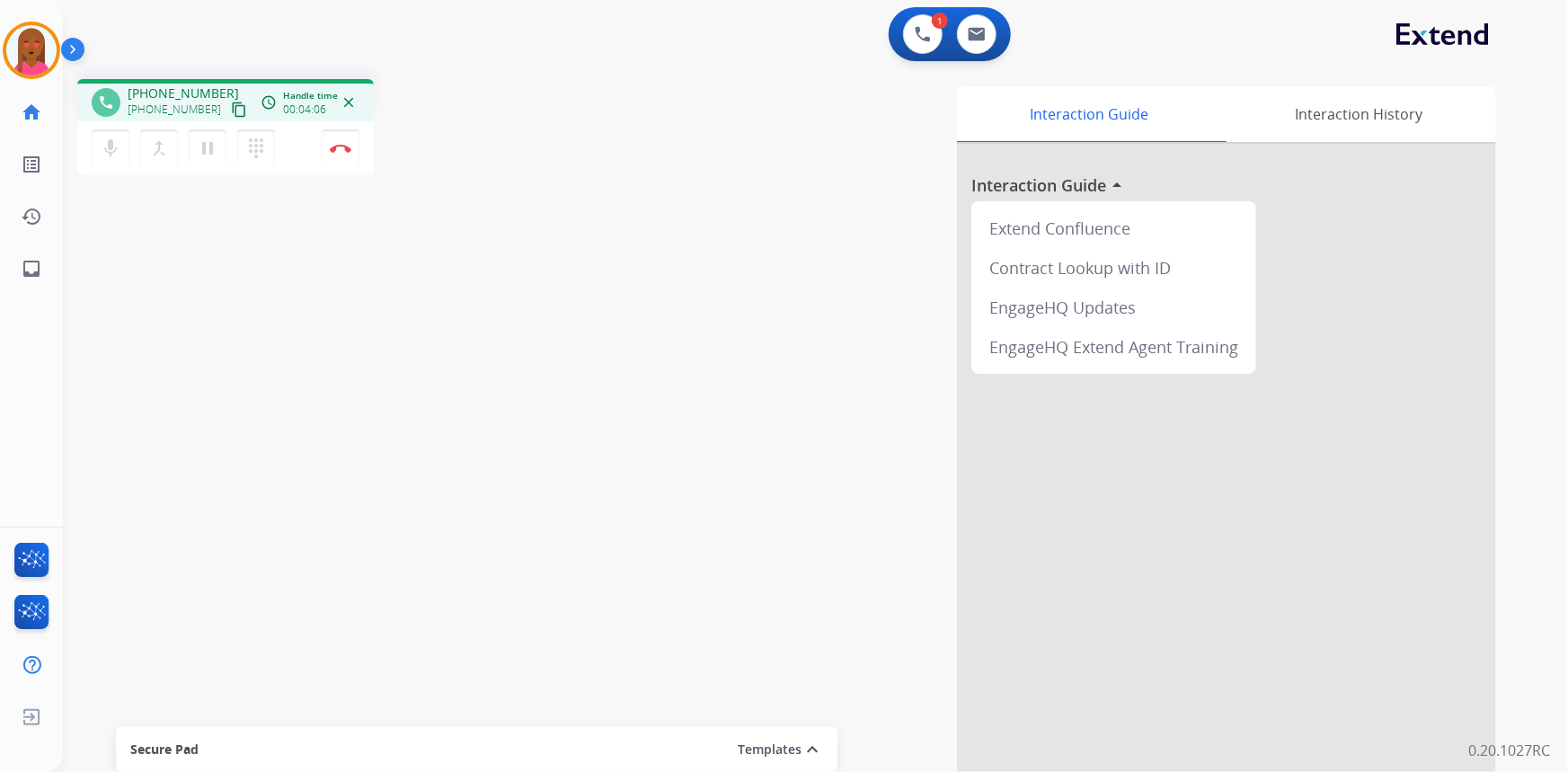
click at [368, 600] on div "phone +14088784235 +14088784235 content_copy access_time Call metrics Queue 00:…" at bounding box center [794, 439] width 1462 height 750
click at [348, 147] on img at bounding box center [340, 149] width 22 height 9
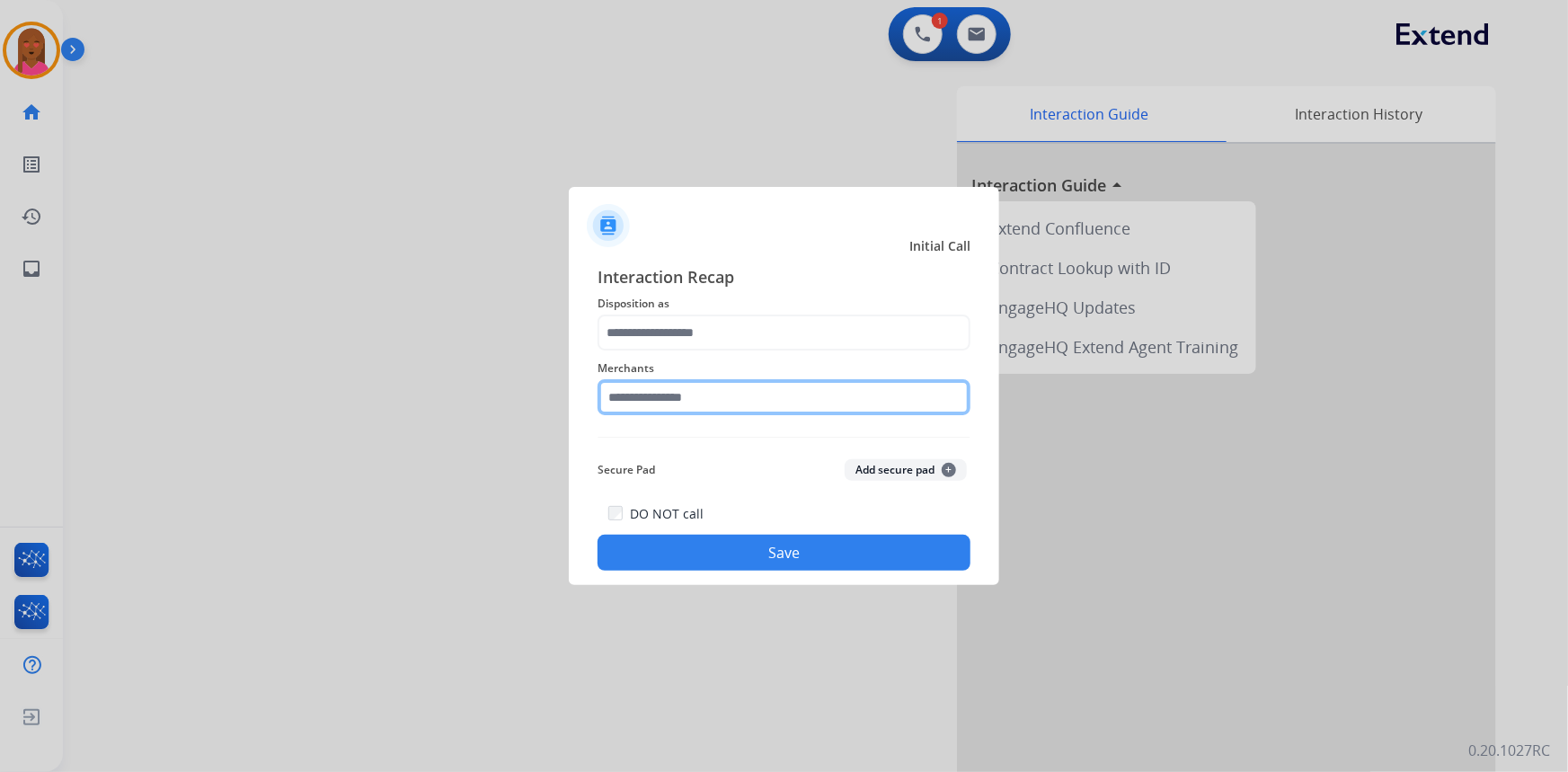
click at [672, 414] on input "text" at bounding box center [784, 397] width 373 height 36
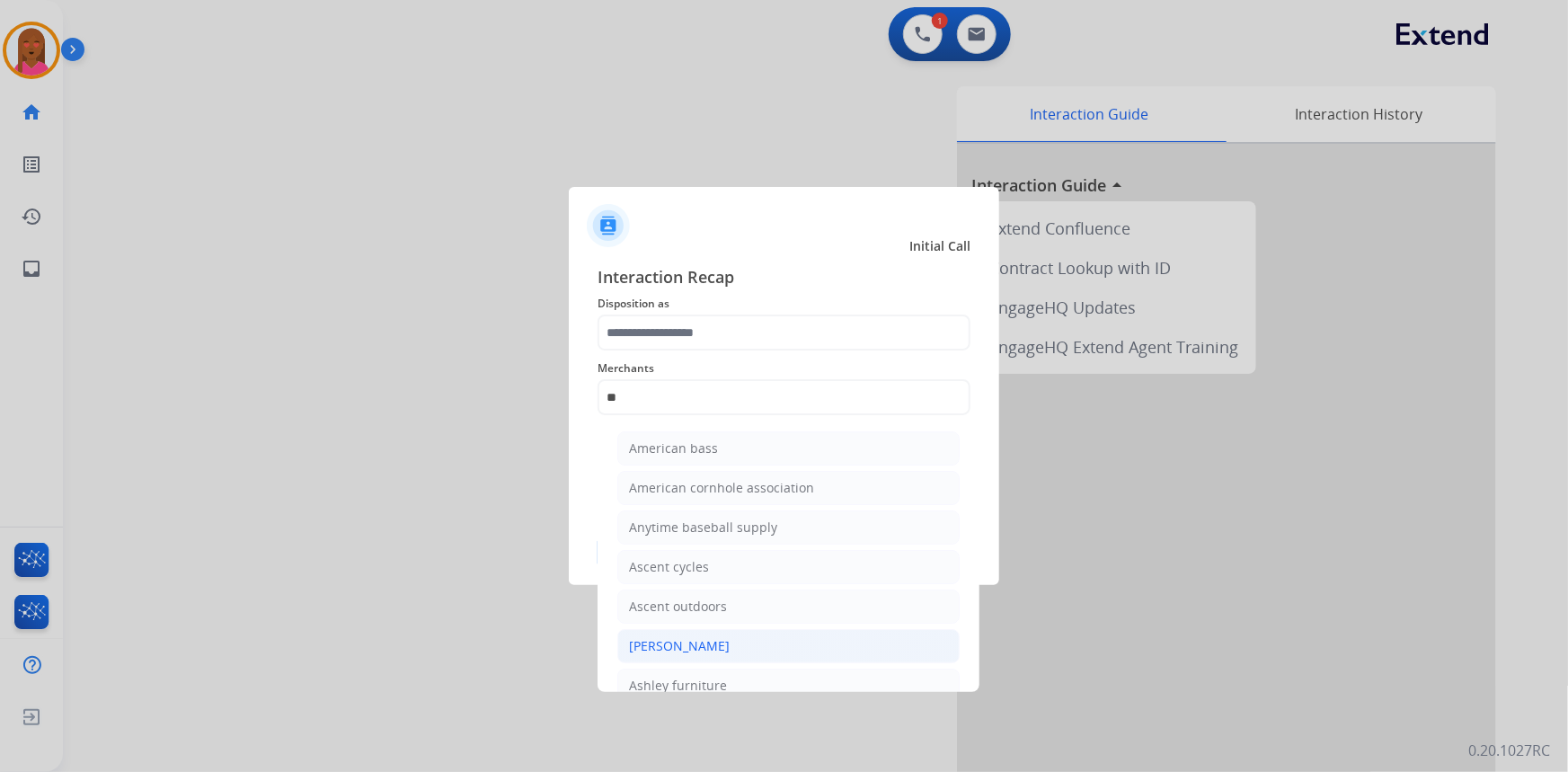
click at [736, 650] on li "[PERSON_NAME]" at bounding box center [789, 646] width 343 height 34
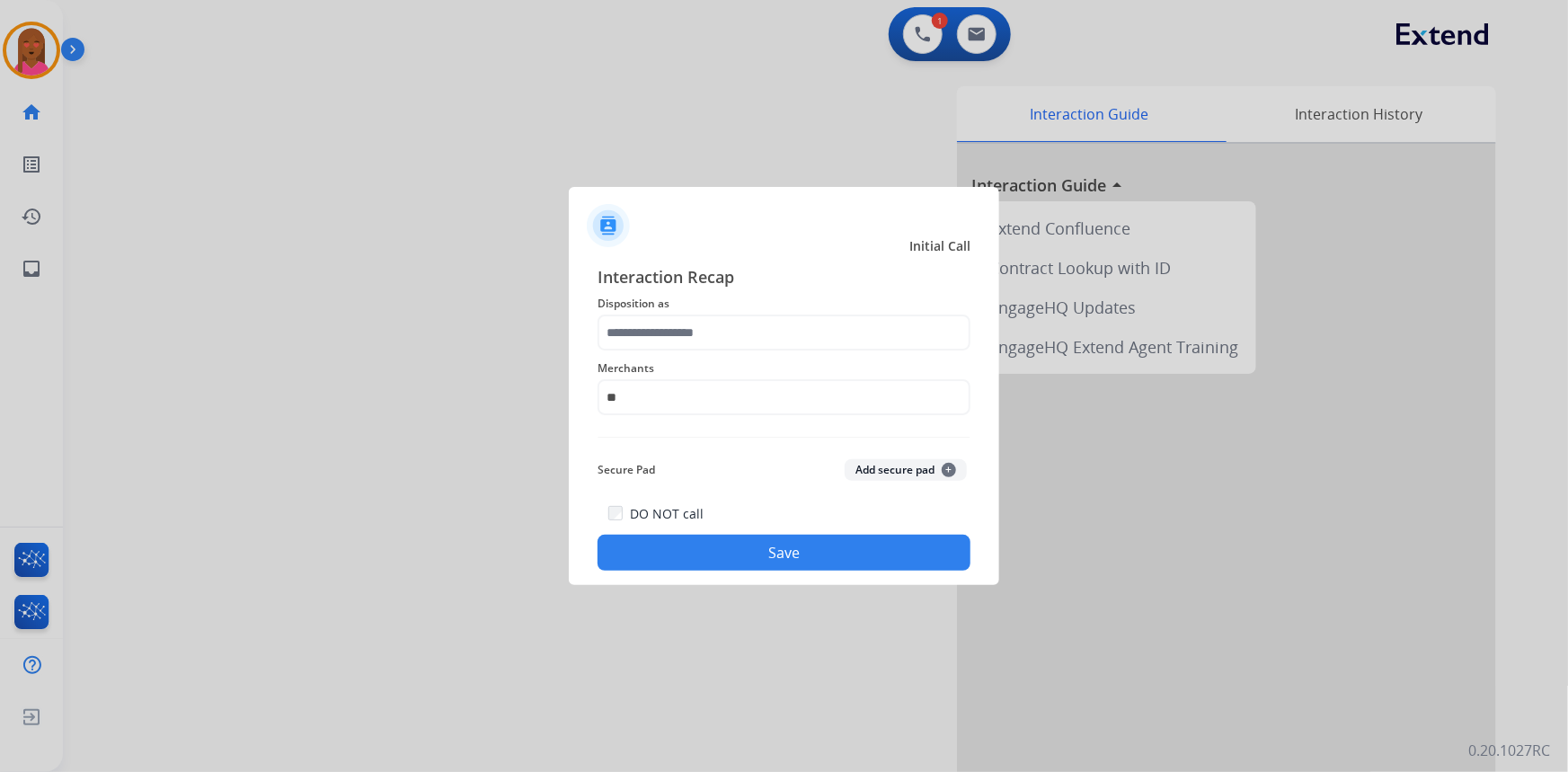
type input "**********"
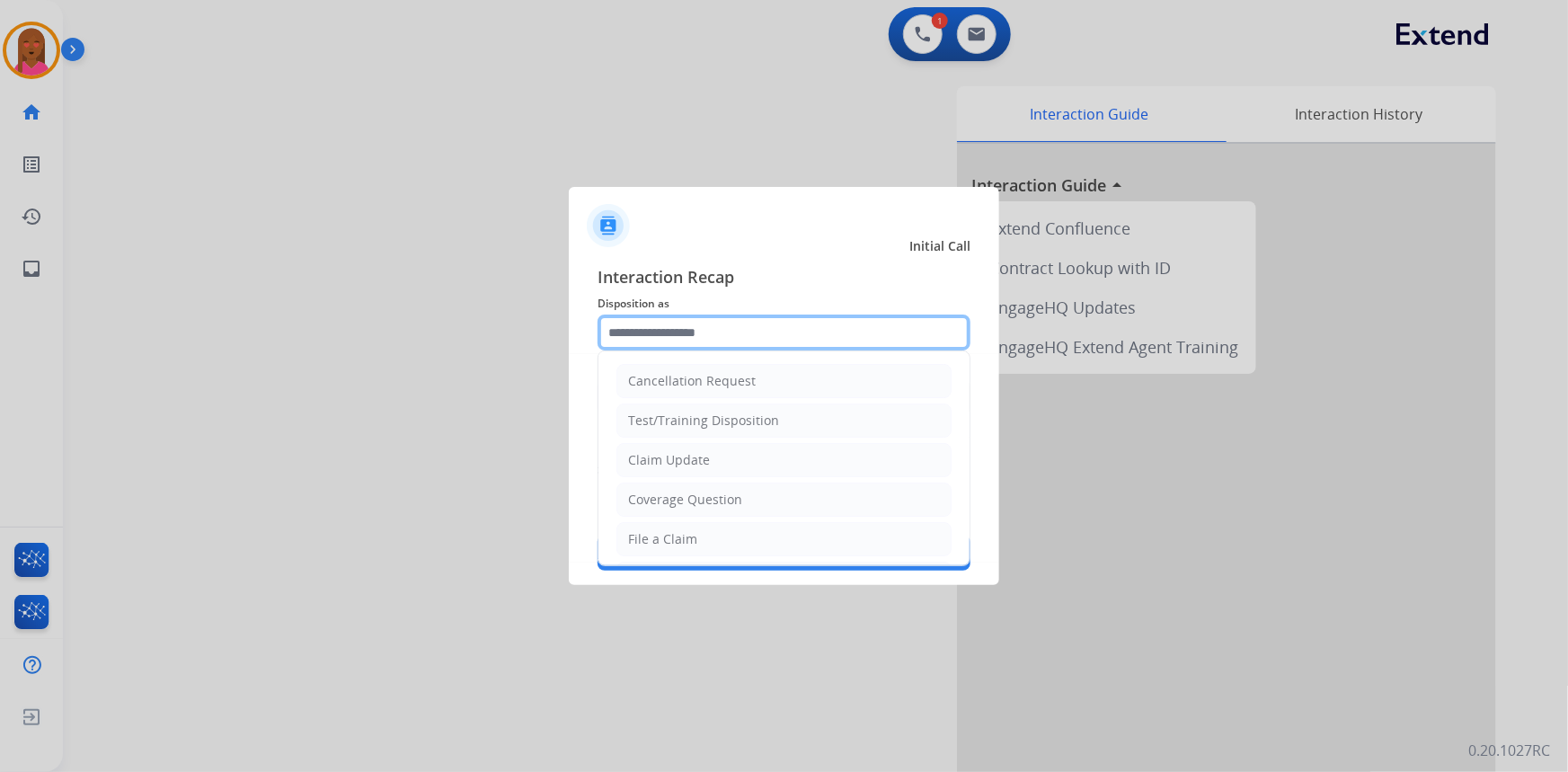
click at [763, 338] on input "text" at bounding box center [784, 332] width 373 height 36
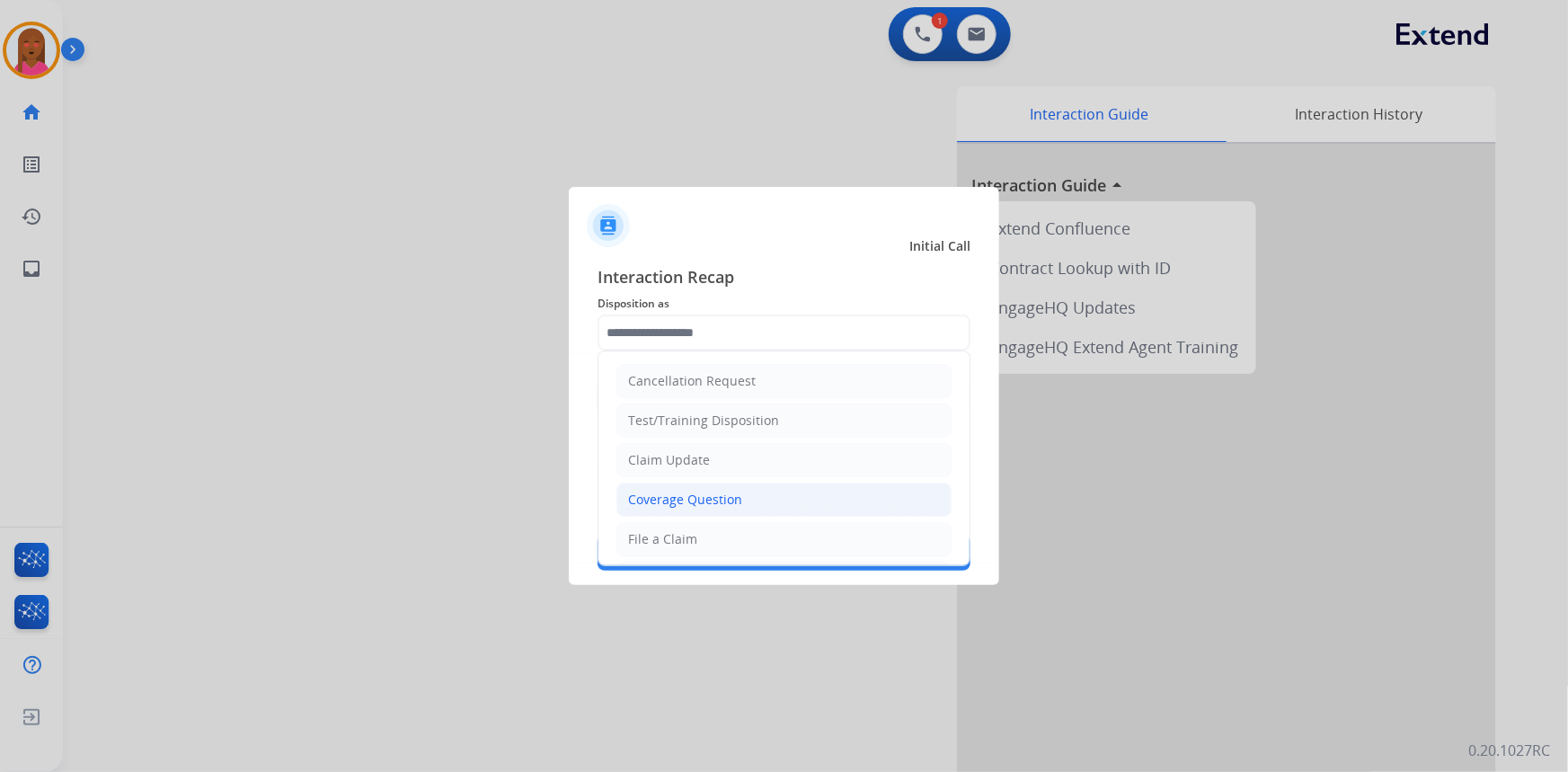
click at [723, 503] on div "Coverage Question" at bounding box center [685, 499] width 114 height 18
type input "**********"
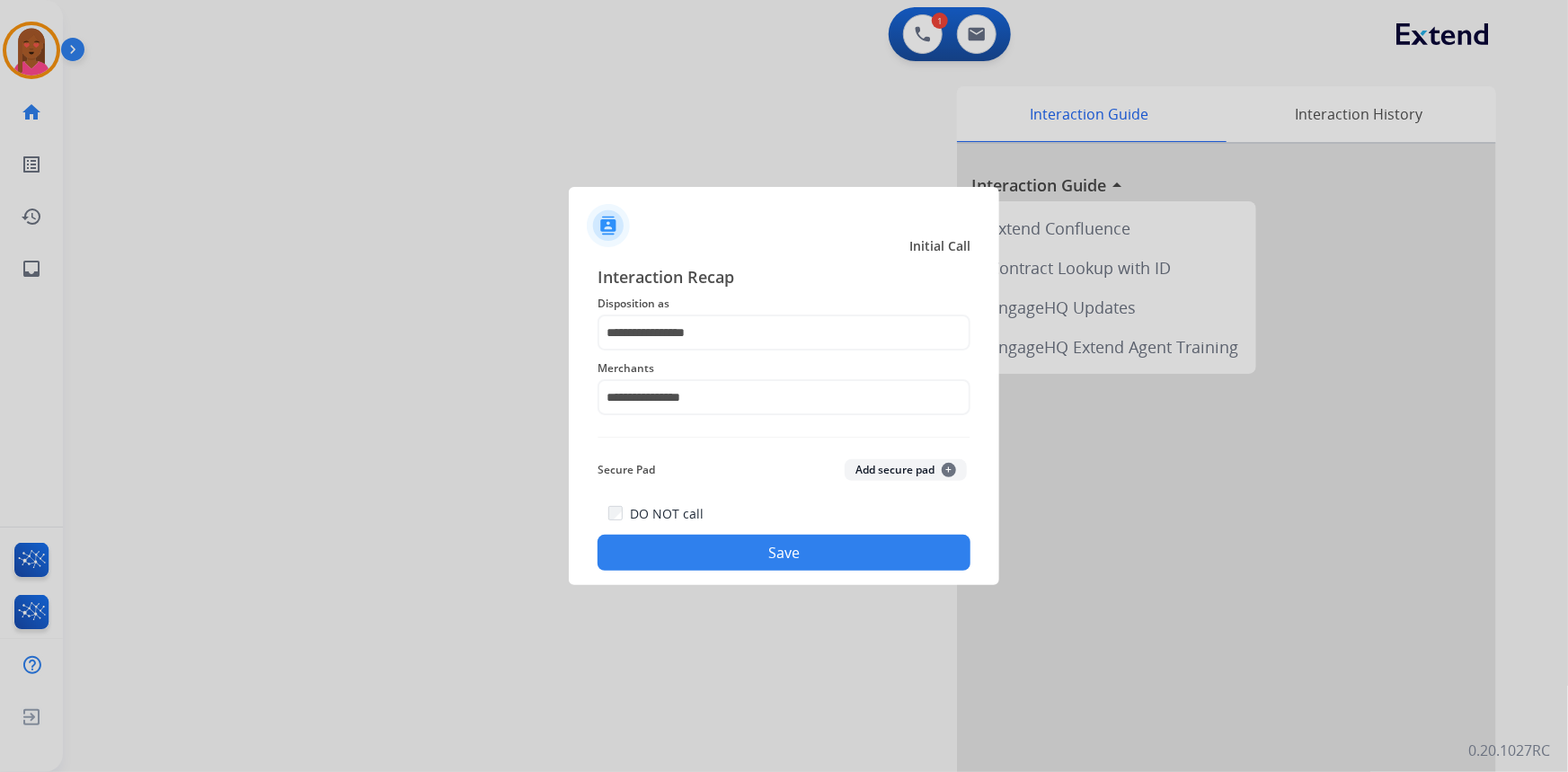
click at [756, 545] on button "Save" at bounding box center [784, 552] width 373 height 36
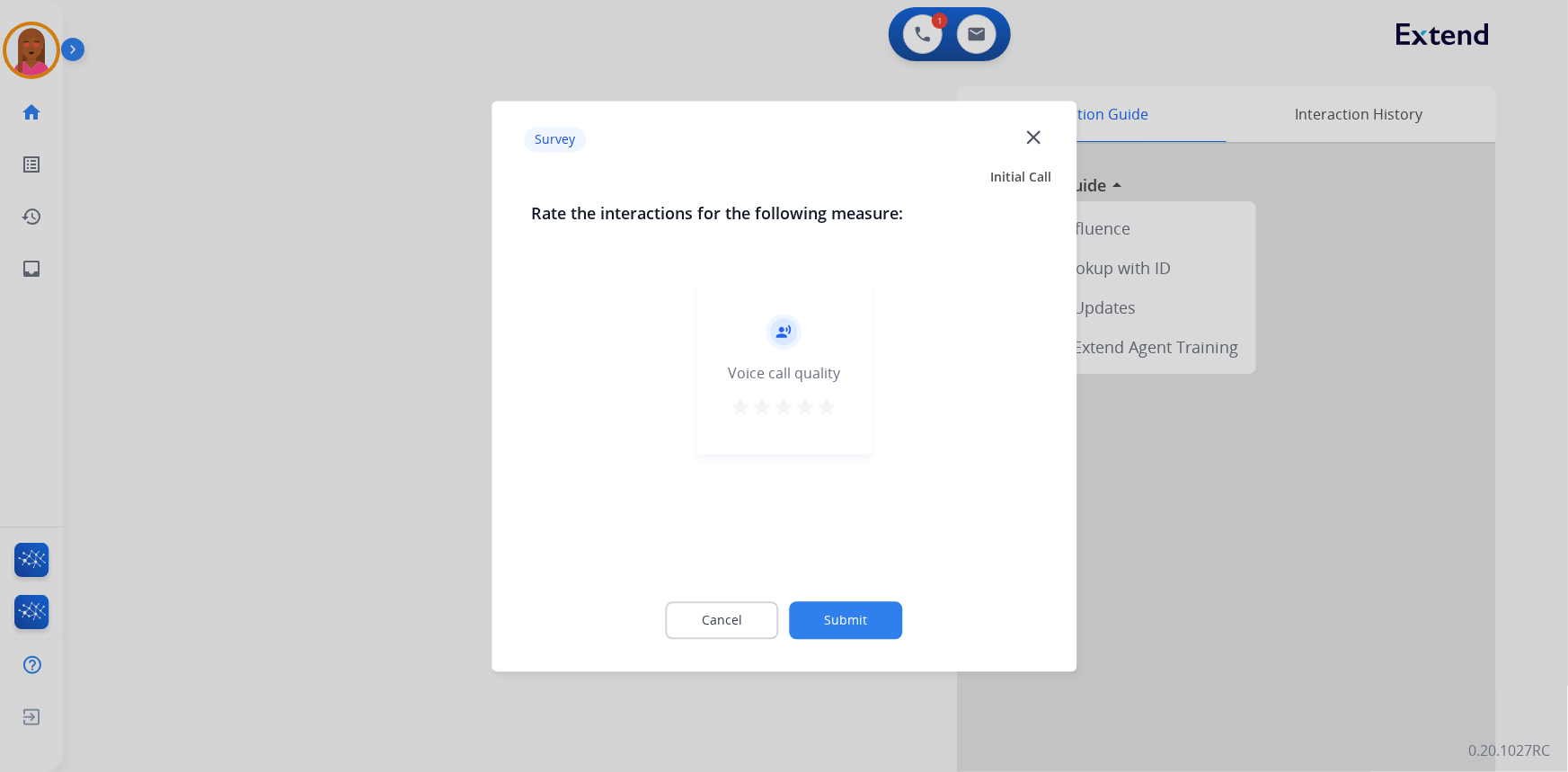
click at [1038, 136] on mat-icon "close" at bounding box center [1033, 136] width 23 height 23
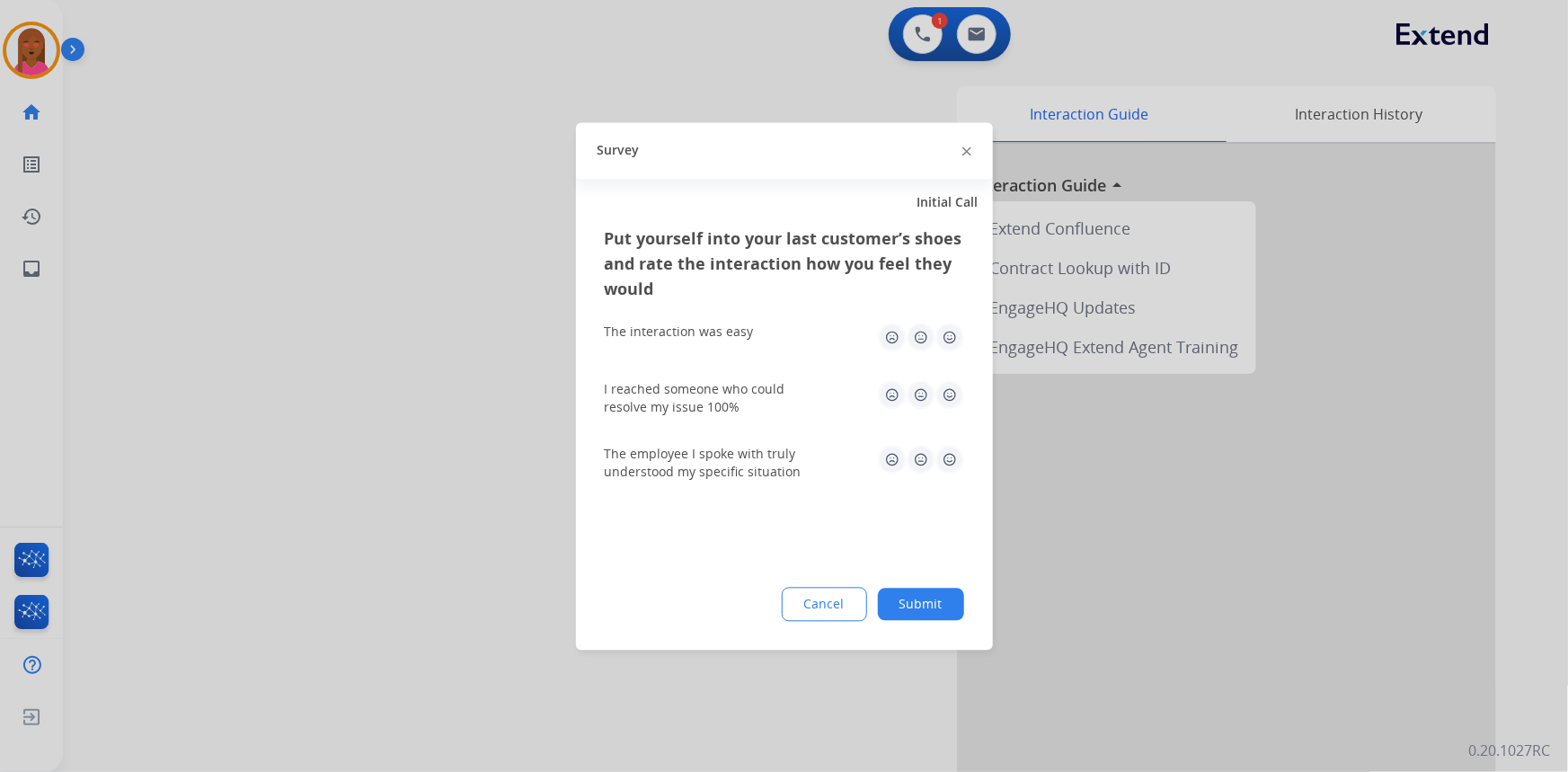
click at [964, 153] on img at bounding box center [967, 152] width 9 height 9
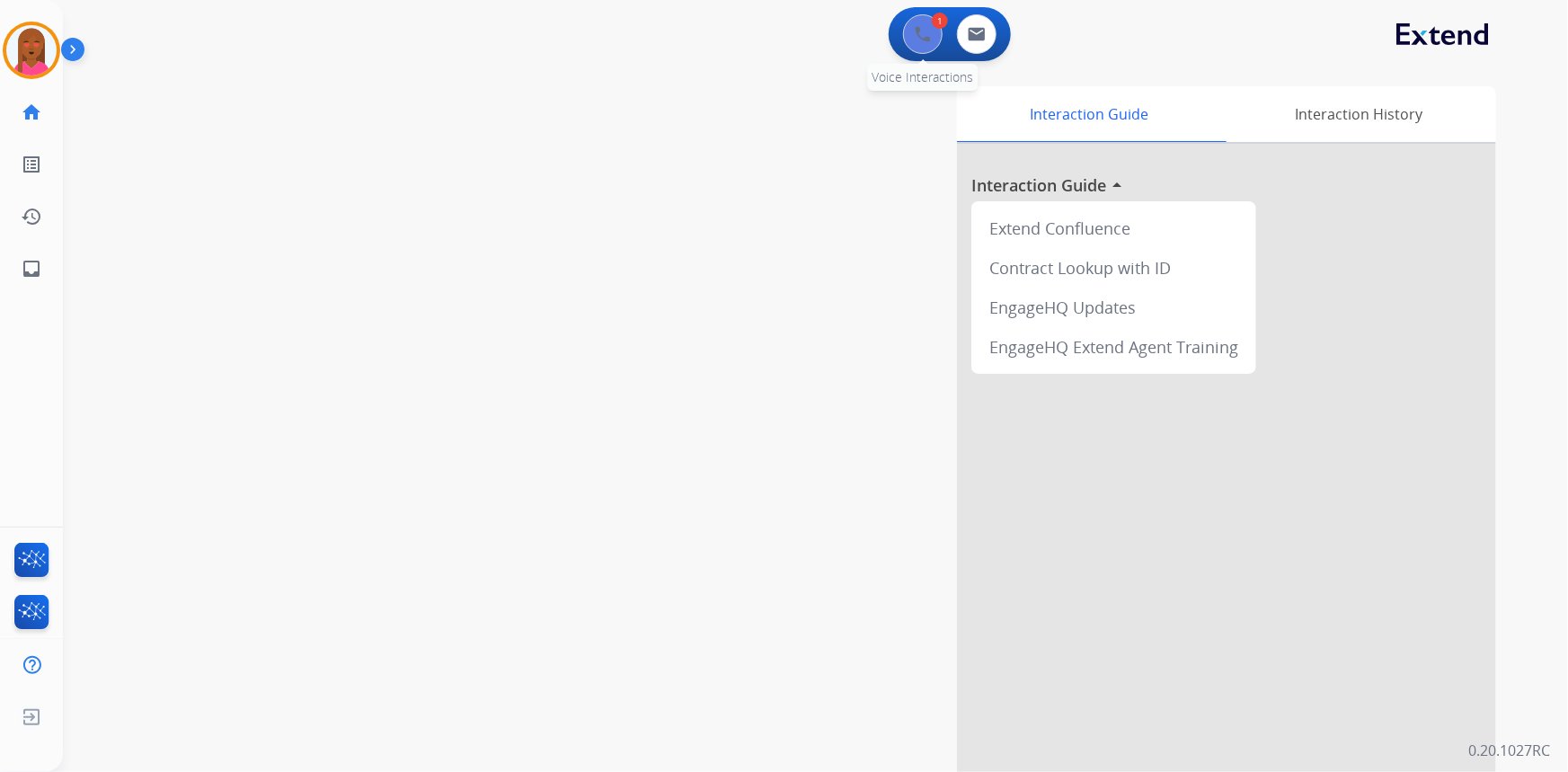
click at [910, 26] on button at bounding box center [923, 34] width 39 height 39
click at [903, 45] on div "1 Voice Interactions" at bounding box center [923, 34] width 54 height 39
click at [915, 39] on img at bounding box center [922, 34] width 16 height 16
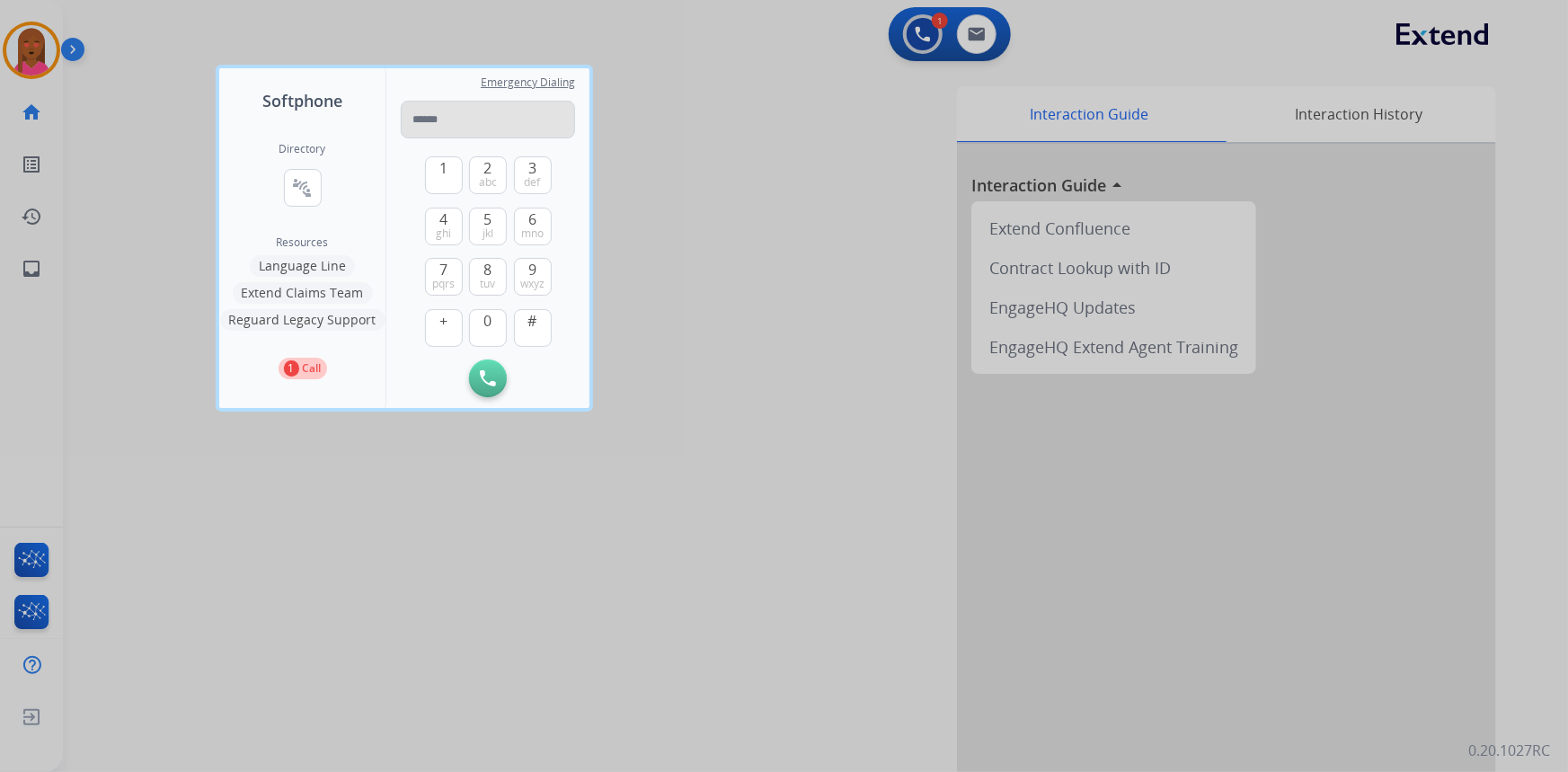
click at [485, 125] on input "tel" at bounding box center [488, 120] width 174 height 37
drag, startPoint x: 423, startPoint y: 119, endPoint x: 372, endPoint y: 131, distance: 52.4
click at [367, 124] on div "**********" at bounding box center [404, 238] width 371 height 340
type input "**********"
click at [494, 380] on img at bounding box center [488, 378] width 16 height 16
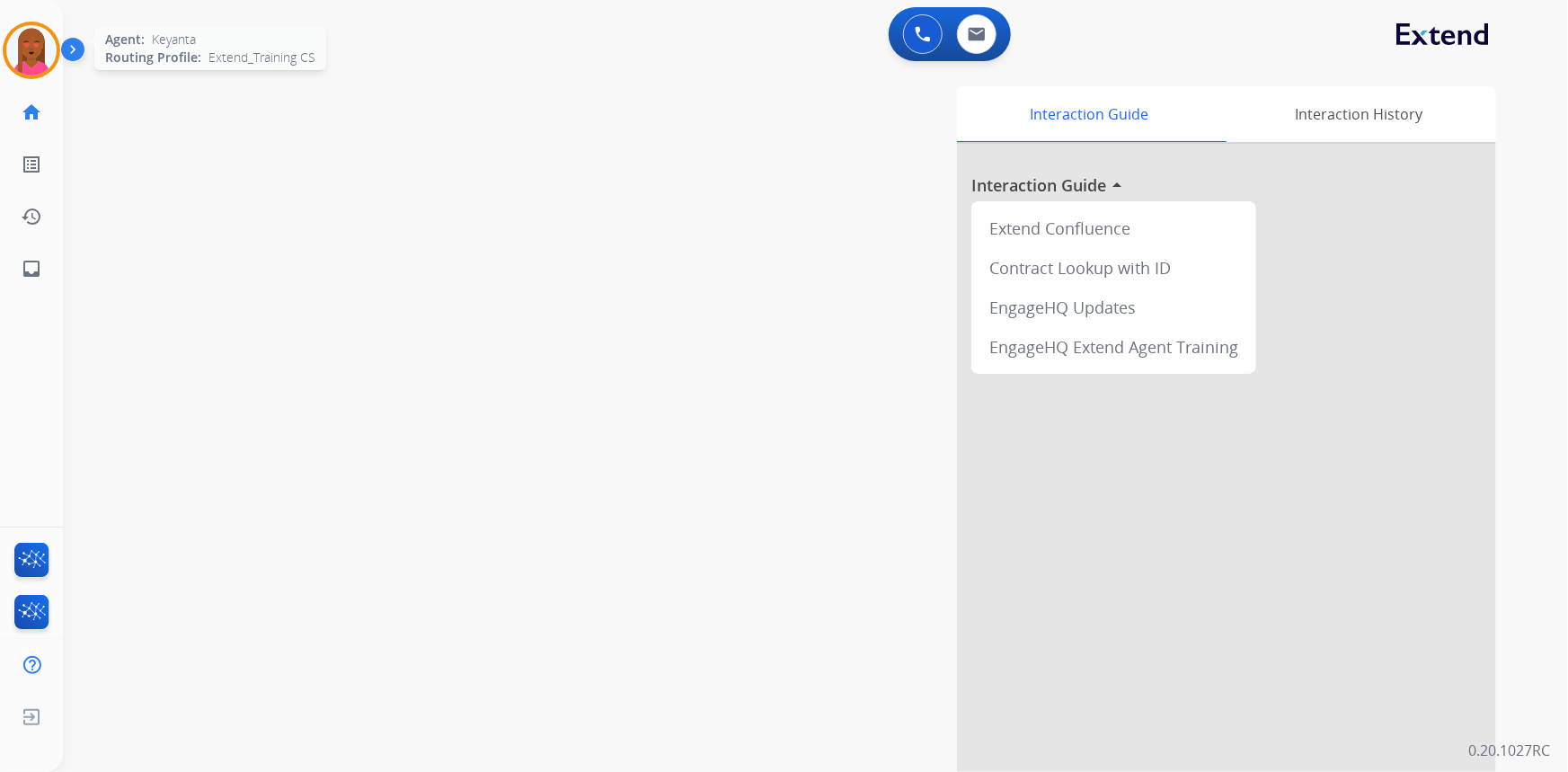
click at [37, 31] on img at bounding box center [32, 51] width 51 height 51
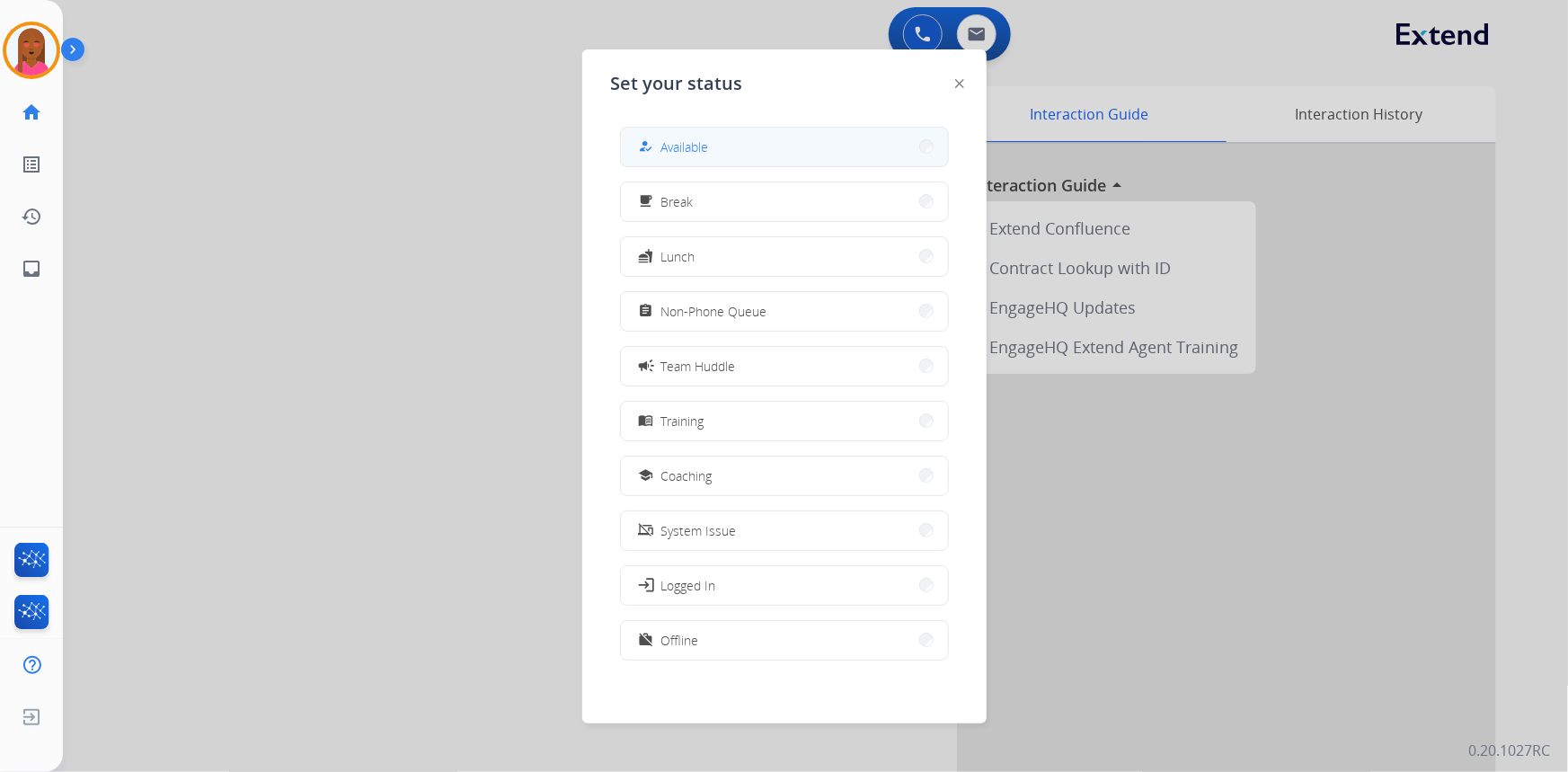
click at [725, 131] on button "how_to_reg Available" at bounding box center [784, 146] width 327 height 38
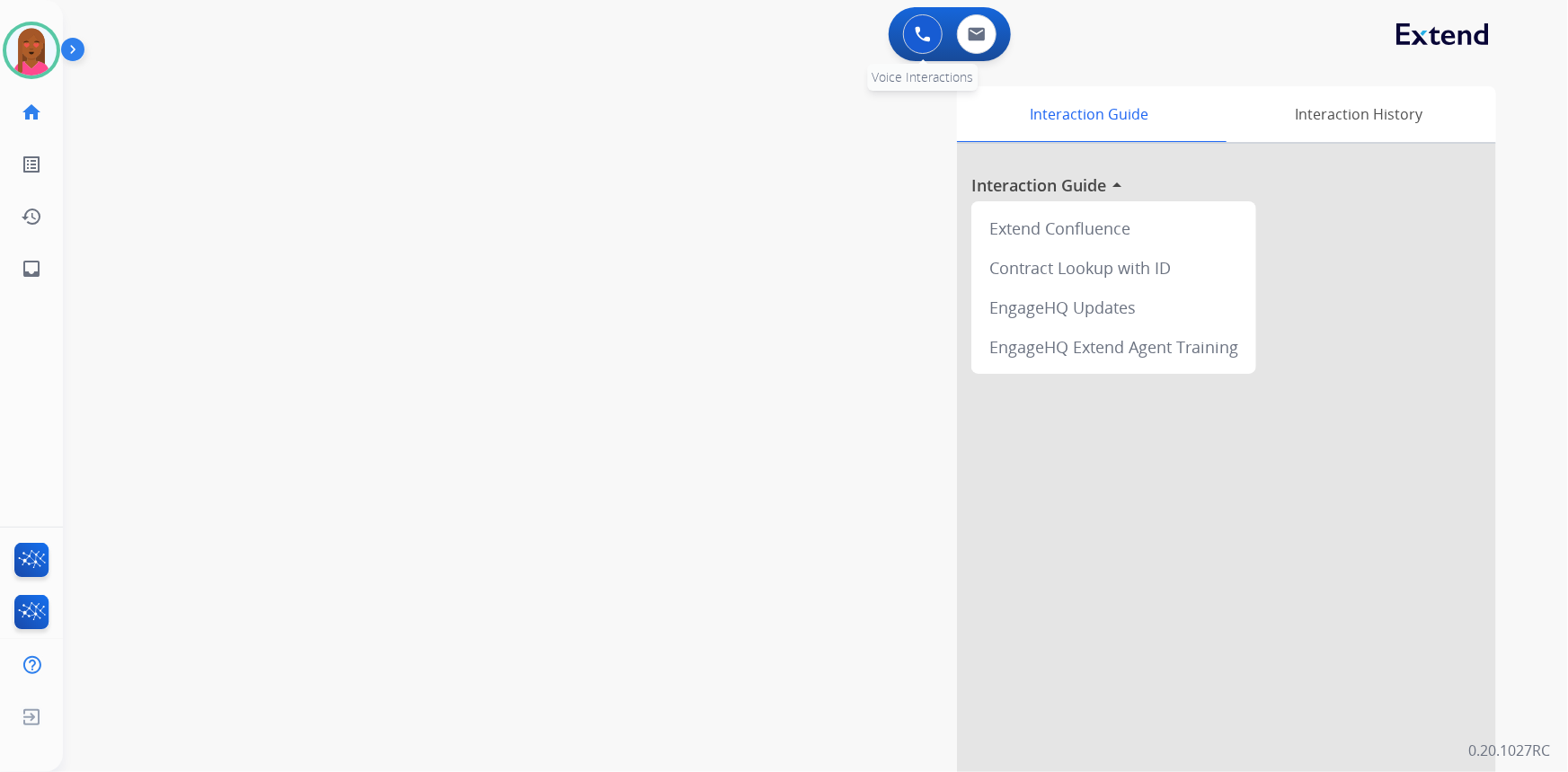
click at [926, 40] on img at bounding box center [922, 34] width 16 height 16
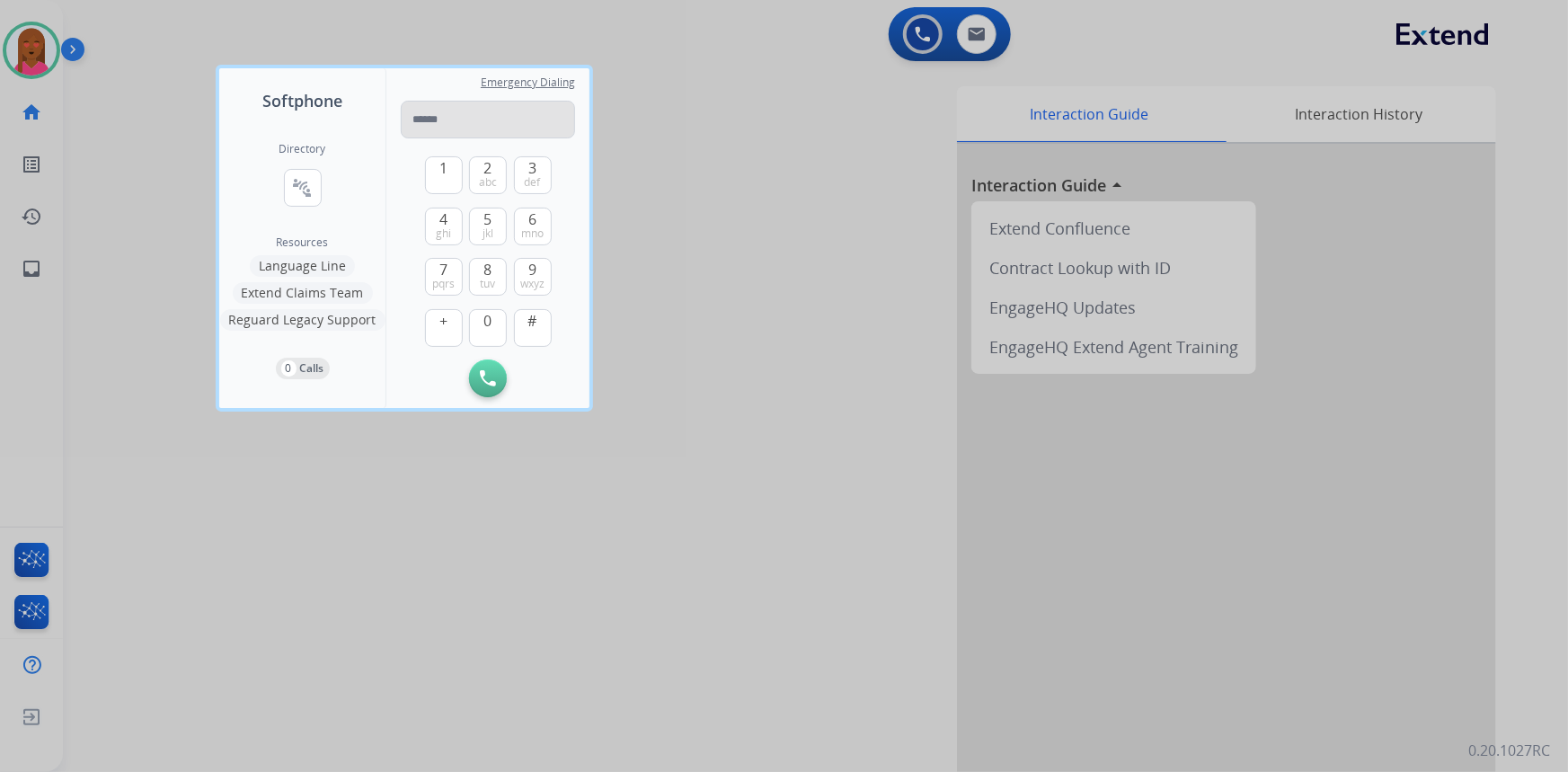
click at [467, 122] on input "tel" at bounding box center [488, 120] width 174 height 37
drag, startPoint x: 421, startPoint y: 118, endPoint x: 405, endPoint y: 118, distance: 16.0
click at [401, 118] on input "**********" at bounding box center [488, 120] width 174 height 37
click at [425, 118] on input "**********" at bounding box center [488, 120] width 174 height 37
type input "**********"
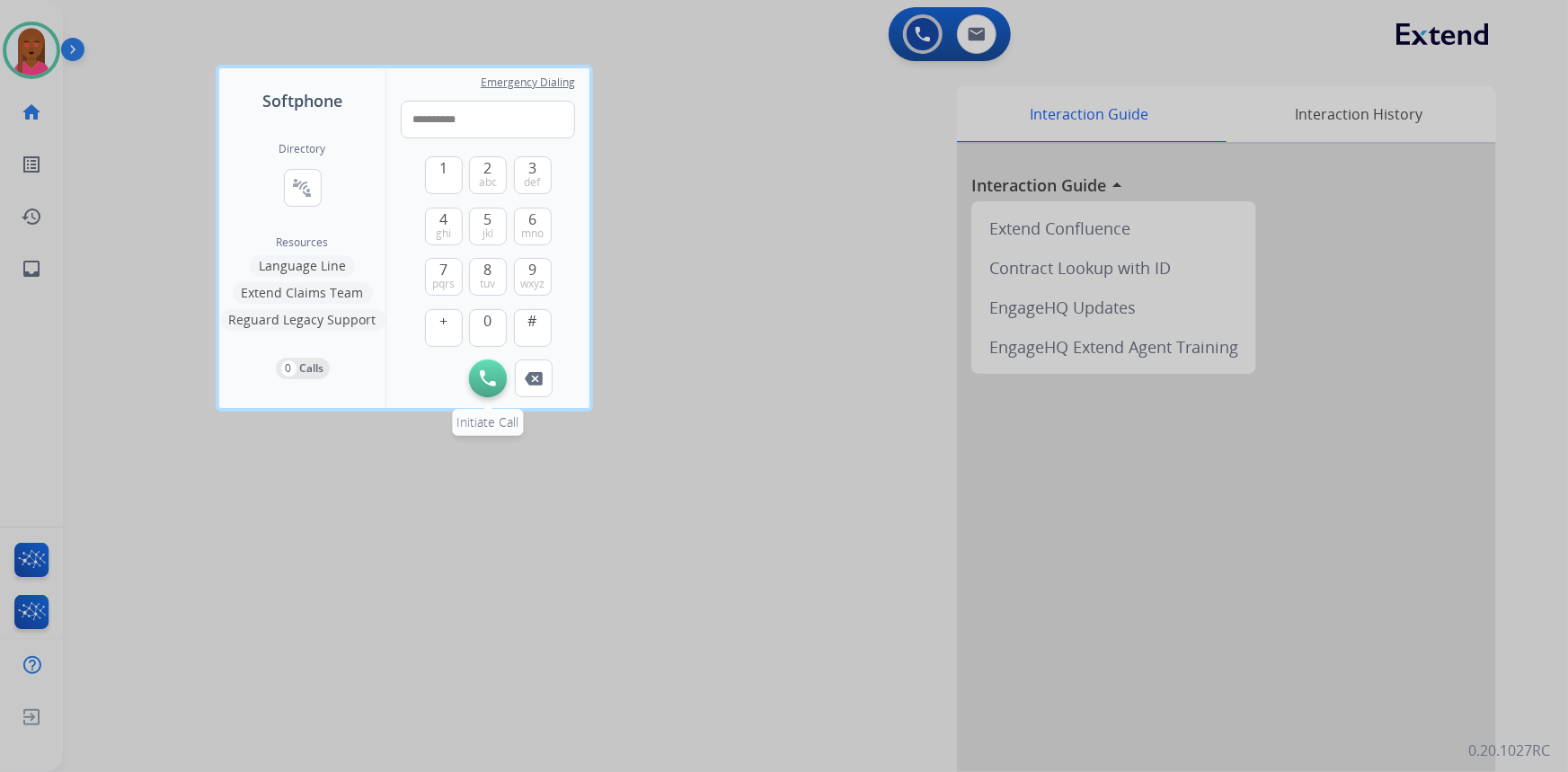
click at [494, 369] on button "Initiate Call" at bounding box center [488, 378] width 37 height 37
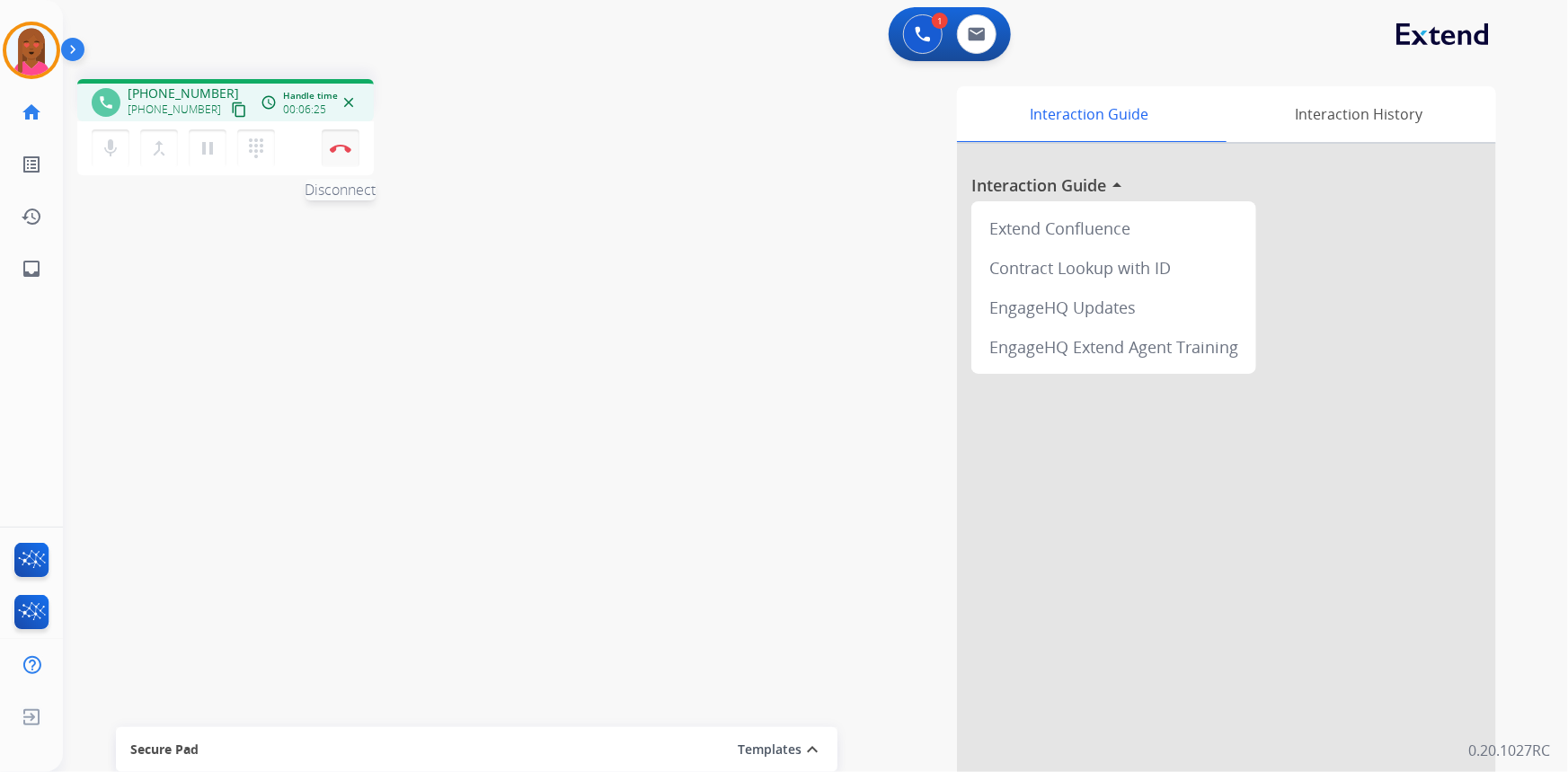
click at [345, 148] on img at bounding box center [340, 149] width 22 height 9
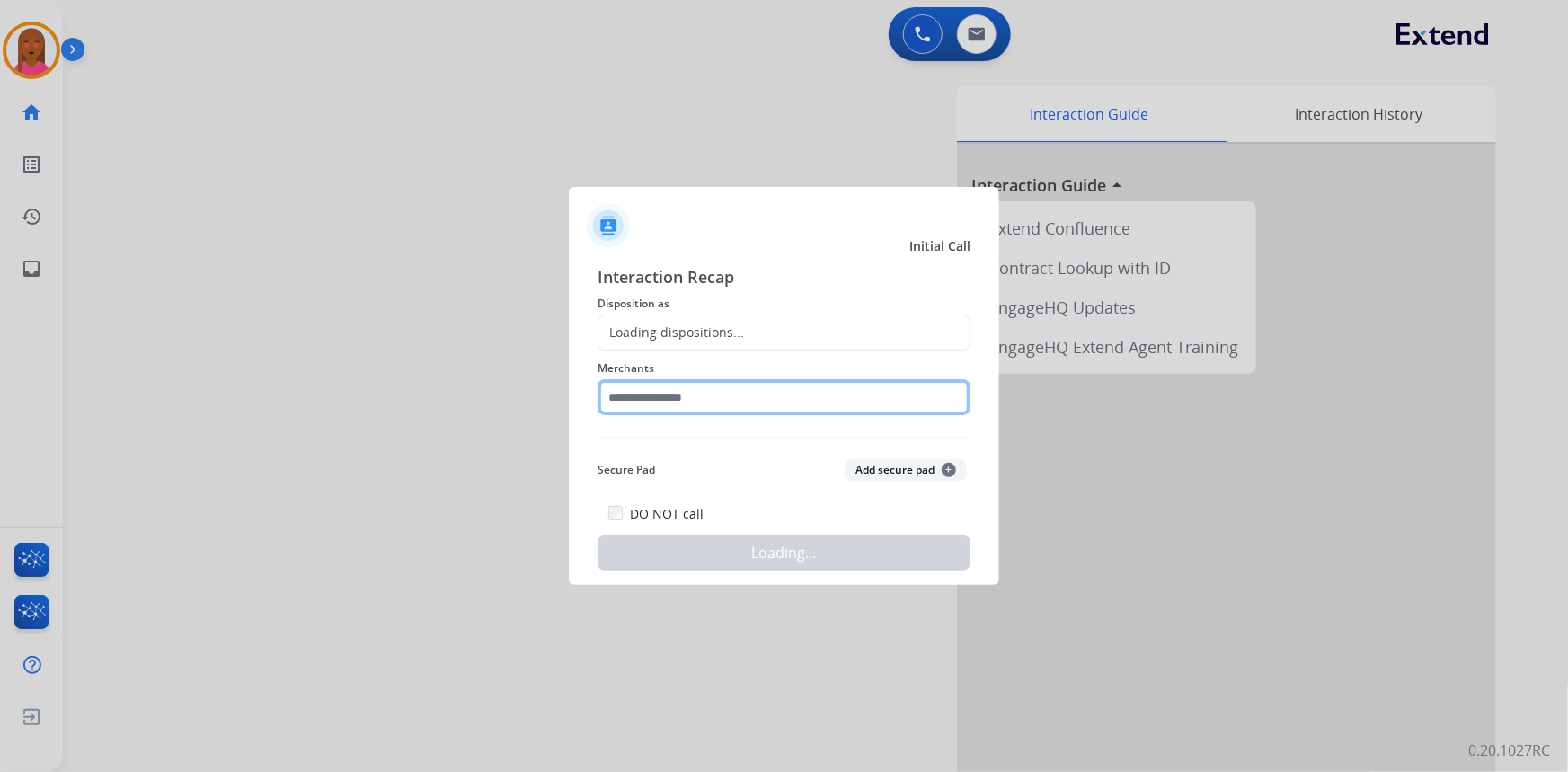
click at [705, 406] on input "text" at bounding box center [784, 397] width 373 height 36
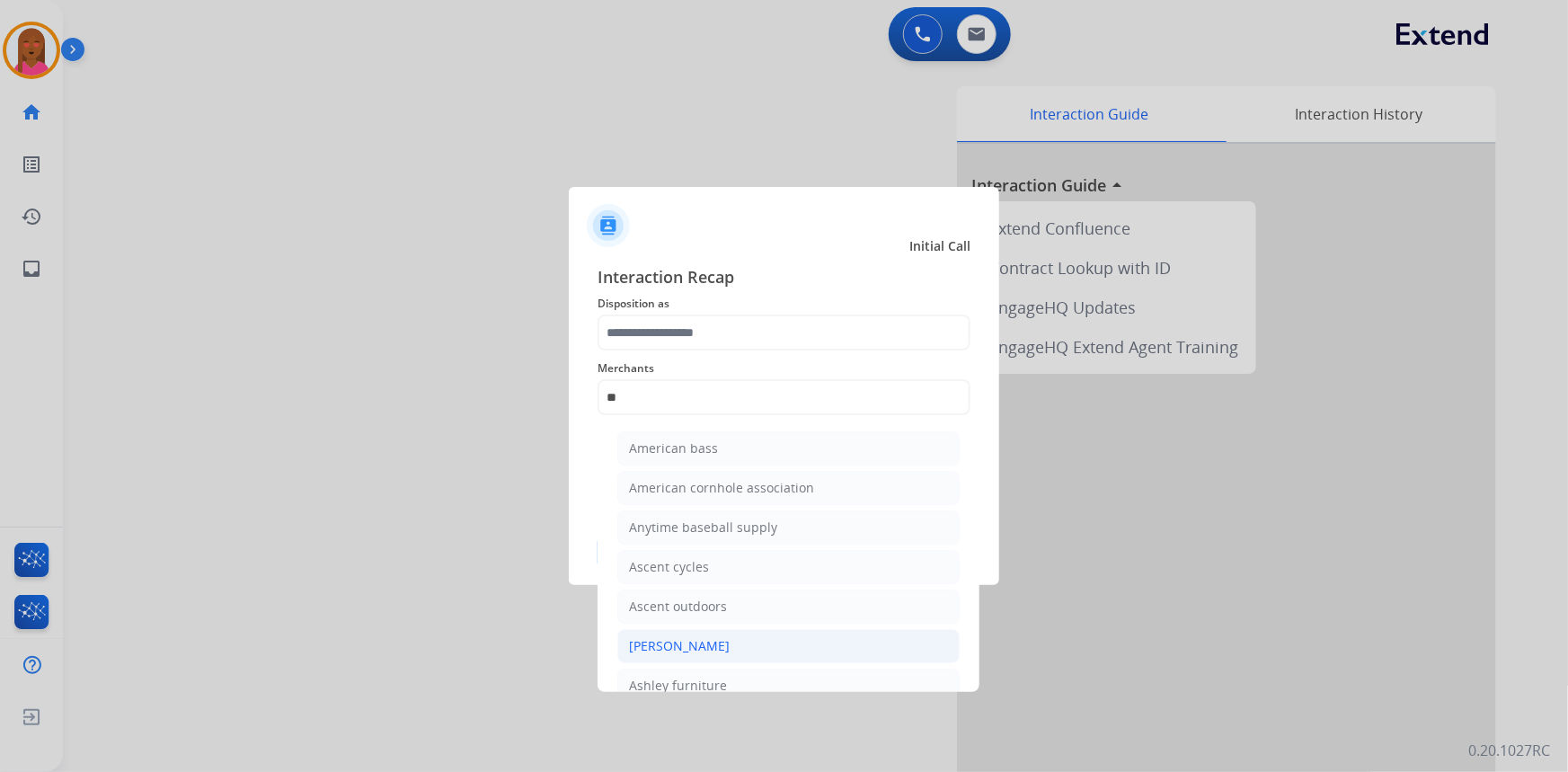
drag, startPoint x: 749, startPoint y: 639, endPoint x: 737, endPoint y: 418, distance: 221.3
click at [749, 637] on li "[PERSON_NAME]" at bounding box center [789, 646] width 343 height 34
type input "**********"
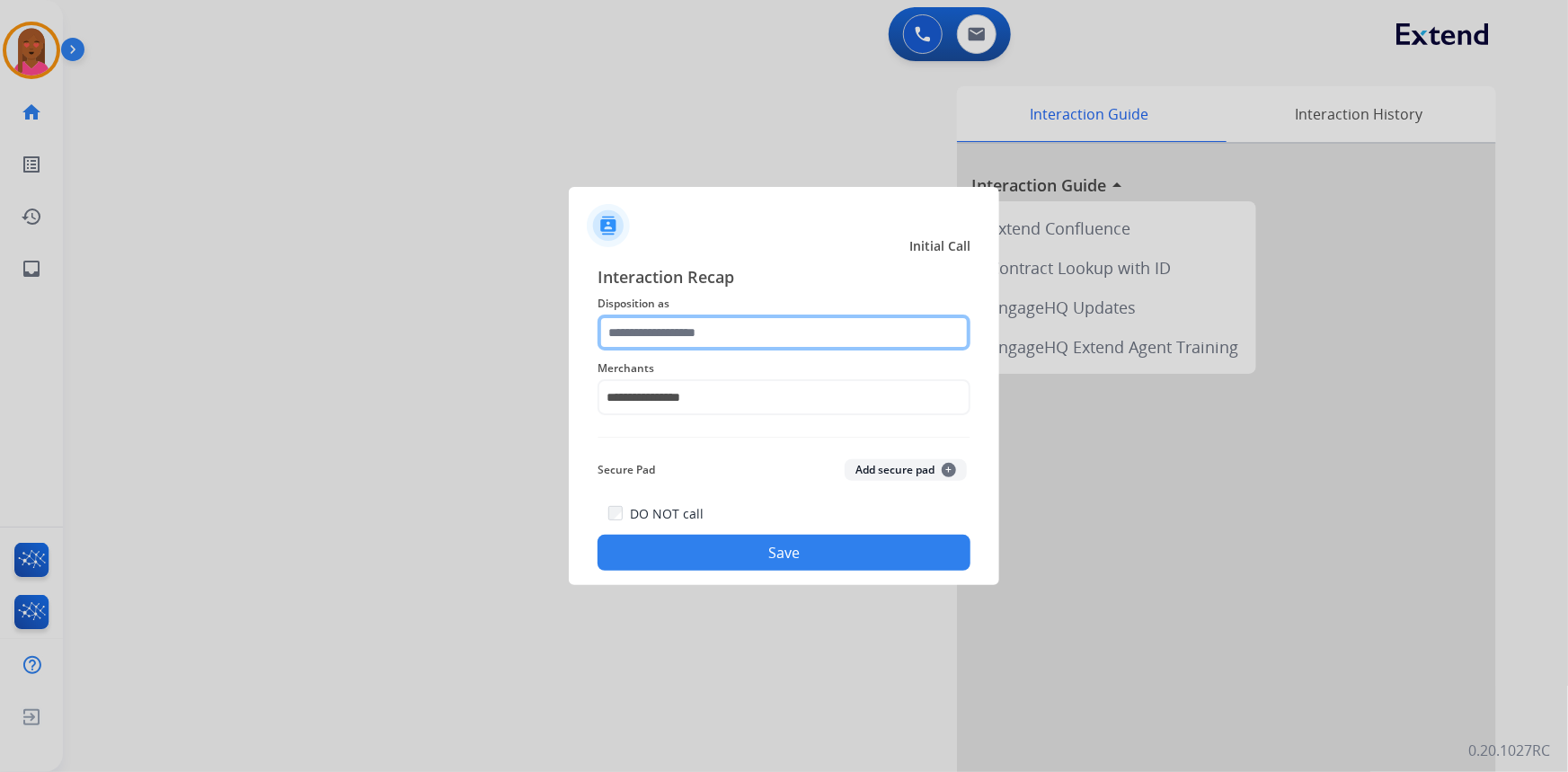
click at [740, 329] on input "text" at bounding box center [784, 332] width 373 height 36
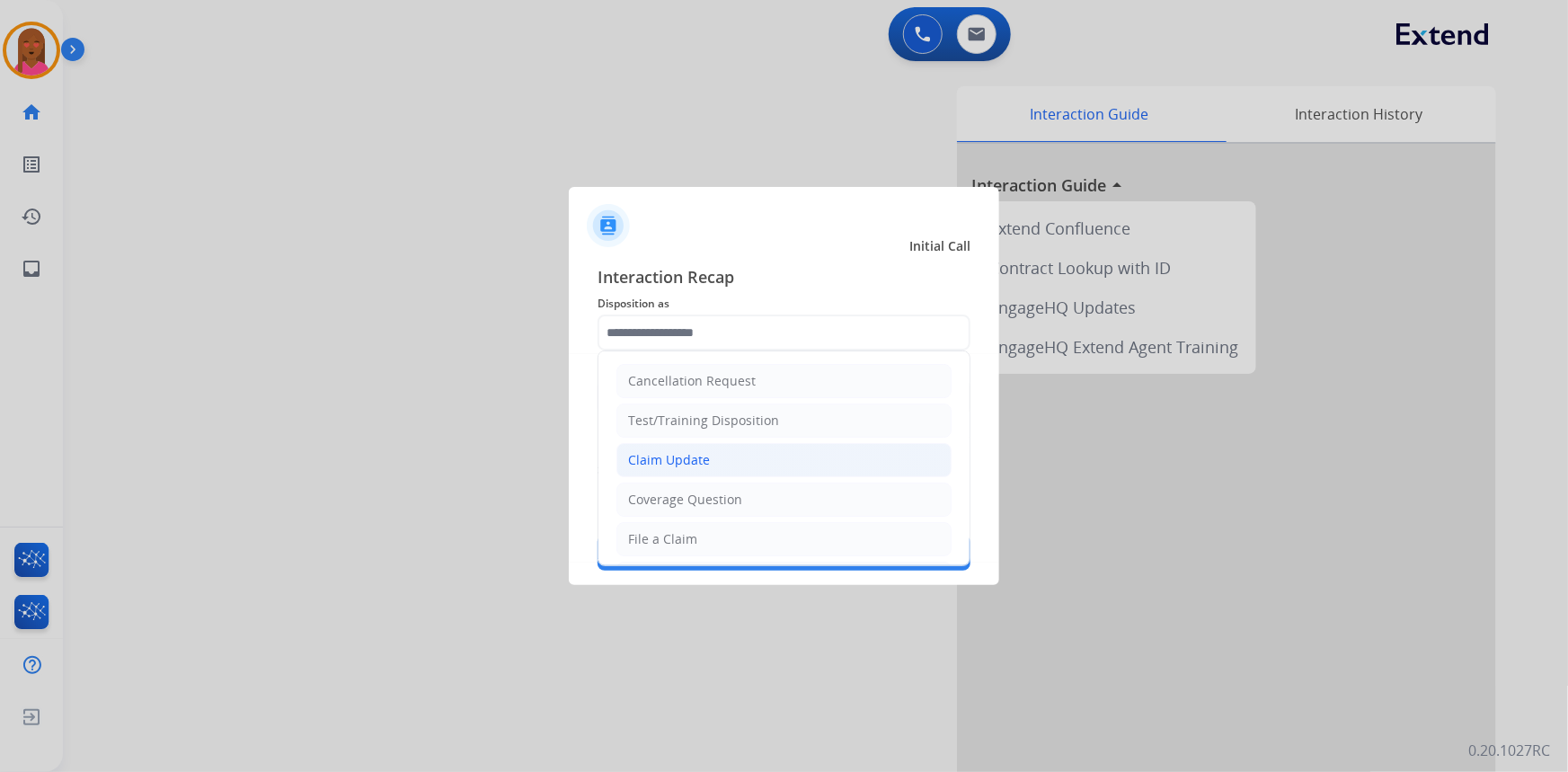
click at [727, 466] on li "Claim Update" at bounding box center [784, 459] width 335 height 34
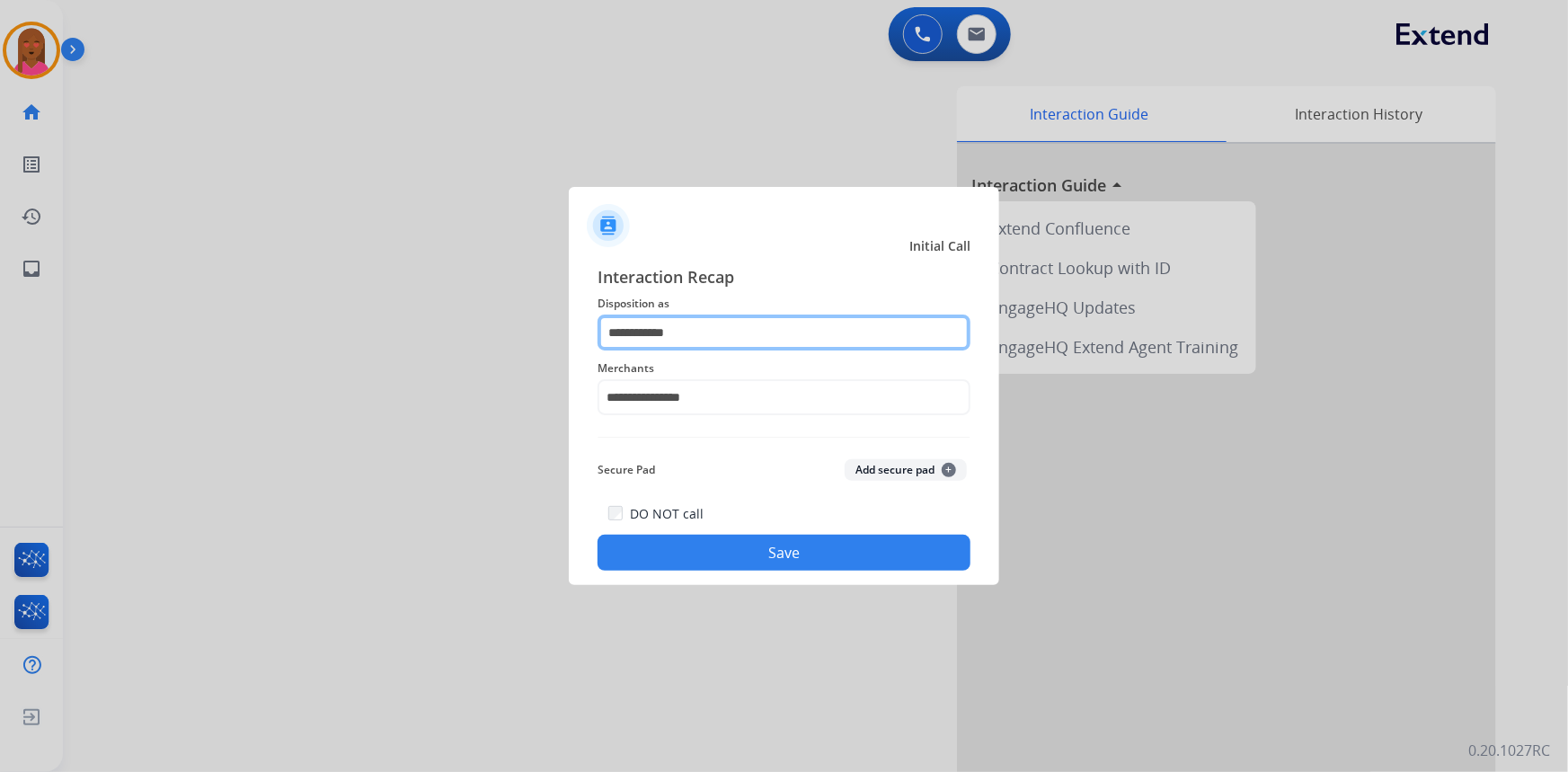
drag, startPoint x: 690, startPoint y: 333, endPoint x: 238, endPoint y: 239, distance: 461.7
click at [0, 239] on app-contact-recap-modal "**********" at bounding box center [0, 386] width 0 height 772
type input "*"
click at [439, 287] on div at bounding box center [784, 386] width 1568 height 772
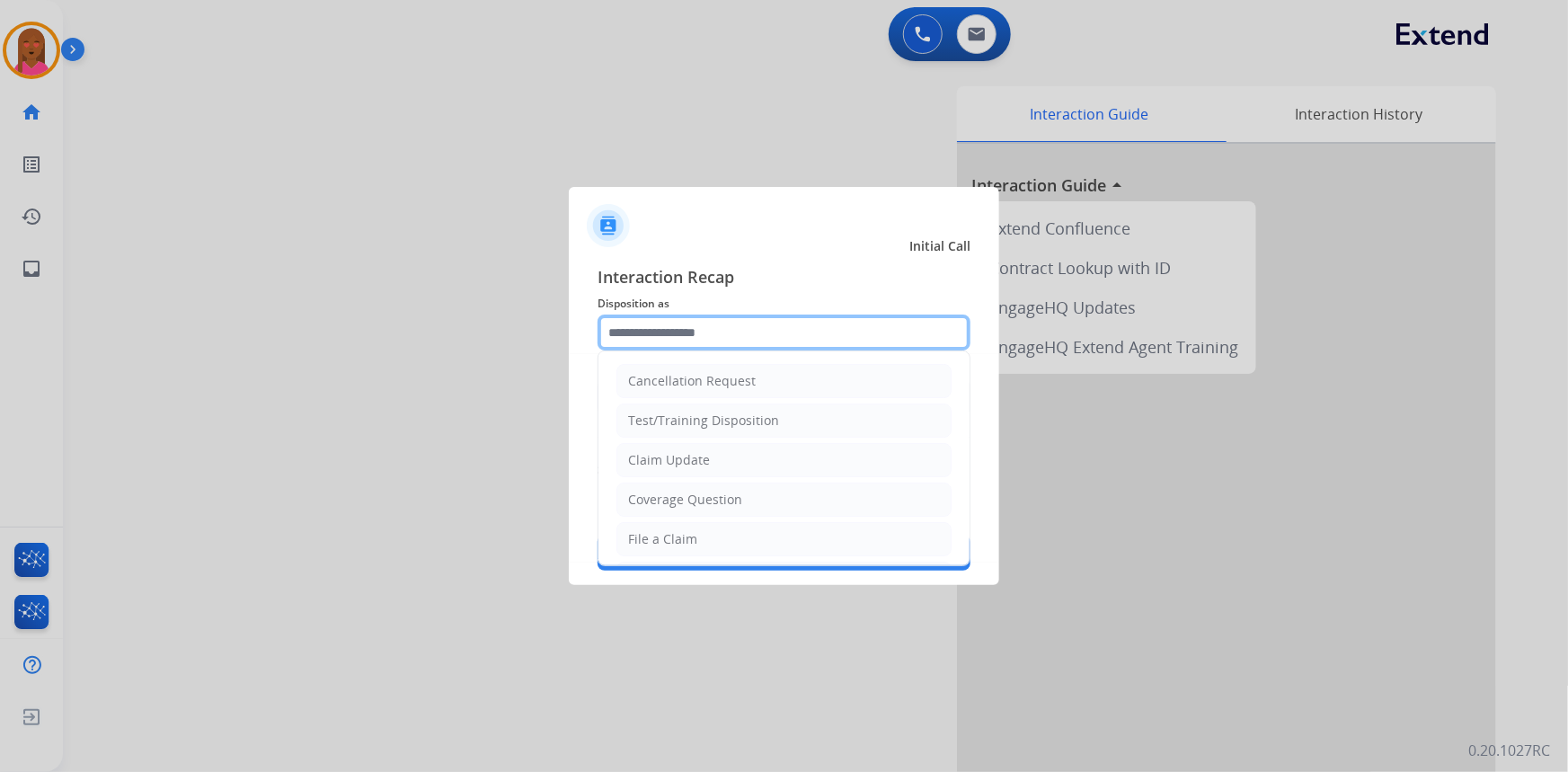
click at [709, 336] on input "text" at bounding box center [784, 332] width 373 height 36
click at [680, 530] on div "File a Claim" at bounding box center [663, 538] width 69 height 18
type input "**********"
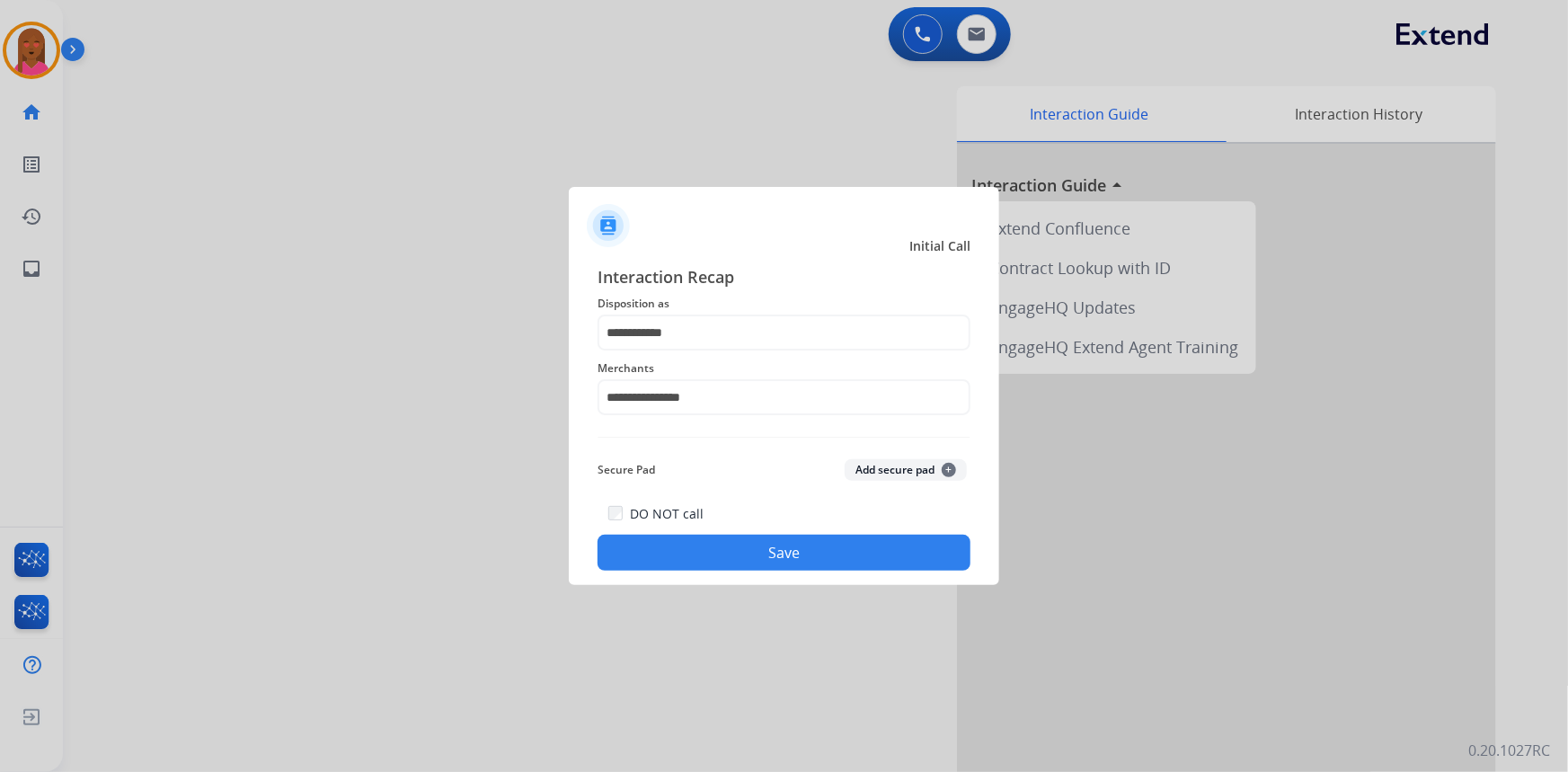
click at [712, 549] on button "Save" at bounding box center [784, 552] width 373 height 36
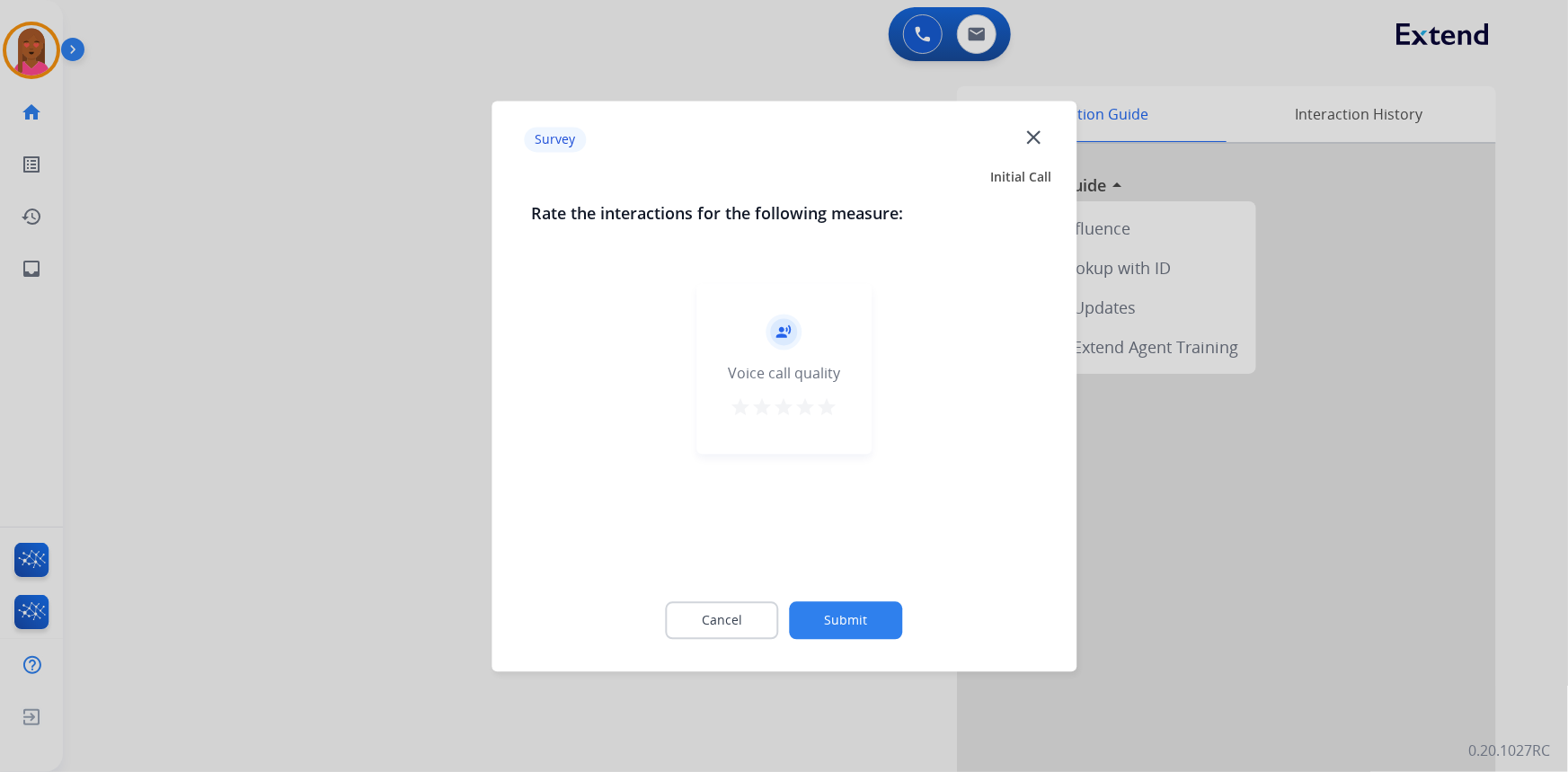
click at [1044, 135] on mat-icon "close" at bounding box center [1033, 136] width 23 height 23
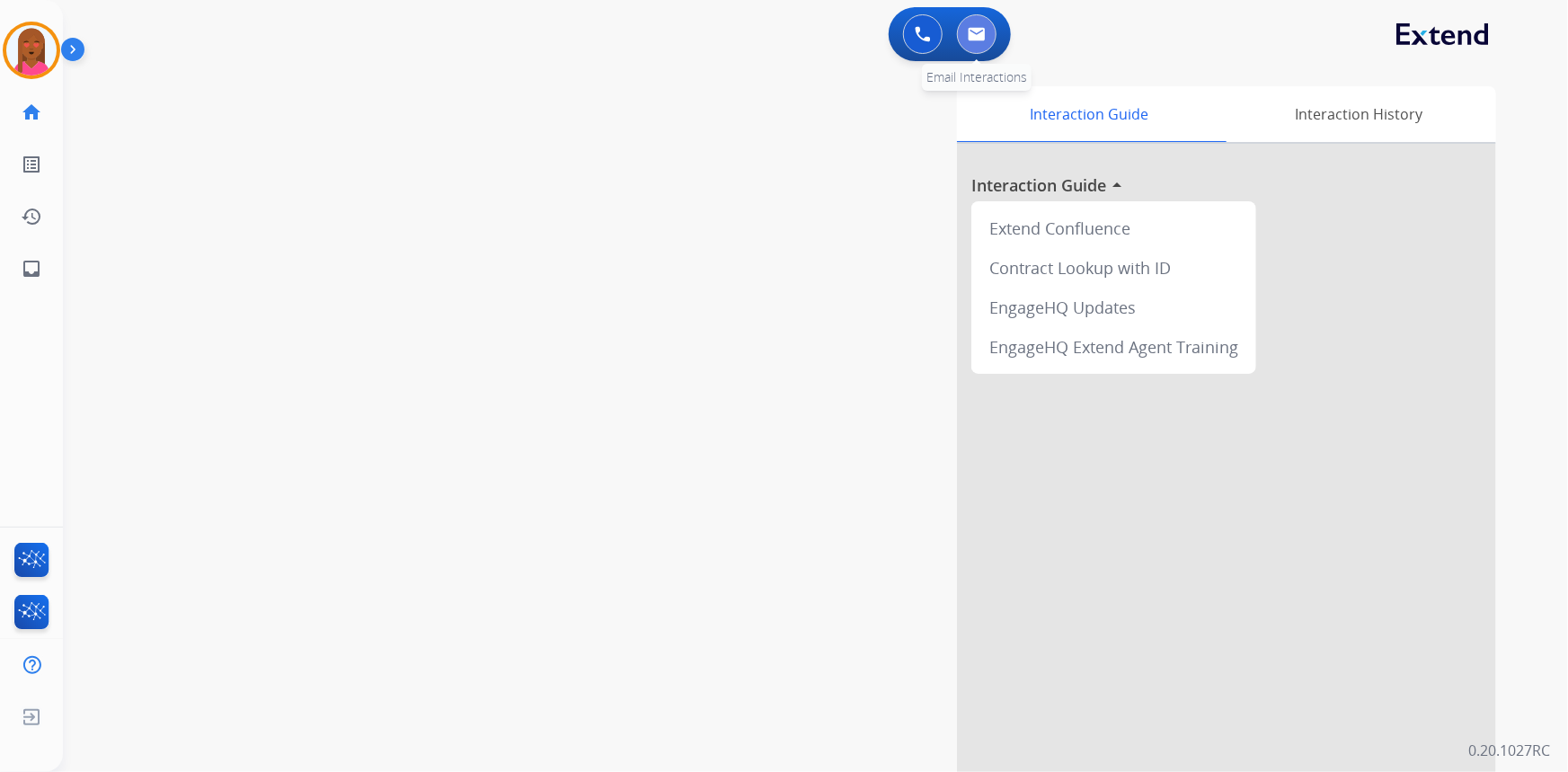
click at [975, 16] on button at bounding box center [976, 34] width 39 height 39
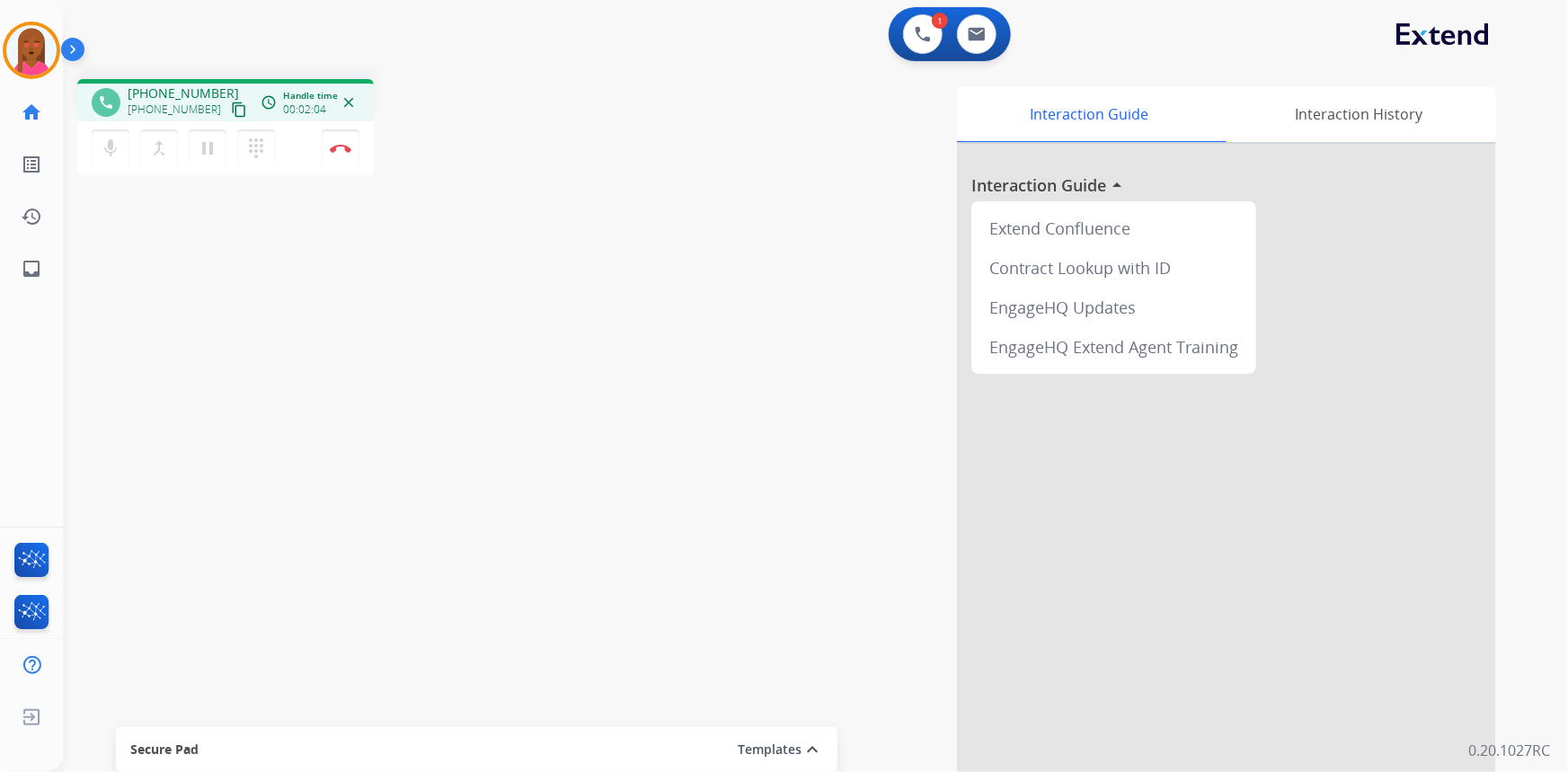
click at [292, 666] on div "phone +18007666786 +18007666786 content_copy access_time Call metrics Queue 00:…" at bounding box center [794, 439] width 1462 height 750
click at [348, 147] on img at bounding box center [340, 149] width 22 height 9
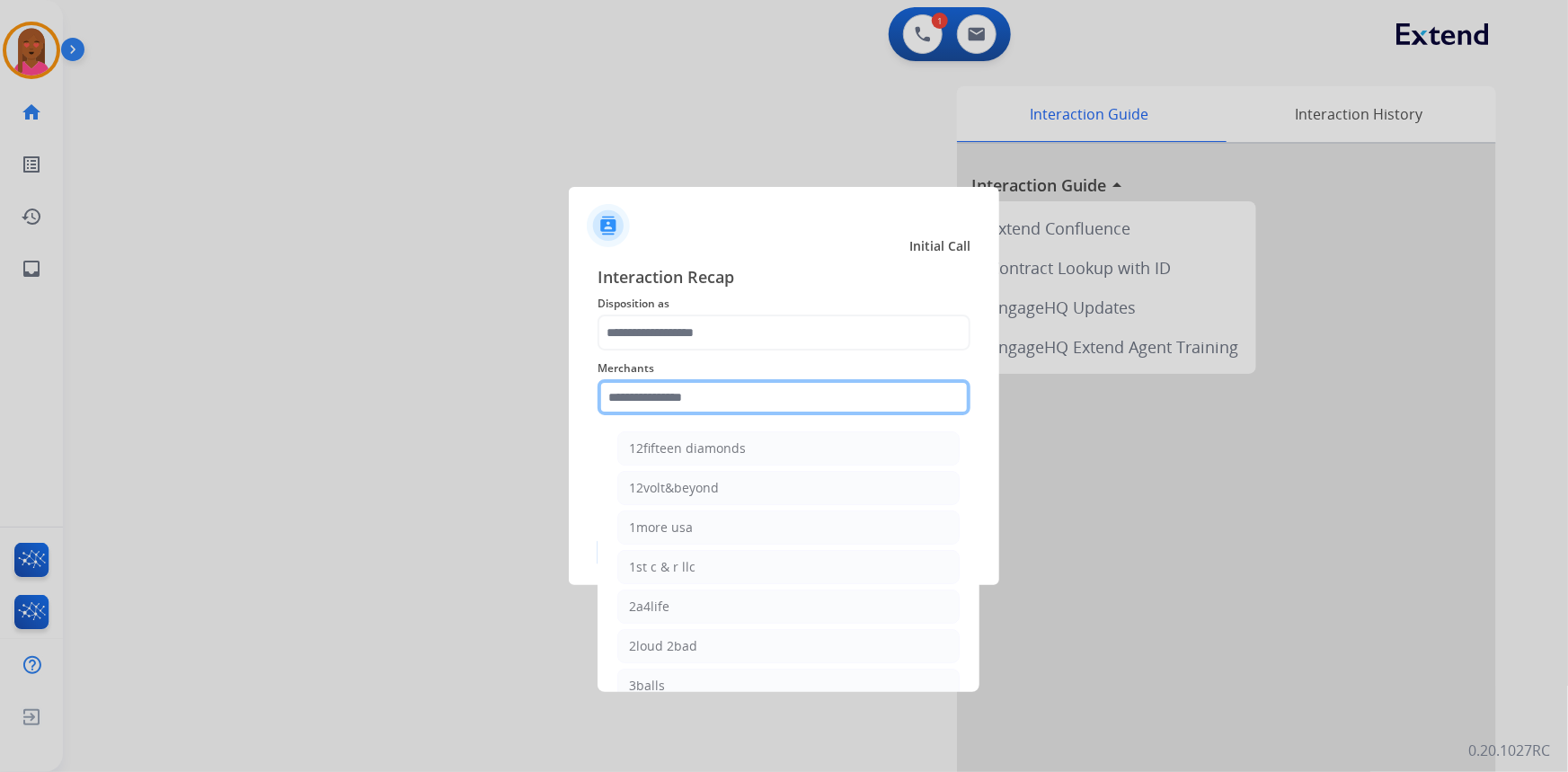
click at [755, 406] on input "text" at bounding box center [784, 397] width 373 height 36
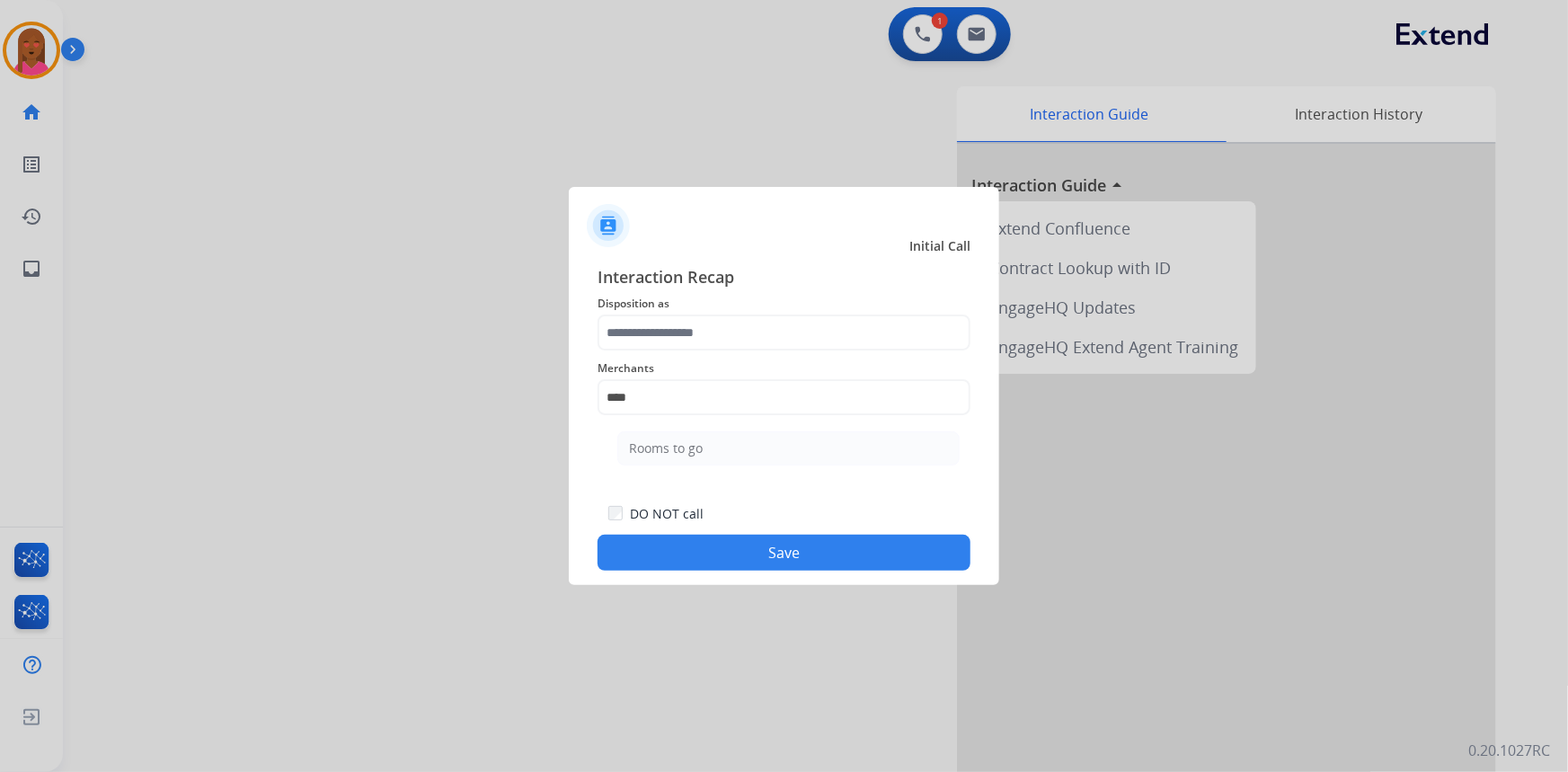
drag, startPoint x: 727, startPoint y: 450, endPoint x: 731, endPoint y: 405, distance: 45.2
click at [731, 450] on li "Rooms to go" at bounding box center [789, 448] width 343 height 34
type input "**********"
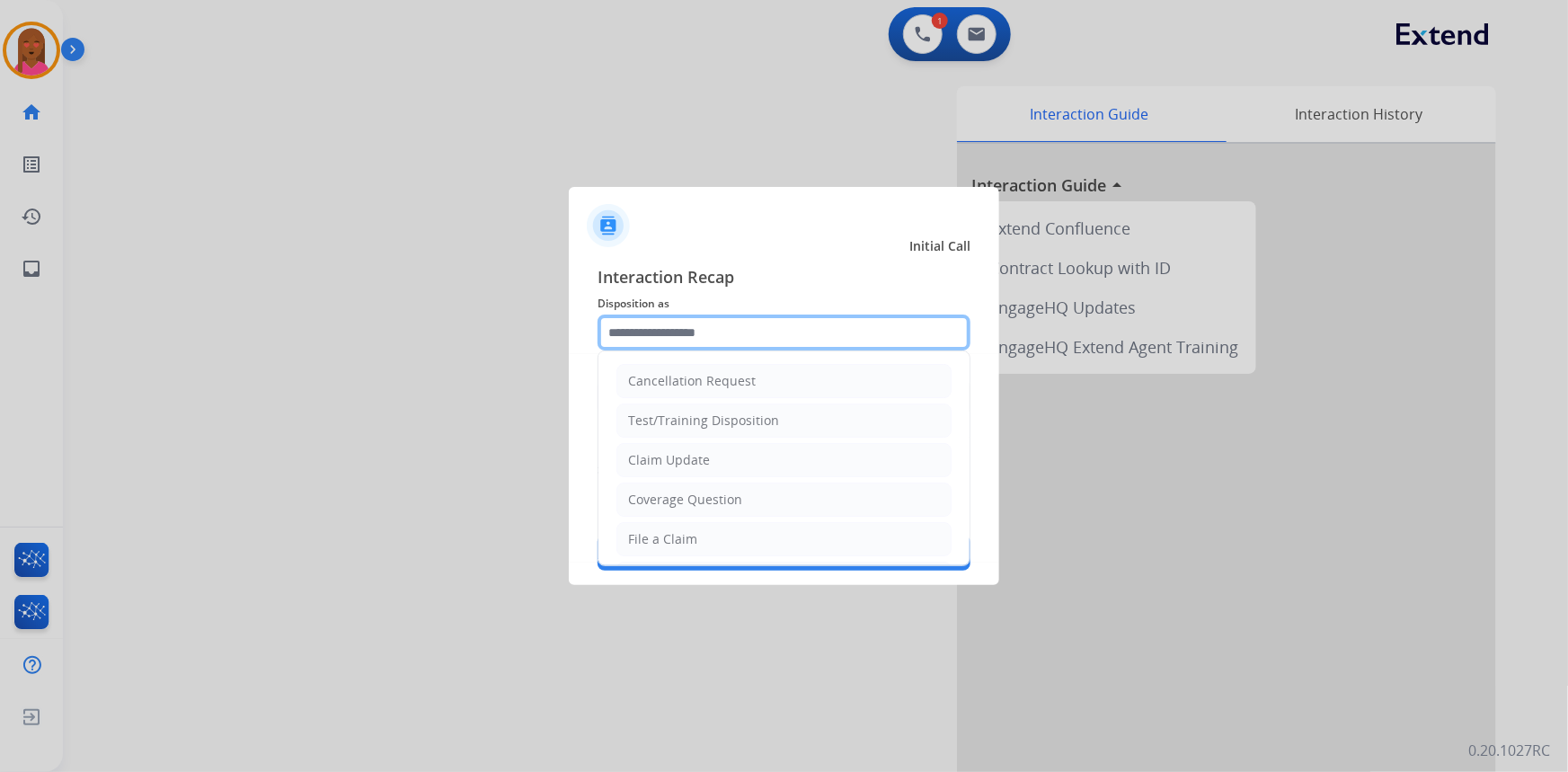
drag, startPoint x: 776, startPoint y: 335, endPoint x: 731, endPoint y: 444, distance: 117.9
click at [776, 336] on input "text" at bounding box center [784, 332] width 373 height 36
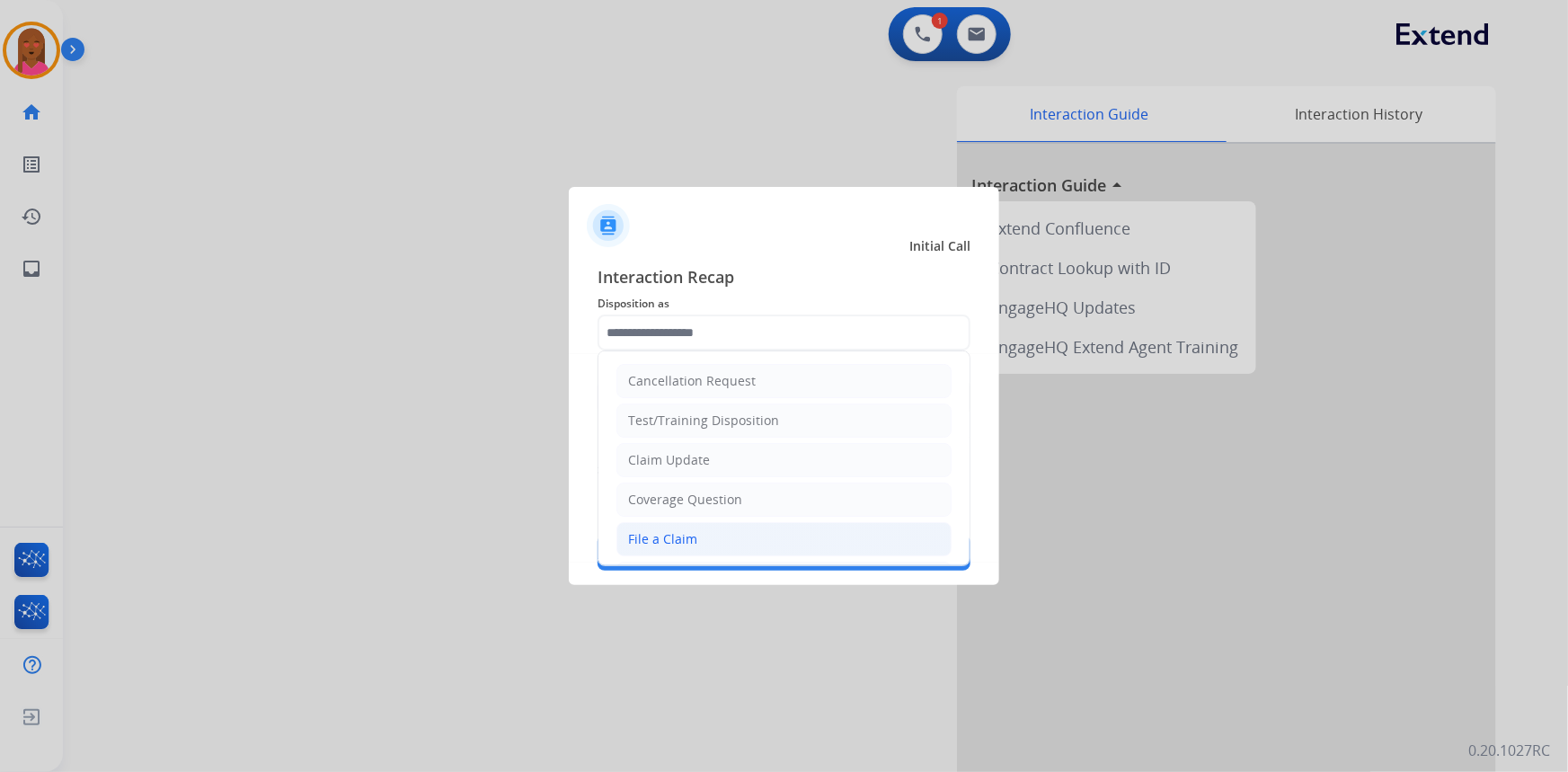
click at [714, 527] on li "File a Claim" at bounding box center [784, 539] width 335 height 34
type input "**********"
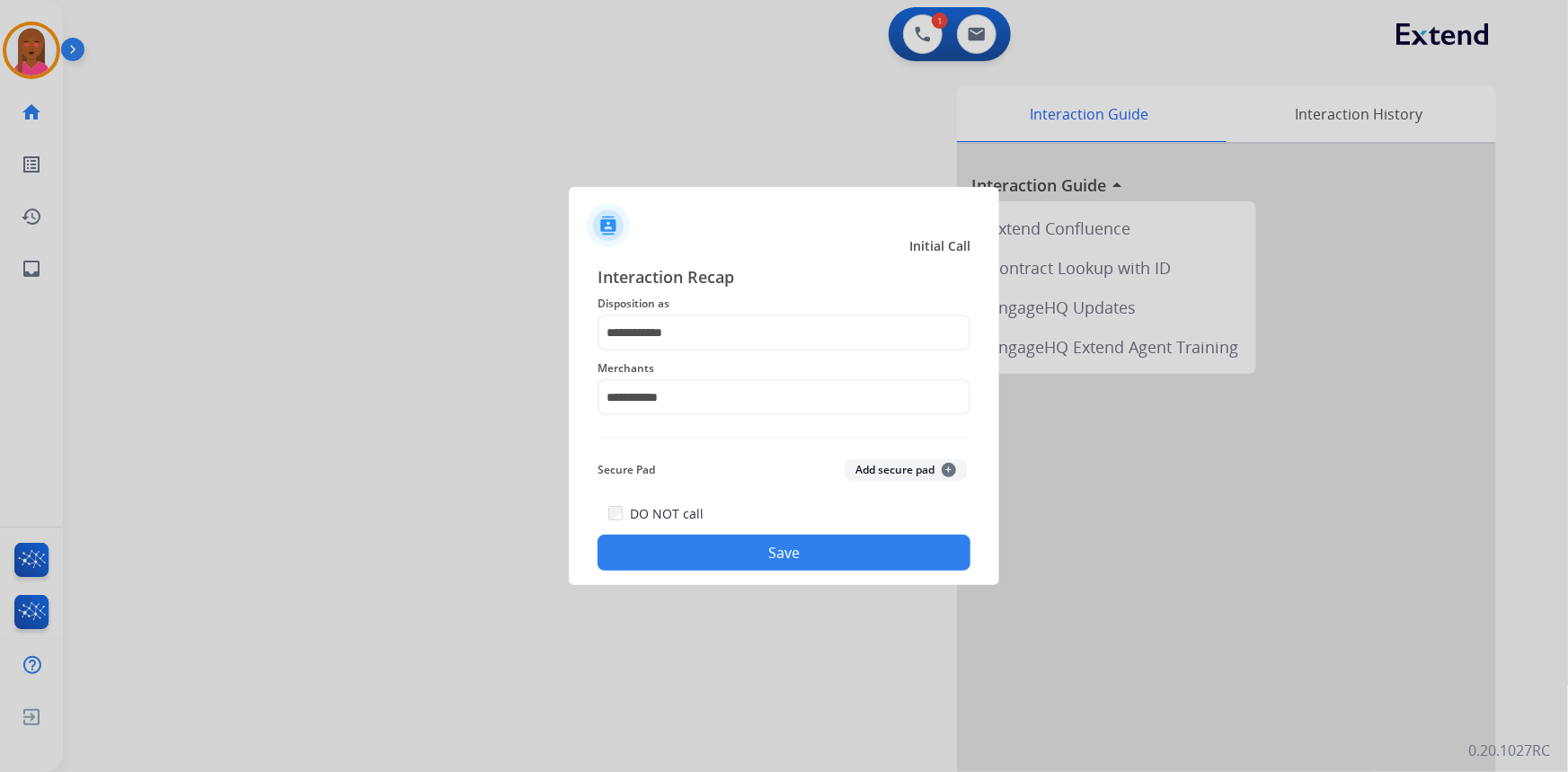
click at [737, 555] on button "Save" at bounding box center [784, 552] width 373 height 36
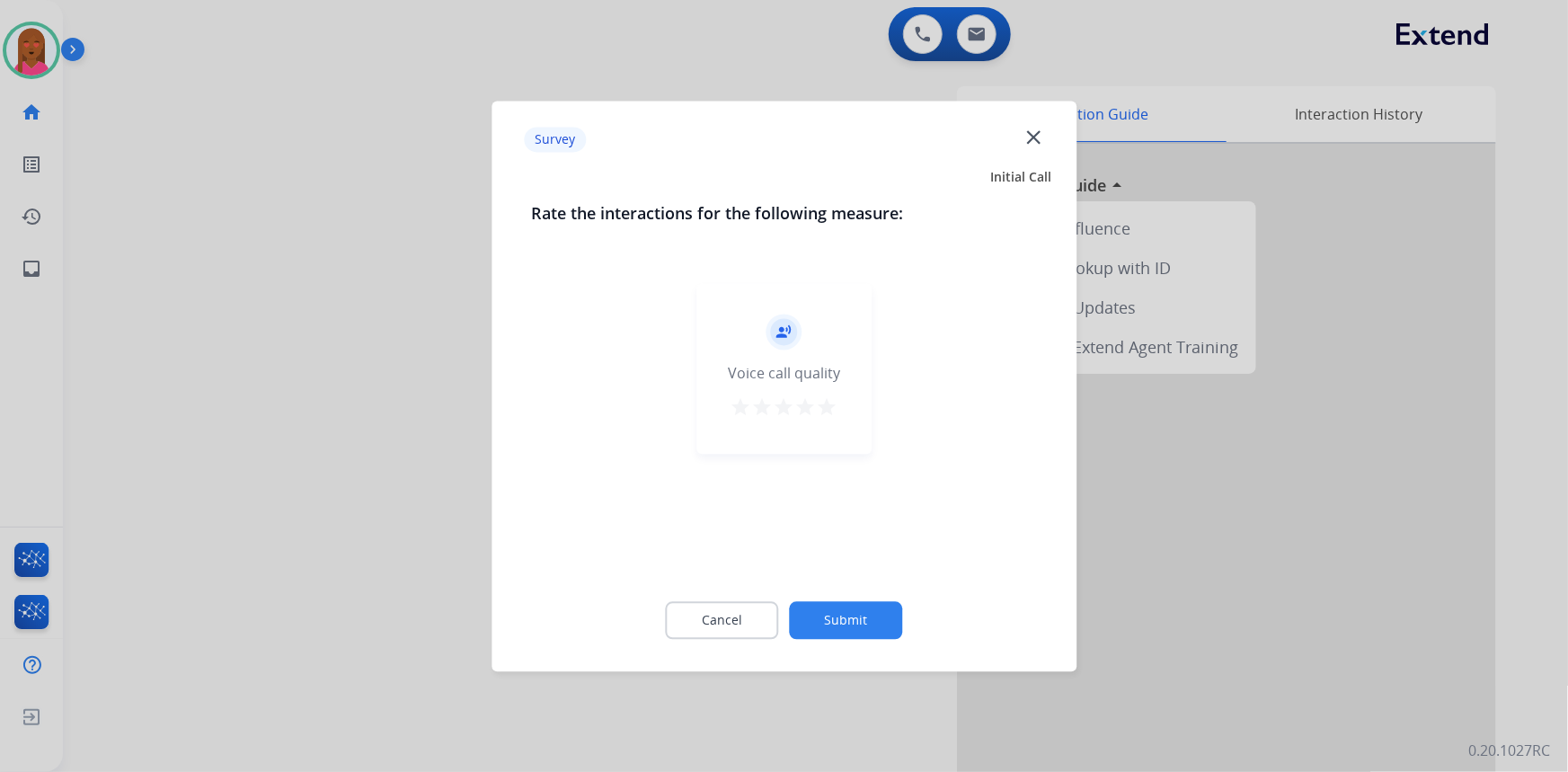
click at [1043, 137] on mat-icon "close" at bounding box center [1033, 136] width 23 height 23
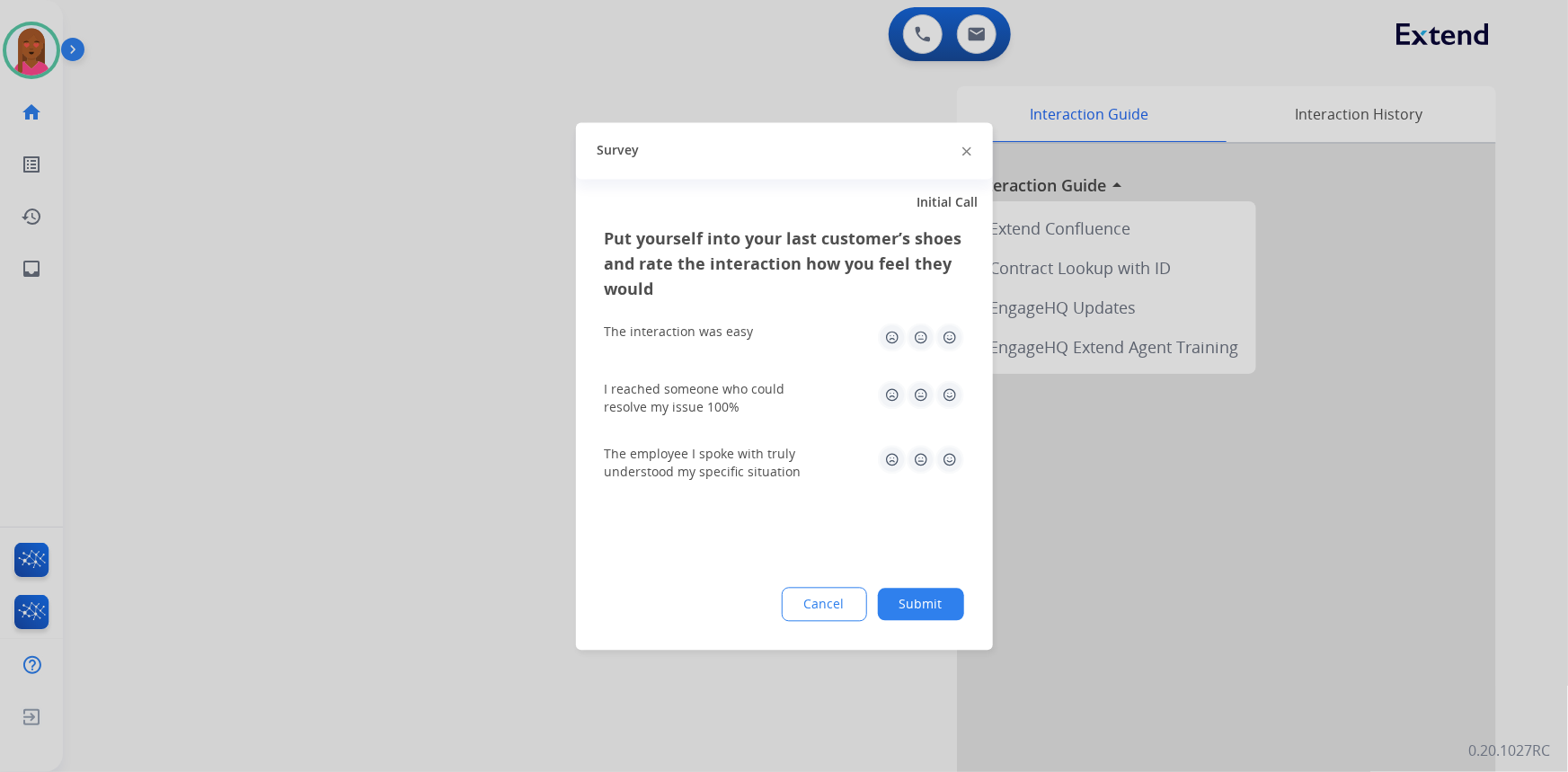
drag, startPoint x: 64, startPoint y: 54, endPoint x: 38, endPoint y: 53, distance: 26.0
click at [63, 56] on div at bounding box center [784, 386] width 1568 height 772
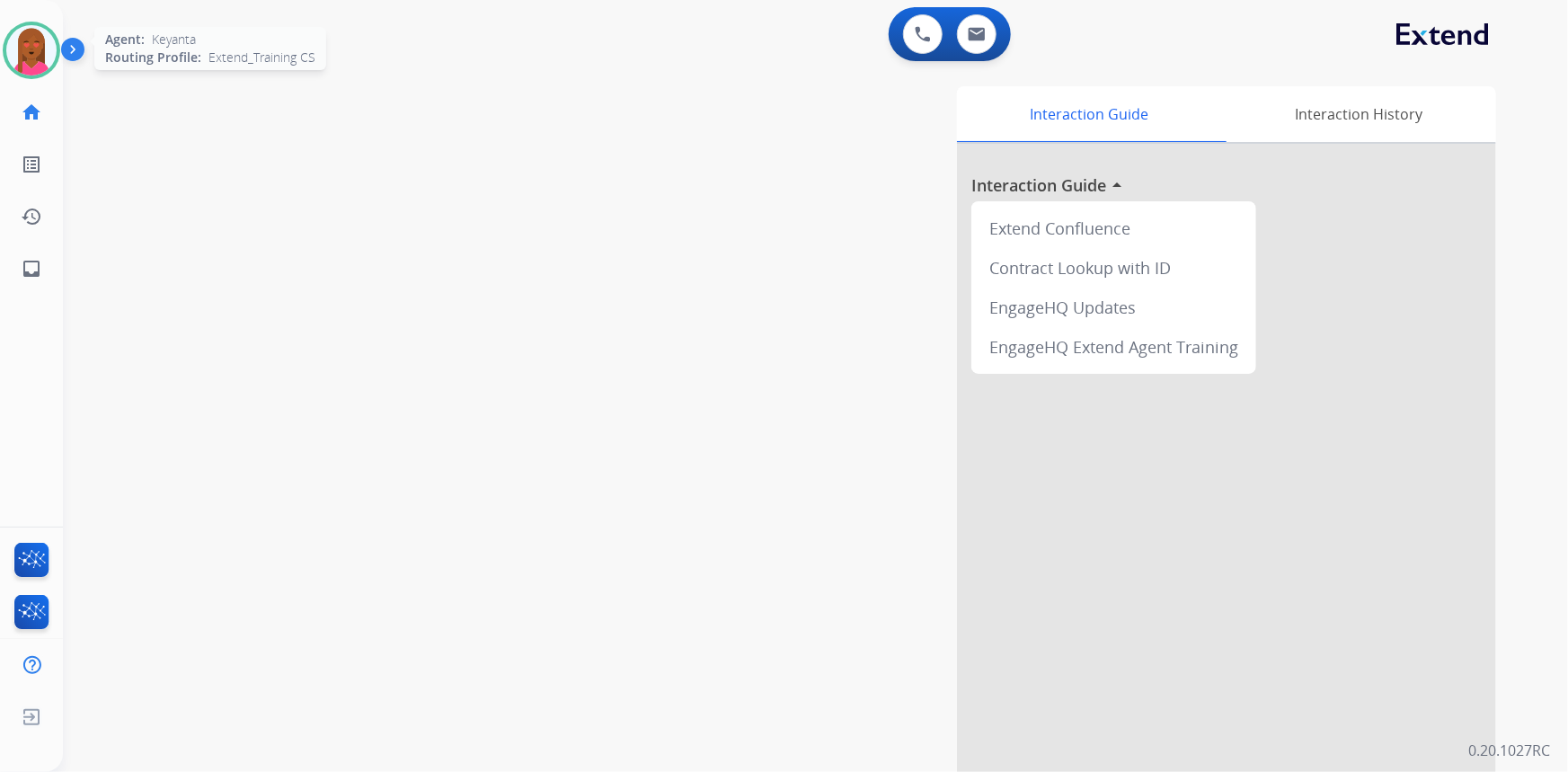
click at [20, 62] on img at bounding box center [32, 51] width 51 height 51
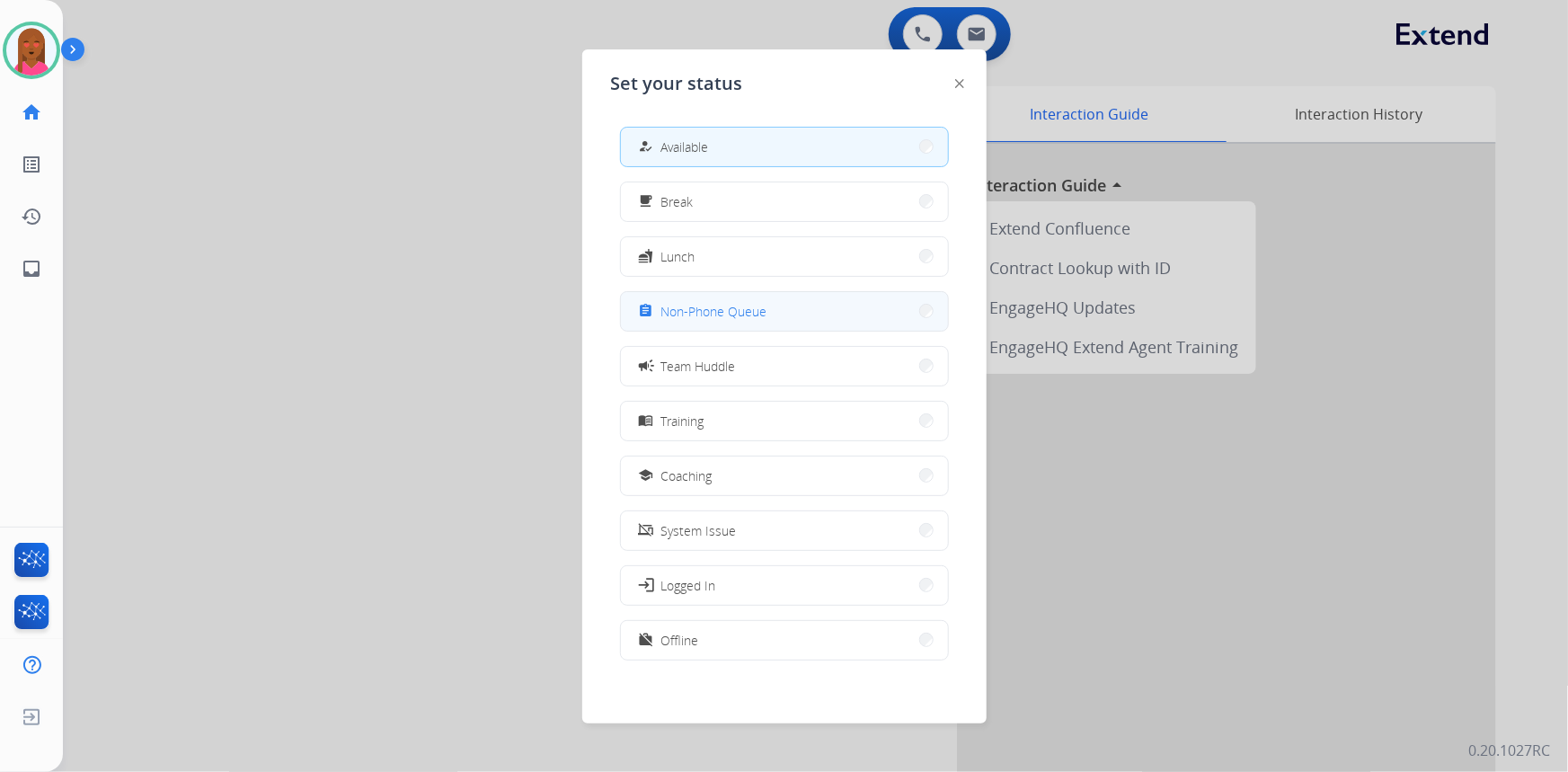
click at [780, 324] on button "assignment Non-Phone Queue" at bounding box center [784, 311] width 327 height 38
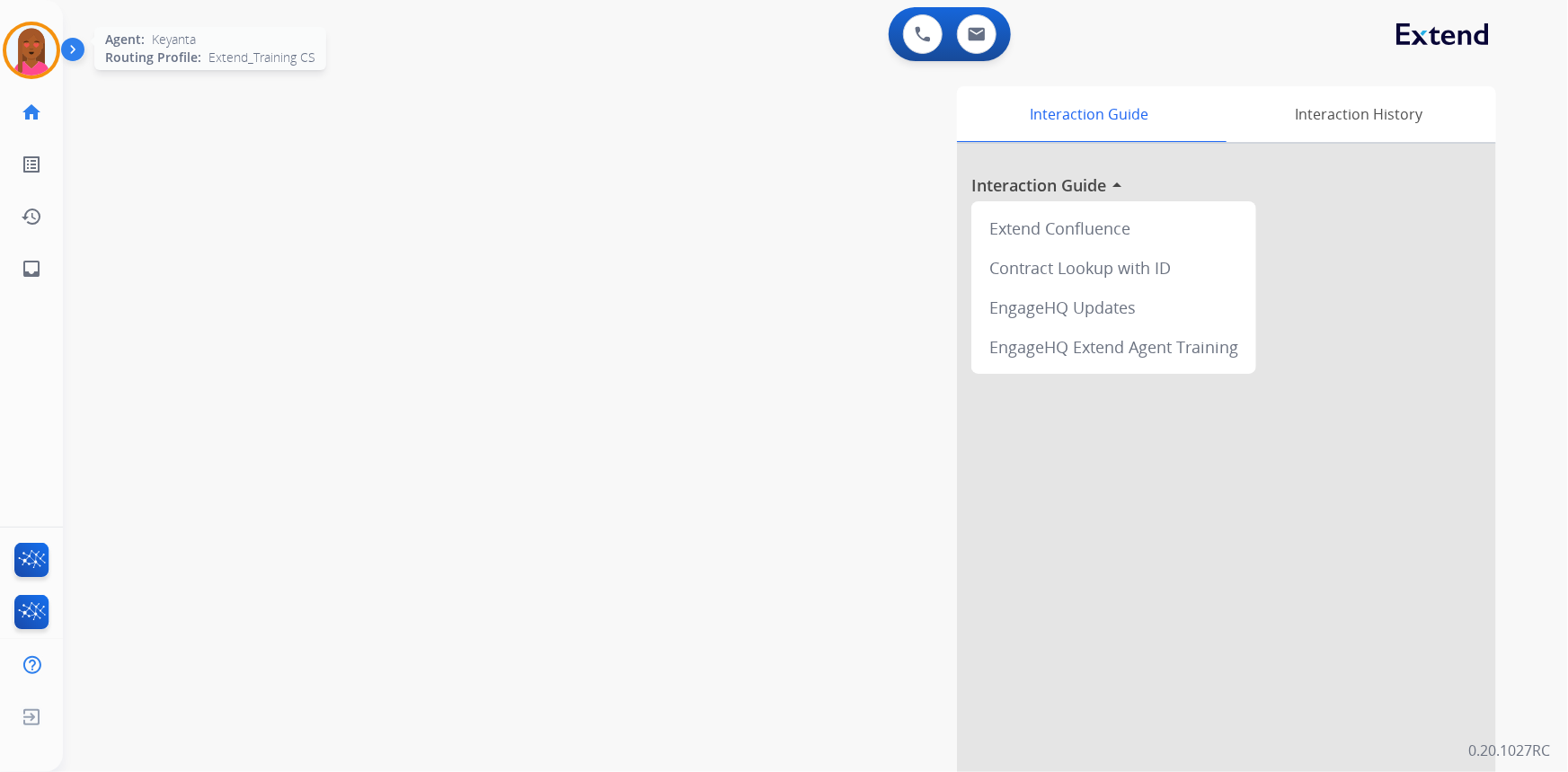
click at [24, 38] on img at bounding box center [32, 51] width 51 height 51
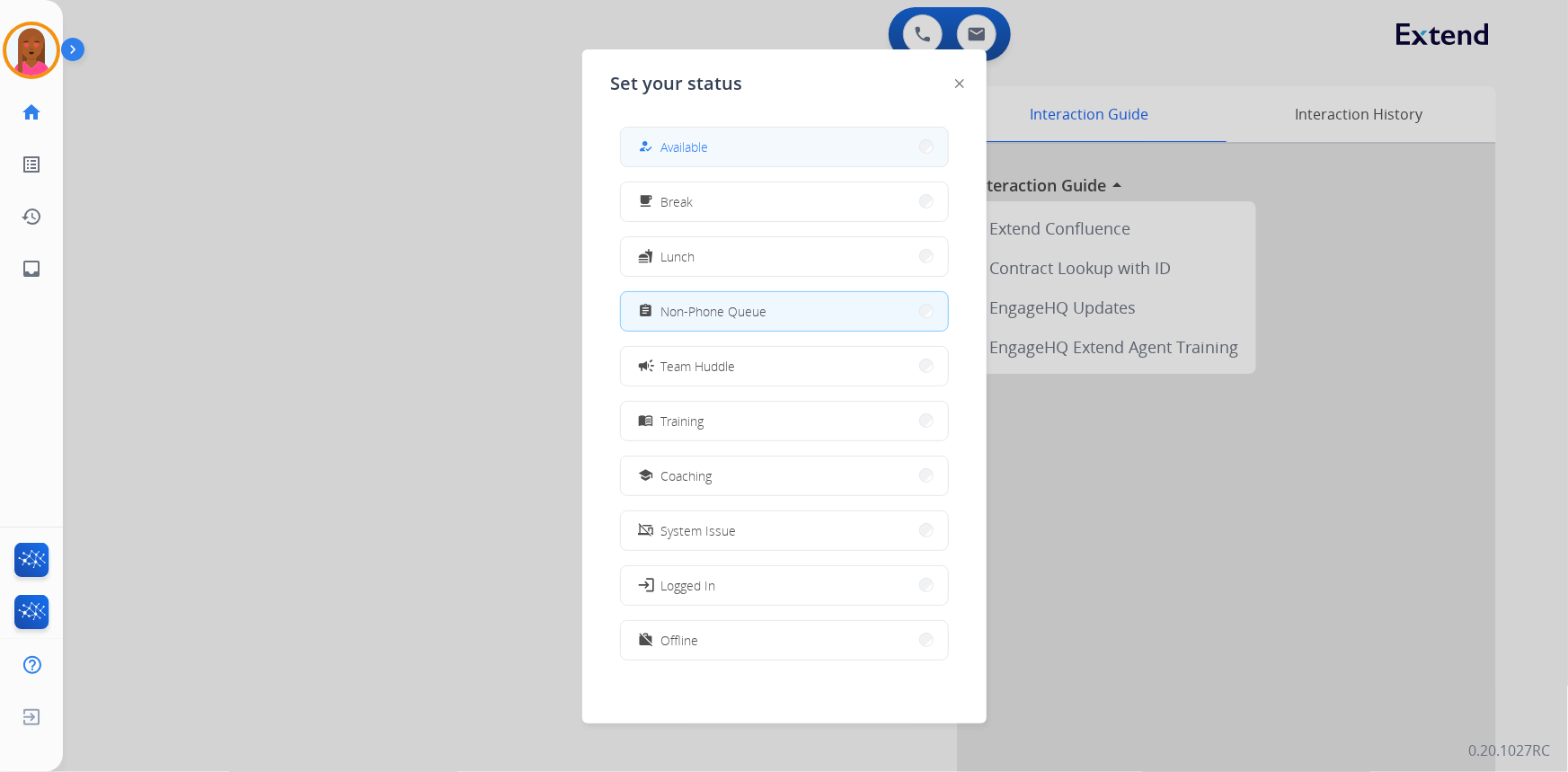
click at [743, 147] on button "how_to_reg Available" at bounding box center [784, 146] width 327 height 38
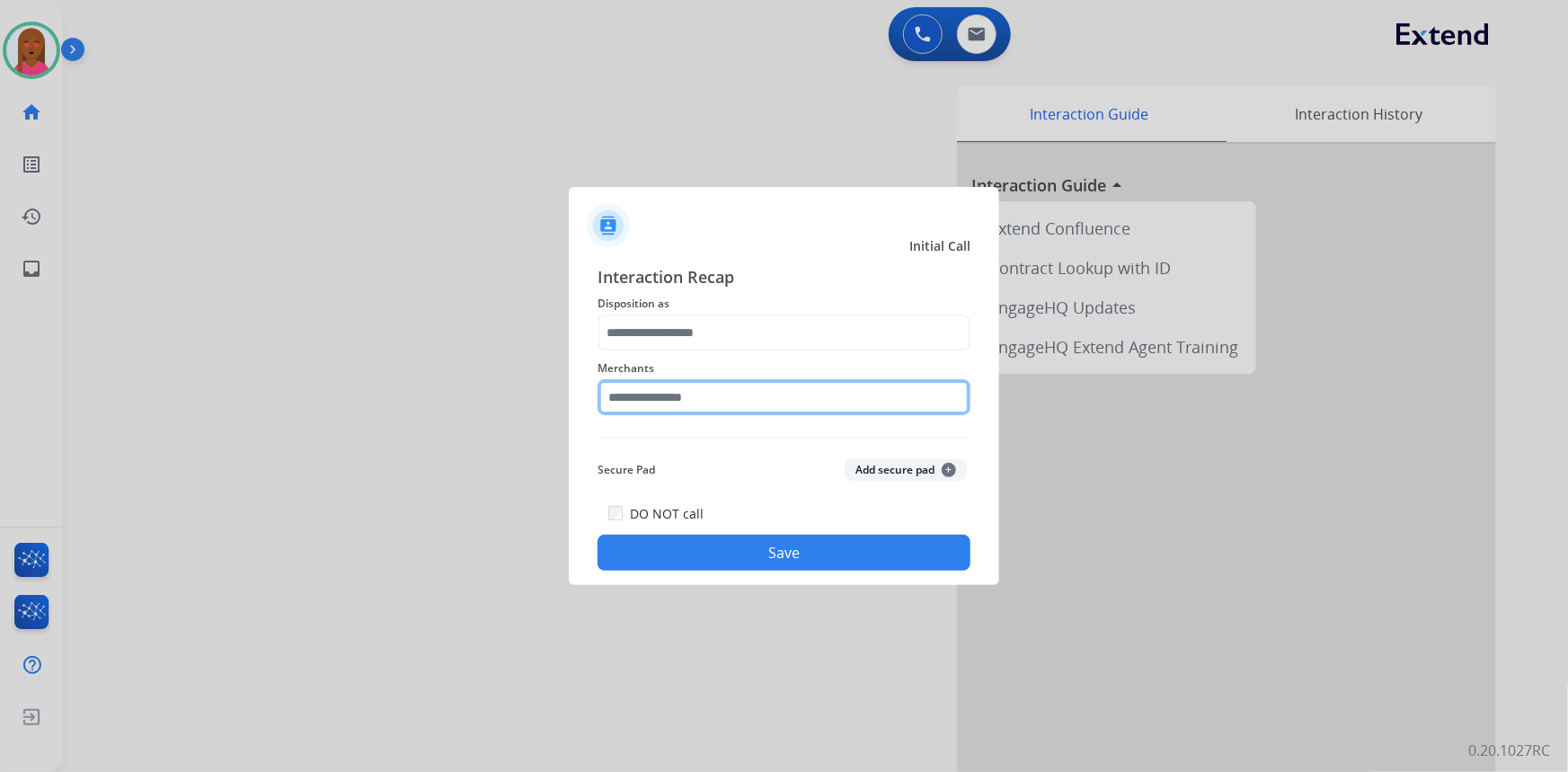
click at [686, 400] on input "text" at bounding box center [784, 397] width 373 height 36
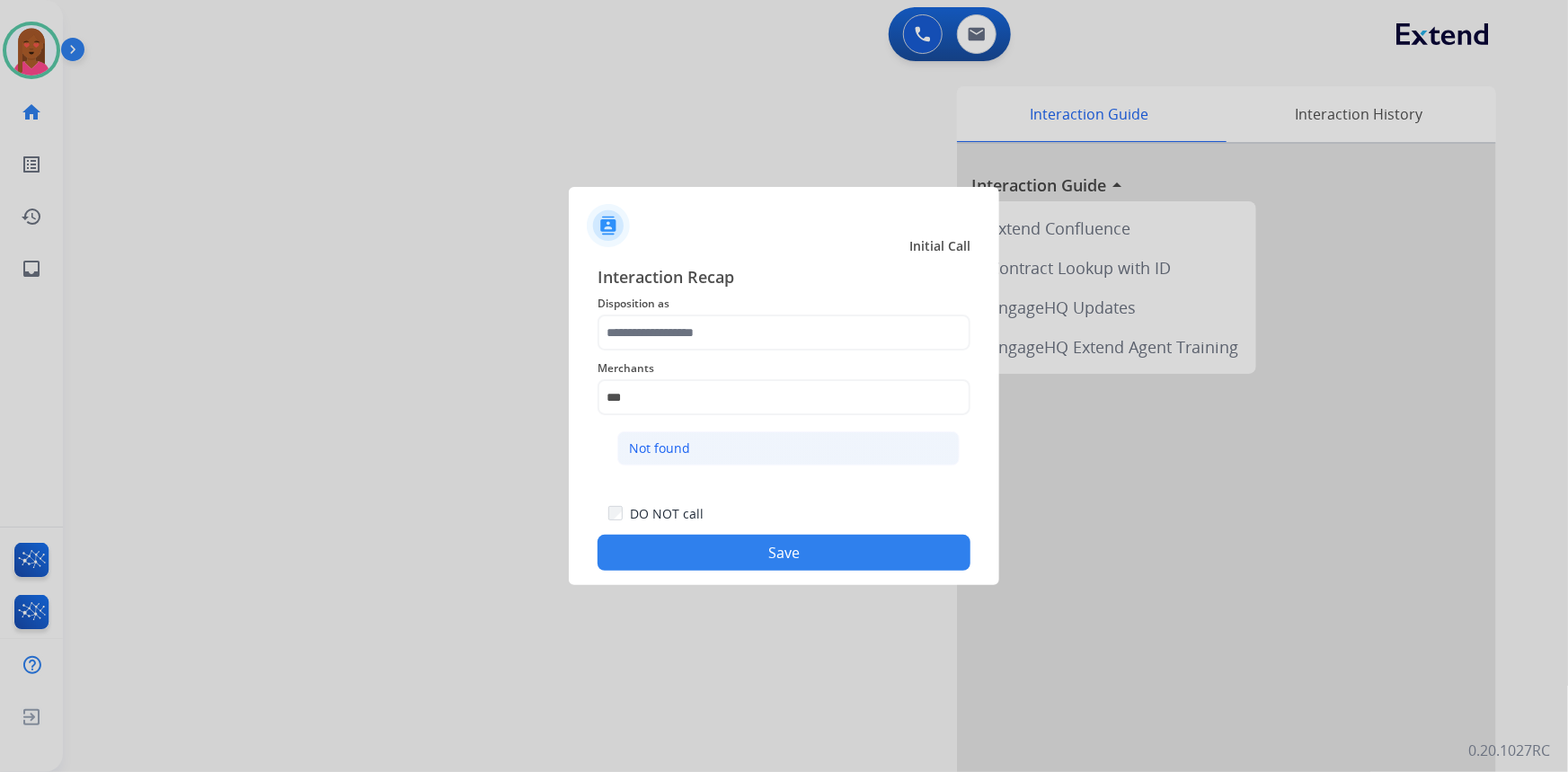
click at [700, 472] on ul "Not found" at bounding box center [788, 452] width 353 height 61
drag, startPoint x: 709, startPoint y: 458, endPoint x: 712, endPoint y: 439, distance: 19.2
click at [709, 456] on li "Not found" at bounding box center [789, 448] width 343 height 34
type input "*********"
drag, startPoint x: 668, startPoint y: 284, endPoint x: 688, endPoint y: 314, distance: 36.1
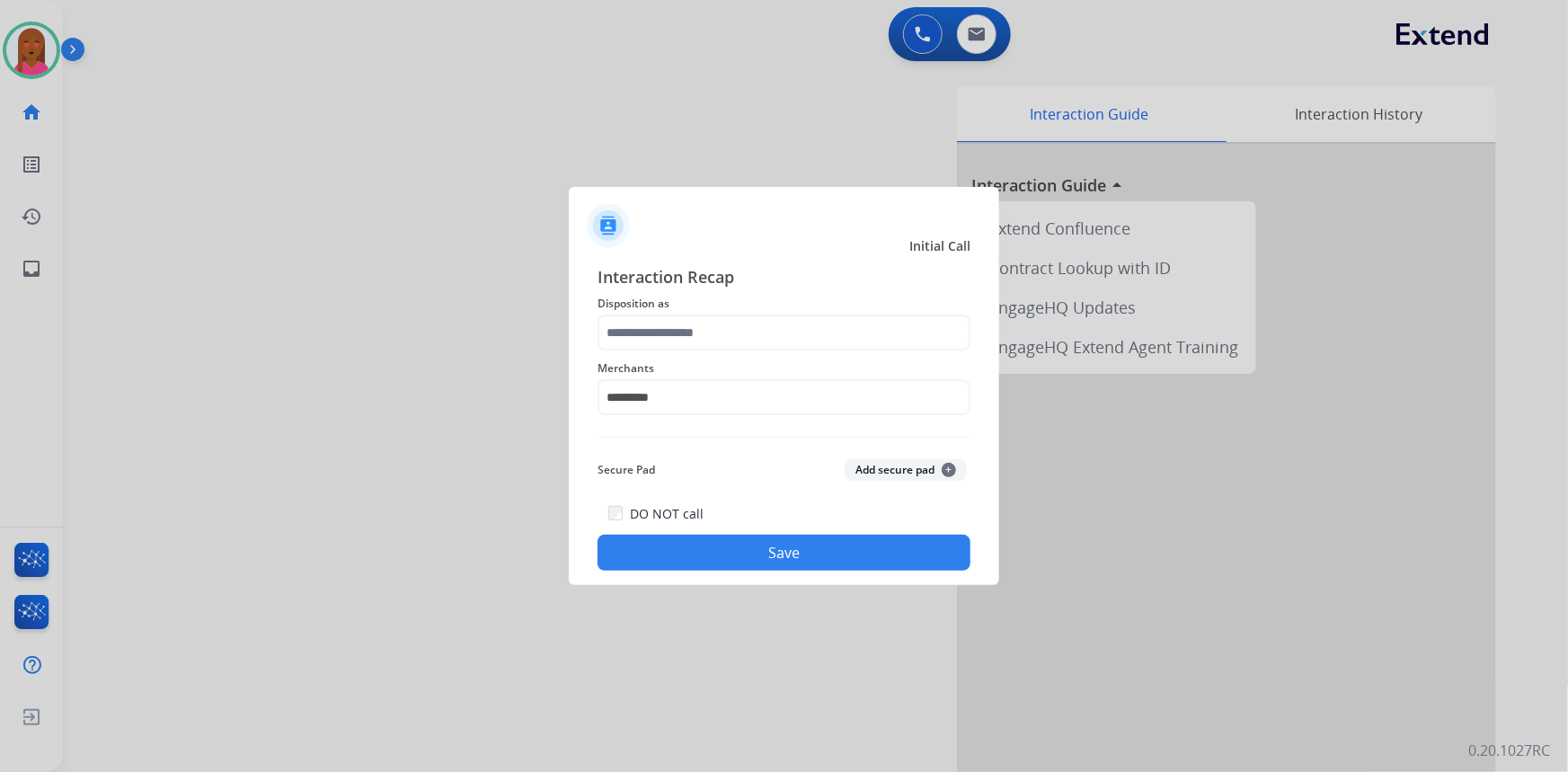
click at [685, 309] on div "Interaction Recap Disposition as Merchants ********* Secure Pad Add secure pad …" at bounding box center [784, 416] width 373 height 306
click at [694, 332] on input "text" at bounding box center [784, 332] width 373 height 36
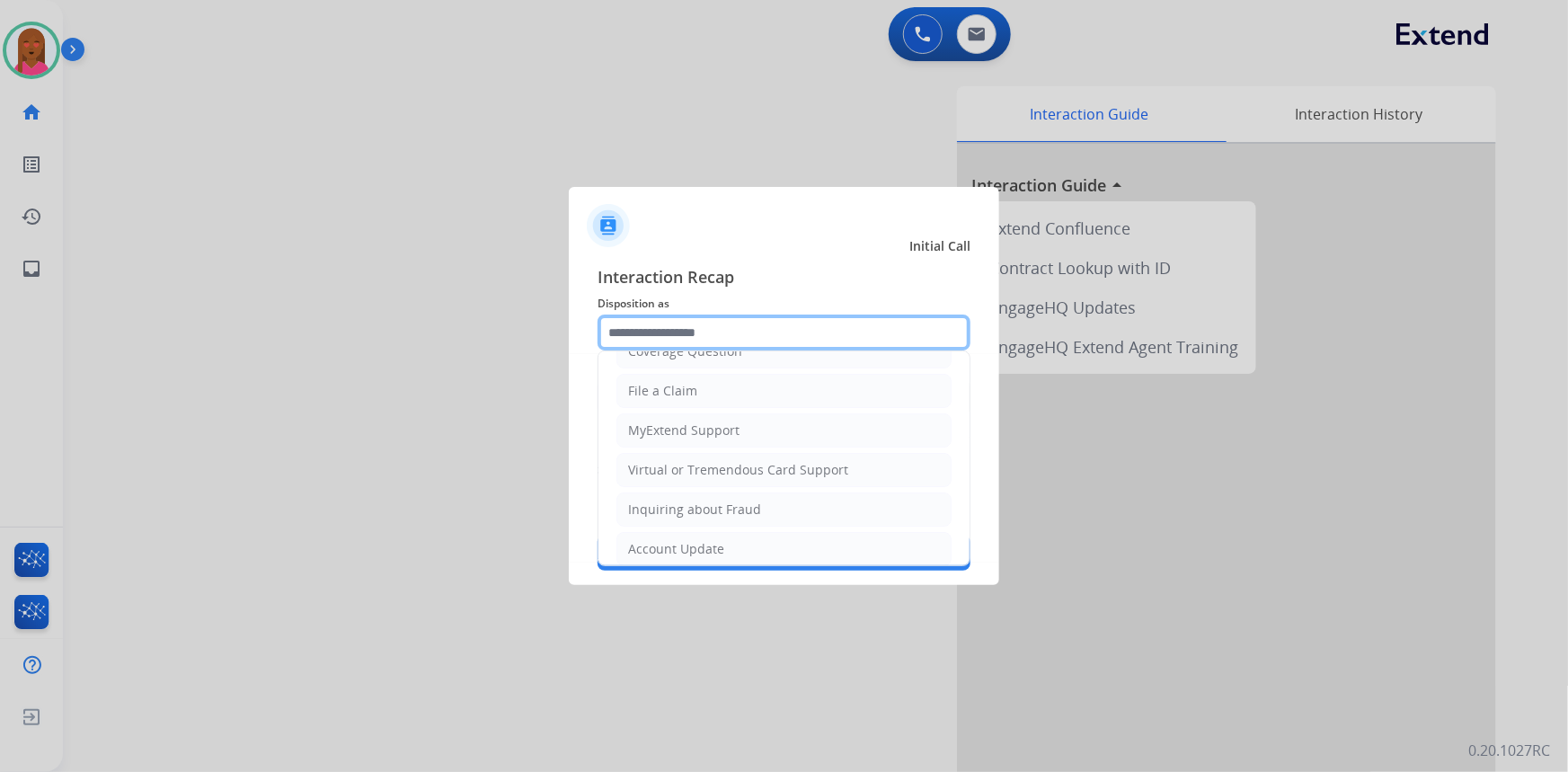
scroll to position [278, 0]
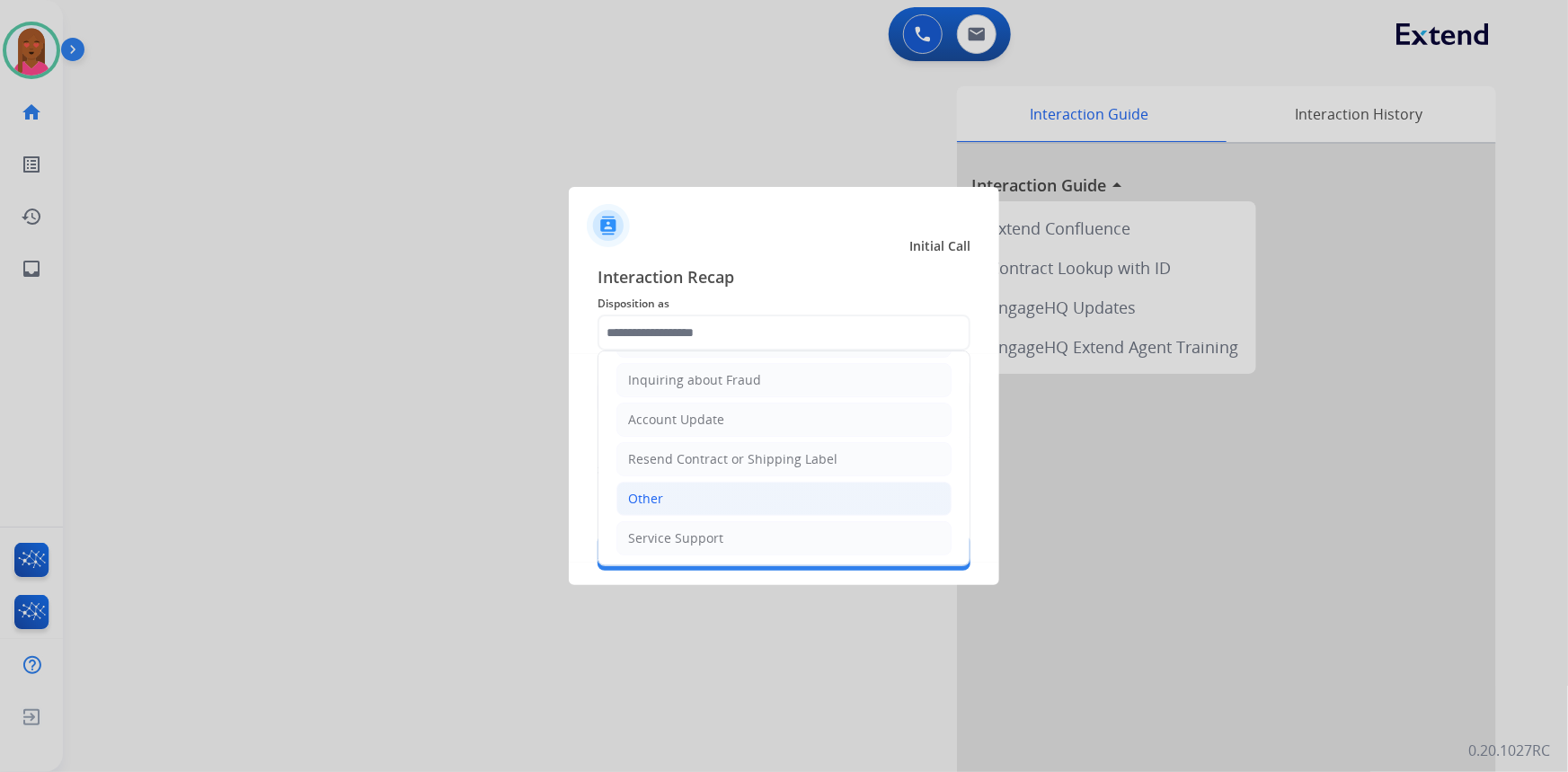
click at [681, 492] on li "Other" at bounding box center [784, 499] width 335 height 34
type input "*****"
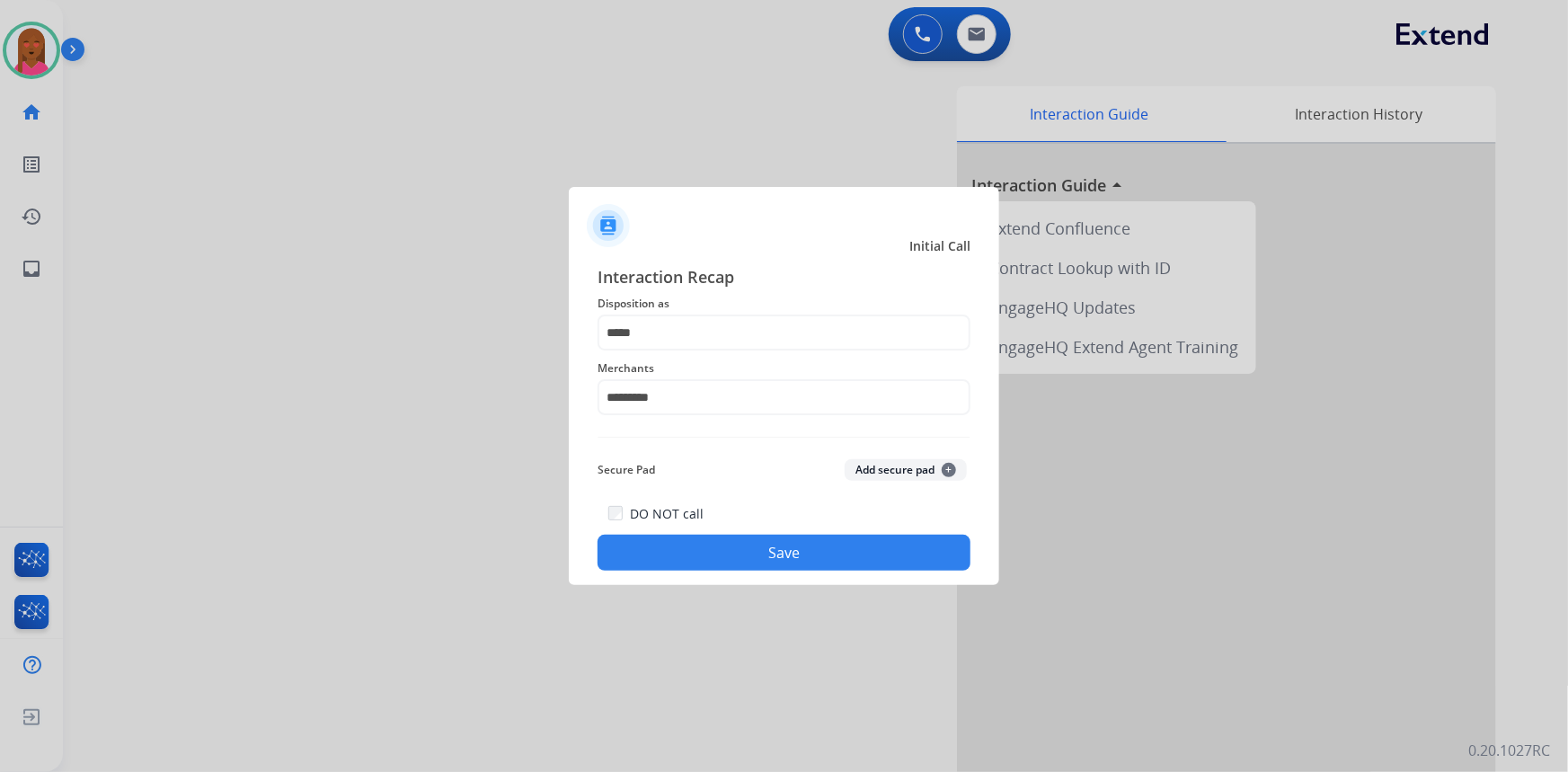
click at [719, 553] on button "Save" at bounding box center [784, 552] width 373 height 36
